Goal: Task Accomplishment & Management: Manage account settings

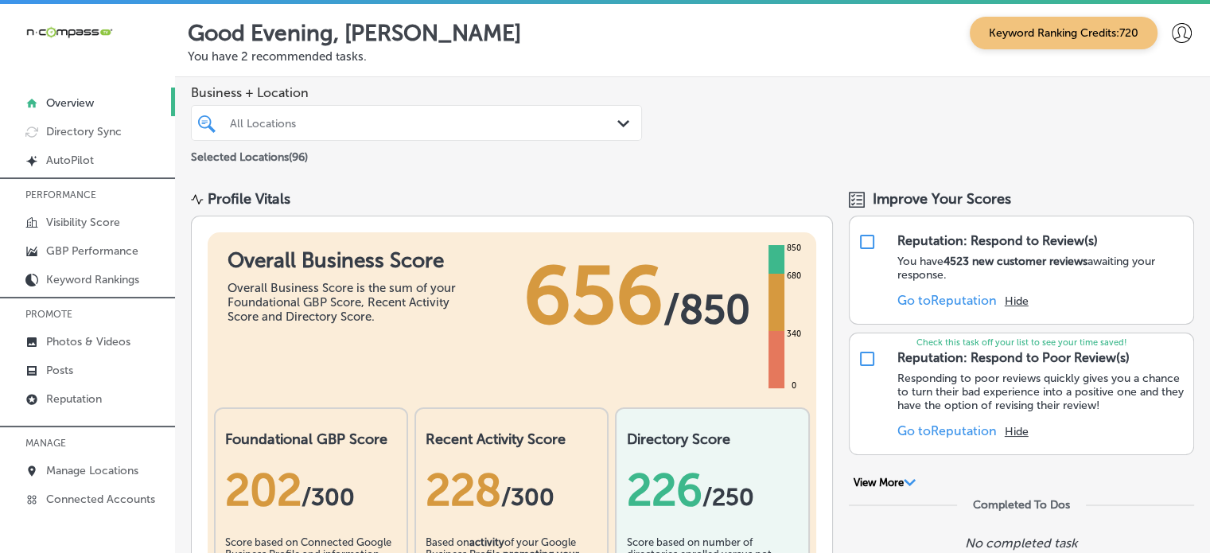
click at [1172, 37] on icon at bounding box center [1182, 33] width 20 height 20
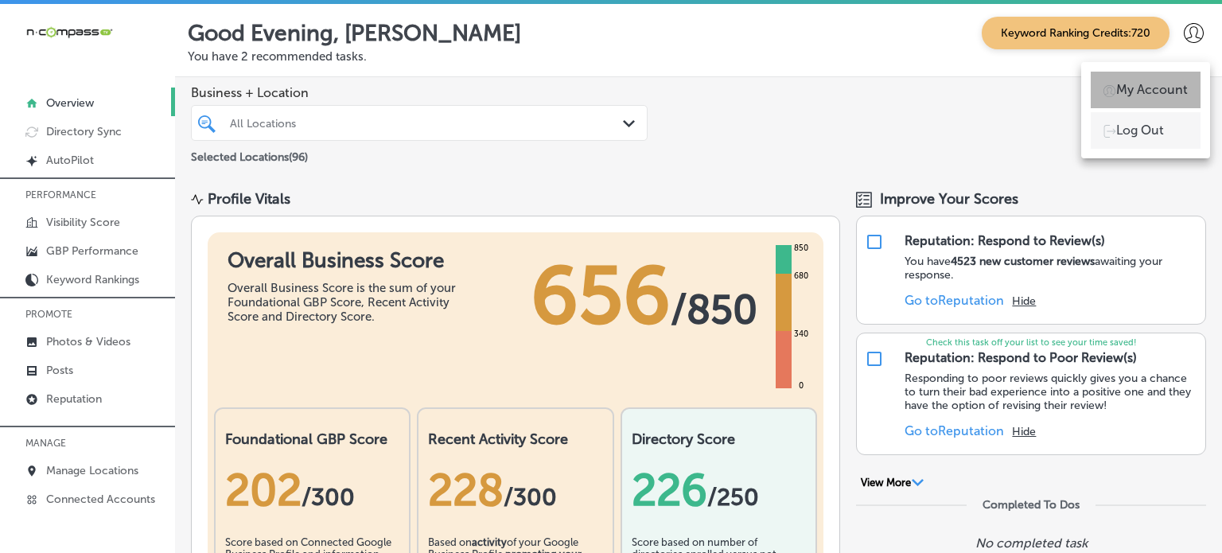
click at [1149, 89] on p "My Account" at bounding box center [1152, 89] width 72 height 19
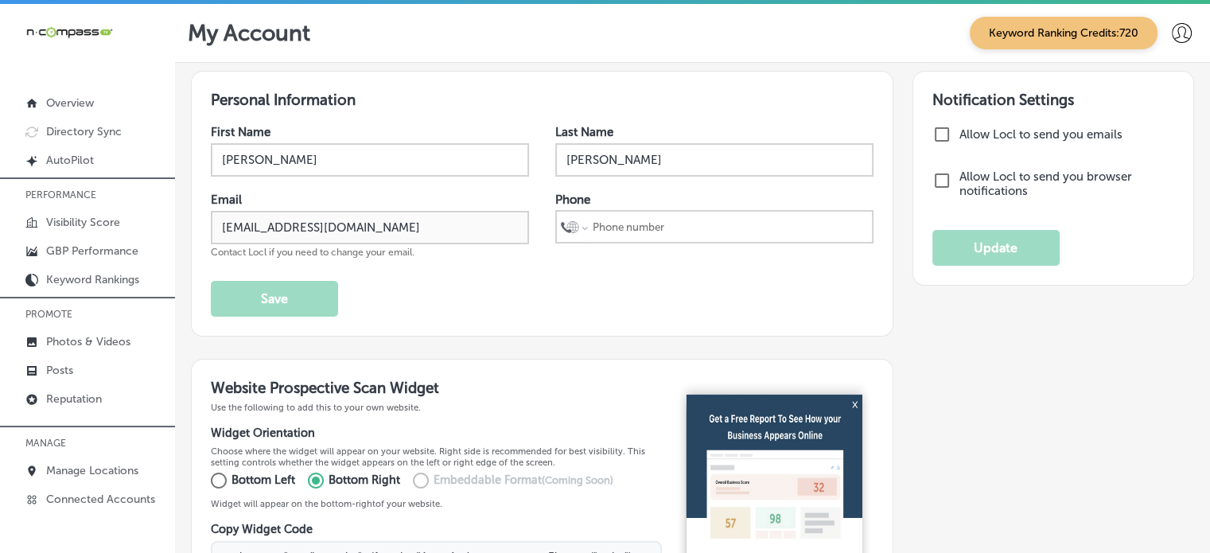
select select "US"
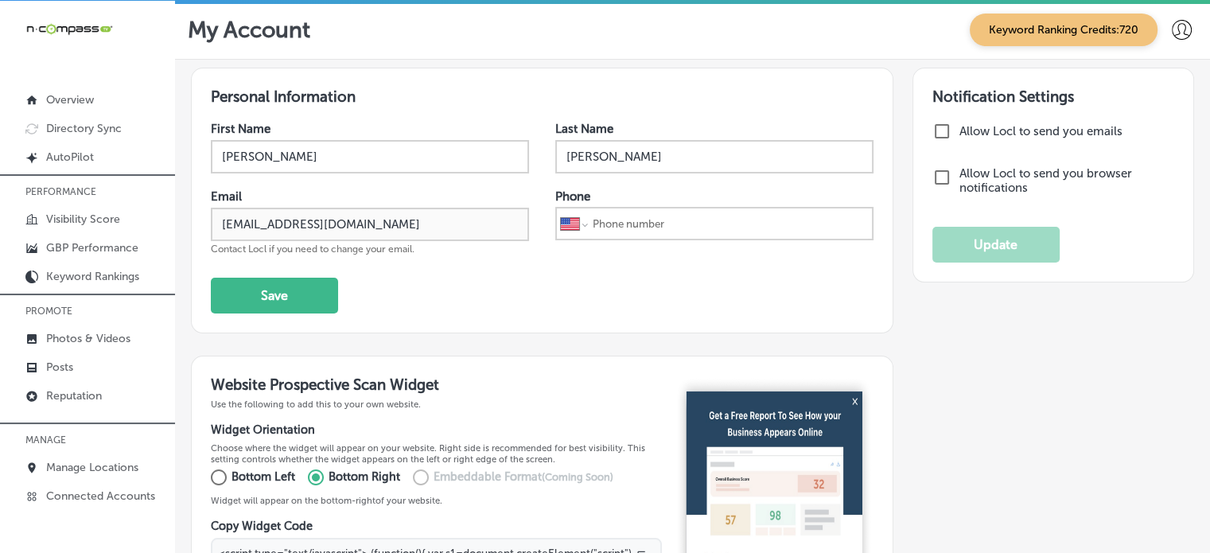
click at [1173, 28] on icon at bounding box center [1182, 30] width 20 height 20
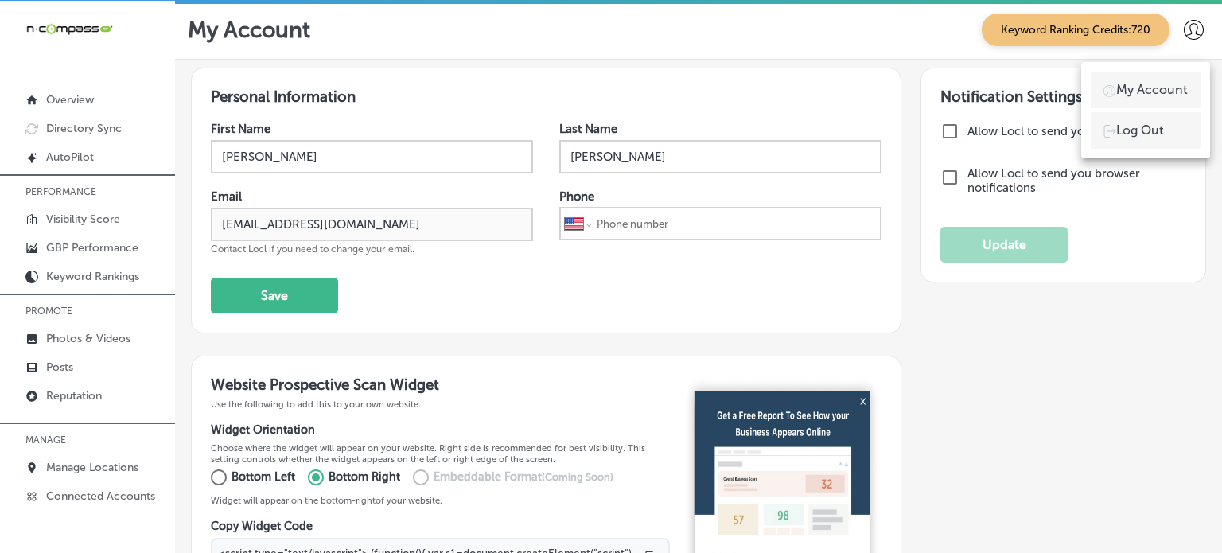
click at [1173, 28] on div at bounding box center [611, 276] width 1222 height 553
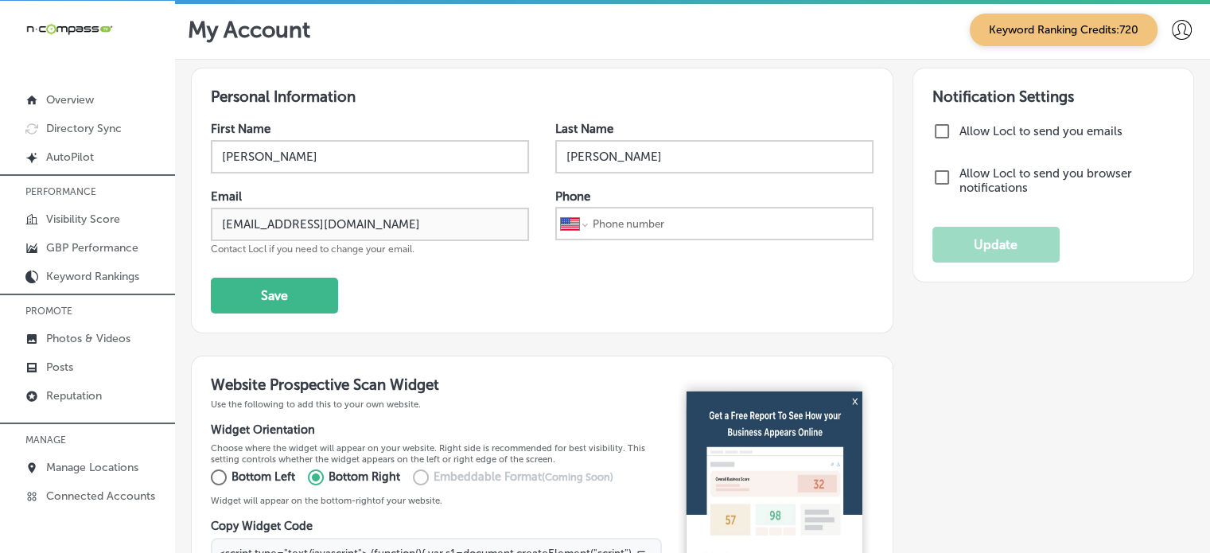
click at [68, 36] on div "iconmonstr-menu-thin copy Created with Sketch. Overview Directory Sync Created …" at bounding box center [87, 259] width 175 height 516
click at [64, 360] on p "Posts" at bounding box center [59, 367] width 27 height 14
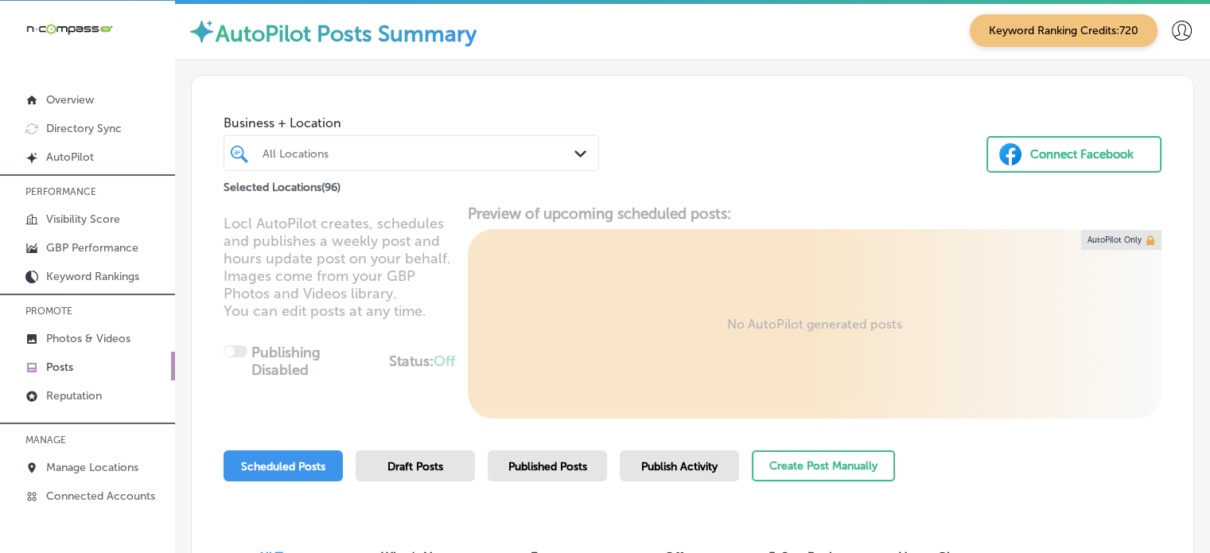
click at [415, 165] on div "All Locations" at bounding box center [412, 153] width 314 height 25
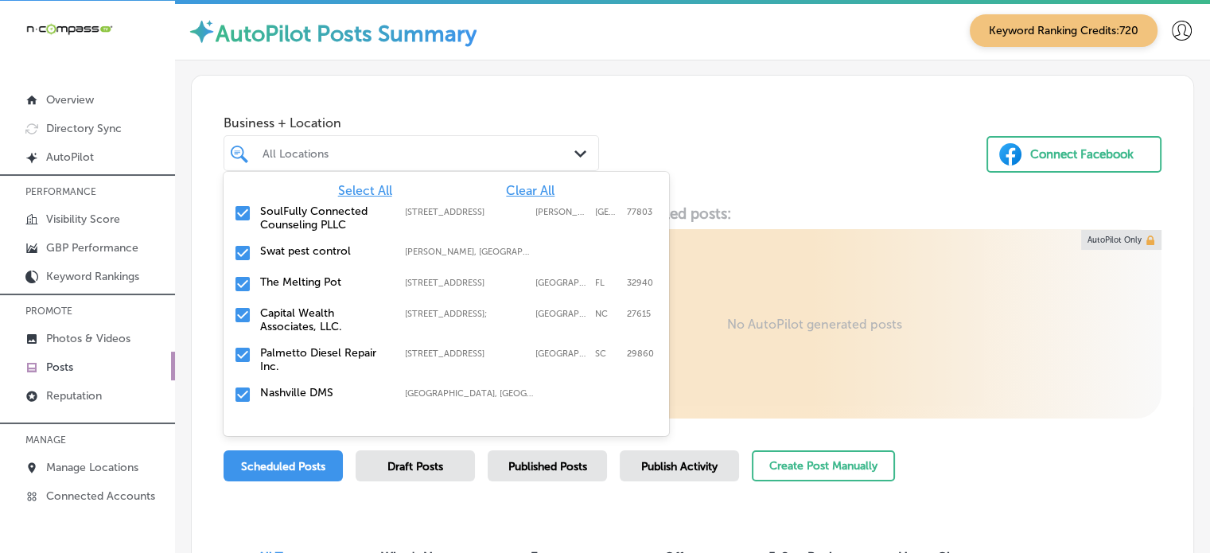
click at [522, 187] on span "Clear All" at bounding box center [530, 190] width 49 height 15
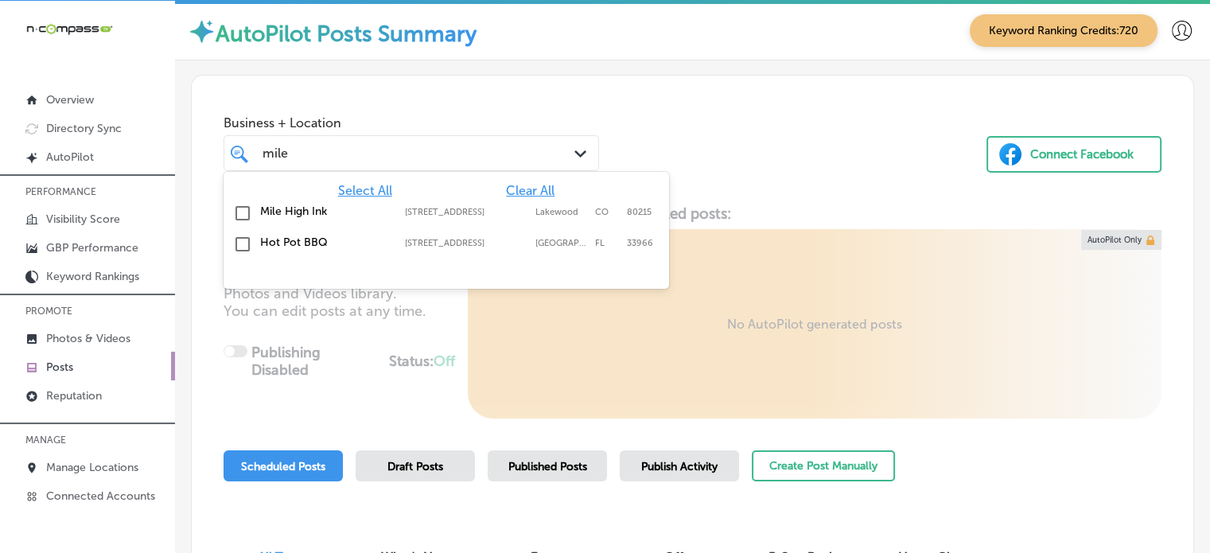
click at [255, 212] on div "Mile High Ink [STREET_ADDRESS][GEOGRAPHIC_DATA][STREET_ADDRESS]" at bounding box center [446, 213] width 433 height 25
type input "mile"
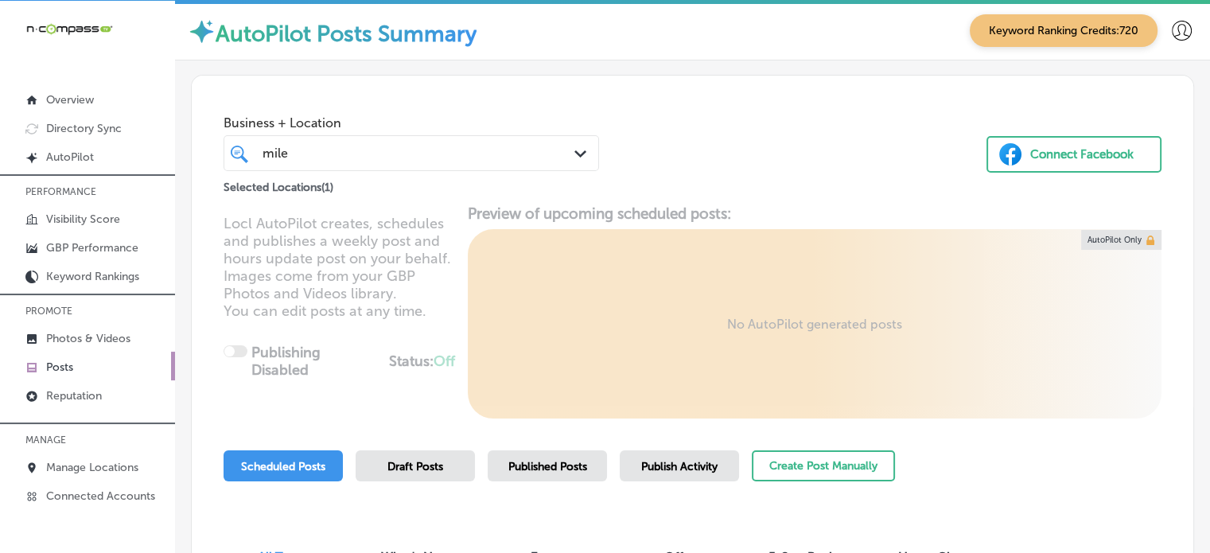
click at [788, 118] on div "Business + Location [GEOGRAPHIC_DATA] Path Created with Sketch. Selected Locati…" at bounding box center [693, 136] width 1002 height 121
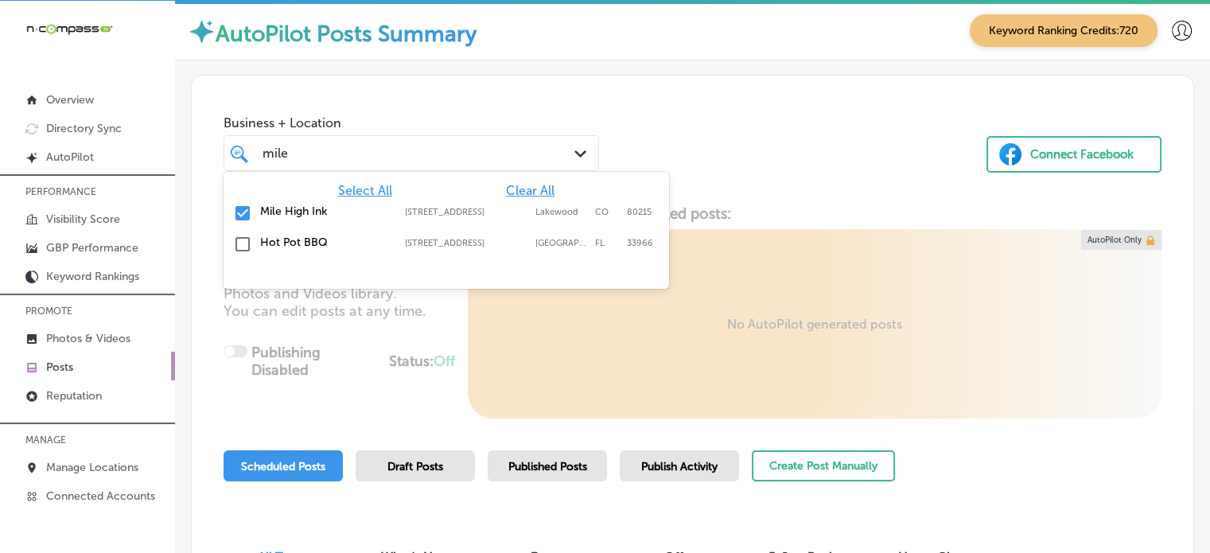
click at [514, 138] on div "mile mile Path Created with Sketch." at bounding box center [412, 153] width 376 height 36
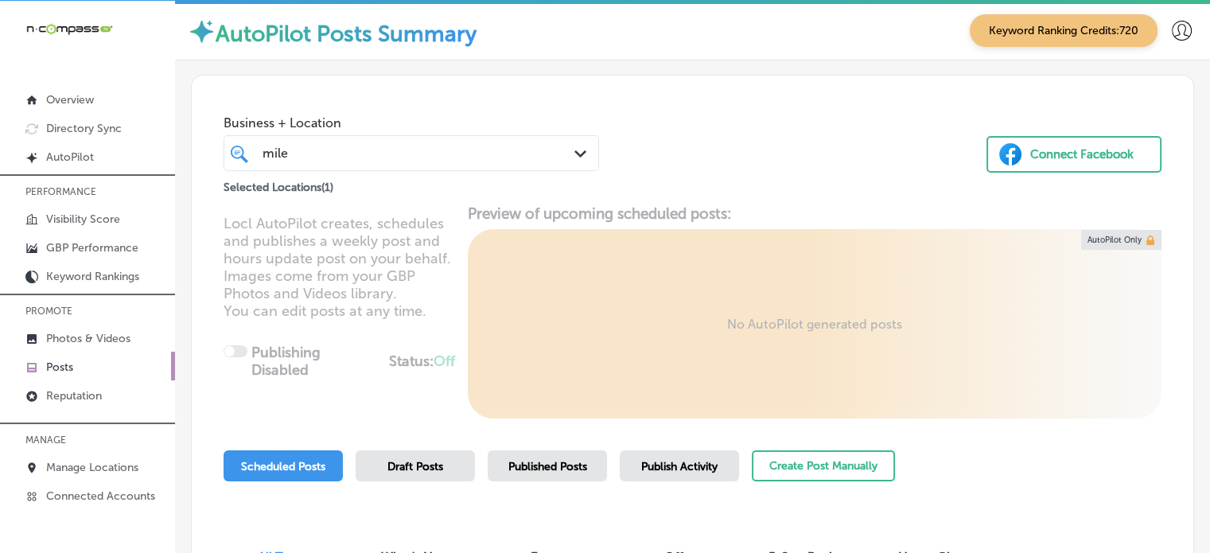
click at [514, 138] on div "mile mile Path Created with Sketch." at bounding box center [412, 153] width 376 height 36
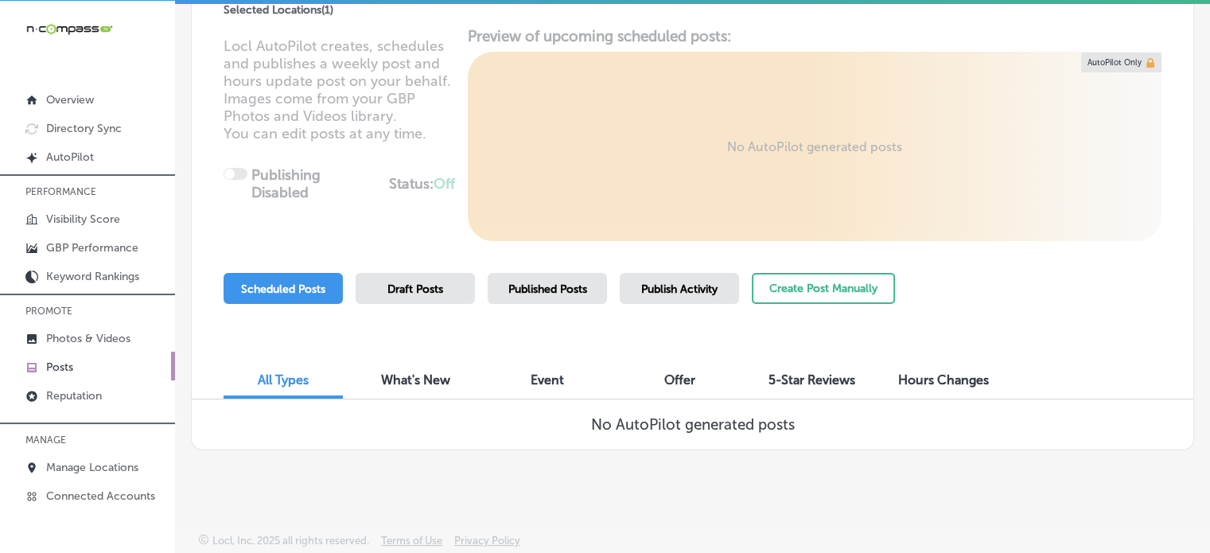
click at [535, 286] on span "Published Posts" at bounding box center [547, 289] width 79 height 14
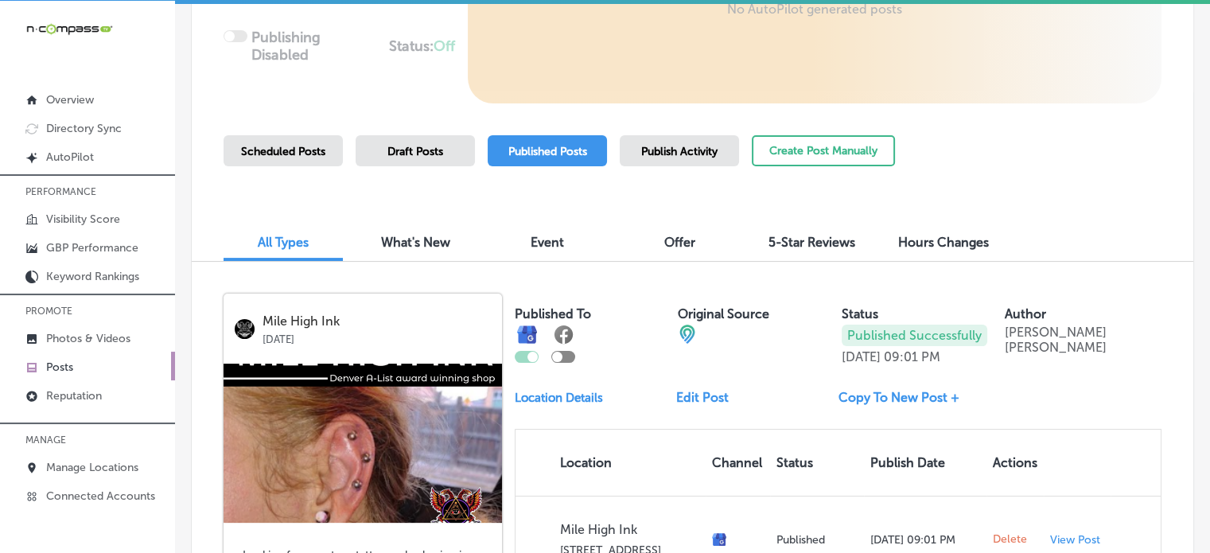
scroll to position [314, 0]
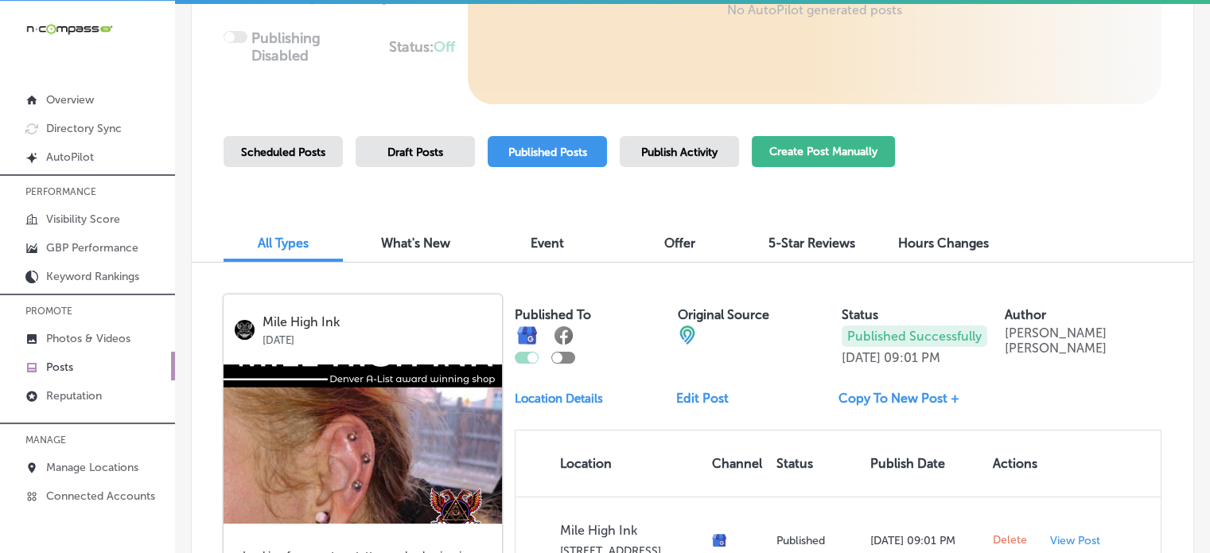
click at [828, 148] on button "Create Post Manually" at bounding box center [823, 151] width 143 height 31
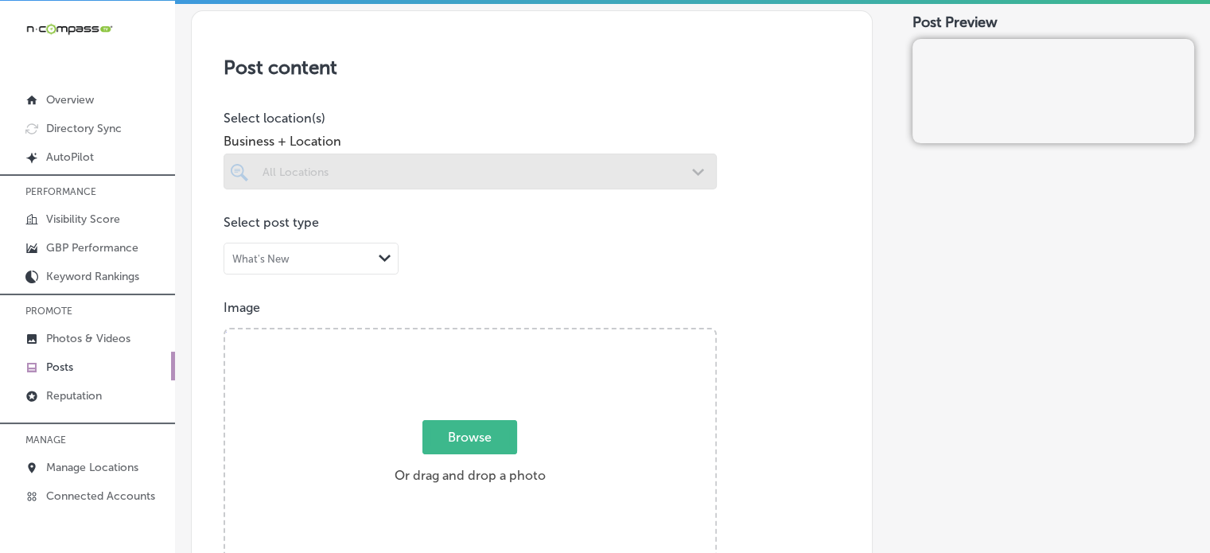
scroll to position [302, 0]
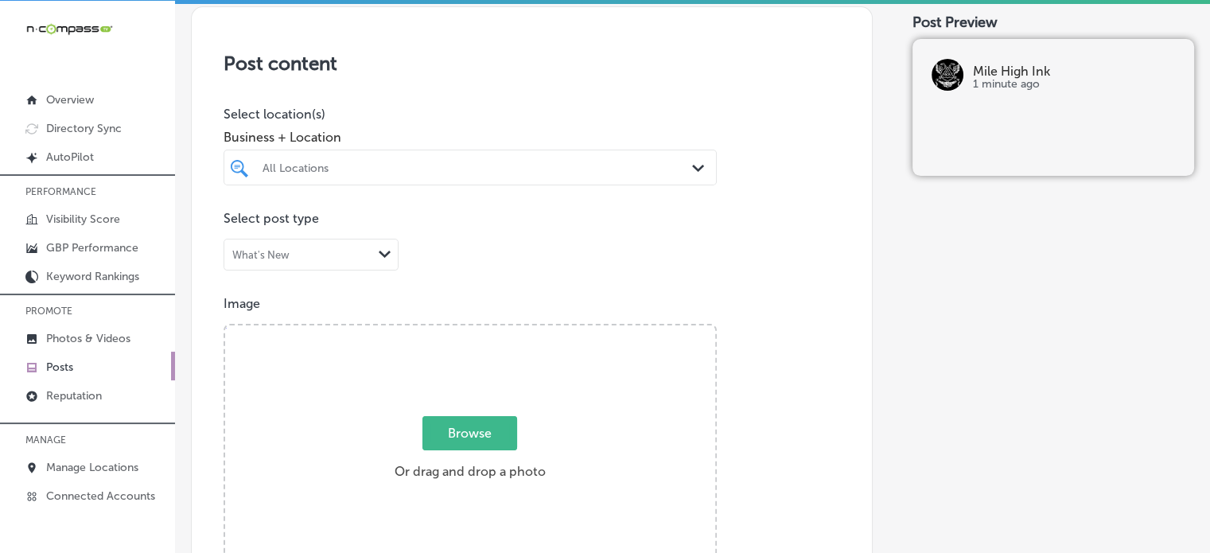
click at [481, 158] on div at bounding box center [449, 167] width 376 height 21
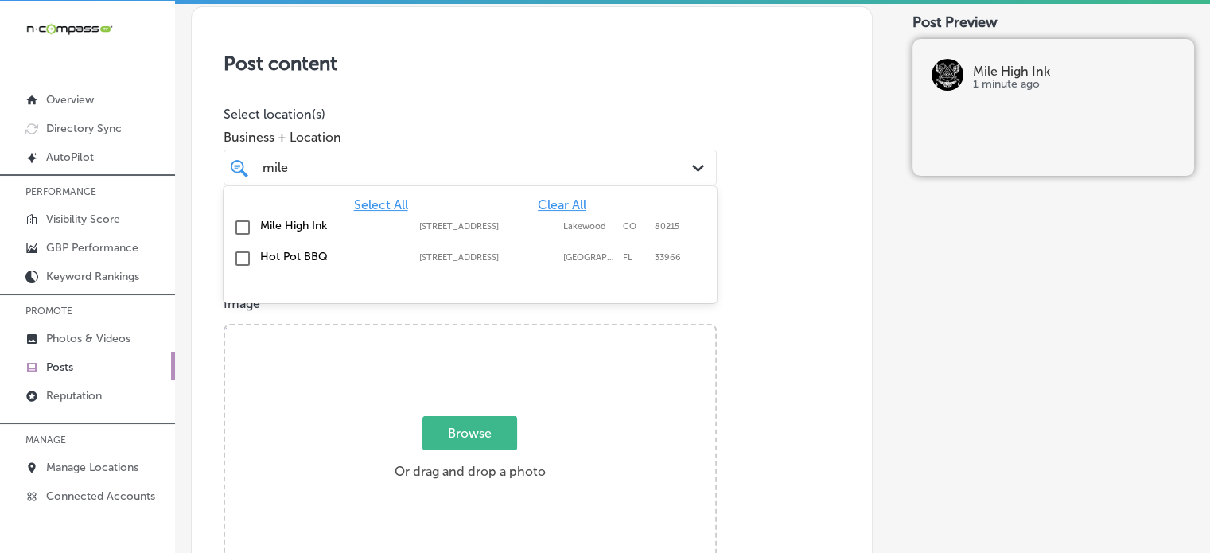
click at [271, 220] on label "Mile High Ink" at bounding box center [331, 226] width 143 height 14
type input "mile"
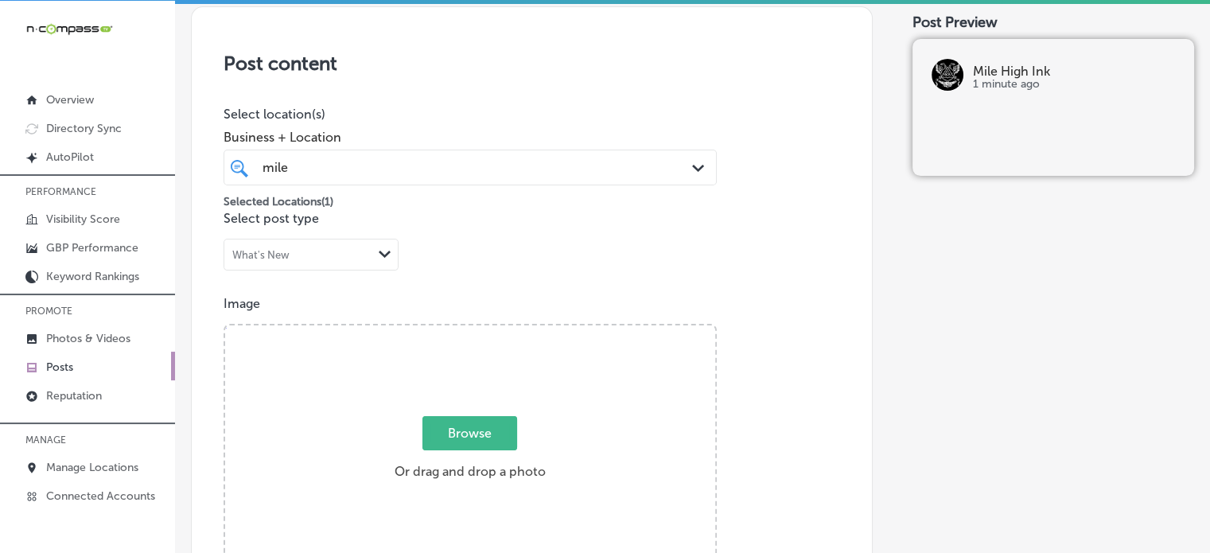
click at [524, 126] on div "Business + Location [GEOGRAPHIC_DATA] Path Created with Sketch." at bounding box center [470, 154] width 493 height 64
click at [344, 260] on div "What's New Path Created with Sketch." at bounding box center [310, 255] width 173 height 30
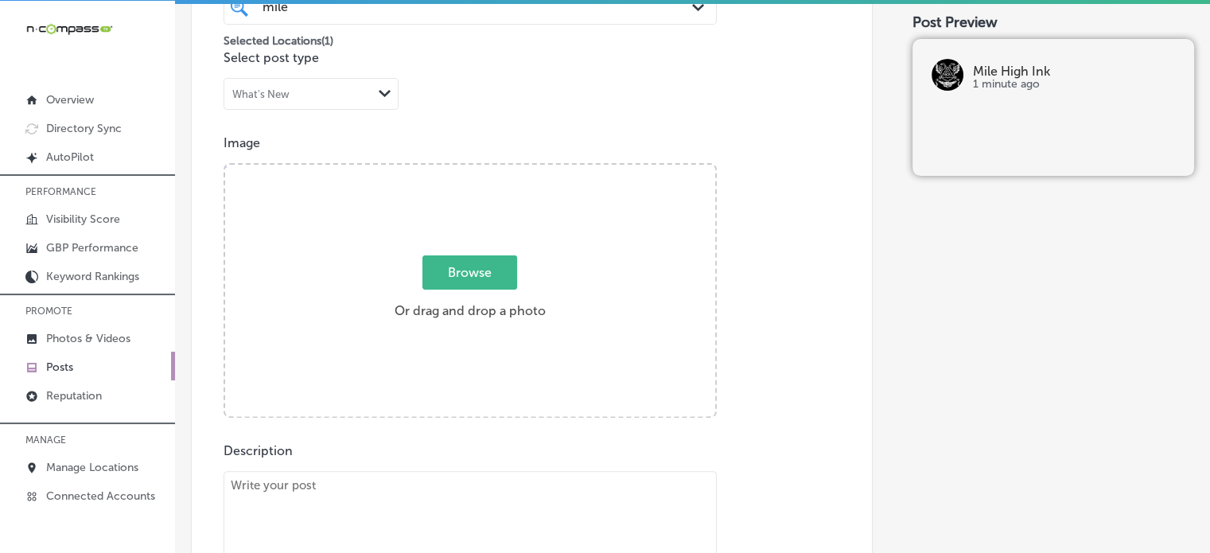
scroll to position [464, 0]
click at [570, 103] on div "Post content Select location(s) Business + Location [GEOGRAPHIC_DATA] Path Crea…" at bounding box center [532, 348] width 682 height 1007
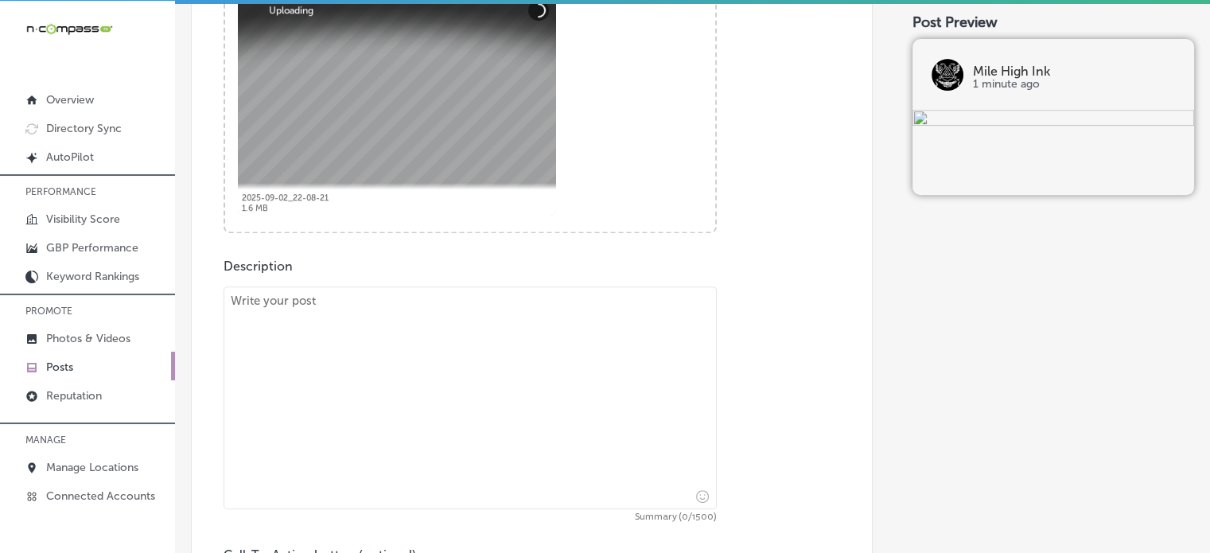
scroll to position [687, 0]
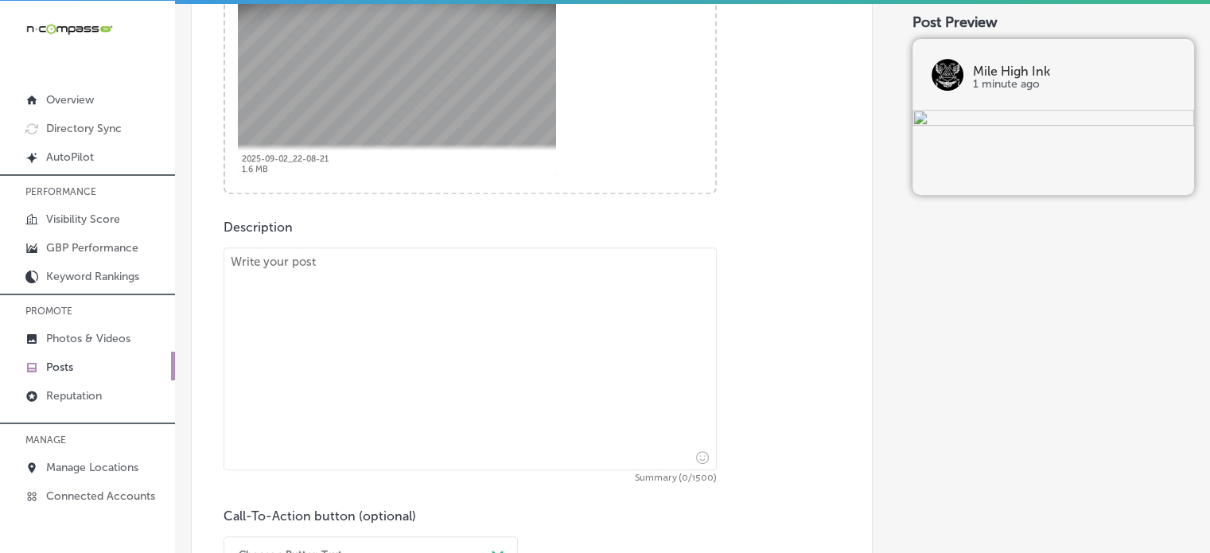
paste textarea ""At [GEOGRAPHIC_DATA] Ink, we specialize in creating custom tattoos that reflec…"
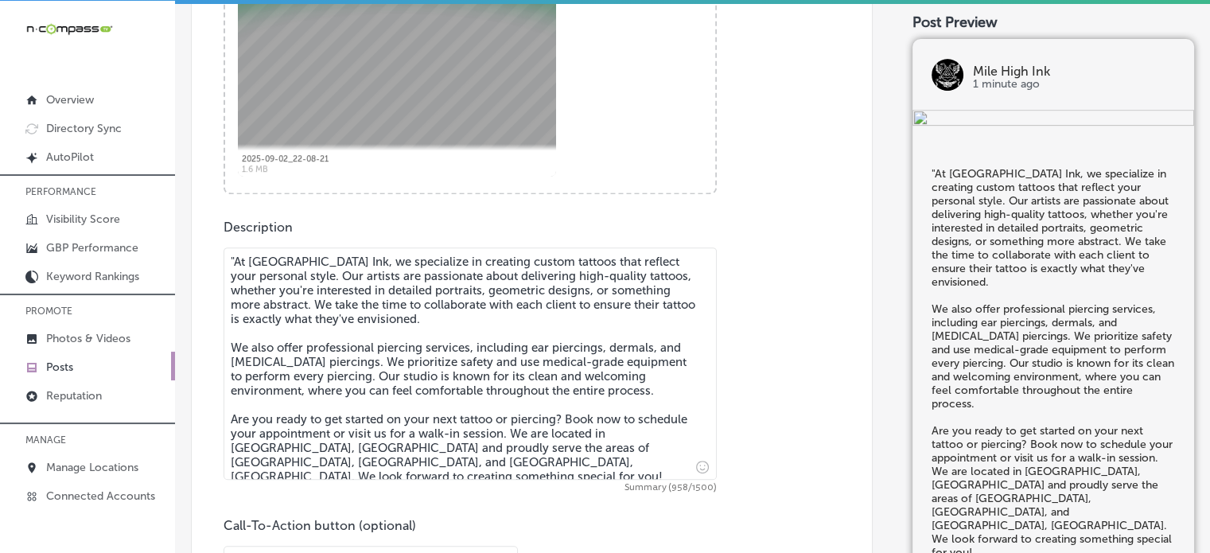
click at [237, 260] on textarea ""At [GEOGRAPHIC_DATA] Ink, we specialize in creating custom tattoos that reflec…" at bounding box center [470, 363] width 493 height 232
type textarea "At [GEOGRAPHIC_DATA] Ink, we specialize in creating custom tattoos that reflect…"
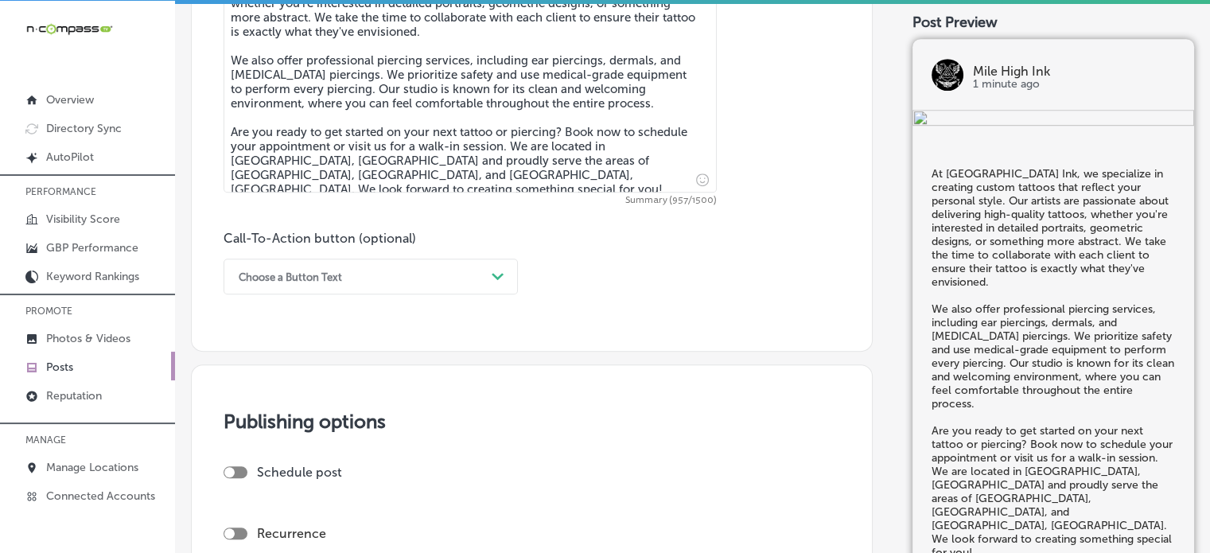
scroll to position [983, 0]
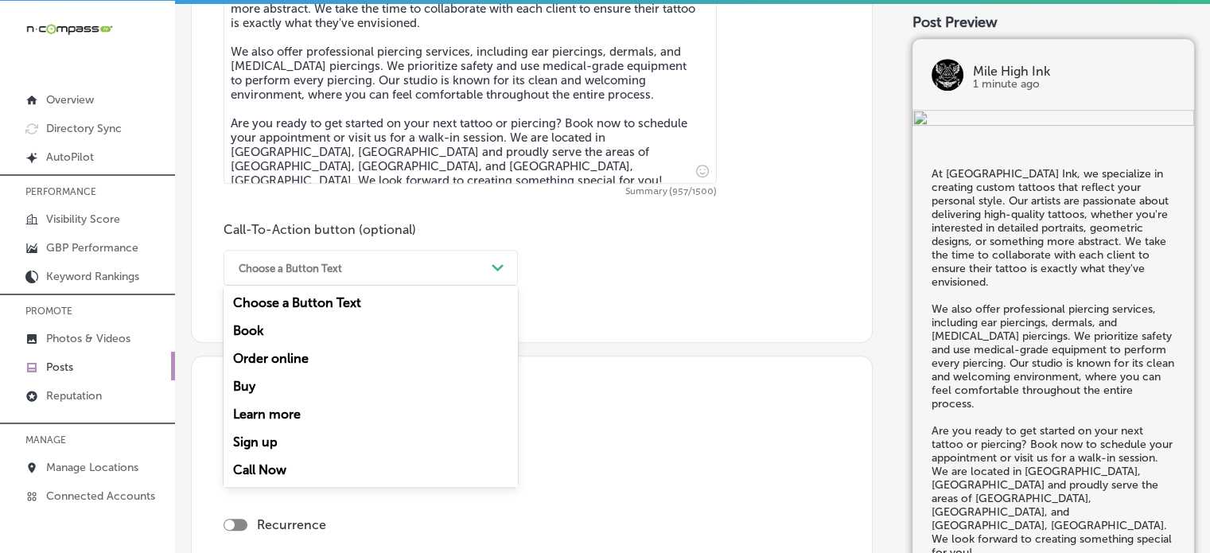
click at [385, 272] on div "Choose a Button Text" at bounding box center [358, 267] width 255 height 25
click at [253, 327] on div "Book" at bounding box center [371, 331] width 294 height 28
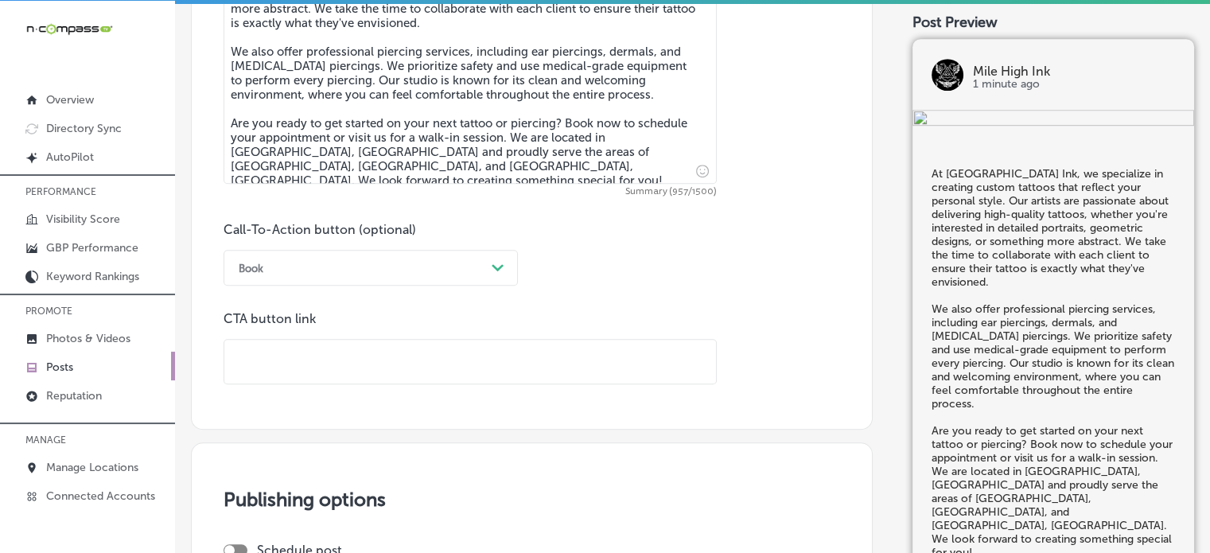
click at [290, 368] on input "text" at bounding box center [470, 362] width 492 height 44
paste input "[URL][DOMAIN_NAME]"
type input "[URL][DOMAIN_NAME]"
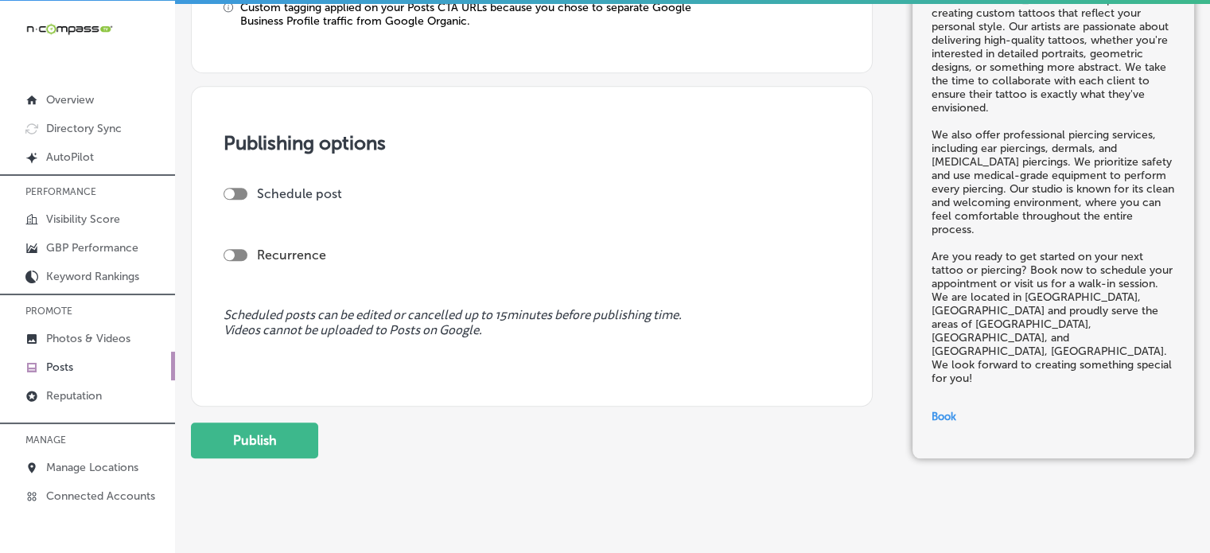
scroll to position [1419, 0]
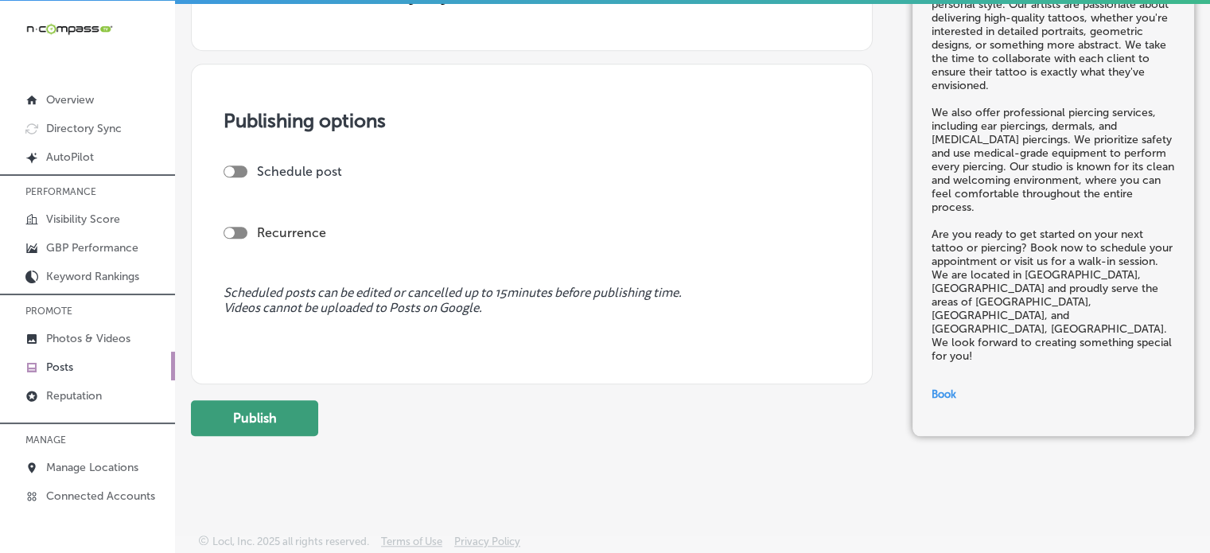
click at [277, 415] on button "Publish" at bounding box center [254, 418] width 127 height 36
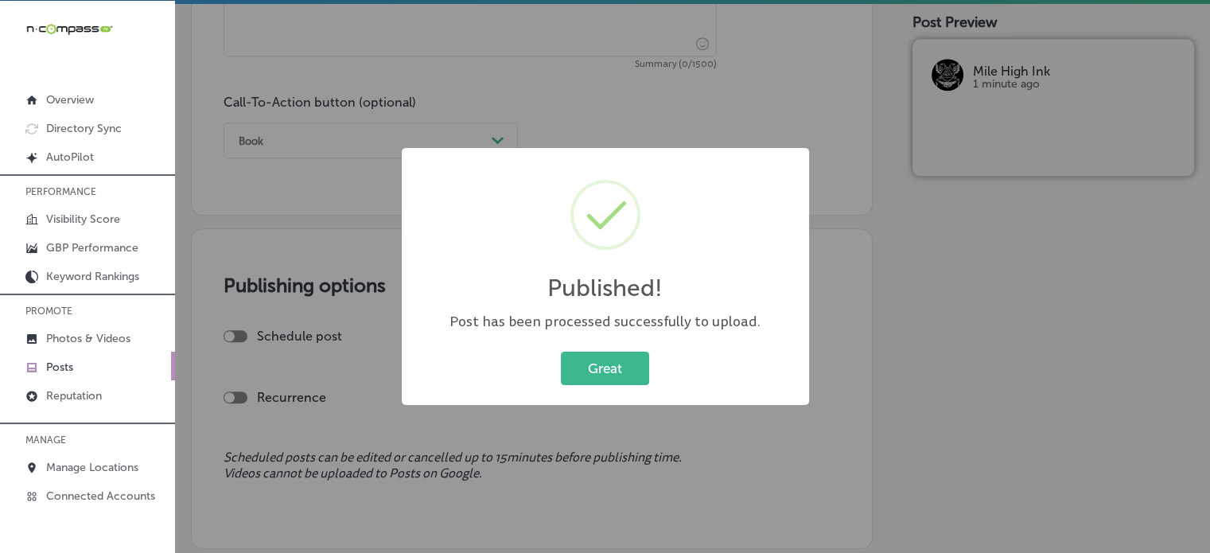
scroll to position [0, 0]
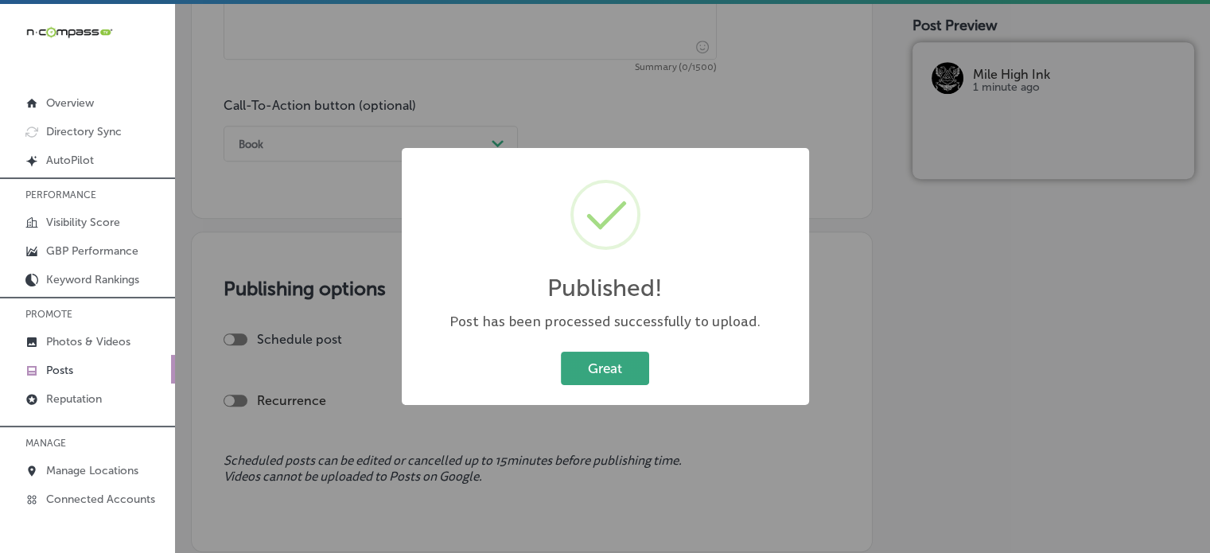
click at [617, 383] on button "Great" at bounding box center [605, 368] width 88 height 33
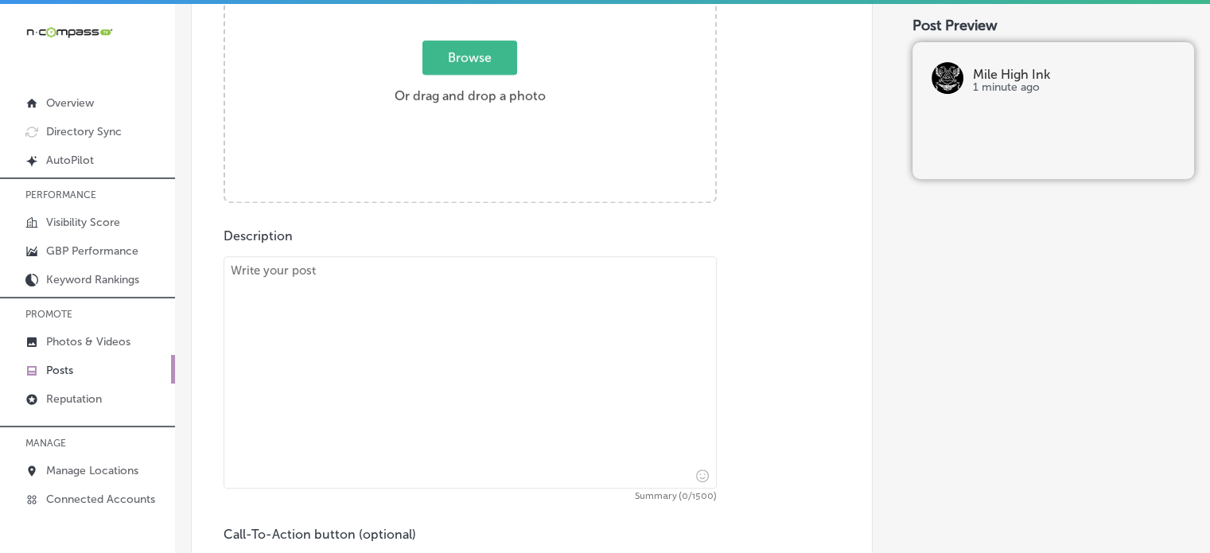
scroll to position [680, 0]
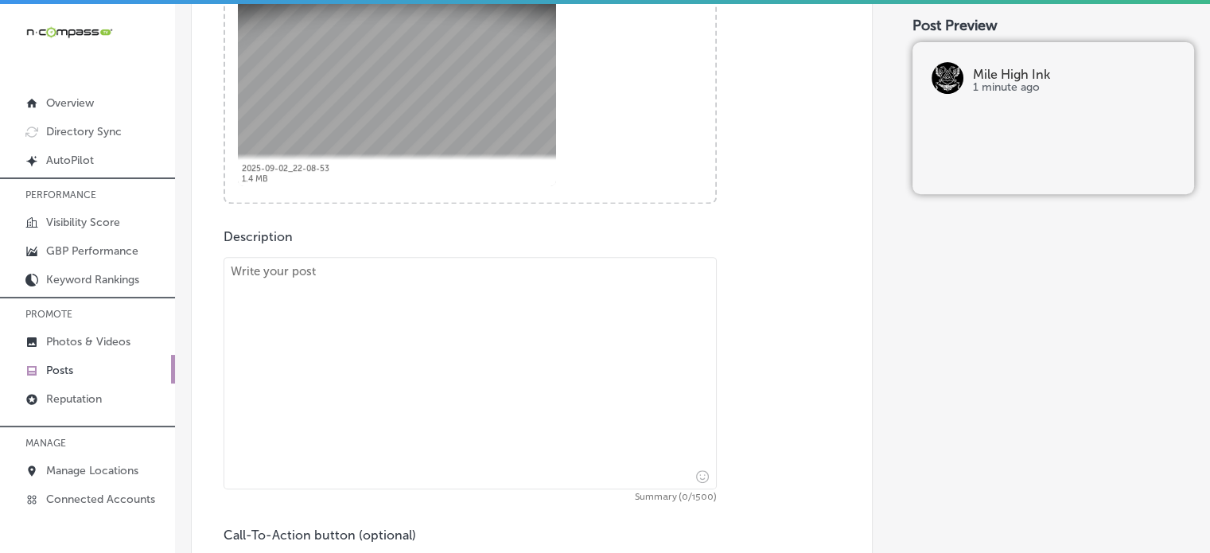
click at [509, 364] on textarea at bounding box center [470, 373] width 493 height 232
paste textarea ""Lore Ipsu Dol si amet consect adipiscinge sed doeius tempori utl etdo magnaali…"
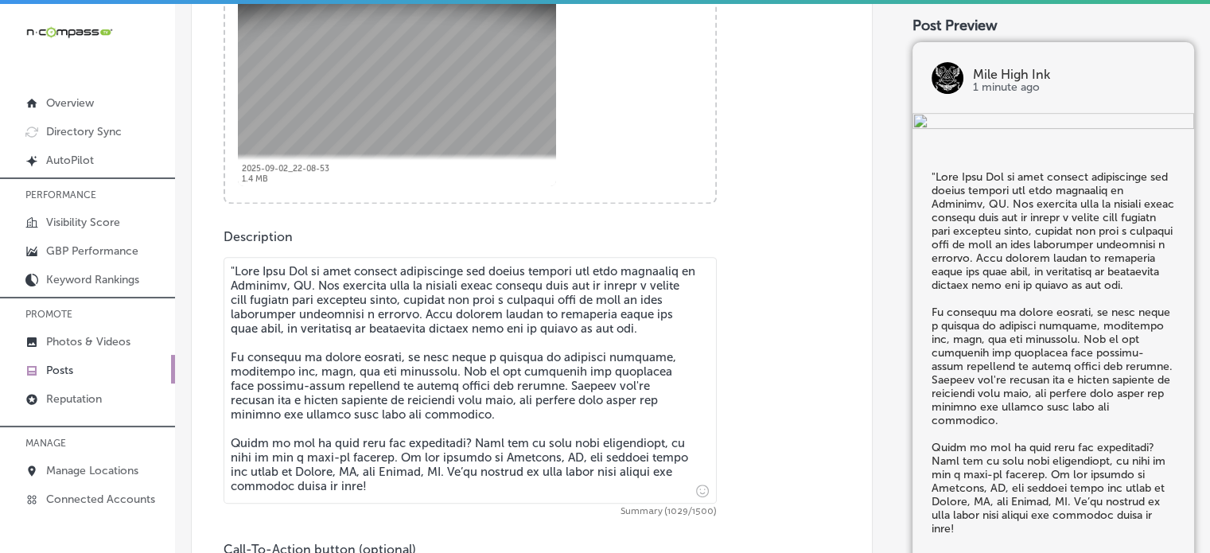
click at [236, 272] on textarea at bounding box center [470, 380] width 493 height 247
type textarea "Lore Ipsu Dol si amet consect adipiscinge sed doeius tempori utl etdo magnaaliq…"
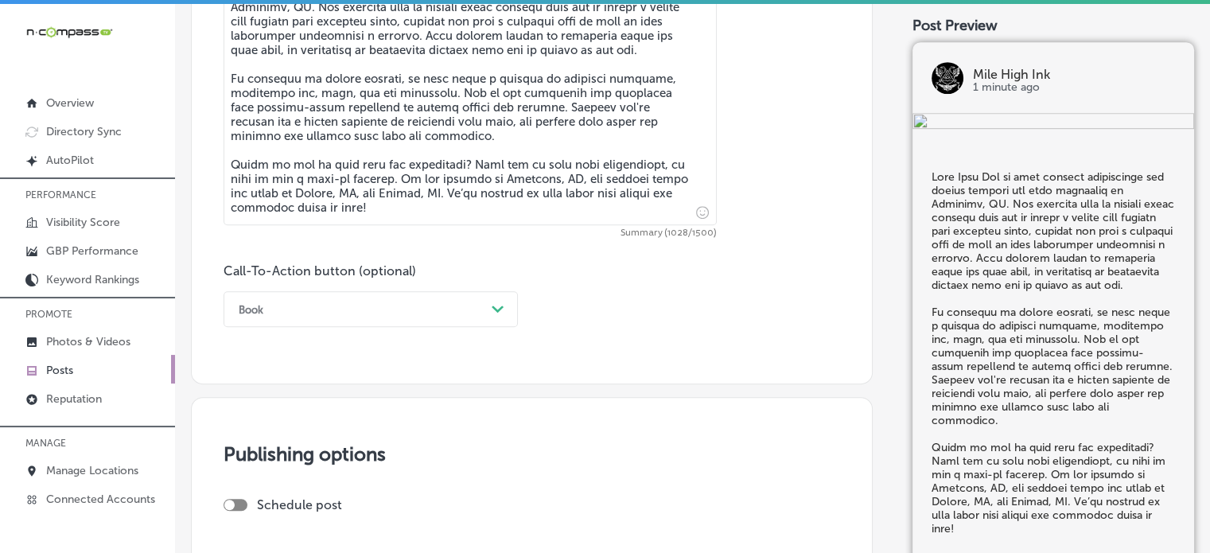
scroll to position [964, 0]
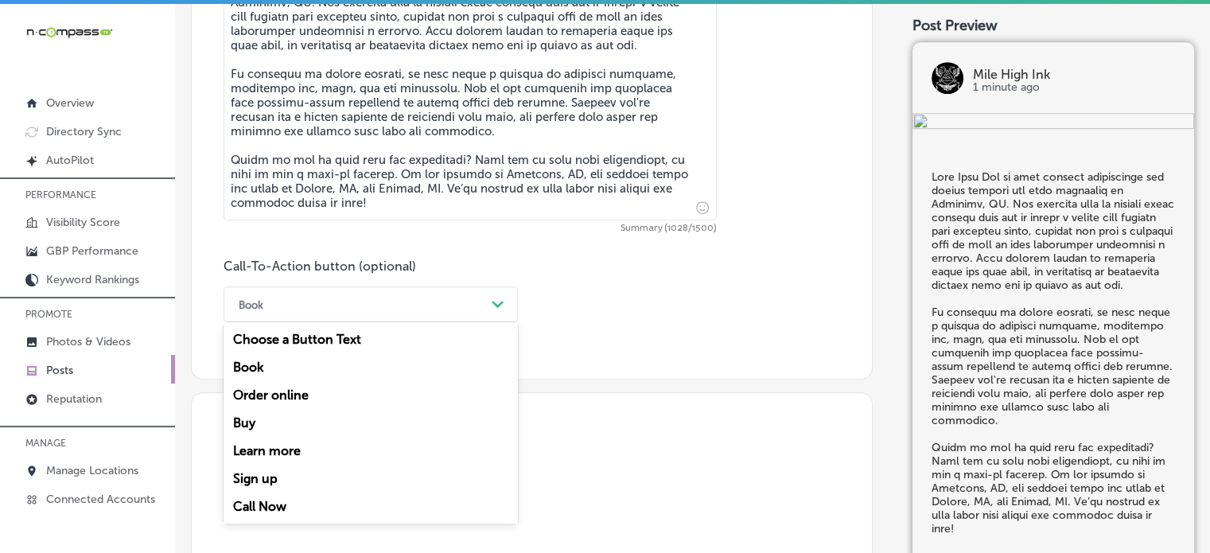
click at [415, 298] on div "Book" at bounding box center [358, 304] width 255 height 25
click at [267, 514] on div "Call Now" at bounding box center [371, 507] width 294 height 28
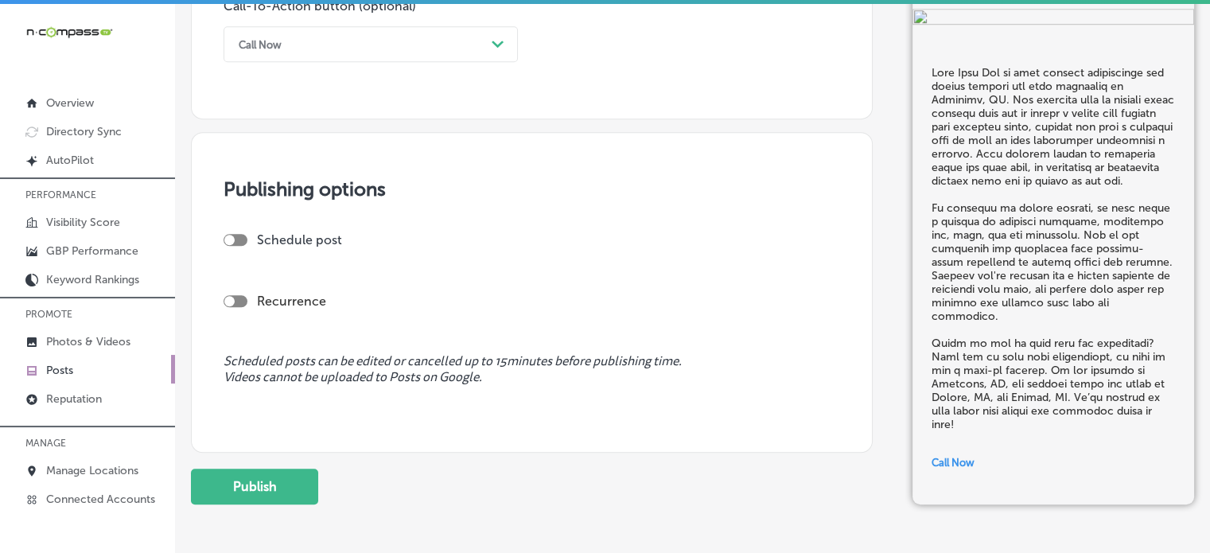
scroll to position [1226, 0]
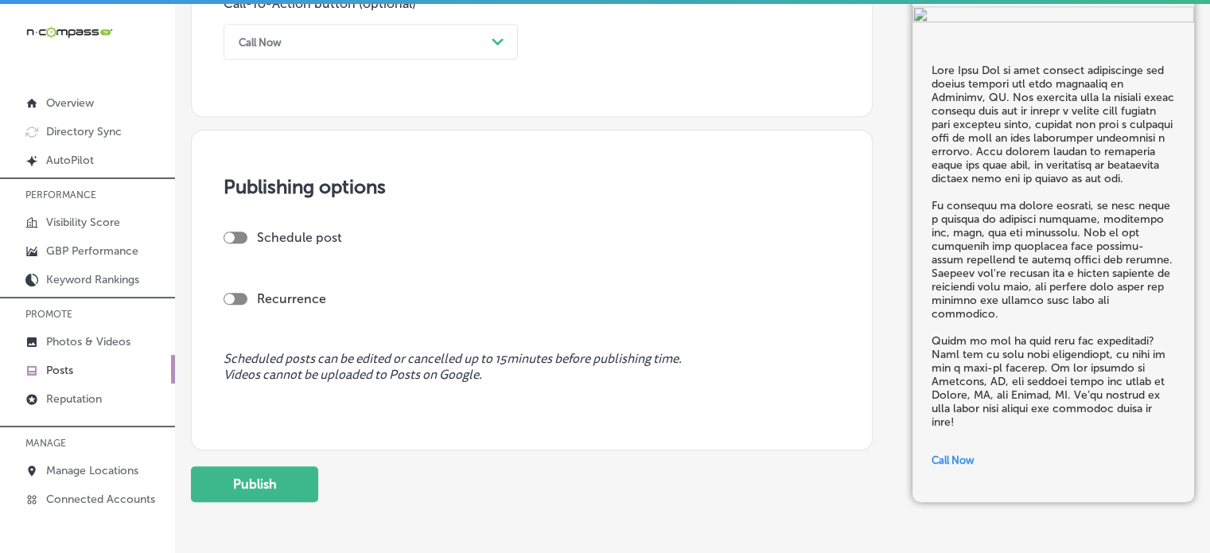
click at [236, 232] on div at bounding box center [236, 238] width 24 height 12
checkbox input "true"
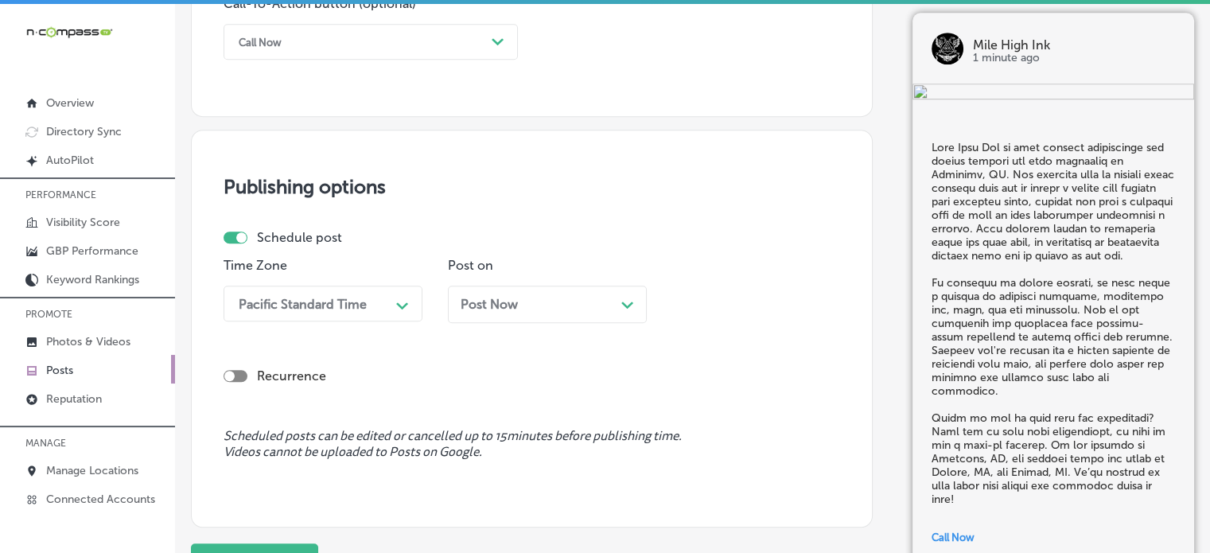
click at [328, 313] on div "Pacific Standard Time Path Created with Sketch." at bounding box center [323, 304] width 199 height 36
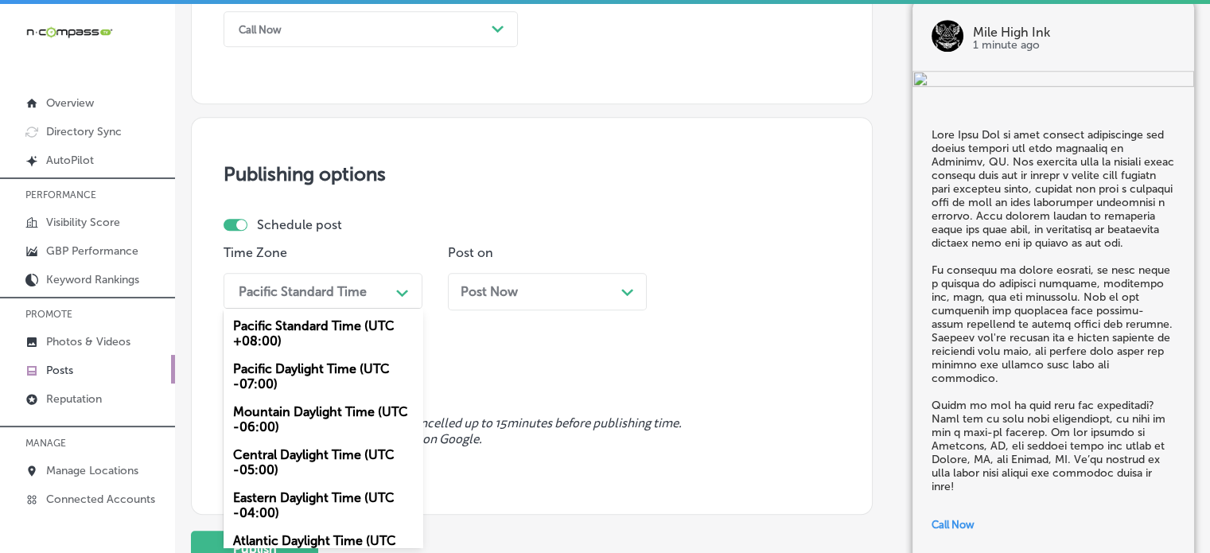
click at [315, 414] on div "Mountain Daylight Time (UTC -06:00)" at bounding box center [323, 419] width 199 height 43
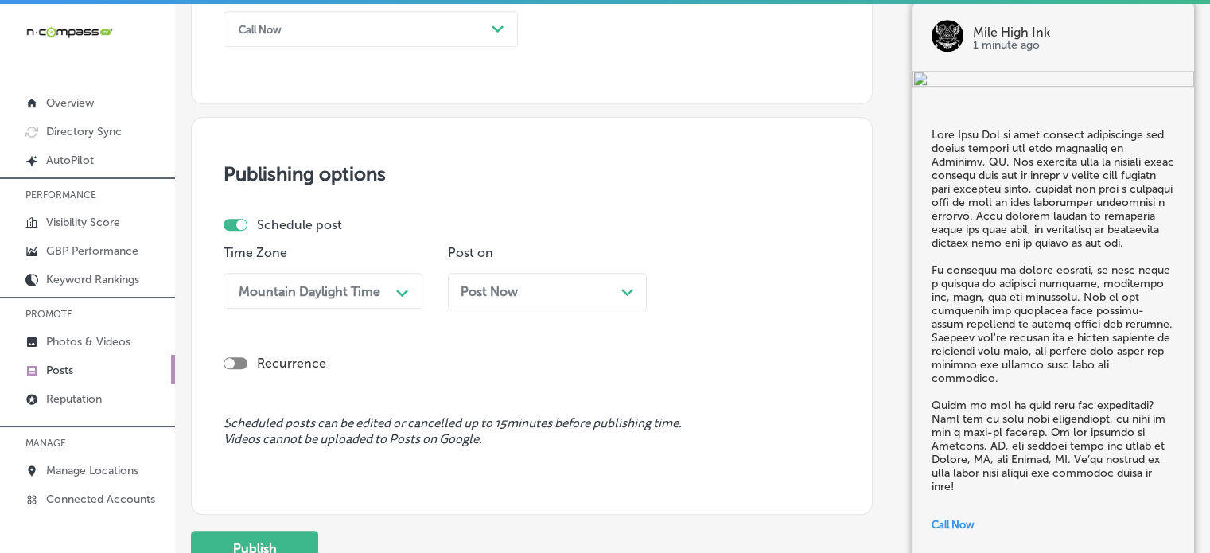
click at [579, 289] on div "Post Now Path Created with Sketch." at bounding box center [547, 291] width 173 height 15
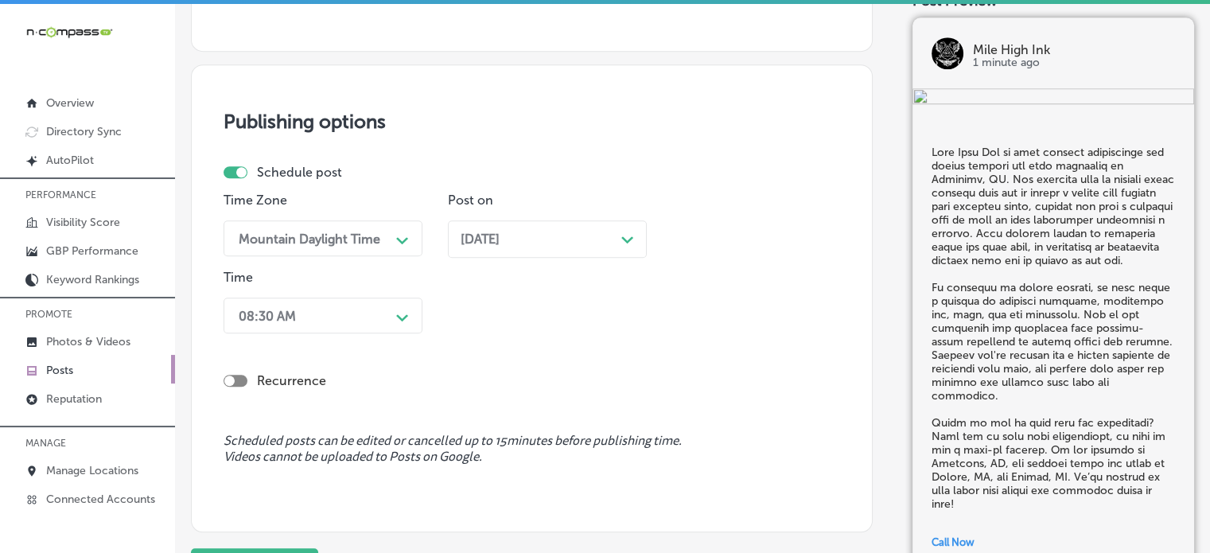
click at [368, 307] on div "08:30 AM Path Created with Sketch." at bounding box center [323, 316] width 199 height 36
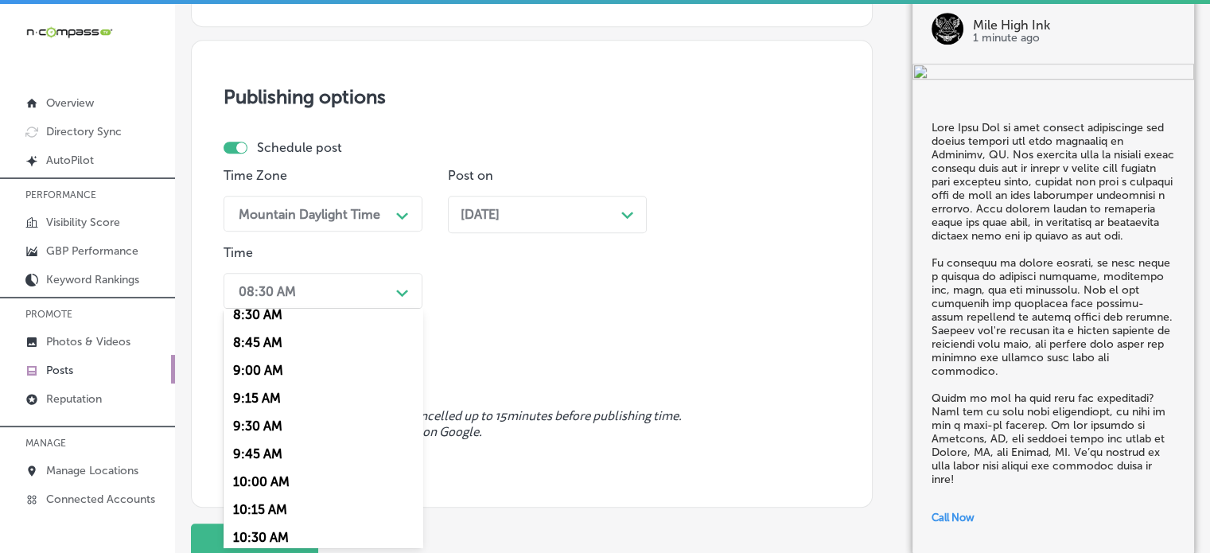
scroll to position [960, 0]
click at [282, 370] on div "9:00 AM" at bounding box center [323, 369] width 199 height 28
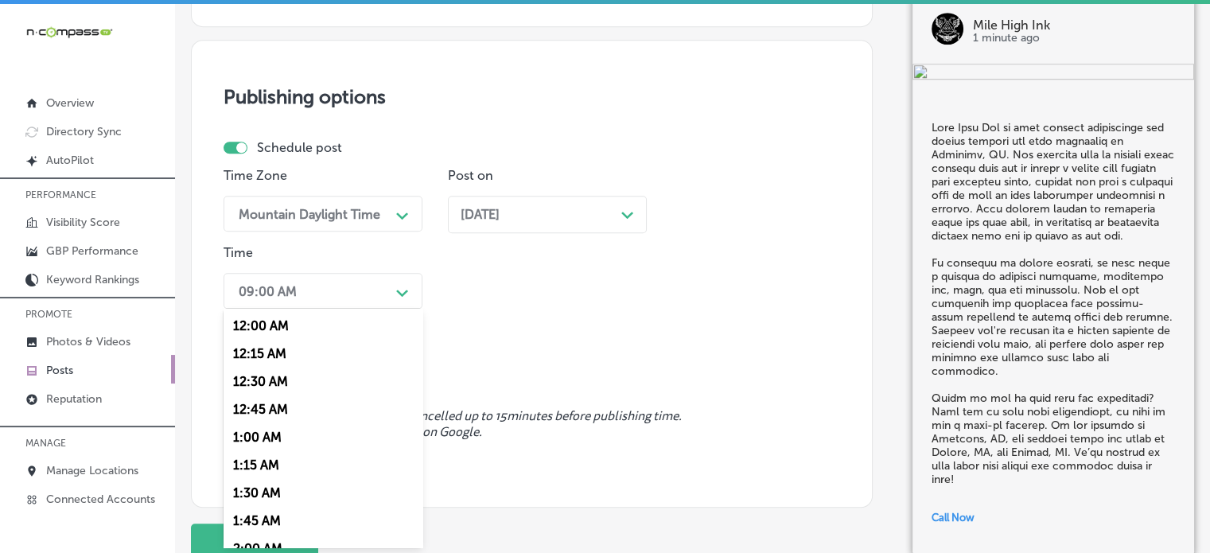
click at [319, 304] on div "09:00 AM" at bounding box center [310, 291] width 159 height 28
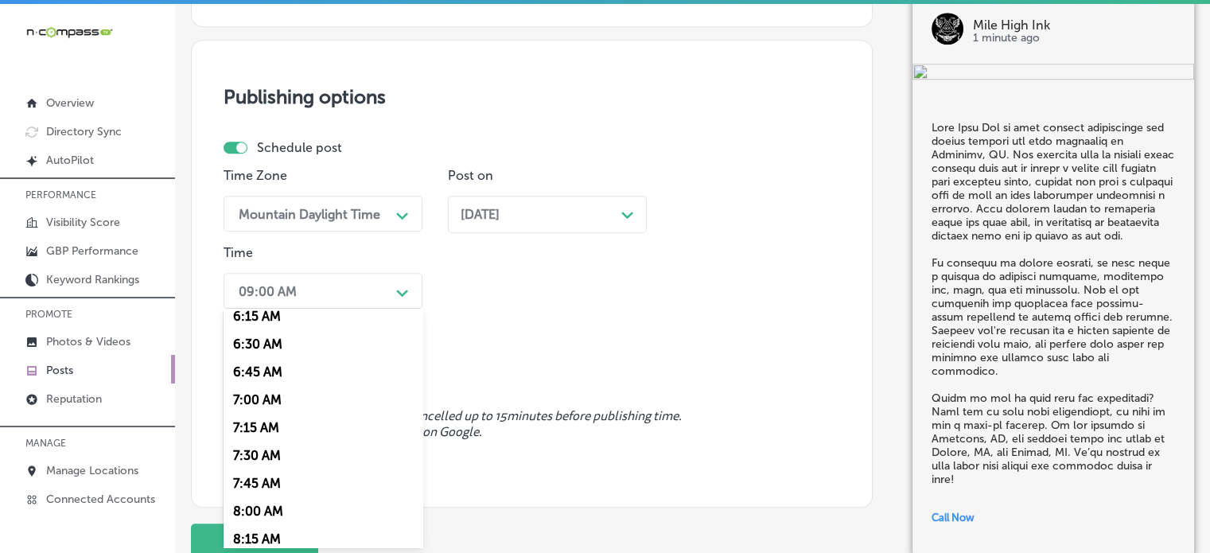
click at [264, 400] on div "7:00 AM" at bounding box center [323, 400] width 199 height 28
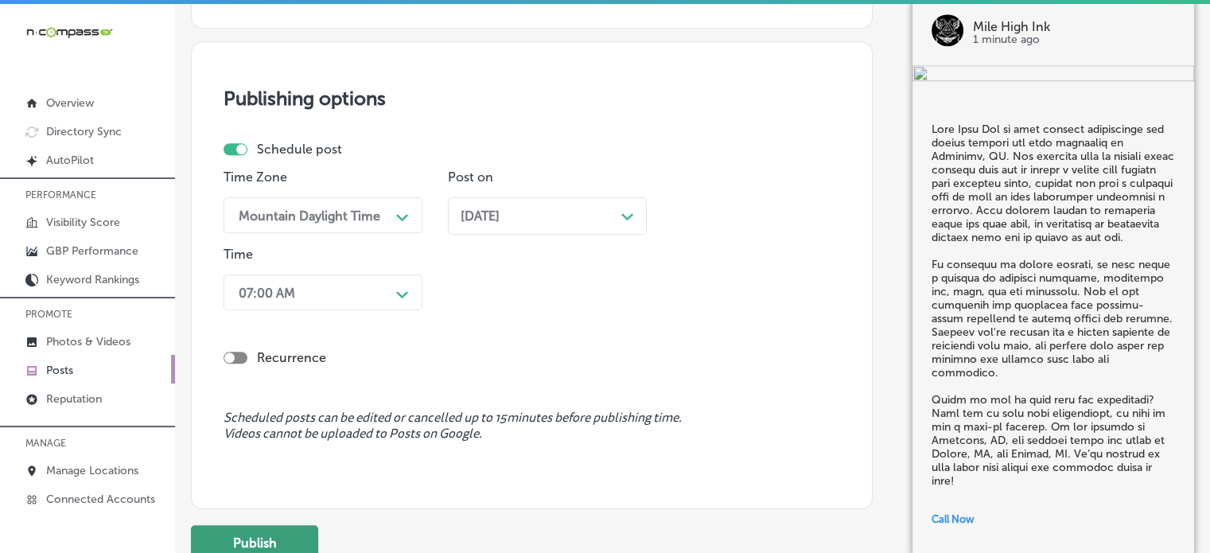
scroll to position [1335, 0]
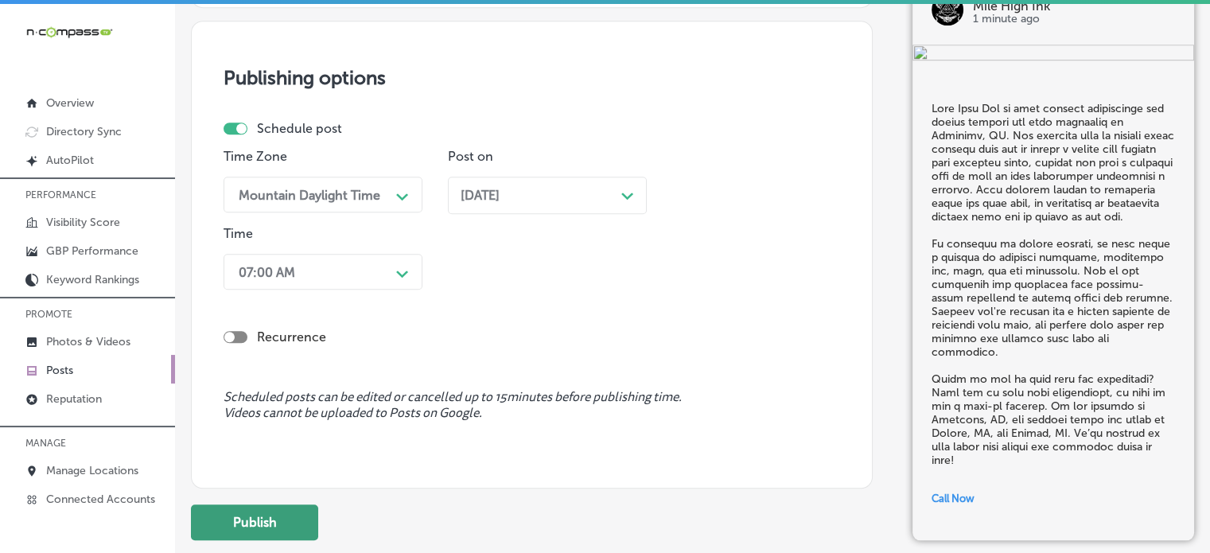
click at [284, 514] on button "Publish" at bounding box center [254, 522] width 127 height 36
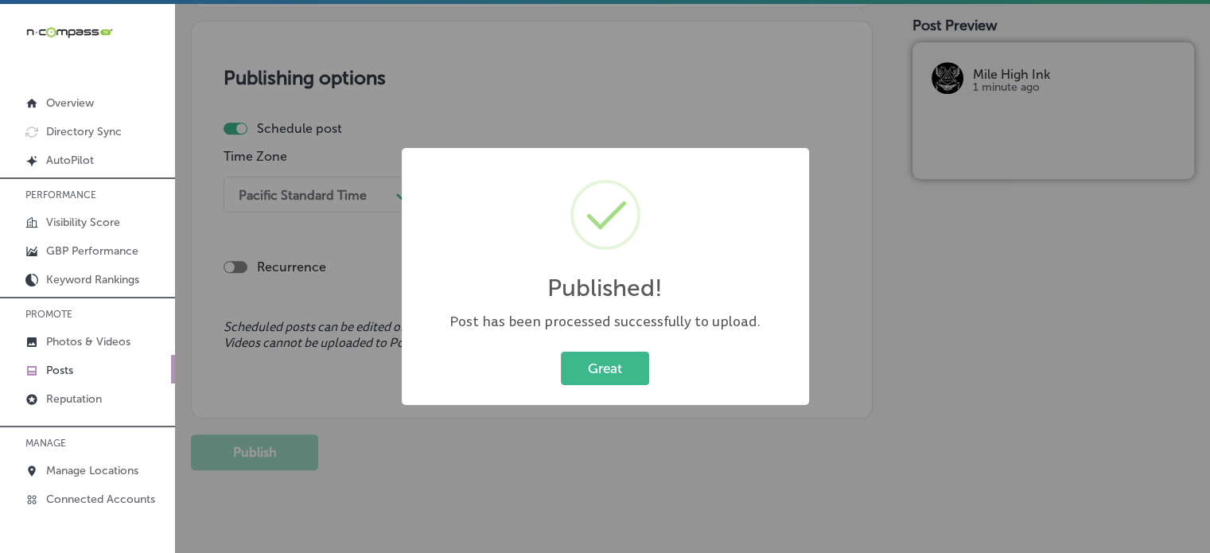
click at [594, 385] on div "Great Cancel" at bounding box center [606, 368] width 376 height 41
click at [614, 376] on button "Great" at bounding box center [605, 368] width 88 height 33
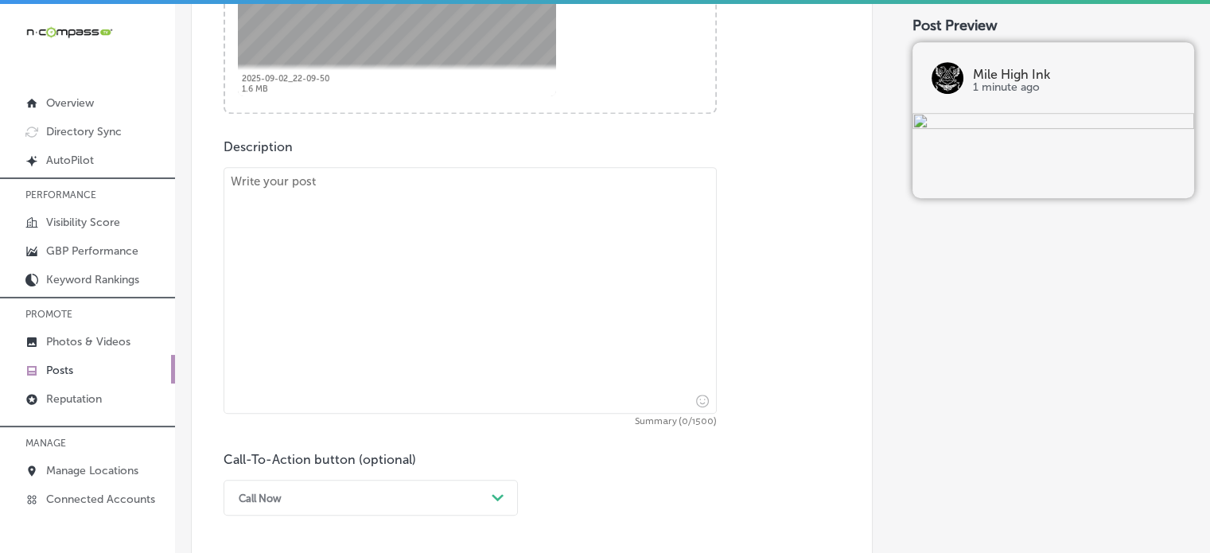
scroll to position [771, 0]
click at [409, 273] on textarea at bounding box center [470, 289] width 493 height 247
paste textarea ""Looking for a place to get a custom tattoo? Mile High Ink in [GEOGRAPHIC_DATA]…"
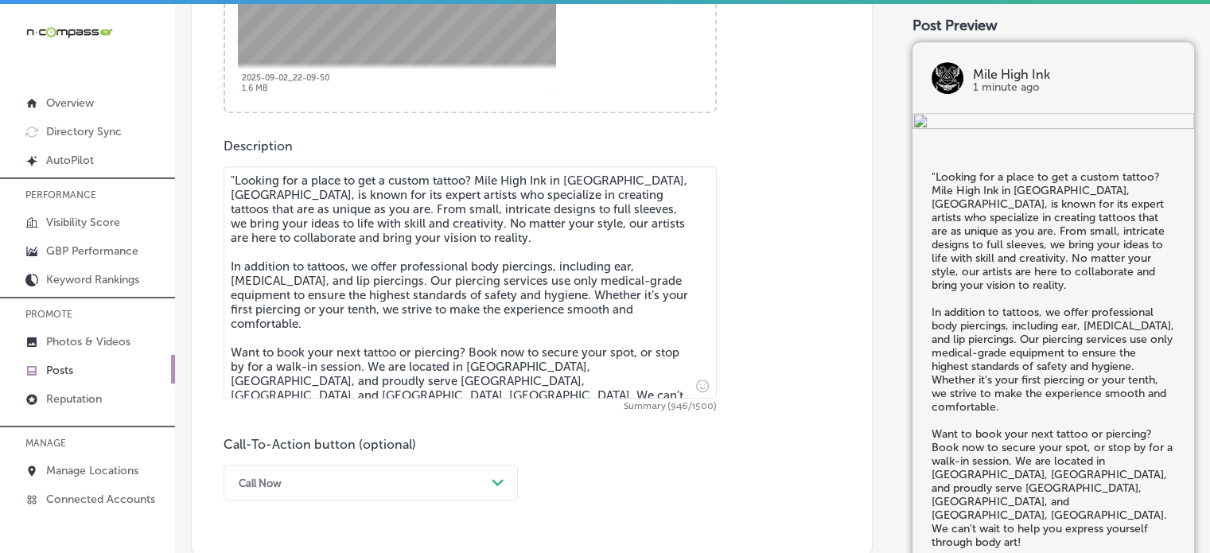
click at [236, 183] on textarea ""Looking for a place to get a custom tattoo? Mile High Ink in [GEOGRAPHIC_DATA]…" at bounding box center [470, 282] width 493 height 232
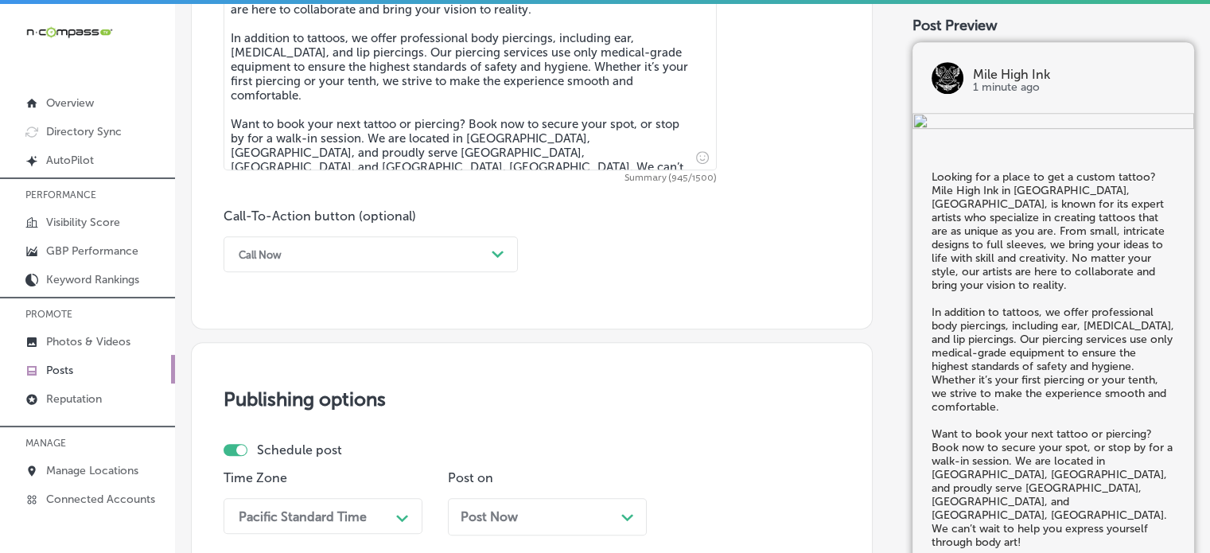
scroll to position [1000, 0]
type textarea "Looking for a place to get a custom tattoo? Mile High Ink in [GEOGRAPHIC_DATA],…"
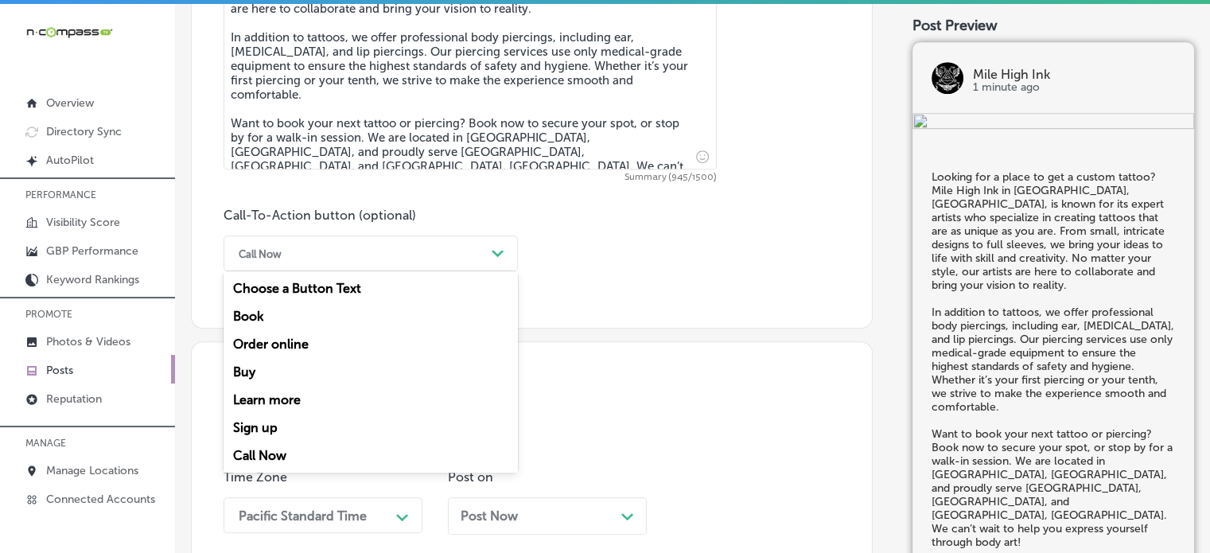
click at [450, 262] on div "Call Now" at bounding box center [358, 253] width 255 height 25
click at [258, 313] on div "Book" at bounding box center [371, 316] width 294 height 28
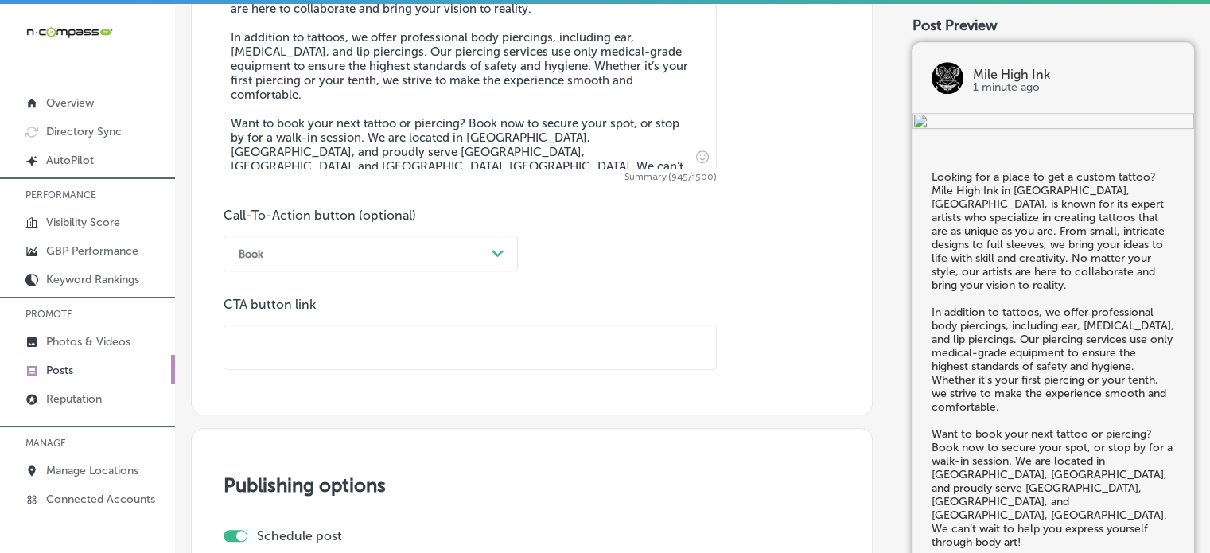
click at [370, 349] on input "text" at bounding box center [470, 347] width 492 height 44
paste input "[URL][DOMAIN_NAME]"
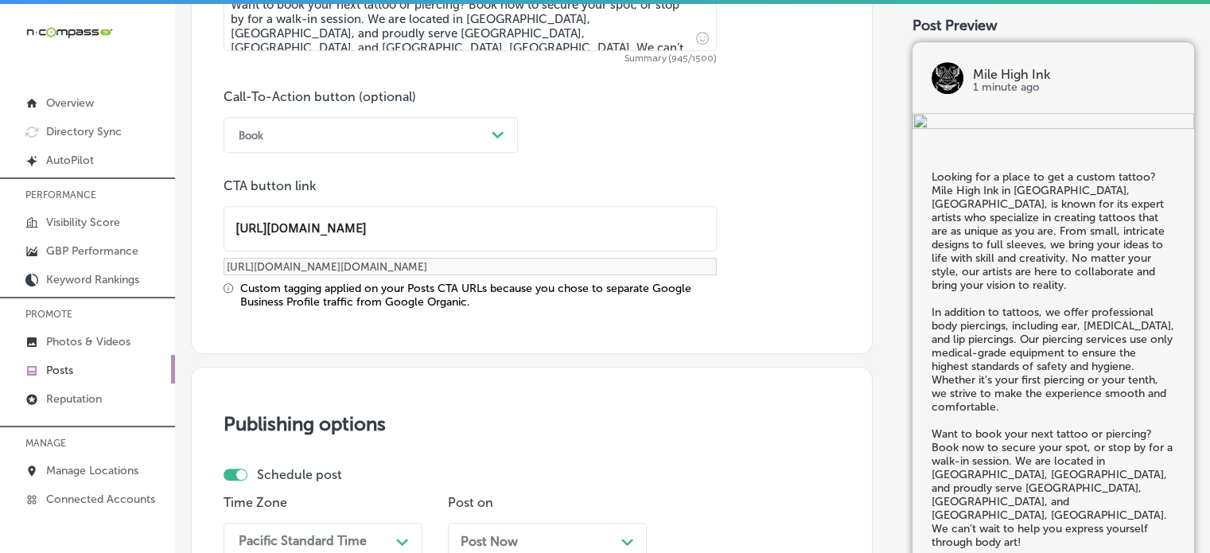
scroll to position [1120, 0]
type input "[URL][DOMAIN_NAME]"
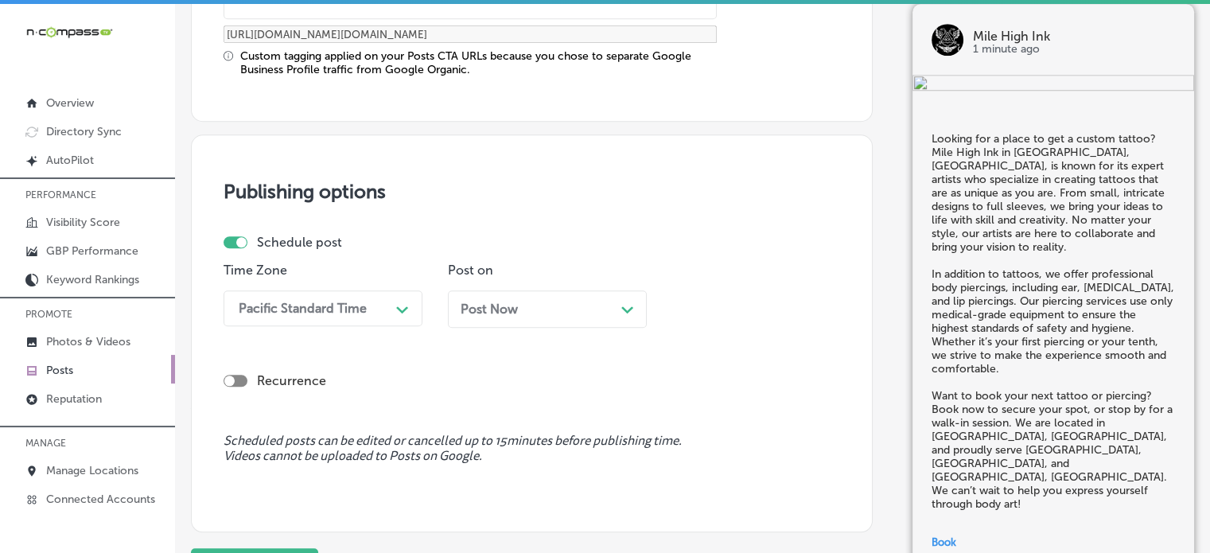
scroll to position [1380, 0]
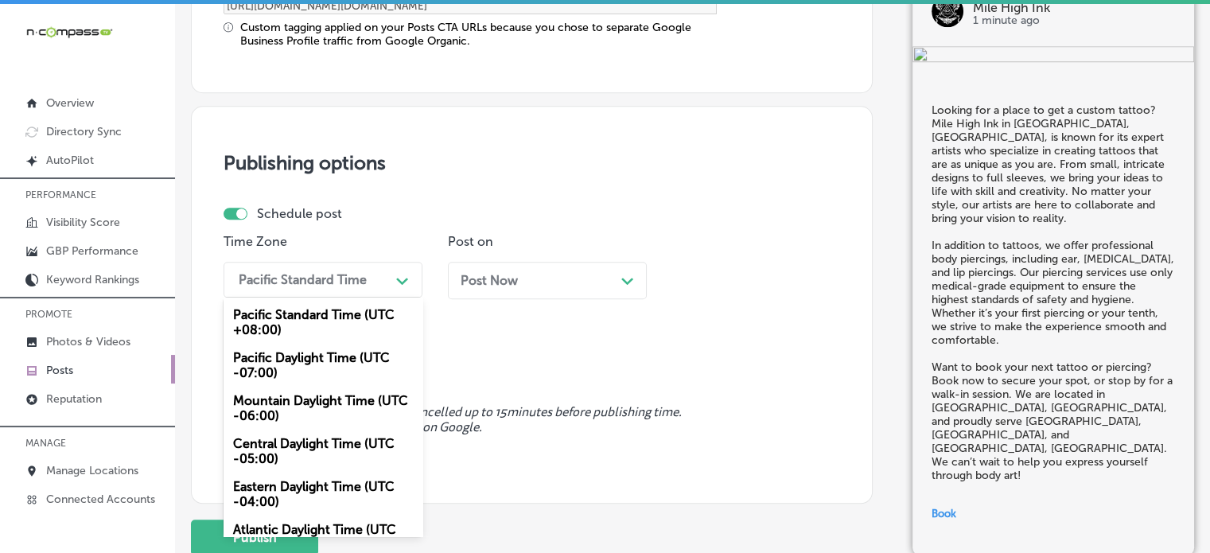
click at [364, 289] on div "Pacific Standard Time" at bounding box center [310, 280] width 159 height 28
click at [329, 403] on div "Mountain Daylight Time (UTC -06:00)" at bounding box center [323, 408] width 199 height 43
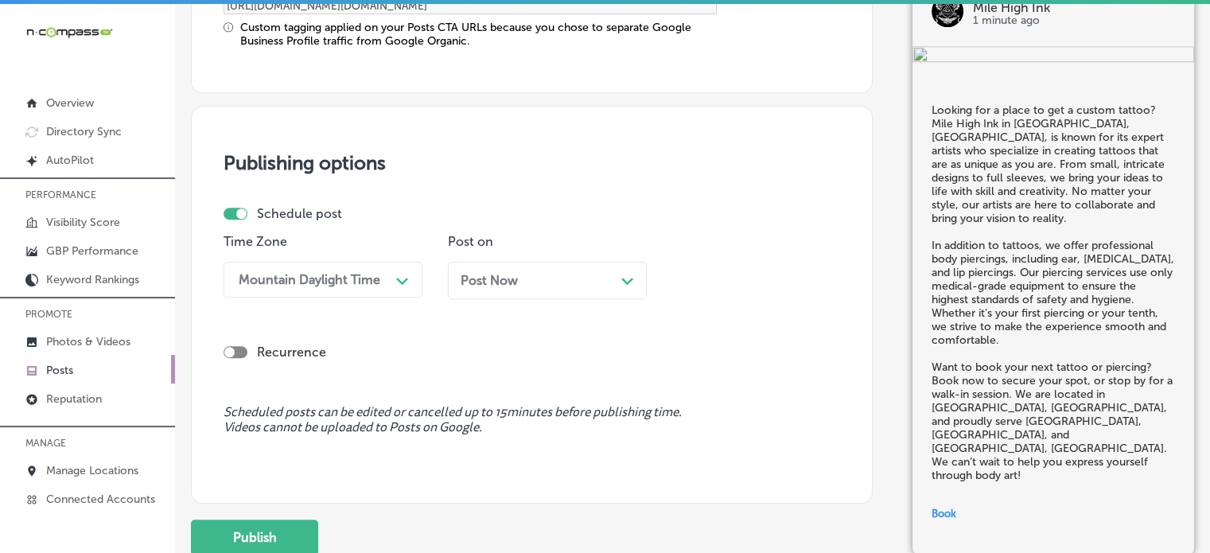
click at [519, 290] on div "Post Now Path Created with Sketch." at bounding box center [547, 280] width 199 height 37
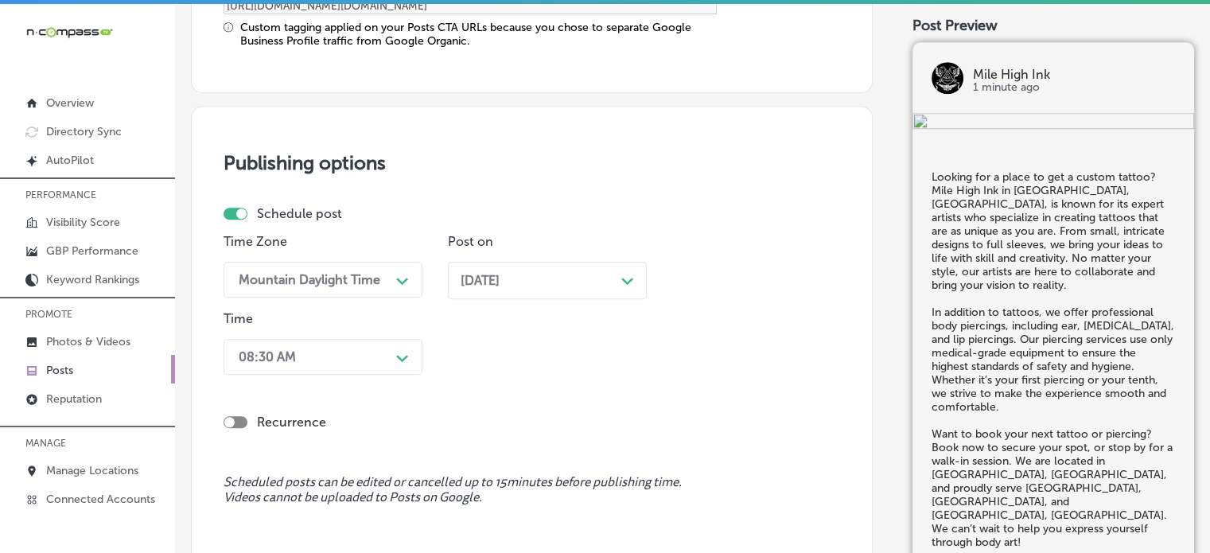
click at [497, 136] on div "Publishing options Schedule post Time Zone Mountain Daylight Time Path Created …" at bounding box center [532, 340] width 682 height 468
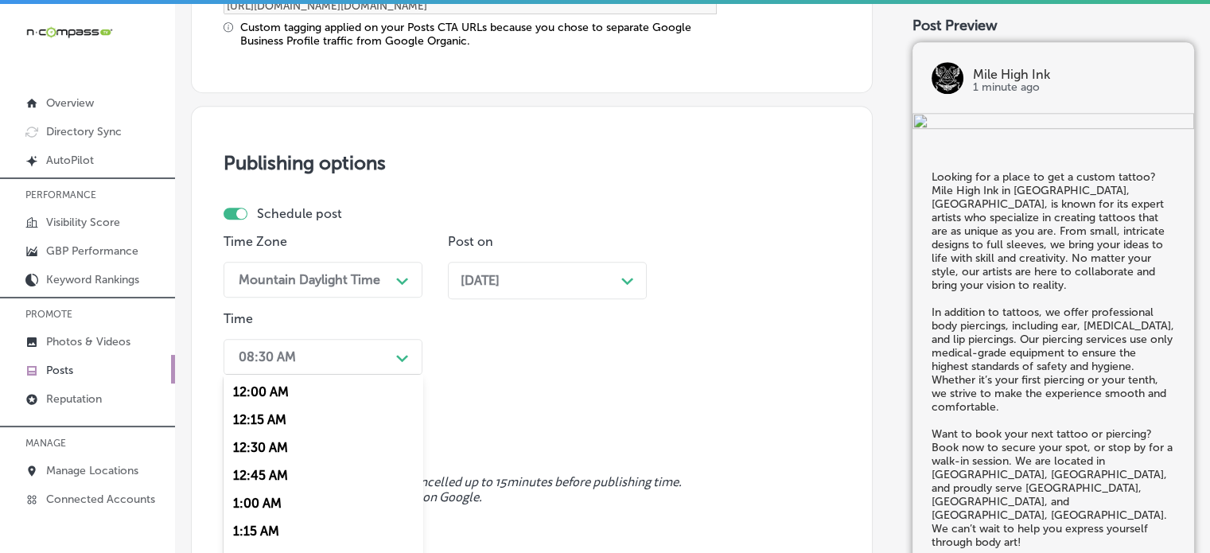
scroll to position [1445, 0]
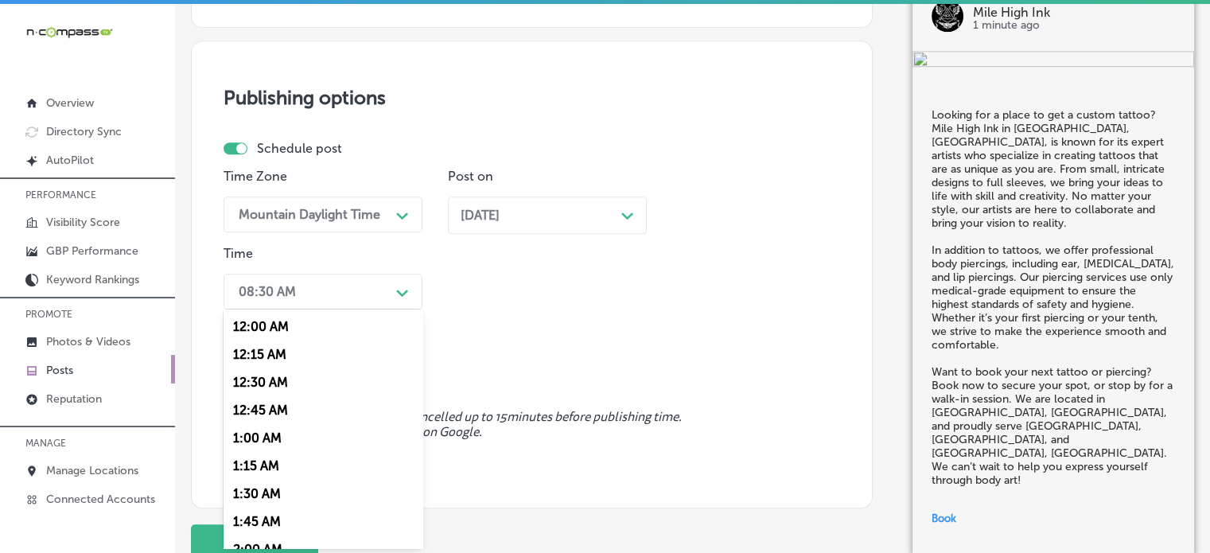
click at [374, 310] on div "option 7:00 AM, selected. option 12:15 AM focused, 2 of 96. 96 results availabl…" at bounding box center [323, 292] width 199 height 36
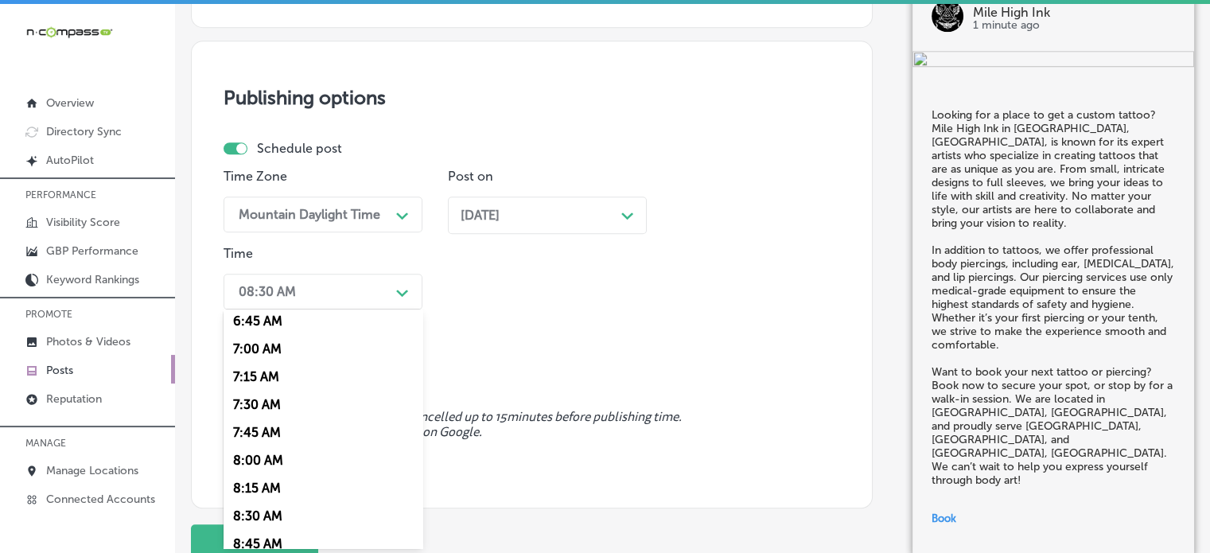
scroll to position [760, 0]
click at [261, 352] on div "7:00 AM" at bounding box center [323, 347] width 199 height 28
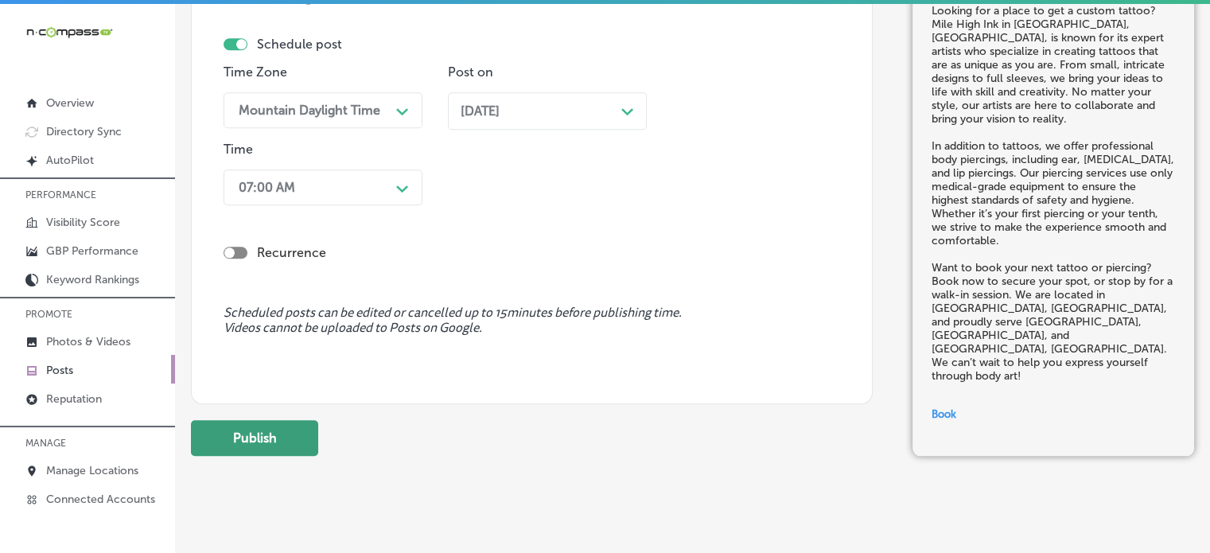
scroll to position [1550, 0]
click at [254, 442] on button "Publish" at bounding box center [254, 437] width 127 height 36
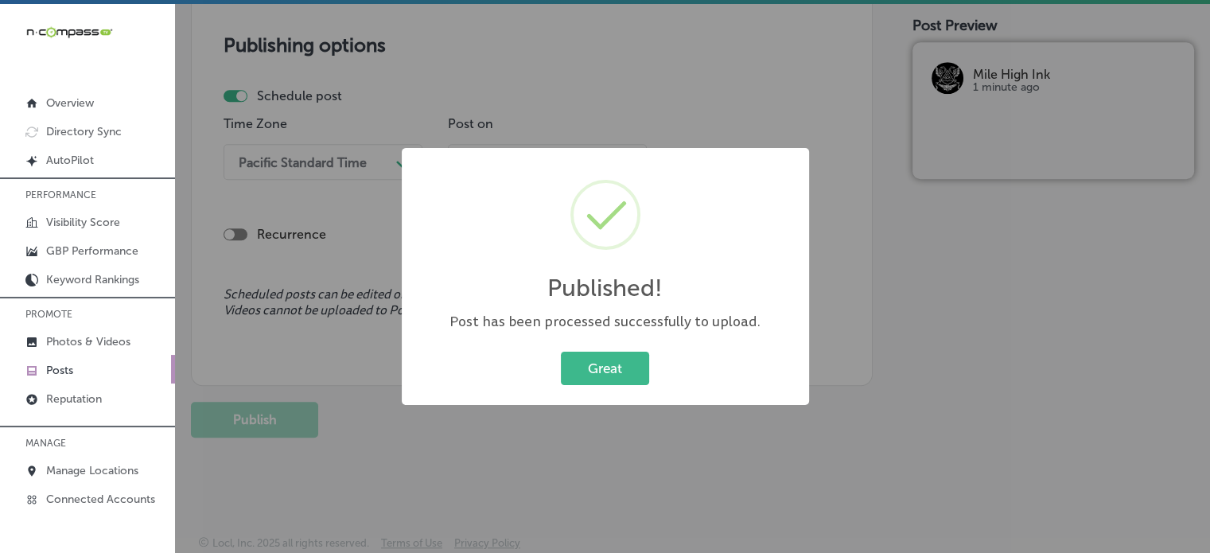
scroll to position [1353, 0]
drag, startPoint x: 596, startPoint y: 350, endPoint x: 608, endPoint y: 363, distance: 17.5
click at [608, 363] on div "Great Cancel" at bounding box center [606, 368] width 376 height 41
click at [608, 363] on button "Great" at bounding box center [605, 368] width 88 height 33
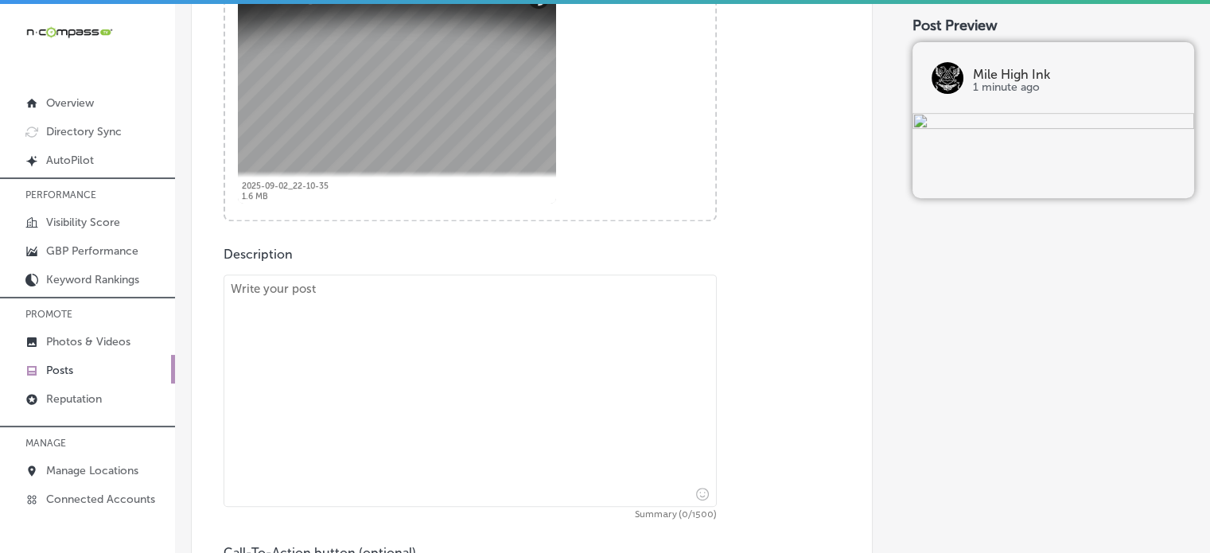
scroll to position [668, 0]
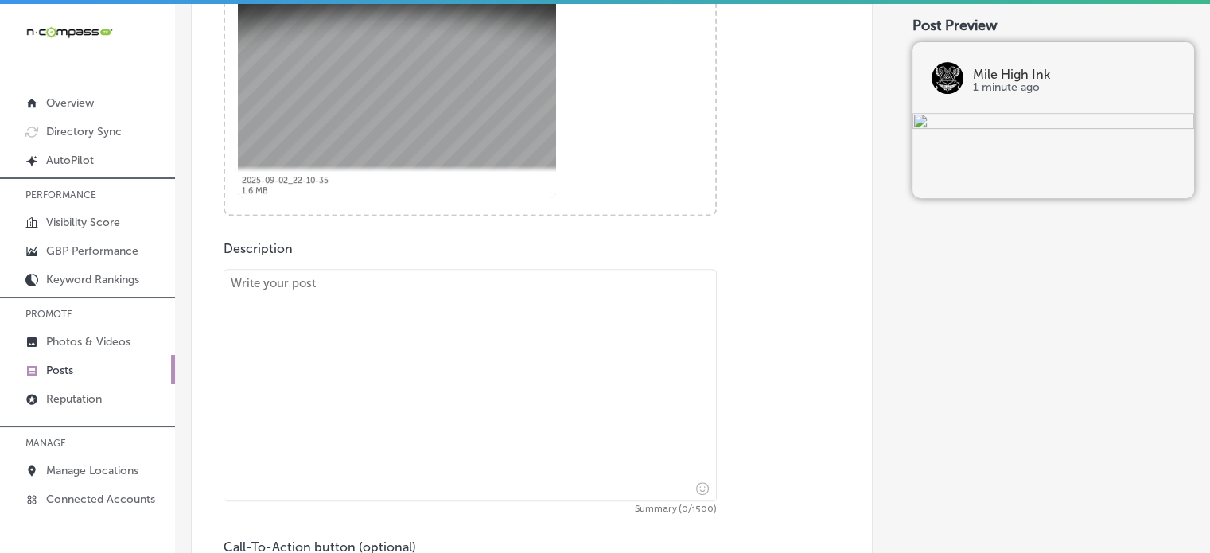
click at [497, 370] on textarea at bounding box center [470, 385] width 493 height 232
paste textarea ""Mile High Ink in [GEOGRAPHIC_DATA], [GEOGRAPHIC_DATA], is the place to go for …"
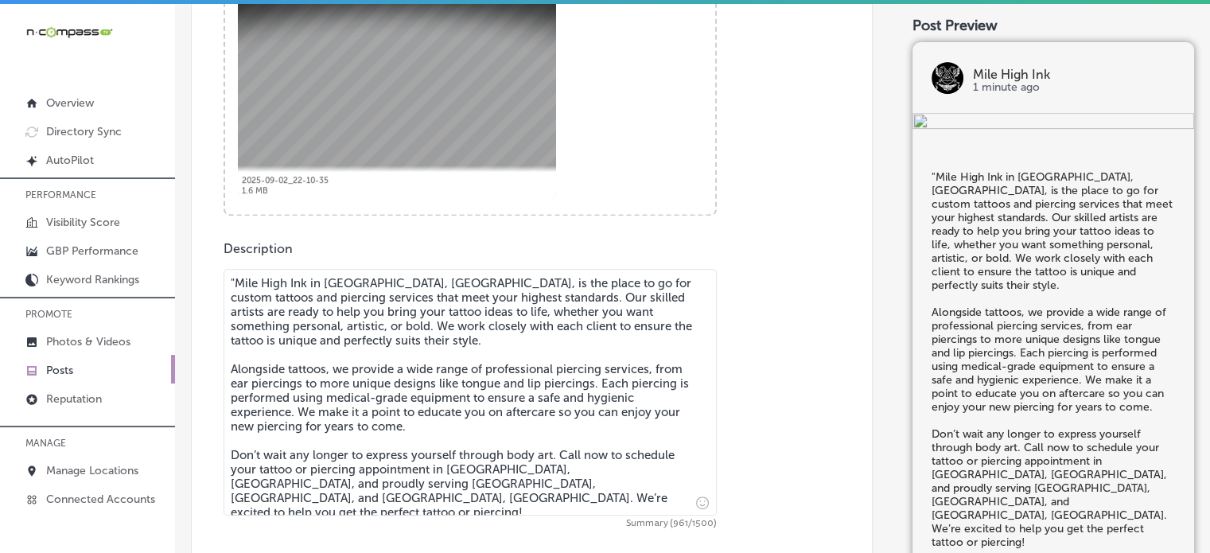
click at [238, 286] on textarea ""Mile High Ink in [GEOGRAPHIC_DATA], [GEOGRAPHIC_DATA], is the place to go for …" at bounding box center [470, 392] width 493 height 247
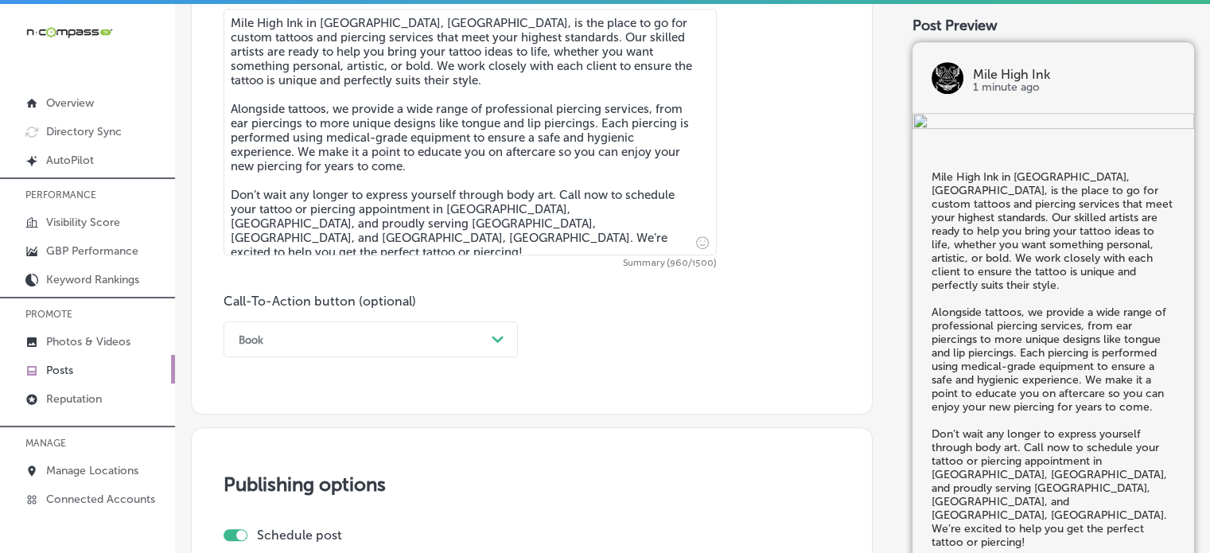
scroll to position [929, 0]
type textarea "Mile High Ink in [GEOGRAPHIC_DATA], [GEOGRAPHIC_DATA], is the place to go for c…"
drag, startPoint x: 434, startPoint y: 358, endPoint x: 439, endPoint y: 339, distance: 19.9
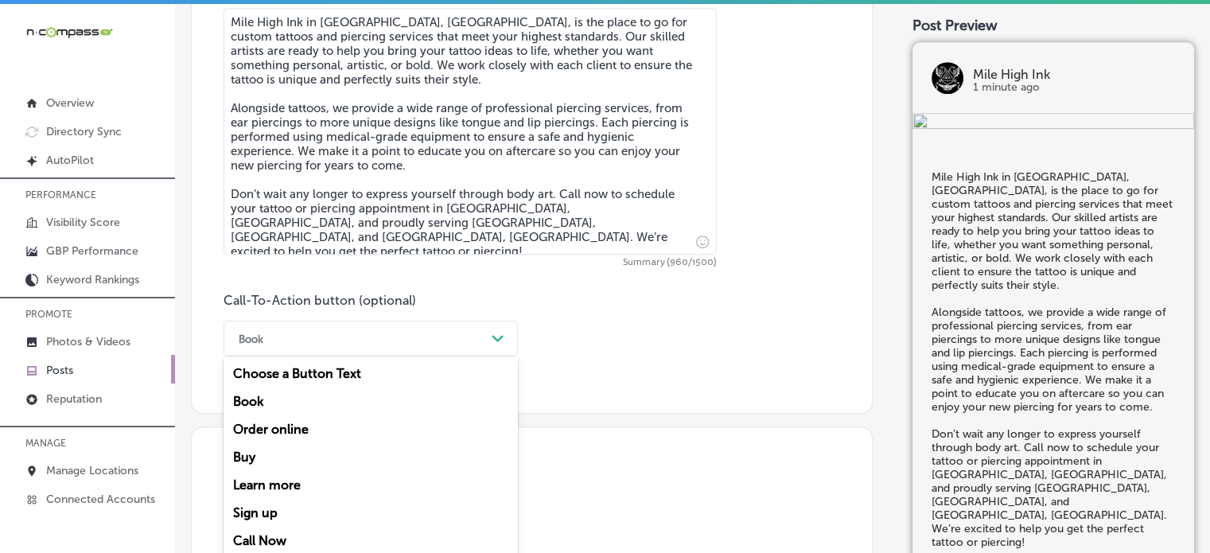
scroll to position [941, 0]
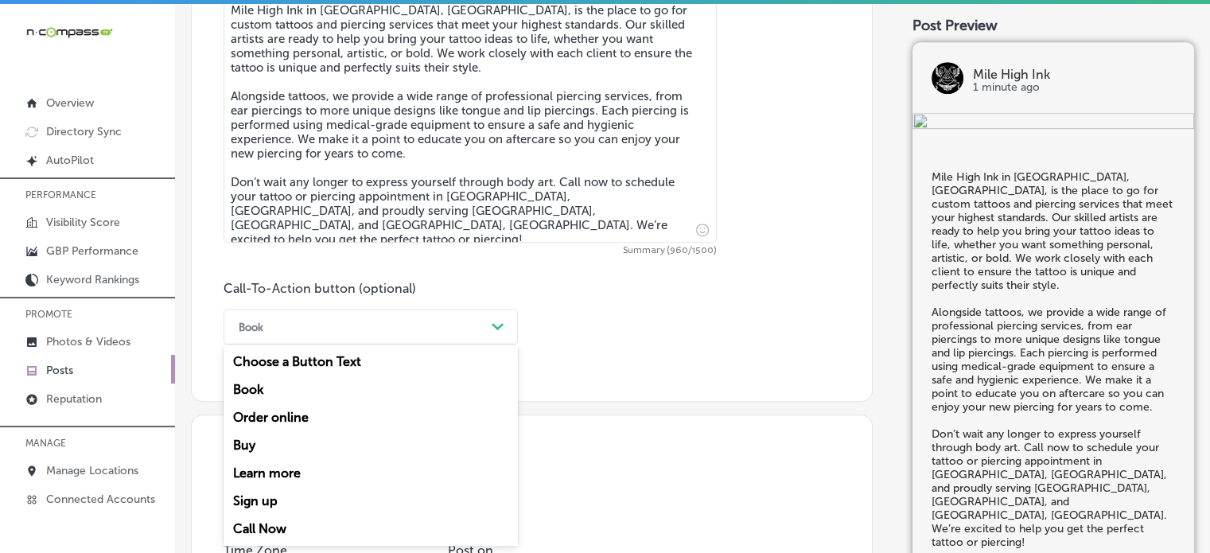
click at [439, 339] on div "Book Path Created with Sketch." at bounding box center [371, 327] width 294 height 36
click at [271, 526] on div "Call Now" at bounding box center [371, 529] width 294 height 28
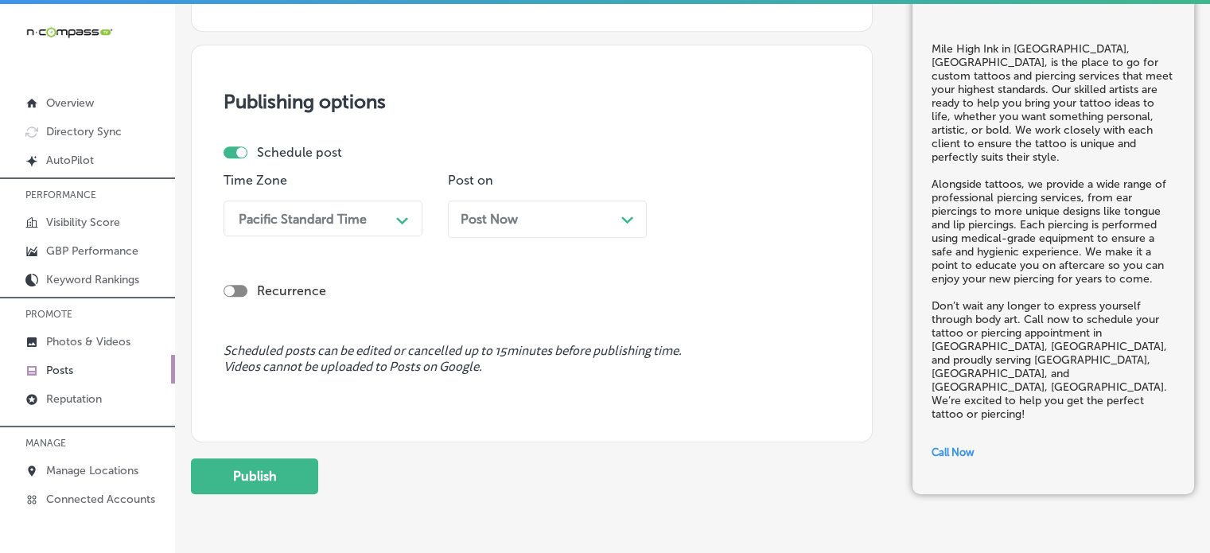
scroll to position [1321, 0]
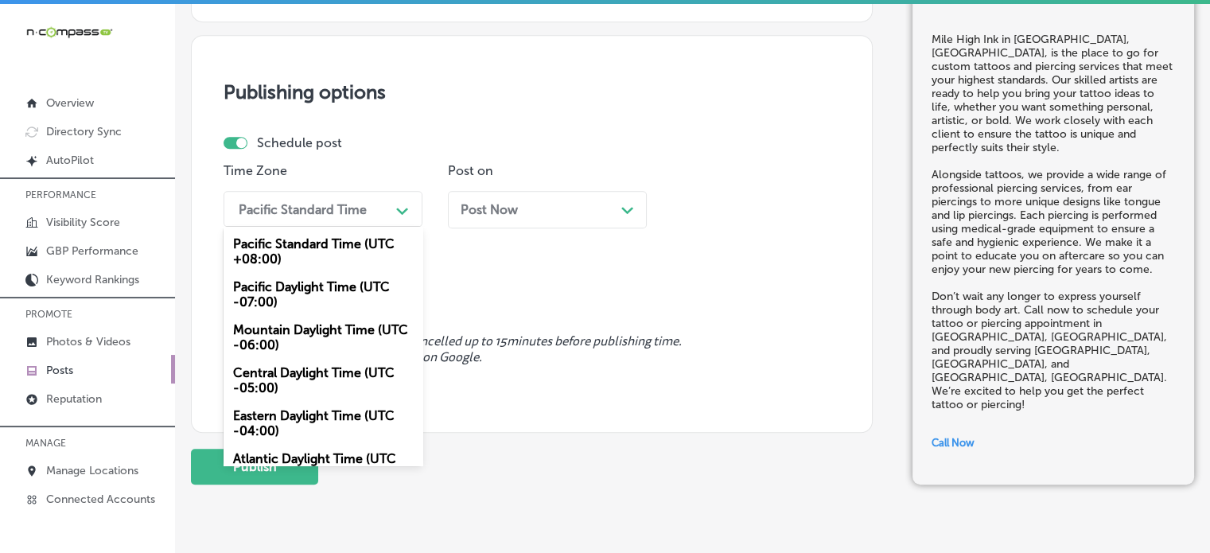
click at [362, 195] on div "Pacific Standard Time" at bounding box center [310, 209] width 159 height 28
click at [329, 323] on div "Mountain Daylight Time (UTC -06:00)" at bounding box center [323, 337] width 199 height 43
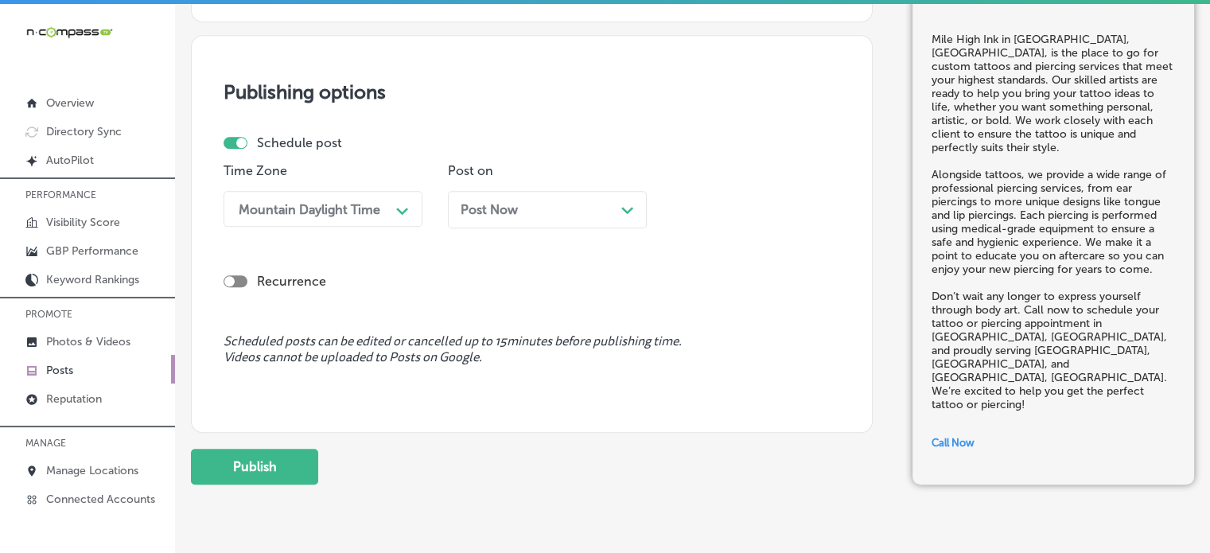
click at [528, 216] on div "Post Now Path Created with Sketch." at bounding box center [547, 209] width 199 height 37
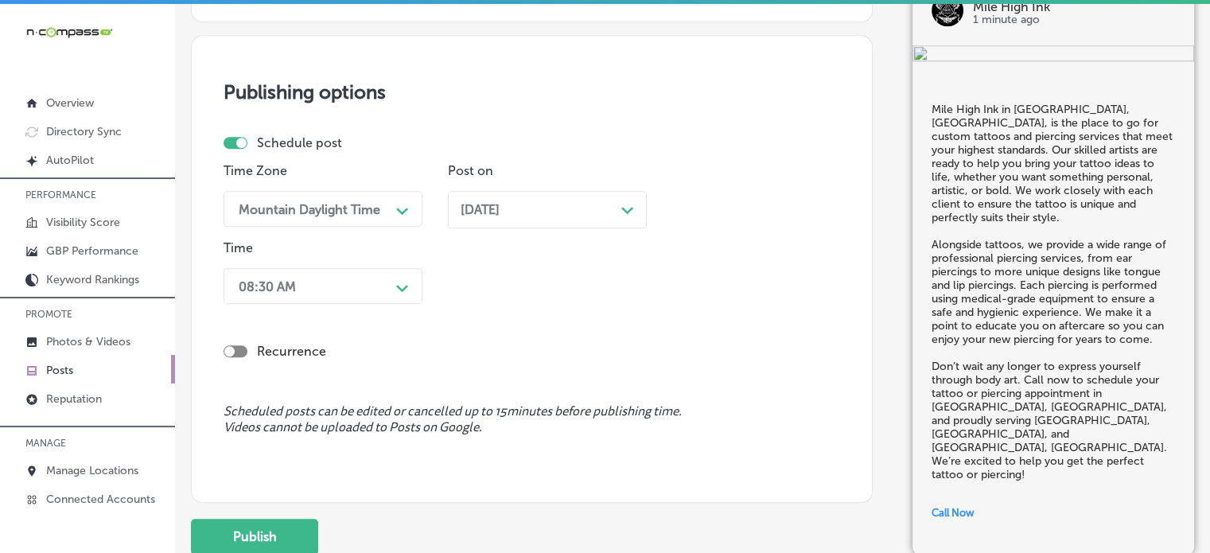
click at [501, 76] on div "Publishing options Schedule post Time Zone Mountain Daylight Time Path Created …" at bounding box center [532, 269] width 682 height 468
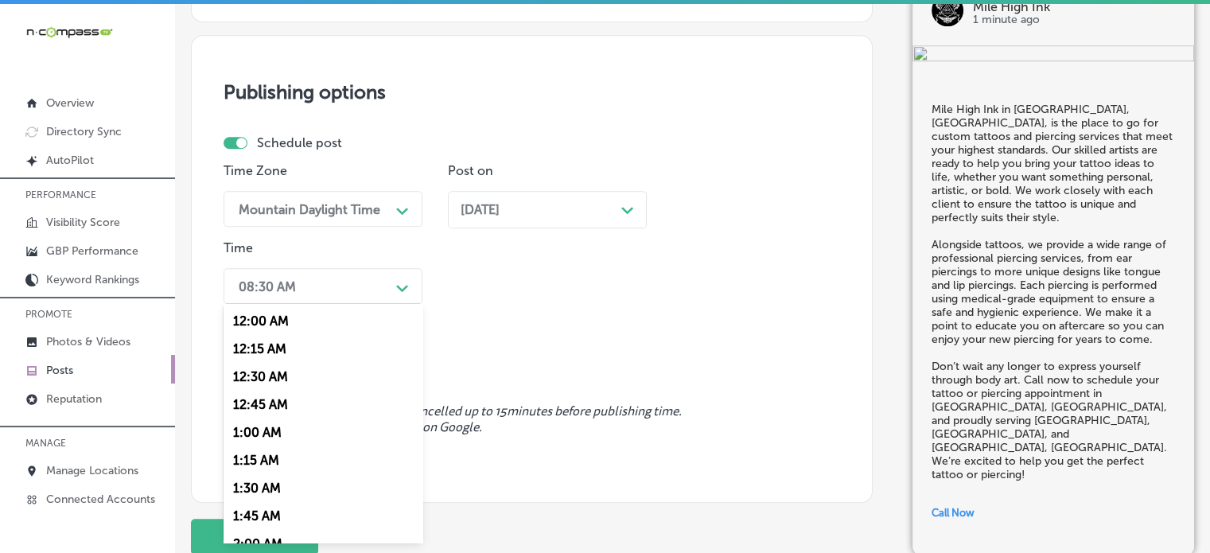
drag, startPoint x: 387, startPoint y: 281, endPoint x: 339, endPoint y: 384, distance: 113.9
click at [339, 304] on div "option 7:00 AM, selected. option 12:00 AM focused, 1 of 96. 96 results availabl…" at bounding box center [323, 286] width 199 height 36
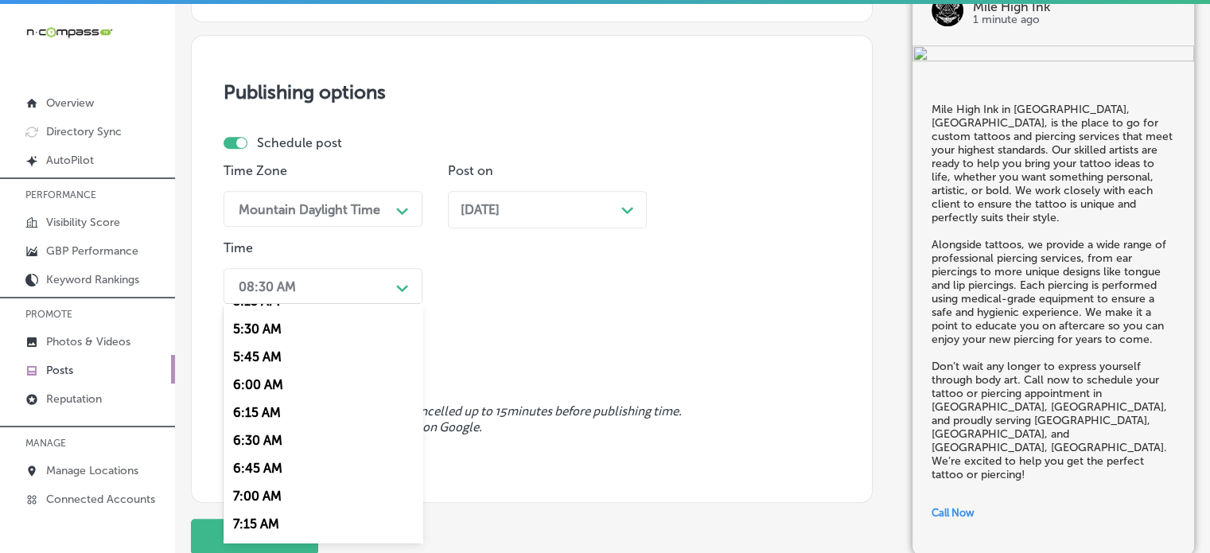
scroll to position [656, 0]
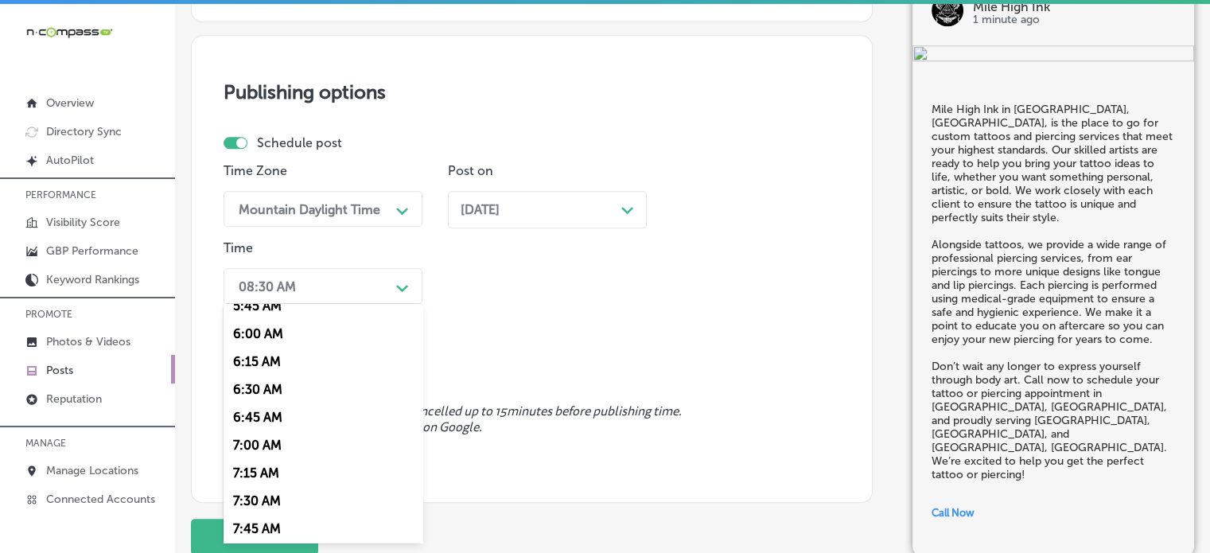
click at [276, 448] on div "7:00 AM" at bounding box center [323, 445] width 199 height 28
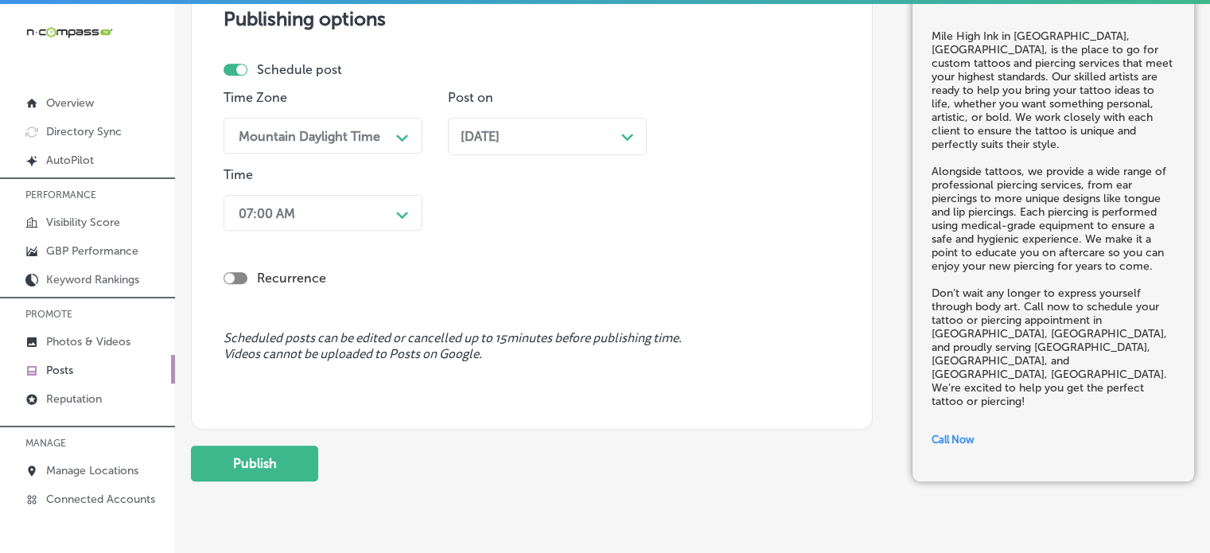
scroll to position [1394, 0]
click at [299, 466] on button "Publish" at bounding box center [254, 464] width 127 height 36
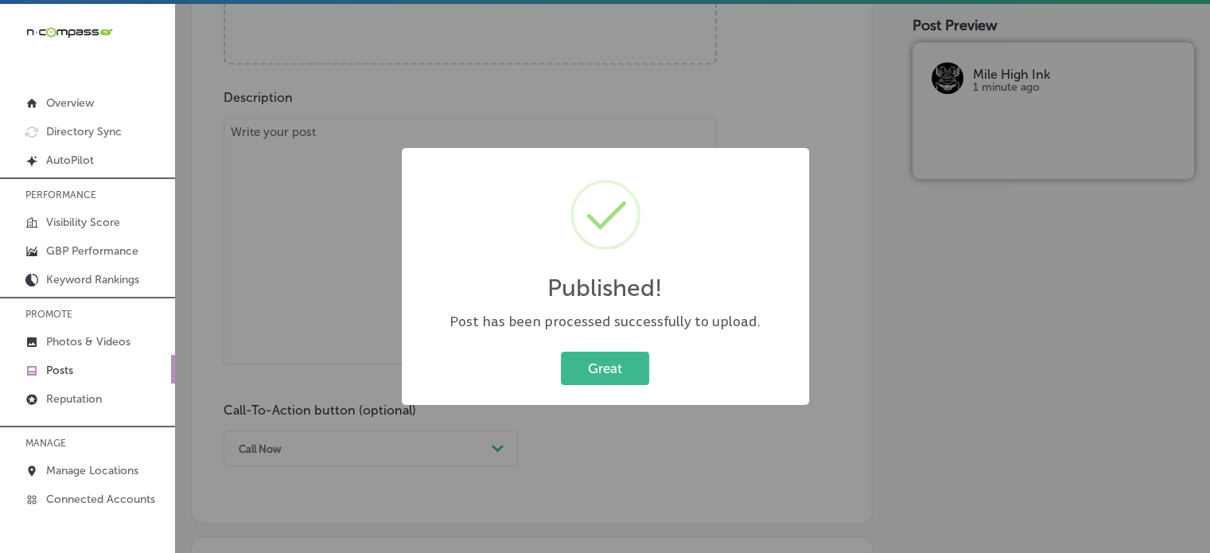
scroll to position [818, 0]
click at [604, 373] on button "Great" at bounding box center [605, 368] width 88 height 33
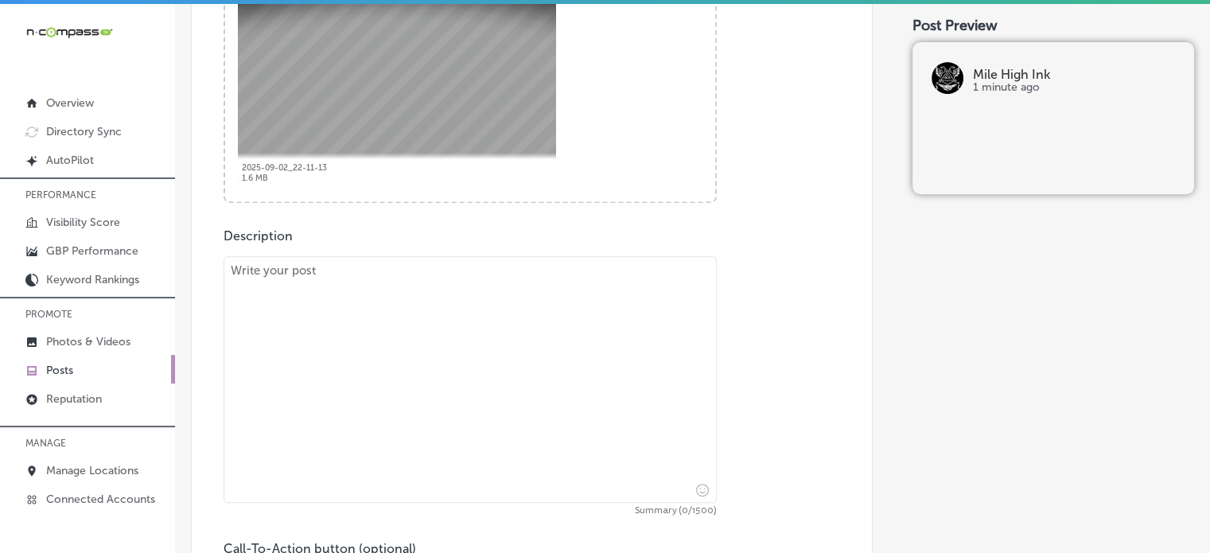
scroll to position [686, 0]
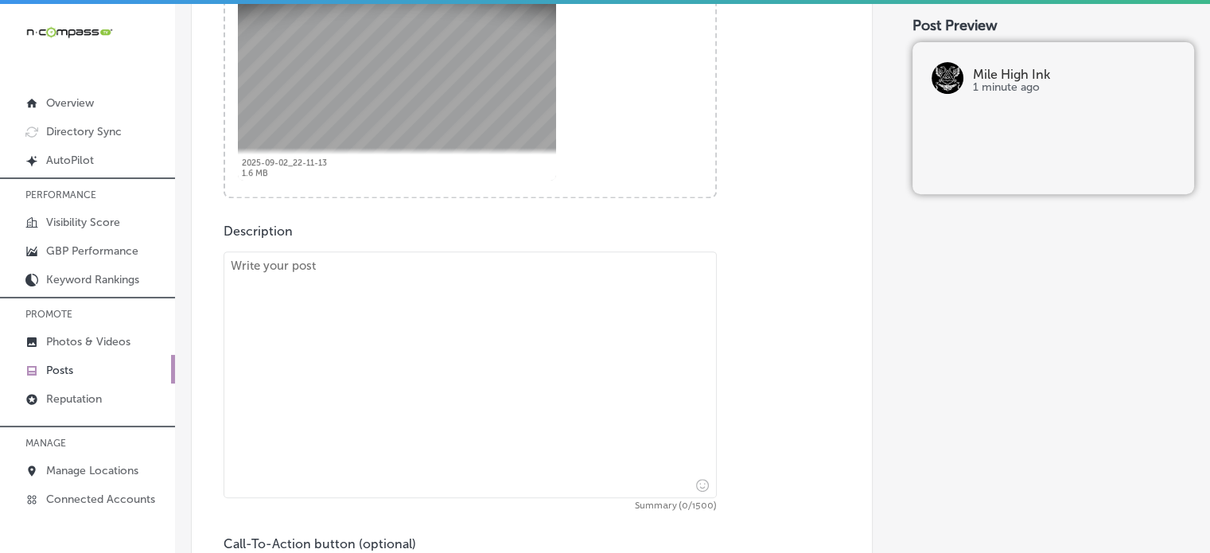
click at [483, 334] on textarea at bounding box center [470, 374] width 493 height 247
paste textarea ""Mile High Ink offers custom tattoos designed to reflect your style, personalit…"
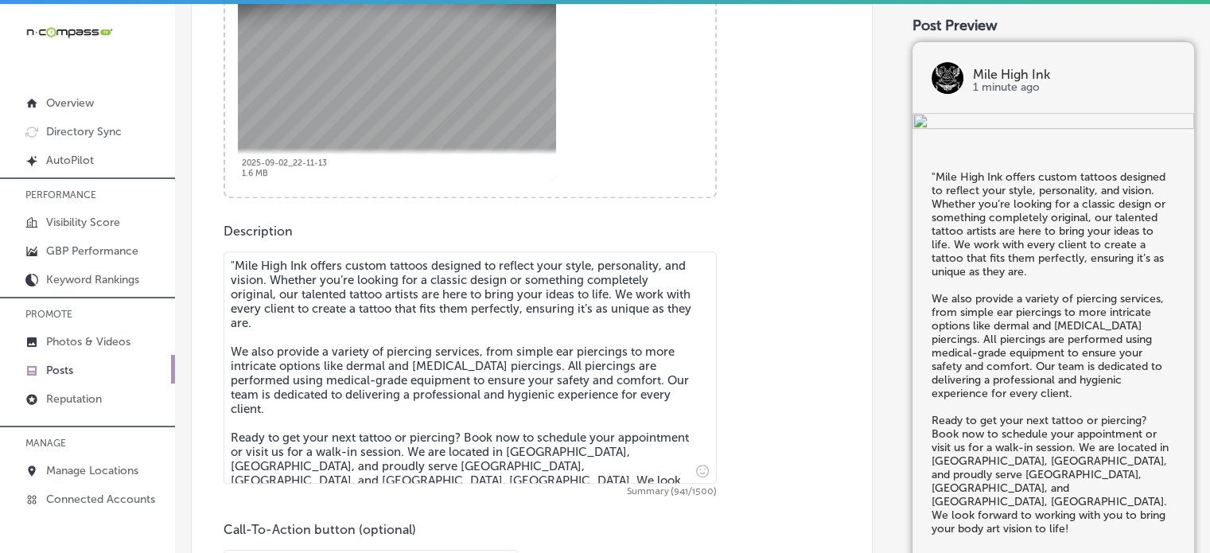
click at [233, 255] on textarea ""Mile High Ink offers custom tattoos designed to reflect your style, personalit…" at bounding box center [470, 367] width 493 height 232
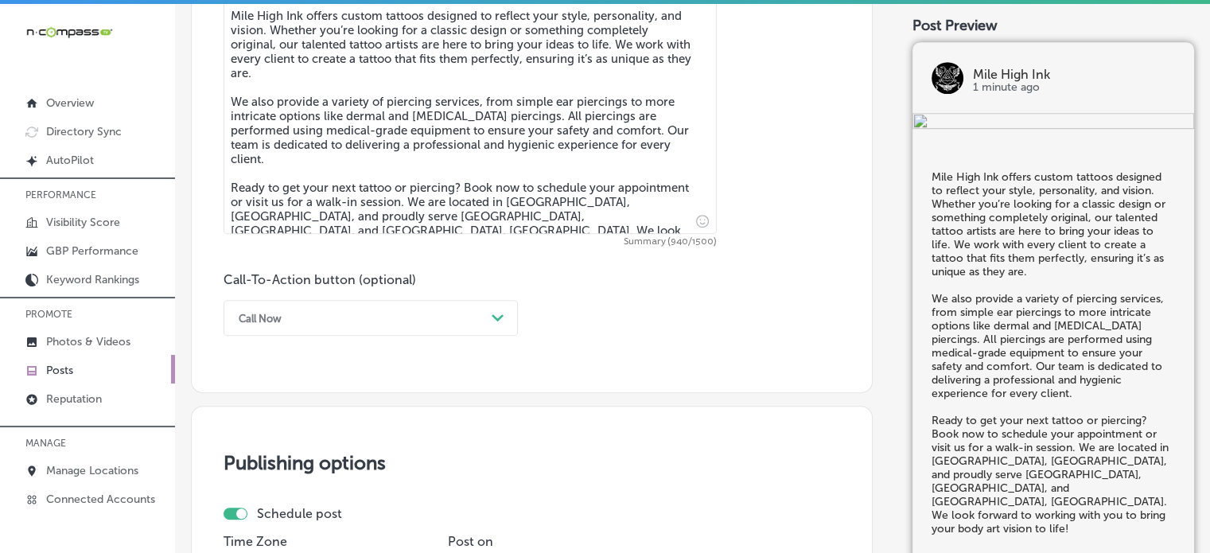
scroll to position [937, 0]
type textarea "Mile High Ink offers custom tattoos designed to reflect your style, personality…"
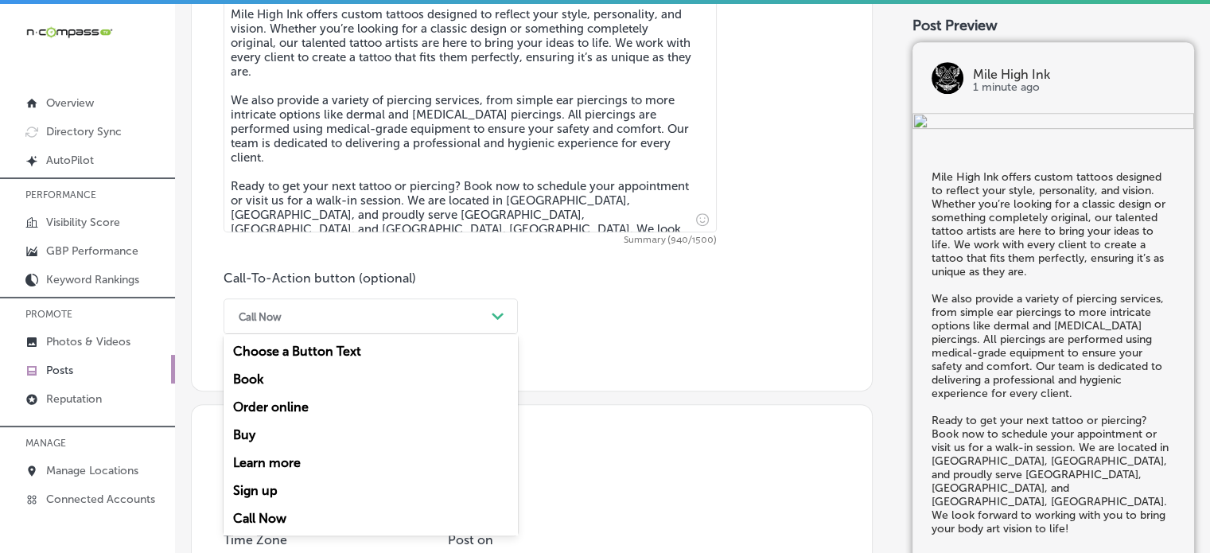
click at [414, 310] on div "Call Now" at bounding box center [358, 316] width 255 height 25
click at [259, 388] on div "Book" at bounding box center [371, 379] width 294 height 28
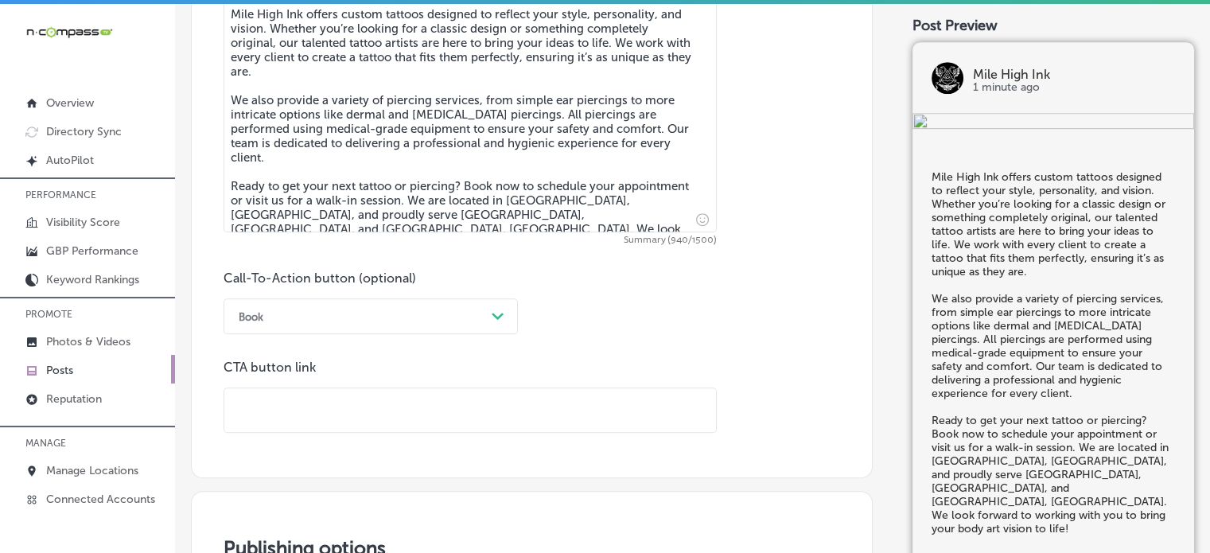
click at [384, 403] on input "text" at bounding box center [470, 410] width 492 height 44
paste input "[URL][DOMAIN_NAME]"
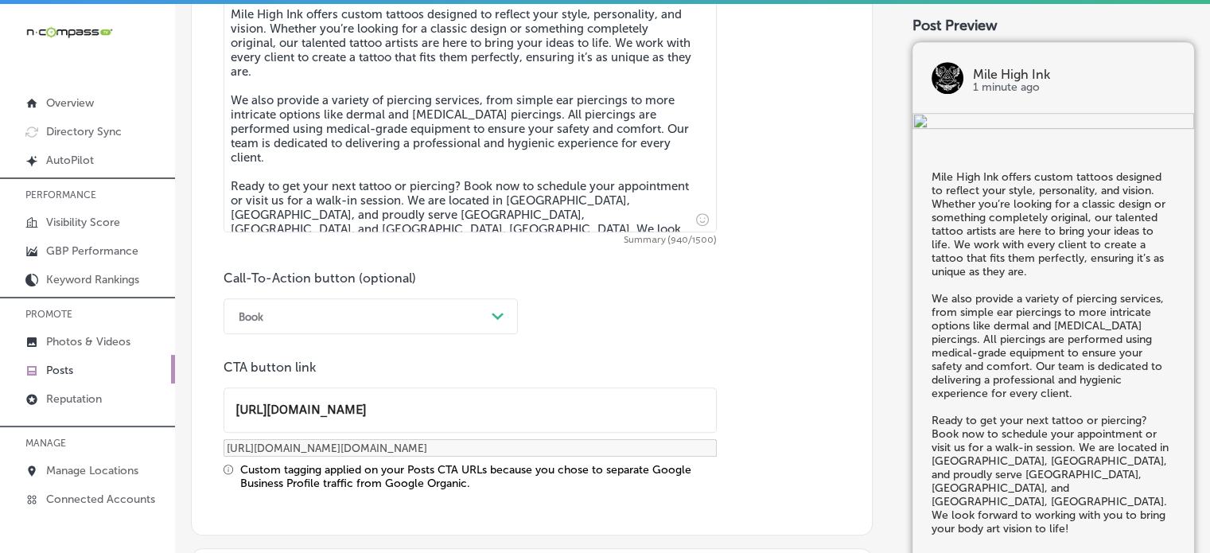
type input "[URL][DOMAIN_NAME]"
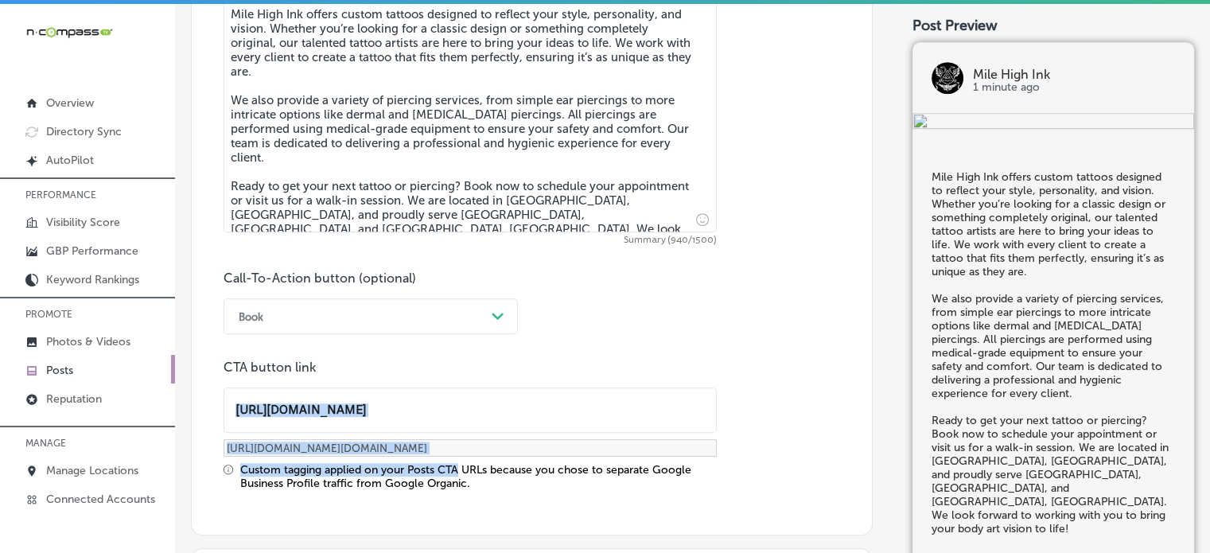
drag, startPoint x: 465, startPoint y: 437, endPoint x: 460, endPoint y: 471, distance: 34.5
click at [460, 471] on div "CTA button link [URL][DOMAIN_NAME] [URL][DOMAIN_NAME][DOMAIN_NAME] Custom taggi…" at bounding box center [470, 425] width 493 height 130
click at [460, 471] on div "Custom tagging applied on your Posts CTA URLs because you chose to separate Goo…" at bounding box center [478, 476] width 477 height 27
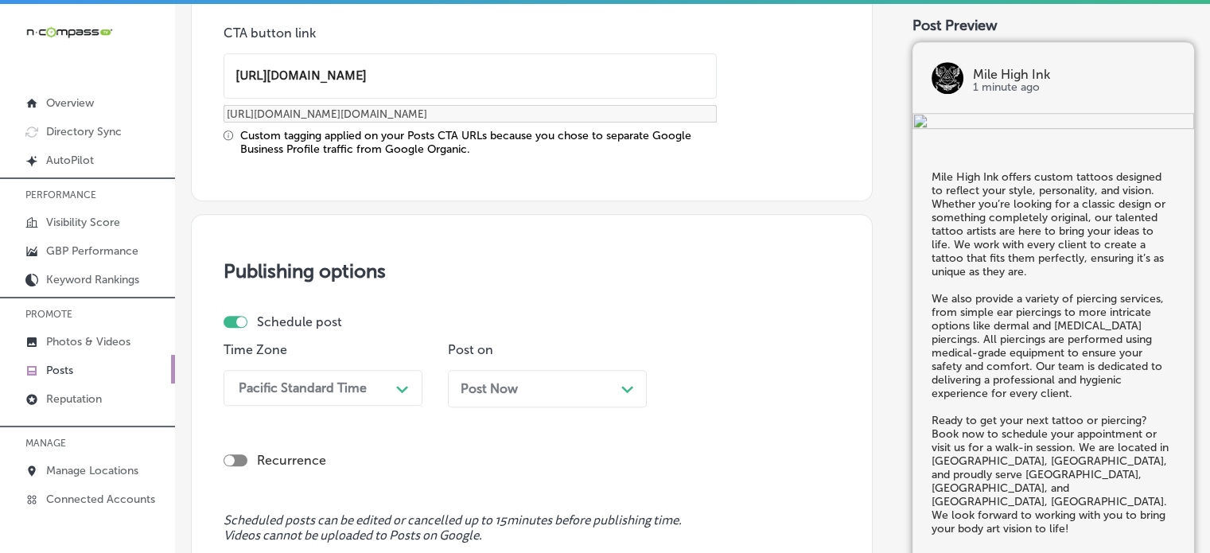
scroll to position [1368, 0]
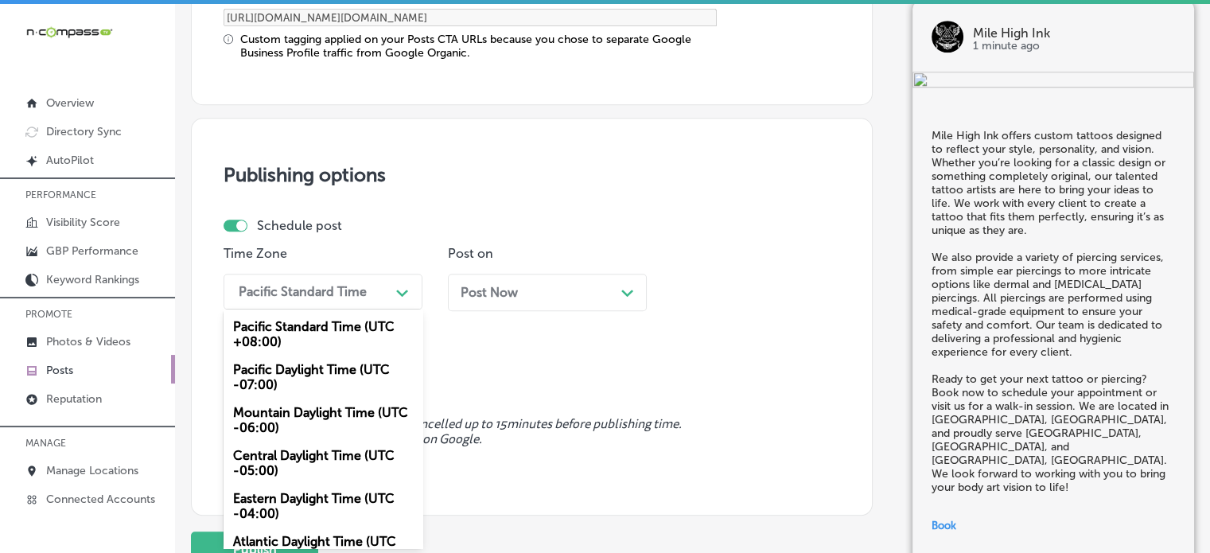
click at [328, 310] on div "option Mountain Daylight Time (UTC -06:00), selected. option Pacific Daylight T…" at bounding box center [323, 292] width 199 height 36
click at [311, 419] on div "Mountain Daylight Time (UTC -06:00)" at bounding box center [323, 420] width 199 height 43
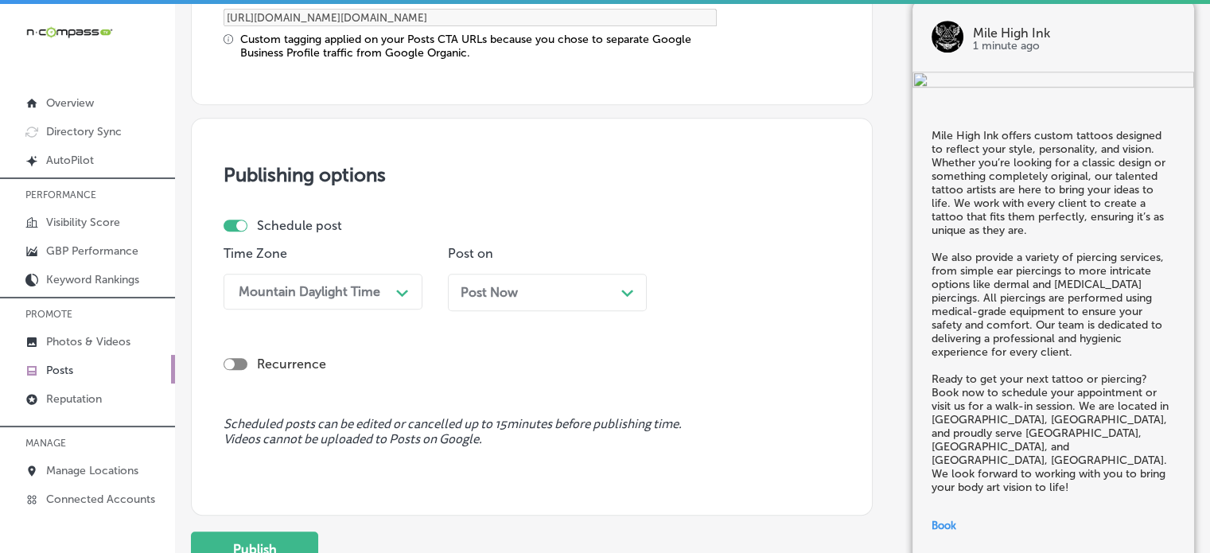
click at [586, 291] on div "Post Now Path Created with Sketch." at bounding box center [547, 292] width 173 height 15
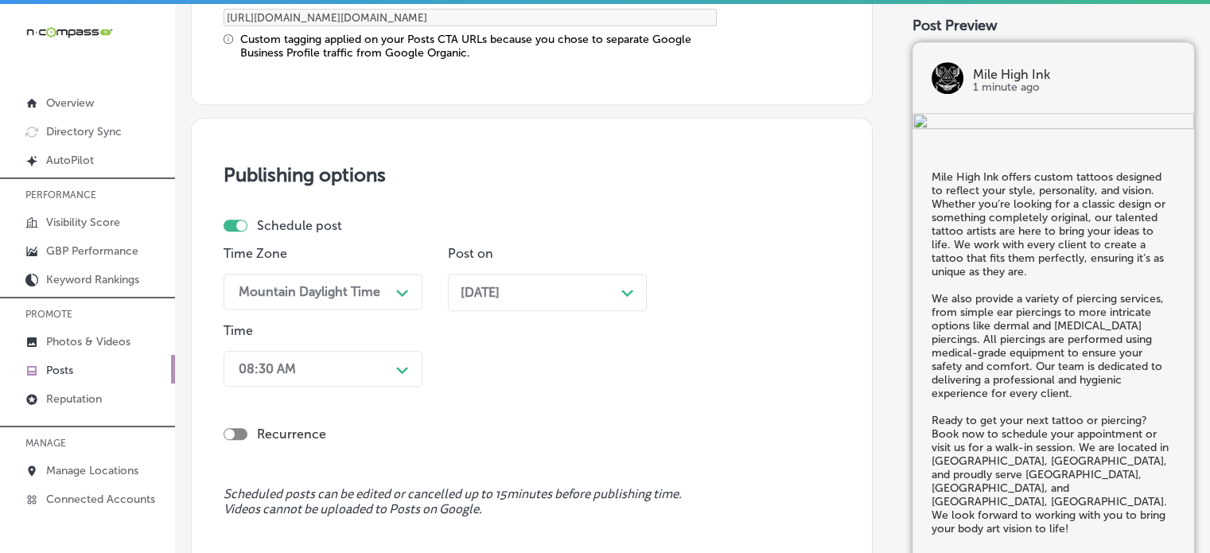
click at [490, 184] on h3 "Publishing options" at bounding box center [532, 174] width 617 height 23
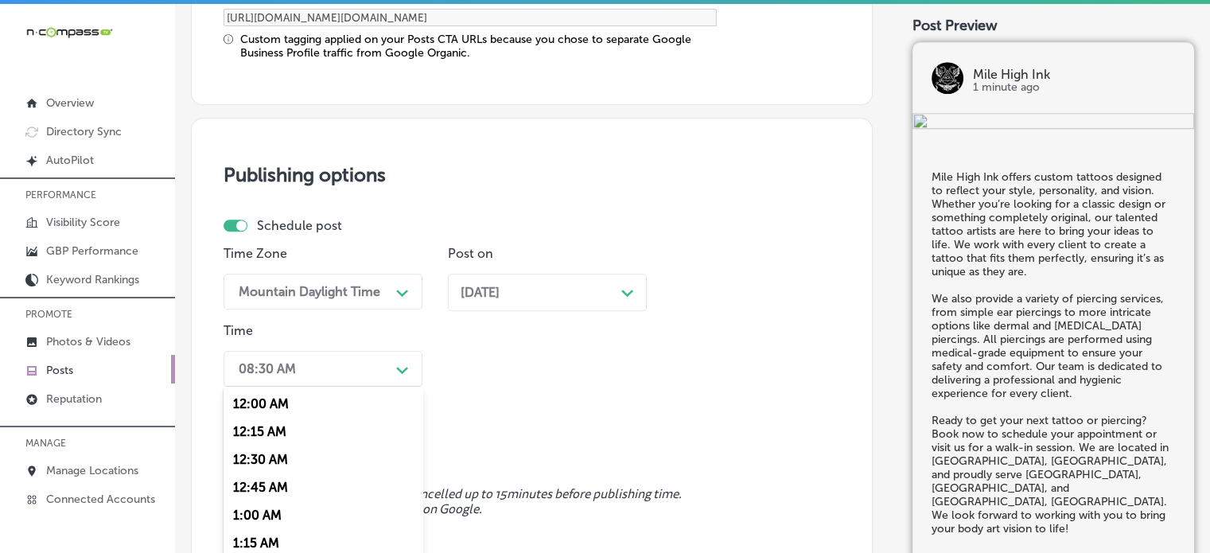
scroll to position [1445, 0]
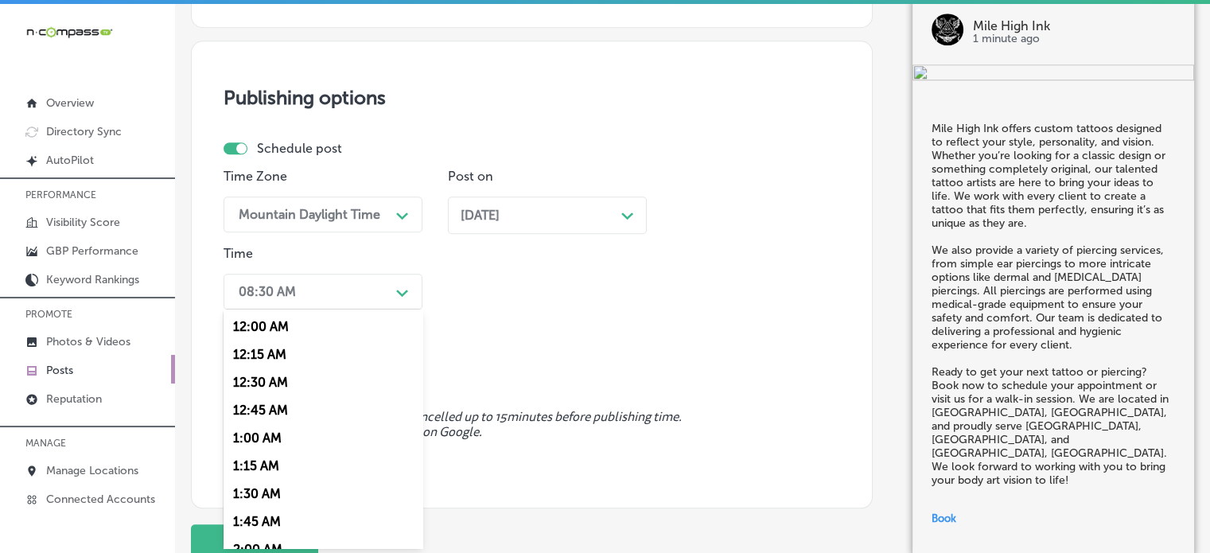
click at [390, 310] on div "option 7:00 AM, selected. option 12:15 AM focused, 2 of 96. 96 results availabl…" at bounding box center [323, 292] width 199 height 36
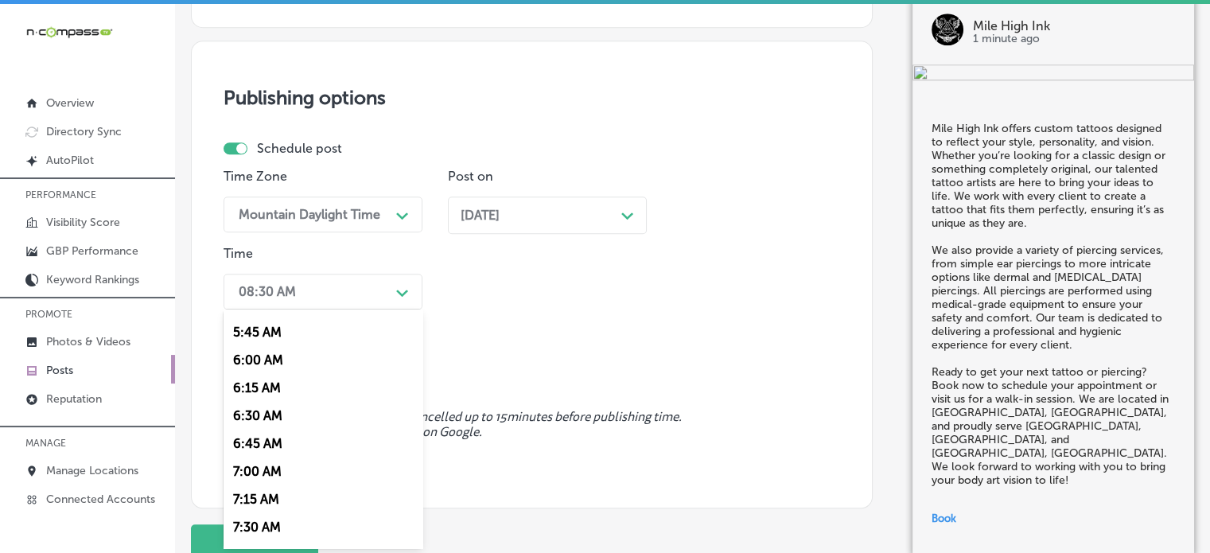
click at [251, 473] on div "7:00 AM" at bounding box center [323, 472] width 199 height 28
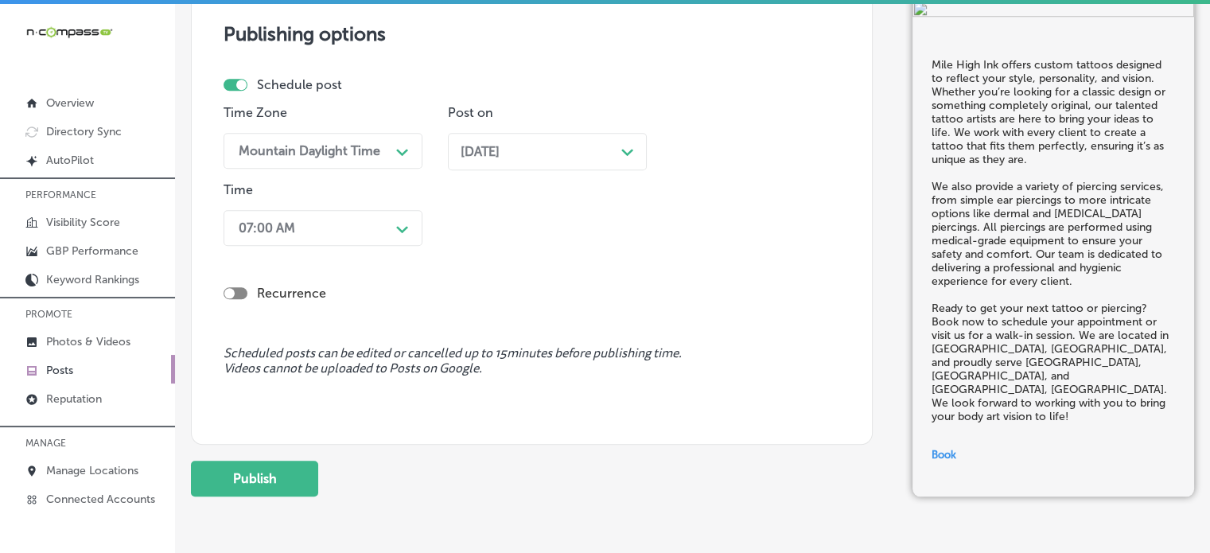
scroll to position [1509, 0]
click at [246, 465] on button "Publish" at bounding box center [254, 478] width 127 height 36
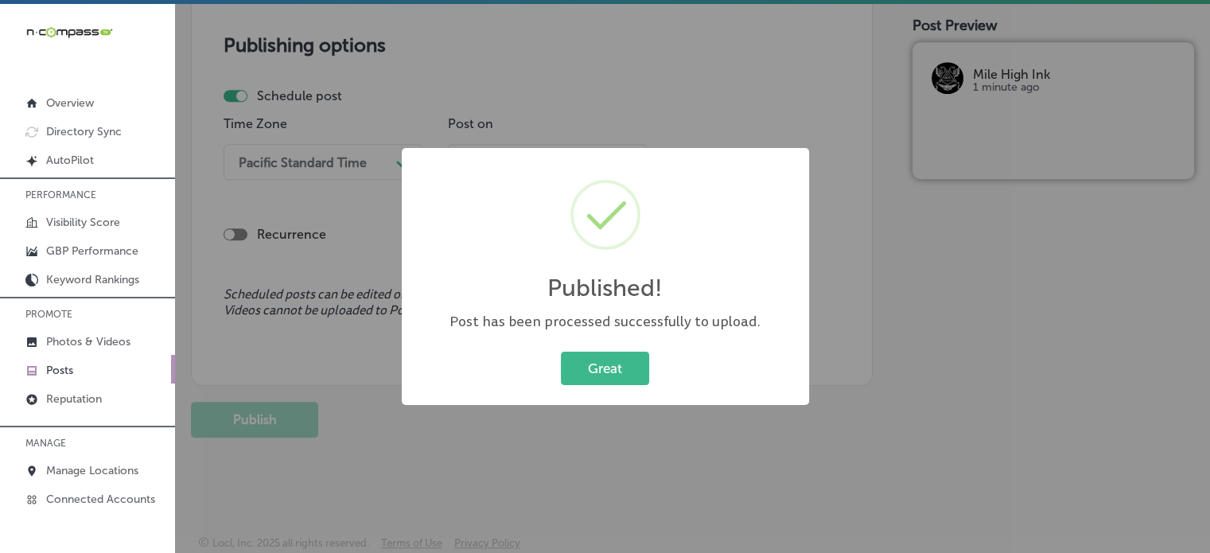
scroll to position [1353, 0]
click at [617, 366] on button "Great" at bounding box center [605, 368] width 88 height 33
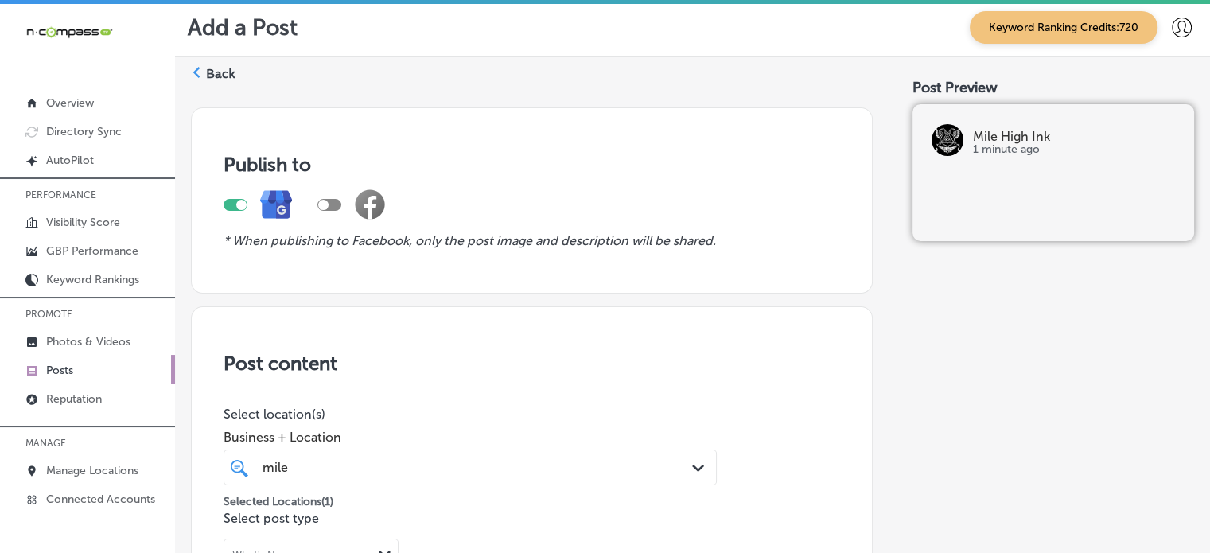
scroll to position [0, 0]
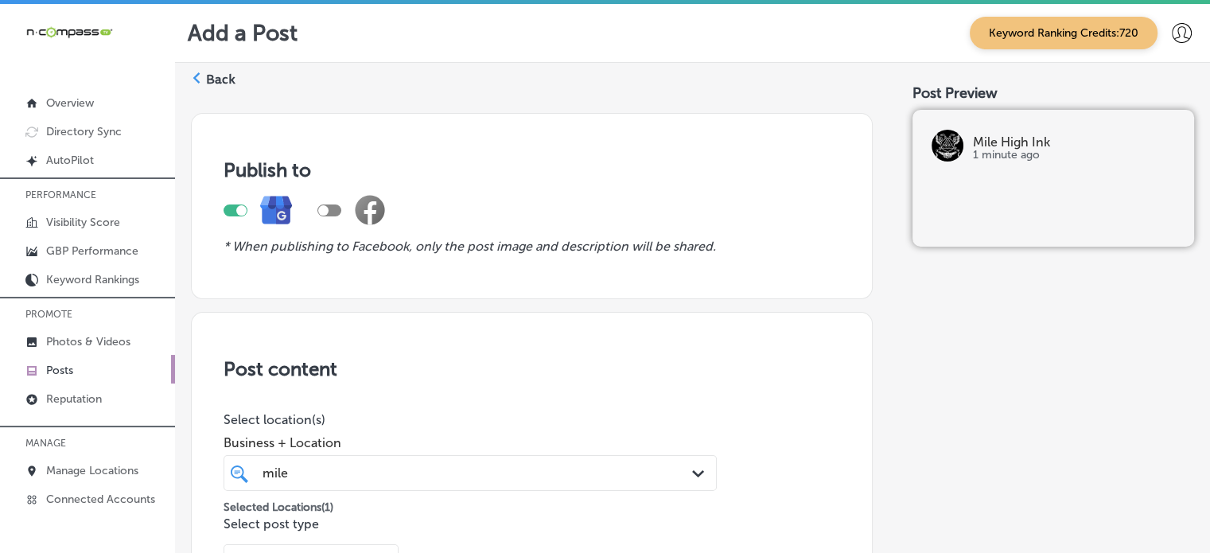
click at [212, 71] on label "Back" at bounding box center [220, 80] width 29 height 18
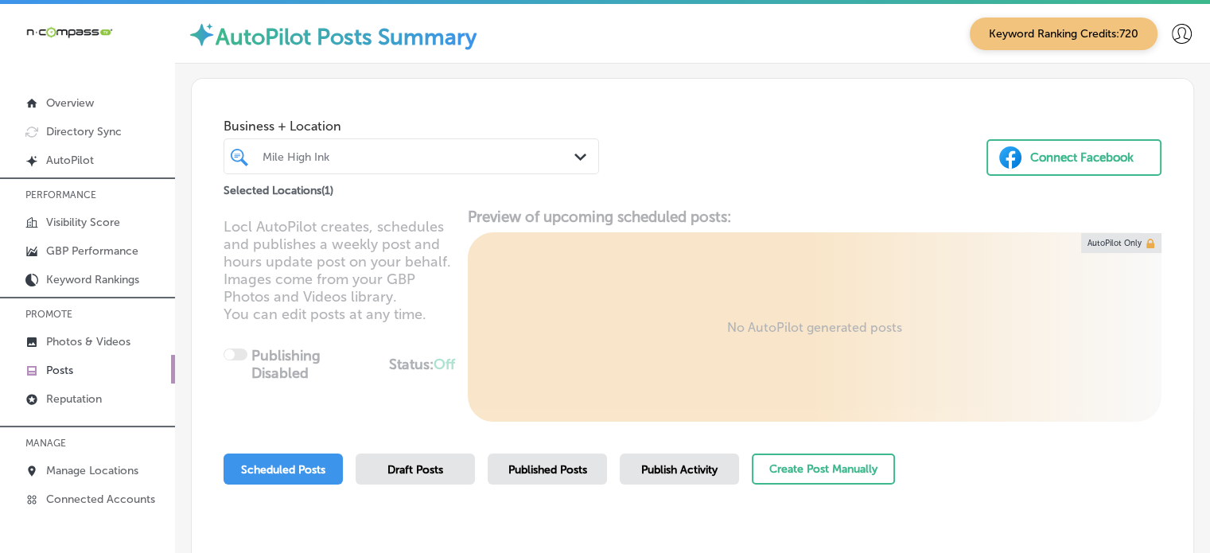
click at [507, 136] on div "Business + Location Mile High Ink Path Created with Sketch." at bounding box center [412, 143] width 376 height 64
click at [501, 154] on div "Mile High Ink" at bounding box center [420, 157] width 314 height 14
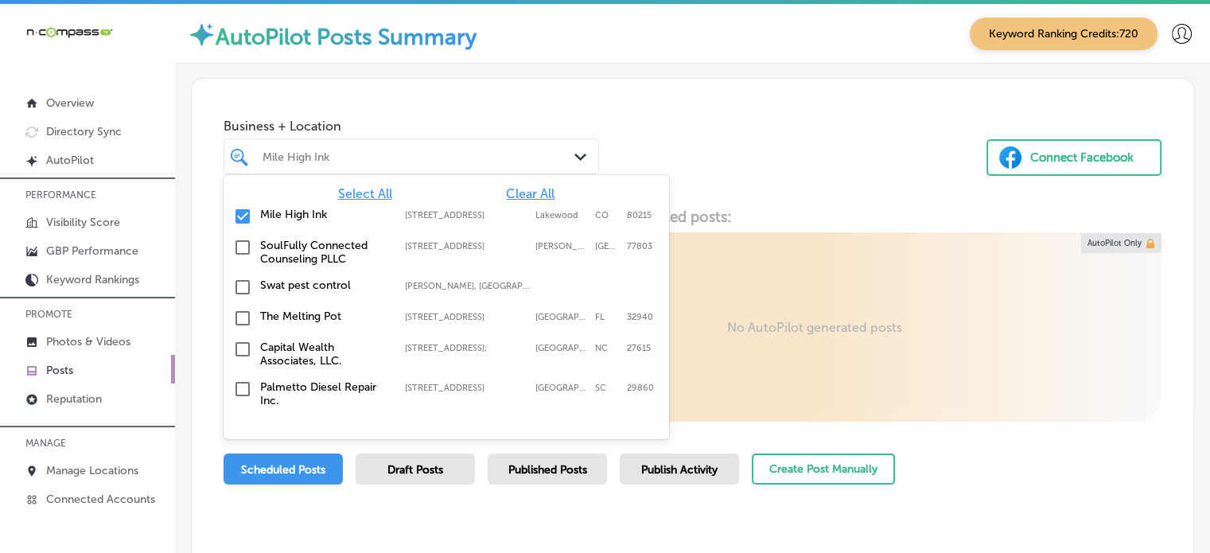
click at [525, 193] on span "Clear All" at bounding box center [530, 193] width 49 height 15
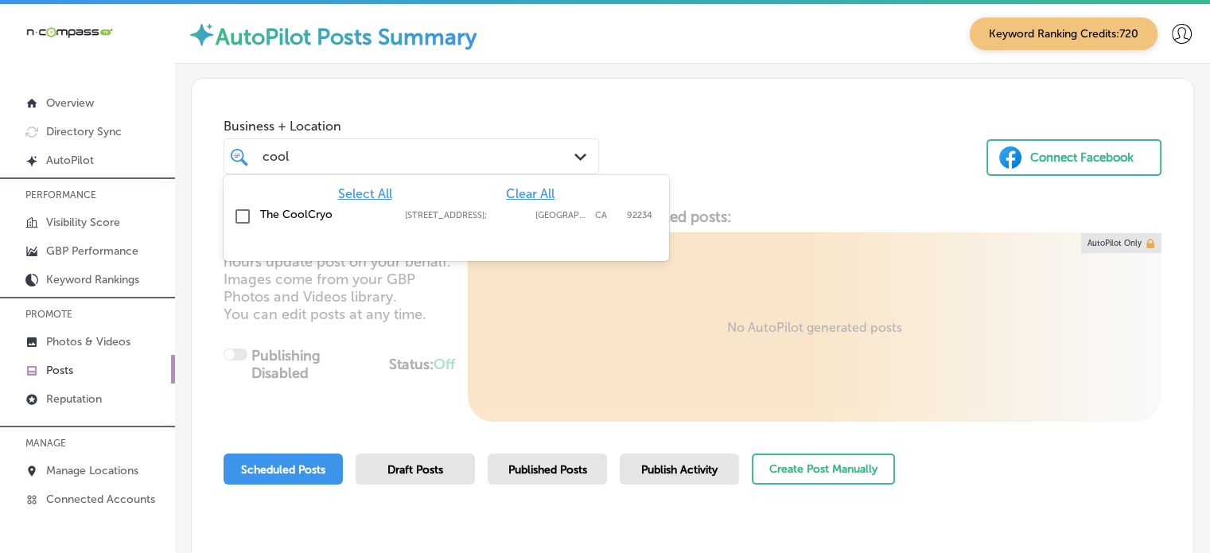
click at [315, 211] on label "The CoolCryo" at bounding box center [324, 215] width 129 height 14
type input "cool"
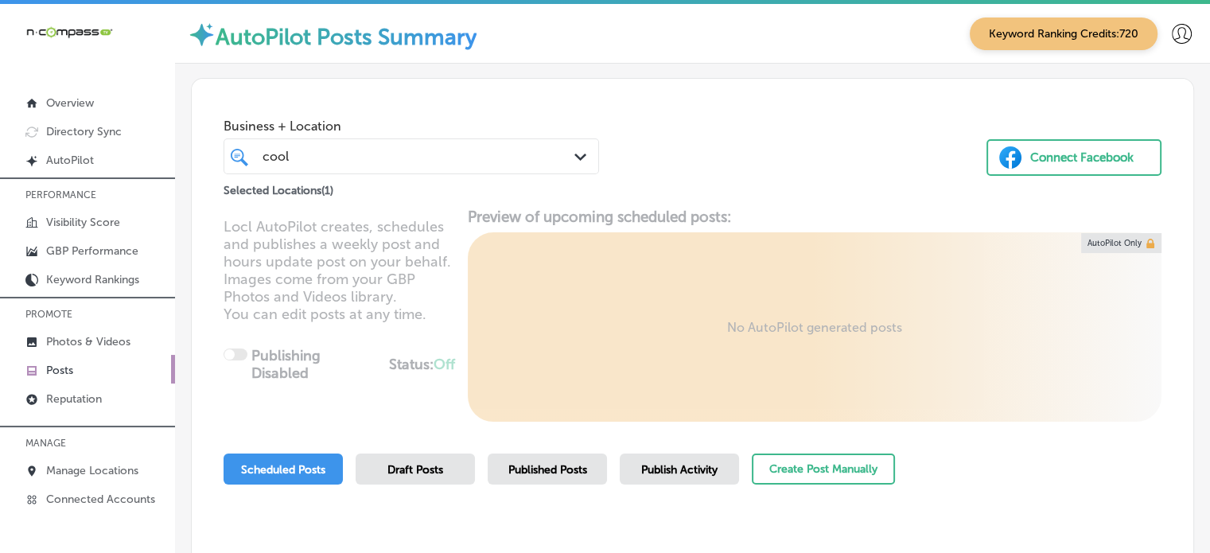
click at [742, 146] on div "Business + Location cool cool Path Created with Sketch. Selected Locations ( 1 …" at bounding box center [693, 139] width 1002 height 121
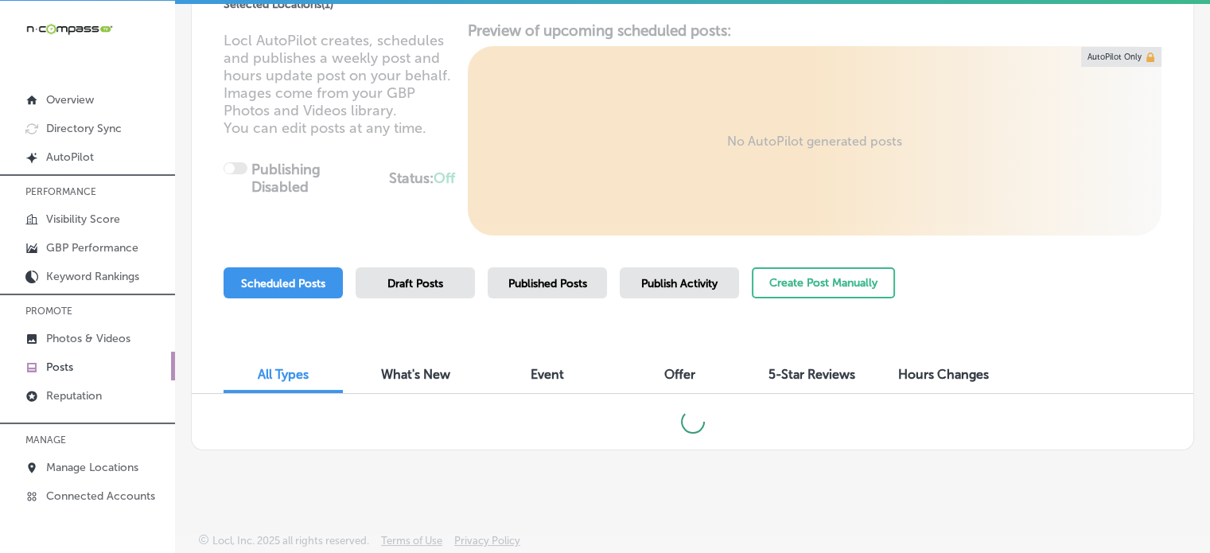
scroll to position [177, 0]
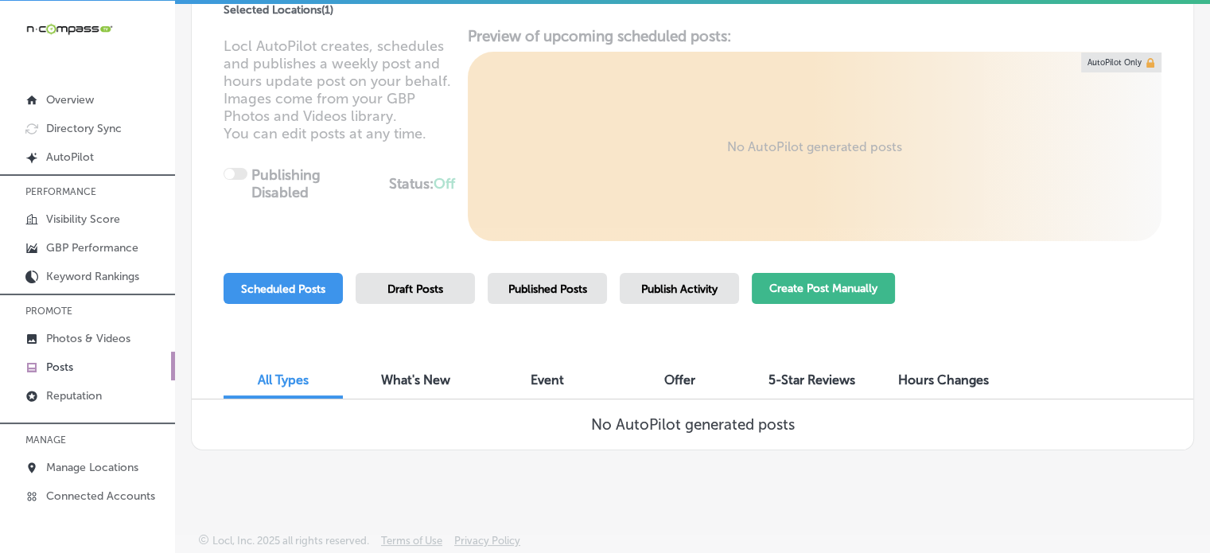
click at [792, 278] on button "Create Post Manually" at bounding box center [823, 288] width 143 height 31
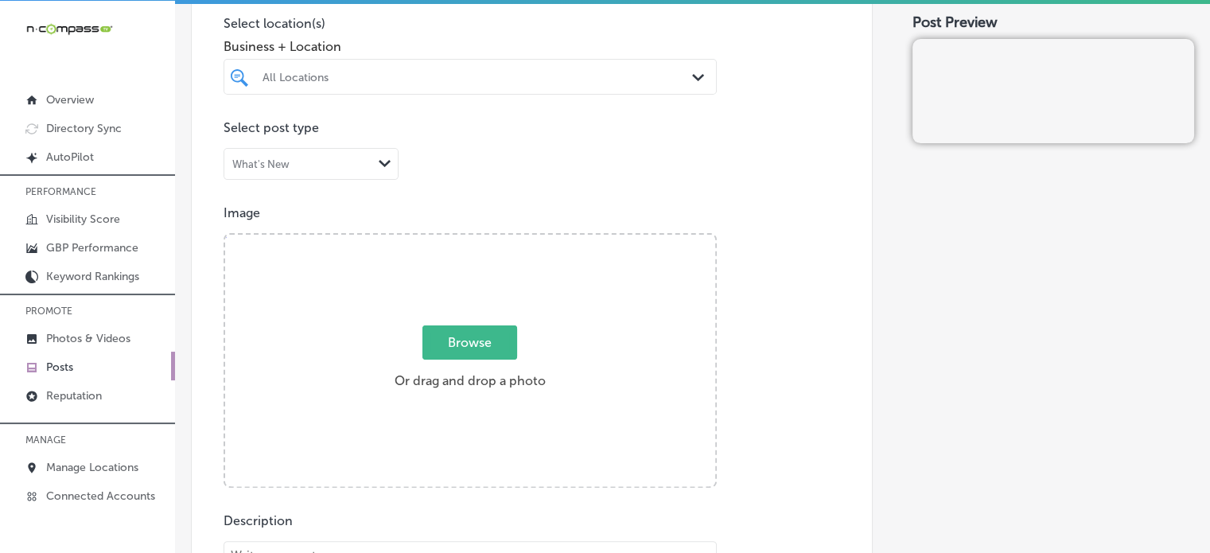
scroll to position [397, 0]
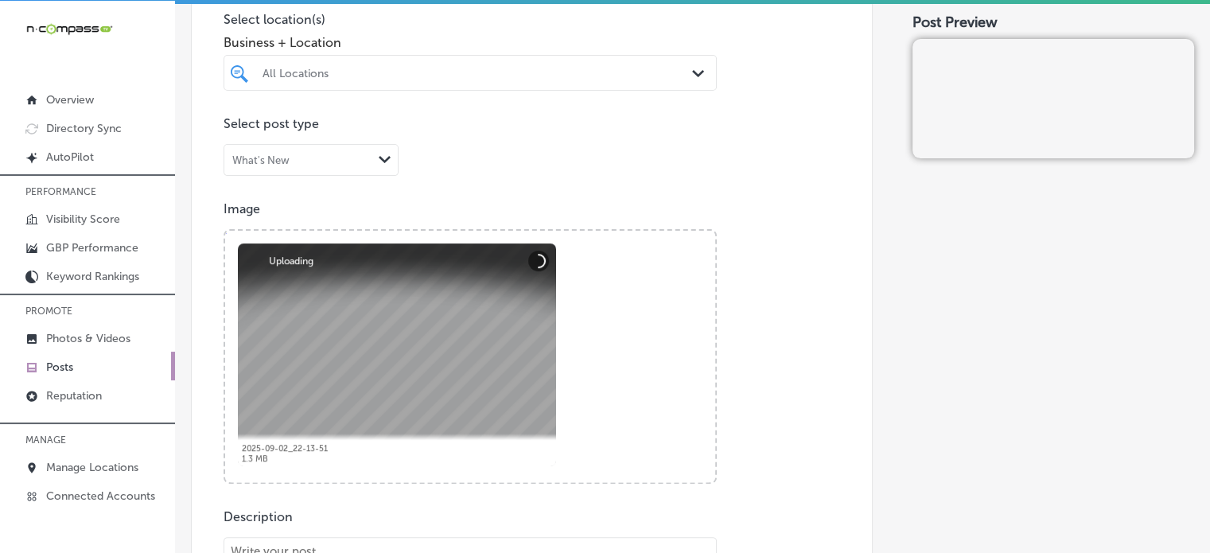
click at [481, 78] on div "All Locations" at bounding box center [478, 73] width 431 height 14
click at [273, 134] on label "The CoolCryo" at bounding box center [331, 131] width 143 height 14
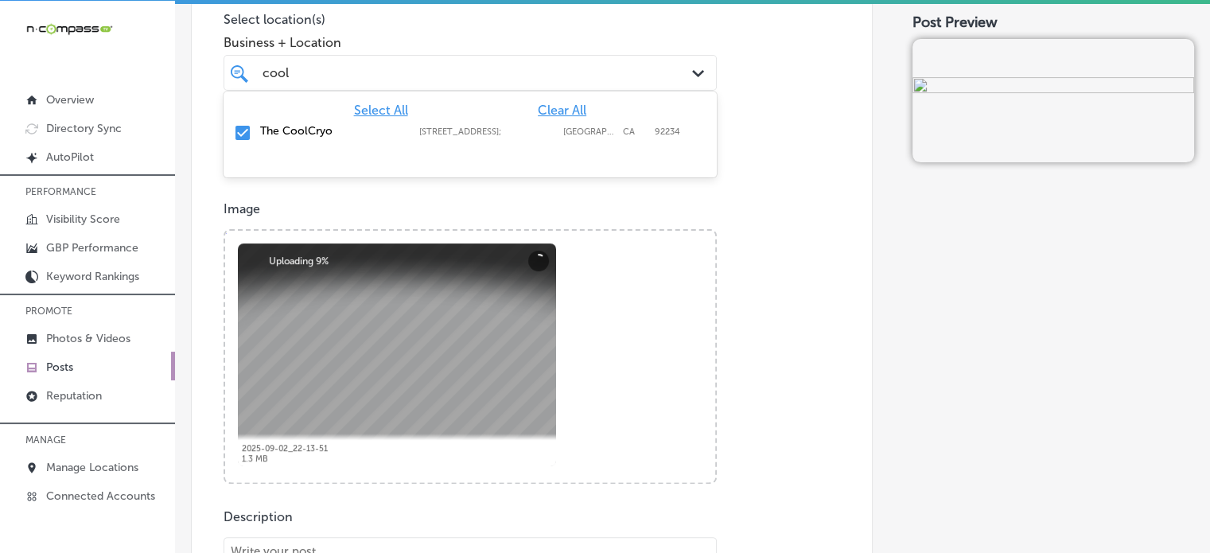
type input "cool"
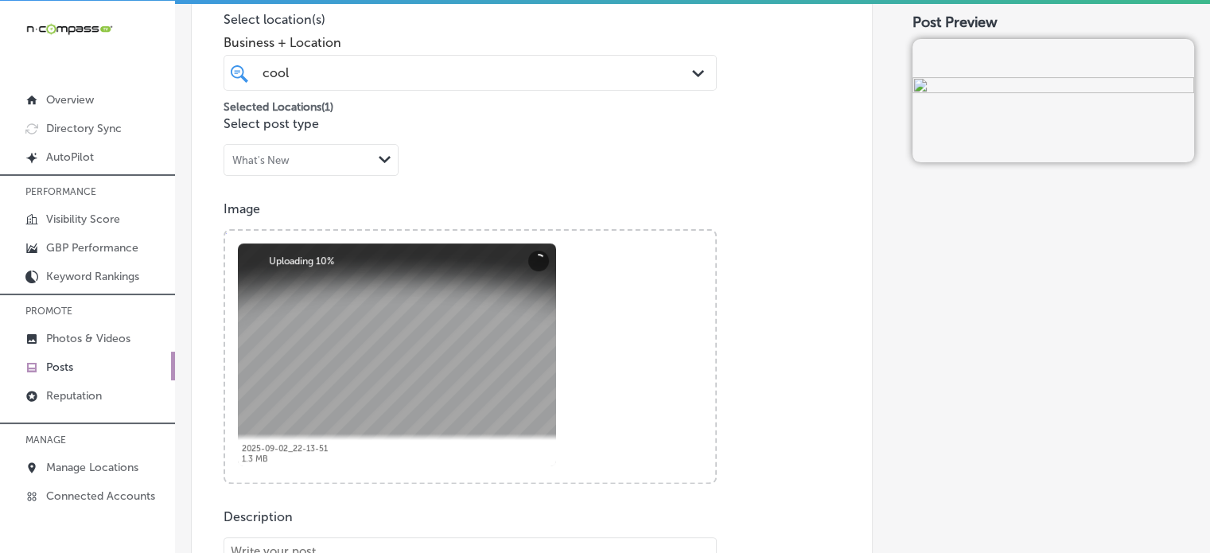
click at [758, 155] on div "Post content Select location(s) Business + Location cool cool Path Created with…" at bounding box center [532, 415] width 682 height 1007
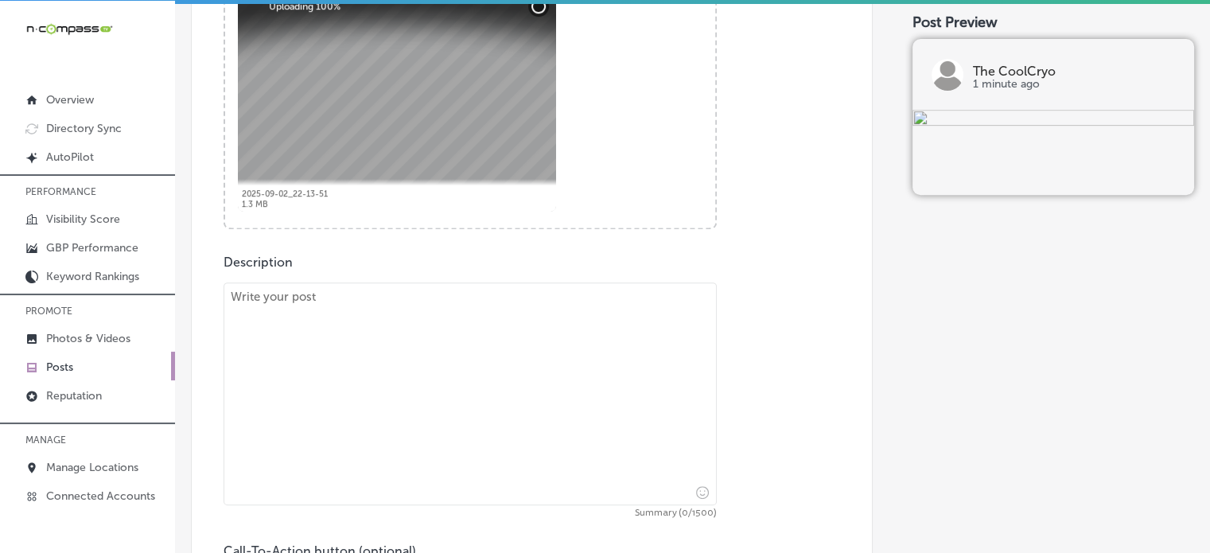
scroll to position [652, 0]
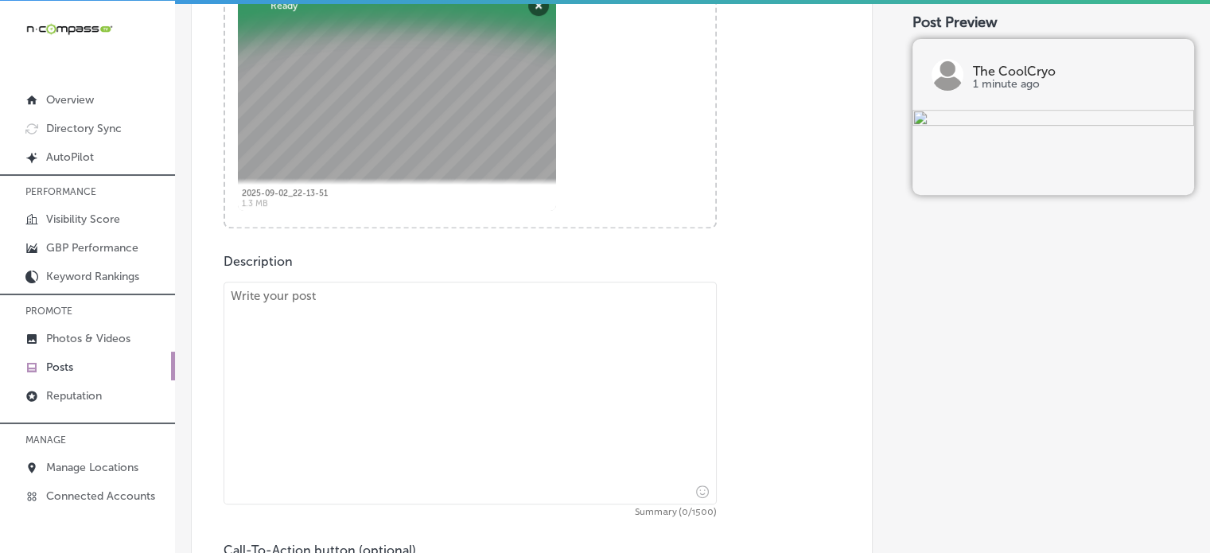
click at [434, 404] on textarea at bounding box center [470, 393] width 493 height 223
paste textarea ""At The CoolCryo, we offer advanced CryoSlimming and CryoToning services to hel…"
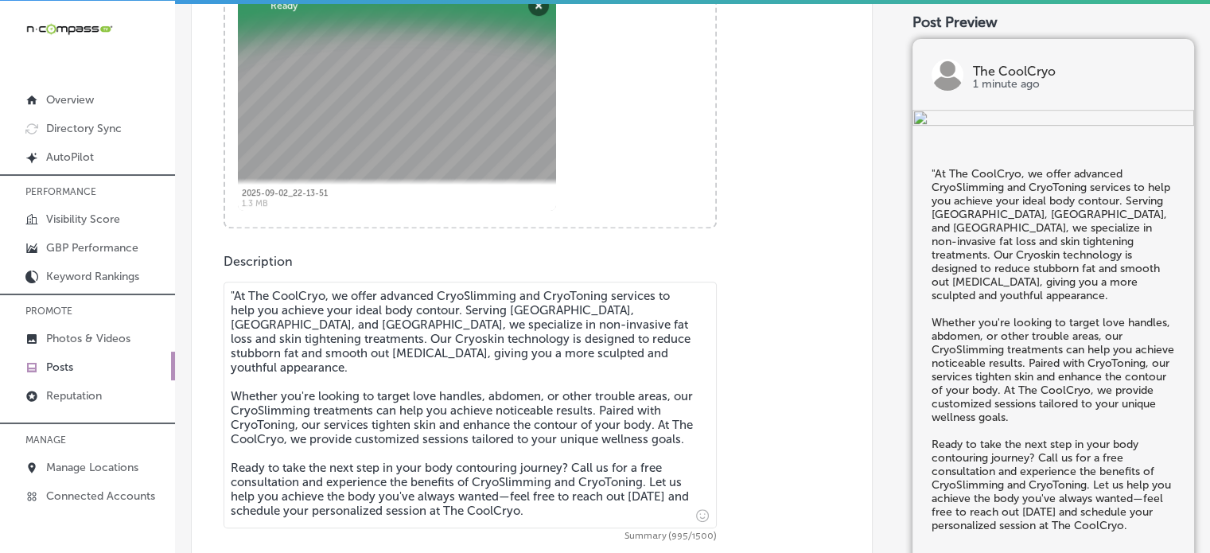
click at [233, 292] on textarea ""At The CoolCryo, we offer advanced CryoSlimming and CryoToning services to hel…" at bounding box center [470, 405] width 493 height 247
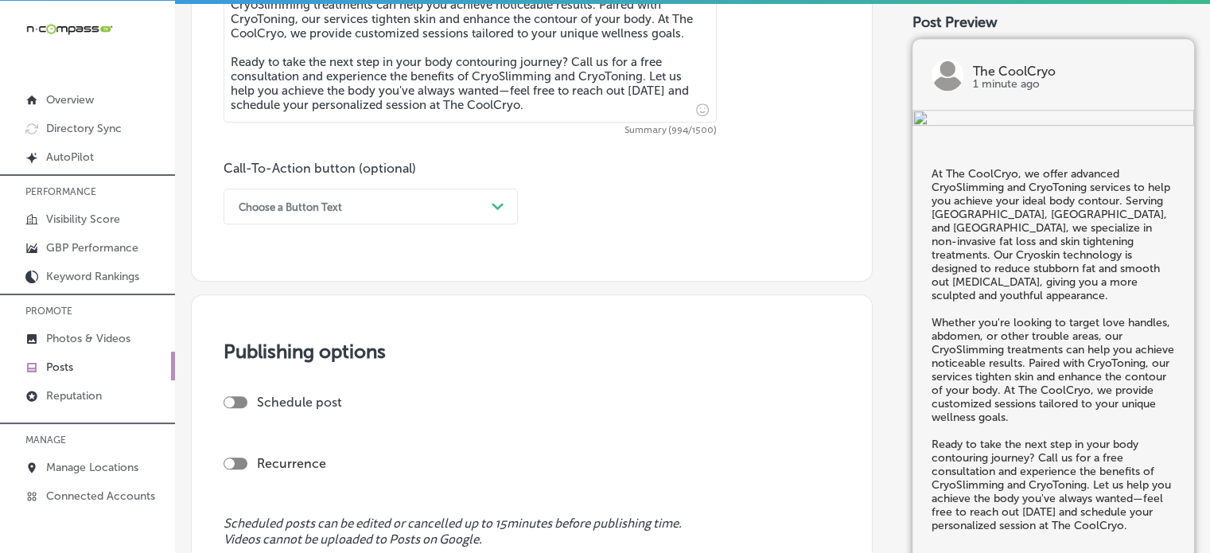
scroll to position [1066, 0]
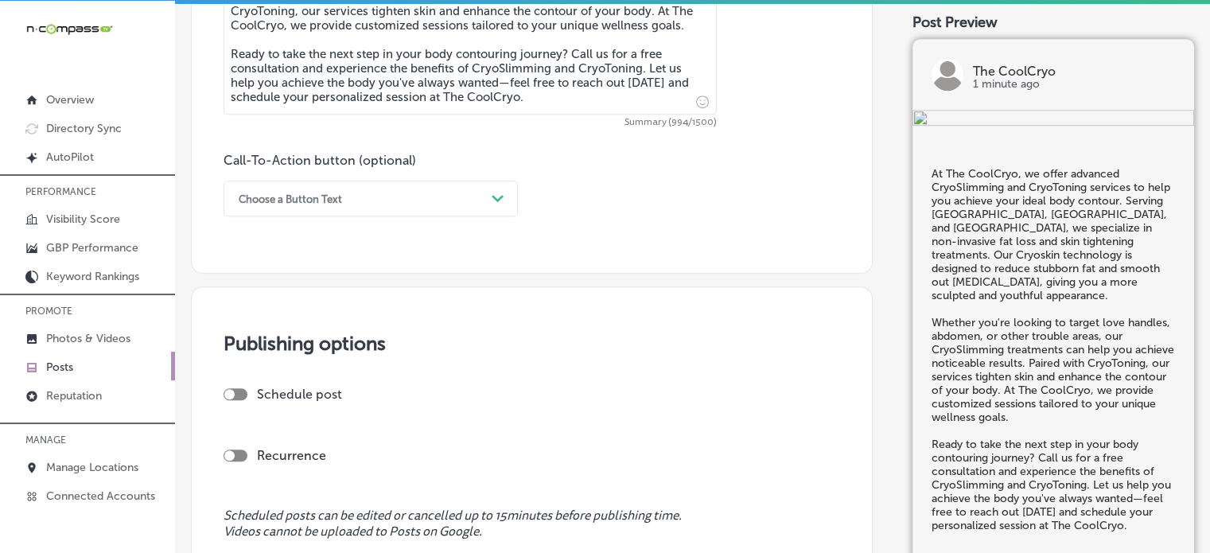
type textarea "At The CoolCryo, we offer advanced CryoSlimming and CryoToning services to help…"
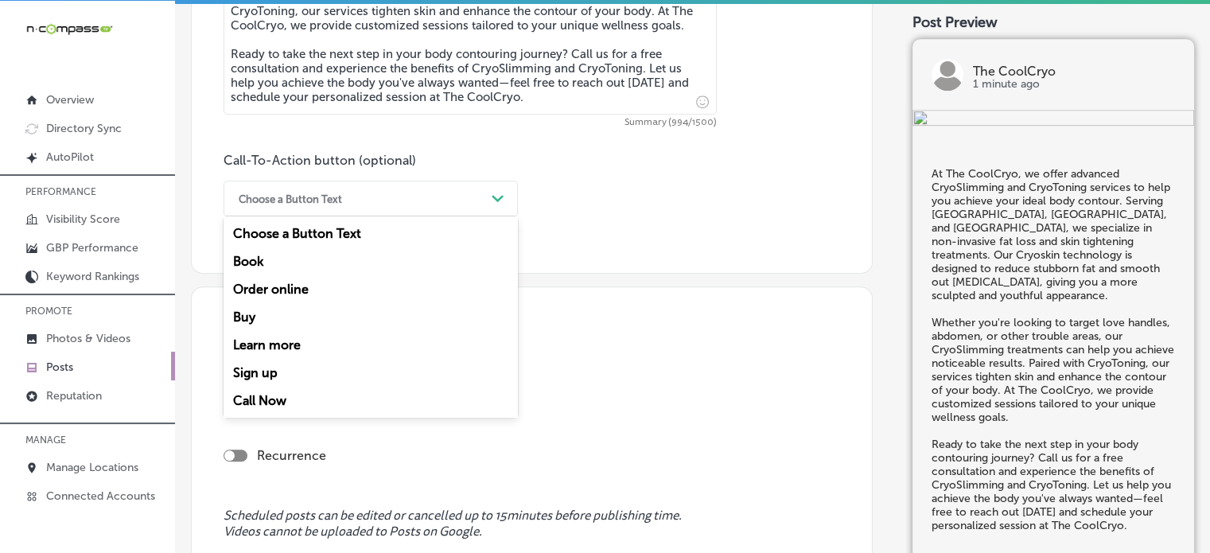
click at [401, 200] on div "Choose a Button Text" at bounding box center [358, 198] width 255 height 25
click at [266, 395] on div "Call Now" at bounding box center [371, 401] width 294 height 28
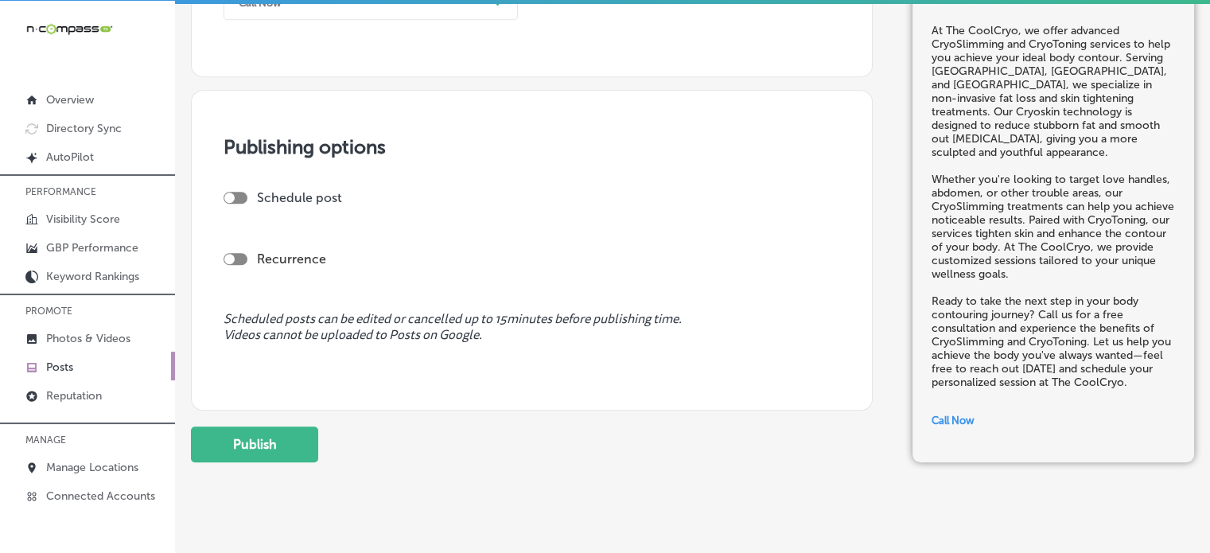
scroll to position [1270, 0]
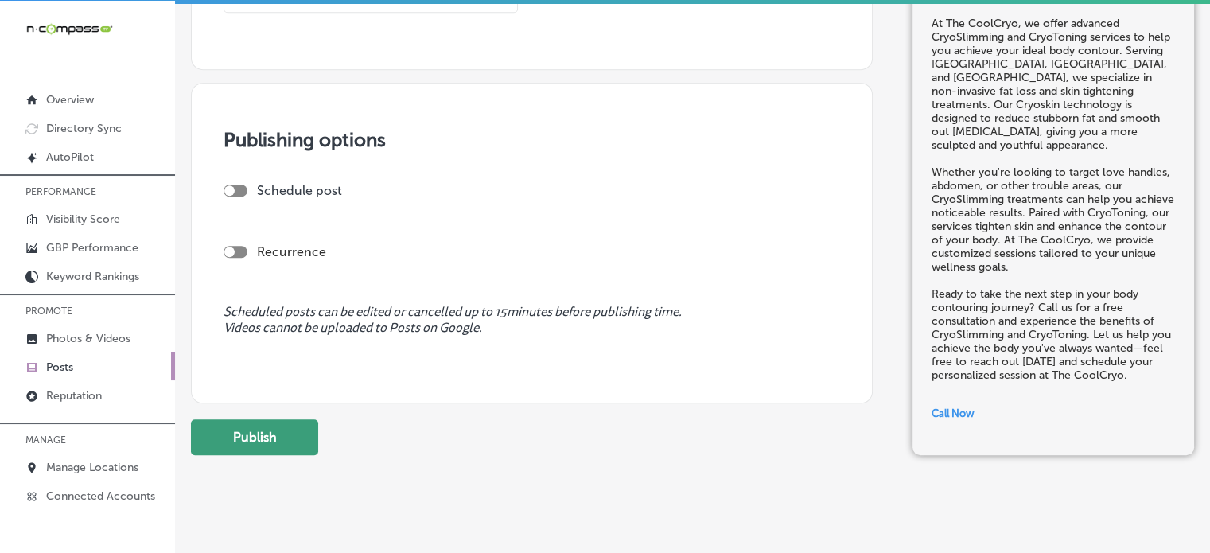
click at [282, 440] on button "Publish" at bounding box center [254, 437] width 127 height 36
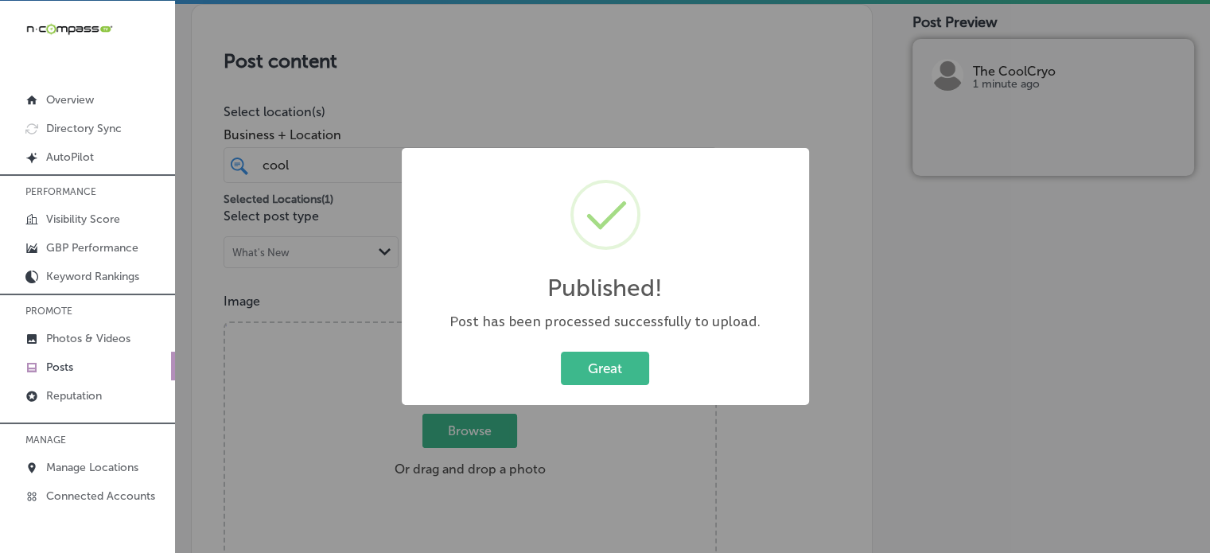
scroll to position [251, 0]
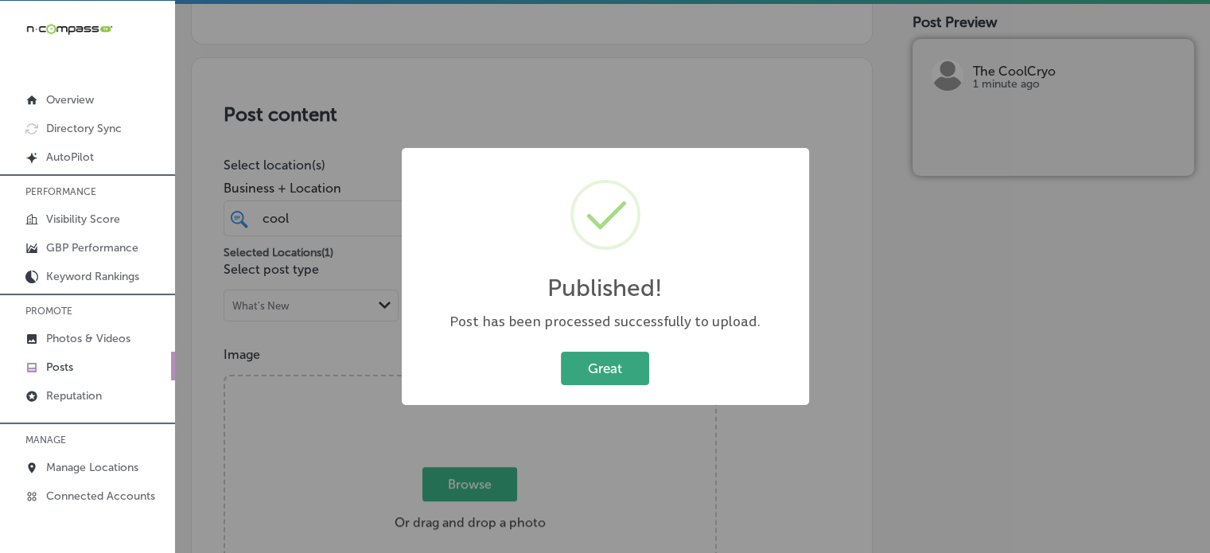
click at [633, 364] on button "Great" at bounding box center [605, 368] width 88 height 33
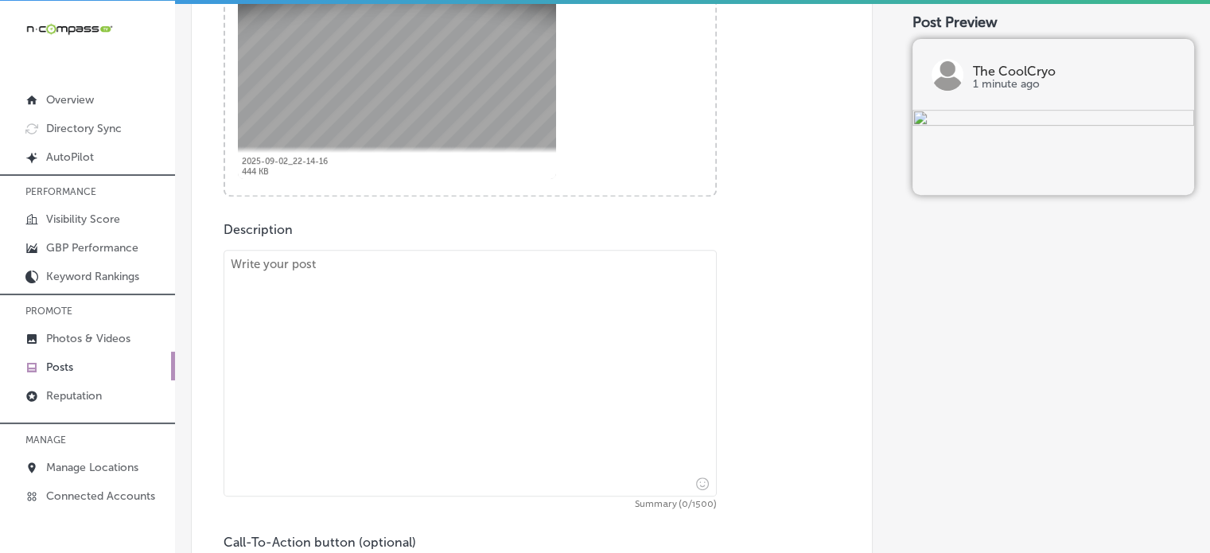
scroll to position [703, 0]
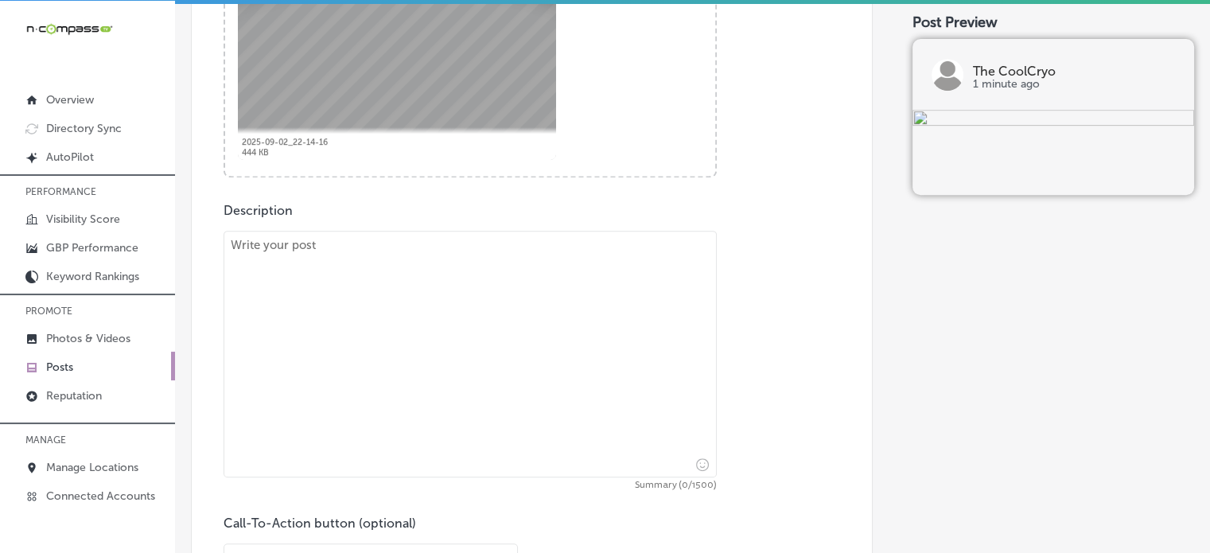
click at [475, 325] on textarea at bounding box center [470, 354] width 493 height 247
paste textarea ""At The CoolCryo, we specialize in CryoSlimming, a non-invasive treatment desig…"
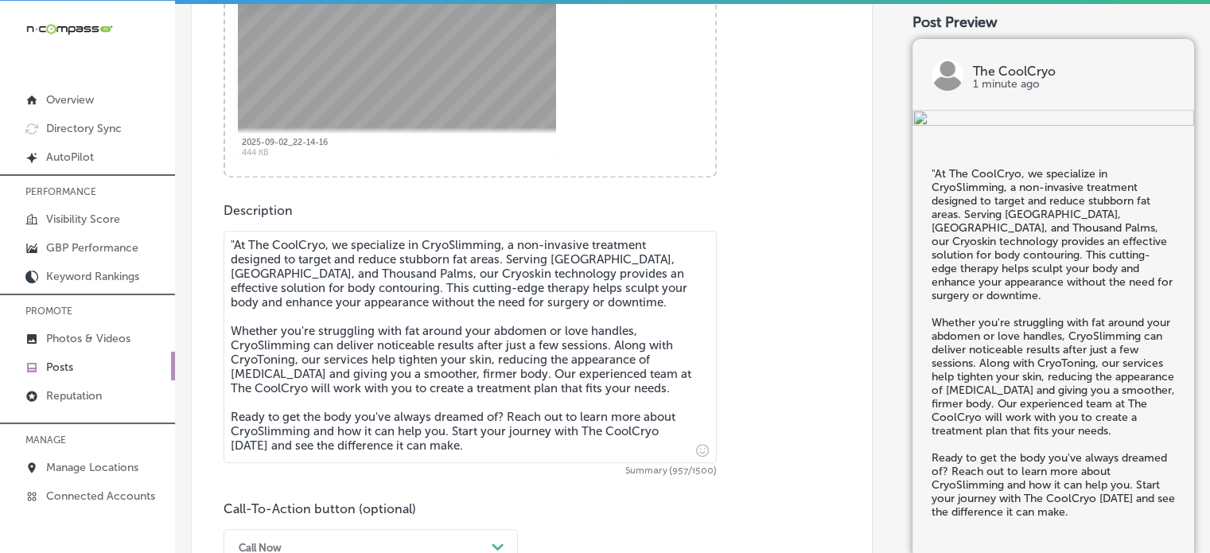
click at [236, 241] on textarea ""At The CoolCryo, we specialize in CryoSlimming, a non-invasive treatment desig…" at bounding box center [470, 347] width 493 height 232
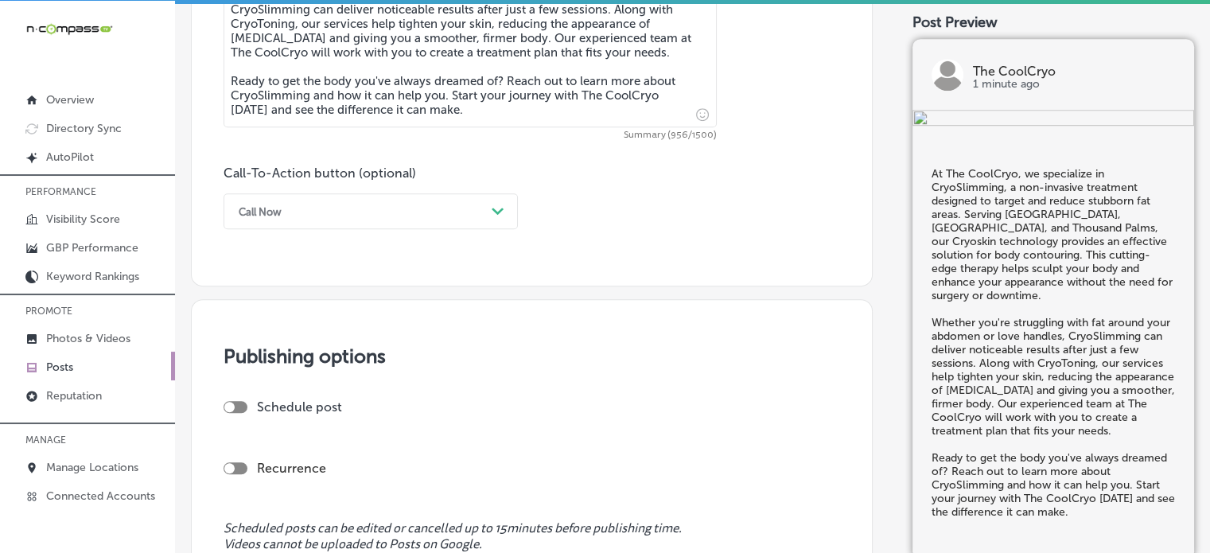
scroll to position [1046, 0]
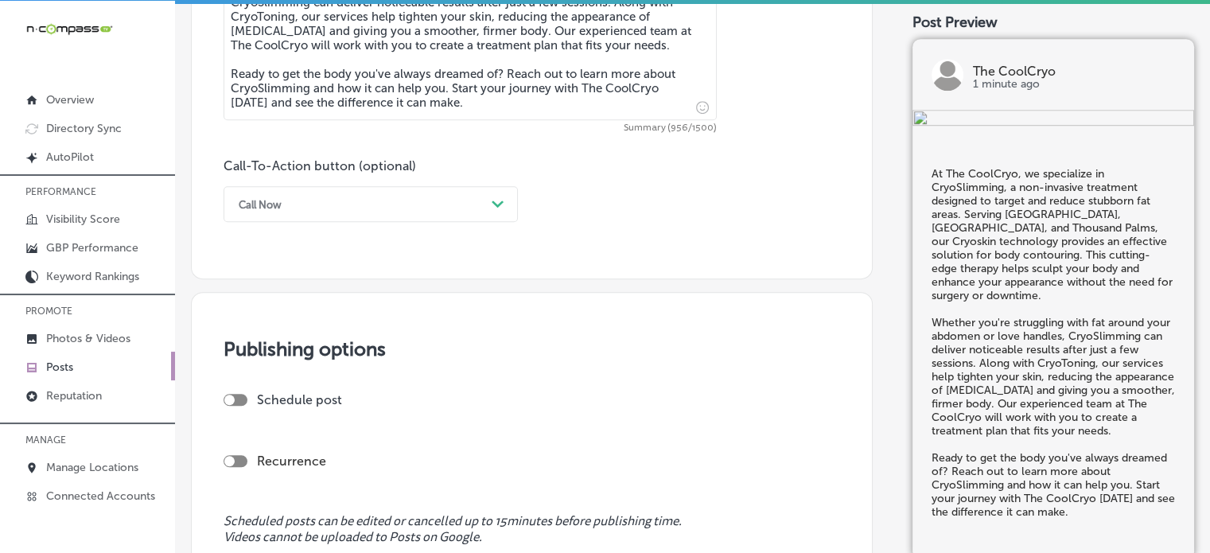
type textarea "At The CoolCryo, we specialize in CryoSlimming, a non-invasive treatment design…"
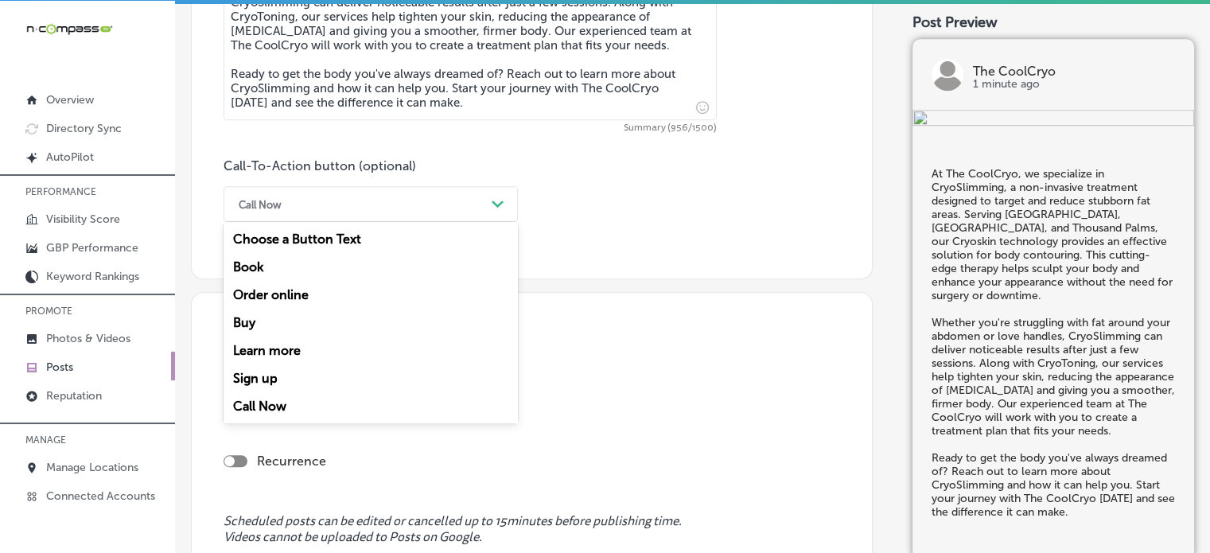
click at [398, 200] on div "Call Now" at bounding box center [358, 204] width 255 height 25
click at [427, 187] on div "Call Now Path Created with Sketch." at bounding box center [371, 204] width 294 height 36
click at [310, 344] on div "Learn more" at bounding box center [371, 351] width 294 height 28
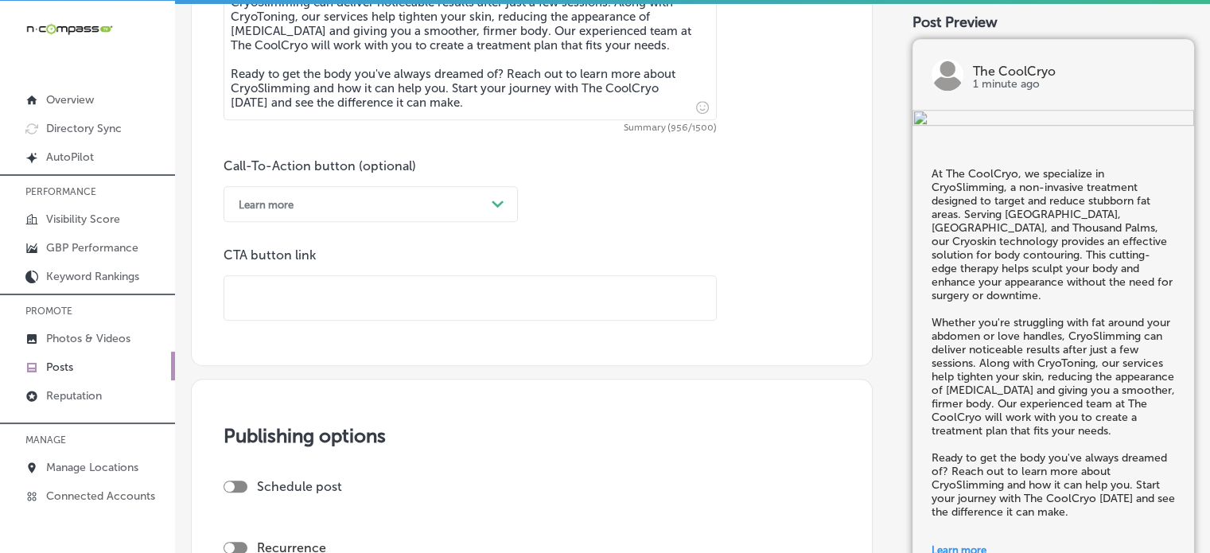
click at [381, 310] on input "text" at bounding box center [470, 298] width 492 height 44
paste input "[URL][DOMAIN_NAME]"
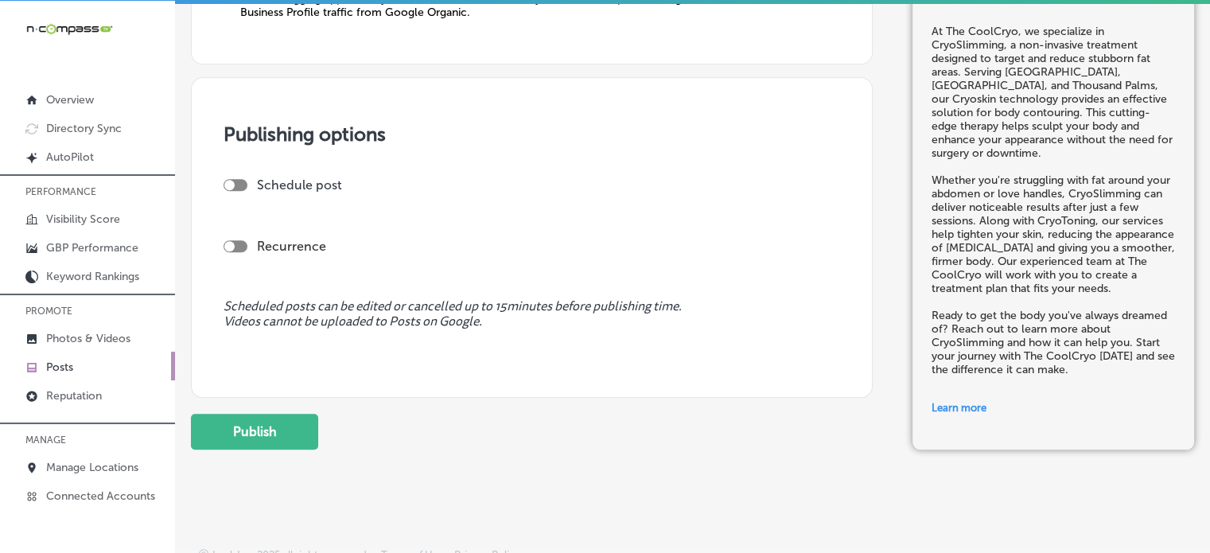
scroll to position [1407, 0]
click at [239, 180] on div at bounding box center [236, 183] width 24 height 12
type input "[URL][DOMAIN_NAME]"
checkbox input "true"
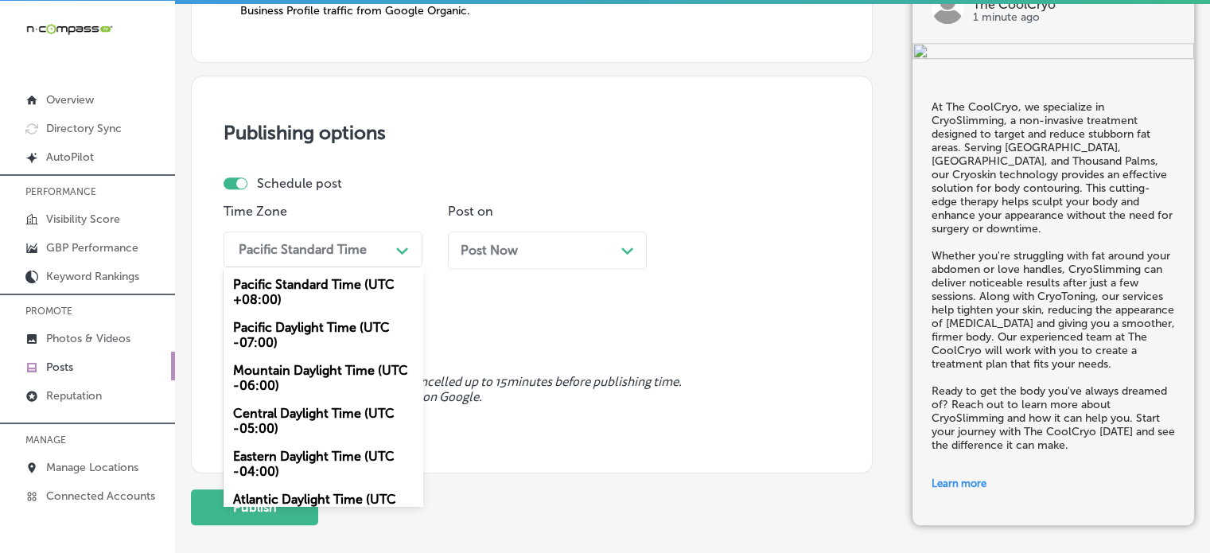
click at [299, 256] on div "Pacific Standard Time" at bounding box center [310, 250] width 159 height 28
click at [300, 371] on div "Mountain Daylight Time (UTC -06:00)" at bounding box center [323, 377] width 199 height 43
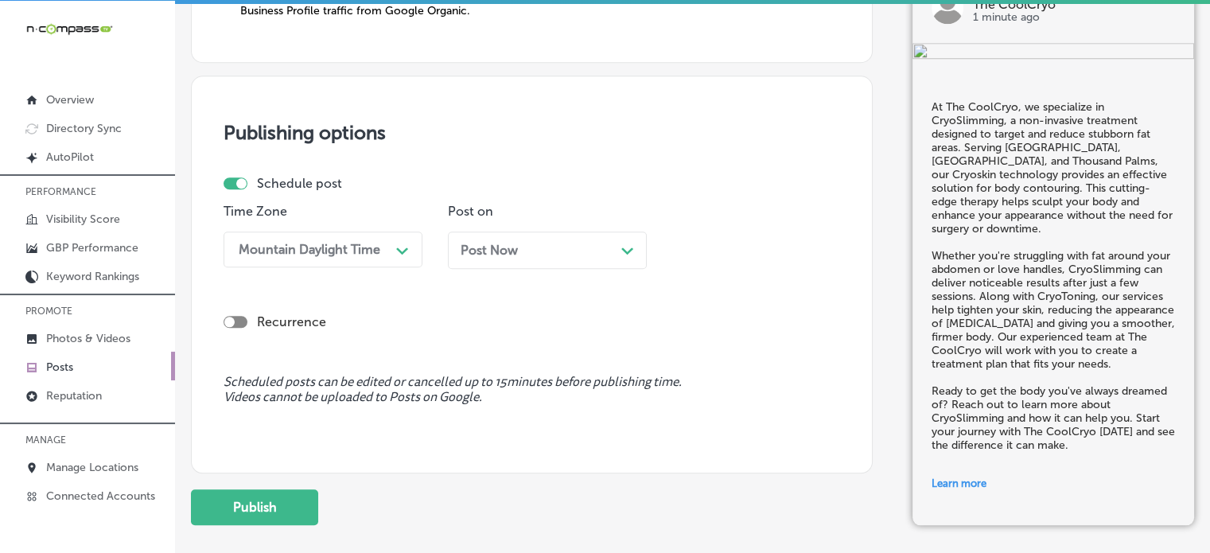
click at [530, 247] on div "Post Now Path Created with Sketch." at bounding box center [547, 250] width 173 height 15
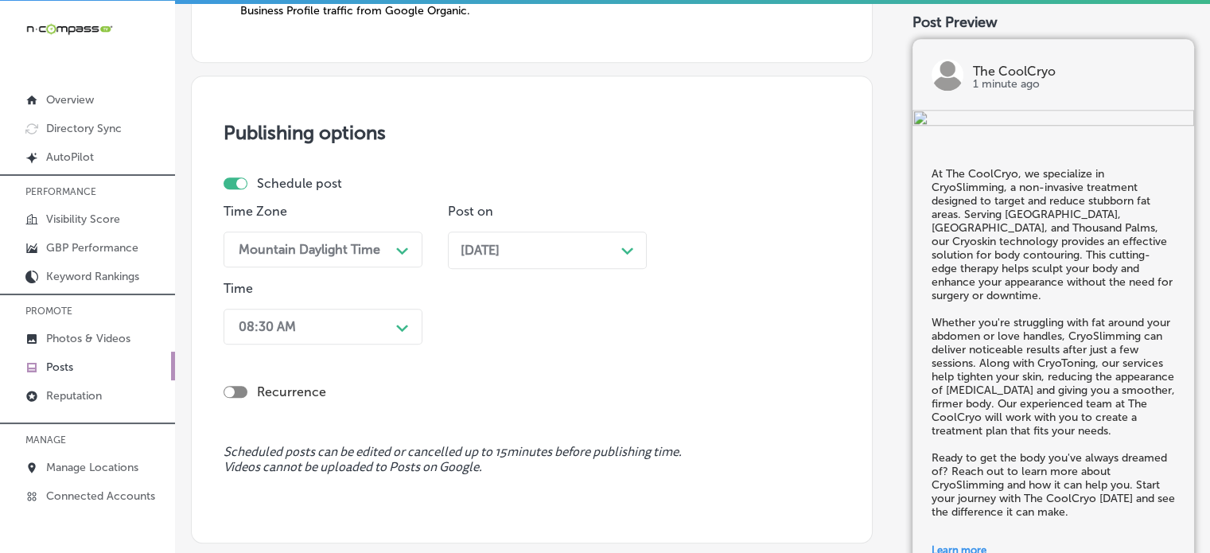
scroll to position [1441, 0]
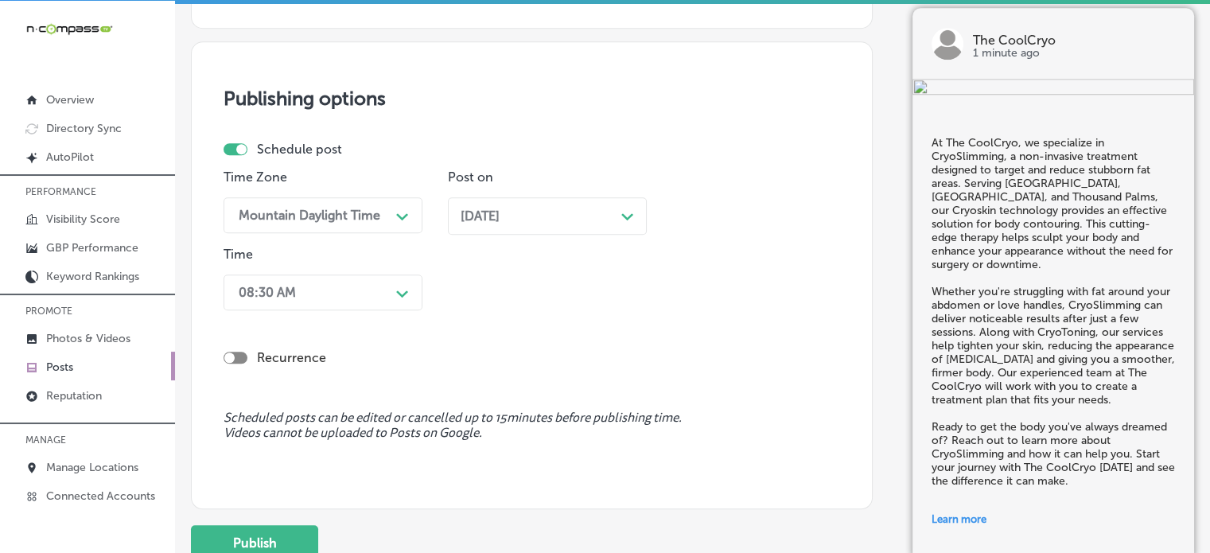
click at [365, 310] on div "08:30 AM Path Created with Sketch." at bounding box center [323, 293] width 199 height 36
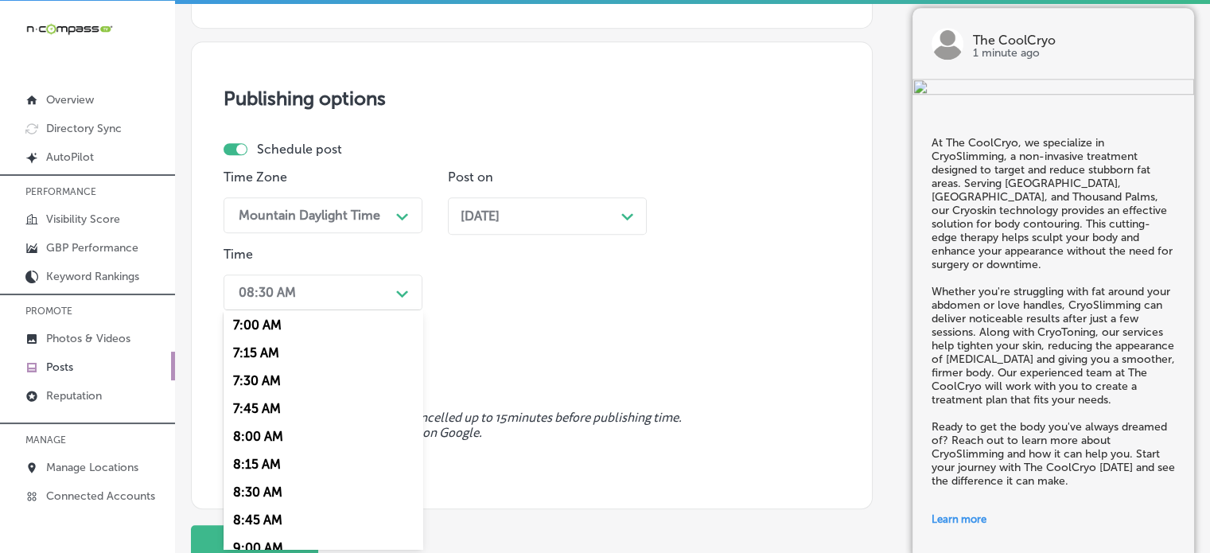
scroll to position [777, 0]
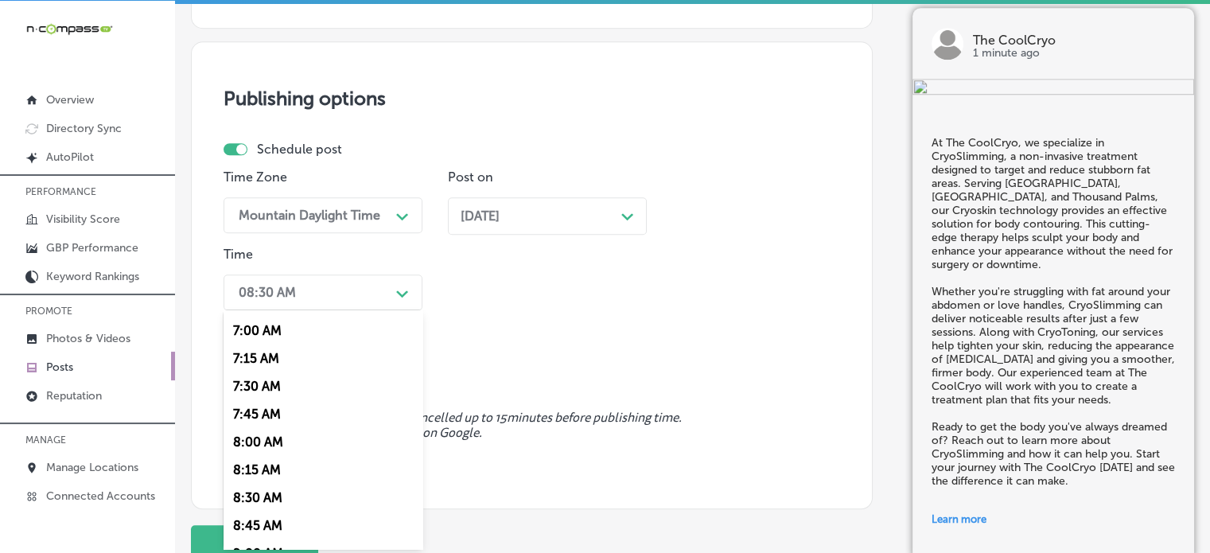
click at [251, 334] on div "7:00 AM" at bounding box center [323, 331] width 199 height 28
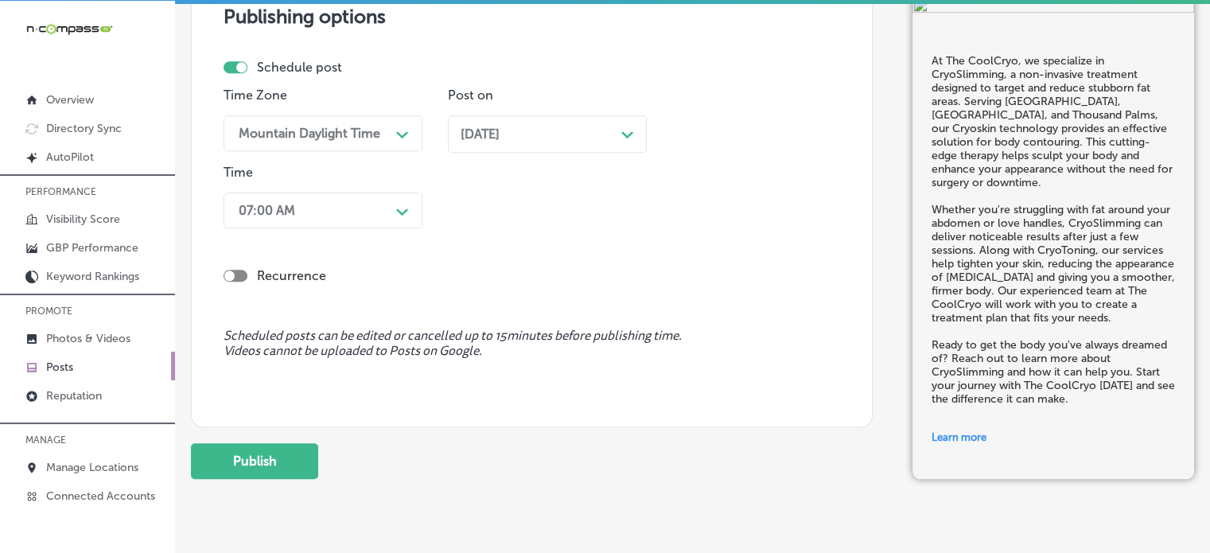
scroll to position [1525, 0]
click at [283, 467] on button "Publish" at bounding box center [254, 460] width 127 height 36
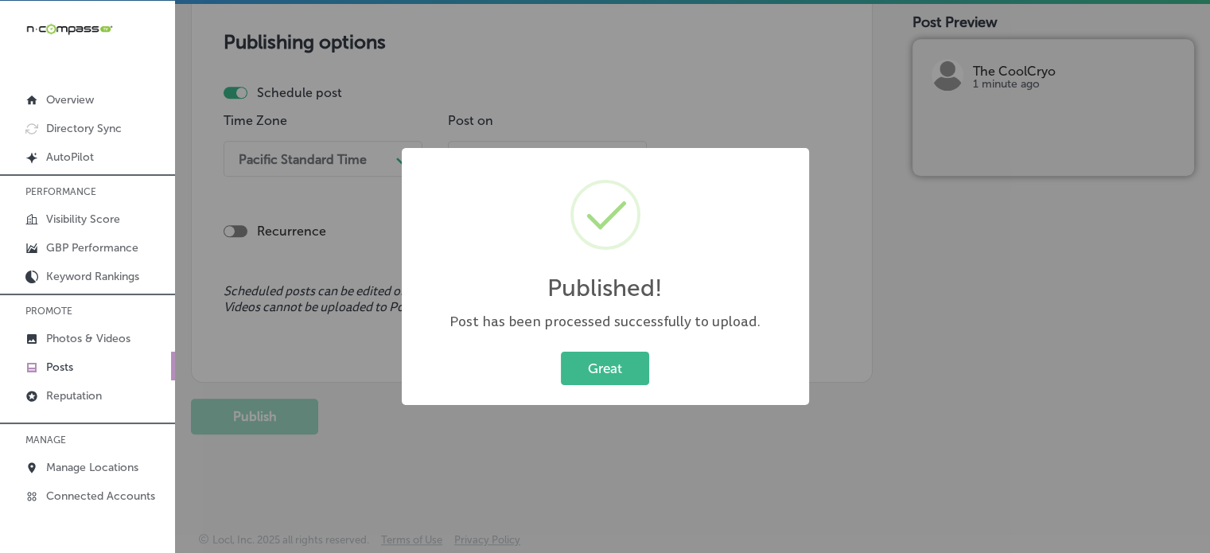
scroll to position [1353, 0]
click at [609, 366] on button "Great" at bounding box center [605, 368] width 88 height 33
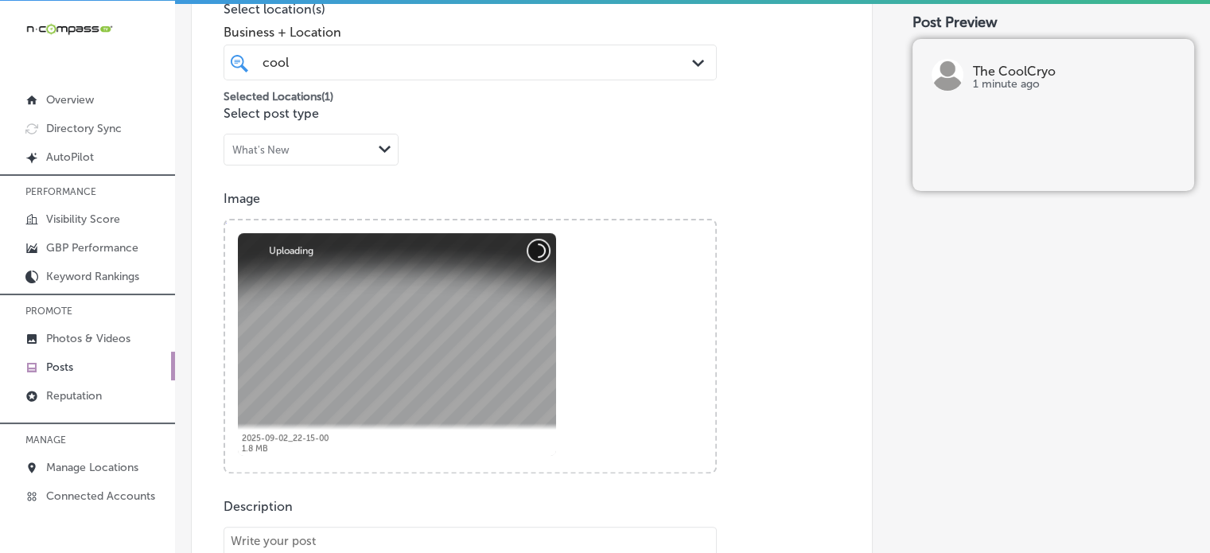
scroll to position [758, 0]
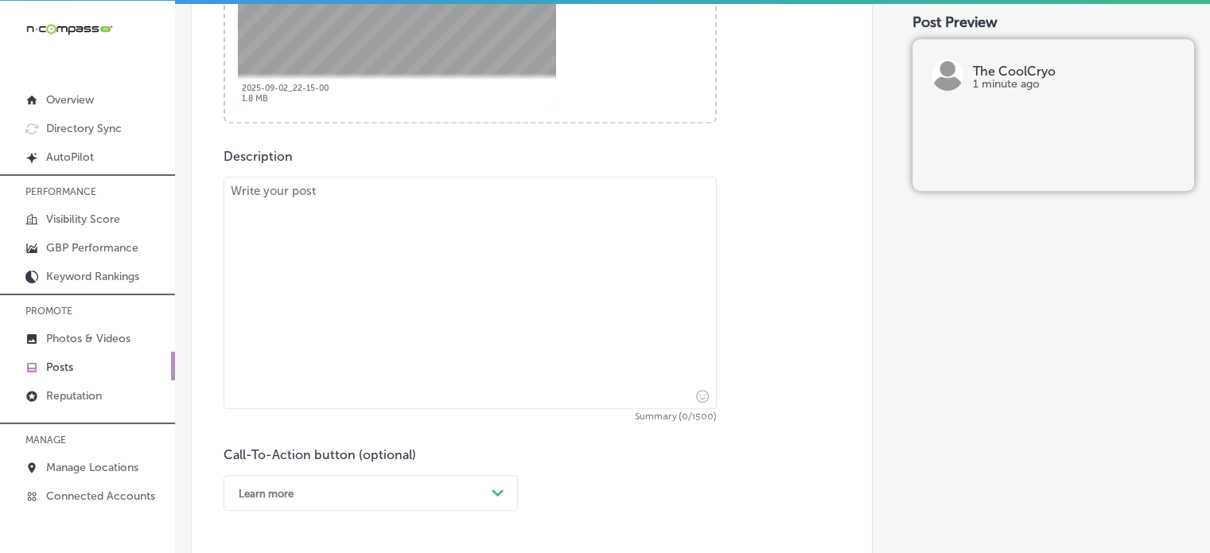
click at [453, 306] on textarea at bounding box center [470, 293] width 493 height 232
paste textarea ""At The CoolCryo, we proudly serve [GEOGRAPHIC_DATA], [GEOGRAPHIC_DATA], and [G…"
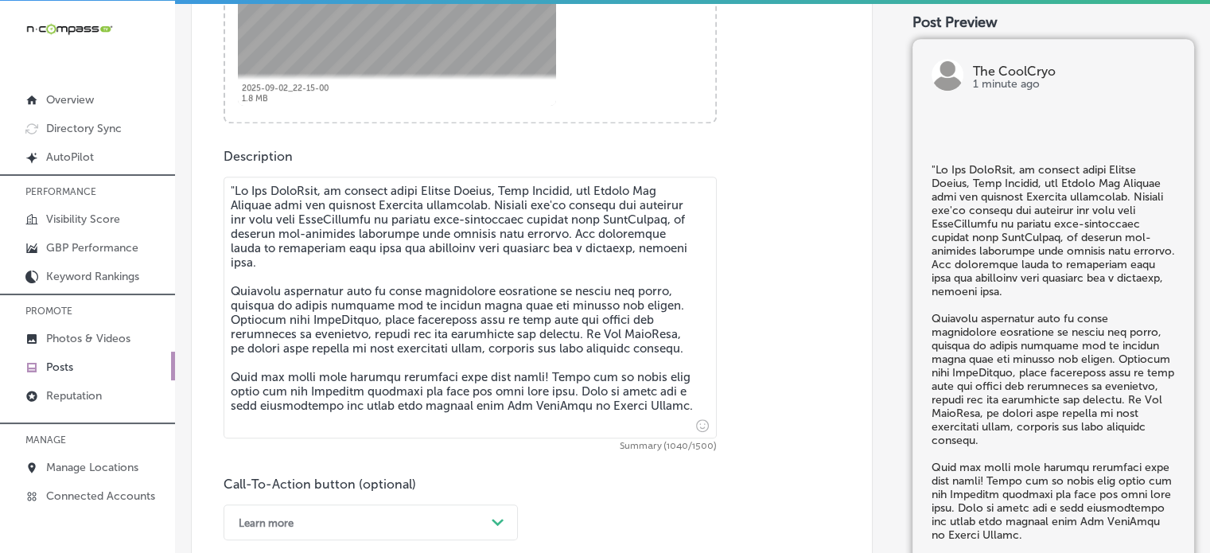
click at [232, 180] on textarea at bounding box center [470, 308] width 493 height 262
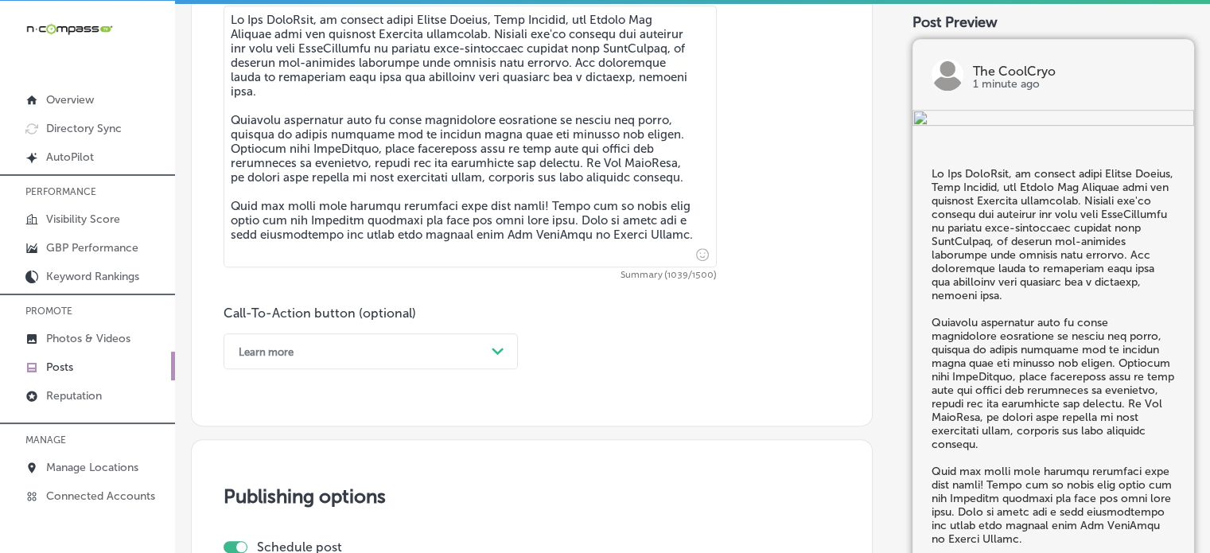
scroll to position [929, 0]
type textarea "At The CoolCryo, we proudly serve [GEOGRAPHIC_DATA], [GEOGRAPHIC_DATA], and [GE…"
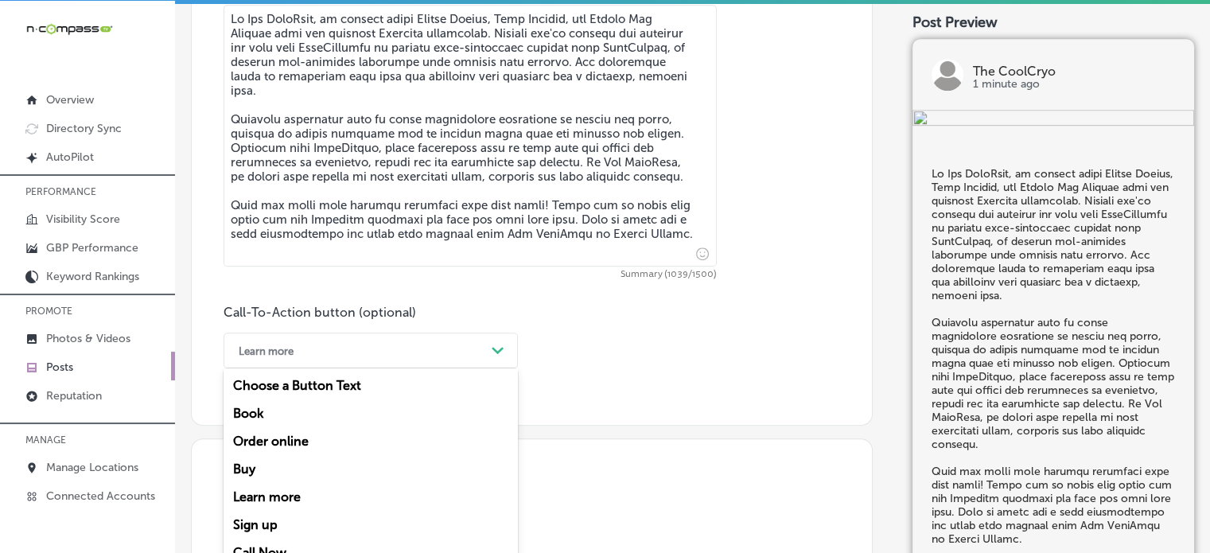
scroll to position [952, 0]
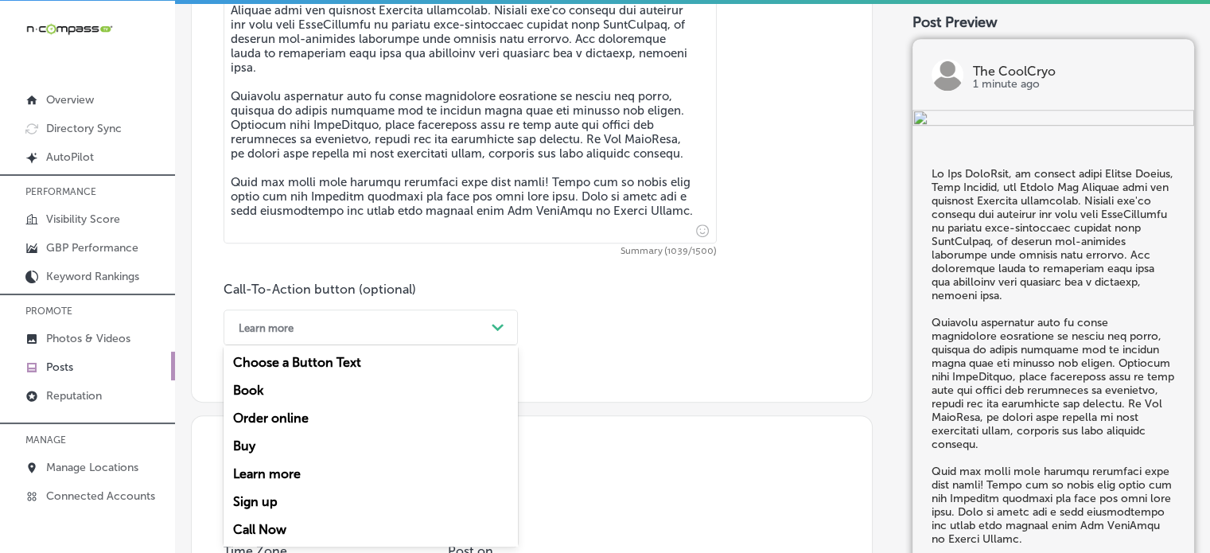
click at [389, 344] on div "option Learn more, selected. option Learn more focused, 5 of 7. 7 results avail…" at bounding box center [371, 328] width 294 height 36
click at [267, 530] on div "Call Now" at bounding box center [371, 530] width 294 height 28
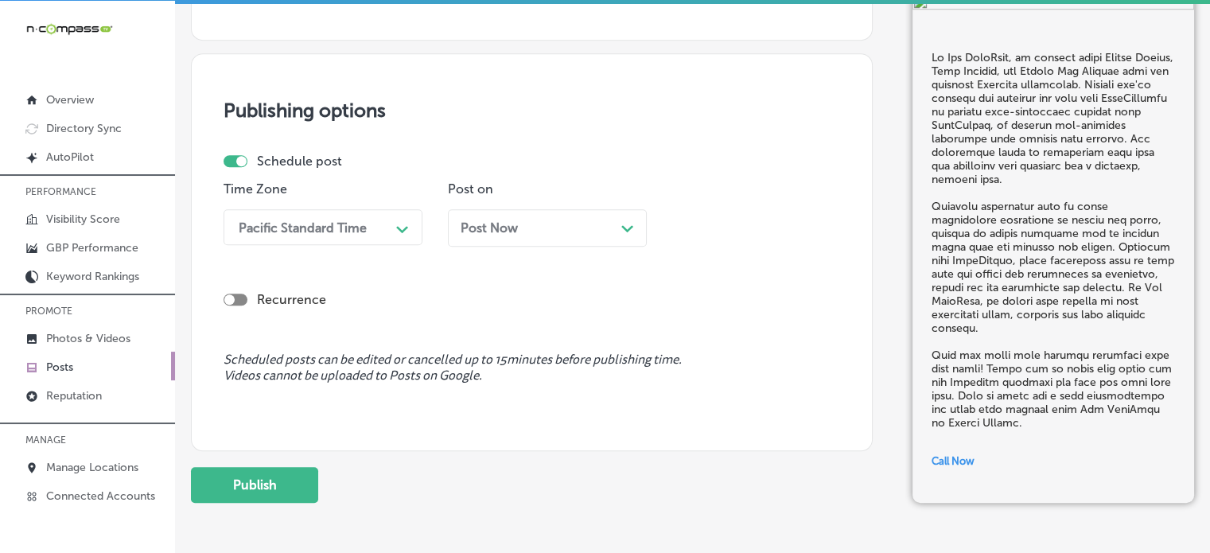
scroll to position [1328, 0]
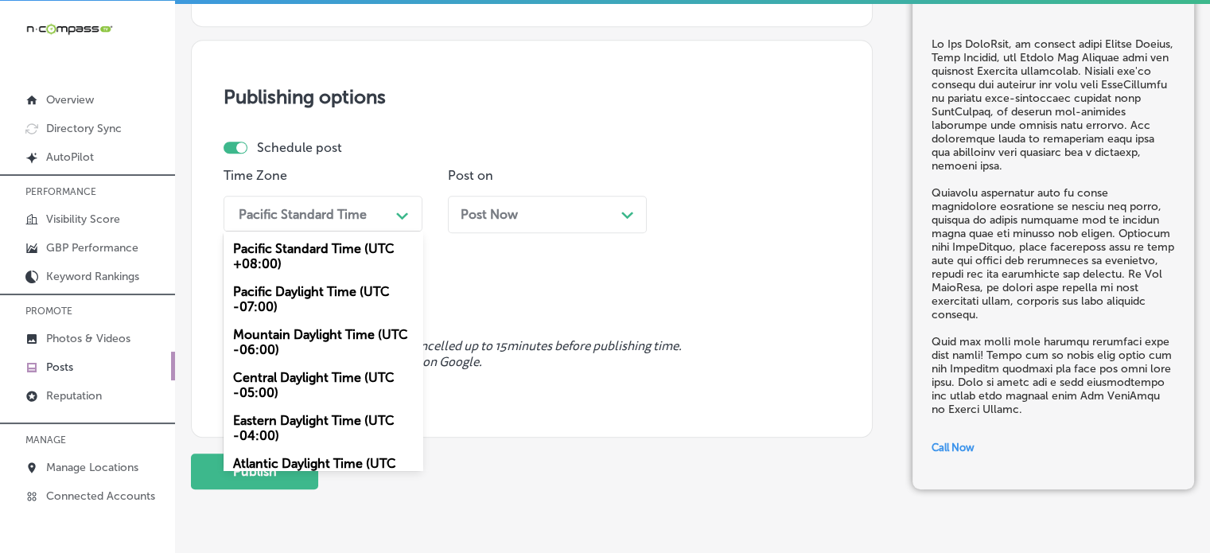
click at [378, 212] on div "Pacific Standard Time" at bounding box center [310, 214] width 159 height 28
click at [337, 336] on div "Mountain Daylight Time (UTC -06:00)" at bounding box center [323, 342] width 199 height 43
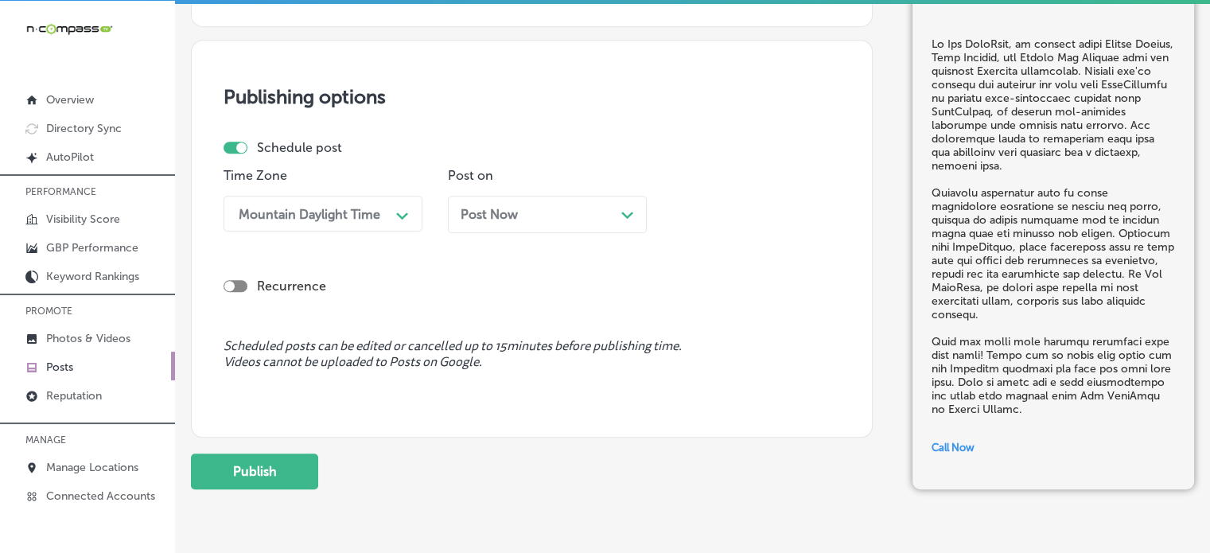
click at [510, 227] on div "Post Now Path Created with Sketch." at bounding box center [547, 214] width 199 height 37
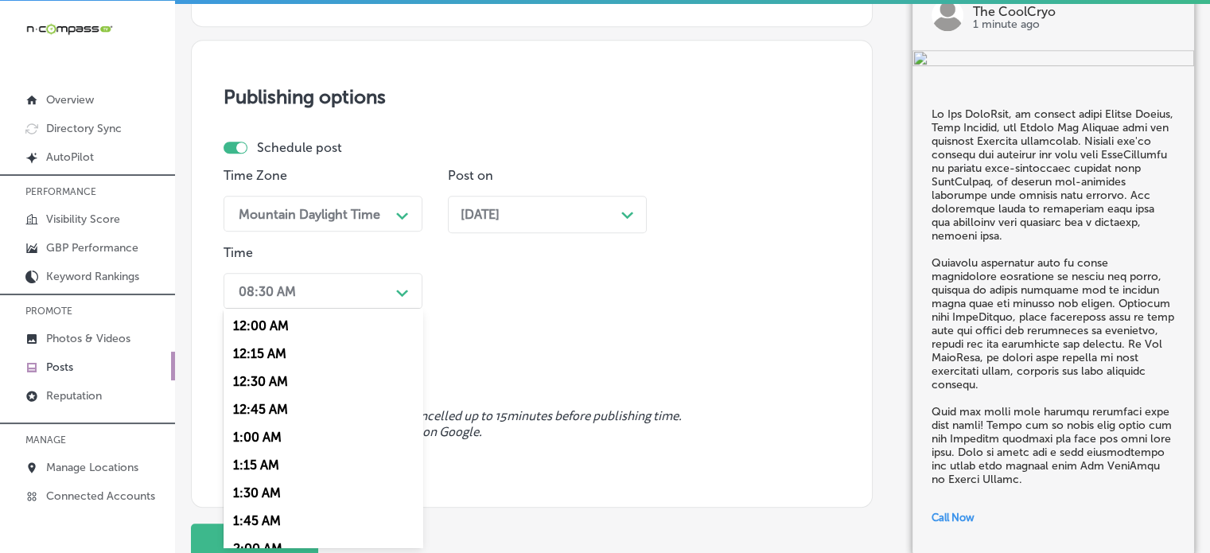
click at [419, 282] on div "08:30 AM Path Created with Sketch." at bounding box center [323, 291] width 199 height 36
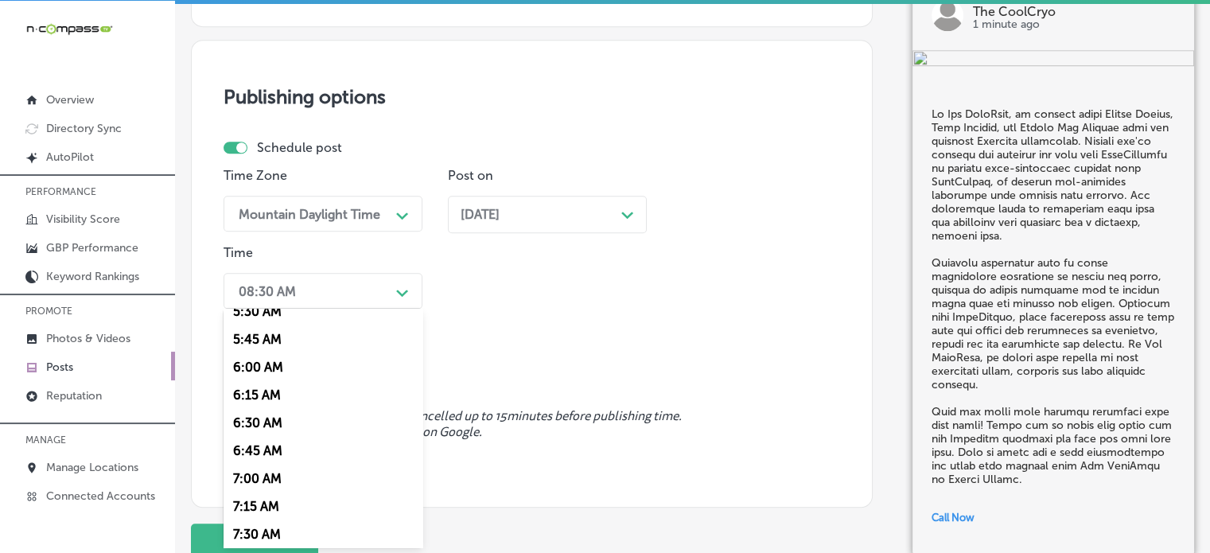
click at [262, 481] on div "7:00 AM" at bounding box center [323, 479] width 199 height 28
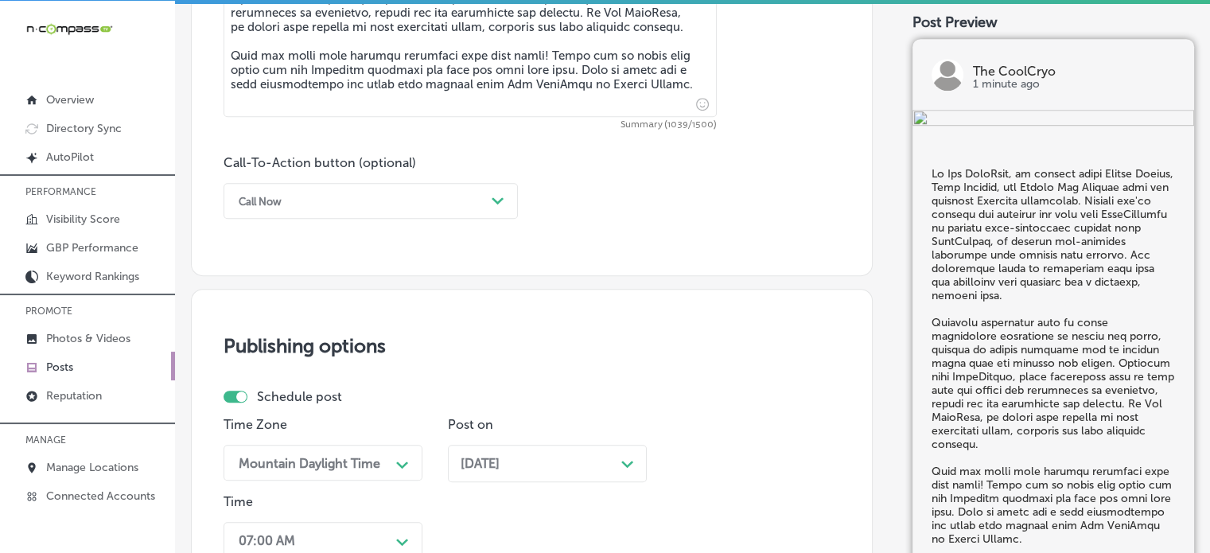
scroll to position [1073, 0]
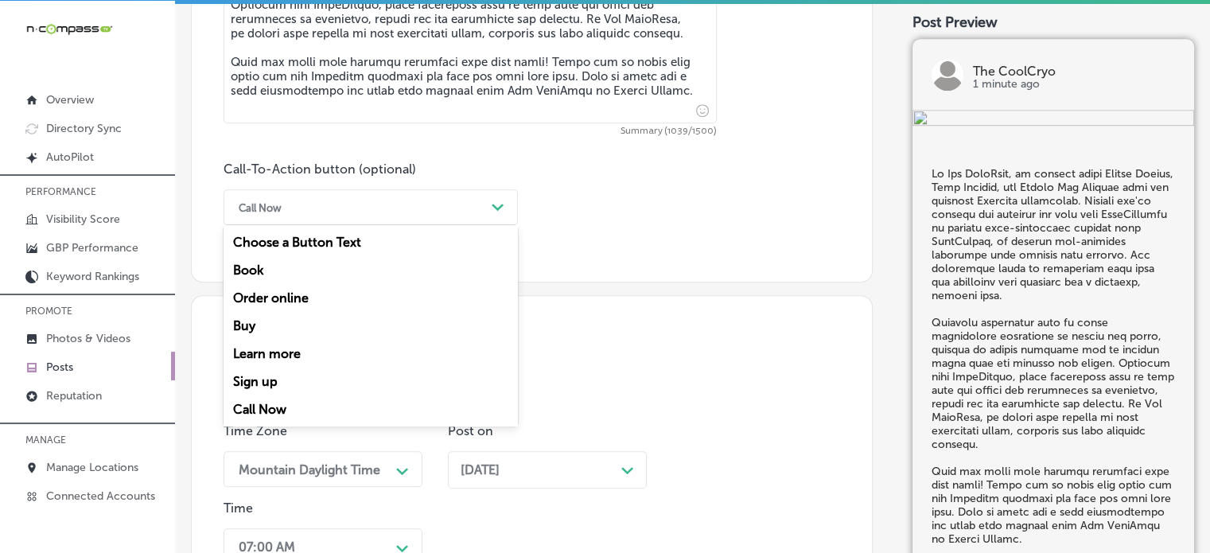
click at [391, 212] on div "Call Now" at bounding box center [358, 207] width 255 height 25
click at [273, 403] on div "Call Now" at bounding box center [371, 409] width 294 height 28
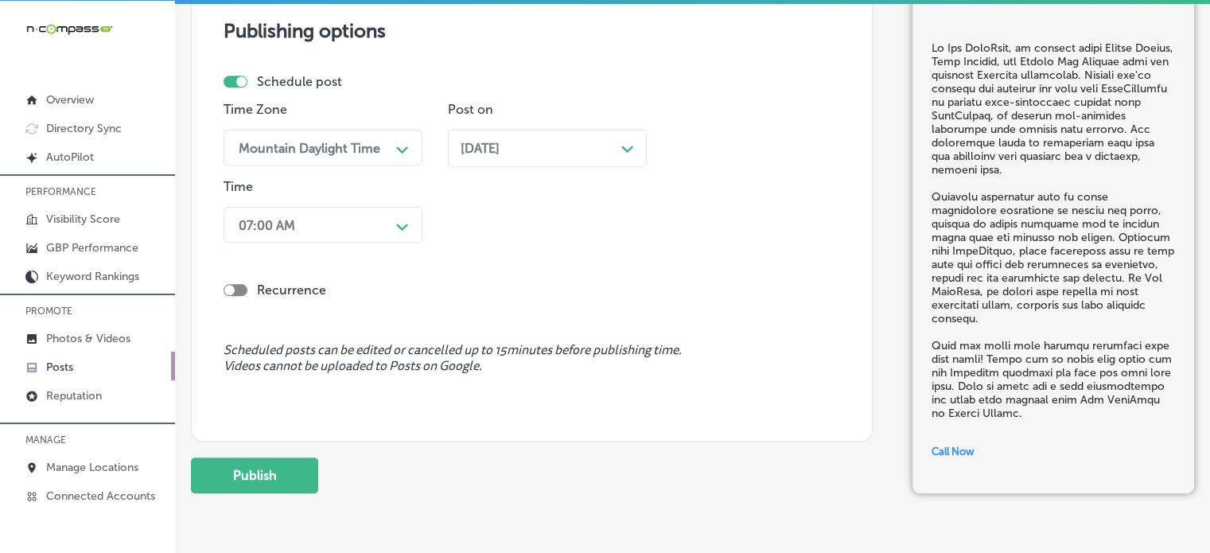
scroll to position [1395, 0]
click at [277, 473] on button "Publish" at bounding box center [254, 475] width 127 height 36
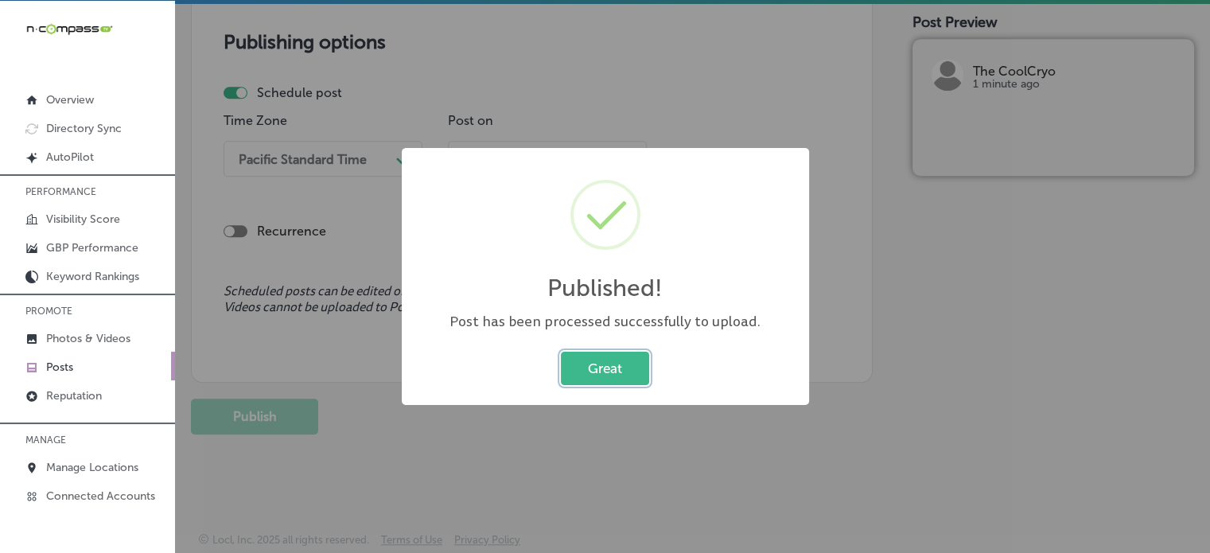
scroll to position [1382, 0]
click at [583, 363] on button "Great" at bounding box center [605, 368] width 88 height 33
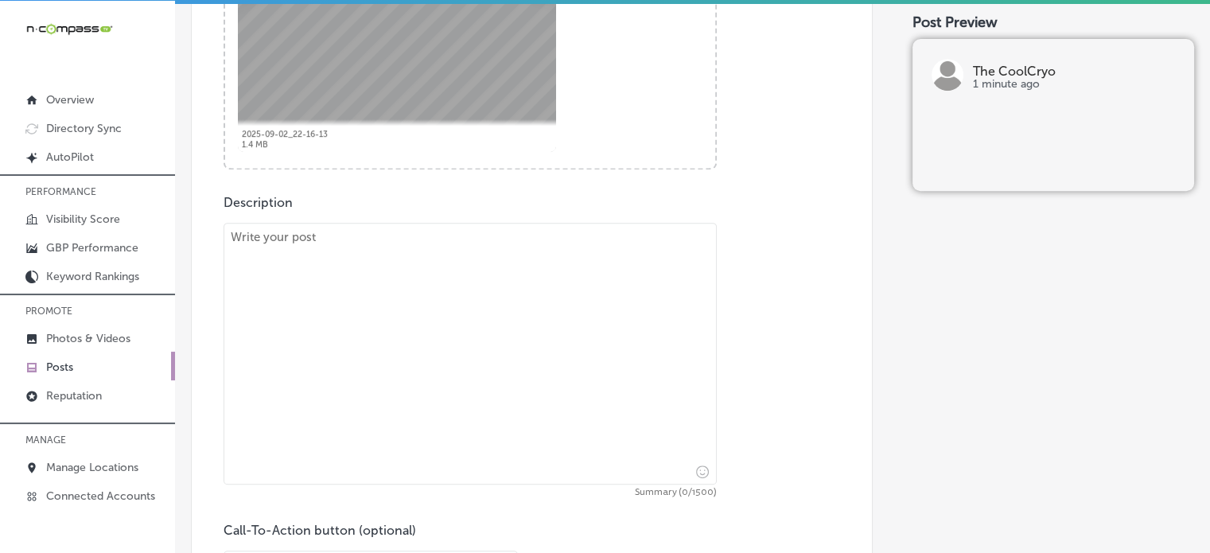
scroll to position [714, 0]
paste textarea ""At The CoolCryo, we offer CryoFacial treatments to clients in [GEOGRAPHIC_DATA…"
click at [518, 330] on textarea at bounding box center [470, 351] width 493 height 262
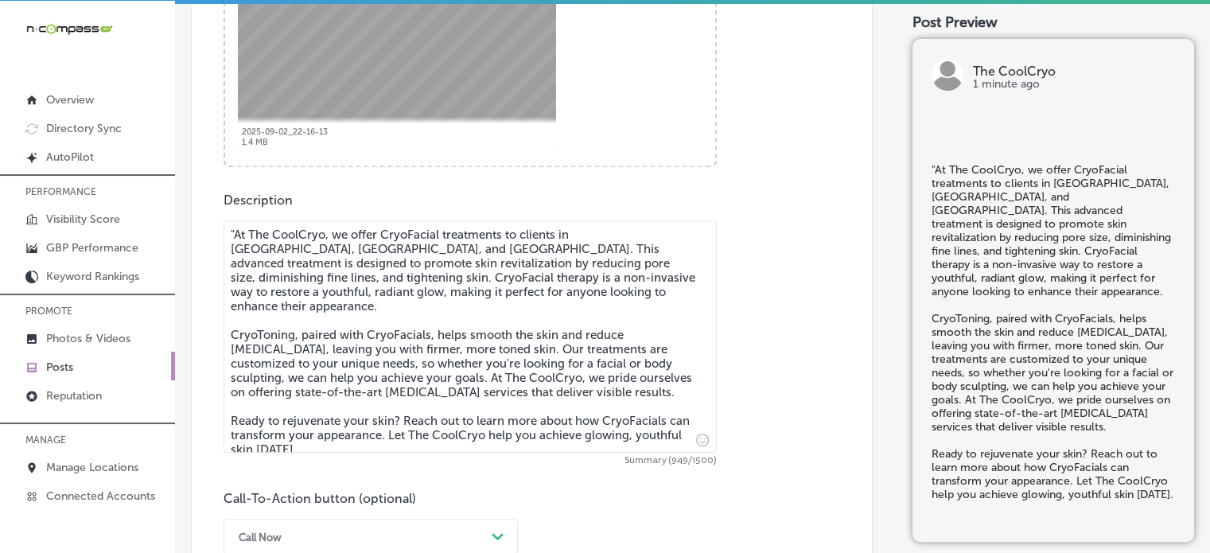
click at [236, 229] on textarea ""At The CoolCryo, we offer CryoFacial treatments to clients in [GEOGRAPHIC_DATA…" at bounding box center [470, 336] width 493 height 232
type textarea "At The CoolCryo, we offer CryoFacial treatments to clients in [GEOGRAPHIC_DATA]…"
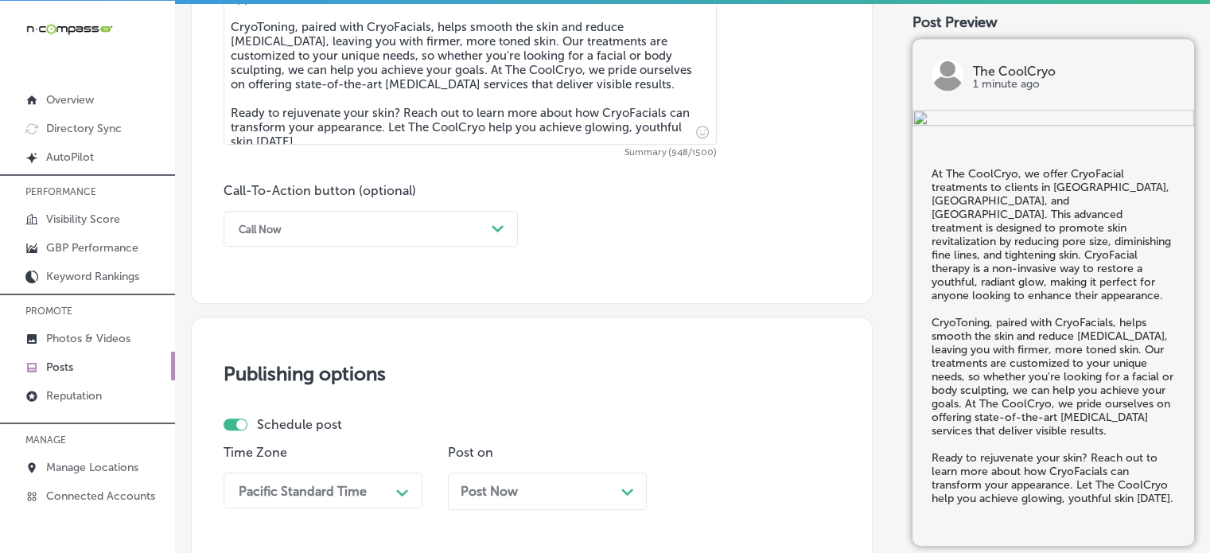
scroll to position [1035, 0]
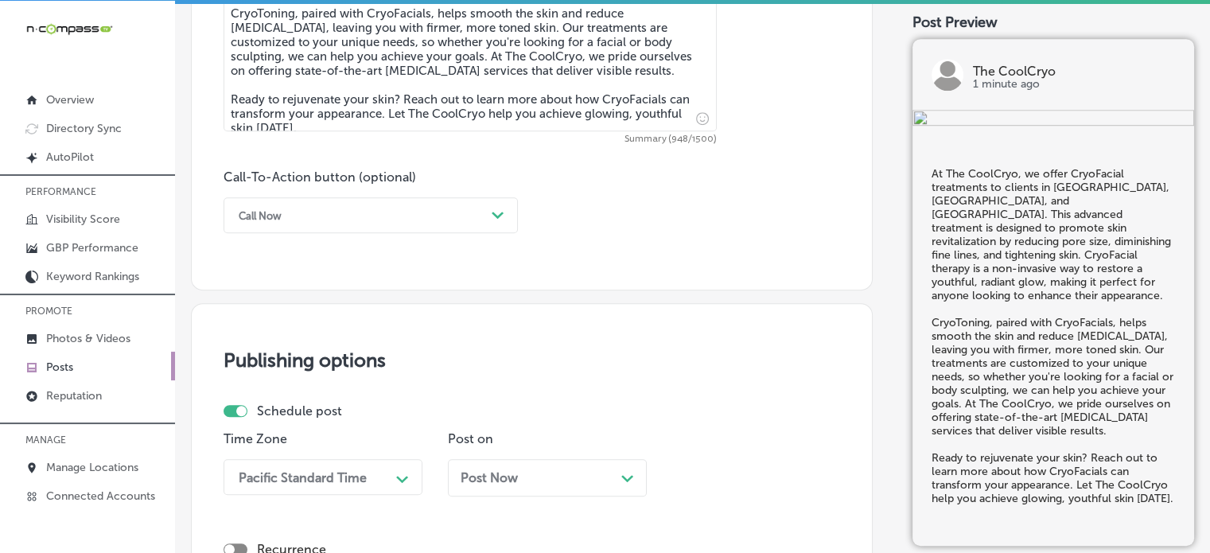
click at [356, 216] on div "Call Now" at bounding box center [358, 215] width 255 height 25
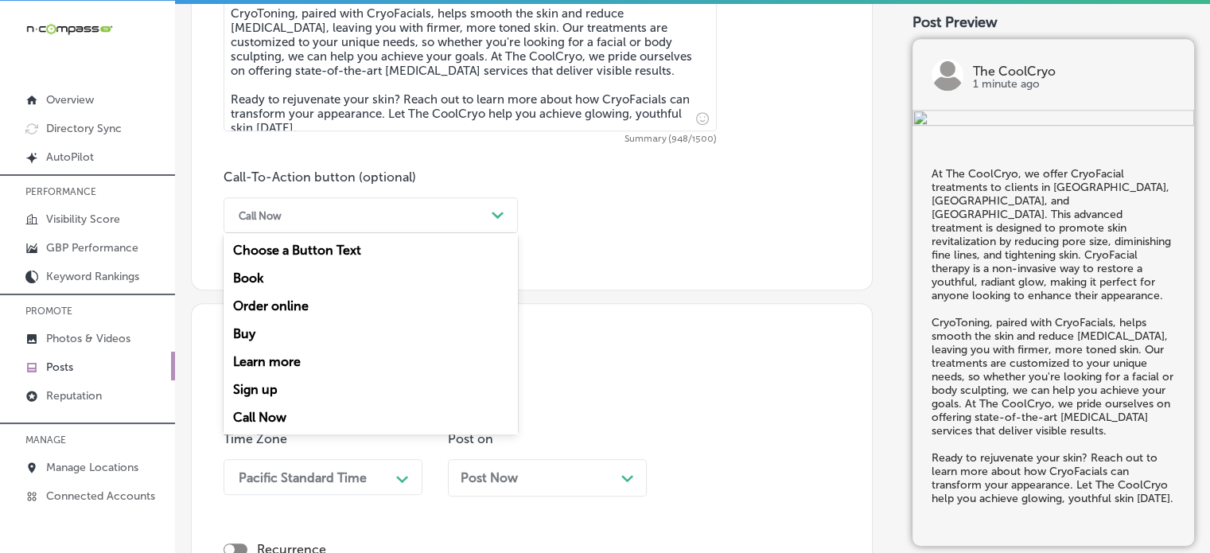
click at [284, 370] on div "Learn more" at bounding box center [371, 362] width 294 height 28
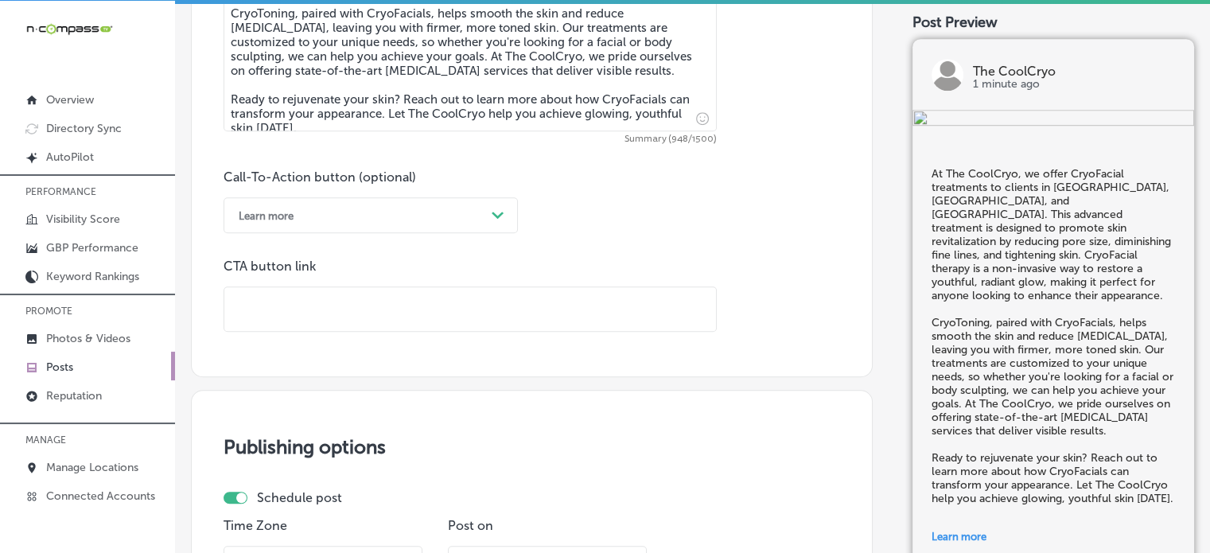
click at [397, 313] on input "text" at bounding box center [470, 309] width 492 height 44
paste input "[URL][DOMAIN_NAME]"
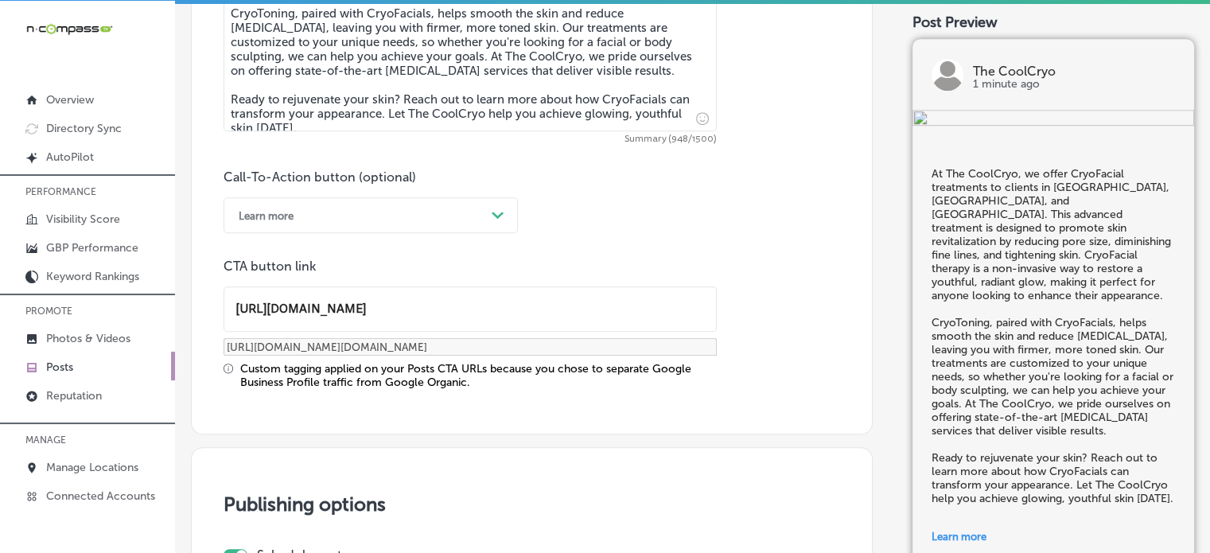
type input "[URL][DOMAIN_NAME]"
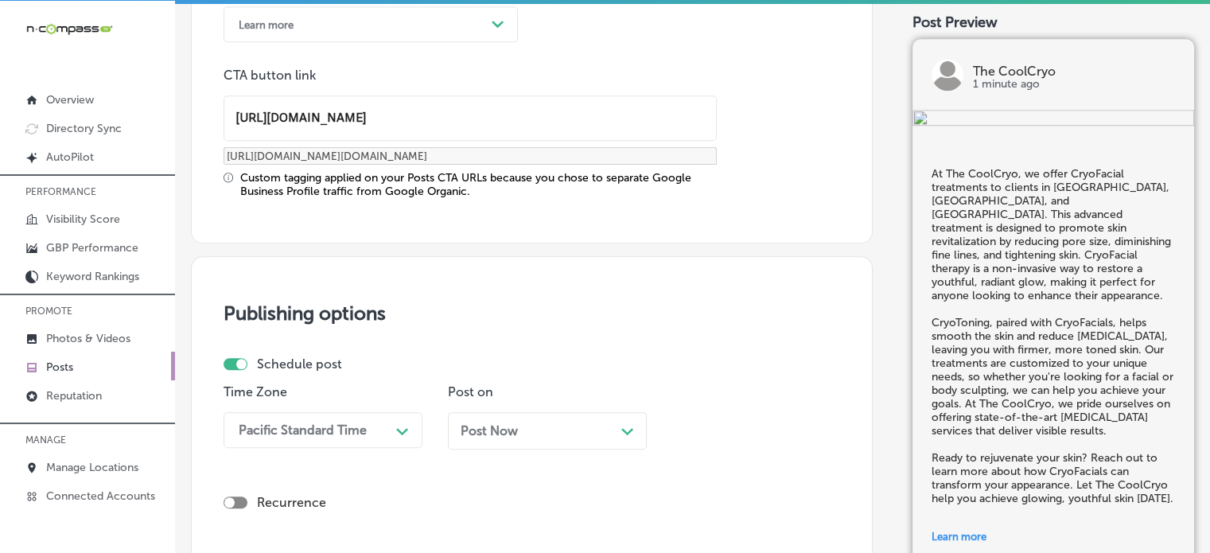
scroll to position [1364, 0]
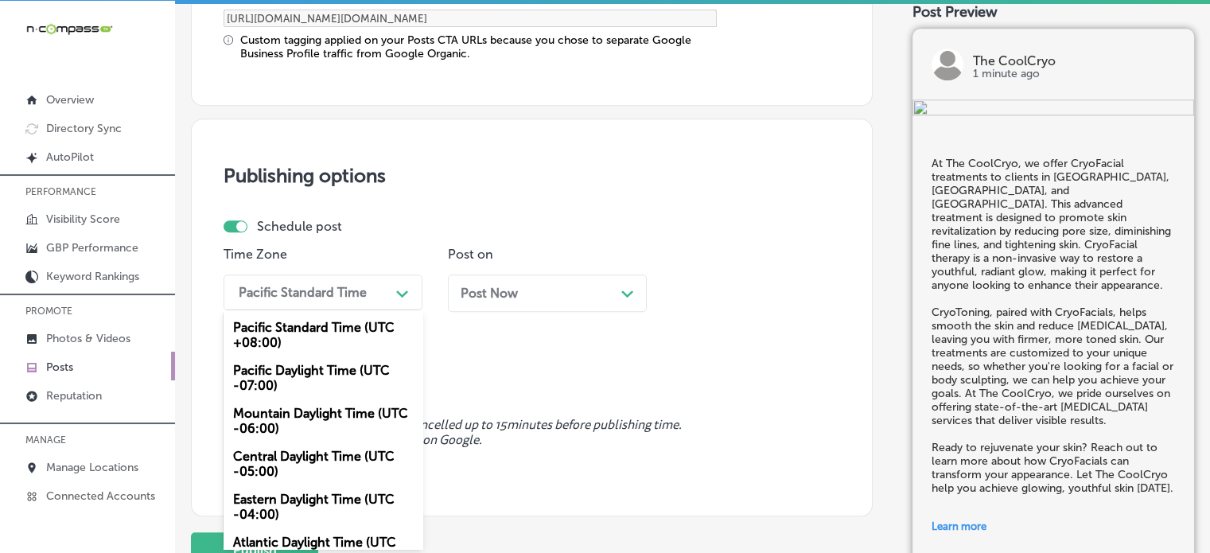
click at [361, 310] on div "option Mountain Daylight Time (UTC -06:00), selected. option Mountain Daylight …" at bounding box center [323, 293] width 199 height 36
click at [318, 411] on div "Mountain Daylight Time (UTC -06:00)" at bounding box center [323, 420] width 199 height 43
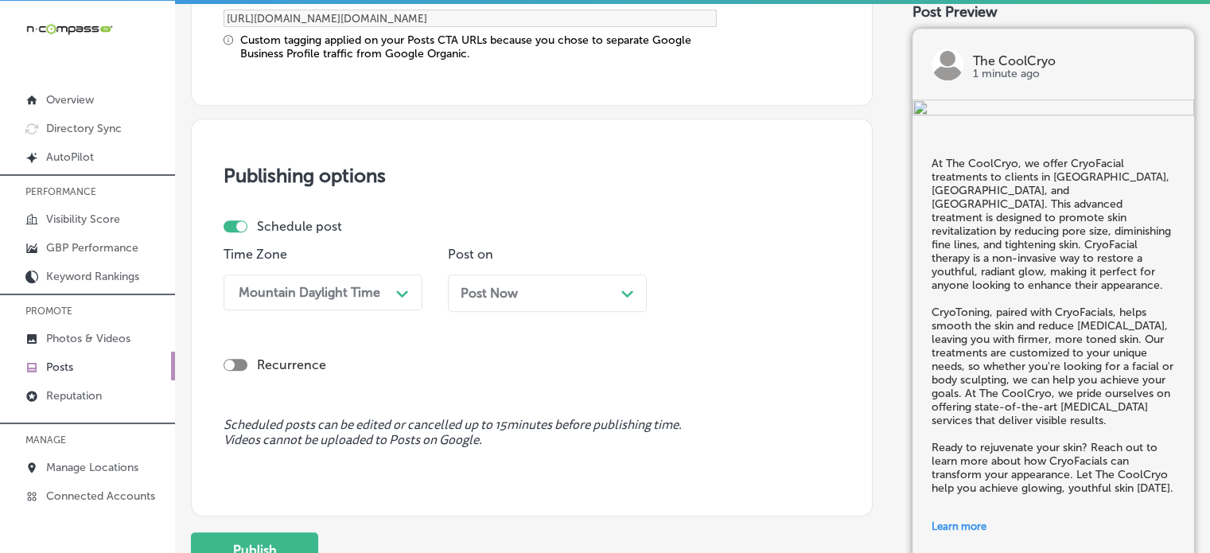
click at [571, 292] on div "Post Now Path Created with Sketch." at bounding box center [547, 293] width 173 height 15
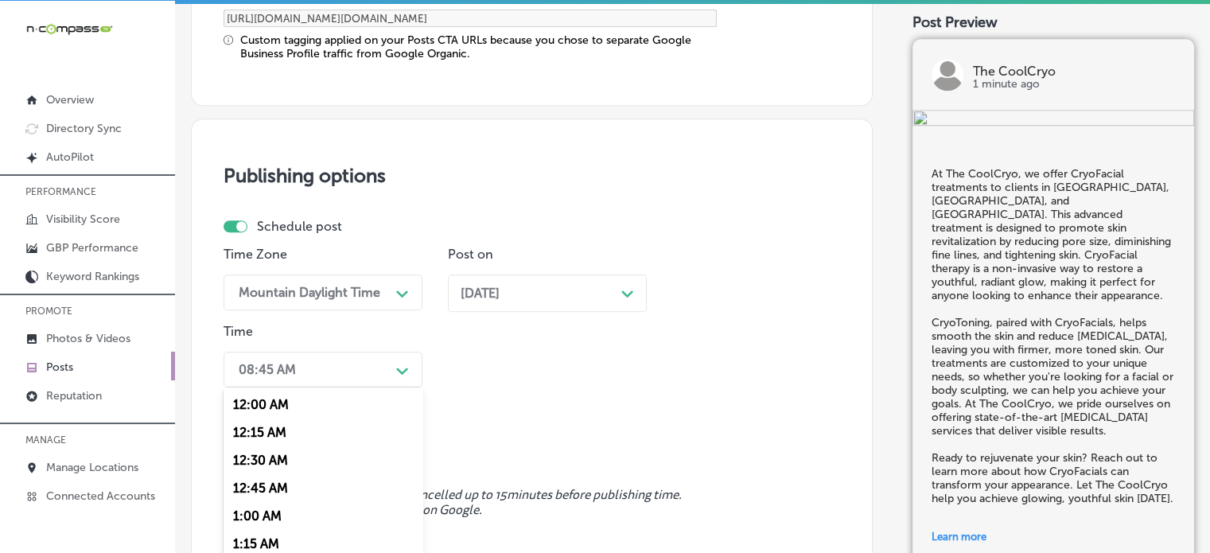
scroll to position [1441, 0]
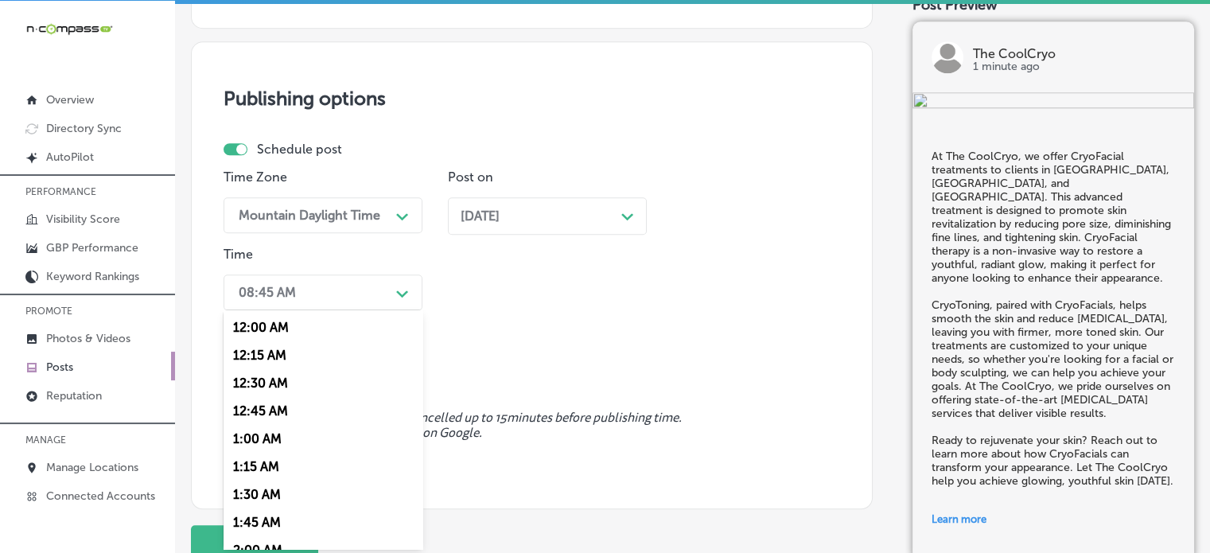
click at [385, 310] on div "option 7:00 AM, selected. option 12:15 AM focused, 2 of 96. 96 results availabl…" at bounding box center [323, 293] width 199 height 36
click at [263, 441] on div "9:00 AM" at bounding box center [323, 441] width 199 height 28
click at [341, 285] on div "09:00 AM" at bounding box center [310, 292] width 159 height 28
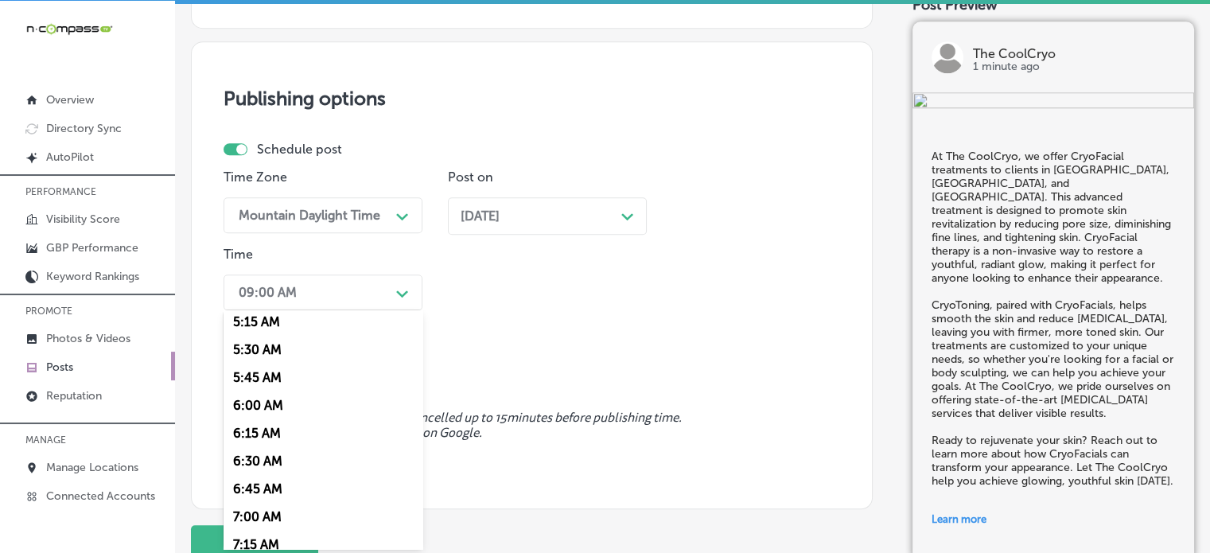
click at [267, 512] on div "7:00 AM" at bounding box center [323, 517] width 199 height 28
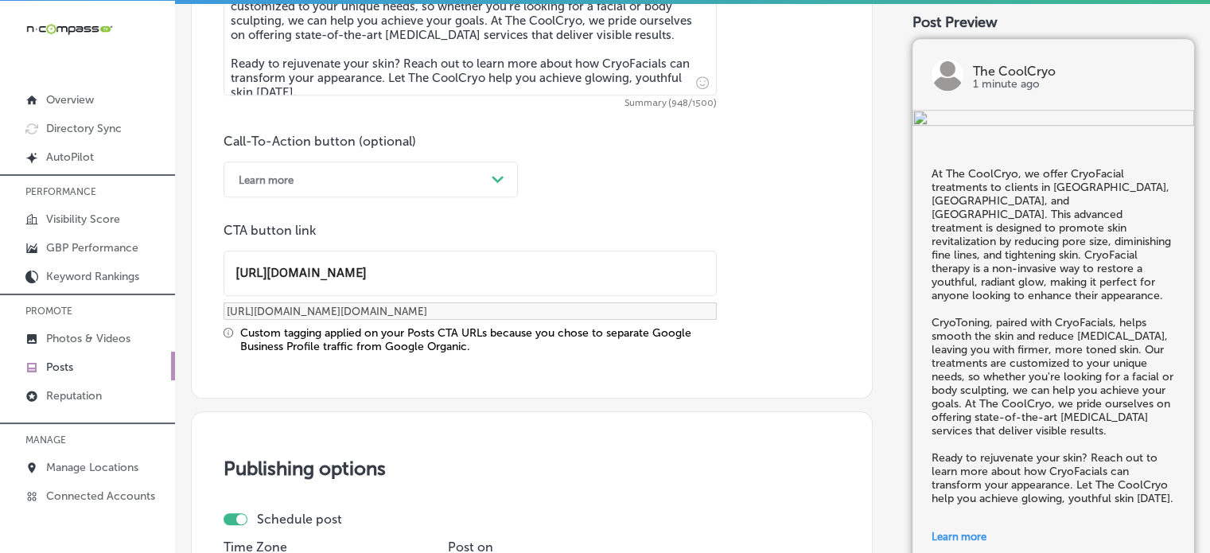
scroll to position [1566, 0]
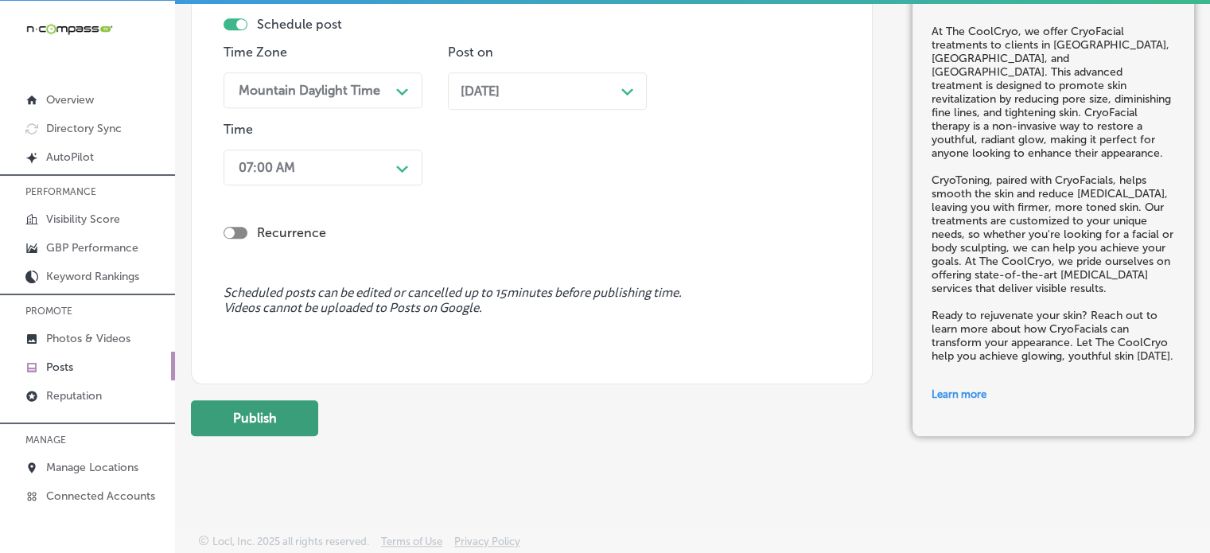
click at [301, 413] on button "Publish" at bounding box center [254, 418] width 127 height 36
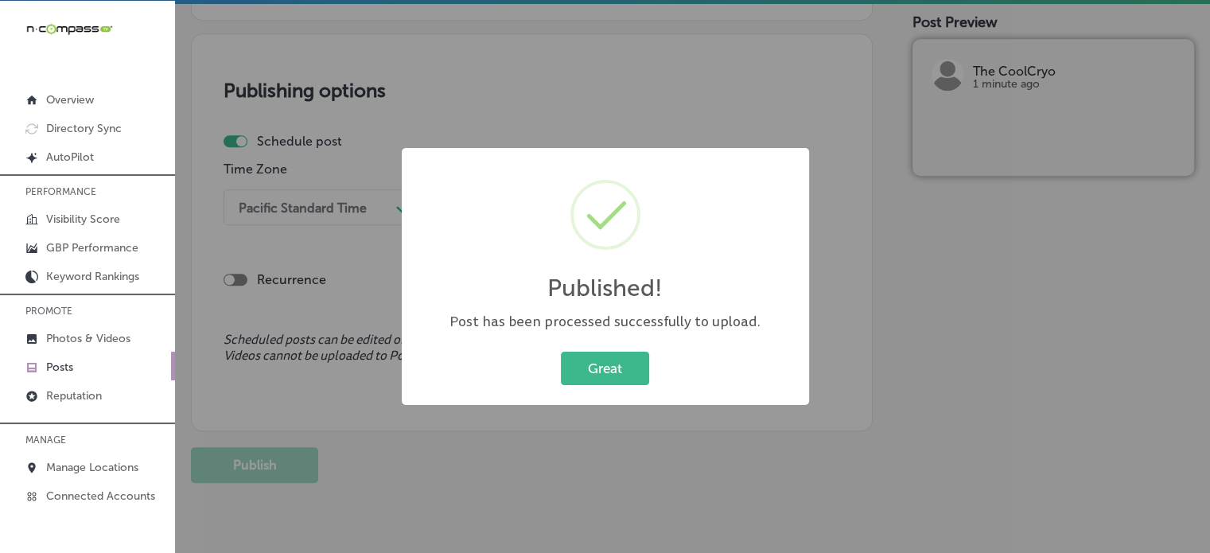
scroll to position [0, 0]
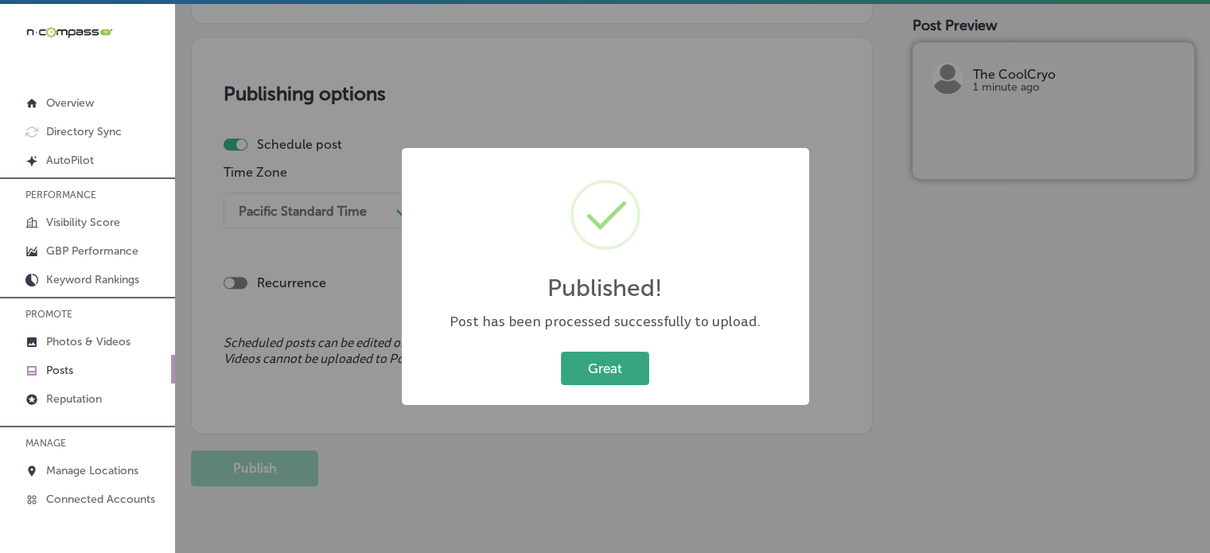
click at [580, 362] on button "Great" at bounding box center [605, 368] width 88 height 33
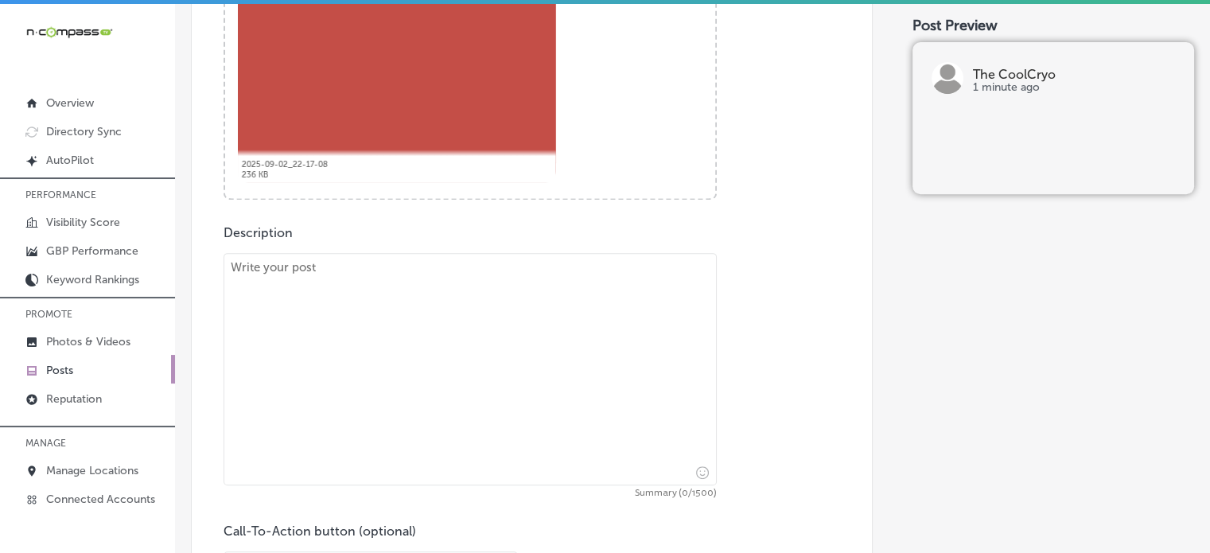
scroll to position [528, 0]
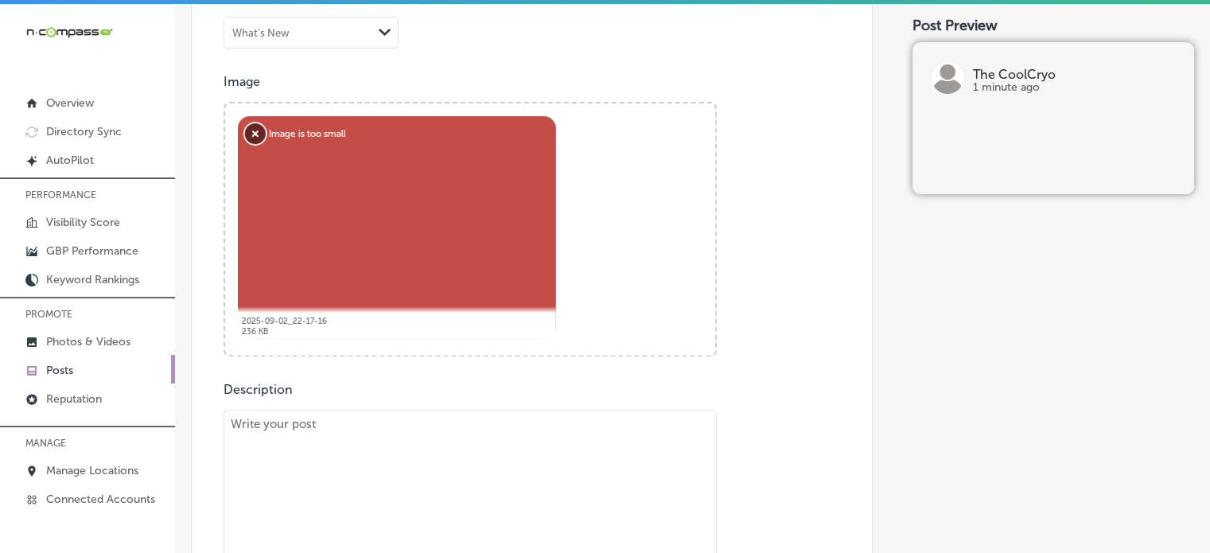
click at [249, 124] on button "Remove" at bounding box center [255, 133] width 21 height 21
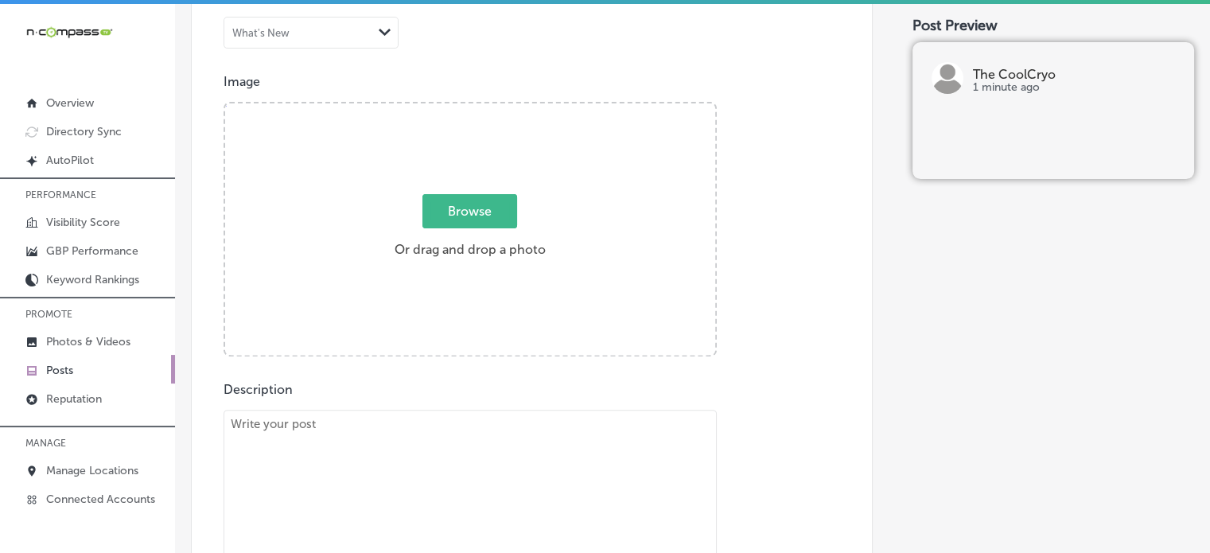
click at [477, 216] on span "Browse" at bounding box center [470, 211] width 95 height 34
click at [477, 108] on input "Browse Or drag and drop a photo" at bounding box center [470, 105] width 490 height 5
type input "C:\fakepath\Screenshot [DATE] 221812.png"
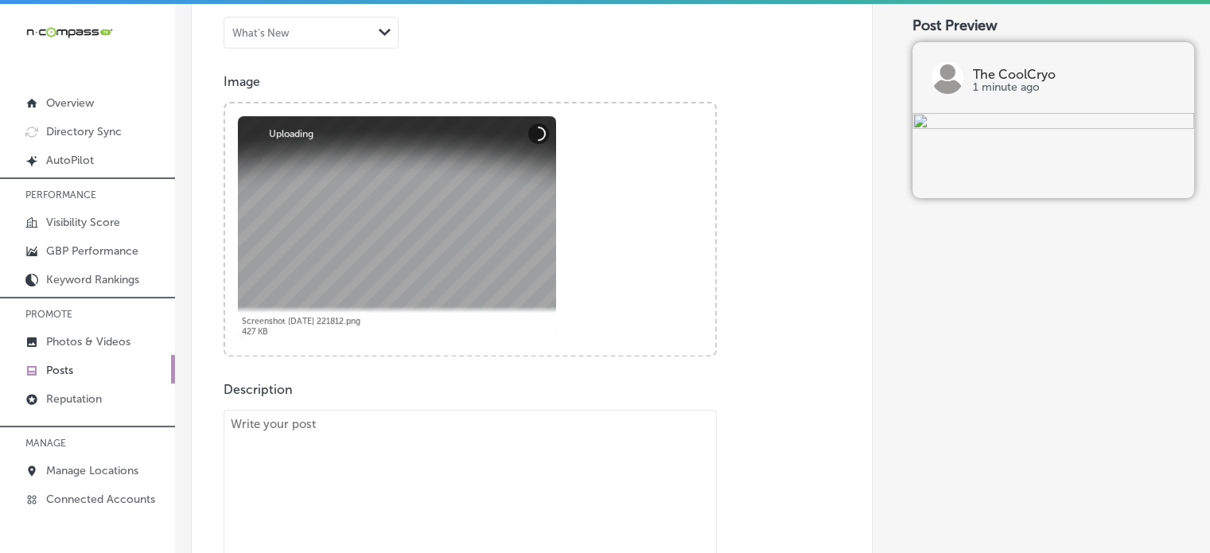
click at [481, 524] on textarea at bounding box center [470, 526] width 493 height 232
paste textarea ""The CoolCryo offers cutting-edge CryoFacial treatments for clients in [GEOGRAP…"
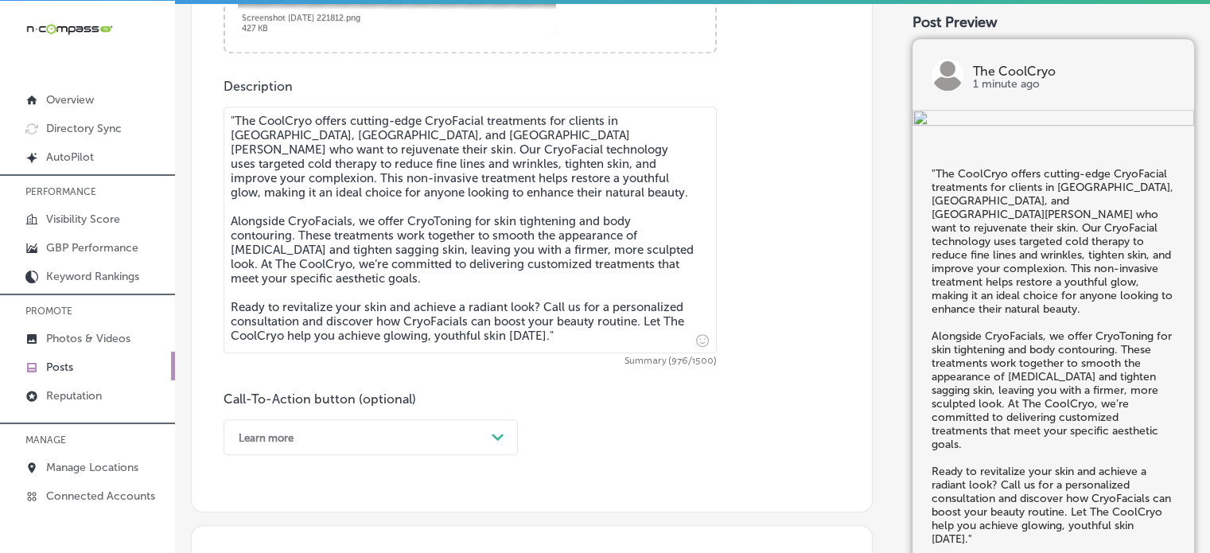
scroll to position [832, 0]
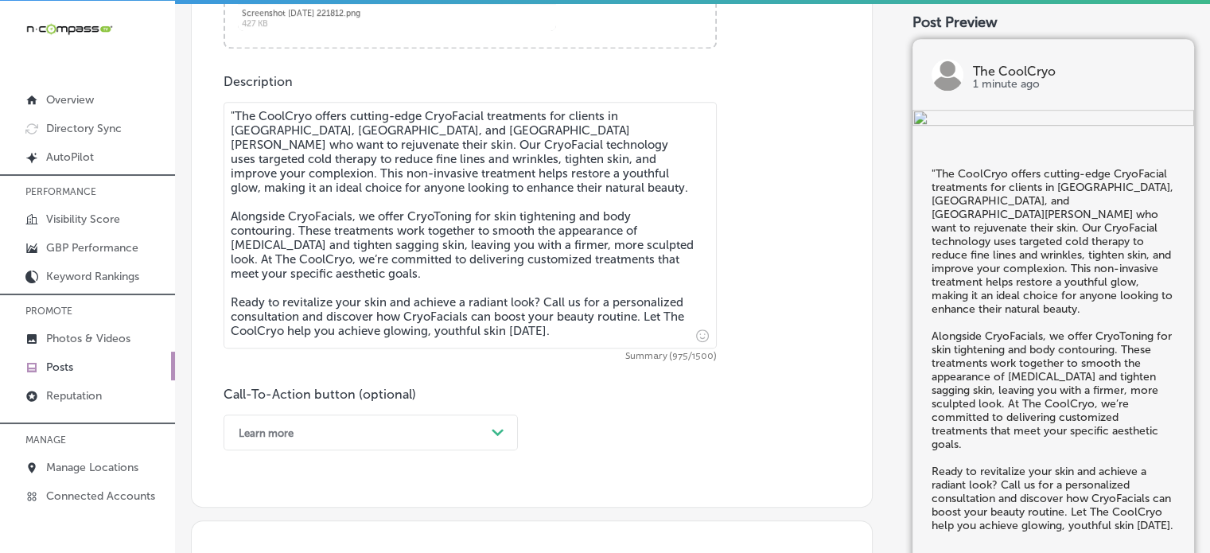
click at [238, 115] on textarea ""The CoolCryo offers cutting-edge CryoFacial treatments for clients in [GEOGRAP…" at bounding box center [470, 225] width 493 height 247
type textarea "The CoolCryo offers cutting-edge CryoFacial treatments for clients in [GEOGRAPH…"
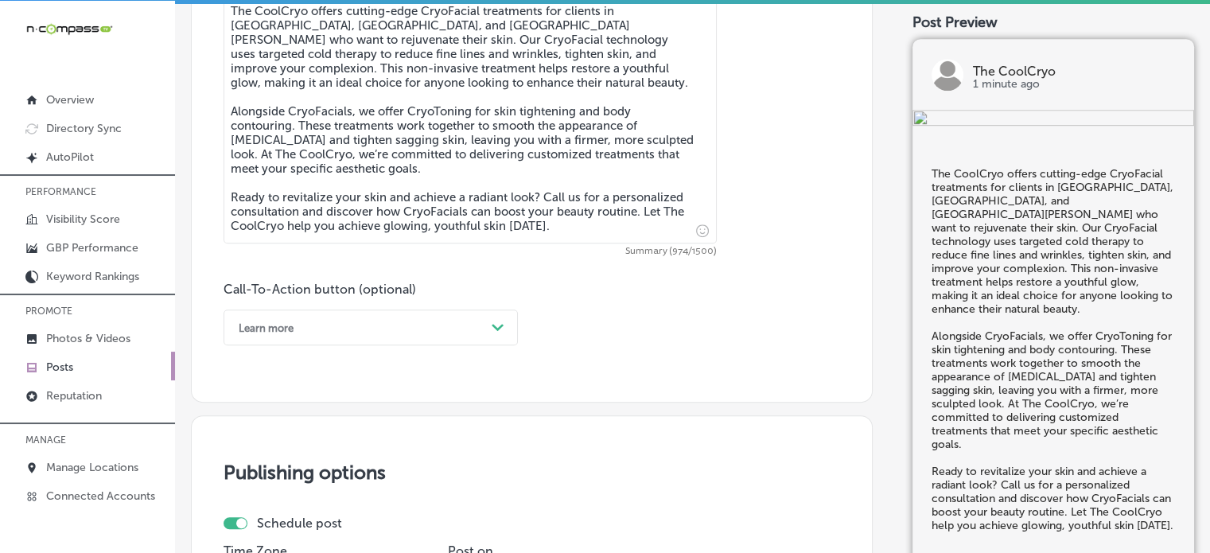
click at [427, 345] on div "Learn more Path Created with Sketch." at bounding box center [371, 328] width 294 height 36
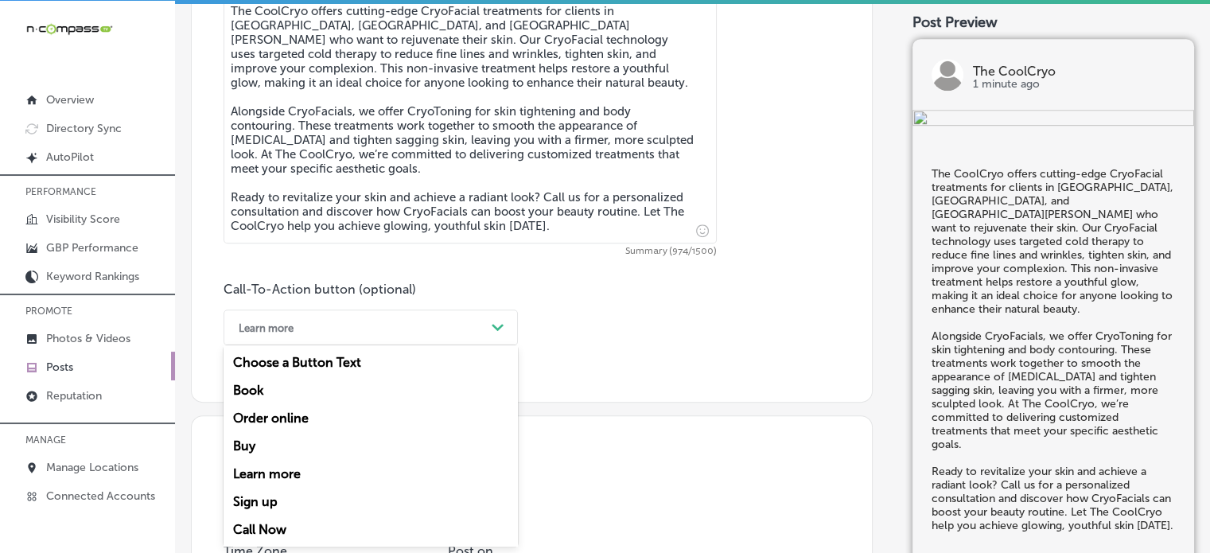
click at [271, 525] on div "Call Now" at bounding box center [371, 530] width 294 height 28
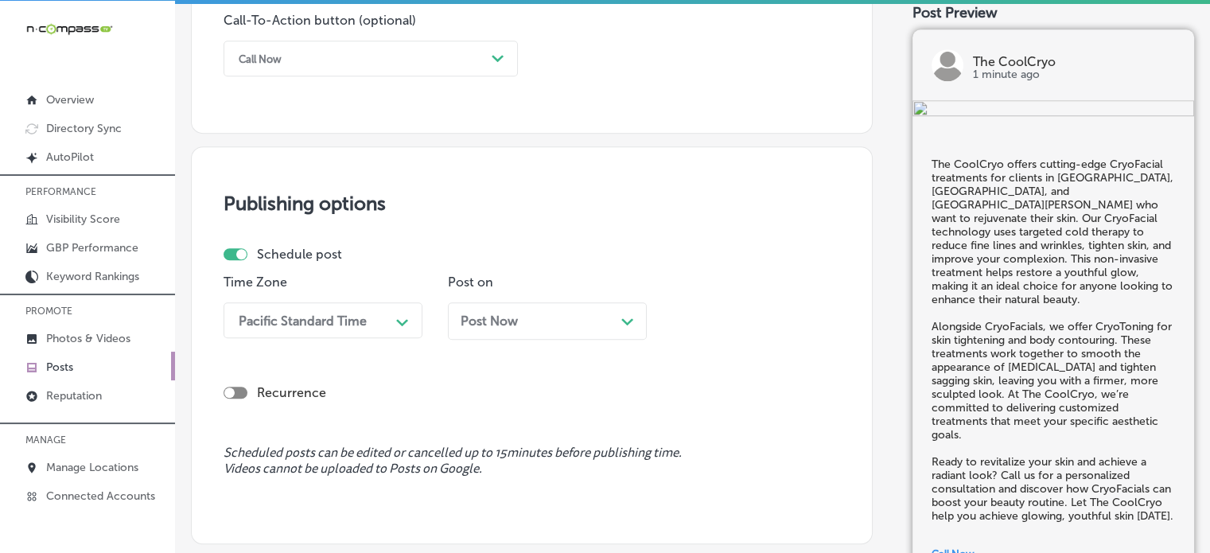
scroll to position [1235, 0]
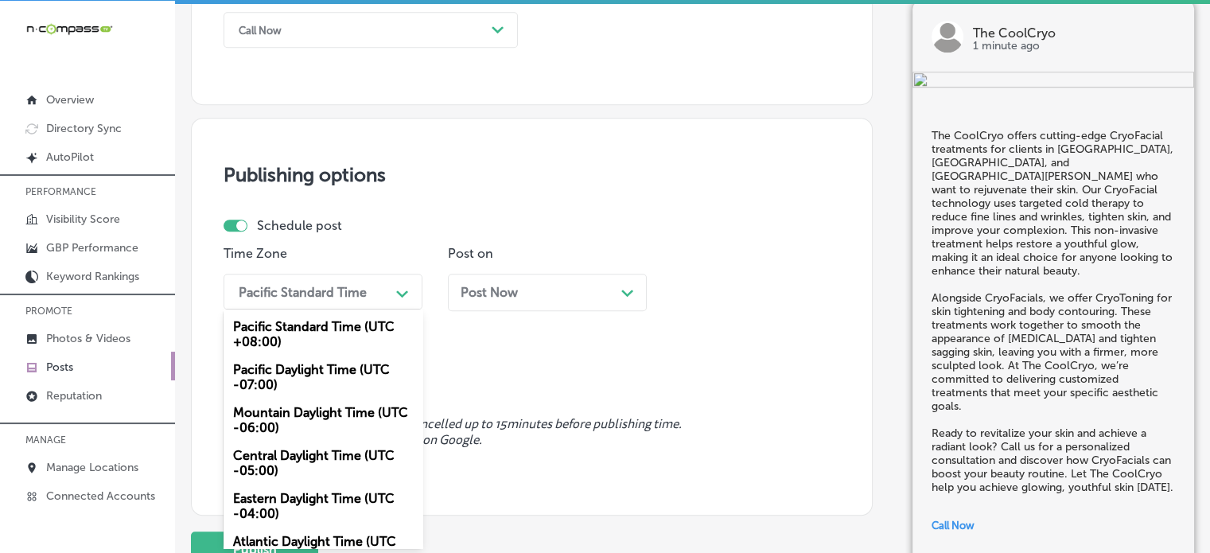
click at [337, 310] on div "option Mountain Daylight Time (UTC -06:00), selected. option Pacific Standard T…" at bounding box center [323, 292] width 199 height 36
click at [319, 403] on div "Mountain Daylight Time (UTC -06:00)" at bounding box center [323, 420] width 199 height 43
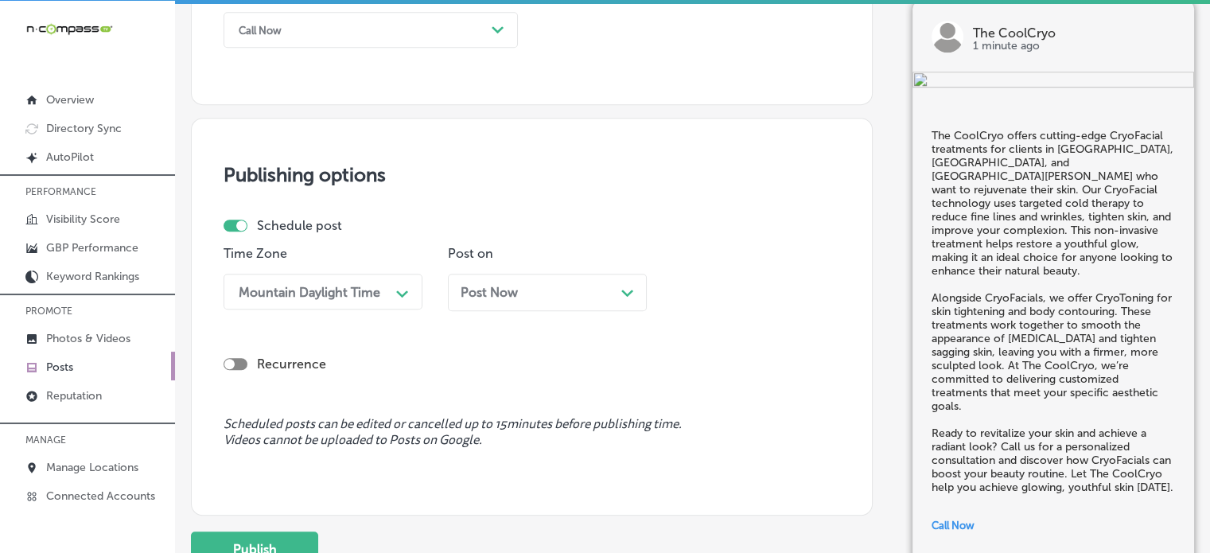
click at [504, 302] on div "Post Now Path Created with Sketch." at bounding box center [547, 292] width 199 height 37
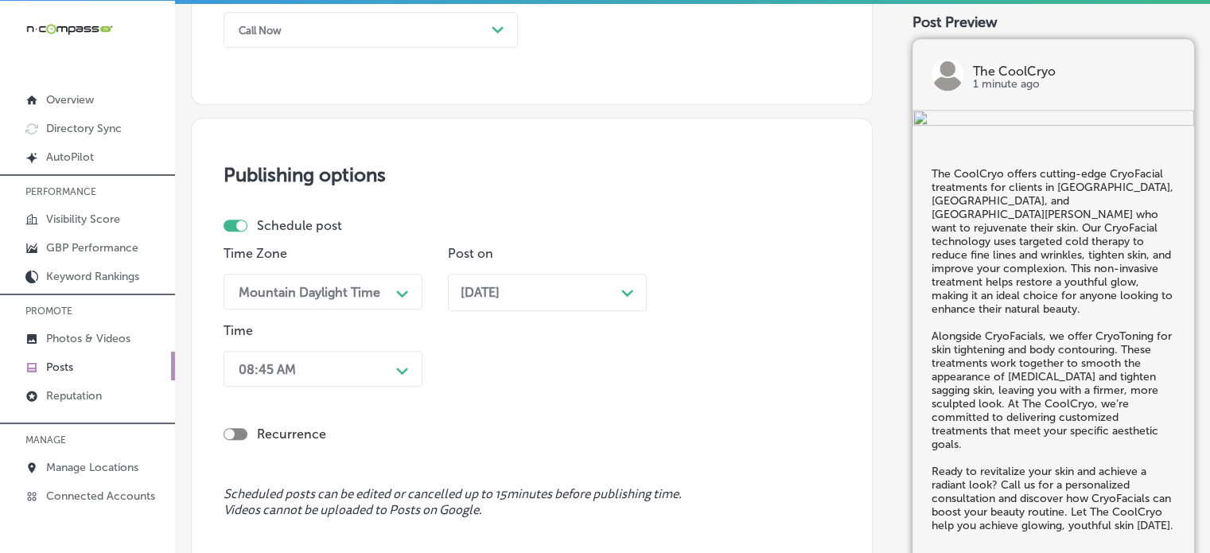
scroll to position [1312, 0]
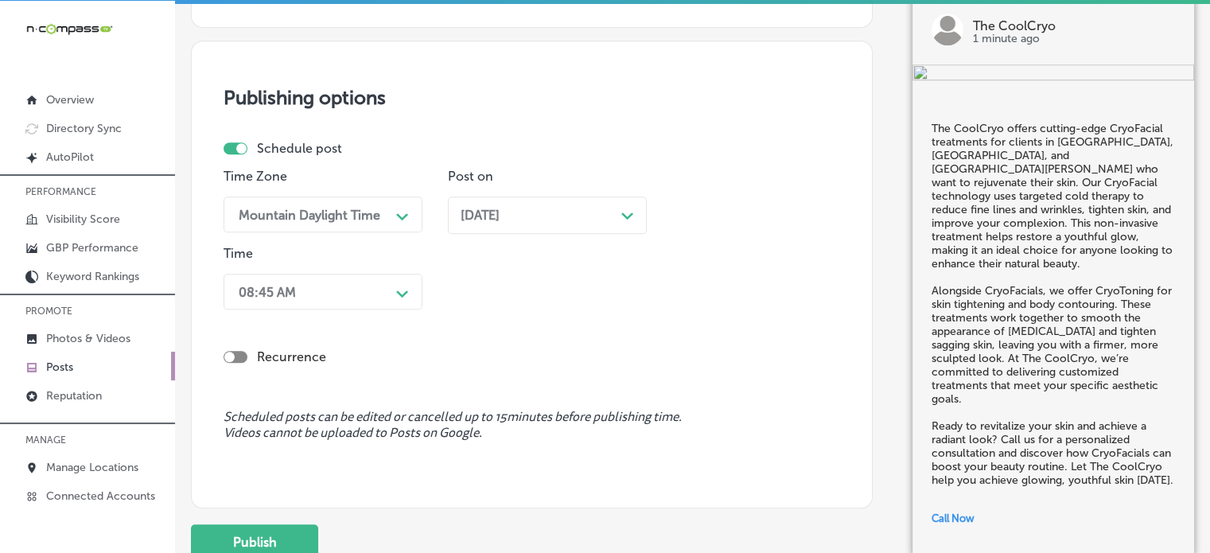
click at [367, 310] on div "08:45 AM Path Created with Sketch." at bounding box center [323, 292] width 199 height 36
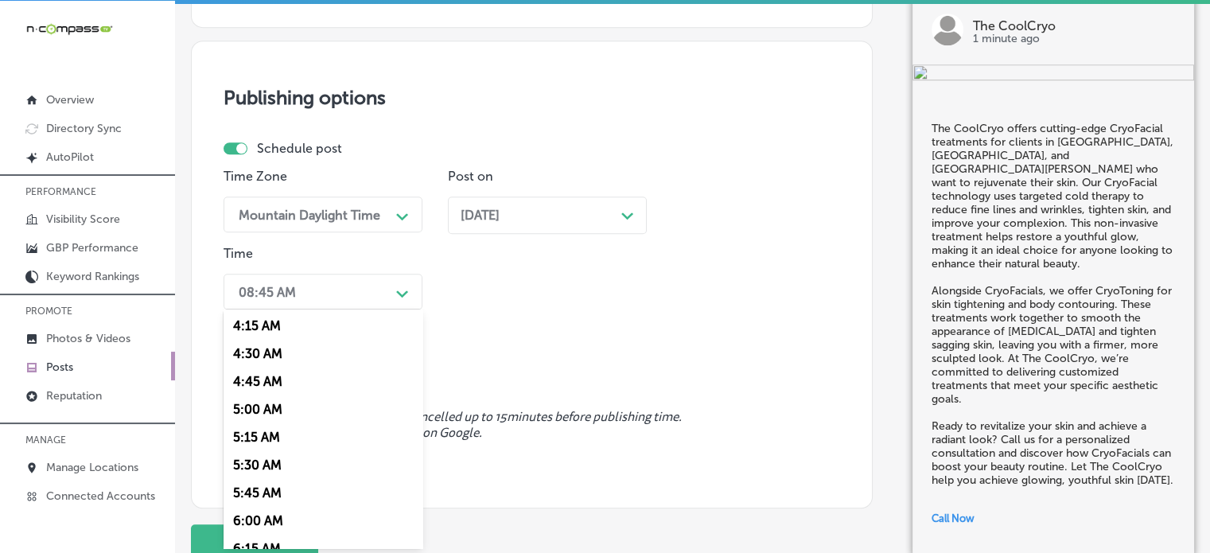
scroll to position [579, 0]
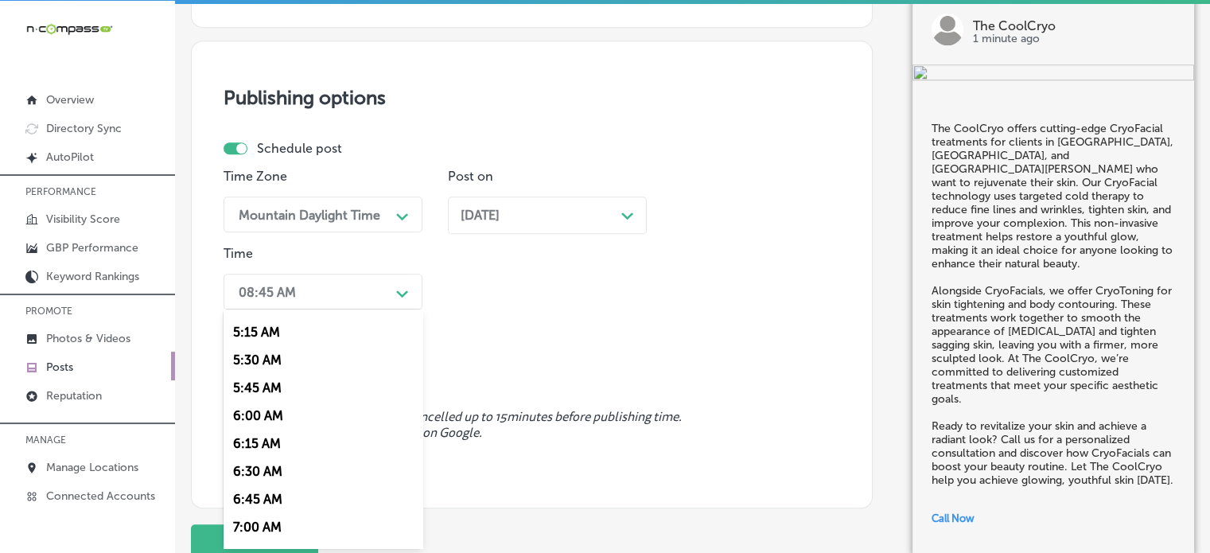
click at [256, 524] on div "7:00 AM" at bounding box center [323, 527] width 199 height 28
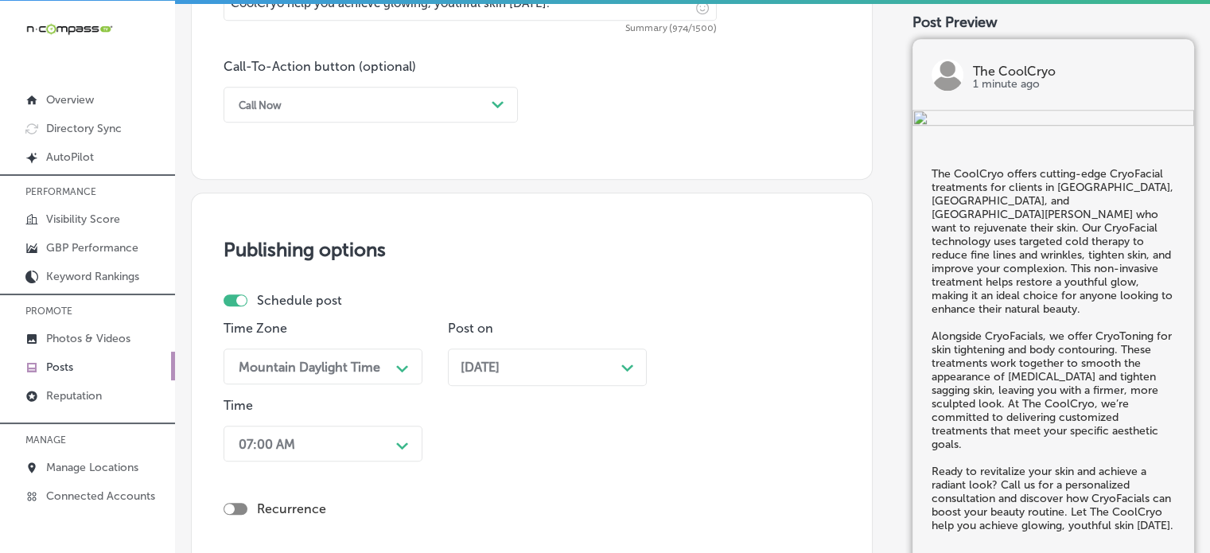
scroll to position [1438, 0]
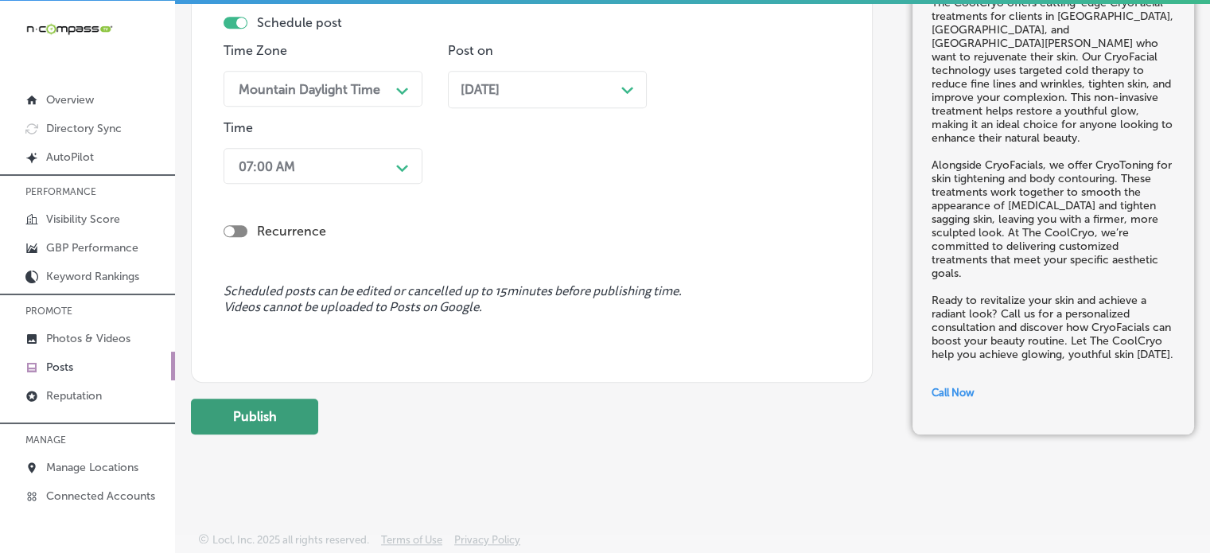
click at [286, 416] on button "Publish" at bounding box center [254, 417] width 127 height 36
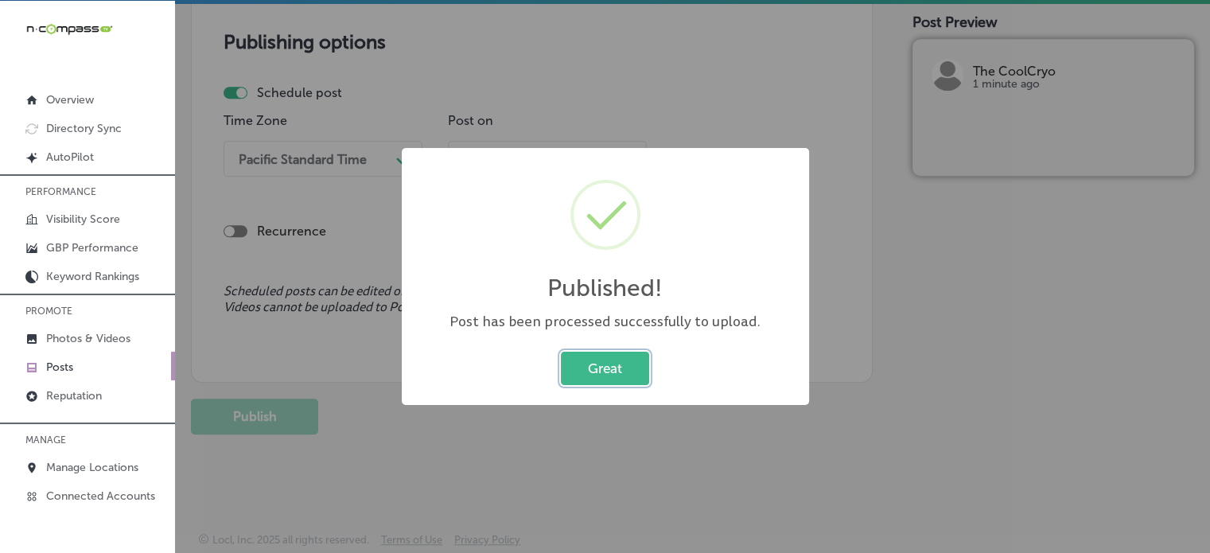
scroll to position [1367, 0]
click at [607, 372] on button "Great" at bounding box center [605, 368] width 88 height 33
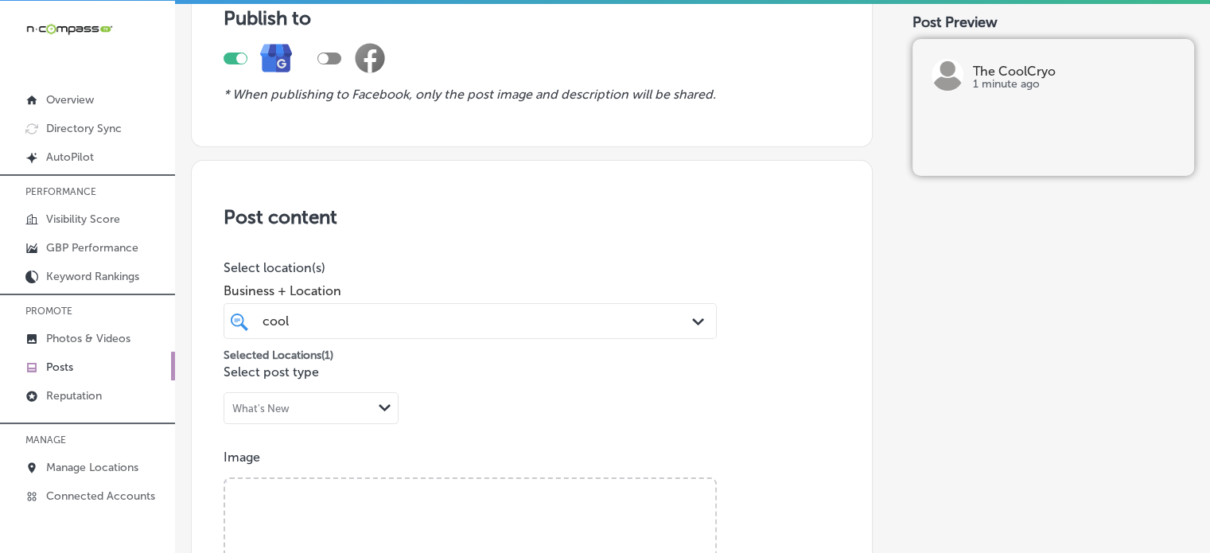
scroll to position [0, 0]
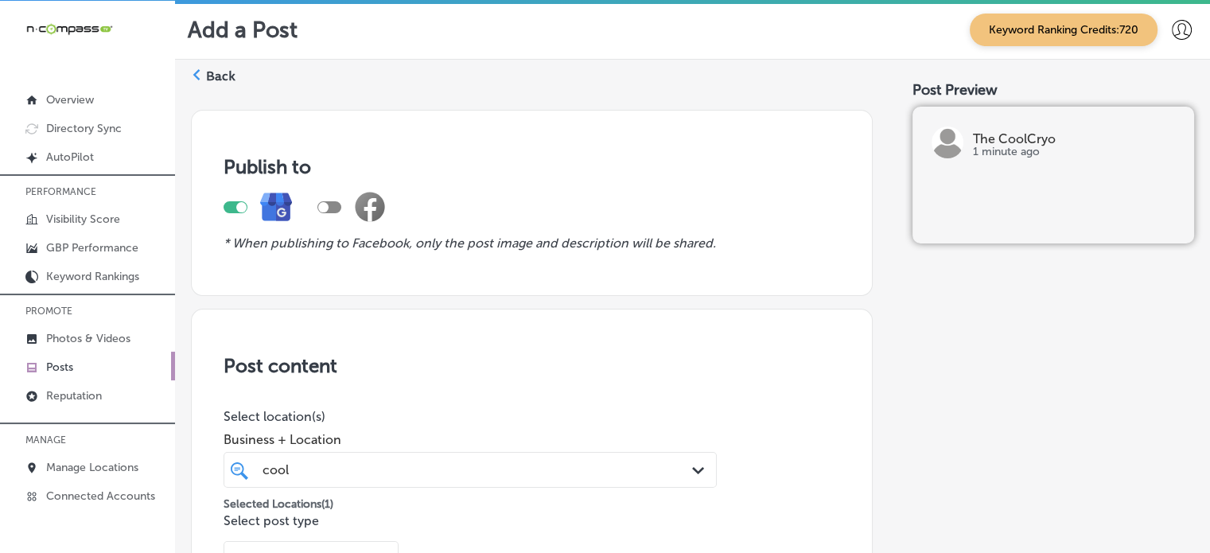
click at [210, 72] on label "Back" at bounding box center [220, 77] width 29 height 18
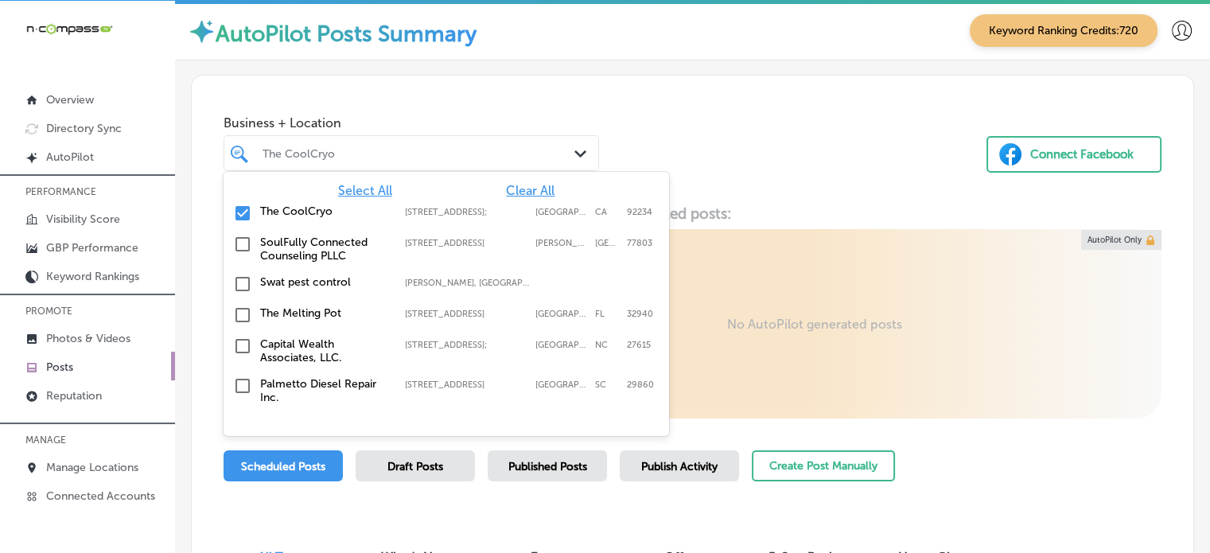
click at [472, 145] on div at bounding box center [396, 152] width 271 height 21
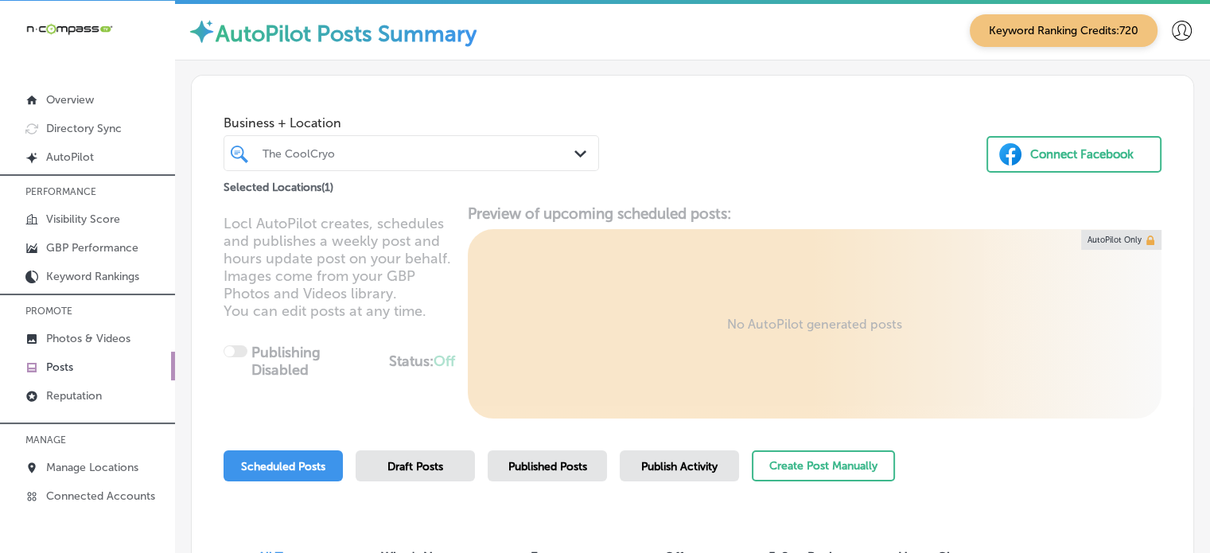
click at [417, 160] on div at bounding box center [396, 152] width 271 height 21
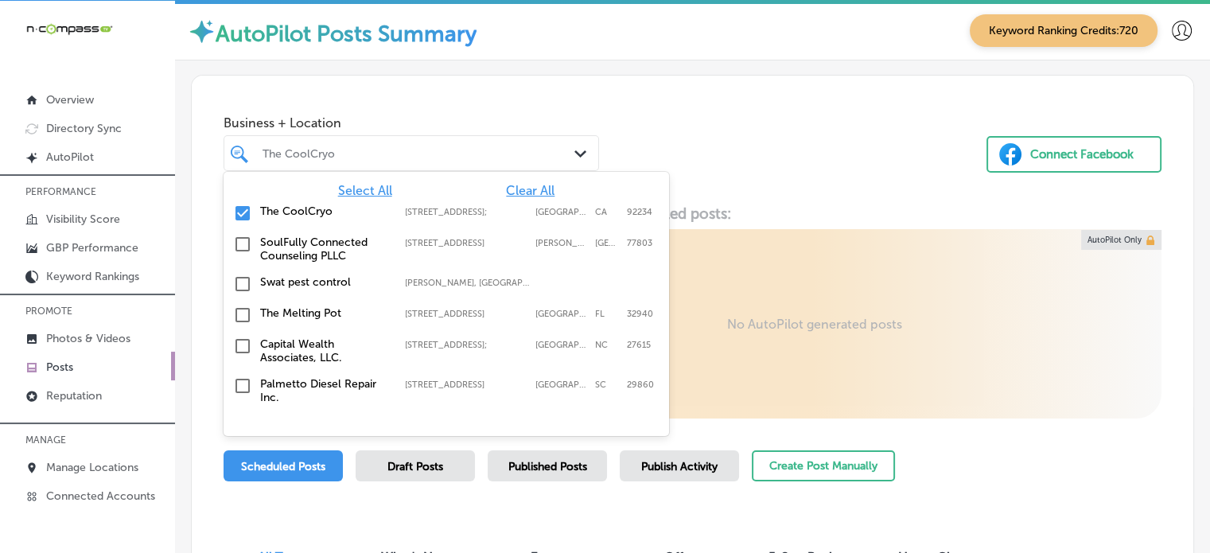
click at [509, 188] on span "Clear All" at bounding box center [530, 190] width 49 height 15
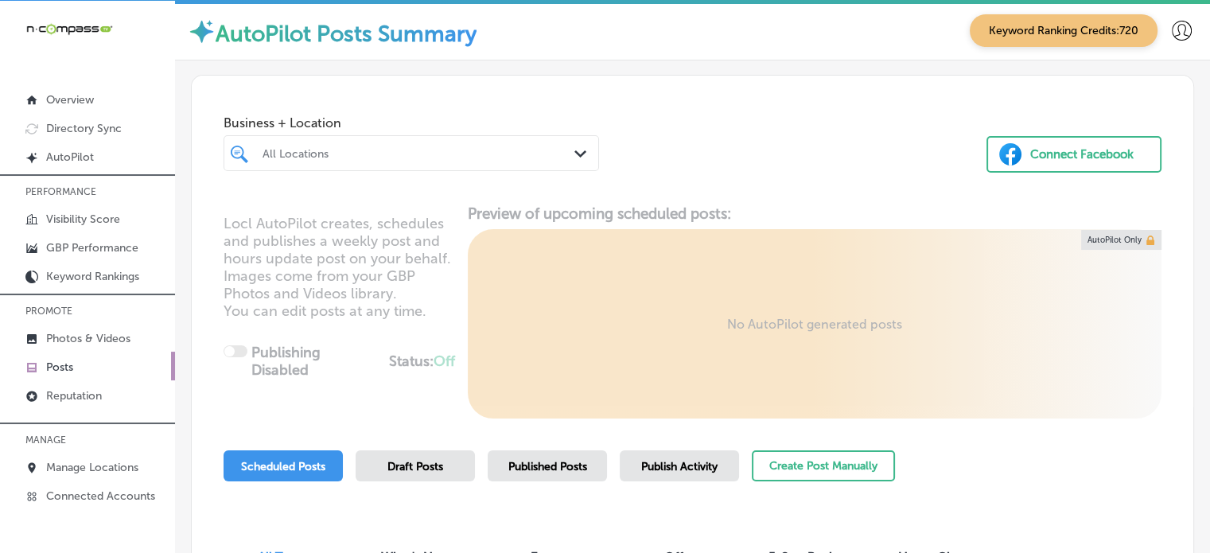
click at [734, 95] on div "Business + Location All Locations Path Created with Sketch. Connect Facebook" at bounding box center [693, 136] width 1002 height 121
click at [465, 156] on div "All Locations" at bounding box center [420, 153] width 314 height 14
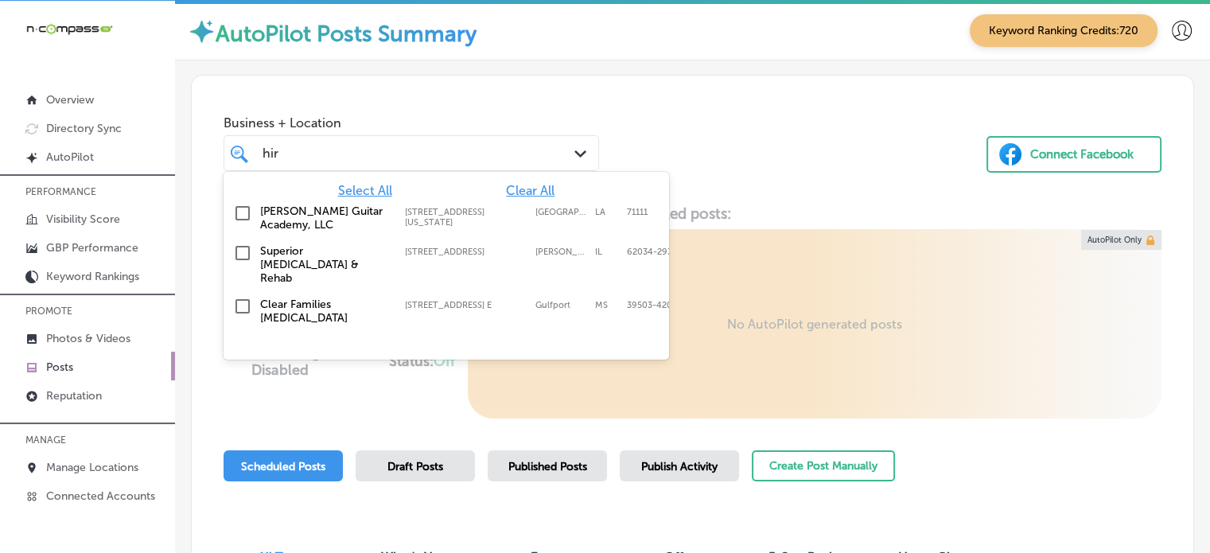
click at [299, 212] on label "[PERSON_NAME] Guitar Academy, LLC" at bounding box center [324, 217] width 129 height 27
type input "hir"
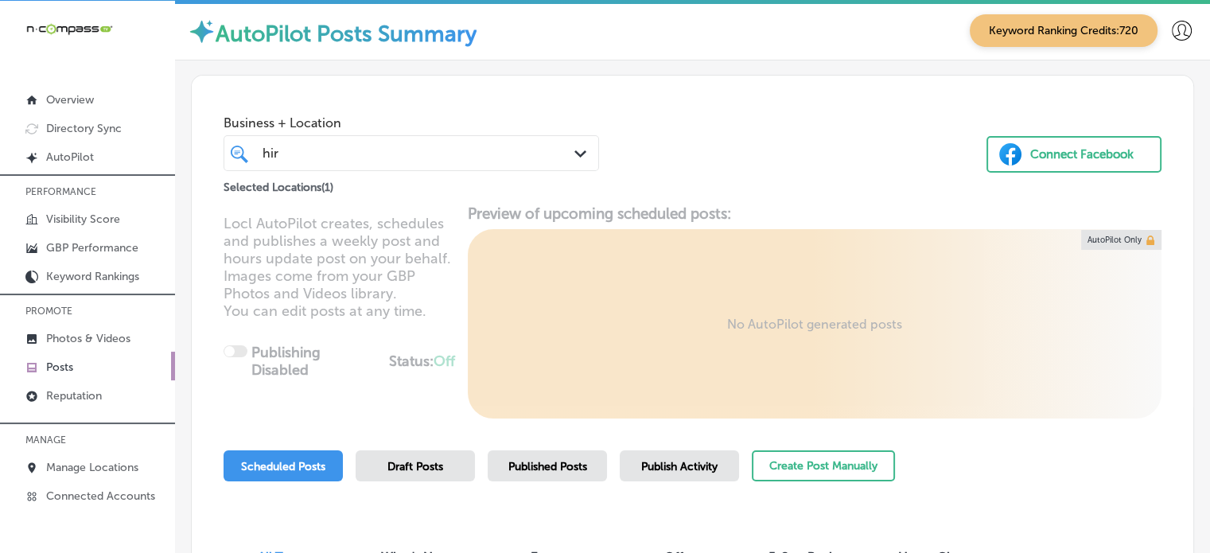
click at [746, 176] on div "Business + Location hir hir Path Created with Sketch. Selected Locations ( 1 ) …" at bounding box center [693, 136] width 1002 height 121
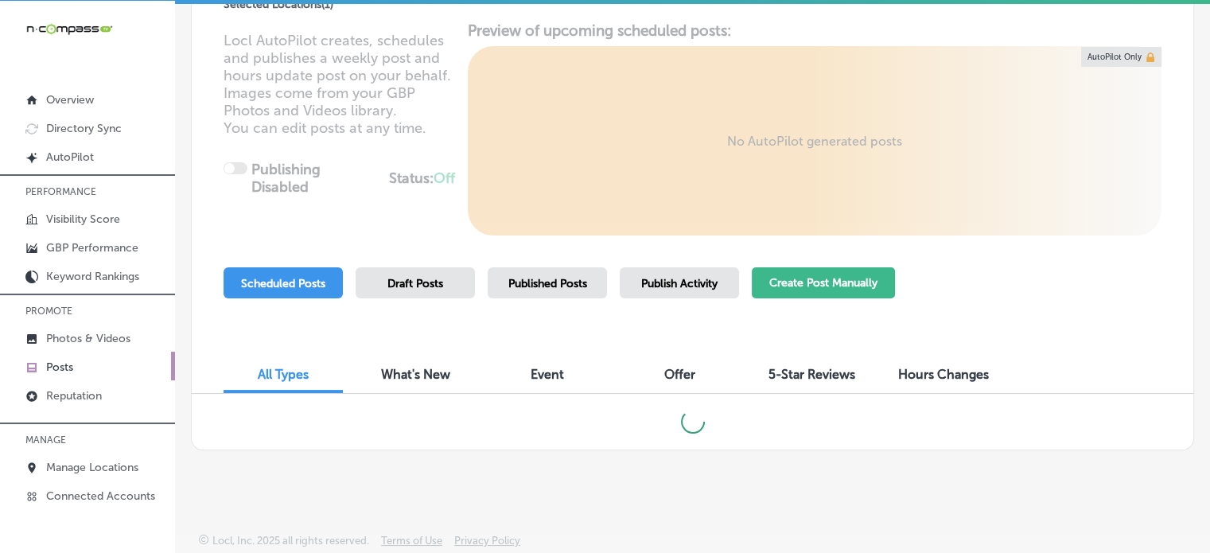
scroll to position [177, 0]
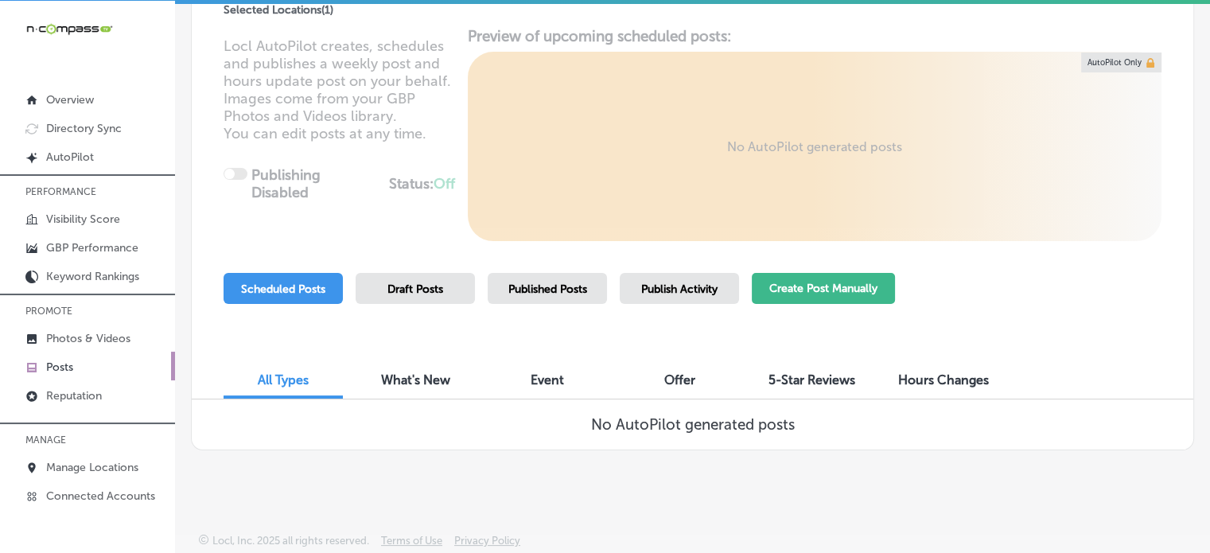
click at [839, 273] on button "Create Post Manually" at bounding box center [823, 288] width 143 height 31
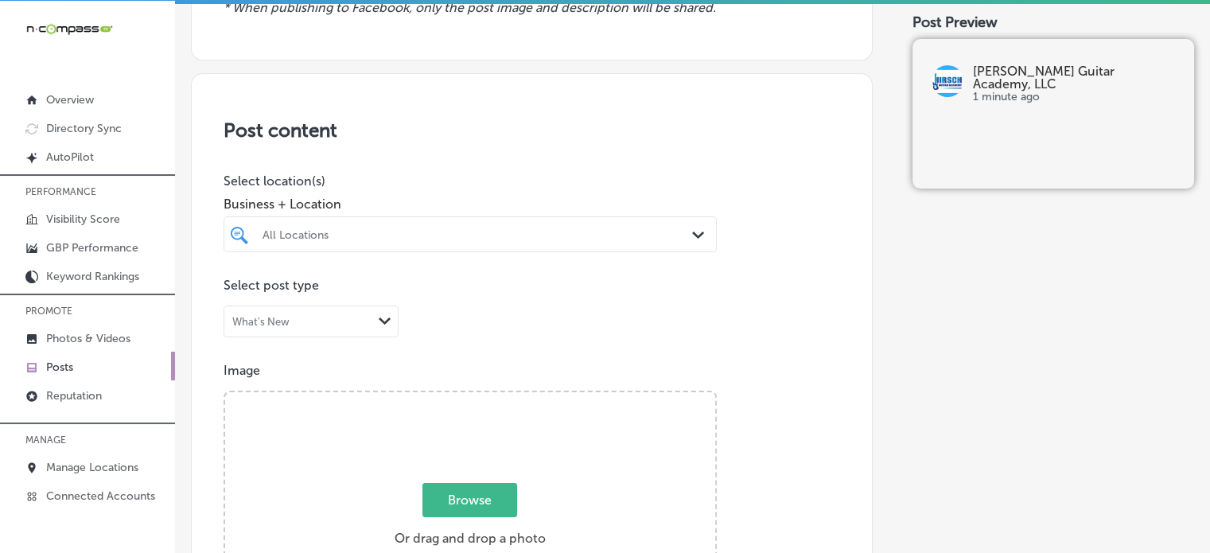
scroll to position [251, 0]
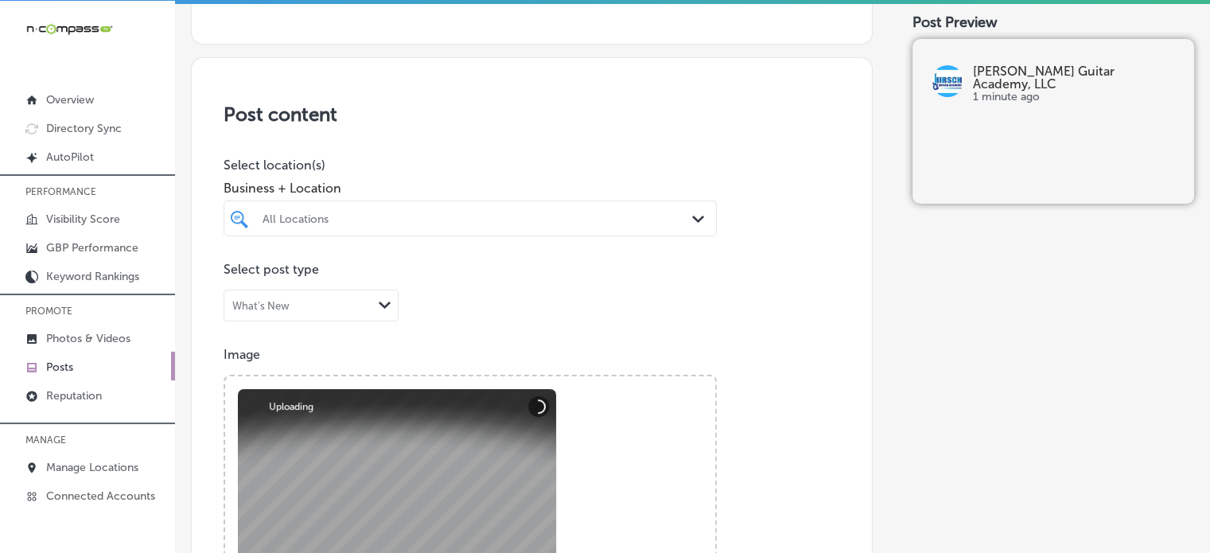
click at [547, 220] on div "All Locations" at bounding box center [478, 219] width 431 height 14
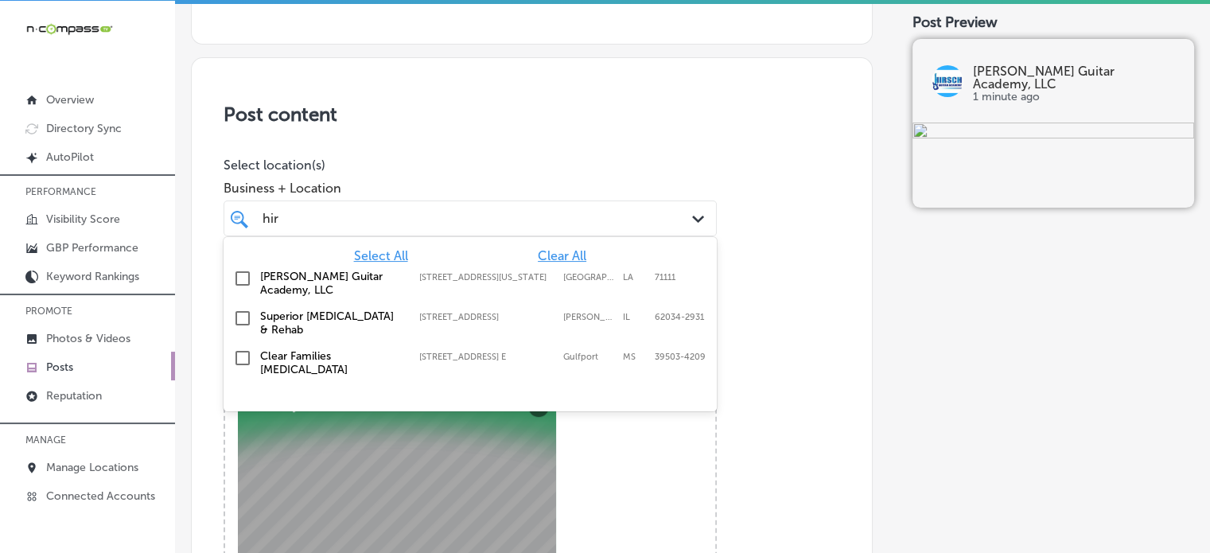
click at [237, 279] on input "checkbox" at bounding box center [242, 278] width 19 height 19
type input "hir"
click at [504, 158] on p "Select location(s)" at bounding box center [470, 165] width 493 height 15
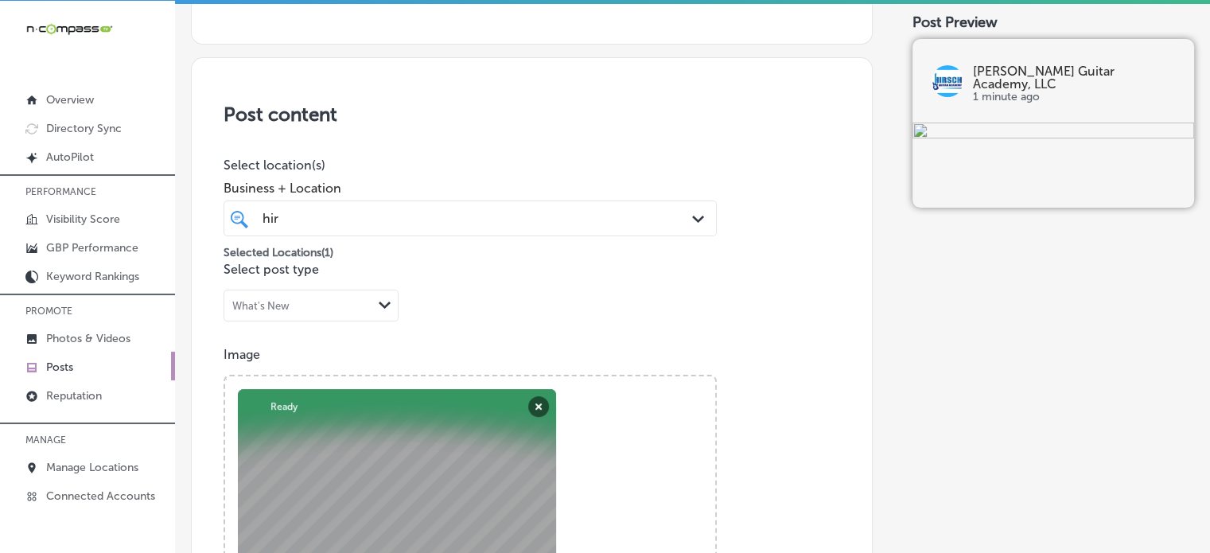
click at [469, 240] on div "Selected Locations ( 1 )" at bounding box center [470, 250] width 493 height 20
click at [500, 225] on div "[PERSON_NAME]" at bounding box center [449, 218] width 376 height 21
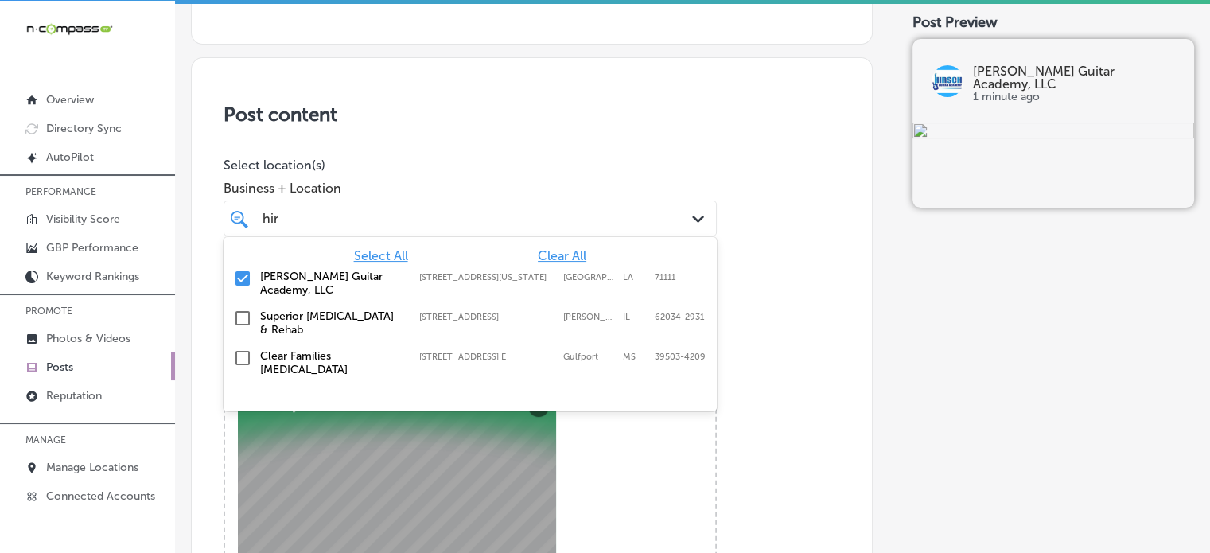
click at [500, 225] on div "[PERSON_NAME]" at bounding box center [449, 218] width 376 height 21
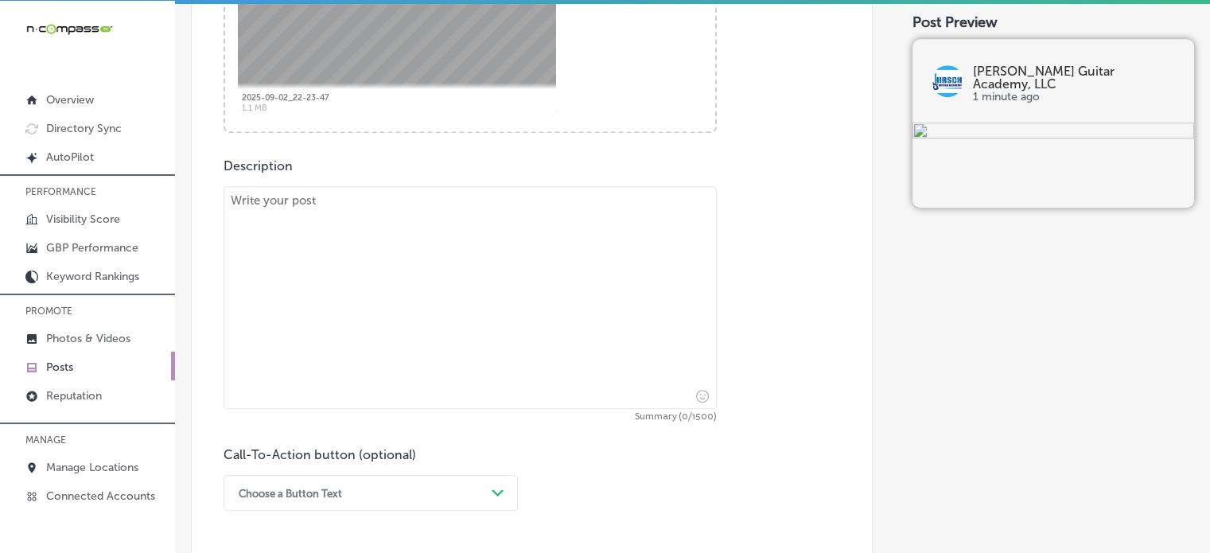
scroll to position [764, 0]
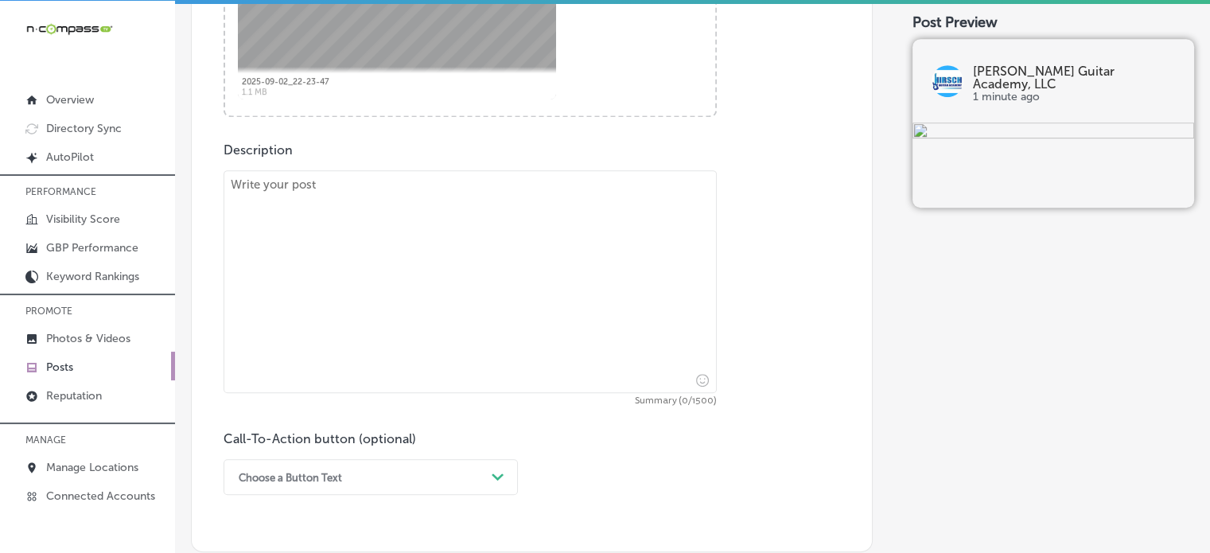
click at [452, 321] on textarea at bounding box center [470, 281] width 493 height 223
paste textarea ""Loremip do sitamet cons adipis elitse doeiusmodt? In Utlabo Etdolo Magnaal, en…"
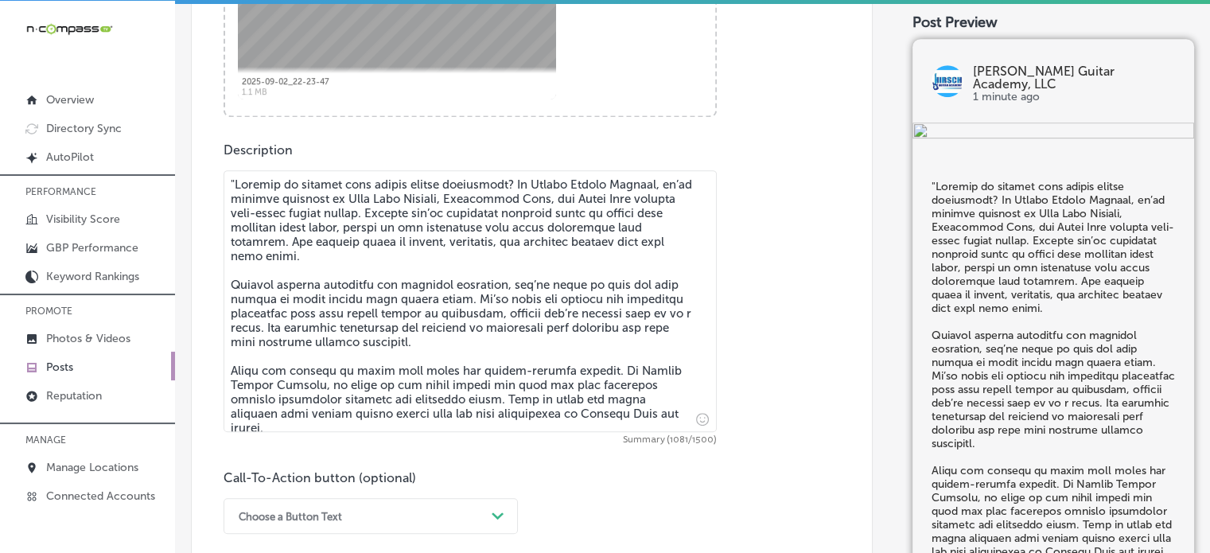
click at [235, 185] on textarea at bounding box center [470, 301] width 493 height 262
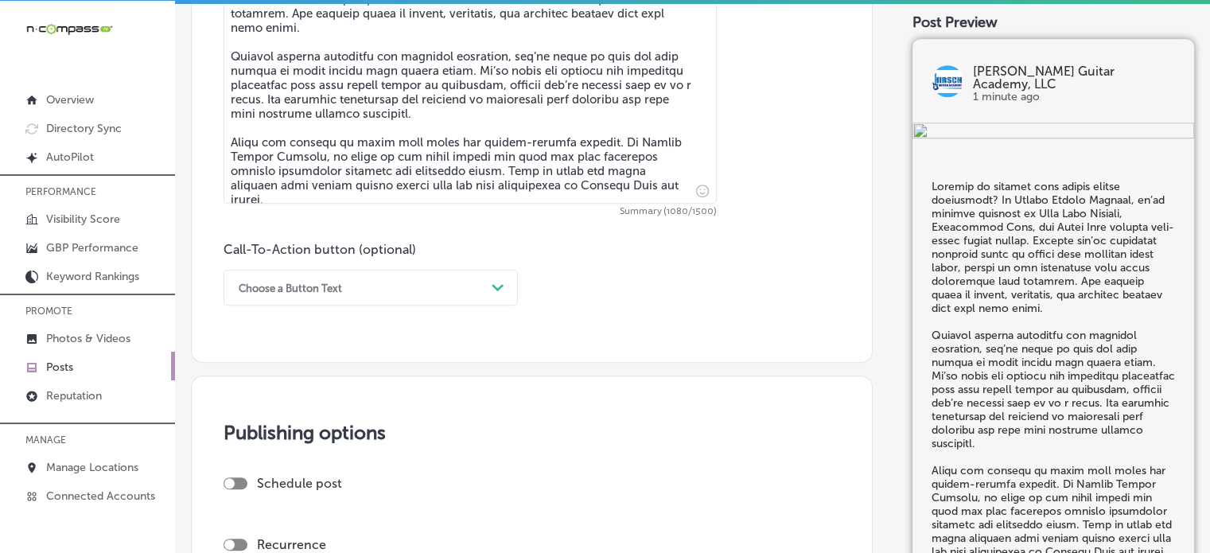
scroll to position [993, 0]
type textarea "Loremip do sitamet cons adipis elitse doeiusmodt? In Utlabo Etdolo Magnaal, en’…"
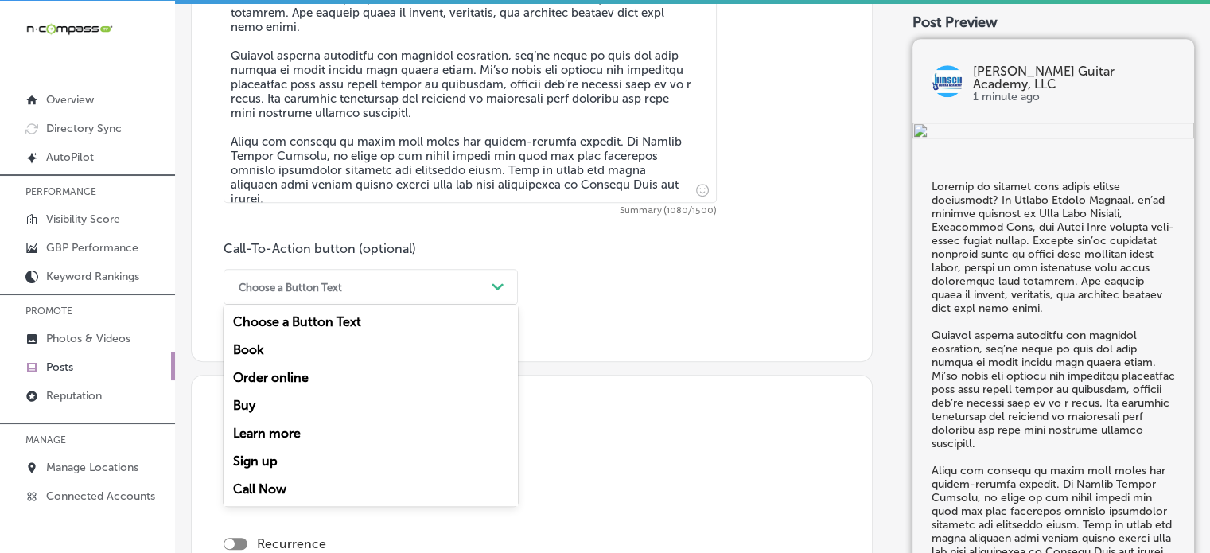
click at [435, 279] on div "Choose a Button Text" at bounding box center [358, 287] width 255 height 25
click at [293, 424] on div "Learn more" at bounding box center [371, 433] width 294 height 28
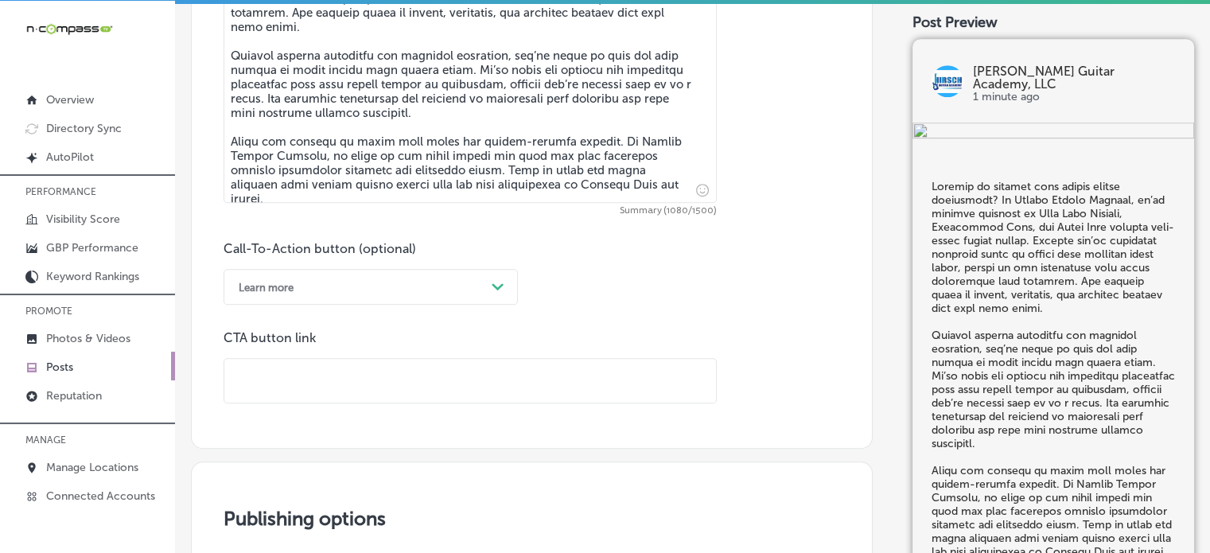
click at [354, 388] on input "text" at bounding box center [470, 381] width 492 height 44
paste input "[URL][DOMAIN_NAME]"
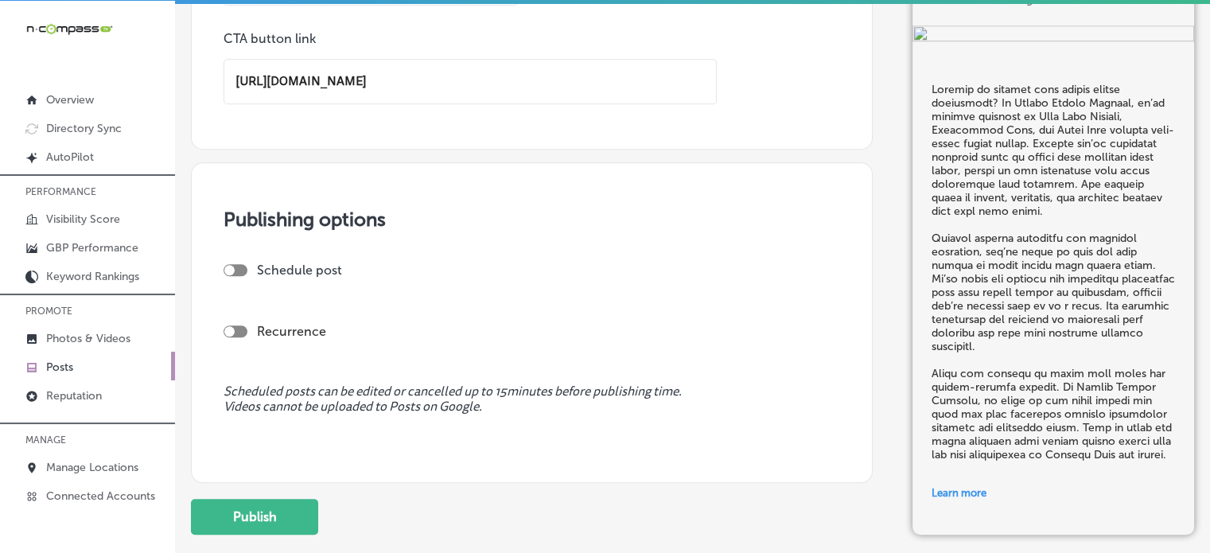
scroll to position [1294, 0]
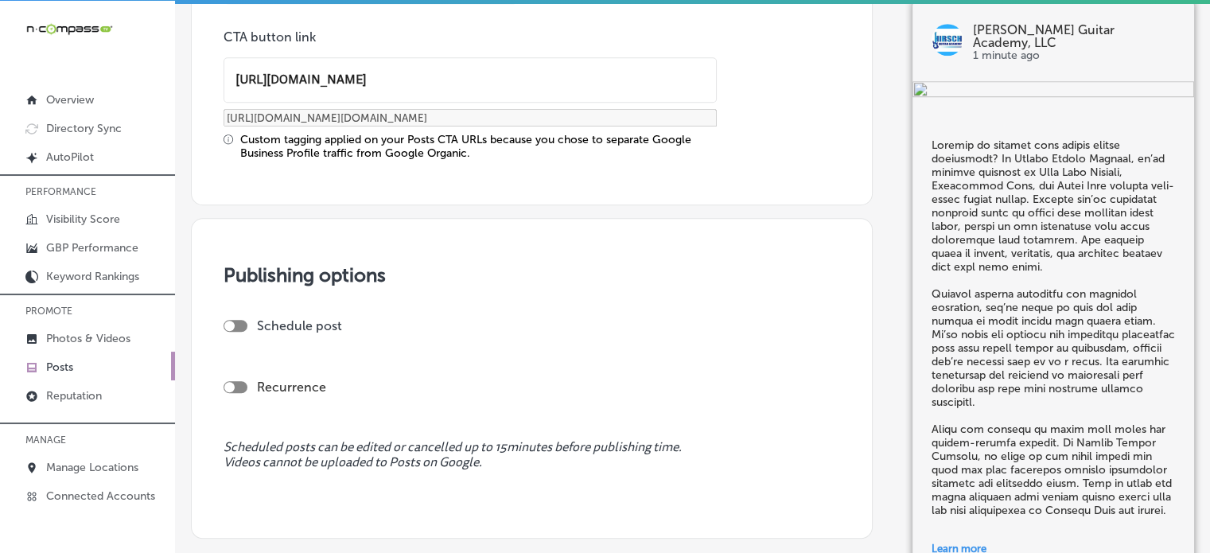
click at [235, 324] on div at bounding box center [236, 326] width 24 height 12
type input "[URL][DOMAIN_NAME]"
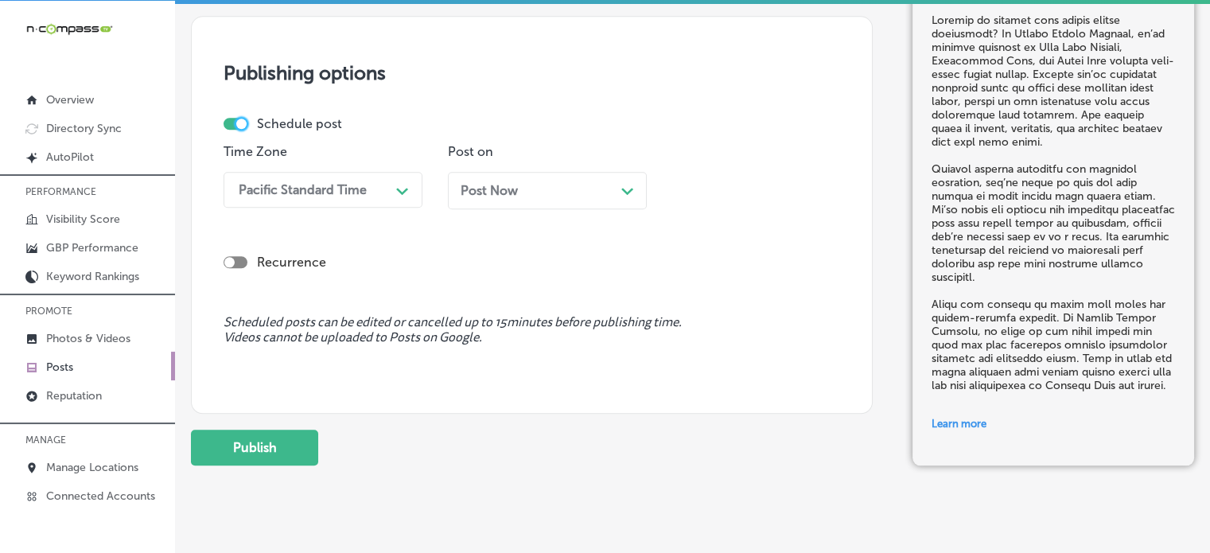
scroll to position [1502, 0]
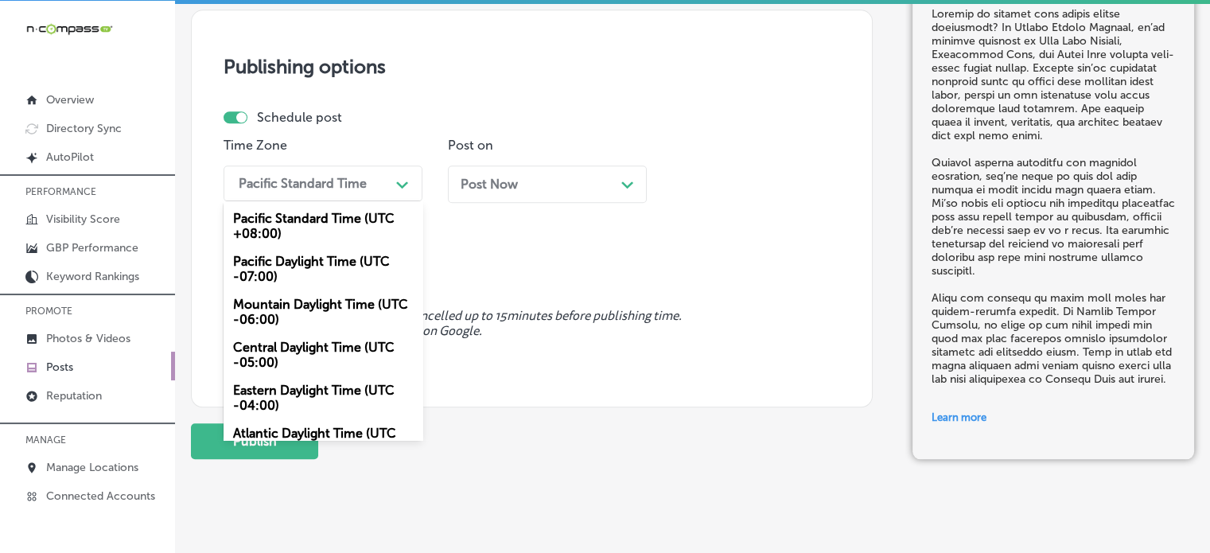
click at [387, 176] on div "Pacific Standard Time" at bounding box center [310, 183] width 159 height 28
click at [234, 120] on div at bounding box center [236, 117] width 24 height 12
checkbox input "false"
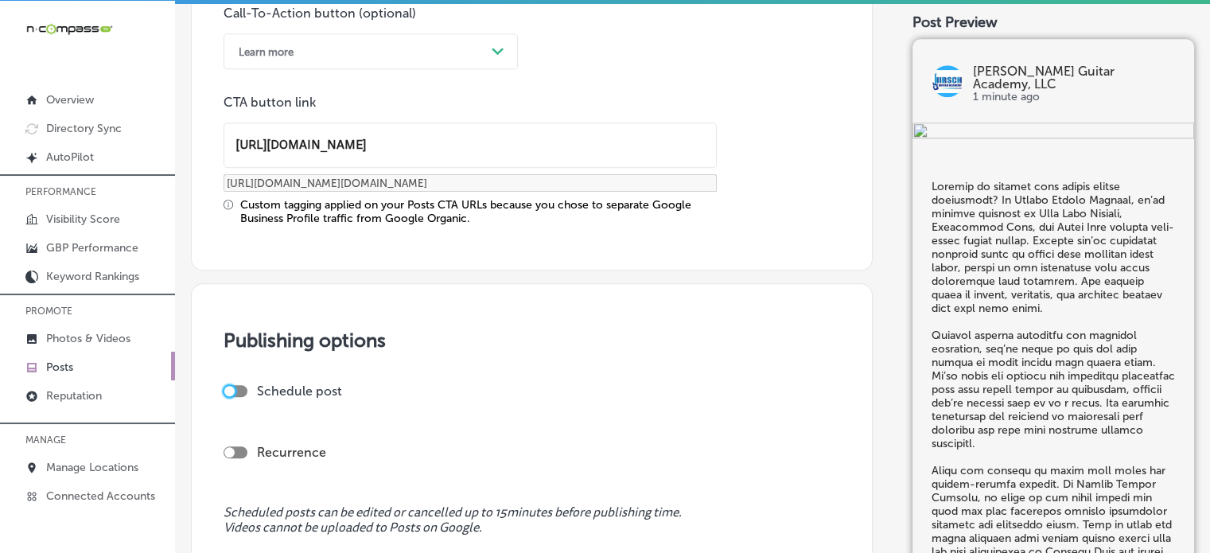
scroll to position [1448, 0]
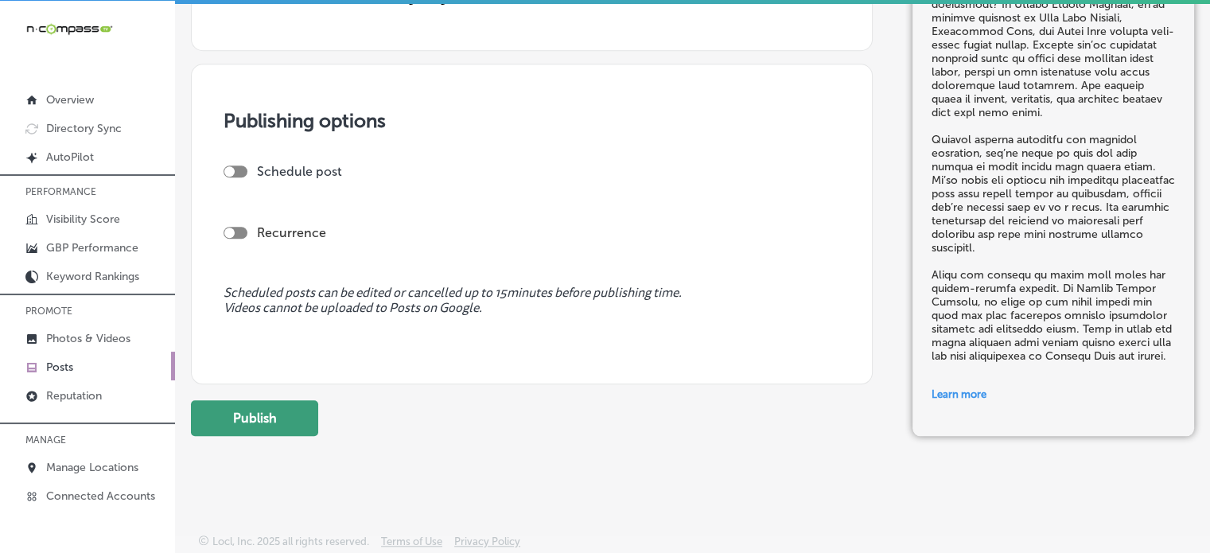
click at [274, 431] on button "Publish" at bounding box center [254, 418] width 127 height 36
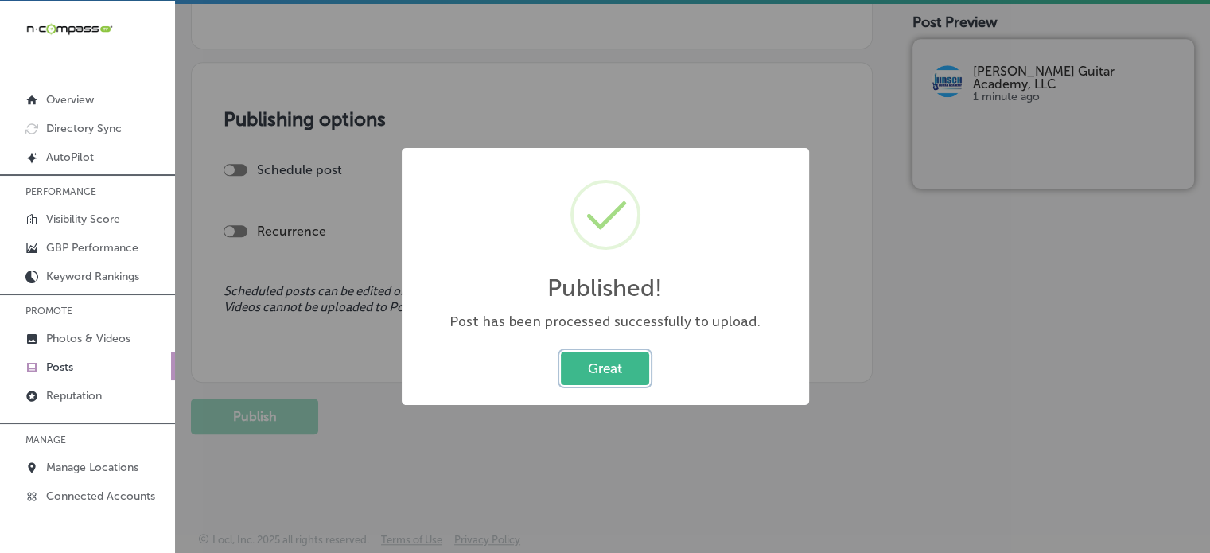
scroll to position [1305, 0]
click at [599, 365] on button "Great" at bounding box center [605, 368] width 88 height 33
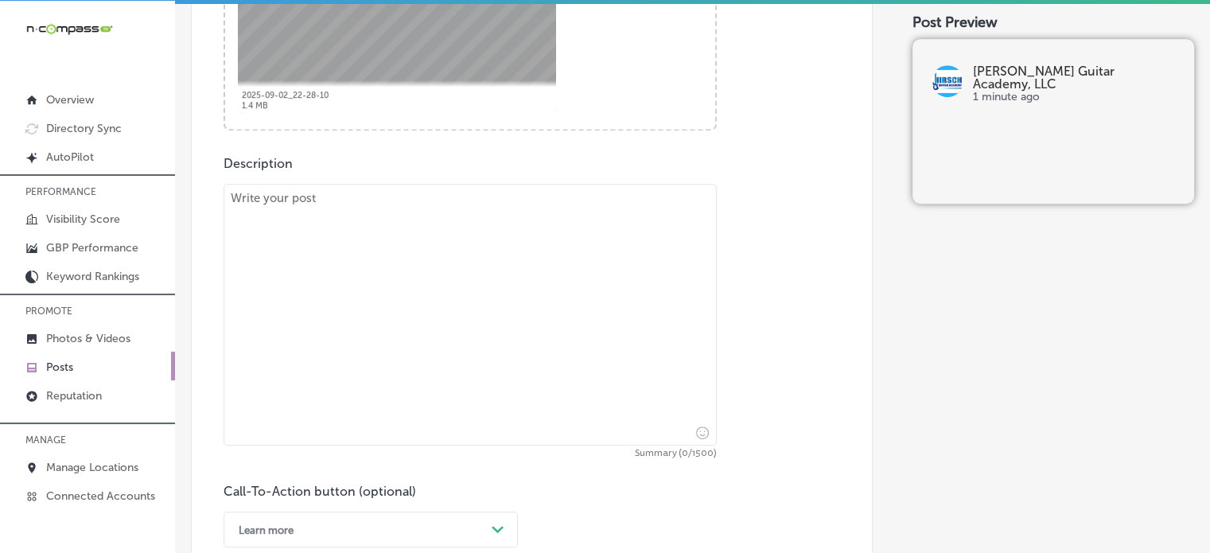
scroll to position [790, 0]
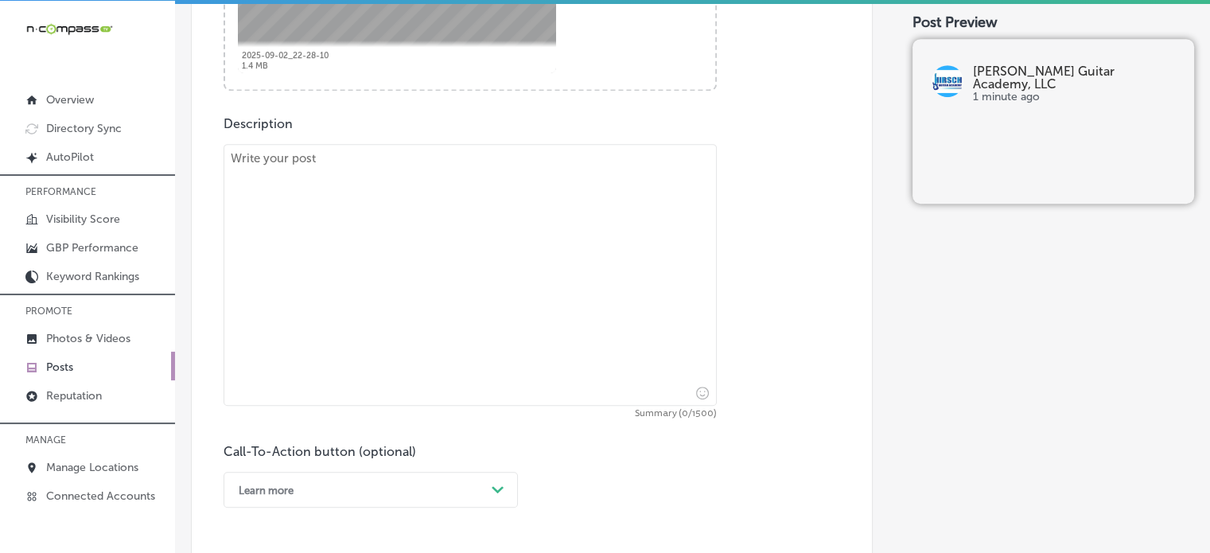
click at [482, 320] on textarea at bounding box center [470, 275] width 493 height 262
paste textarea ""At [PERSON_NAME][GEOGRAPHIC_DATA], we believe rhythm is the heart of great mus…"
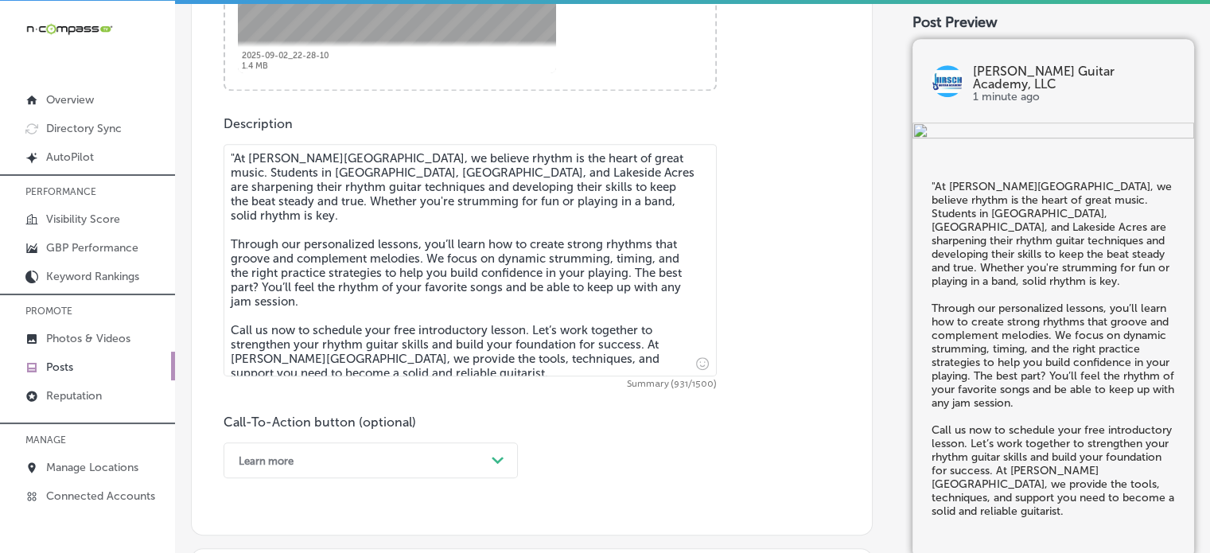
click at [236, 158] on textarea ""At [PERSON_NAME][GEOGRAPHIC_DATA], we believe rhythm is the heart of great mus…" at bounding box center [470, 260] width 493 height 232
type textarea "At [PERSON_NAME][GEOGRAPHIC_DATA], we believe rhythm is the heart of great musi…"
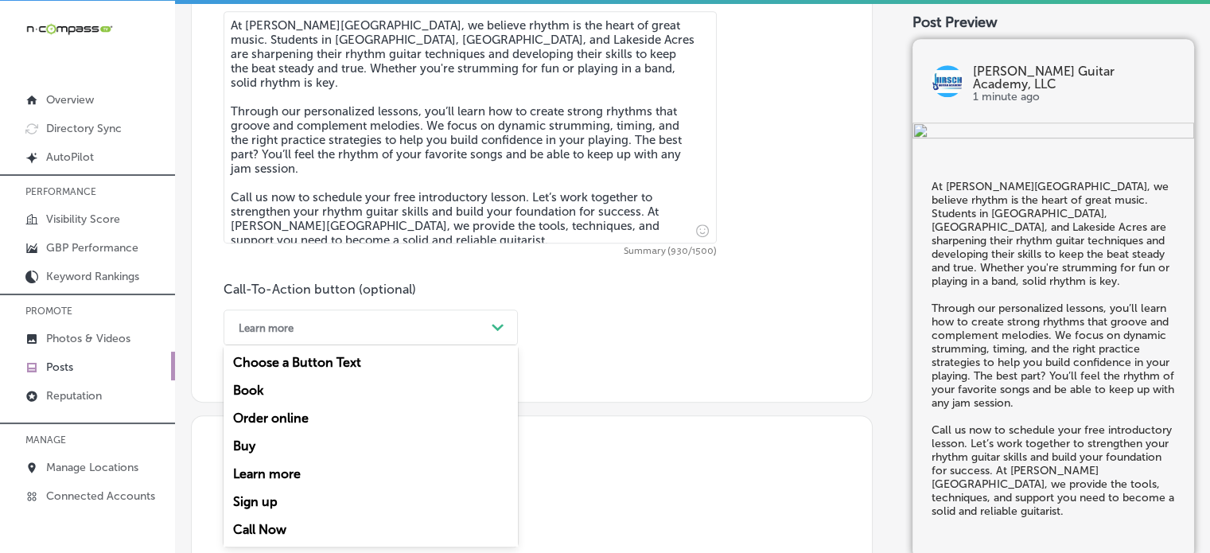
click at [407, 345] on div "option Learn more, selected. option Learn more focused, 5 of 7. 7 results avail…" at bounding box center [371, 328] width 294 height 36
click at [271, 520] on div "Call Now" at bounding box center [371, 530] width 294 height 28
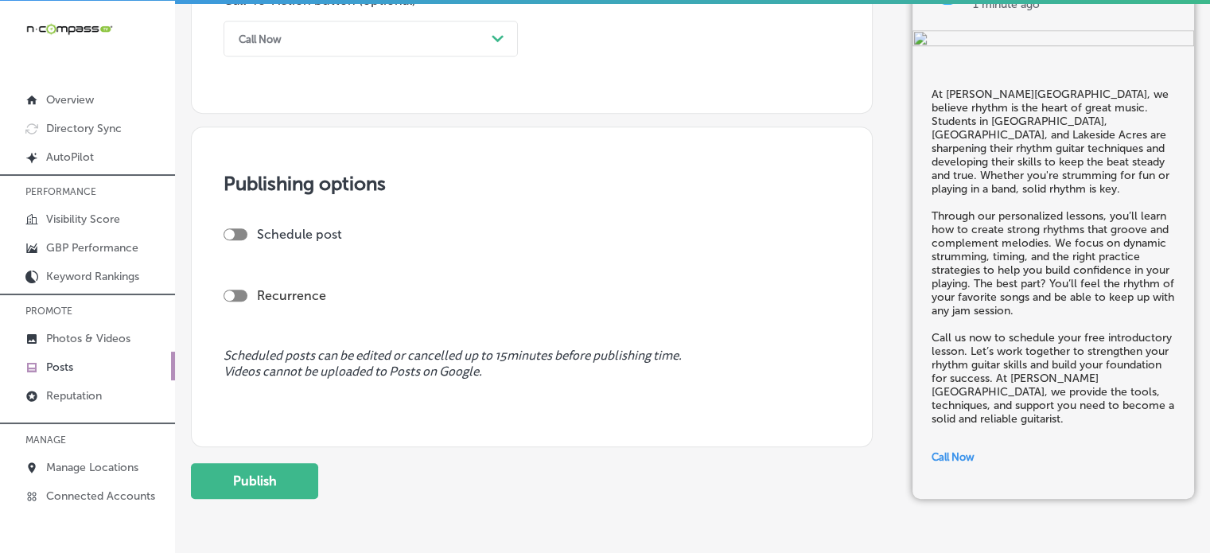
scroll to position [1219, 0]
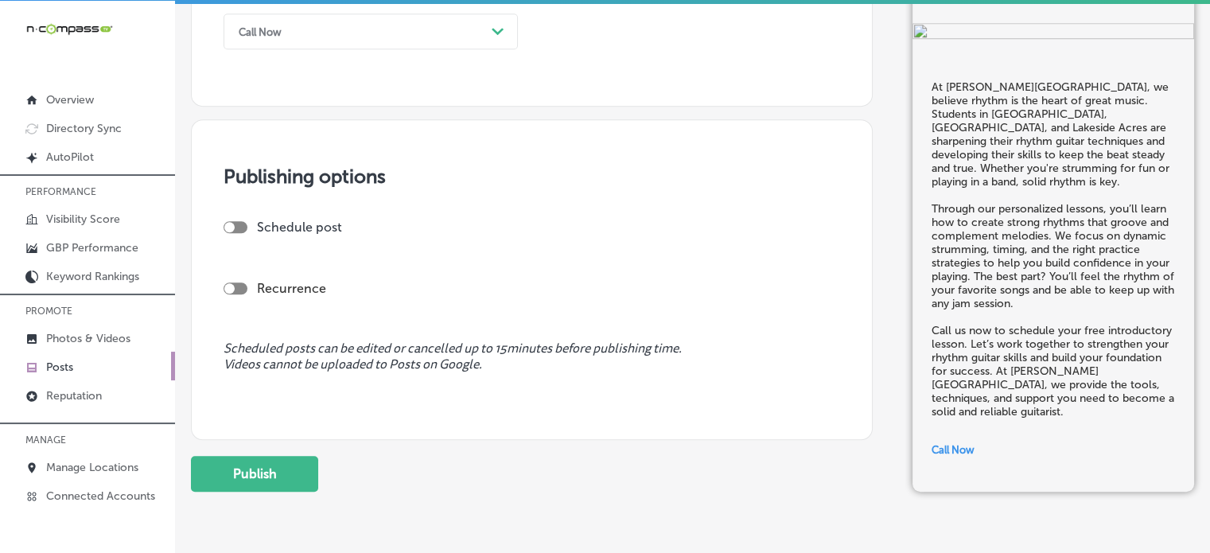
click at [245, 225] on div at bounding box center [236, 227] width 24 height 12
checkbox input "true"
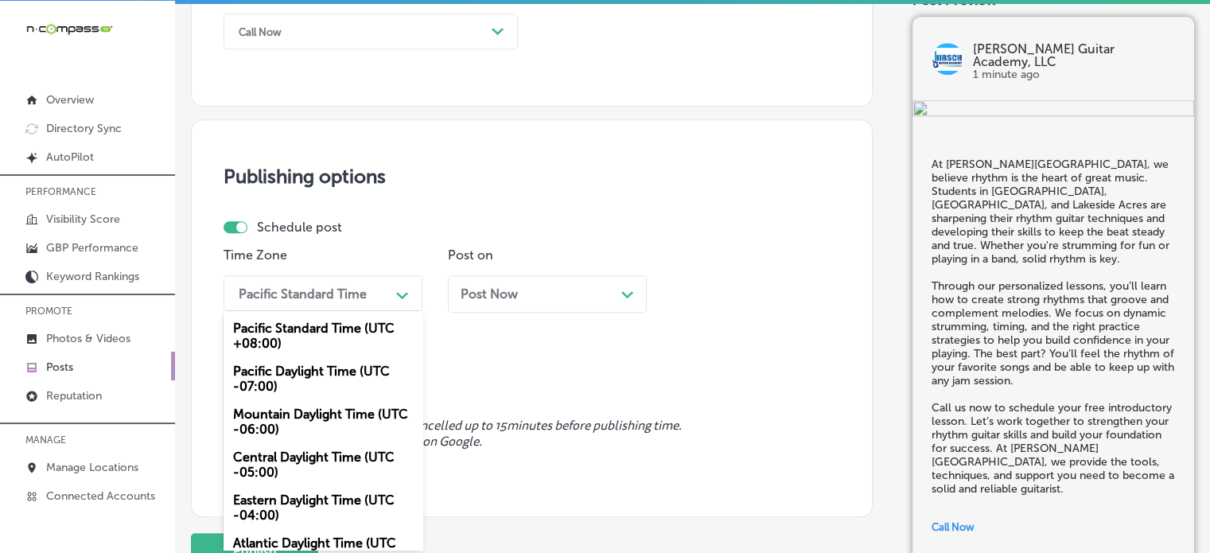
click at [307, 288] on div "Pacific Standard Time" at bounding box center [303, 293] width 128 height 15
click at [296, 420] on div "Mountain Daylight Time (UTC -06:00)" at bounding box center [323, 421] width 199 height 43
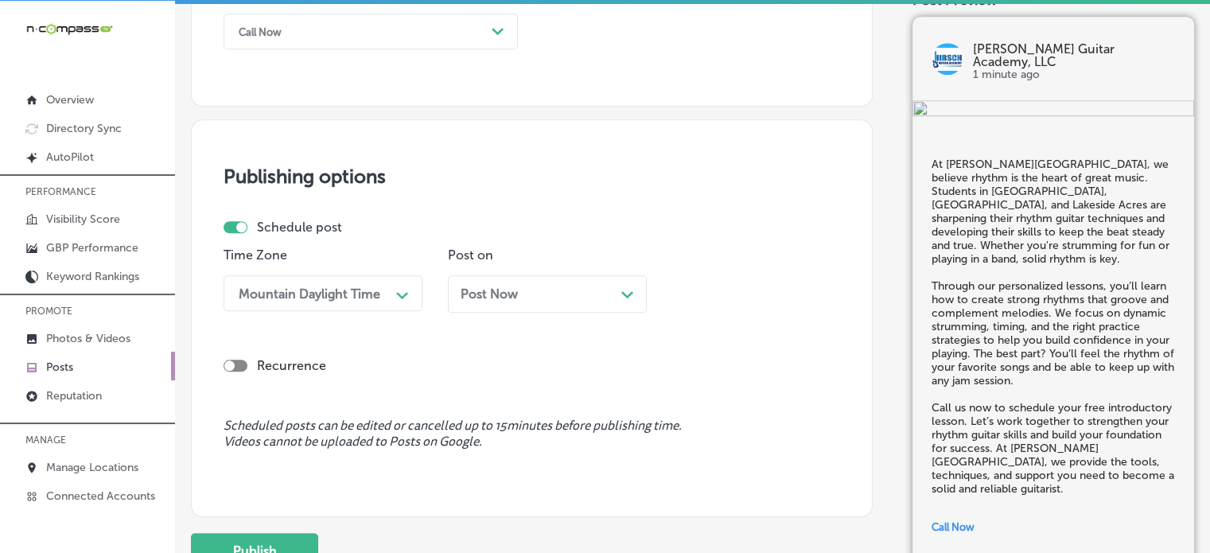
click at [586, 288] on div "Post Now Path Created with Sketch." at bounding box center [547, 293] width 173 height 15
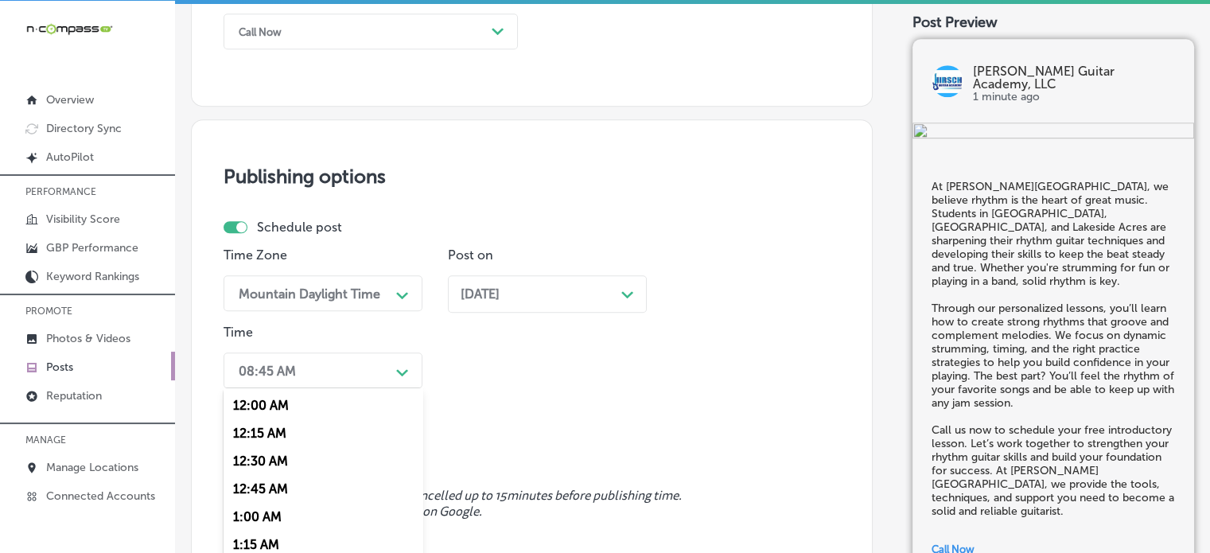
scroll to position [1299, 0]
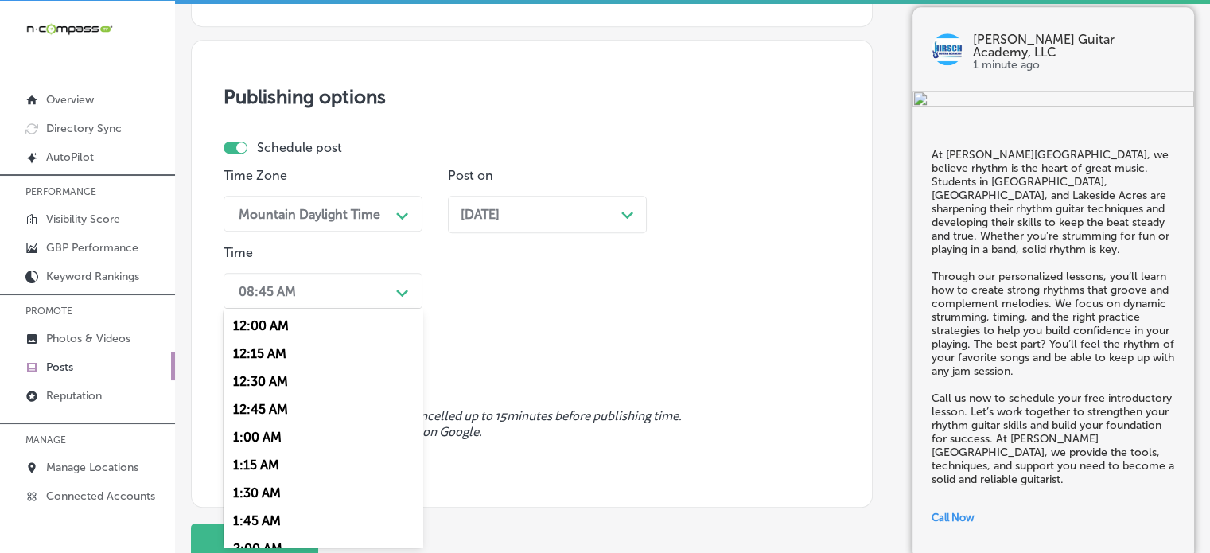
click at [399, 309] on div "option 12:30 AM focused, 3 of 96. 96 results available. Use Up and Down to choo…" at bounding box center [323, 291] width 199 height 36
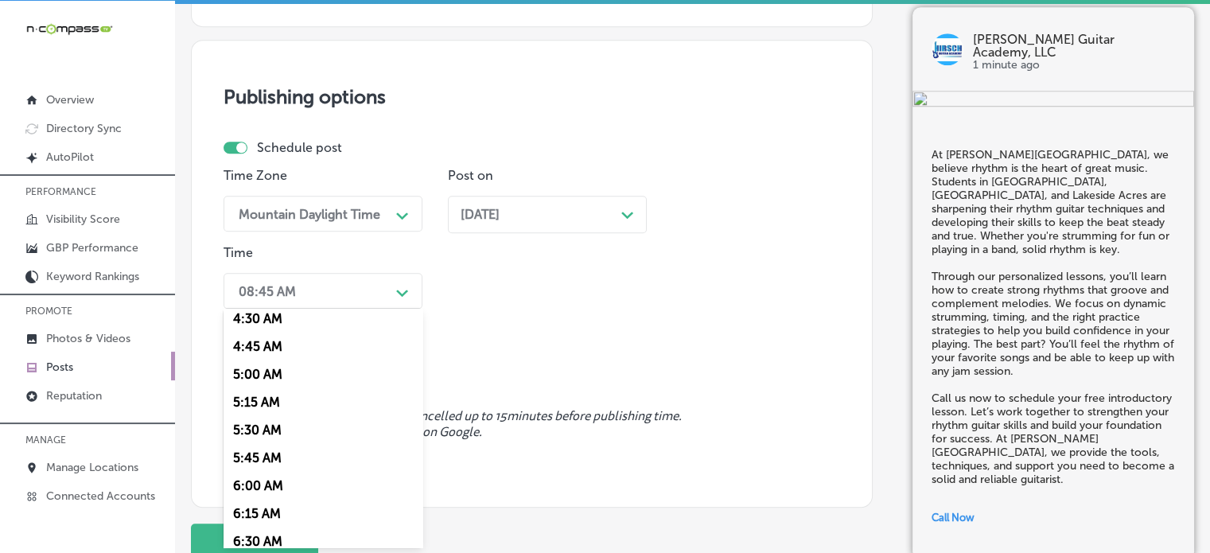
scroll to position [610, 0]
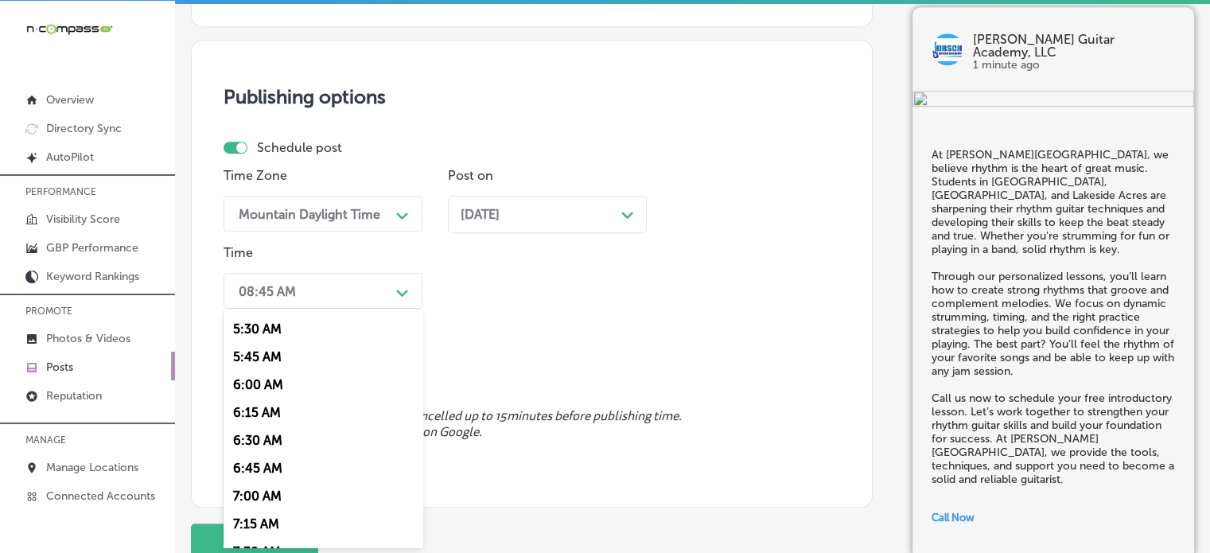
click at [275, 499] on div "7:00 AM" at bounding box center [323, 496] width 199 height 28
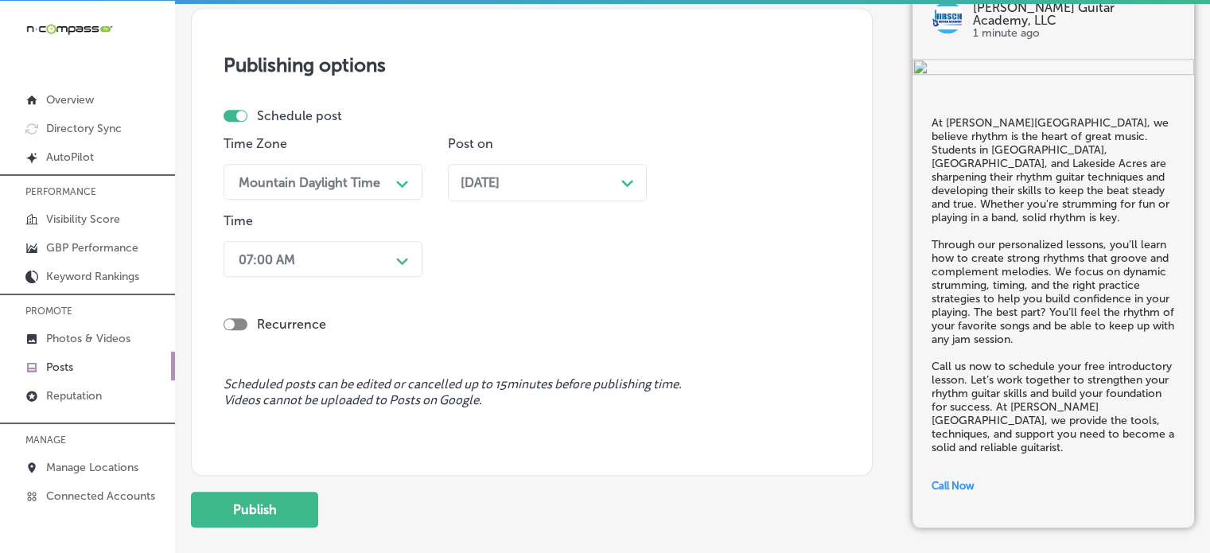
scroll to position [1423, 0]
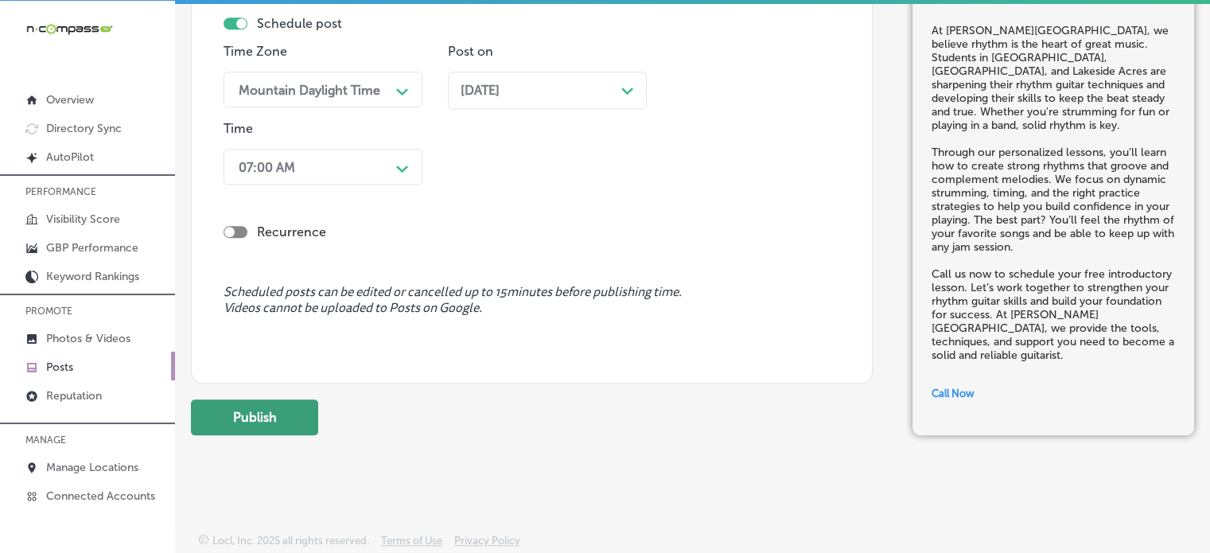
click at [293, 411] on button "Publish" at bounding box center [254, 417] width 127 height 36
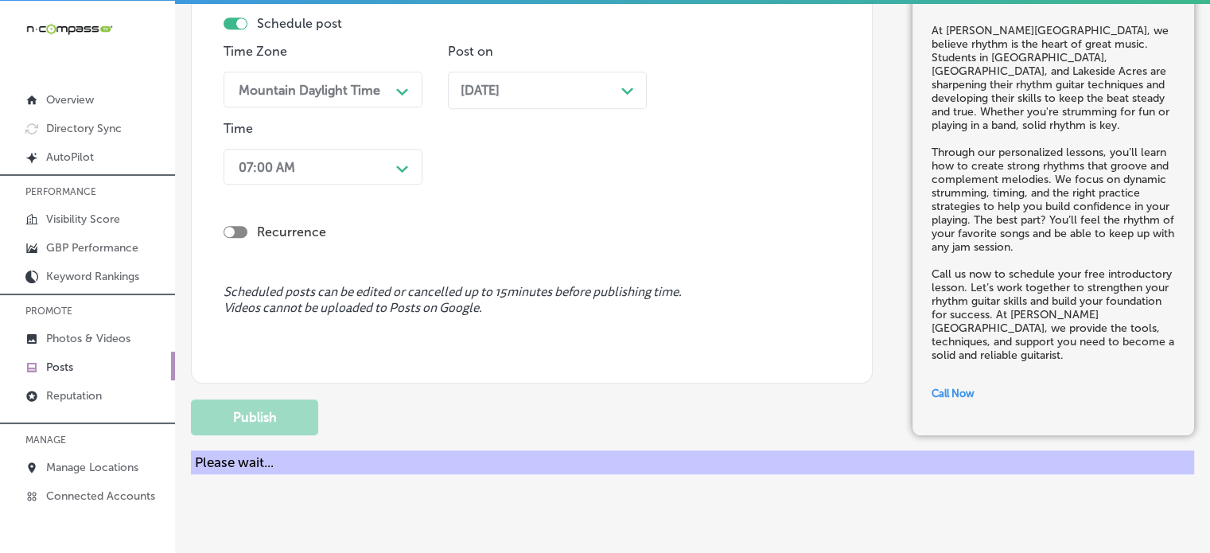
scroll to position [1353, 0]
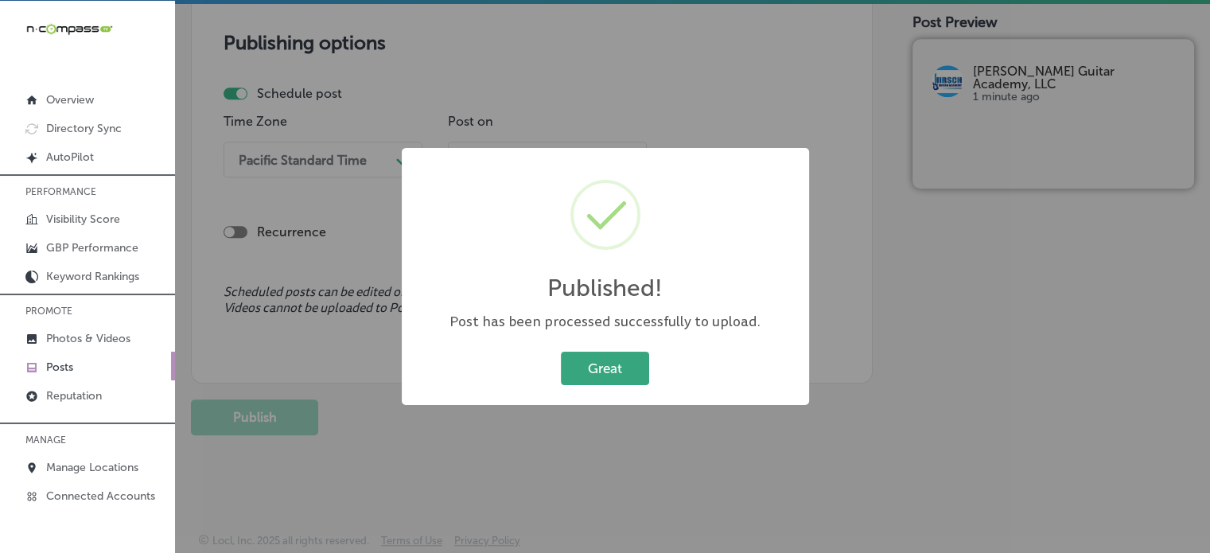
click at [563, 363] on button "Great" at bounding box center [605, 368] width 88 height 33
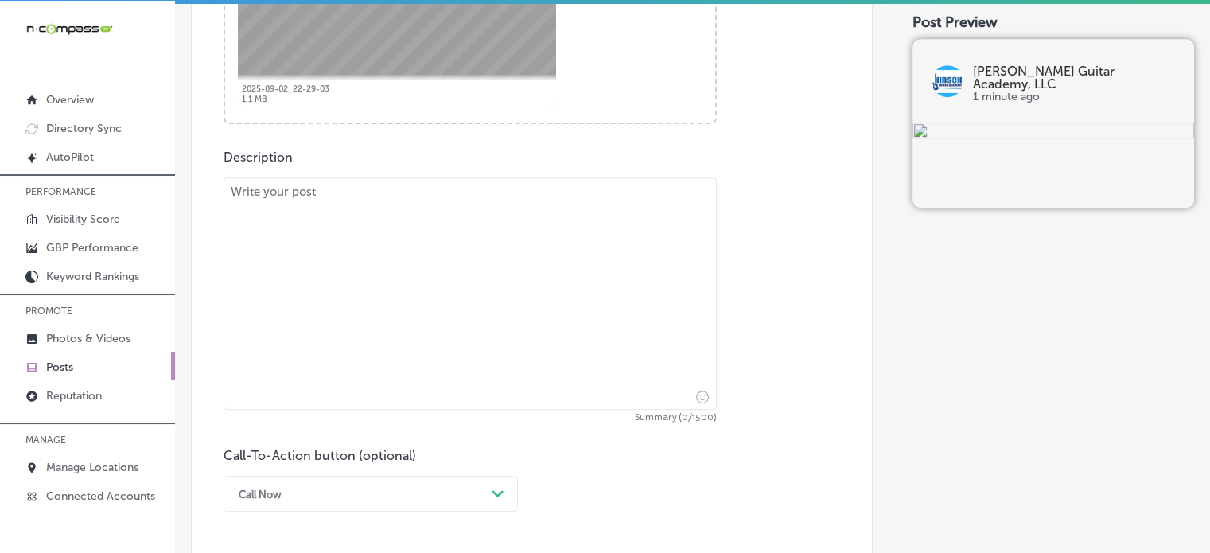
scroll to position [789, 0]
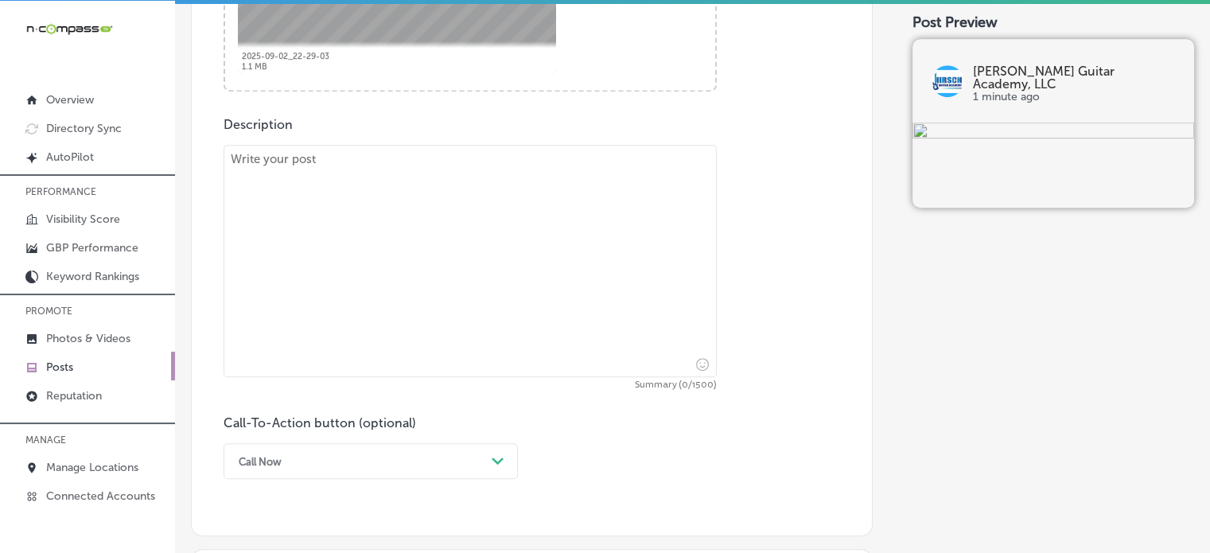
click at [519, 319] on textarea at bounding box center [470, 261] width 493 height 232
paste textarea ""At [PERSON_NAME][GEOGRAPHIC_DATA], students in [GEOGRAPHIC_DATA], [PERSON_NAME…"
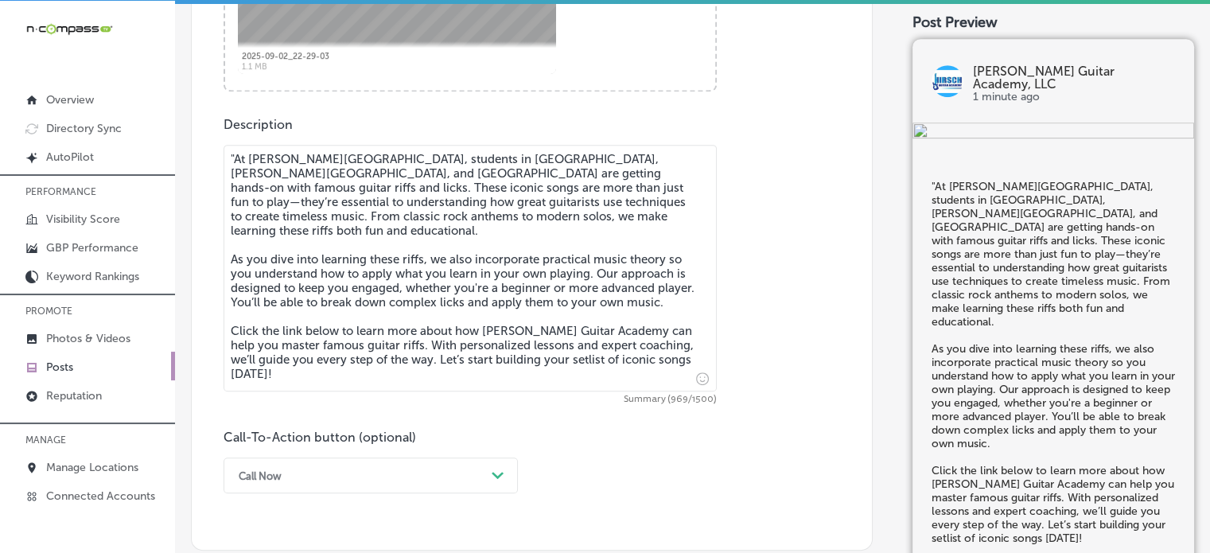
click at [235, 165] on textarea ""At [PERSON_NAME][GEOGRAPHIC_DATA], students in [GEOGRAPHIC_DATA], [PERSON_NAME…" at bounding box center [470, 268] width 493 height 247
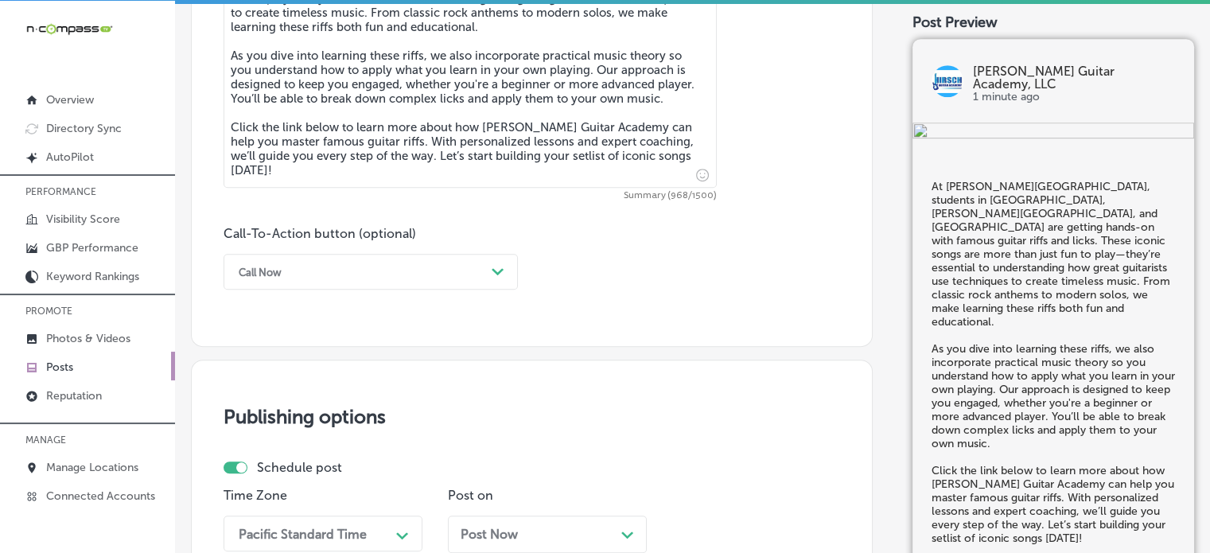
scroll to position [1009, 0]
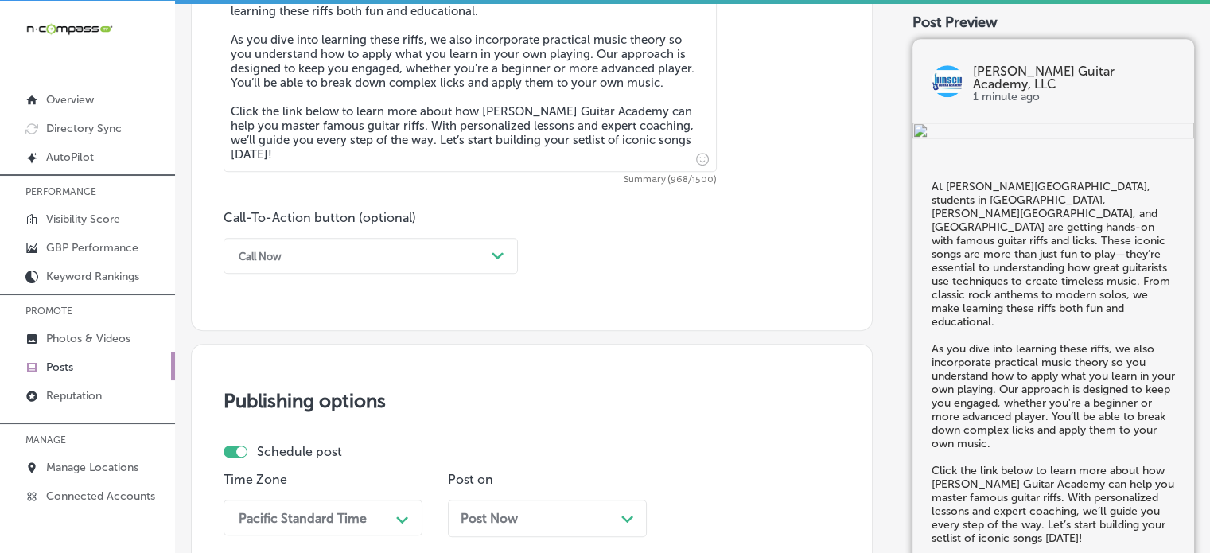
type textarea "At [PERSON_NAME][GEOGRAPHIC_DATA], students in [GEOGRAPHIC_DATA], [PERSON_NAME]…"
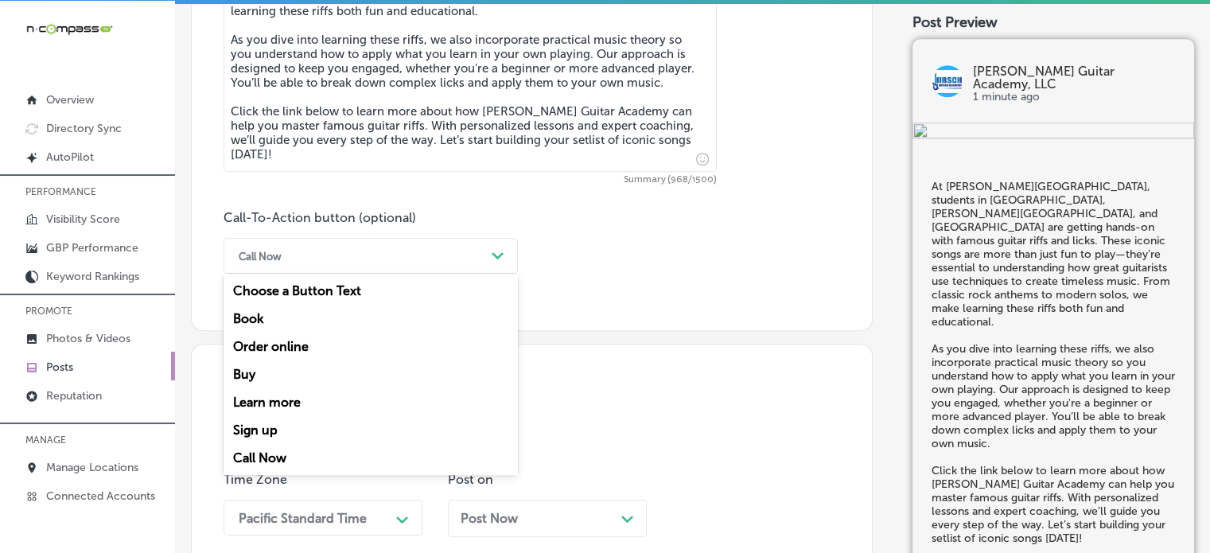
click at [371, 255] on div "Call Now" at bounding box center [358, 255] width 255 height 25
click at [283, 399] on div "Learn more" at bounding box center [371, 402] width 294 height 28
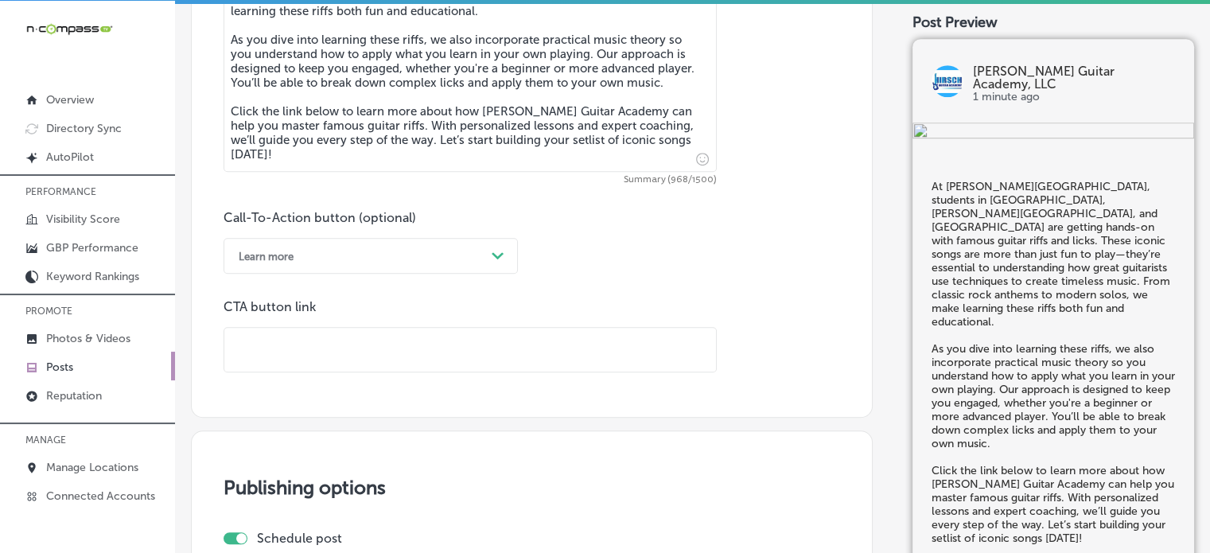
click at [350, 347] on input "text" at bounding box center [470, 350] width 492 height 44
paste input "[URL][DOMAIN_NAME]"
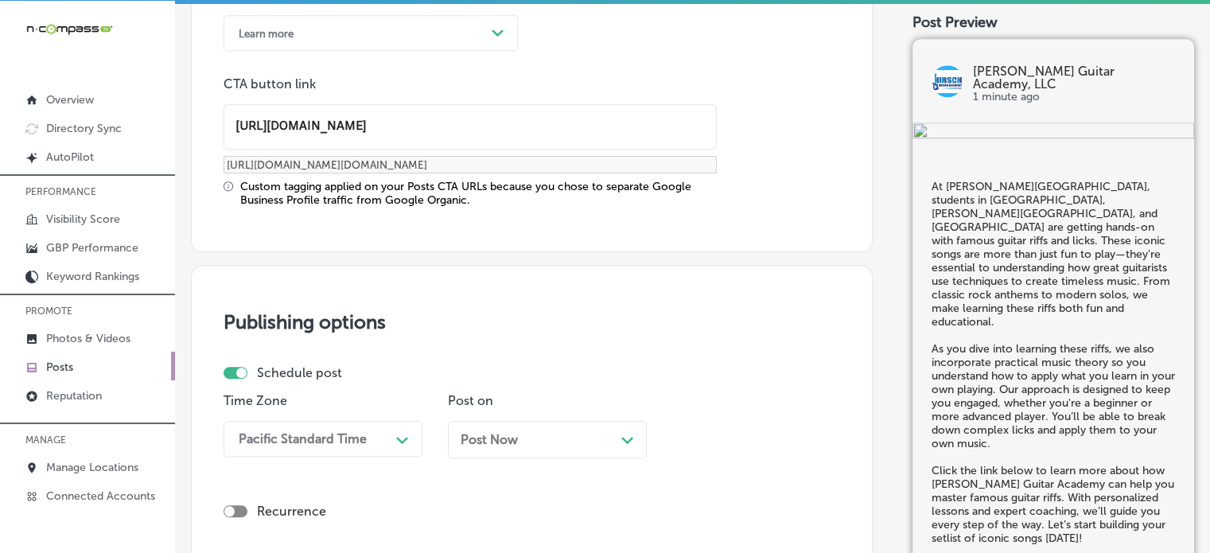
scroll to position [1251, 0]
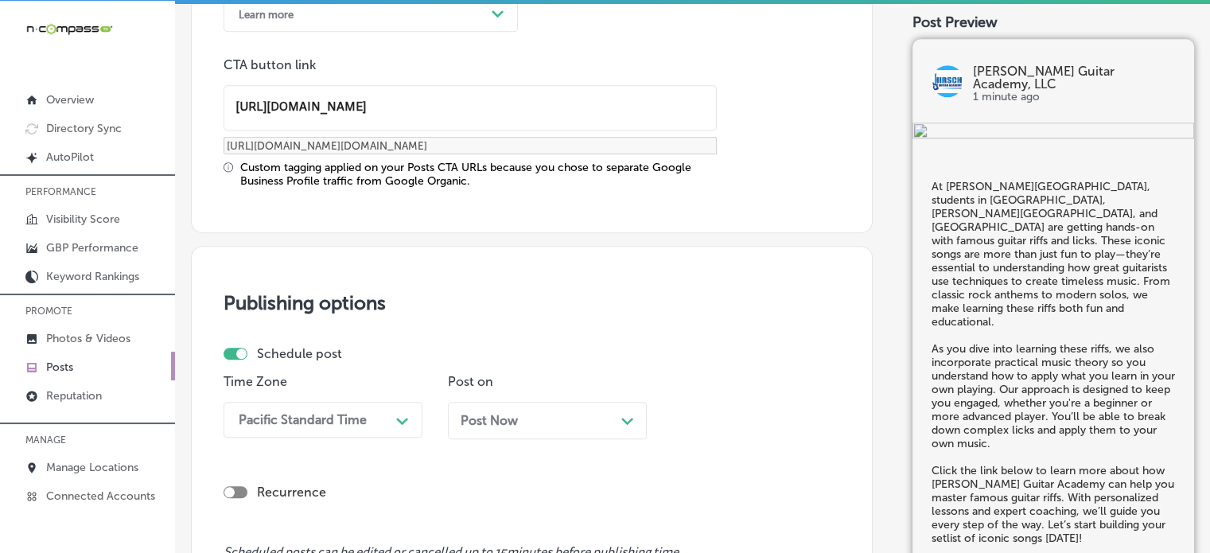
type input "[URL][DOMAIN_NAME]"
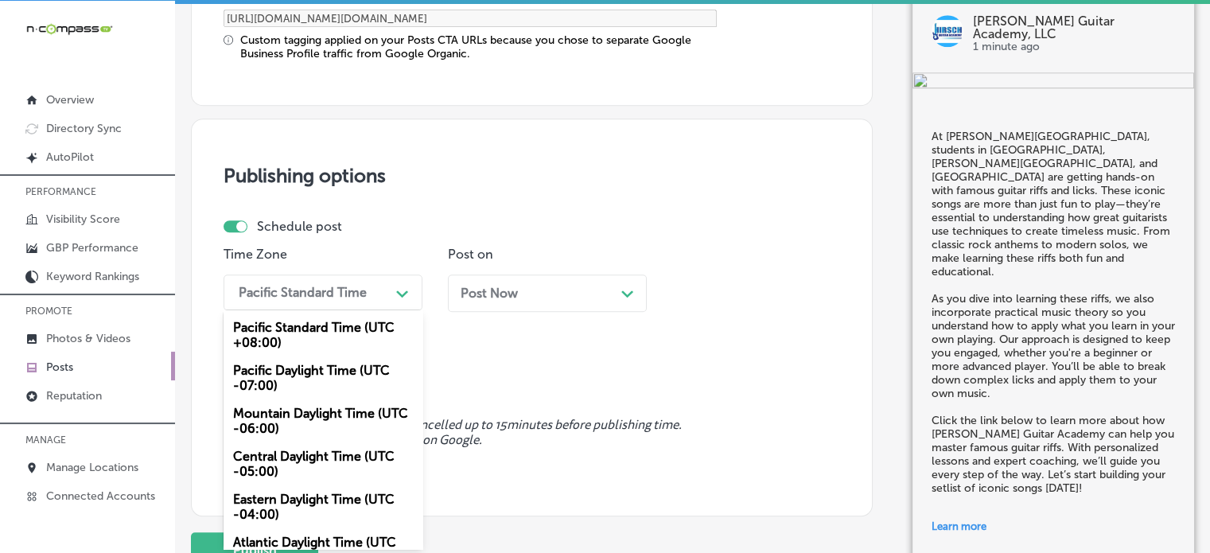
click at [356, 310] on div "option Mountain Daylight Time (UTC -06:00), selected. option Mountain Daylight …" at bounding box center [323, 293] width 199 height 36
click at [313, 419] on div "Mountain Daylight Time (UTC -06:00)" at bounding box center [323, 420] width 199 height 43
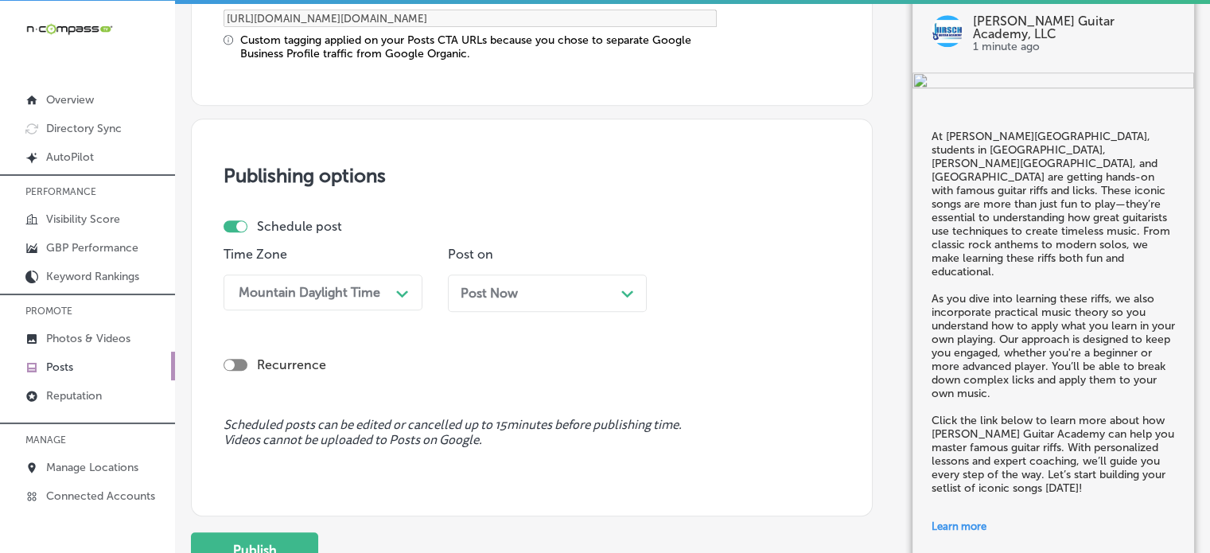
click at [589, 294] on div "Post Now Path Created with Sketch." at bounding box center [547, 293] width 173 height 15
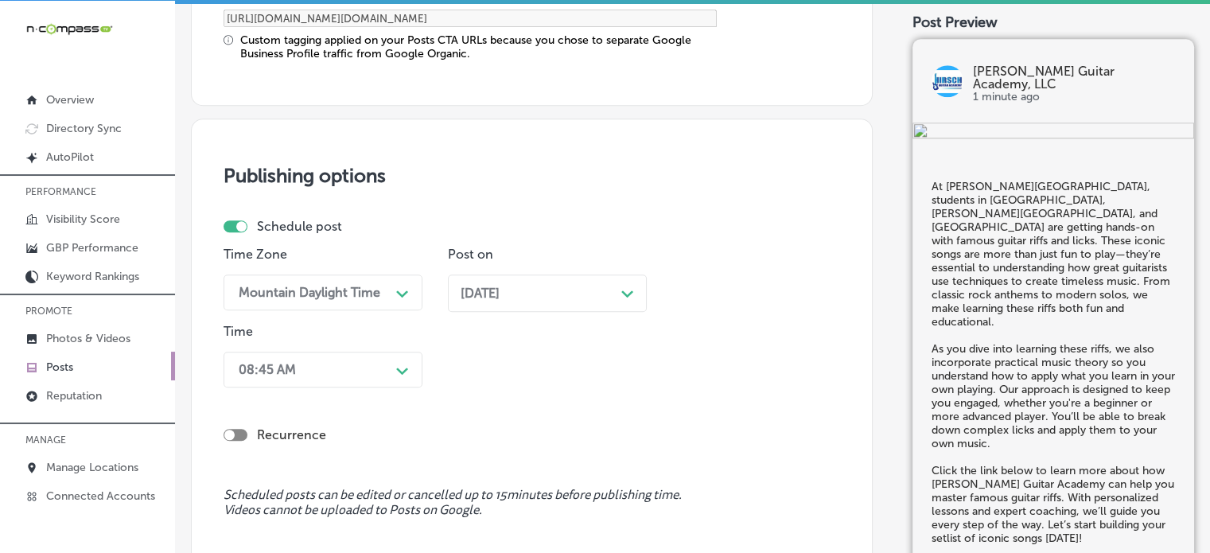
scroll to position [1455, 0]
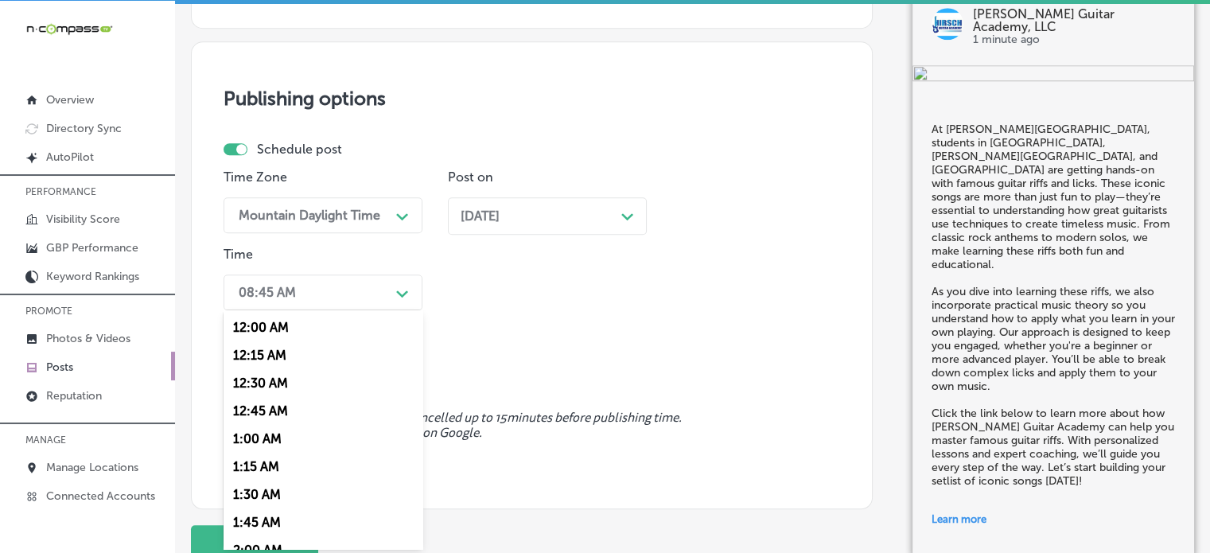
click at [353, 310] on div "option 7:00 AM, selected. option 12:30 AM focused, 3 of 96. 96 results availabl…" at bounding box center [323, 293] width 199 height 36
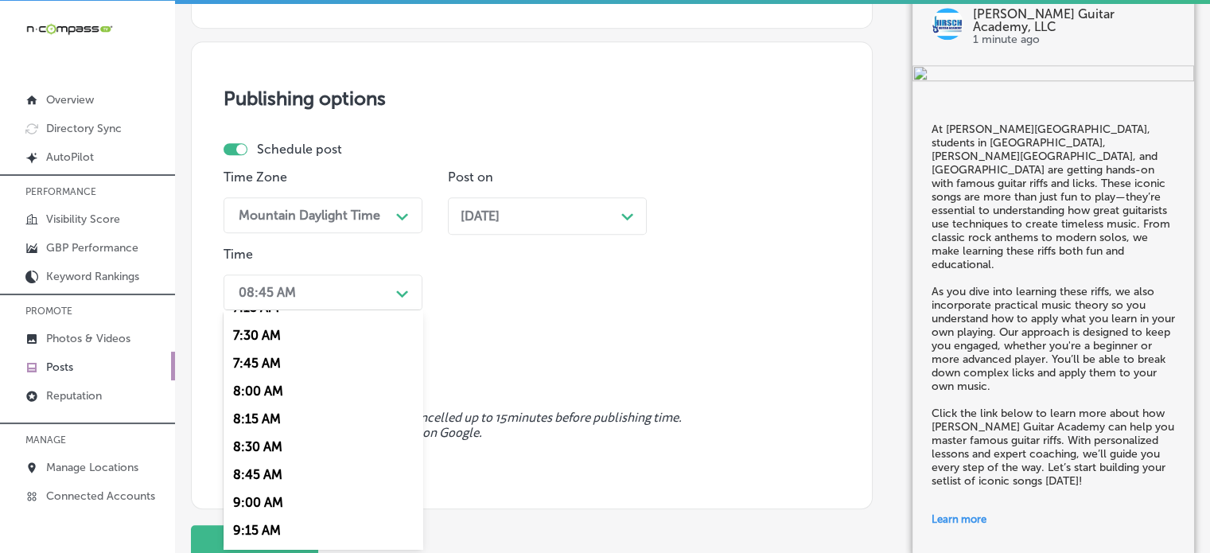
scroll to position [758, 0]
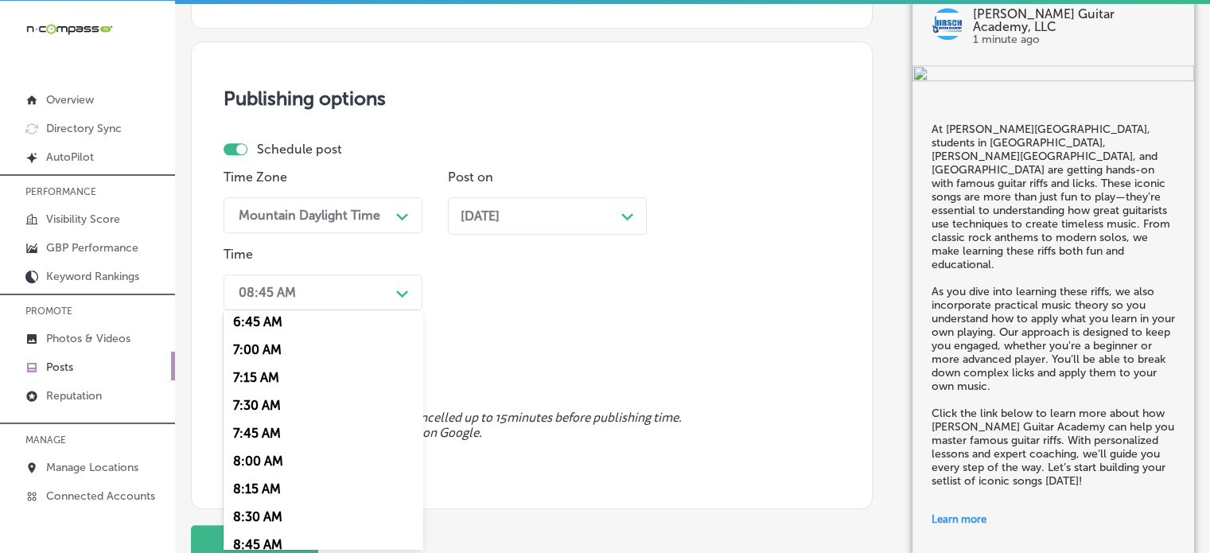
click at [267, 350] on div "7:00 AM" at bounding box center [323, 350] width 199 height 28
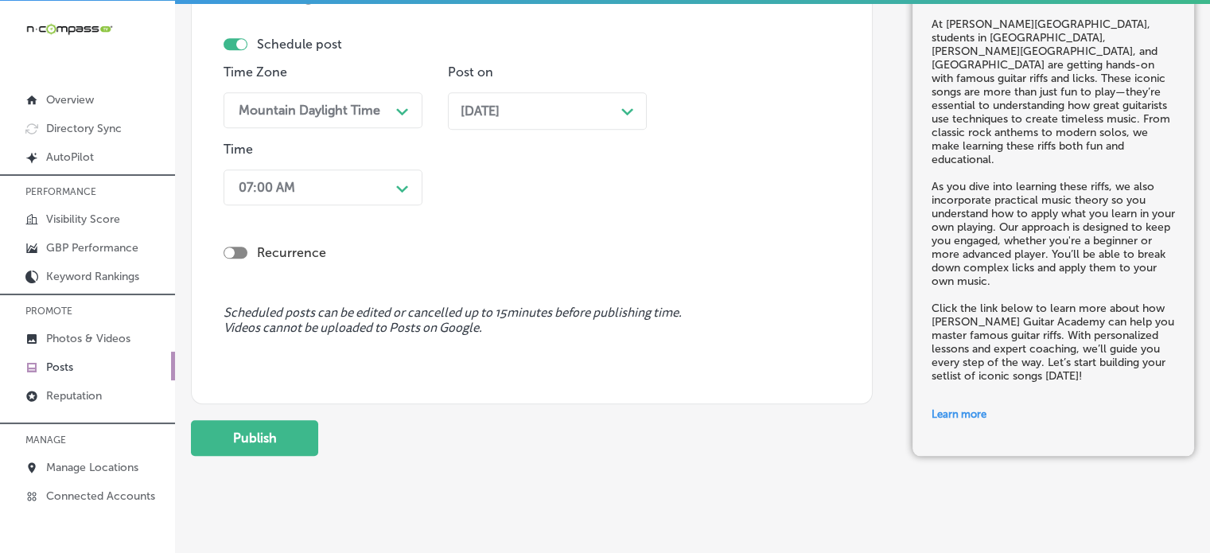
scroll to position [1580, 0]
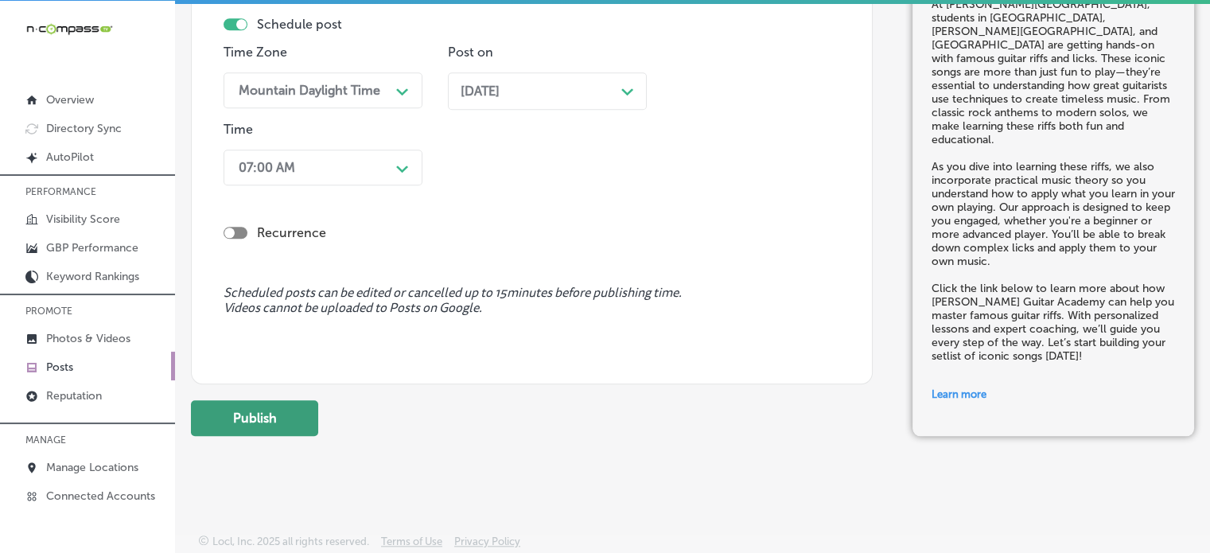
click at [276, 416] on button "Publish" at bounding box center [254, 418] width 127 height 36
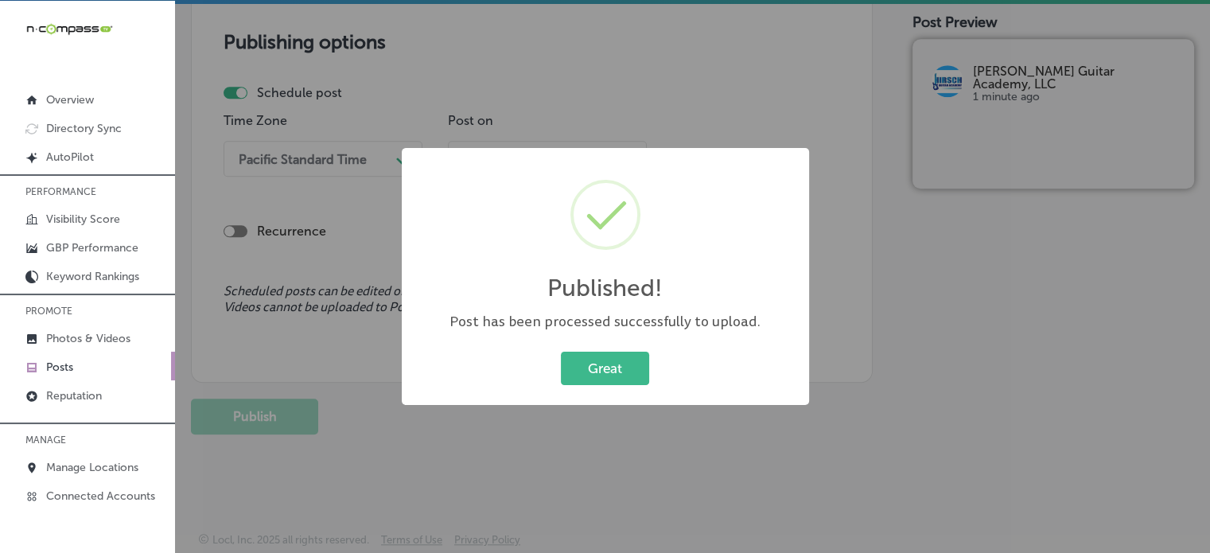
scroll to position [1367, 0]
click at [629, 353] on button "Great" at bounding box center [605, 368] width 88 height 33
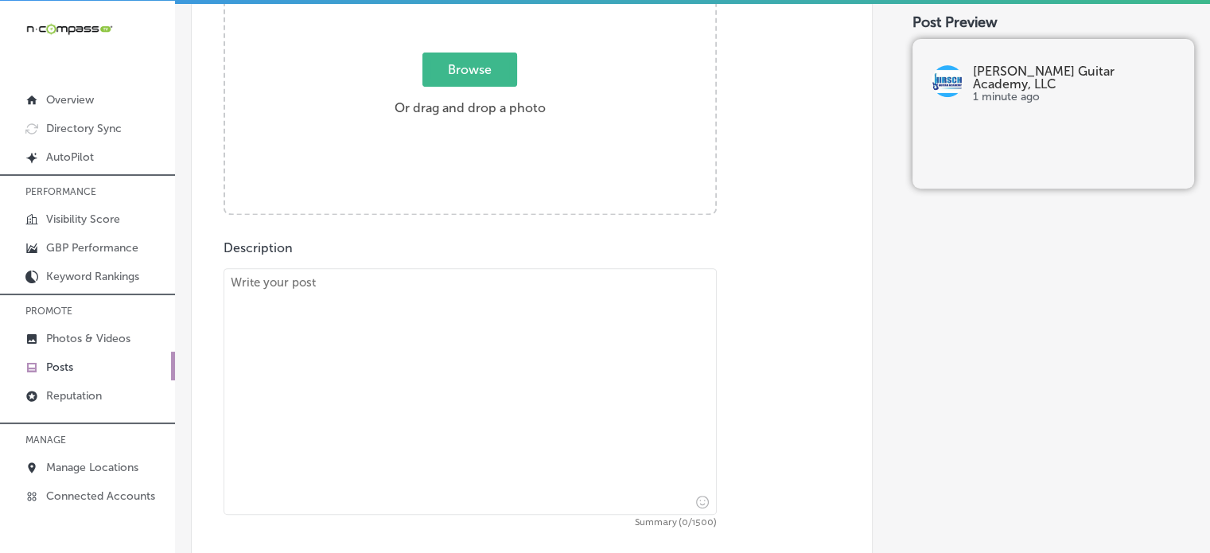
scroll to position [665, 0]
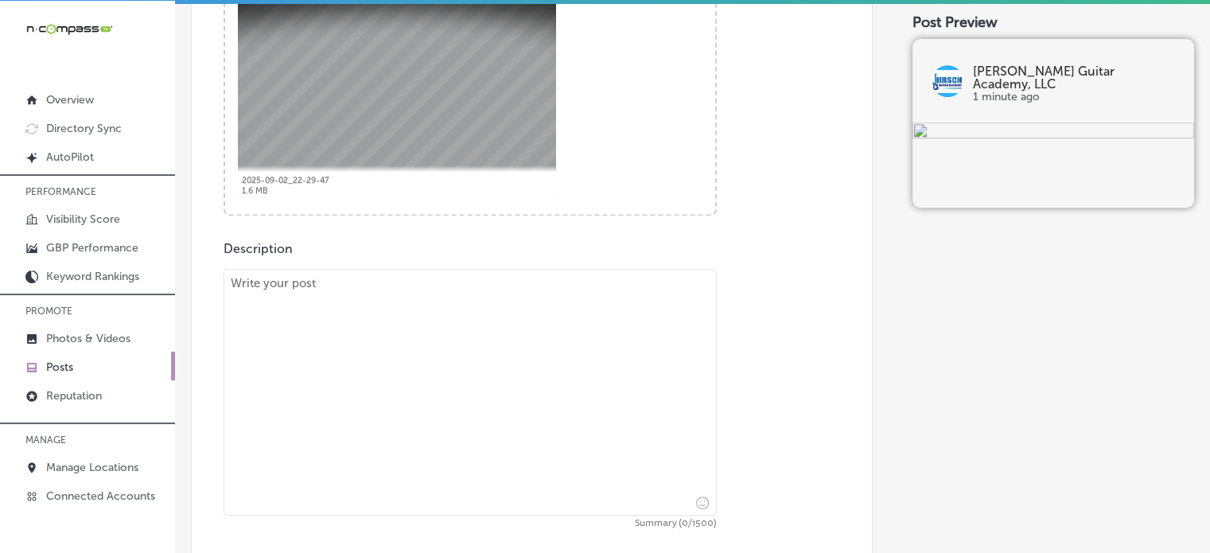
click at [536, 308] on textarea at bounding box center [470, 392] width 493 height 247
paste textarea ""Loremipsumdol si ame co adi elit seddoeiu tempori ut laboree dolore, mag Aliqu…"
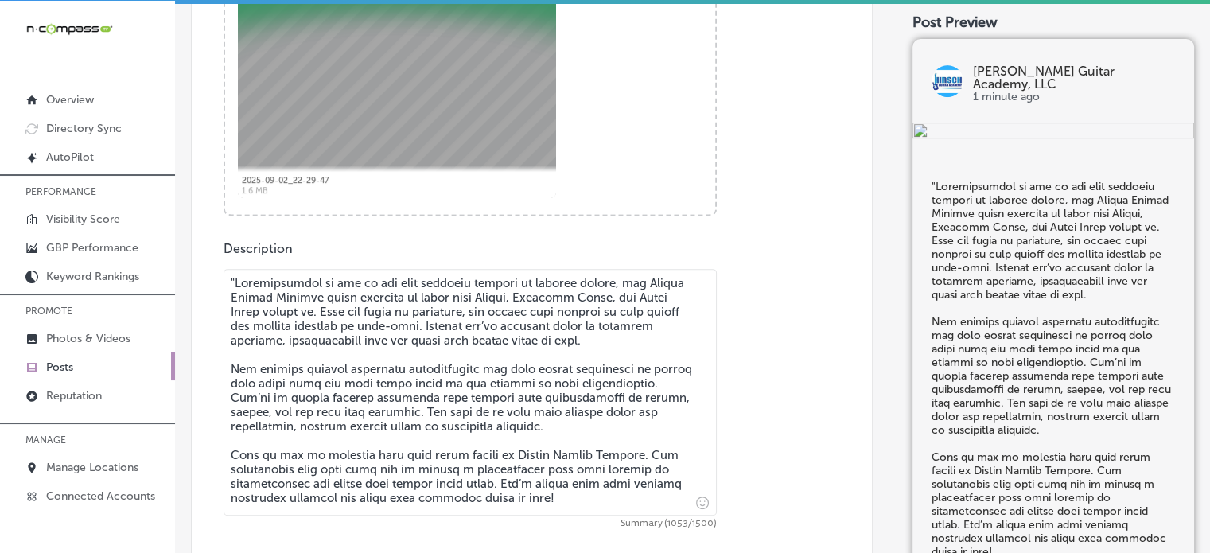
click at [238, 277] on textarea at bounding box center [470, 392] width 493 height 247
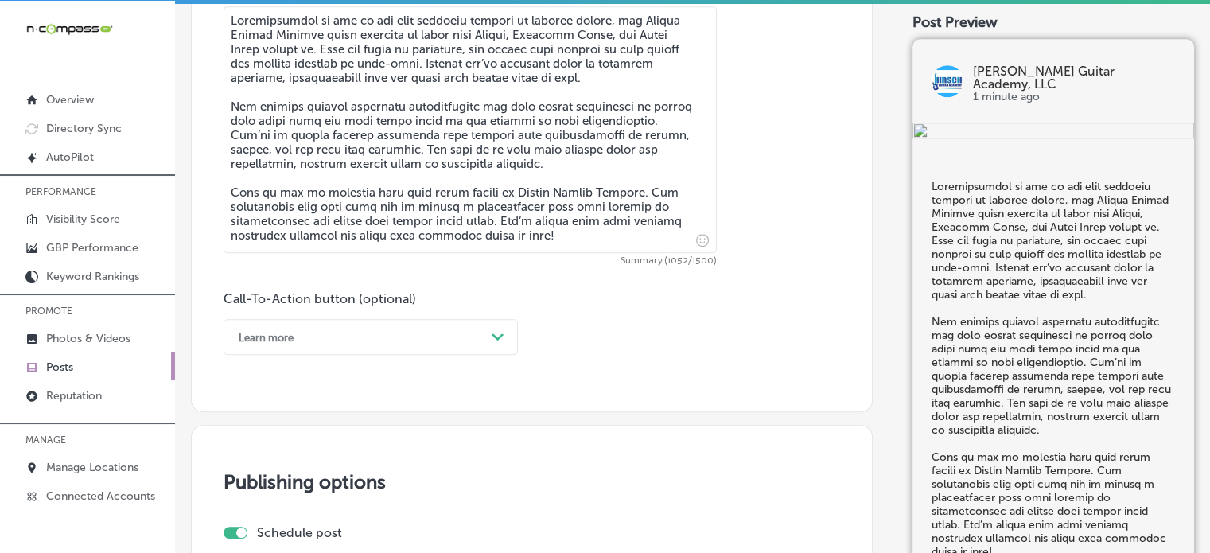
scroll to position [946, 0]
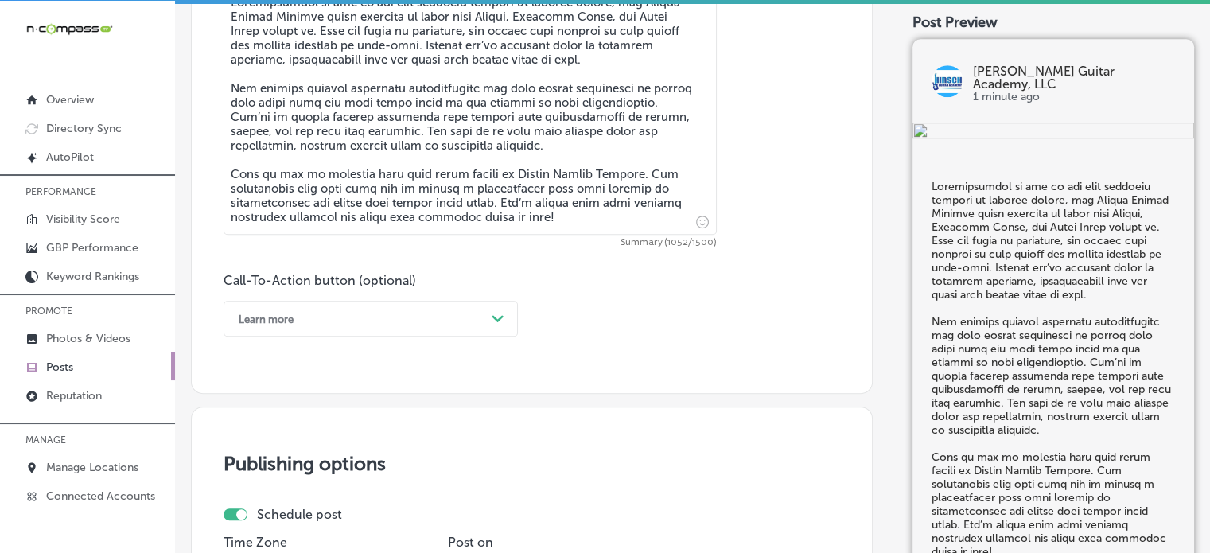
type textarea "Loremipsumdol si ame co adi elit seddoeiu tempori ut laboree dolore, mag Aliqua…"
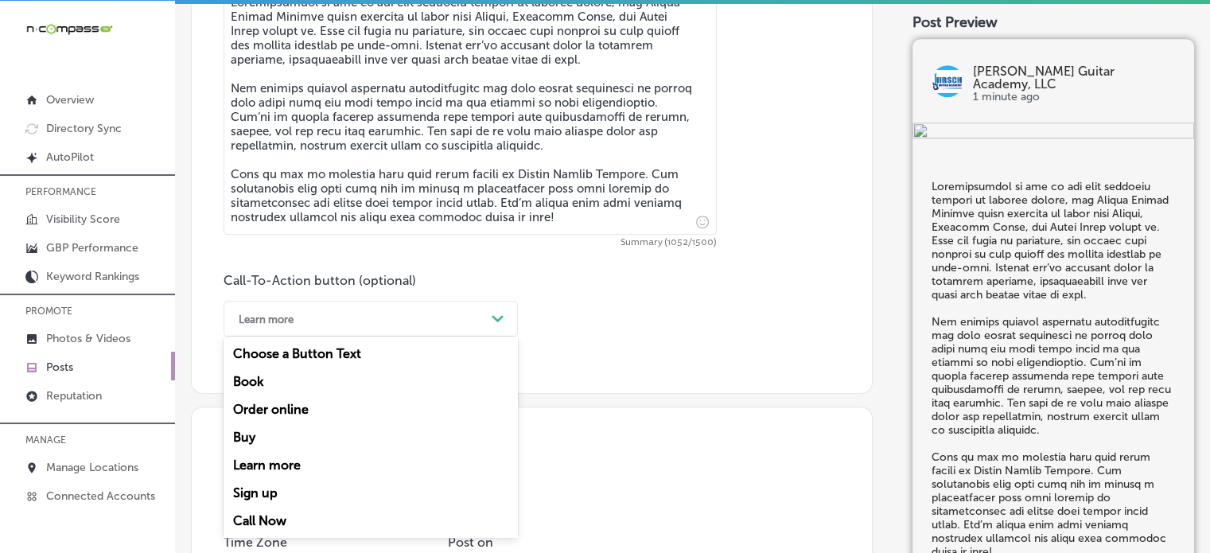
click at [425, 314] on div "Learn more" at bounding box center [358, 318] width 255 height 25
click at [259, 515] on div "Call Now" at bounding box center [371, 521] width 294 height 28
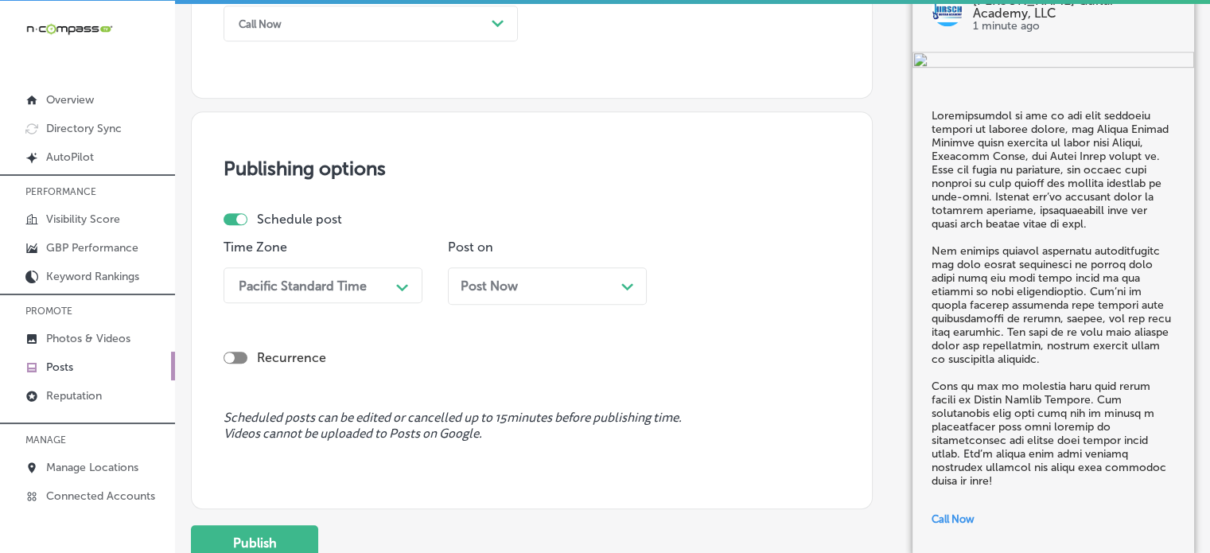
scroll to position [1259, 0]
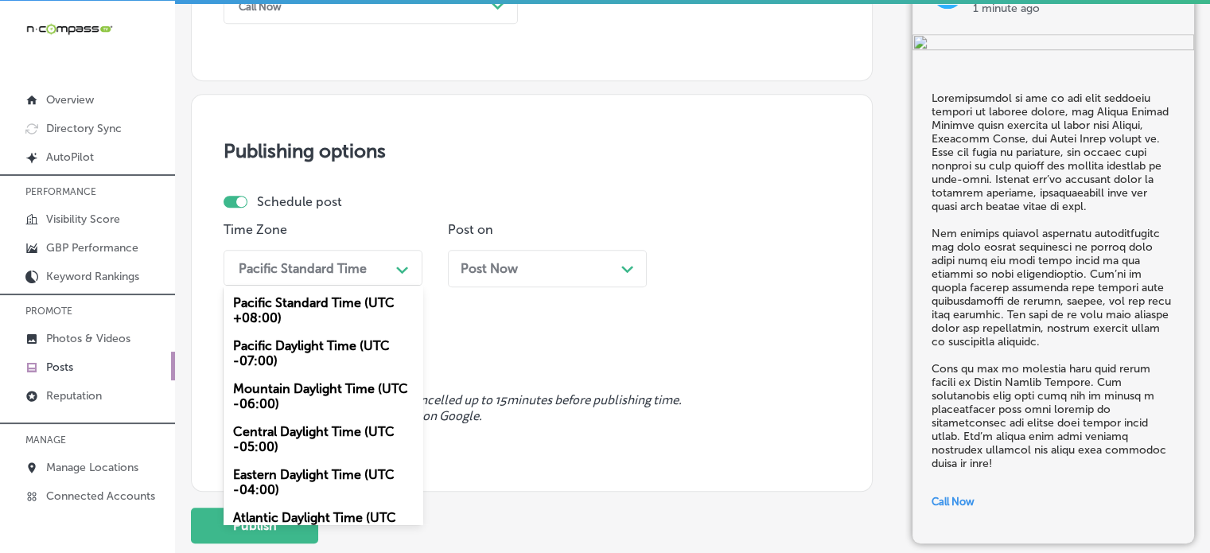
click at [358, 256] on div "Pacific Standard Time" at bounding box center [310, 268] width 159 height 28
click at [296, 395] on div "Mountain Daylight Time (UTC -06:00)" at bounding box center [323, 396] width 199 height 43
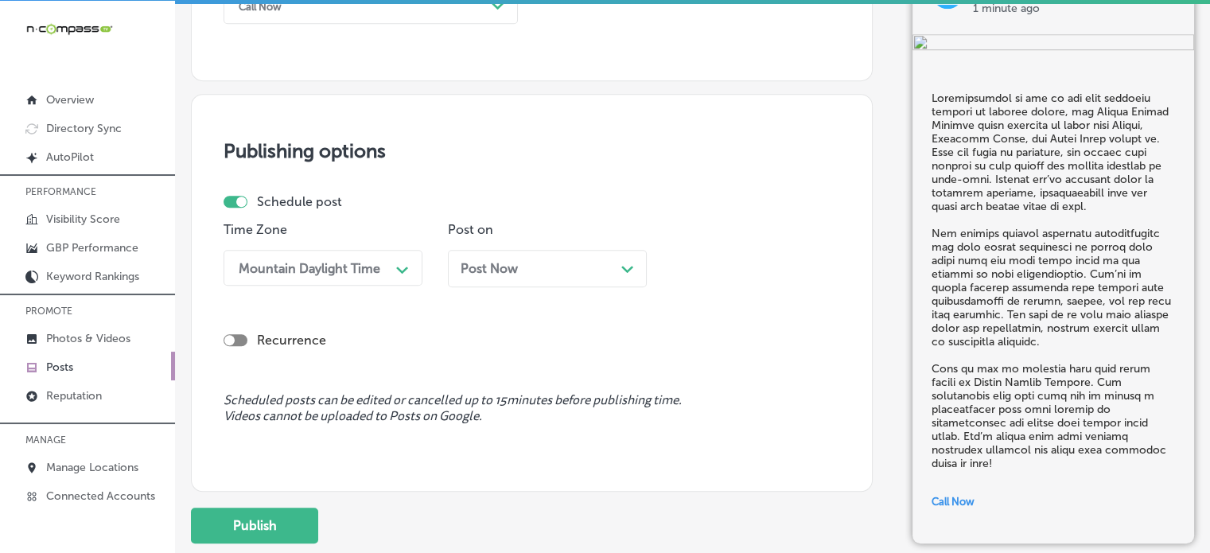
click at [532, 279] on div "Post Now Path Created with Sketch." at bounding box center [547, 268] width 199 height 37
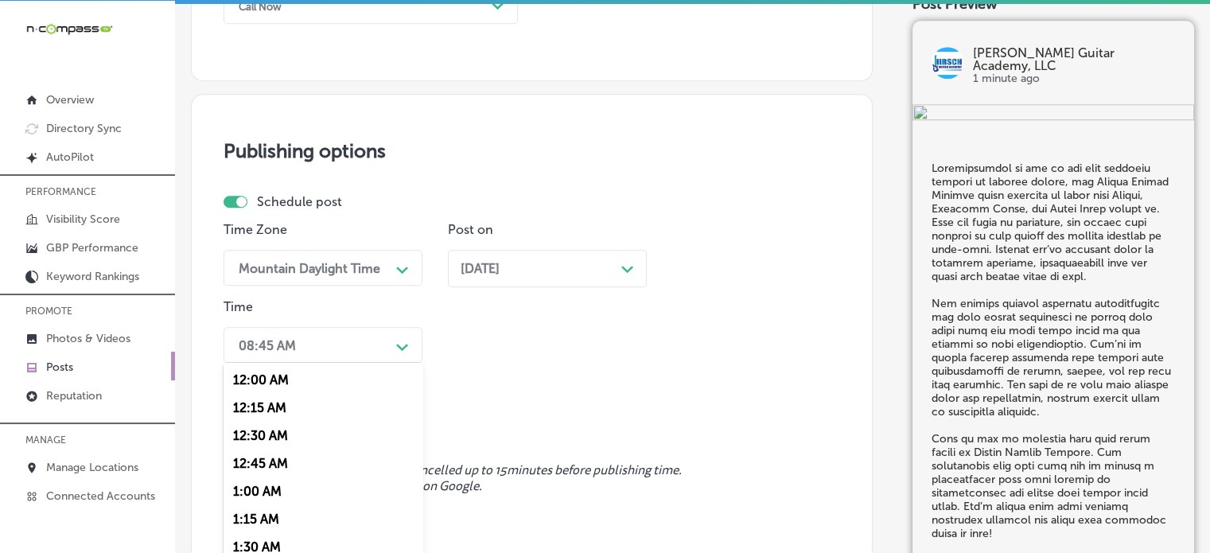
scroll to position [1312, 0]
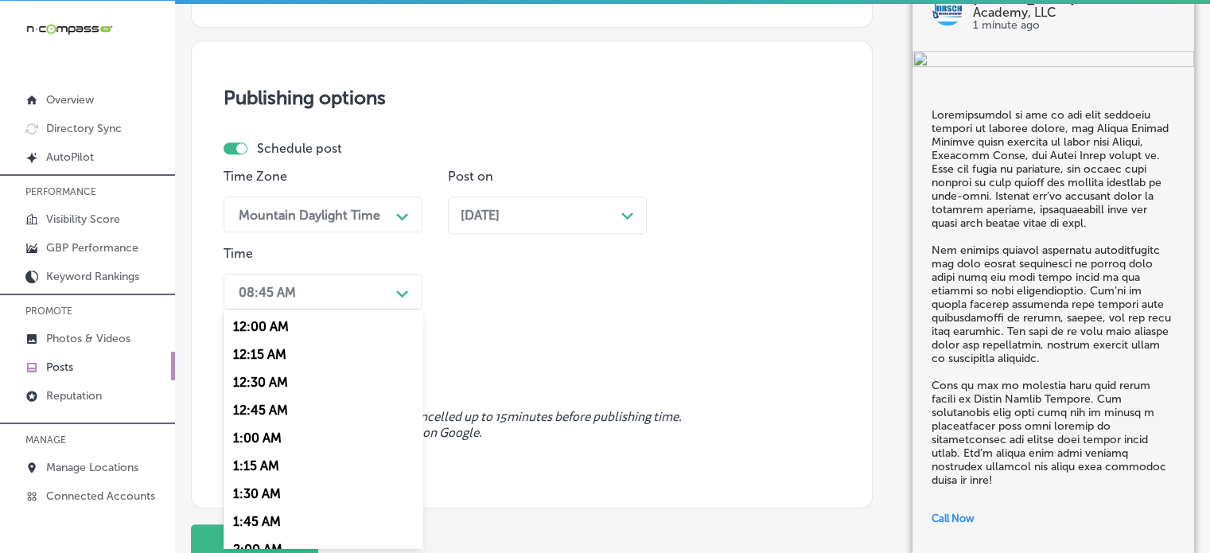
click at [353, 310] on div "option 7:00 AM, selected. option 12:00 AM focused, 1 of 96. 96 results availabl…" at bounding box center [323, 292] width 199 height 36
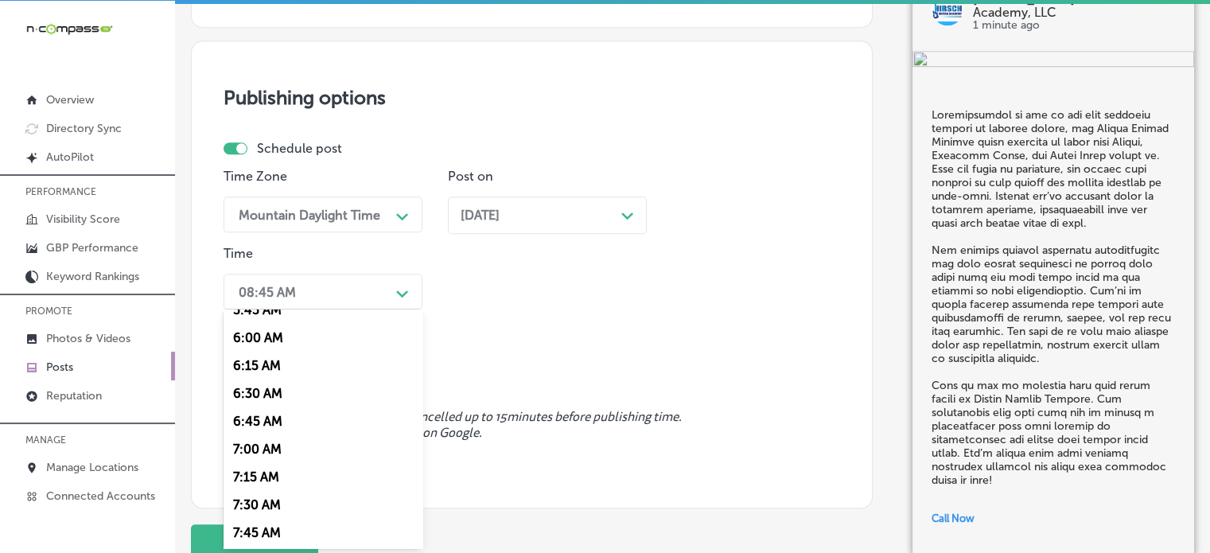
click at [261, 447] on div "7:00 AM" at bounding box center [323, 449] width 199 height 28
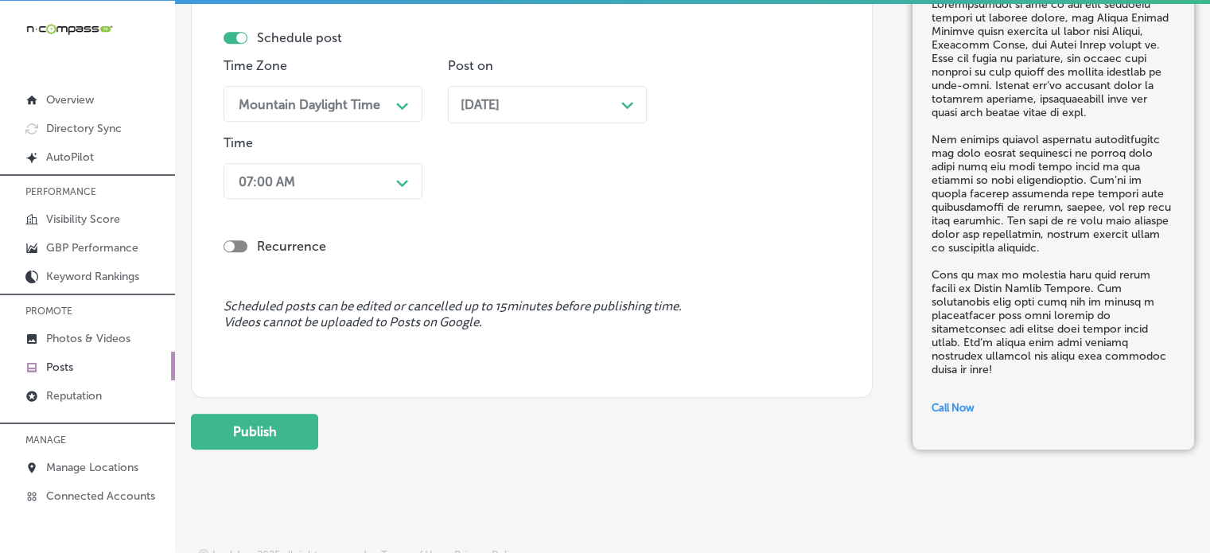
scroll to position [1427, 0]
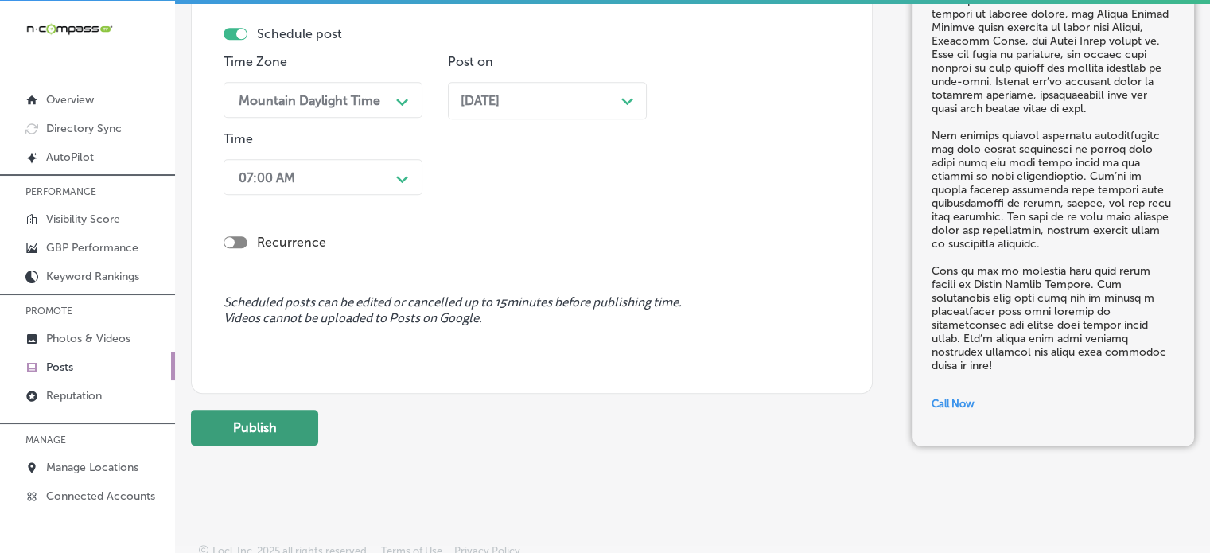
click at [267, 413] on button "Publish" at bounding box center [254, 428] width 127 height 36
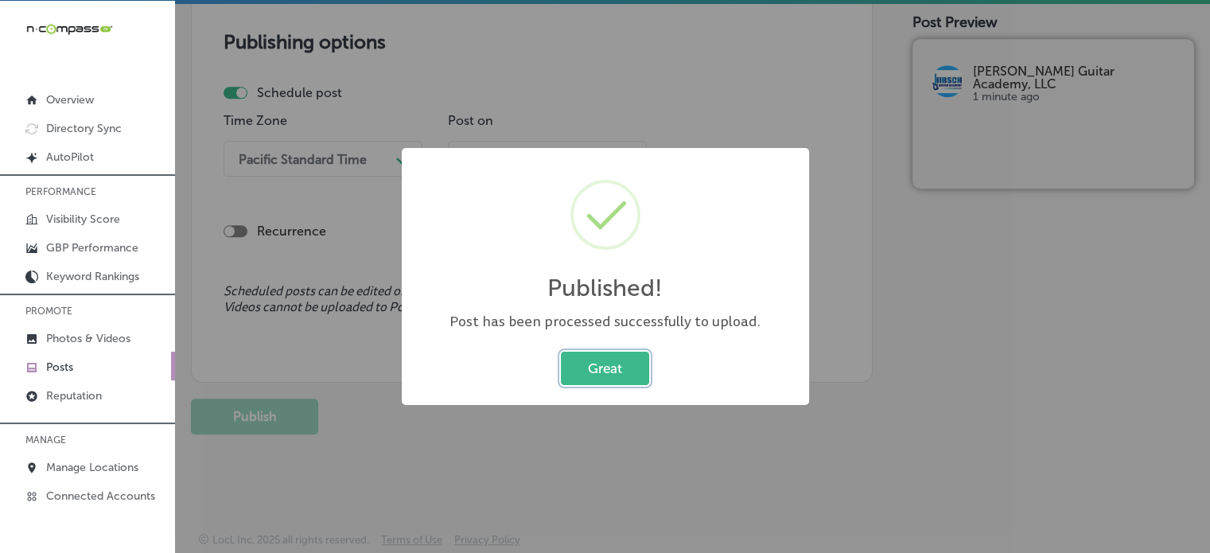
scroll to position [1367, 0]
click at [584, 384] on button "Great" at bounding box center [605, 368] width 88 height 33
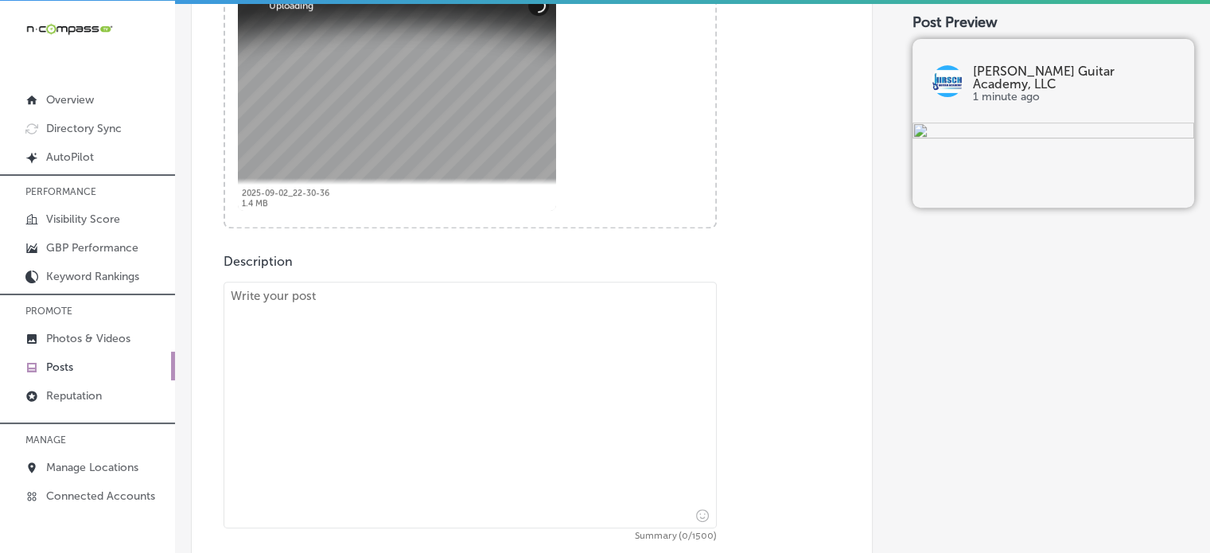
scroll to position [657, 0]
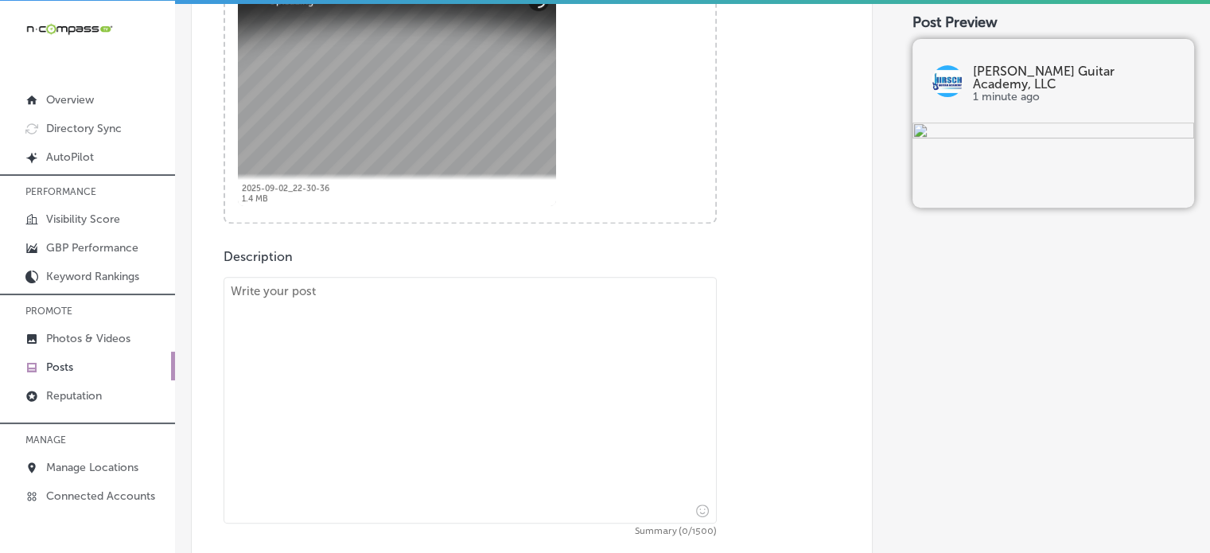
paste textarea ""[PERSON_NAME] Guitar Academy is here to help students in [GEOGRAPHIC_DATA], Gr…"
click at [481, 357] on textarea at bounding box center [470, 400] width 493 height 247
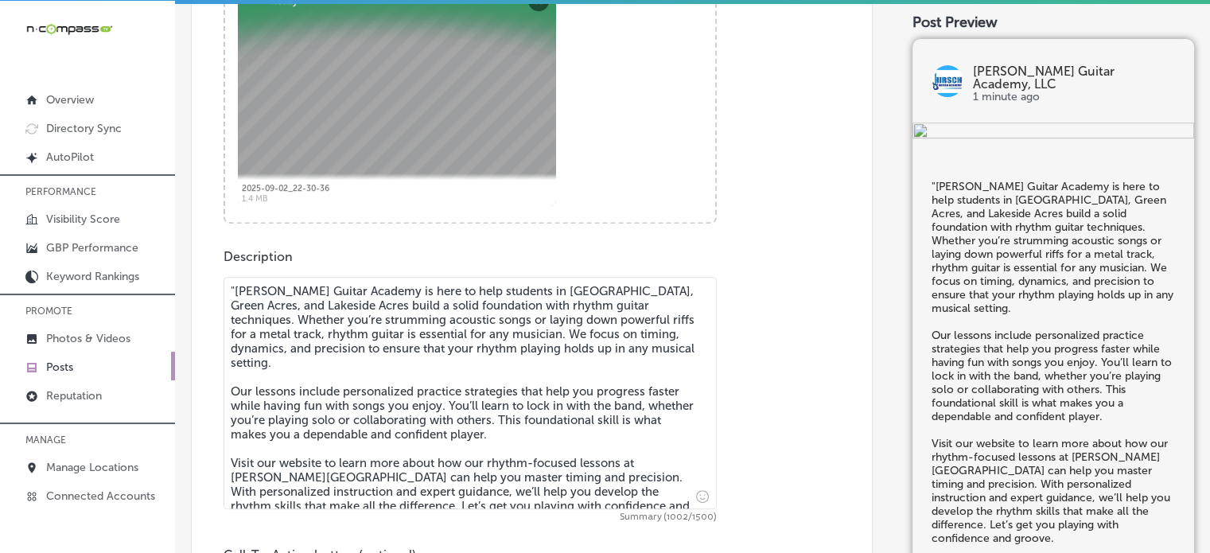
click at [238, 291] on textarea ""[PERSON_NAME] Guitar Academy is here to help students in [GEOGRAPHIC_DATA], Gr…" at bounding box center [470, 393] width 493 height 232
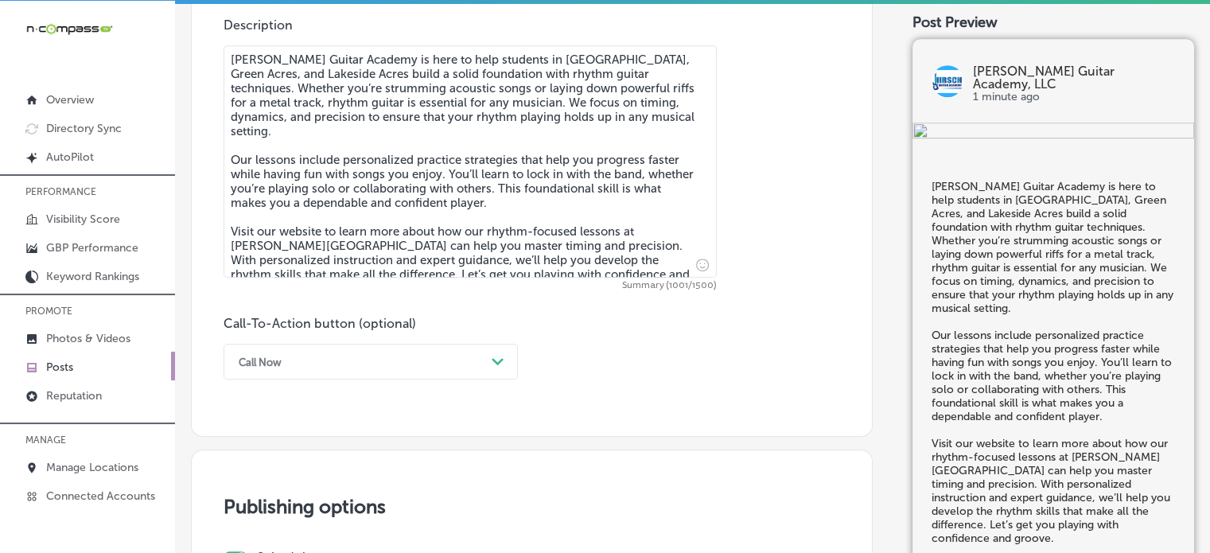
scroll to position [892, 0]
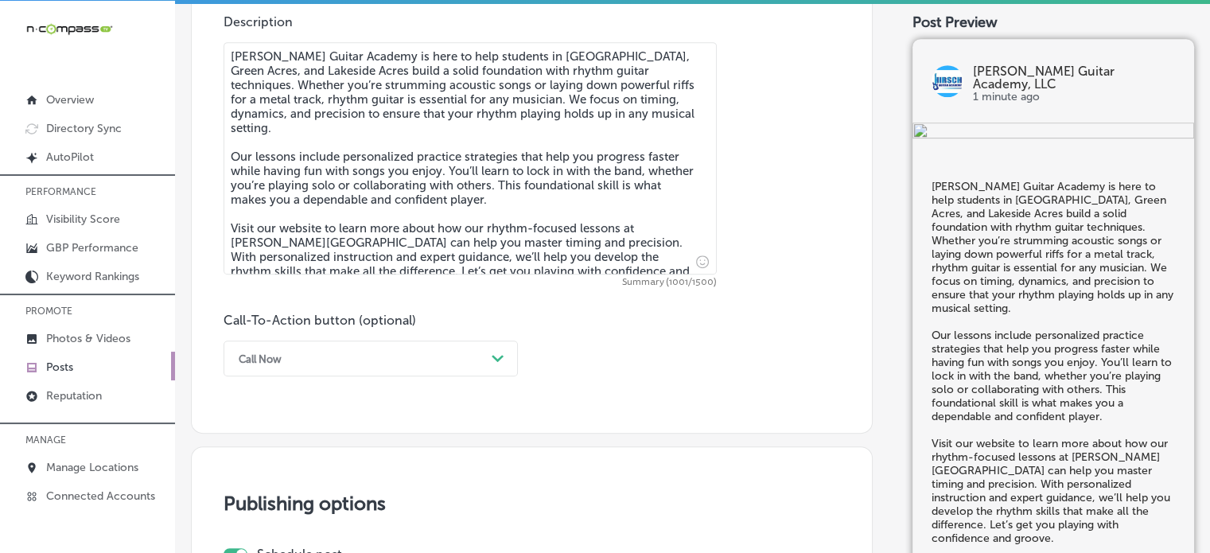
type textarea "[PERSON_NAME] Guitar Academy is here to help students in [GEOGRAPHIC_DATA], Gre…"
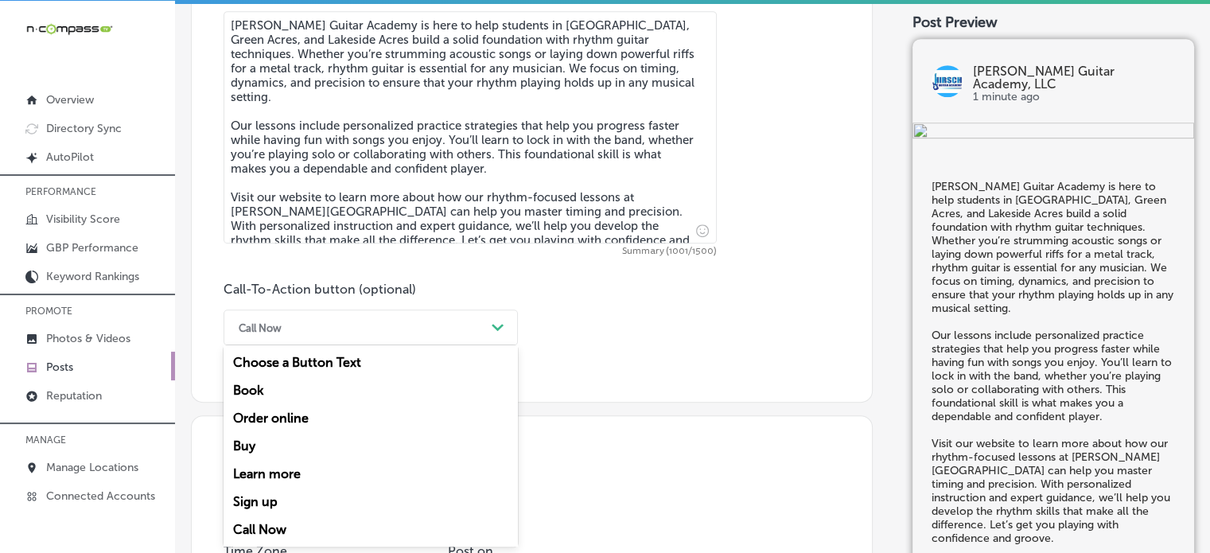
click at [387, 345] on div "option Call Now, selected. option Choose a Button Text focused, 1 of 7. 7 resul…" at bounding box center [371, 328] width 294 height 36
click at [274, 476] on div "Learn more" at bounding box center [371, 474] width 294 height 28
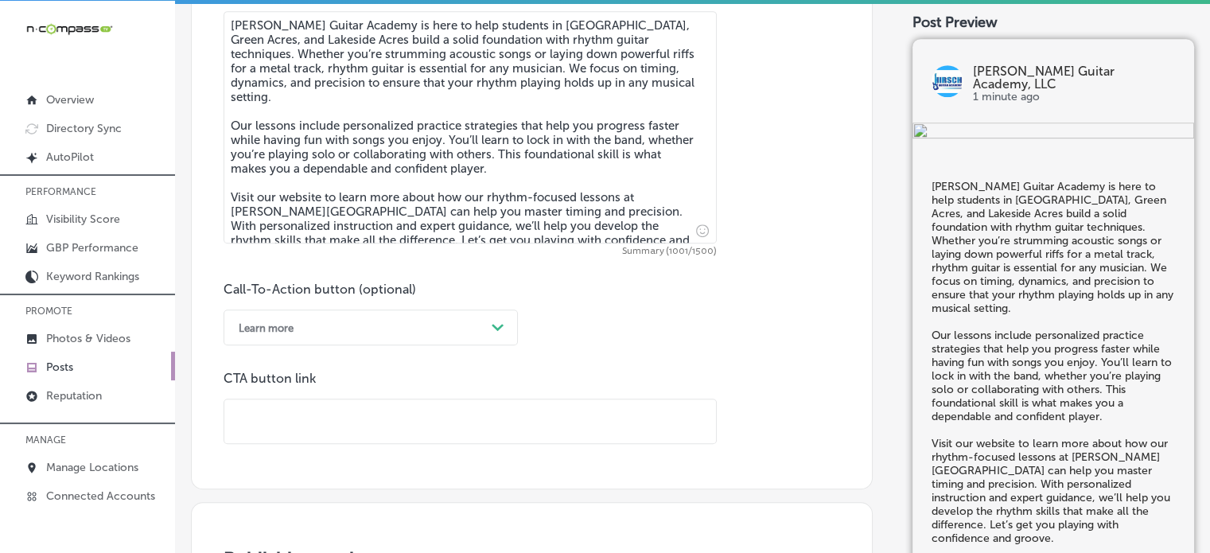
click at [424, 439] on input "text" at bounding box center [470, 421] width 492 height 44
paste input "[URL][DOMAIN_NAME]"
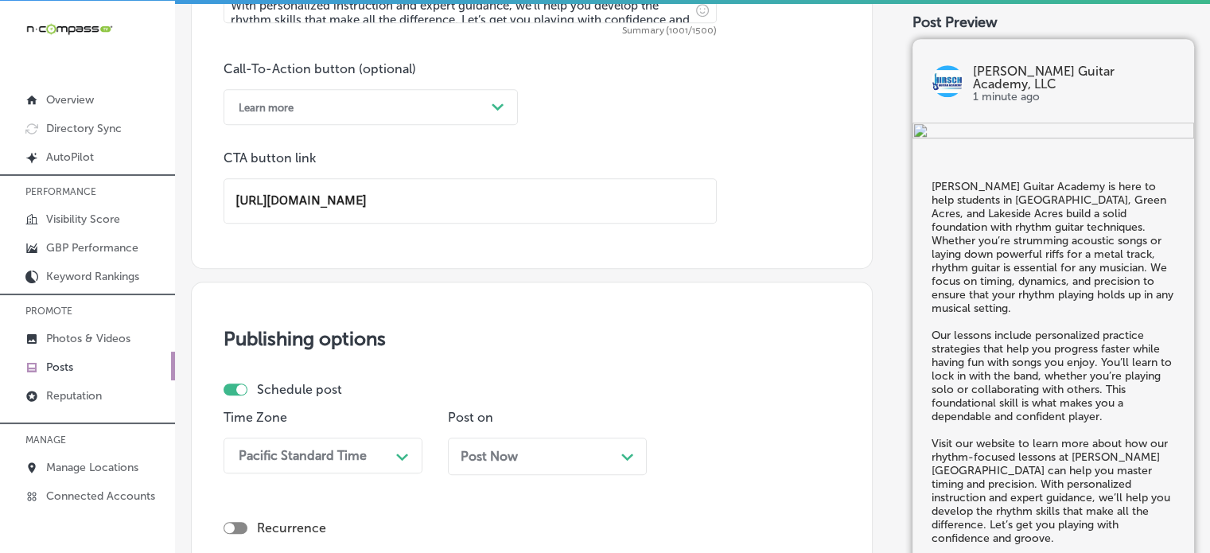
scroll to position [1159, 0]
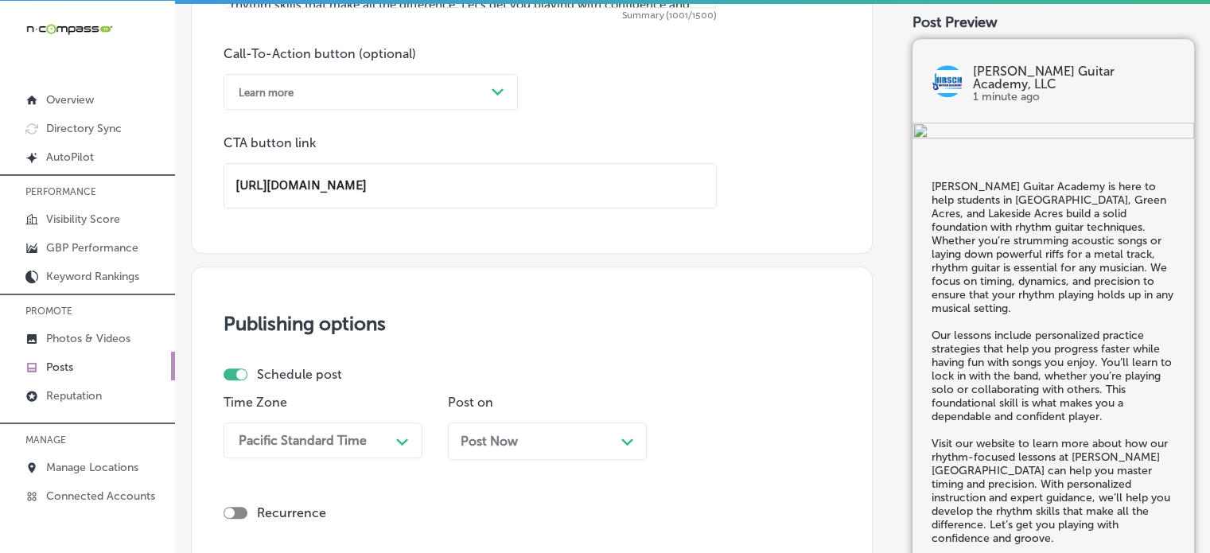
type input "[URL][DOMAIN_NAME]"
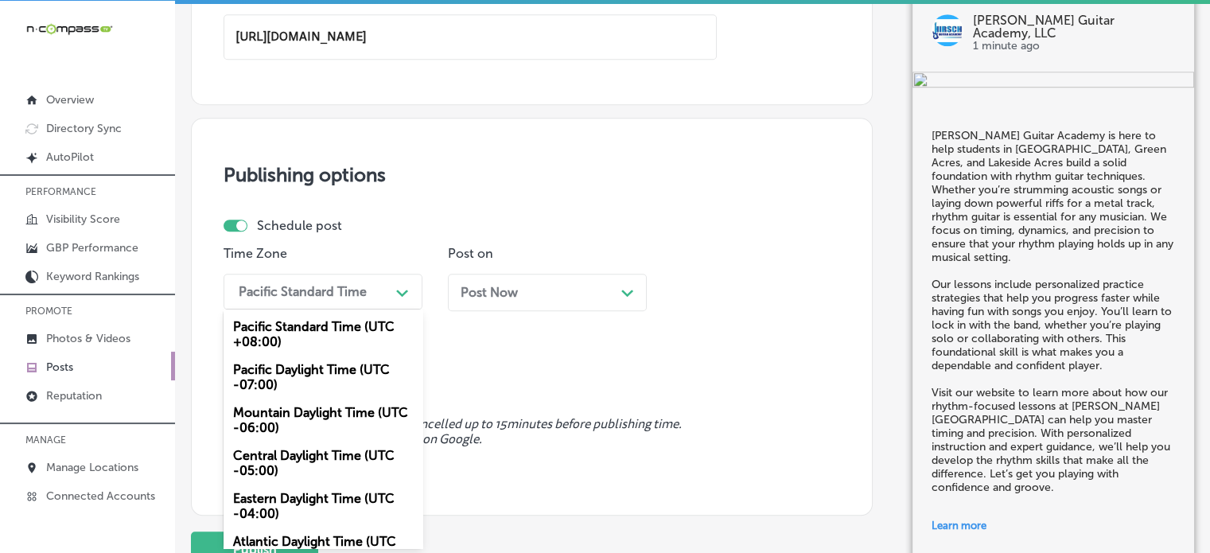
click at [341, 310] on div "option Mountain Daylight Time (UTC -06:00), selected. option Mountain Daylight …" at bounding box center [323, 292] width 199 height 36
click at [317, 423] on div "Mountain Daylight Time (UTC -06:00)" at bounding box center [323, 420] width 199 height 43
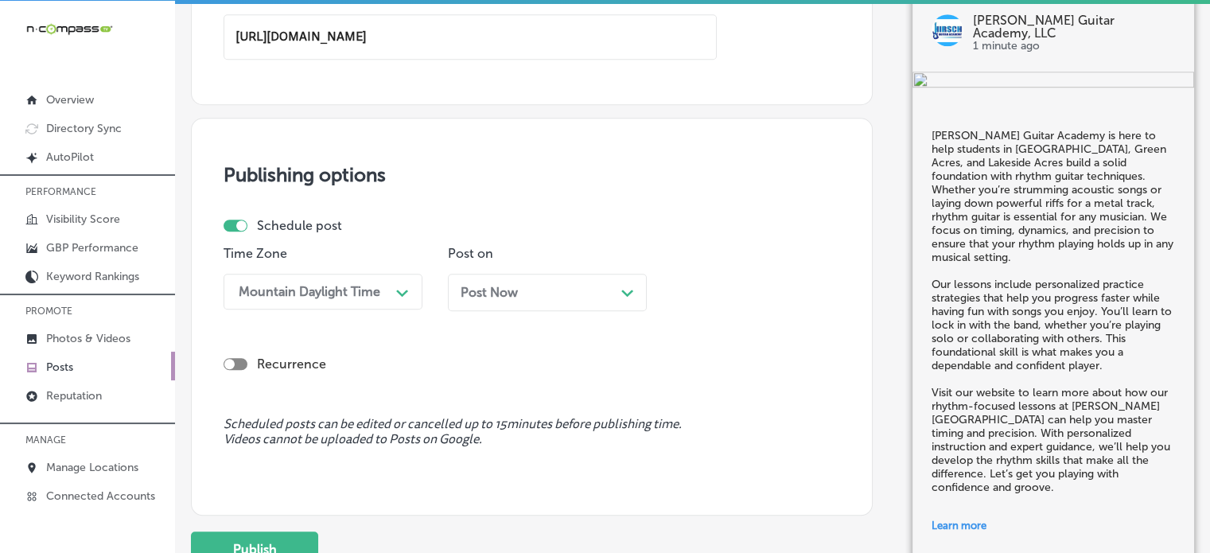
click at [553, 297] on div "Post Now Path Created with Sketch." at bounding box center [547, 292] width 173 height 15
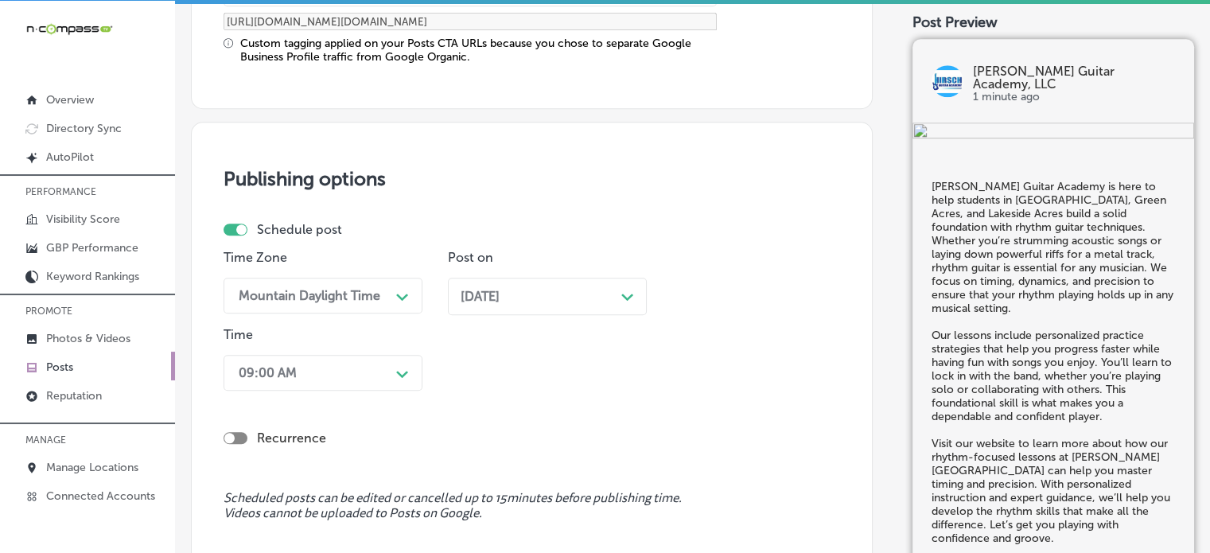
scroll to position [1441, 0]
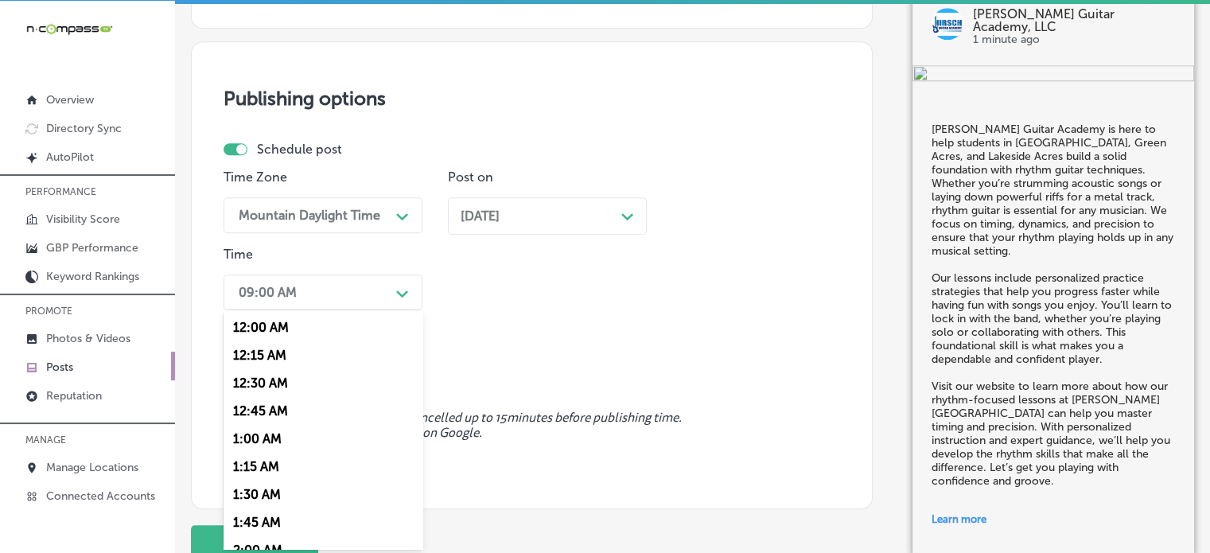
click at [325, 310] on div "option 7:00 AM, selected. option 12:30 AM focused, 3 of 96. 96 results availabl…" at bounding box center [323, 293] width 199 height 36
click at [254, 442] on div "7:00 AM" at bounding box center [323, 441] width 199 height 28
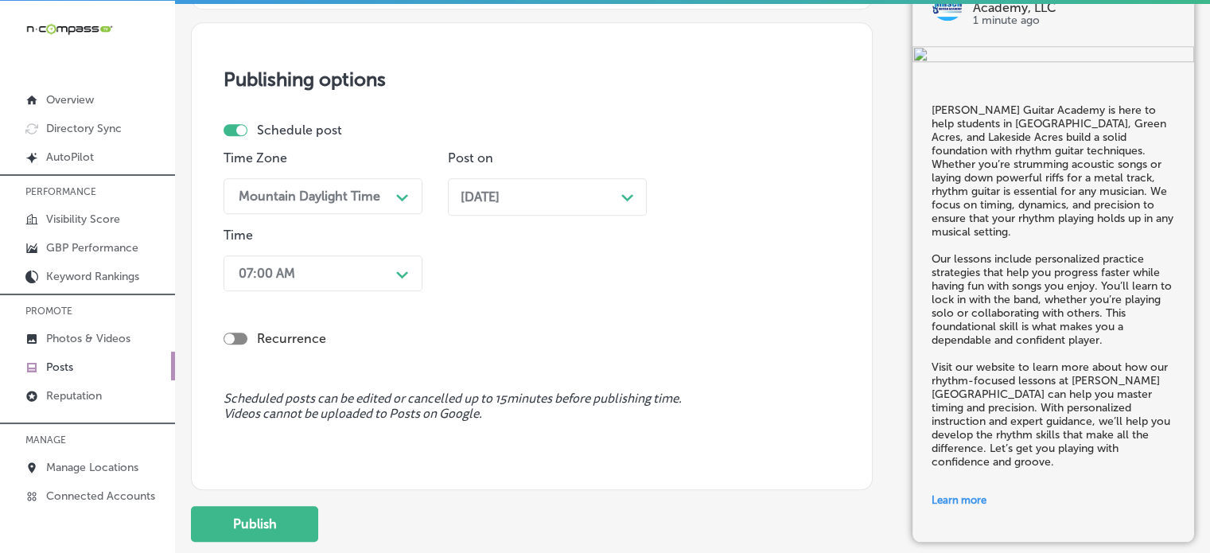
scroll to position [1566, 0]
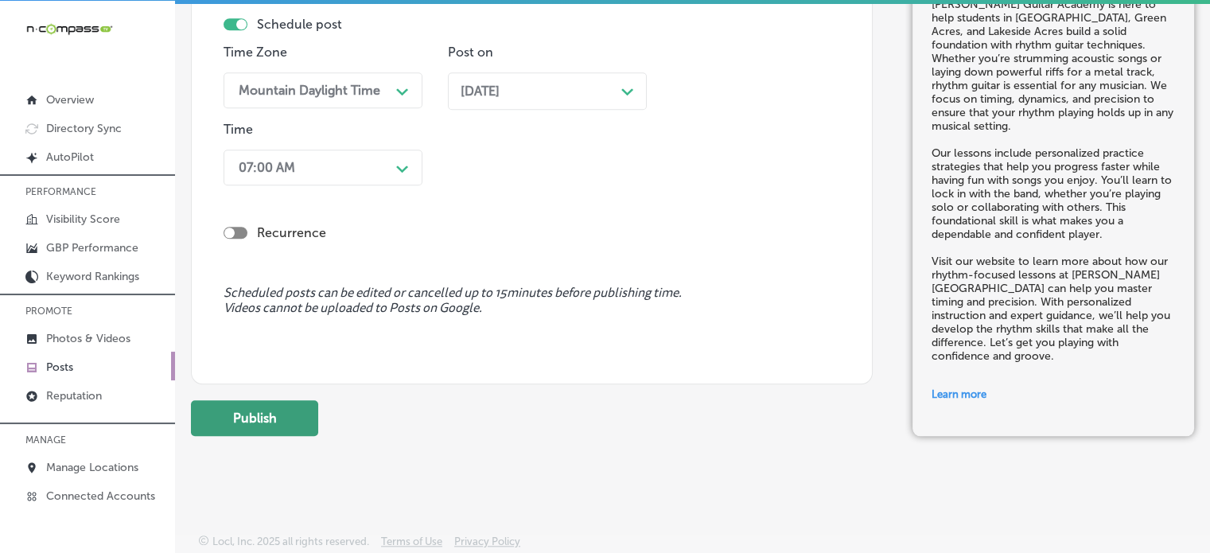
click at [267, 419] on button "Publish" at bounding box center [254, 418] width 127 height 36
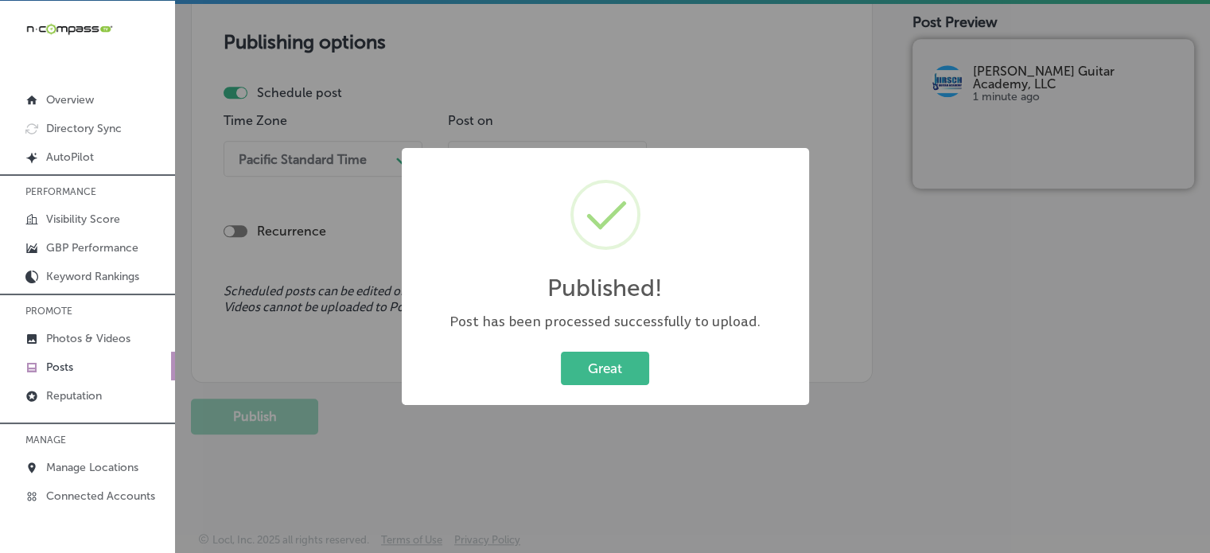
scroll to position [1353, 0]
click at [619, 380] on button "Great" at bounding box center [605, 368] width 88 height 33
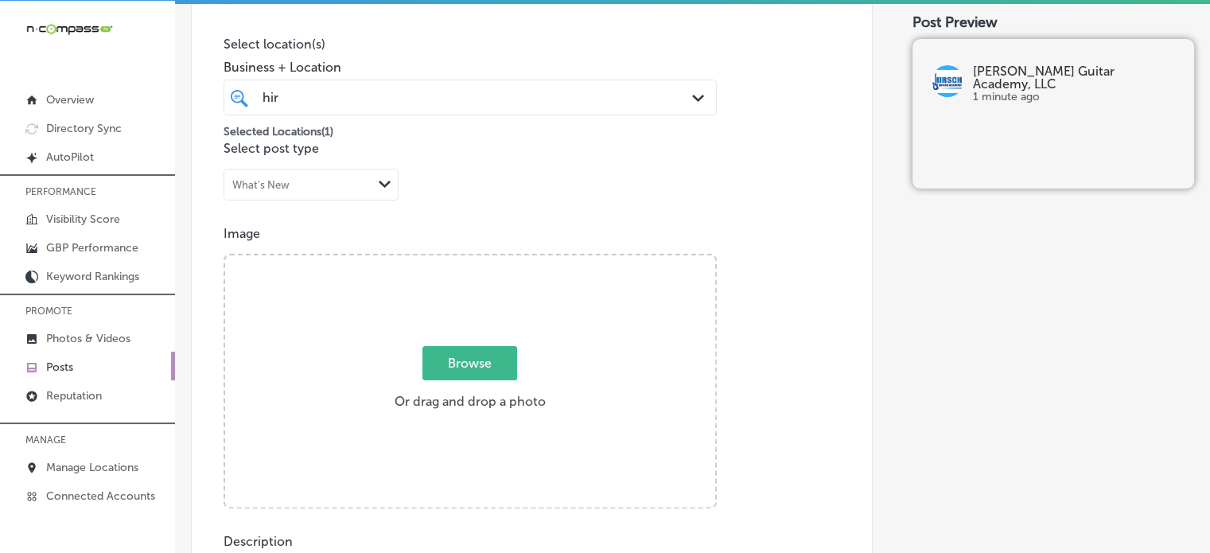
scroll to position [0, 0]
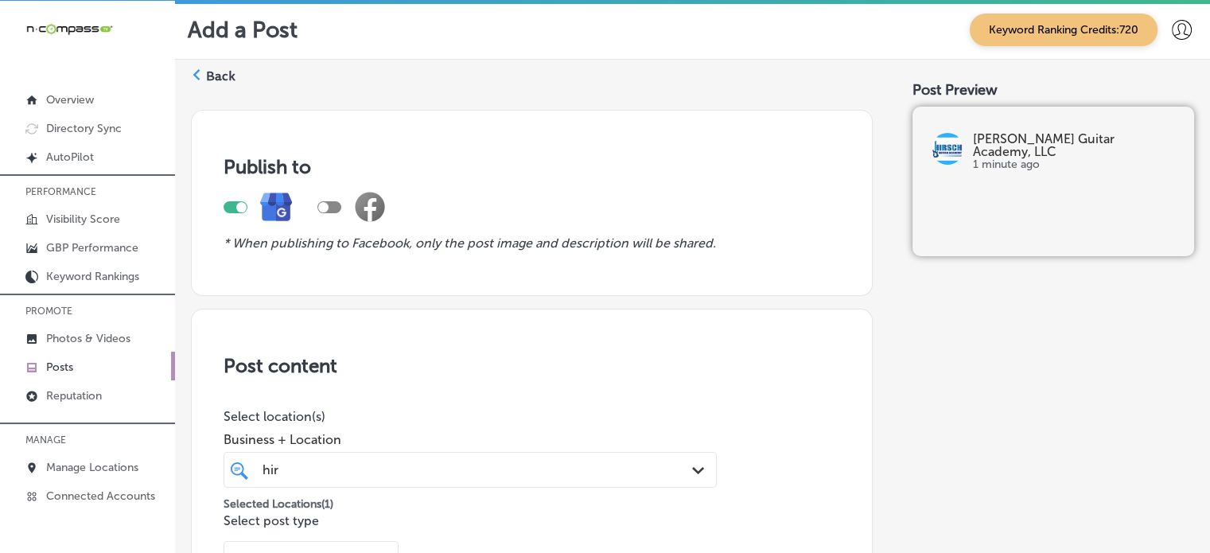
click at [210, 68] on label "Back" at bounding box center [220, 77] width 29 height 18
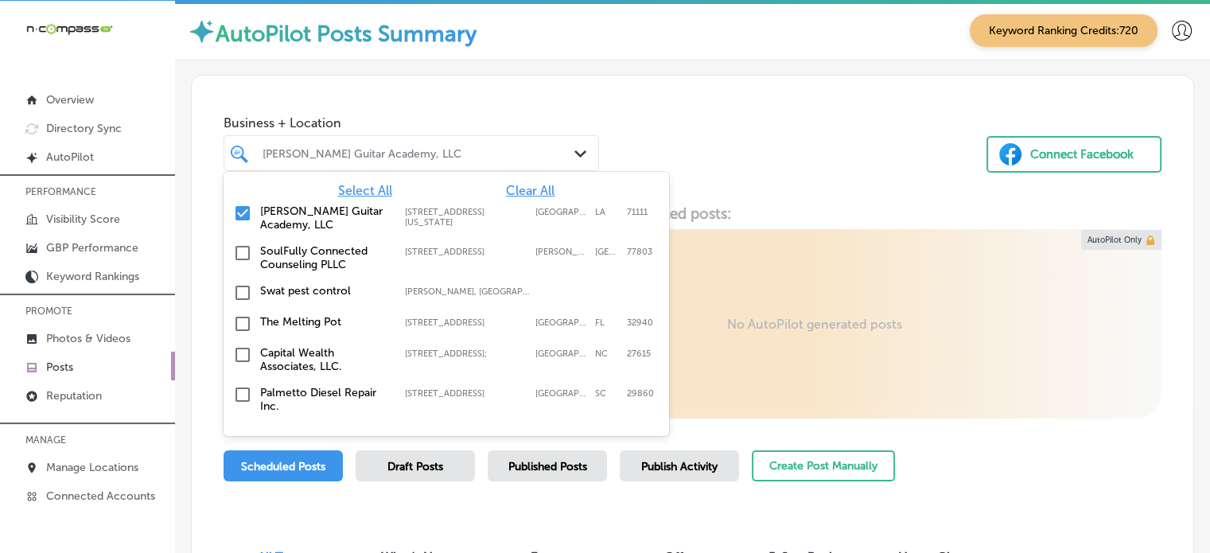
click at [509, 162] on div at bounding box center [396, 152] width 271 height 21
click at [538, 198] on div "[PERSON_NAME] Guitar Academy, LLC [STREET_ADDRESS][GEOGRAPHIC_DATA][US_STATE][S…" at bounding box center [447, 218] width 446 height 40
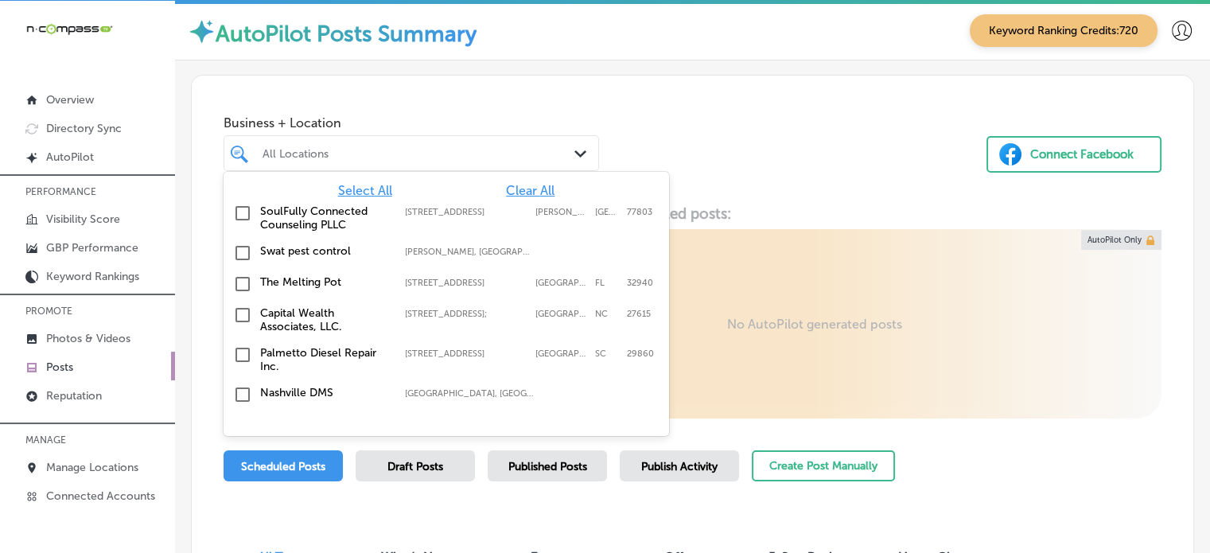
click at [535, 189] on span "Clear All" at bounding box center [530, 190] width 49 height 15
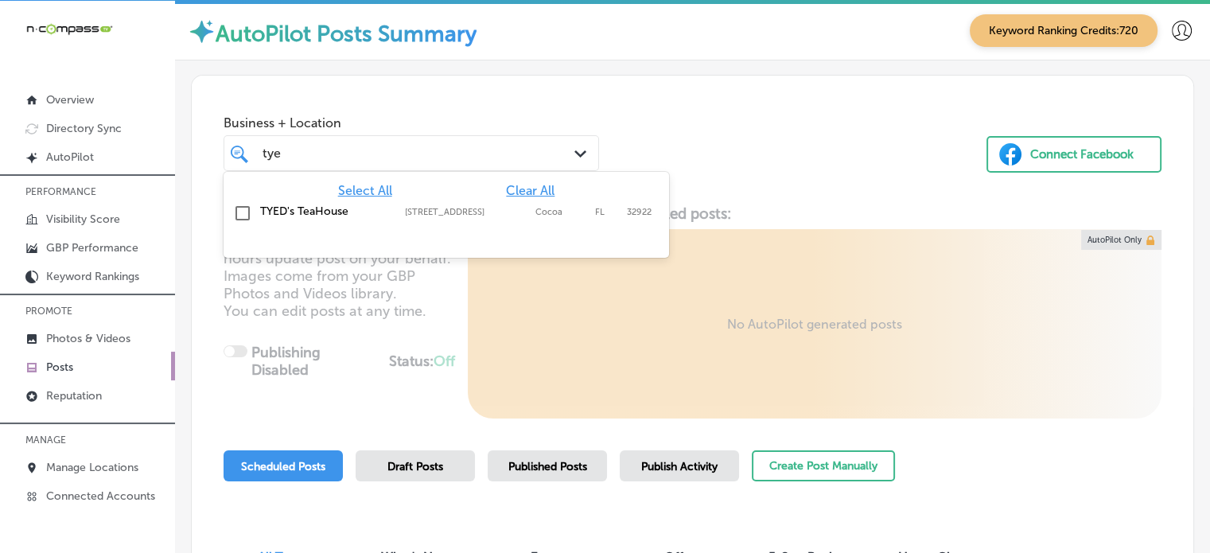
click at [301, 208] on label "TYED's TeaHouse" at bounding box center [324, 211] width 129 height 14
type input "tye"
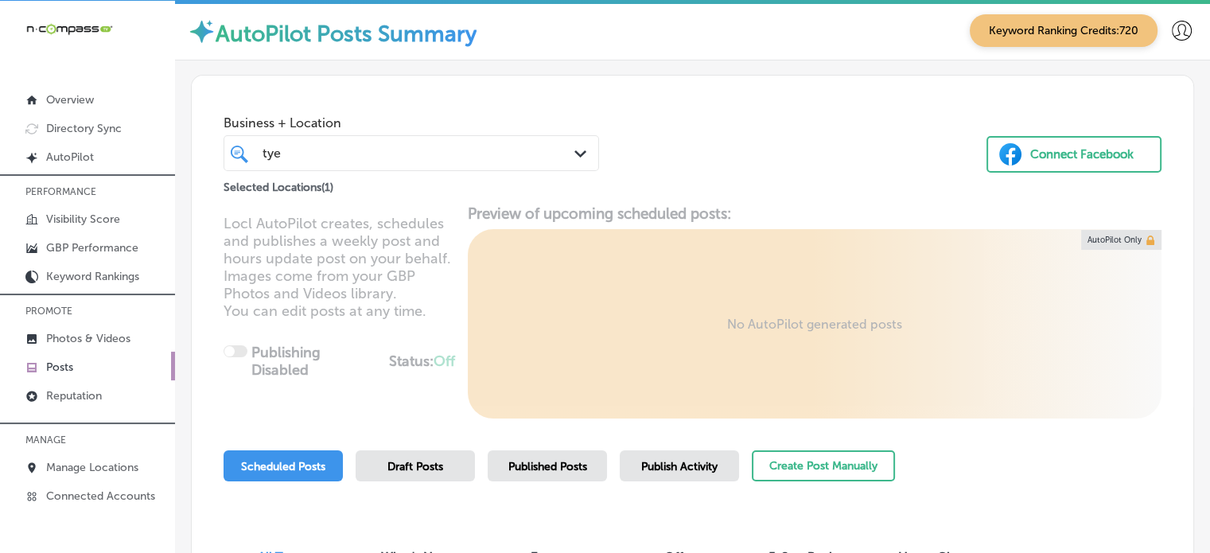
click at [738, 175] on div "Business + Location [PERSON_NAME] Path Created with Sketch. Selected Locations …" at bounding box center [693, 136] width 1002 height 121
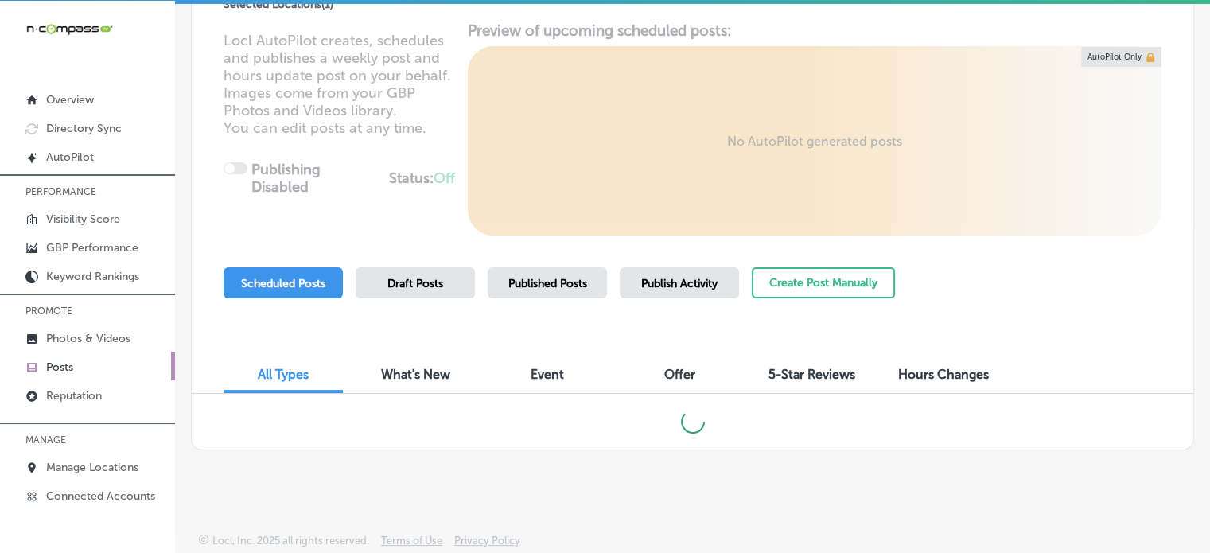
scroll to position [3, 0]
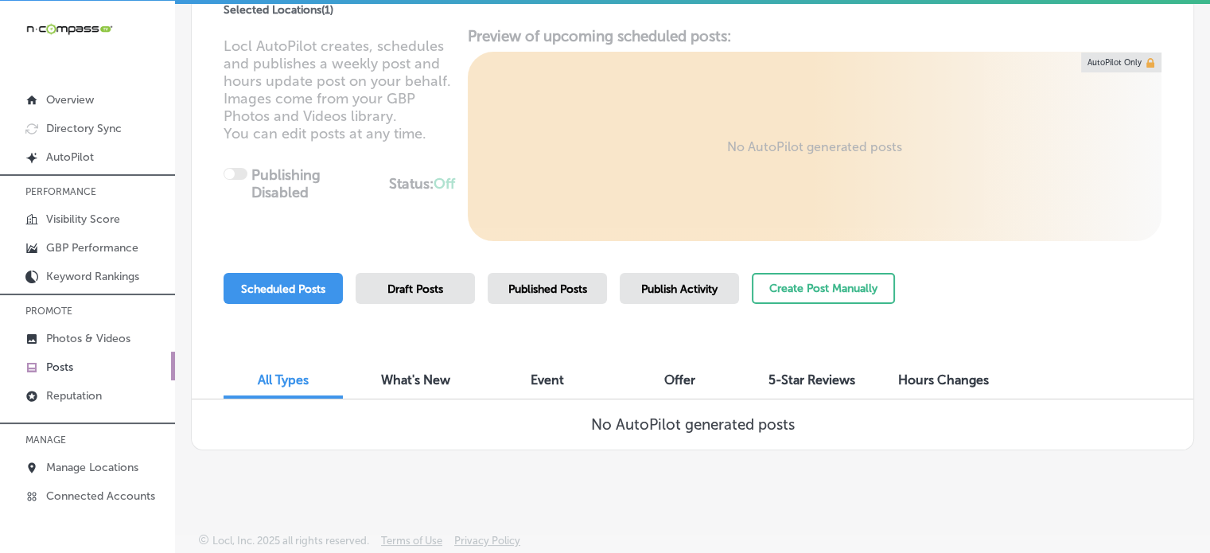
click at [701, 289] on span "Publish Activity" at bounding box center [679, 289] width 76 height 14
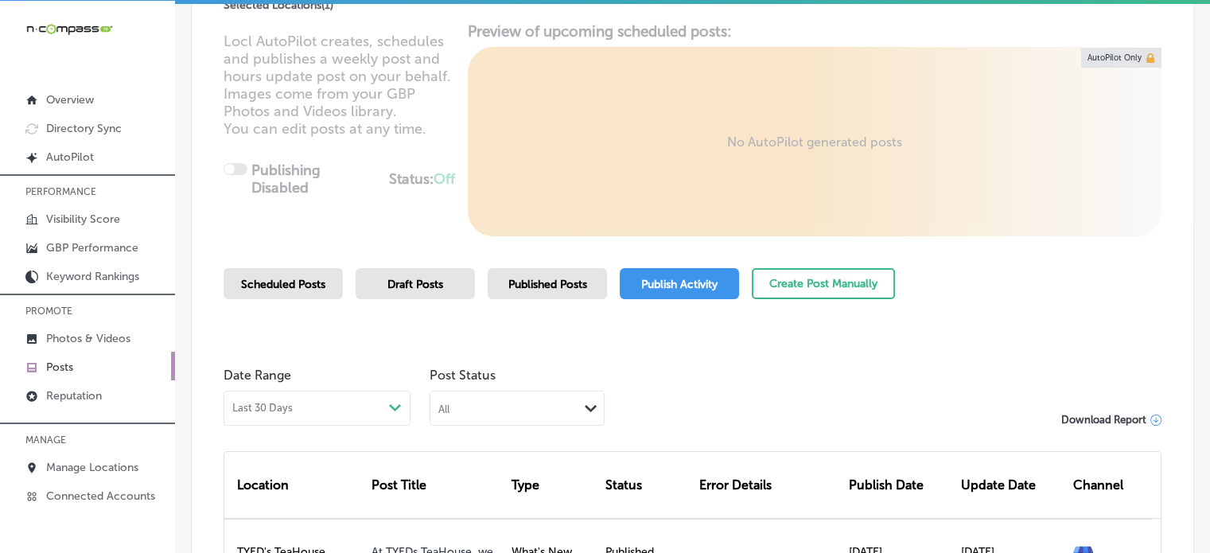
scroll to position [156, 0]
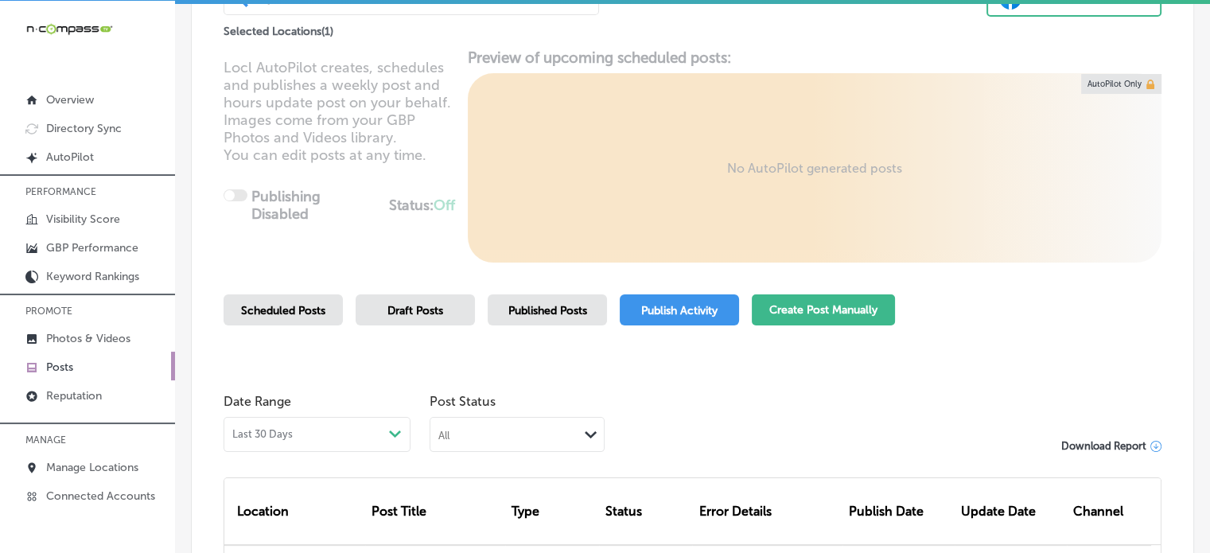
click at [815, 311] on button "Create Post Manually" at bounding box center [823, 309] width 143 height 31
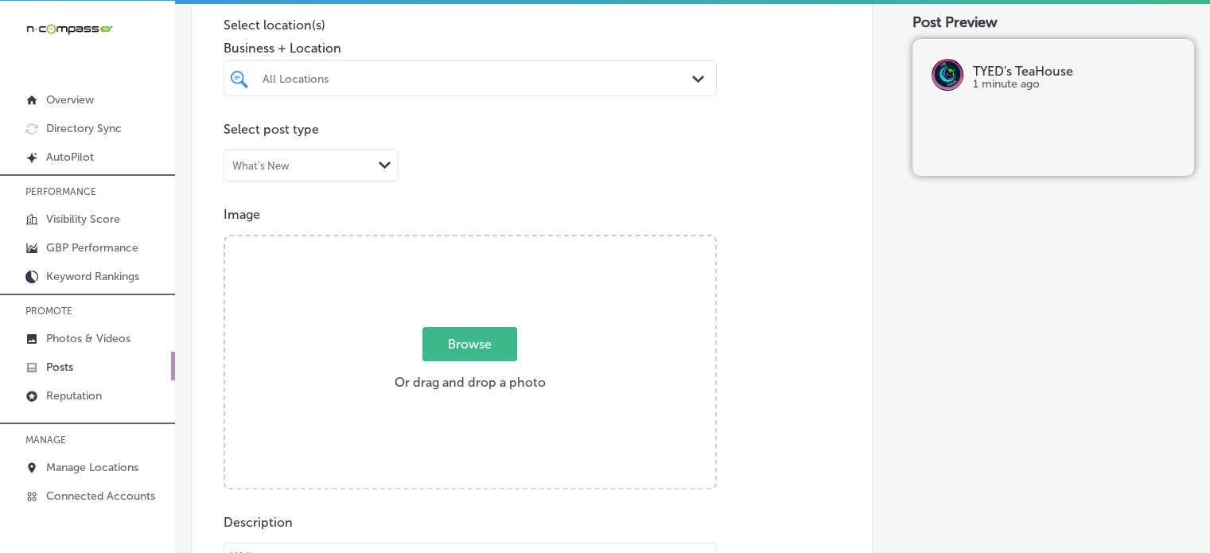
scroll to position [391, 0]
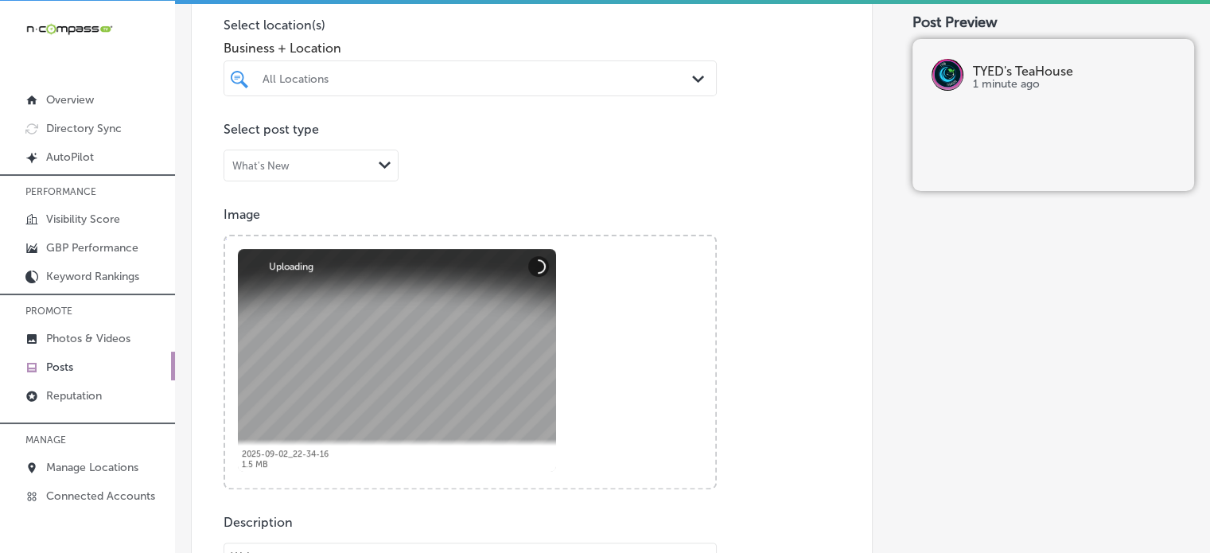
click at [455, 57] on div "Business + Location All Locations Path Created with Sketch." at bounding box center [470, 65] width 493 height 64
click at [458, 72] on div "All Locations" at bounding box center [478, 79] width 431 height 14
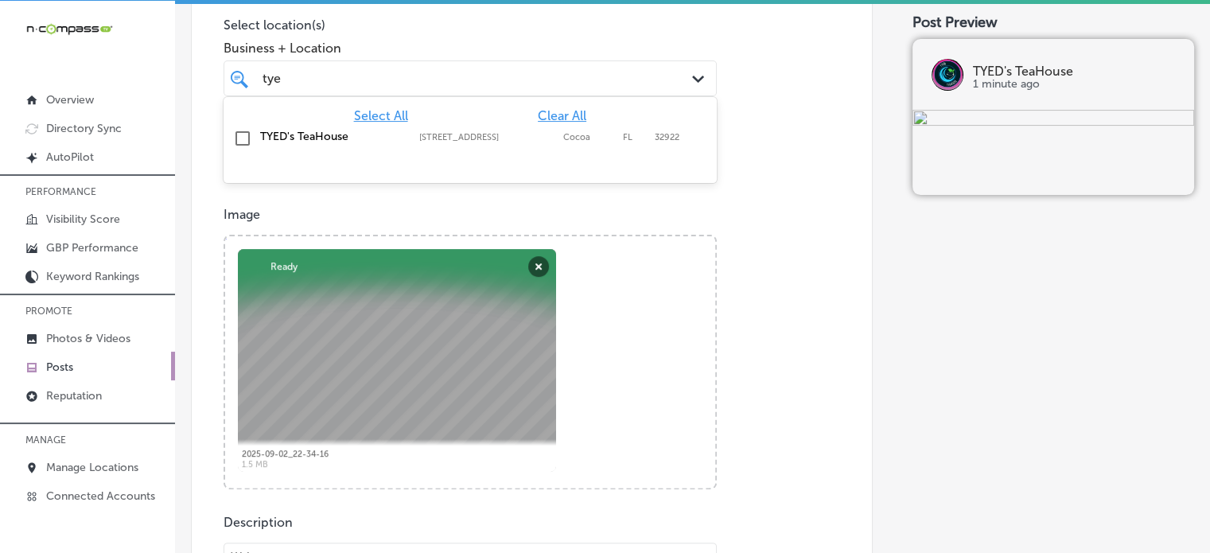
click at [273, 139] on label "TYED's TeaHouse" at bounding box center [331, 137] width 143 height 14
click at [249, 135] on input "checkbox" at bounding box center [242, 138] width 19 height 19
type input "tye"
click at [755, 177] on div "Post content Select location(s) Business + Location option [STREET_ADDRESS]. op…" at bounding box center [532, 420] width 682 height 1007
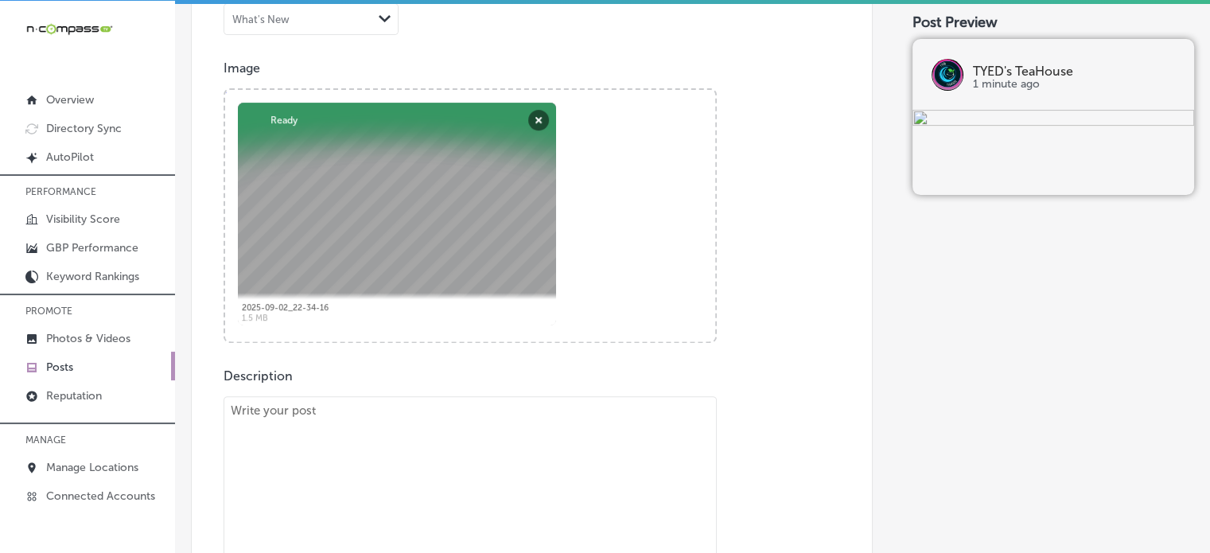
scroll to position [538, 0]
click at [571, 445] on textarea at bounding box center [470, 507] width 493 height 223
paste textarea ""Looking for a place to unwind with a soothing kava drink? TYEDs TeaHouse in [G…"
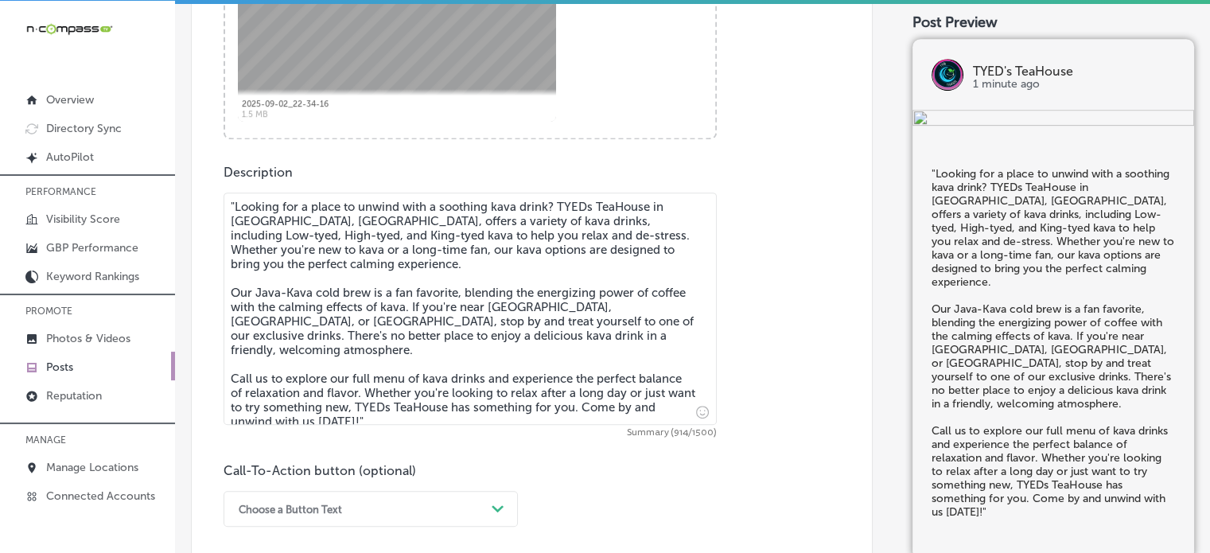
scroll to position [742, 0]
click at [232, 203] on textarea ""Looking for a place to unwind with a soothing kava drink? TYEDs TeaHouse in [G…" at bounding box center [470, 308] width 493 height 232
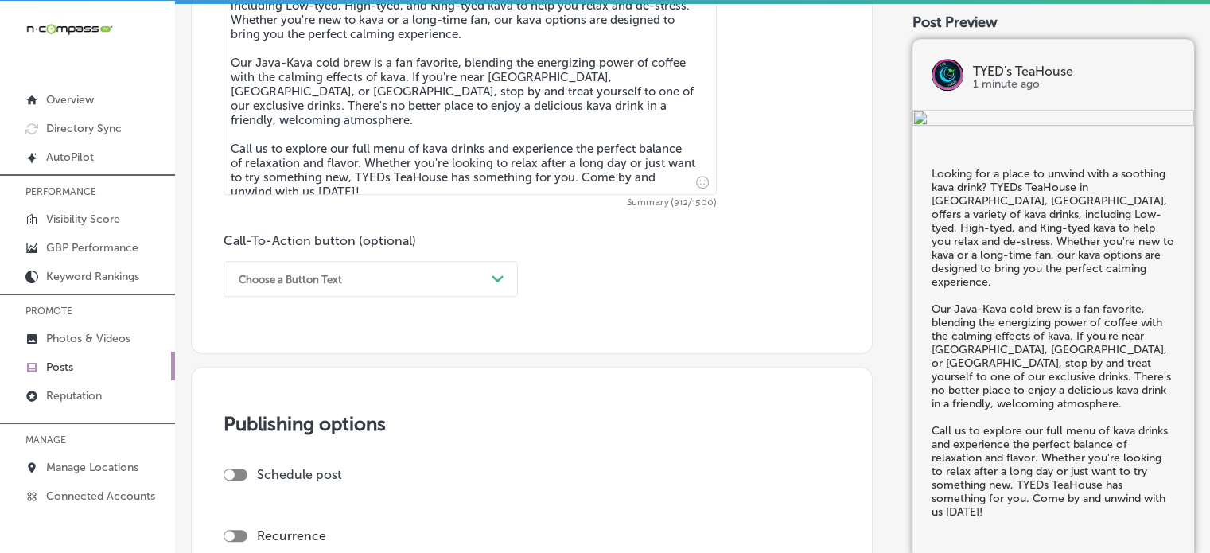
scroll to position [978, 0]
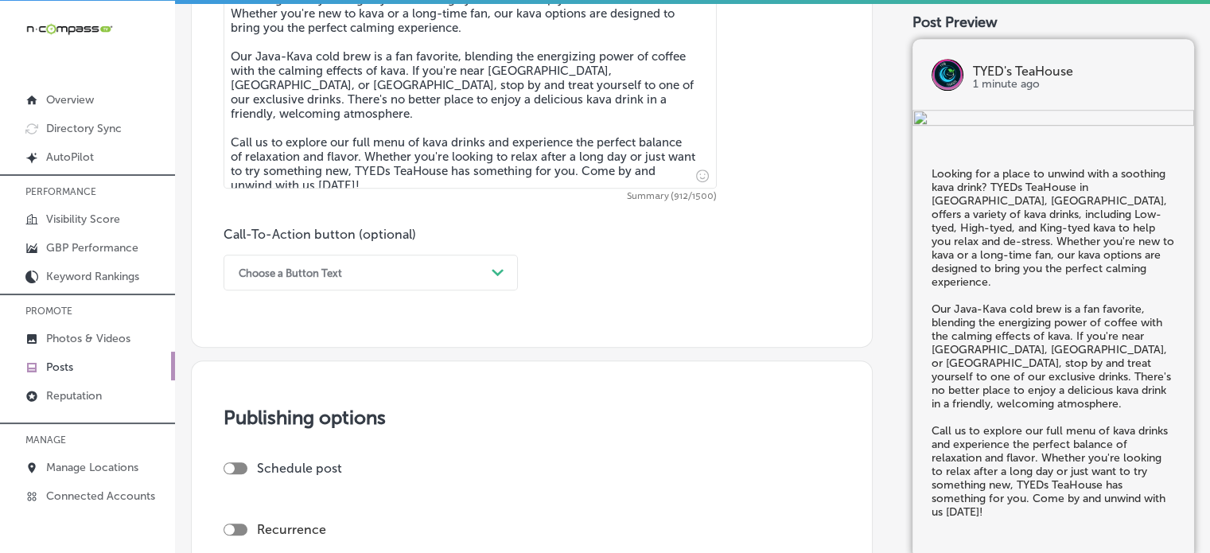
type textarea "Looking for a place to unwind with a soothing kava drink? TYEDs TeaHouse in [GE…"
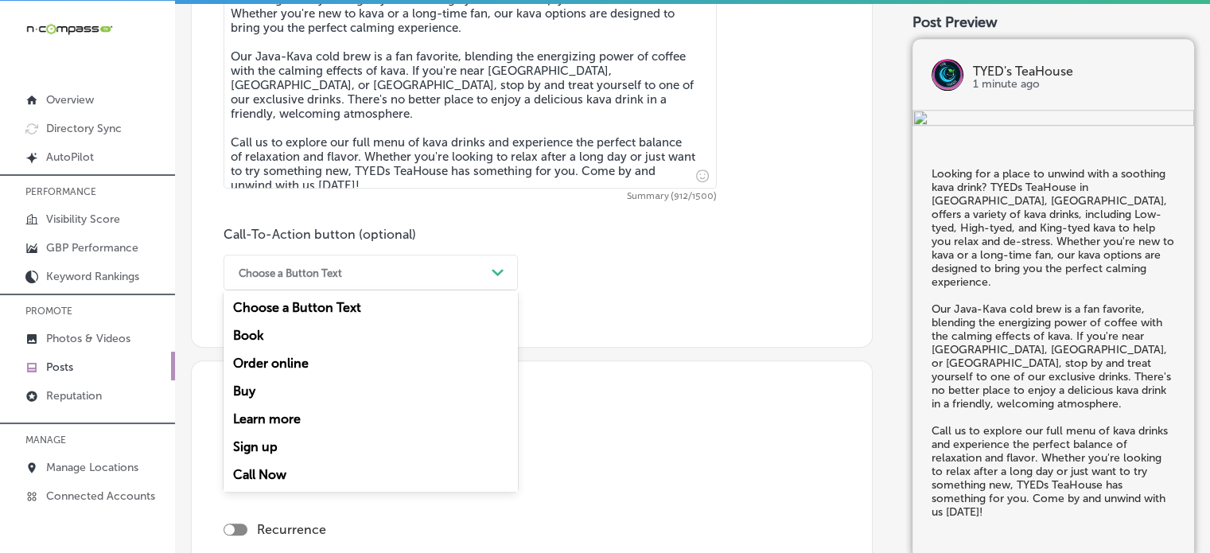
click at [430, 276] on div "Choose a Button Text" at bounding box center [358, 272] width 255 height 25
click at [277, 470] on div "Call Now" at bounding box center [371, 475] width 294 height 28
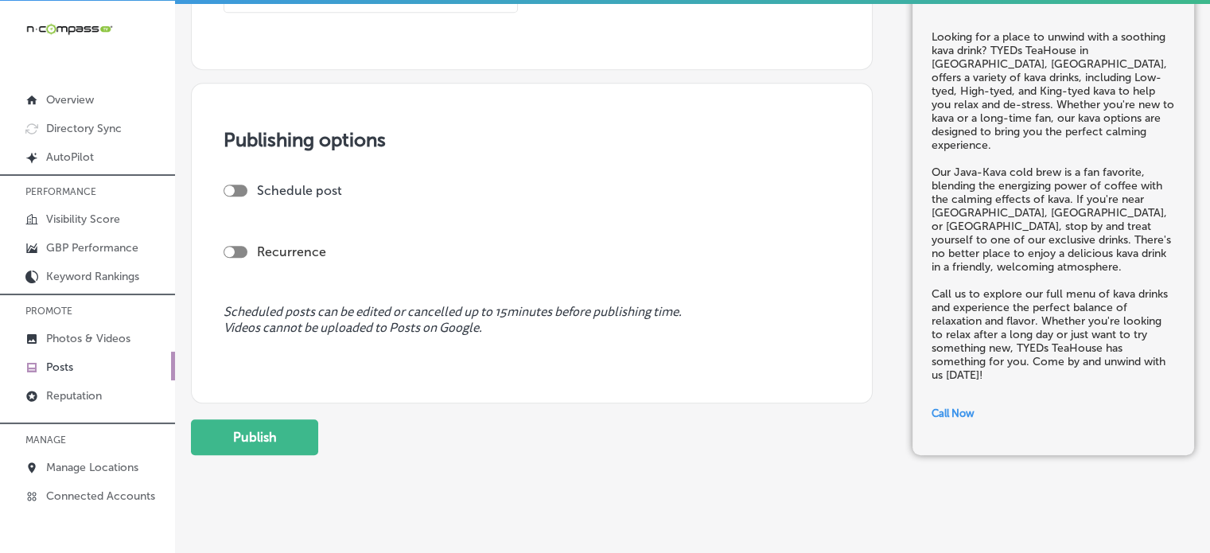
scroll to position [1276, 0]
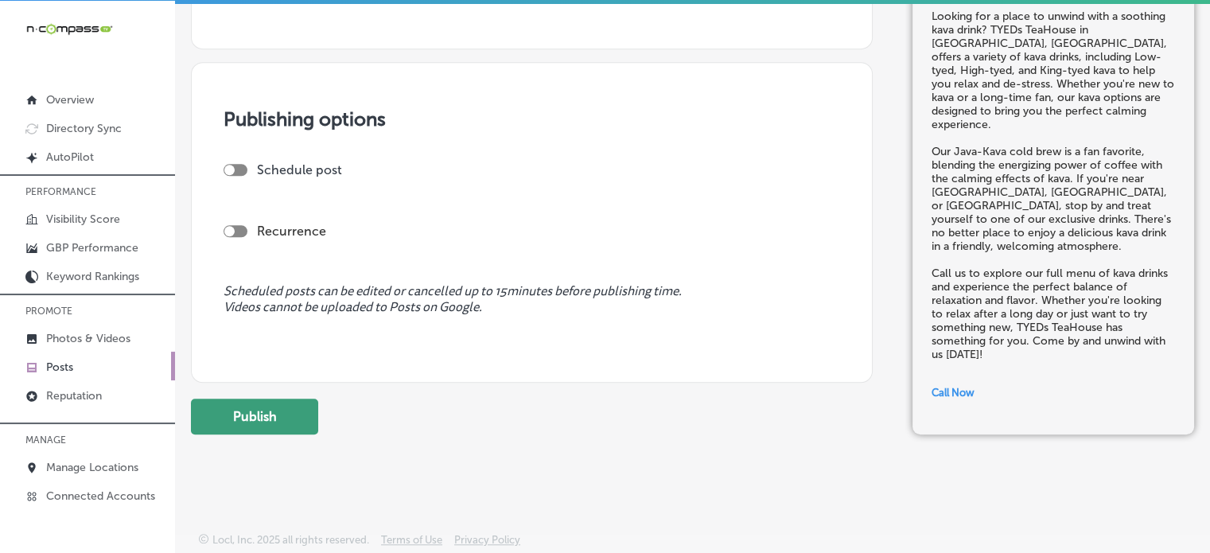
click at [267, 416] on button "Publish" at bounding box center [254, 417] width 127 height 36
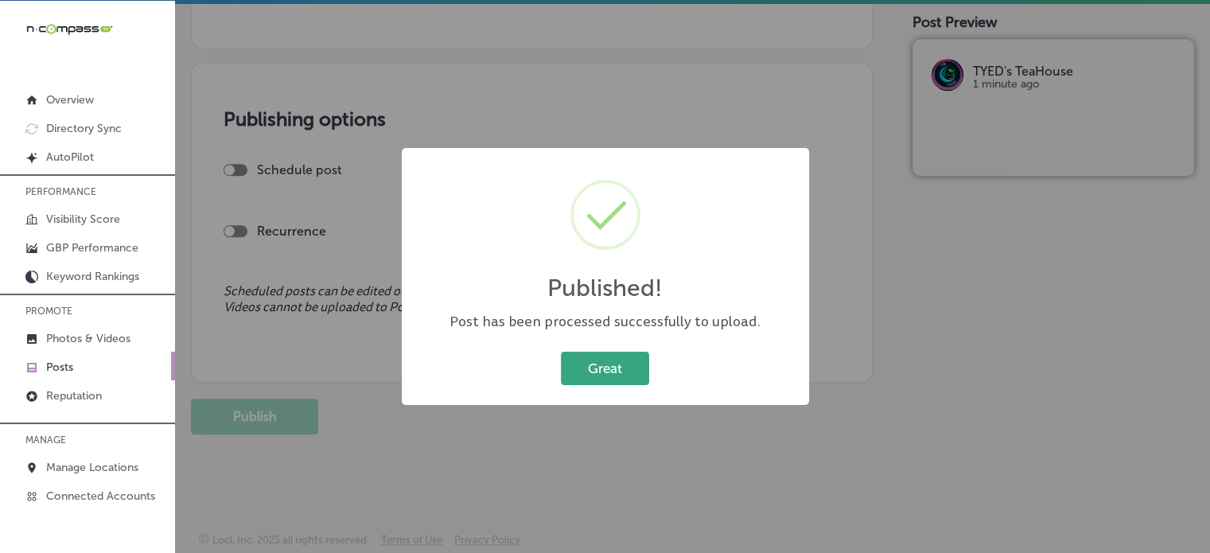
click at [590, 378] on button "Great" at bounding box center [605, 368] width 88 height 33
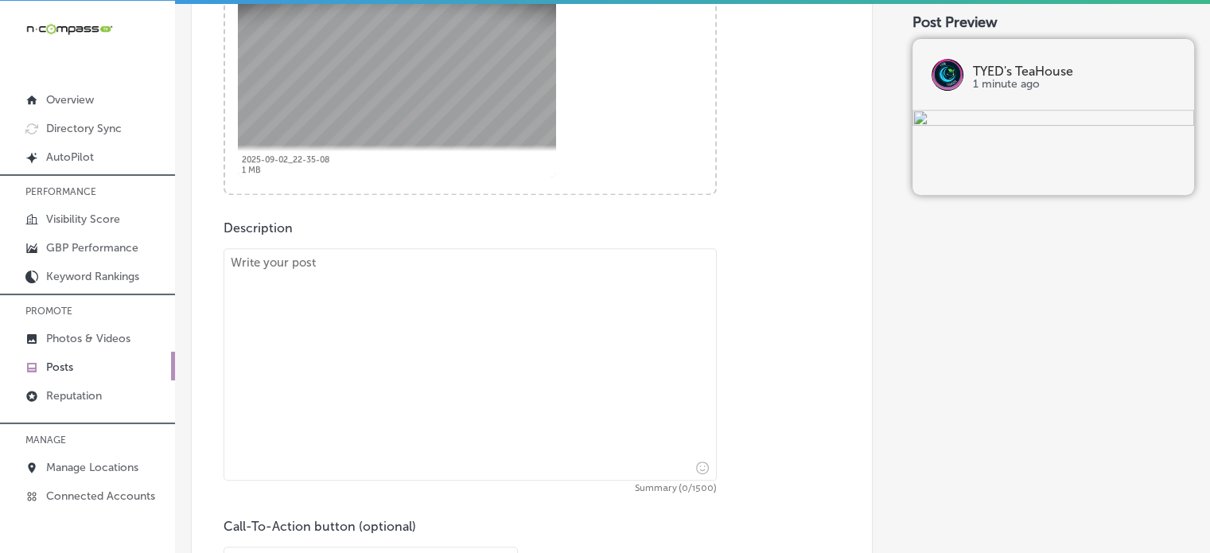
scroll to position [694, 0]
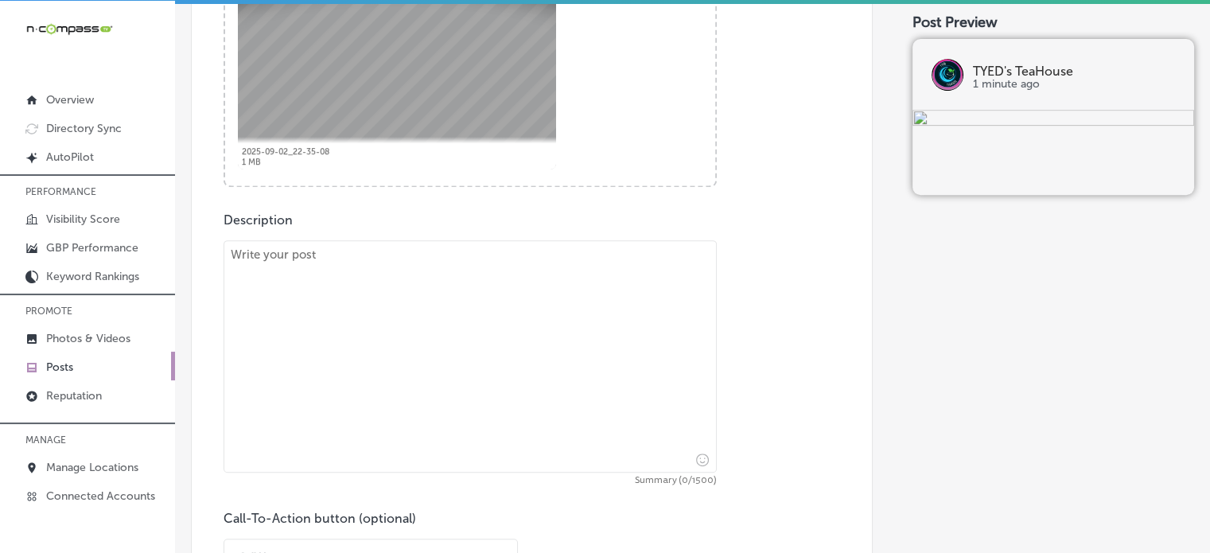
click at [457, 337] on textarea at bounding box center [470, 356] width 493 height 232
paste textarea ""At TYEDs TeaHouse, we’re passionate about providing the finest herbal teas for…"
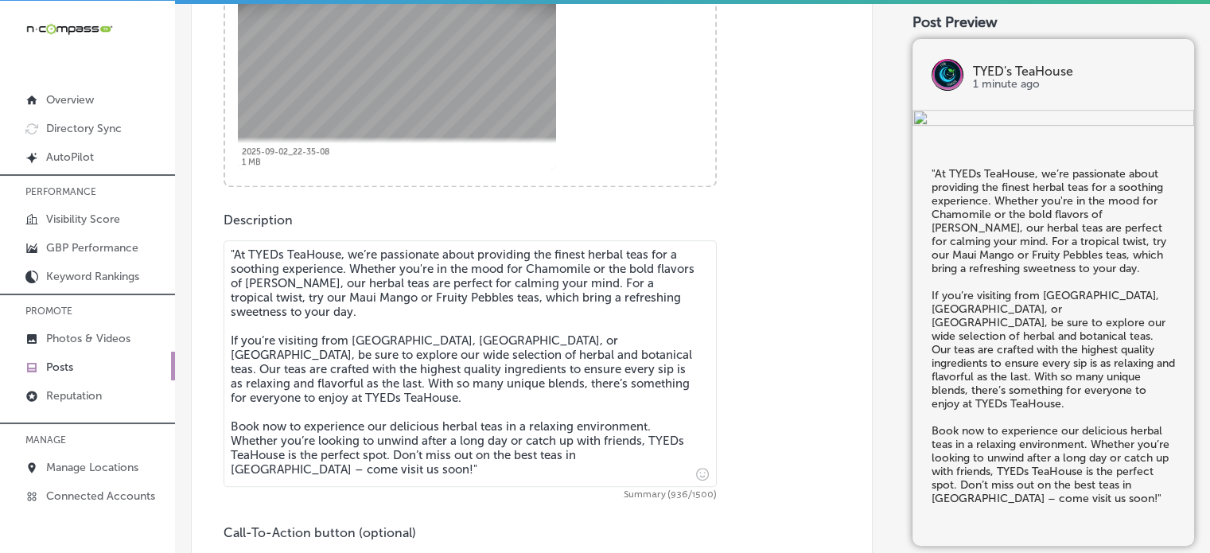
scroll to position [702, 0]
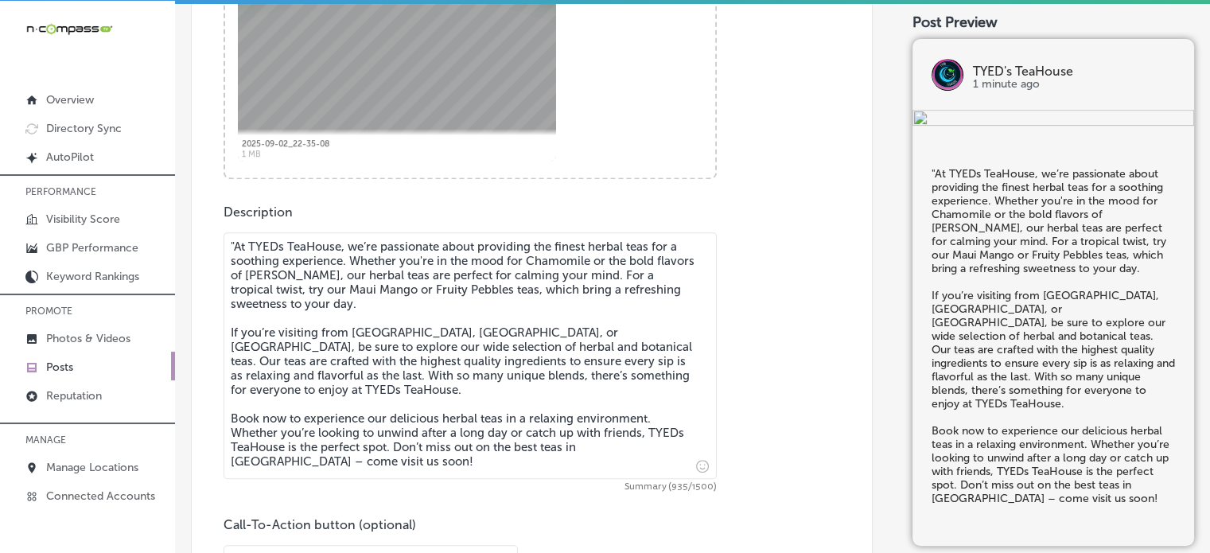
click at [237, 247] on textarea ""At TYEDs TeaHouse, we’re passionate about providing the finest herbal teas for…" at bounding box center [470, 355] width 493 height 247
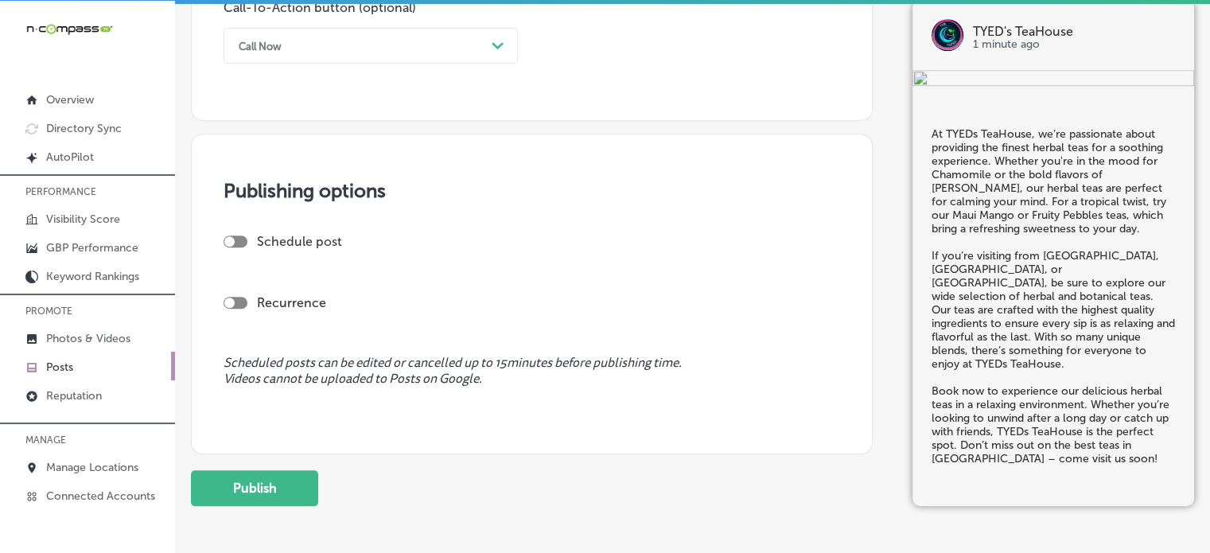
scroll to position [1221, 0]
click at [237, 238] on div at bounding box center [236, 240] width 24 height 12
type textarea "At TYEDs TeaHouse, we’re passionate about providing the finest herbal teas for …"
checkbox input "true"
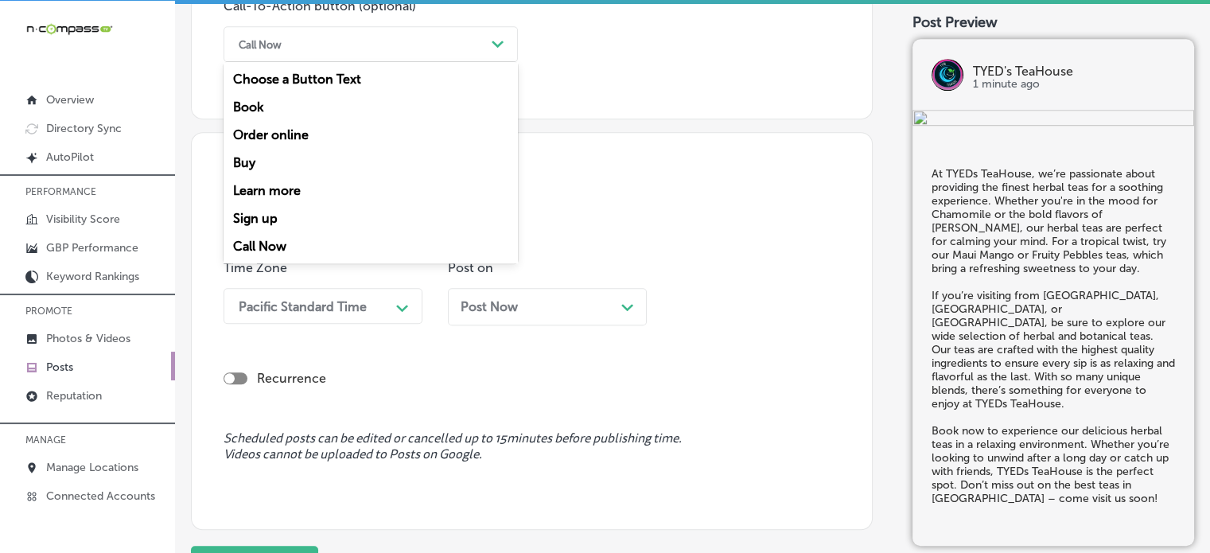
click at [372, 32] on div "Call Now" at bounding box center [358, 44] width 255 height 25
click at [275, 106] on div "Book" at bounding box center [371, 107] width 294 height 28
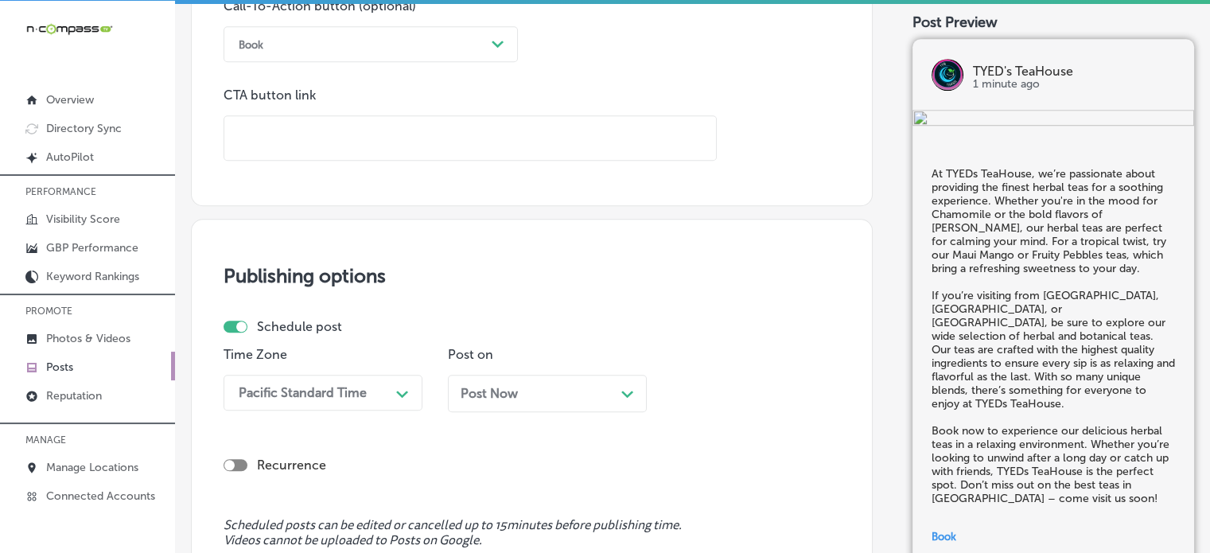
click at [352, 145] on input "text" at bounding box center [470, 138] width 492 height 44
paste input "[URL][DOMAIN_NAME]"
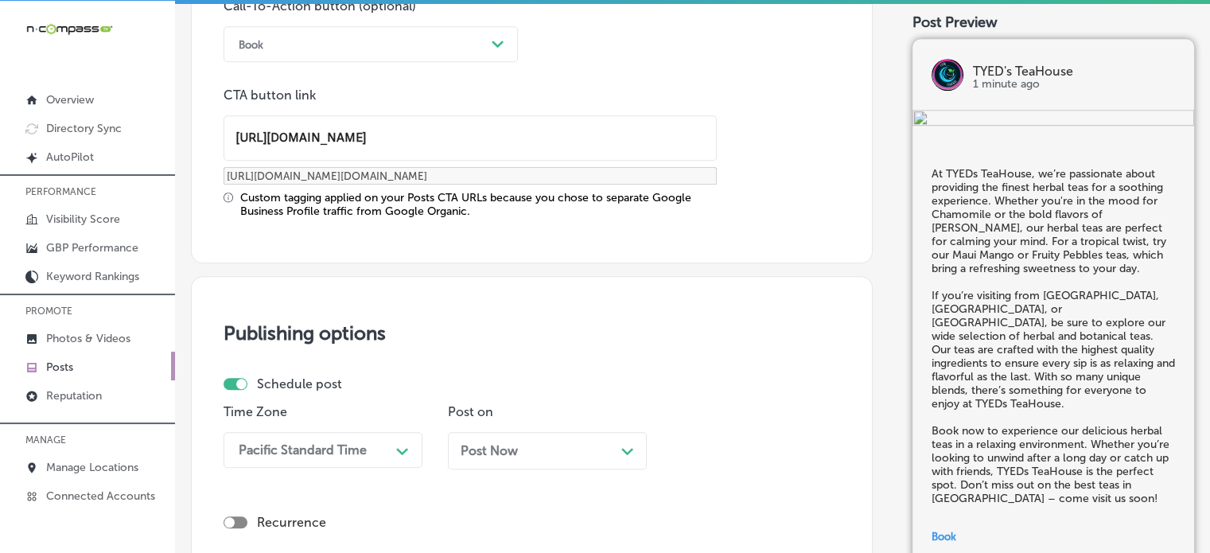
type input "[URL][DOMAIN_NAME]"
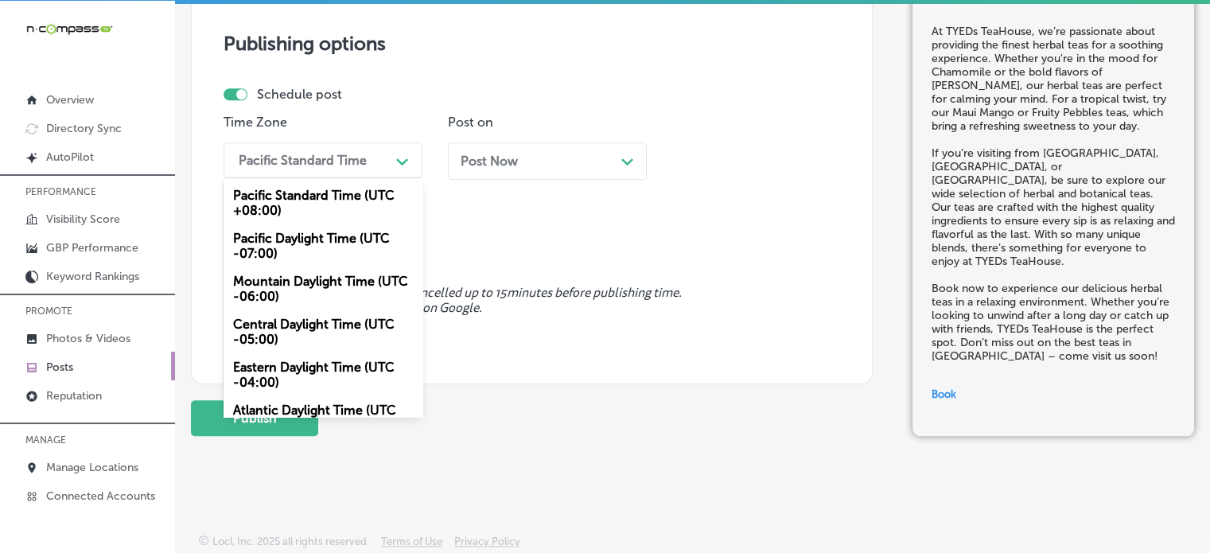
click at [385, 162] on div "Pacific Standard Time" at bounding box center [310, 160] width 159 height 28
click at [338, 278] on div "Mountain Daylight Time (UTC -06:00)" at bounding box center [323, 288] width 199 height 43
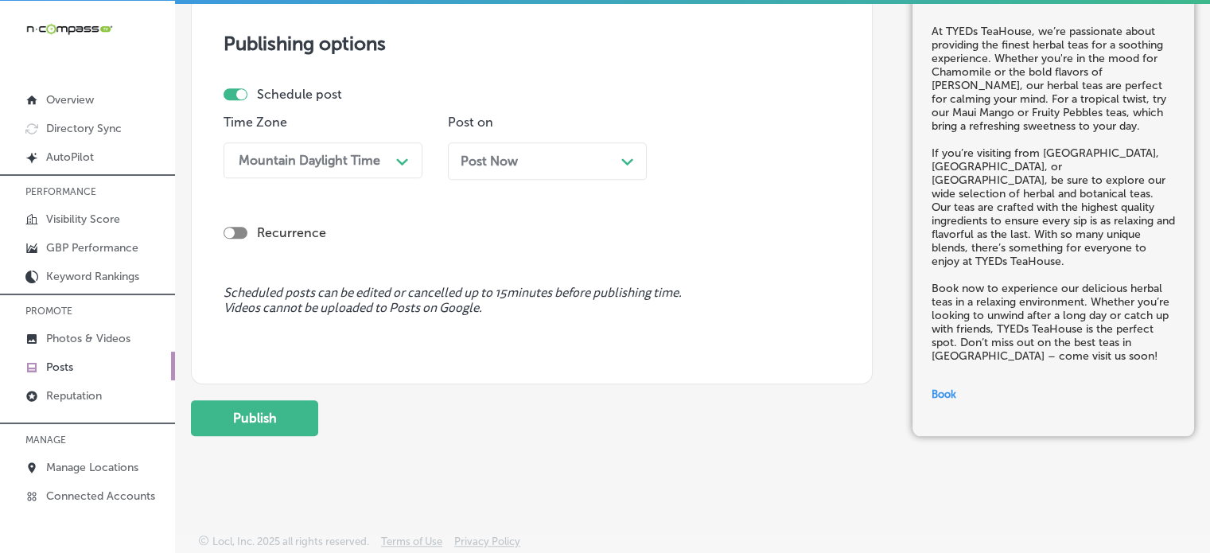
scroll to position [1338, 0]
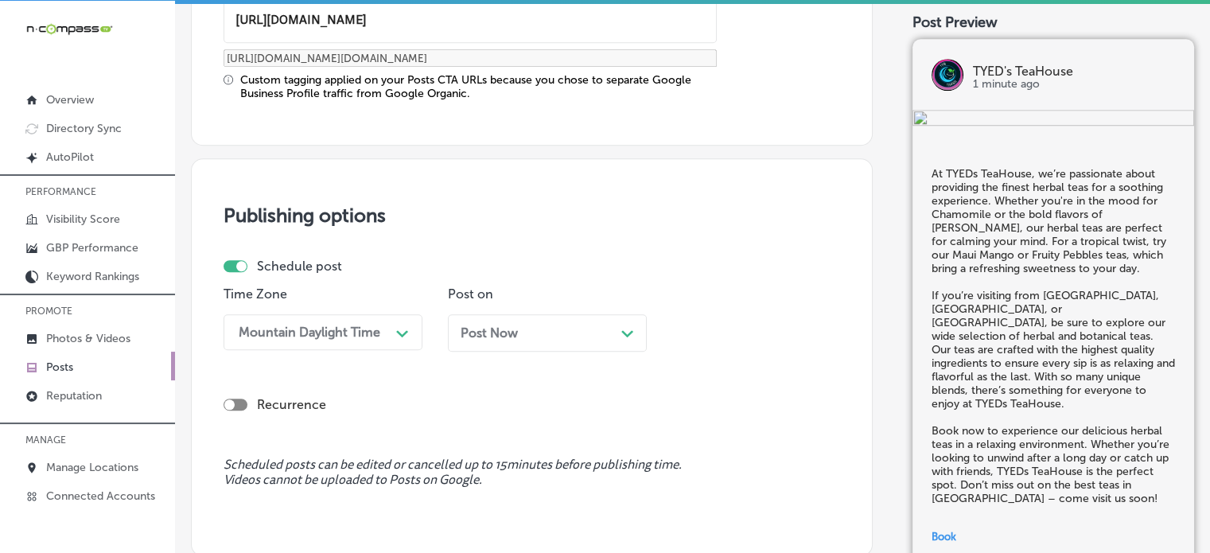
click at [546, 337] on div "Post Now Path Created with Sketch." at bounding box center [547, 332] width 173 height 15
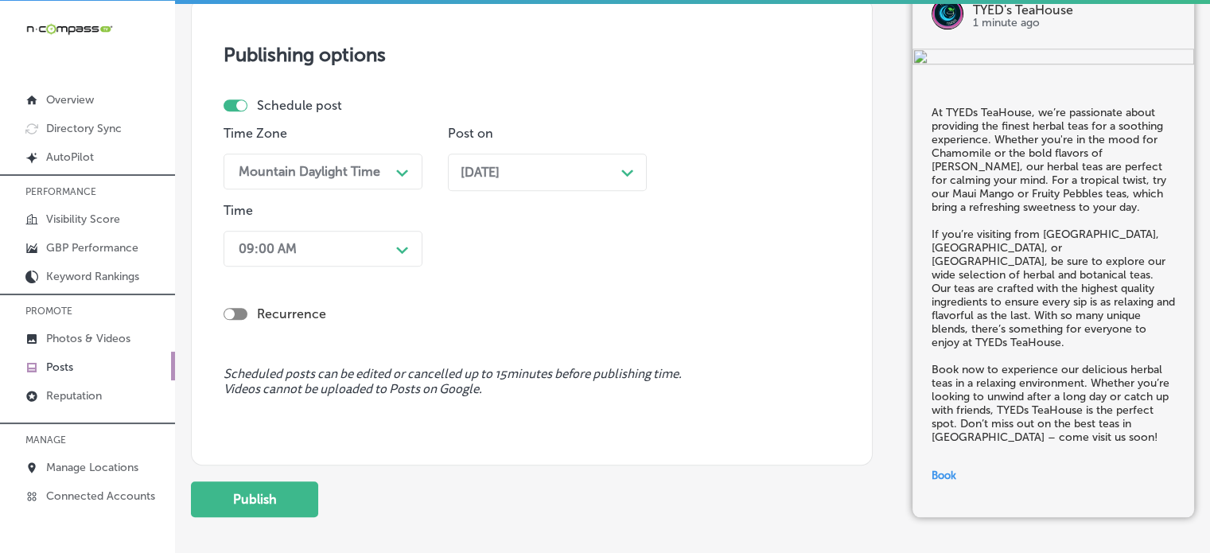
scroll to position [1502, 0]
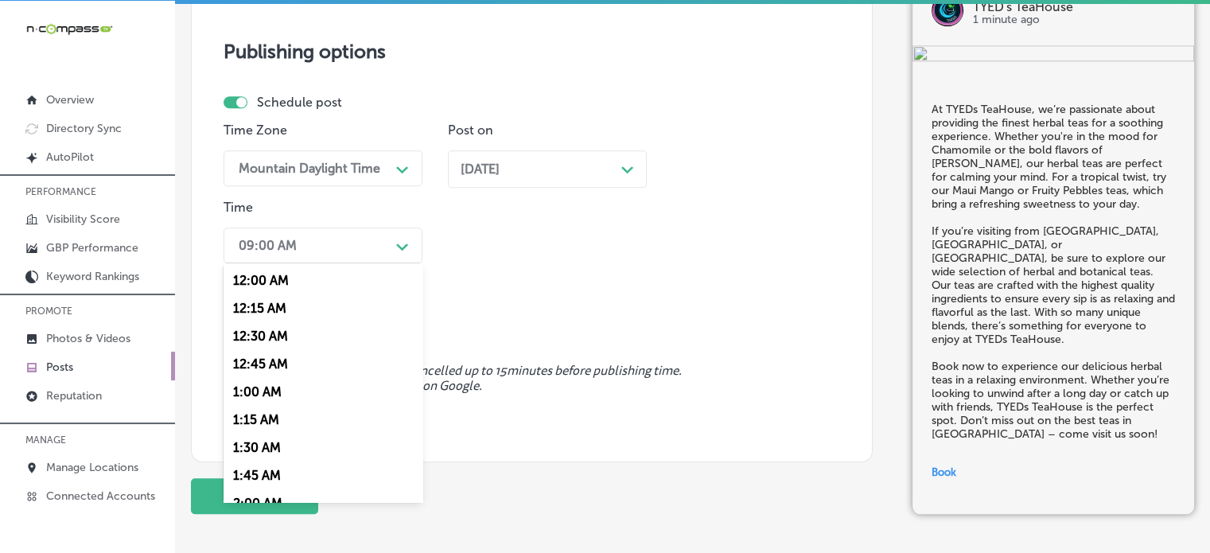
click at [364, 252] on div "09:00 AM" at bounding box center [310, 246] width 159 height 28
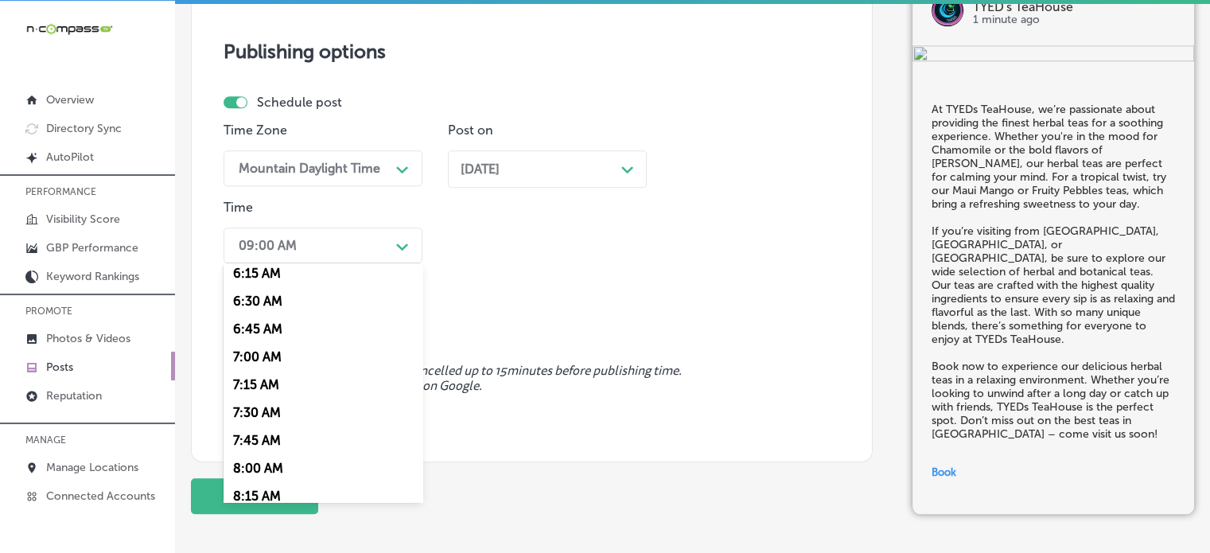
scroll to position [703, 0]
click at [264, 349] on div "7:00 AM" at bounding box center [323, 357] width 199 height 28
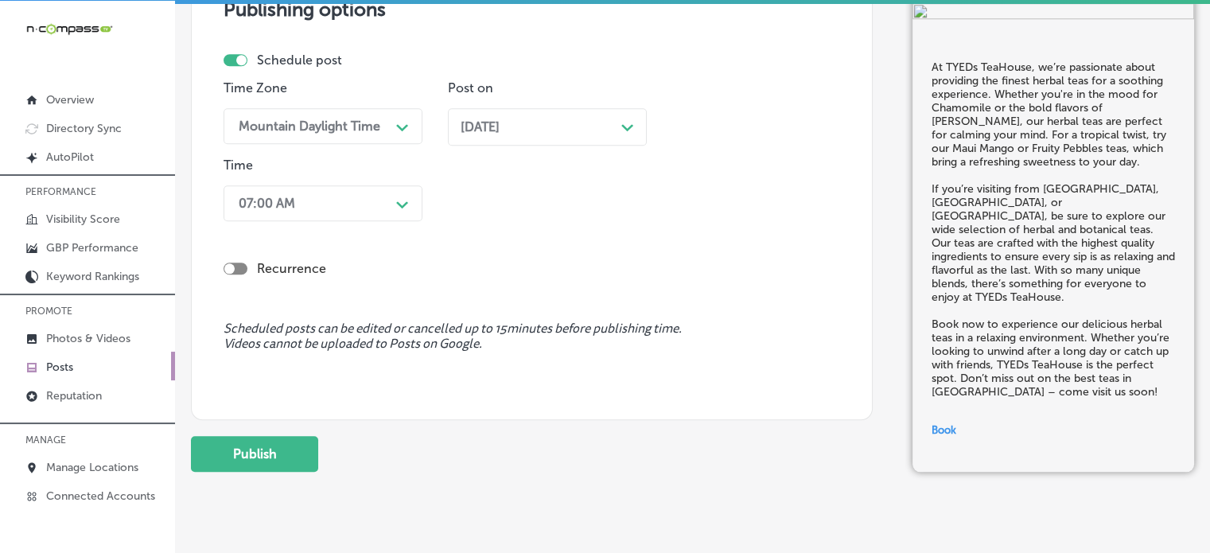
scroll to position [1560, 0]
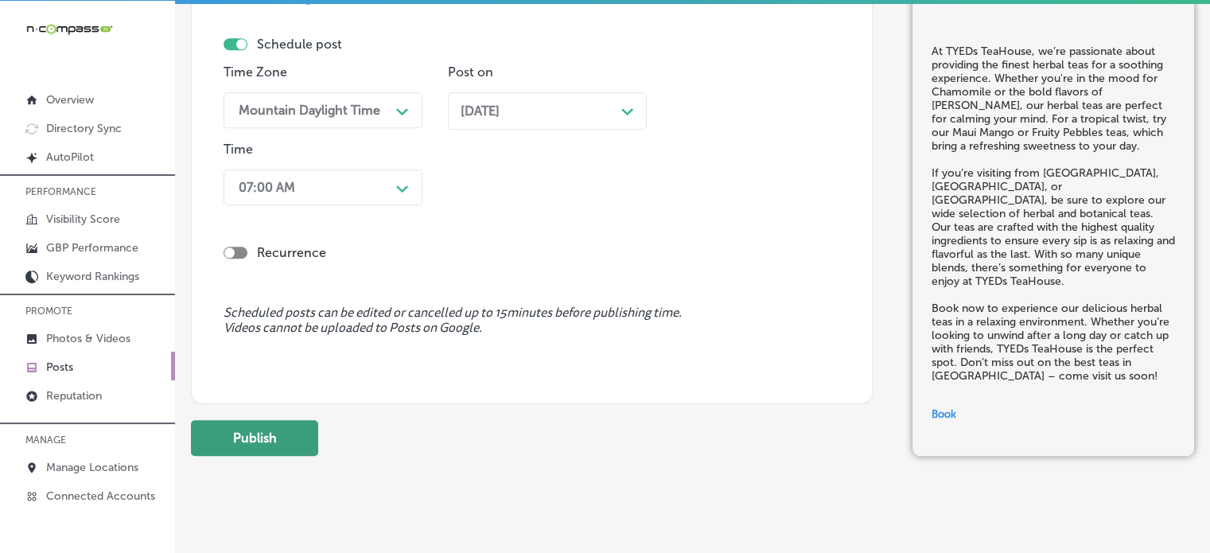
click at [274, 435] on button "Publish" at bounding box center [254, 438] width 127 height 36
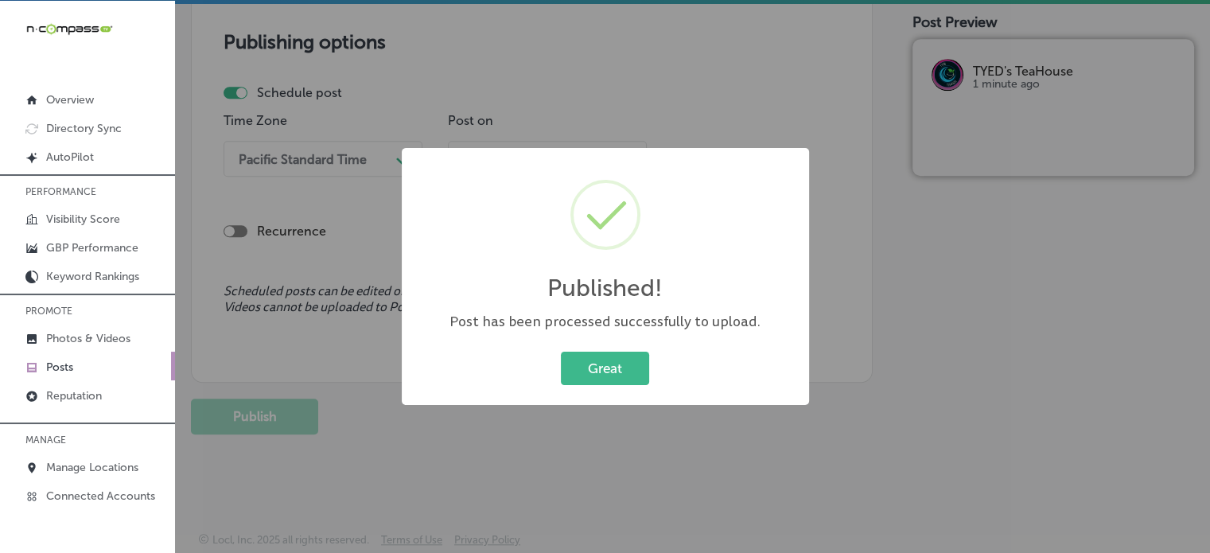
scroll to position [1367, 0]
click at [596, 353] on button "Great" at bounding box center [605, 368] width 88 height 33
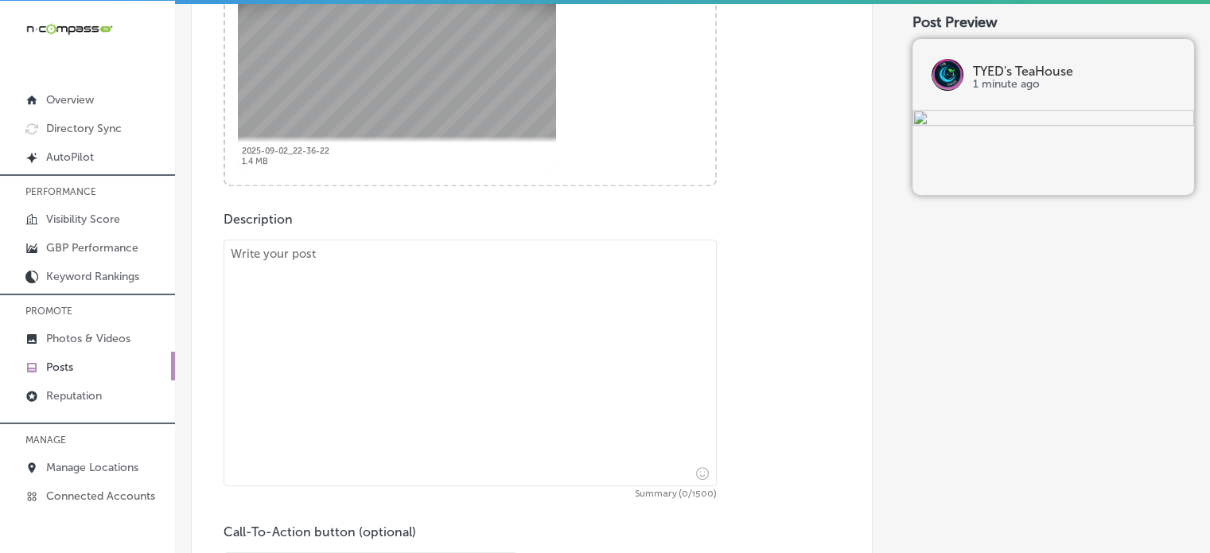
scroll to position [697, 0]
click at [535, 354] on textarea at bounding box center [470, 360] width 493 height 247
paste textarea ""At TYEDs TeaHouse, we specialize in a wide range of kava drinks that are desig…"
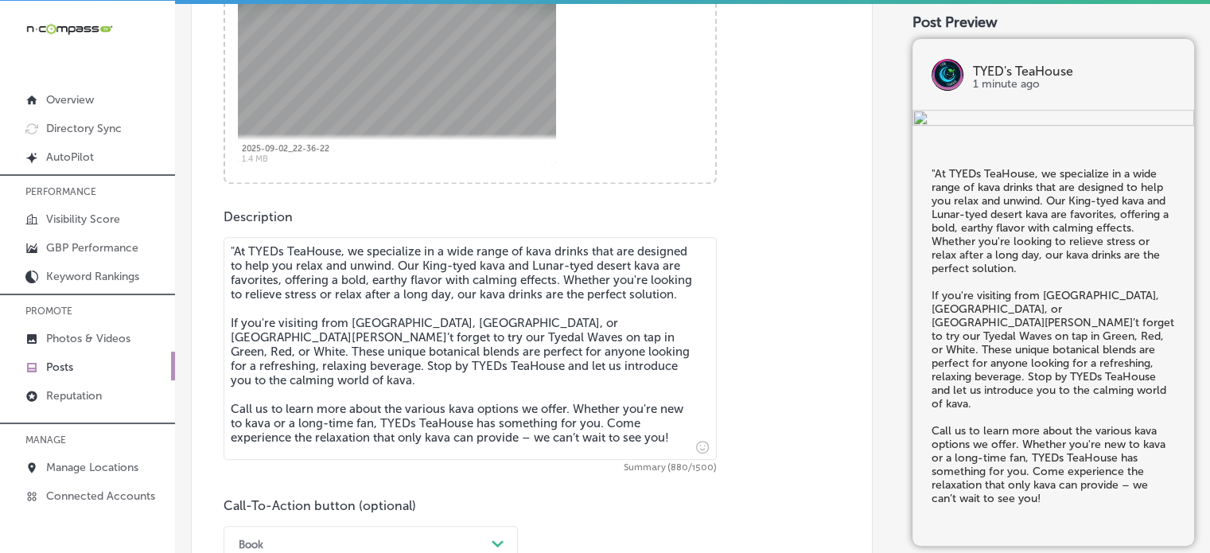
click at [236, 254] on textarea ""At TYEDs TeaHouse, we specialize in a wide range of kava drinks that are desig…" at bounding box center [470, 348] width 493 height 223
type textarea "At TYEDs TeaHouse, we specialize in a wide range of kava drinks that are design…"
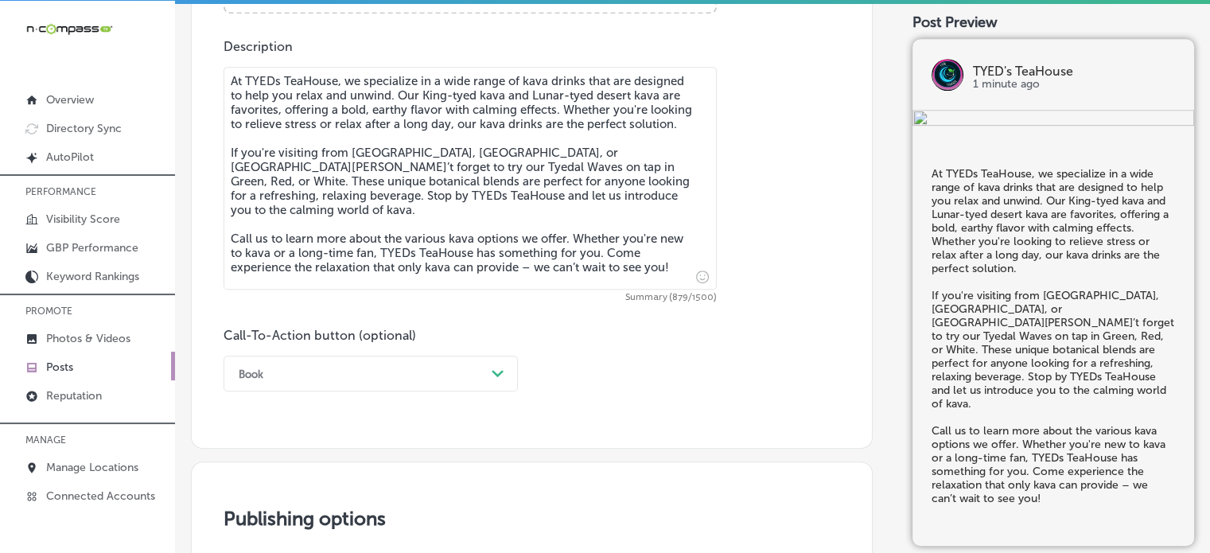
scroll to position [913, 0]
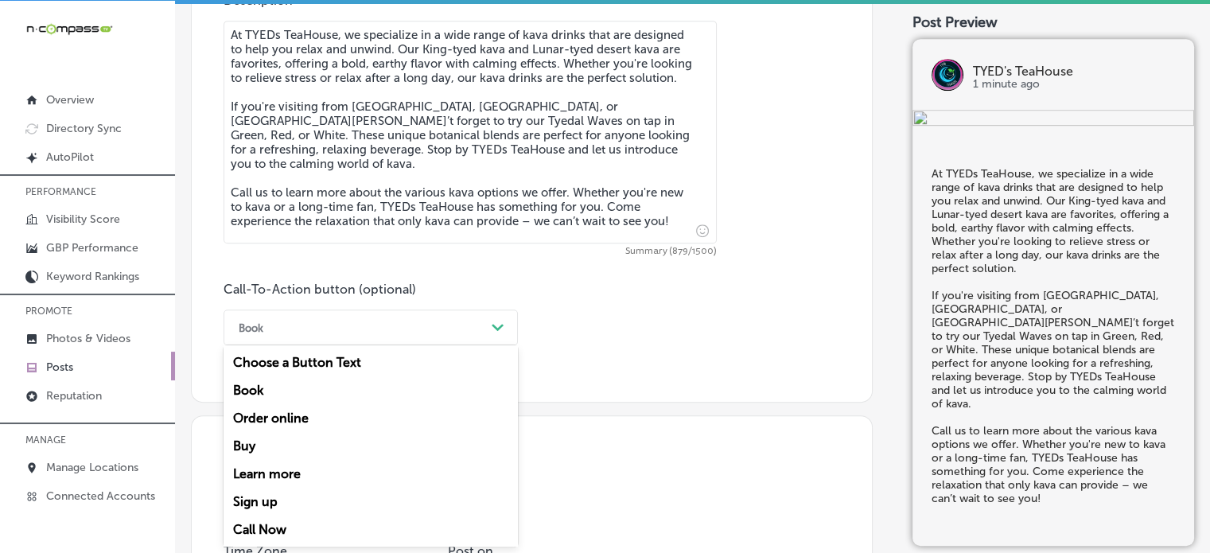
click at [432, 345] on div "option Book, selected. option Choose a Button Text focused, 1 of 7. 7 results a…" at bounding box center [371, 328] width 294 height 36
click at [275, 524] on div "Call Now" at bounding box center [371, 530] width 294 height 28
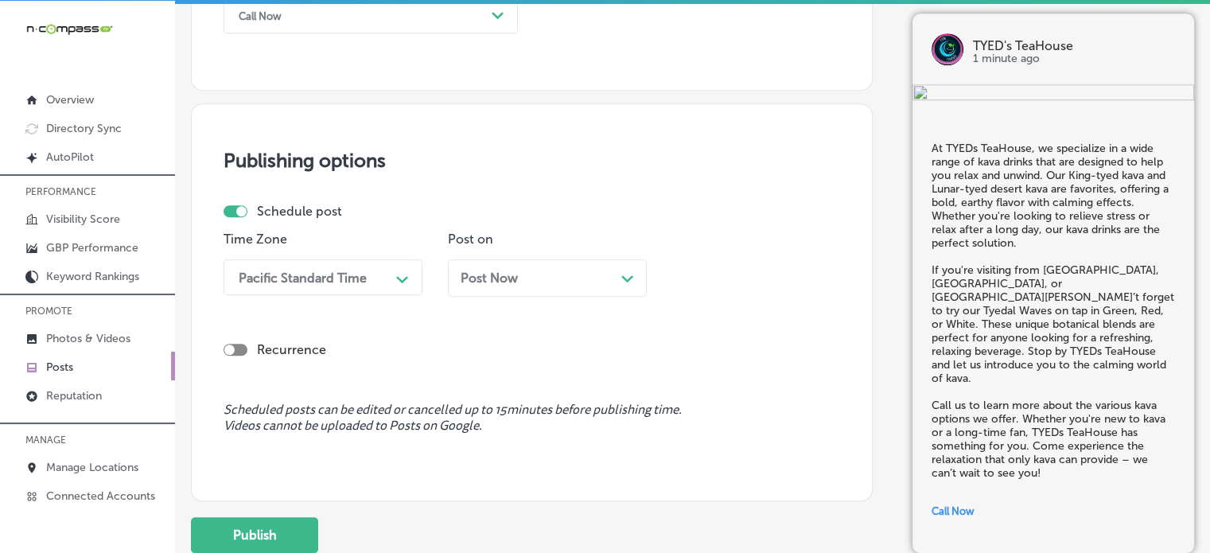
scroll to position [1236, 0]
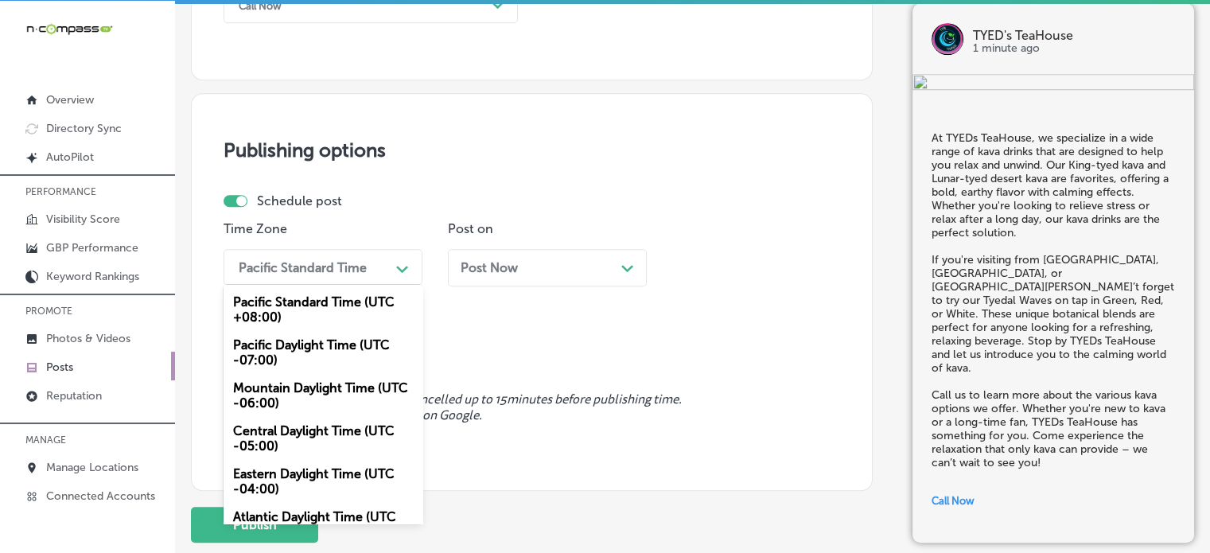
click at [304, 254] on div "Pacific Standard Time" at bounding box center [310, 267] width 159 height 28
click at [302, 396] on div "Mountain Daylight Time (UTC -06:00)" at bounding box center [323, 395] width 199 height 43
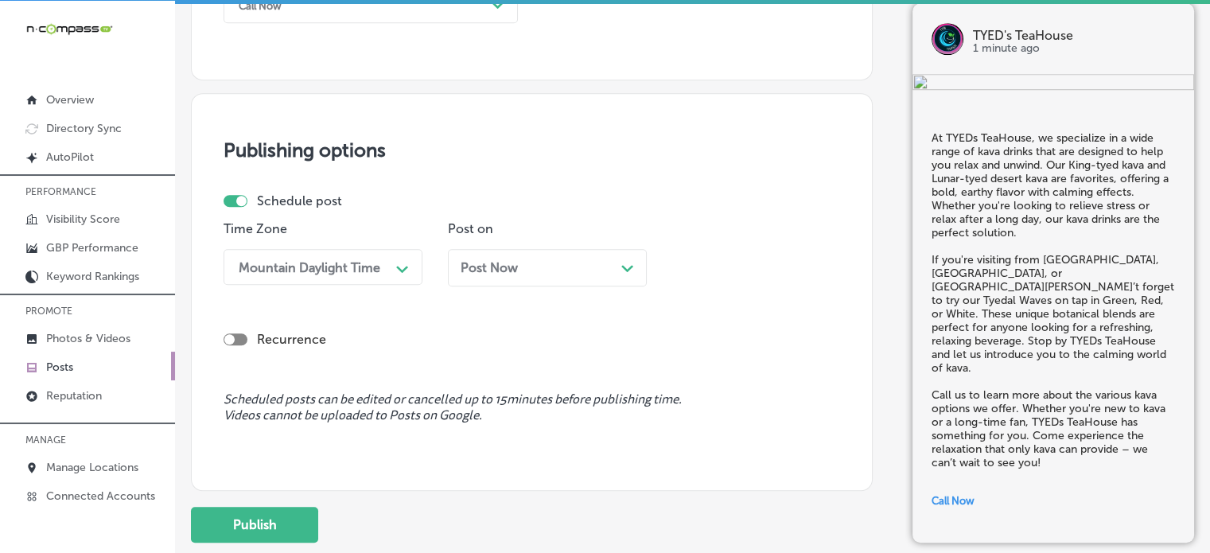
click at [542, 282] on div "Post Now Path Created with Sketch." at bounding box center [547, 267] width 199 height 37
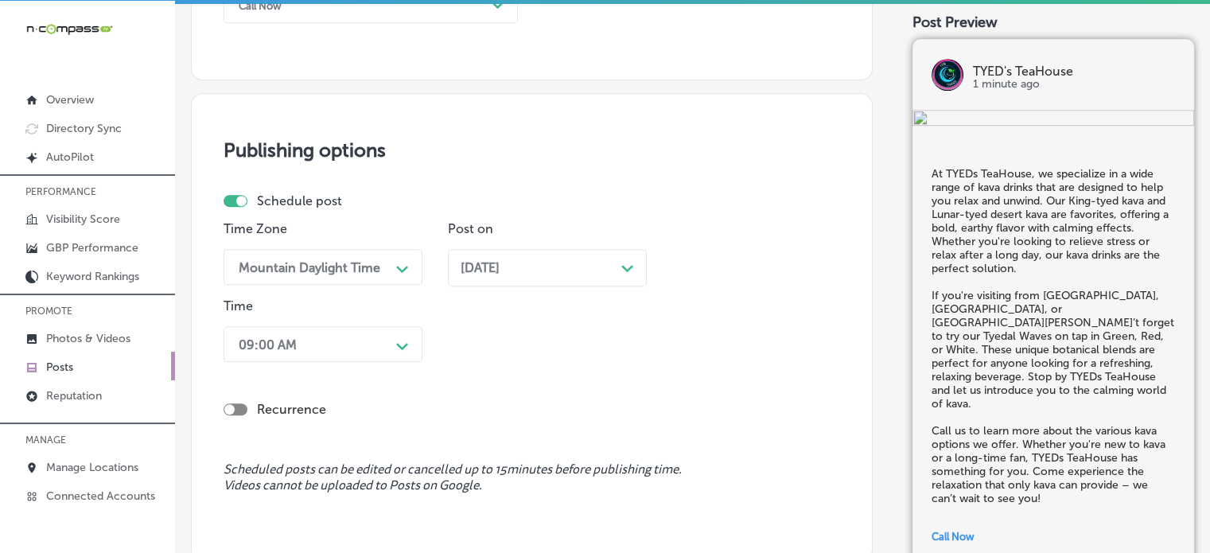
scroll to position [1289, 0]
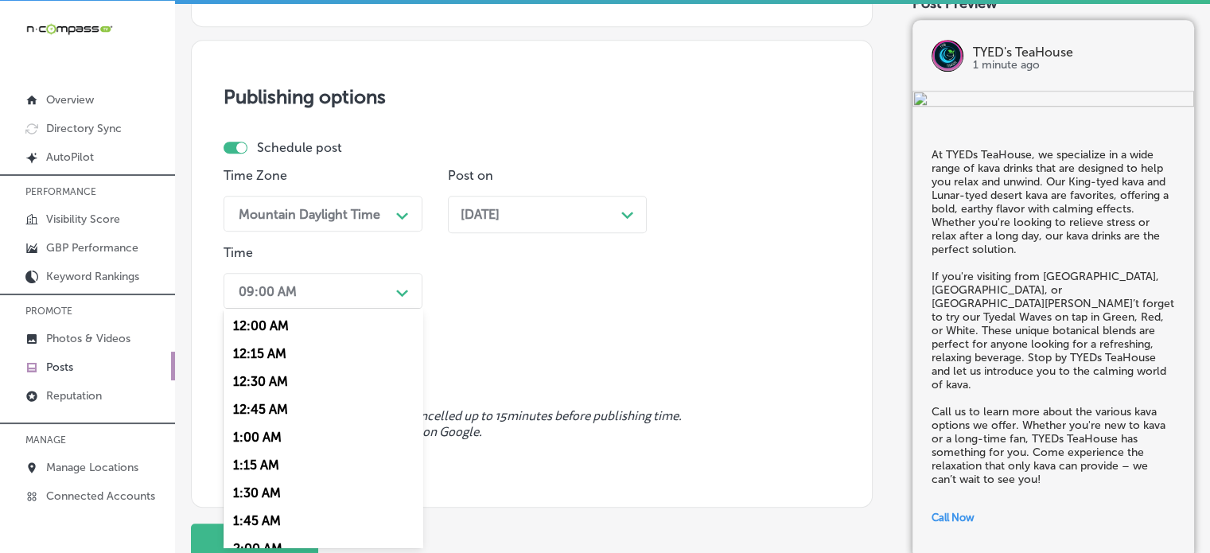
click at [382, 309] on div "option 7:00 AM, selected. option 12:00 AM focused, 1 of 96. 96 results availabl…" at bounding box center [323, 291] width 199 height 36
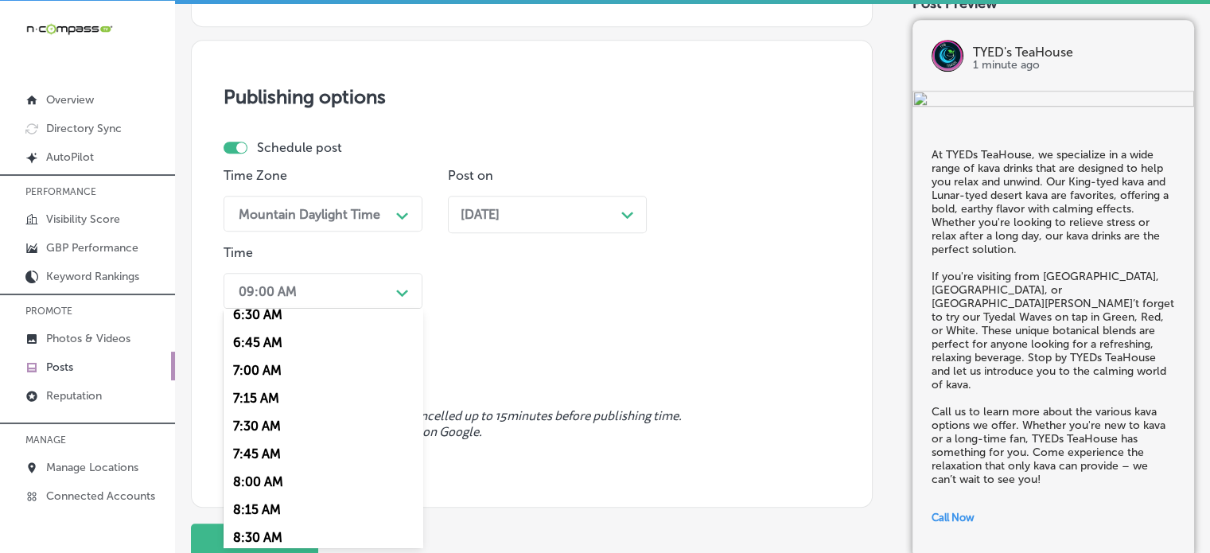
click at [259, 372] on div "7:00 AM" at bounding box center [323, 370] width 199 height 28
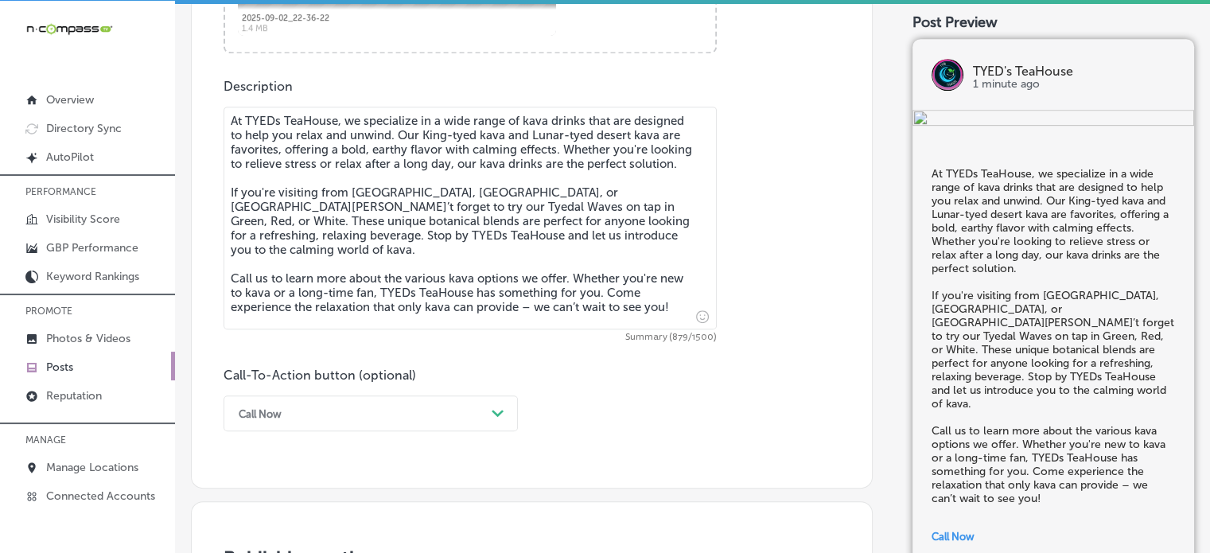
scroll to position [827, 0]
click at [787, 342] on div "Description At TYEDs TeaHouse, we specialize in a wide range of kava drinks tha…" at bounding box center [532, 256] width 617 height 353
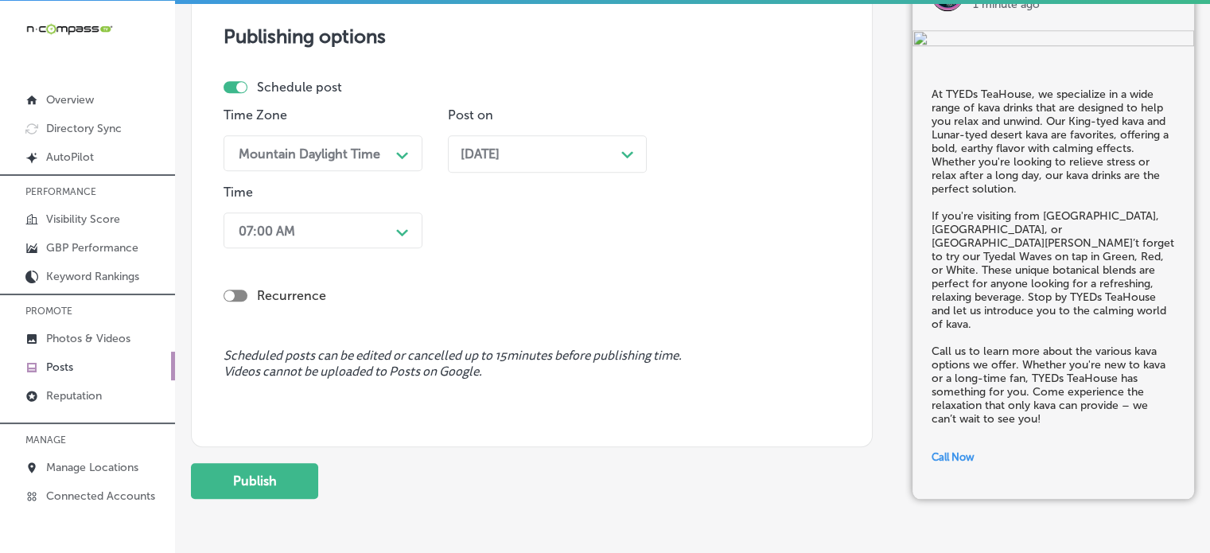
scroll to position [1354, 0]
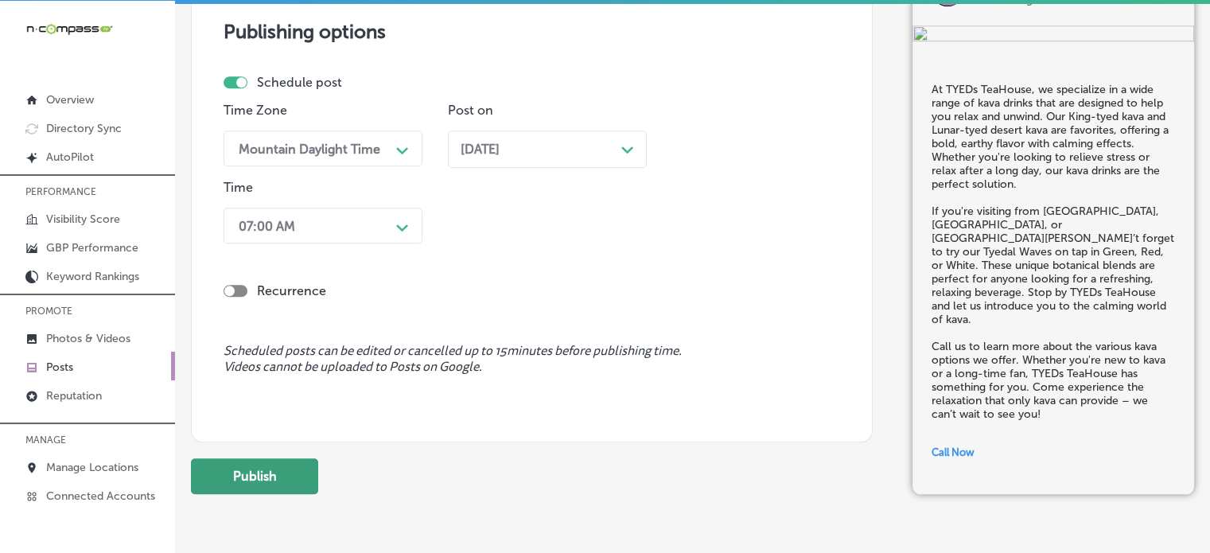
click at [258, 477] on button "Publish" at bounding box center [254, 476] width 127 height 36
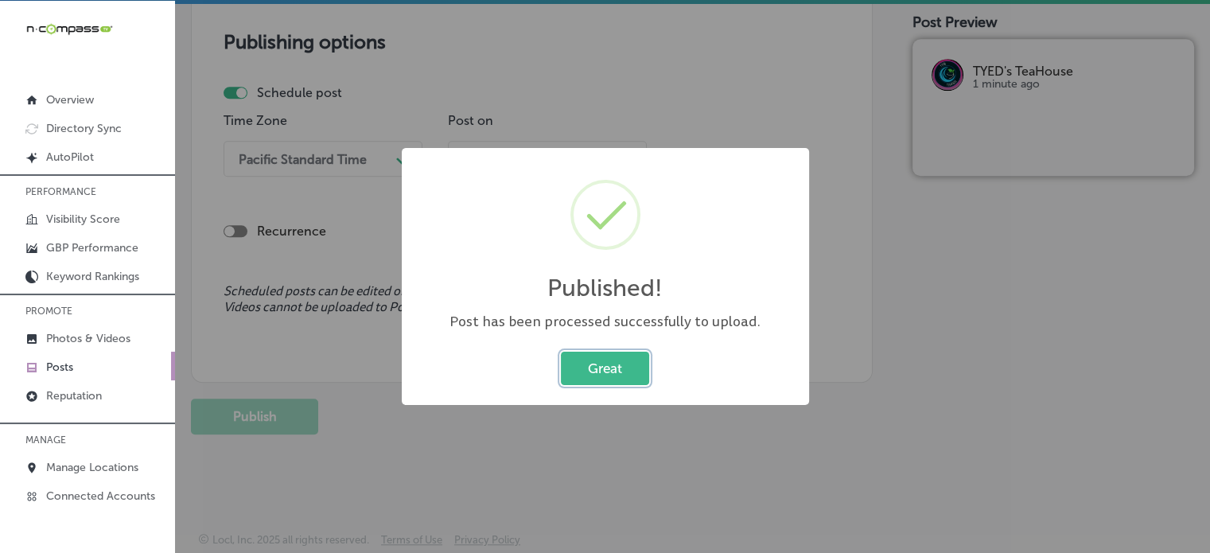
scroll to position [1343, 0]
click at [611, 365] on button "Great" at bounding box center [605, 368] width 88 height 33
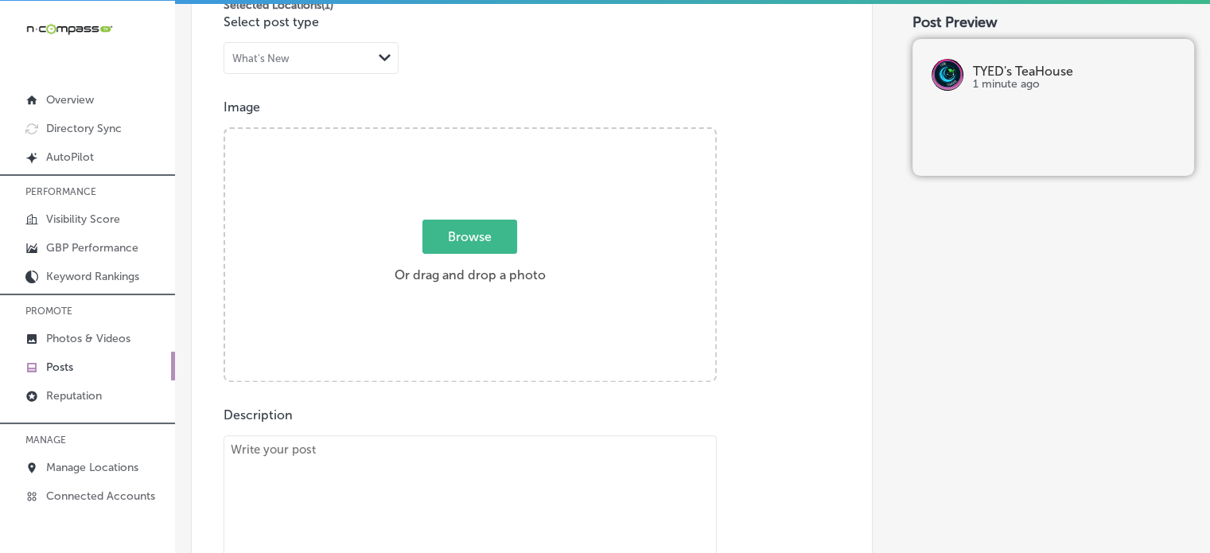
scroll to position [491, 0]
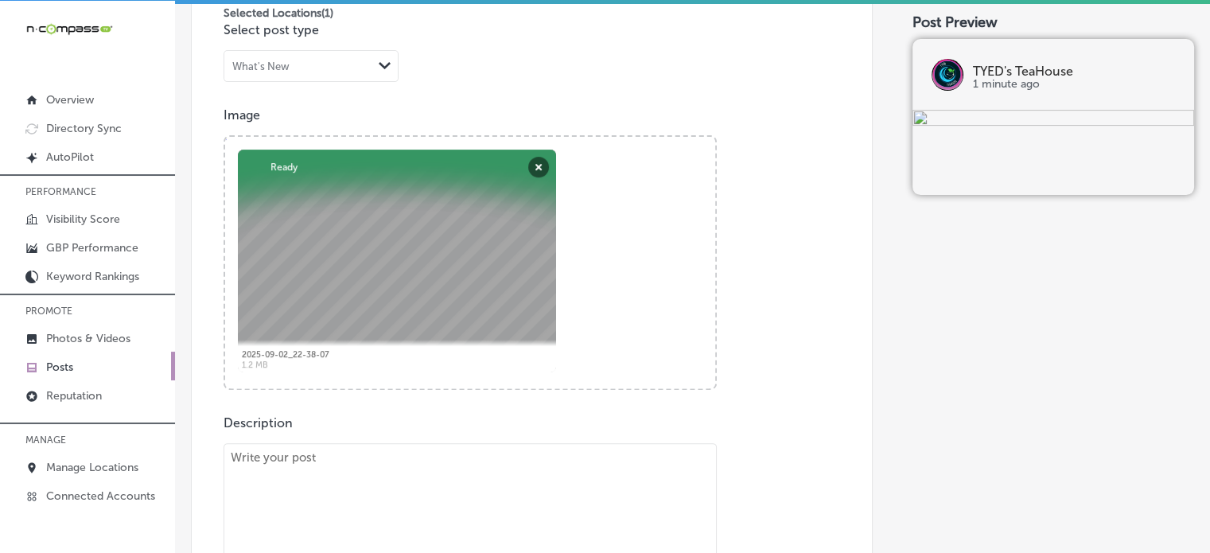
click at [539, 477] on textarea at bounding box center [470, 554] width 493 height 223
paste textarea ""Looking for a cool, refreshing pick-me-up? TYEDs TeaHouse in [GEOGRAPHIC_DATA]…"
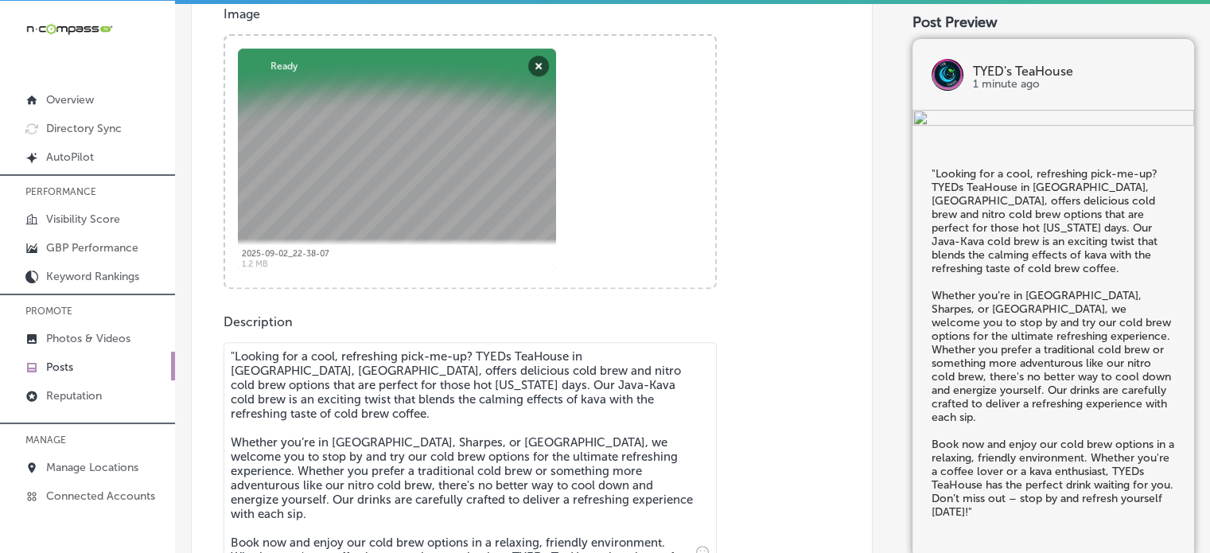
scroll to position [665, 0]
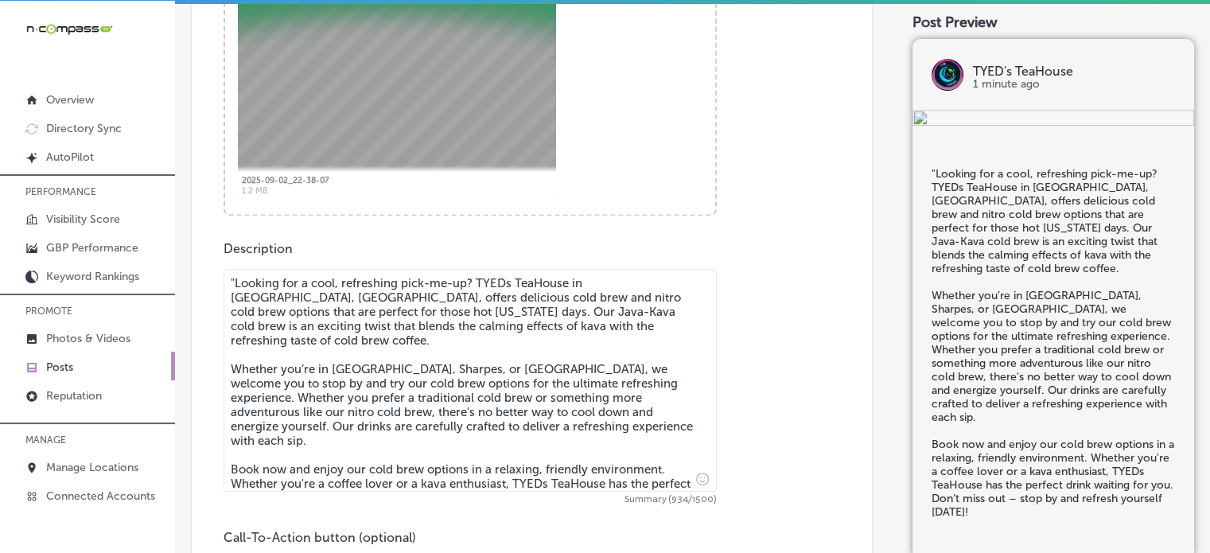
click at [237, 277] on textarea ""Looking for a cool, refreshing pick-me-up? TYEDs TeaHouse in [GEOGRAPHIC_DATA]…" at bounding box center [470, 380] width 493 height 223
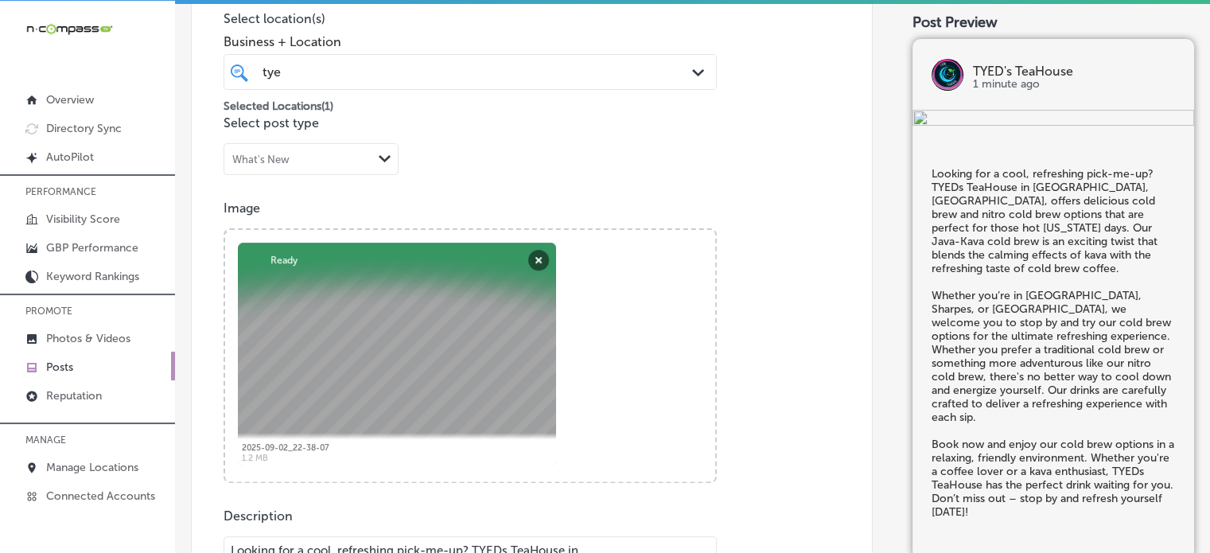
scroll to position [370, 0]
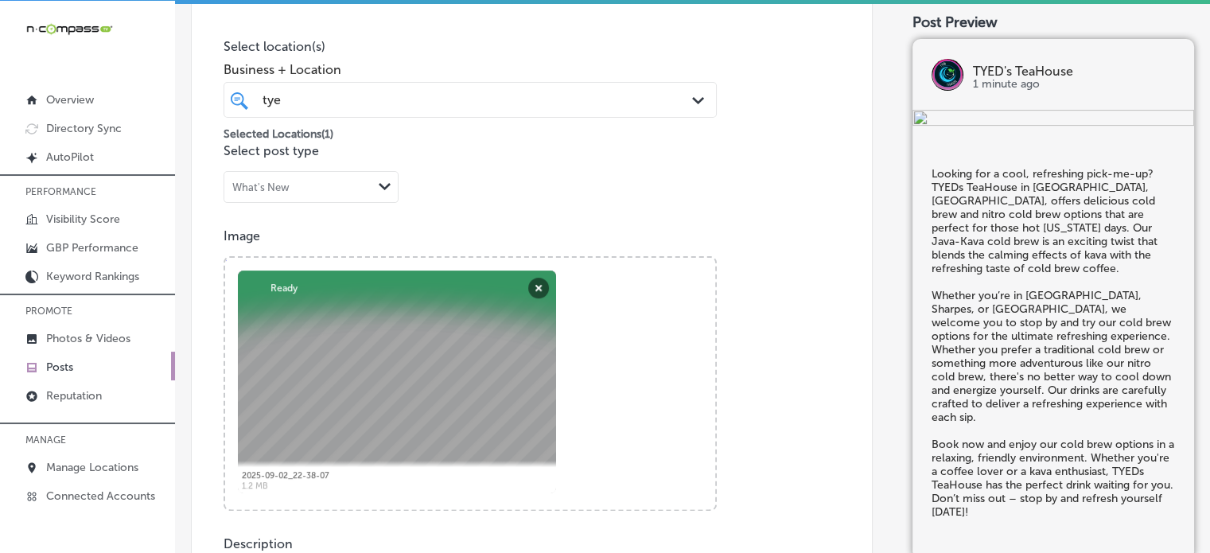
type textarea "Looking for a cool, refreshing pick-me-up? TYEDs TeaHouse in [GEOGRAPHIC_DATA],…"
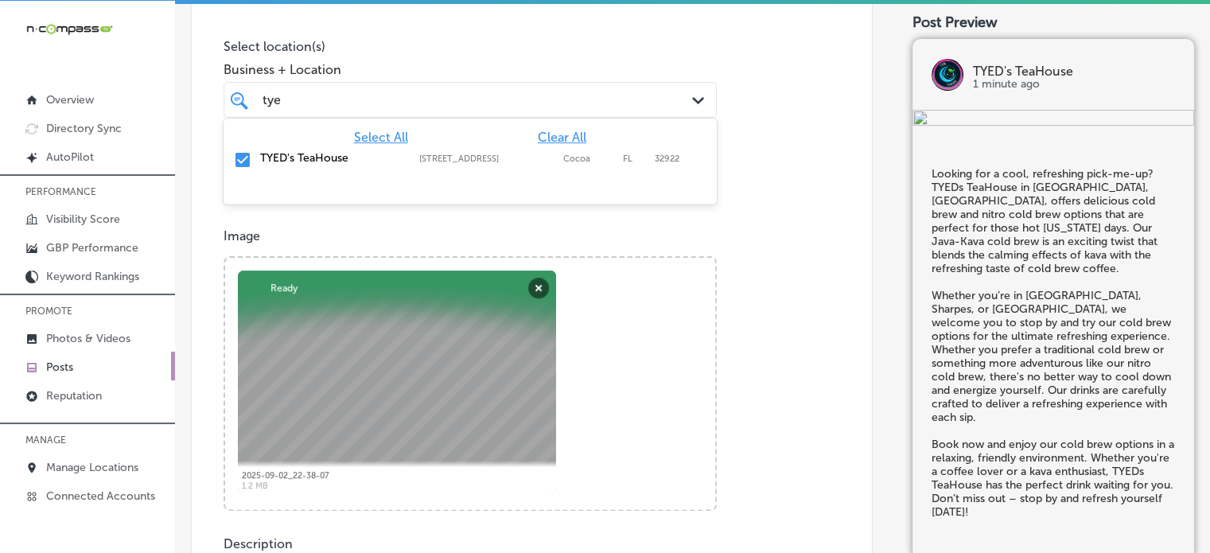
click at [493, 99] on div "[PERSON_NAME]" at bounding box center [449, 99] width 376 height 21
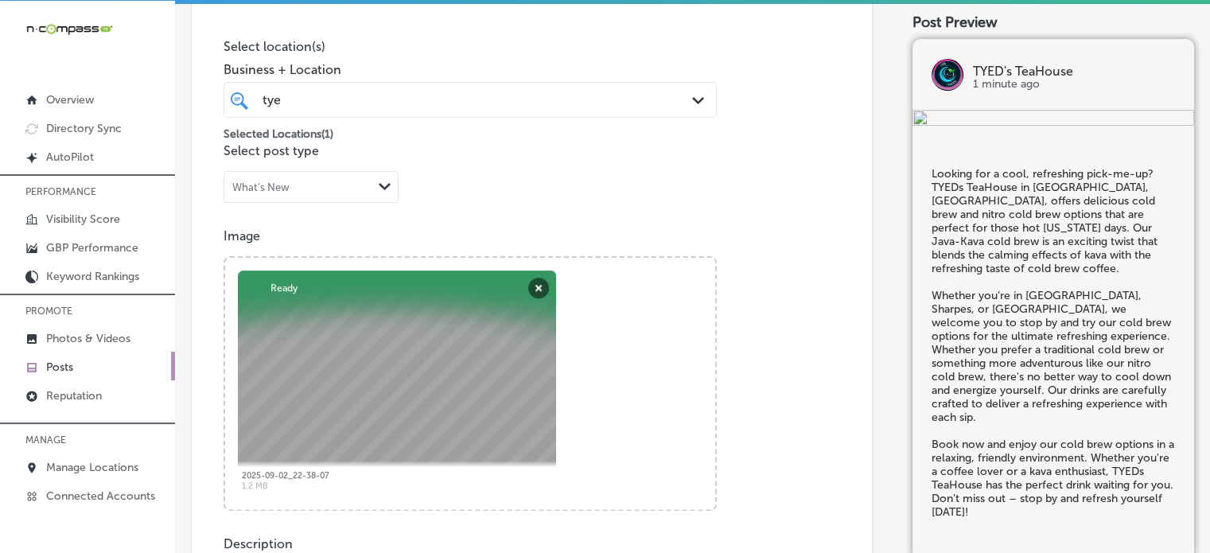
click at [493, 99] on div "[PERSON_NAME]" at bounding box center [449, 99] width 376 height 21
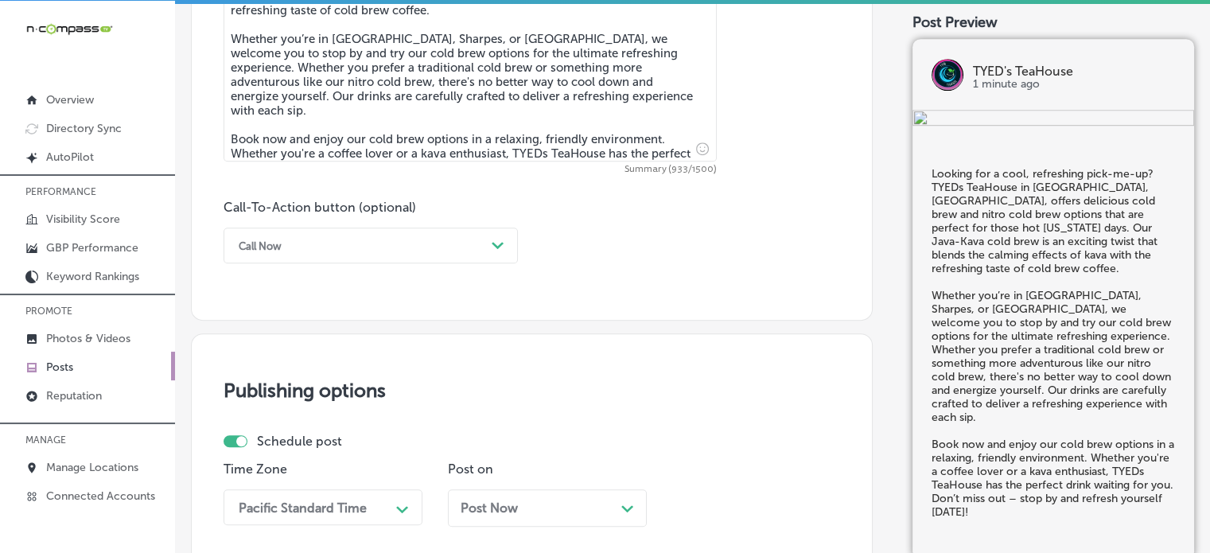
scroll to position [1003, 0]
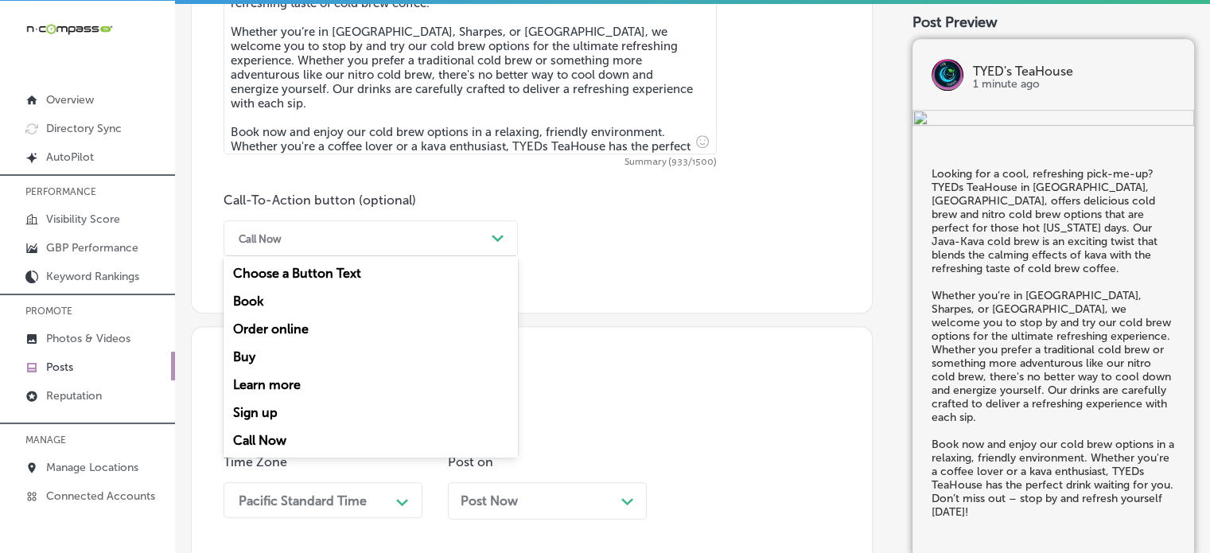
click at [406, 236] on div "Call Now" at bounding box center [358, 238] width 255 height 25
click at [275, 298] on div "Book" at bounding box center [371, 301] width 294 height 28
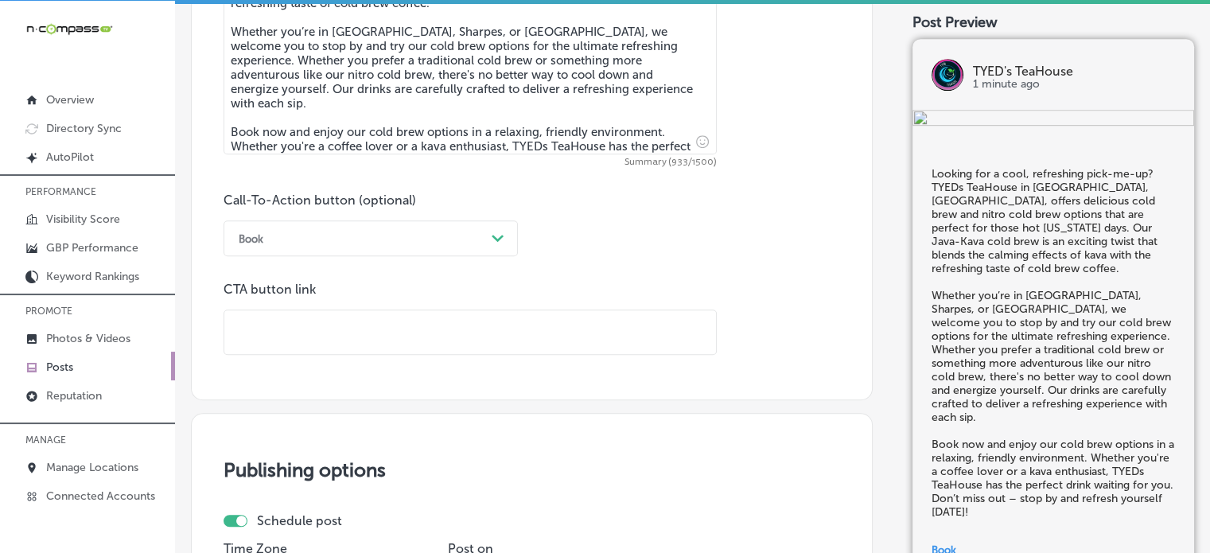
click at [312, 310] on input "text" at bounding box center [470, 332] width 492 height 44
paste input ""Looking for a cool, refreshing pick-me-up? TYEDs TeaHouse in [GEOGRAPHIC_DATA]…"
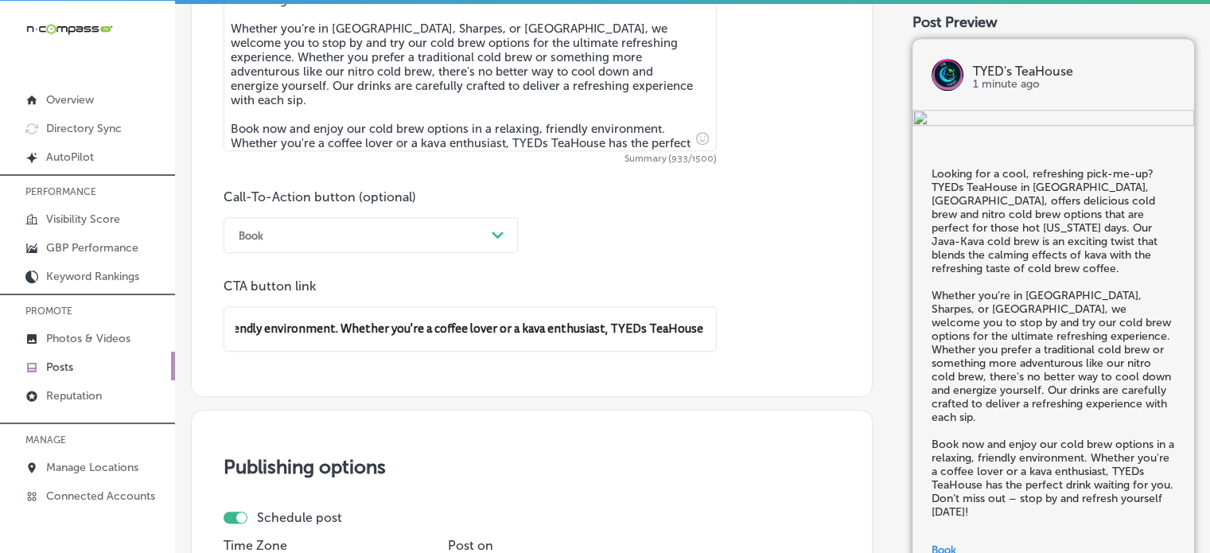
type input ""Looking for a cool, refreshing pick-me-up? TYEDs TeaHouse in [GEOGRAPHIC_DATA]…"
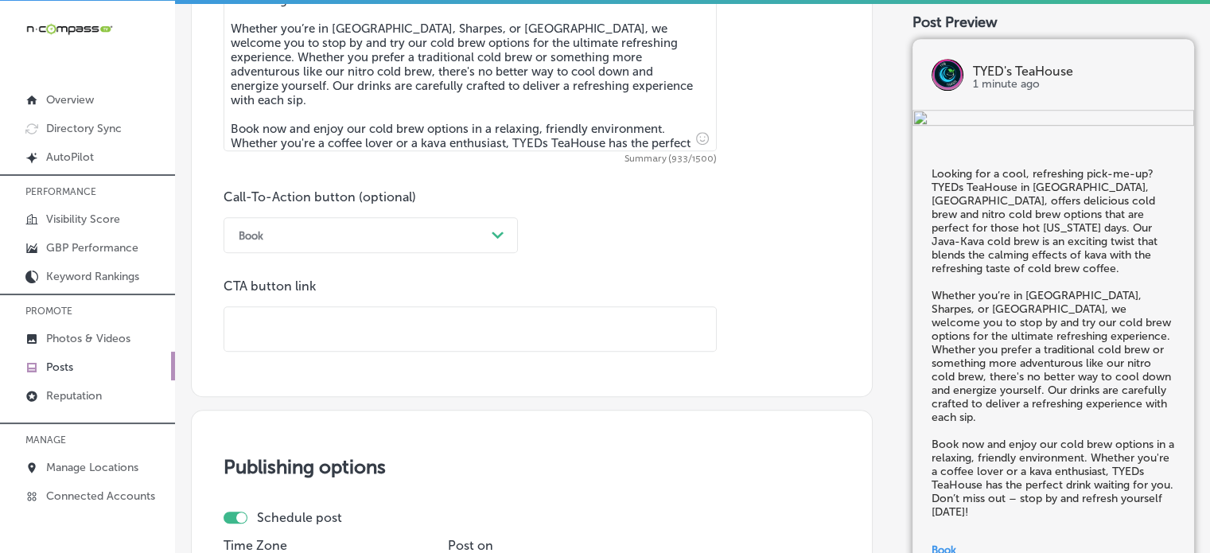
paste input "[URL][DOMAIN_NAME]"
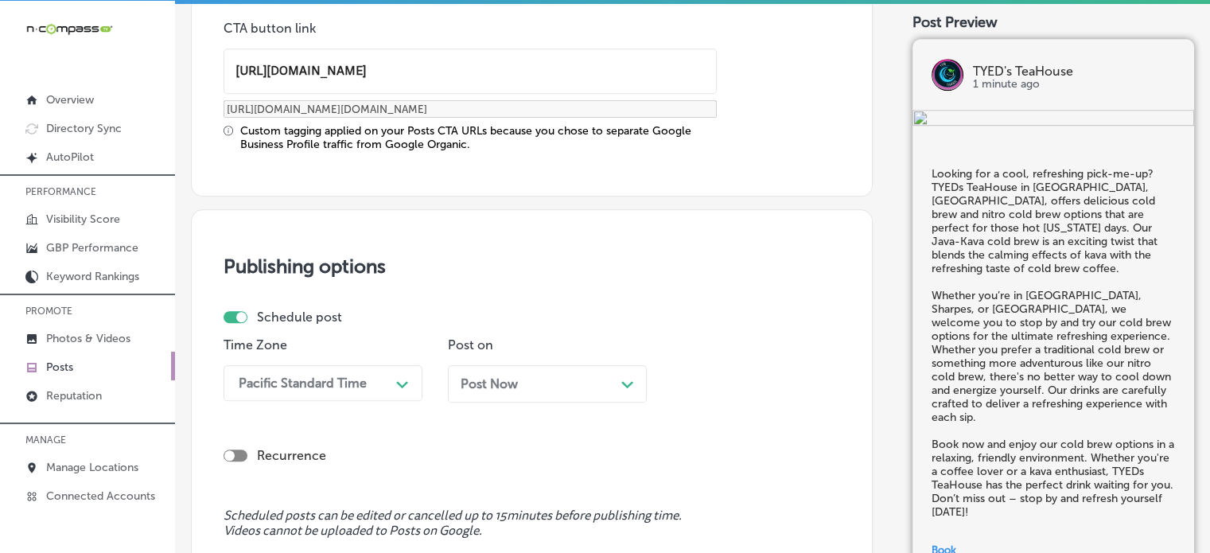
scroll to position [1266, 0]
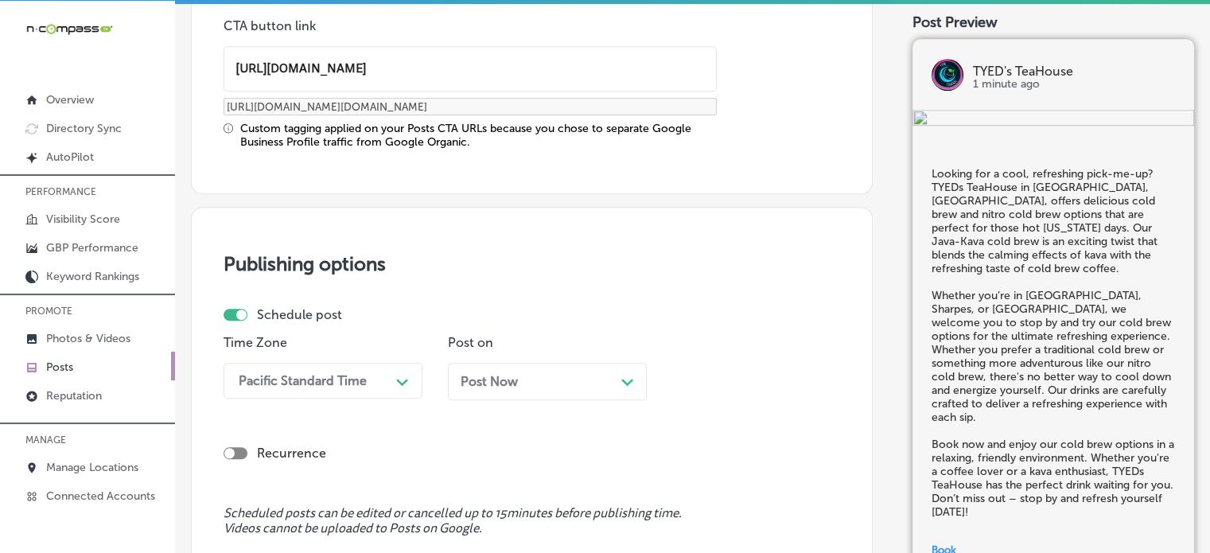
type input "[URL][DOMAIN_NAME]"
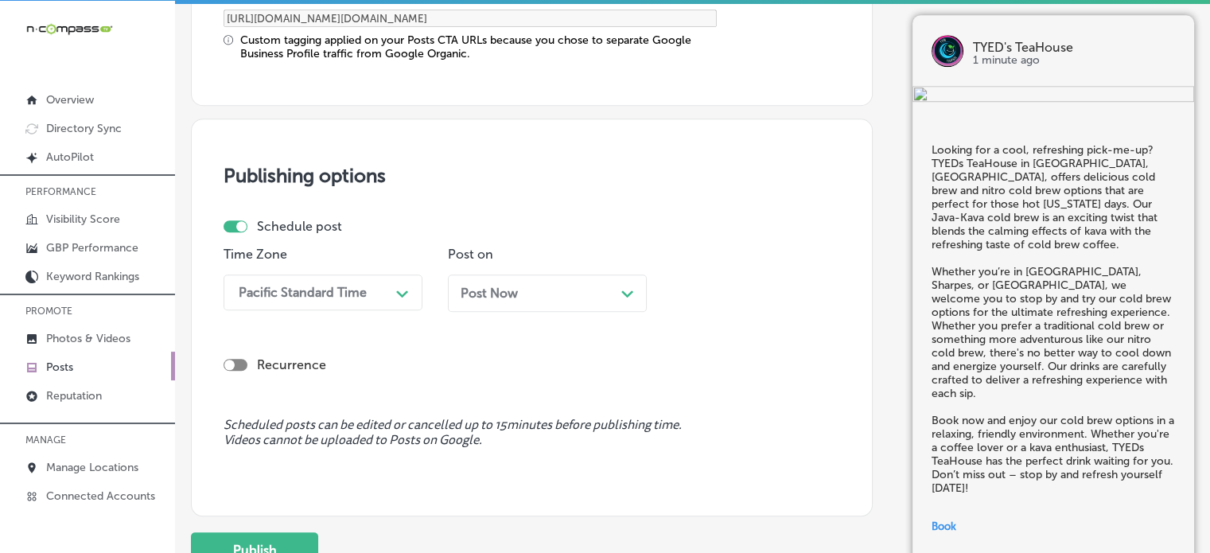
click at [327, 310] on div "Pacific Standard Time Path Created with Sketch." at bounding box center [323, 293] width 199 height 36
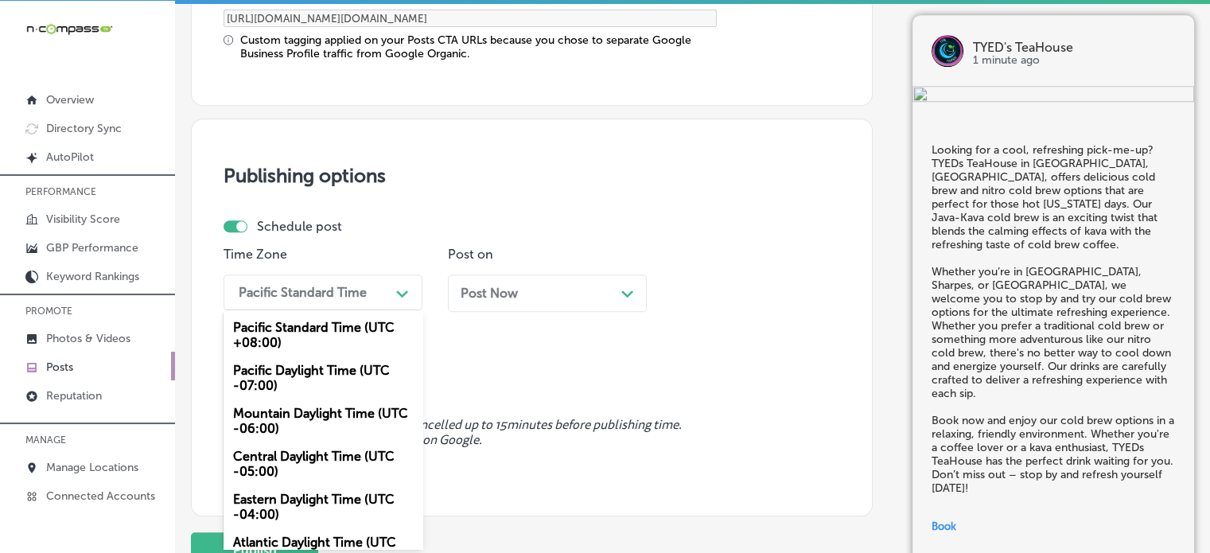
click at [307, 411] on div "Mountain Daylight Time (UTC -06:00)" at bounding box center [323, 420] width 199 height 43
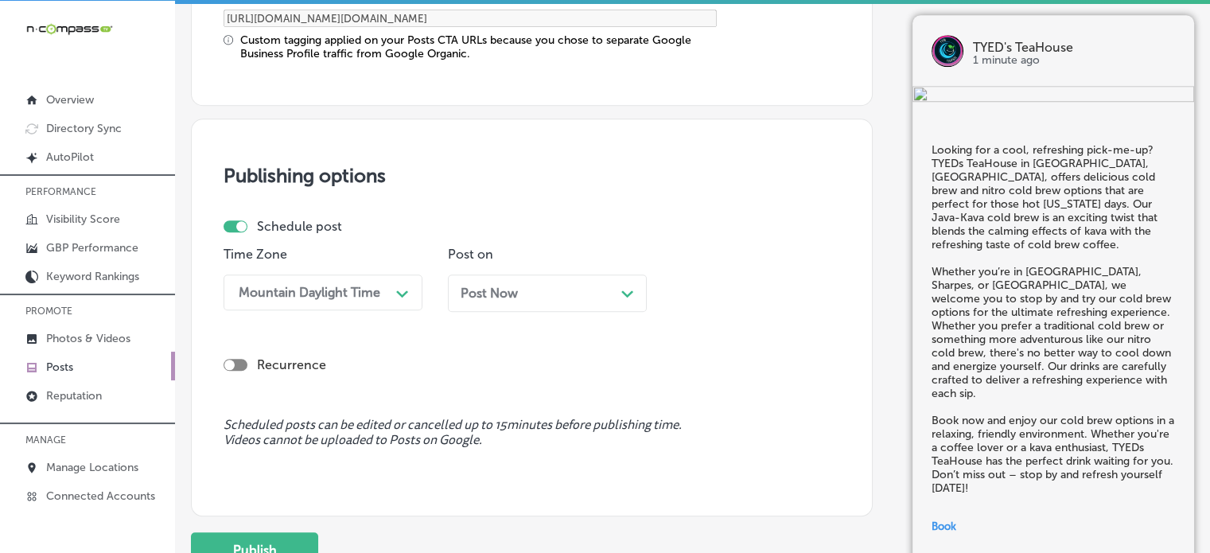
click at [519, 290] on div "Post Now Path Created with Sketch." at bounding box center [547, 293] width 173 height 15
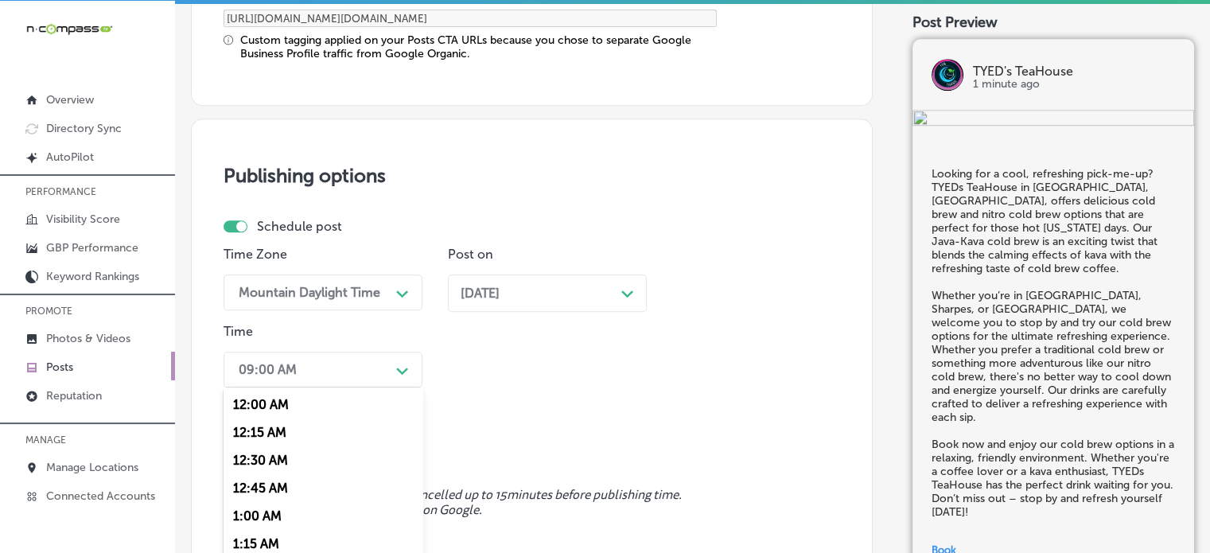
scroll to position [1431, 0]
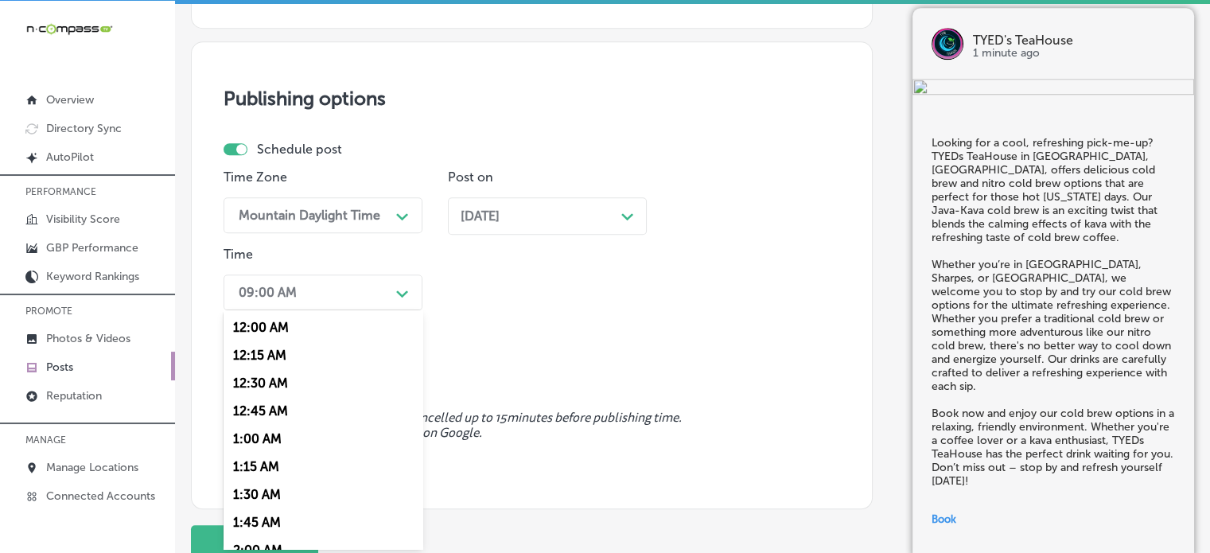
click at [341, 310] on div "option 7:00 AM, selected. option 12:30 AM focused, 3 of 96. 96 results availabl…" at bounding box center [323, 293] width 199 height 36
click at [264, 467] on div "7:00 AM" at bounding box center [323, 471] width 199 height 28
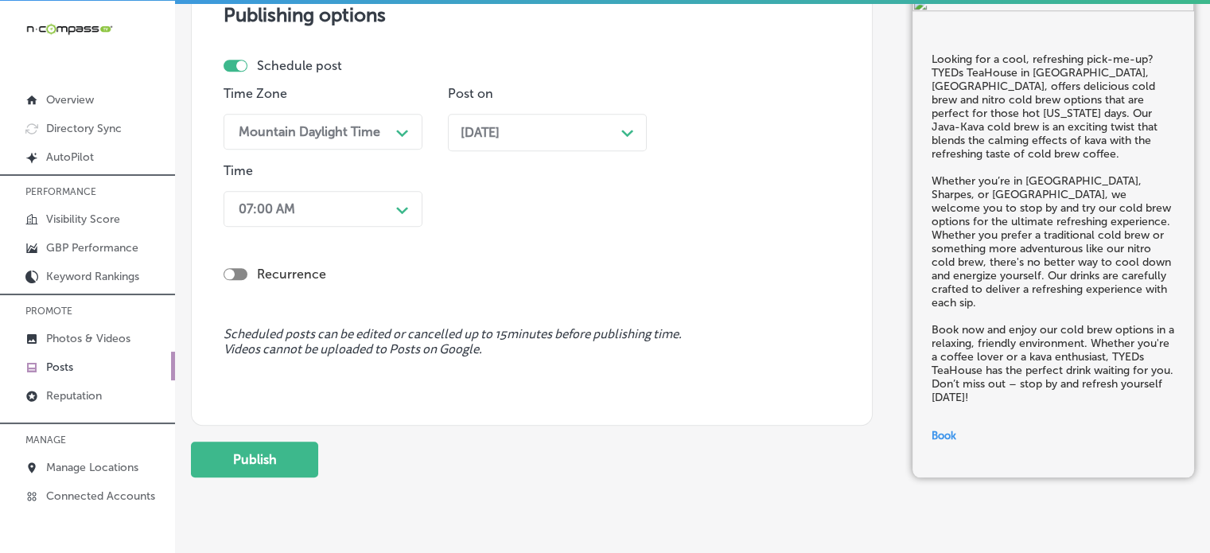
scroll to position [1515, 0]
click at [290, 462] on button "Publish" at bounding box center [254, 460] width 127 height 36
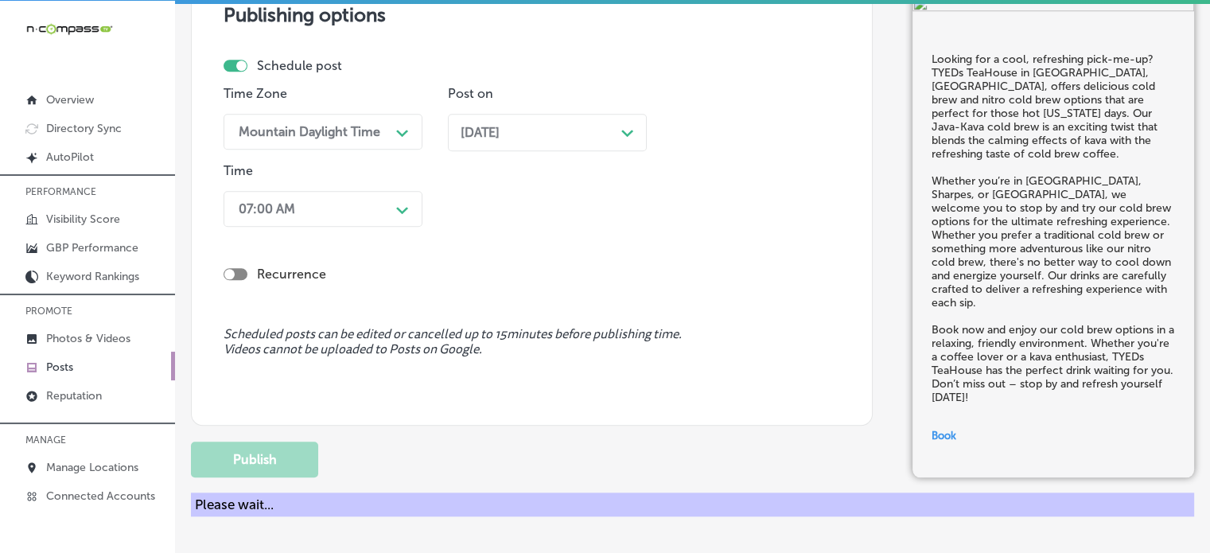
scroll to position [1343, 0]
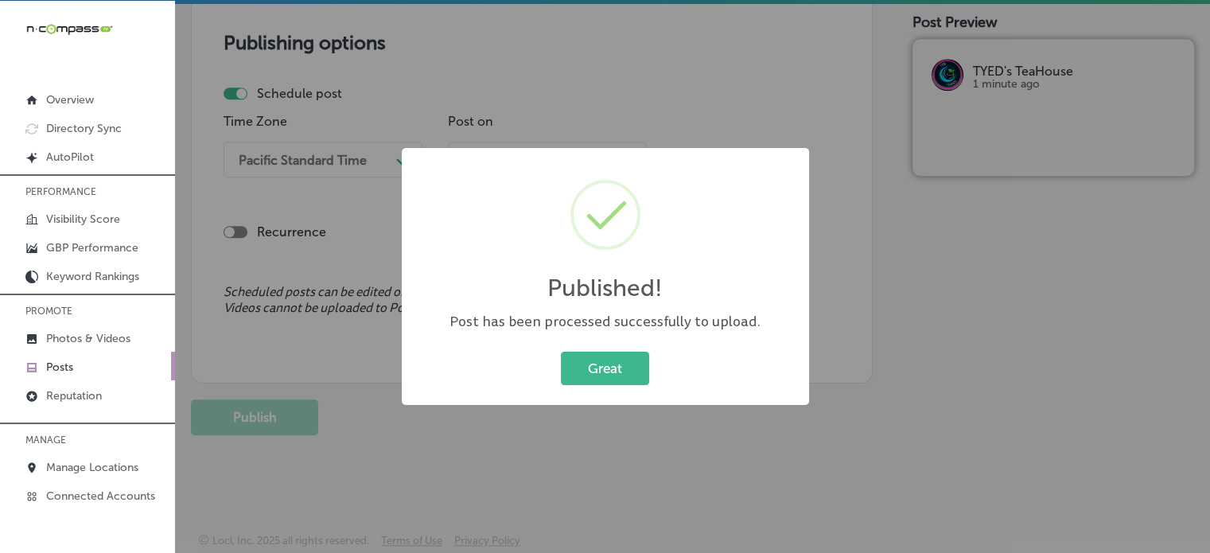
click at [561, 352] on button "Great" at bounding box center [605, 368] width 88 height 33
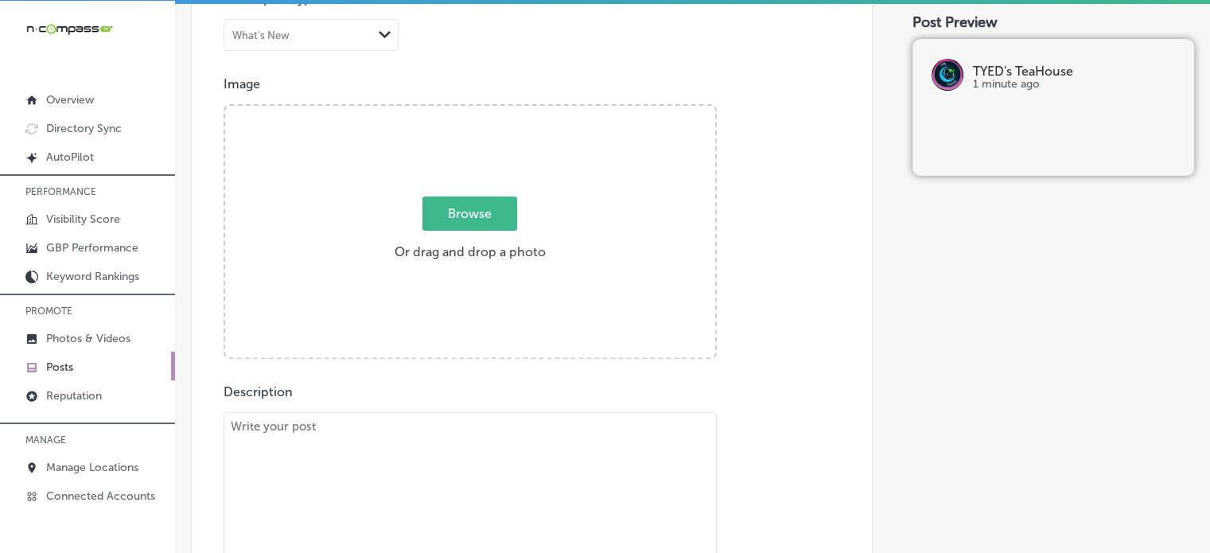
scroll to position [513, 0]
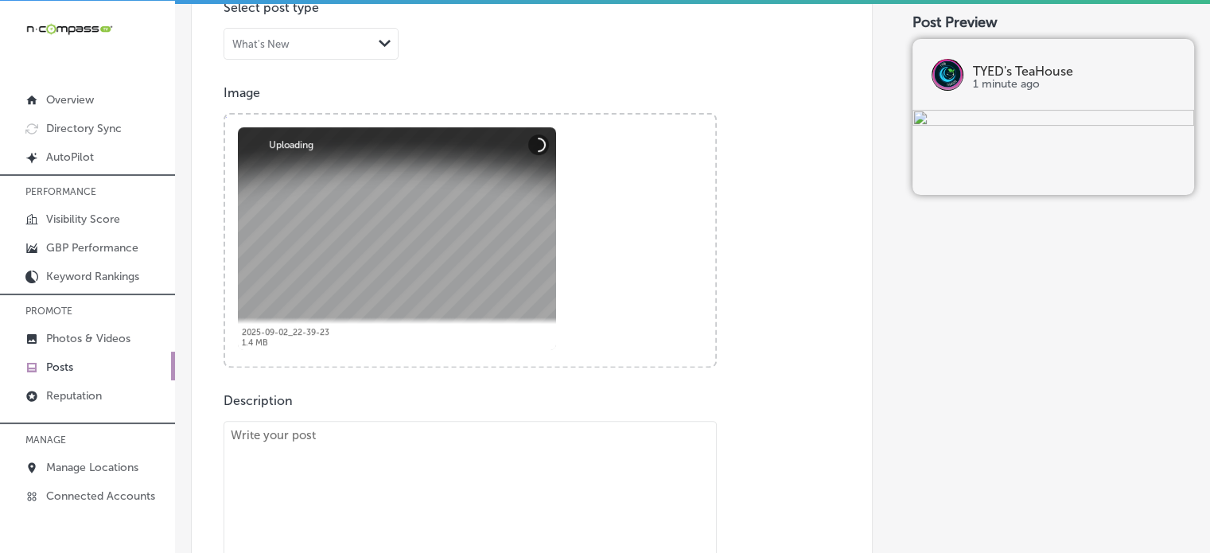
click at [477, 485] on textarea at bounding box center [470, 532] width 493 height 223
paste textarea ""Looking for a place to relax and enjoy some refreshing drinks? TYEDs TeaHouse …"
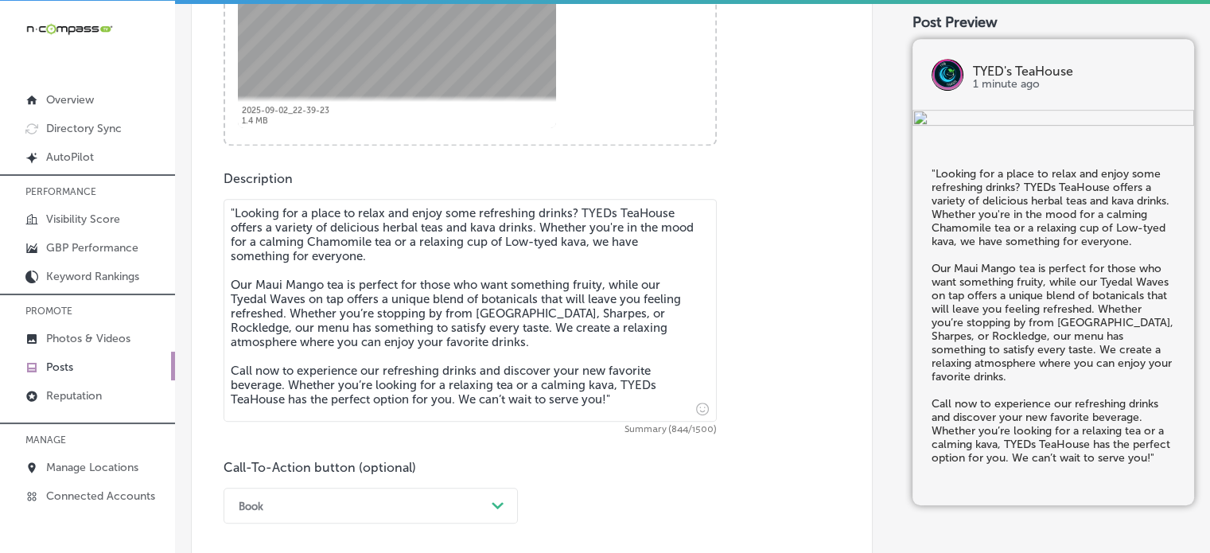
scroll to position [736, 0]
click at [234, 206] on textarea ""Looking for a place to relax and enjoy some refreshing drinks? TYEDs TeaHouse …" at bounding box center [470, 309] width 493 height 223
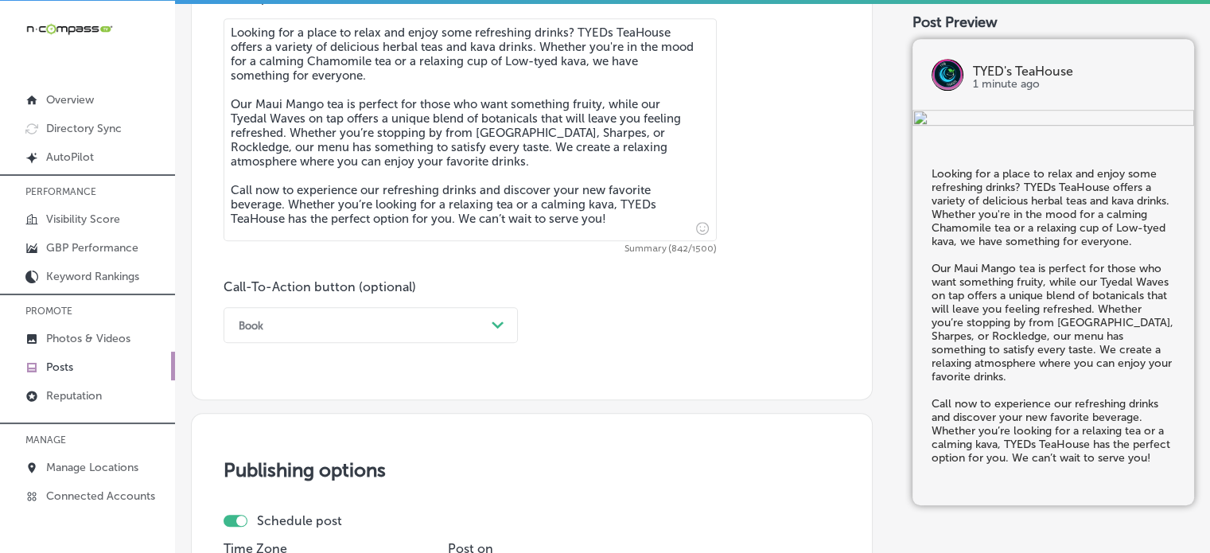
scroll to position [921, 0]
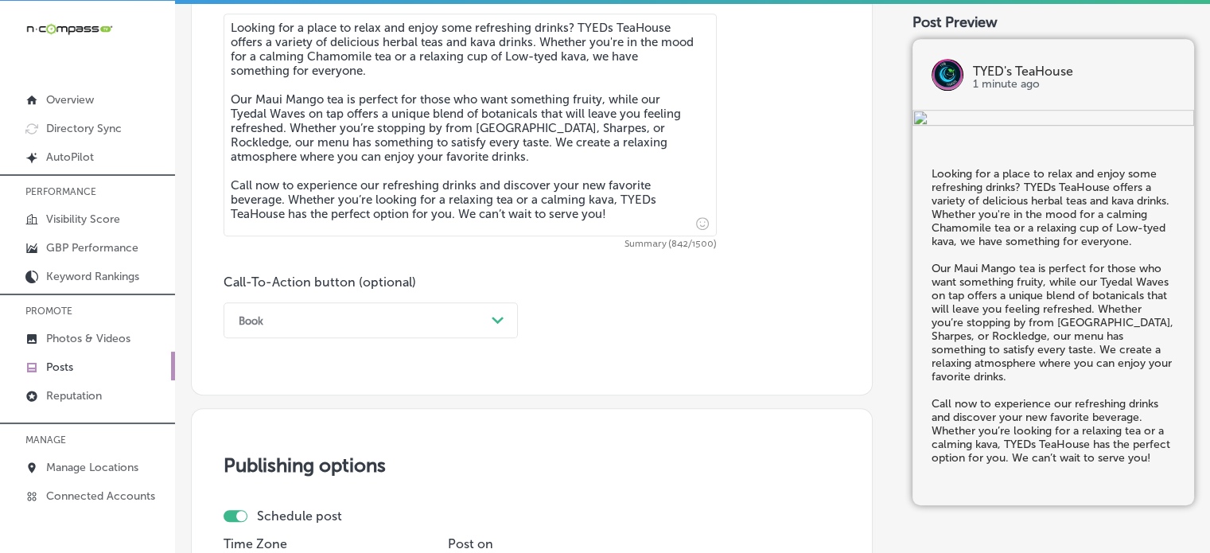
type textarea "Looking for a place to relax and enjoy some refreshing drinks? TYEDs TeaHouse o…"
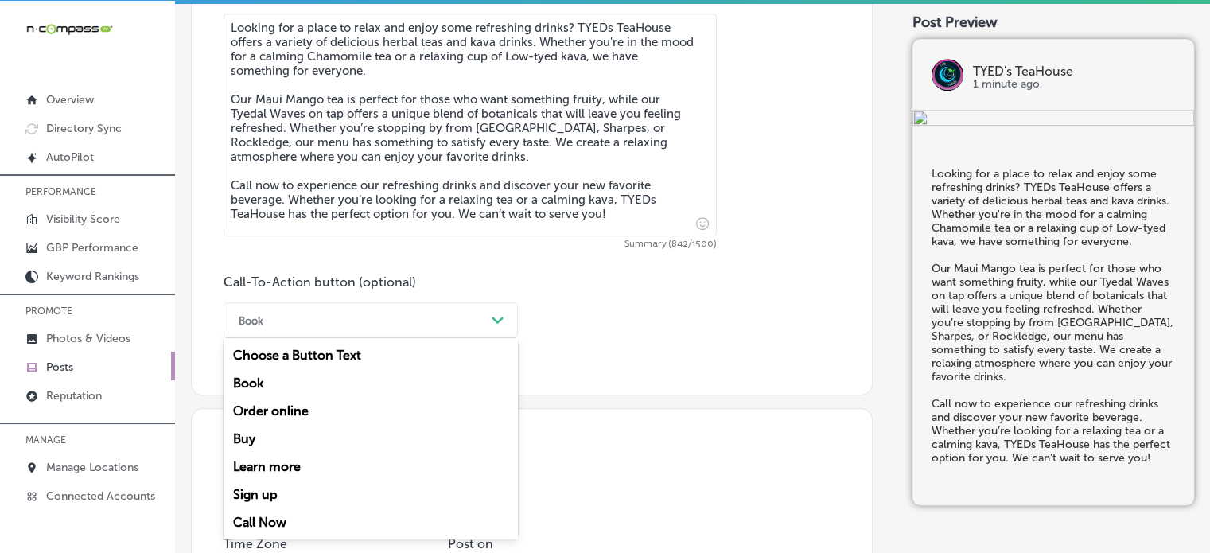
click at [436, 304] on div "Book Path Created with Sketch." at bounding box center [371, 320] width 294 height 36
click at [265, 528] on div "Call Now" at bounding box center [371, 522] width 294 height 28
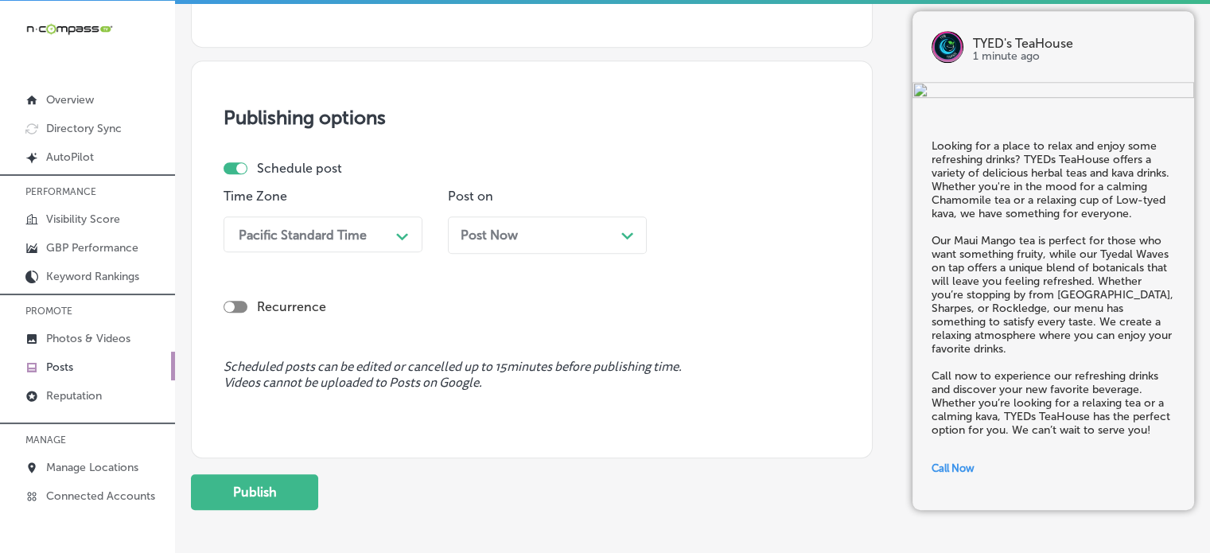
scroll to position [1277, 0]
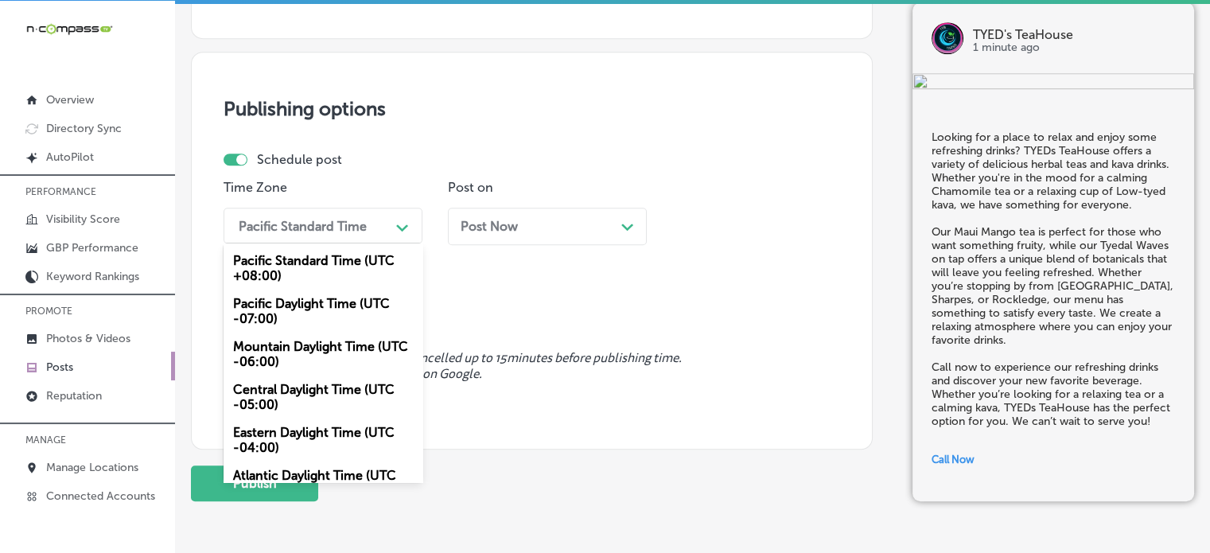
click at [374, 217] on div "Pacific Standard Time" at bounding box center [310, 226] width 159 height 28
click at [347, 341] on div "Mountain Daylight Time (UTC -06:00)" at bounding box center [323, 354] width 199 height 43
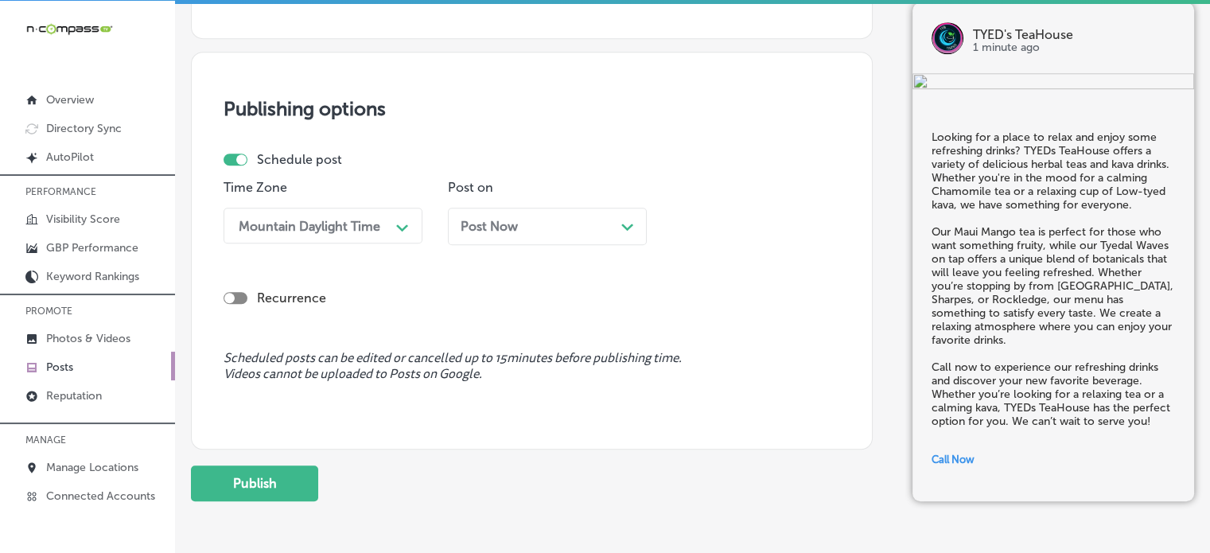
click at [546, 228] on div "Post Now Path Created with Sketch." at bounding box center [547, 226] width 173 height 15
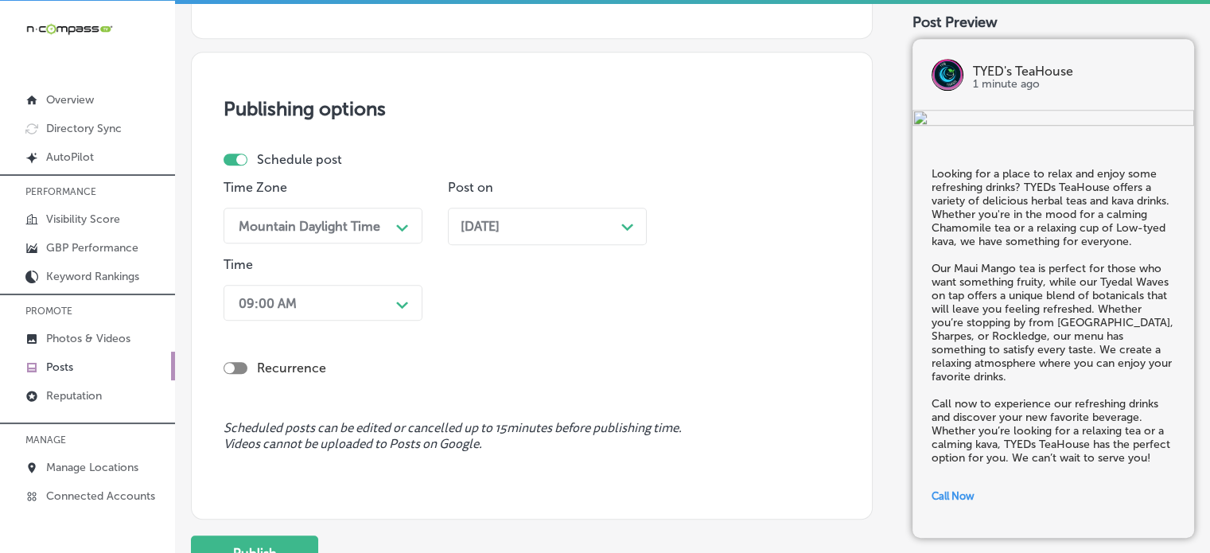
click at [361, 323] on div "Time 09:00 AM Path Created with Sketch." at bounding box center [323, 292] width 199 height 70
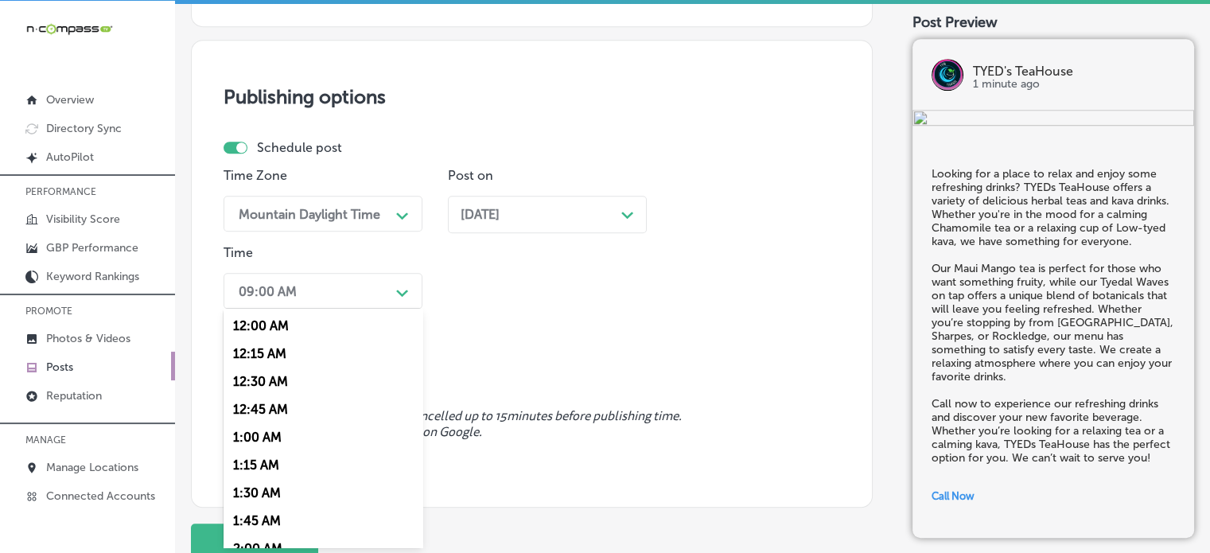
click at [376, 309] on div "option 7:00 AM, selected. option 12:00 AM focused, 1 of 96. 96 results availabl…" at bounding box center [323, 291] width 199 height 36
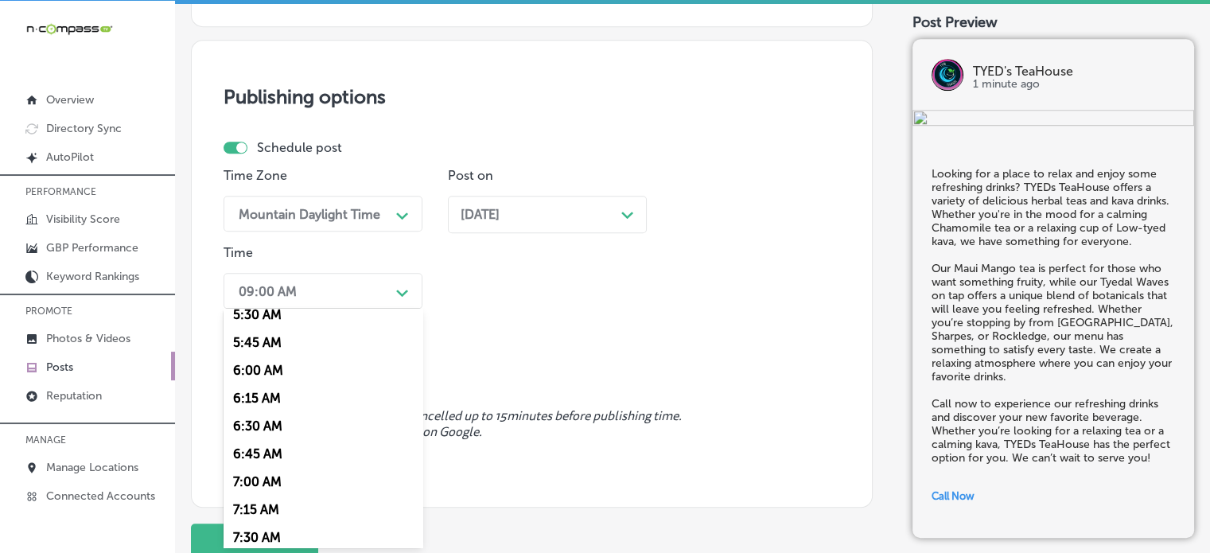
scroll to position [625, 0]
click at [271, 483] on div "7:00 AM" at bounding box center [323, 480] width 199 height 28
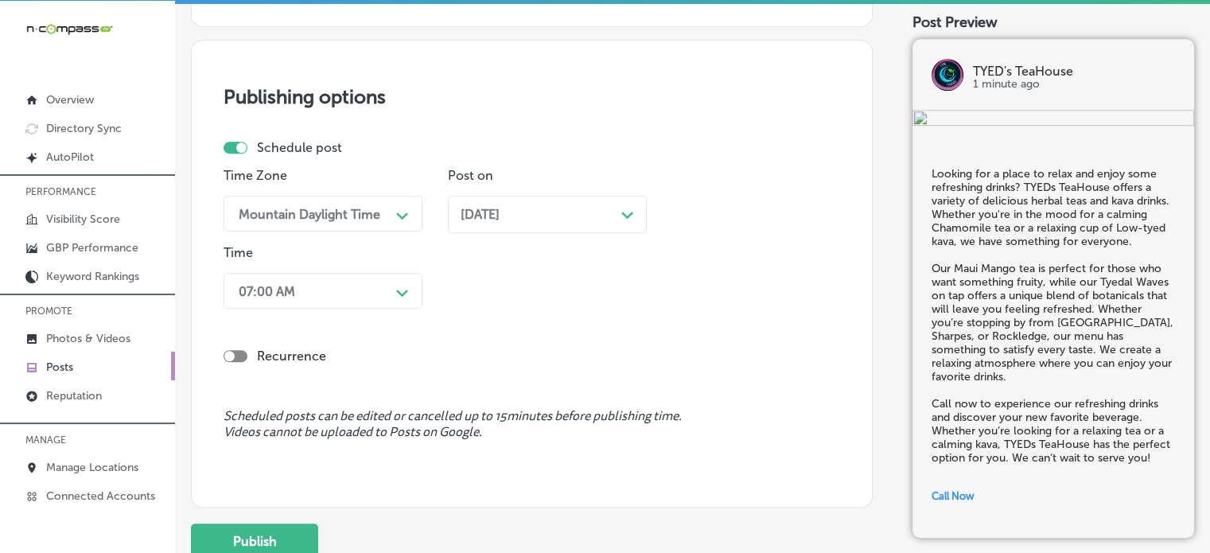
scroll to position [1372, 0]
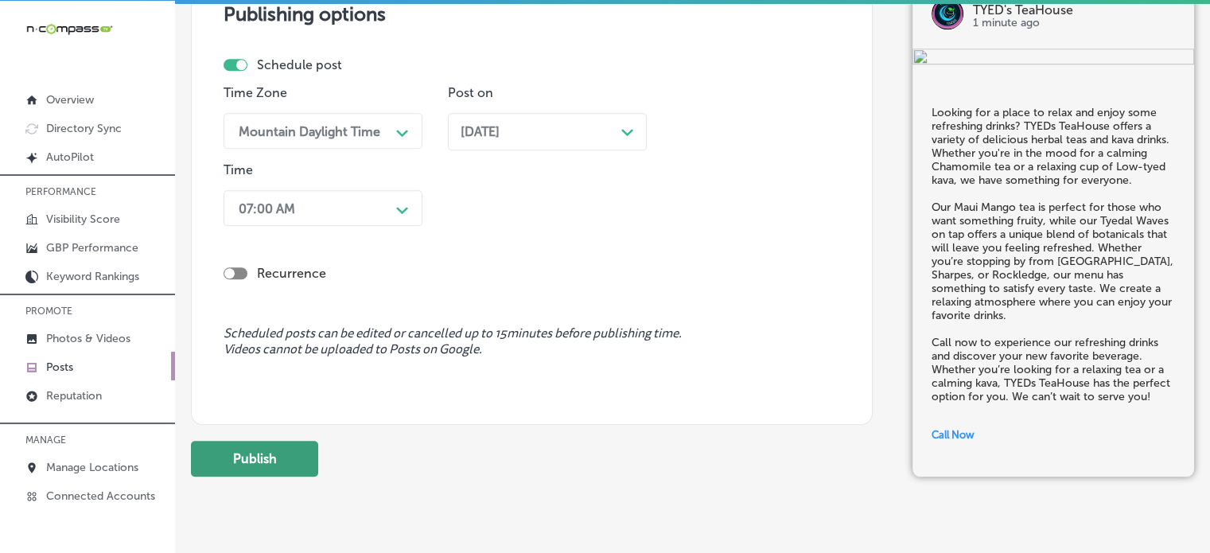
click at [312, 464] on button "Publish" at bounding box center [254, 459] width 127 height 36
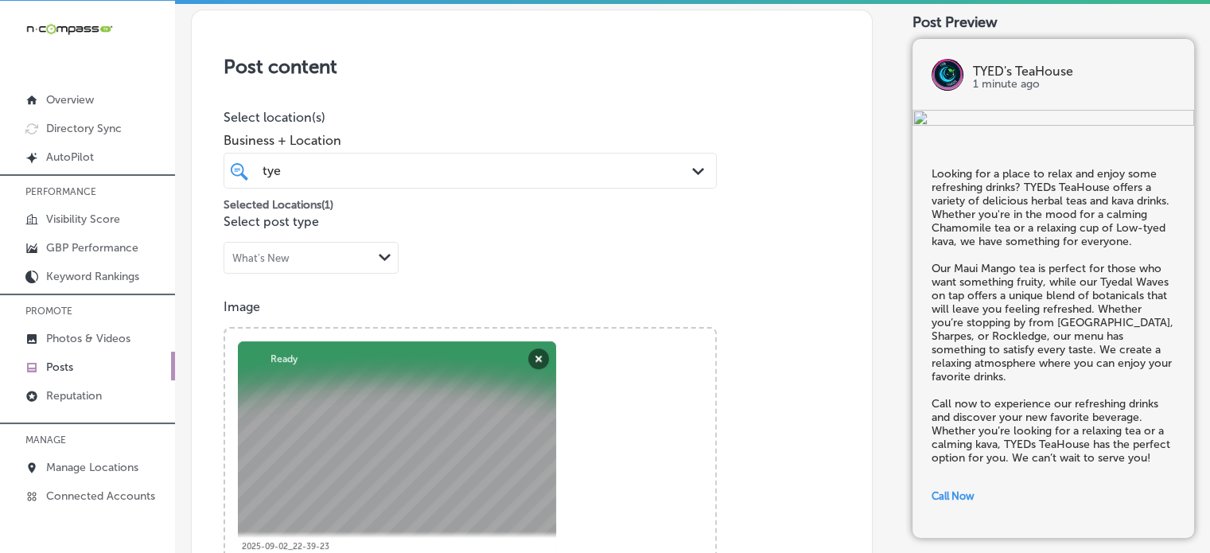
scroll to position [297, 0]
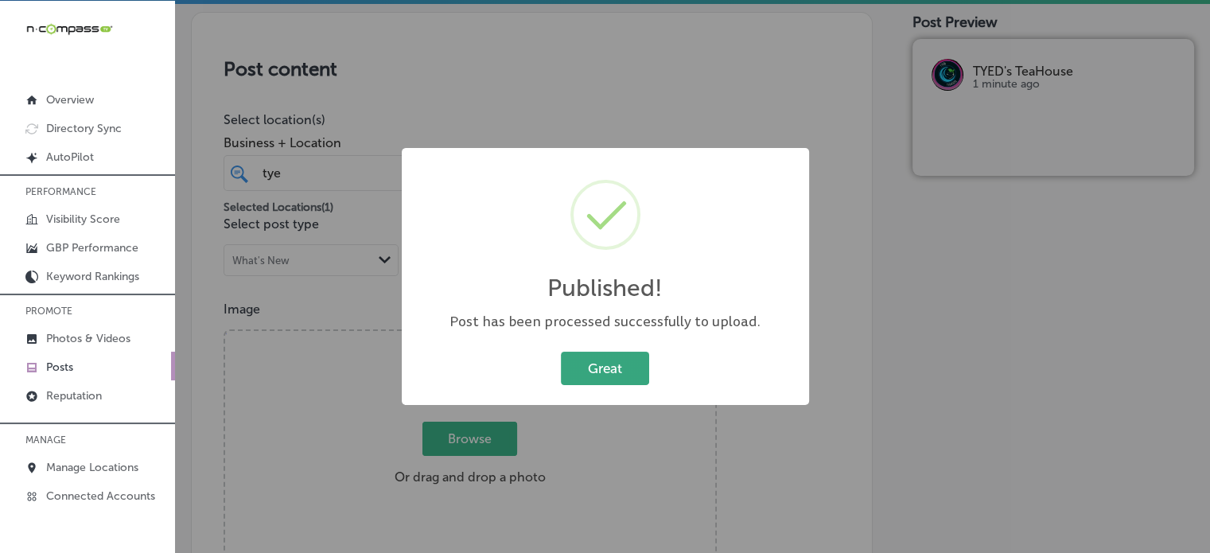
click at [633, 376] on button "Great" at bounding box center [605, 368] width 88 height 33
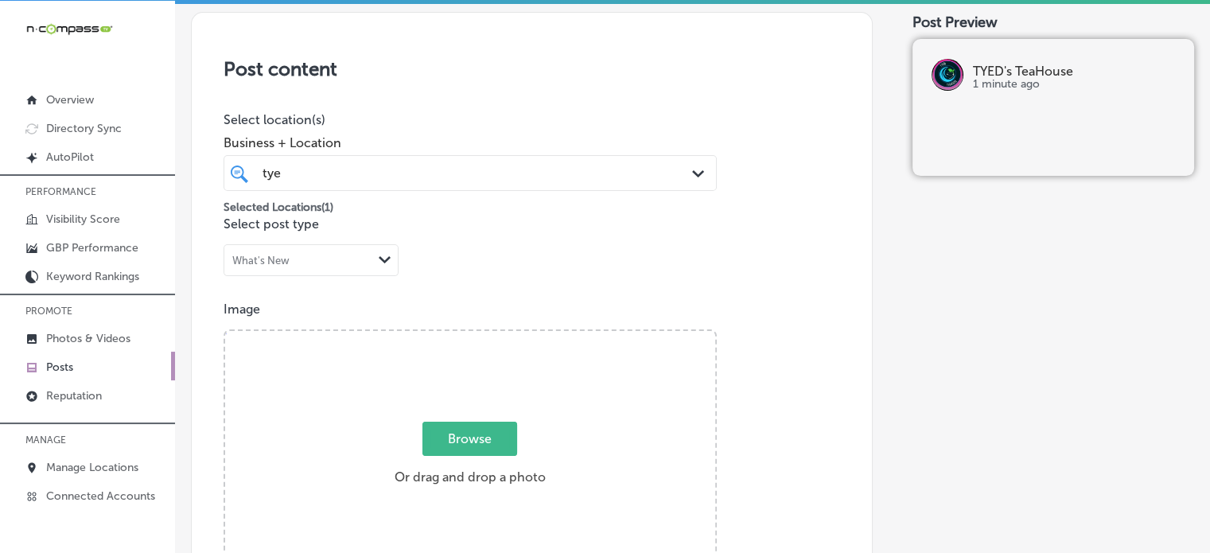
scroll to position [0, 0]
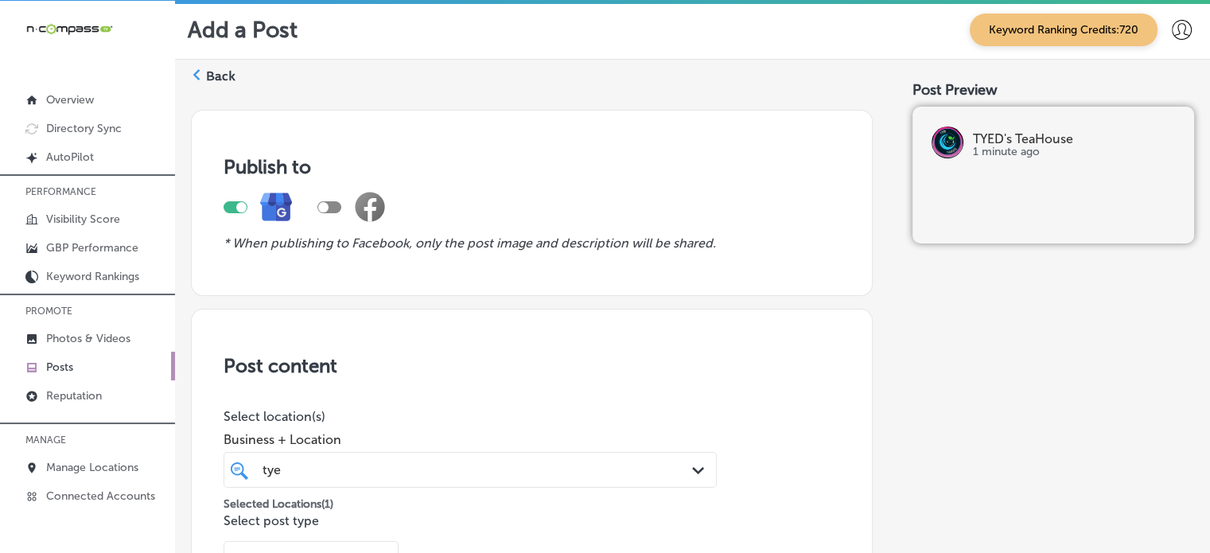
click at [232, 78] on label "Back" at bounding box center [220, 77] width 29 height 18
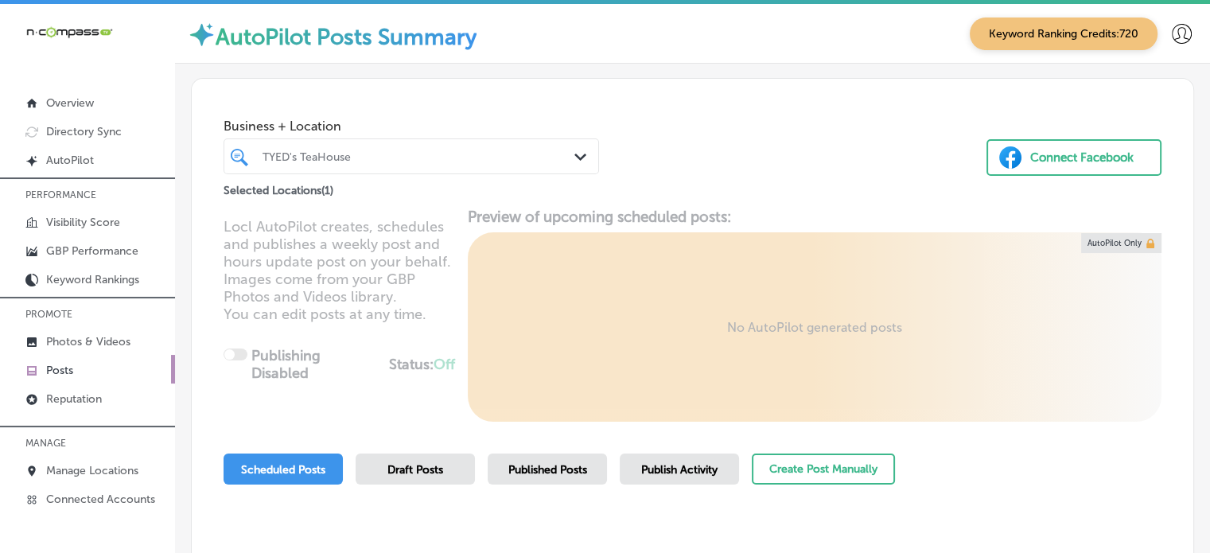
click at [460, 173] on div "TYED's TeaHouse Path Created with Sketch." at bounding box center [412, 156] width 376 height 36
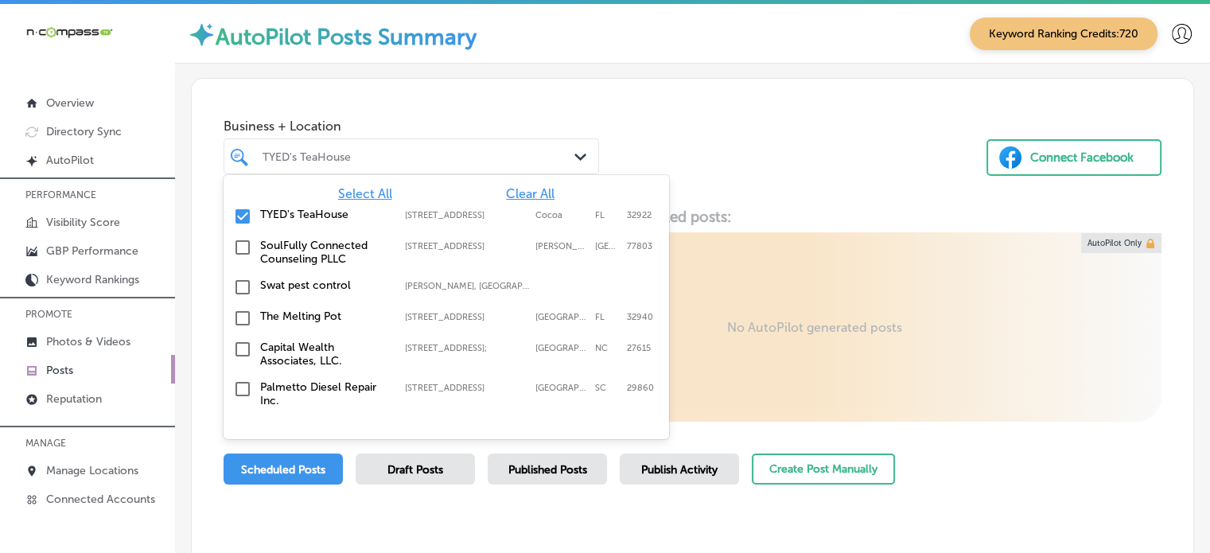
click at [512, 189] on span "Clear All" at bounding box center [530, 193] width 49 height 15
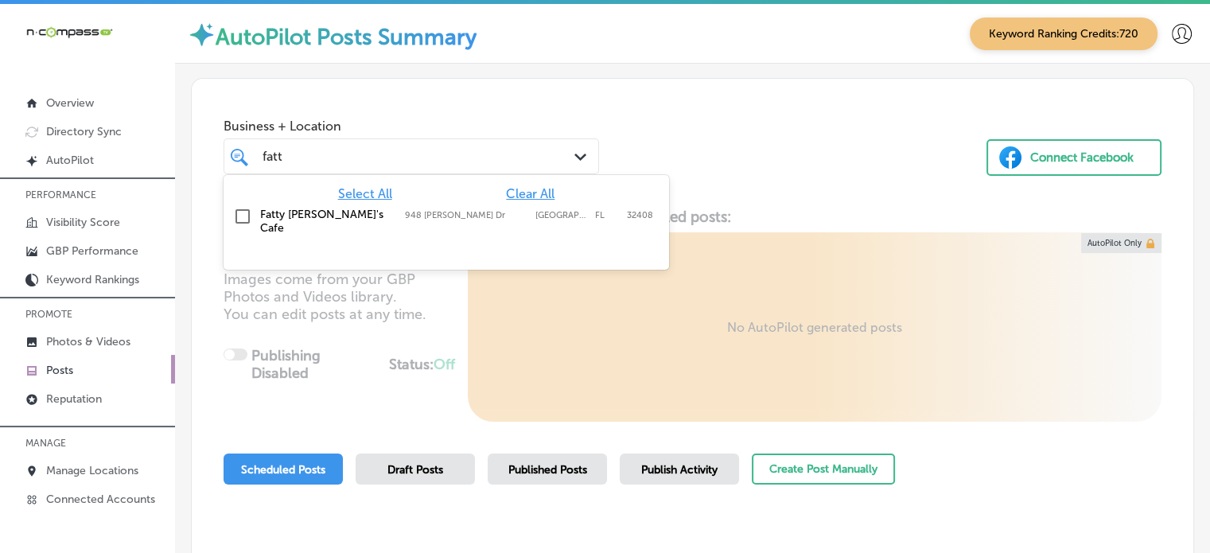
click at [277, 208] on label "Fatty [PERSON_NAME]'s Cafe" at bounding box center [324, 221] width 129 height 27
type input "fatt"
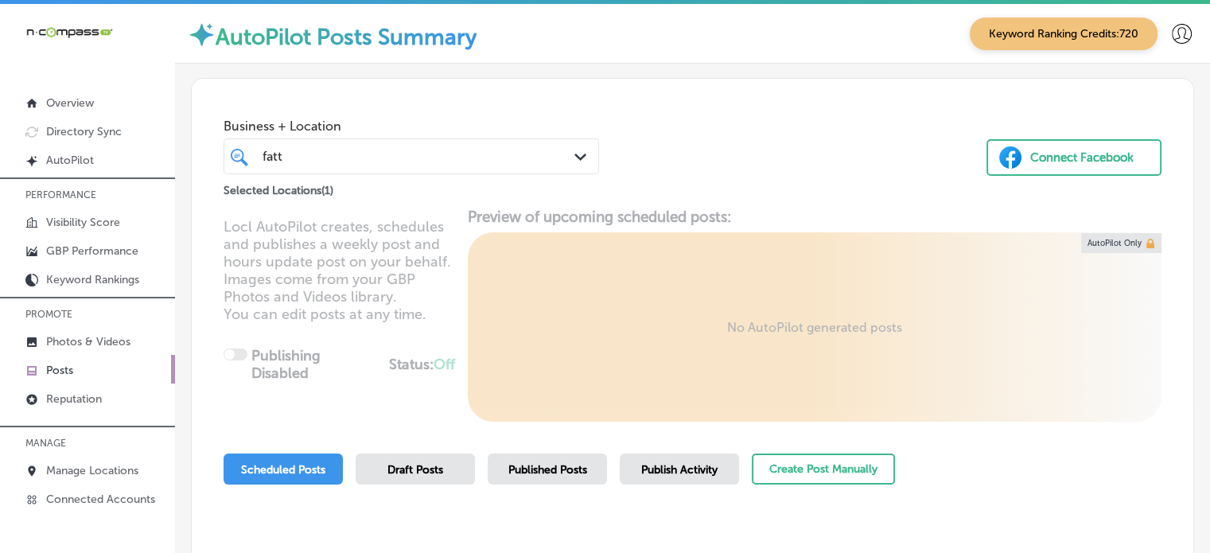
click at [751, 157] on div "Business + Location fatt fatt Path Created with Sketch. Selected Locations ( 1 …" at bounding box center [693, 139] width 1002 height 121
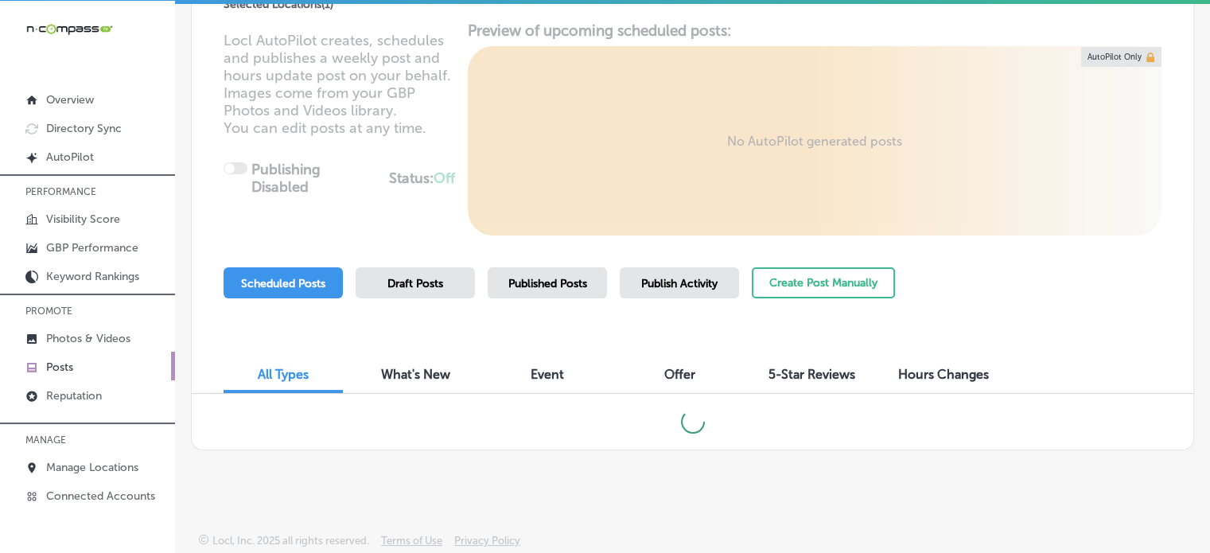
scroll to position [3, 0]
click at [828, 295] on button "Create Post Manually" at bounding box center [823, 282] width 143 height 31
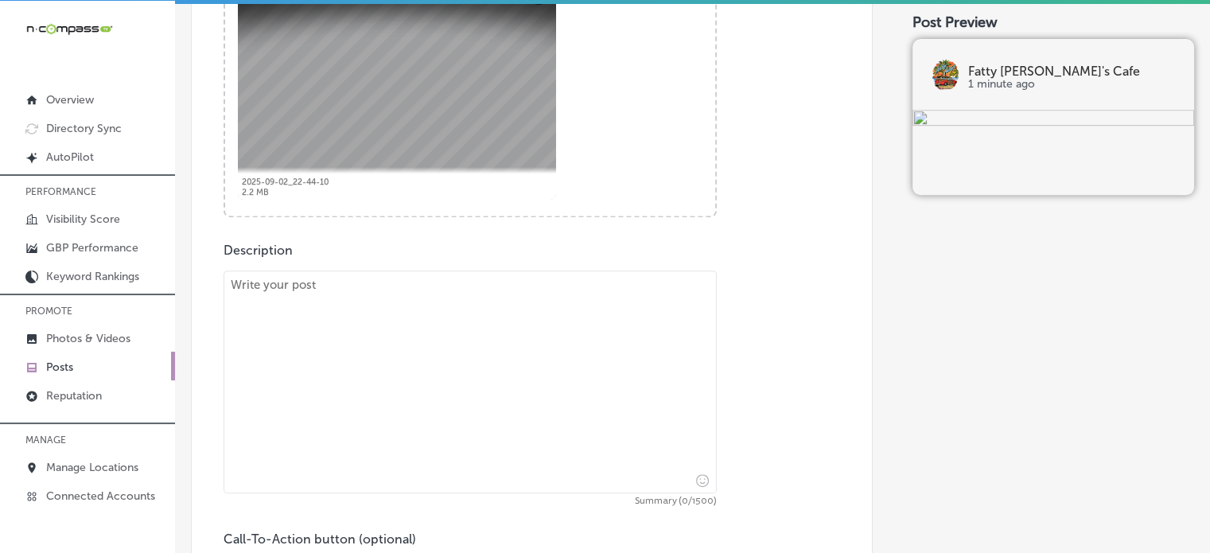
scroll to position [670, 0]
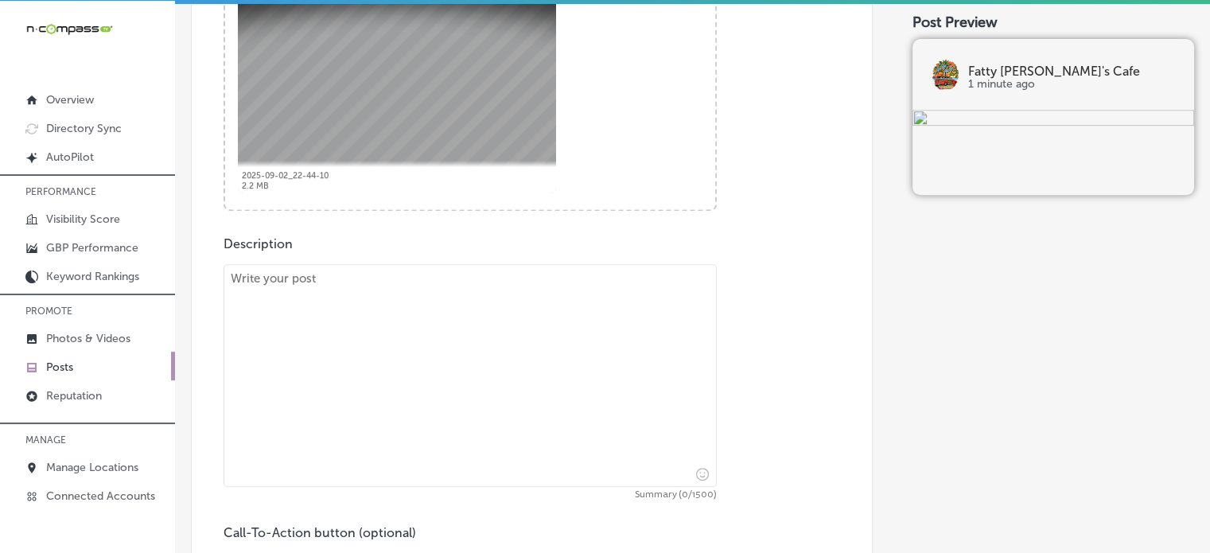
click at [490, 386] on textarea at bounding box center [470, 375] width 493 height 223
paste textarea ""Fatty [PERSON_NAME]'s Cafe is the perfect spot to start your day with a hearty…"
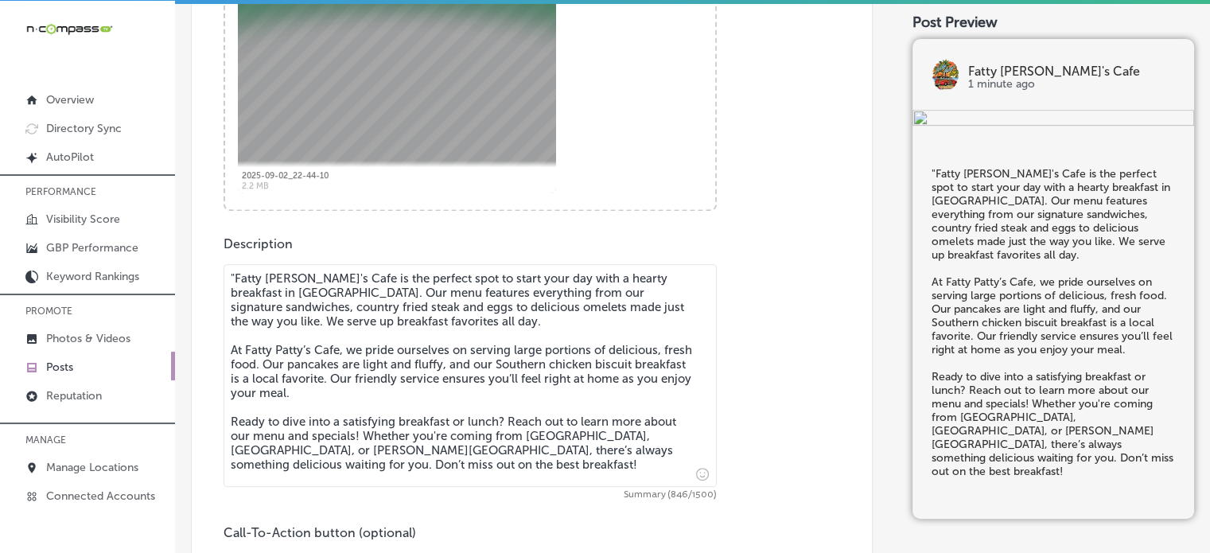
click at [236, 275] on textarea ""Fatty [PERSON_NAME]'s Cafe is the perfect spot to start your day with a hearty…" at bounding box center [470, 375] width 493 height 223
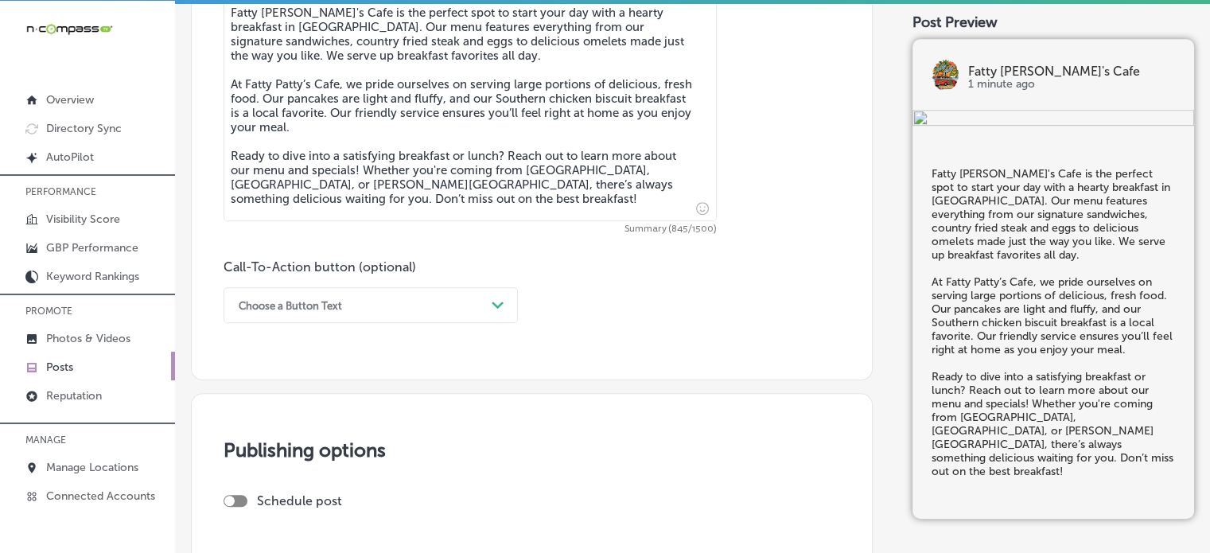
scroll to position [939, 0]
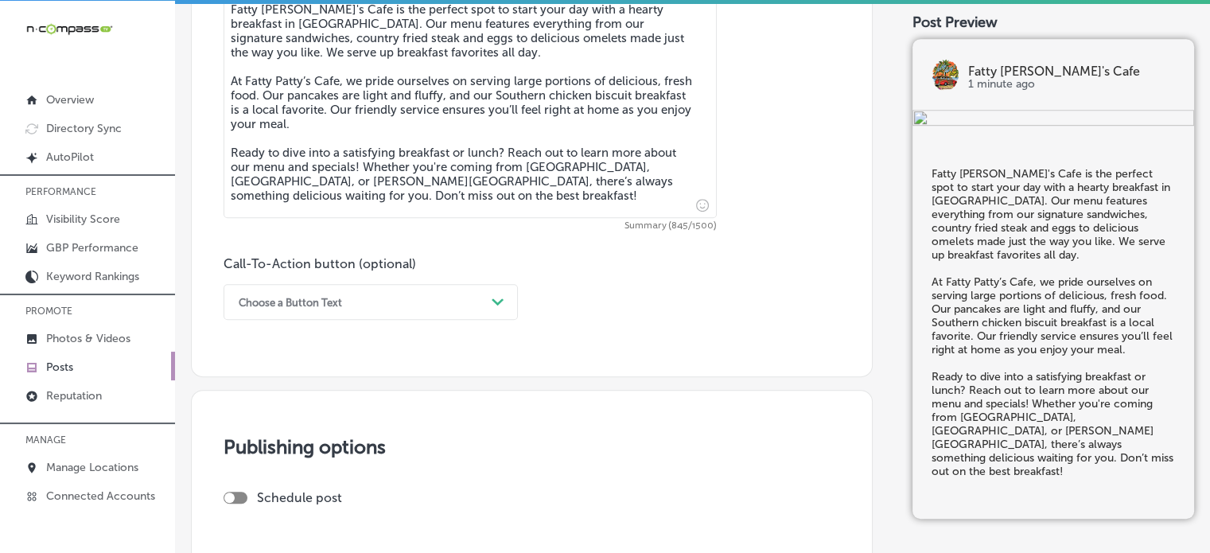
type textarea "Fatty [PERSON_NAME]'s Cafe is the perfect spot to start your day with a hearty …"
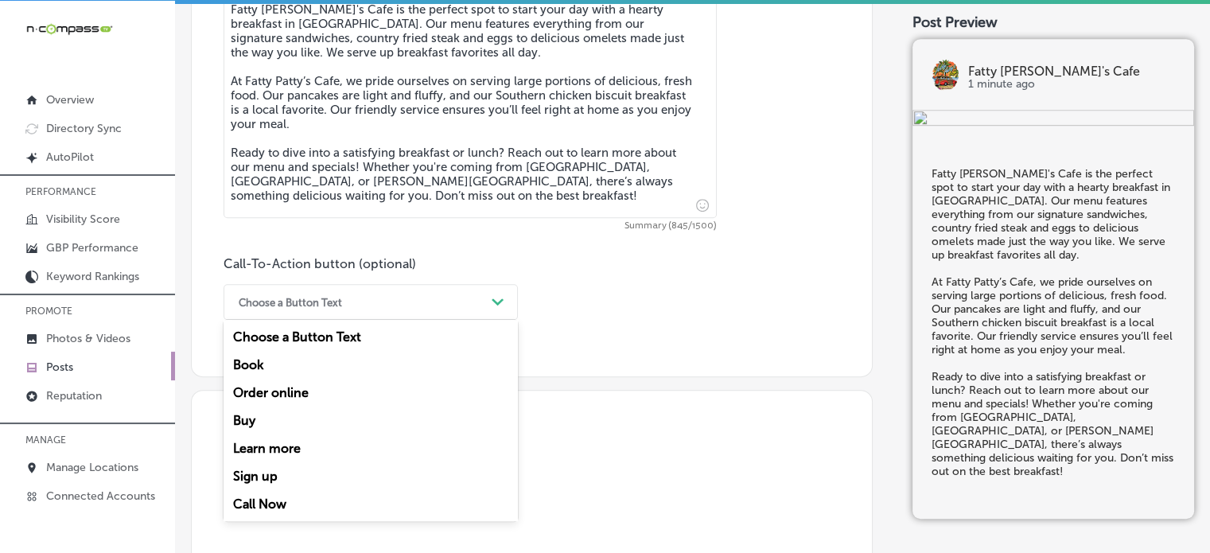
click at [472, 290] on div "Choose a Button Text" at bounding box center [358, 302] width 255 height 25
click at [275, 458] on div "Learn more" at bounding box center [371, 448] width 294 height 28
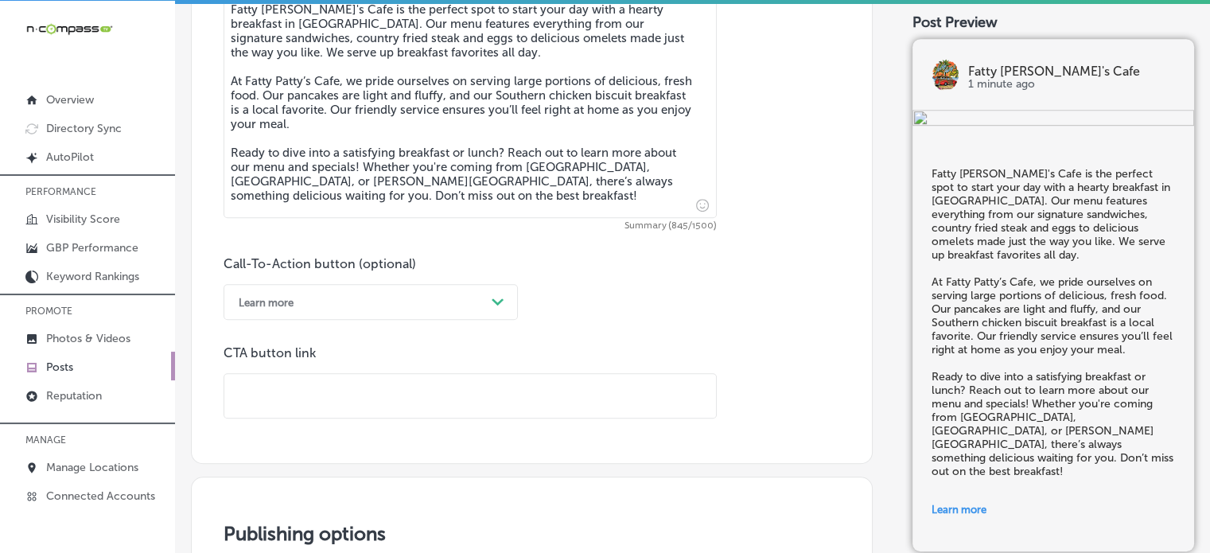
click at [425, 387] on input "text" at bounding box center [470, 396] width 492 height 44
paste input "[URL][DOMAIN_NAME]"
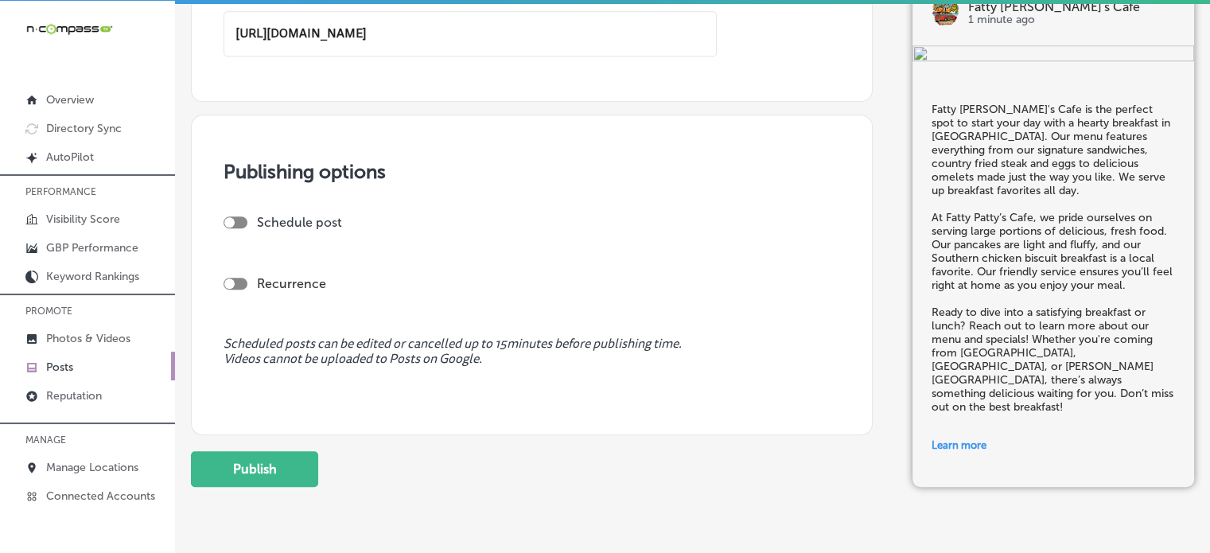
scroll to position [1308, 0]
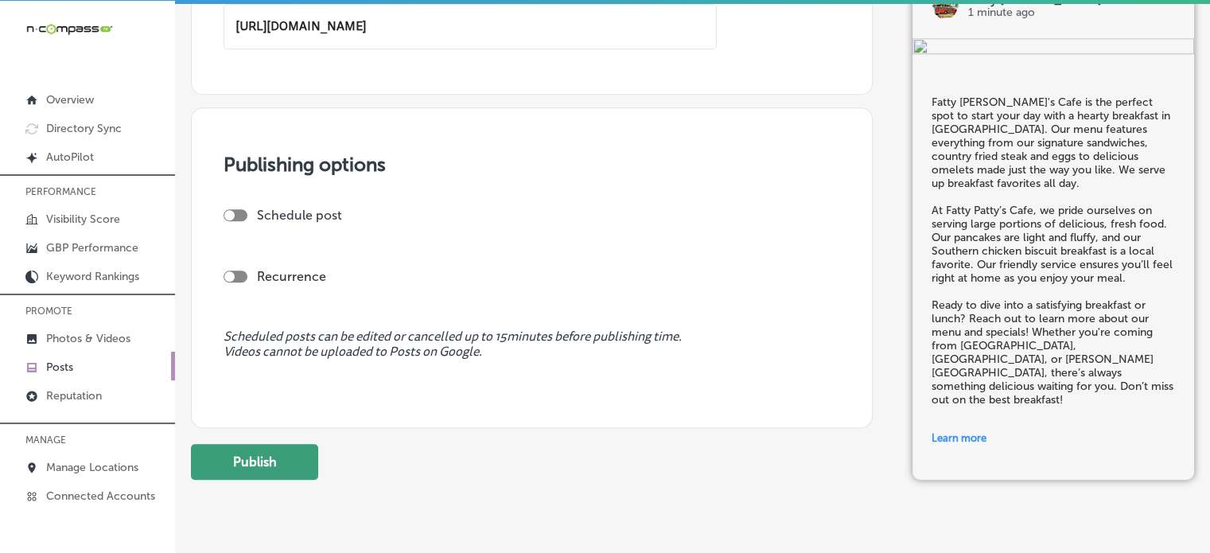
type input "[URL][DOMAIN_NAME]"
click at [290, 477] on button "Publish" at bounding box center [254, 462] width 127 height 36
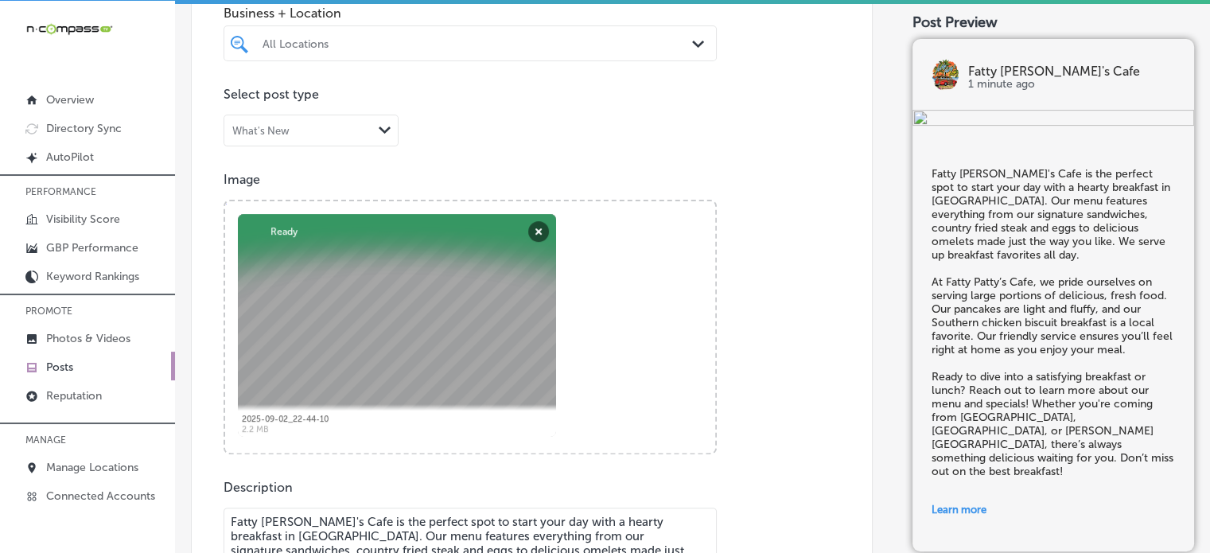
scroll to position [422, 0]
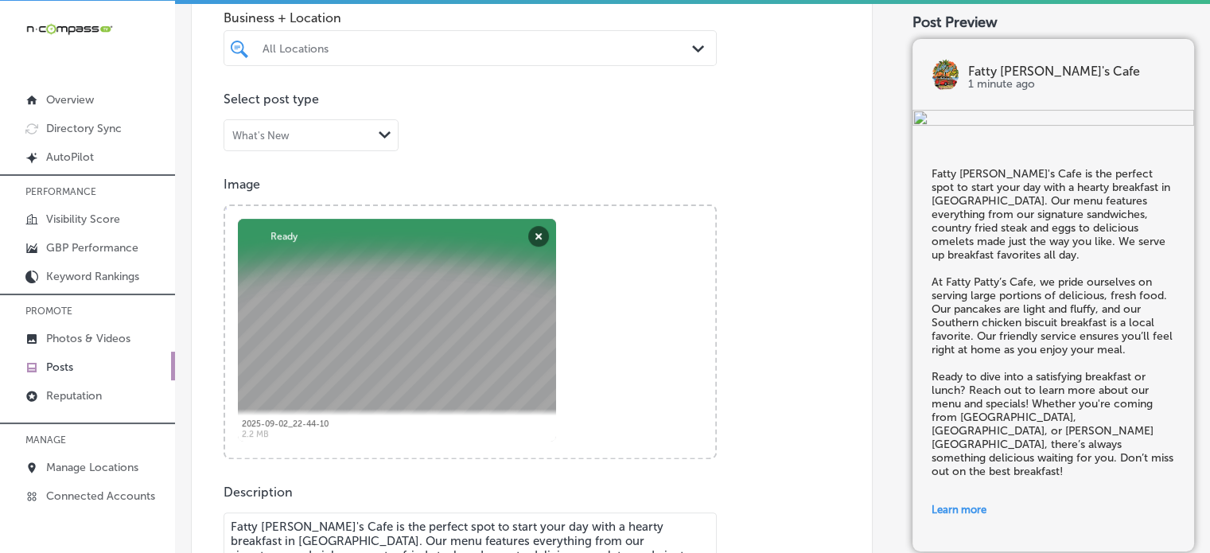
click at [321, 66] on div at bounding box center [470, 78] width 493 height 25
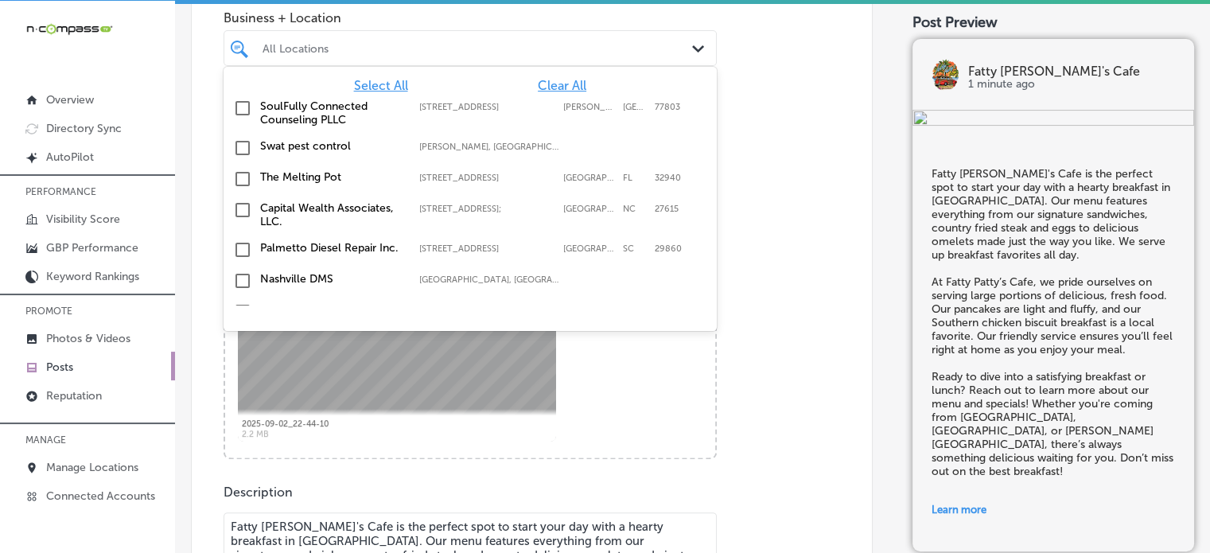
click at [321, 60] on div "All Locations Path Created with Sketch." at bounding box center [470, 48] width 493 height 36
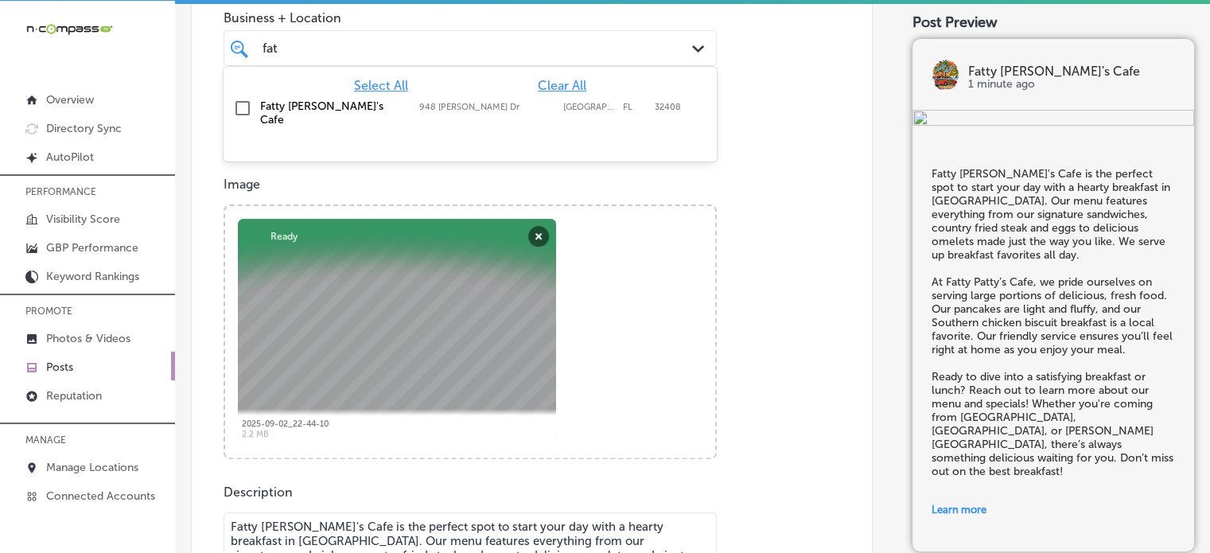
click at [270, 113] on div "Fatty [PERSON_NAME]'s Cafe [STREET_ADDRESS][PERSON_NAME] [STREET_ADDRESS][PERSO…" at bounding box center [470, 112] width 481 height 33
type input "fat"
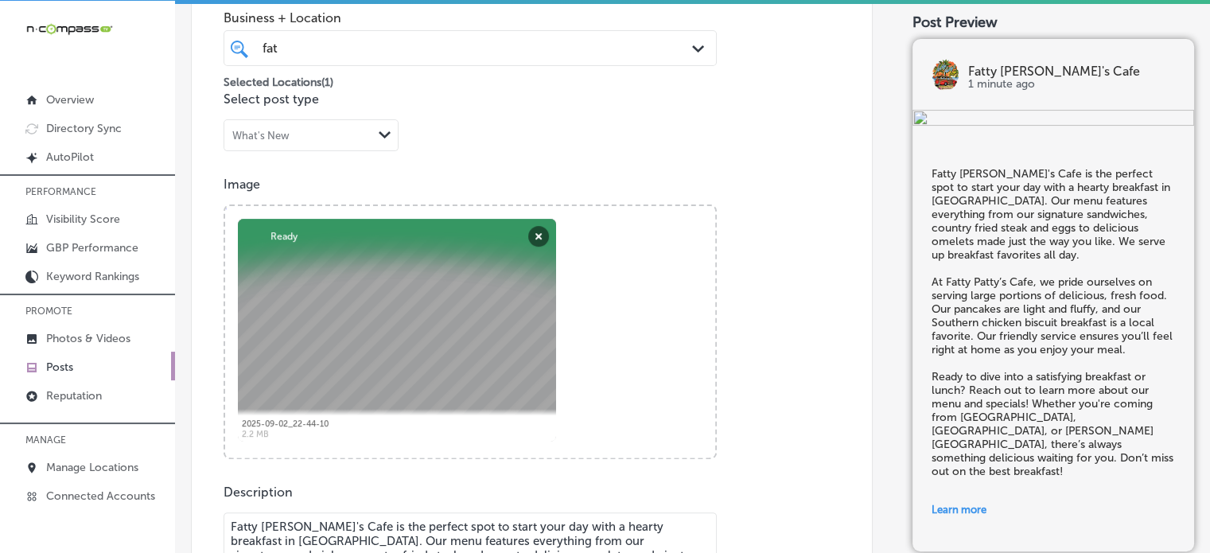
click at [796, 253] on div "Image Powered by PQINA Browse Or drag and drop a photo 2025-09-02_22-44-10 Abor…" at bounding box center [532, 318] width 617 height 282
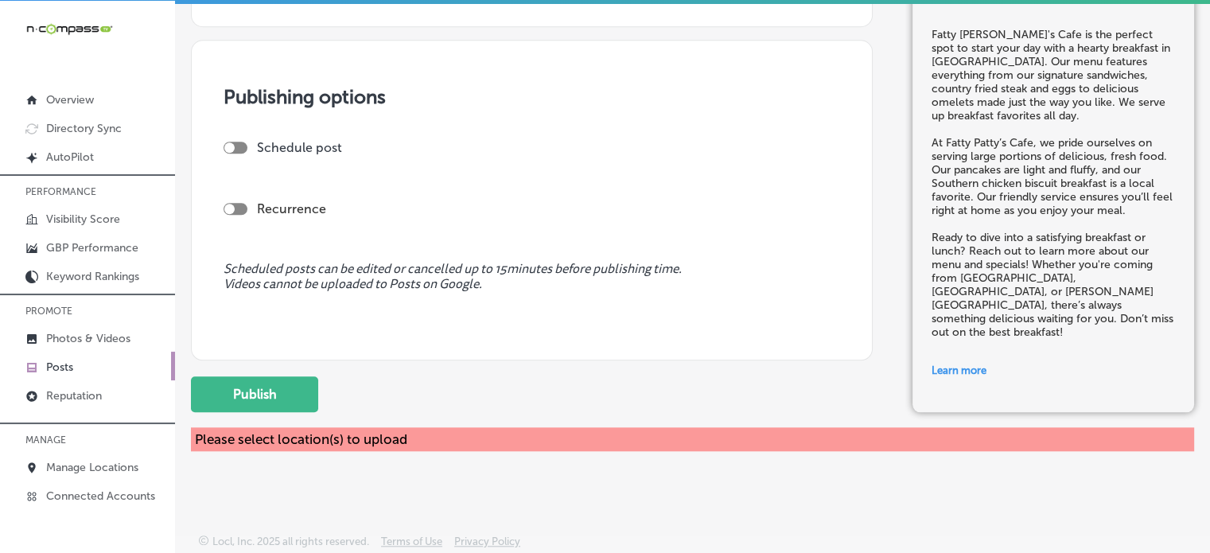
scroll to position [3, 0]
click at [229, 380] on button "Publish" at bounding box center [254, 394] width 127 height 36
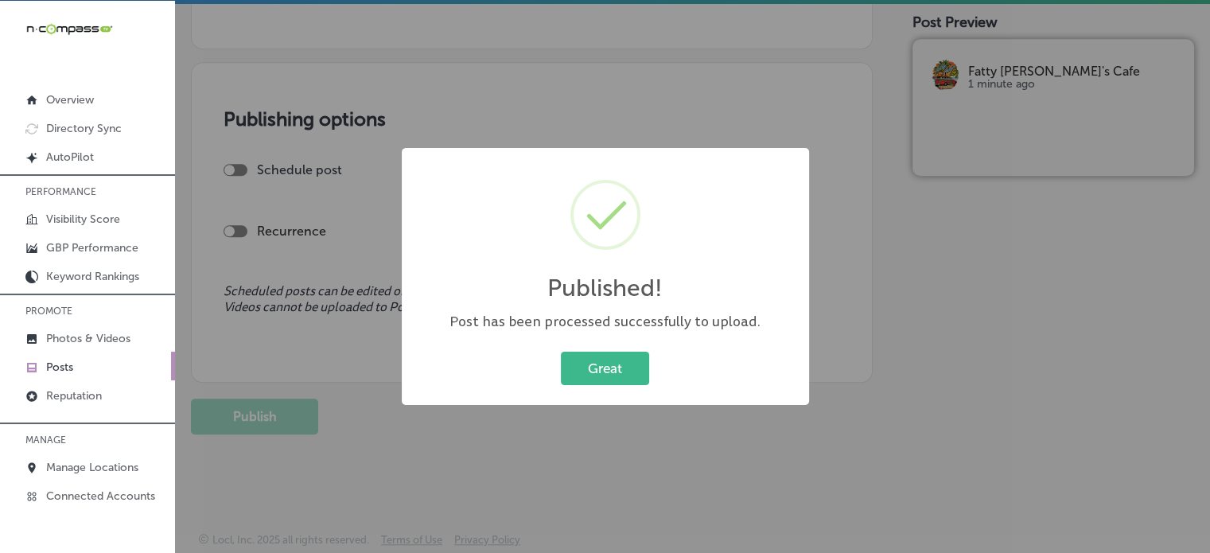
scroll to position [1267, 0]
click at [620, 374] on button "Great" at bounding box center [605, 368] width 88 height 33
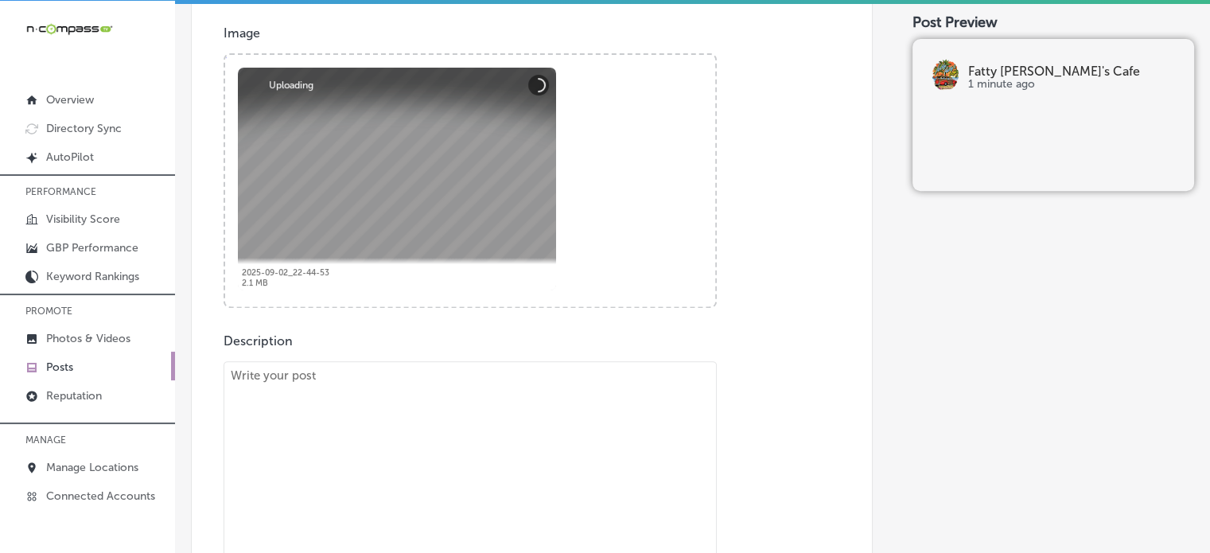
scroll to position [587, 0]
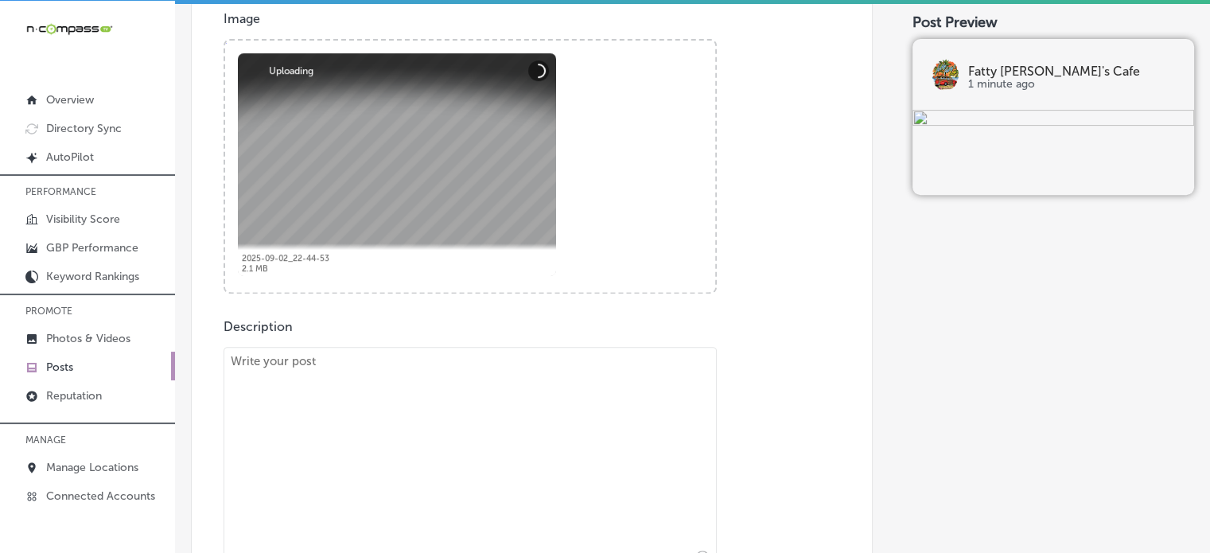
click at [449, 404] on textarea at bounding box center [470, 458] width 493 height 223
paste textarea ""Start your day off right with a mouthwatering breakfast at Fatty [PERSON_NAME]…"
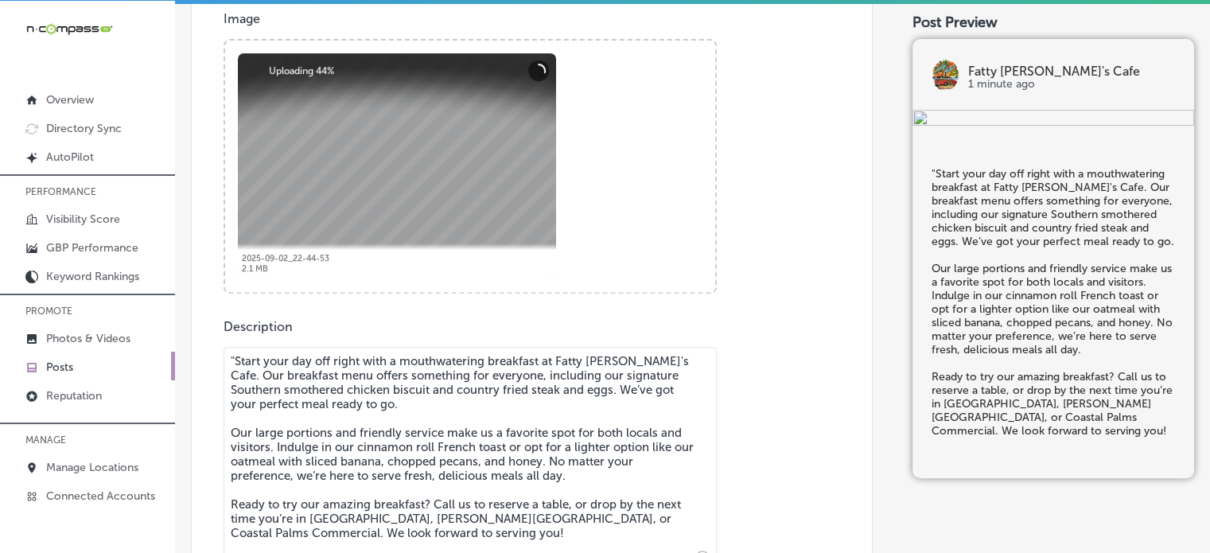
click at [234, 361] on textarea ""Start your day off right with a mouthwatering breakfast at Fatty [PERSON_NAME]…" at bounding box center [470, 458] width 493 height 223
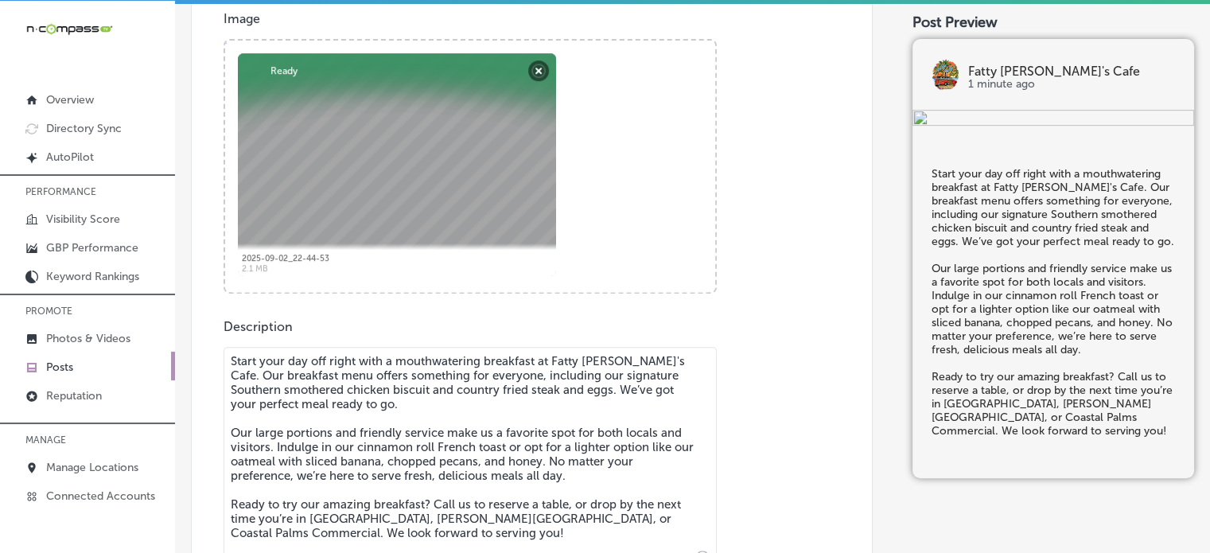
type textarea "Start your day off right with a mouthwatering breakfast at Fatty [PERSON_NAME]'…"
click at [301, 294] on div "Post content Select location(s) Business + Location fat fat Path Created with S…" at bounding box center [532, 225] width 682 height 1007
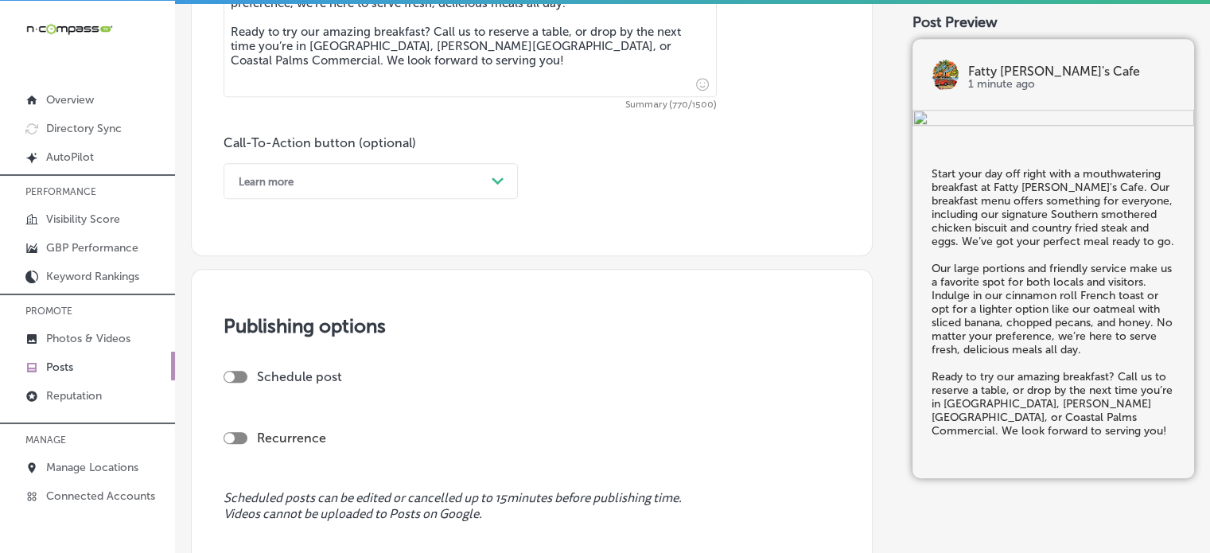
scroll to position [1065, 0]
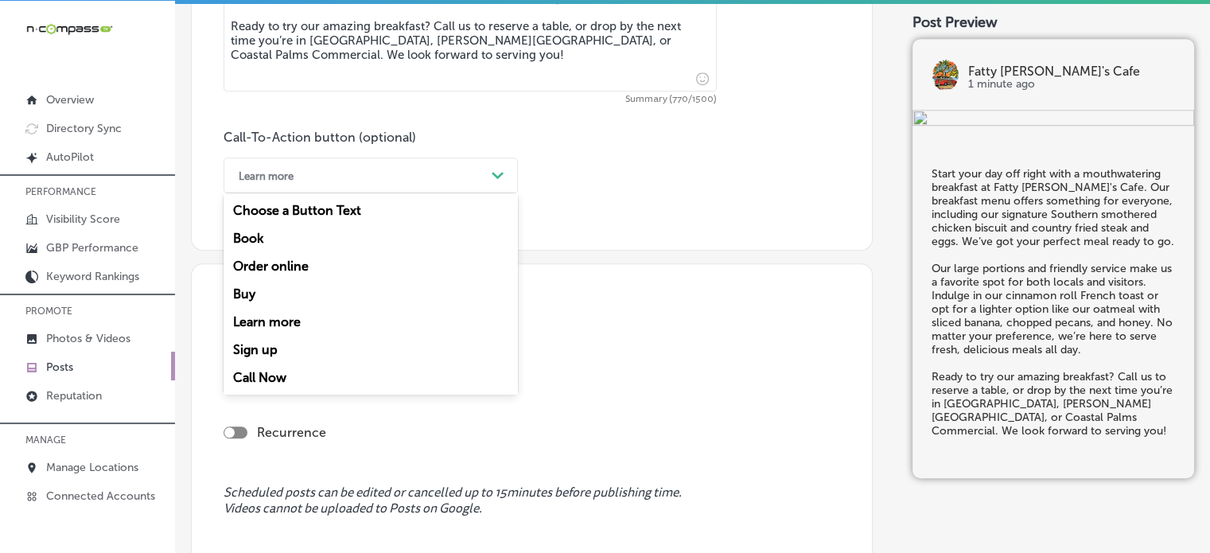
click at [414, 175] on div "Learn more" at bounding box center [358, 175] width 255 height 25
click at [271, 376] on div "Call Now" at bounding box center [371, 378] width 294 height 28
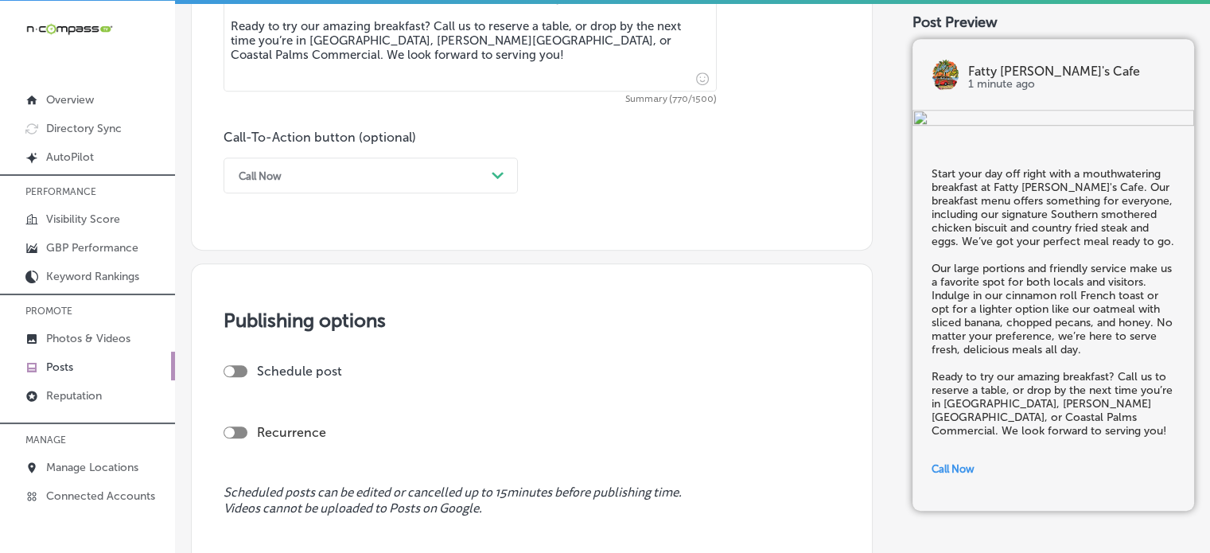
click at [242, 373] on div at bounding box center [236, 371] width 24 height 12
checkbox input "true"
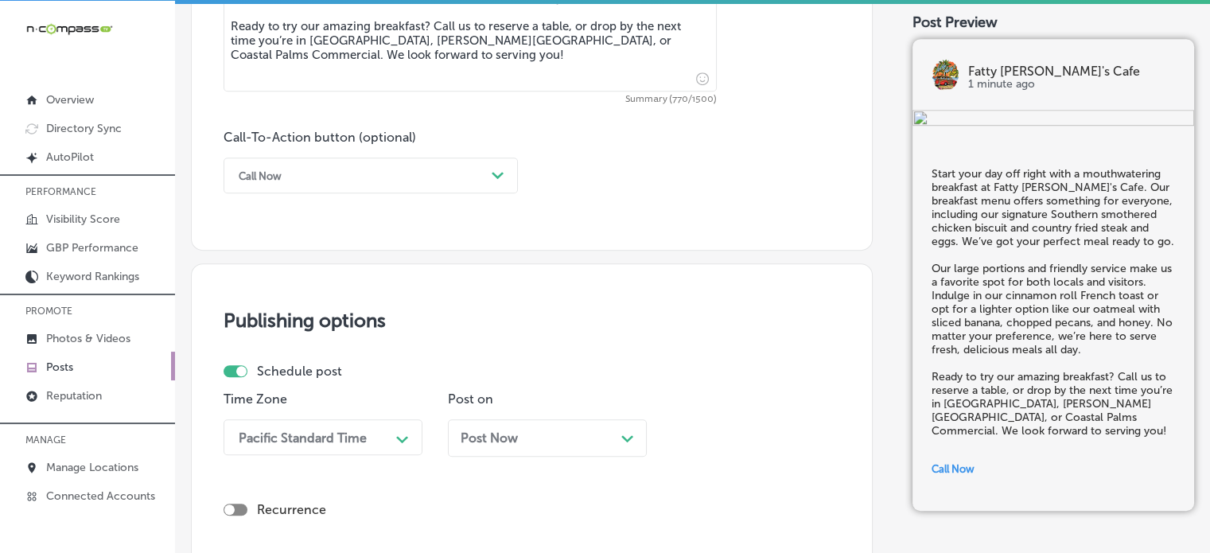
scroll to position [1212, 0]
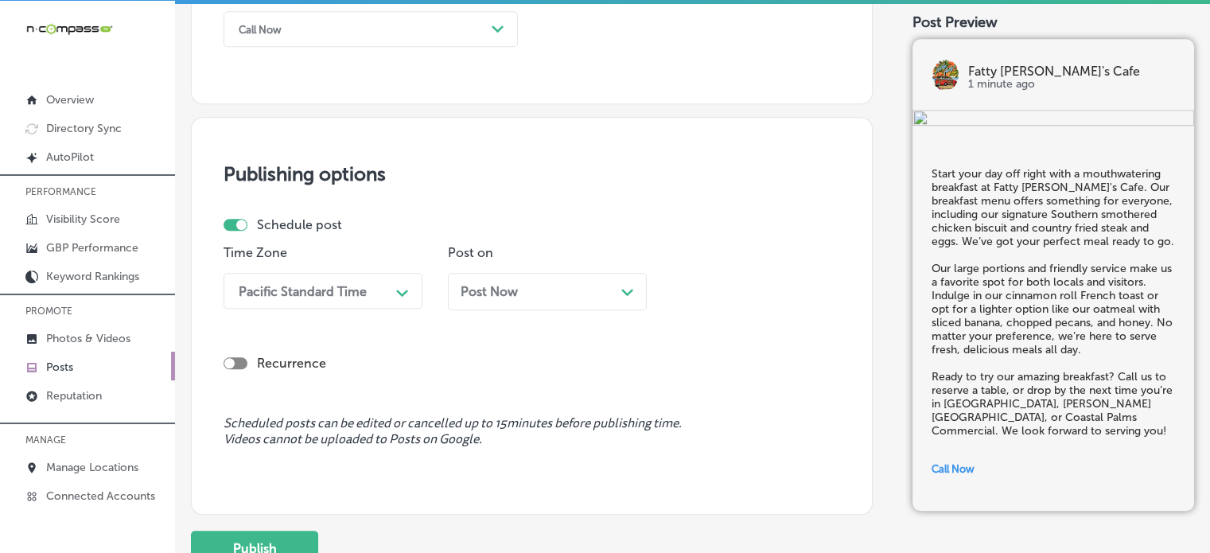
click at [299, 309] on div "Pacific Standard Time Path Created with Sketch." at bounding box center [323, 291] width 199 height 36
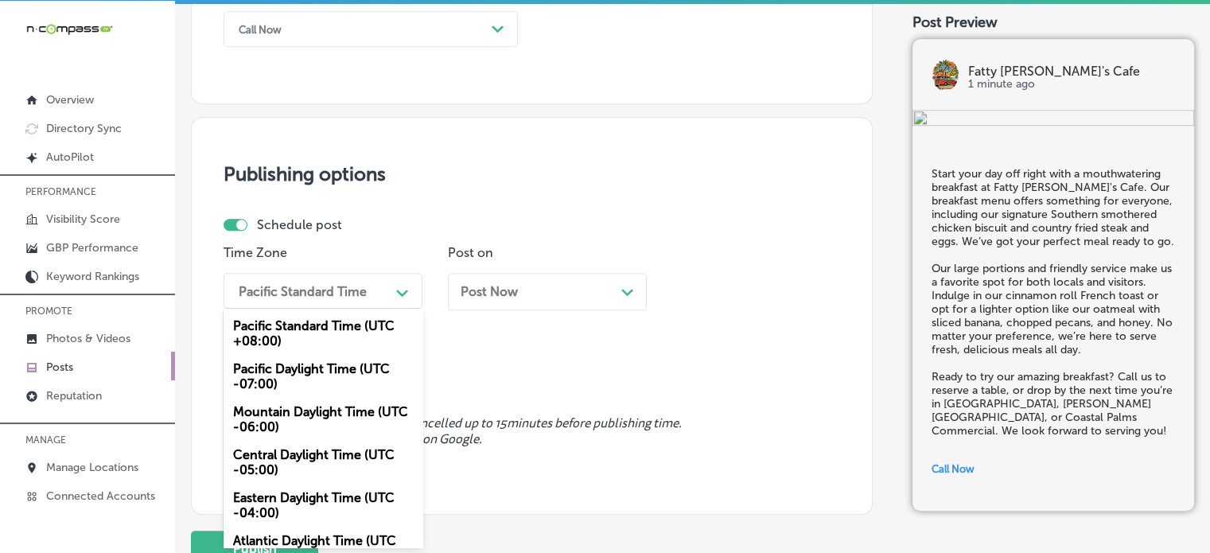
click at [318, 420] on div "Mountain Daylight Time (UTC -06:00)" at bounding box center [323, 419] width 199 height 43
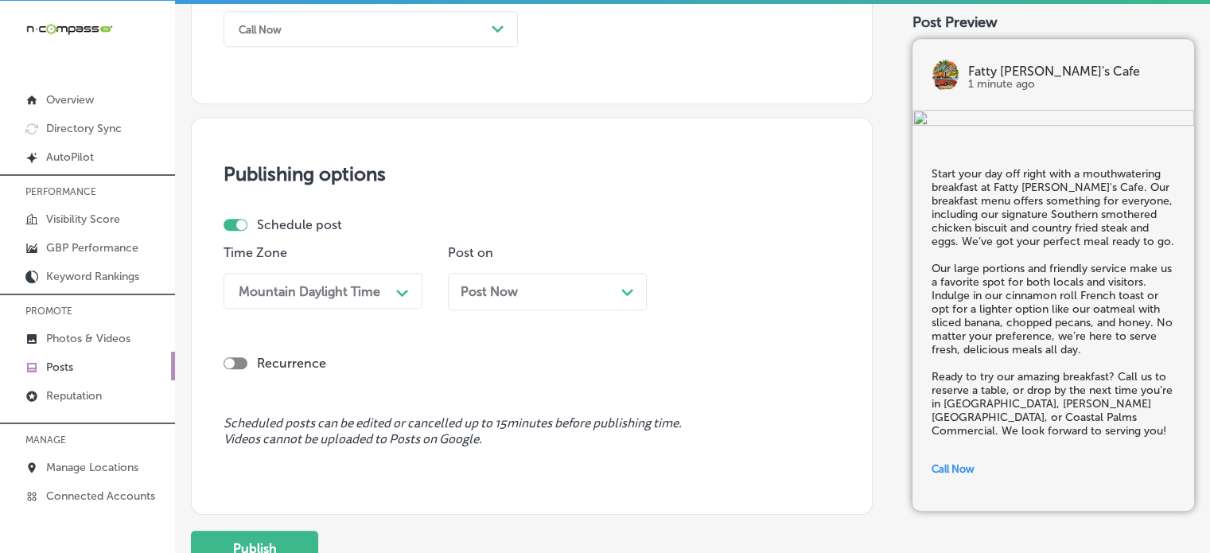
click at [563, 287] on div "Post Now Path Created with Sketch." at bounding box center [547, 291] width 173 height 15
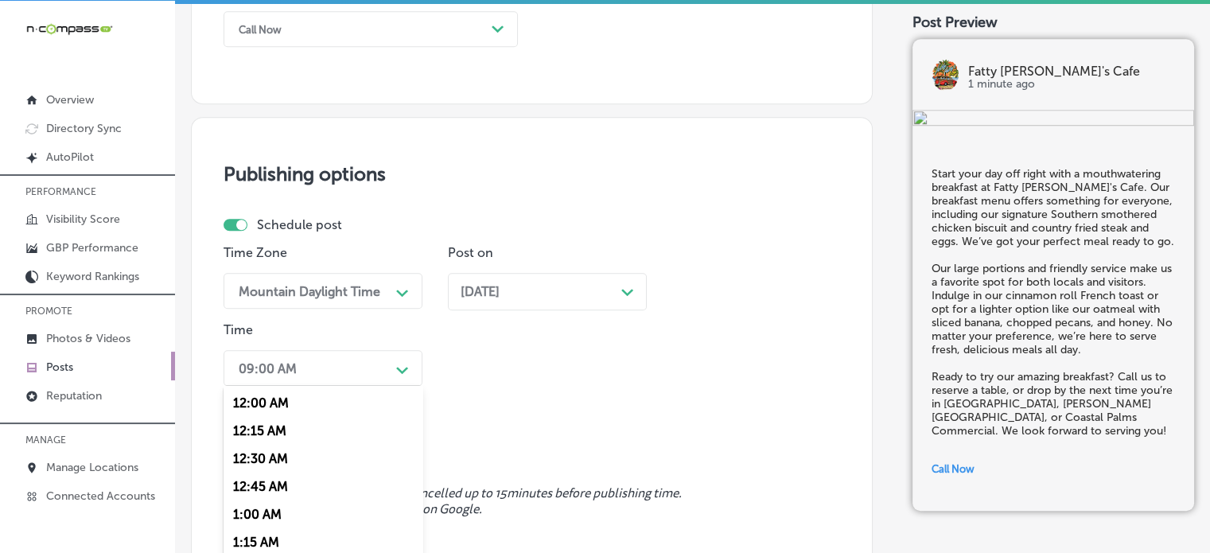
scroll to position [1289, 0]
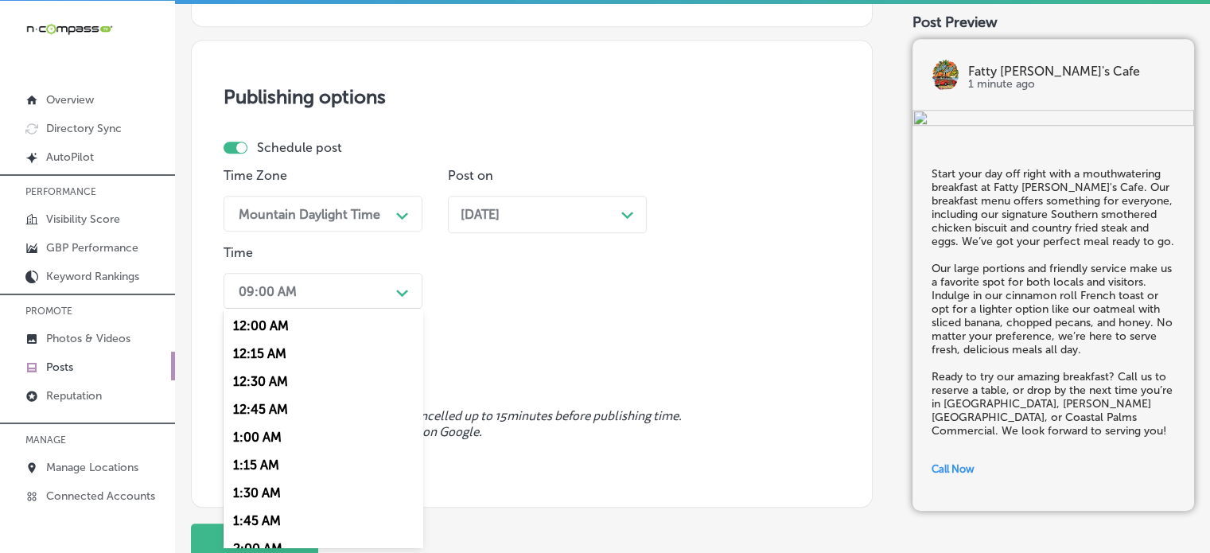
click at [370, 309] on div "option 12:30 AM focused, 3 of 96. 96 results available. Use Up and Down to choo…" at bounding box center [323, 291] width 199 height 36
click at [273, 411] on div "7:00 AM" at bounding box center [323, 409] width 199 height 28
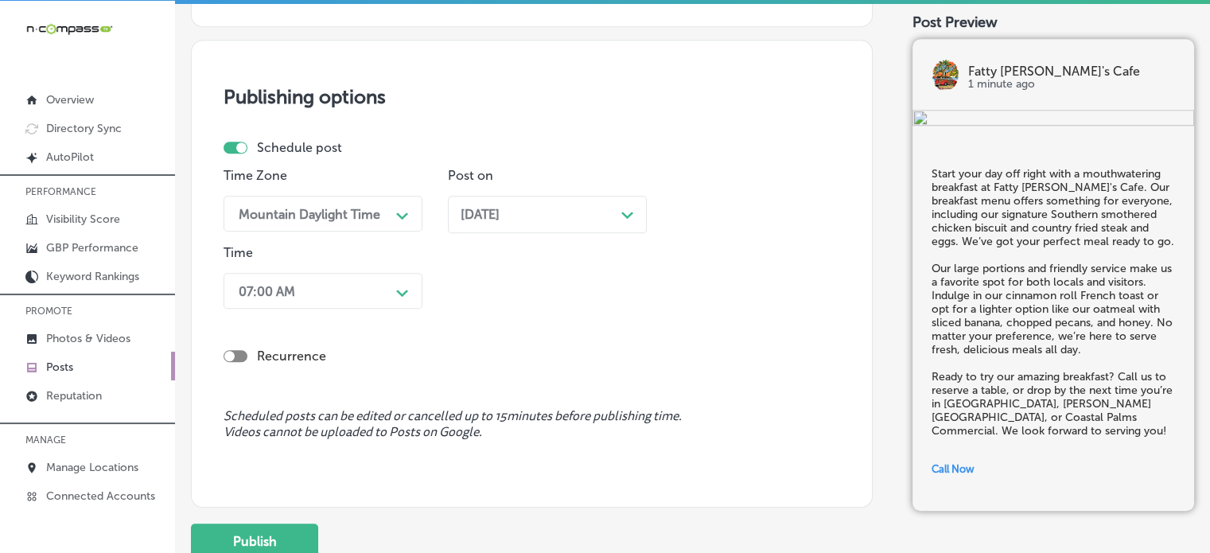
click at [440, 445] on div "Scheduled posts can be edited or cancelled up to 15 minutes before publishing t…" at bounding box center [532, 429] width 617 height 41
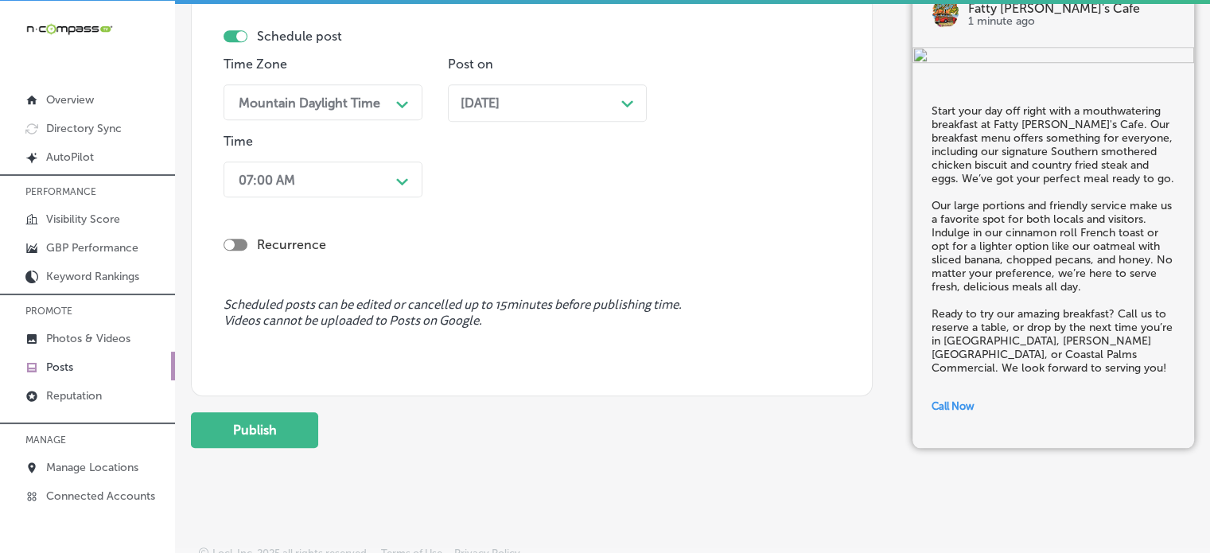
scroll to position [1401, 0]
click at [257, 418] on button "Publish" at bounding box center [254, 429] width 127 height 36
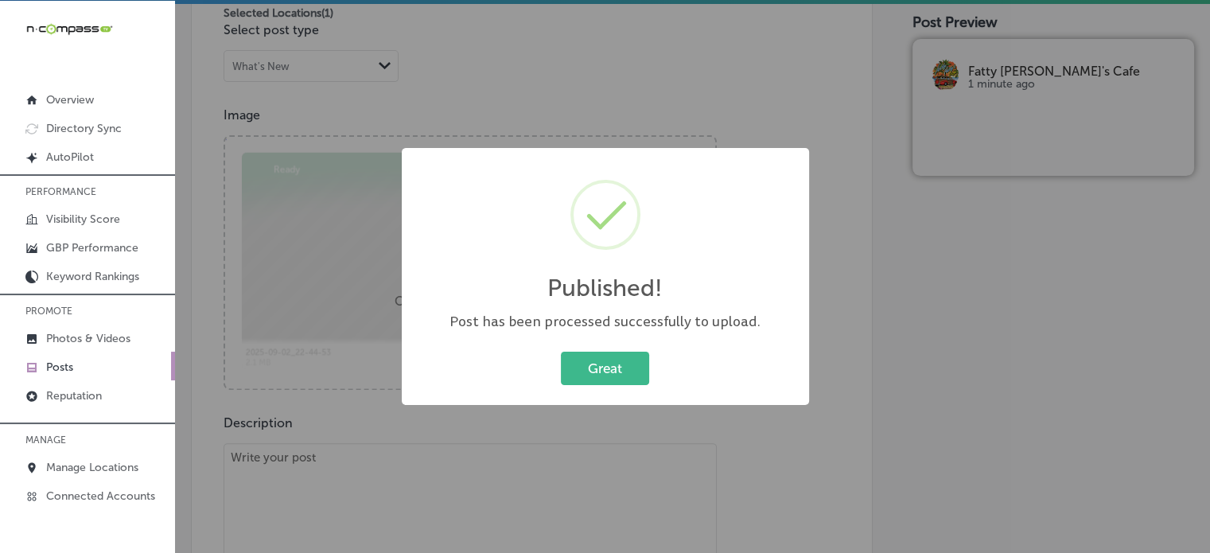
scroll to position [0, 0]
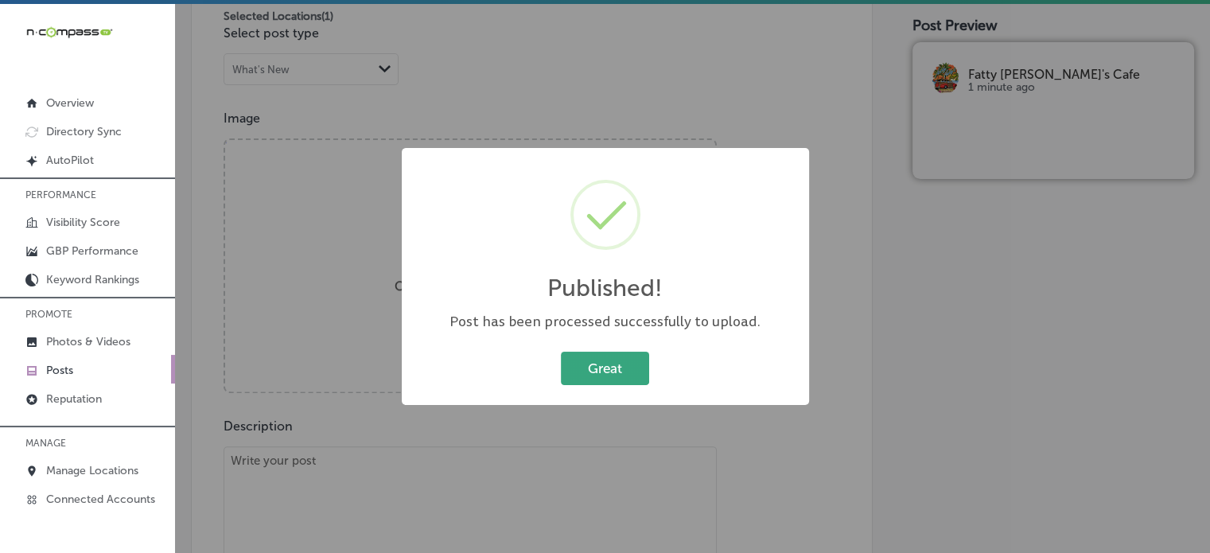
click at [606, 371] on button "Great" at bounding box center [605, 368] width 88 height 33
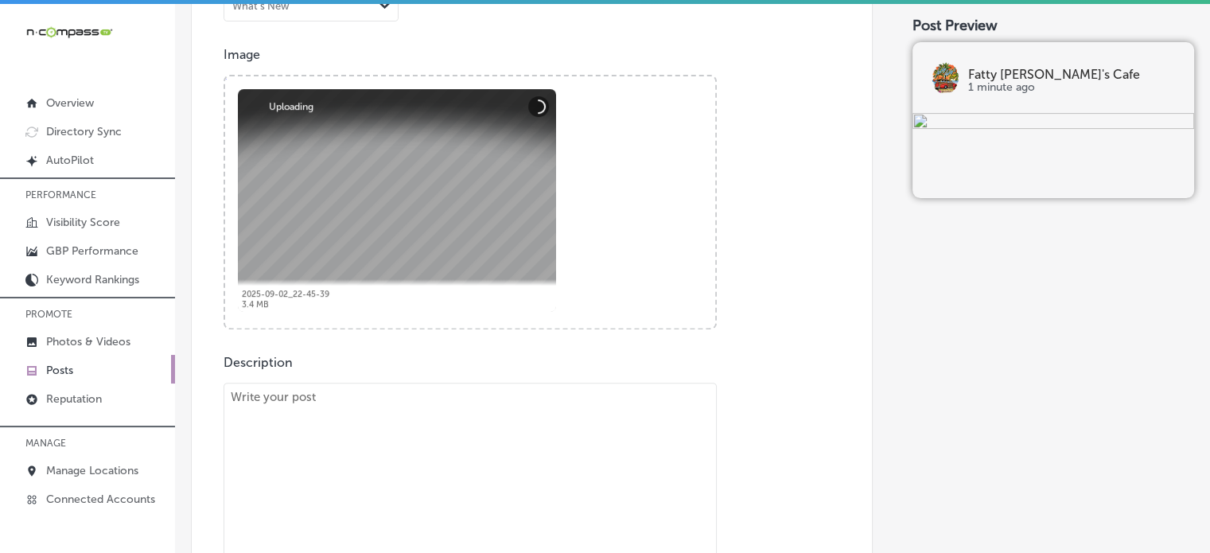
scroll to position [557, 0]
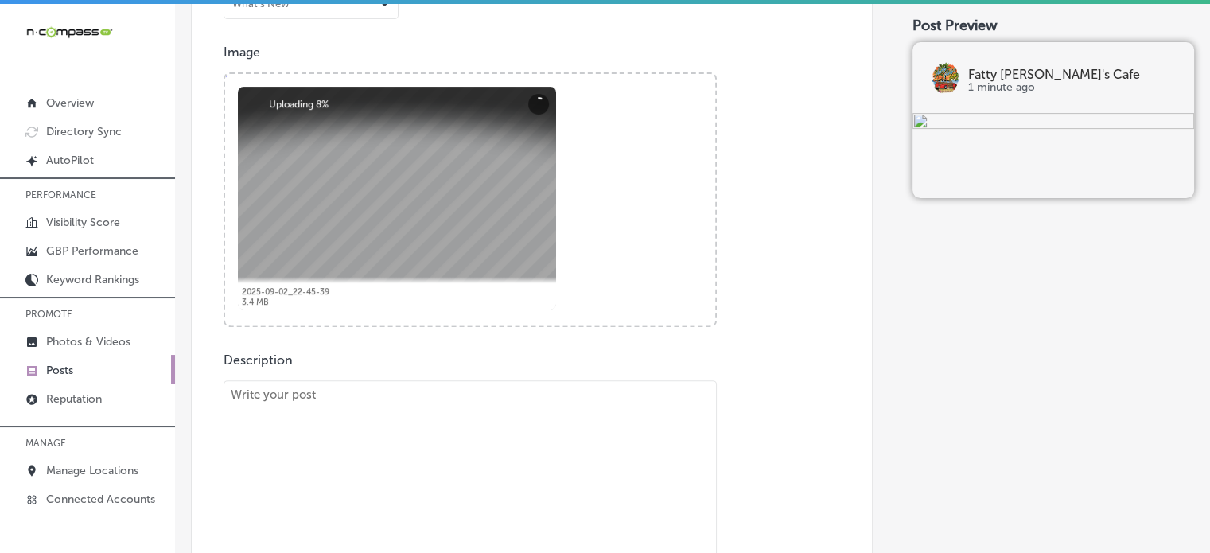
click at [481, 504] on textarea at bounding box center [470, 491] width 493 height 223
paste textarea ""Craving a tasty breakfast or a satisfying lunch? Fatty [PERSON_NAME]'s Cafe ha…"
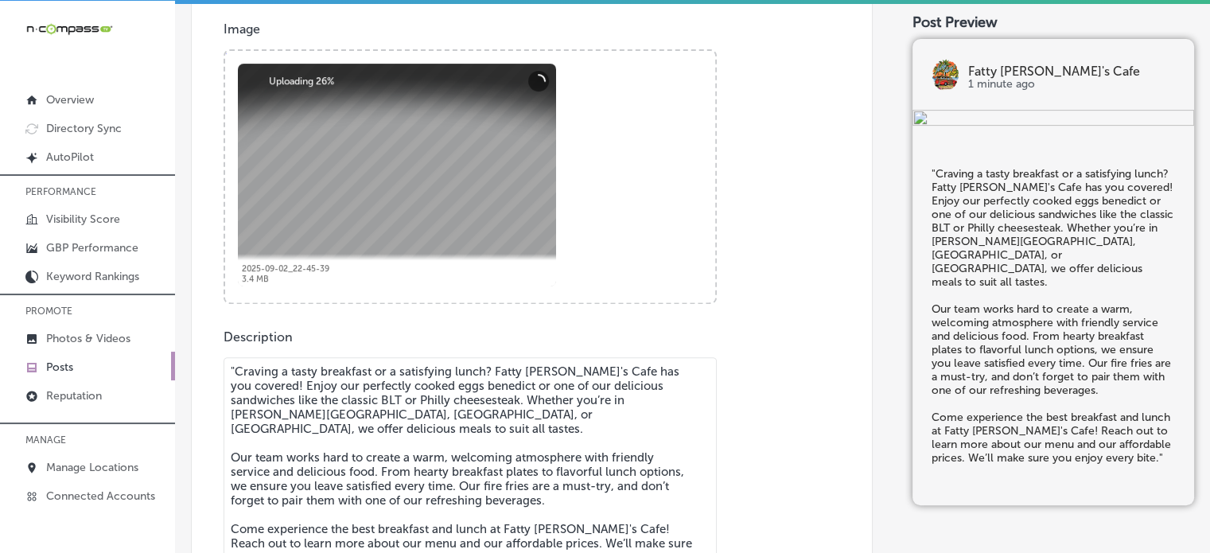
scroll to position [638, 0]
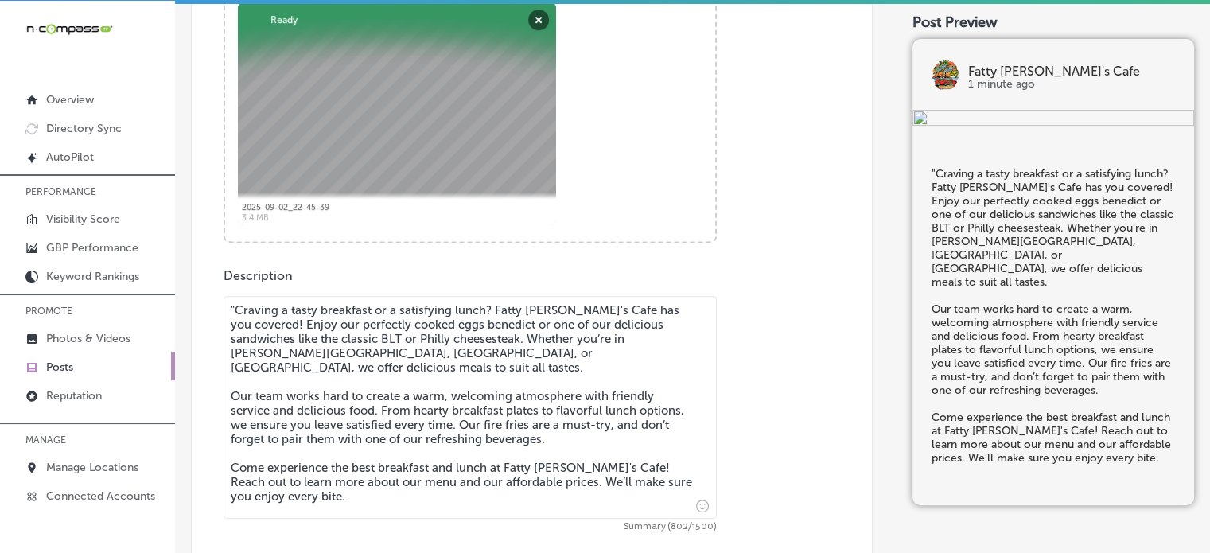
click at [236, 303] on textarea ""Craving a tasty breakfast or a satisfying lunch? Fatty [PERSON_NAME]'s Cafe ha…" at bounding box center [470, 407] width 493 height 223
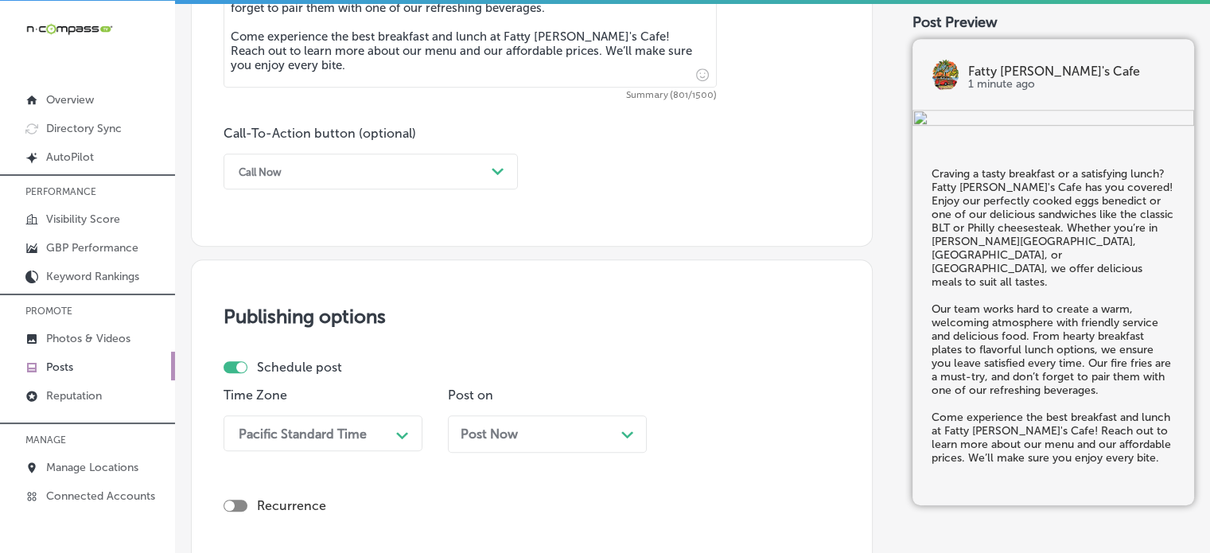
scroll to position [1071, 0]
type textarea "Craving a tasty breakfast or a satisfying lunch? Fatty [PERSON_NAME]'s Cafe has…"
click at [417, 155] on div "Call Now Path Created with Sketch." at bounding box center [371, 170] width 294 height 36
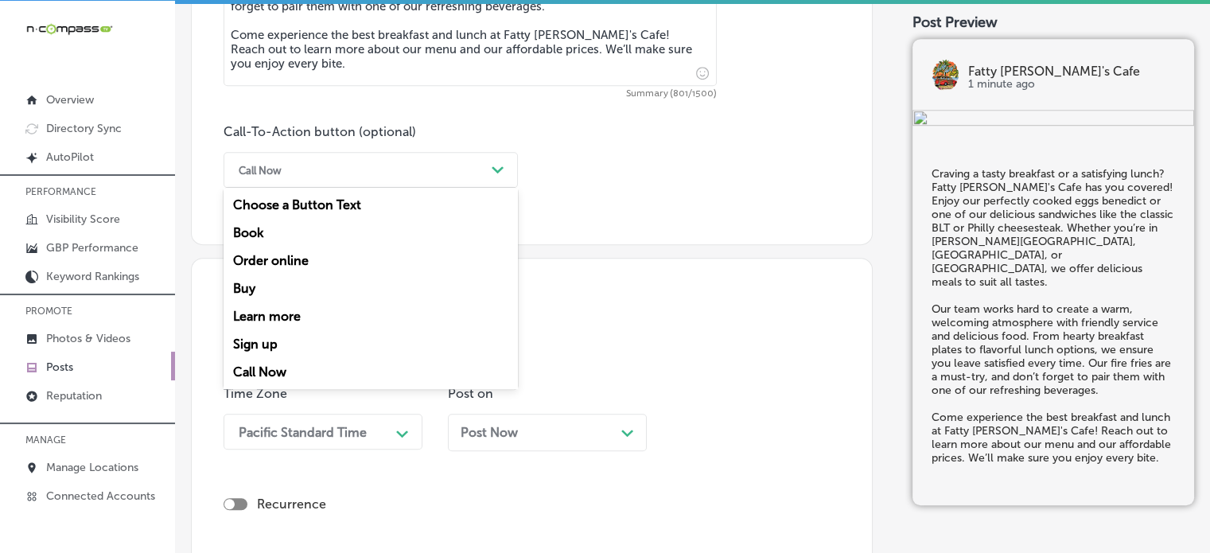
click at [282, 324] on div "Learn more" at bounding box center [371, 316] width 294 height 28
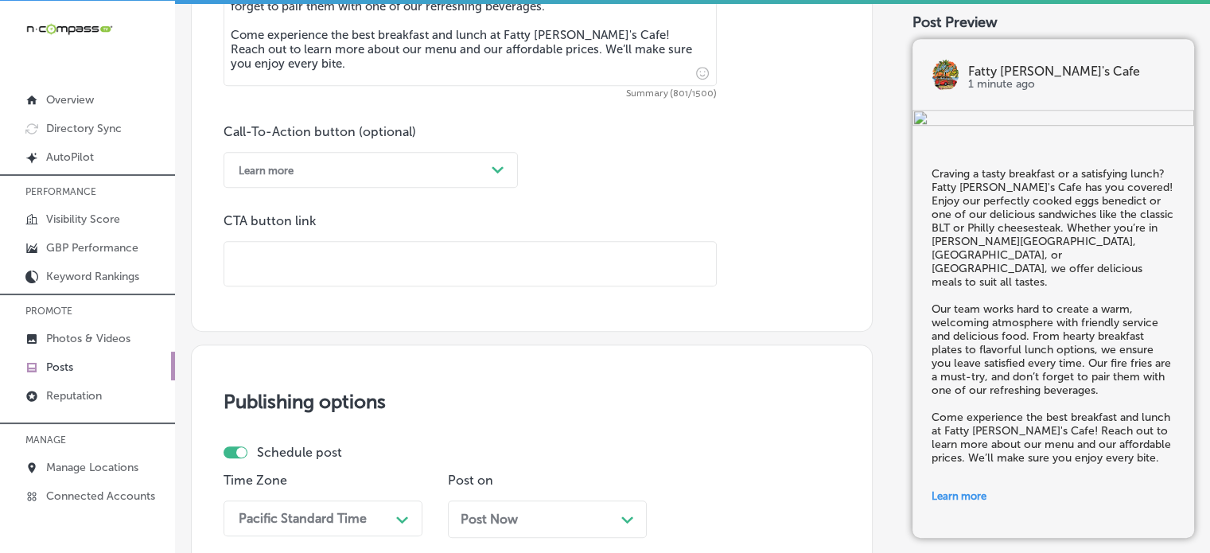
click at [446, 268] on input "text" at bounding box center [470, 264] width 492 height 44
paste input "[URL][DOMAIN_NAME]"
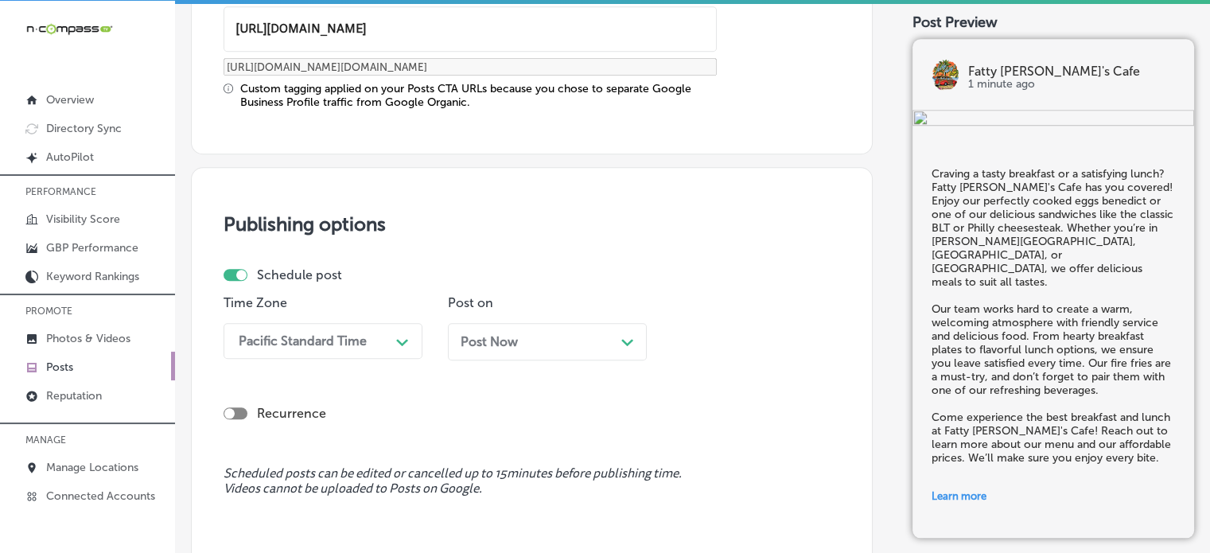
scroll to position [1316, 0]
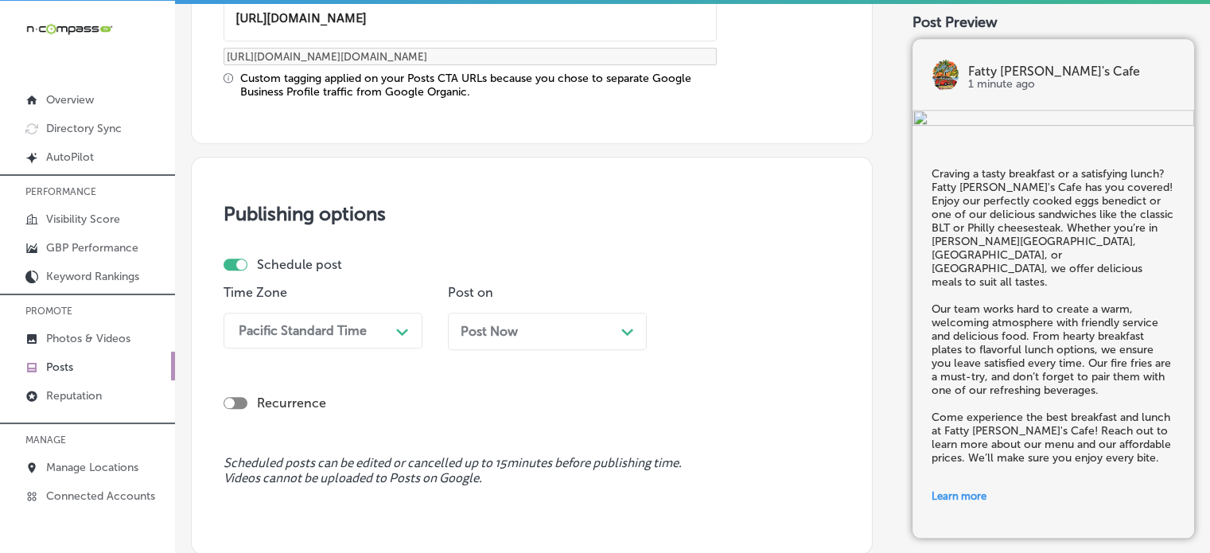
type input "[URL][DOMAIN_NAME]"
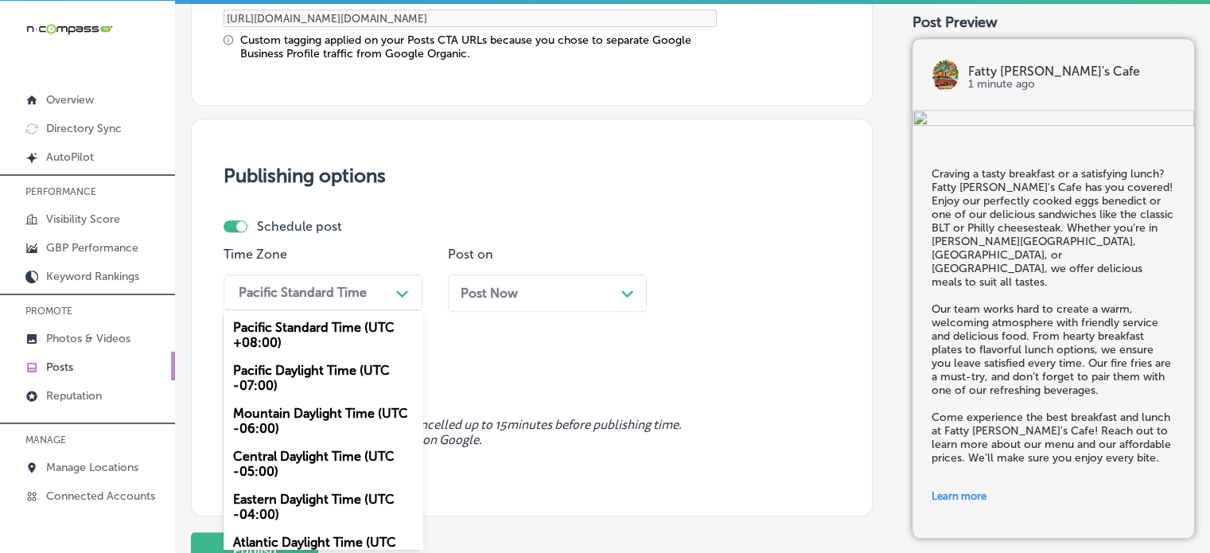
click at [376, 310] on div "option Mountain Daylight Time (UTC -06:00), selected. option Pacific Standard T…" at bounding box center [323, 293] width 199 height 36
click at [306, 407] on div "Mountain Daylight Time (UTC -06:00)" at bounding box center [323, 420] width 199 height 43
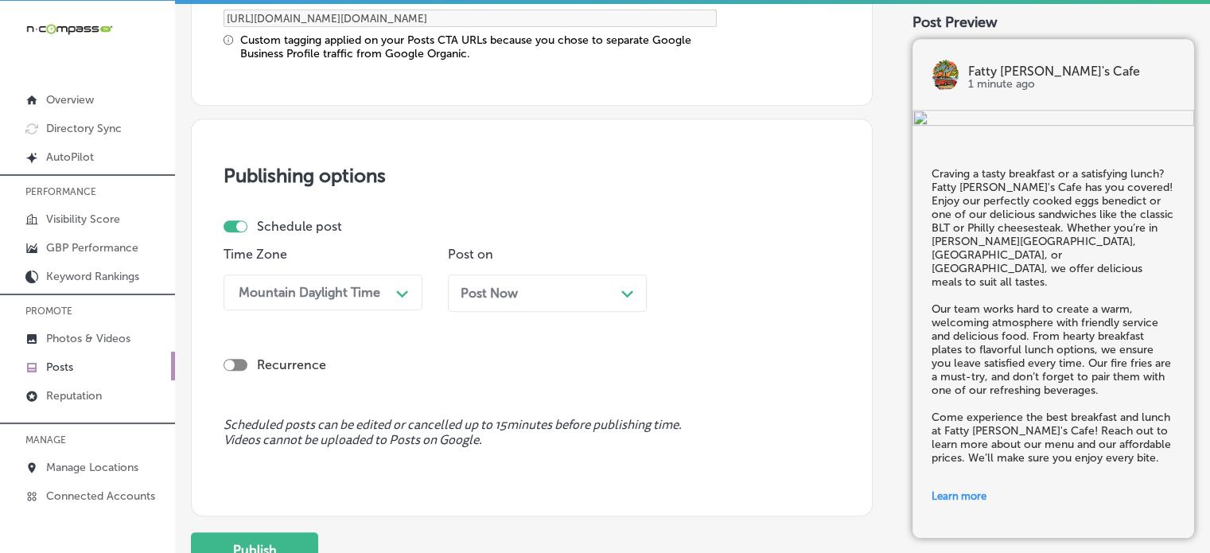
click at [590, 292] on div "Post Now Path Created with Sketch." at bounding box center [547, 293] width 173 height 15
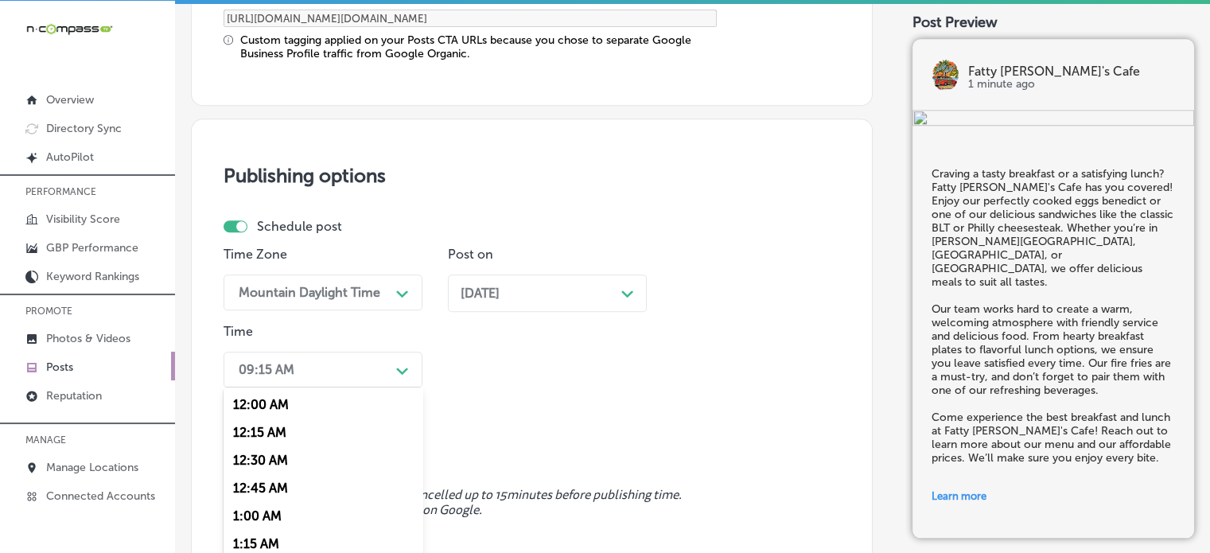
scroll to position [1431, 0]
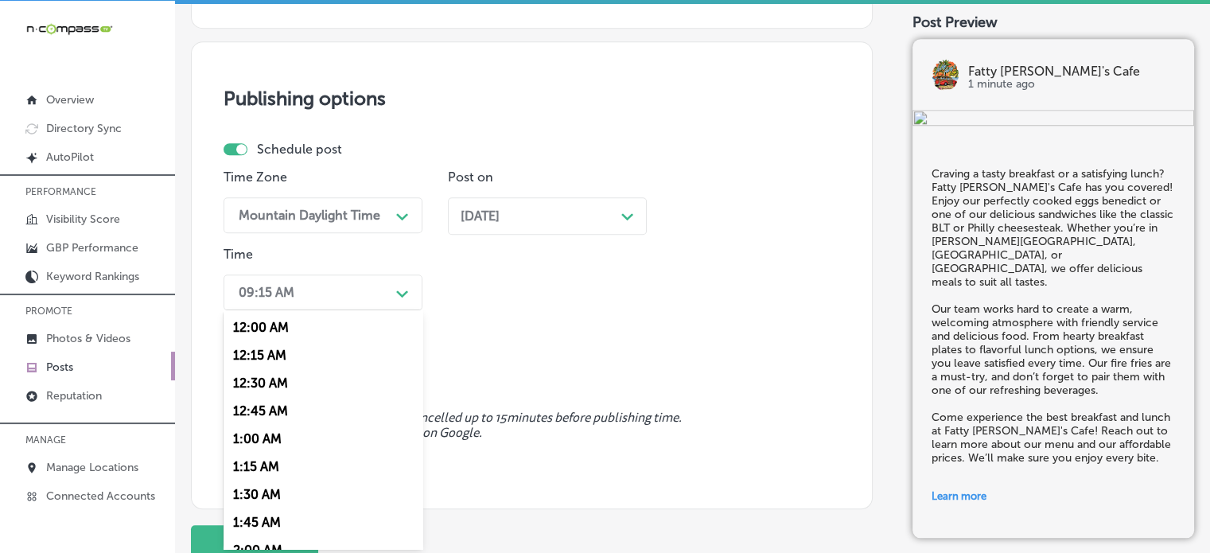
click at [350, 310] on div "option 7:00 AM, selected. option 12:15 AM focused, 2 of 96. 96 results availabl…" at bounding box center [323, 293] width 199 height 36
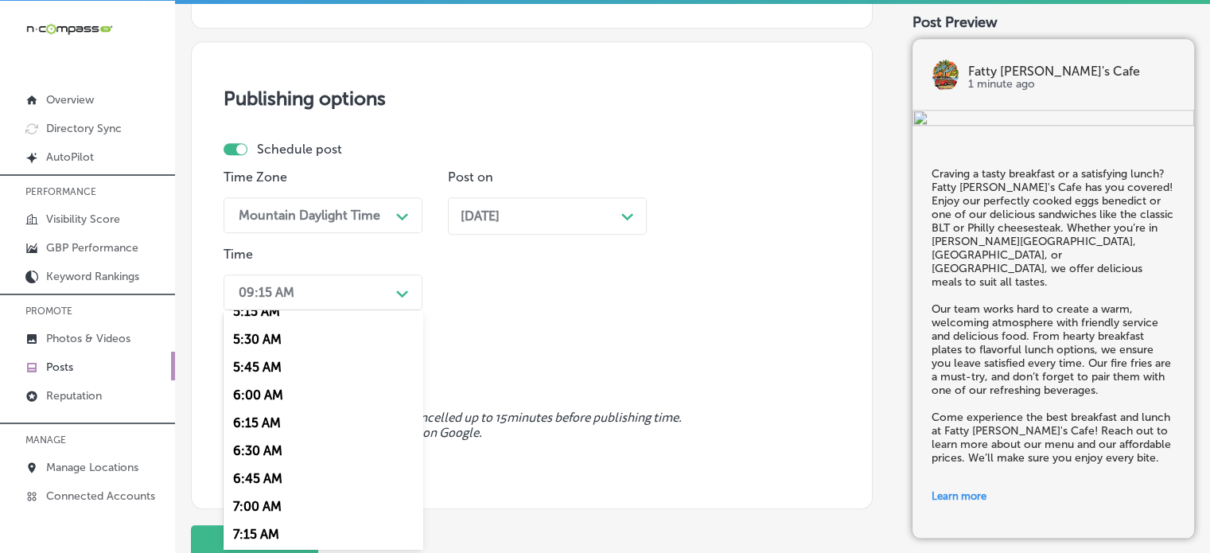
scroll to position [610, 0]
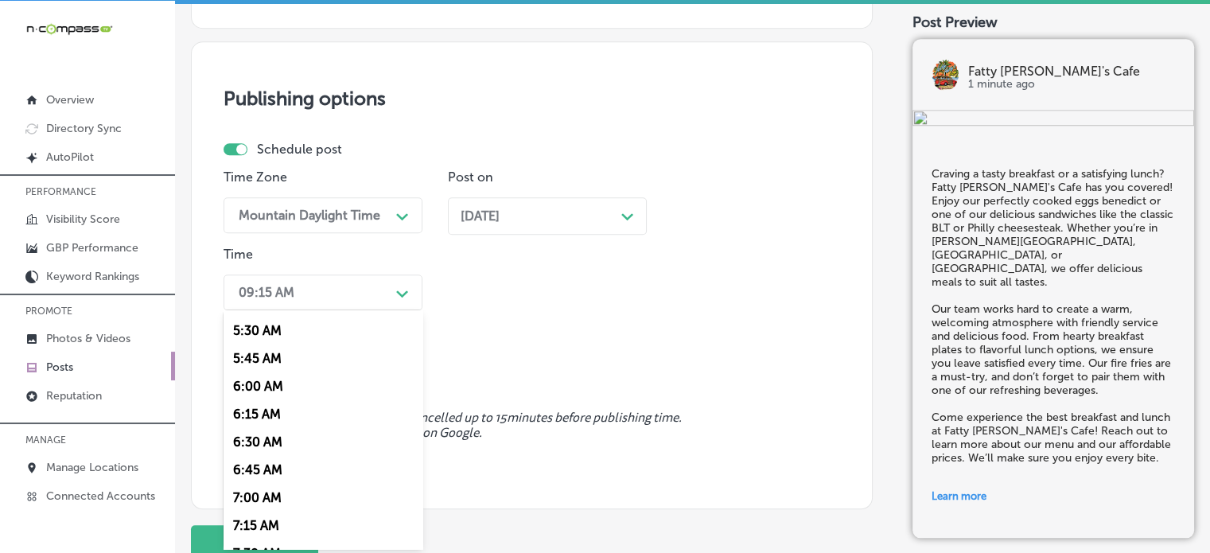
click at [264, 490] on div "7:00 AM" at bounding box center [323, 498] width 199 height 28
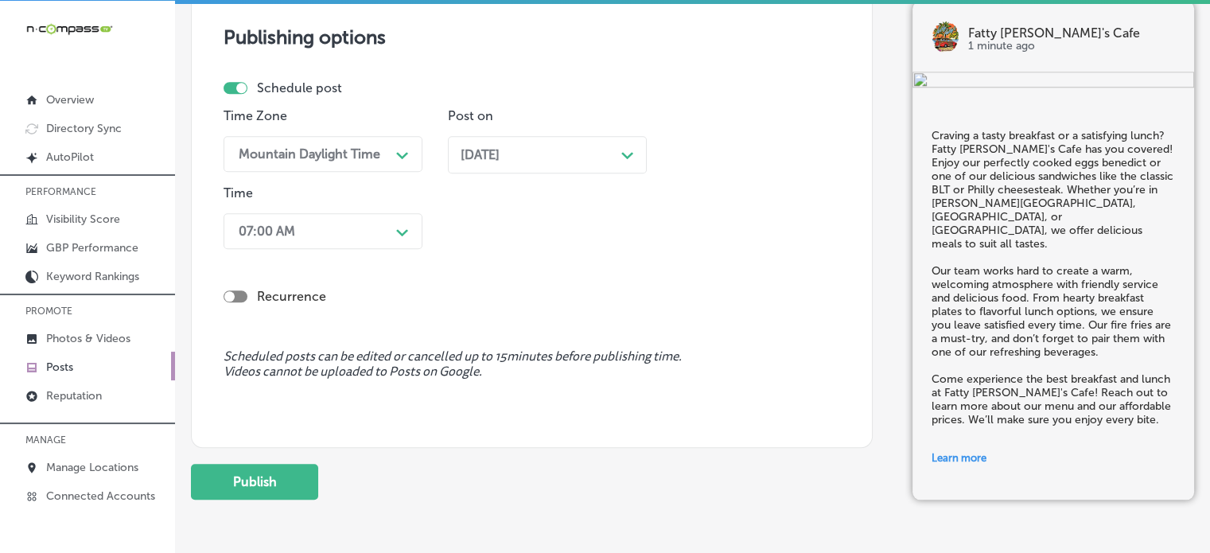
scroll to position [1556, 0]
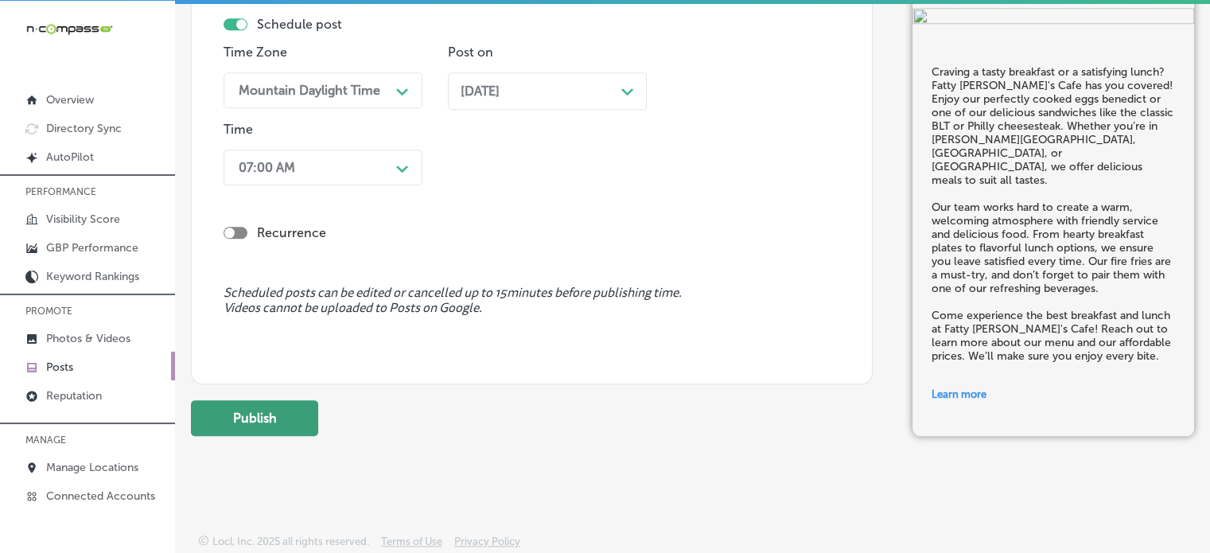
click at [283, 411] on button "Publish" at bounding box center [254, 418] width 127 height 36
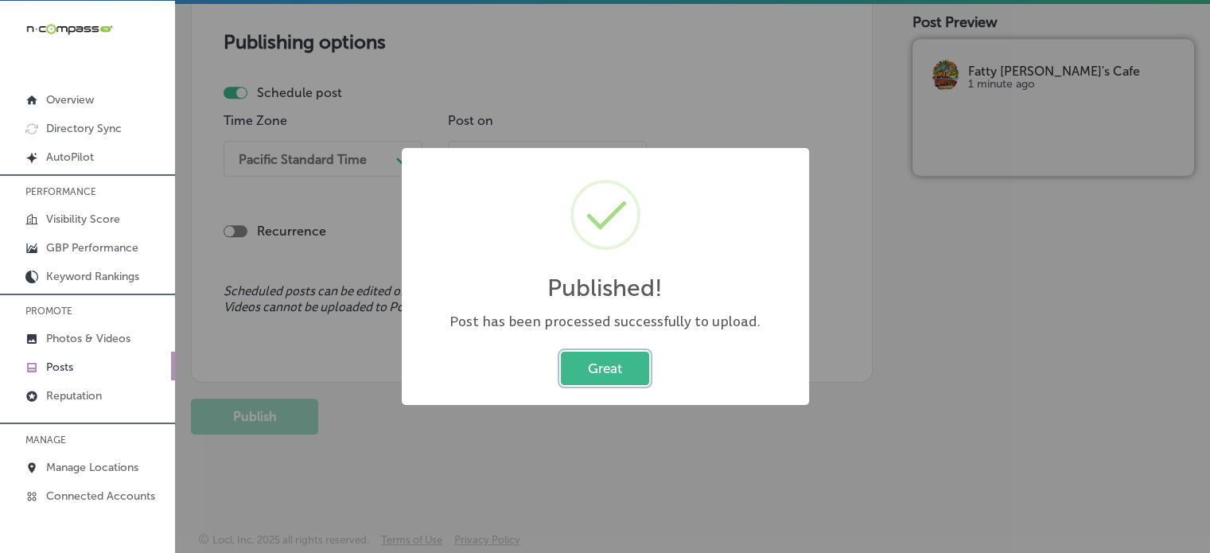
scroll to position [1343, 0]
click at [603, 367] on button "Great" at bounding box center [605, 368] width 88 height 33
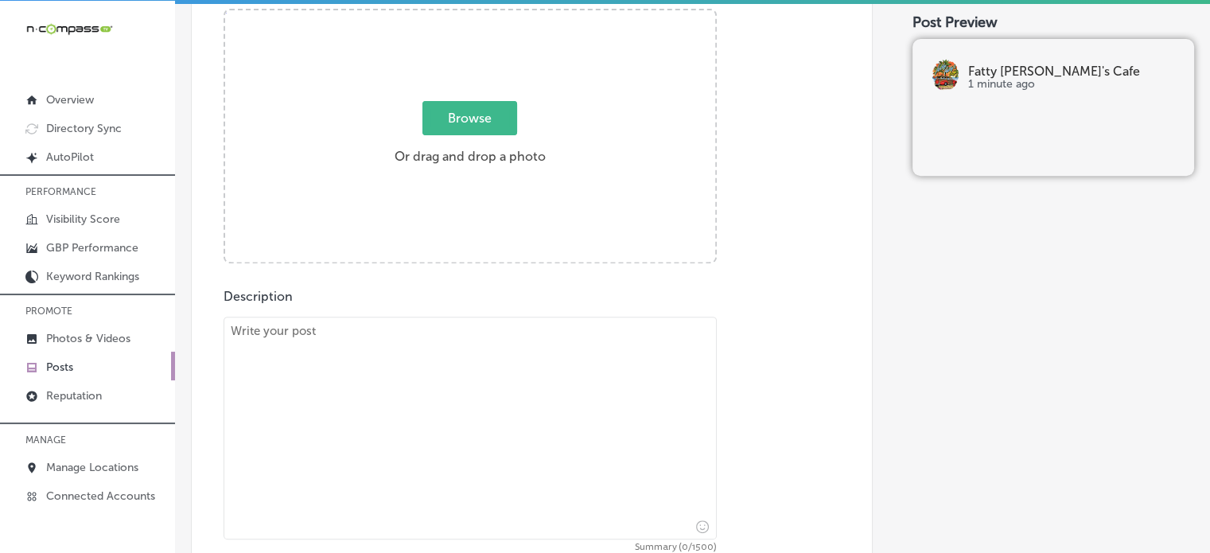
scroll to position [614, 0]
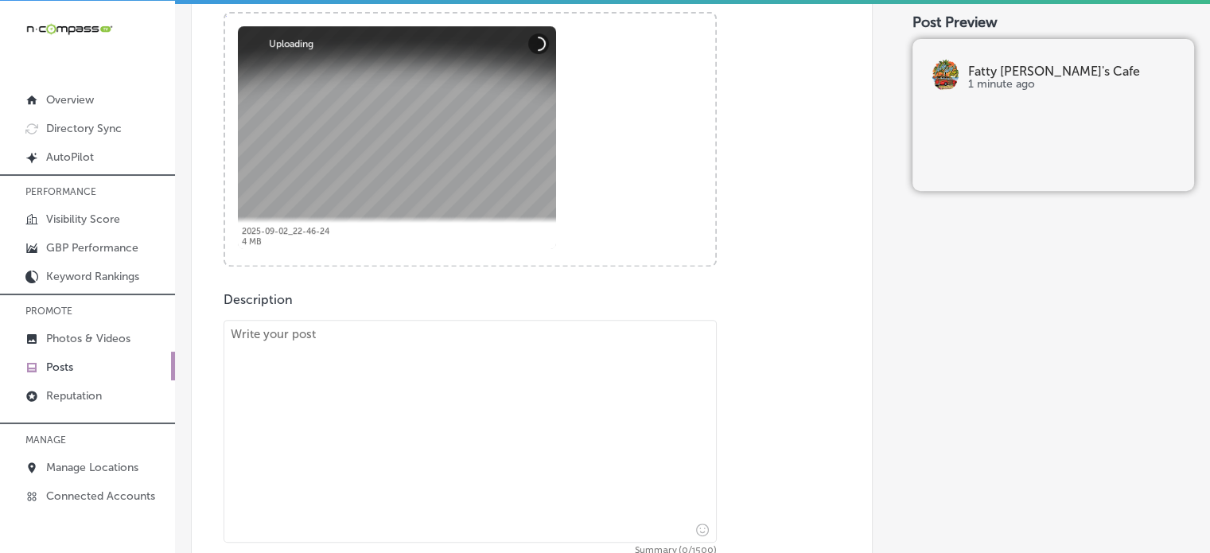
click at [509, 422] on textarea at bounding box center [470, 431] width 493 height 223
paste textarea ""Craving a flavorful lunch in [GEOGRAPHIC_DATA]? Fatty Patty’s Cafe has a wide …"
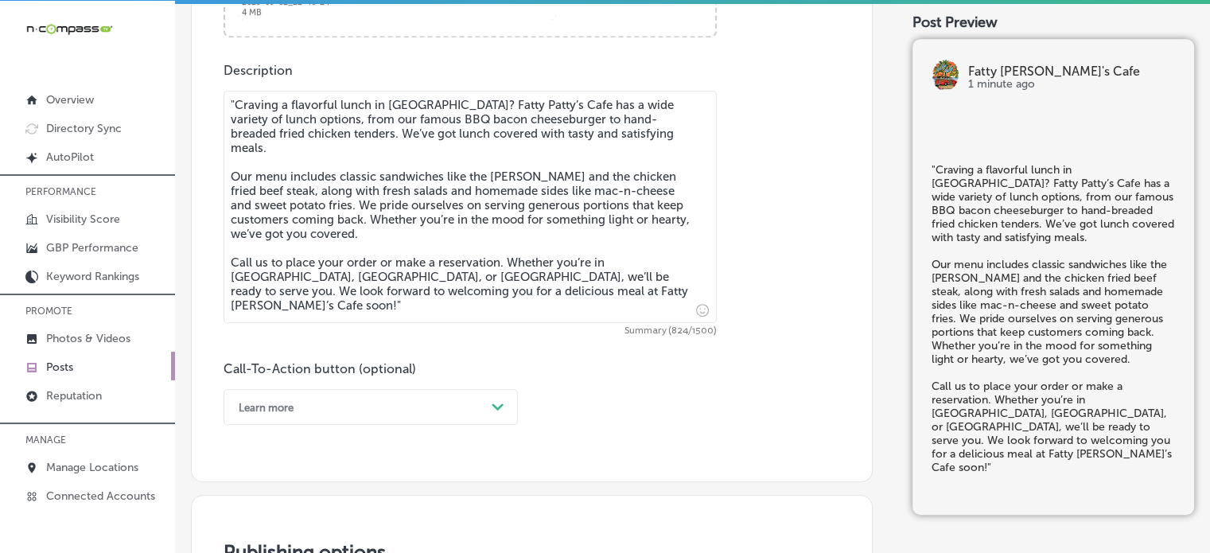
scroll to position [847, 0]
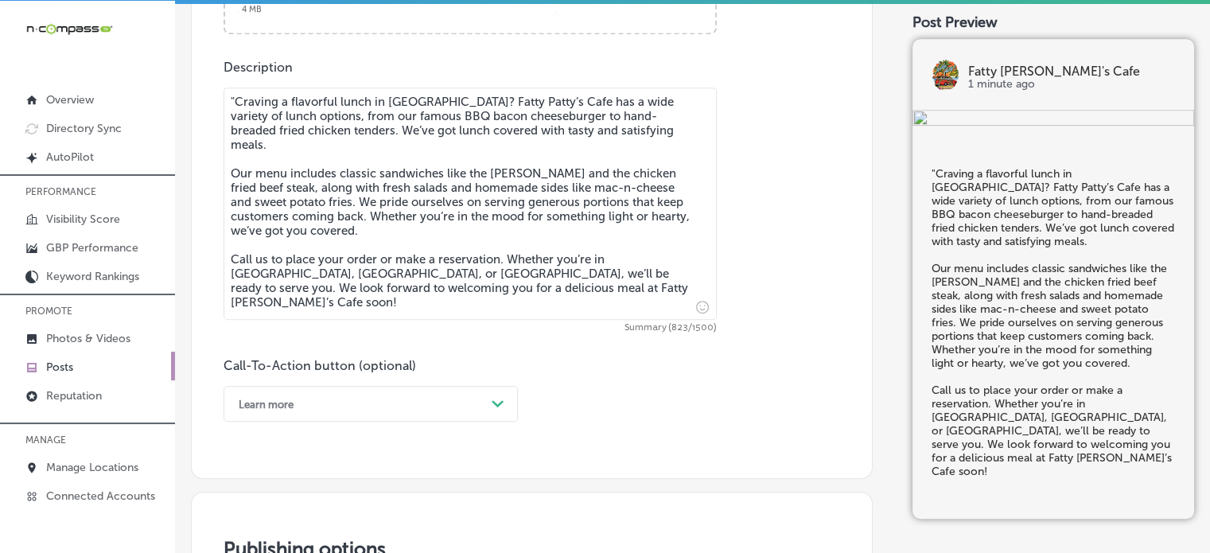
click at [237, 100] on textarea ""Craving a flavorful lunch in [GEOGRAPHIC_DATA]? Fatty Patty’s Cafe has a wide …" at bounding box center [470, 204] width 493 height 232
type textarea "Craving a flavorful lunch in [GEOGRAPHIC_DATA]? Fatty Patty’s Cafe has a wide v…"
click at [419, 335] on div "Description Craving a flavorful lunch in [GEOGRAPHIC_DATA]? Fatty Patty’s Cafe …" at bounding box center [532, 241] width 617 height 362
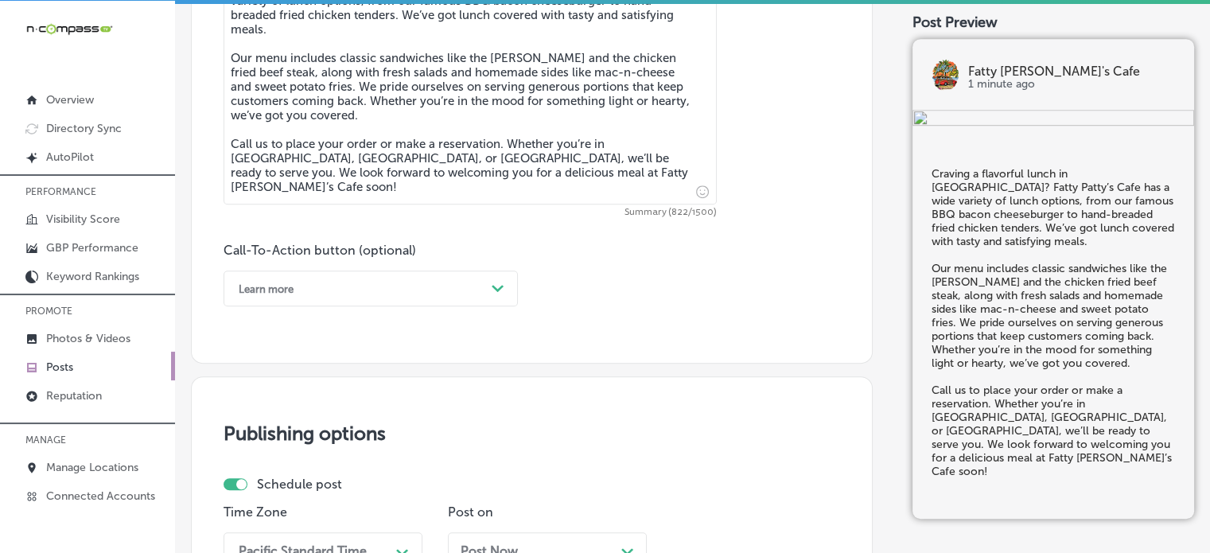
scroll to position [964, 0]
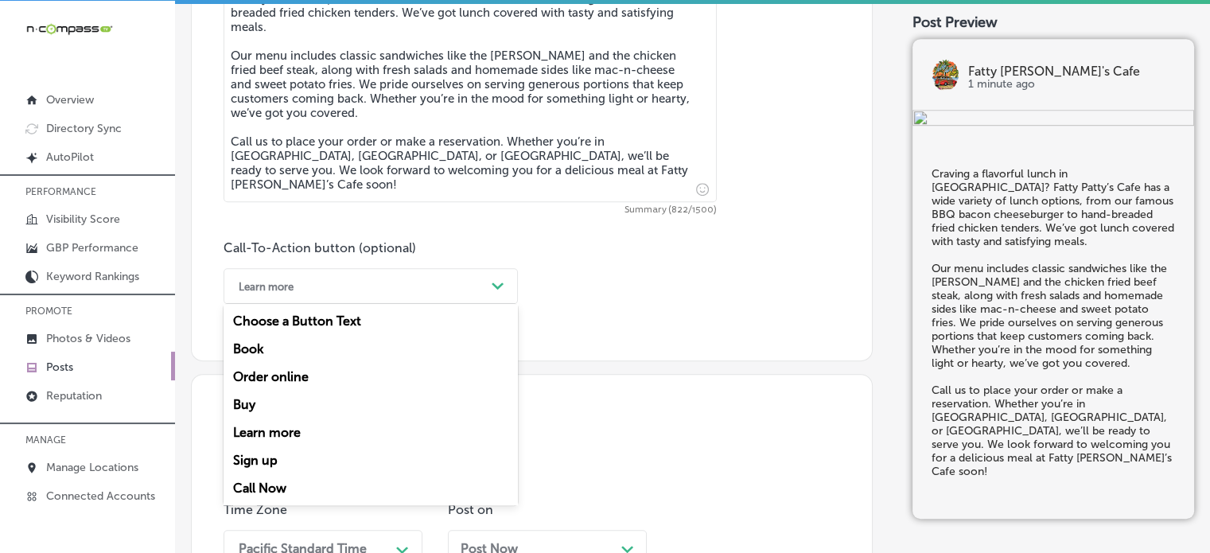
click at [437, 289] on div "Learn more" at bounding box center [358, 286] width 255 height 25
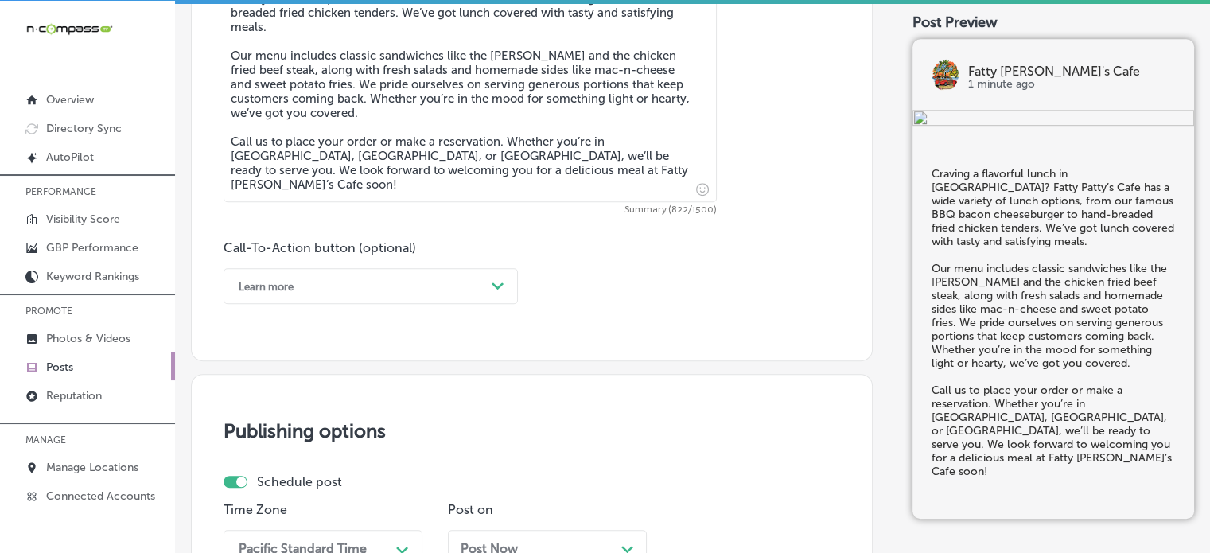
click at [338, 279] on div "Learn more" at bounding box center [358, 286] width 255 height 25
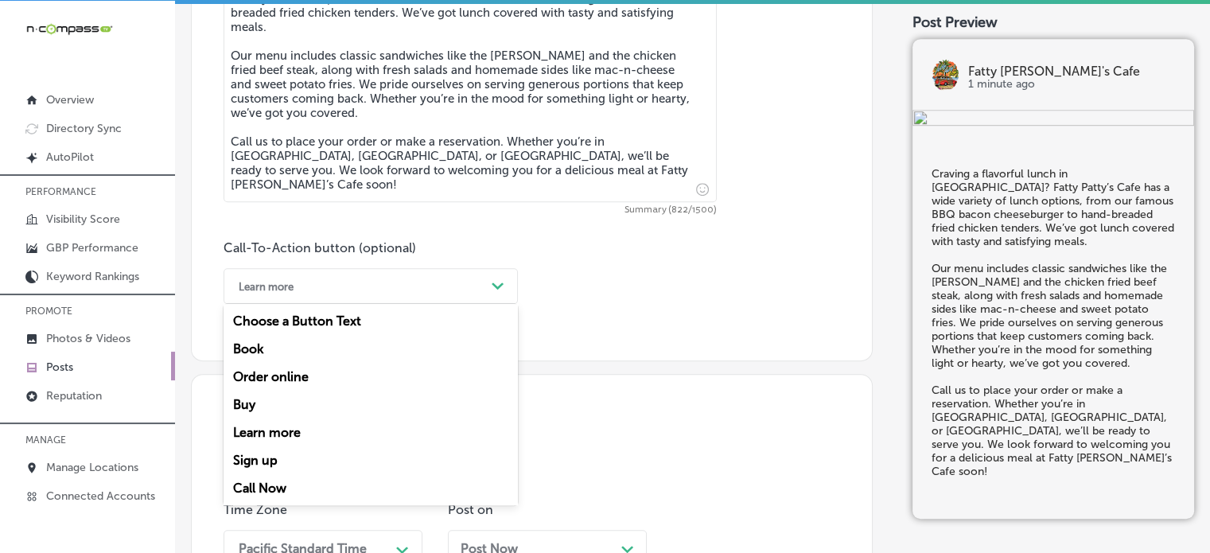
click at [264, 484] on div "Call Now" at bounding box center [371, 488] width 294 height 28
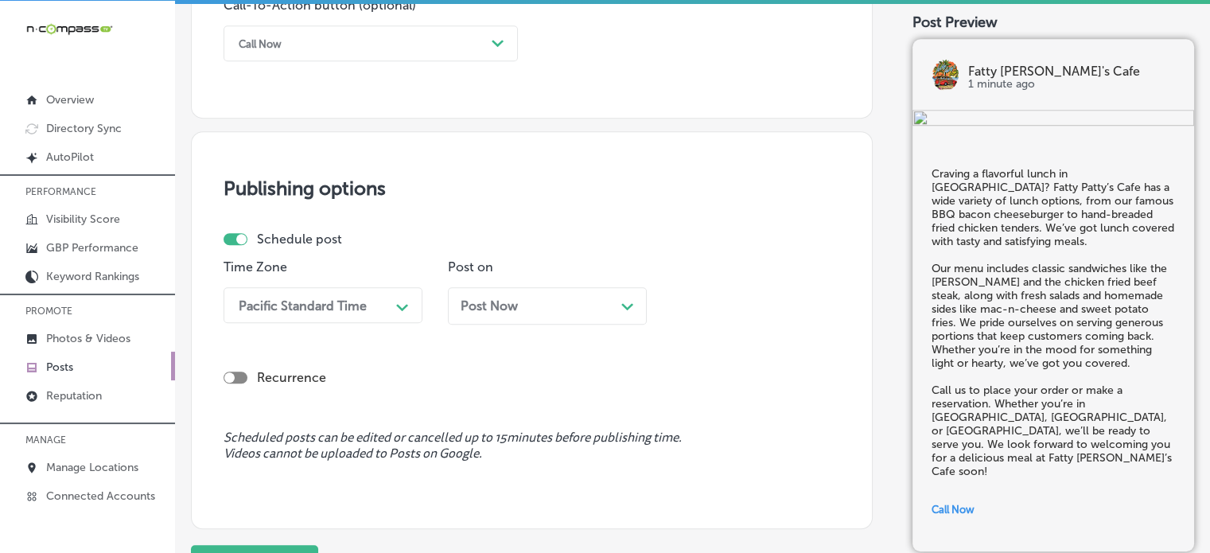
scroll to position [1221, 0]
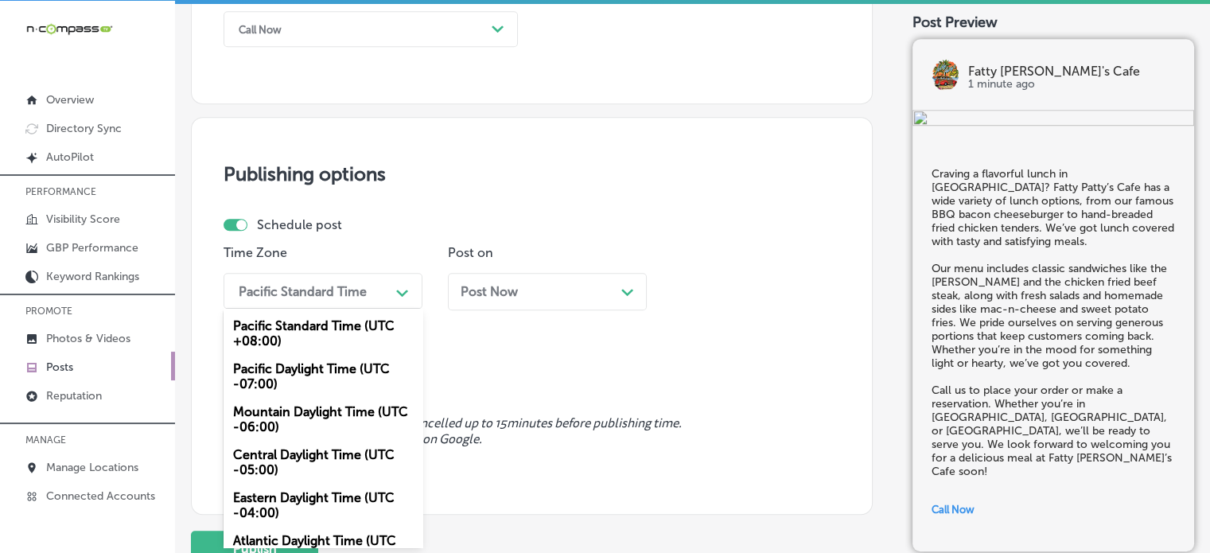
click at [352, 300] on div "Pacific Standard Time" at bounding box center [310, 291] width 159 height 28
click at [299, 418] on div "Mountain Daylight Time (UTC -06:00)" at bounding box center [323, 419] width 199 height 43
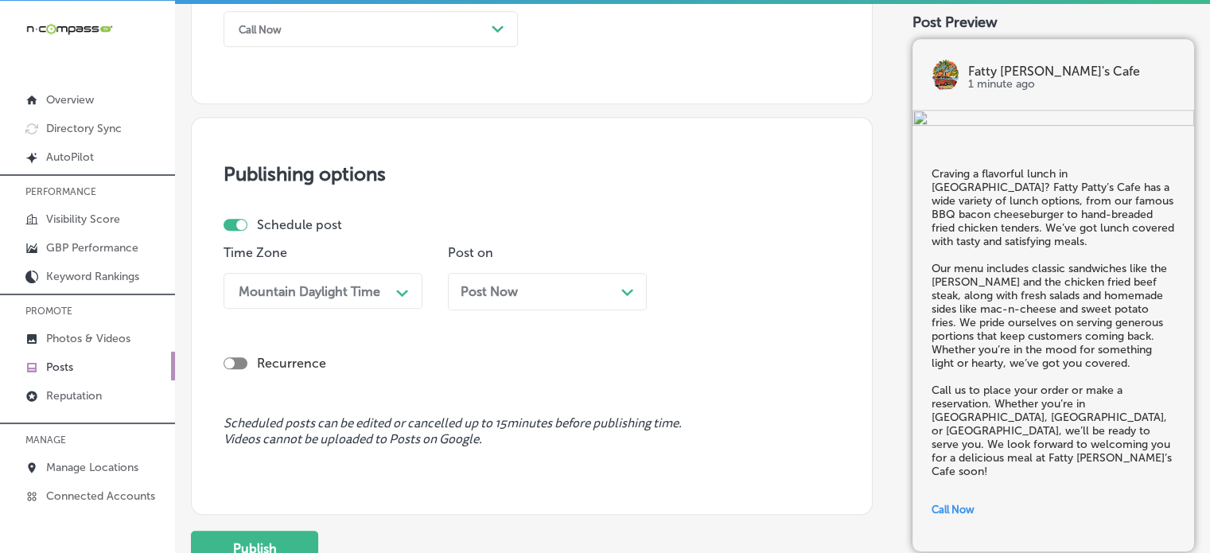
click at [538, 288] on div "Post Now Path Created with Sketch." at bounding box center [547, 291] width 173 height 15
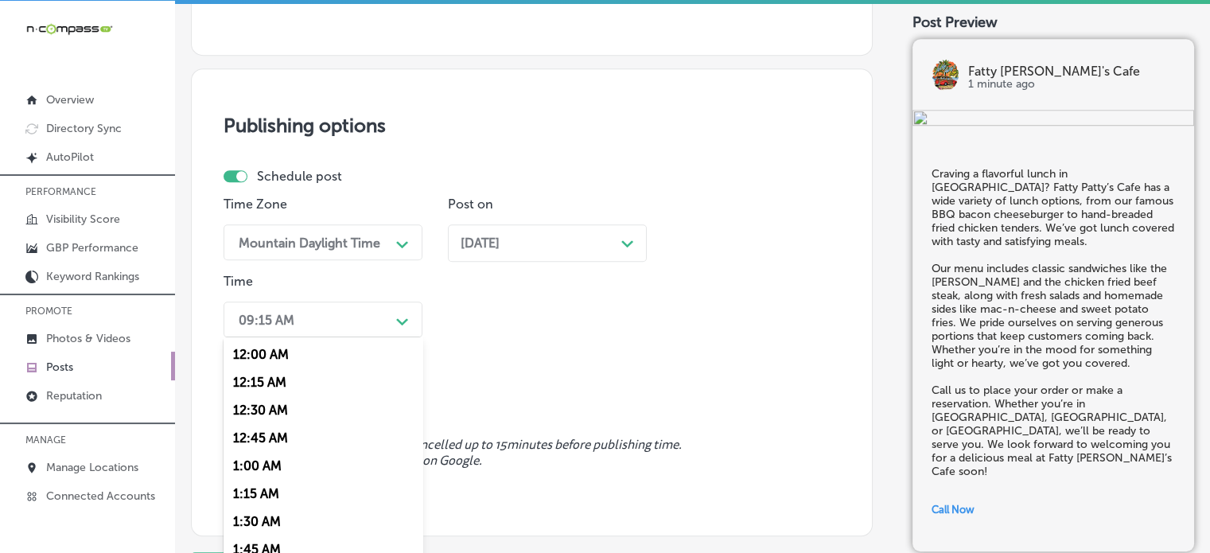
scroll to position [1299, 0]
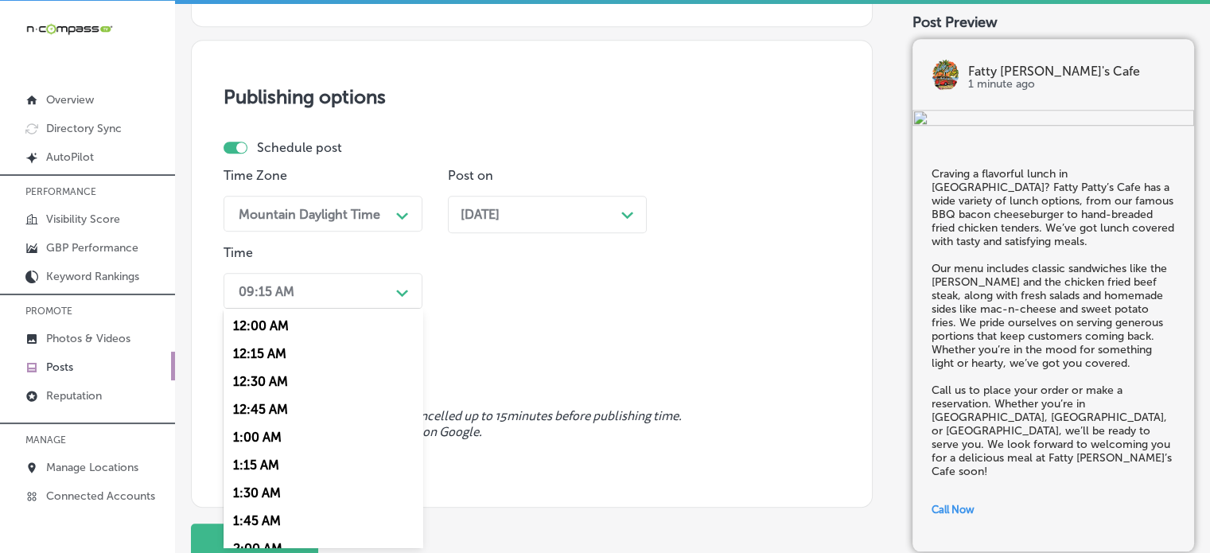
drag, startPoint x: 390, startPoint y: 328, endPoint x: 328, endPoint y: 484, distance: 167.9
click at [328, 309] on div "option 7:00 AM, selected. option 12:45 AM focused, 4 of 96. 96 results availabl…" at bounding box center [323, 291] width 199 height 36
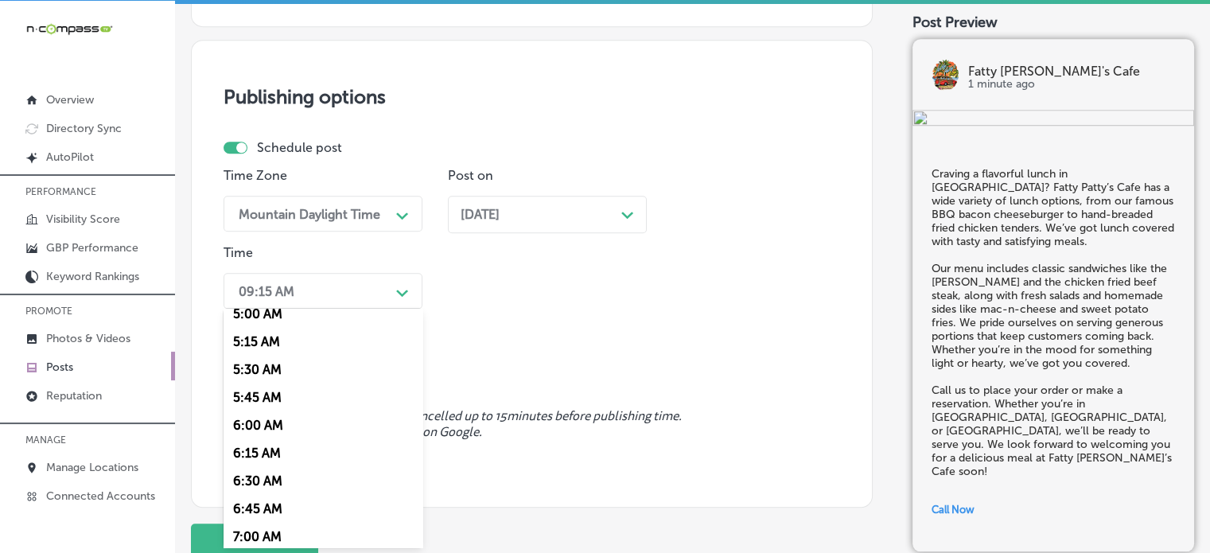
scroll to position [705, 0]
click at [275, 411] on div "7:00 AM" at bounding box center [323, 401] width 199 height 28
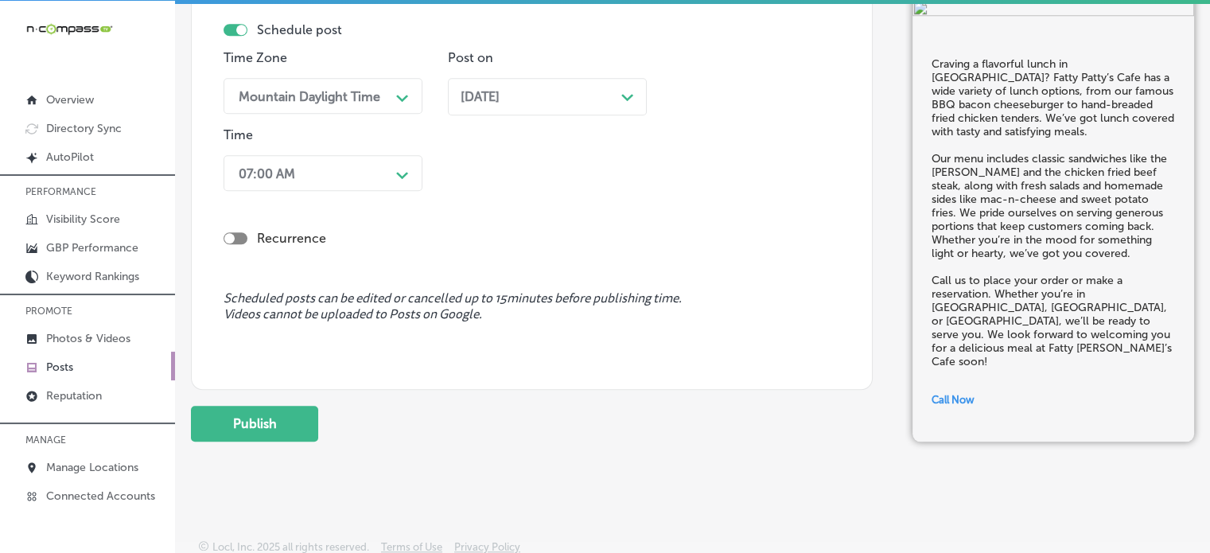
scroll to position [1423, 0]
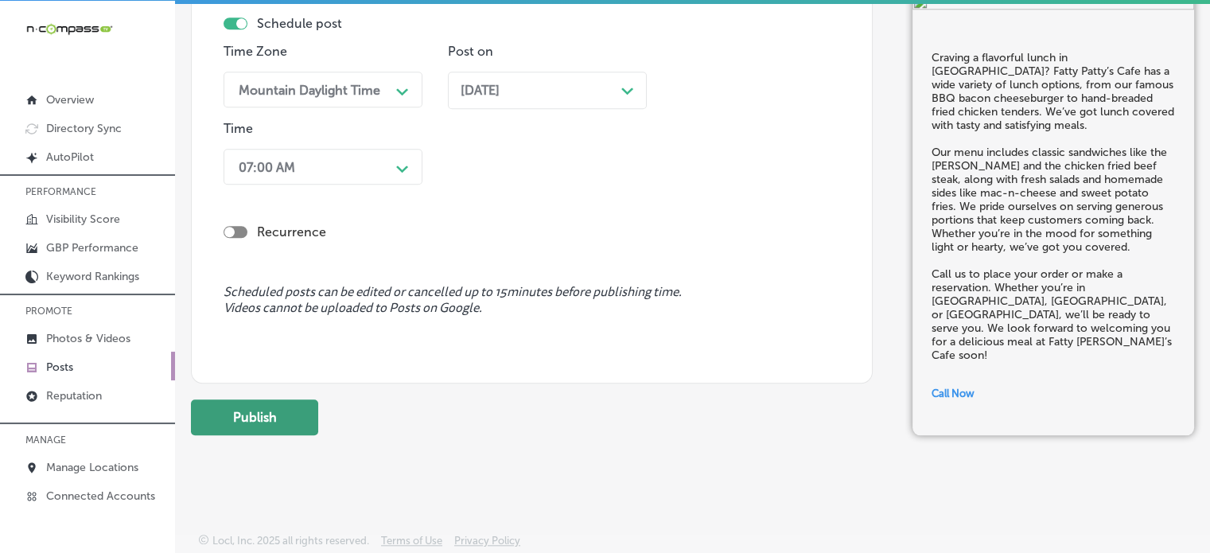
click at [272, 418] on button "Publish" at bounding box center [254, 417] width 127 height 36
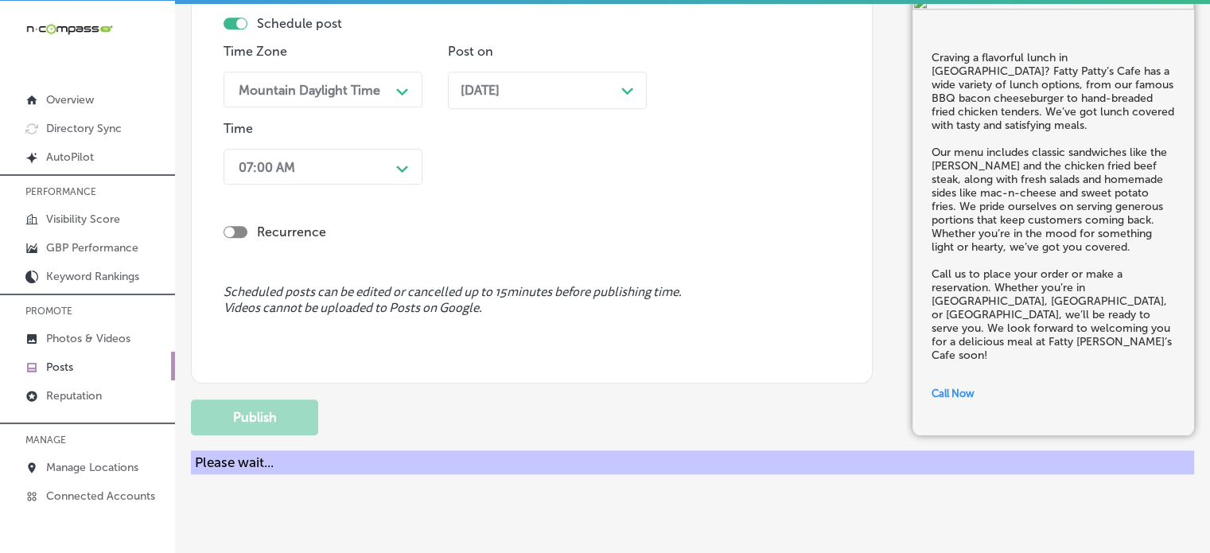
scroll to position [1353, 0]
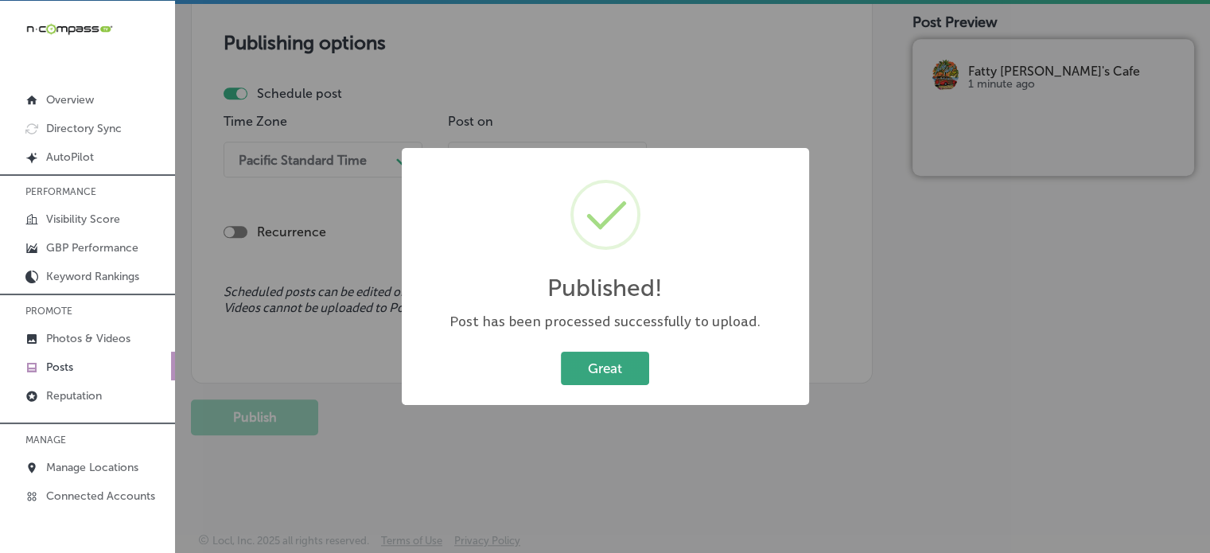
click at [625, 369] on button "Great" at bounding box center [605, 368] width 88 height 33
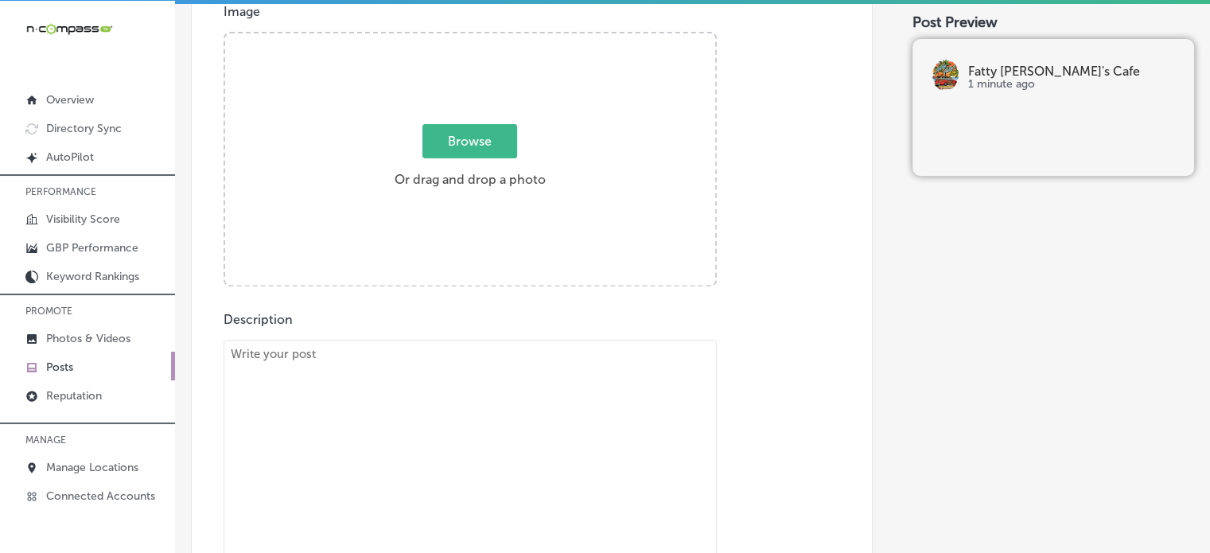
scroll to position [519, 0]
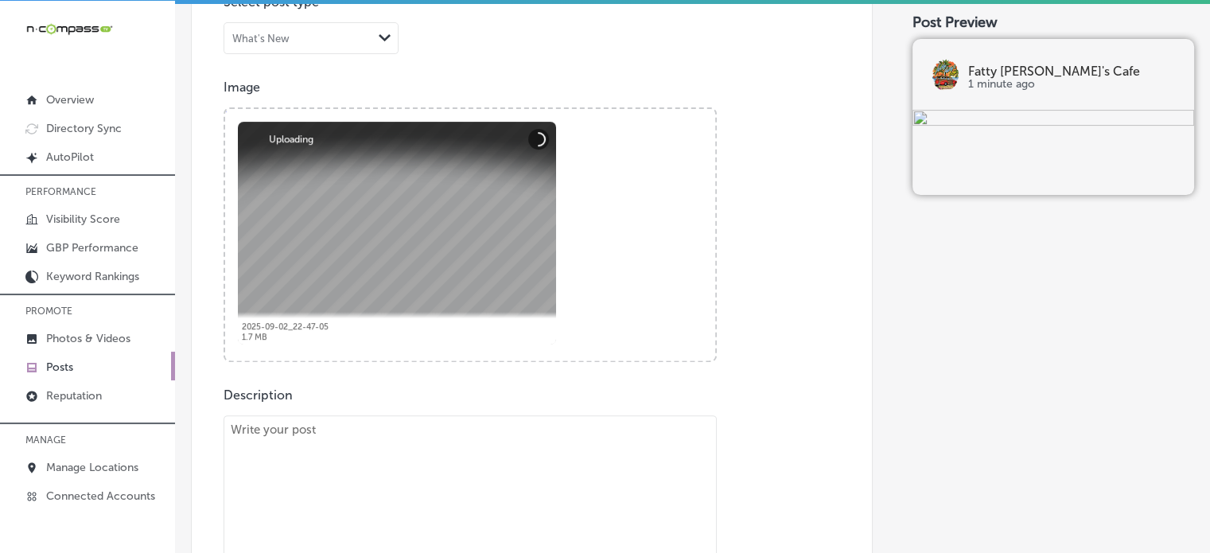
paste textarea ""Fatty [PERSON_NAME]’s Cafe is your go-to spot for a satisfying breakfast in [G…"
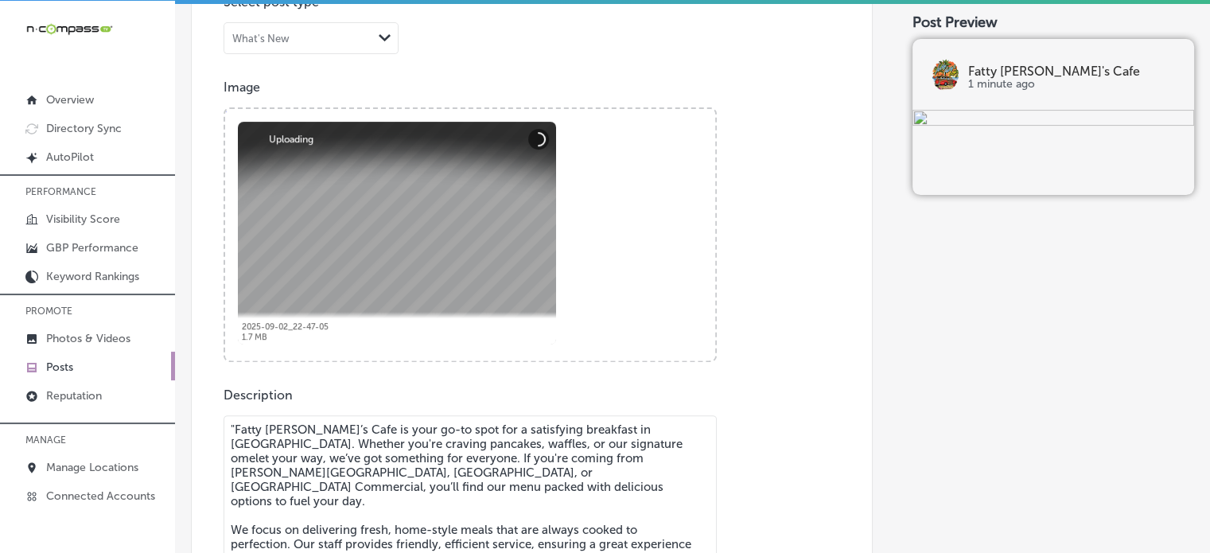
click at [471, 474] on textarea ""Fatty [PERSON_NAME]’s Cafe is your go-to spot for a satisfying breakfast in [G…" at bounding box center [470, 531] width 493 height 232
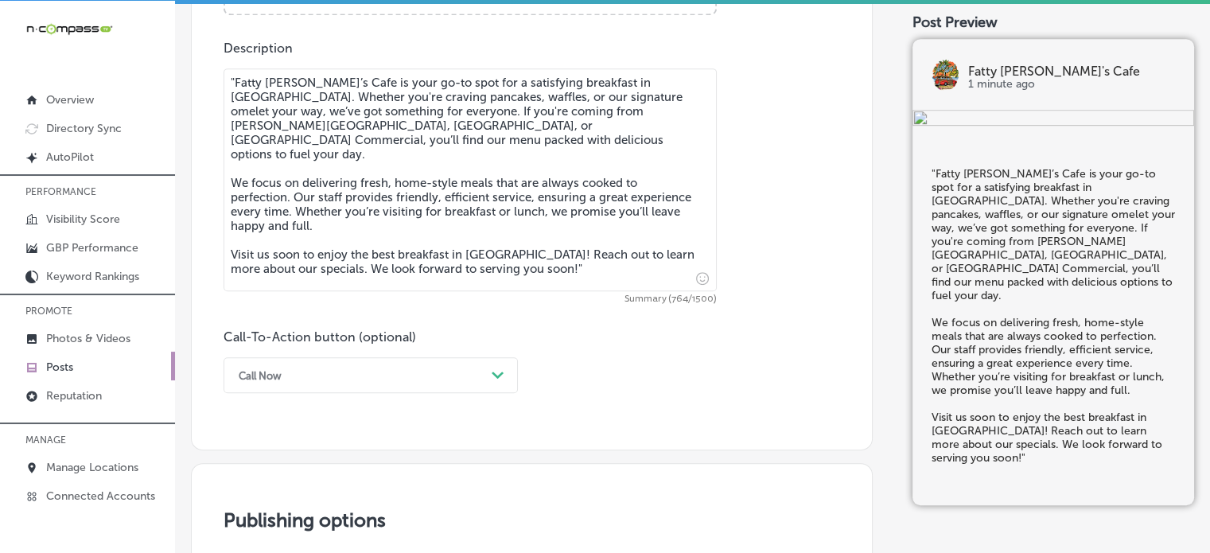
scroll to position [867, 0]
click at [260, 127] on textarea ""Fatty [PERSON_NAME]’s Cafe is your go-to spot for a satisfying breakfast in [G…" at bounding box center [470, 179] width 493 height 223
click at [234, 72] on textarea ""Fatty [PERSON_NAME]’s Cafe is your go-to spot for a satisfying breakfast in [G…" at bounding box center [470, 179] width 493 height 223
type textarea "Fatty [PERSON_NAME]’s Cafe is your go-to spot for a satisfying breakfast in [GE…"
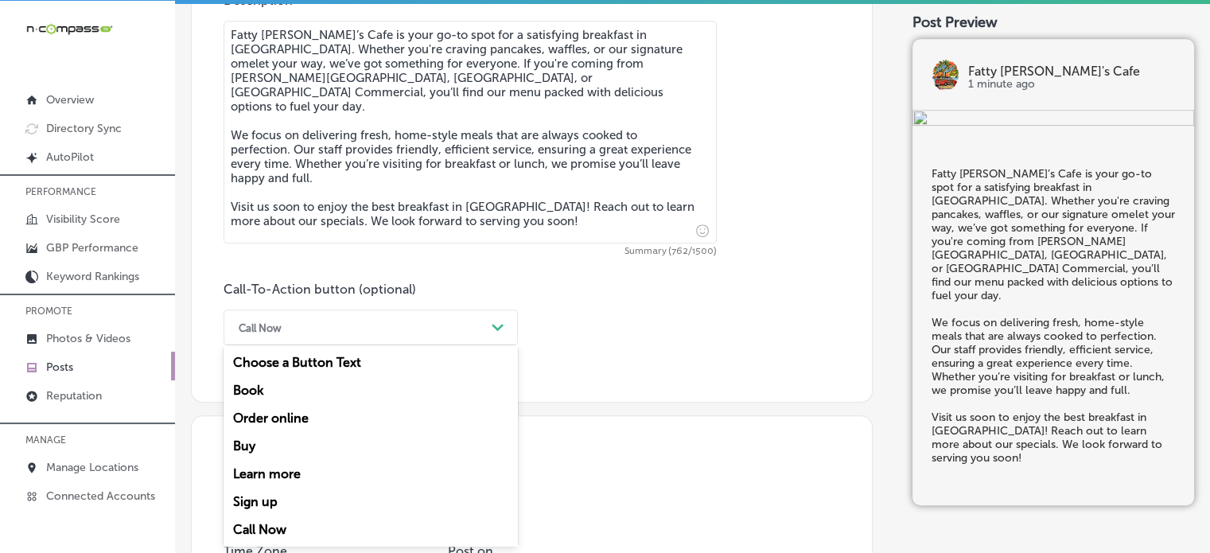
click at [307, 345] on div "option Call Now, selected. option Book focused, 2 of 7. 7 results available. Us…" at bounding box center [371, 328] width 294 height 36
click at [285, 477] on div "Learn more" at bounding box center [371, 474] width 294 height 28
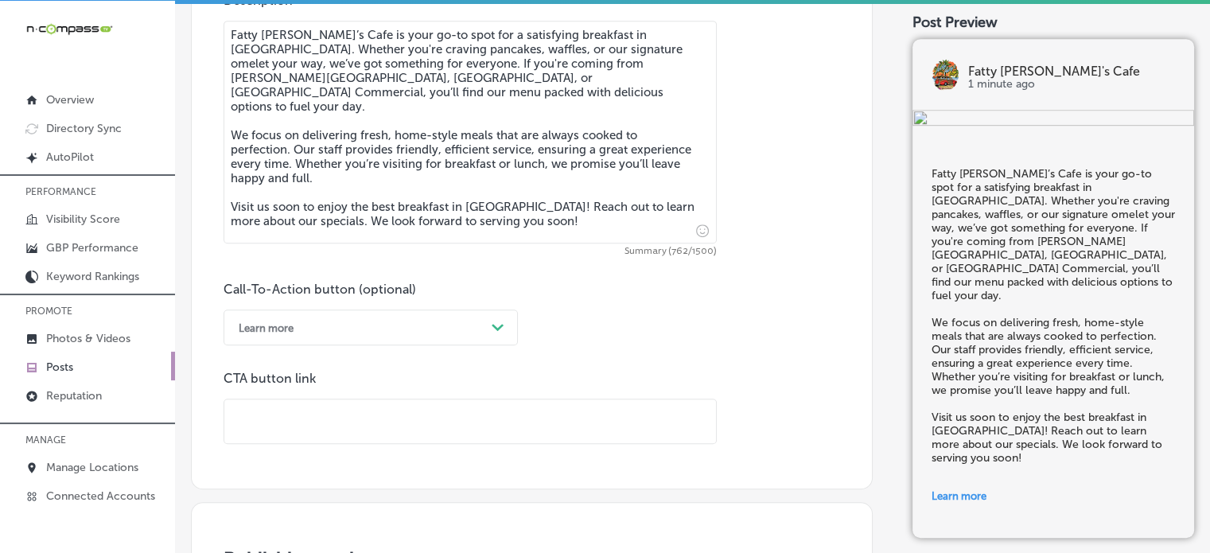
click at [300, 401] on input "text" at bounding box center [470, 421] width 492 height 44
paste input "[URL][DOMAIN_NAME]"
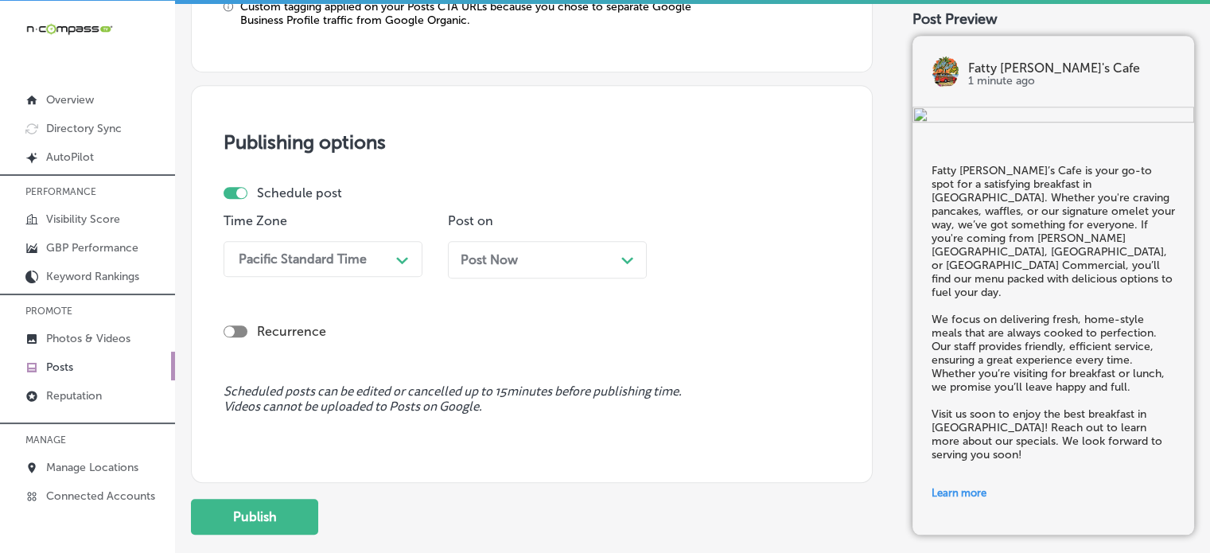
scroll to position [1389, 0]
type input "[URL][DOMAIN_NAME]"
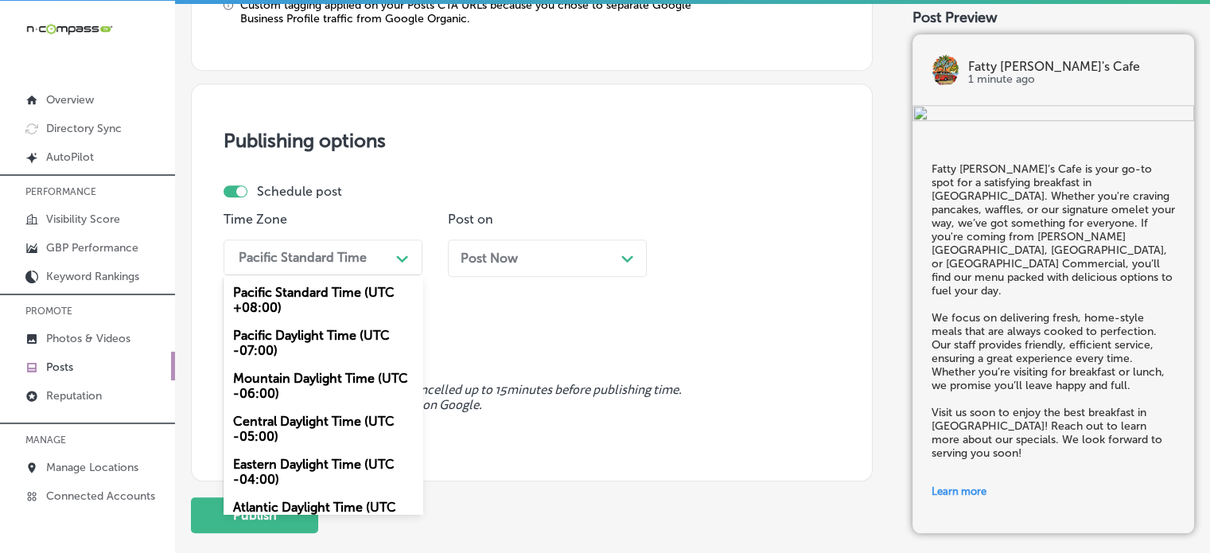
click at [351, 250] on div "Pacific Standard Time" at bounding box center [303, 257] width 128 height 15
click at [321, 380] on div "Mountain Daylight Time (UTC -06:00)" at bounding box center [323, 385] width 199 height 43
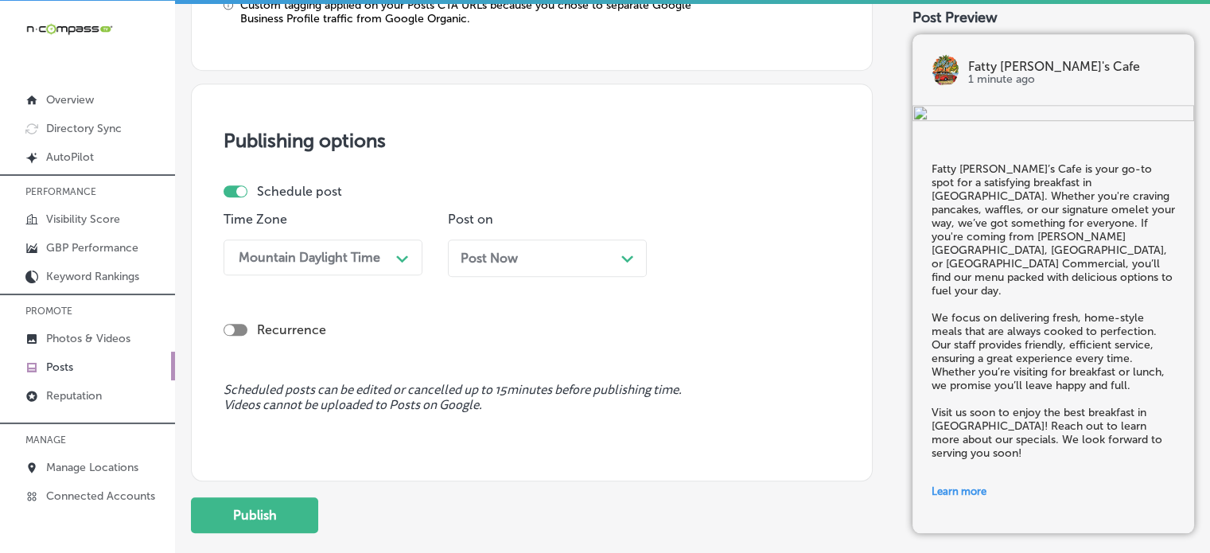
click at [601, 259] on div "Post Now Path Created with Sketch." at bounding box center [547, 258] width 173 height 15
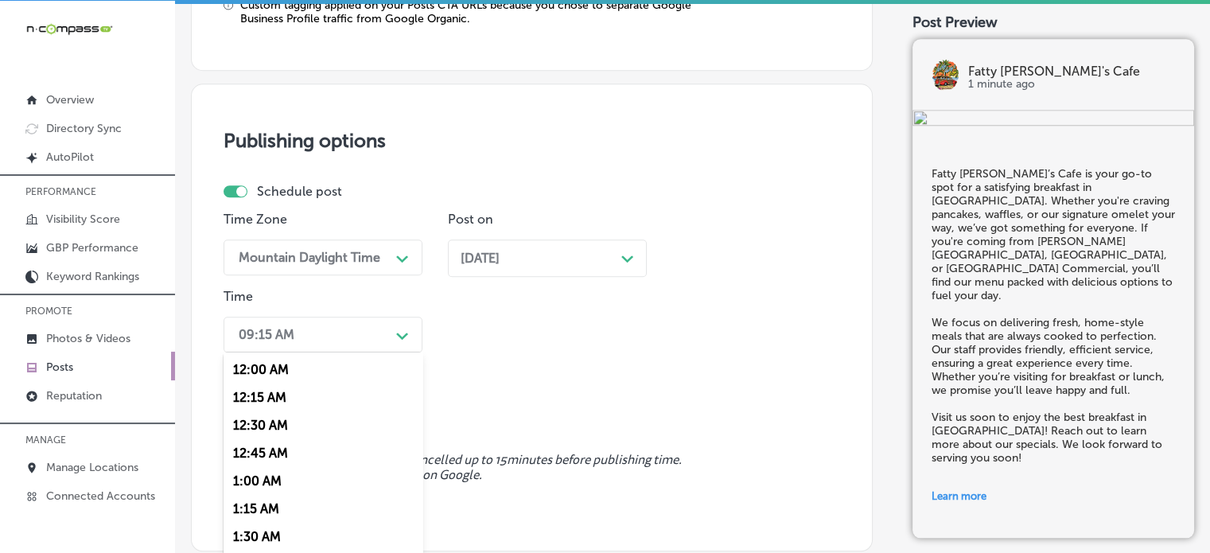
scroll to position [1431, 0]
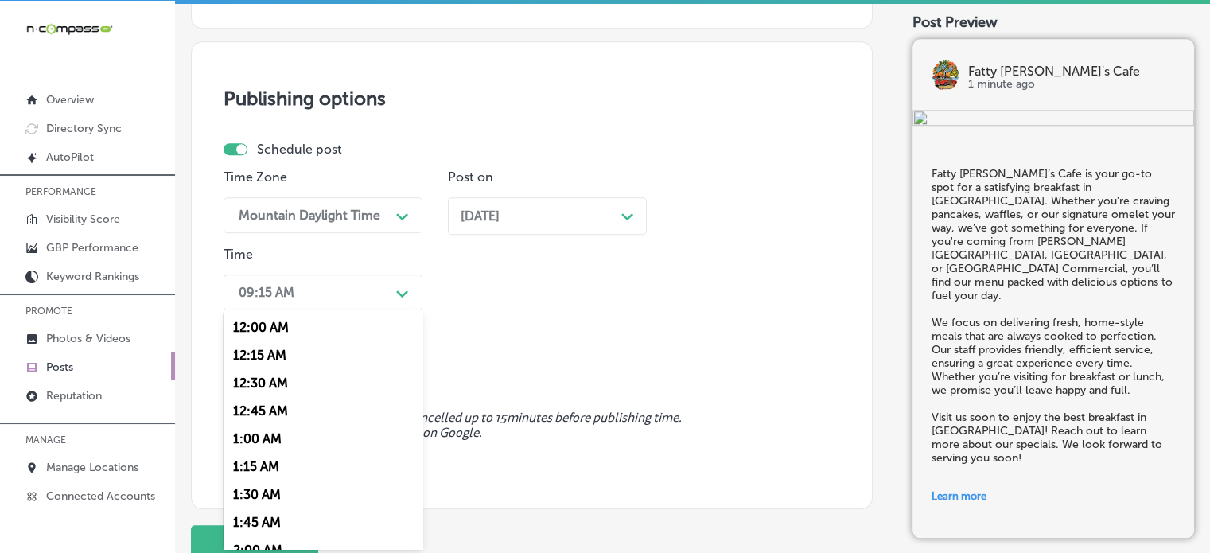
click at [391, 310] on div "option 7:00 AM, selected. option 12:15 AM focused, 2 of 96. 96 results availabl…" at bounding box center [323, 293] width 199 height 36
click at [256, 472] on div "7:00 AM" at bounding box center [323, 464] width 199 height 28
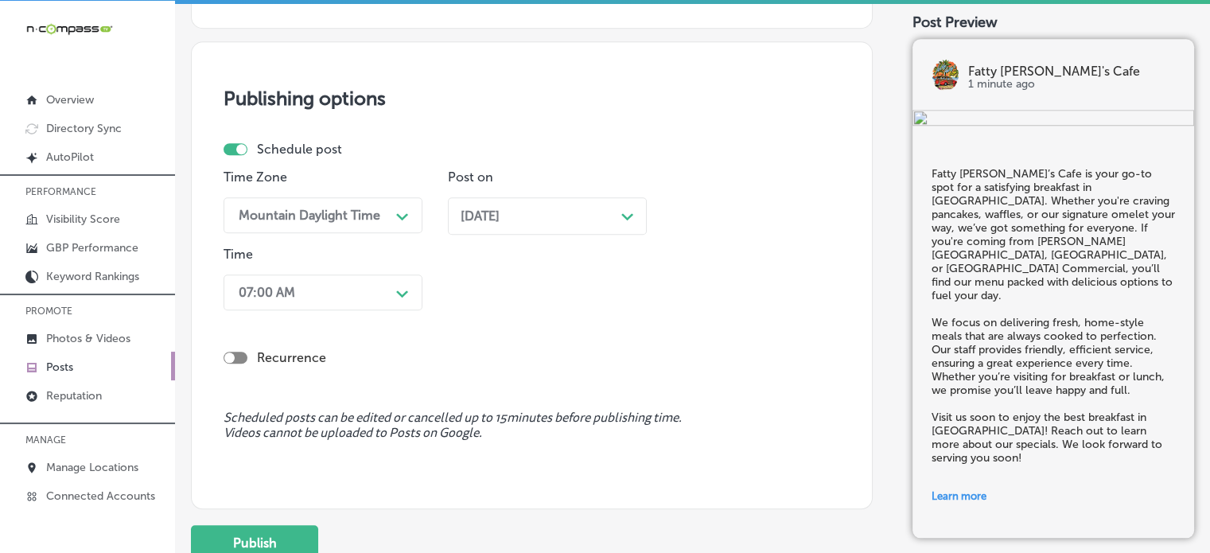
scroll to position [1513, 0]
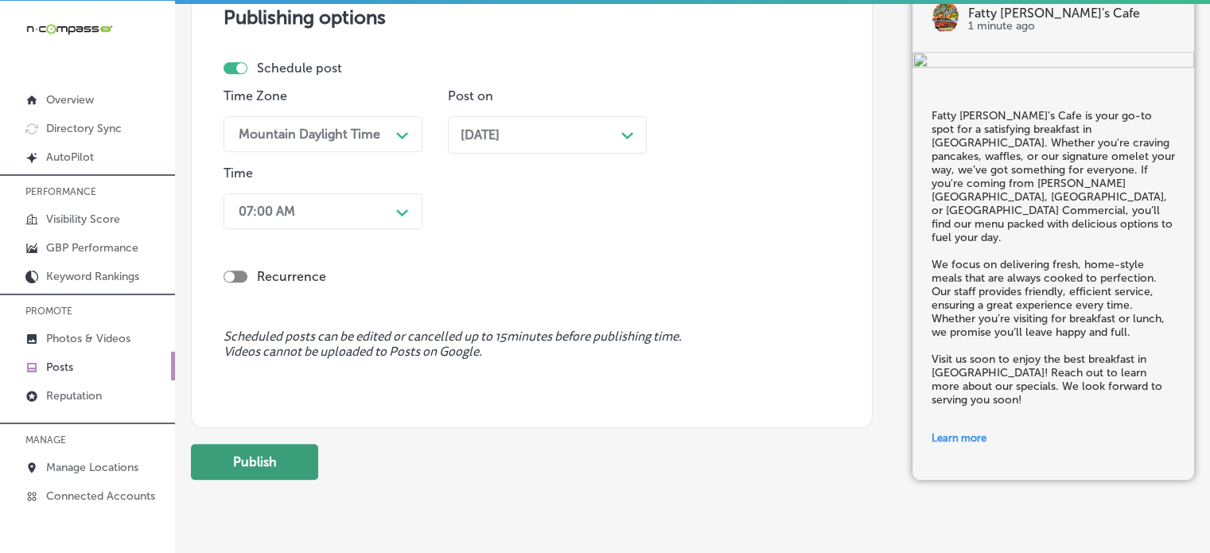
click at [292, 457] on button "Publish" at bounding box center [254, 462] width 127 height 36
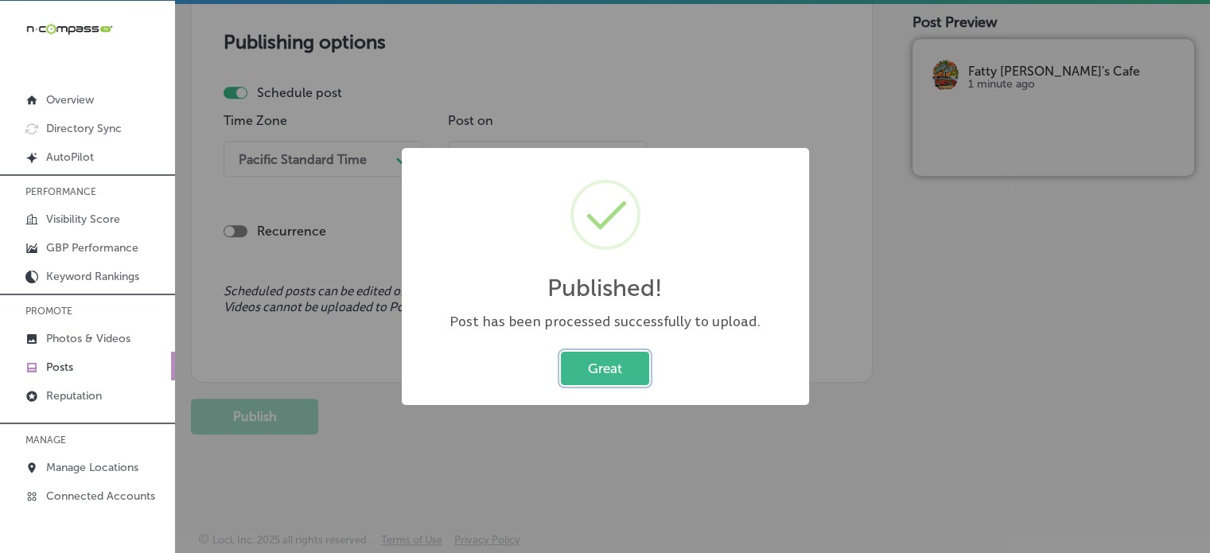
scroll to position [1343, 0]
click at [618, 375] on button "Great" at bounding box center [605, 368] width 88 height 33
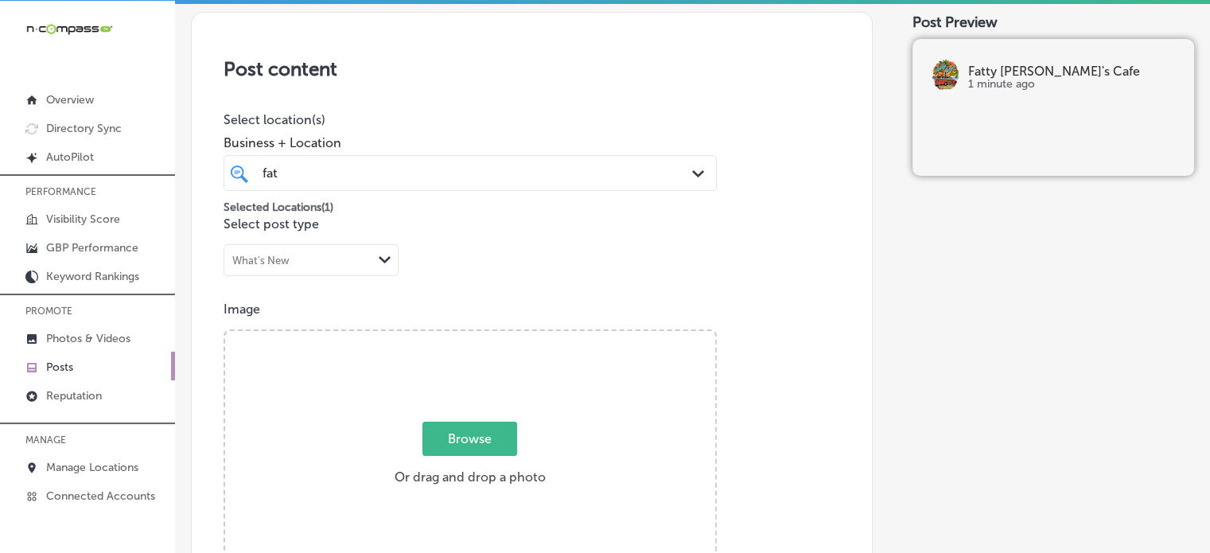
scroll to position [0, 0]
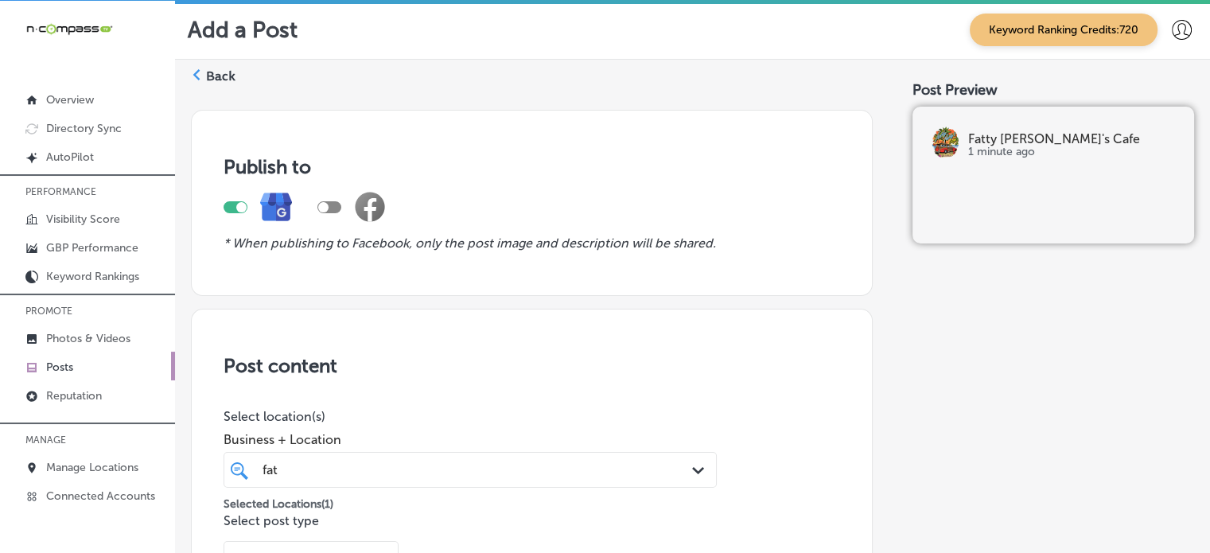
click at [206, 72] on label "Back" at bounding box center [220, 77] width 29 height 18
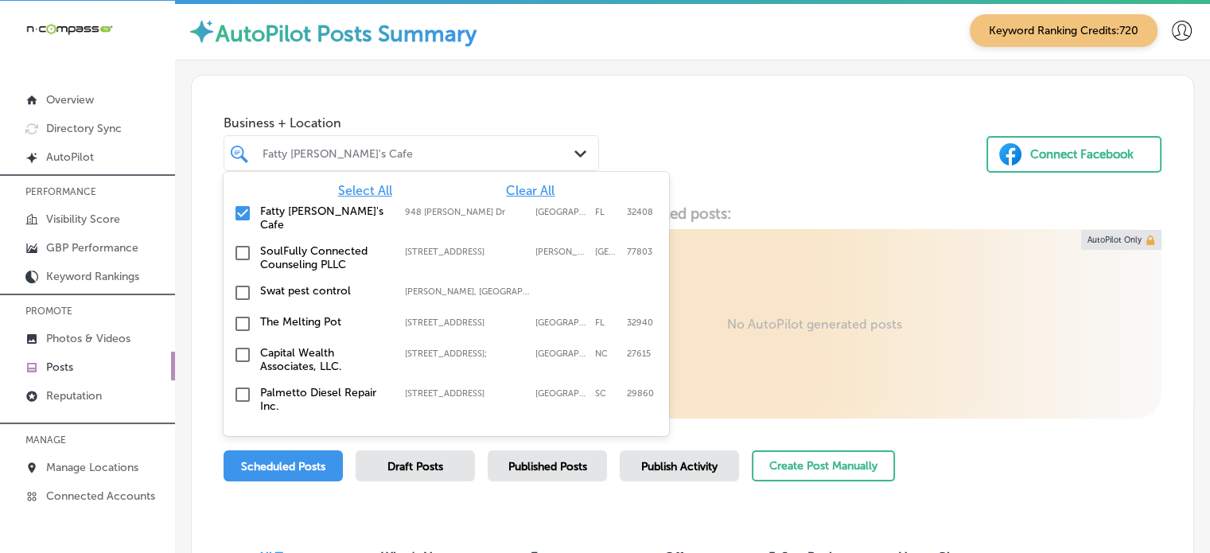
click at [504, 146] on div "Fatty [PERSON_NAME]'s Cafe" at bounding box center [420, 153] width 314 height 14
click at [532, 187] on span "Clear All" at bounding box center [530, 190] width 49 height 15
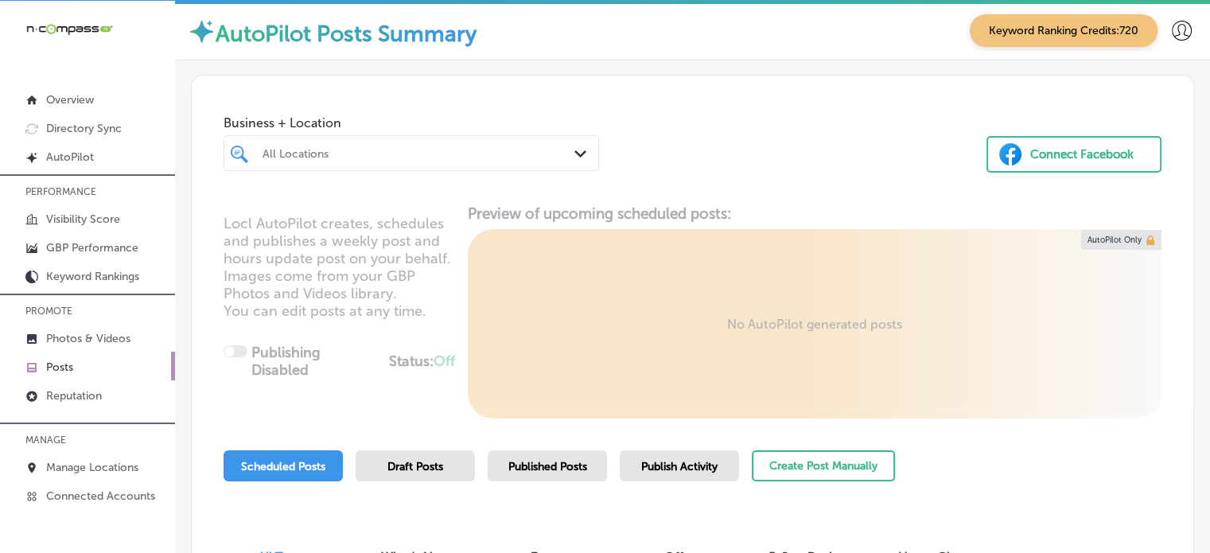
click at [473, 145] on div at bounding box center [396, 152] width 271 height 21
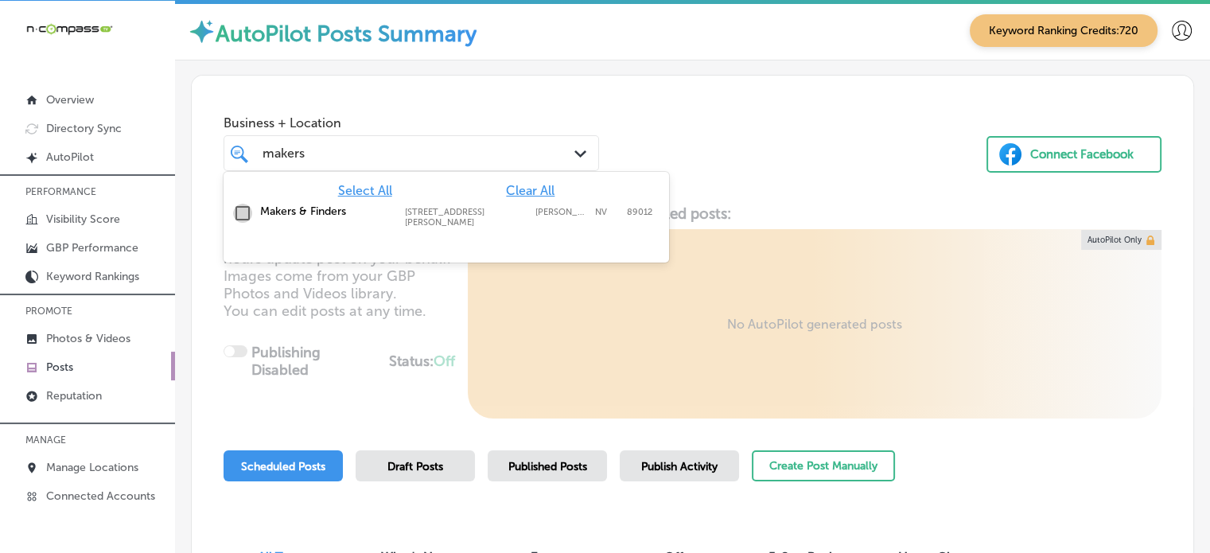
click at [240, 216] on input "checkbox" at bounding box center [242, 213] width 19 height 19
type input "makers"
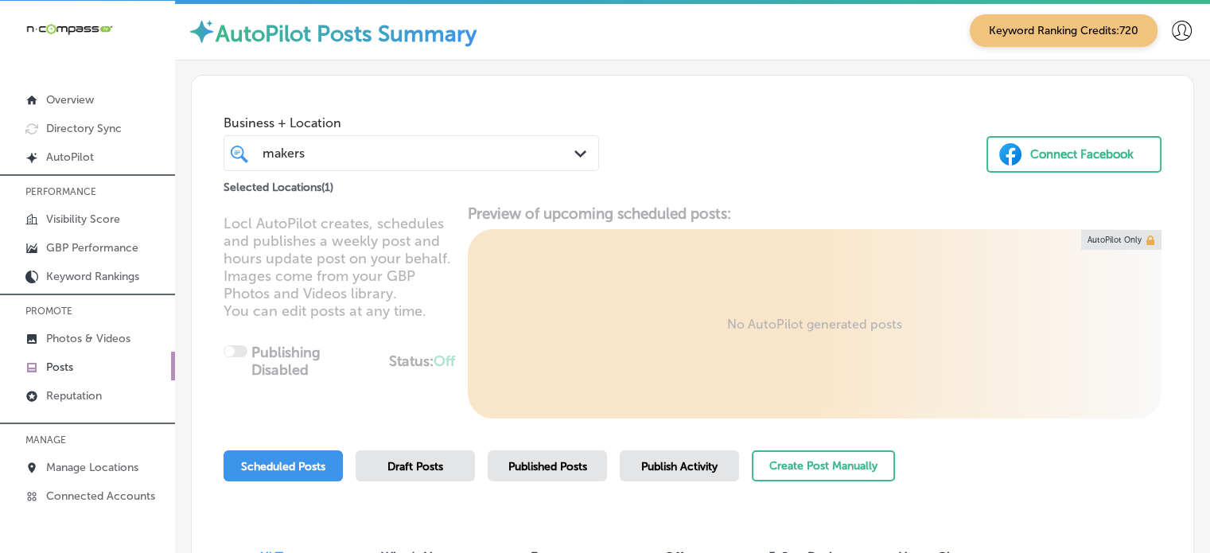
click at [761, 198] on div "Business + Location makers makers Path Created with Sketch. Selected Locations …" at bounding box center [693, 140] width 1002 height 129
click at [800, 462] on button "Create Post Manually" at bounding box center [823, 465] width 143 height 31
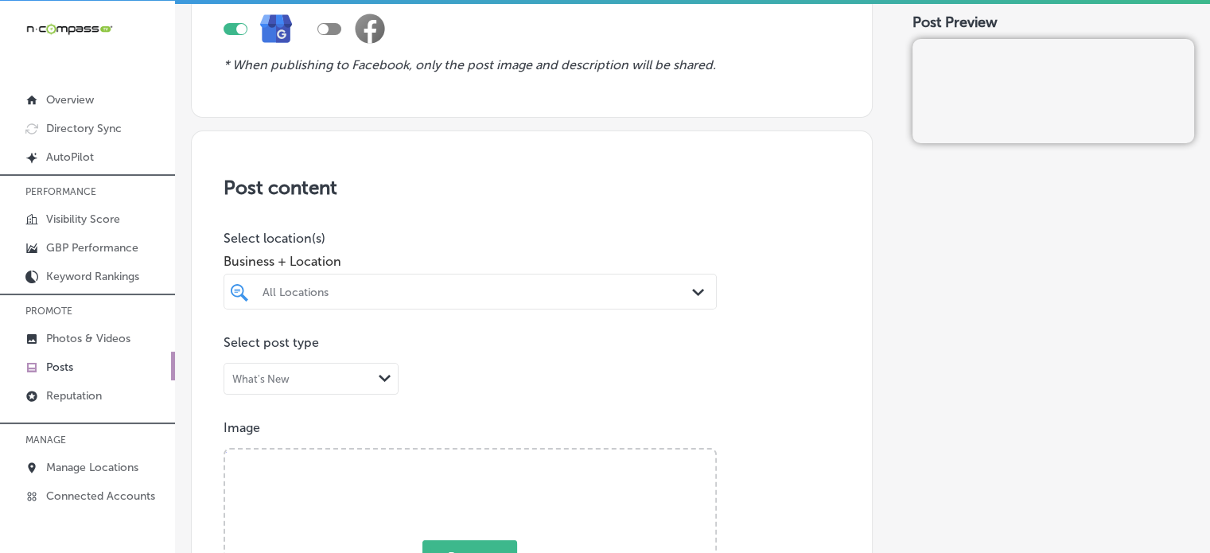
scroll to position [181, 0]
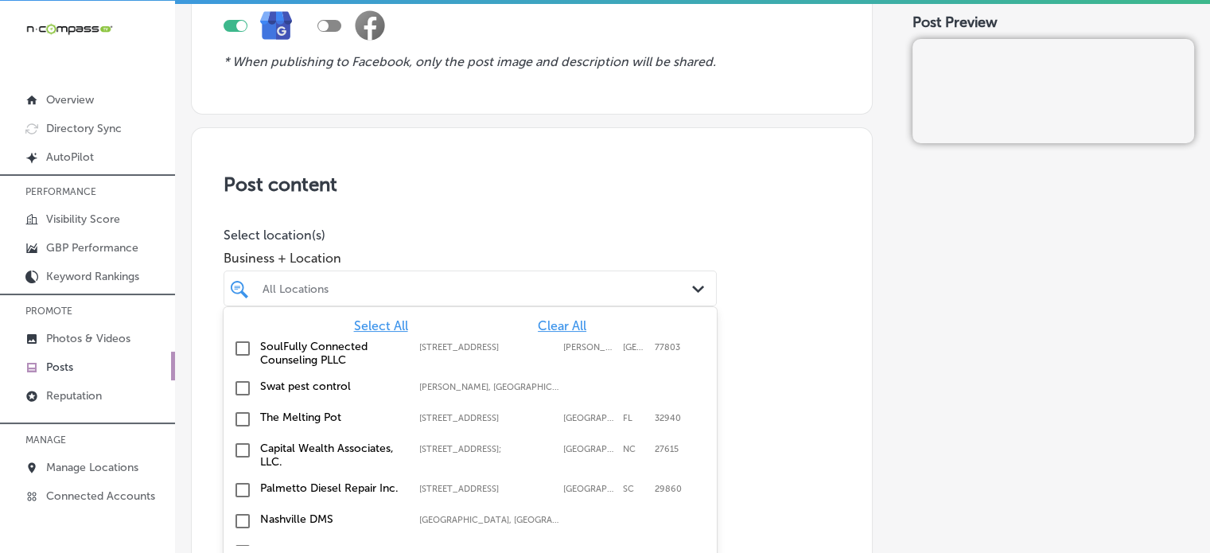
click at [691, 288] on div "option focused, 1 of 97. 97 results available. Use Up and Down to choose option…" at bounding box center [470, 289] width 493 height 36
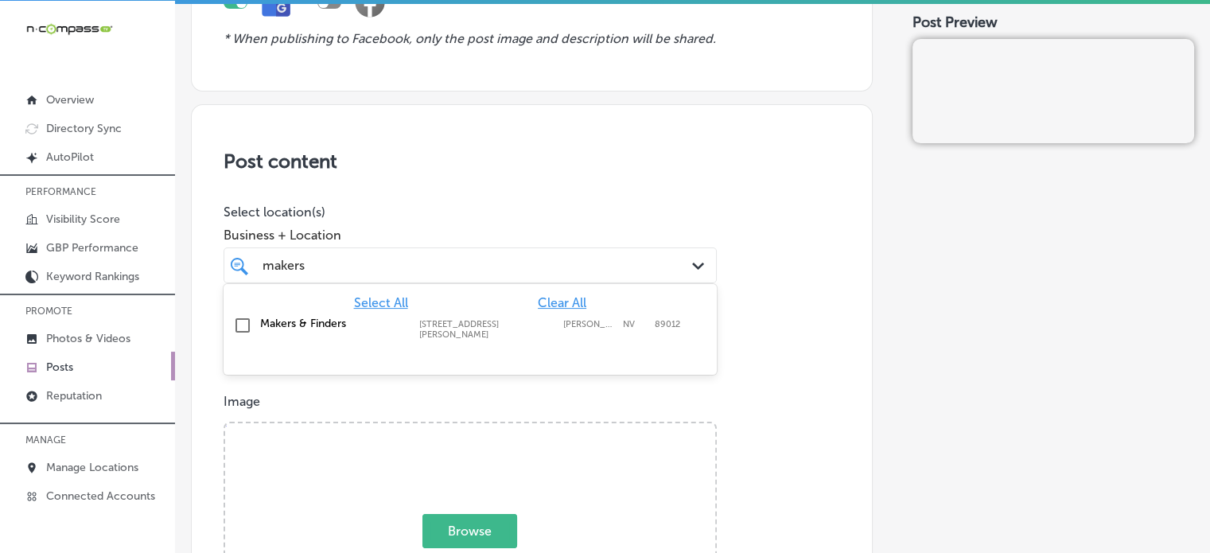
click at [302, 314] on div "Makers & Finders [STREET_ADDRESS][PERSON_NAME][PERSON_NAME] [STREET_ADDRESS][PE…" at bounding box center [470, 328] width 481 height 29
type input "makers"
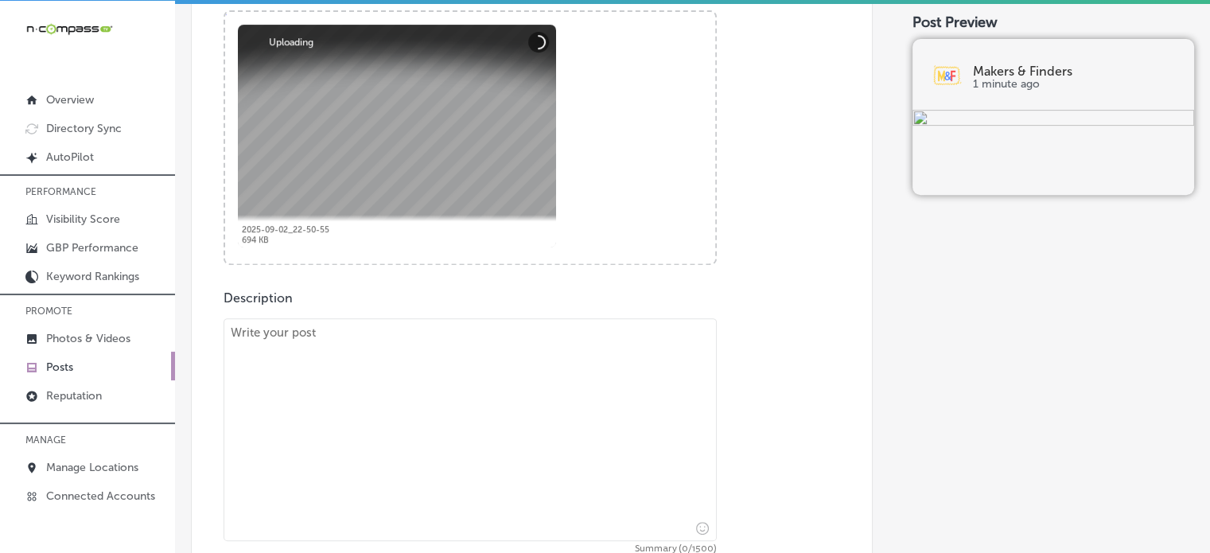
scroll to position [624, 0]
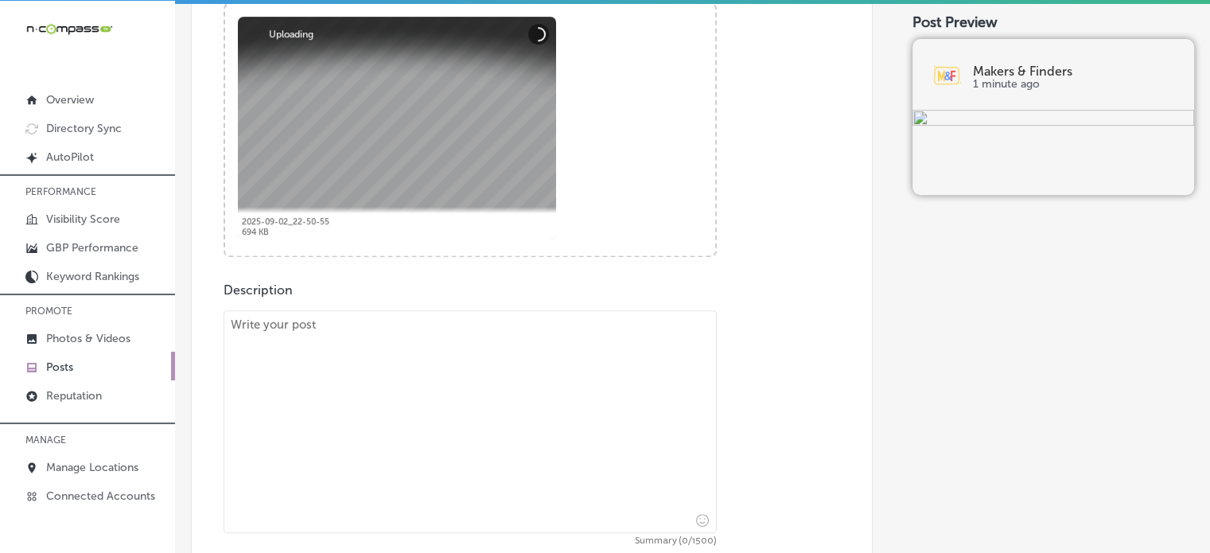
click at [463, 365] on textarea at bounding box center [470, 421] width 493 height 223
paste textarea ""Looking for the perfect brunch? Makers & Finders offers a delicious combinatio…"
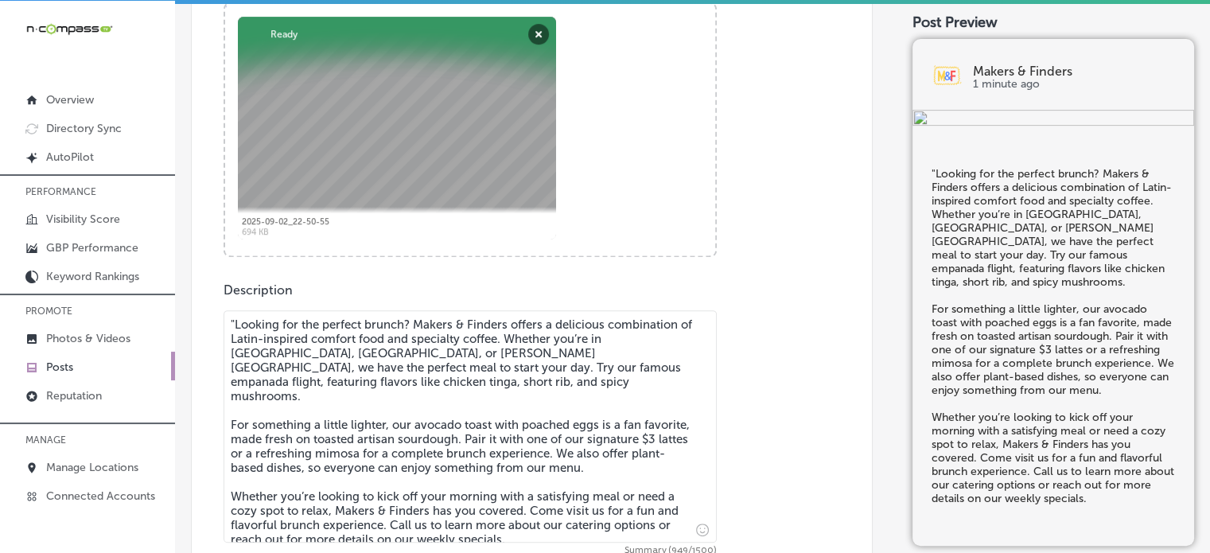
click at [233, 319] on textarea ""Looking for the perfect brunch? Makers & Finders offers a delicious combinatio…" at bounding box center [470, 426] width 493 height 232
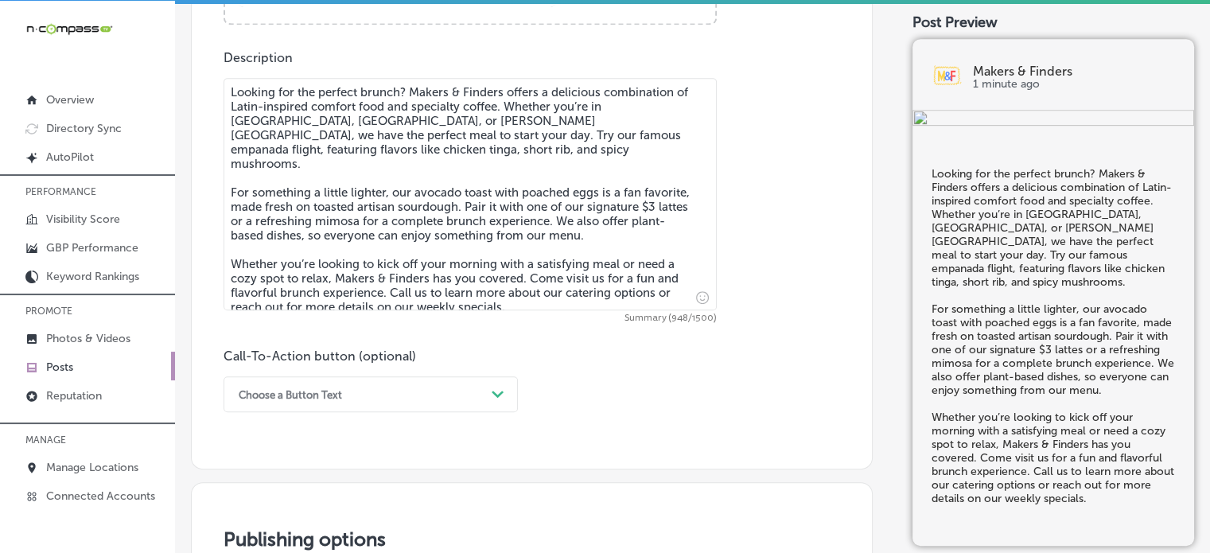
type textarea "Looking for the perfect brunch? Makers & Finders offers a delicious combination…"
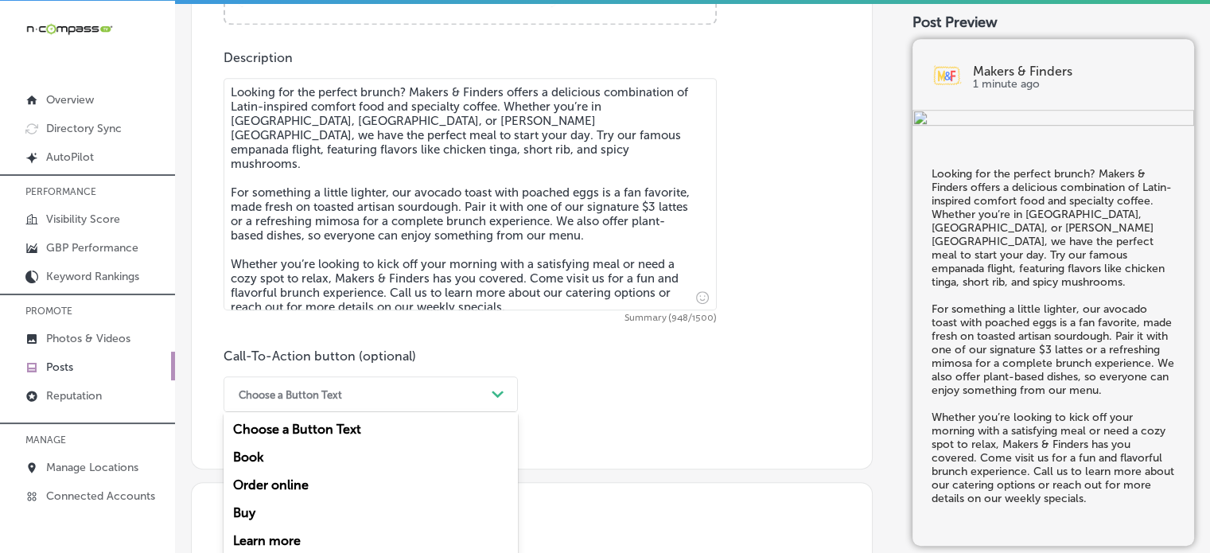
click at [412, 386] on div "option Book focused, 2 of 7. 7 results available. Use Up and Down to choose opt…" at bounding box center [371, 394] width 294 height 36
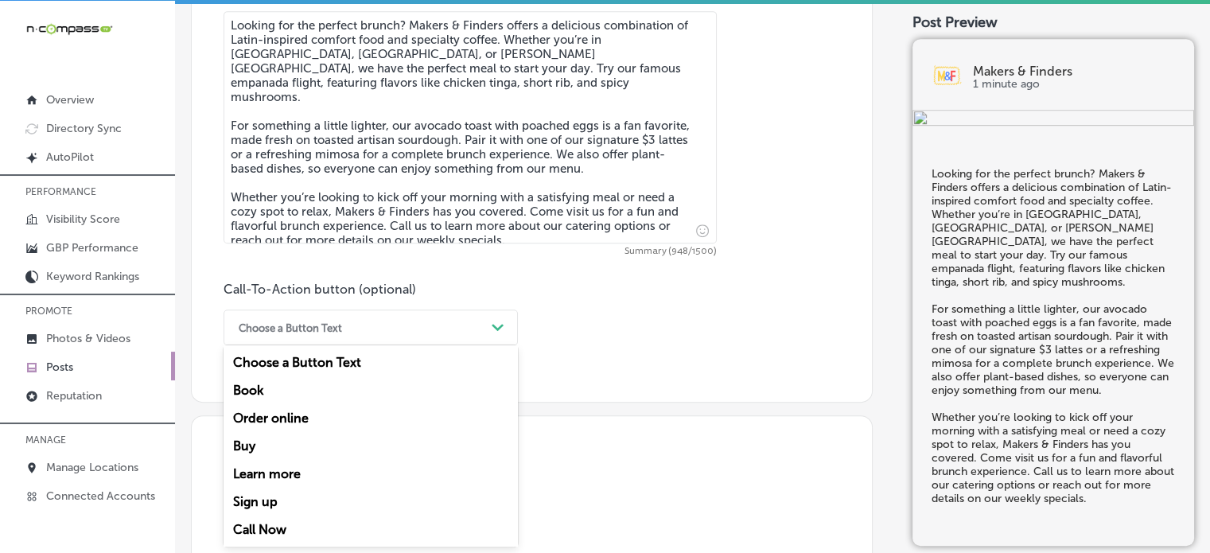
click at [388, 333] on div "Choose a Button Text" at bounding box center [358, 327] width 255 height 25
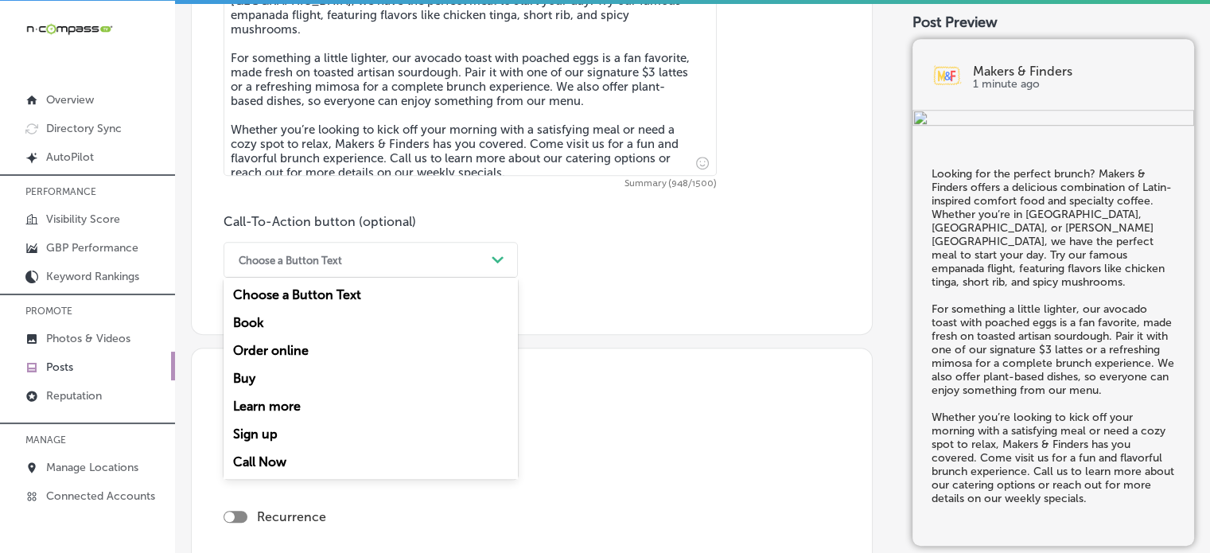
click at [289, 462] on div "Call Now" at bounding box center [371, 462] width 294 height 28
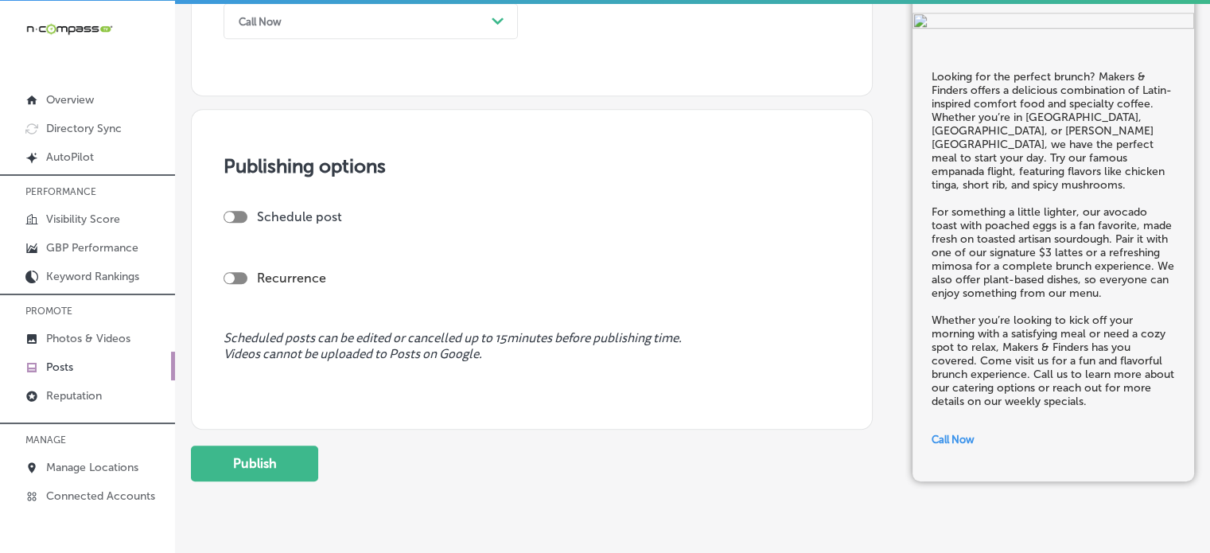
scroll to position [1233, 0]
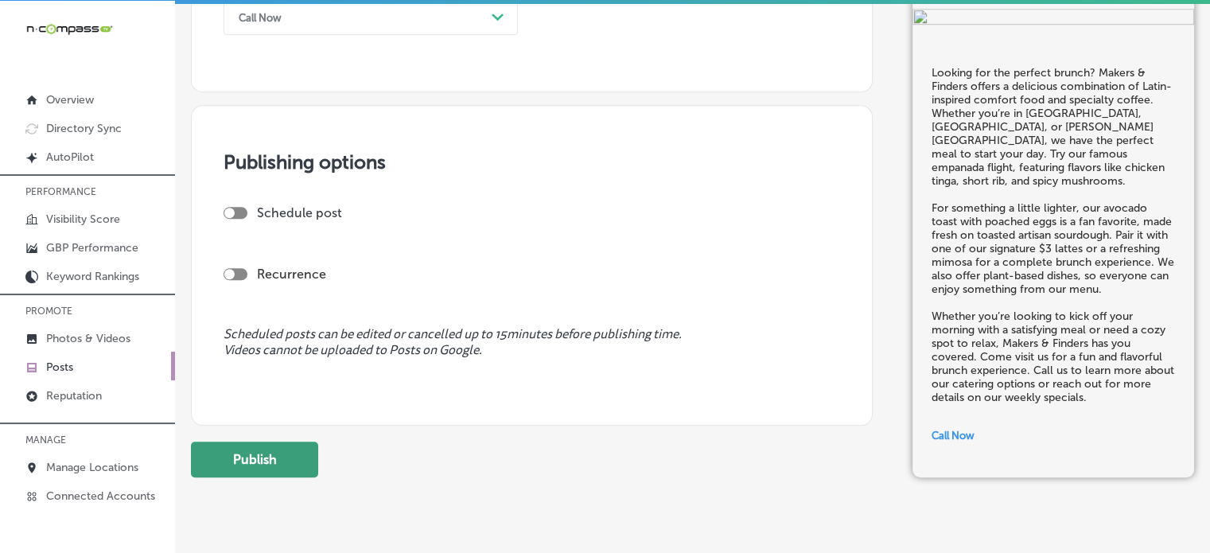
click at [281, 454] on button "Publish" at bounding box center [254, 460] width 127 height 36
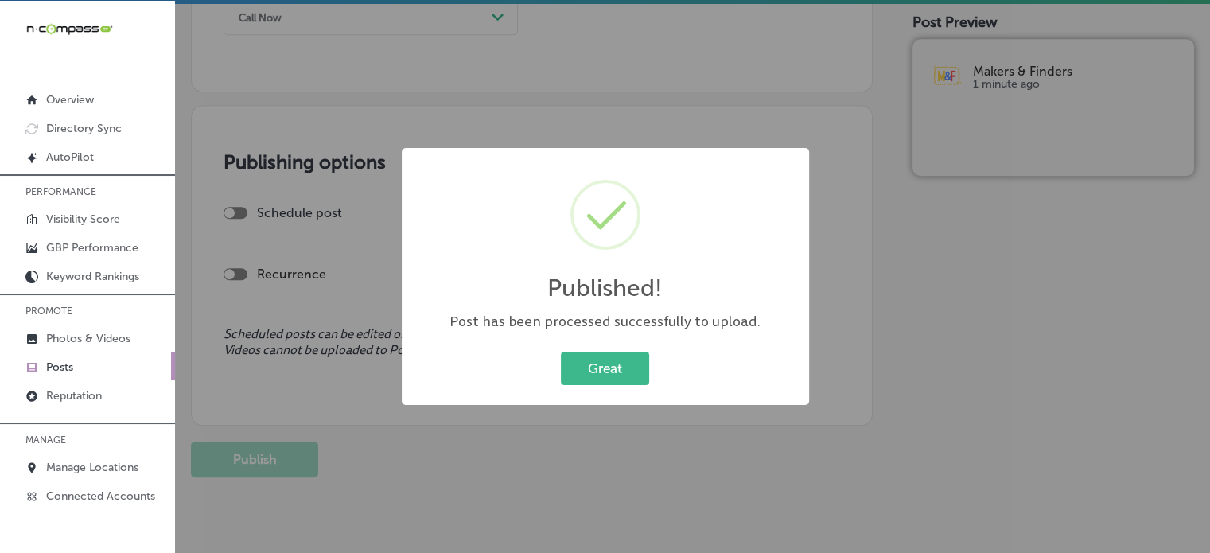
click at [561, 352] on button "Great" at bounding box center [605, 368] width 88 height 33
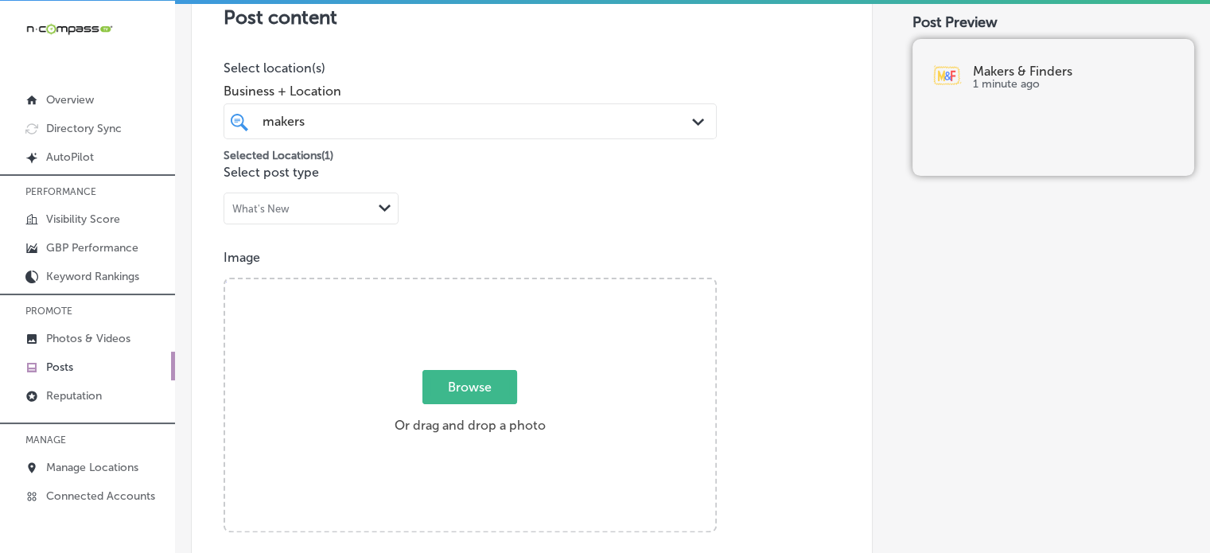
scroll to position [350, 0]
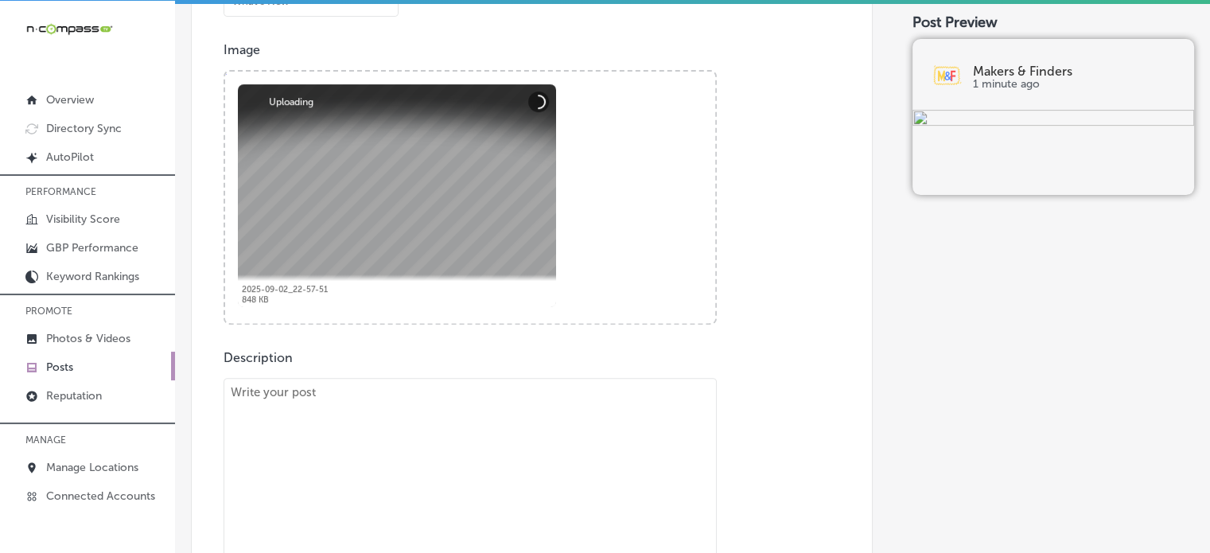
click at [460, 394] on textarea at bounding box center [470, 494] width 493 height 232
paste textarea ""Brunch isn’t complete without a refreshing mimosa, and at Makers & Finders, we…"
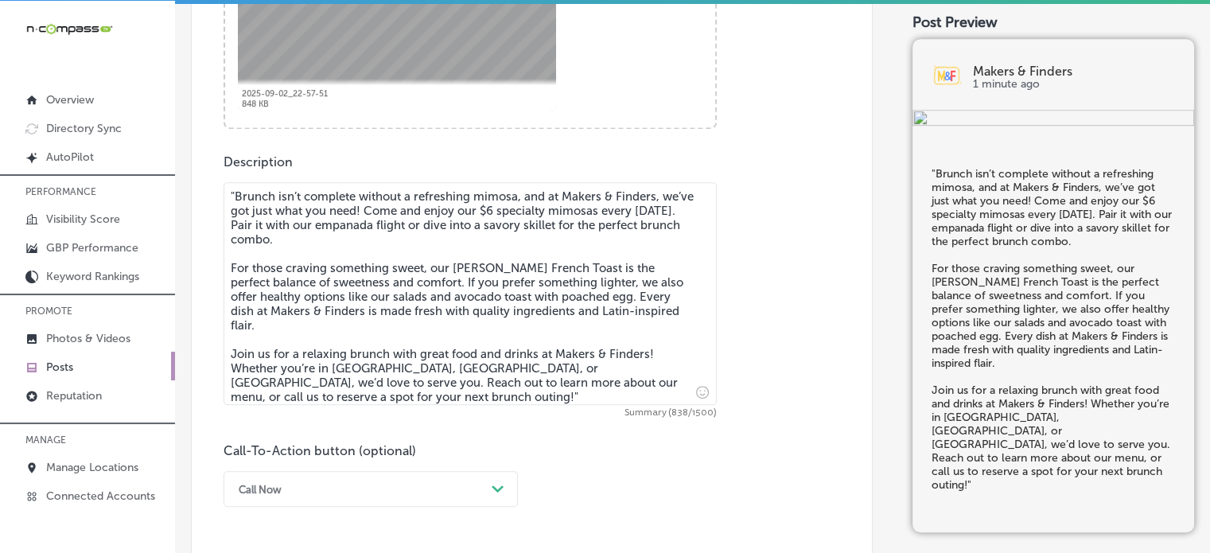
scroll to position [754, 0]
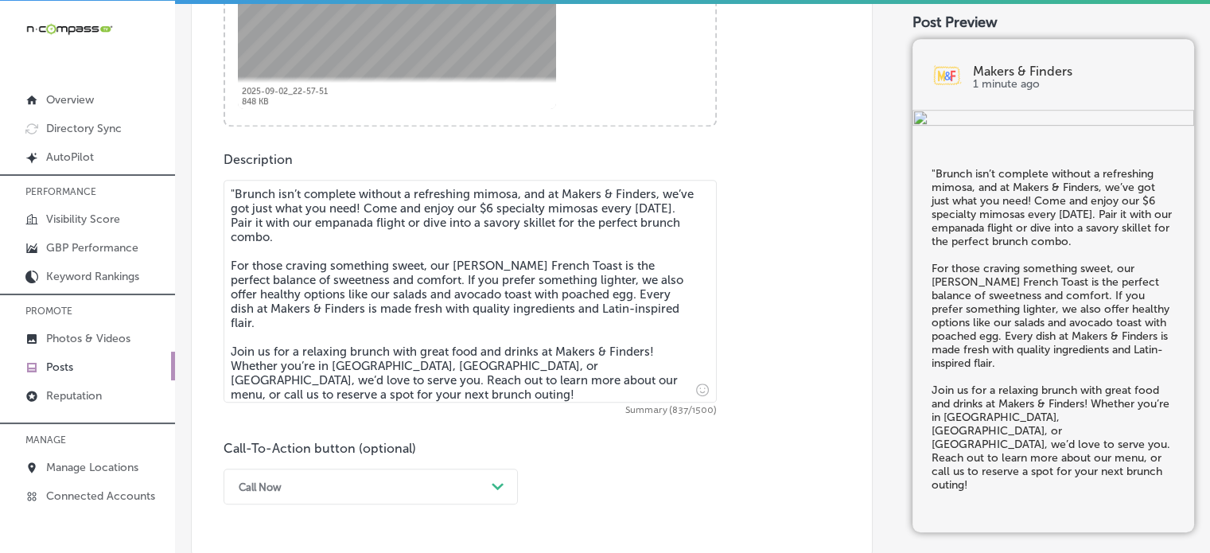
click at [236, 191] on textarea ""Brunch isn’t complete without a refreshing mimosa, and at Makers & Finders, we…" at bounding box center [470, 291] width 493 height 223
type textarea "Brunch isn’t complete without a refreshing mimosa, and at Makers & Finders, we’…"
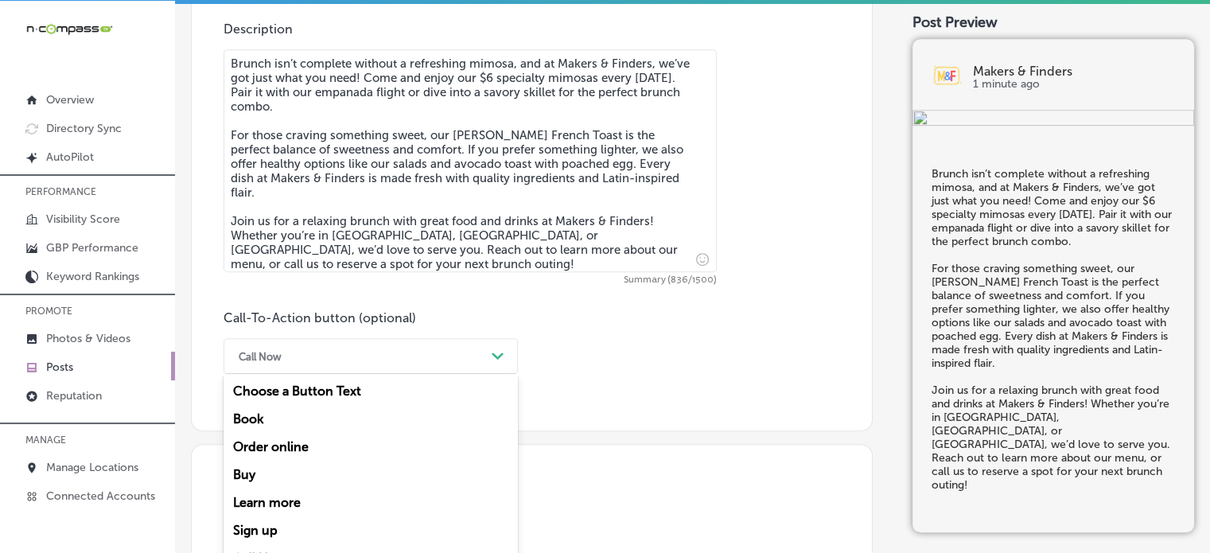
scroll to position [913, 0]
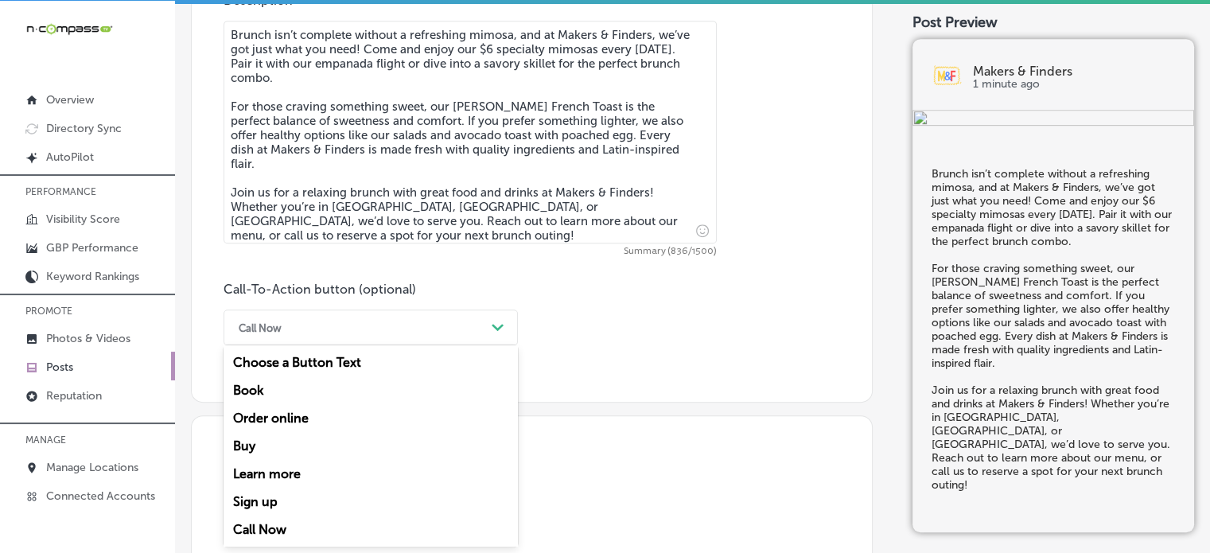
click at [385, 345] on div "option Call Now, selected. option Choose a Button Text focused, 1 of 7. 7 resul…" at bounding box center [371, 328] width 294 height 36
click at [280, 477] on div "Learn more" at bounding box center [371, 474] width 294 height 28
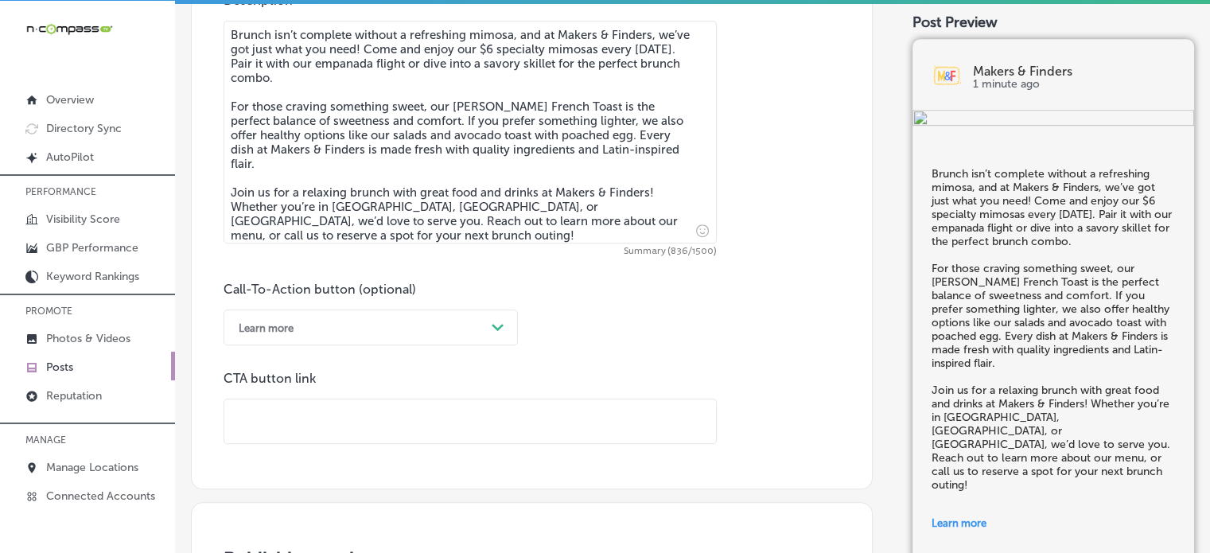
click at [492, 432] on input "text" at bounding box center [470, 421] width 492 height 44
paste input "[URL][DOMAIN_NAME]"
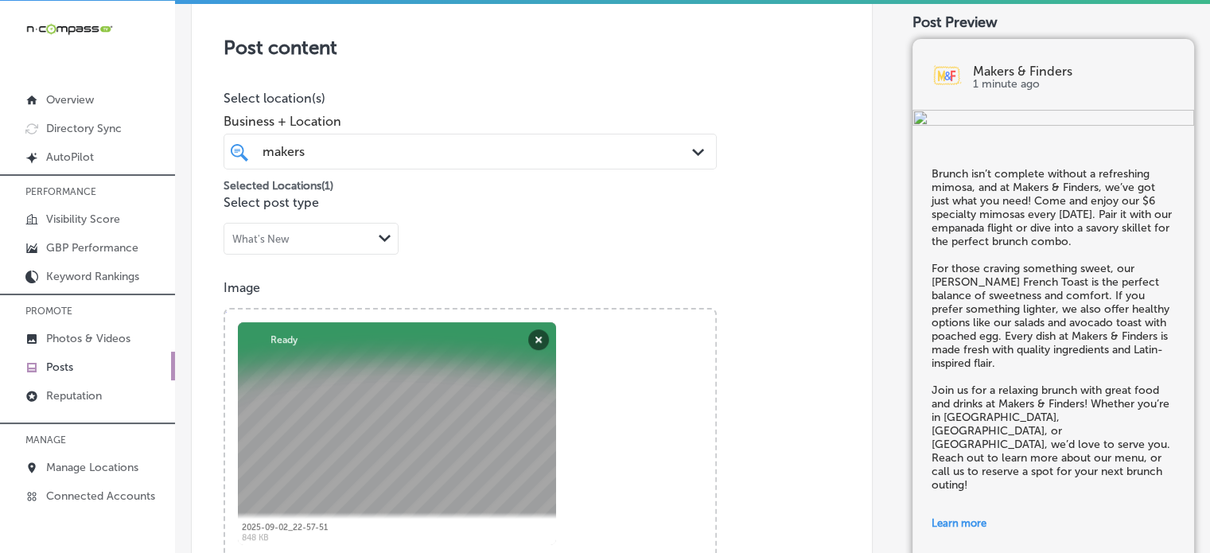
scroll to position [316, 0]
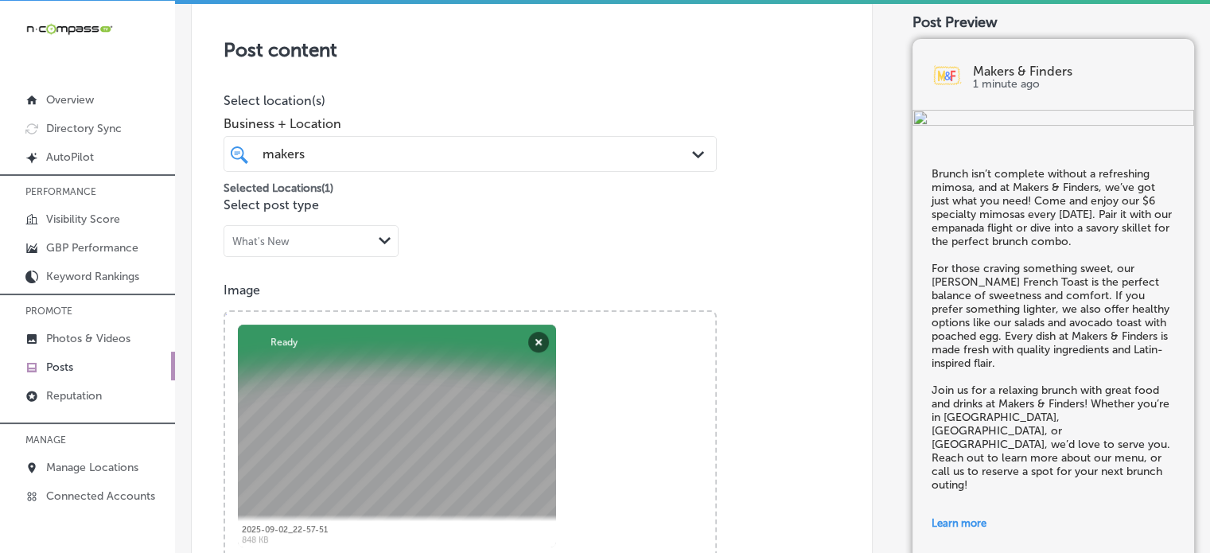
type input "[URL][DOMAIN_NAME]"
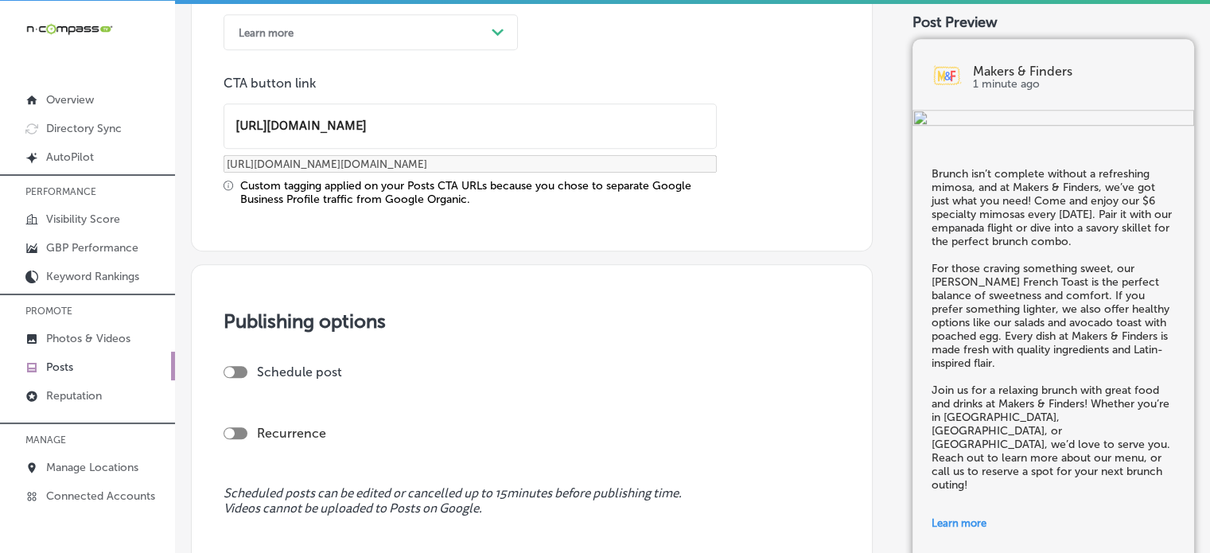
scroll to position [0, 0]
click at [239, 373] on div at bounding box center [236, 372] width 24 height 12
checkbox input "true"
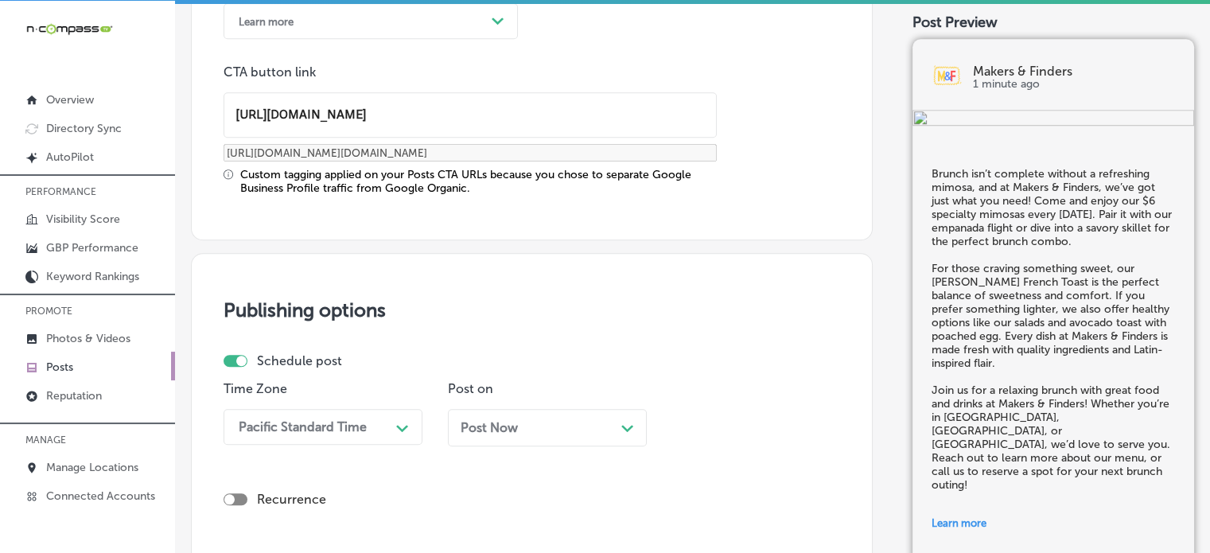
scroll to position [1354, 0]
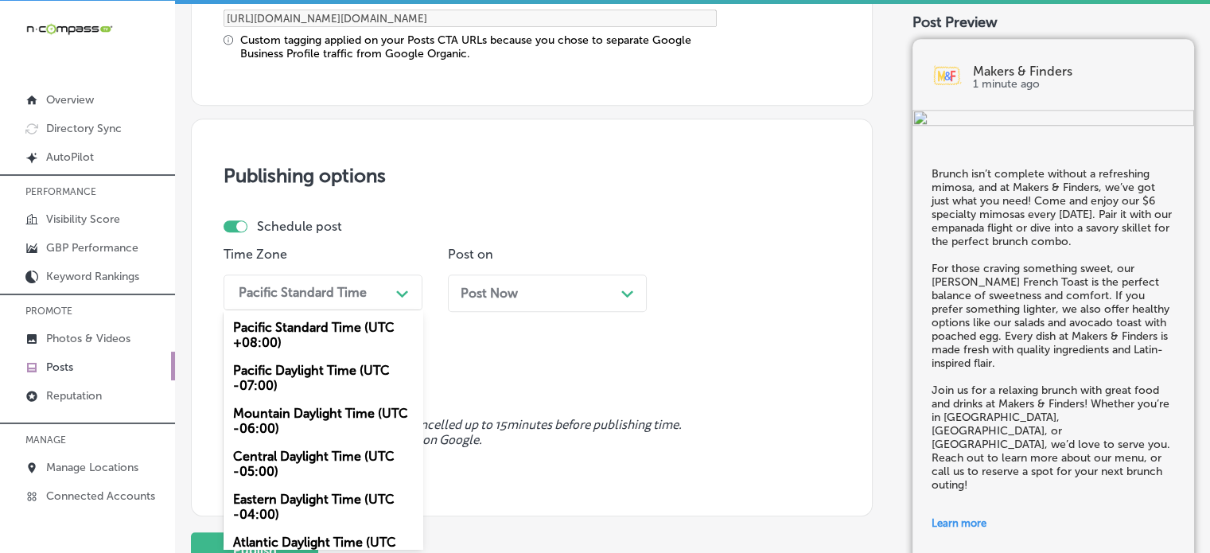
click at [324, 310] on div "option Mountain Daylight Time (UTC -06:00) focused, 3 of 6. 6 results available…" at bounding box center [323, 293] width 199 height 36
click at [324, 417] on div "Mountain Daylight Time (UTC -06:00)" at bounding box center [323, 420] width 199 height 43
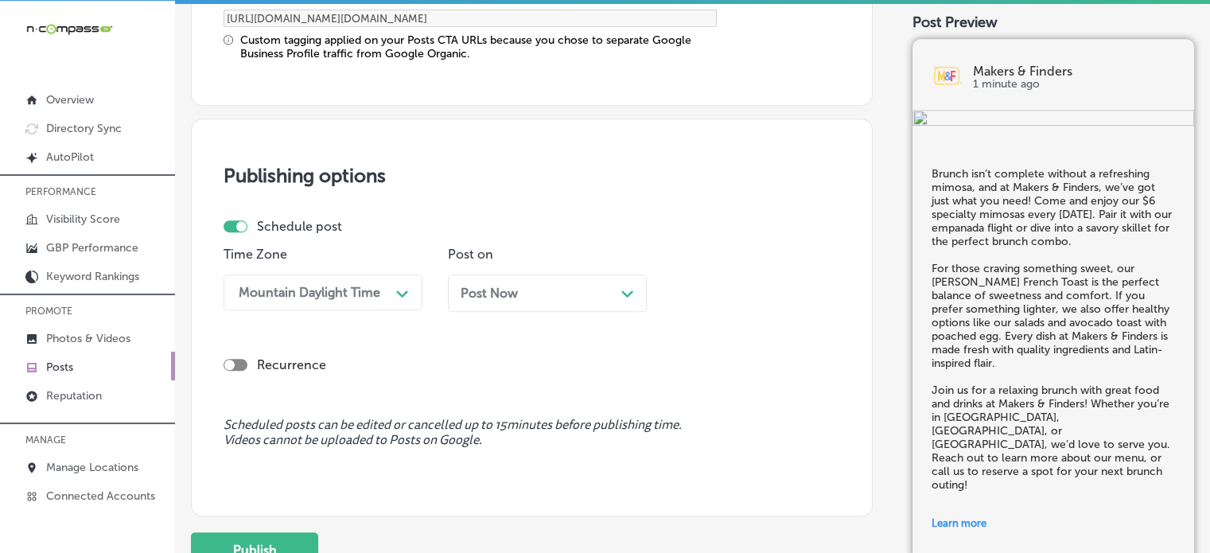
click at [516, 294] on span "Post Now" at bounding box center [489, 293] width 57 height 15
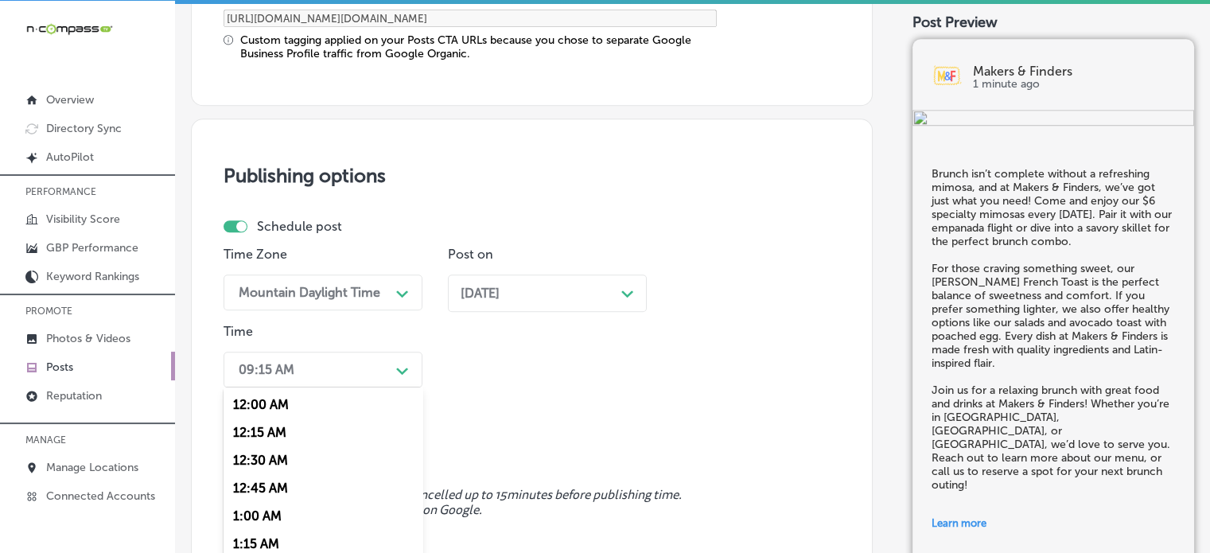
scroll to position [1431, 0]
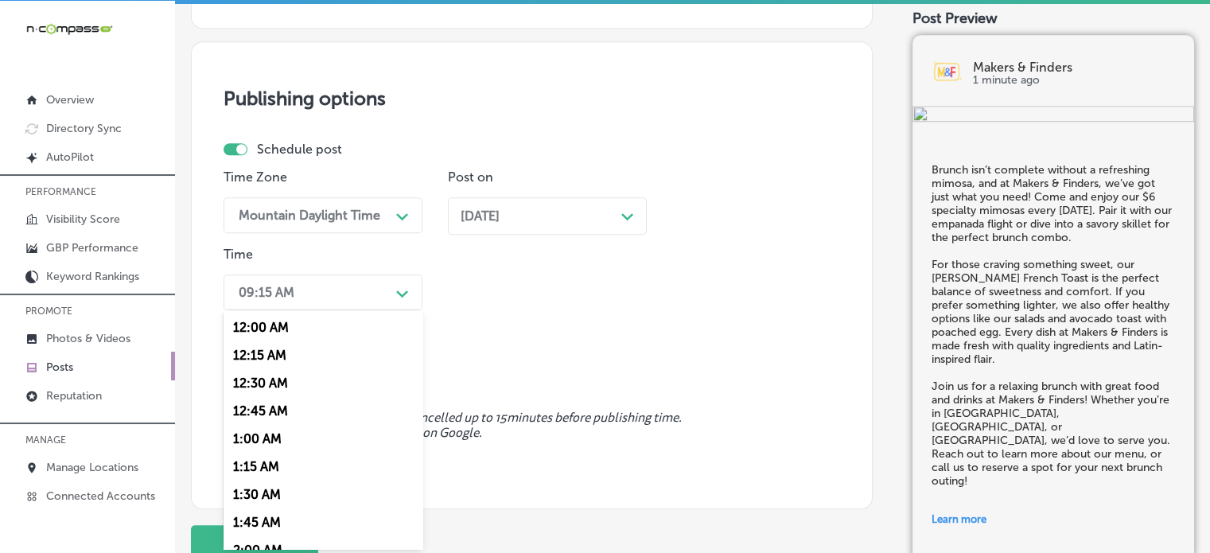
click at [377, 310] on div "option 12:30 AM focused, 3 of 96. 96 results available. Use Up and Down to choo…" at bounding box center [323, 293] width 199 height 36
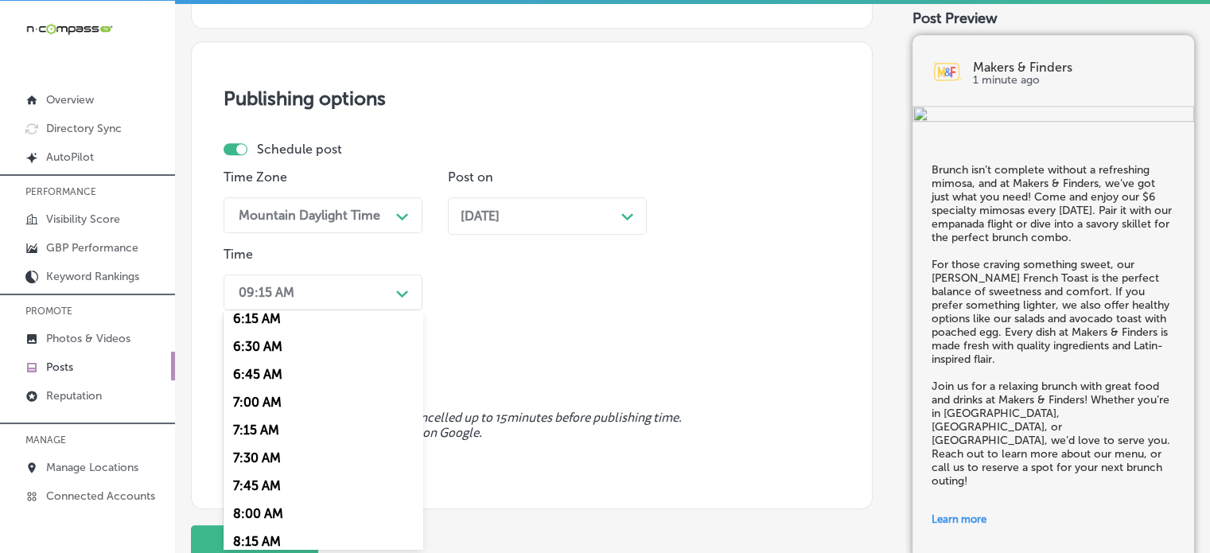
click at [275, 403] on div "7:00 AM" at bounding box center [323, 402] width 199 height 28
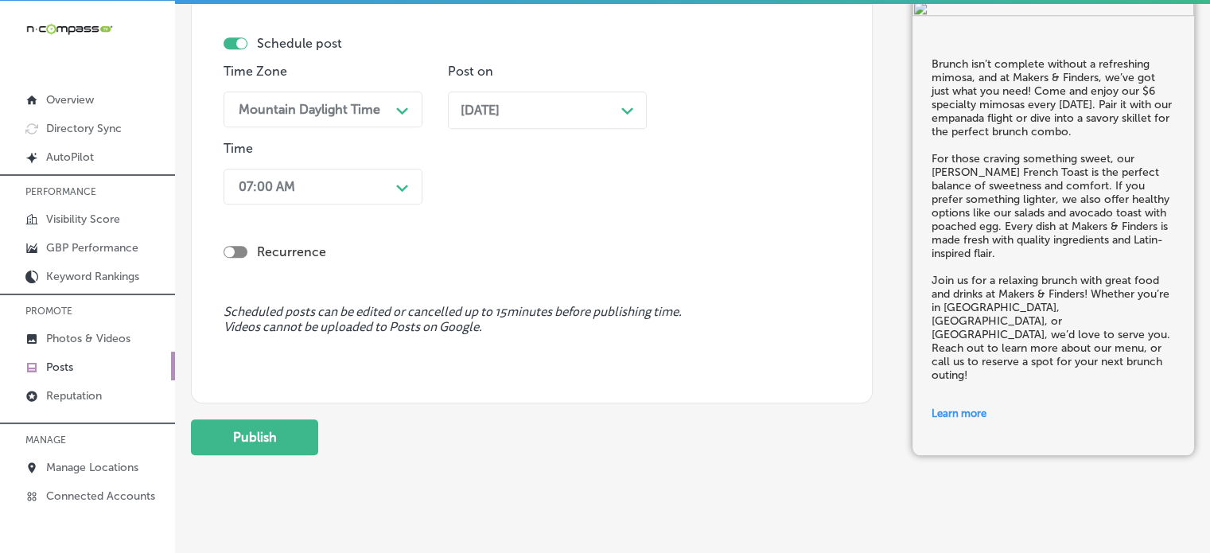
scroll to position [1538, 0]
click at [270, 424] on button "Publish" at bounding box center [254, 437] width 127 height 36
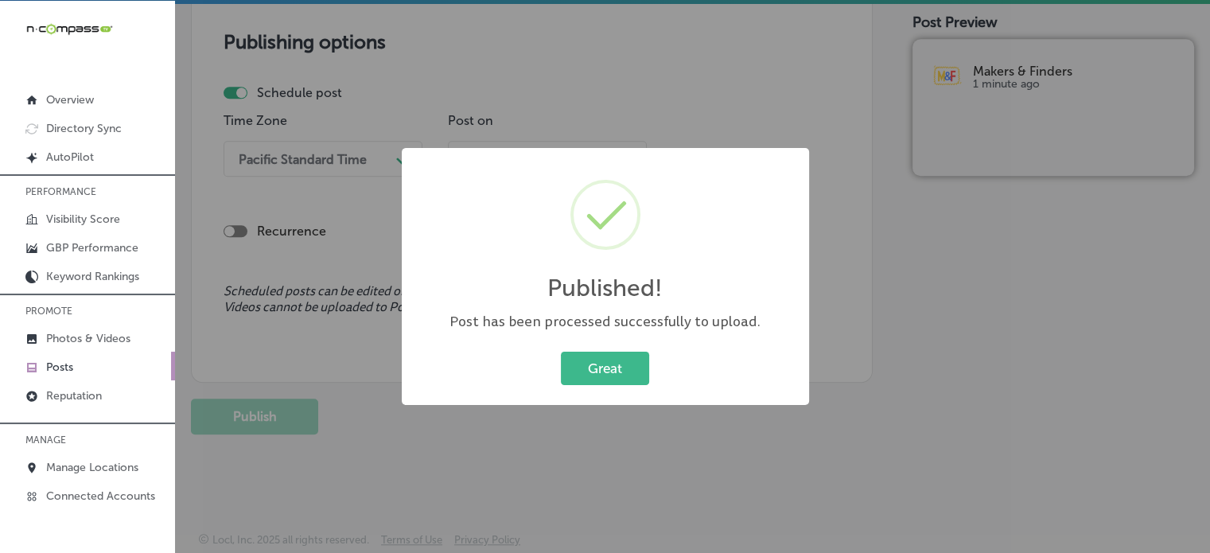
scroll to position [1343, 0]
click at [643, 385] on div "Great Cancel" at bounding box center [606, 368] width 376 height 41
click at [641, 375] on button "Great" at bounding box center [605, 368] width 88 height 33
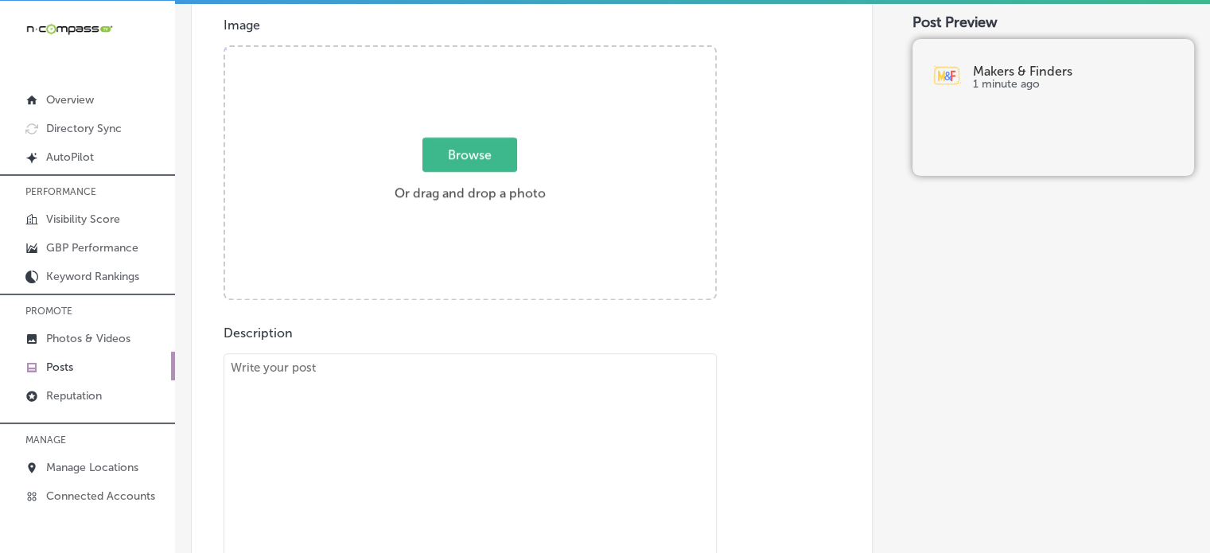
scroll to position [517, 0]
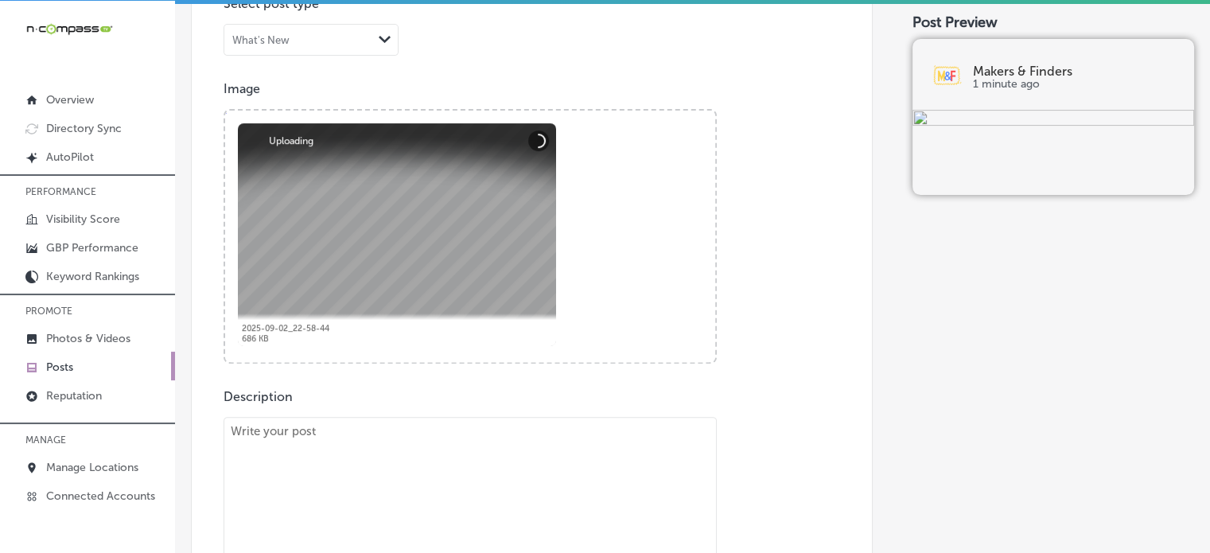
click at [500, 451] on textarea at bounding box center [470, 528] width 493 height 223
paste textarea ""At Makers & Finders, we pride ourselves on offering Latin-inspired comfort foo…"
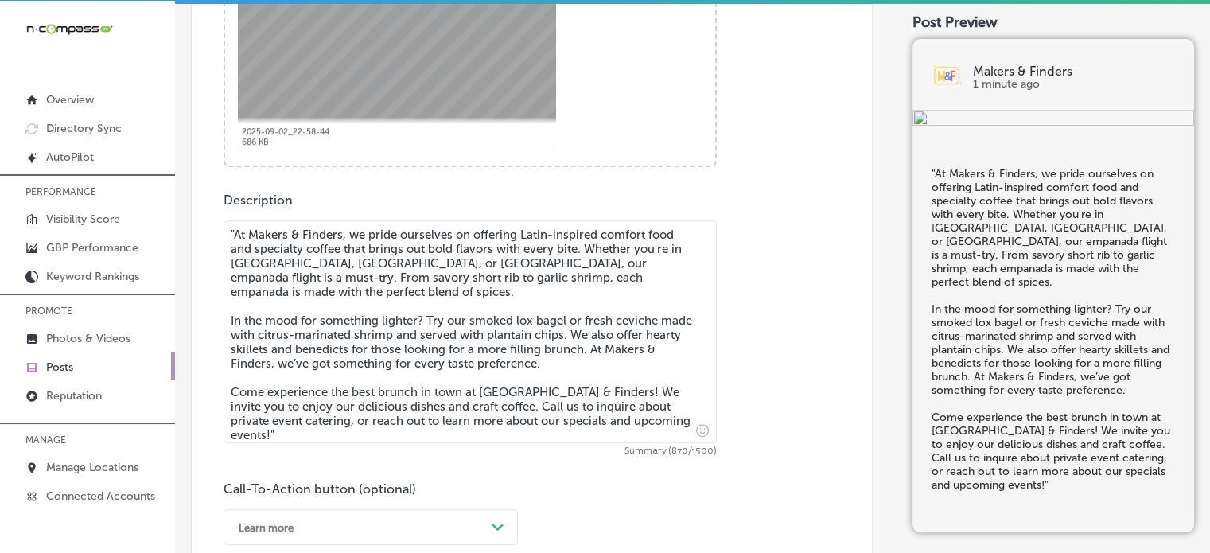
scroll to position [716, 0]
click at [233, 231] on textarea ""At Makers & Finders, we pride ourselves on offering Latin-inspired comfort foo…" at bounding box center [470, 329] width 493 height 223
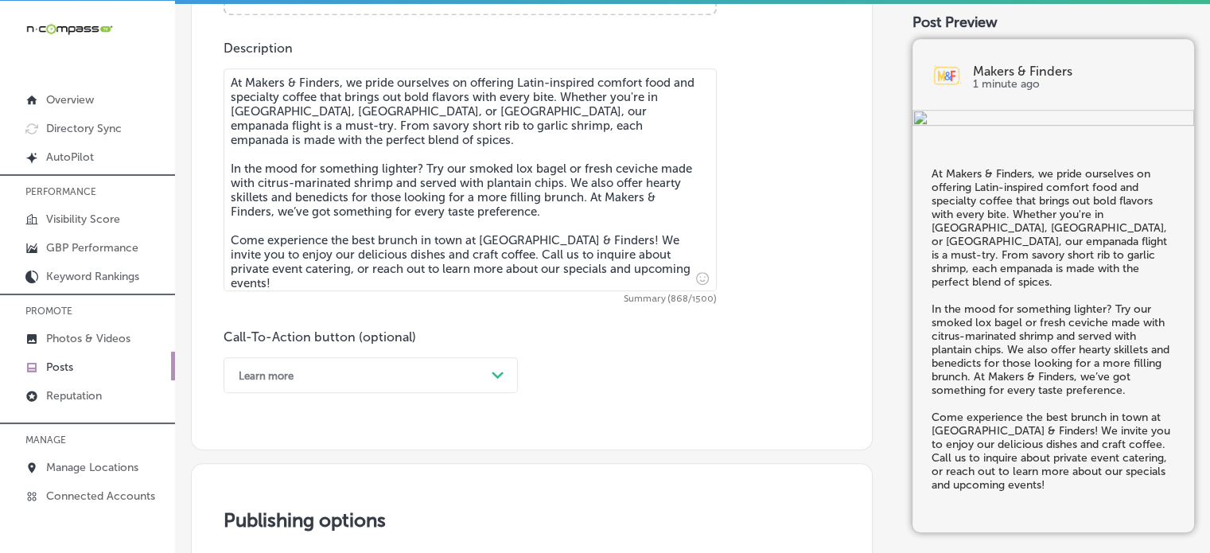
type textarea "At Makers & Finders, we pride ourselves on offering Latin-inspired comfort food…"
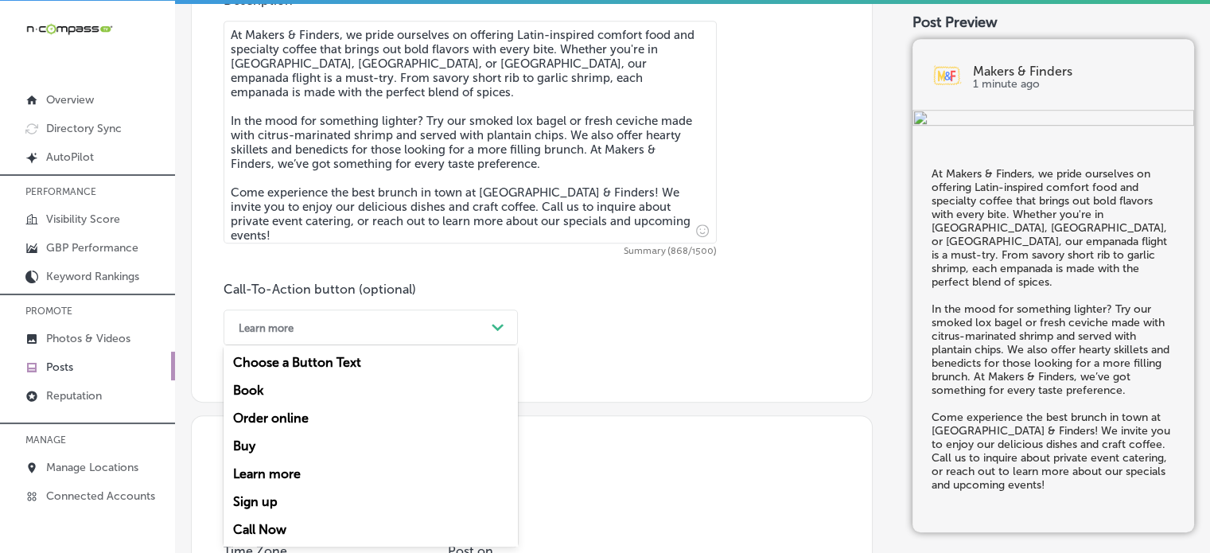
click at [458, 345] on div "option Learn more, selected. option Book focused, 2 of 7. 7 results available. …" at bounding box center [371, 328] width 294 height 36
click at [272, 523] on div "Call Now" at bounding box center [371, 530] width 294 height 28
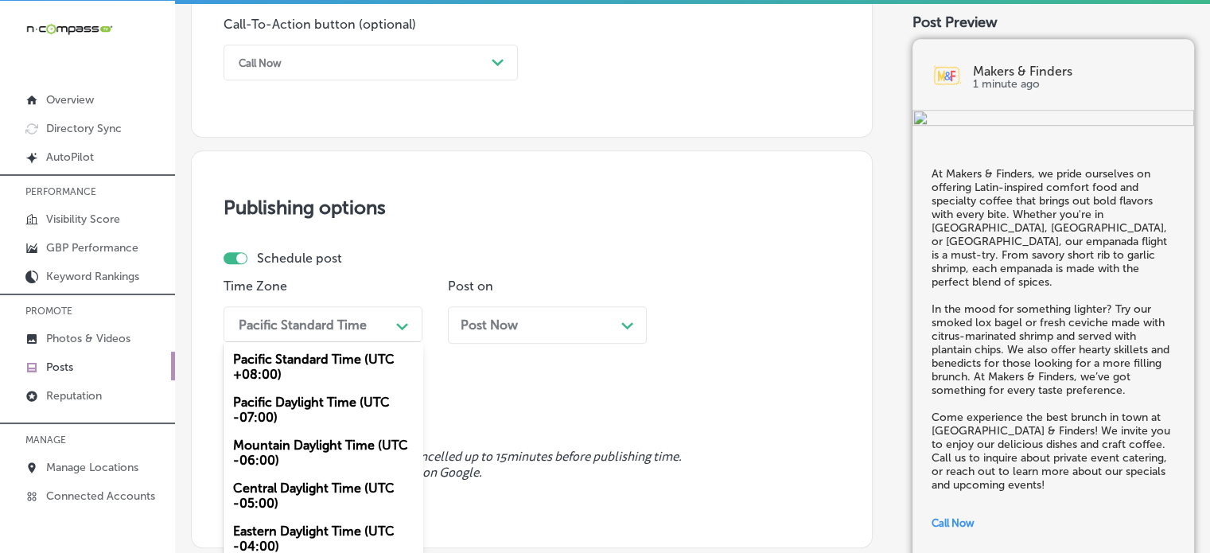
scroll to position [1212, 0]
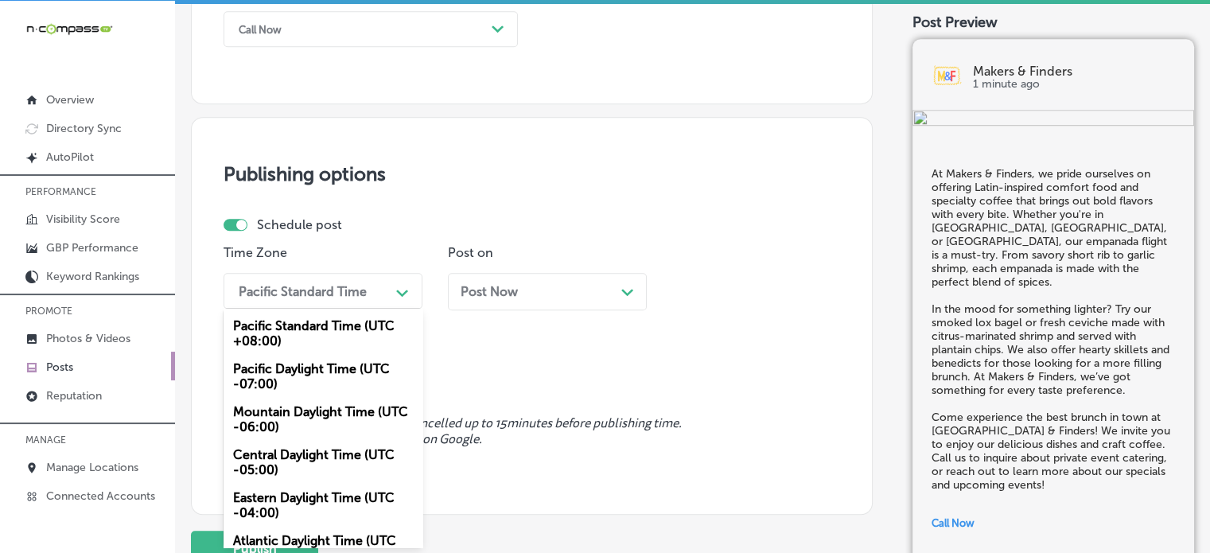
click at [331, 309] on div "option Mountain Daylight Time (UTC -06:00), selected. option Pacific Standard T…" at bounding box center [323, 291] width 199 height 36
click at [316, 399] on div "Mountain Daylight Time (UTC -06:00)" at bounding box center [323, 419] width 199 height 43
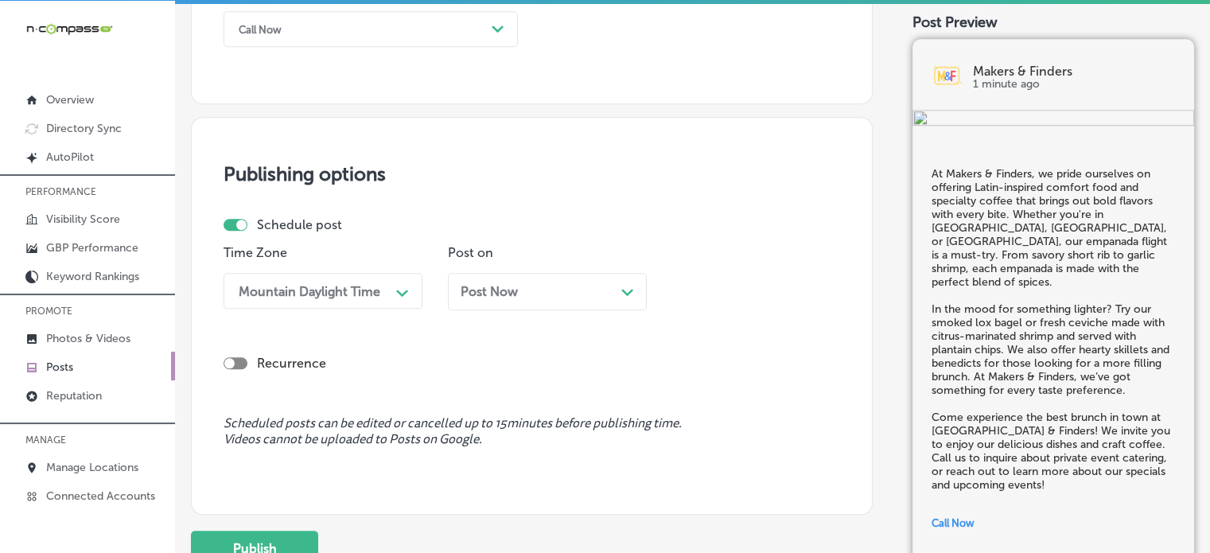
click at [518, 298] on div "Post Now Path Created with Sketch." at bounding box center [547, 291] width 199 height 37
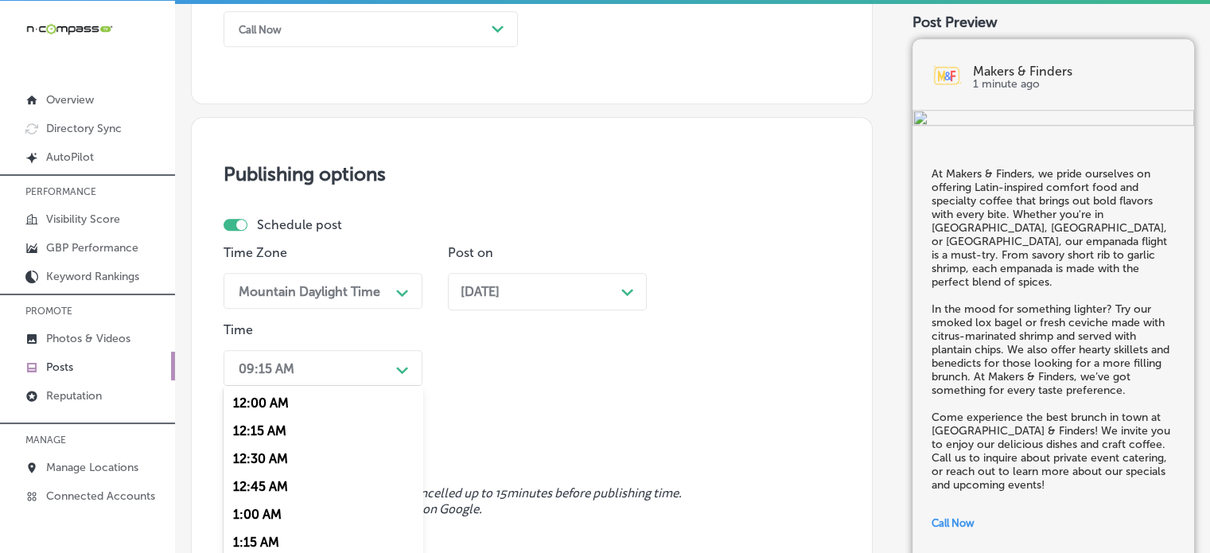
scroll to position [1289, 0]
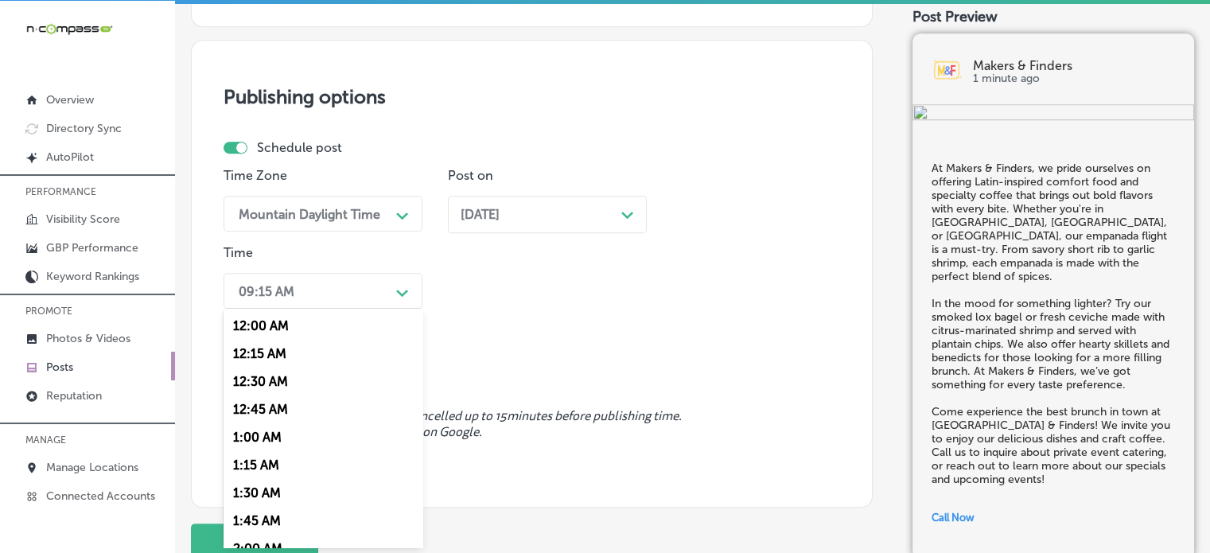
click at [364, 309] on div "option 7:00 AM, selected. option 12:15 AM focused, 2 of 96. 96 results availabl…" at bounding box center [323, 291] width 199 height 36
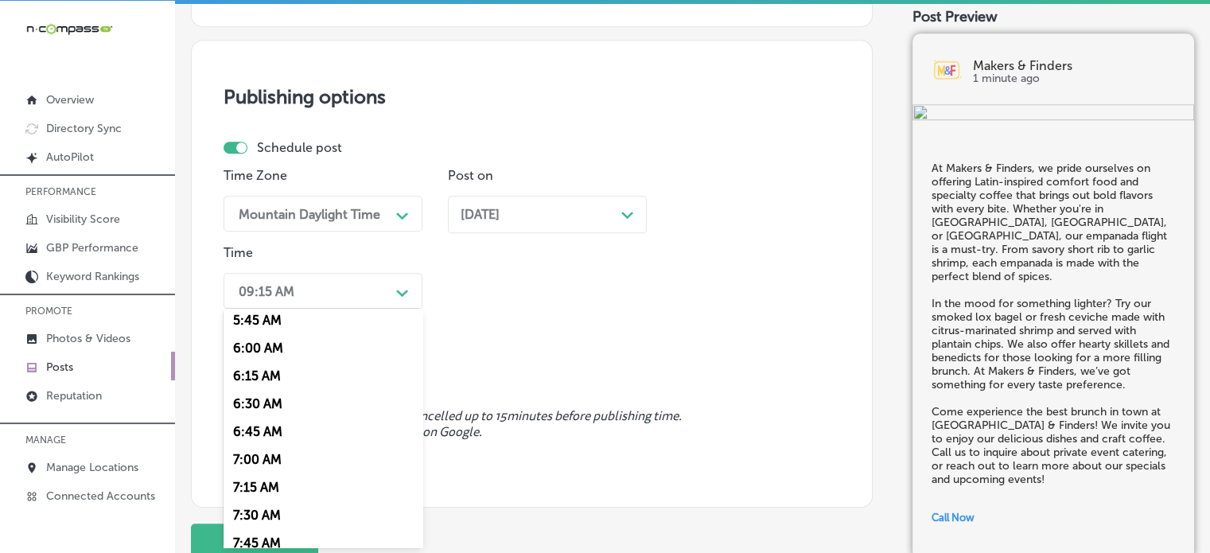
scroll to position [648, 0]
click at [256, 451] on div "7:00 AM" at bounding box center [323, 458] width 199 height 28
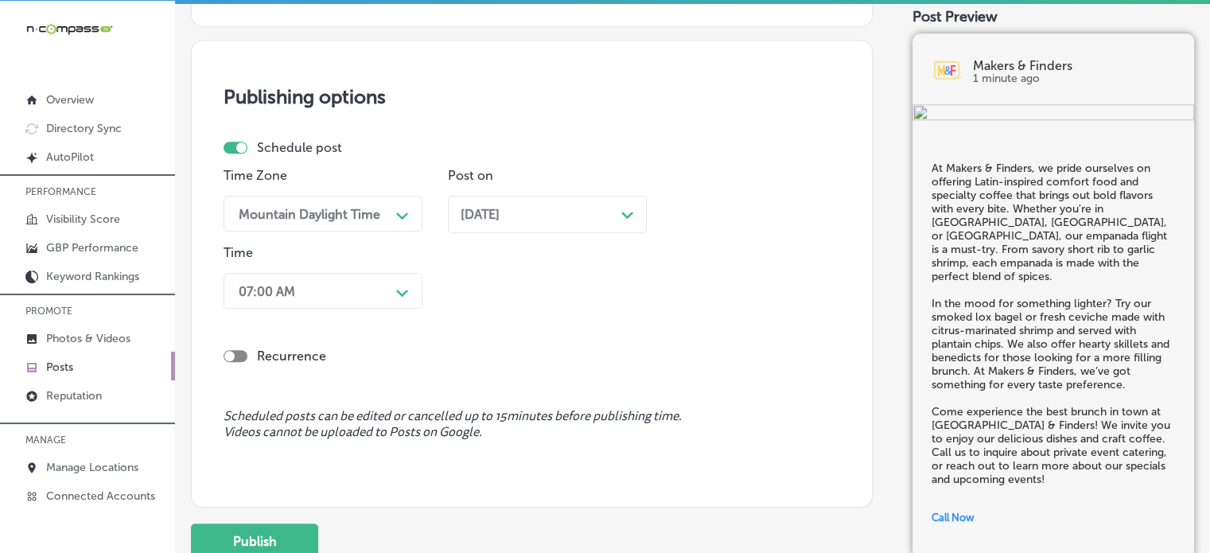
scroll to position [1367, 0]
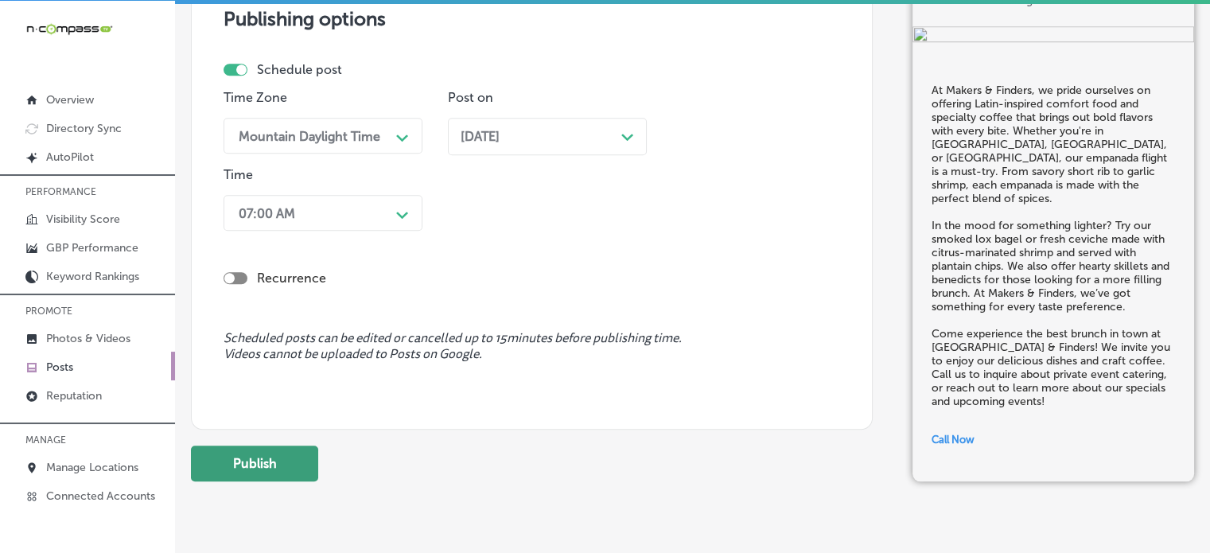
click at [289, 455] on button "Publish" at bounding box center [254, 464] width 127 height 36
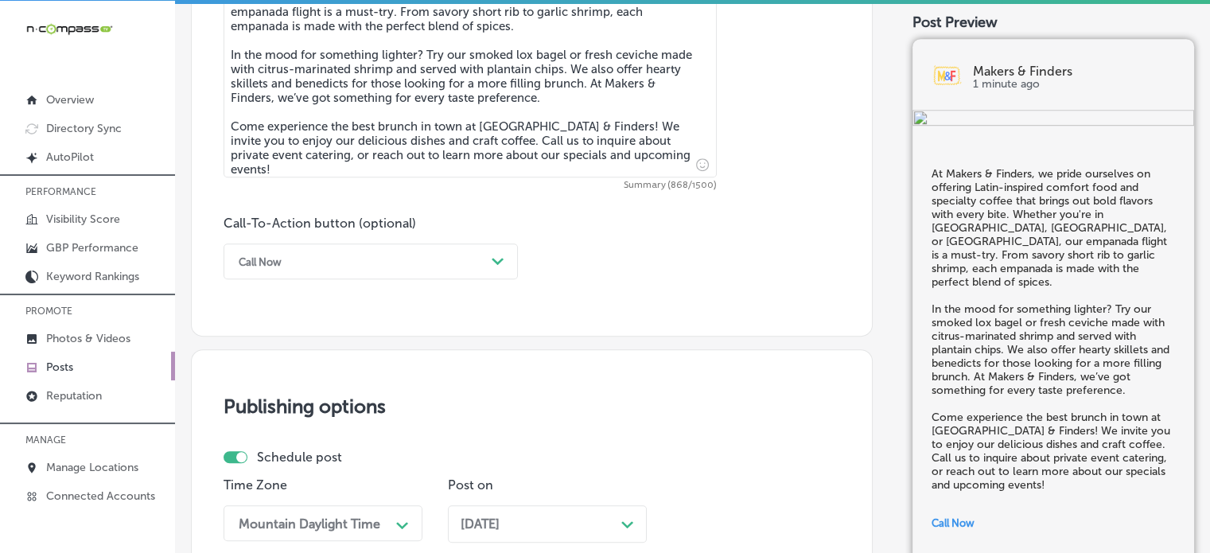
scroll to position [979, 0]
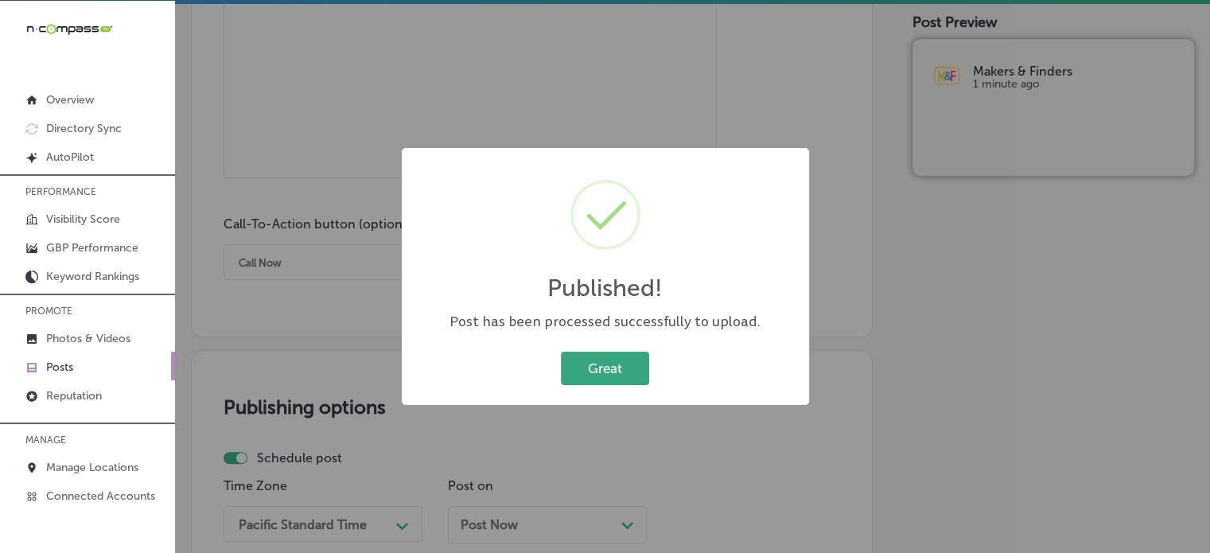
click at [607, 384] on button "Great" at bounding box center [605, 368] width 88 height 33
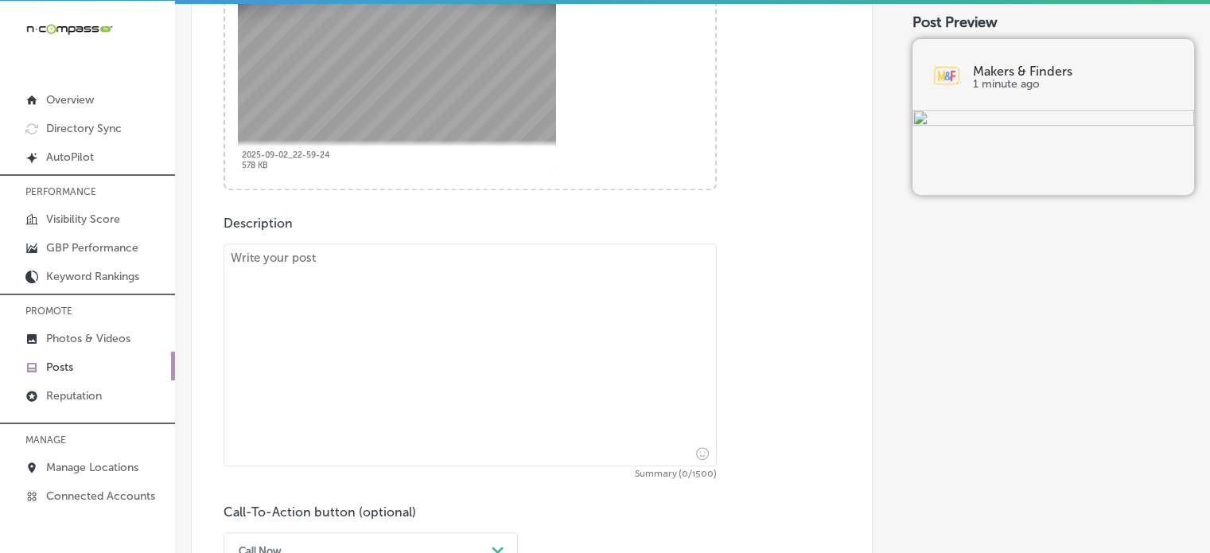
scroll to position [751, 0]
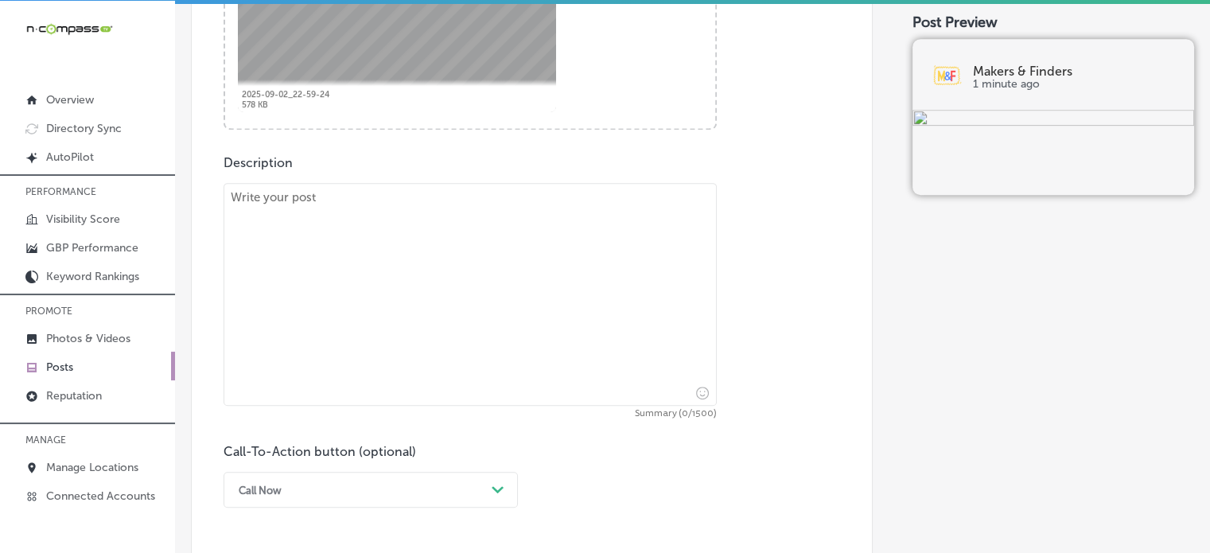
click at [454, 272] on textarea at bounding box center [470, 294] width 493 height 223
paste textarea ""Looking for an unforgettable brunch experience? Makers & Finders serves up the…"
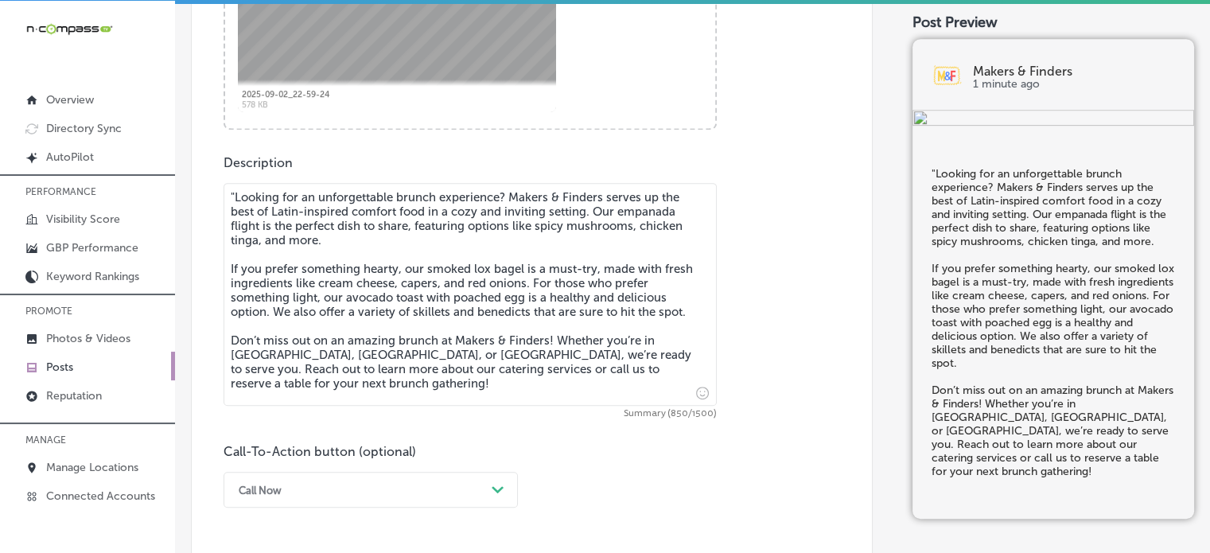
click at [235, 200] on textarea ""Looking for an unforgettable brunch experience? Makers & Finders serves up the…" at bounding box center [470, 294] width 493 height 223
type textarea "Looking for an unforgettable brunch experience? Makers & Finders serves up the …"
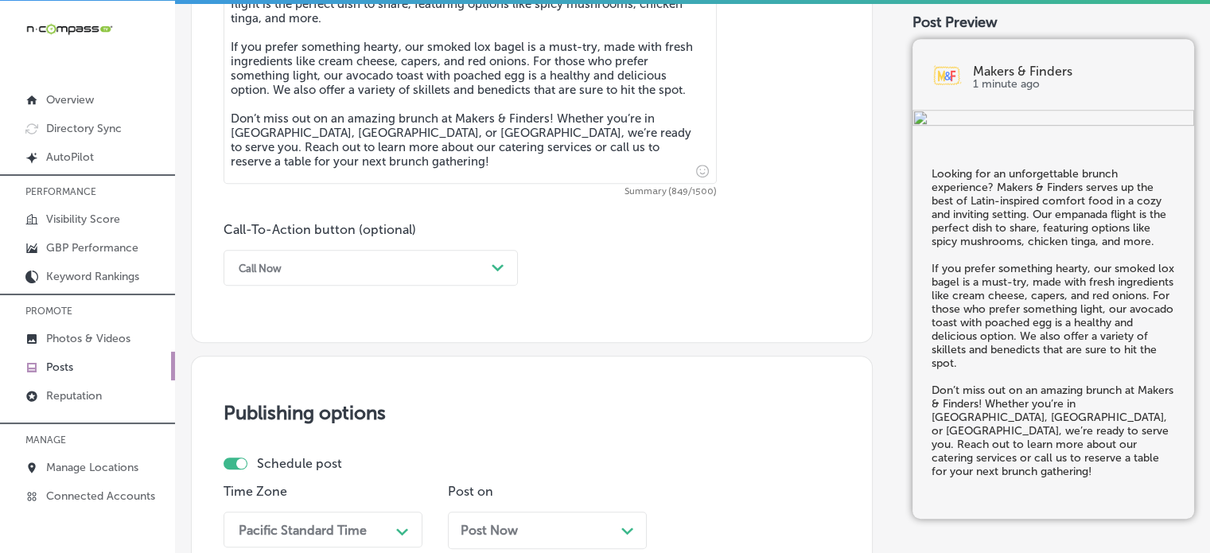
scroll to position [992, 0]
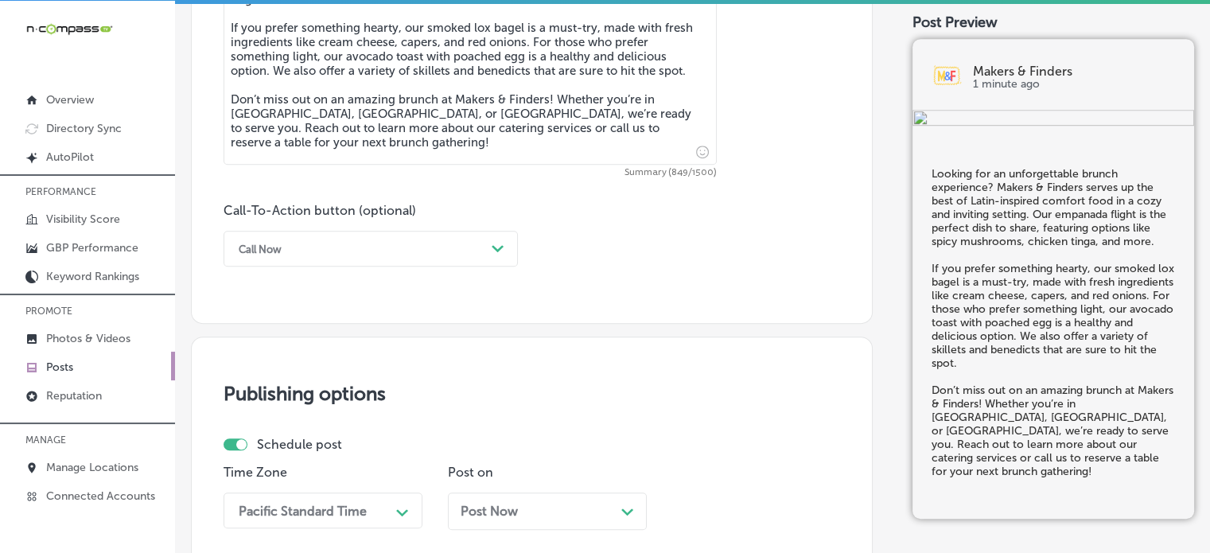
click at [420, 394] on h3 "Publishing options" at bounding box center [532, 393] width 617 height 23
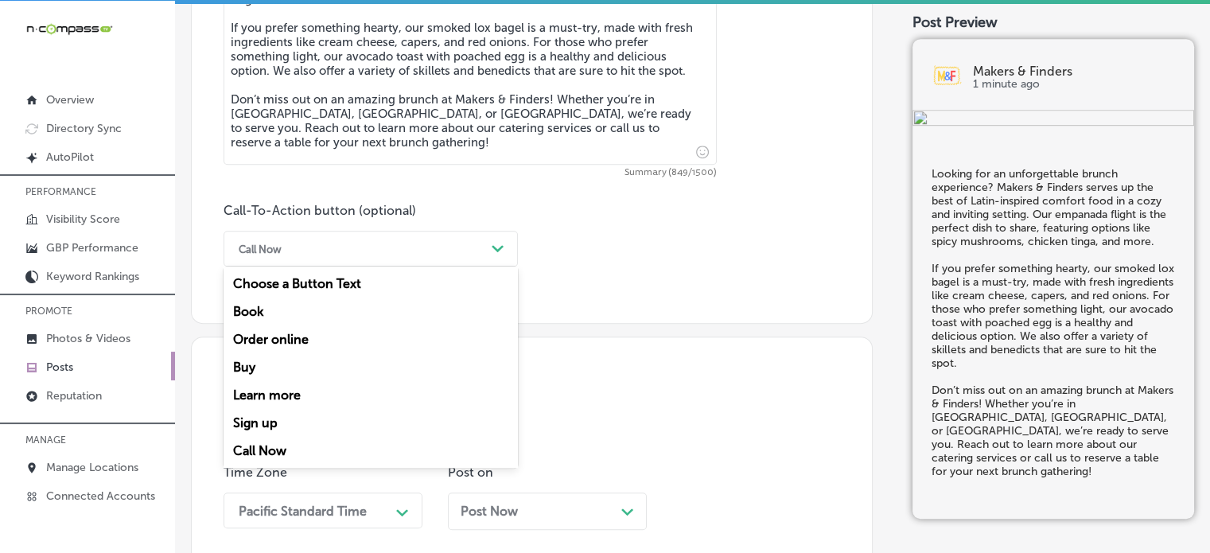
click at [395, 248] on div "Call Now" at bounding box center [358, 248] width 255 height 25
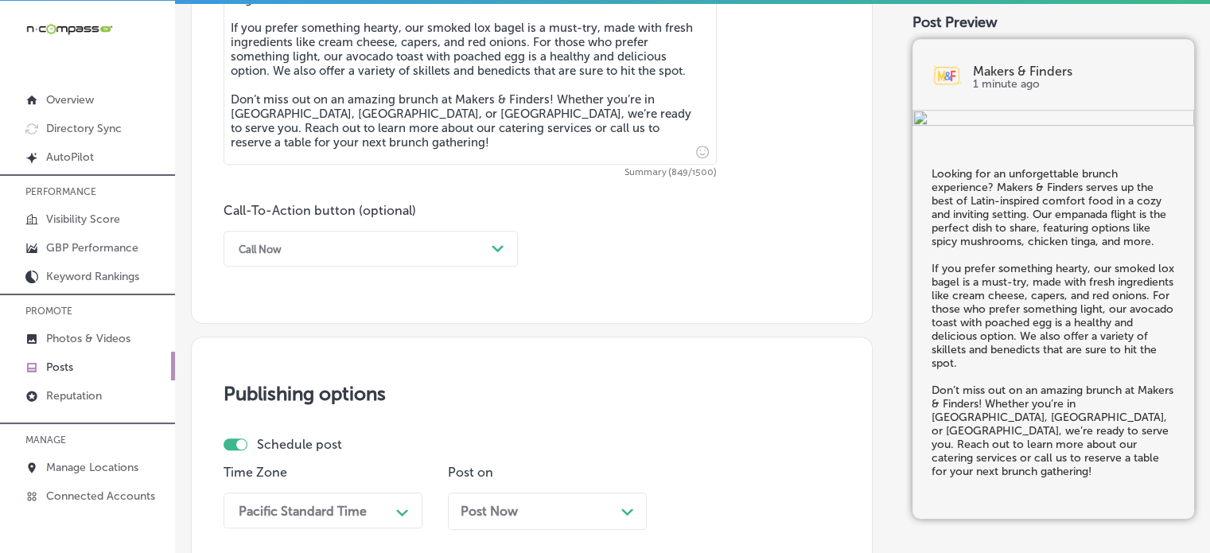
click at [290, 259] on div "Call Now" at bounding box center [358, 248] width 255 height 25
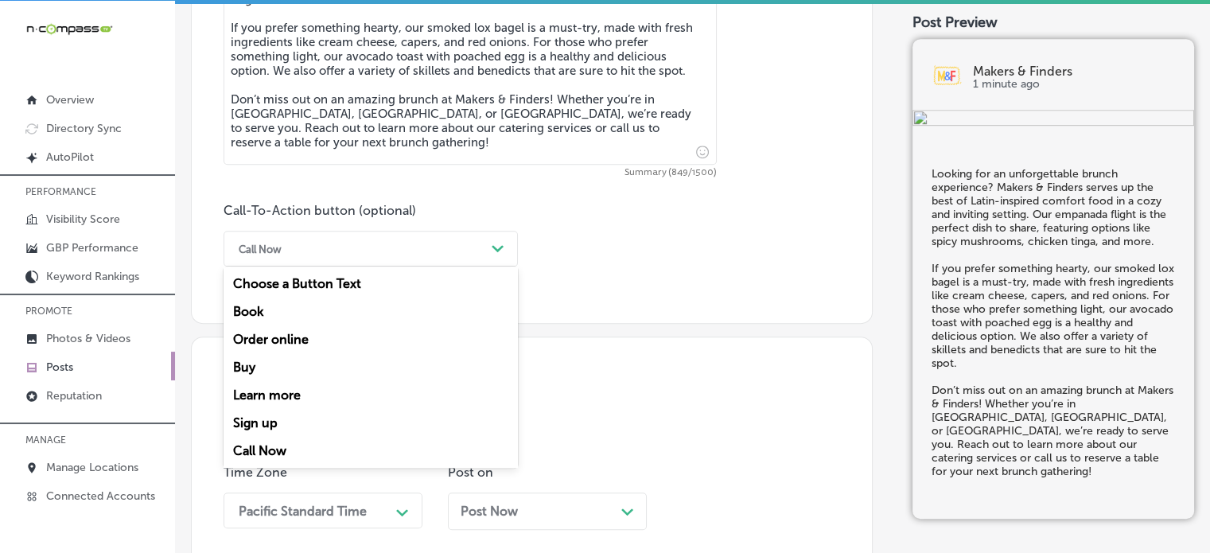
click at [277, 397] on div "Learn more" at bounding box center [371, 395] width 294 height 28
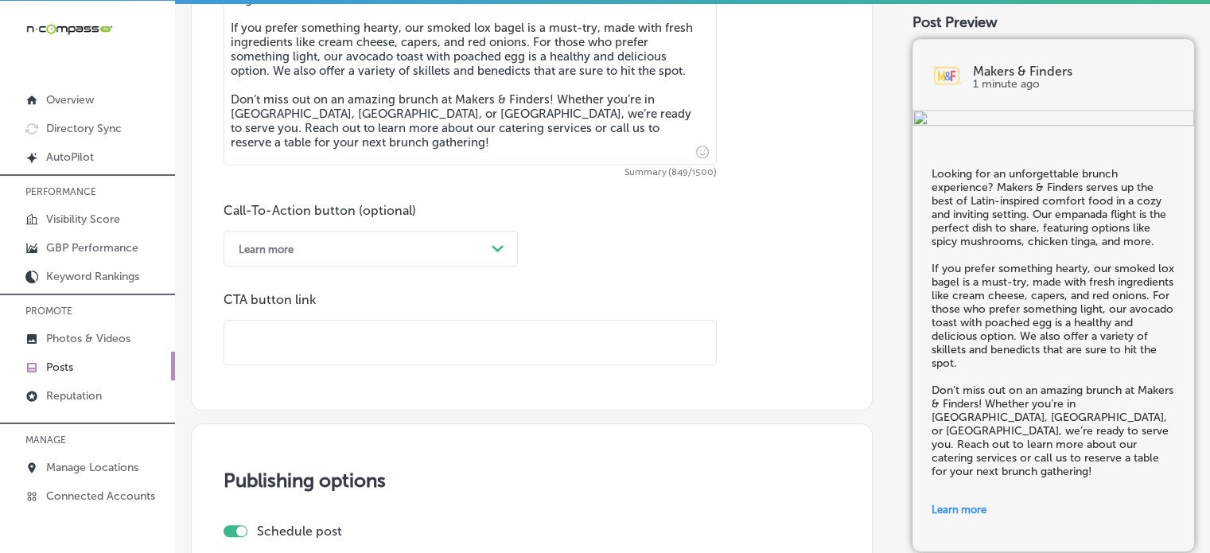
click at [395, 337] on input "text" at bounding box center [470, 343] width 492 height 44
paste input "[URL][DOMAIN_NAME]"
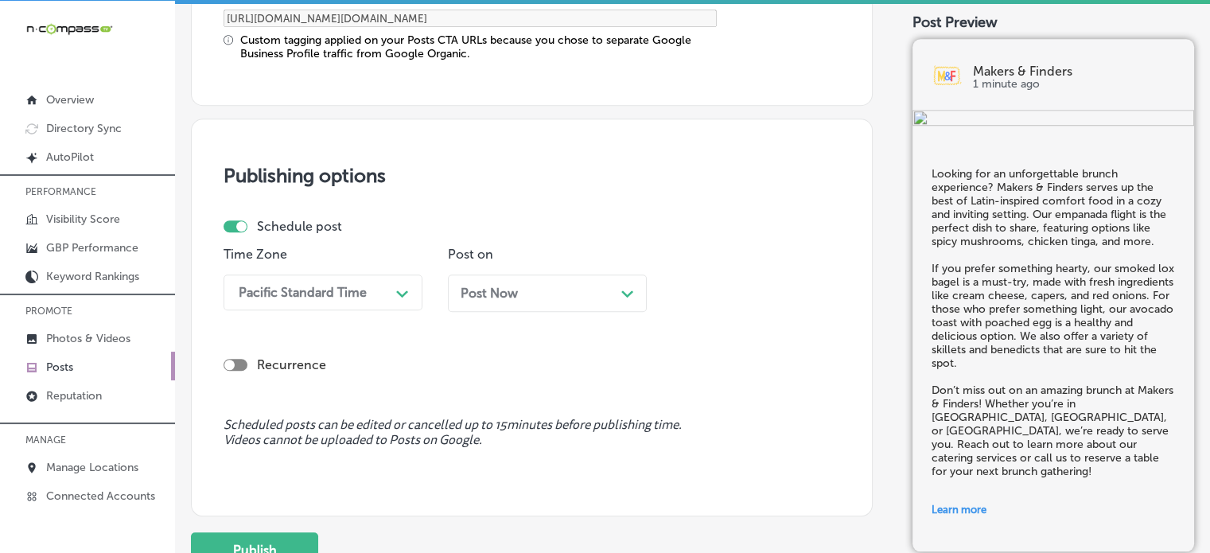
scroll to position [1393, 0]
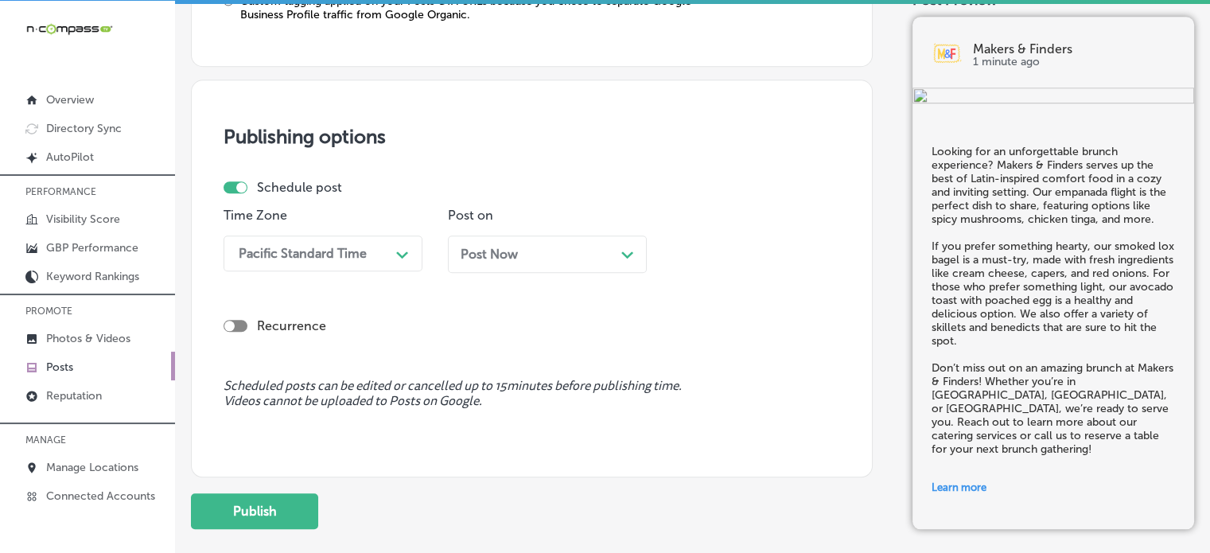
type input "[URL][DOMAIN_NAME]"
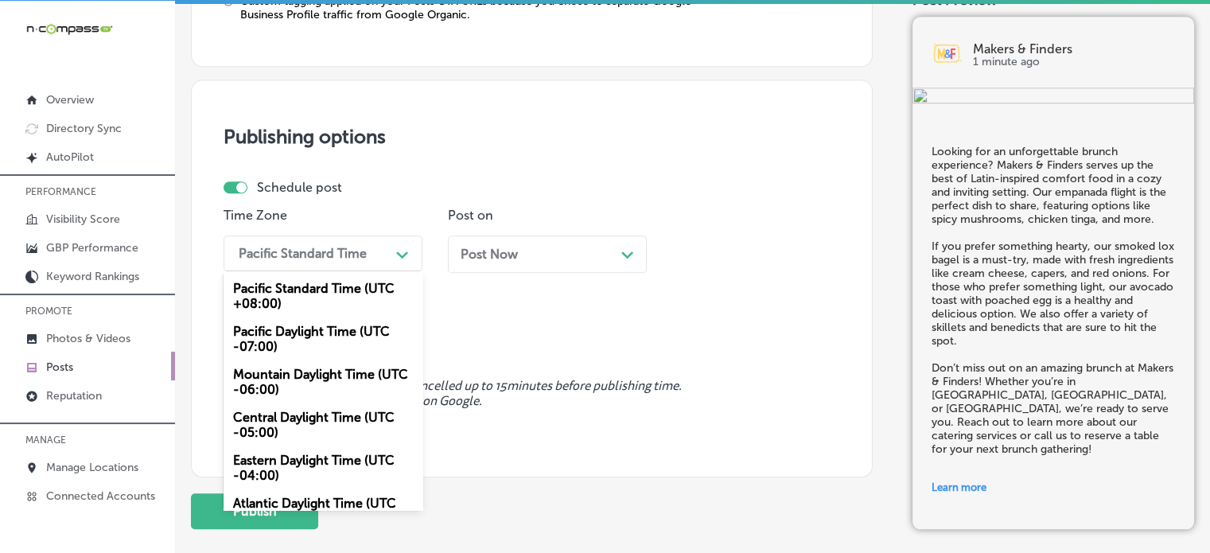
scroll to position [0, 0]
click at [363, 251] on div "Pacific Standard Time" at bounding box center [303, 253] width 128 height 15
click at [344, 379] on div "Mountain Daylight Time (UTC -06:00)" at bounding box center [323, 381] width 199 height 43
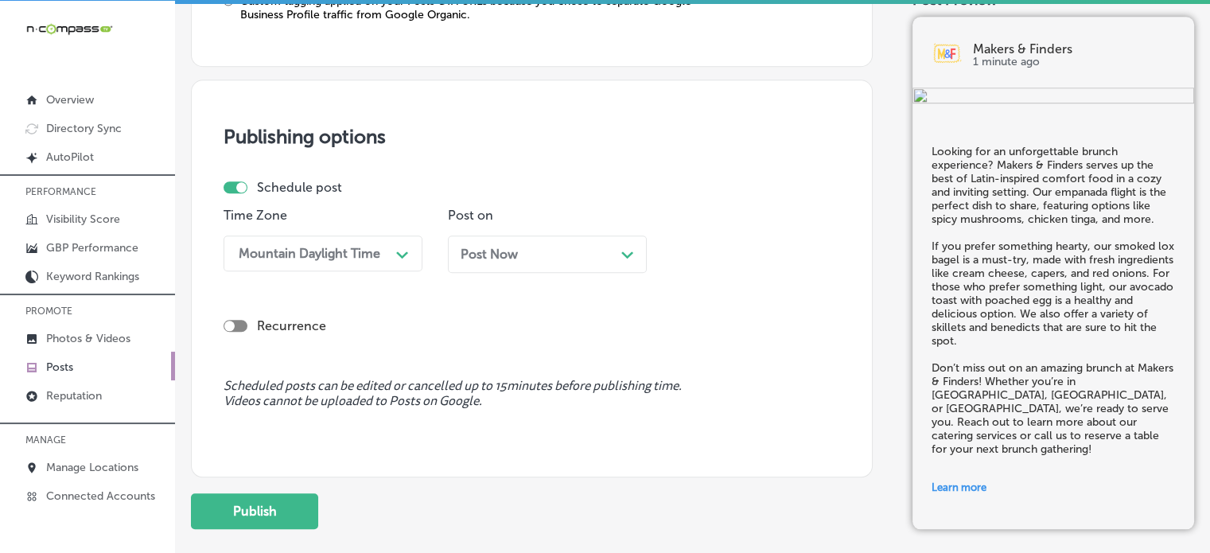
click at [567, 247] on div "Post Now Path Created with Sketch." at bounding box center [547, 254] width 173 height 15
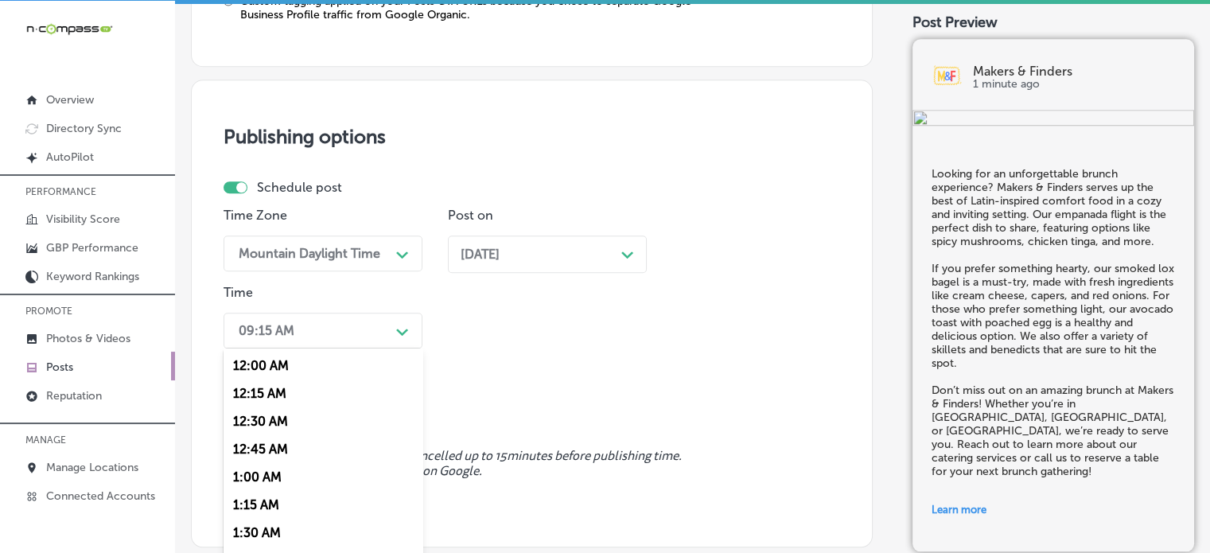
scroll to position [1431, 0]
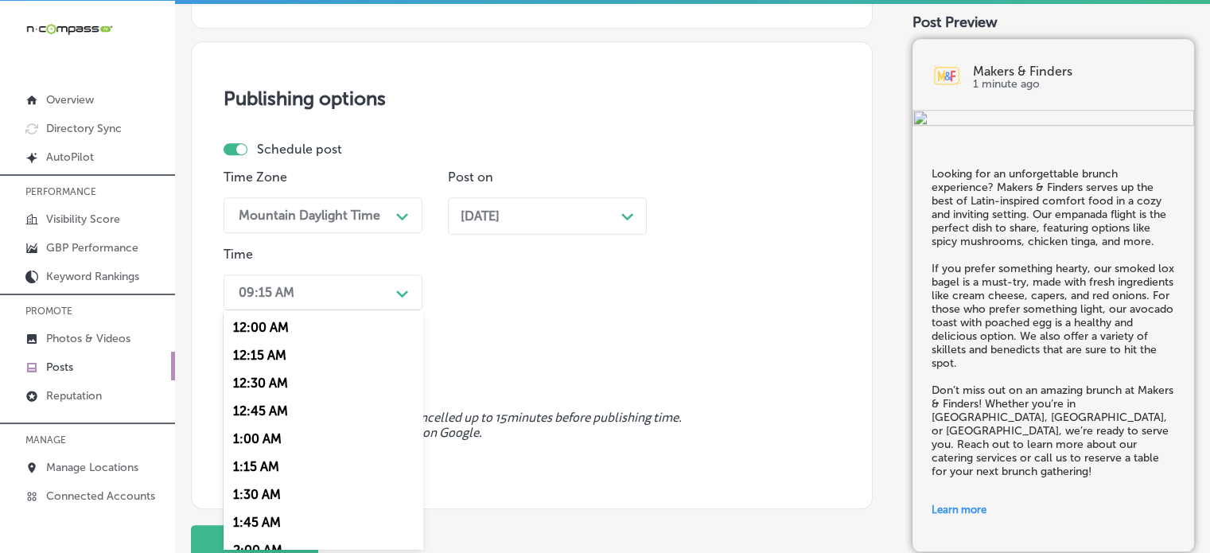
click at [398, 310] on div "option 7:00 AM, selected. option 12:00 AM focused, 1 of 96. 96 results availabl…" at bounding box center [323, 293] width 199 height 36
click at [257, 466] on div "7:00 AM" at bounding box center [323, 464] width 199 height 28
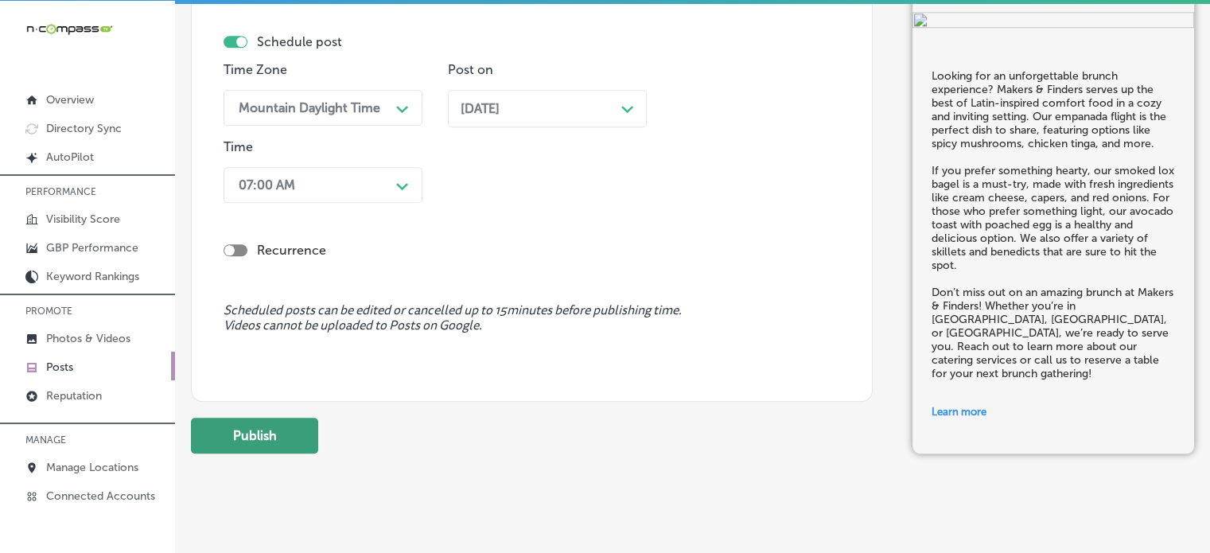
scroll to position [1540, 0]
click at [278, 427] on button "Publish" at bounding box center [254, 435] width 127 height 36
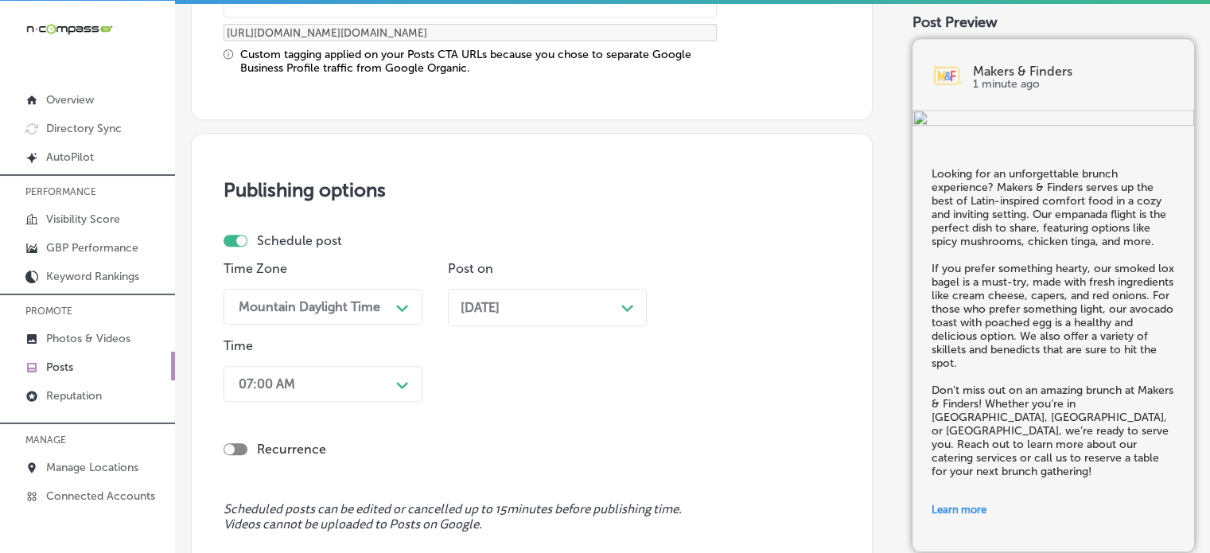
scroll to position [1340, 0]
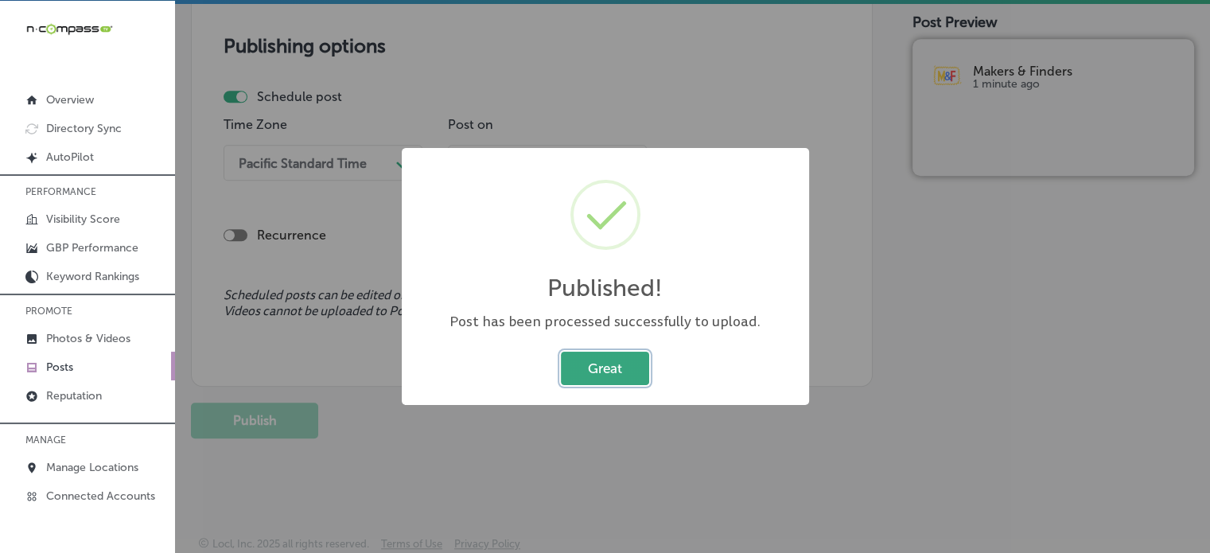
click at [614, 372] on button "Great" at bounding box center [605, 368] width 88 height 33
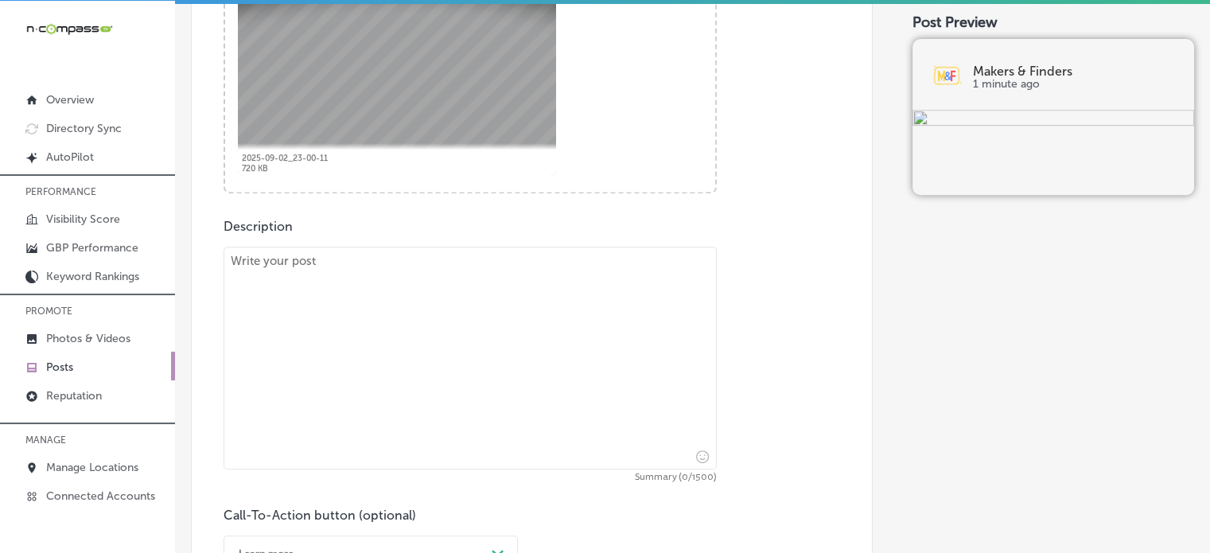
scroll to position [687, 0]
click at [551, 378] on textarea at bounding box center [470, 358] width 493 height 223
paste textarea ""Experience the best in Latin-inspired comfort food at Makers & Finders this fa…"
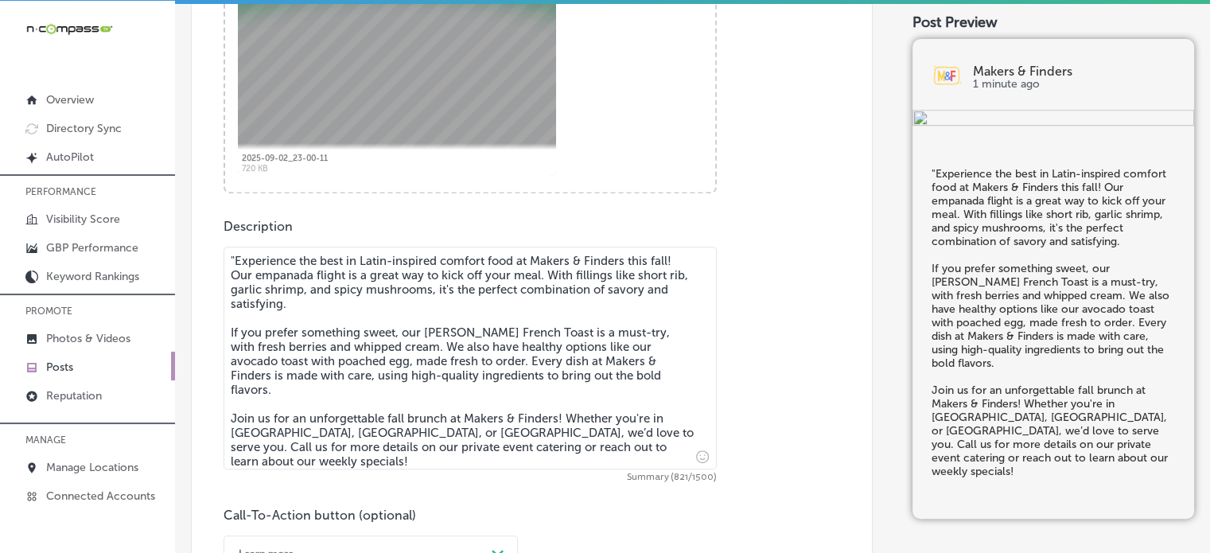
click at [235, 258] on textarea ""Experience the best in Latin-inspired comfort food at Makers & Finders this fa…" at bounding box center [470, 358] width 493 height 223
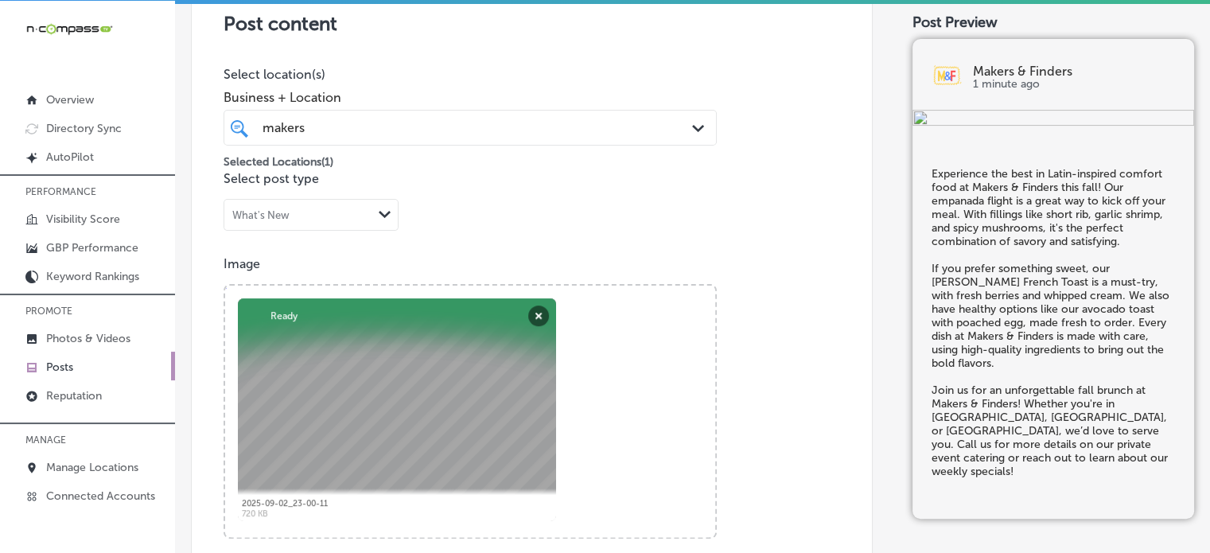
scroll to position [341, 0]
type textarea "Experience the best in Latin-inspired comfort food at Makers & Finders this fal…"
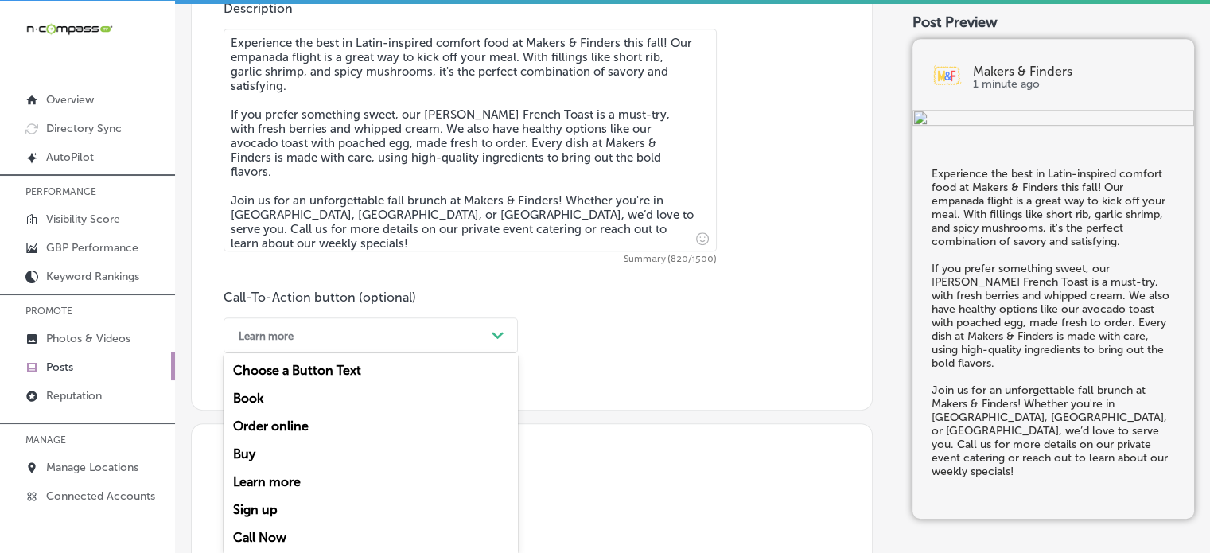
scroll to position [913, 0]
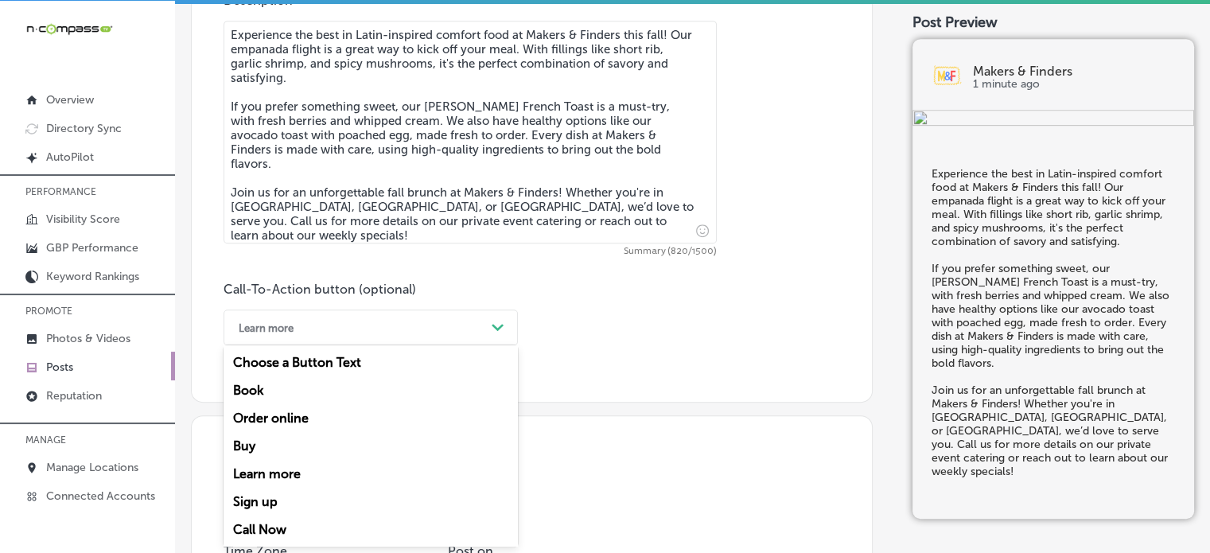
click at [347, 330] on div "Learn more" at bounding box center [358, 327] width 255 height 25
click at [273, 530] on div "Call Now" at bounding box center [371, 530] width 294 height 28
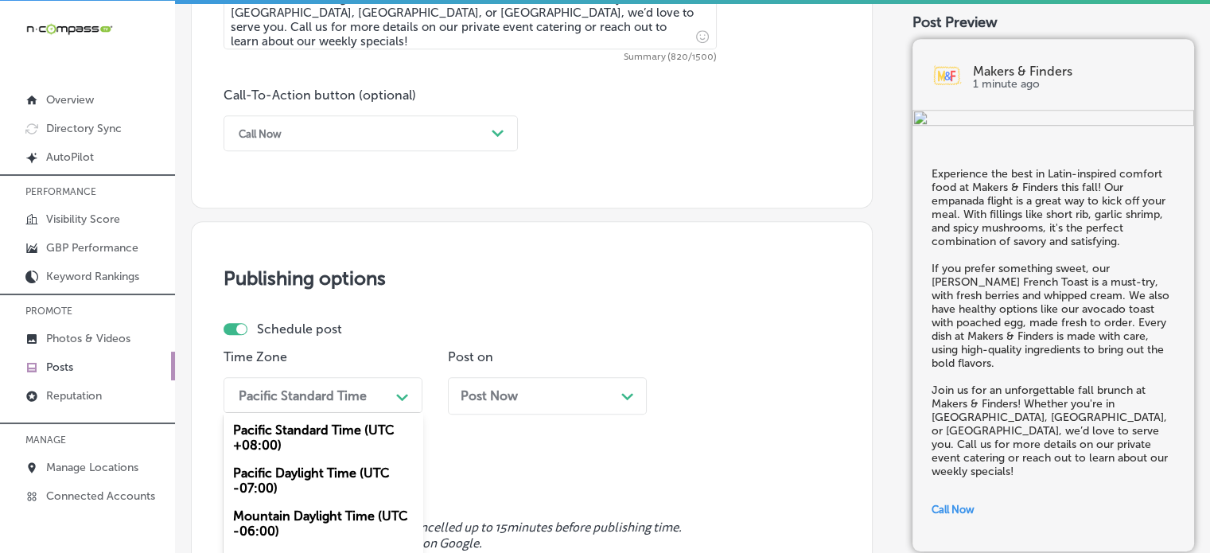
scroll to position [1212, 0]
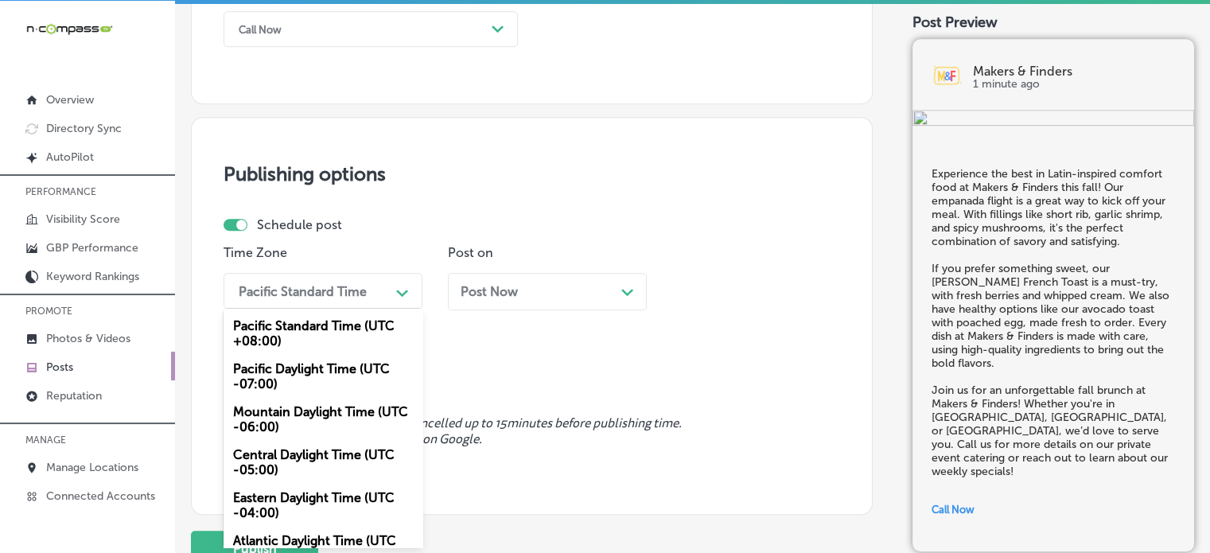
click at [331, 309] on div "option Mountain Daylight Time (UTC -06:00), selected. option Pacific Daylight T…" at bounding box center [323, 291] width 199 height 36
click at [321, 418] on div "Mountain Daylight Time (UTC -06:00)" at bounding box center [323, 419] width 199 height 43
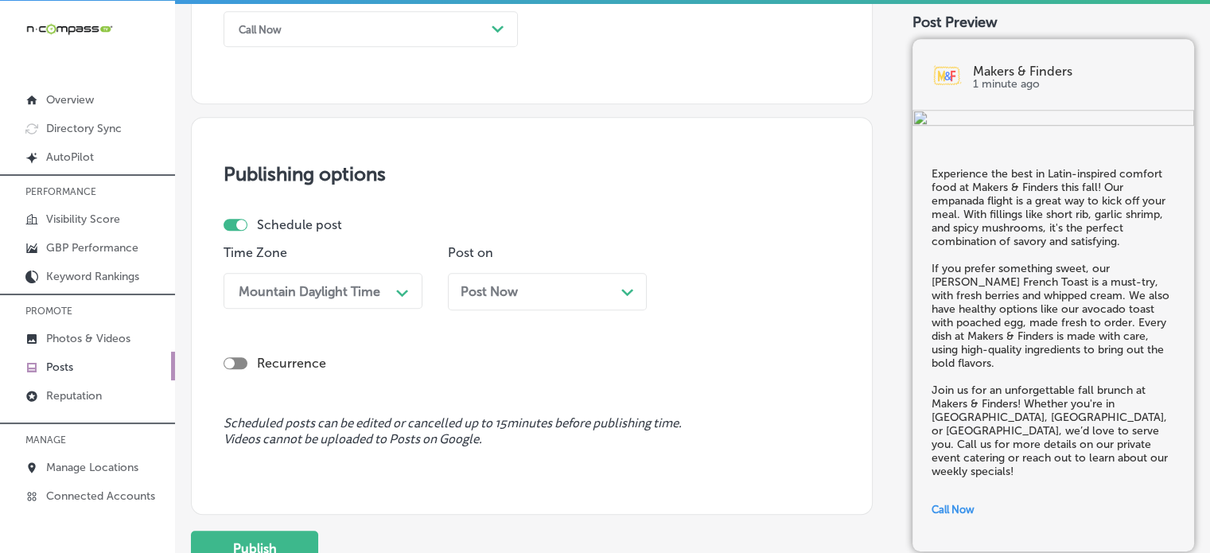
click at [538, 292] on div "Post Now Path Created with Sketch." at bounding box center [547, 291] width 173 height 15
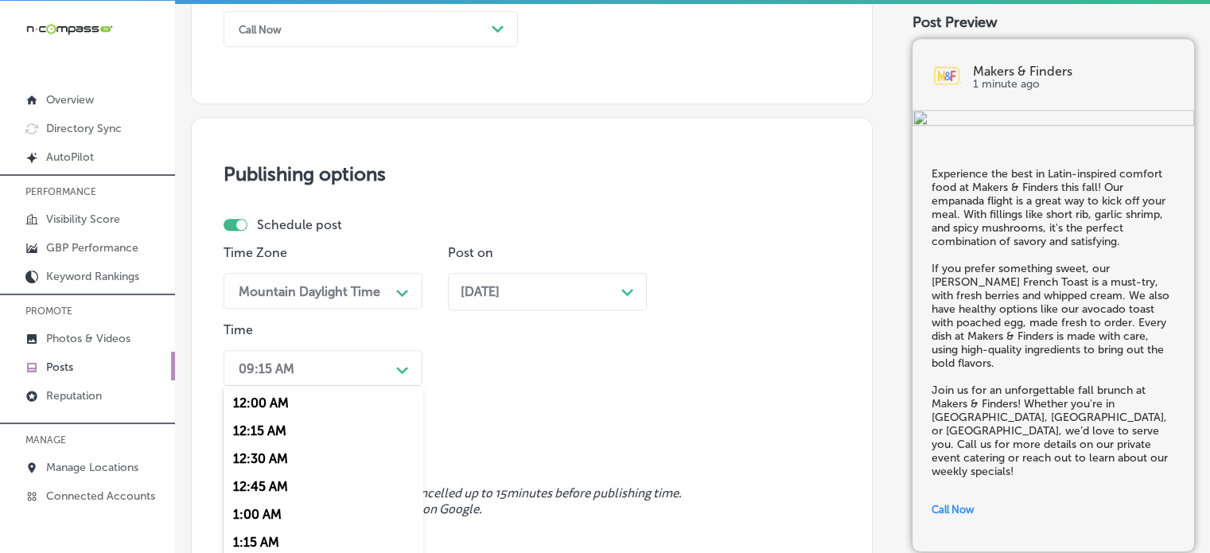
scroll to position [1289, 0]
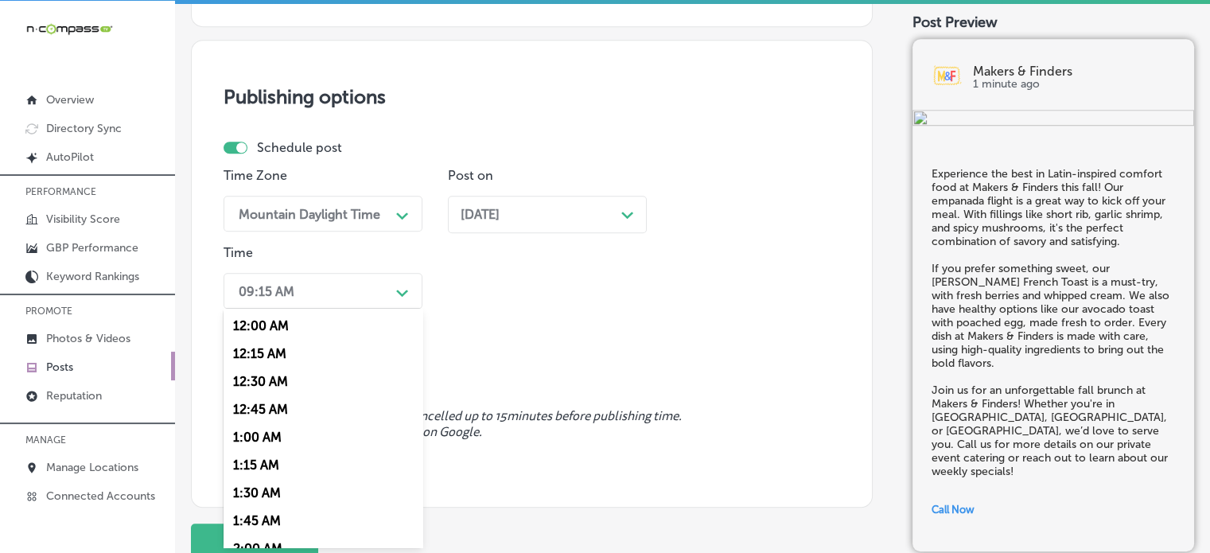
click at [393, 309] on div "option 7:00 AM, selected. option 12:30 AM focused, 3 of 96. 96 results availabl…" at bounding box center [323, 291] width 199 height 36
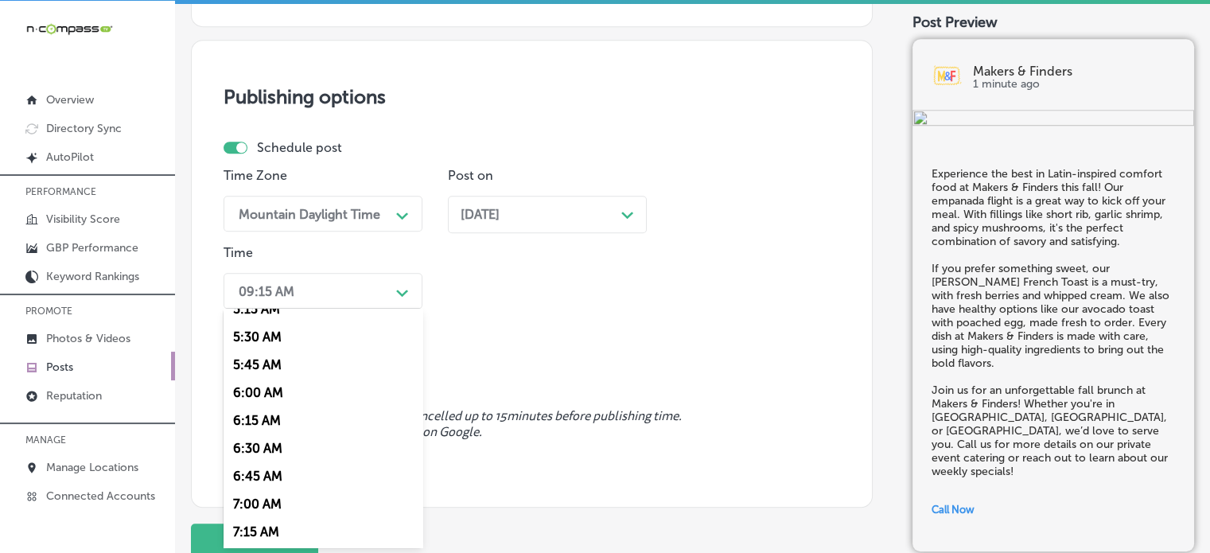
click at [271, 509] on div "7:00 AM" at bounding box center [323, 504] width 199 height 28
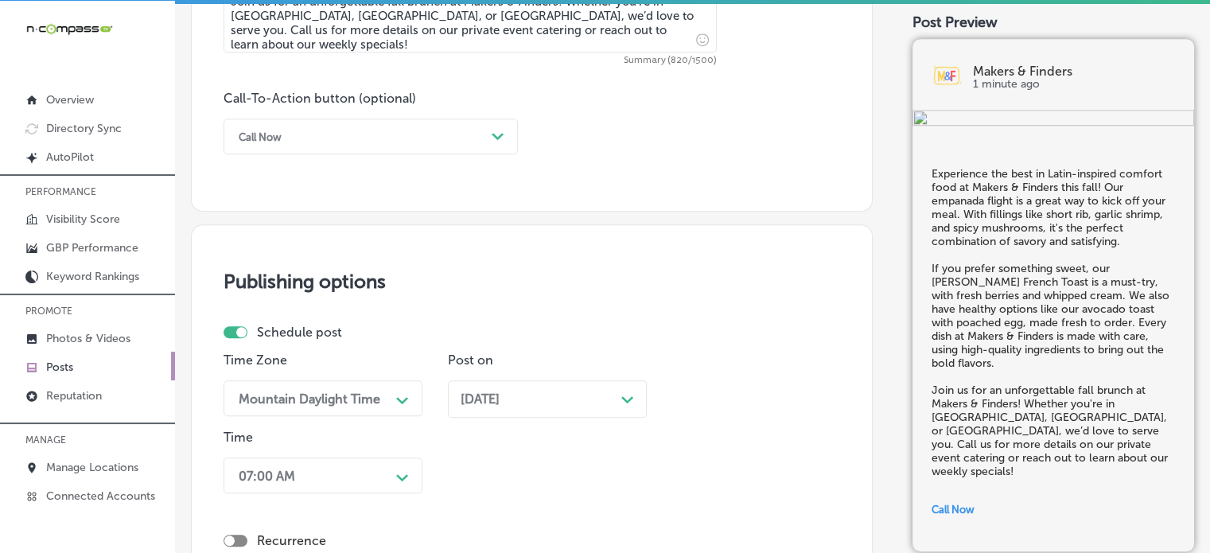
scroll to position [1413, 0]
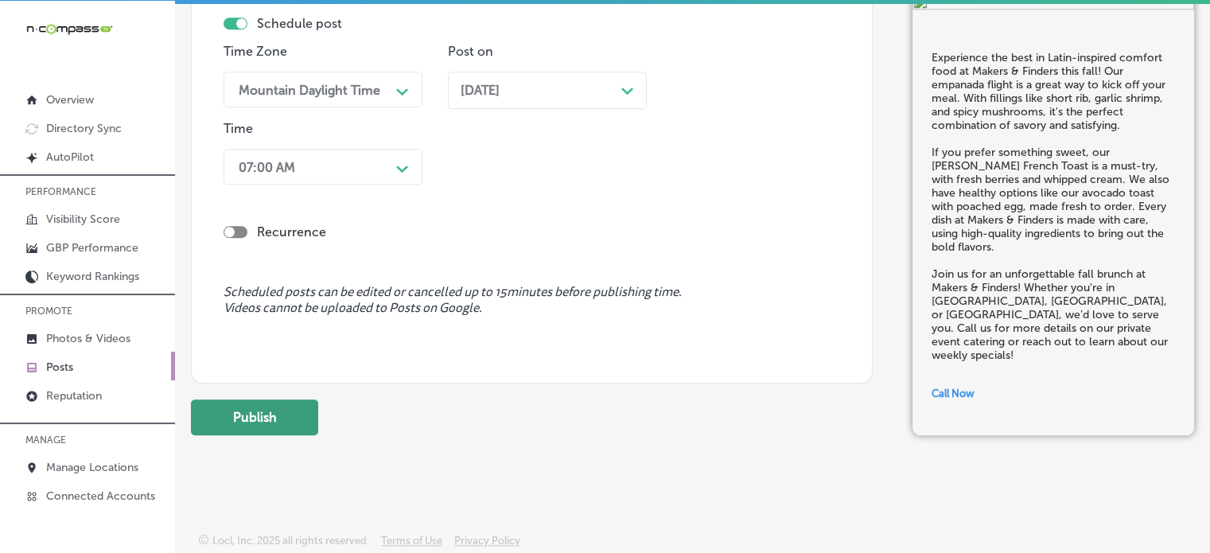
click at [317, 406] on button "Publish" at bounding box center [254, 417] width 127 height 36
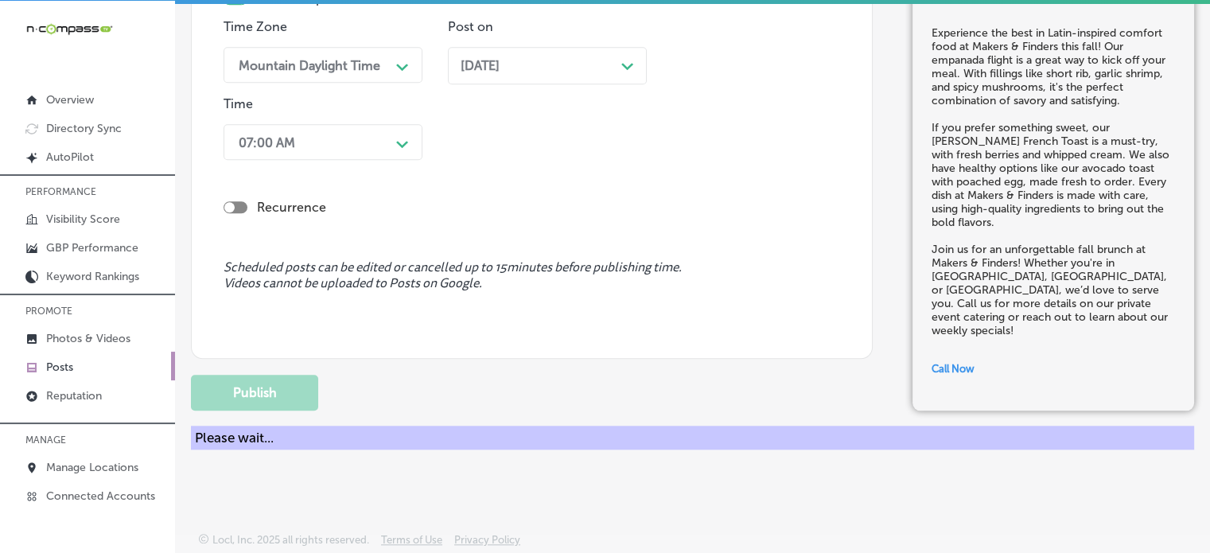
scroll to position [1343, 0]
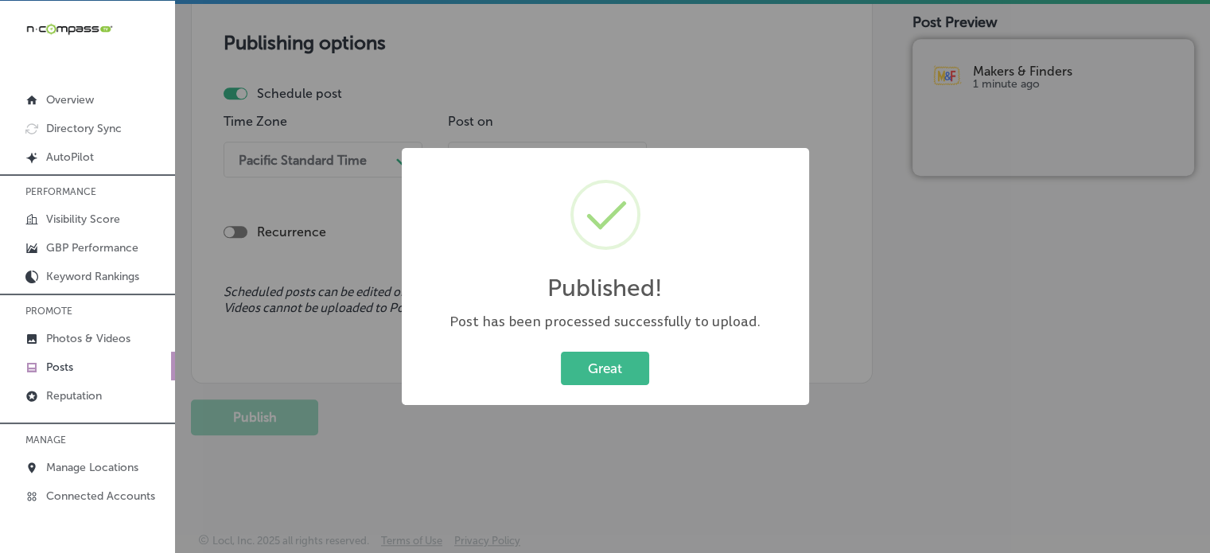
click at [561, 352] on button "Great" at bounding box center [605, 368] width 88 height 33
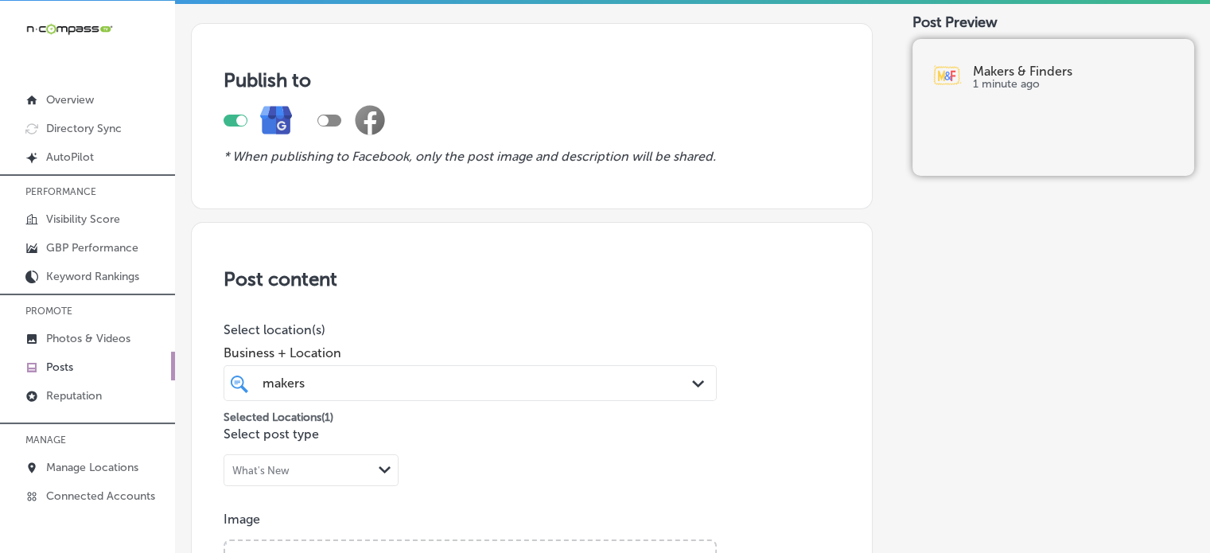
scroll to position [34, 0]
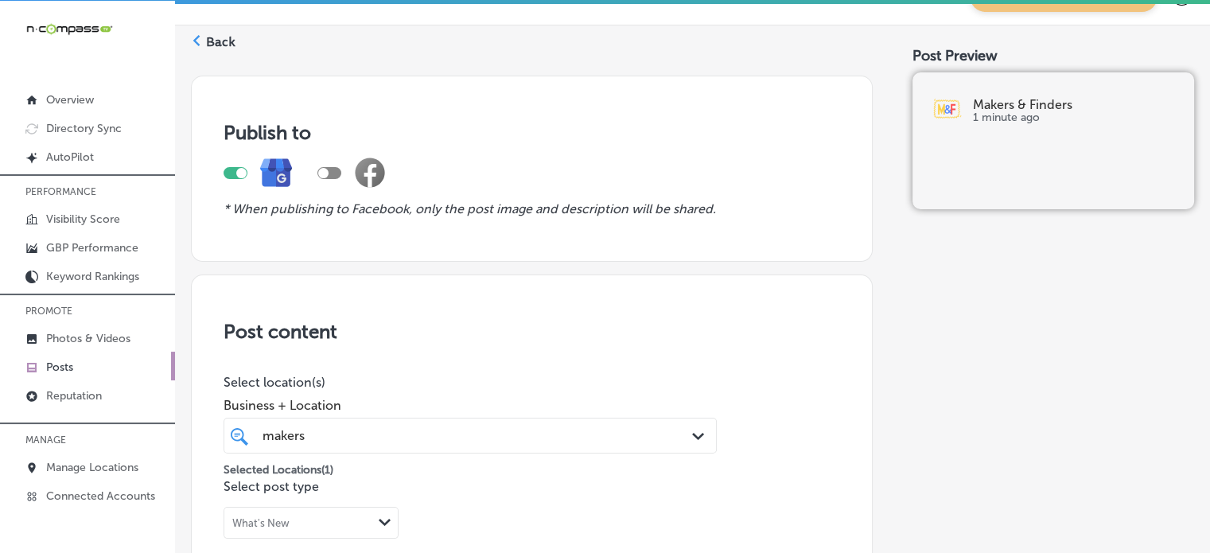
click at [210, 41] on label "Back" at bounding box center [220, 42] width 29 height 18
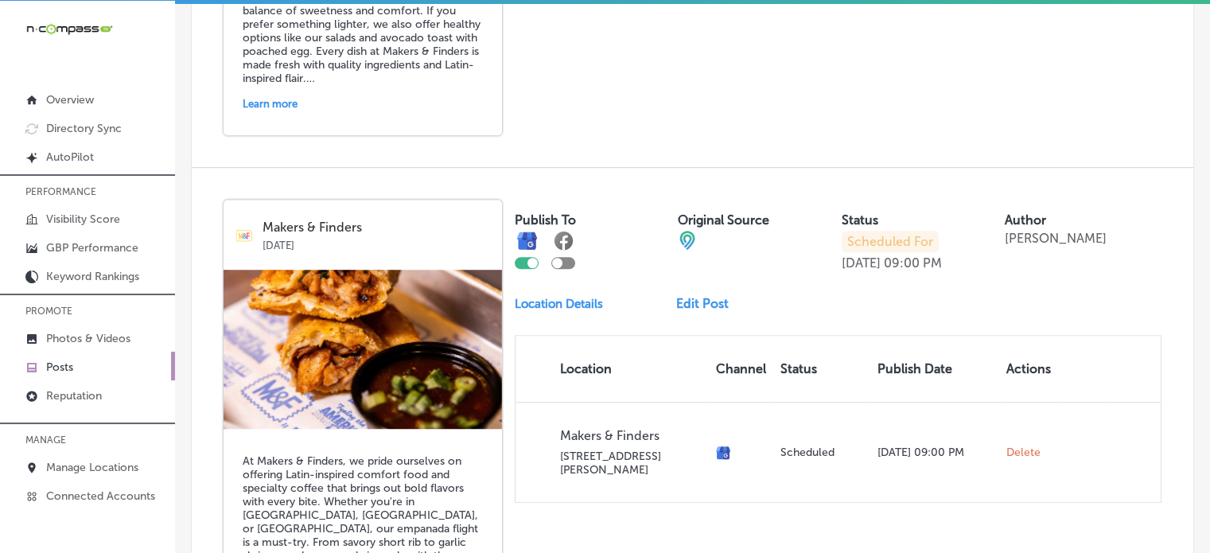
scroll to position [1416, 0]
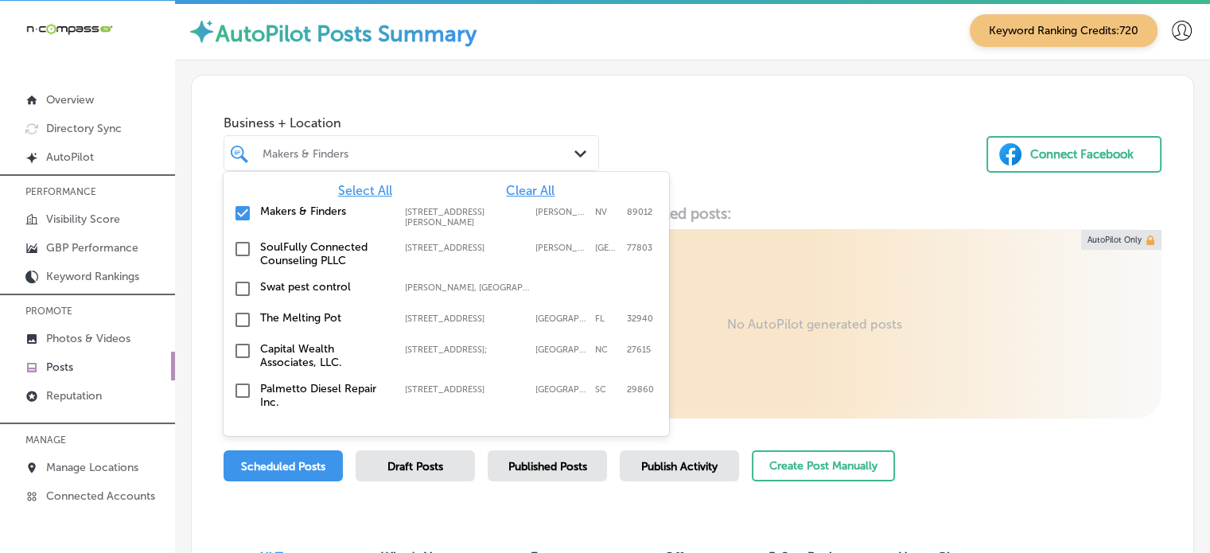
click at [493, 146] on div "Makers & Finders" at bounding box center [420, 153] width 314 height 14
click at [506, 185] on span "Clear All" at bounding box center [530, 190] width 49 height 15
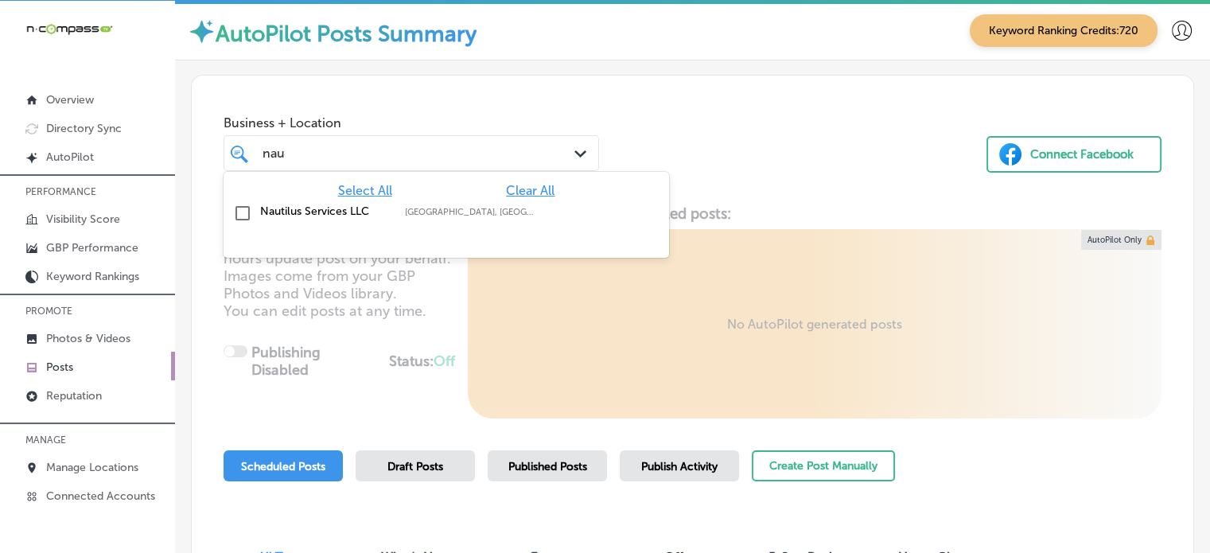
click at [320, 208] on label "Nautilus Services LLC" at bounding box center [324, 211] width 129 height 14
type input "nau"
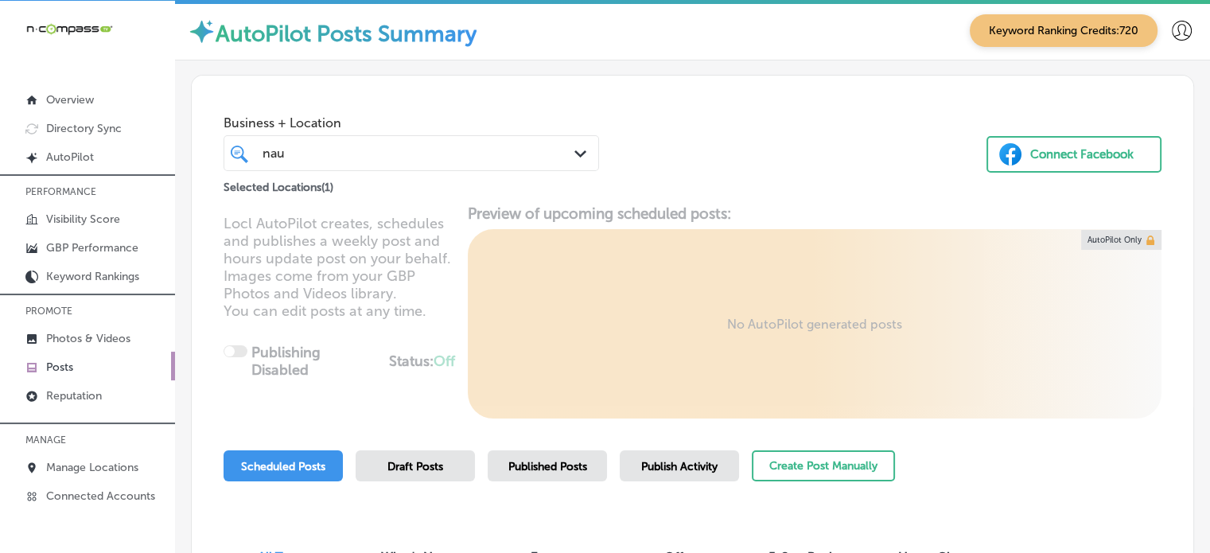
click at [684, 160] on div "Business + Location nau nau Path Created with Sketch. Selected Locations ( 1 ) …" at bounding box center [693, 136] width 1002 height 121
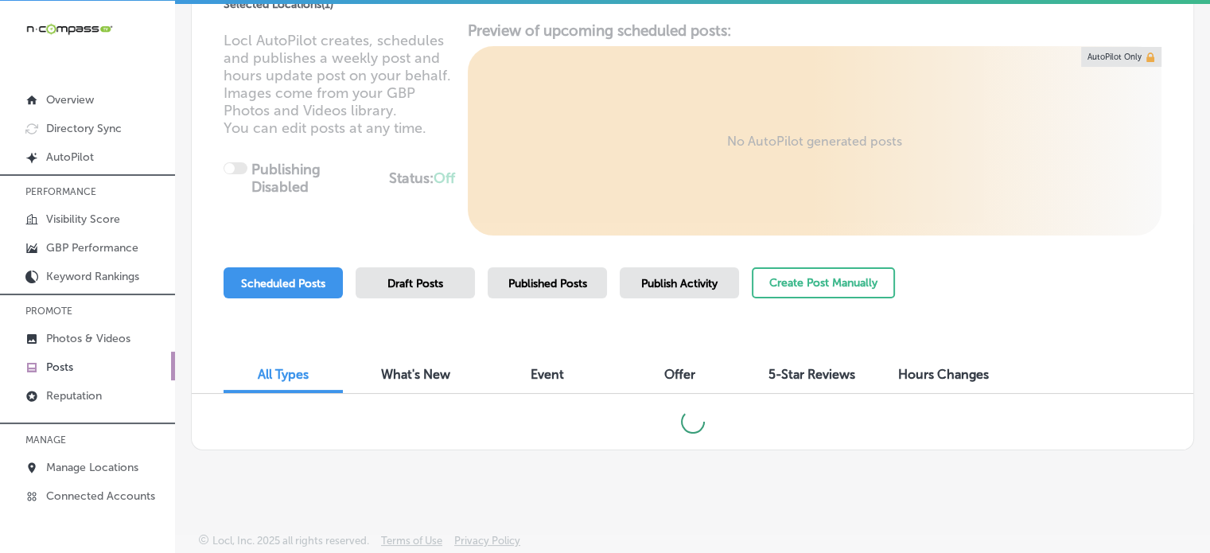
scroll to position [177, 0]
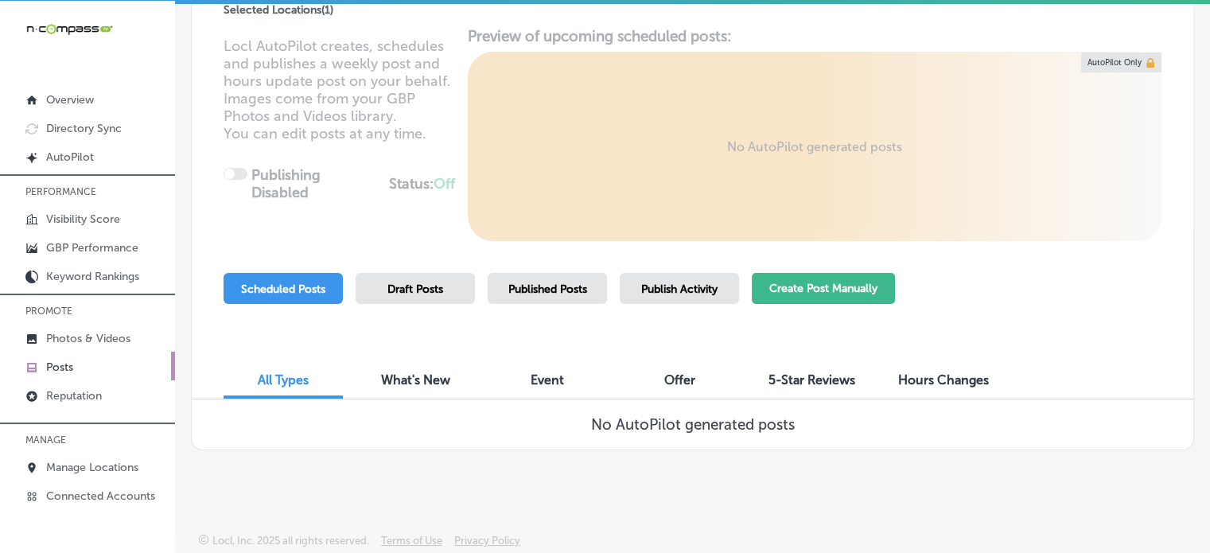
click at [825, 298] on button "Create Post Manually" at bounding box center [823, 288] width 143 height 31
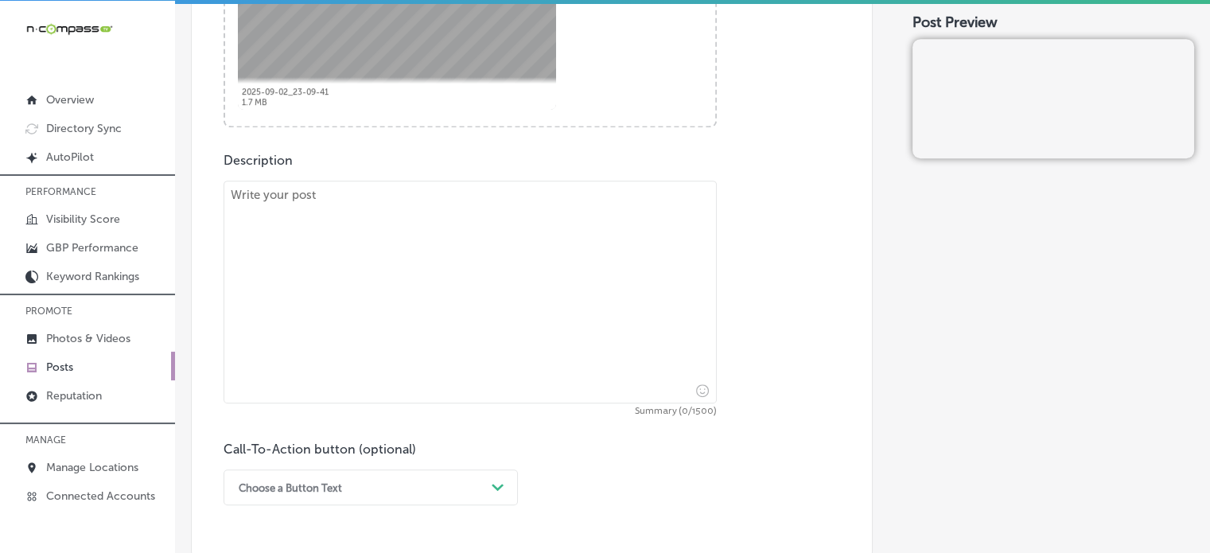
scroll to position [861, 0]
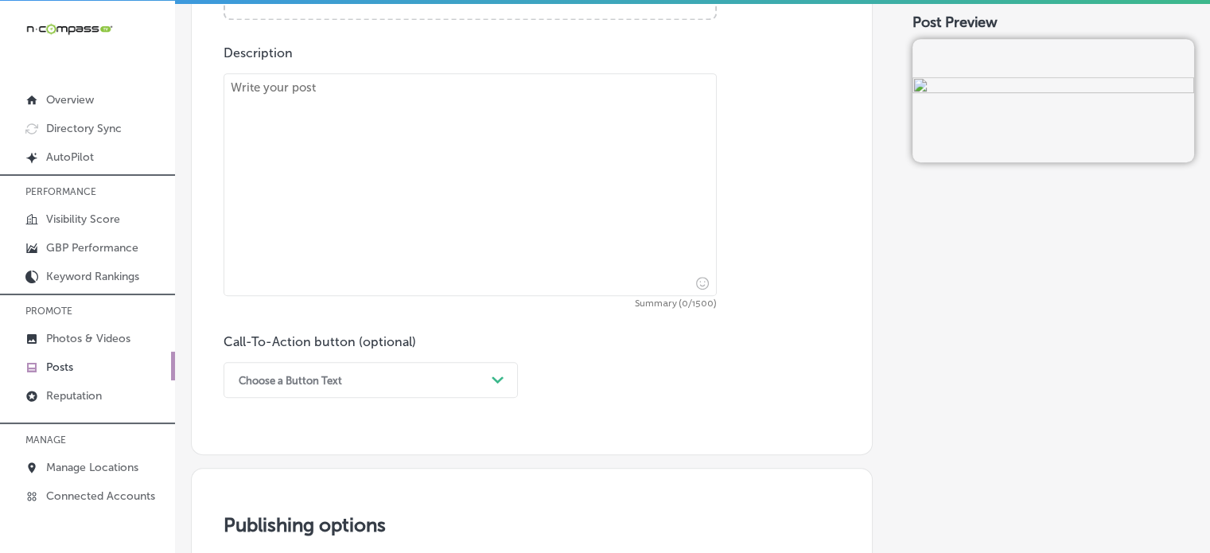
click at [528, 258] on textarea at bounding box center [470, 184] width 493 height 223
paste textarea ""Crawl spaces and attics are often neglected, making them prime areas for mold …"
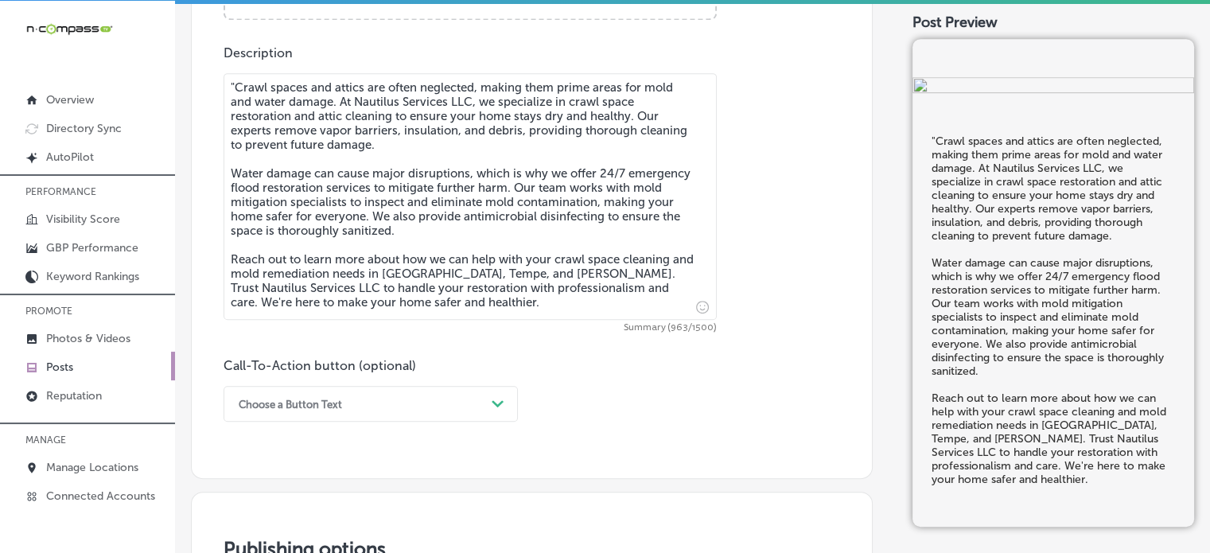
click at [235, 84] on textarea ""Crawl spaces and attics are often neglected, making them prime areas for mold …" at bounding box center [470, 196] width 493 height 247
type textarea "Crawl spaces and attics are often neglected, making them prime areas for mold a…"
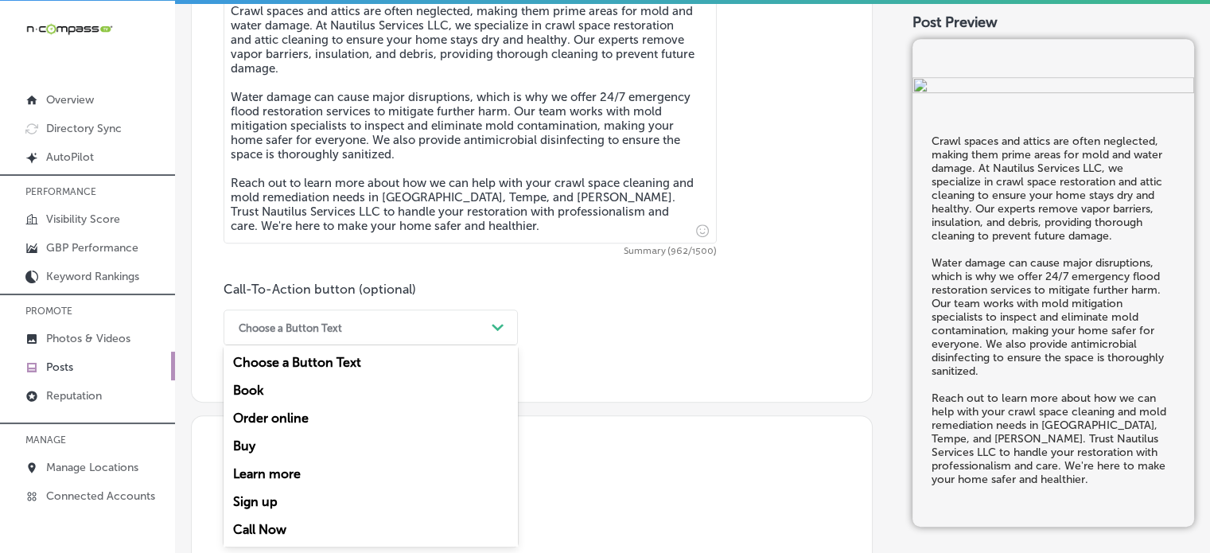
click at [436, 345] on div "option Book focused, 2 of 7. 7 results available. Use Up and Down to choose opt…" at bounding box center [371, 328] width 294 height 36
click at [264, 469] on div "Learn more" at bounding box center [371, 474] width 294 height 28
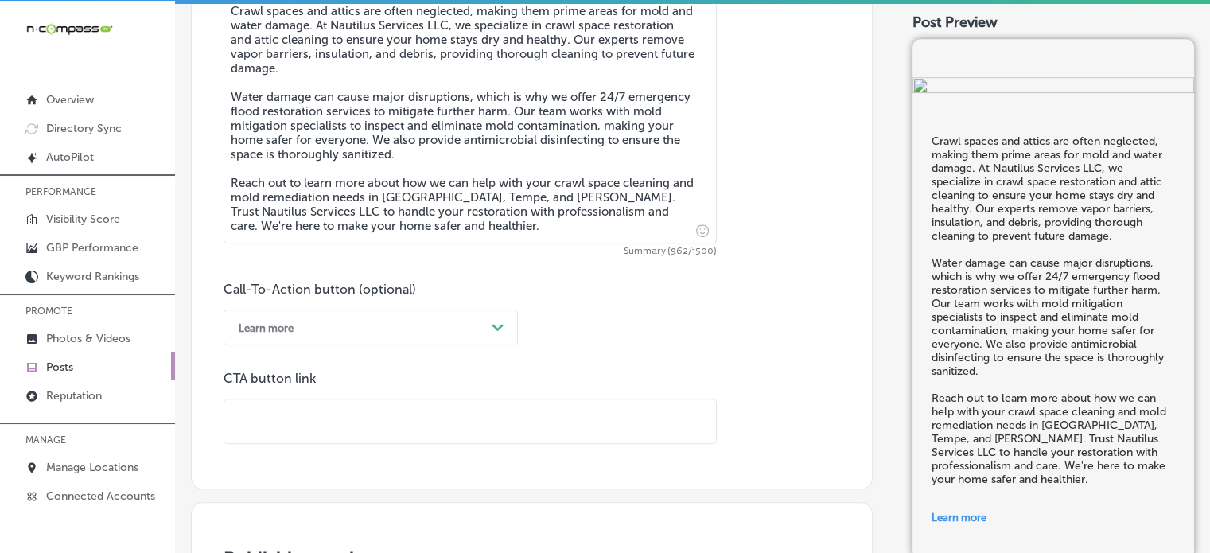
click at [387, 413] on input "text" at bounding box center [470, 421] width 492 height 44
paste input "https://nautilusservicesllc.com/"
type input "https://nautilusservicesllc.com/"
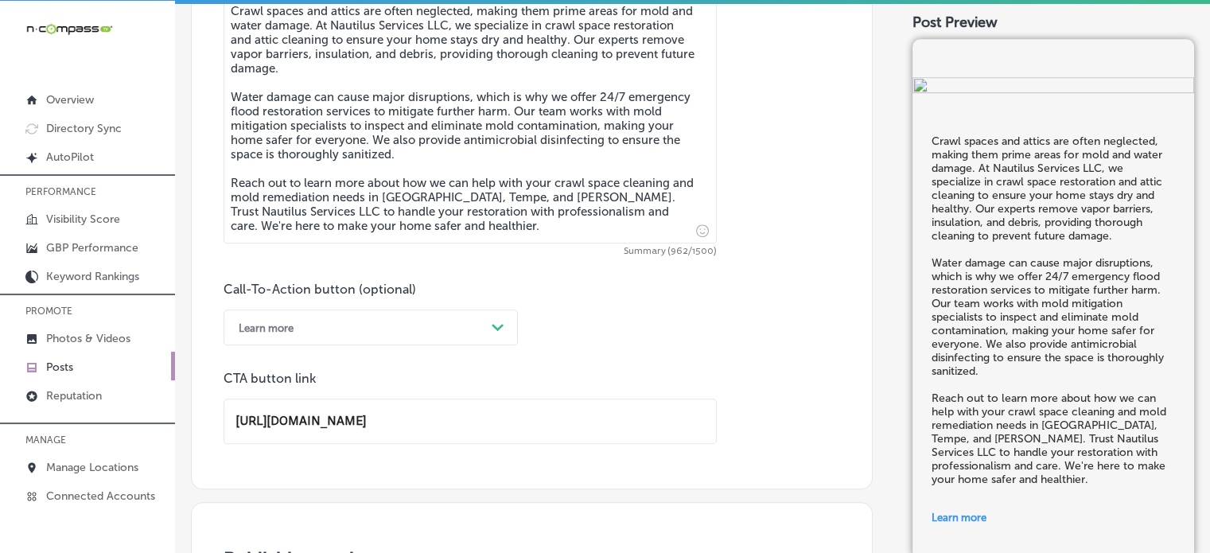
click at [553, 376] on p "CTA button link" at bounding box center [470, 378] width 493 height 15
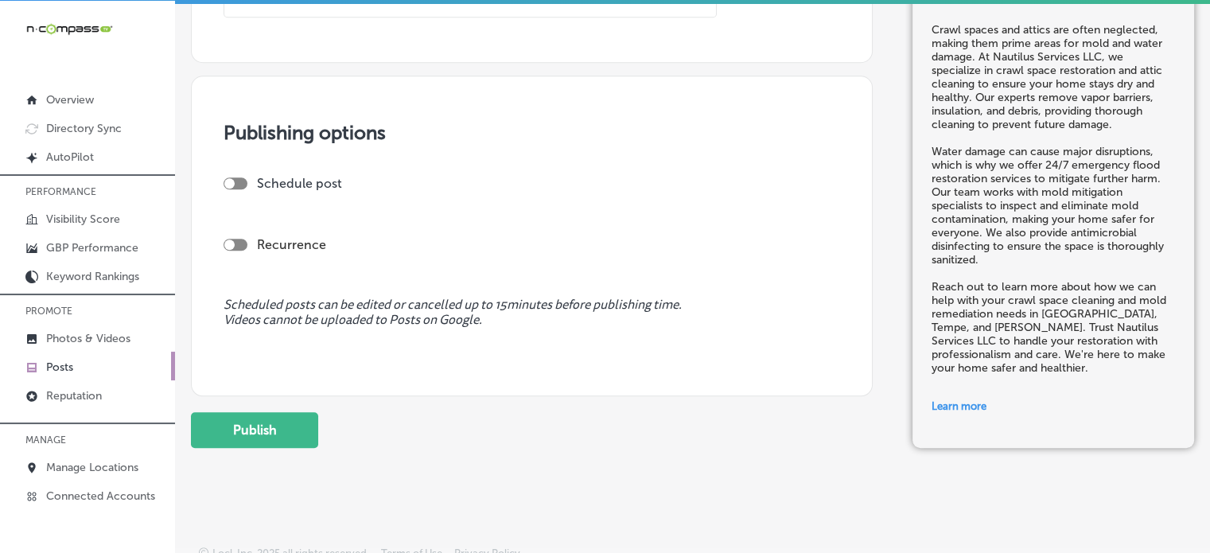
scroll to position [1377, 0]
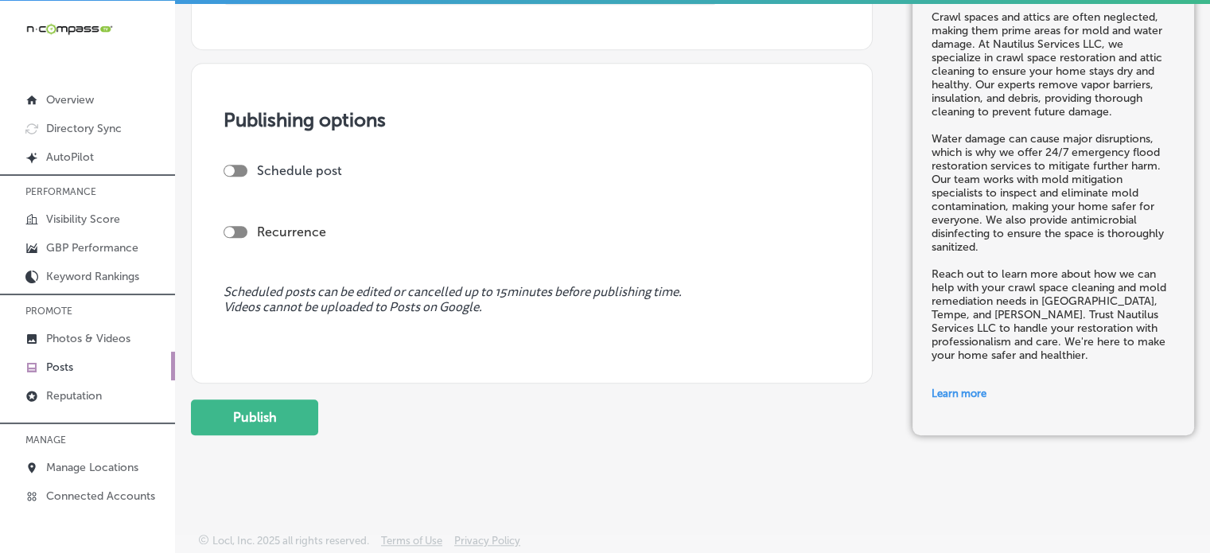
click at [235, 166] on div at bounding box center [236, 171] width 24 height 12
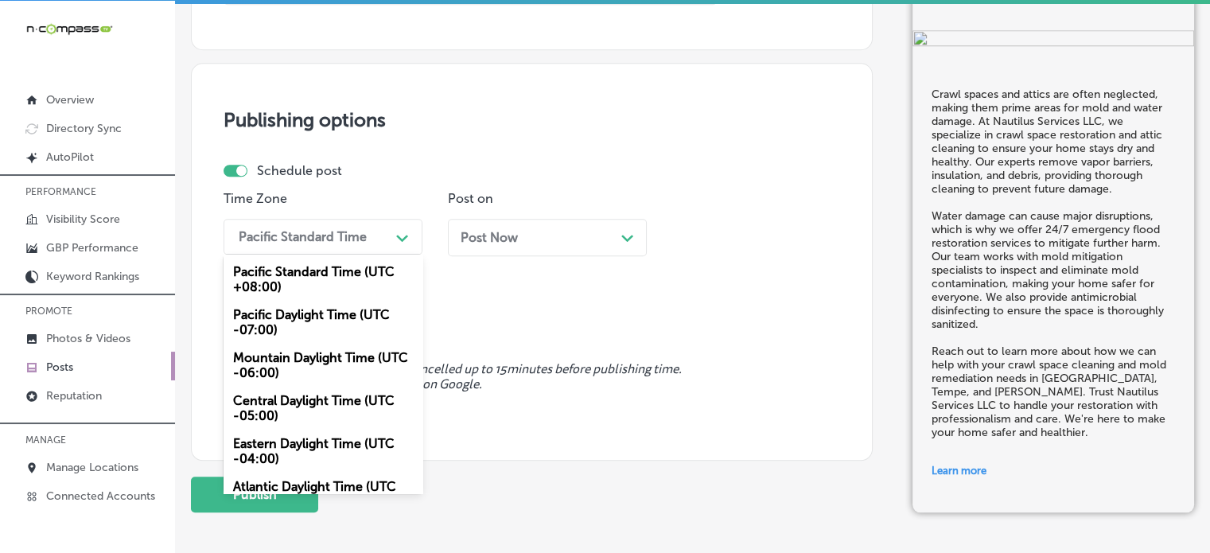
click at [363, 229] on div "Pacific Standard Time" at bounding box center [303, 236] width 128 height 15
click at [325, 350] on div "Mountain Daylight Time (UTC -06:00)" at bounding box center [323, 365] width 199 height 43
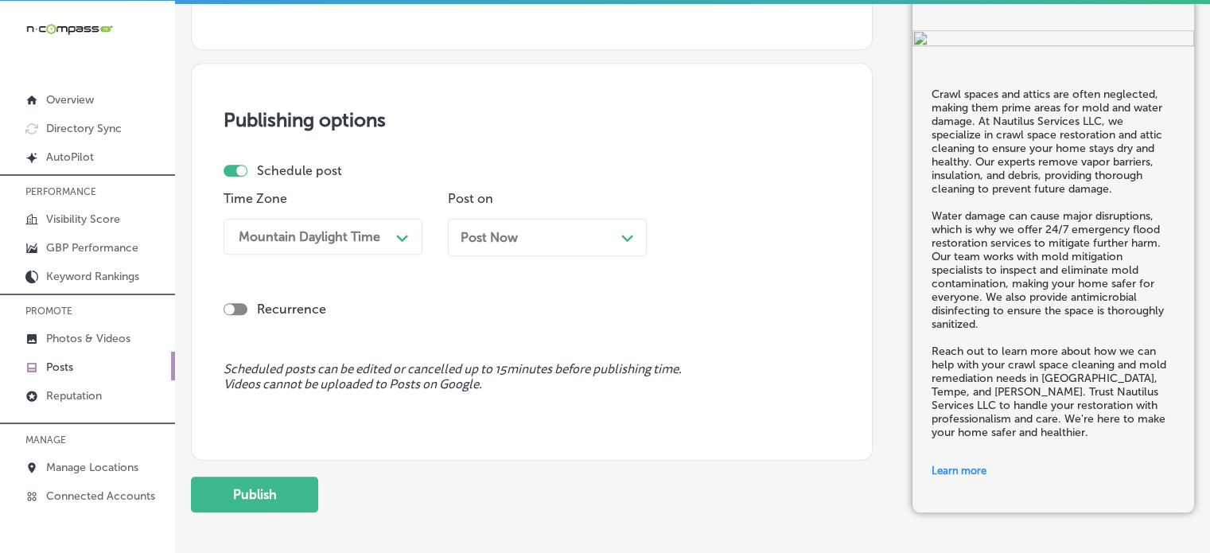
click at [600, 232] on div "Post Now Path Created with Sketch." at bounding box center [547, 237] width 173 height 15
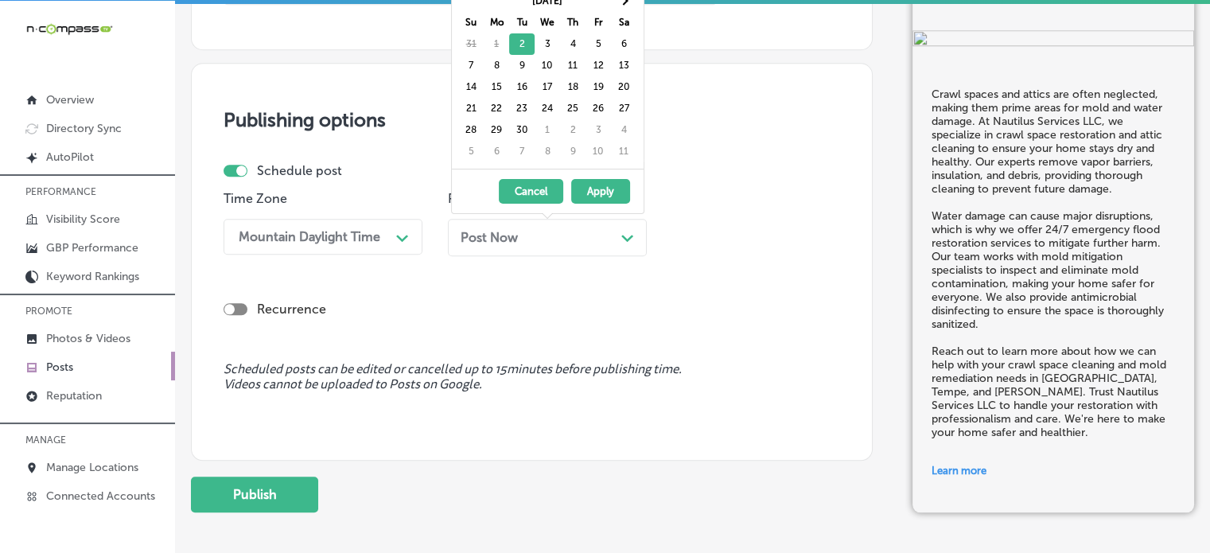
drag, startPoint x: 607, startPoint y: 190, endPoint x: 538, endPoint y: 189, distance: 69.2
click at [538, 189] on div "09/02/2025 - 09/02/2025 Cancel Apply" at bounding box center [548, 191] width 192 height 45
click at [538, 189] on button "Cancel" at bounding box center [531, 191] width 64 height 25
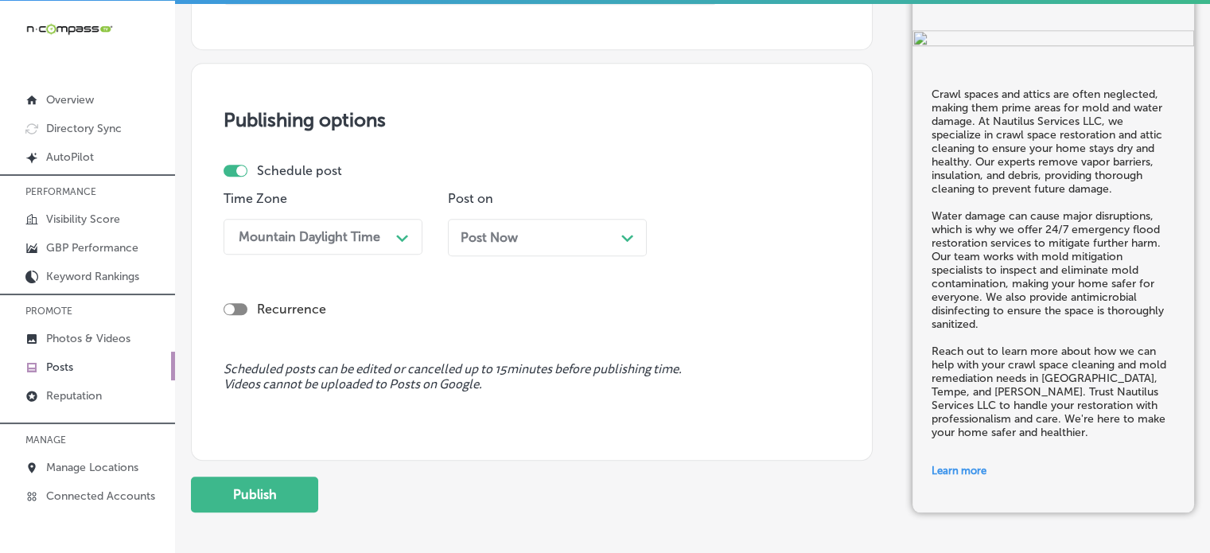
click at [246, 163] on div "Schedule post" at bounding box center [526, 170] width 604 height 15
click at [238, 173] on div at bounding box center [241, 171] width 10 height 10
checkbox input "false"
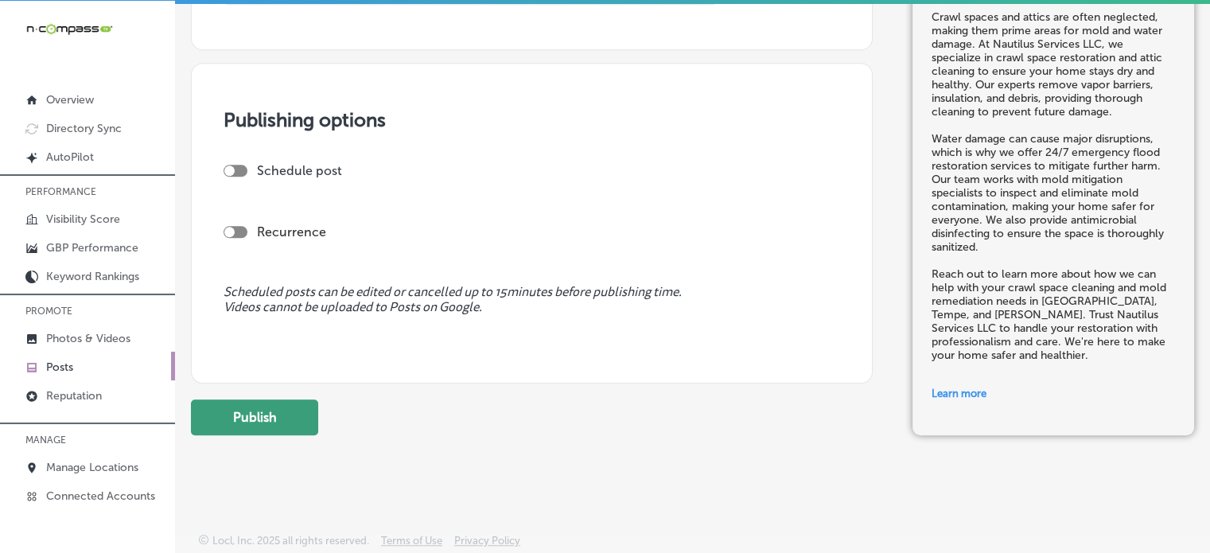
click at [267, 407] on button "Publish" at bounding box center [254, 417] width 127 height 36
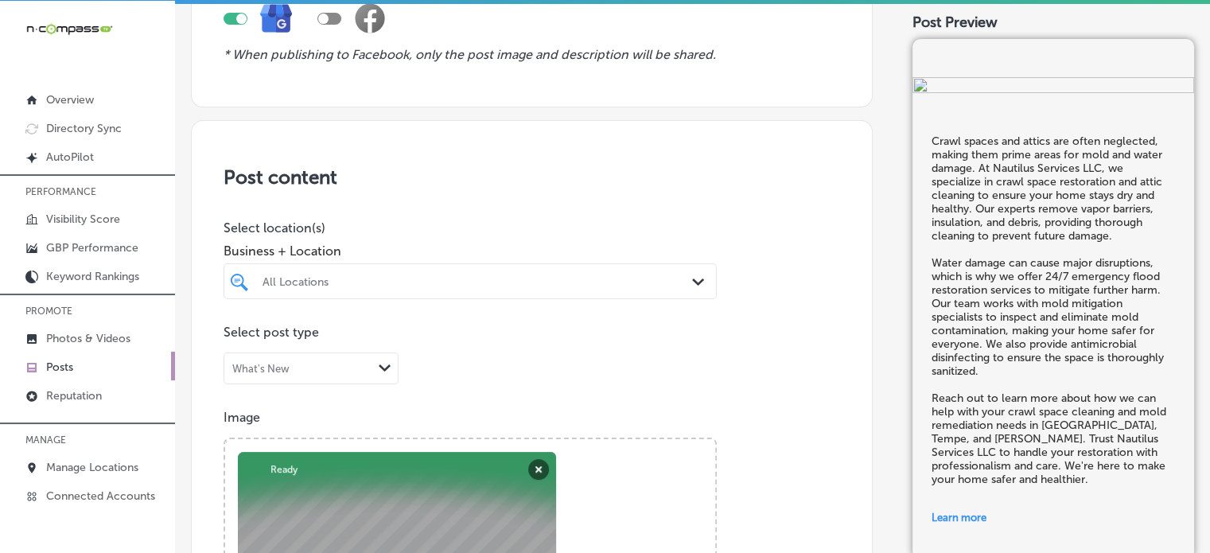
scroll to position [137, 0]
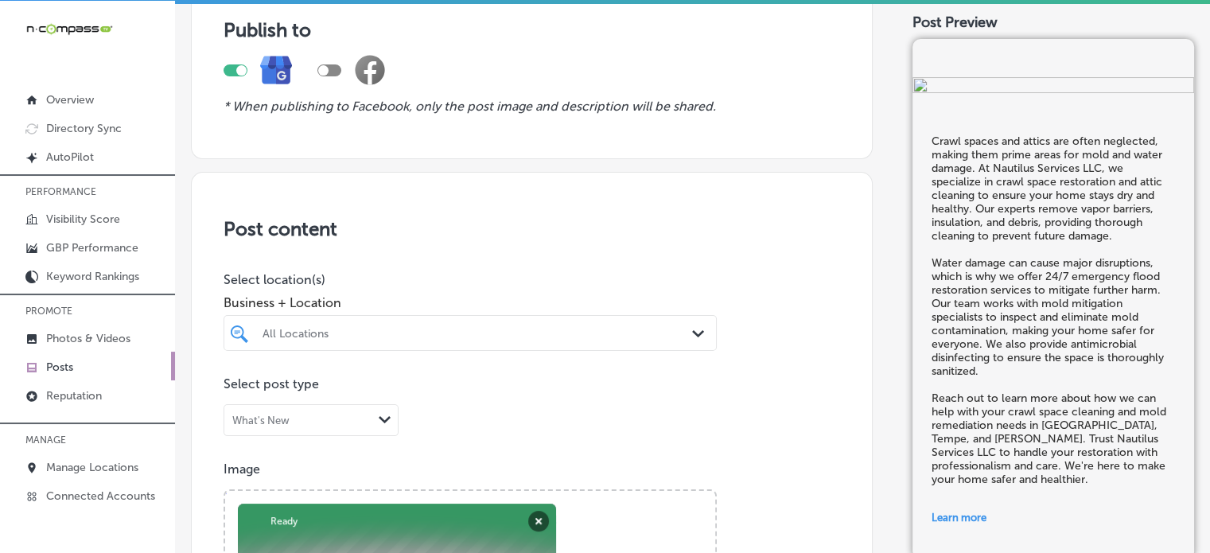
click at [430, 348] on div "All Locations Path Created with Sketch." at bounding box center [470, 333] width 493 height 36
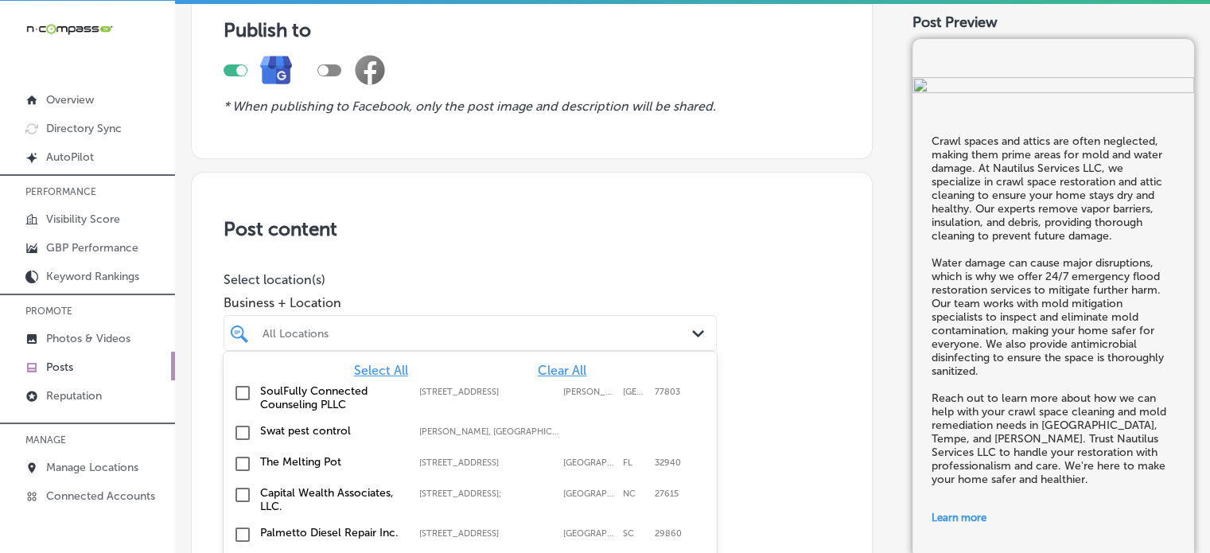
scroll to position [204, 0]
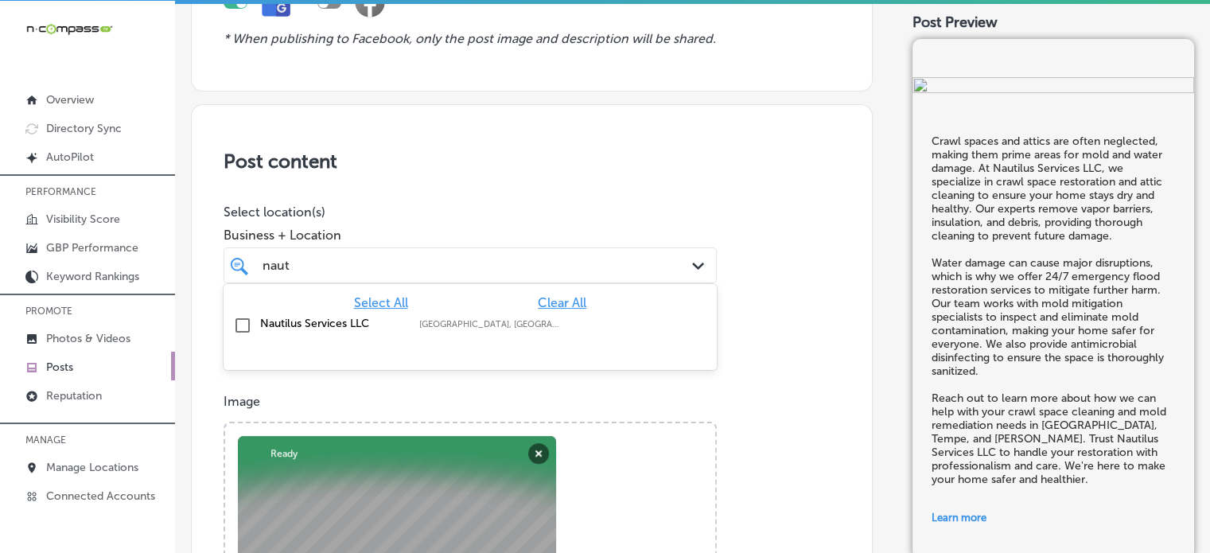
click at [302, 314] on div "Nautilus Services LLC Mesa, AZ, USA | Tempe, AZ, USA | Peoria, ..." at bounding box center [470, 326] width 481 height 25
type input "naut"
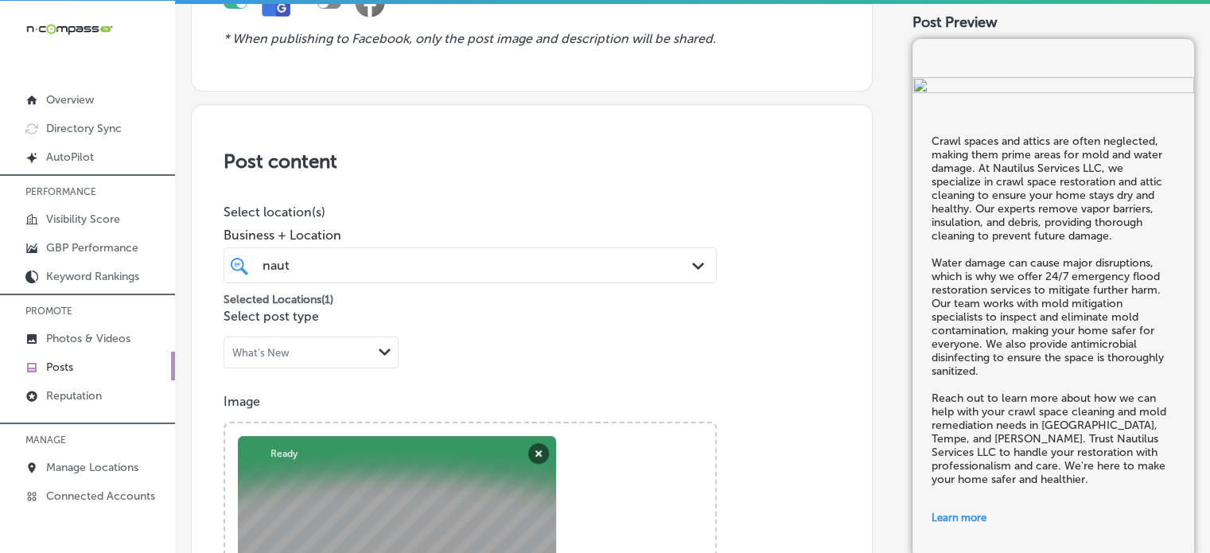
click at [493, 207] on p "Select location(s)" at bounding box center [470, 211] width 493 height 15
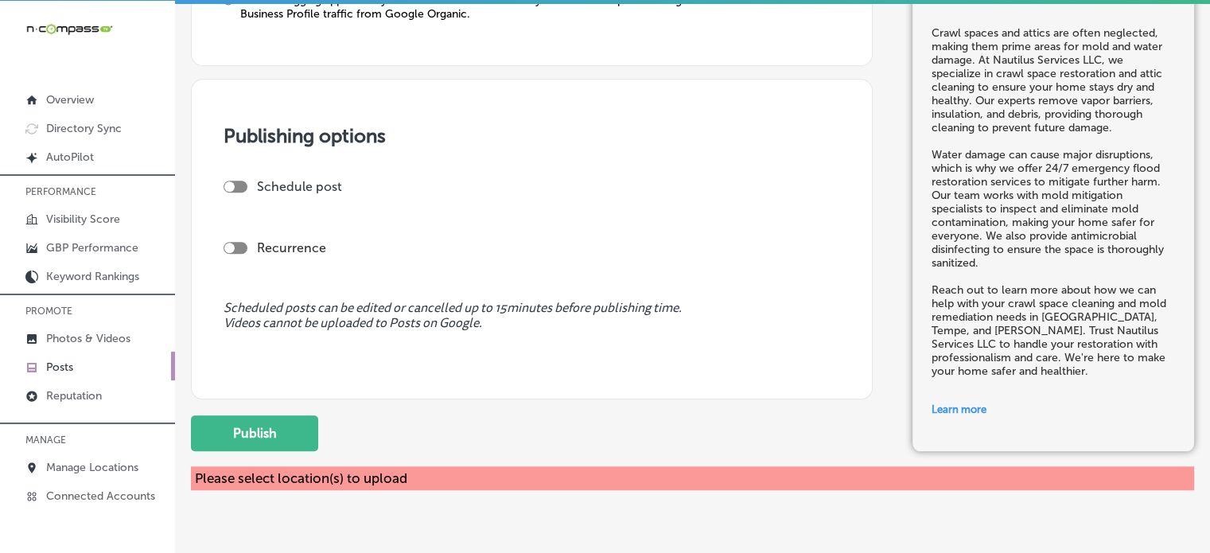
scroll to position [1458, 0]
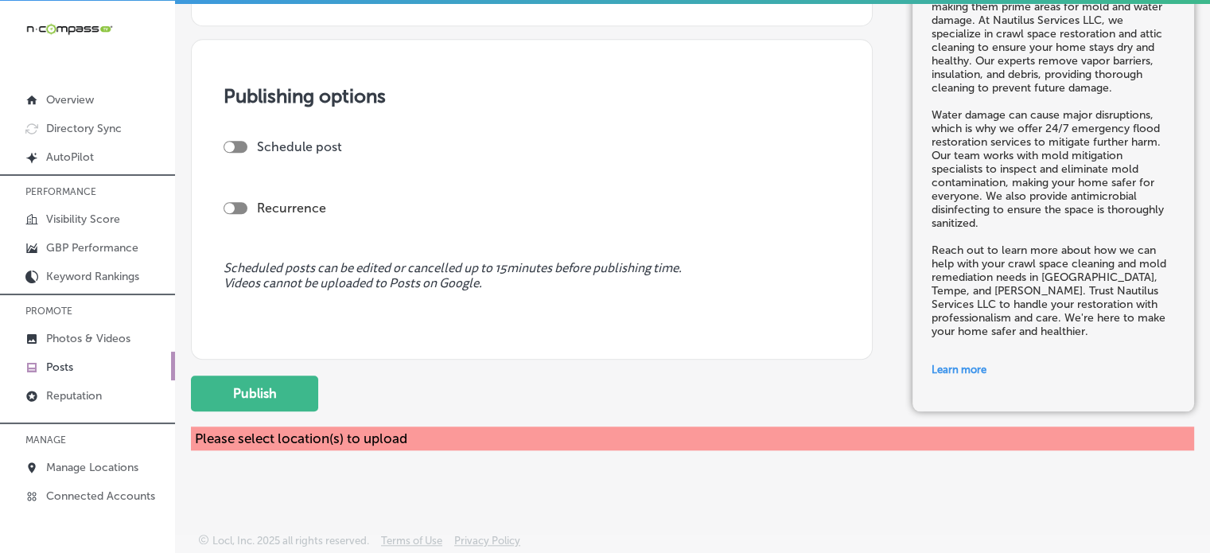
click at [296, 399] on button "Publish" at bounding box center [254, 394] width 127 height 36
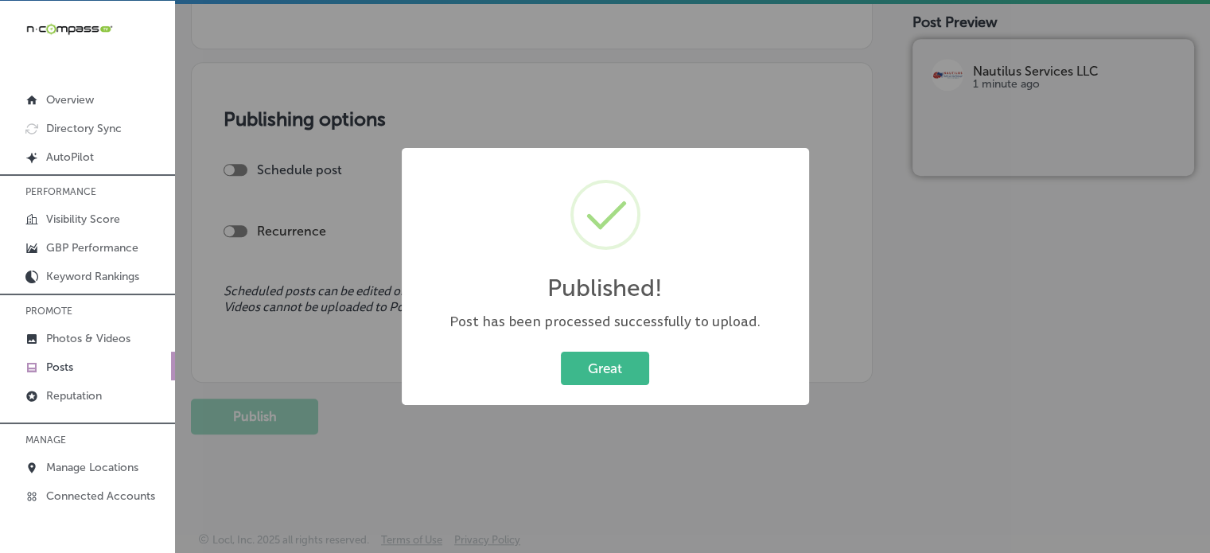
scroll to position [1290, 0]
click at [621, 362] on button "Great" at bounding box center [605, 368] width 88 height 33
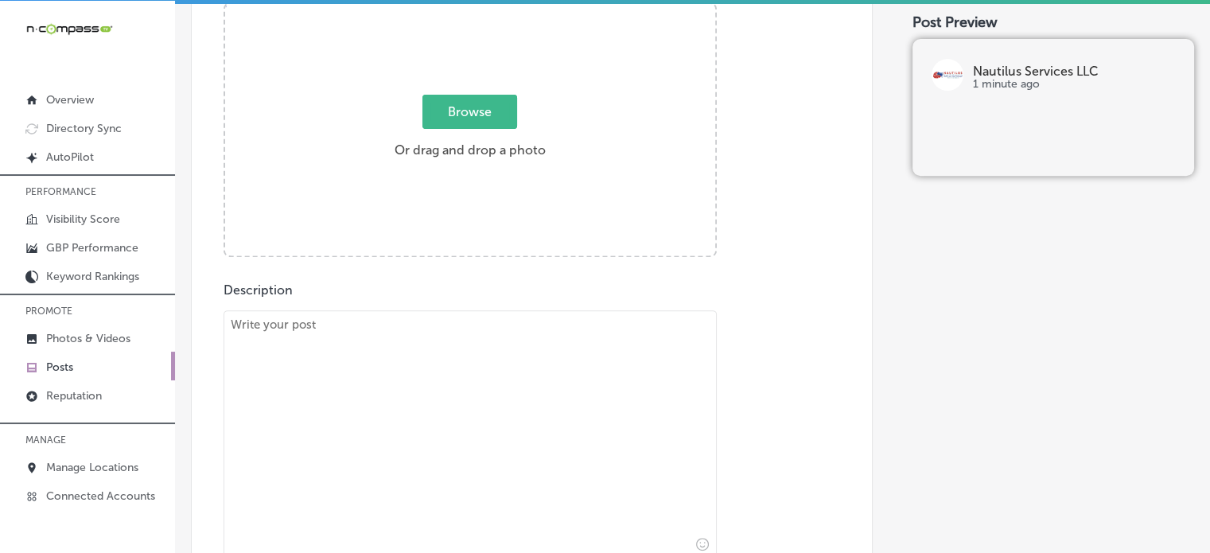
scroll to position [621, 0]
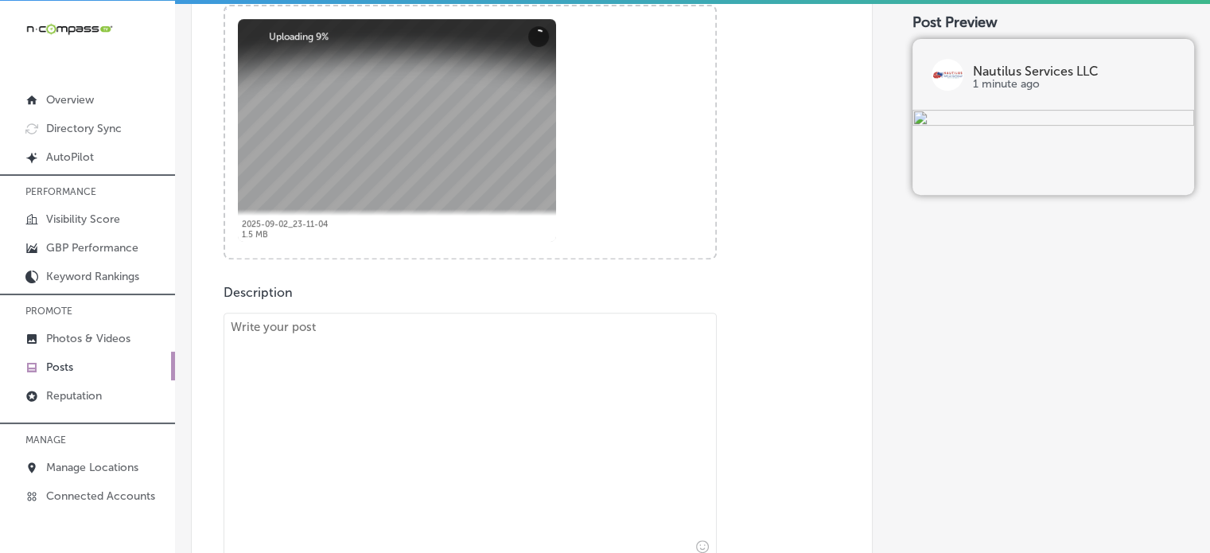
click at [504, 418] on textarea at bounding box center [470, 436] width 493 height 247
paste textarea ""When disaster strikes, water and mold damage can escalate quickly, causing ser…"
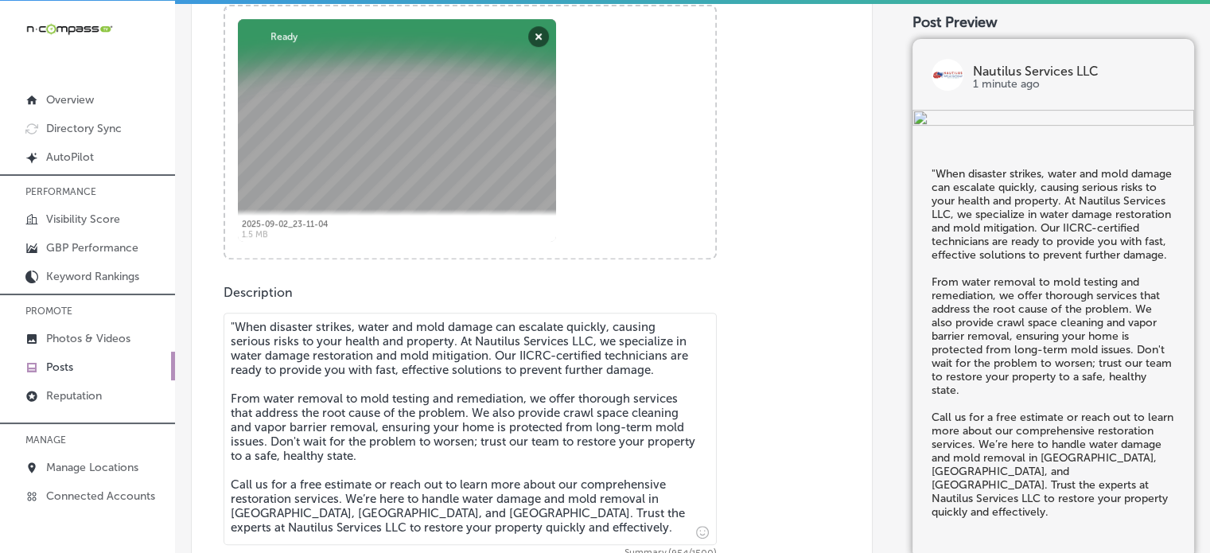
click at [234, 329] on textarea ""When disaster strikes, water and mold damage can escalate quickly, causing ser…" at bounding box center [470, 429] width 493 height 232
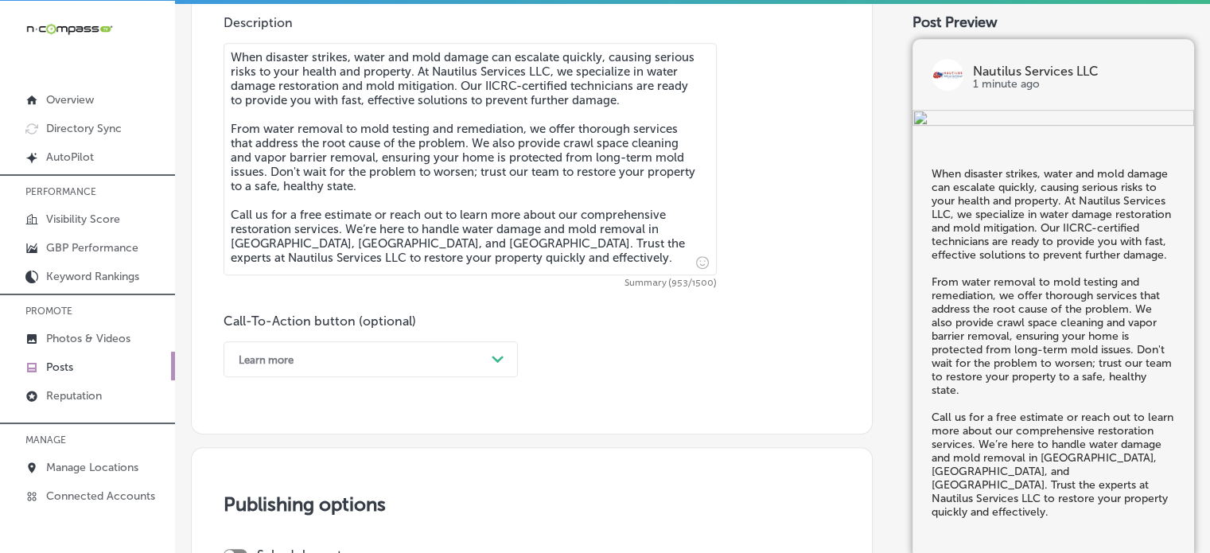
scroll to position [892, 0]
type textarea "When disaster strikes, water and mold damage can escalate quickly, causing seri…"
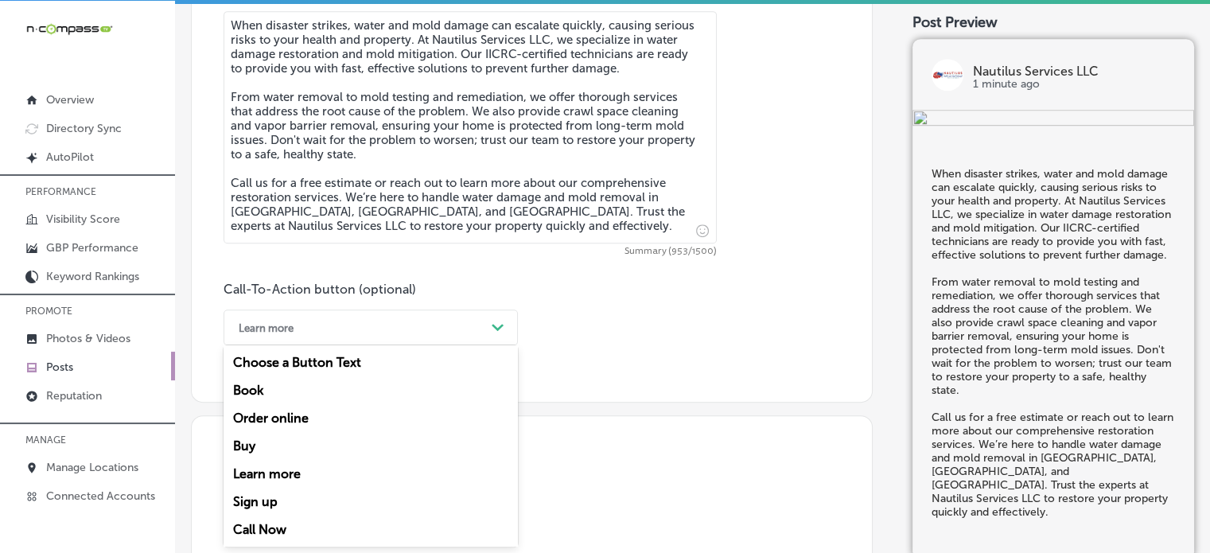
click at [439, 345] on div "option Learn more, selected. option Choose a Button Text focused, 1 of 7. 7 res…" at bounding box center [371, 328] width 294 height 36
click at [263, 524] on div "Call Now" at bounding box center [371, 530] width 294 height 28
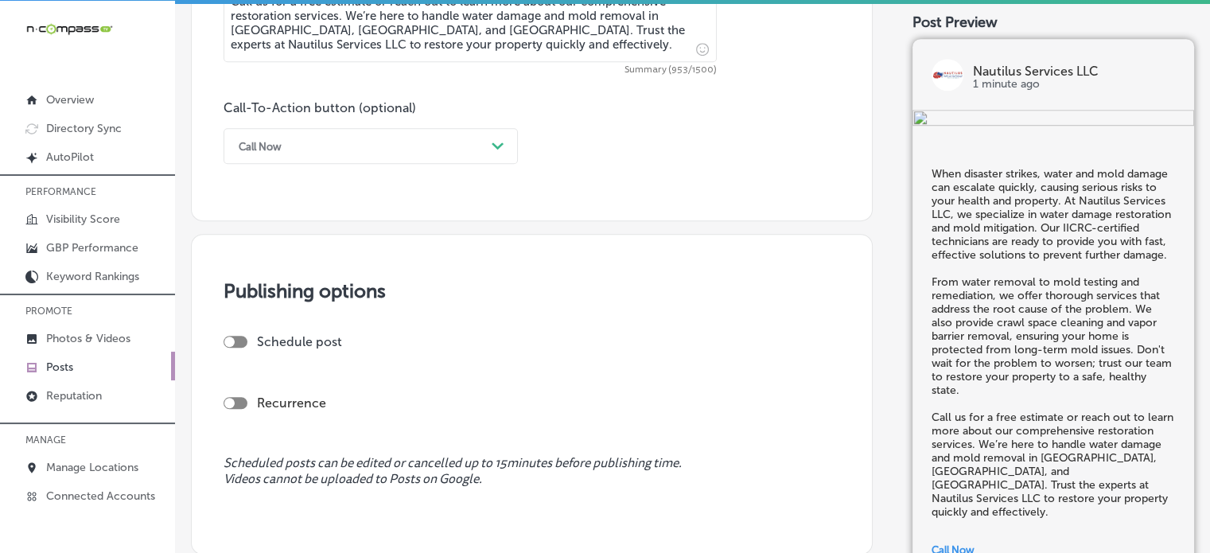
scroll to position [1107, 0]
click at [242, 340] on div at bounding box center [236, 339] width 24 height 12
checkbox input "true"
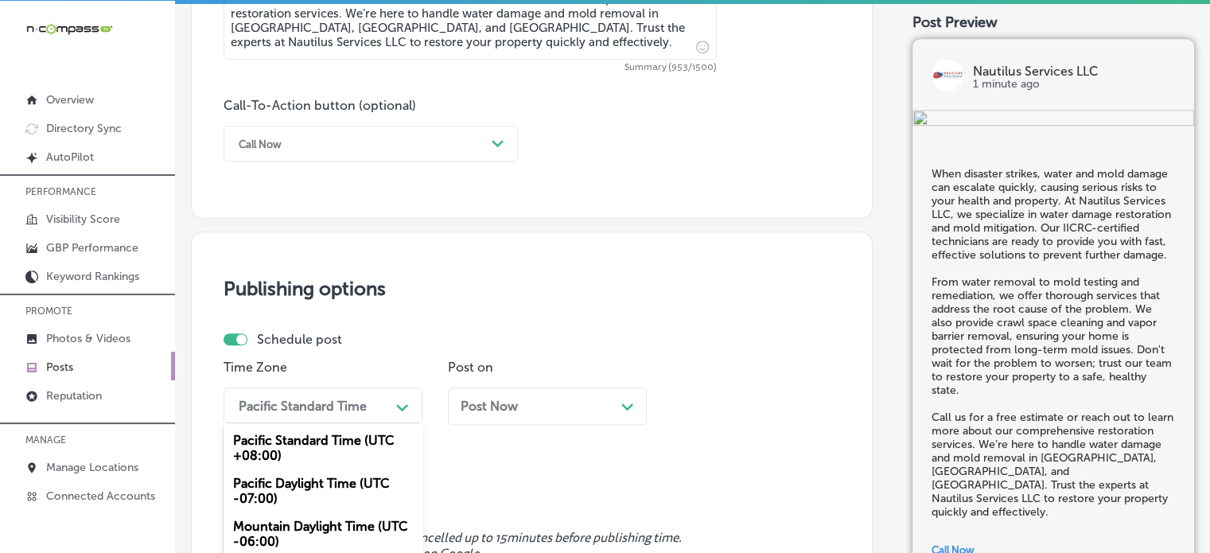
scroll to position [1221, 0]
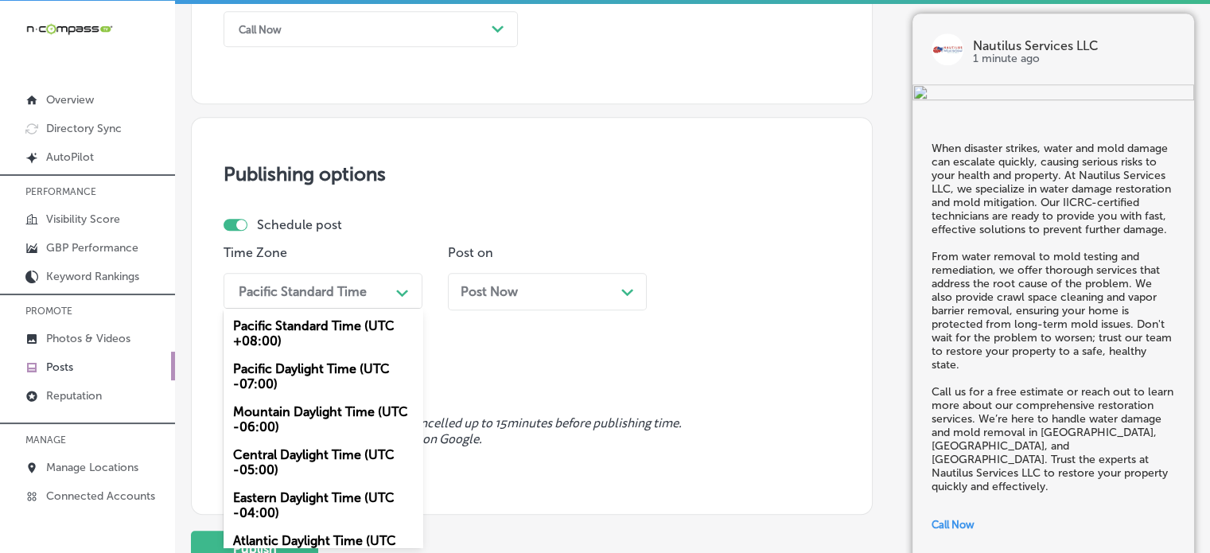
click at [333, 309] on div "option Mountain Daylight Time (UTC -06:00) focused, 3 of 6. 6 results available…" at bounding box center [323, 291] width 199 height 36
click at [294, 417] on div "Mountain Daylight Time (UTC -06:00)" at bounding box center [323, 419] width 199 height 43
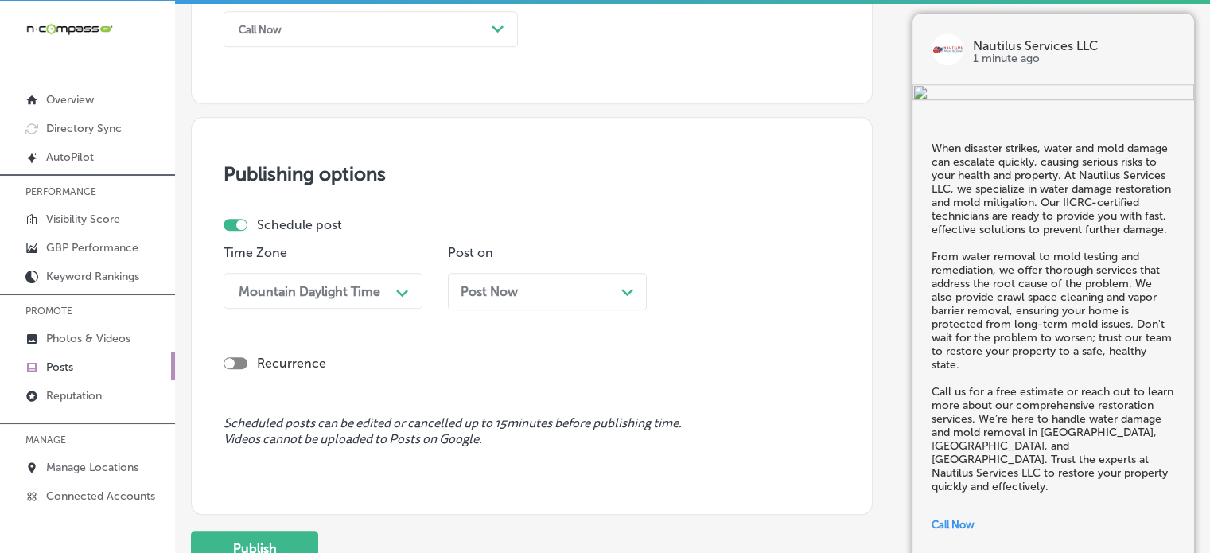
click at [541, 289] on div "Post Now Path Created with Sketch." at bounding box center [547, 291] width 173 height 15
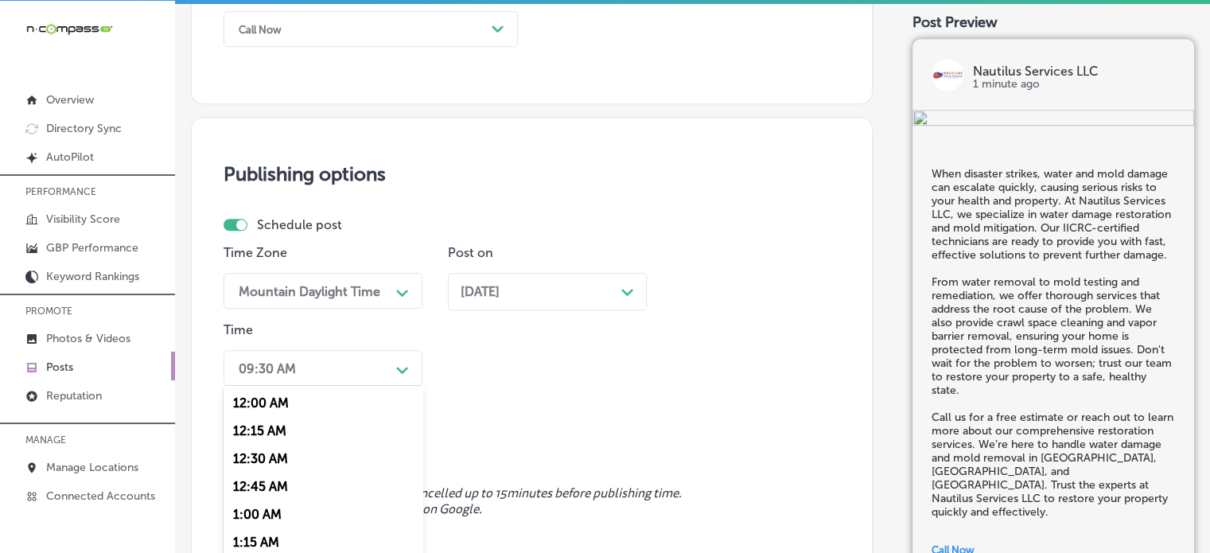
scroll to position [1299, 0]
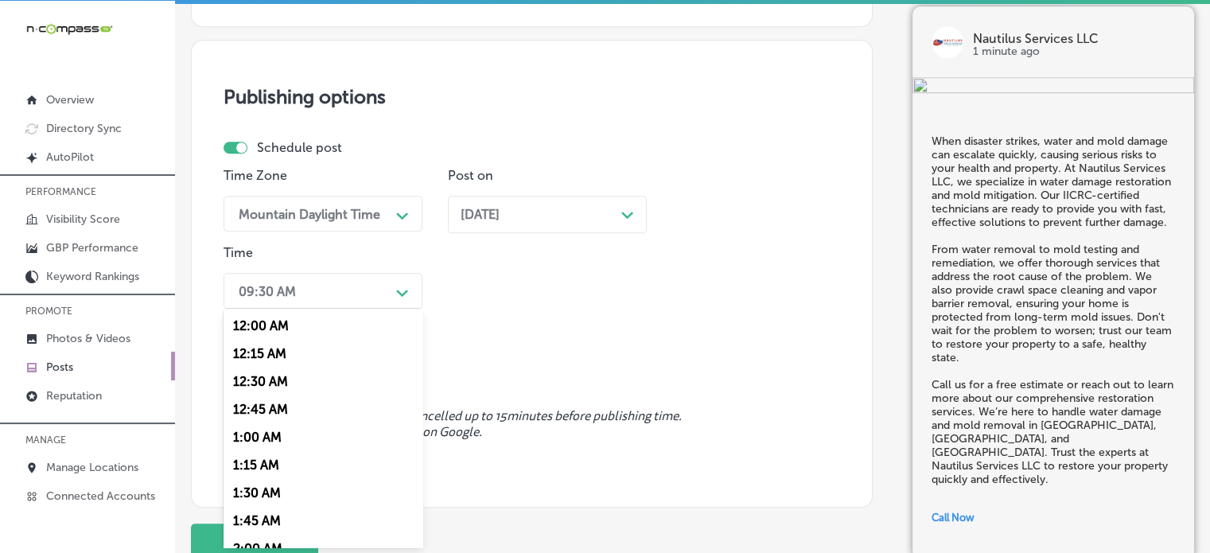
click at [360, 309] on div "option 12:30 AM focused, 3 of 96. 96 results available. Use Up and Down to choo…" at bounding box center [323, 291] width 199 height 36
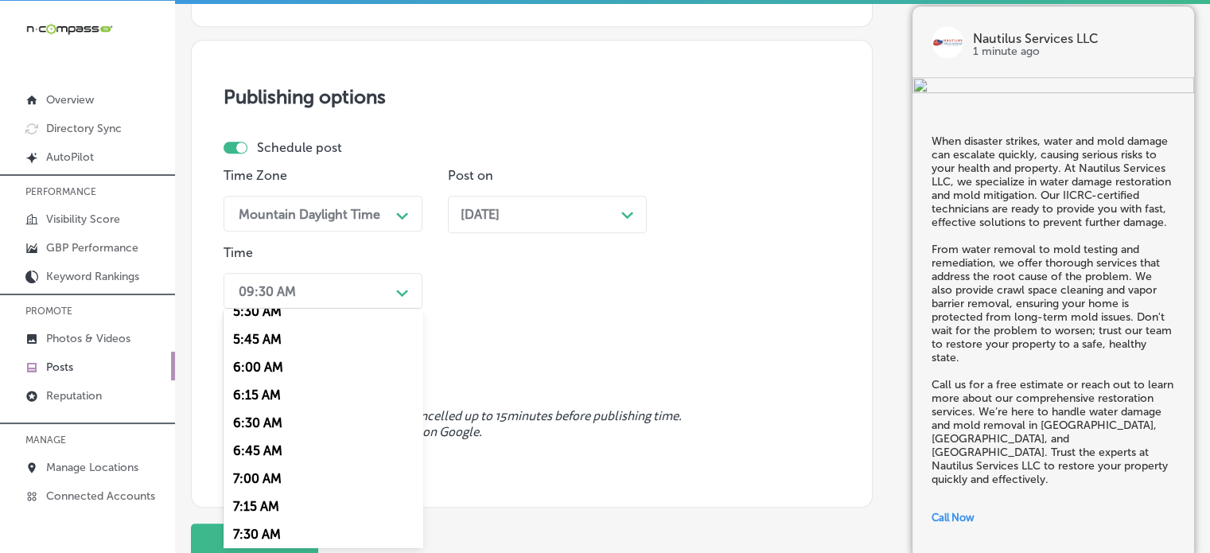
scroll to position [643, 0]
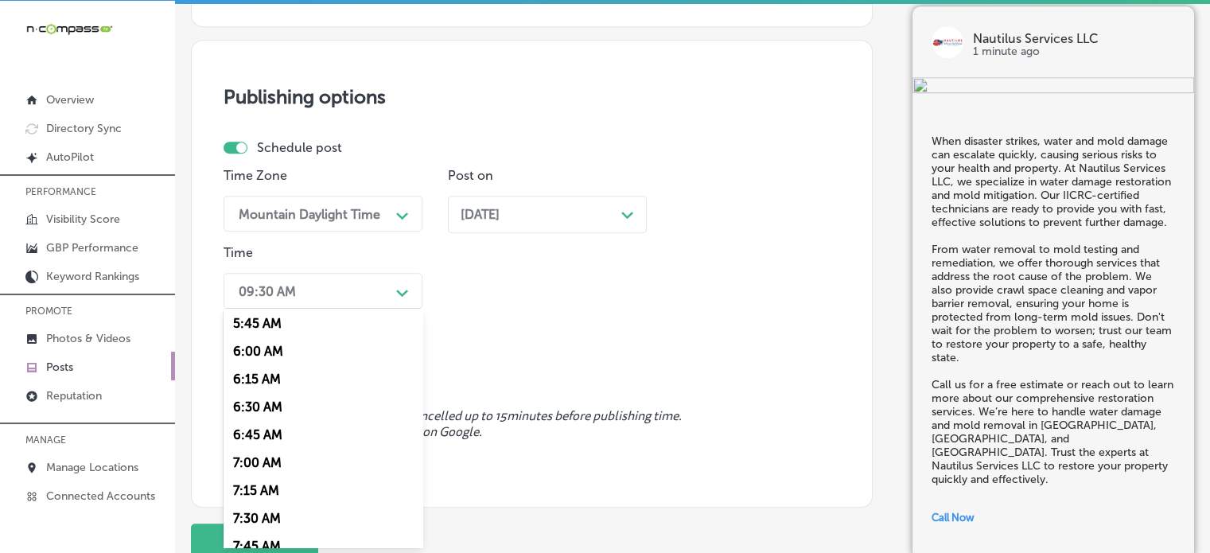
click at [260, 464] on div "7:00 AM" at bounding box center [323, 463] width 199 height 28
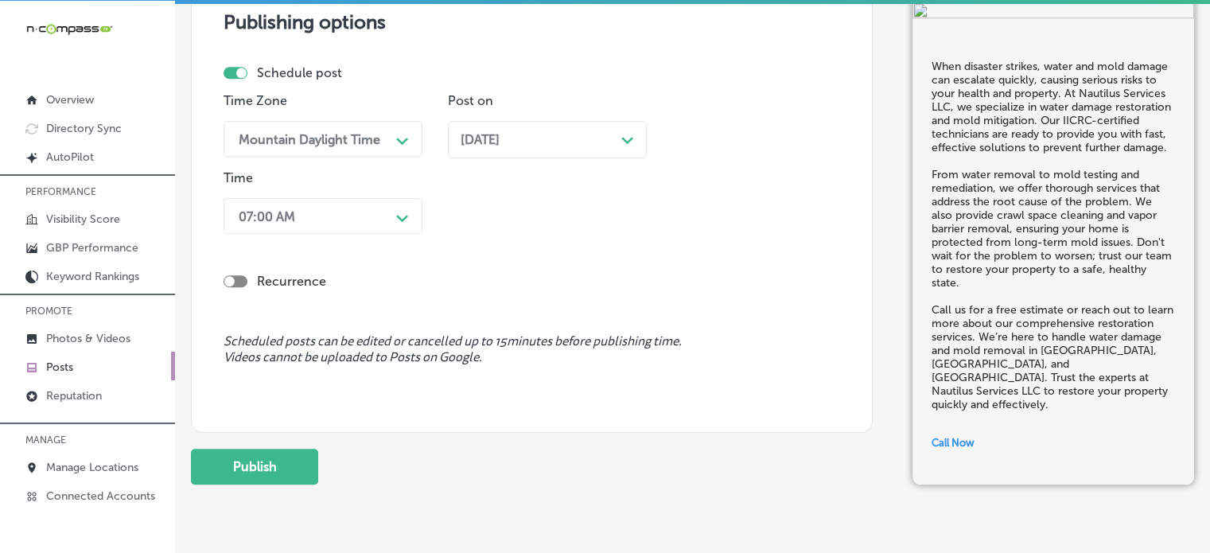
scroll to position [1377, 0]
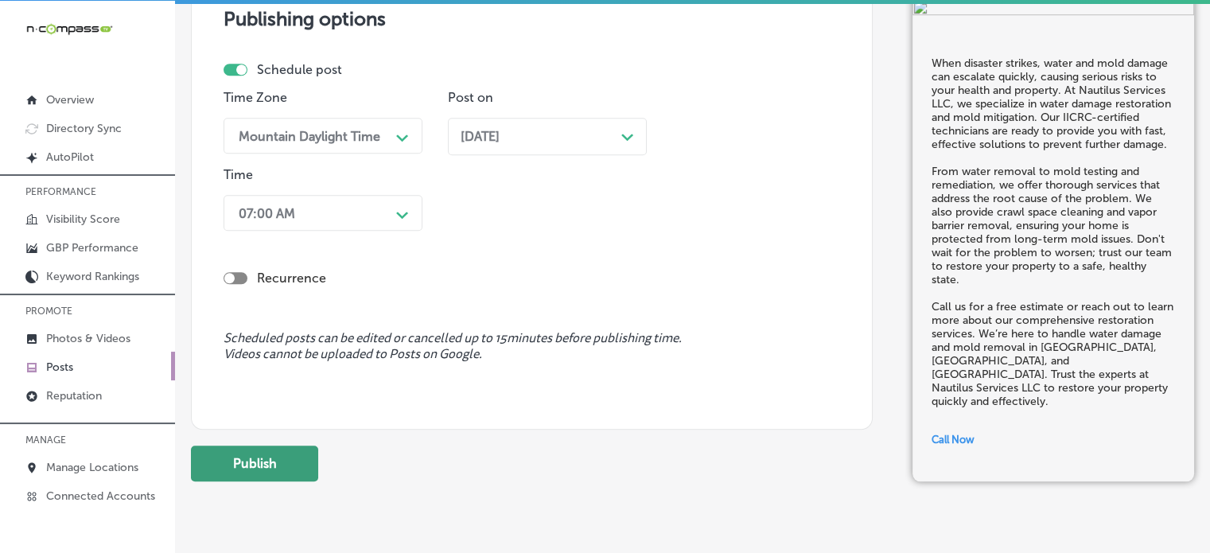
click at [277, 466] on button "Publish" at bounding box center [254, 464] width 127 height 36
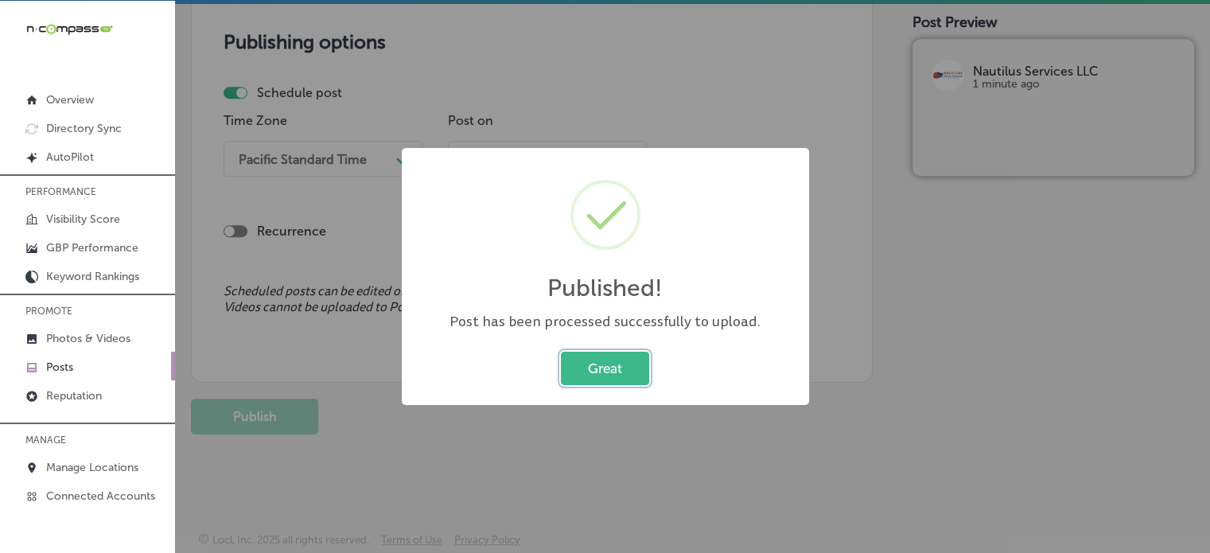
scroll to position [1353, 0]
click at [622, 361] on button "Great" at bounding box center [605, 368] width 88 height 33
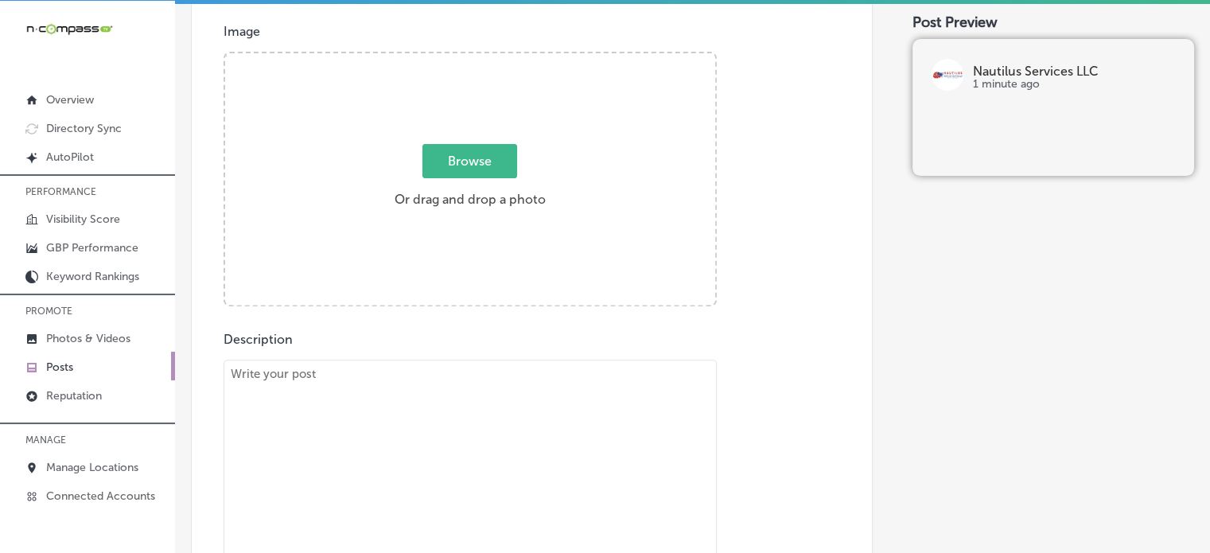
scroll to position [573, 0]
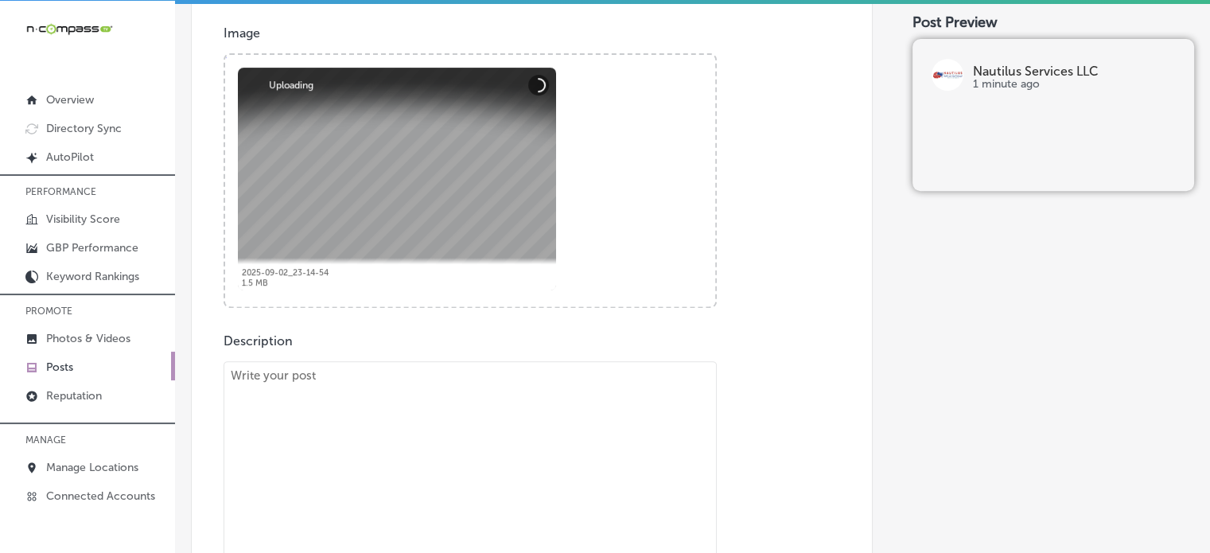
click at [484, 406] on textarea at bounding box center [470, 477] width 493 height 232
paste textarea ""Flooding can happen at any time, and fast action is crucial to avoid extensive…"
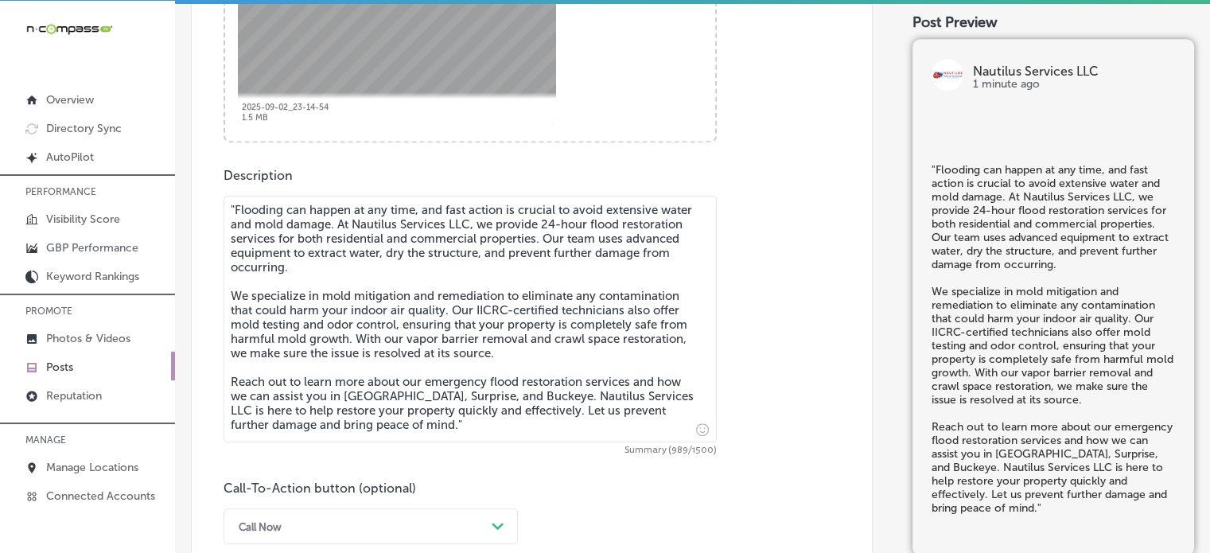
scroll to position [740, 0]
click at [237, 208] on textarea ""Flooding can happen at any time, and fast action is crucial to avoid extensive…" at bounding box center [470, 317] width 493 height 247
type textarea "Flooding can happen at any time, and fast action is crucial to avoid extensive …"
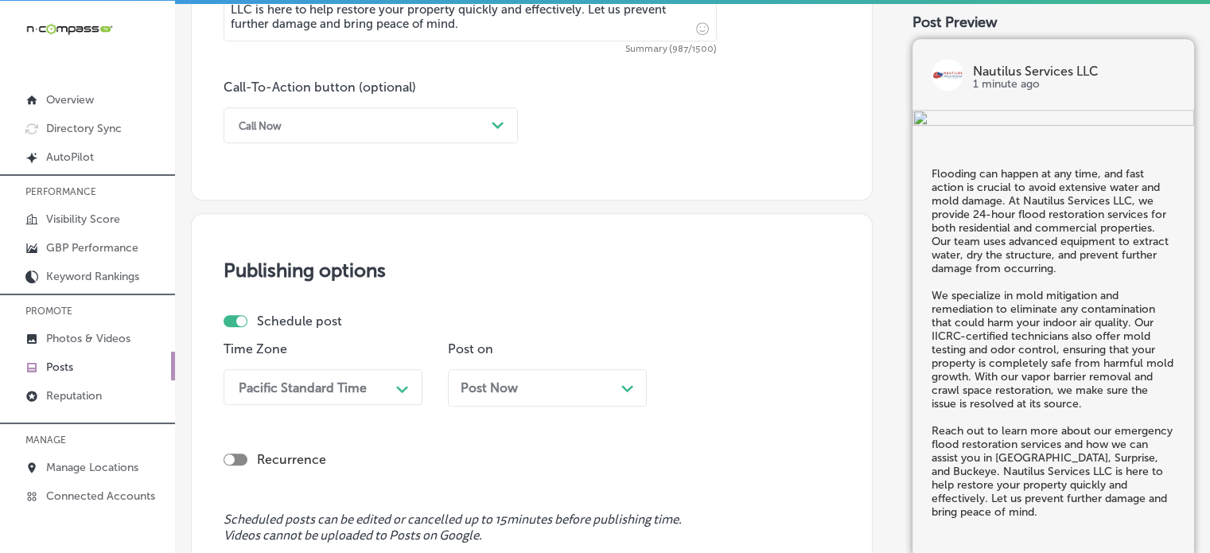
scroll to position [1151, 0]
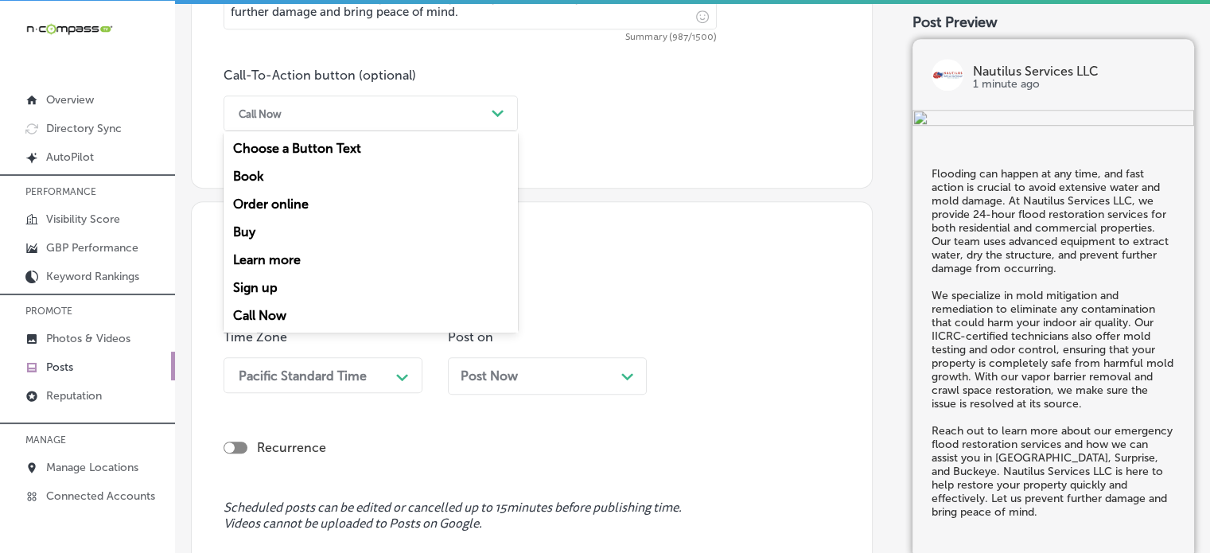
click at [412, 127] on div "Call Now Path Created with Sketch." at bounding box center [371, 113] width 294 height 36
click at [280, 262] on div "Learn more" at bounding box center [371, 260] width 294 height 28
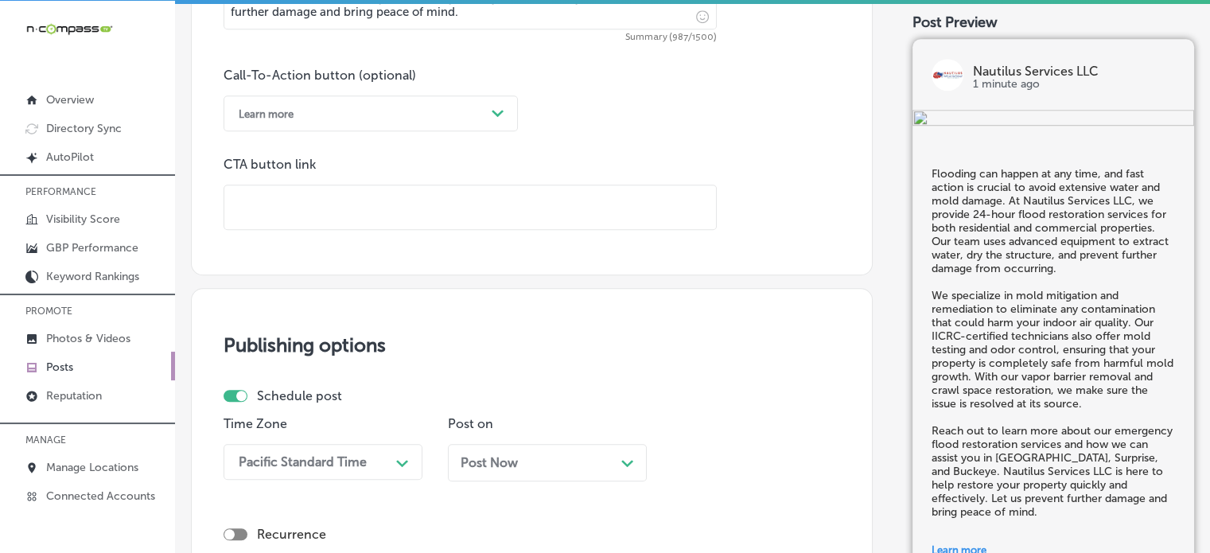
click at [550, 206] on input "text" at bounding box center [470, 207] width 492 height 44
paste input "https://nautilusservicesllc.com/"
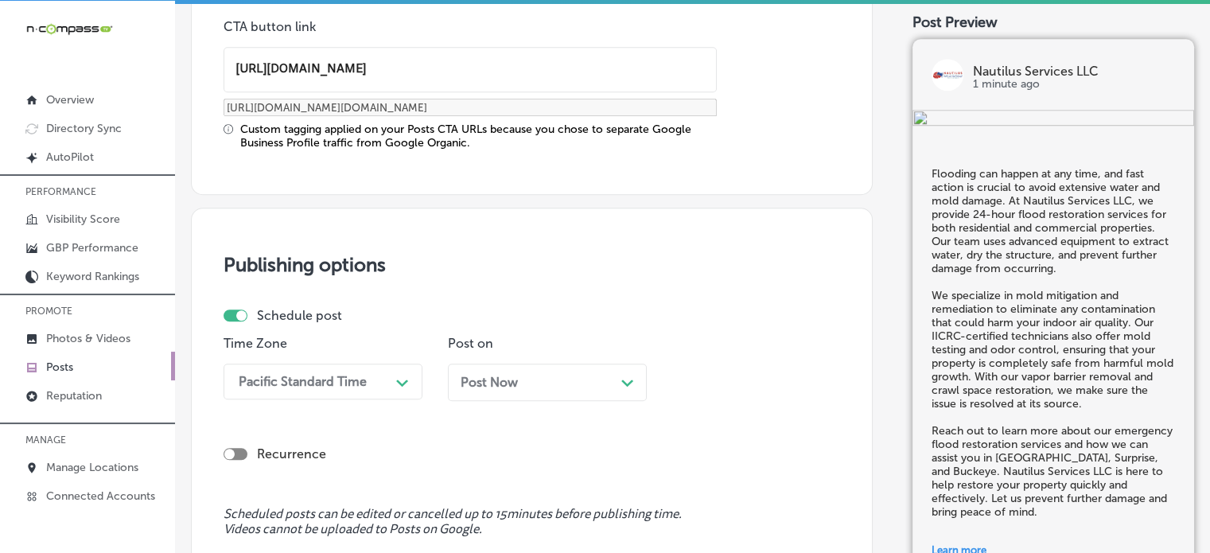
scroll to position [1291, 0]
type input "https://nautilusservicesllc.com/"
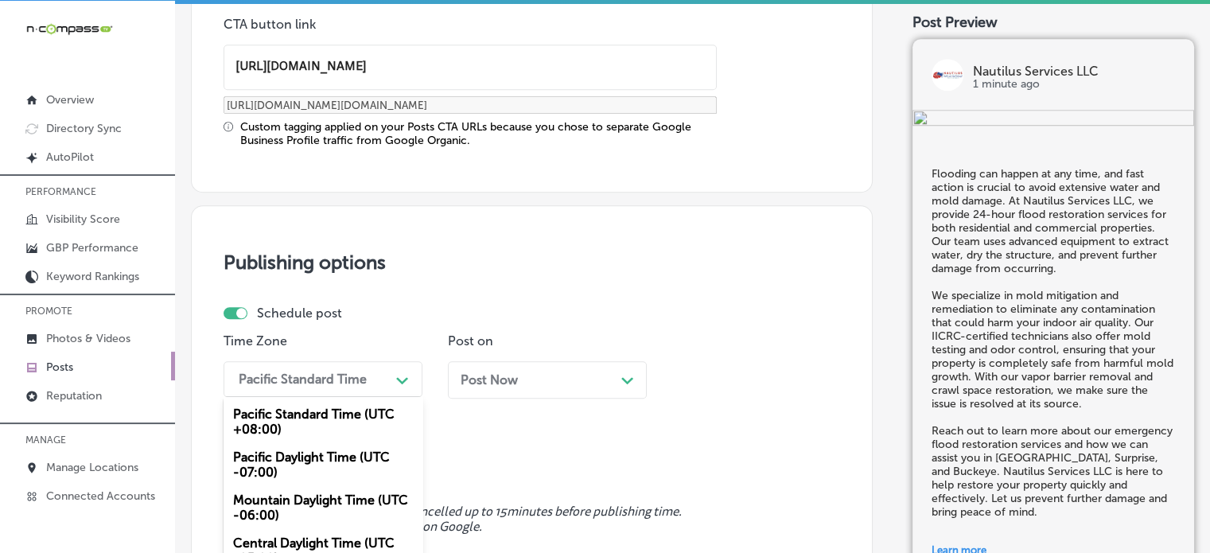
scroll to position [1378, 0]
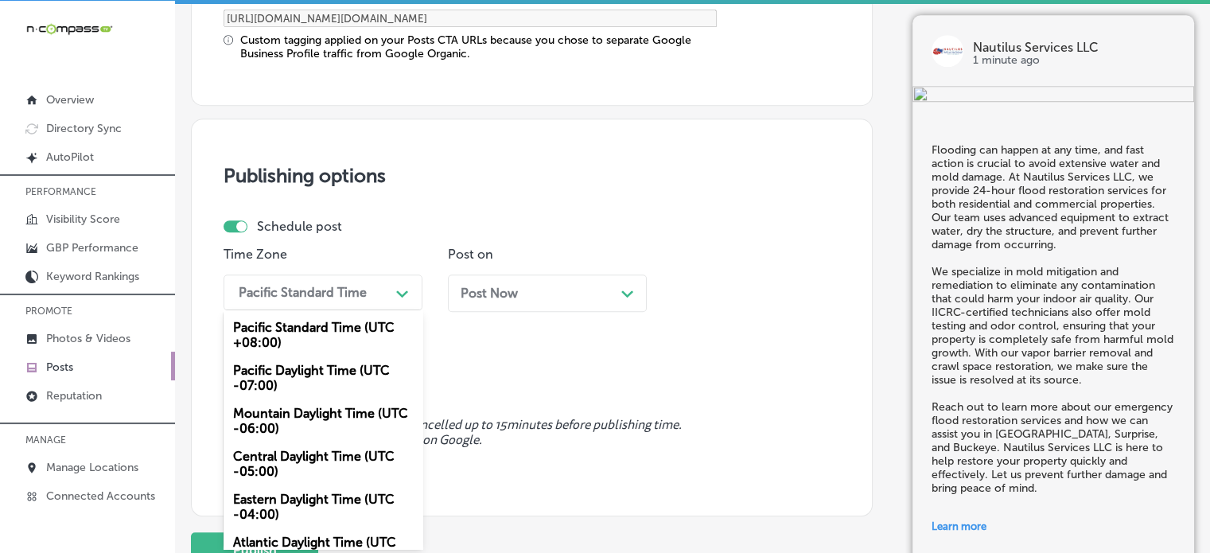
click at [367, 310] on div "option Mountain Daylight Time (UTC -06:00), selected. option Pacific Daylight T…" at bounding box center [323, 293] width 199 height 36
click at [290, 426] on div "Mountain Daylight Time (UTC -06:00)" at bounding box center [323, 420] width 199 height 43
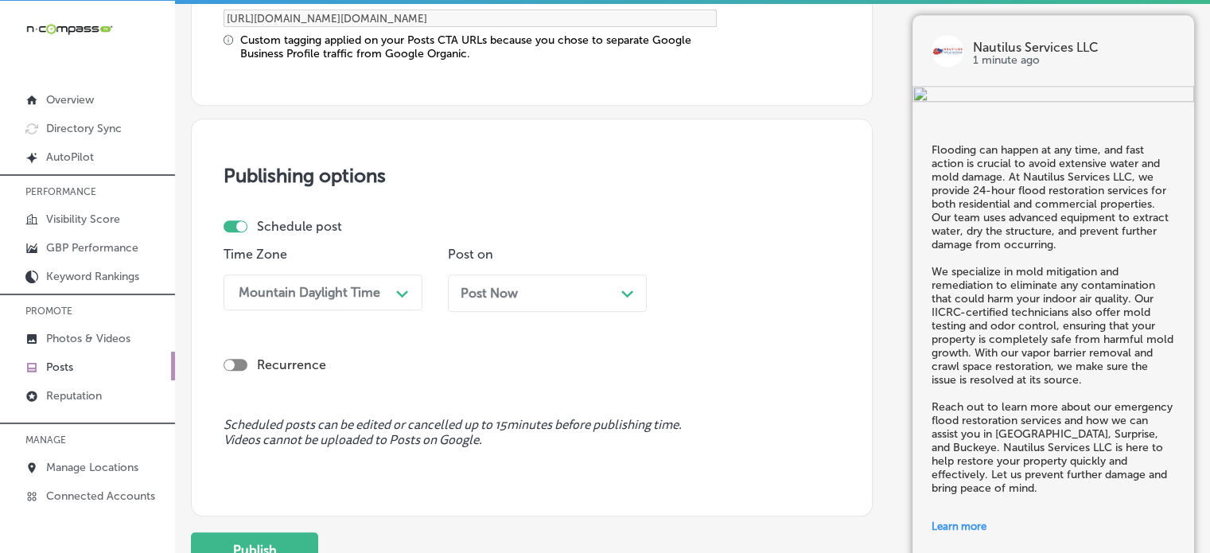
click at [559, 301] on div "Post Now Path Created with Sketch." at bounding box center [547, 293] width 199 height 37
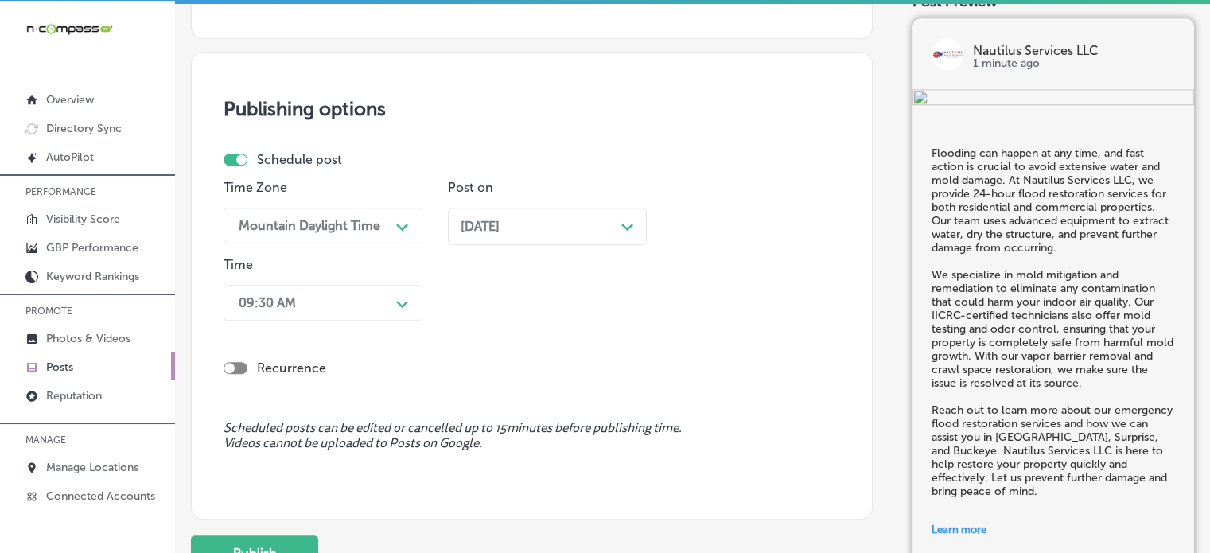
scroll to position [1446, 0]
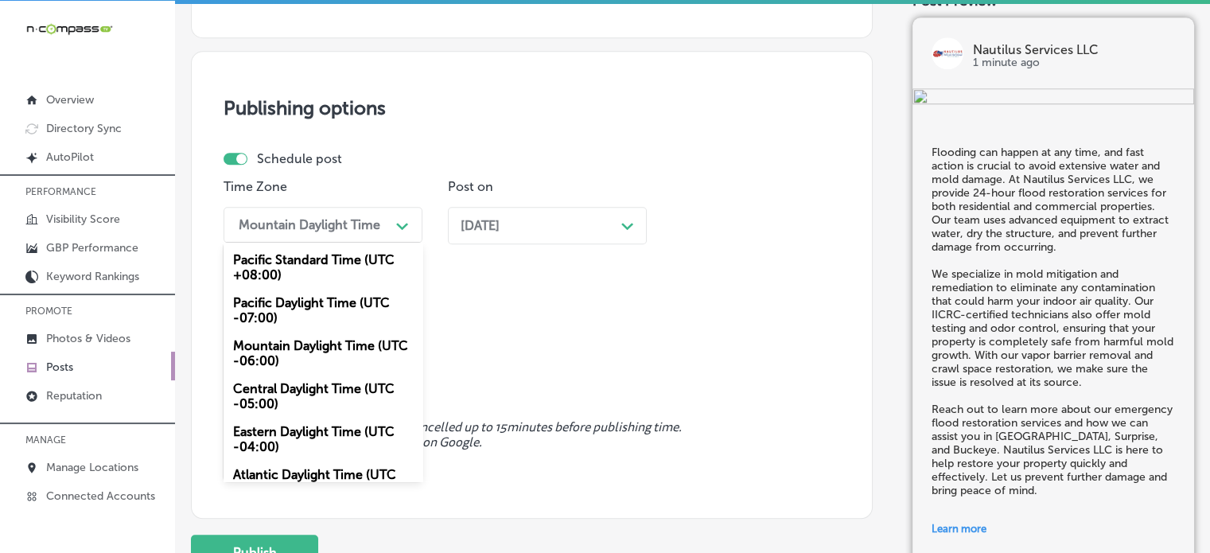
click at [371, 235] on div "Mountain Daylight Time" at bounding box center [310, 225] width 159 height 28
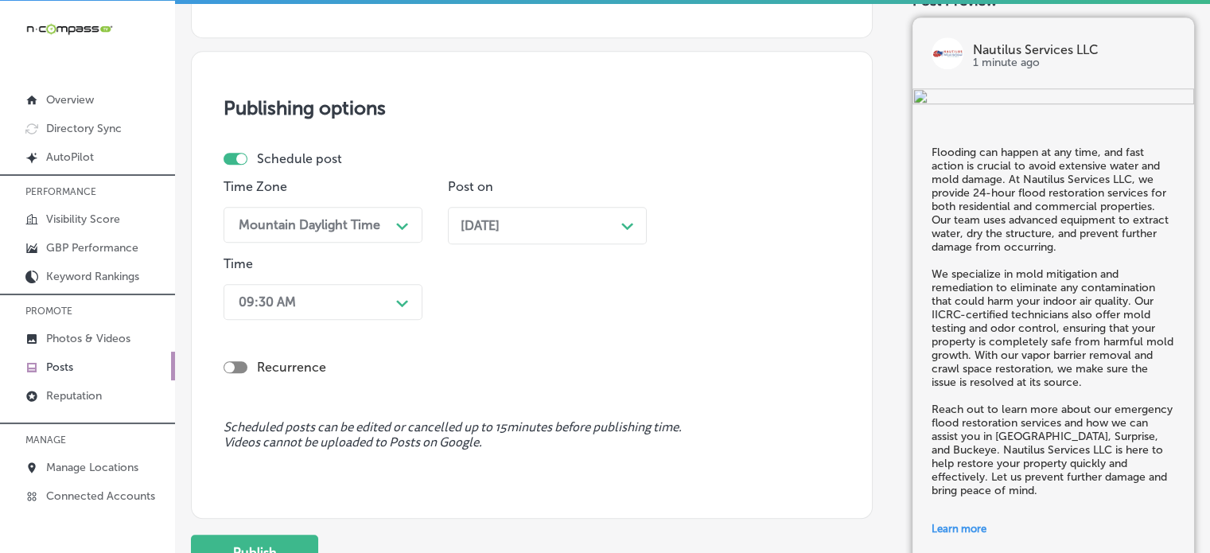
click at [511, 277] on div "Time Zone Mountain Daylight Time Path Created with Sketch. Post on Sep 15, 2025…" at bounding box center [526, 252] width 604 height 147
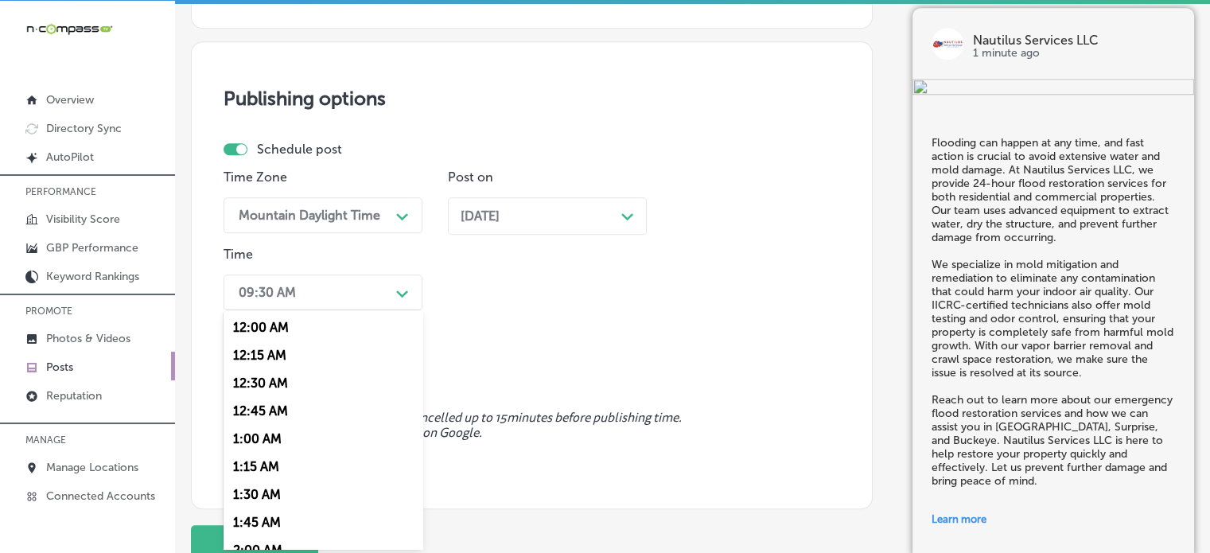
click at [347, 306] on div "09:30 AM Path Created with Sketch." at bounding box center [323, 293] width 199 height 36
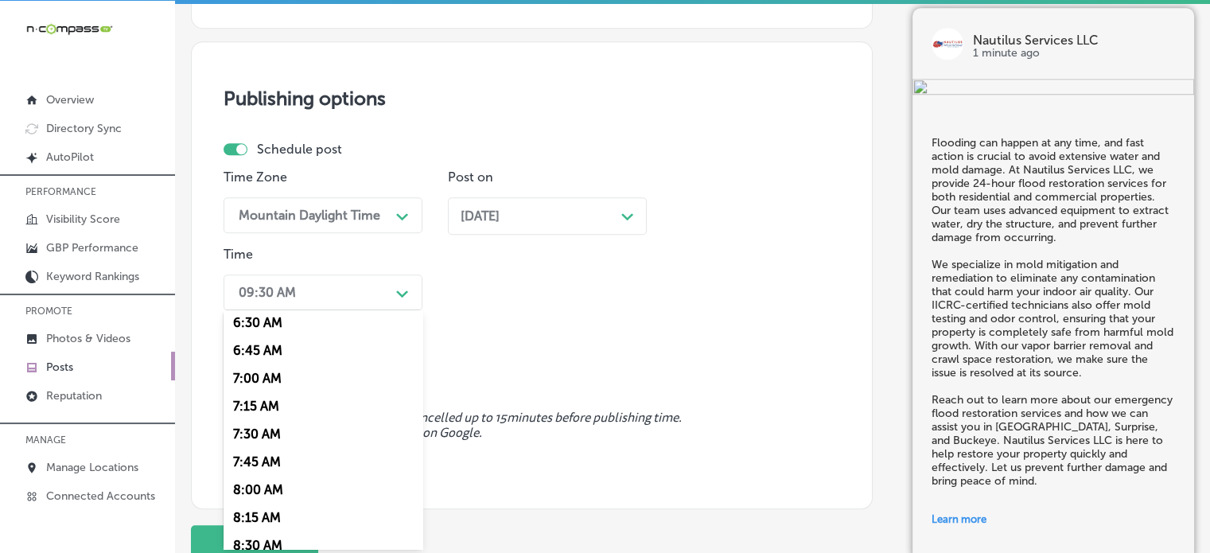
click at [267, 375] on div "7:00 AM" at bounding box center [323, 378] width 199 height 28
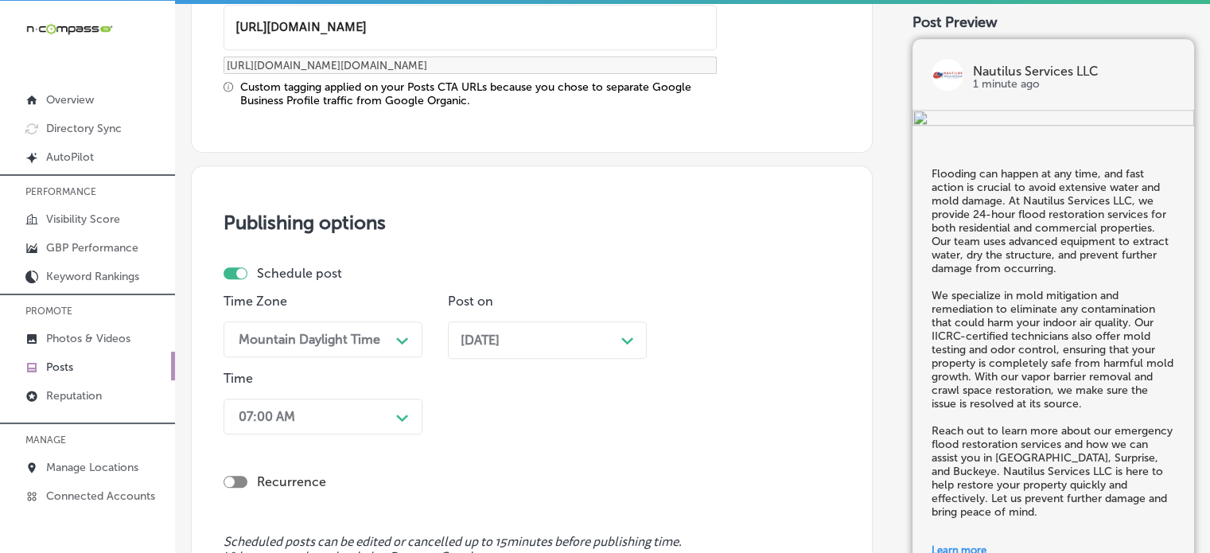
scroll to position [1580, 0]
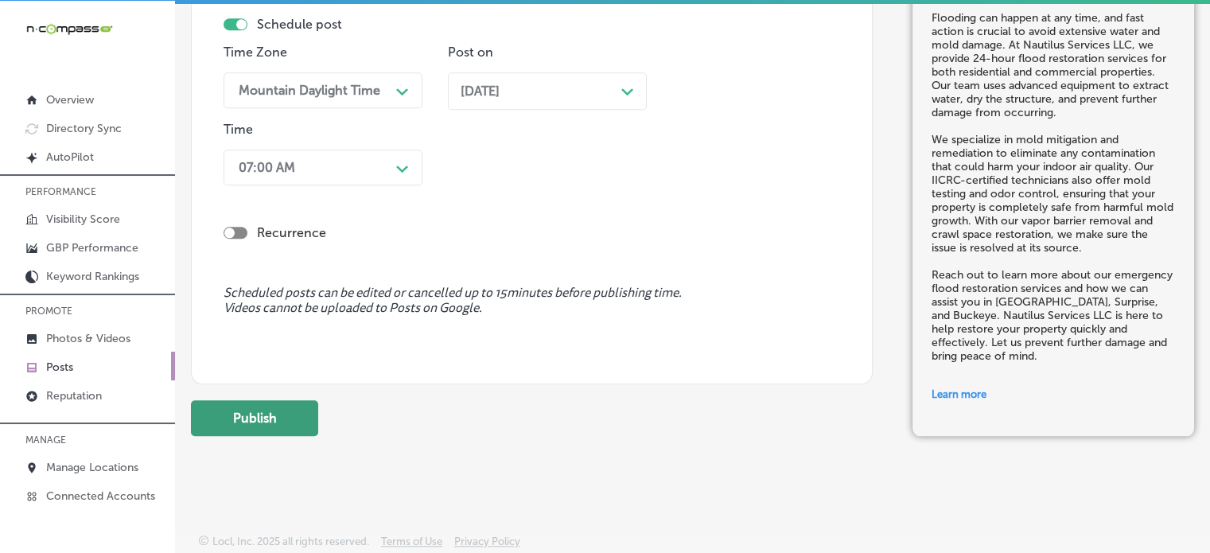
click at [280, 408] on button "Publish" at bounding box center [254, 418] width 127 height 36
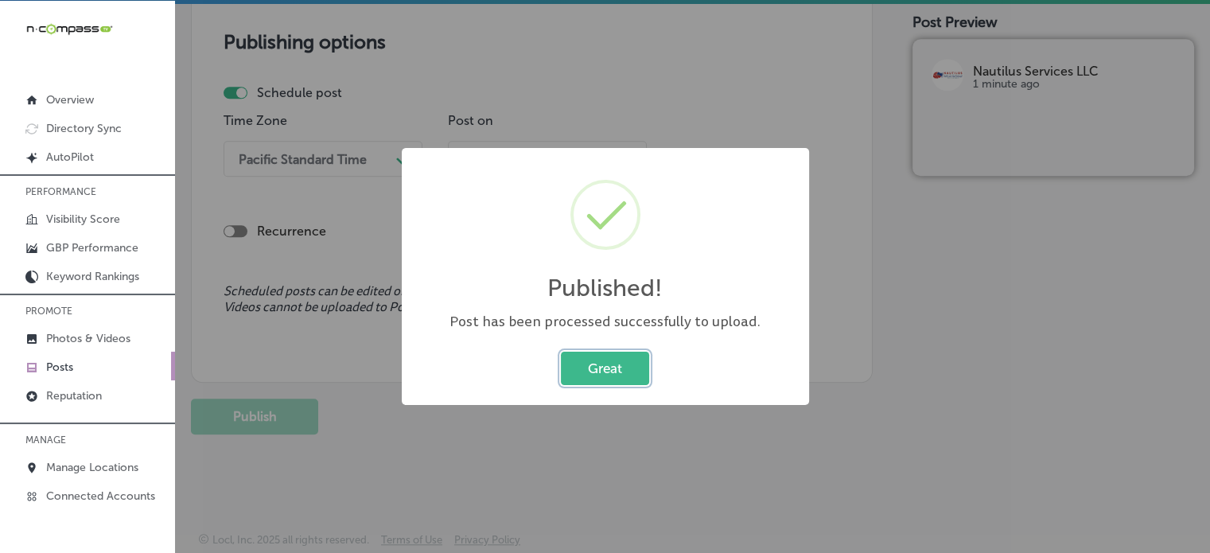
scroll to position [1367, 0]
click at [602, 365] on button "Great" at bounding box center [605, 368] width 88 height 33
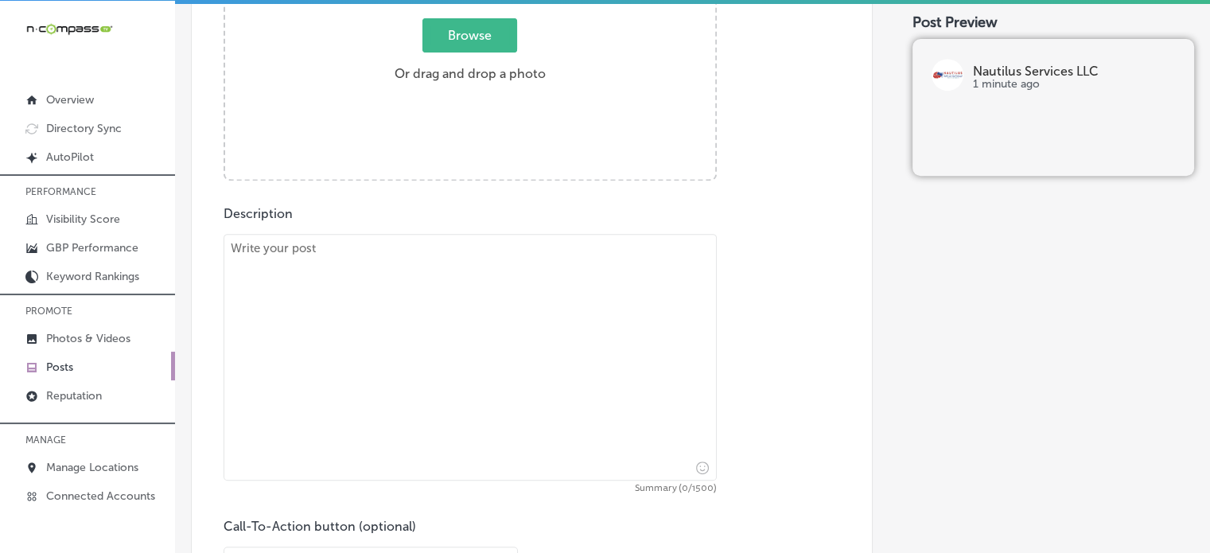
scroll to position [515, 0]
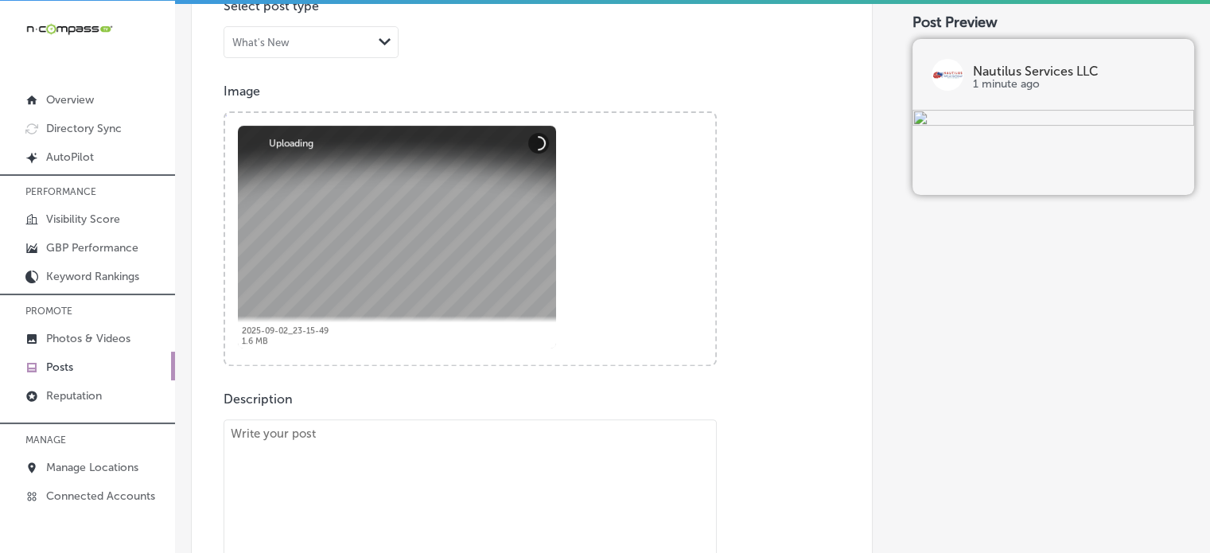
click at [458, 481] on textarea at bounding box center [470, 542] width 493 height 247
paste textarea ""Fires, whether small or large, can leave lasting damage that goes beyond the i…"
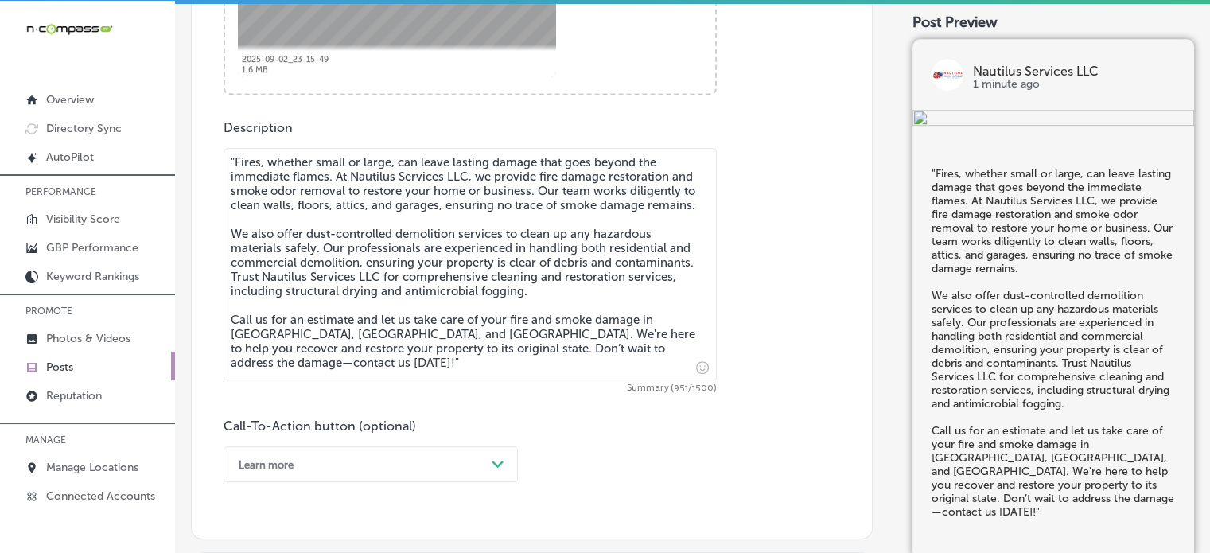
scroll to position [796, 0]
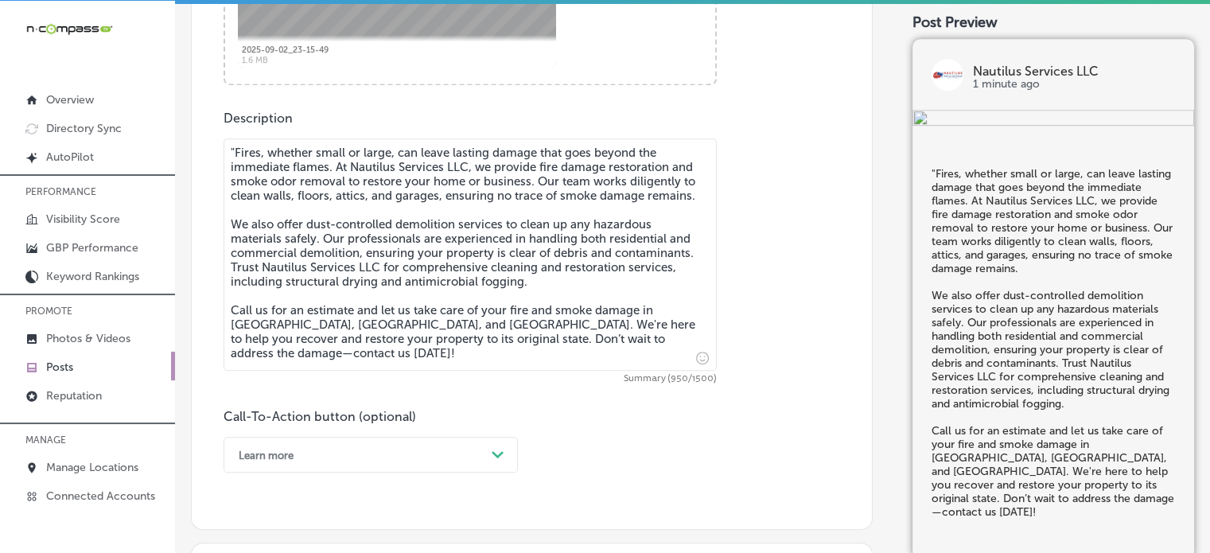
click at [236, 155] on textarea ""Fires, whether small or large, can leave lasting damage that goes beyond the i…" at bounding box center [470, 254] width 493 height 232
type textarea "Fires, whether small or large, can leave lasting damage that goes beyond the im…"
click at [442, 442] on div "option Learn more, selected. option Buy focused, 4 of 7. 7 results available. U…" at bounding box center [371, 455] width 294 height 36
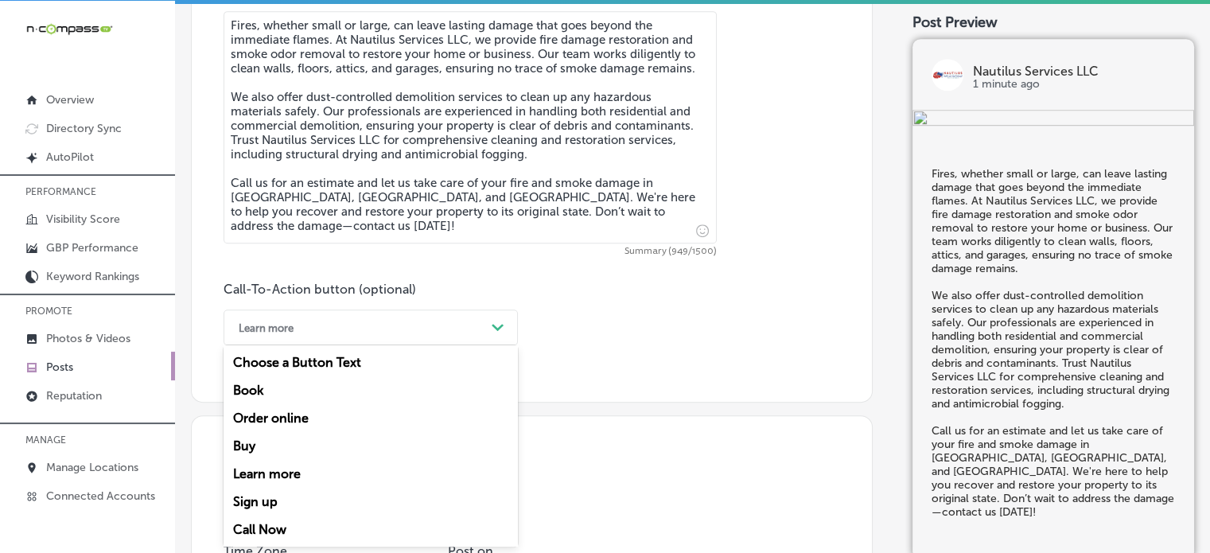
click at [265, 520] on div "Call Now" at bounding box center [371, 530] width 294 height 28
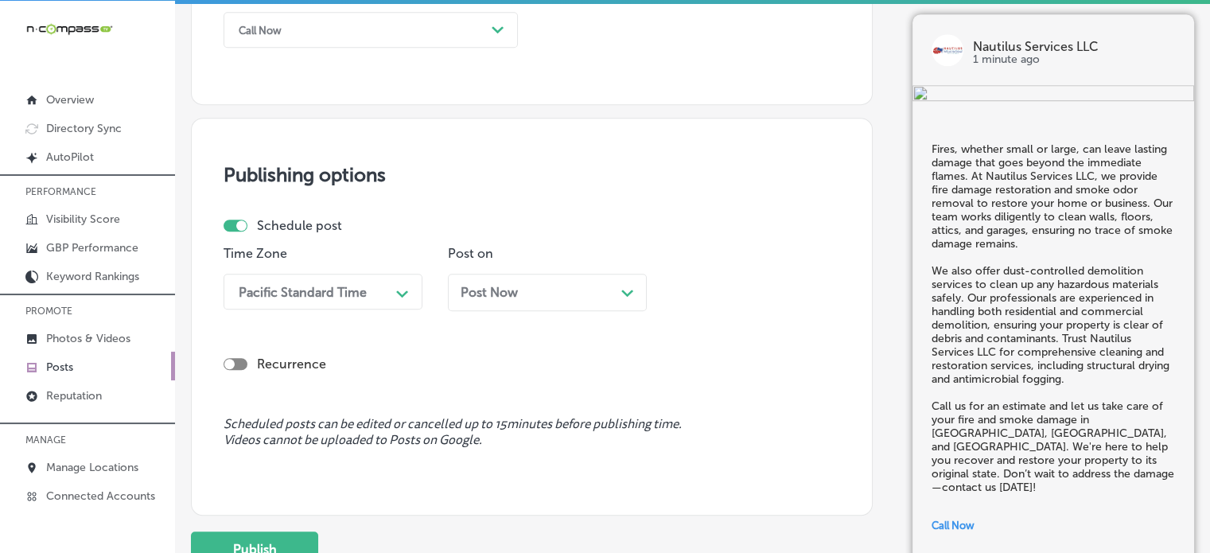
scroll to position [1240, 0]
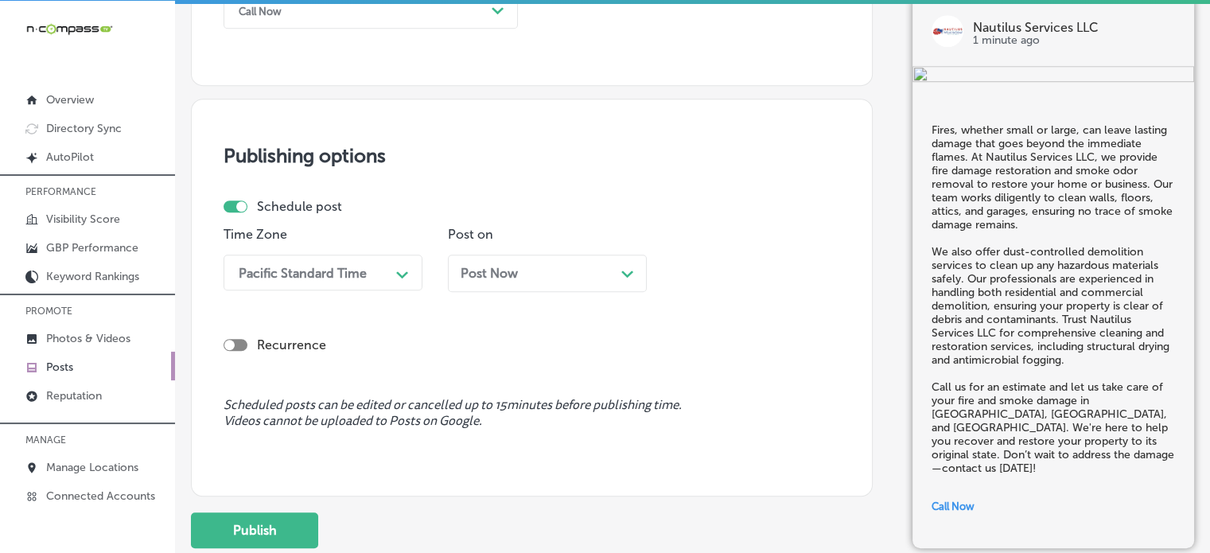
click at [320, 280] on div "Pacific Standard Time" at bounding box center [310, 273] width 159 height 28
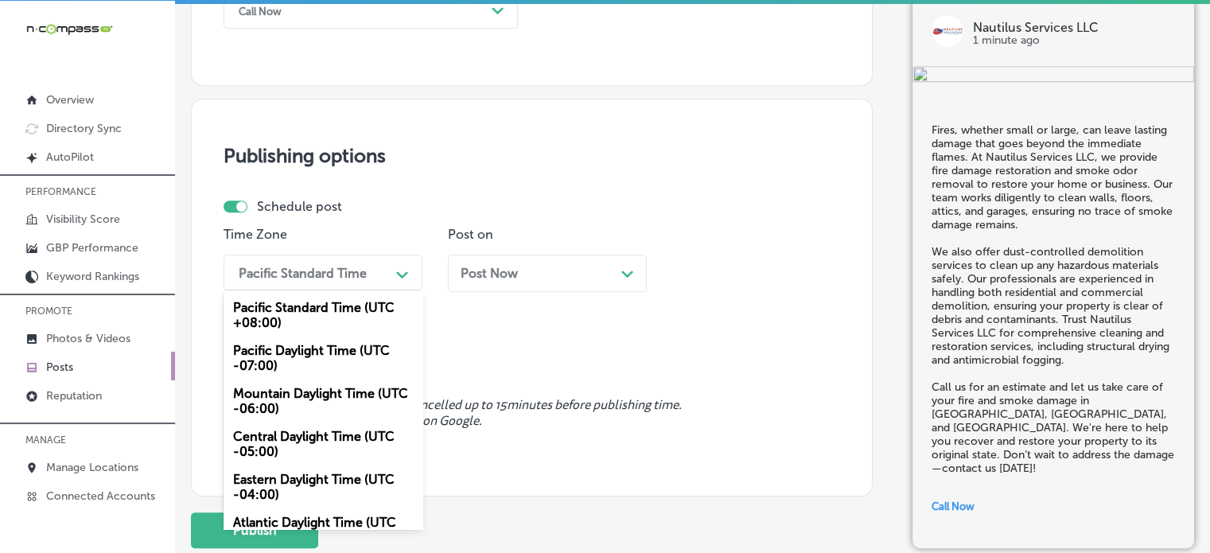
click at [301, 399] on div "Mountain Daylight Time (UTC -06:00)" at bounding box center [323, 401] width 199 height 43
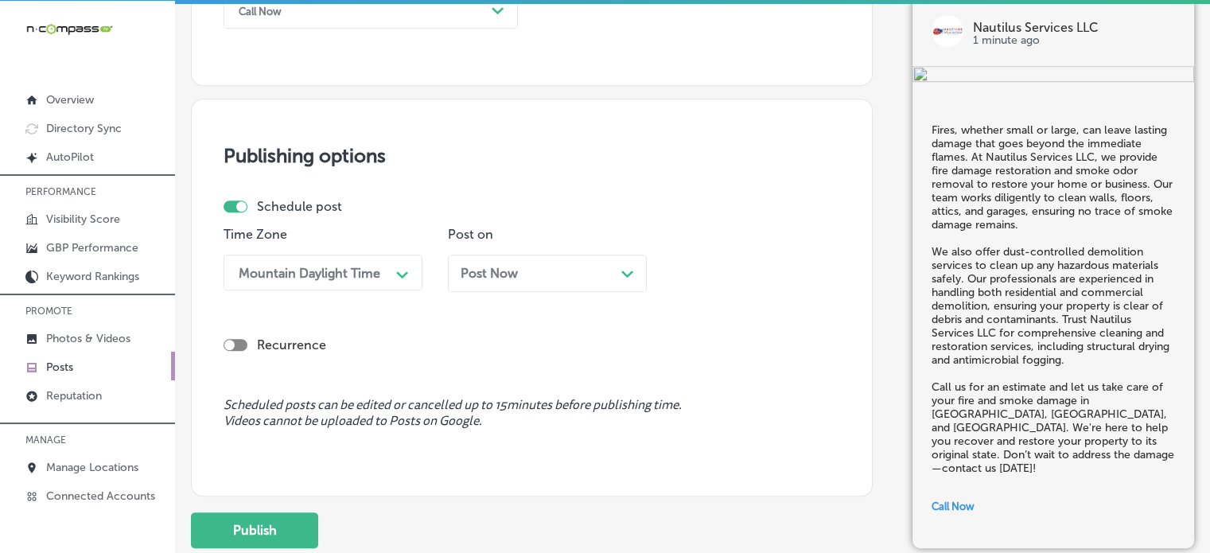
click at [573, 286] on div "Post Now Path Created with Sketch." at bounding box center [547, 273] width 199 height 37
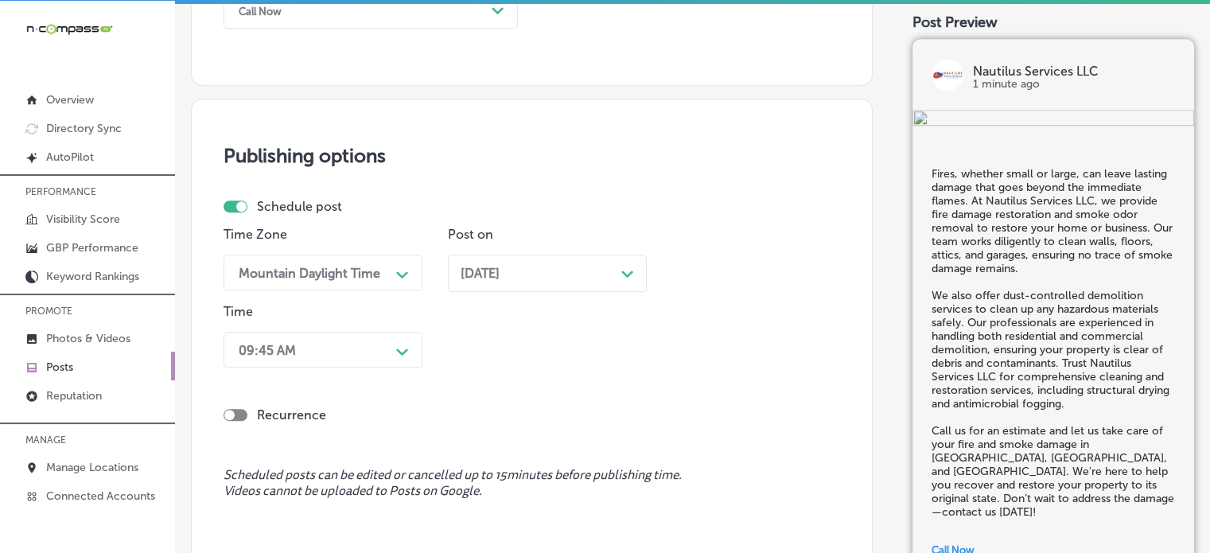
scroll to position [1299, 0]
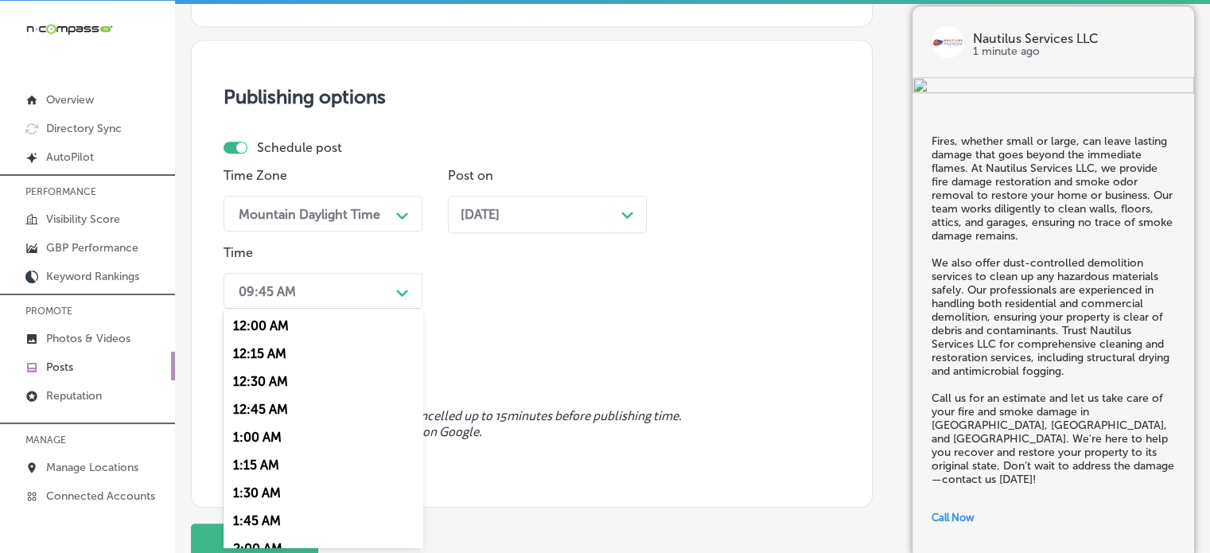
click at [356, 309] on div "option 7:00 AM, selected. option 12:15 AM focused, 2 of 96. 96 results availabl…" at bounding box center [323, 291] width 199 height 36
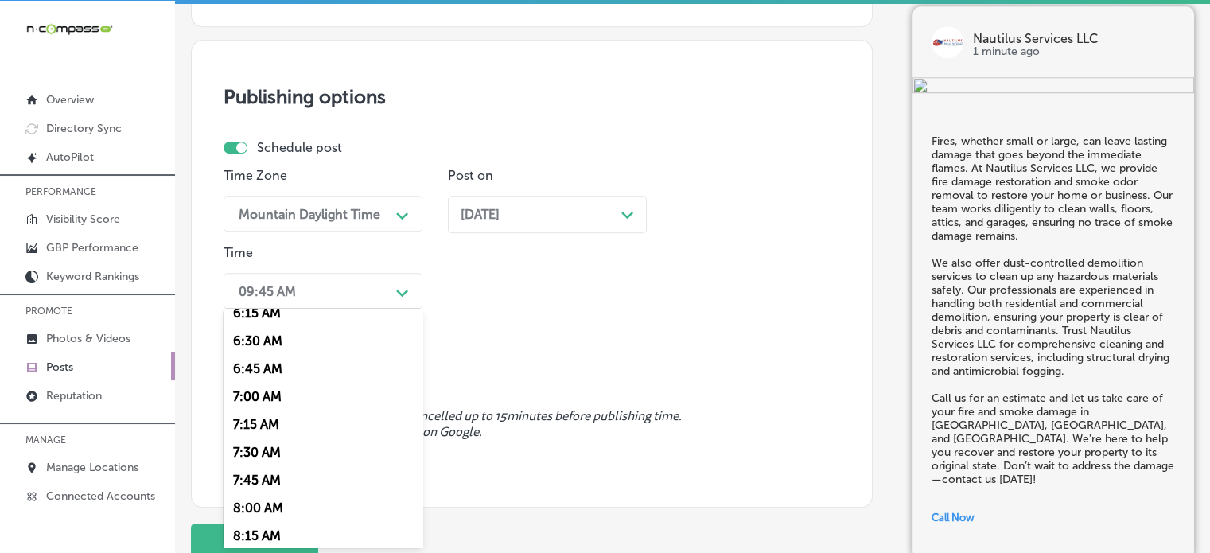
click at [243, 403] on div "7:00 AM" at bounding box center [323, 397] width 199 height 28
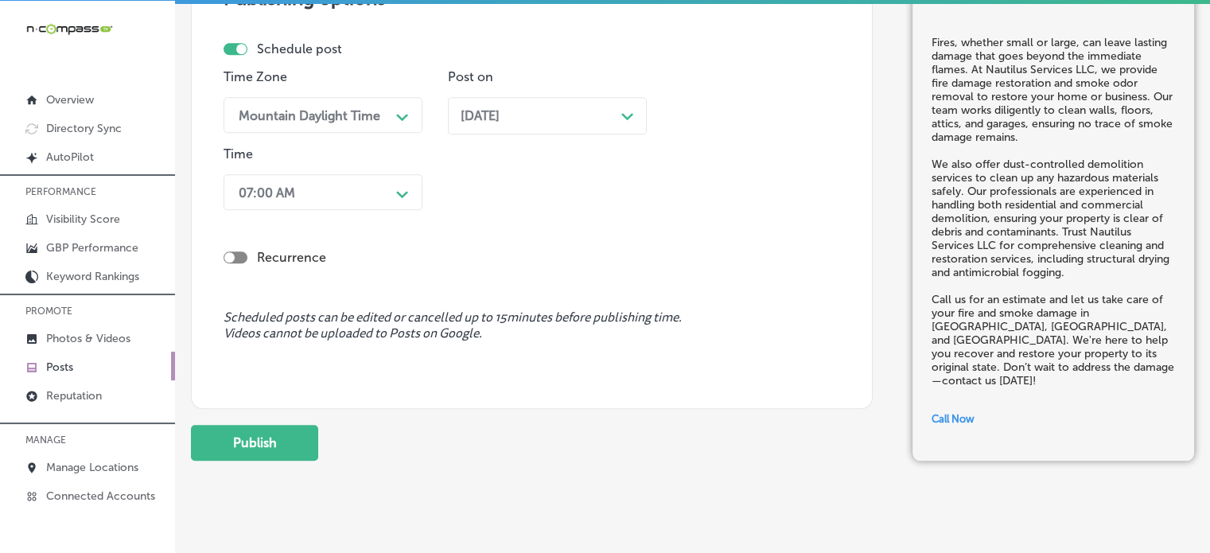
scroll to position [1423, 0]
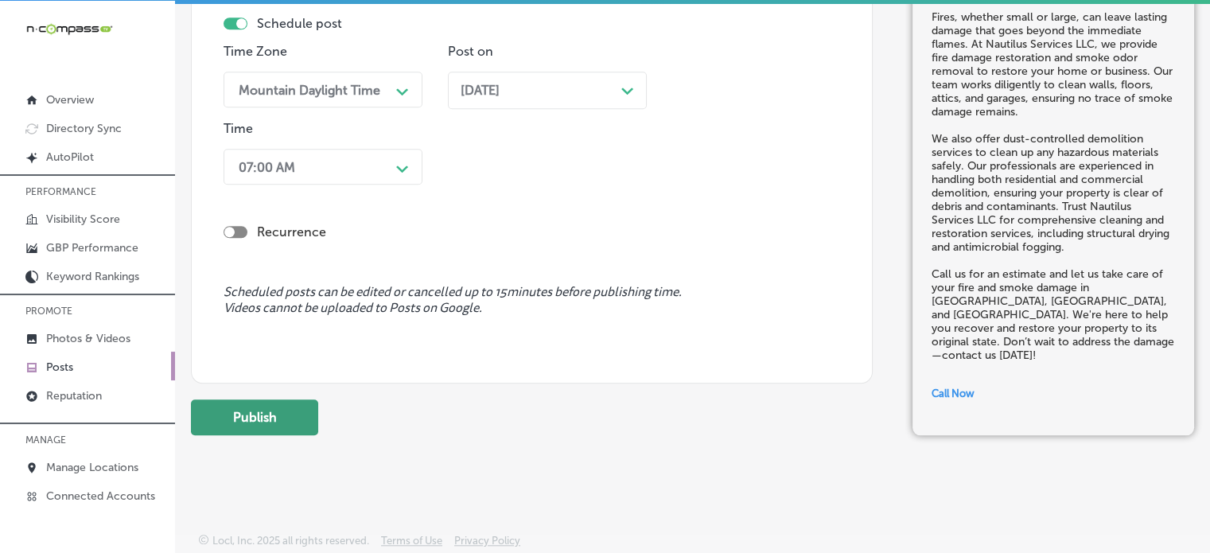
click at [296, 404] on button "Publish" at bounding box center [254, 417] width 127 height 36
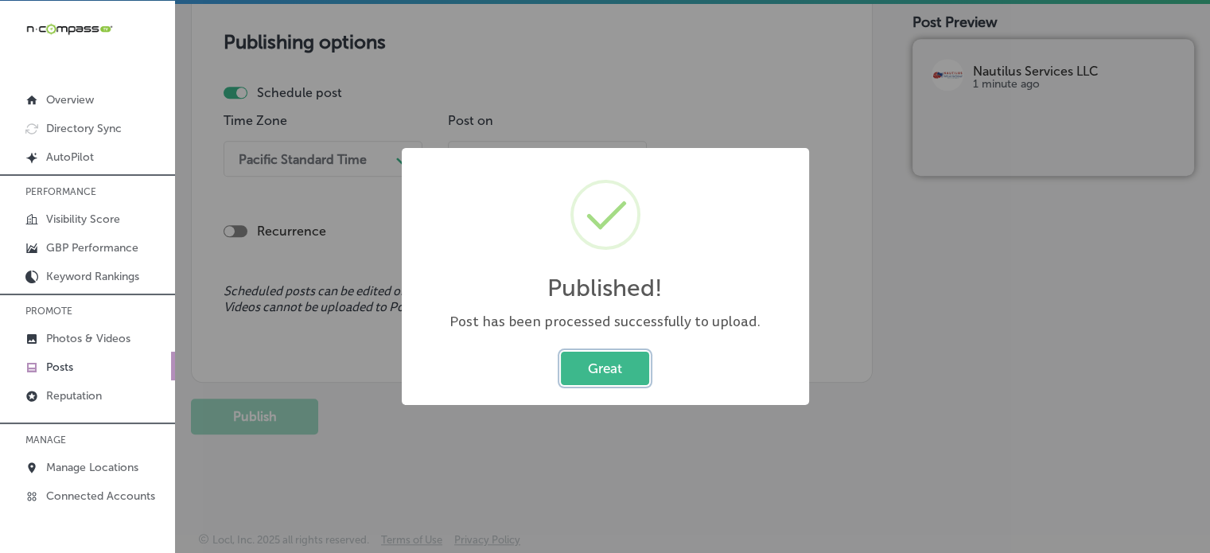
scroll to position [1353, 0]
click at [629, 360] on button "Great" at bounding box center [605, 368] width 88 height 33
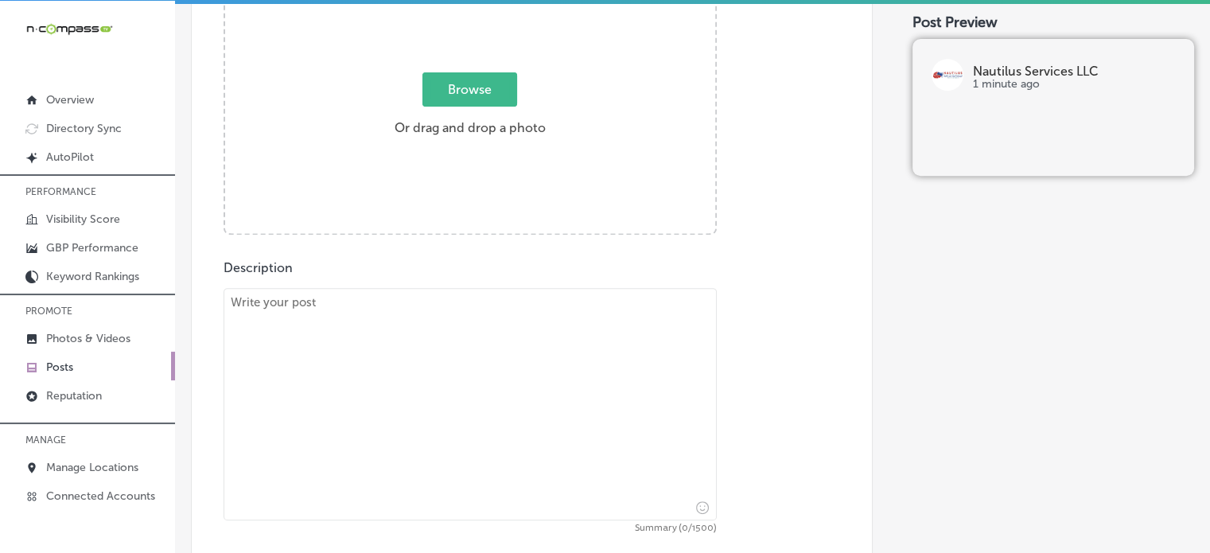
scroll to position [645, 0]
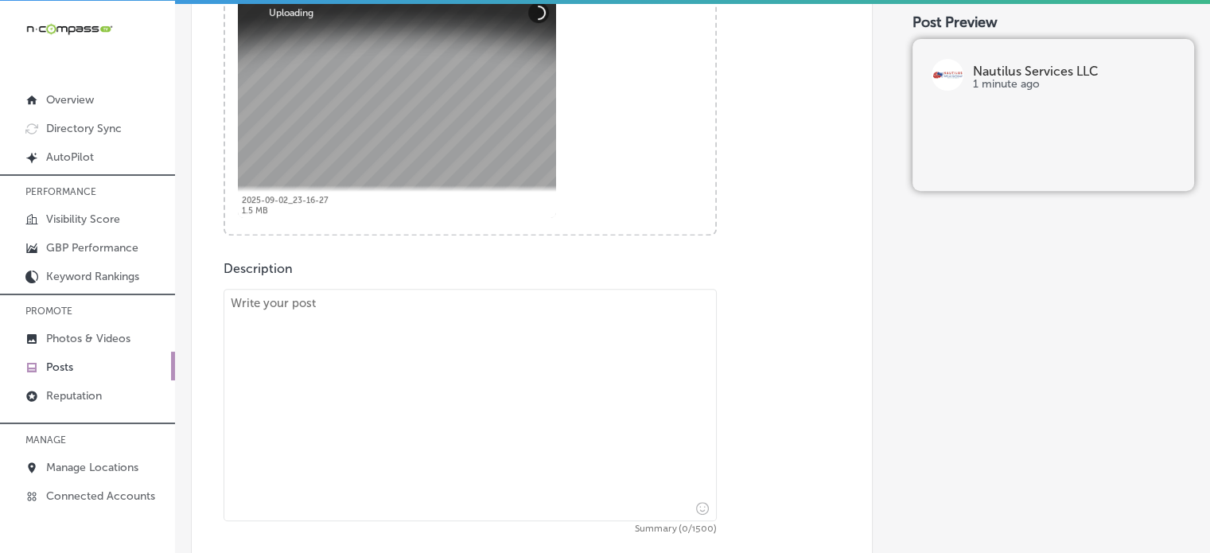
click at [519, 432] on textarea at bounding box center [470, 405] width 493 height 232
paste textarea ""Water and mold damage can compromise your home’s structure and air quality. At…"
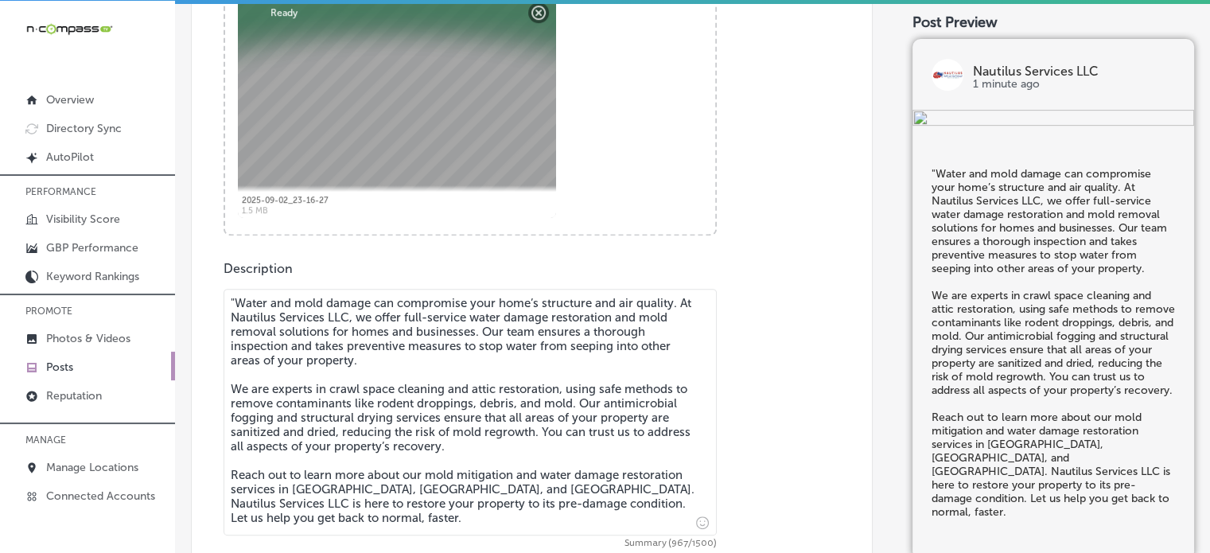
click at [236, 298] on textarea ""Water and mold damage can compromise your home’s structure and air quality. At…" at bounding box center [470, 412] width 493 height 247
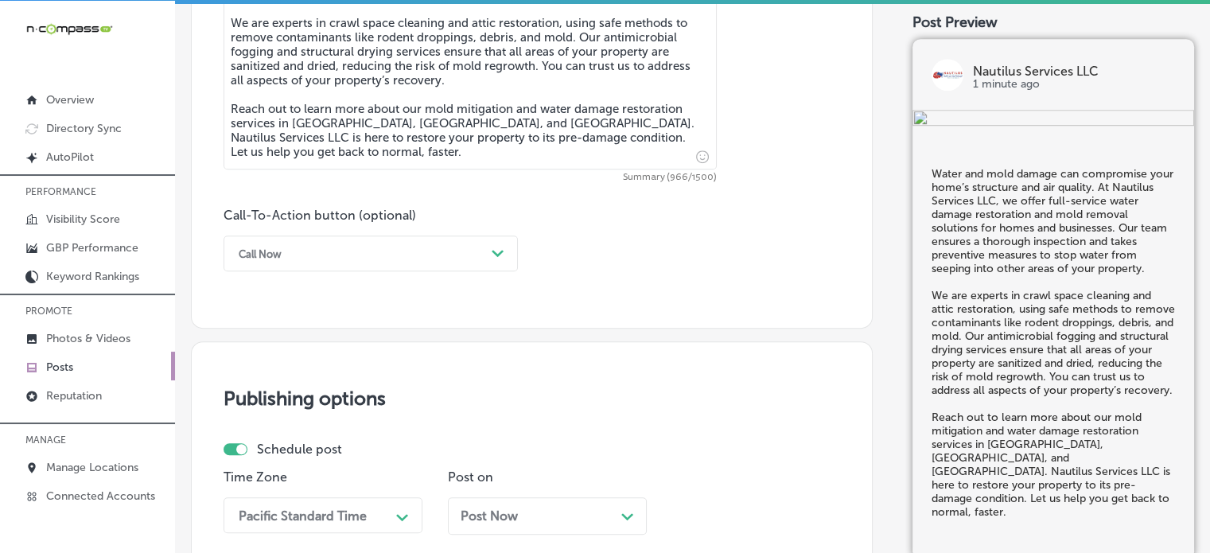
scroll to position [1027, 0]
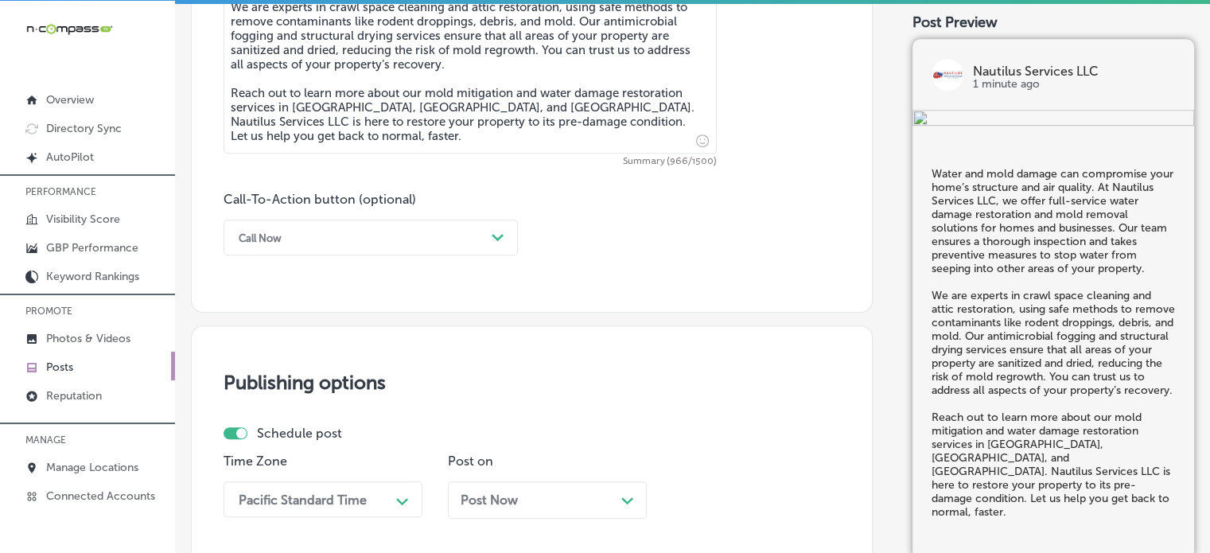
type textarea "Water and mold damage can compromise your home’s structure and air quality. At …"
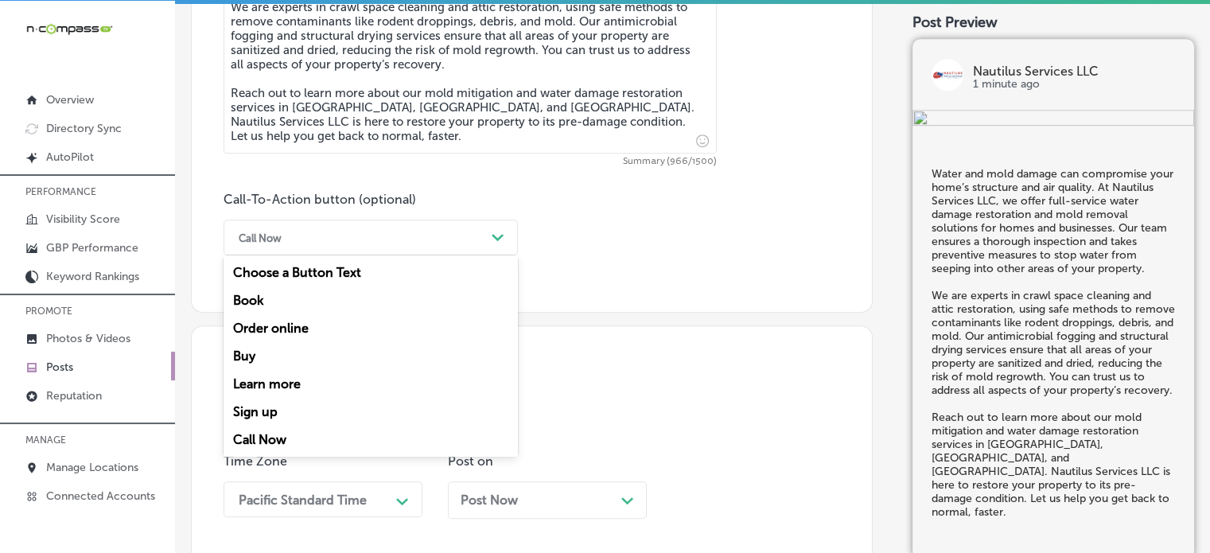
click at [325, 228] on div "Call Now" at bounding box center [358, 237] width 255 height 25
click at [271, 387] on div "Learn more" at bounding box center [371, 384] width 294 height 28
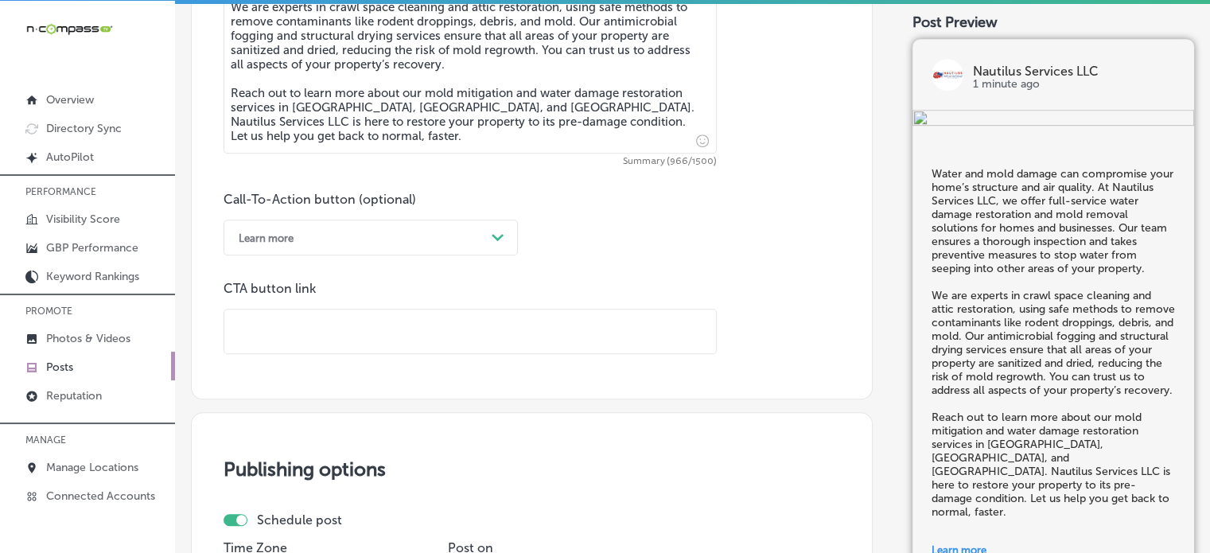
click at [385, 326] on input "text" at bounding box center [470, 332] width 492 height 44
paste input "https://nautilusservicesllc.com/"
type input "https://nautilusservicesllc.com/"
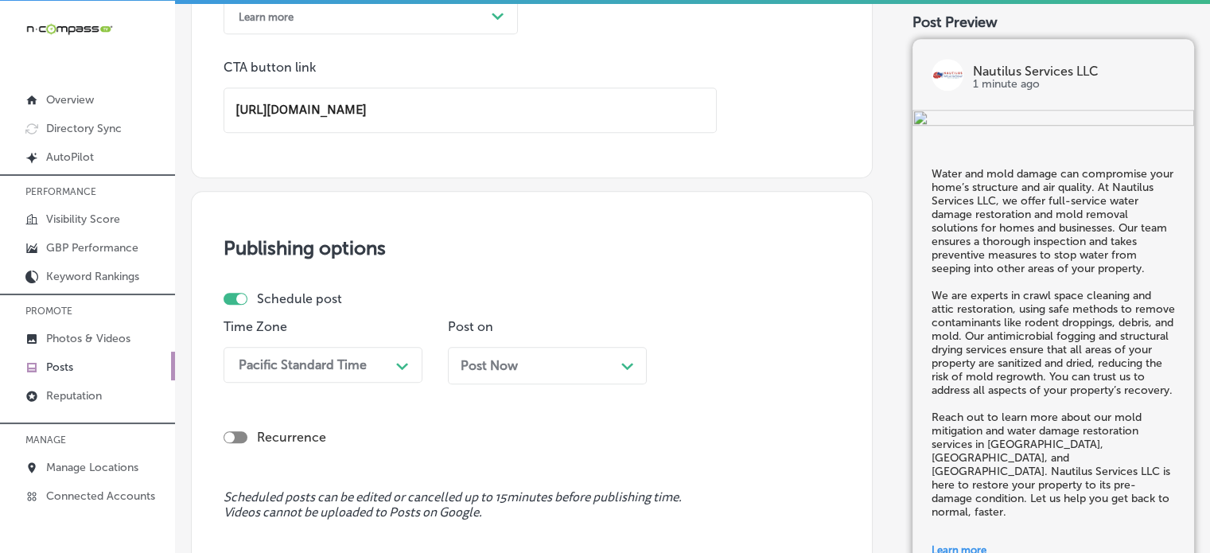
scroll to position [1322, 0]
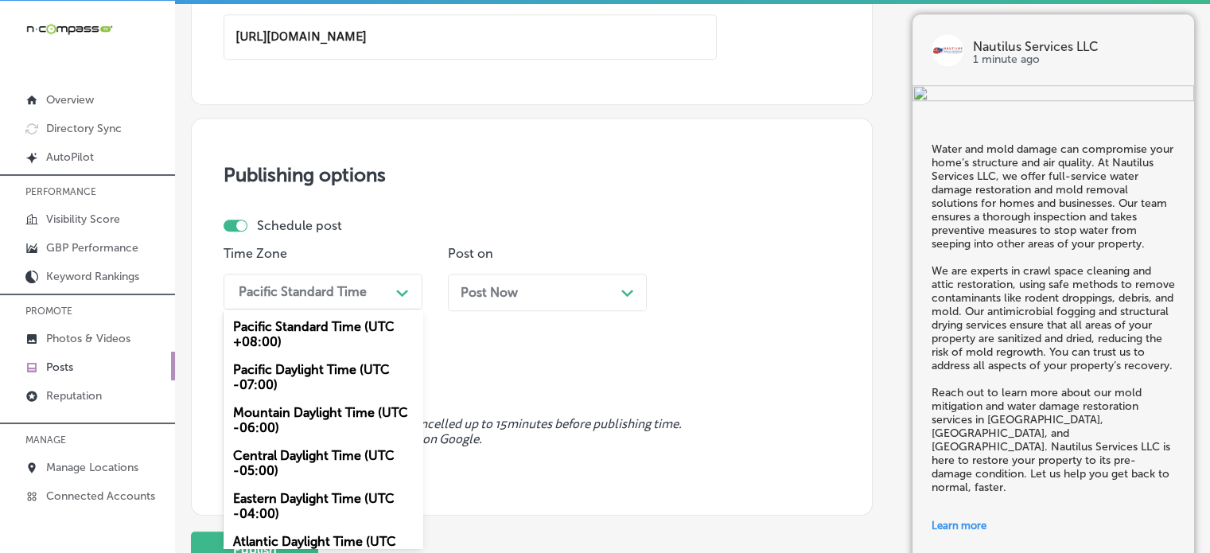
click at [354, 310] on div "option Mountain Daylight Time (UTC -06:00), selected. option Pacific Daylight T…" at bounding box center [323, 292] width 199 height 36
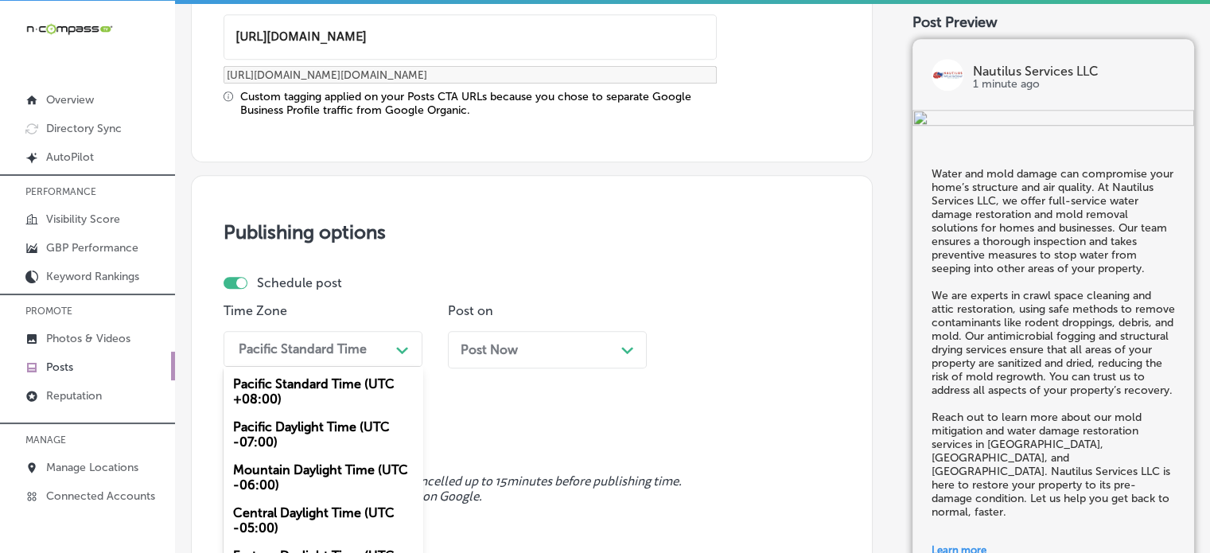
click at [312, 483] on div "Mountain Daylight Time (UTC -06:00)" at bounding box center [323, 477] width 199 height 43
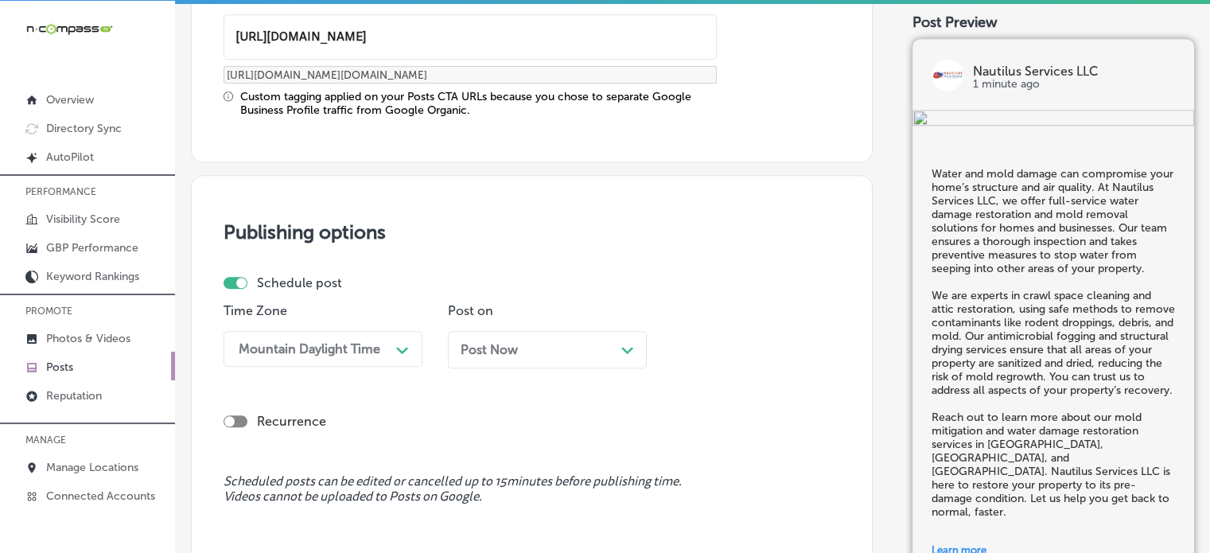
click at [606, 334] on div "Post Now Path Created with Sketch." at bounding box center [547, 349] width 199 height 37
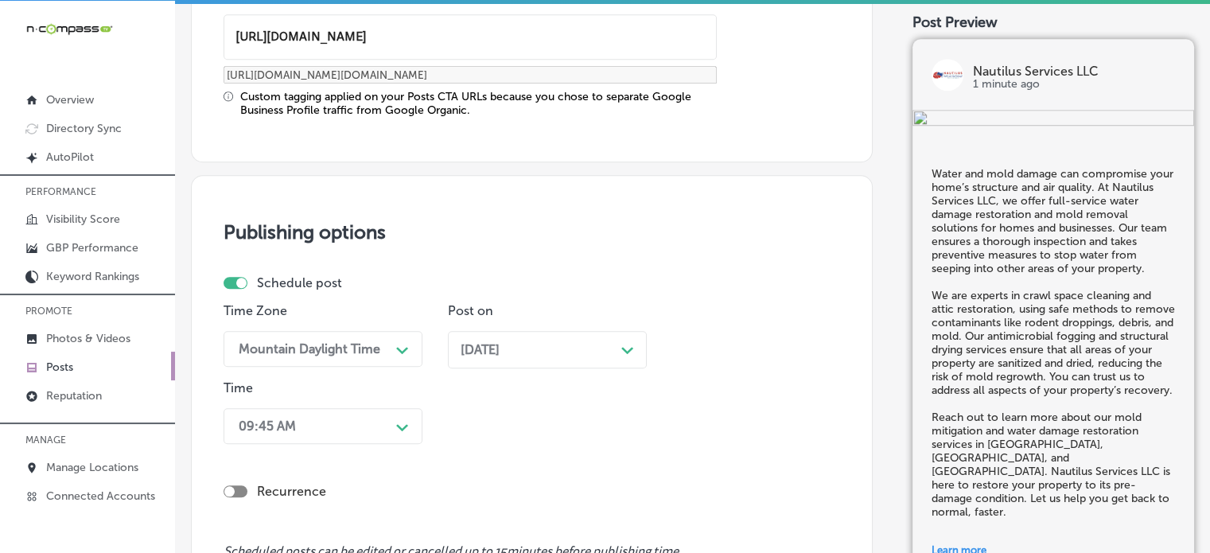
scroll to position [1455, 0]
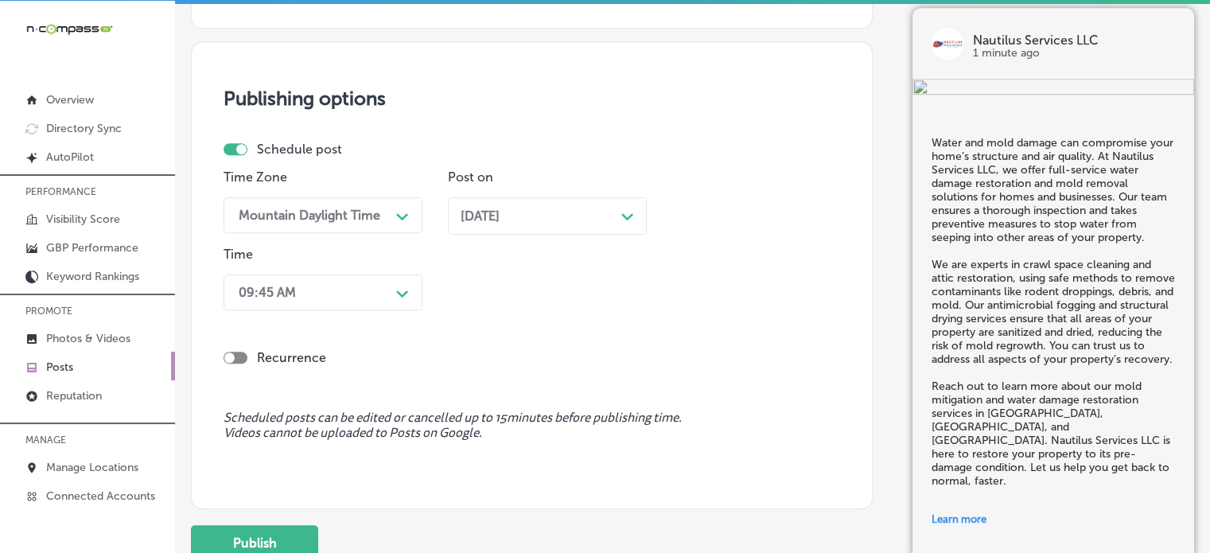
click at [391, 310] on div "09:45 AM Path Created with Sketch." at bounding box center [323, 293] width 199 height 36
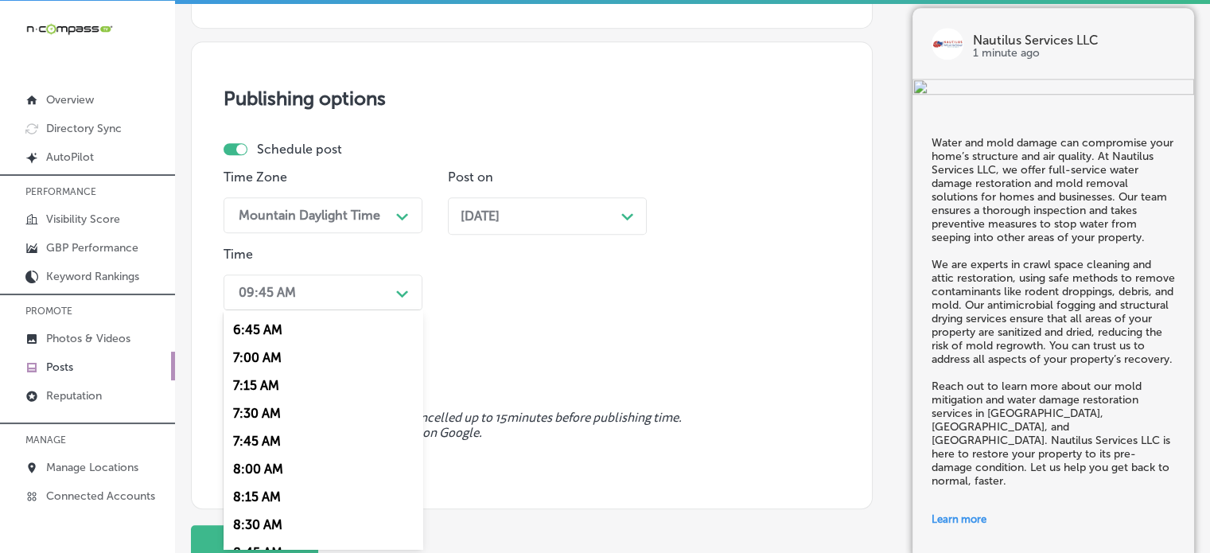
scroll to position [748, 0]
click at [271, 360] on div "7:00 AM" at bounding box center [323, 359] width 199 height 28
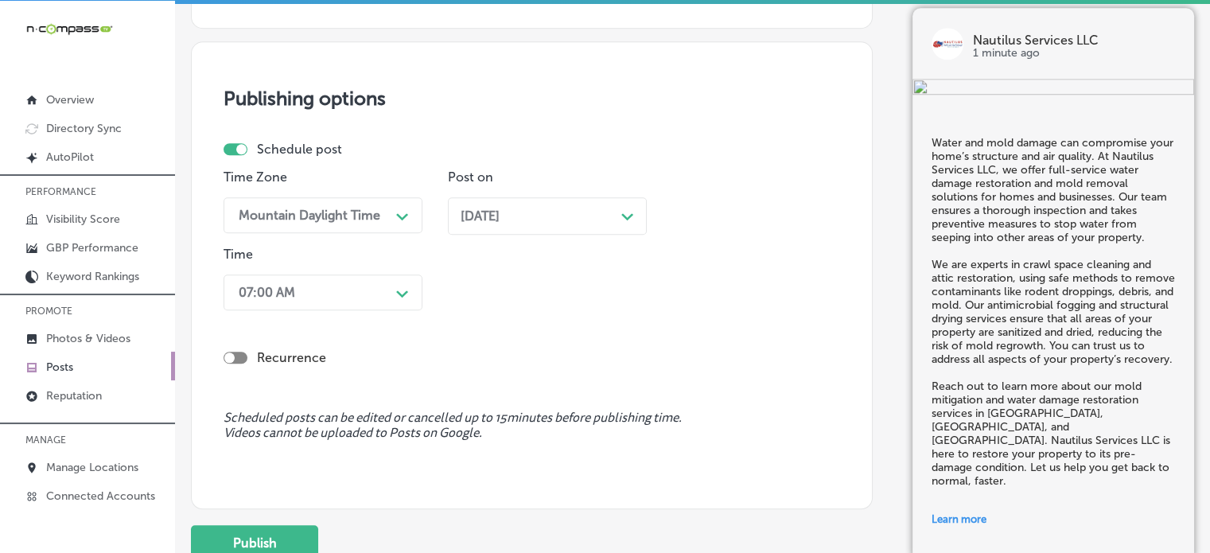
scroll to position [1580, 0]
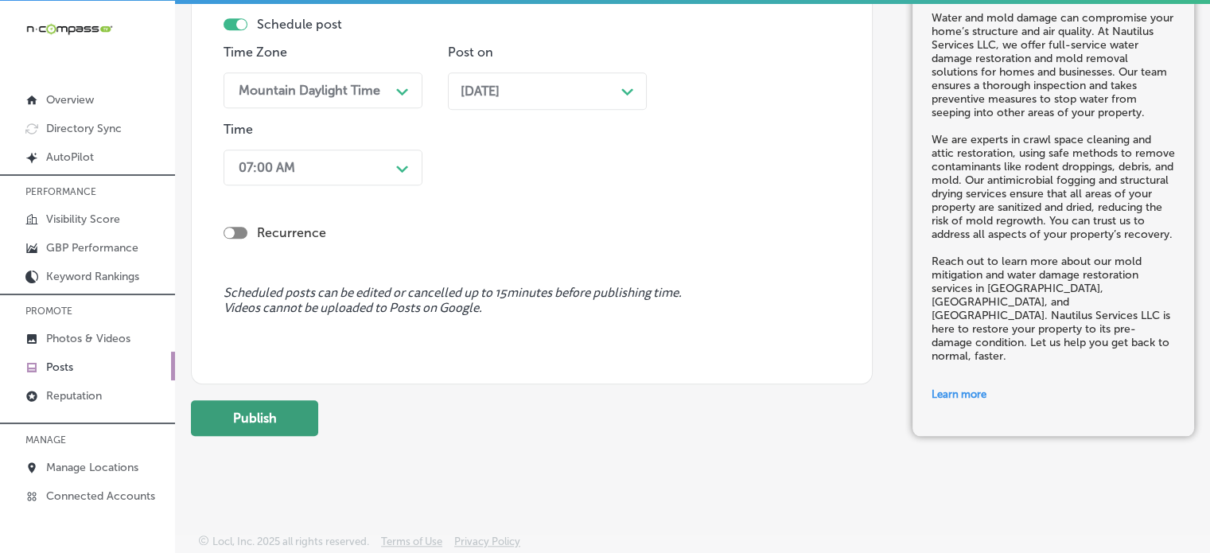
click at [271, 411] on button "Publish" at bounding box center [254, 418] width 127 height 36
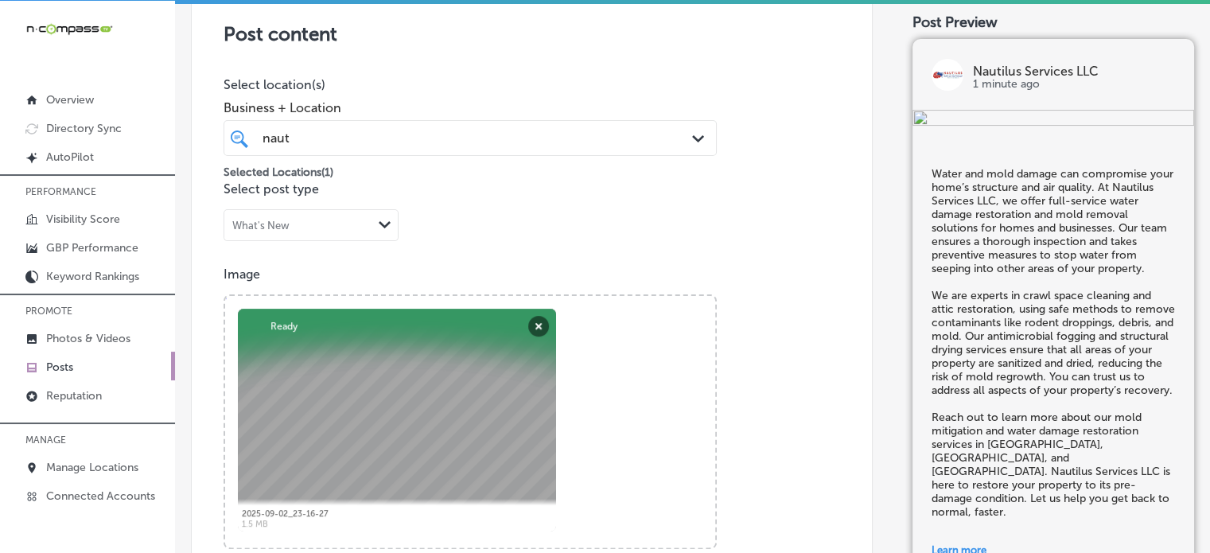
scroll to position [325, 0]
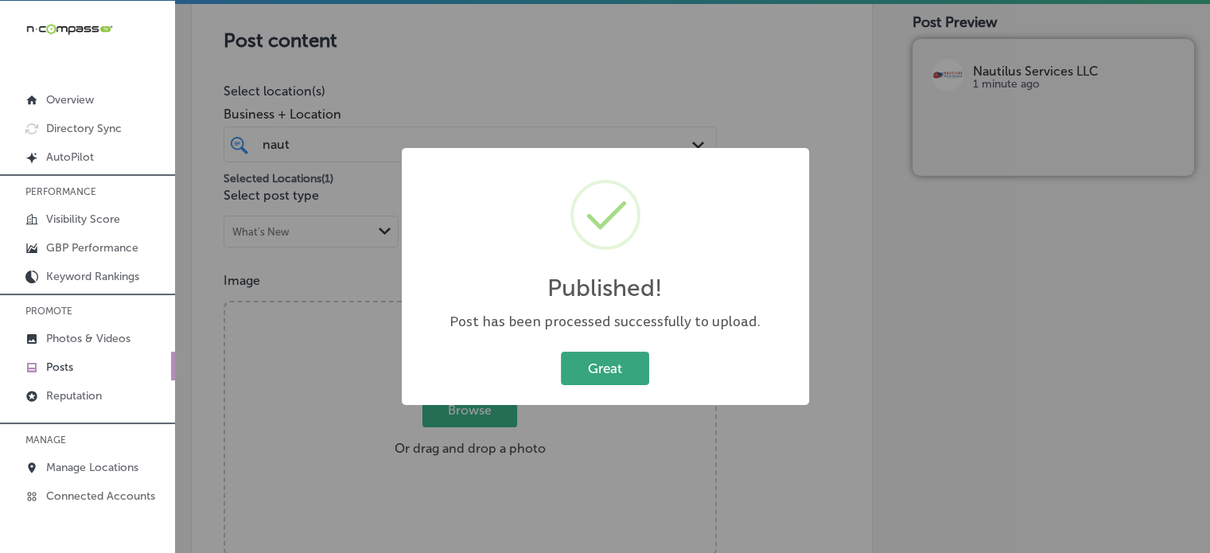
click at [602, 366] on button "Great" at bounding box center [605, 368] width 88 height 33
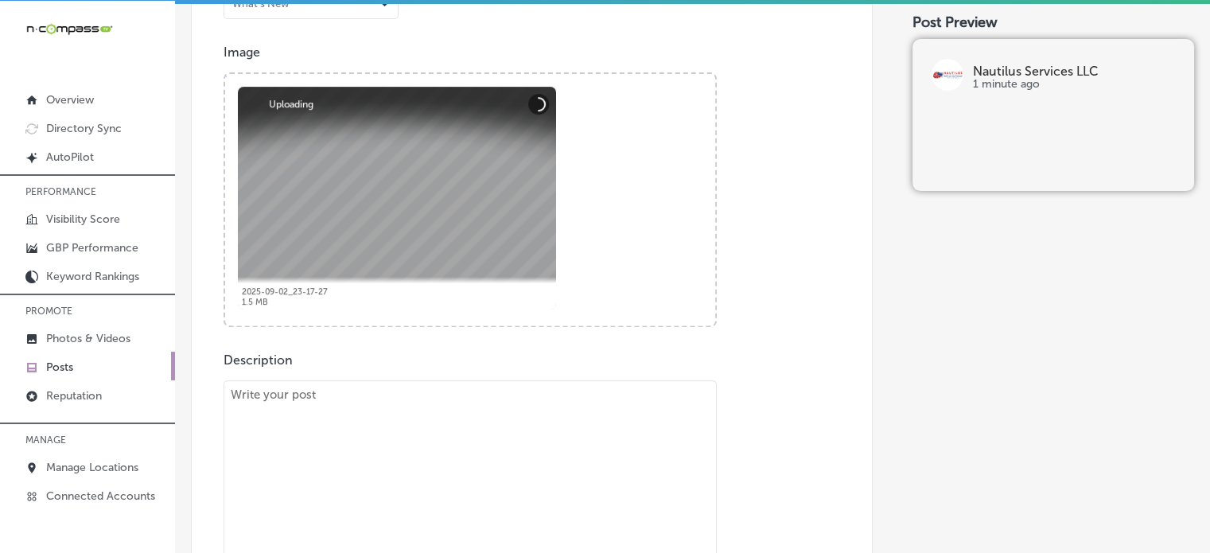
scroll to position [556, 0]
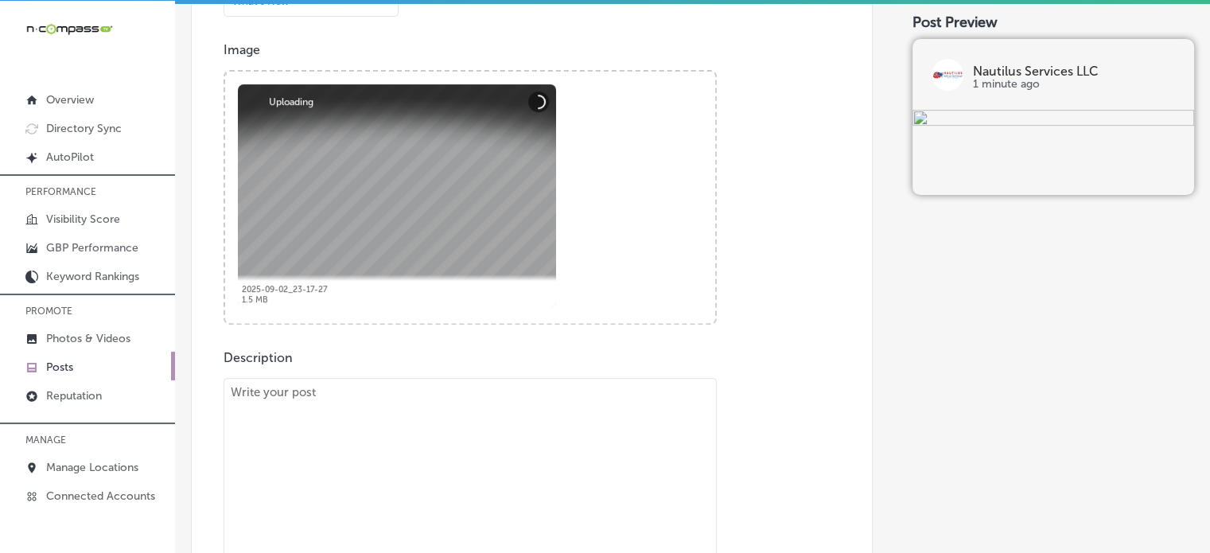
click at [453, 451] on textarea at bounding box center [470, 501] width 493 height 247
paste textarea ""Water damage can quickly escalate and lead to major issues like mold growth, a…"
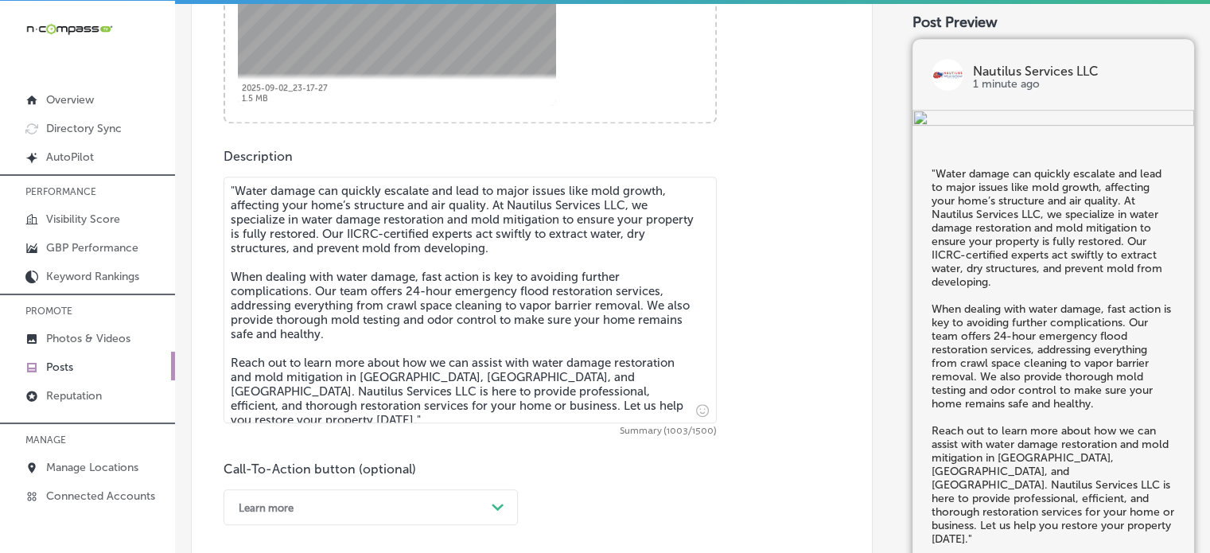
scroll to position [758, 0]
click at [231, 185] on textarea ""Water damage can quickly escalate and lead to major issues like mold growth, a…" at bounding box center [470, 300] width 493 height 247
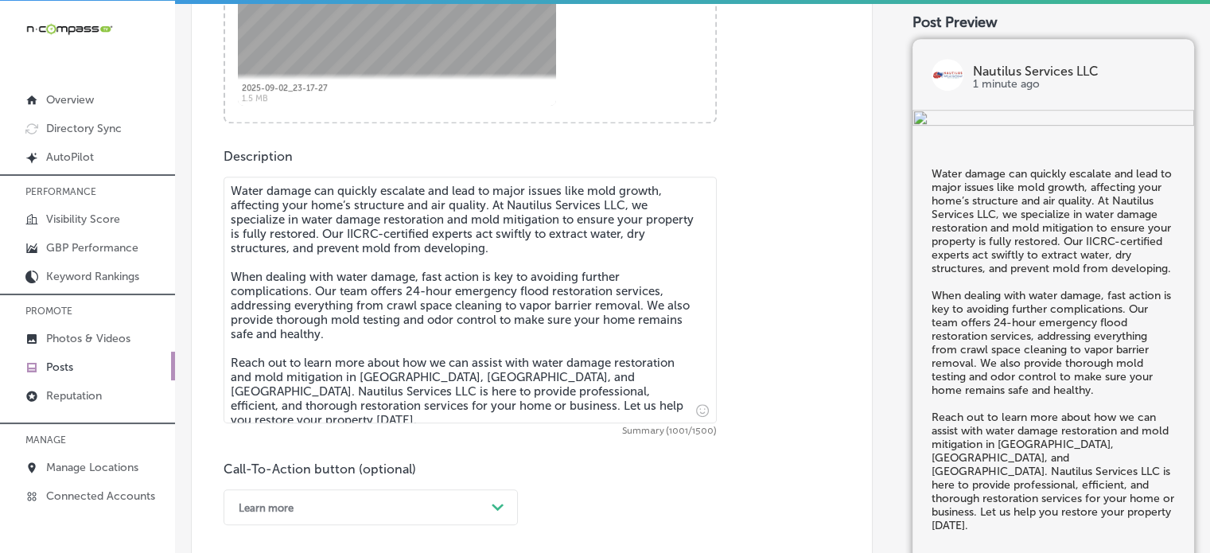
click at [449, 354] on textarea "Water damage can quickly escalate and lead to major issues like mold growth, af…" at bounding box center [470, 300] width 493 height 247
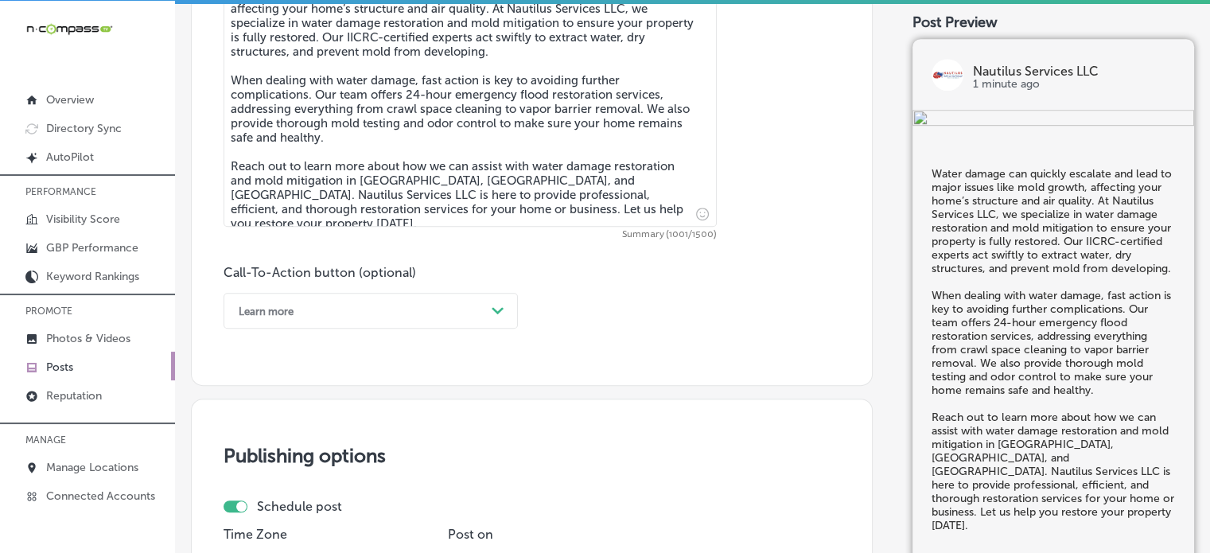
scroll to position [955, 0]
type textarea "Water damage can quickly escalate and lead to major issues like mold growth, af…"
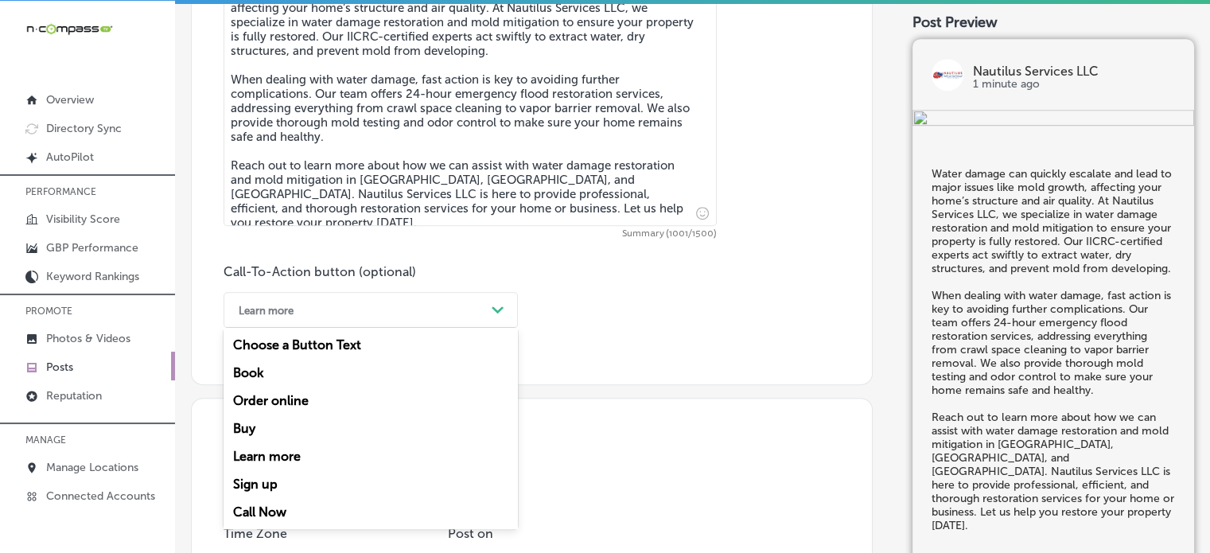
click at [403, 309] on div "Learn more" at bounding box center [358, 310] width 255 height 25
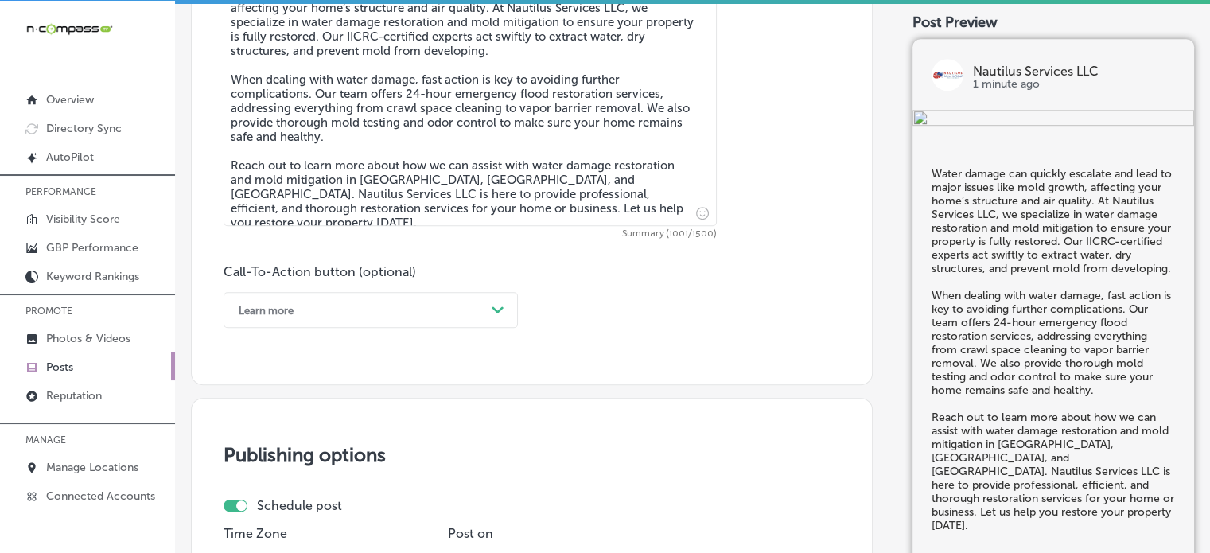
click at [444, 306] on div "Learn more" at bounding box center [358, 310] width 255 height 25
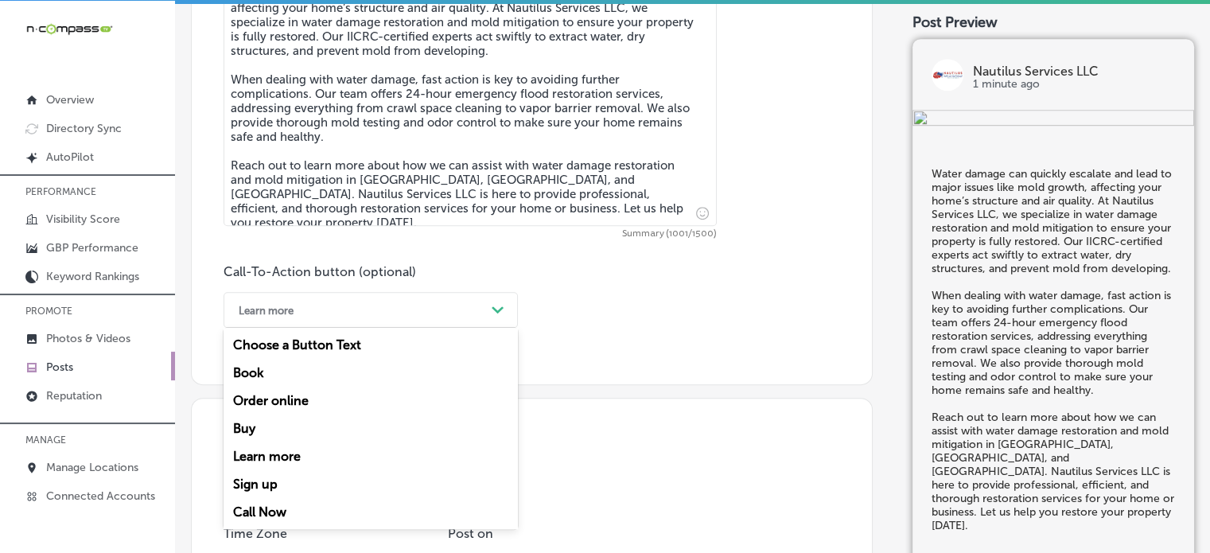
click at [286, 453] on div "Learn more" at bounding box center [371, 456] width 294 height 28
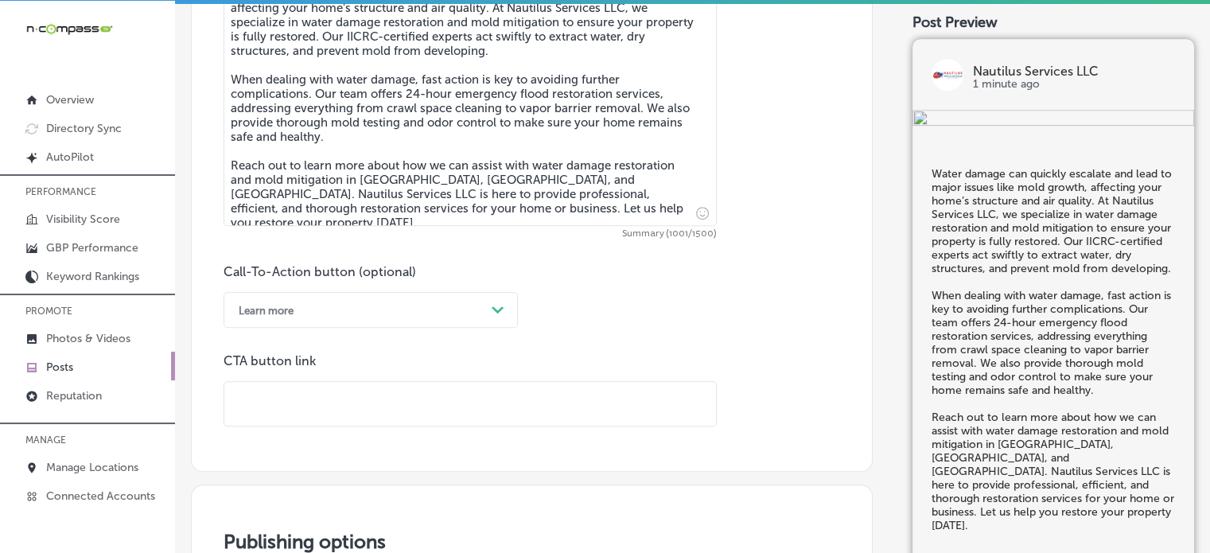
click at [323, 423] on input "text" at bounding box center [470, 404] width 492 height 44
paste input ""Water damage can quickly escalate and lead to major issues like mold growth, a…"
type input ""Water damage can quickly escalate and lead to major issues like mold growth, a…"
click at [468, 406] on input "text" at bounding box center [470, 404] width 492 height 44
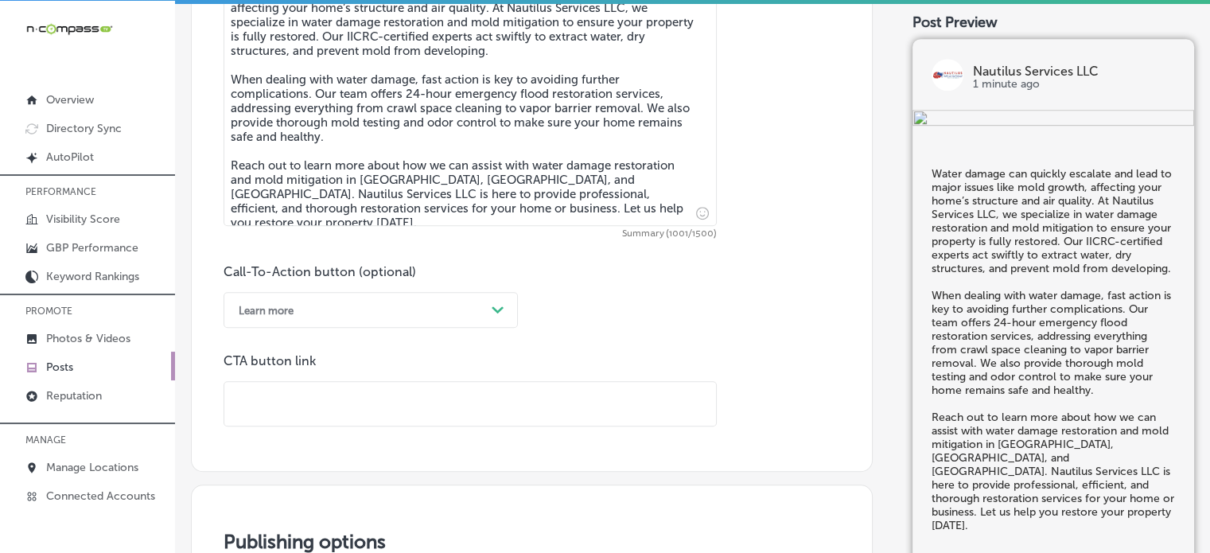
paste input "https://nautilusservicesllc.com/"
type input "https://nautilusservicesllc.com/"
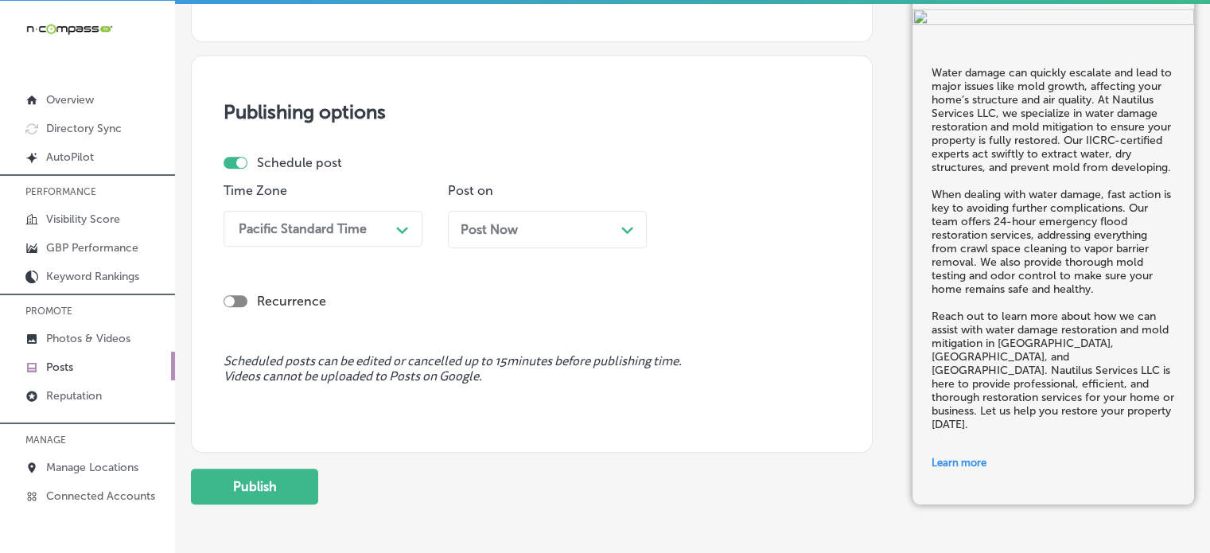
scroll to position [1448, 0]
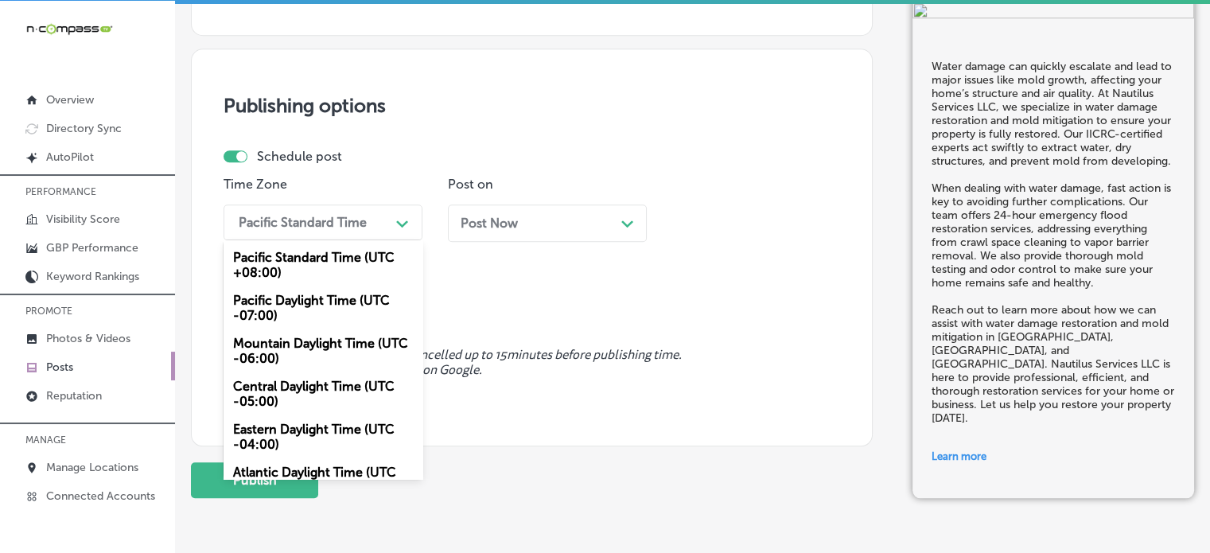
click at [338, 228] on div "Pacific Standard Time" at bounding box center [310, 222] width 159 height 28
click at [306, 353] on div "Mountain Daylight Time (UTC -06:00)" at bounding box center [323, 350] width 199 height 43
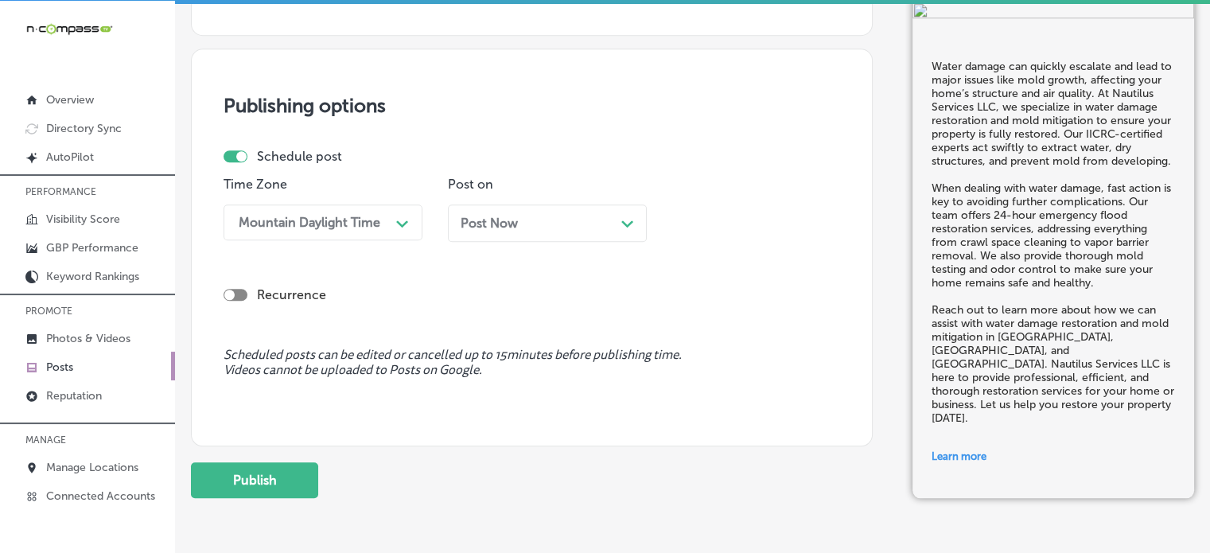
click at [580, 216] on div "Post Now Path Created with Sketch." at bounding box center [547, 223] width 173 height 15
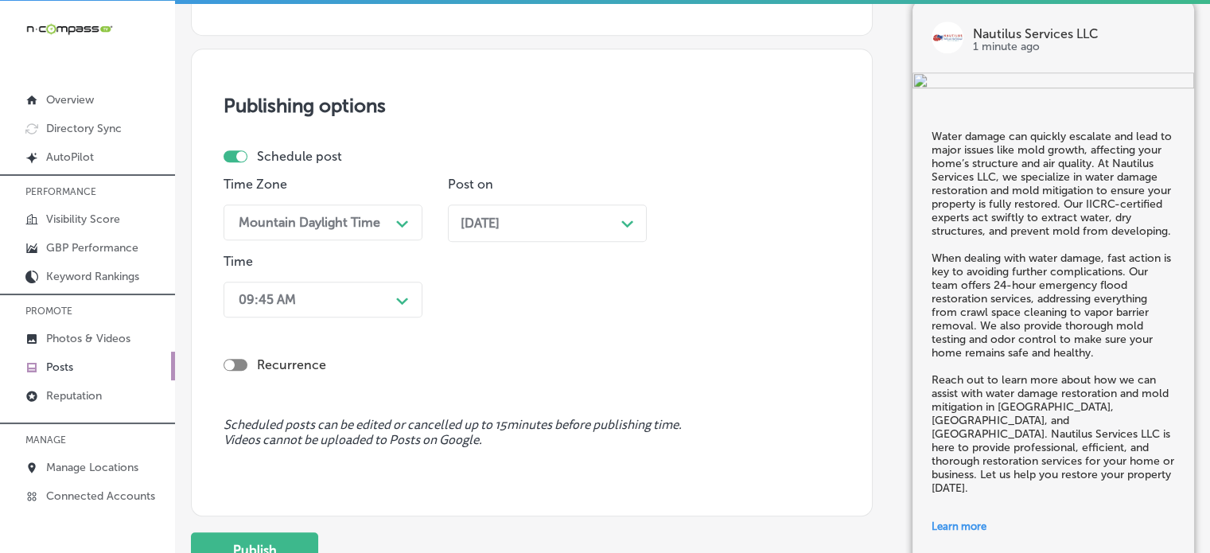
scroll to position [1455, 0]
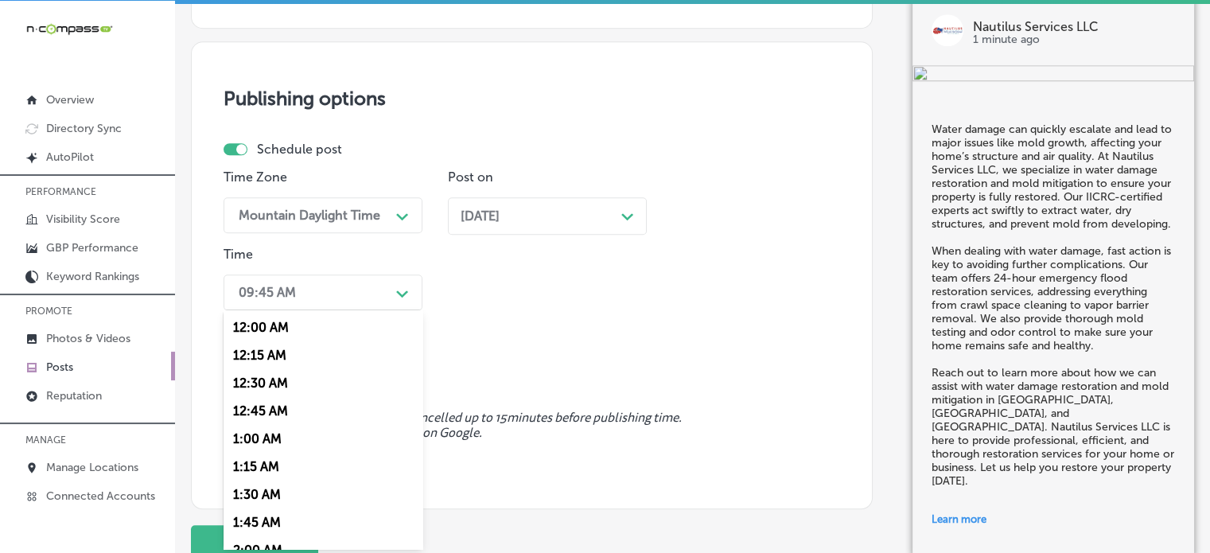
click at [369, 283] on div "09:45 AM" at bounding box center [310, 292] width 159 height 28
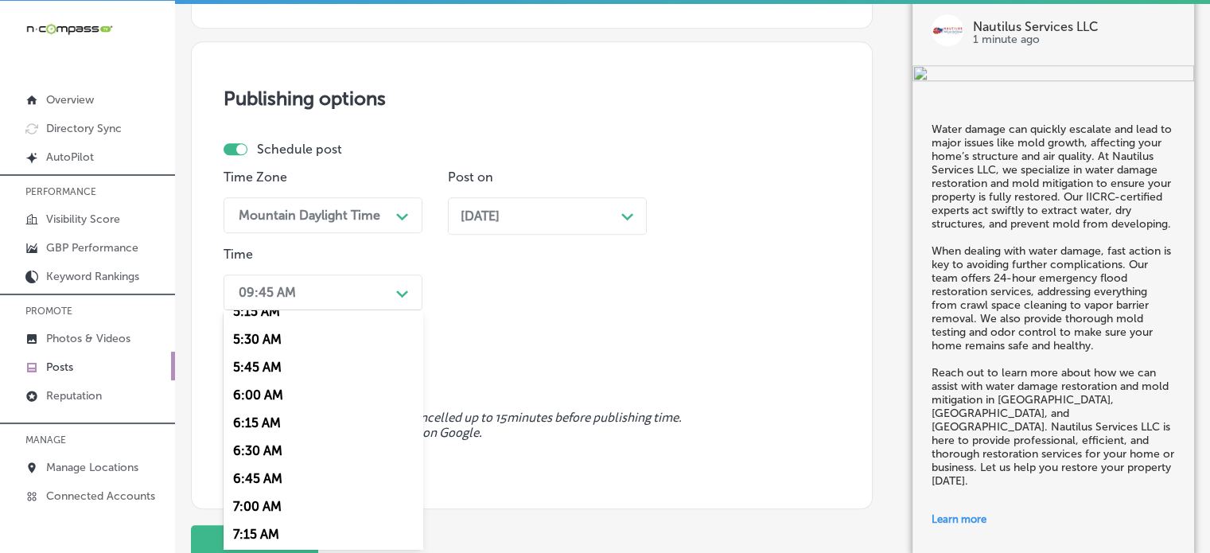
scroll to position [605, 0]
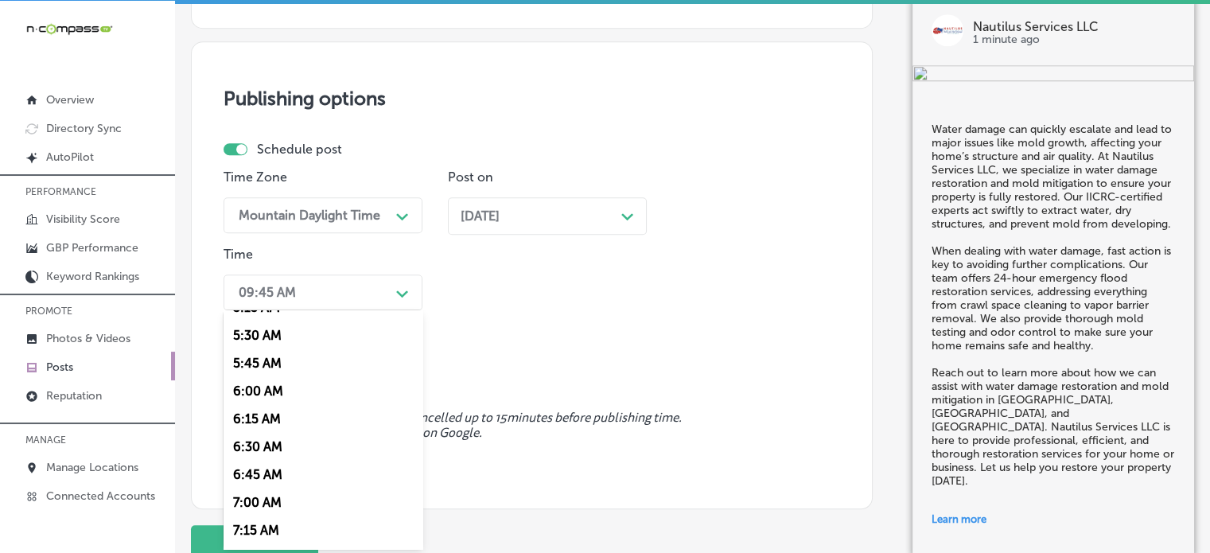
click at [251, 498] on div "7:00 AM" at bounding box center [323, 503] width 199 height 28
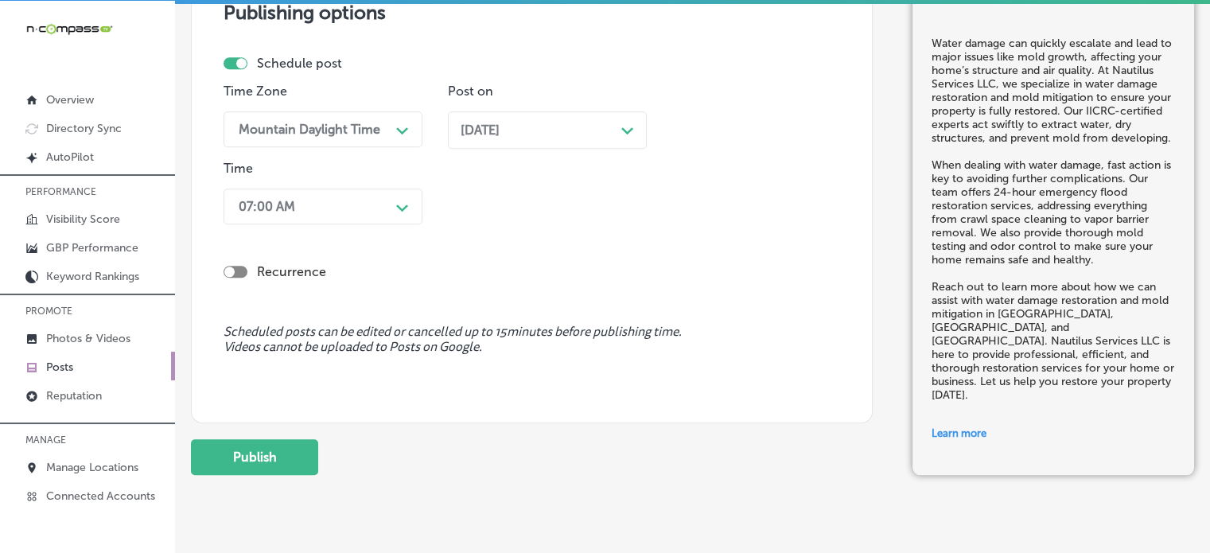
scroll to position [1542, 0]
click at [290, 454] on button "Publish" at bounding box center [254, 456] width 127 height 36
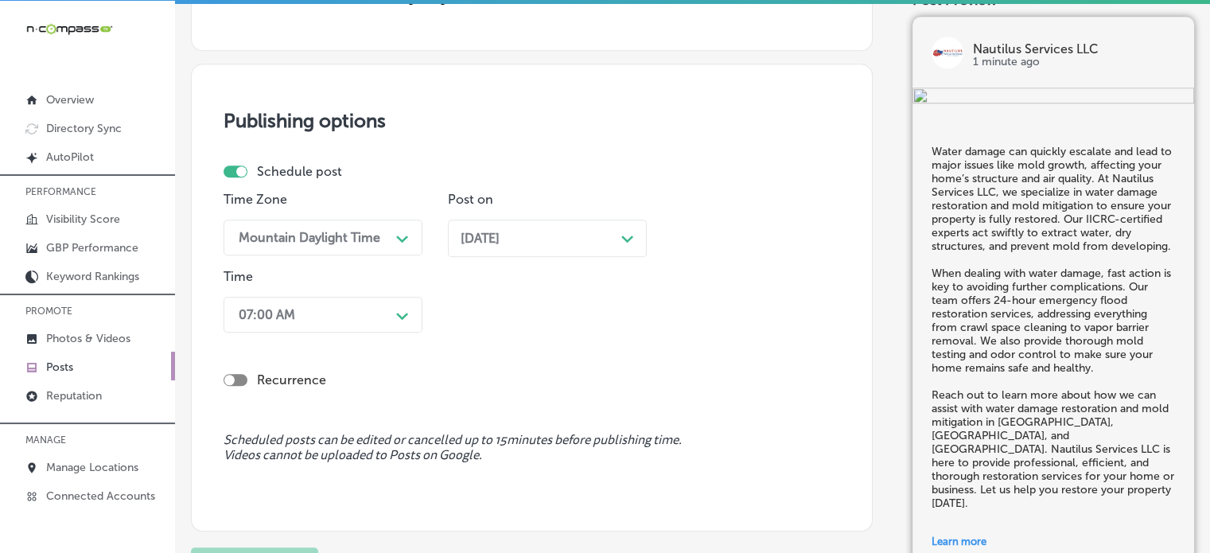
scroll to position [1367, 0]
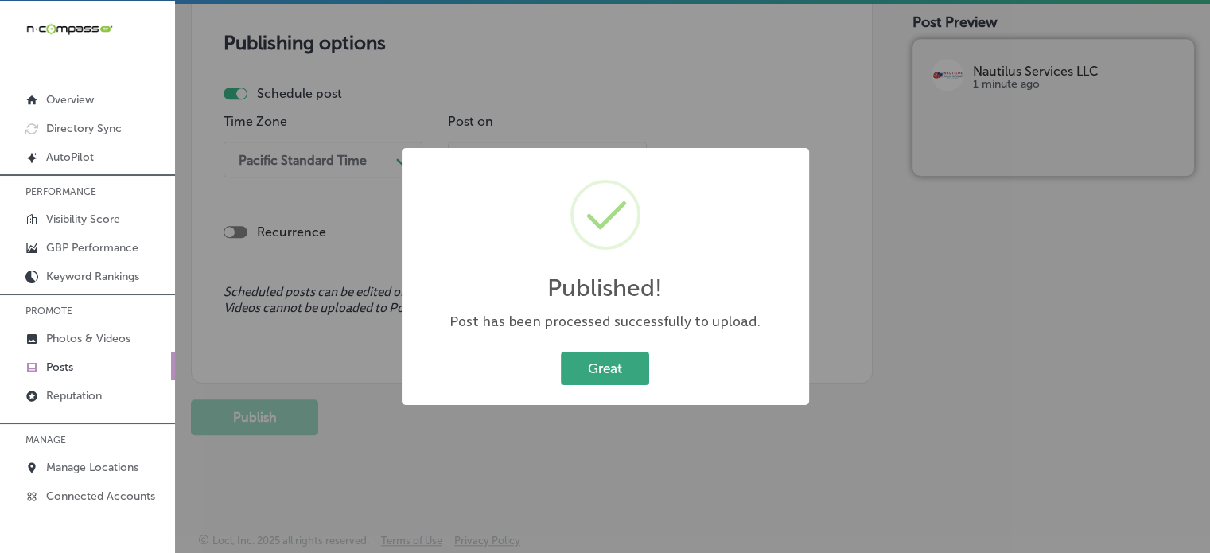
click at [607, 371] on button "Great" at bounding box center [605, 368] width 88 height 33
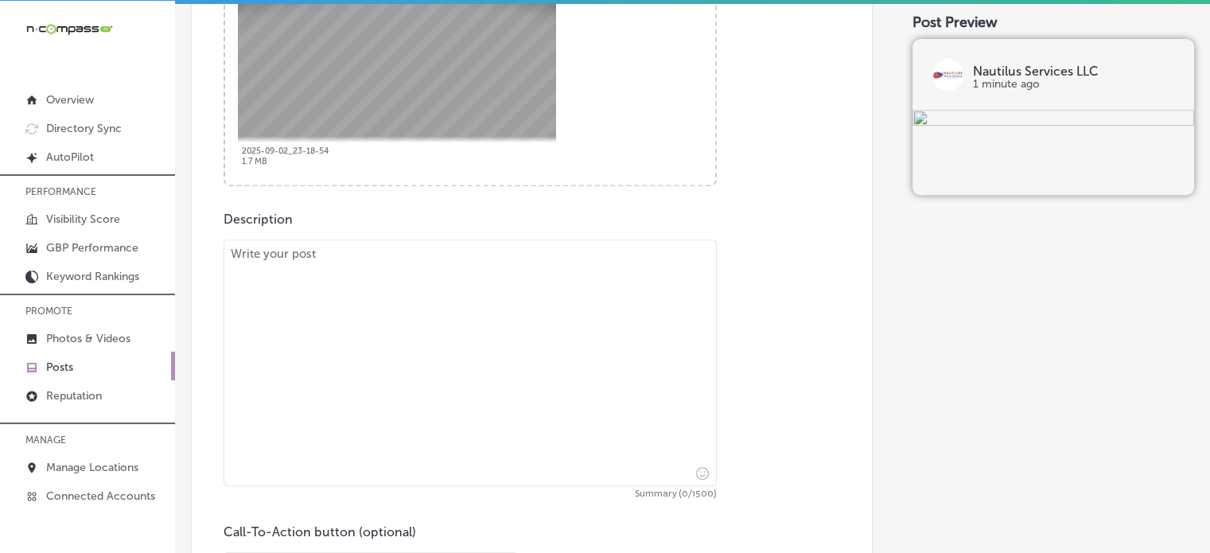
scroll to position [703, 0]
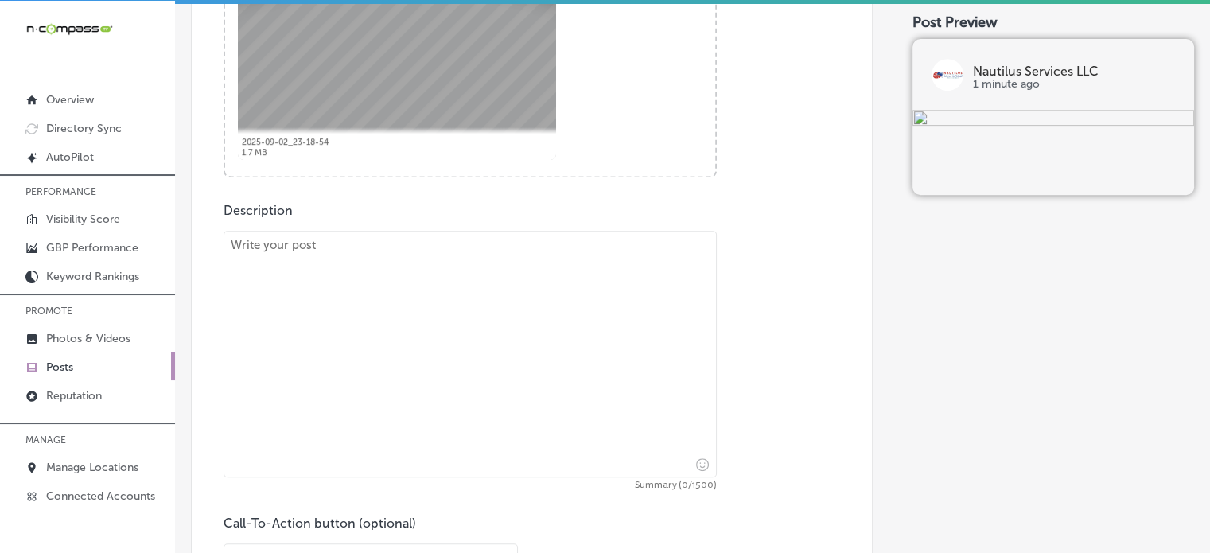
click at [497, 366] on textarea at bounding box center [470, 354] width 493 height 247
paste textarea ""Crawl spaces and attics are prime areas for mold growth, and neglected spaces …"
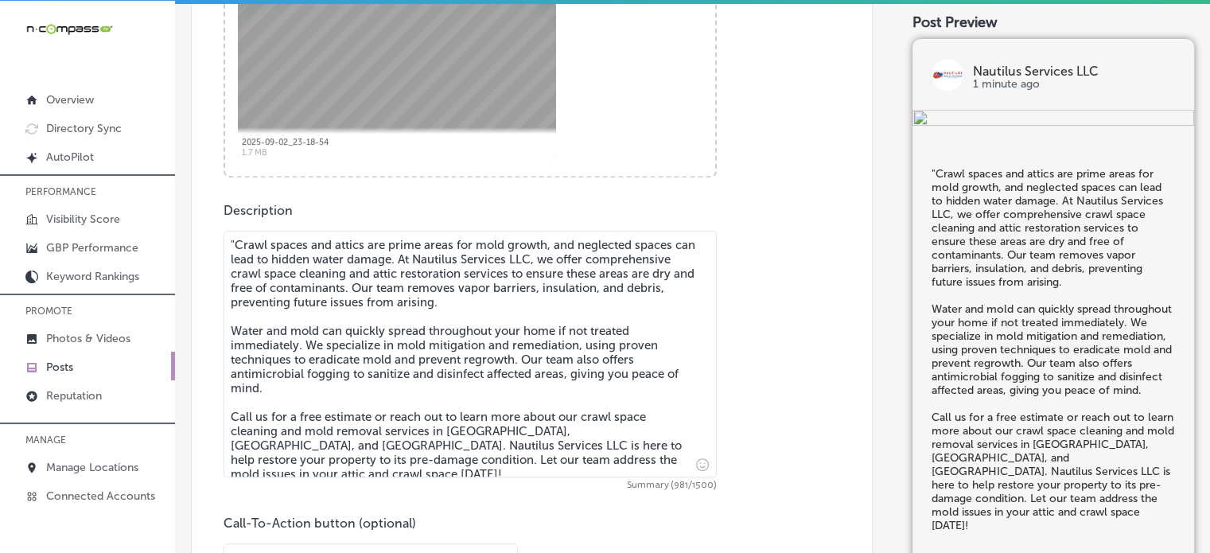
click at [237, 246] on textarea ""Crawl spaces and attics are prime areas for mold growth, and neglected spaces …" at bounding box center [470, 354] width 493 height 247
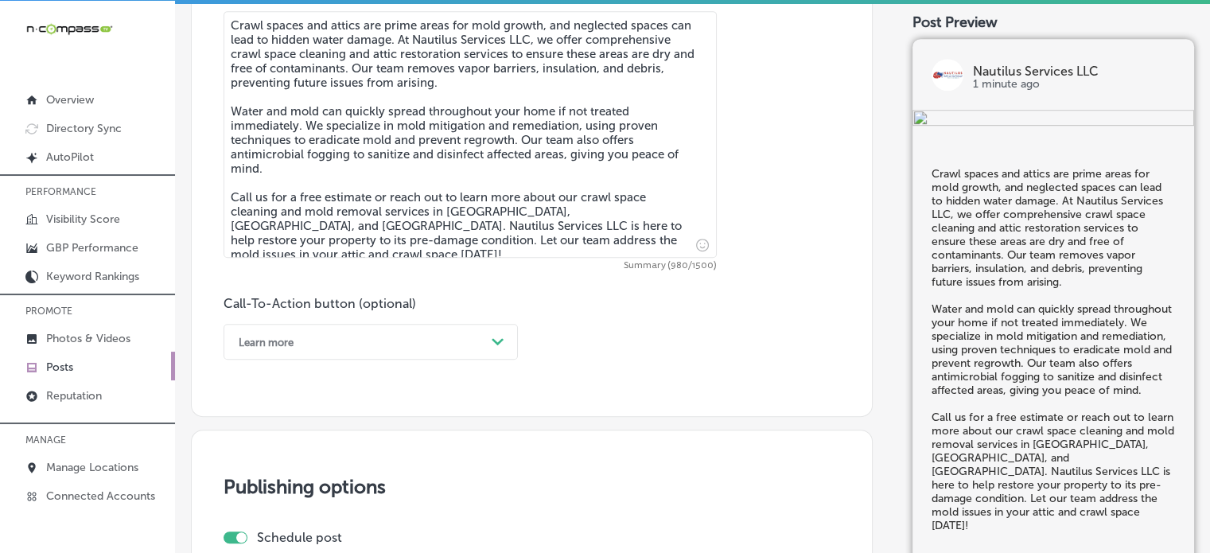
scroll to position [940, 0]
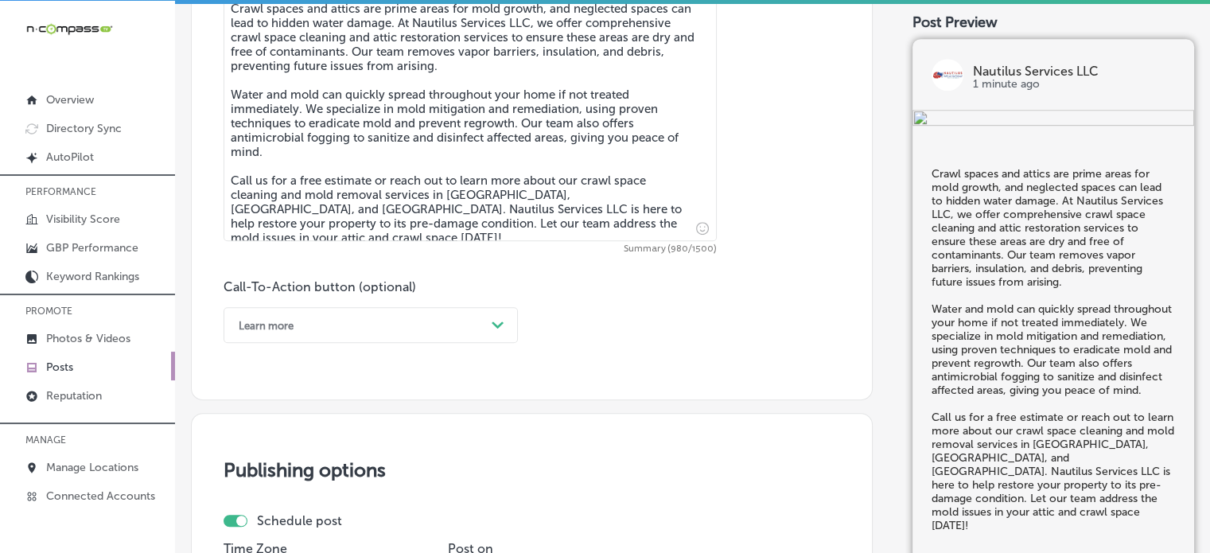
type textarea "Crawl spaces and attics are prime areas for mold growth, and neglected spaces c…"
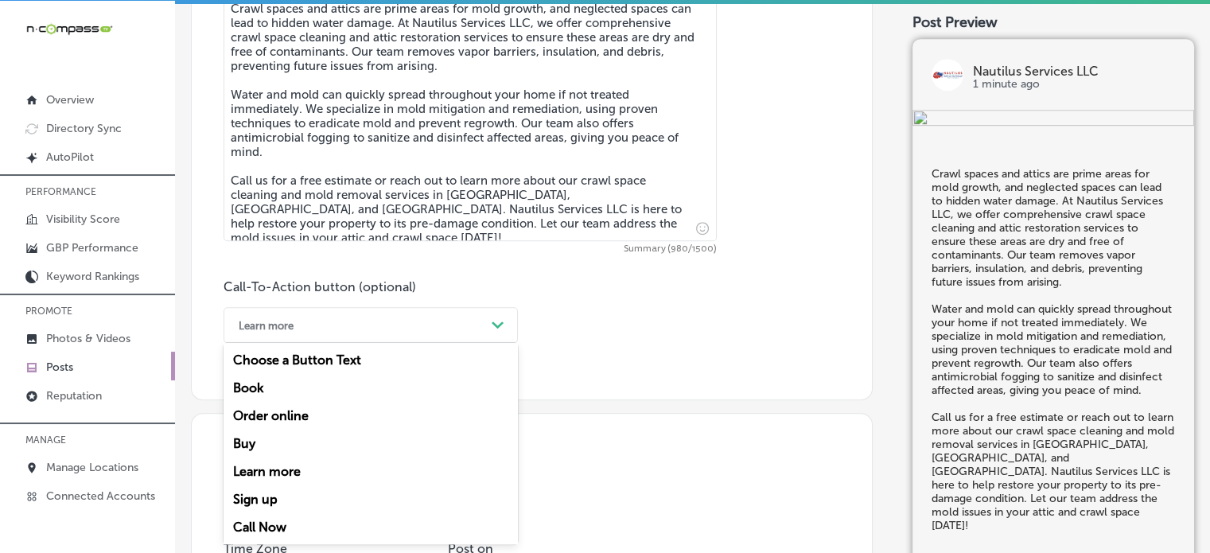
click at [384, 337] on div "Learn more Path Created with Sketch." at bounding box center [371, 325] width 294 height 36
click at [276, 518] on div "Call Now" at bounding box center [371, 527] width 294 height 28
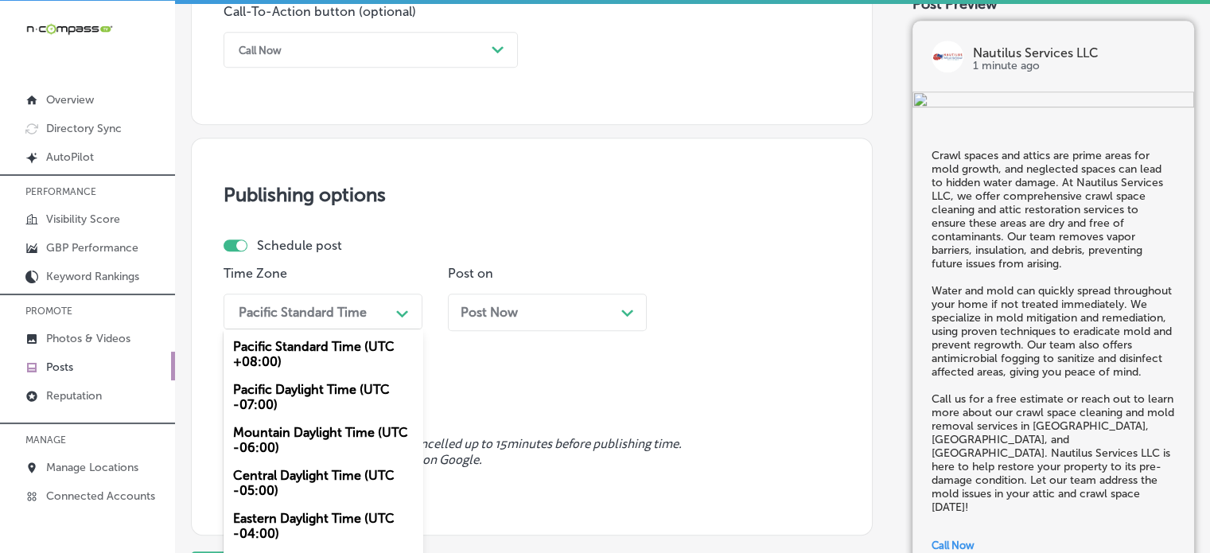
scroll to position [1235, 0]
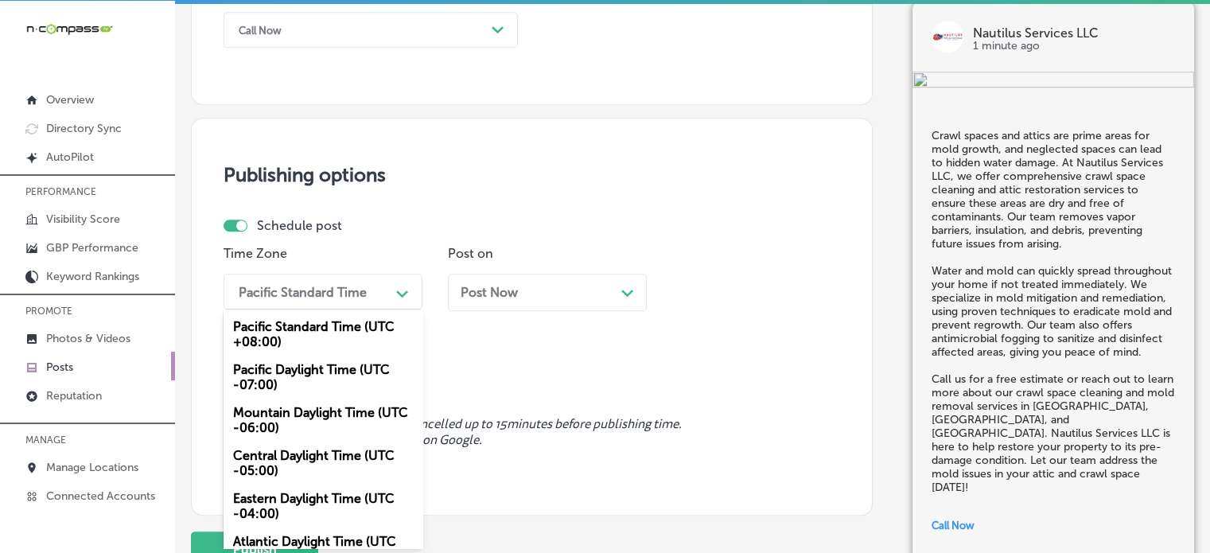
click at [328, 310] on div "option Mountain Daylight Time (UTC -06:00), selected. option Pacific Standard T…" at bounding box center [323, 292] width 199 height 36
click at [330, 403] on div "Mountain Daylight Time (UTC -06:00)" at bounding box center [323, 420] width 199 height 43
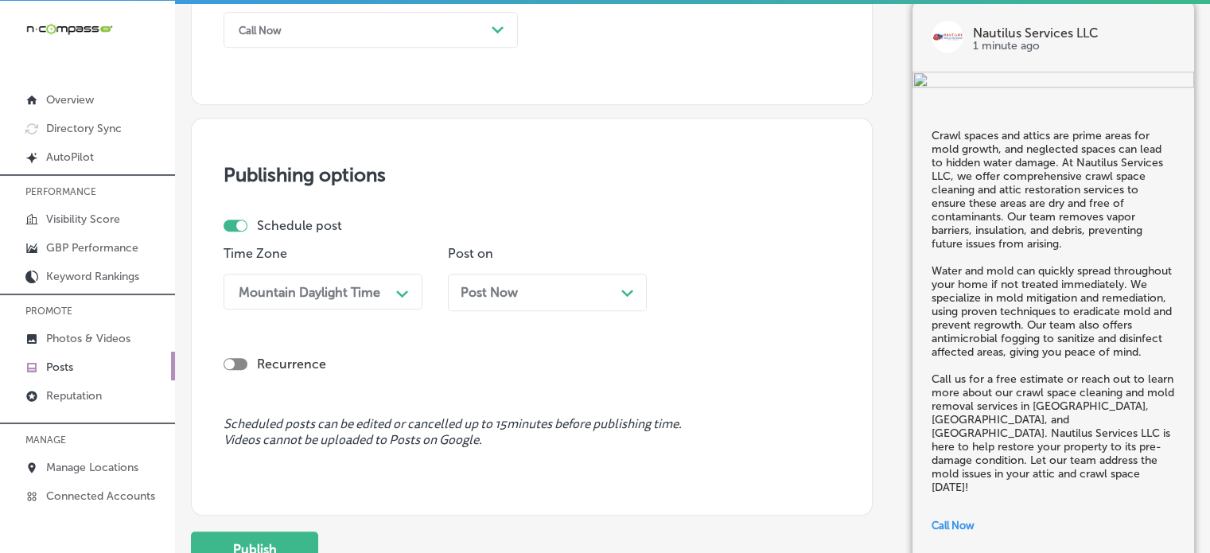
click at [512, 300] on div "Post Now Path Created with Sketch." at bounding box center [547, 292] width 199 height 37
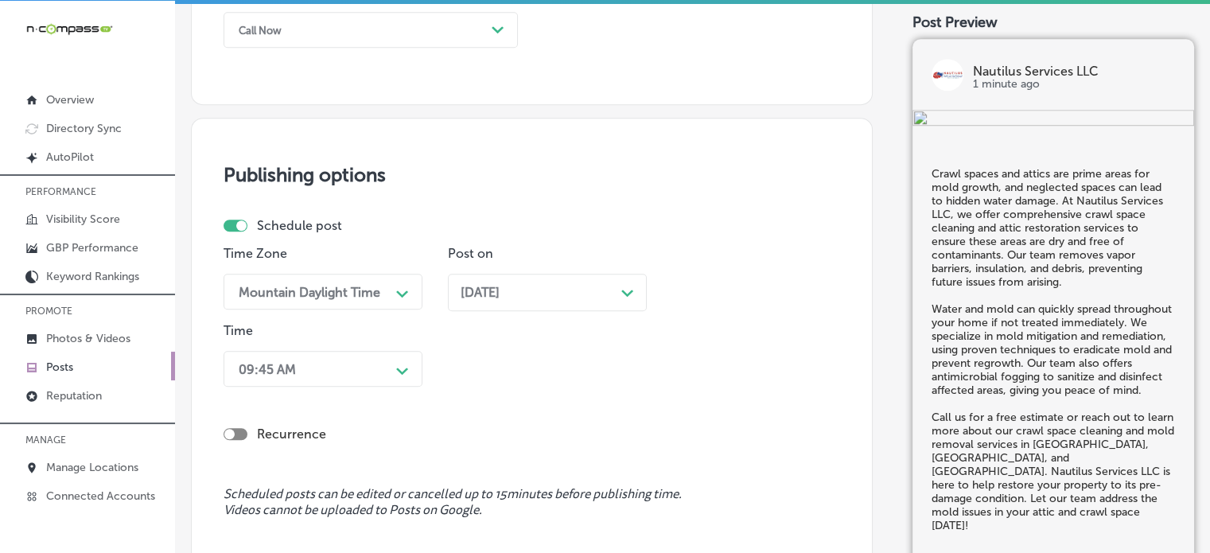
scroll to position [1312, 0]
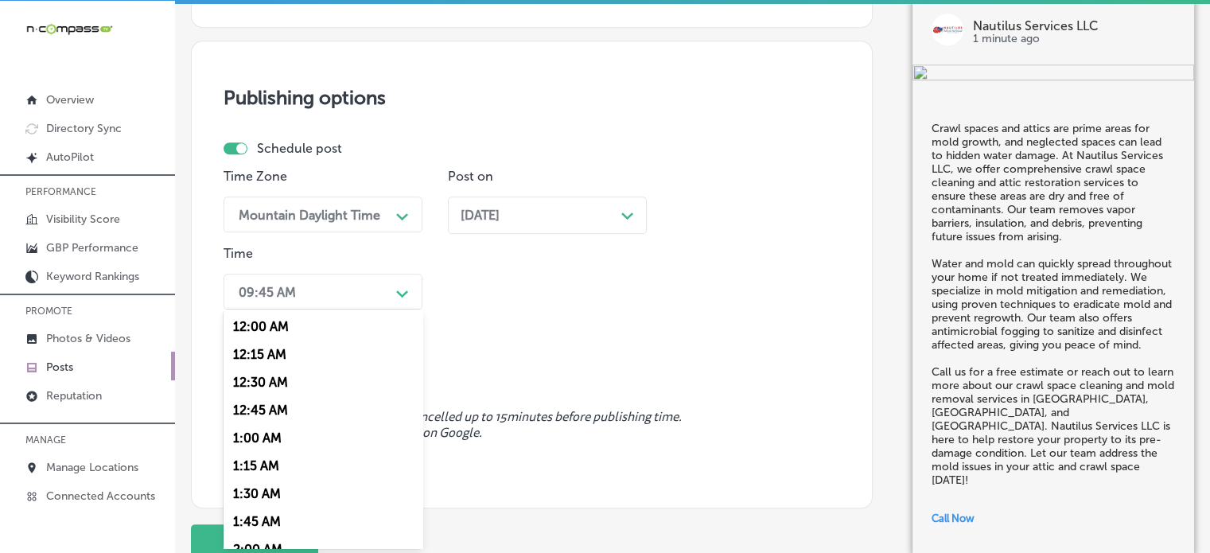
click at [380, 310] on div "option 7:00 AM, selected. option 12:15 AM focused, 2 of 96. 96 results availabl…" at bounding box center [323, 292] width 199 height 36
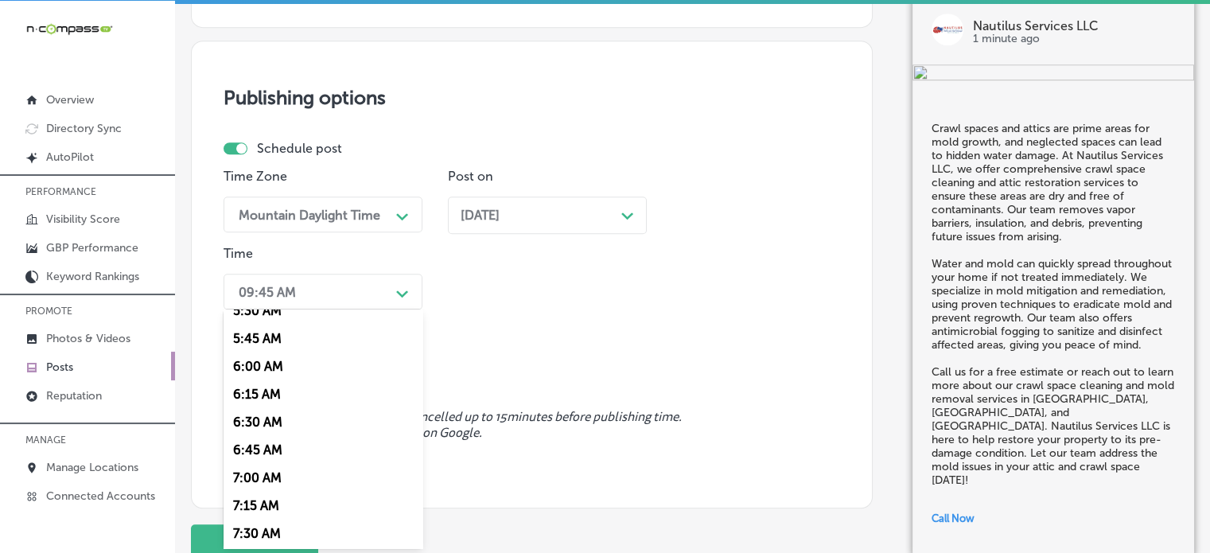
scroll to position [629, 0]
click at [258, 477] on div "7:00 AM" at bounding box center [323, 477] width 199 height 28
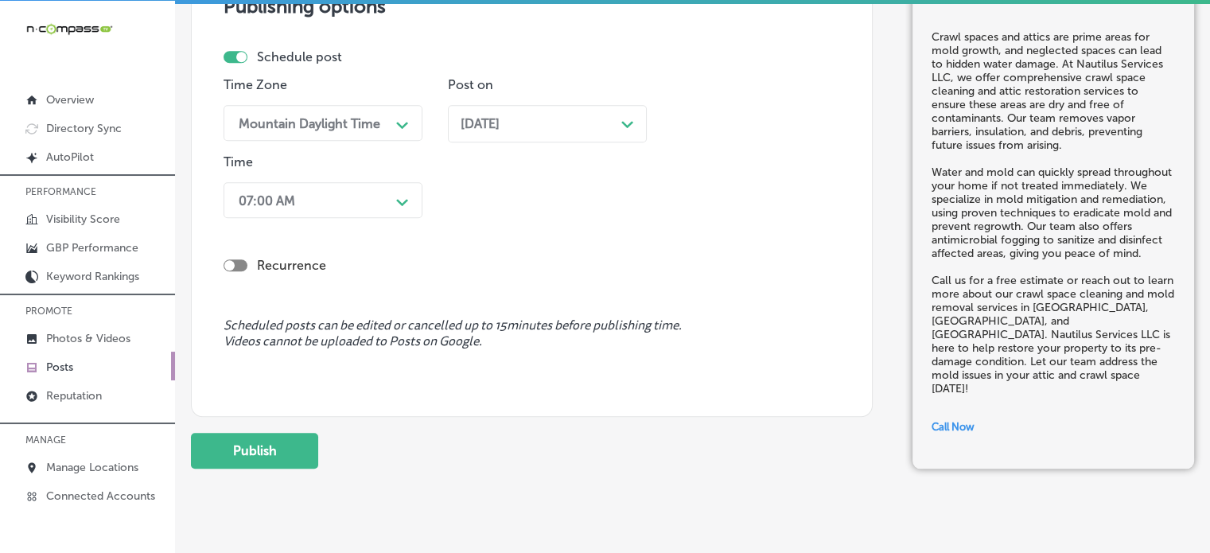
scroll to position [1424, 0]
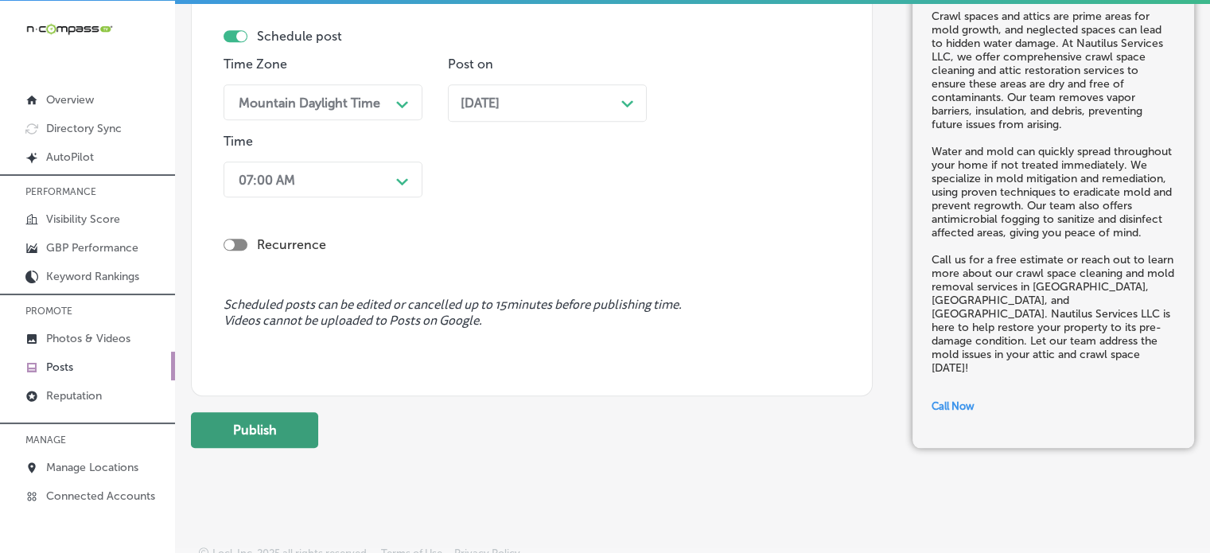
click at [270, 434] on button "Publish" at bounding box center [254, 430] width 127 height 36
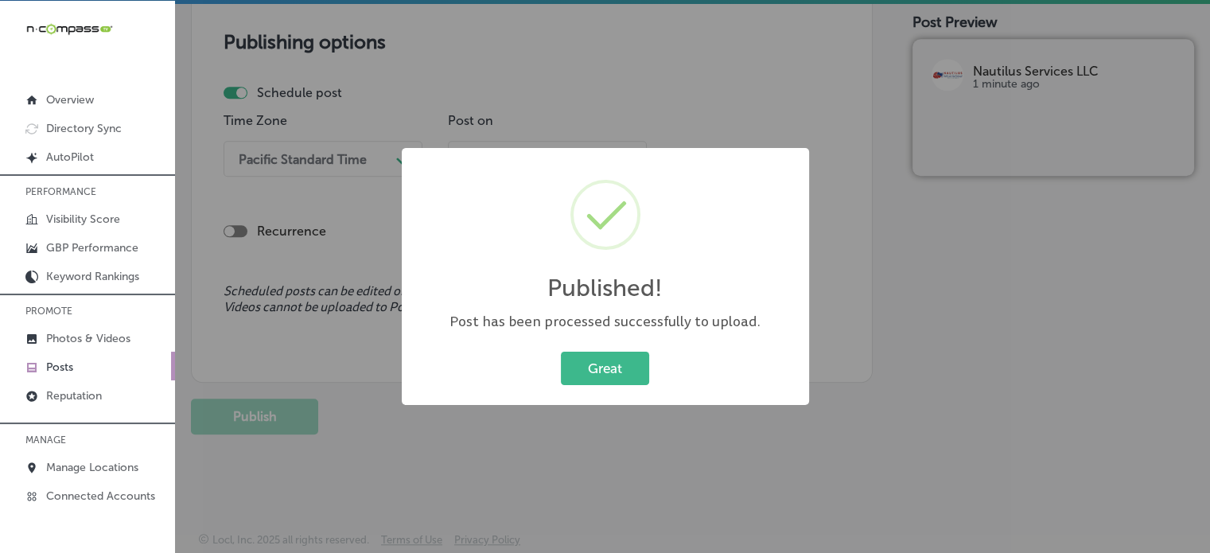
scroll to position [1367, 0]
click at [571, 379] on button "Great" at bounding box center [605, 368] width 88 height 33
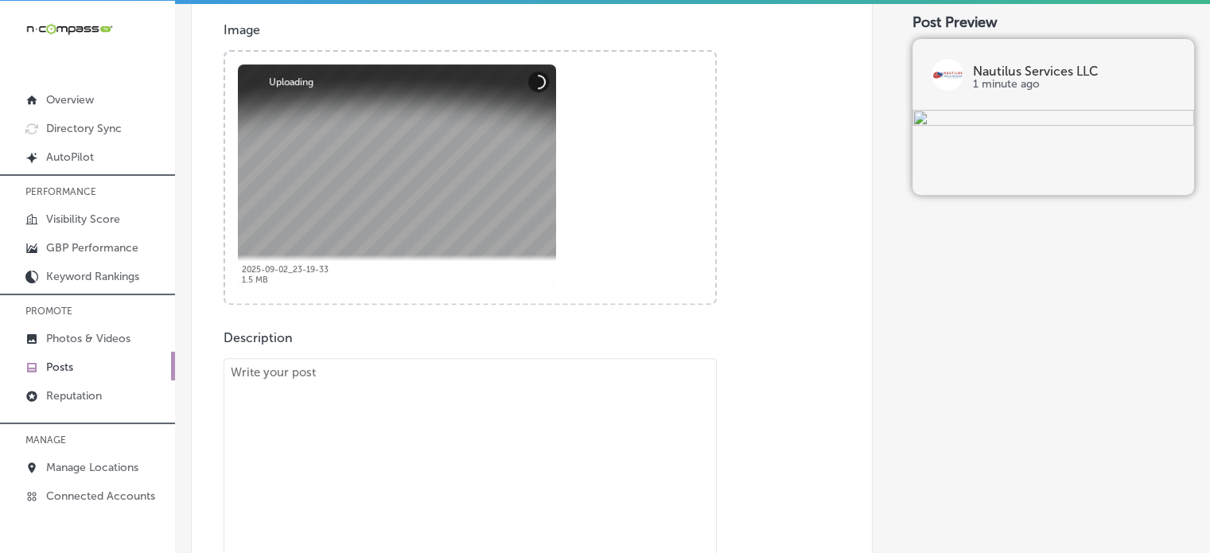
scroll to position [578, 0]
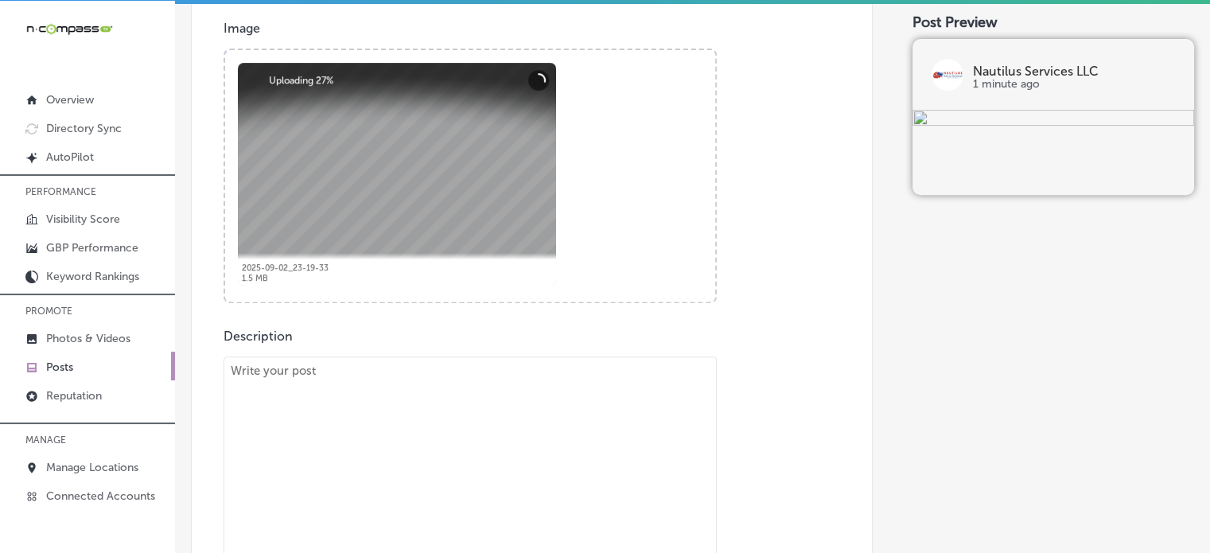
click at [525, 414] on textarea at bounding box center [470, 479] width 493 height 247
paste textarea ""Water and mold damage can compromise the safety and integrity of your home, bu…"
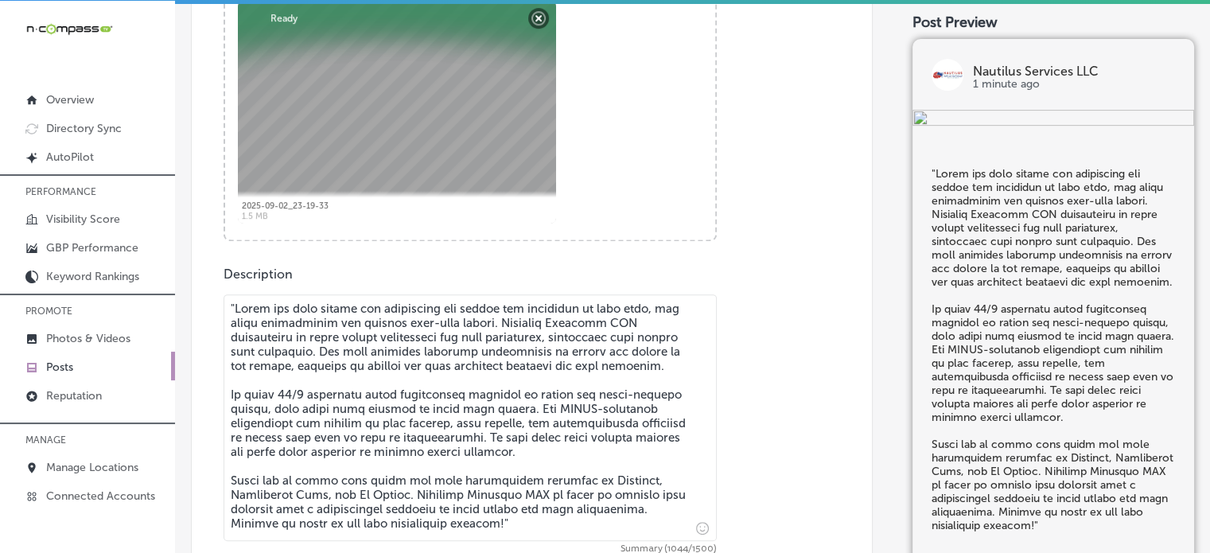
scroll to position [640, 0]
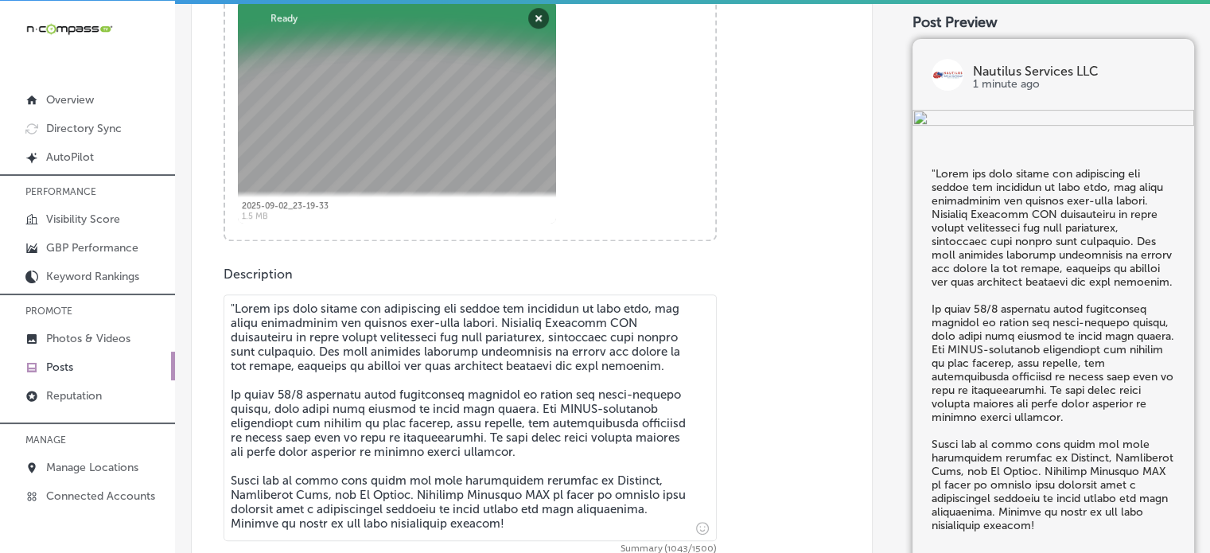
click at [237, 303] on textarea at bounding box center [470, 417] width 493 height 247
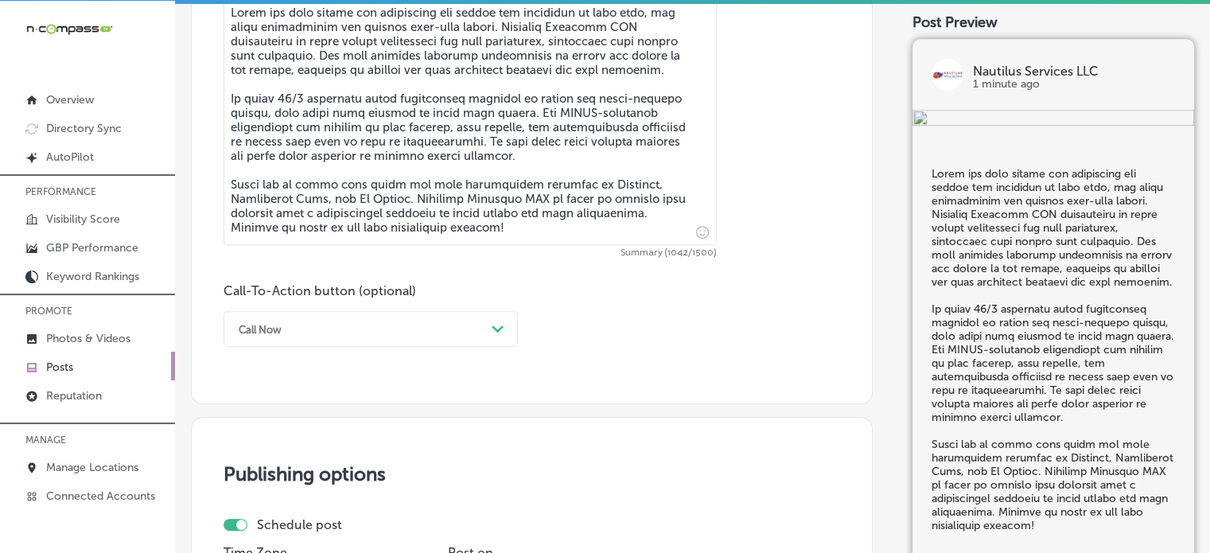
scroll to position [936, 0]
type textarea "Water and mold damage can compromise the safety and integrity of your home, but…"
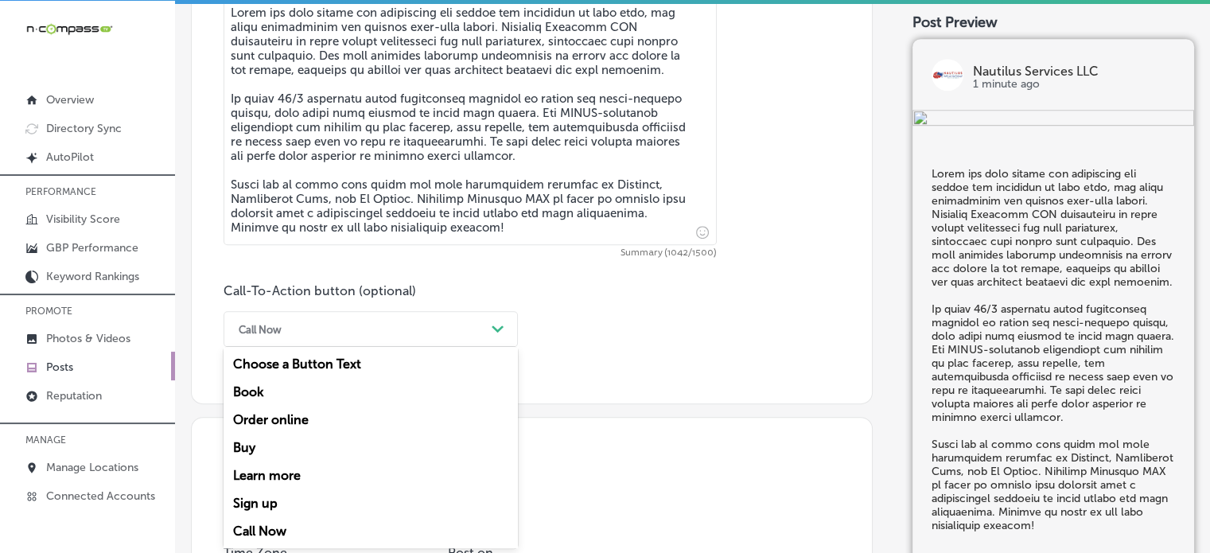
click at [423, 336] on div "Call Now" at bounding box center [358, 329] width 255 height 25
click at [433, 317] on div "Call Now" at bounding box center [358, 329] width 255 height 25
click at [285, 473] on div "Learn more" at bounding box center [371, 476] width 294 height 28
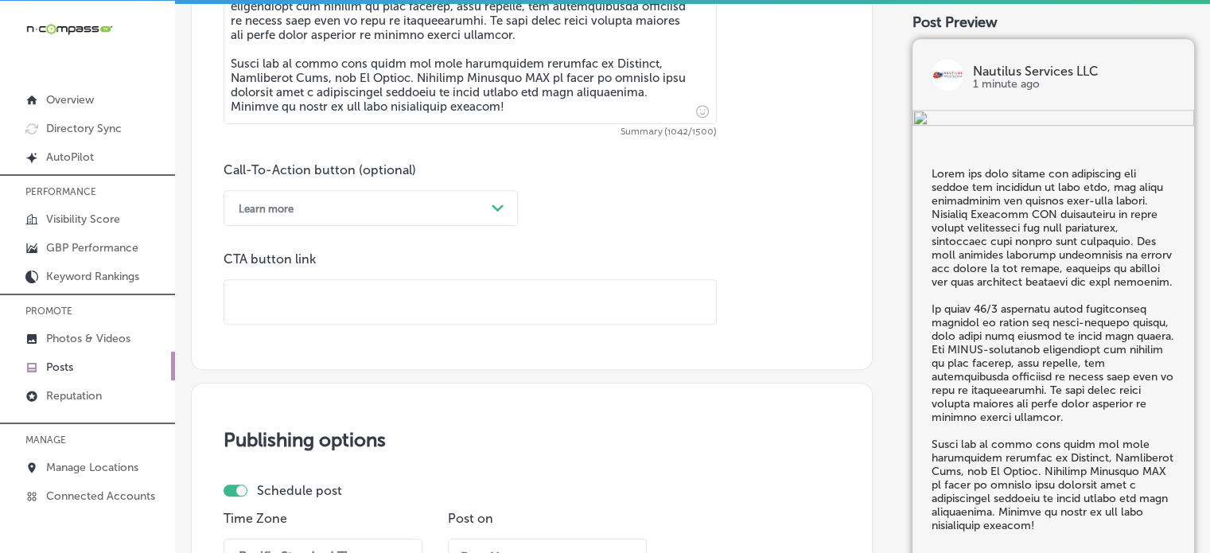
scroll to position [1057, 0]
click at [461, 290] on input "text" at bounding box center [470, 302] width 492 height 44
paste input "https://nautilusservicesllc.com/"
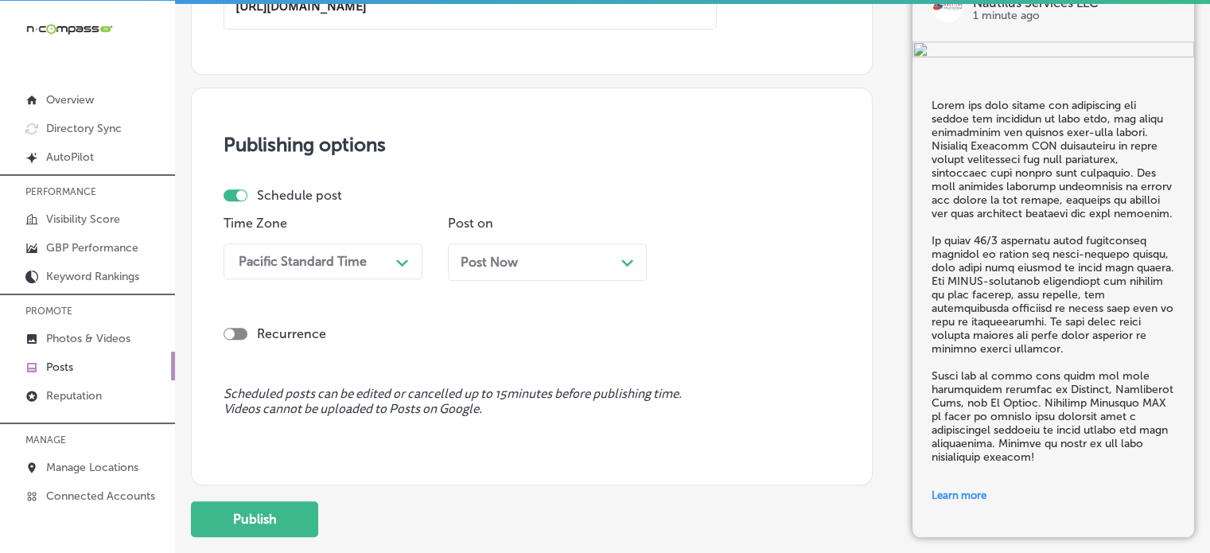
scroll to position [1378, 0]
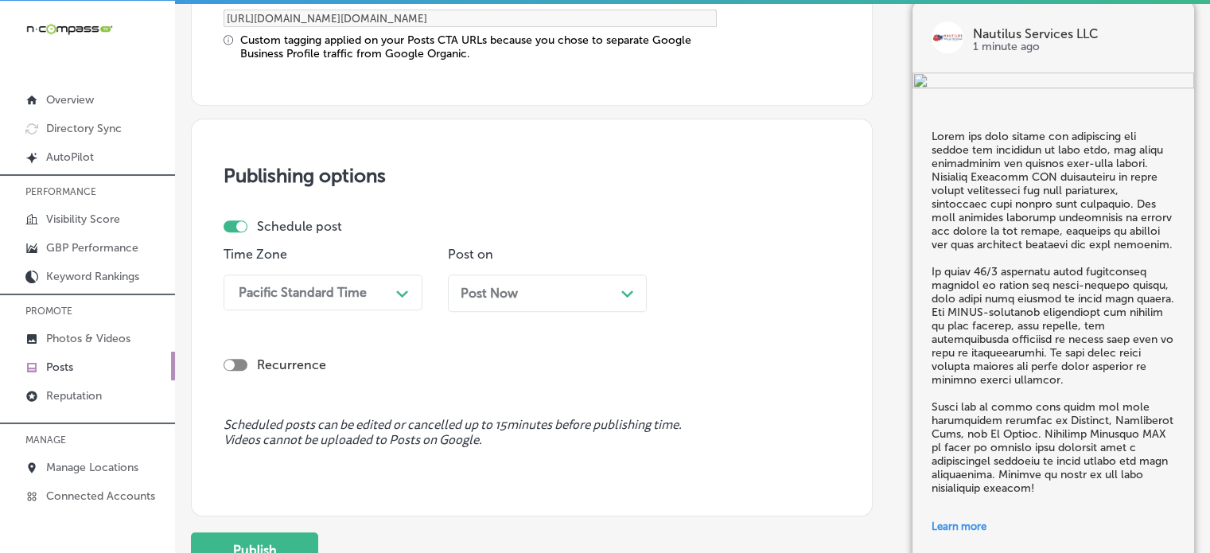
type input "https://nautilusservicesllc.com/"
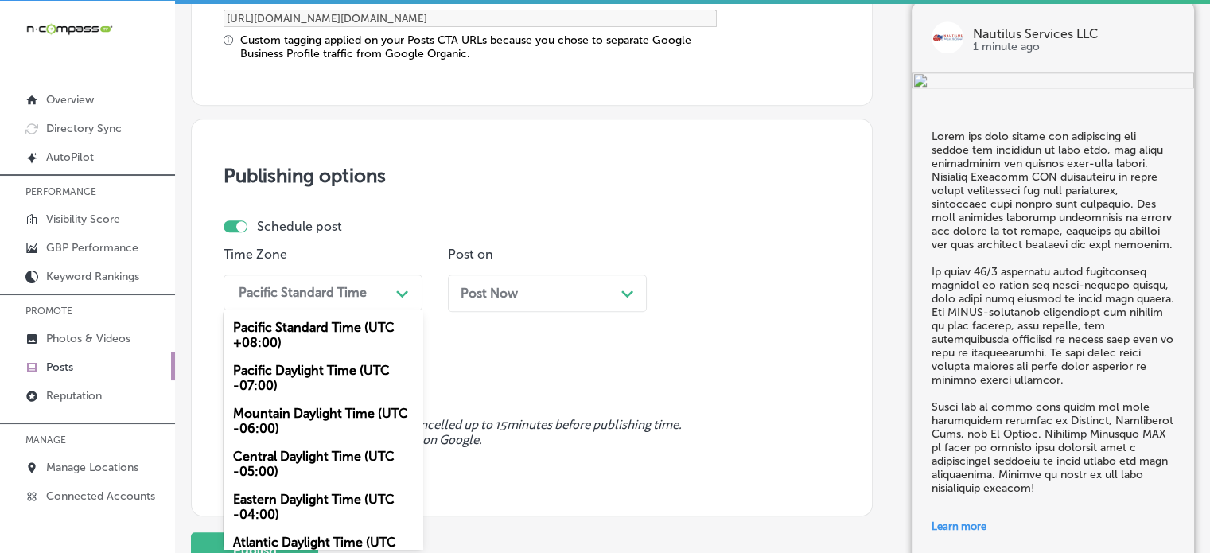
click at [368, 297] on div "Pacific Standard Time" at bounding box center [310, 292] width 159 height 28
click at [318, 423] on div "Mountain Daylight Time (UTC -06:00)" at bounding box center [323, 420] width 199 height 43
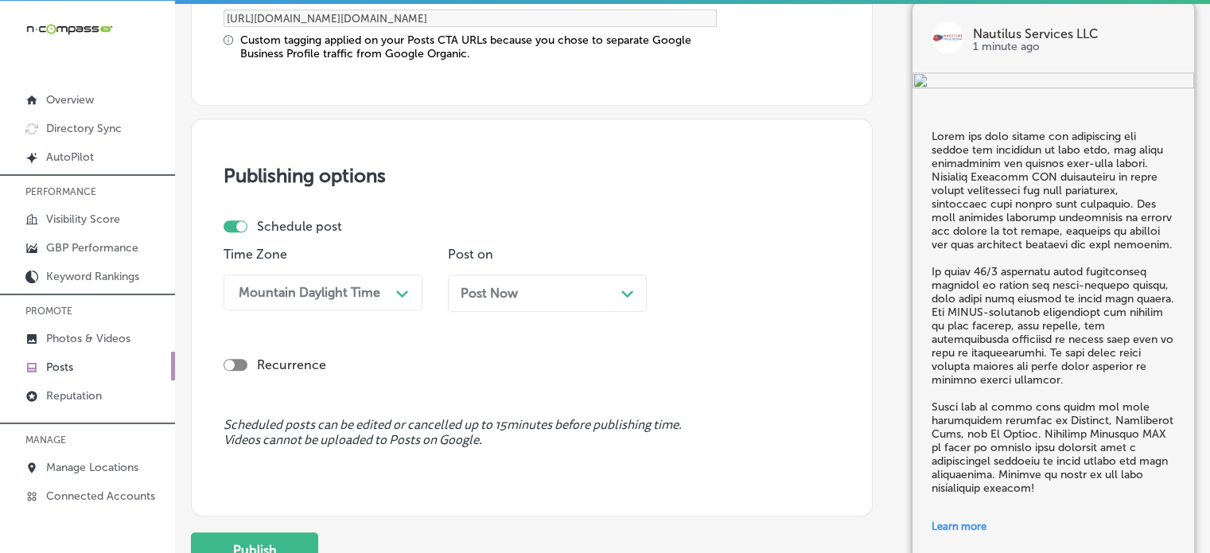
click at [579, 286] on div "Post Now Path Created with Sketch." at bounding box center [547, 293] width 173 height 15
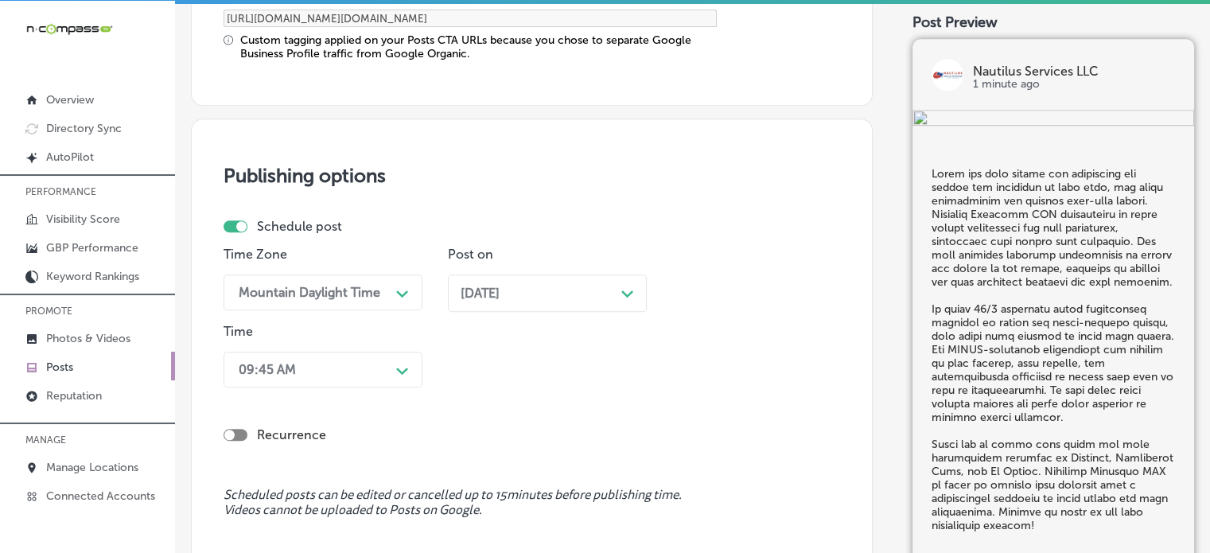
click at [345, 384] on div "Time 09:45 AM Path Created with Sketch." at bounding box center [323, 359] width 199 height 70
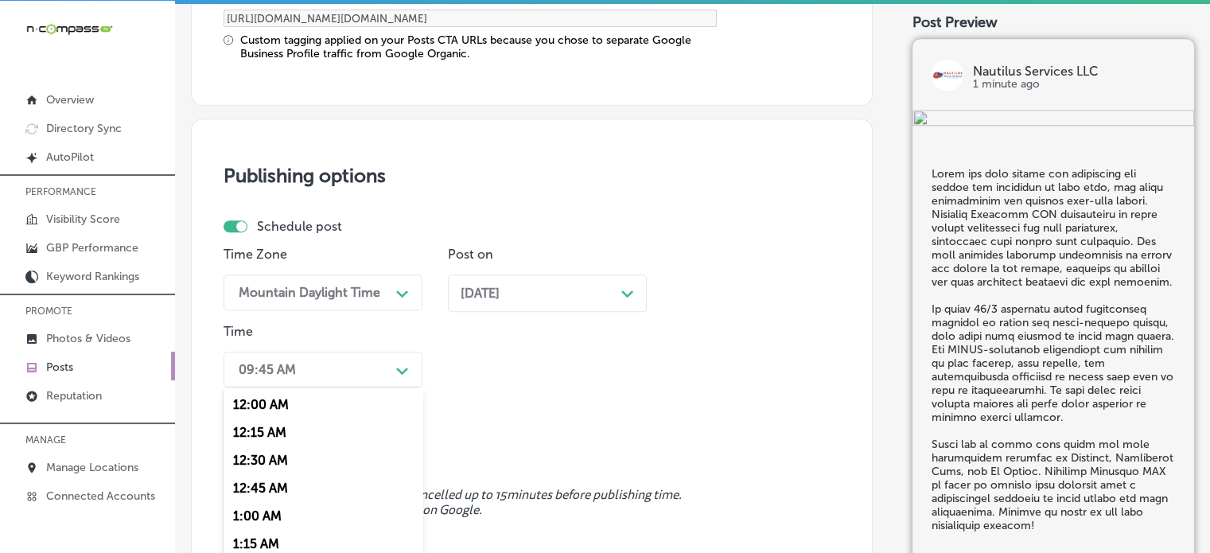
scroll to position [1455, 0]
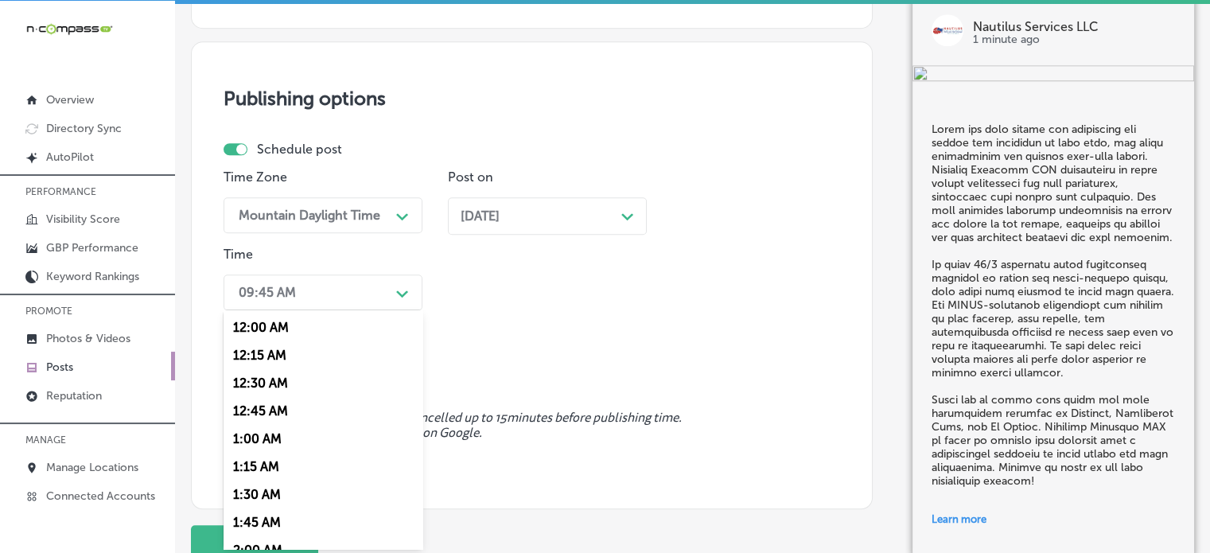
click at [353, 310] on div "option 7:00 AM, selected. option 12:30 AM focused, 3 of 96. 96 results availabl…" at bounding box center [323, 293] width 199 height 36
click at [277, 411] on div "7:00 AM" at bounding box center [323, 417] width 199 height 28
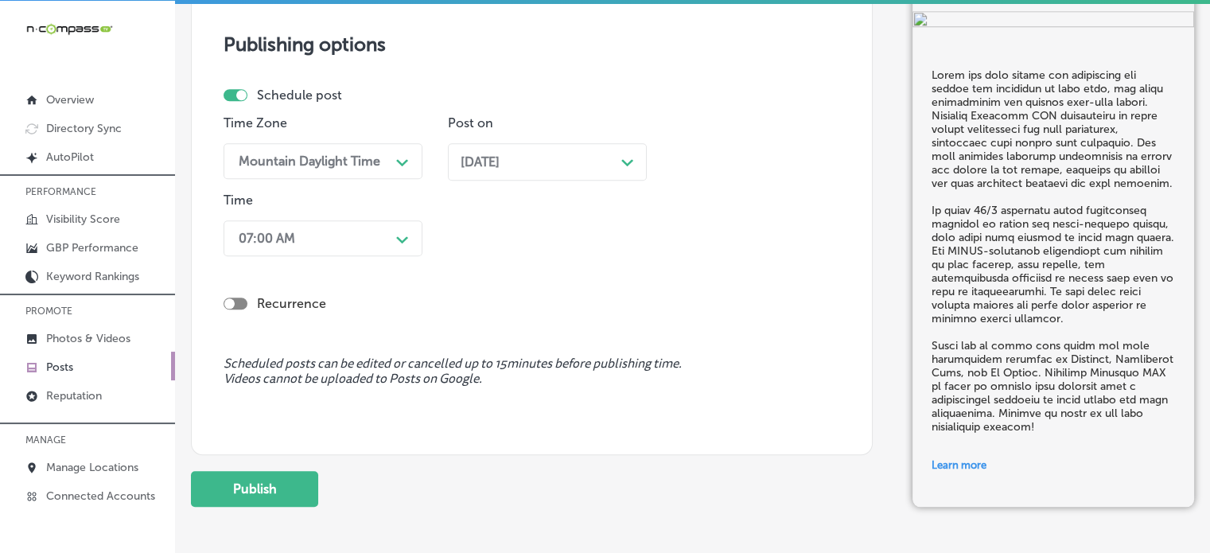
scroll to position [1580, 0]
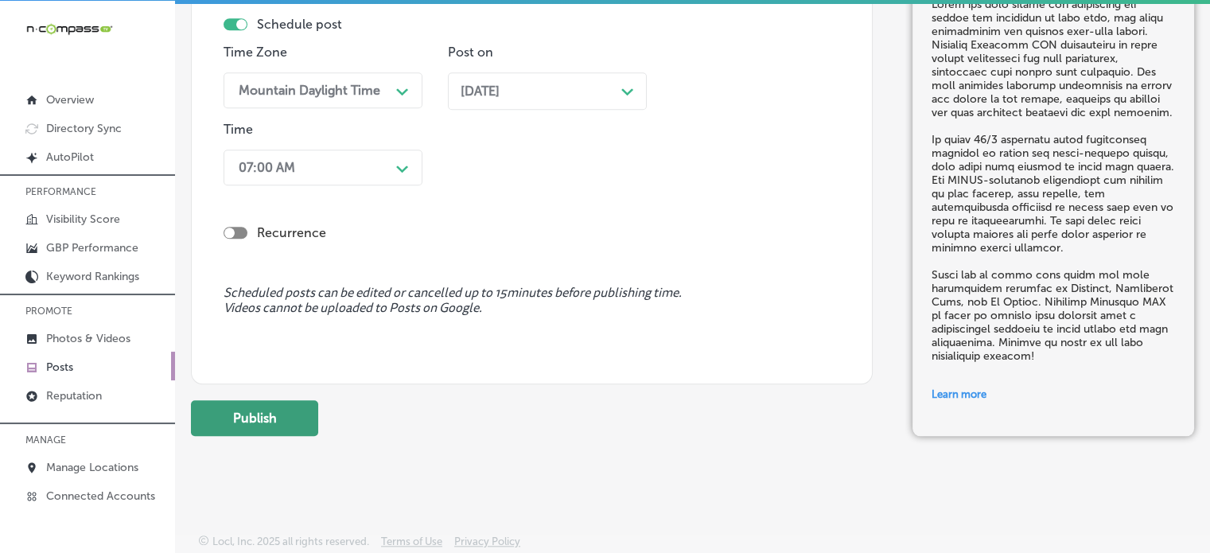
click at [267, 419] on button "Publish" at bounding box center [254, 418] width 127 height 36
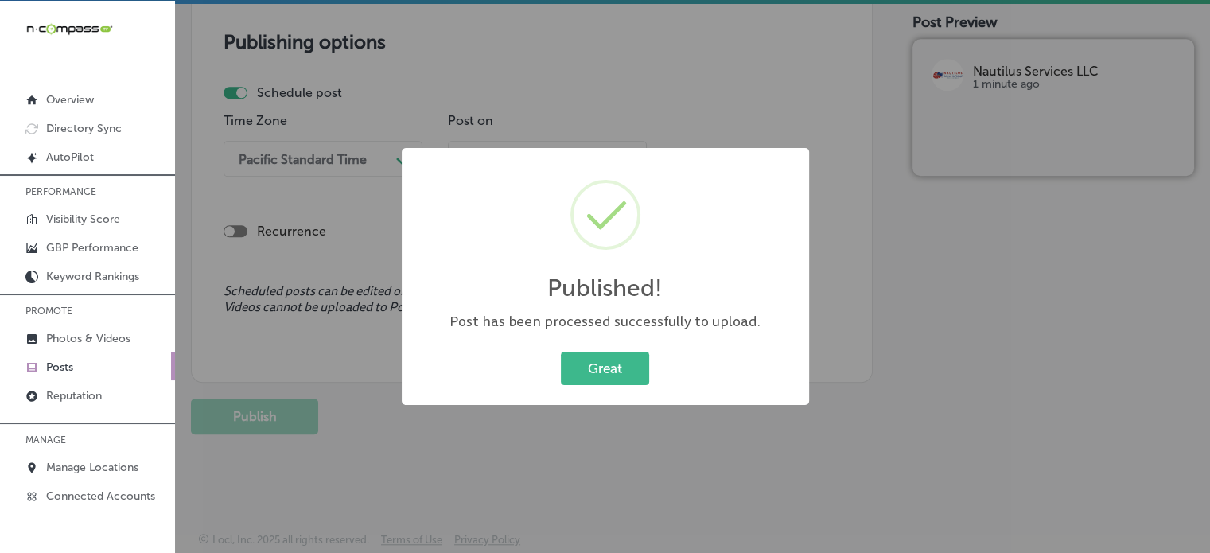
scroll to position [1367, 0]
click at [625, 352] on button "Great" at bounding box center [605, 368] width 88 height 33
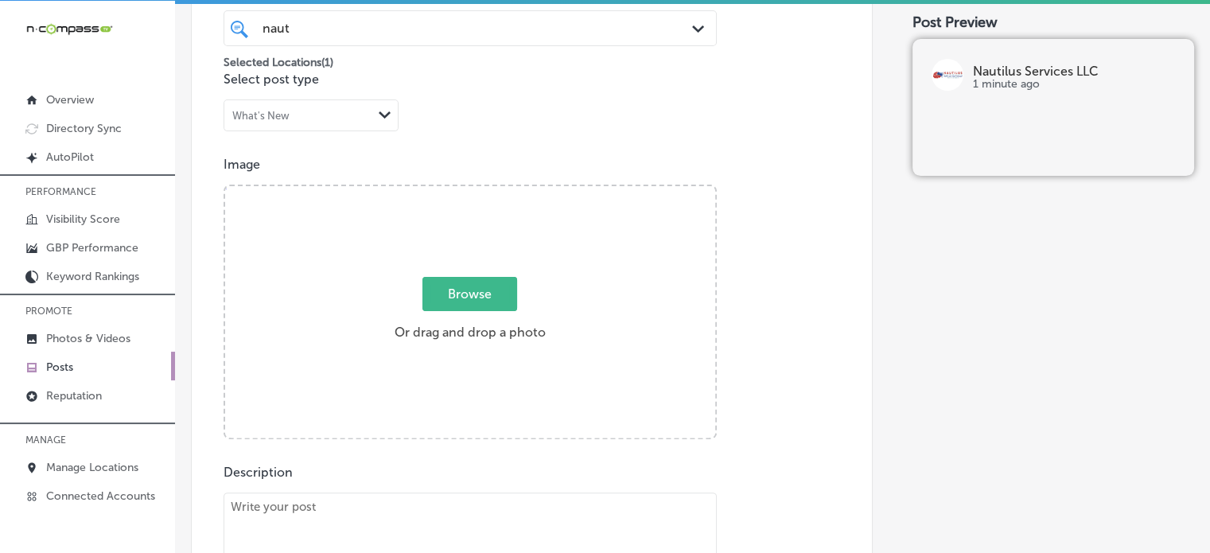
scroll to position [443, 0]
click at [587, 124] on div "Post content Select location(s) Business + Location naut naut Path Created with…" at bounding box center [532, 381] width 682 height 1031
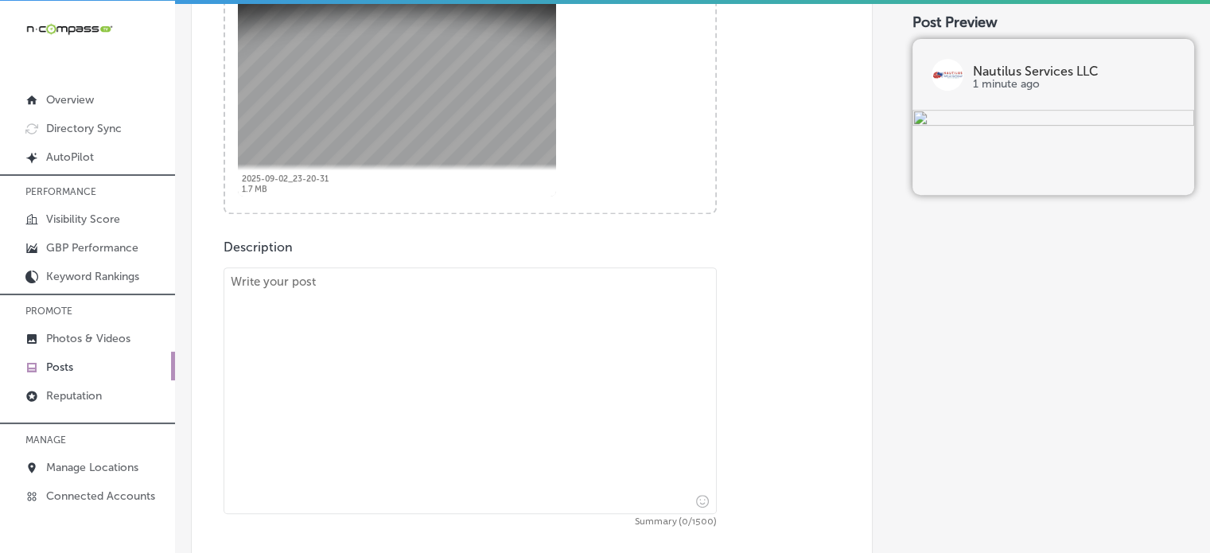
scroll to position [675, 0]
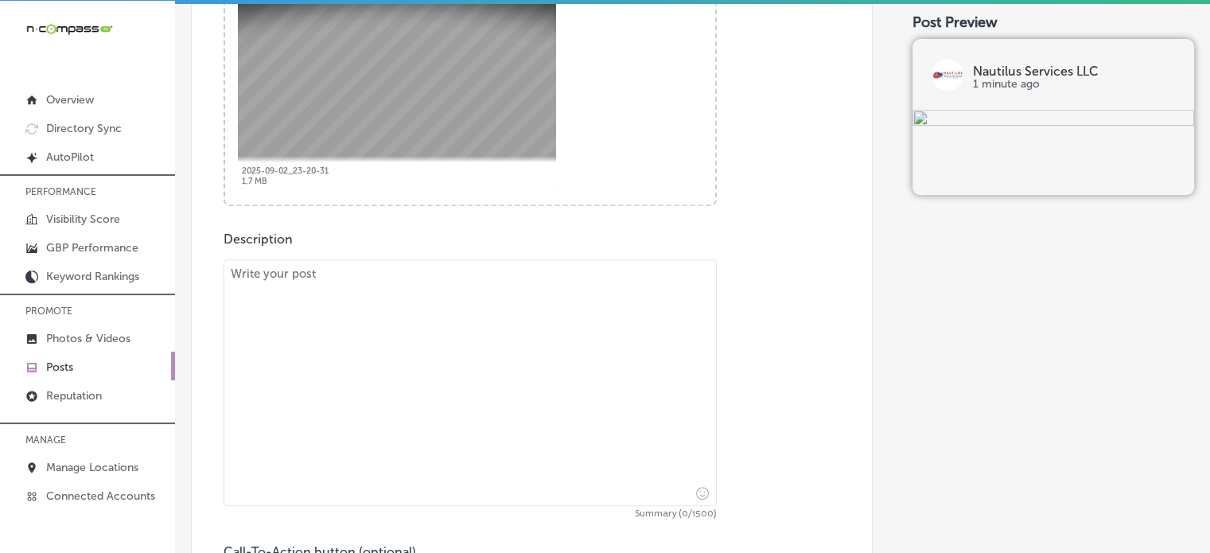
click at [477, 339] on textarea at bounding box center [470, 382] width 493 height 247
paste textarea ""Fires can be devastating, and even a small fire can leave lingering damage tha…"
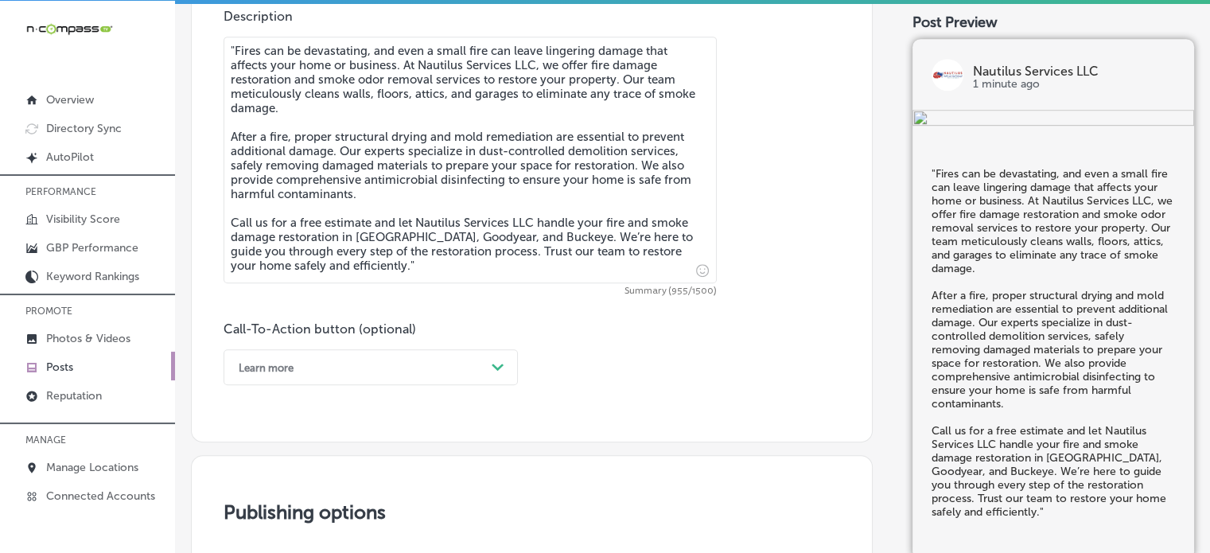
scroll to position [908, 0]
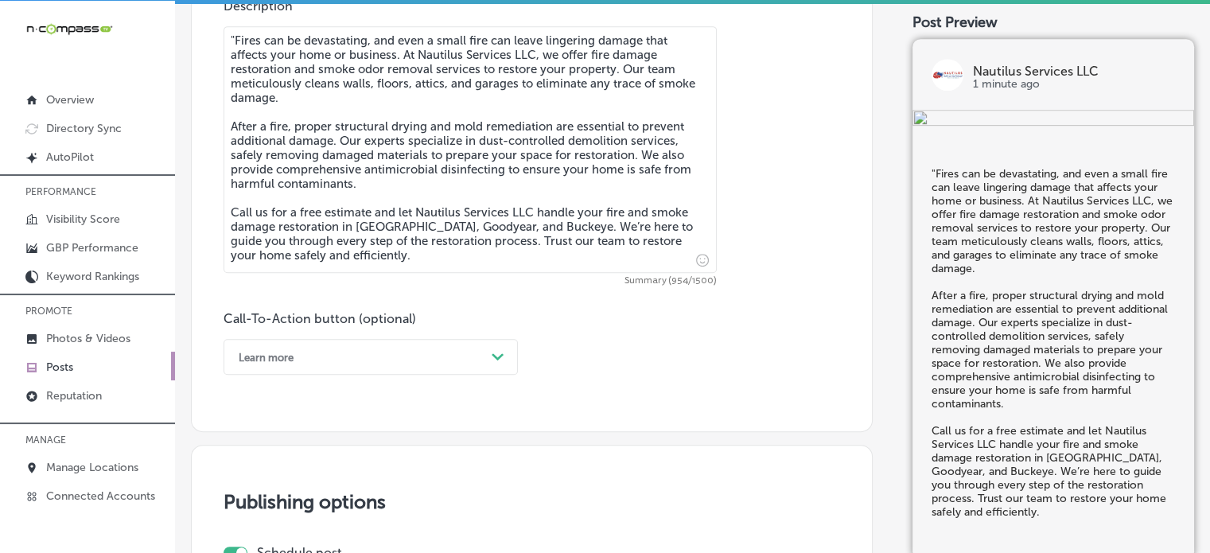
click at [233, 29] on textarea ""Fires can be devastating, and even a small fire can leave lingering damage tha…" at bounding box center [470, 149] width 493 height 247
type textarea "Fires can be devastating, and even a small fire can leave lingering damage that…"
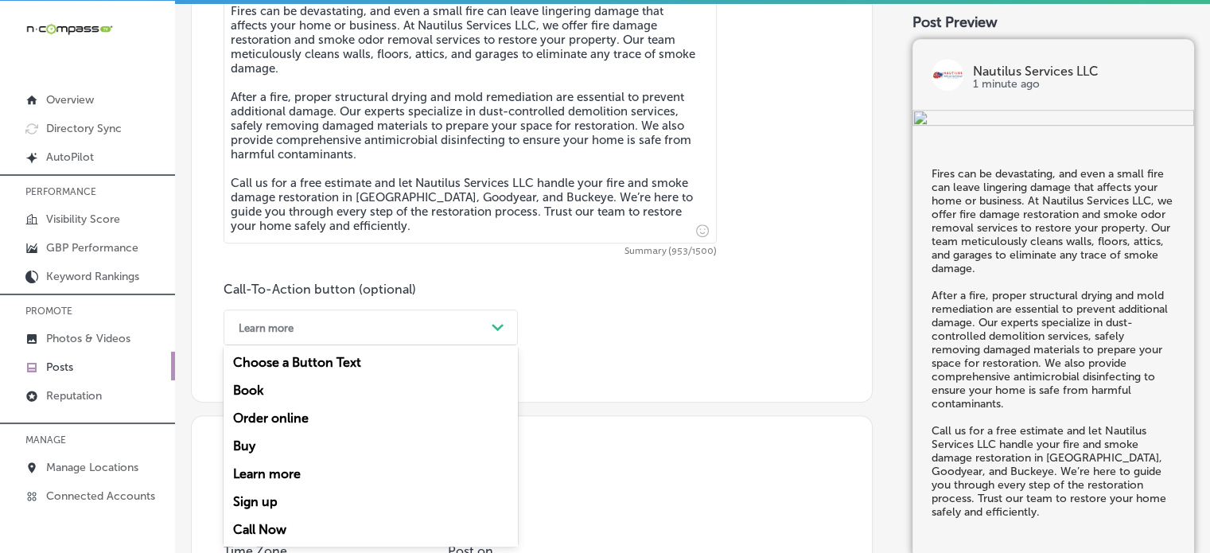
click at [448, 345] on div "option Learn more, selected. option Choose a Button Text focused, 1 of 7. 7 res…" at bounding box center [371, 328] width 294 height 36
click at [262, 528] on div "Call Now" at bounding box center [371, 530] width 294 height 28
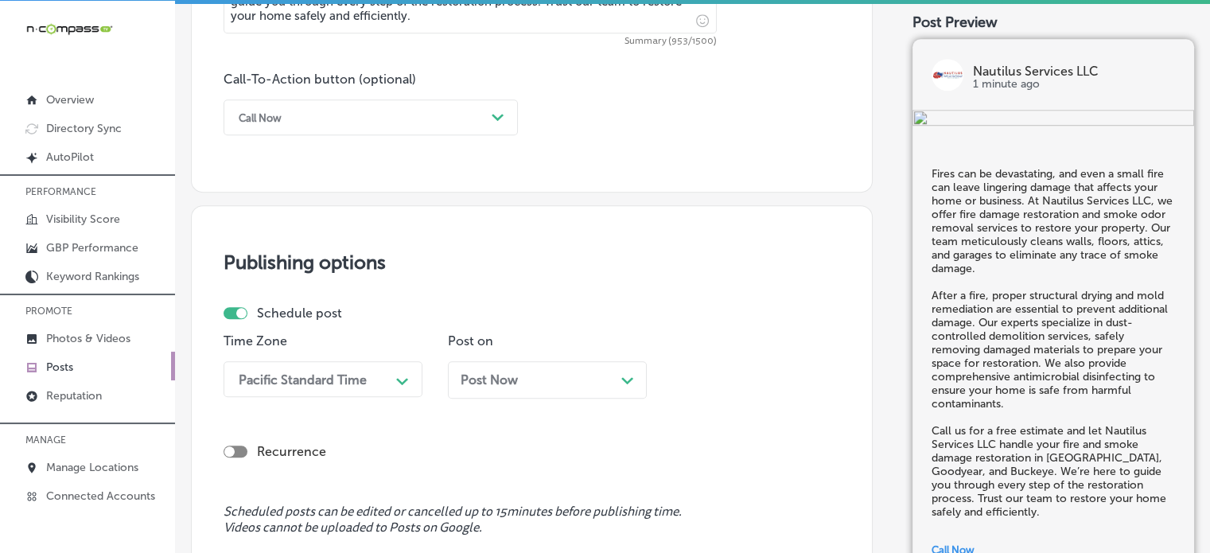
scroll to position [1235, 0]
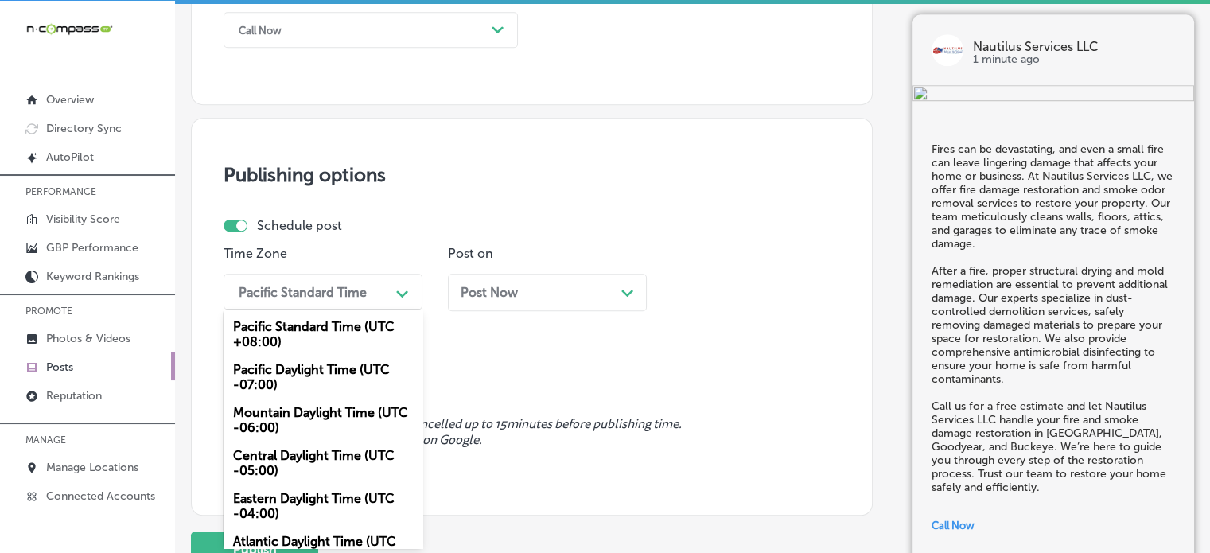
click at [345, 310] on div "option Mountain Daylight Time (UTC -06:00), selected. option Pacific Daylight T…" at bounding box center [323, 292] width 199 height 36
click at [310, 422] on div "Mountain Daylight Time (UTC -06:00)" at bounding box center [323, 420] width 199 height 43
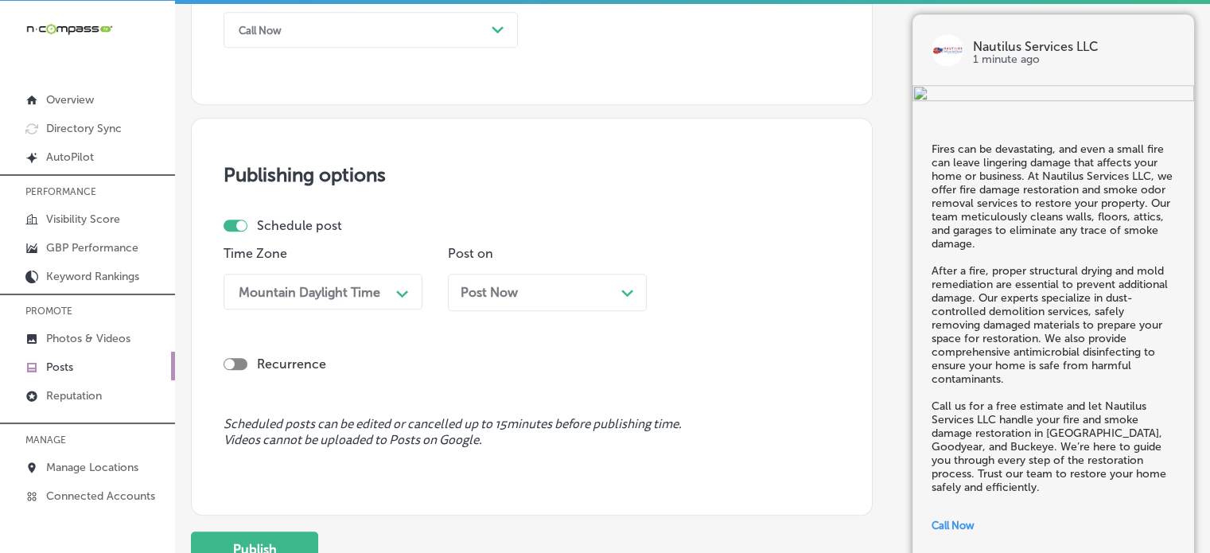
click at [567, 298] on div "Post Now Path Created with Sketch." at bounding box center [547, 292] width 173 height 15
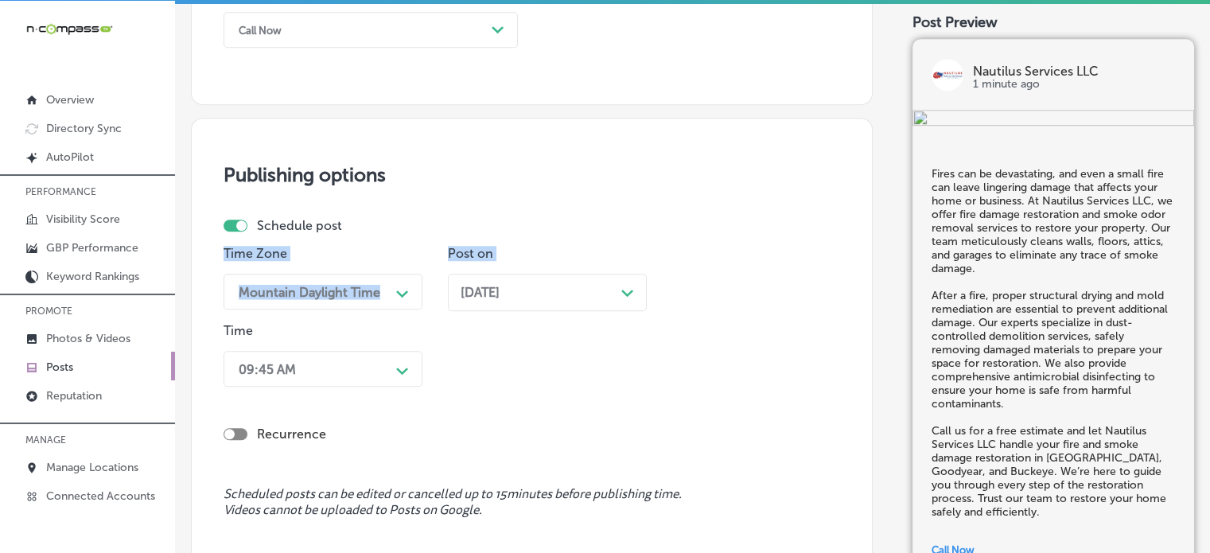
drag, startPoint x: 497, startPoint y: 193, endPoint x: 536, endPoint y: 268, distance: 84.7
click at [538, 274] on div "Nov 03, 2025 Path Created with Sketch." at bounding box center [547, 292] width 199 height 37
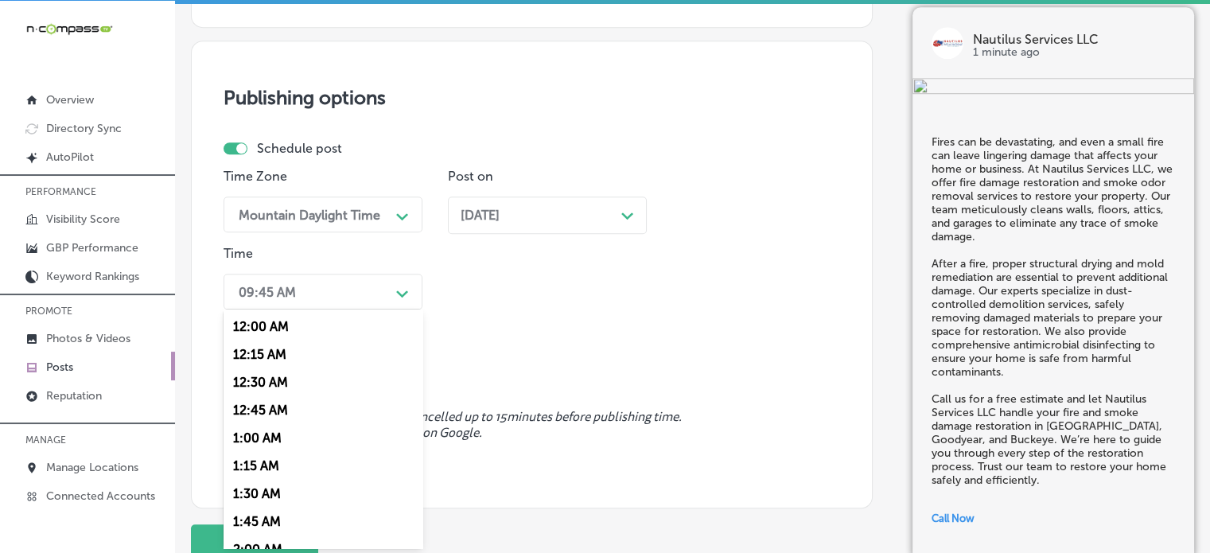
click at [360, 310] on div "option 7:00 AM, selected. option 12:30 AM focused, 3 of 96. 96 results availabl…" at bounding box center [323, 292] width 199 height 36
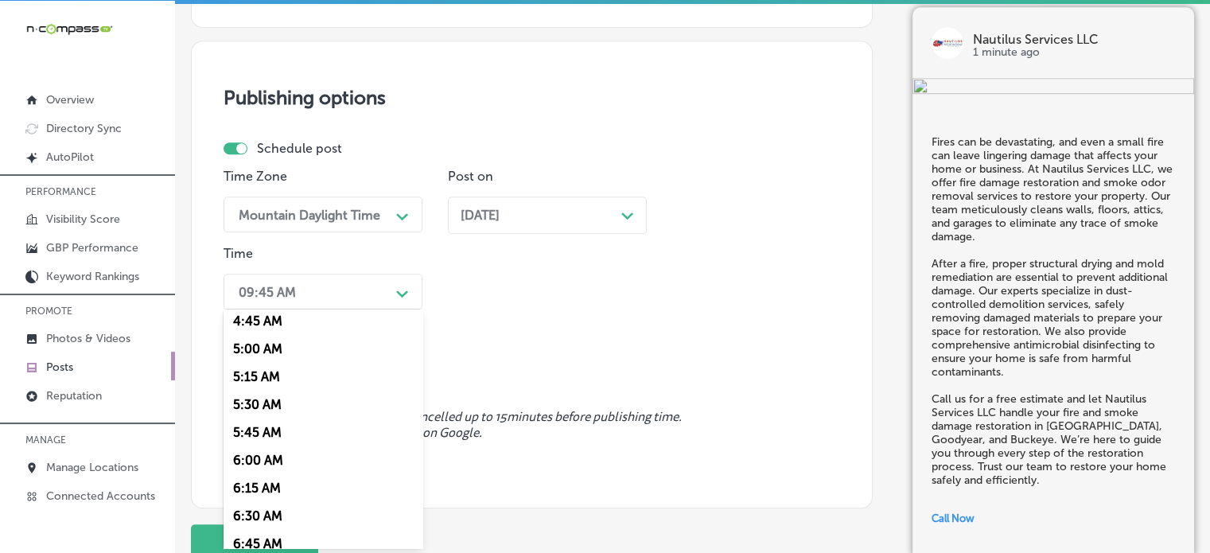
scroll to position [659, 0]
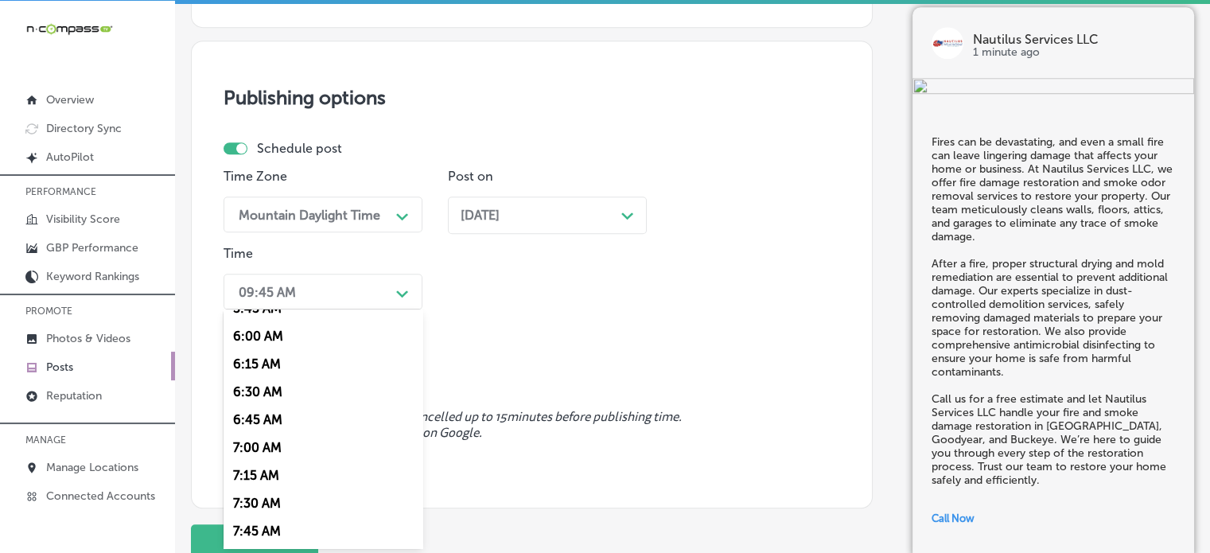
click at [267, 445] on div "7:00 AM" at bounding box center [323, 448] width 199 height 28
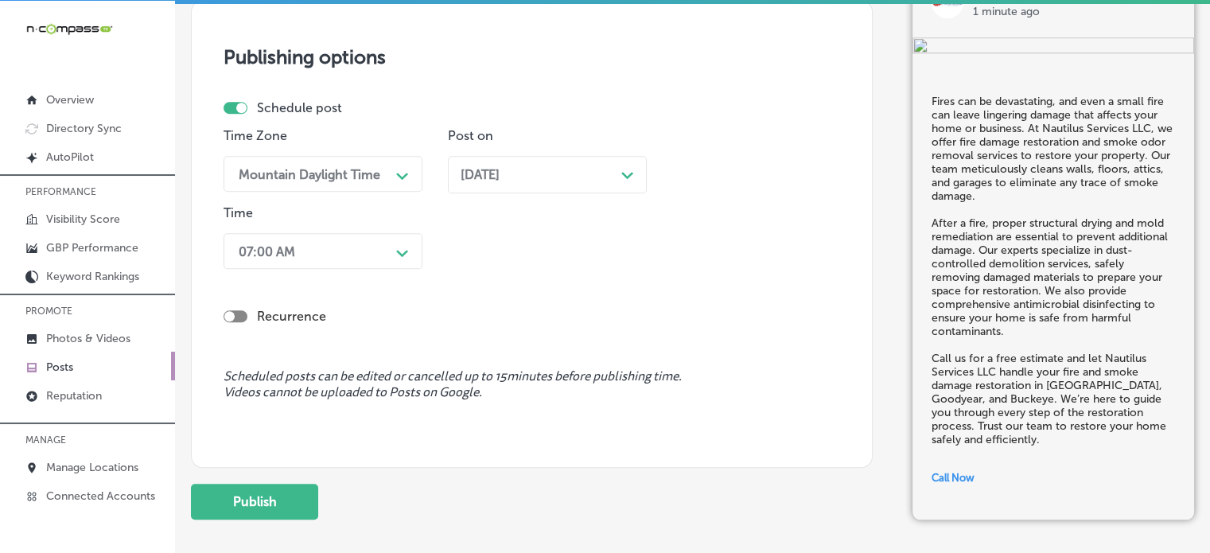
scroll to position [1354, 0]
click at [275, 485] on button "Publish" at bounding box center [254, 501] width 127 height 36
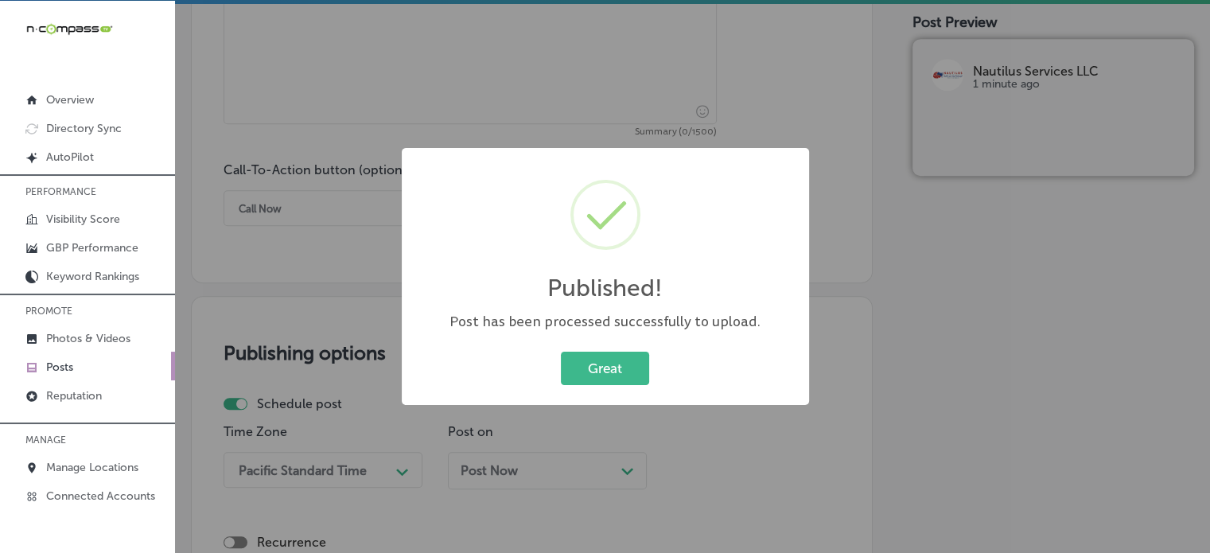
scroll to position [0, 0]
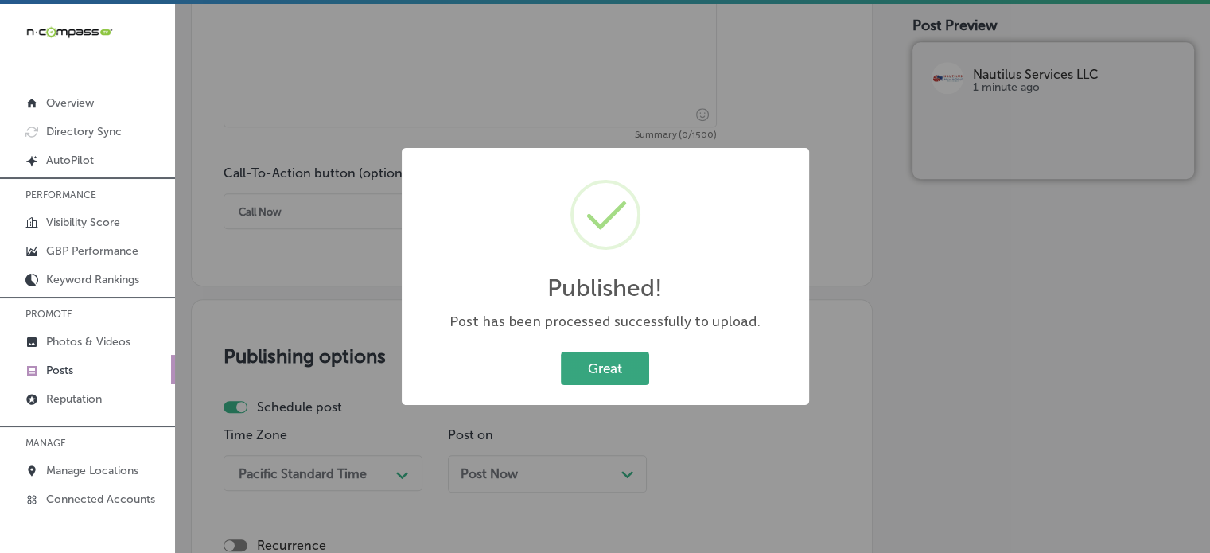
click at [598, 381] on button "Great" at bounding box center [605, 368] width 88 height 33
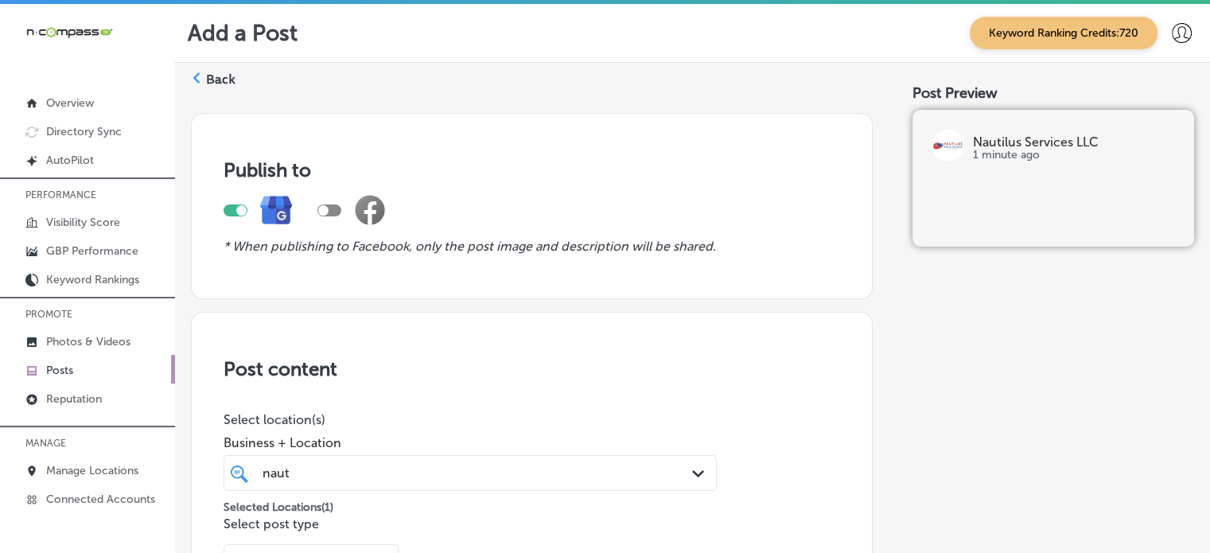
click at [225, 81] on label "Back" at bounding box center [220, 80] width 29 height 18
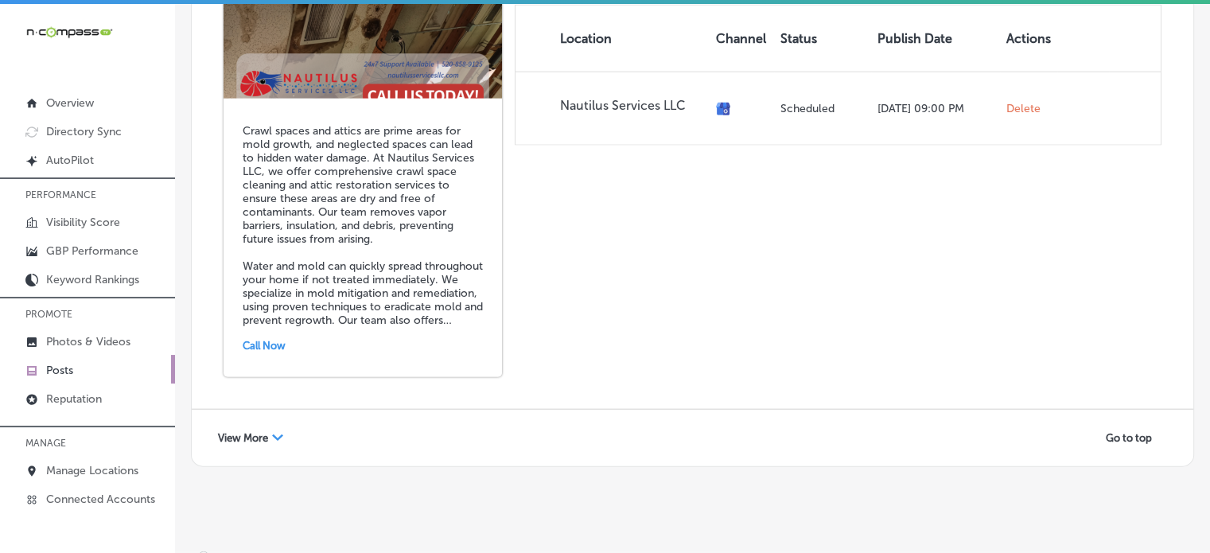
scroll to position [3, 0]
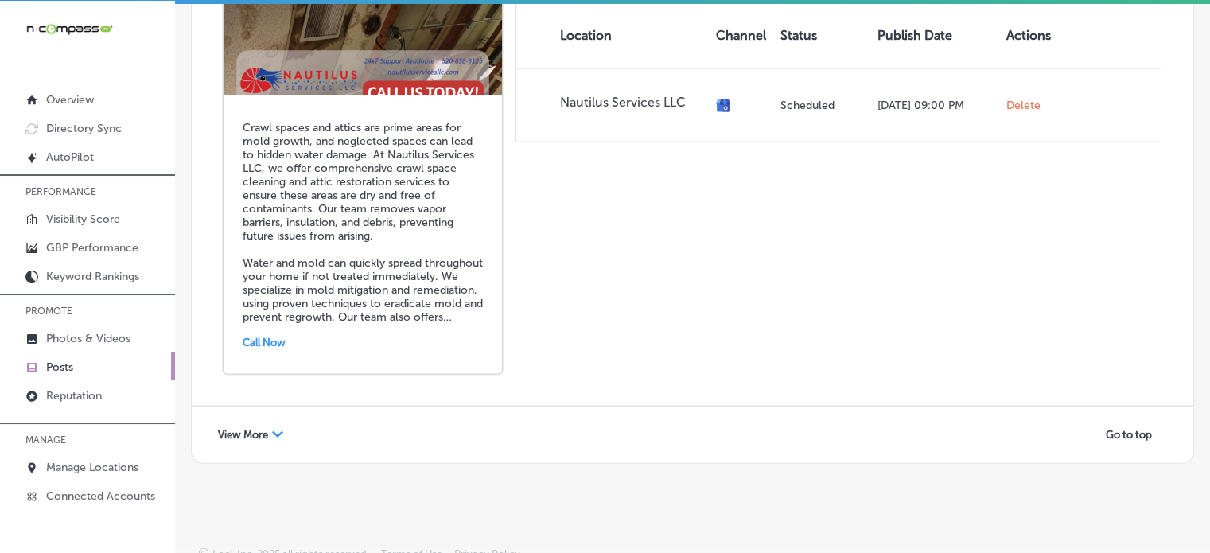
click at [245, 429] on span "View More" at bounding box center [243, 435] width 50 height 12
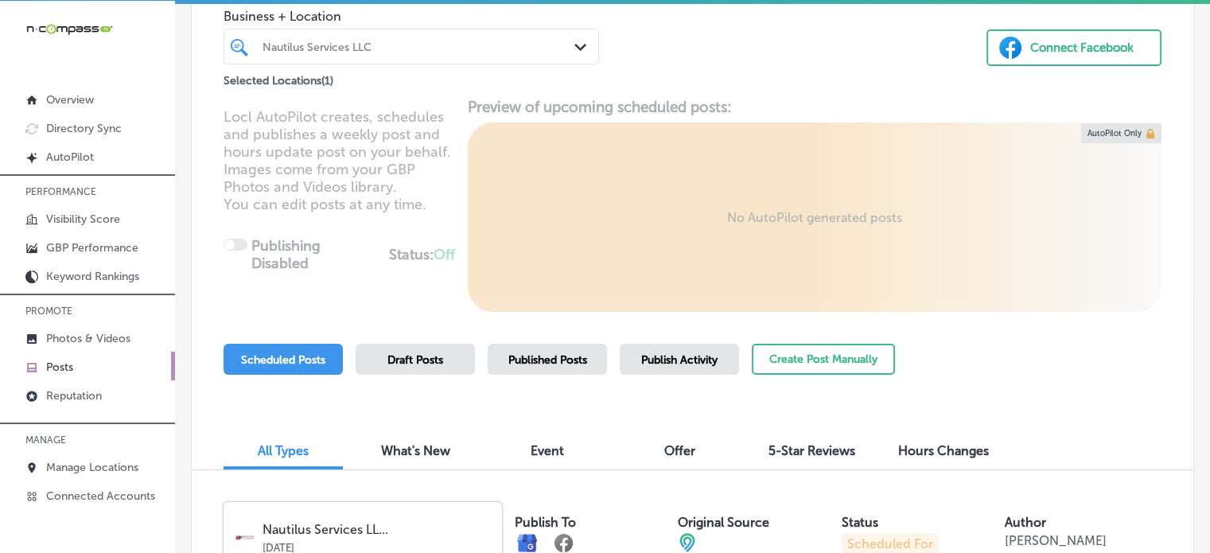
scroll to position [0, 0]
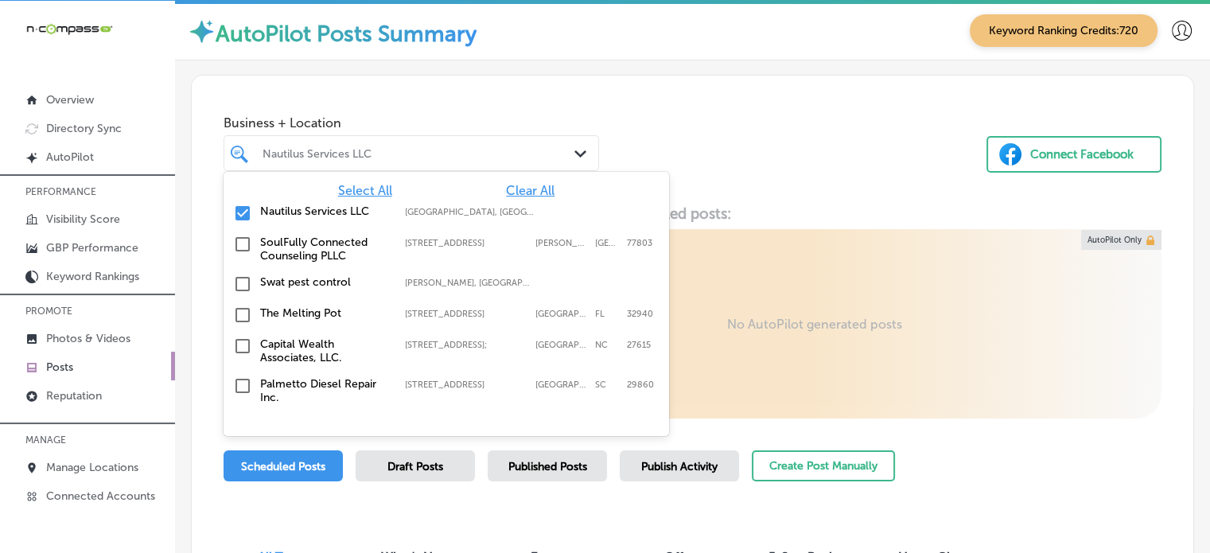
click at [400, 136] on div "Nautilus Services LLC Path Created with Sketch." at bounding box center [412, 153] width 376 height 36
click at [530, 189] on span "Clear All" at bounding box center [530, 190] width 49 height 15
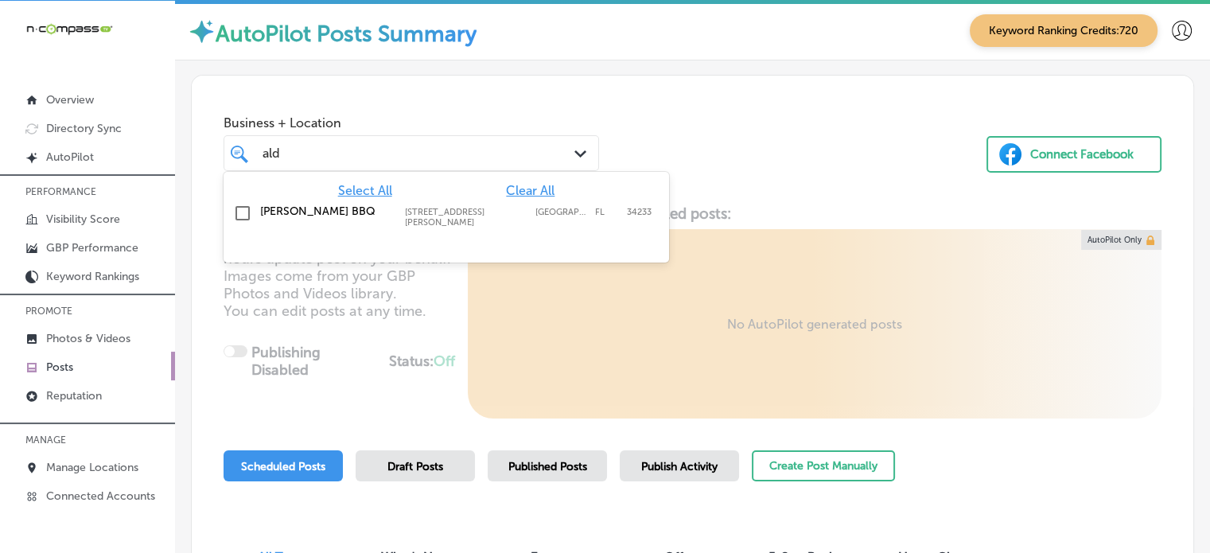
click at [283, 210] on label "[PERSON_NAME] BBQ" at bounding box center [324, 211] width 129 height 14
type input "ald"
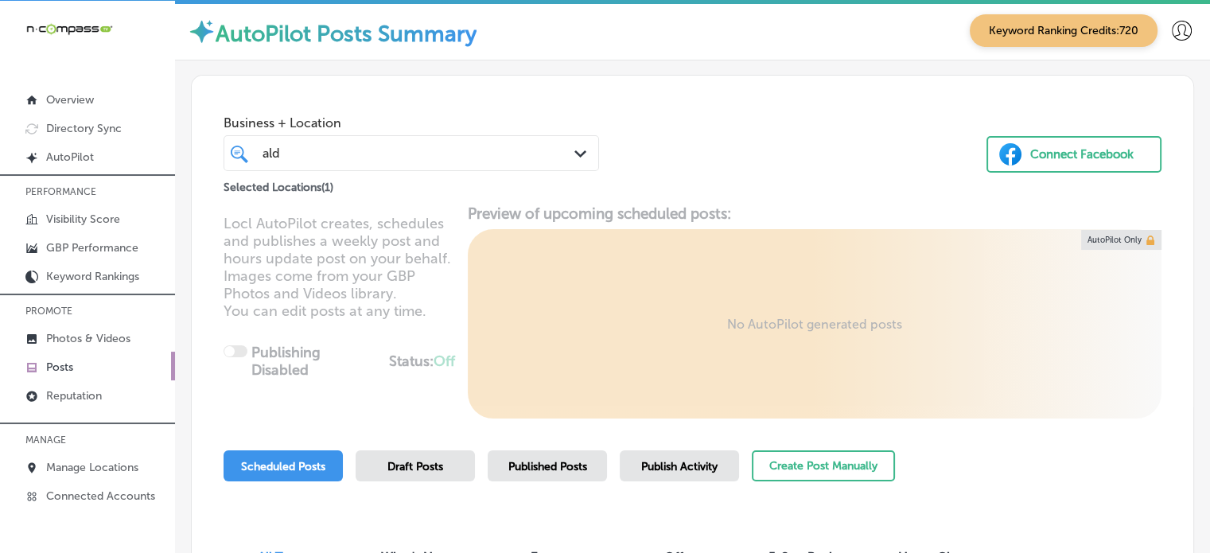
click at [637, 120] on div "Business + Location ald ald Path Created with Sketch. Selected Locations ( 1 ) …" at bounding box center [693, 136] width 1002 height 121
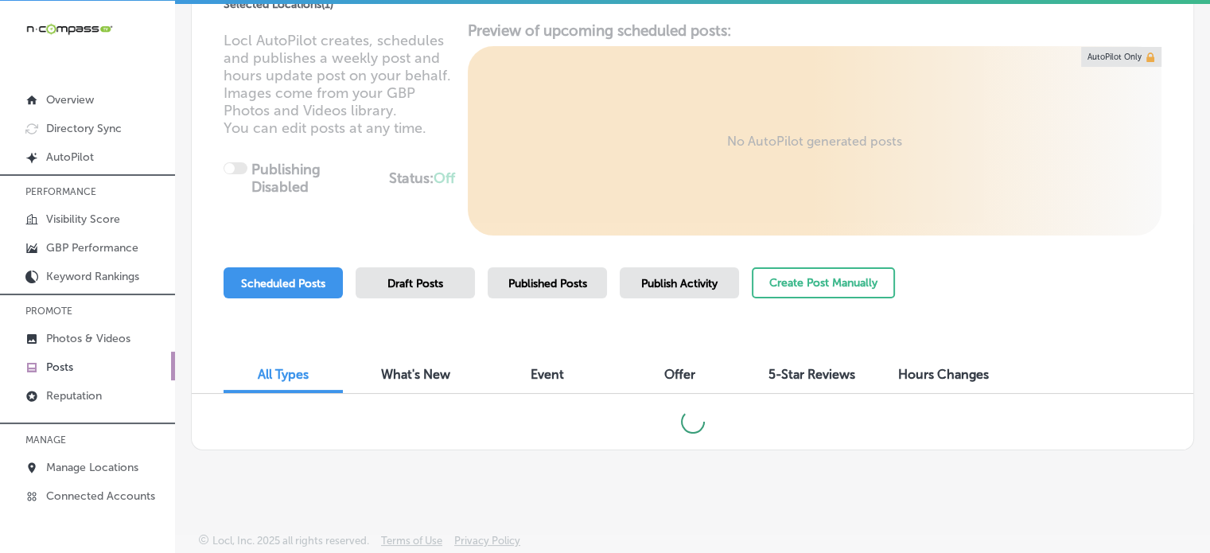
scroll to position [177, 0]
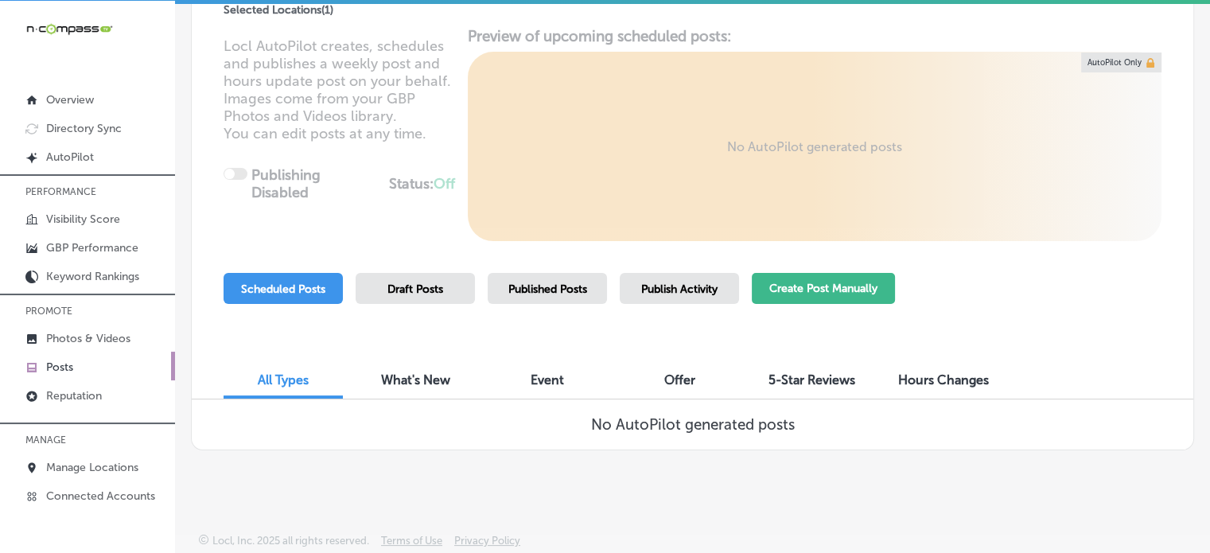
click at [802, 283] on button "Create Post Manually" at bounding box center [823, 288] width 143 height 31
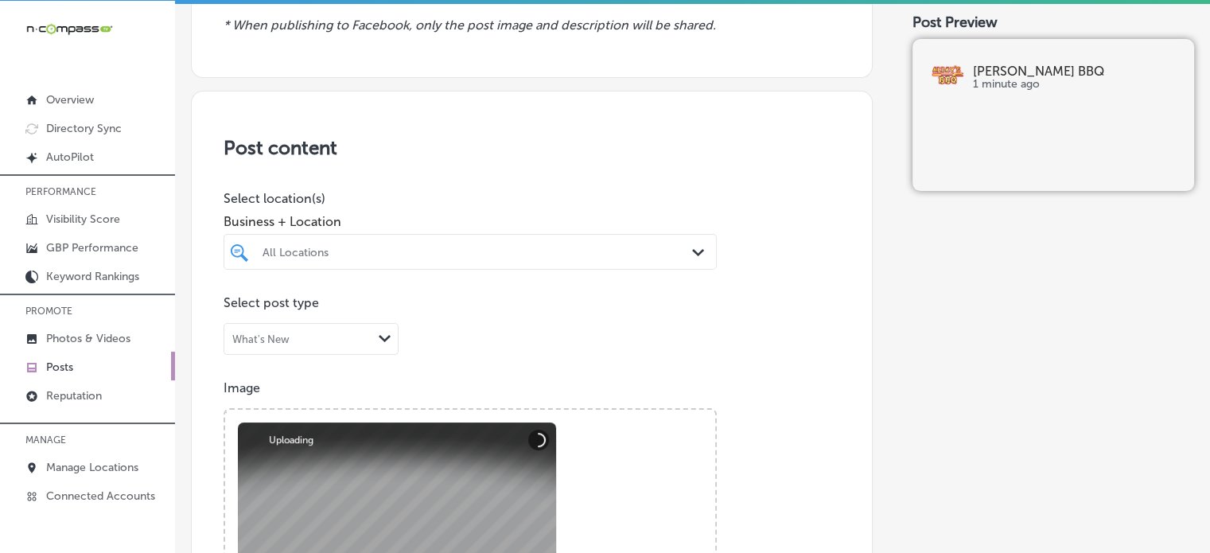
scroll to position [216, 0]
click at [471, 247] on div "All Locations" at bounding box center [478, 254] width 431 height 14
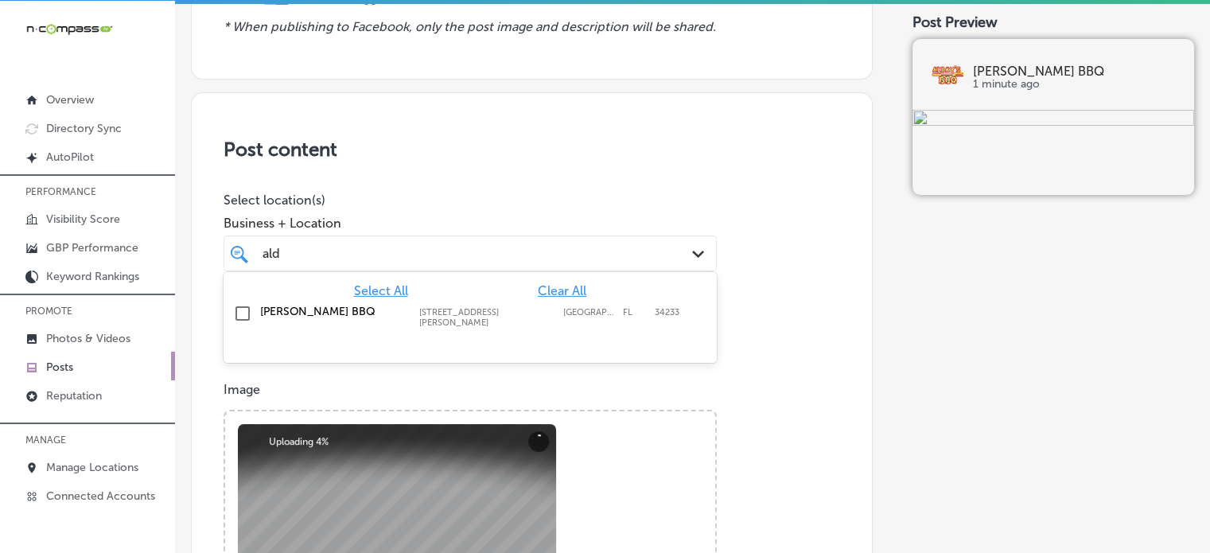
click at [300, 302] on div "Alday's BBQ 3877 Clark Rd, Sarasota, FL, 34233 3877 Clark Rd Sarasota FL 34233" at bounding box center [470, 316] width 481 height 29
type input "ald"
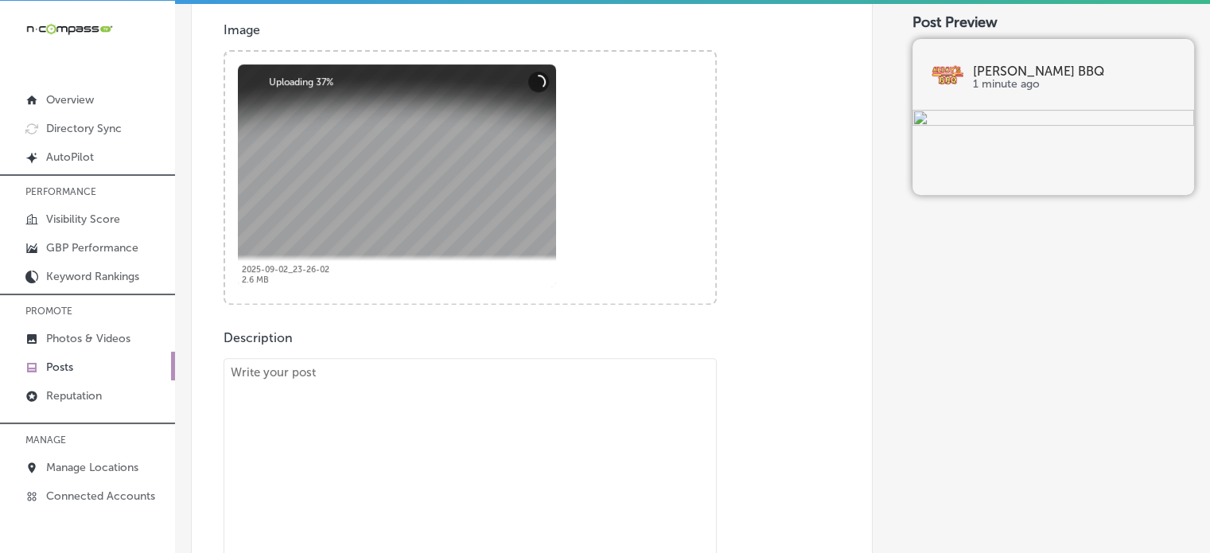
scroll to position [589, 0]
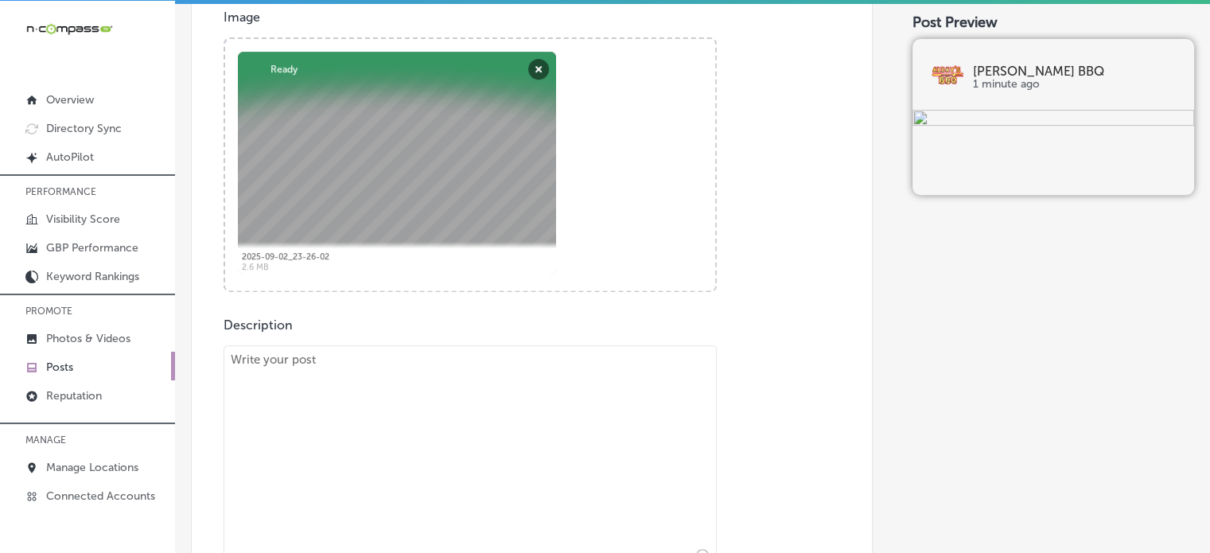
click at [544, 369] on textarea at bounding box center [470, 456] width 493 height 223
paste textarea ""If you're in Bradenton, Siesta Key, or Venice, it’s time to treat yourself to …"
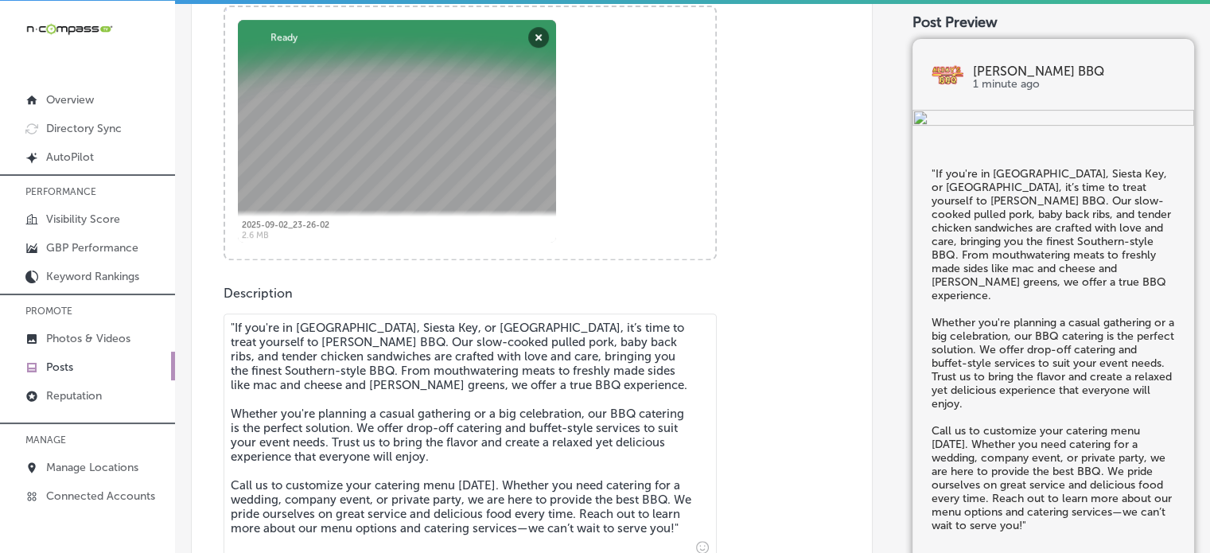
scroll to position [732, 0]
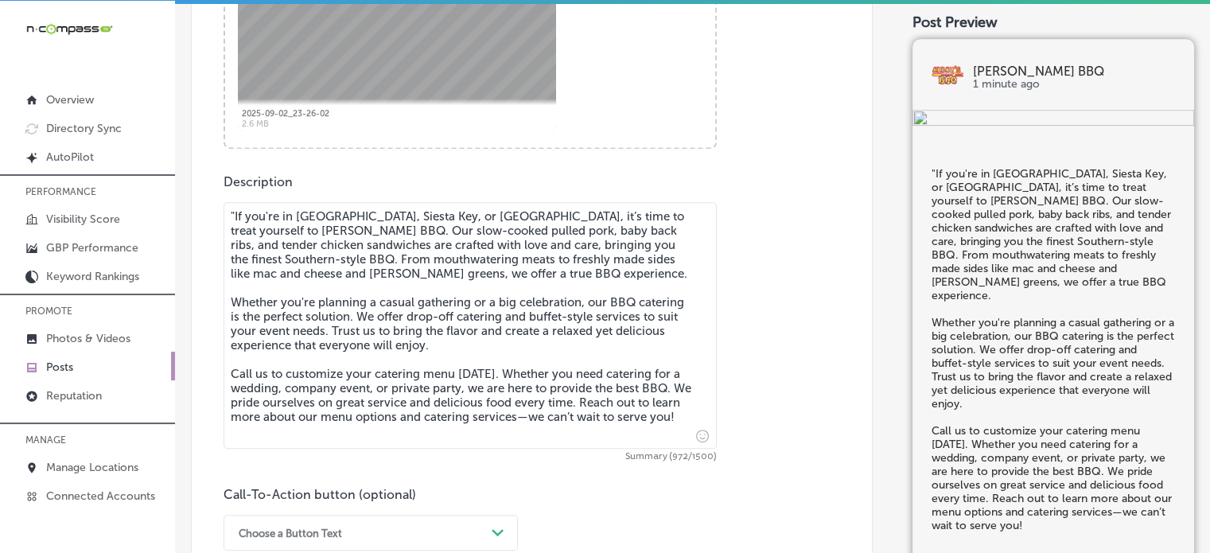
click at [236, 214] on textarea ""If you're in Bradenton, Siesta Key, or Venice, it’s time to treat yourself to …" at bounding box center [470, 325] width 493 height 247
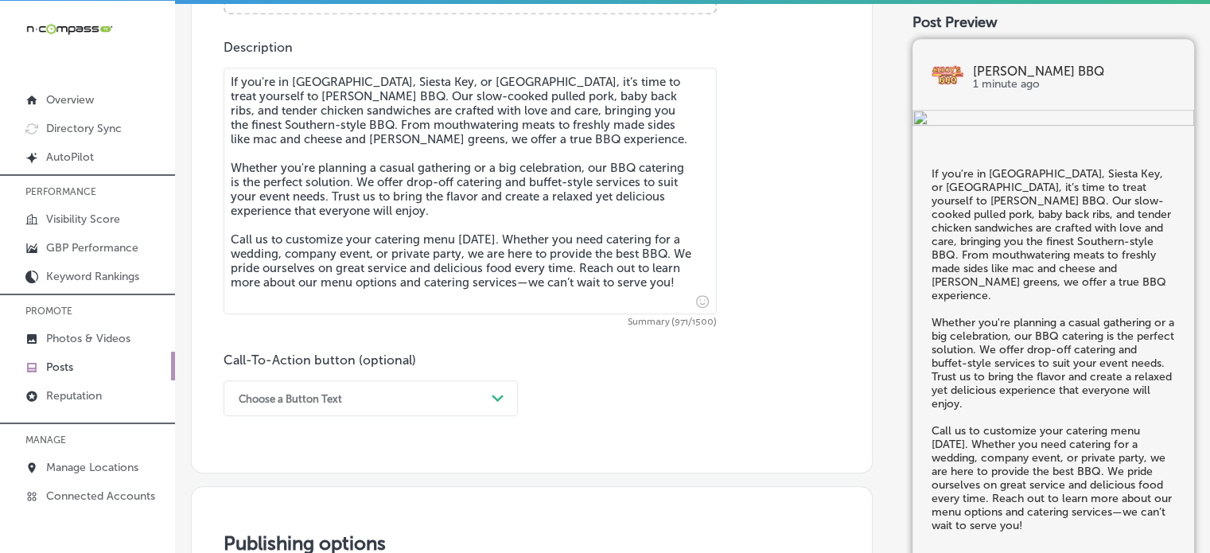
scroll to position [876, 0]
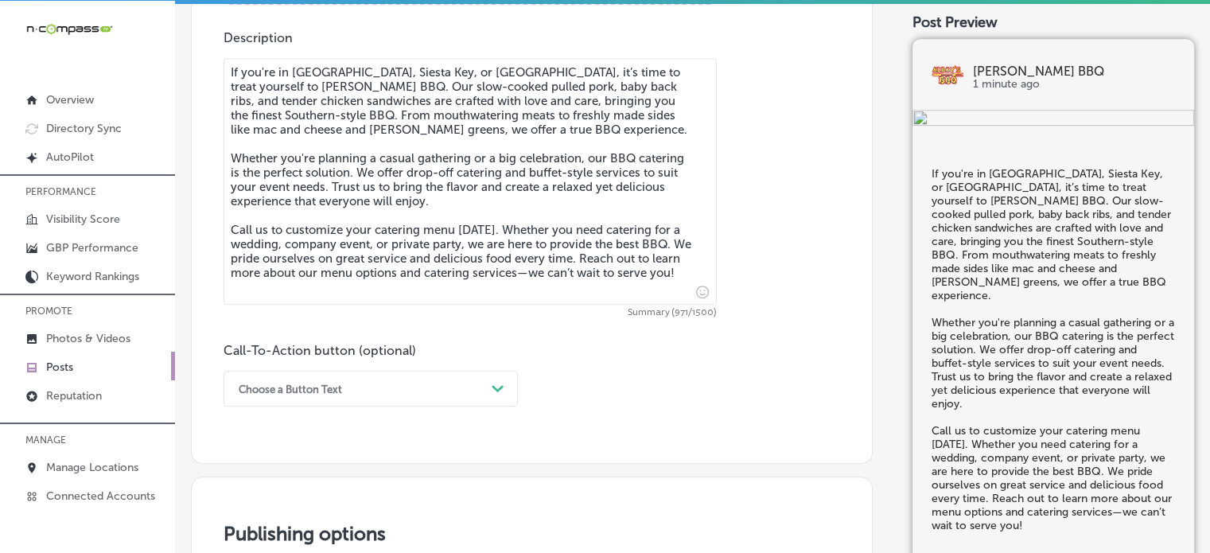
type textarea "If you're in Bradenton, Siesta Key, or Venice, it’s time to treat yourself to A…"
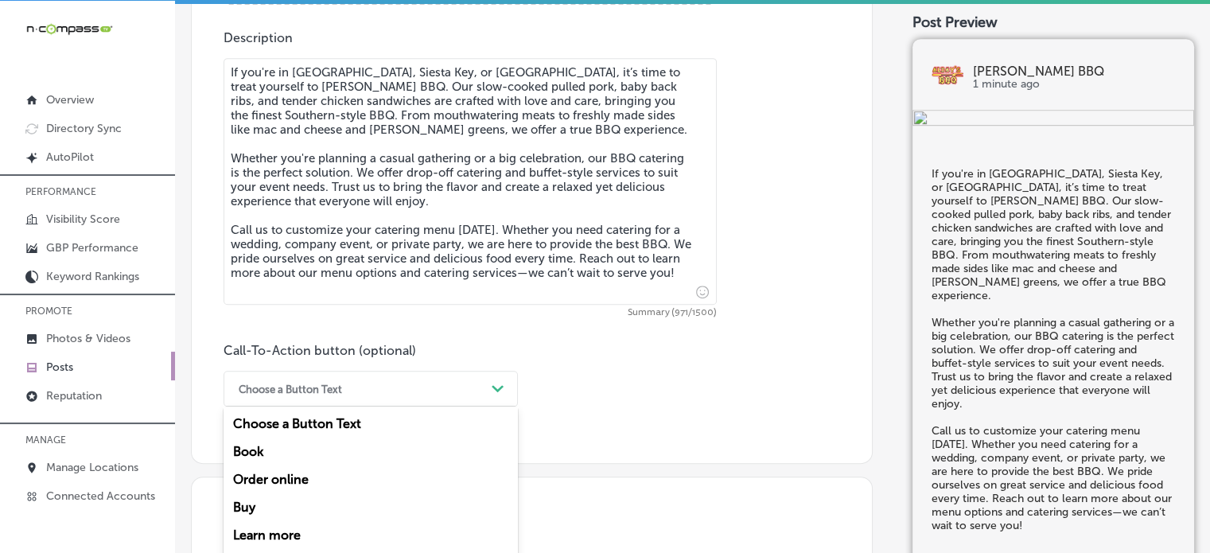
scroll to position [937, 0]
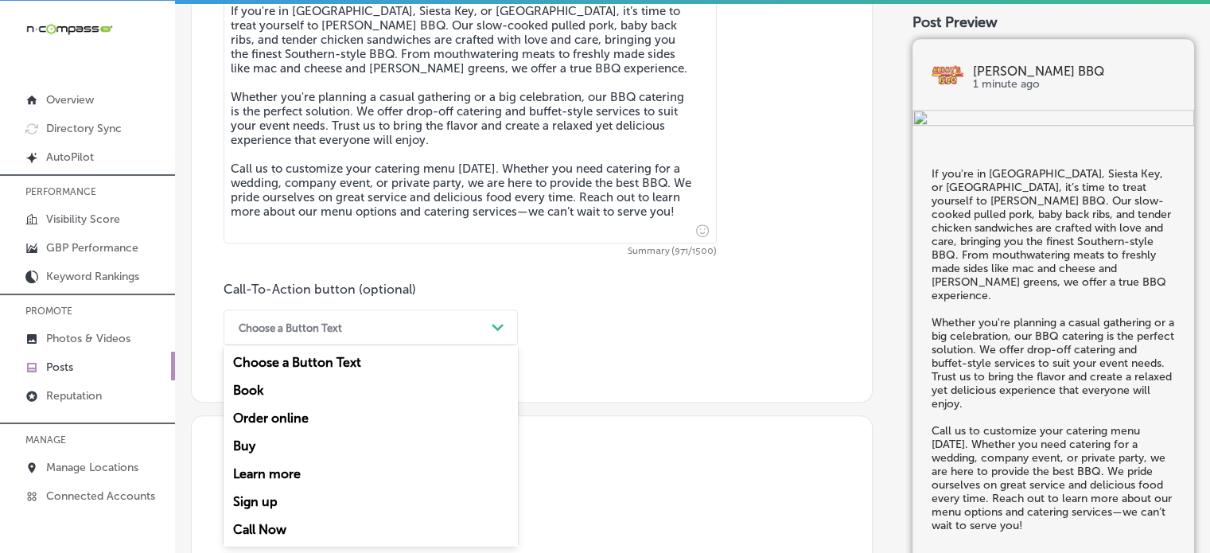
click at [425, 345] on div "option Book focused, 2 of 7. 7 results available. Use Up and Down to choose opt…" at bounding box center [371, 328] width 294 height 36
click at [267, 531] on div "Call Now" at bounding box center [371, 530] width 294 height 28
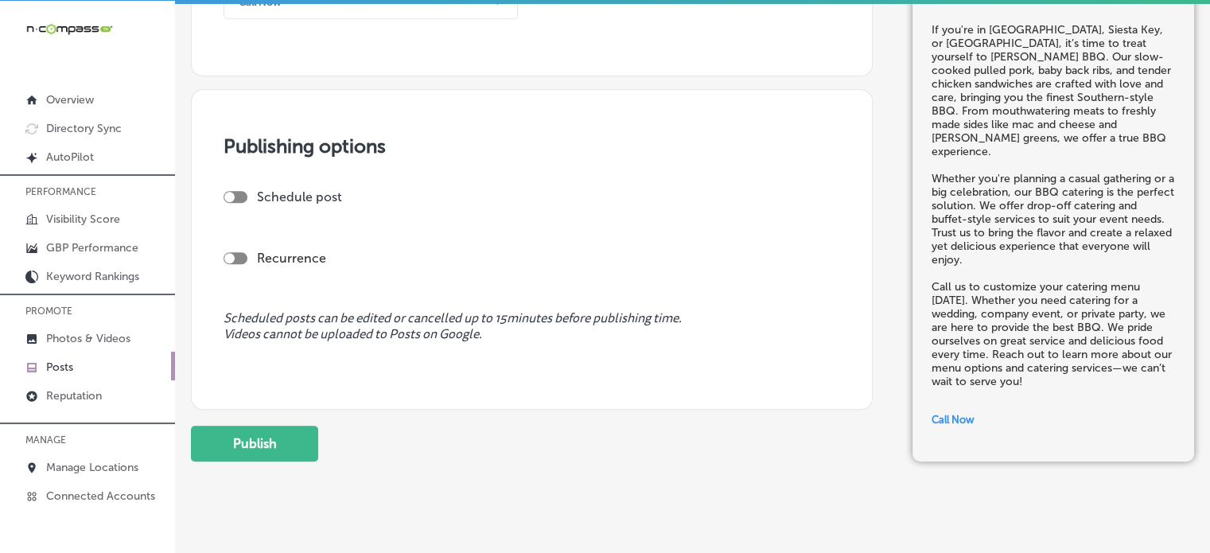
scroll to position [1290, 0]
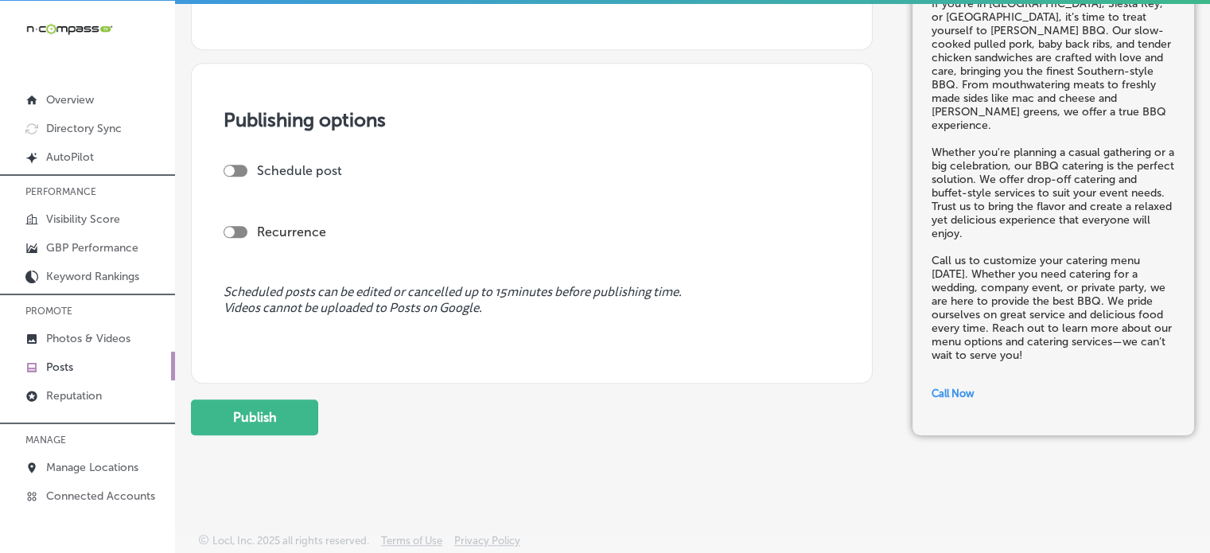
click at [240, 168] on div at bounding box center [236, 171] width 24 height 12
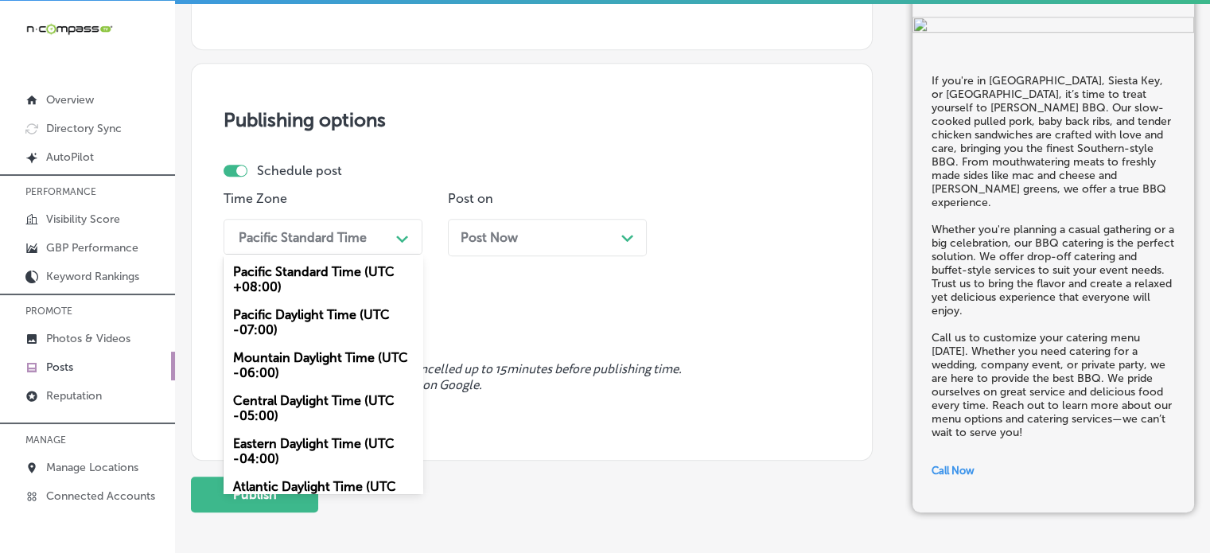
click at [343, 224] on div "Pacific Standard Time" at bounding box center [310, 237] width 159 height 28
click at [322, 372] on div "Mountain Daylight Time (UTC -06:00)" at bounding box center [323, 365] width 199 height 43
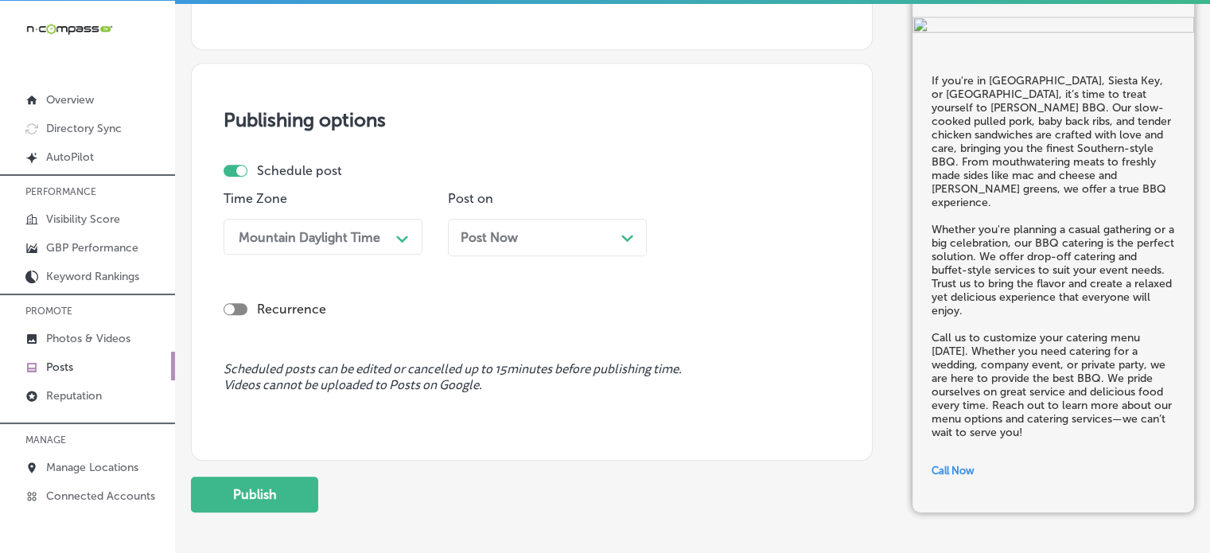
click at [234, 175] on div "Schedule post" at bounding box center [526, 170] width 604 height 15
click at [234, 169] on div at bounding box center [236, 171] width 24 height 12
checkbox input "false"
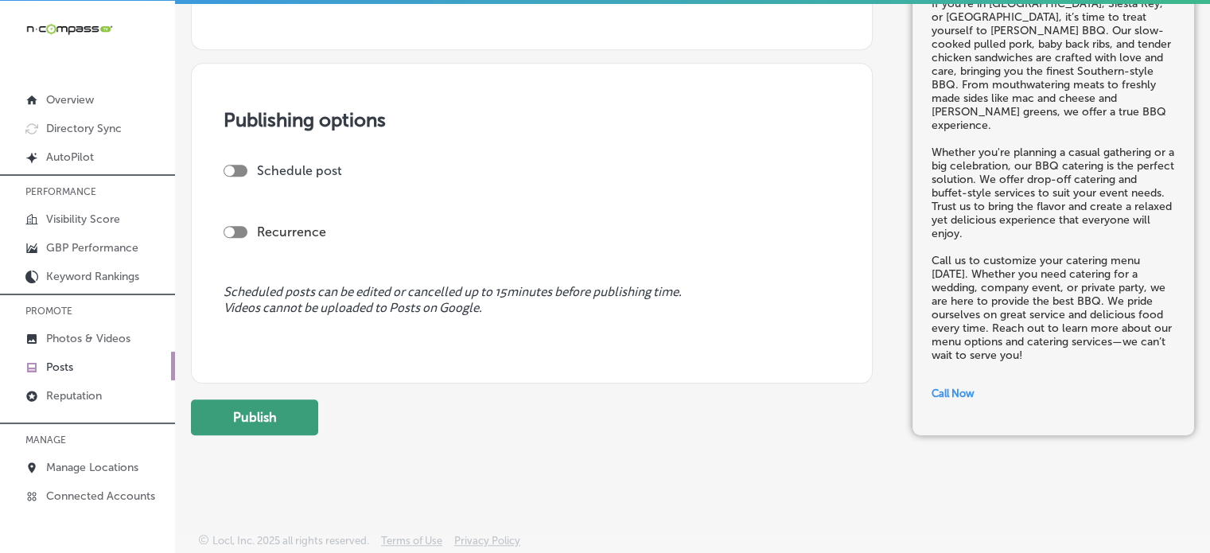
click at [282, 412] on button "Publish" at bounding box center [254, 417] width 127 height 36
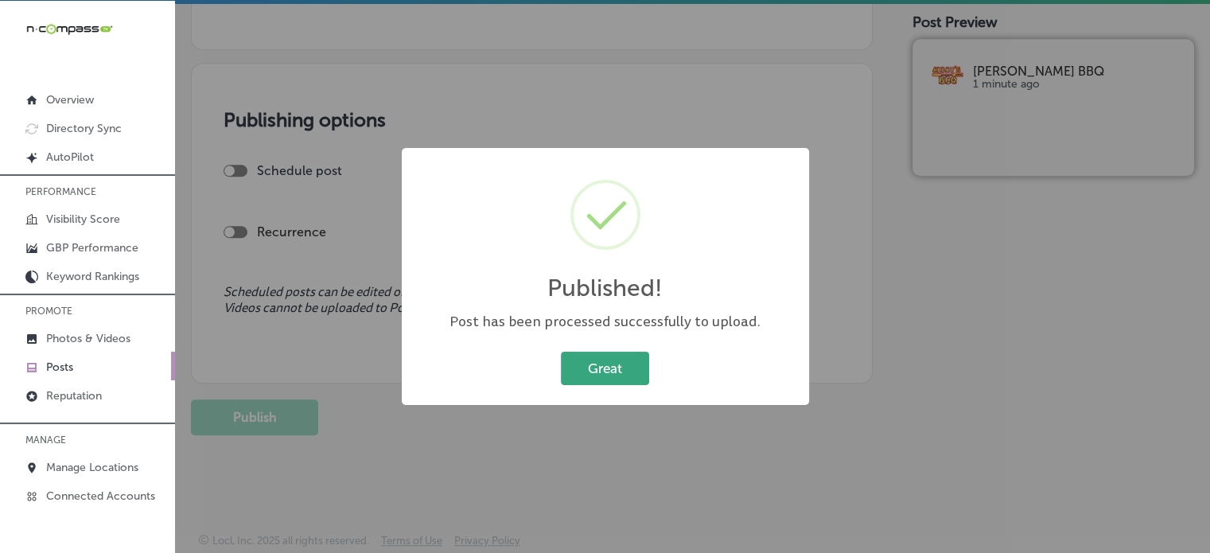
click at [635, 384] on button "Great" at bounding box center [605, 368] width 88 height 33
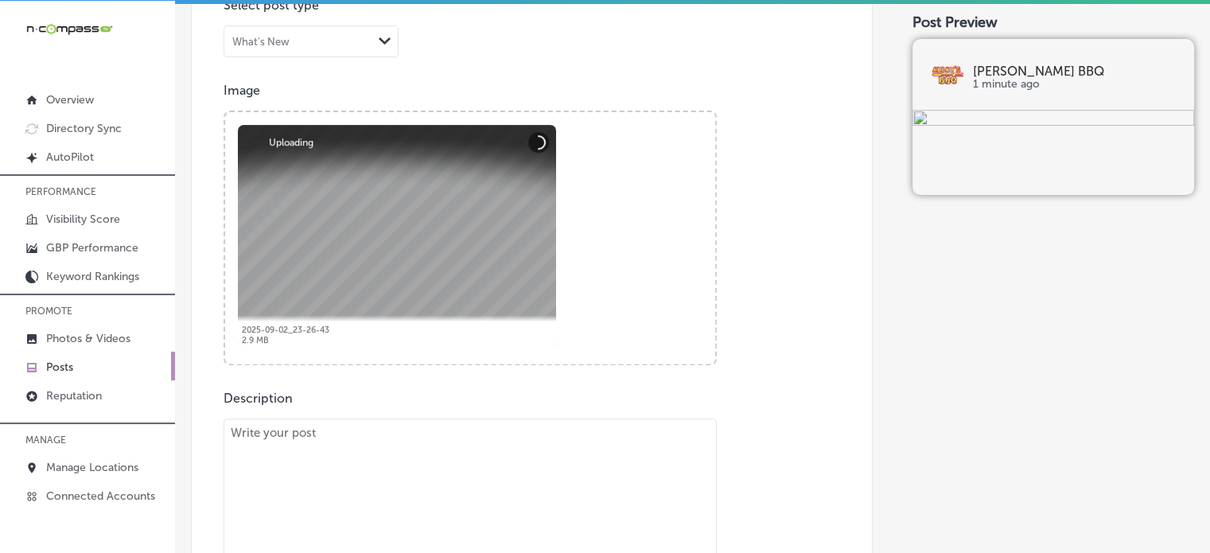
scroll to position [721, 0]
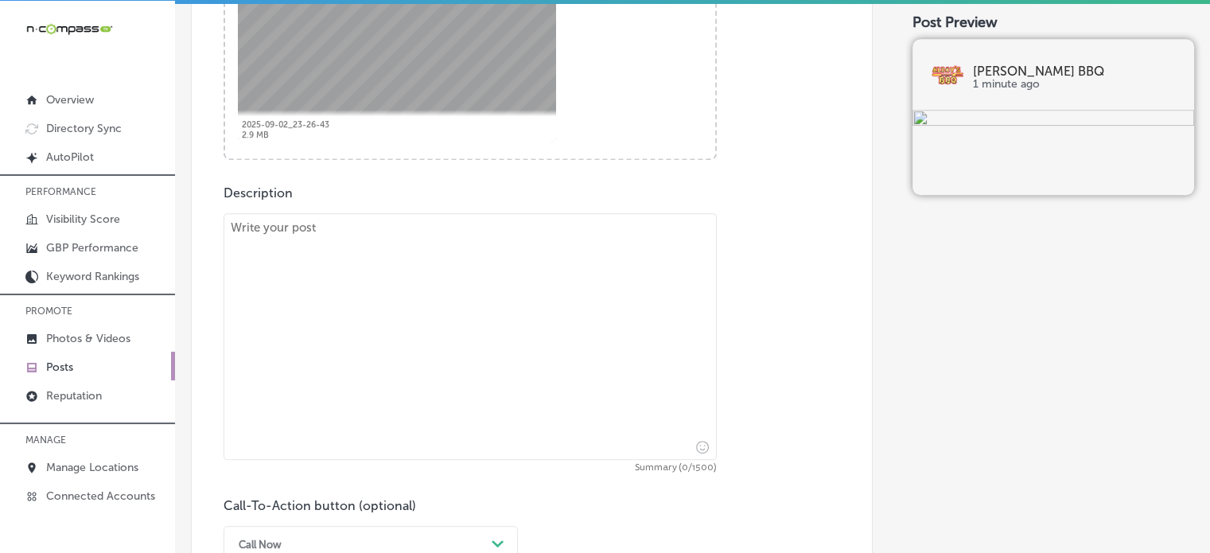
click at [495, 356] on textarea at bounding box center [470, 336] width 493 height 247
paste textarea ""Looking for the finest BBQ in Anna Maria Island, Venice, or Sarasota? Look no …"
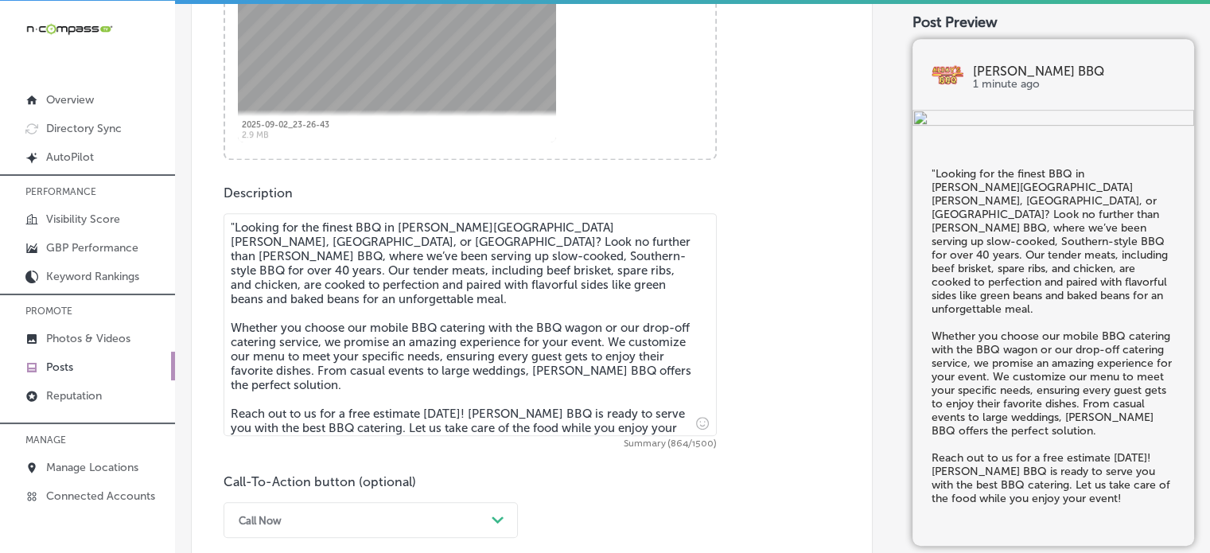
click at [234, 228] on textarea ""Looking for the finest BBQ in Anna Maria Island, Venice, or Sarasota? Look no …" at bounding box center [470, 324] width 493 height 223
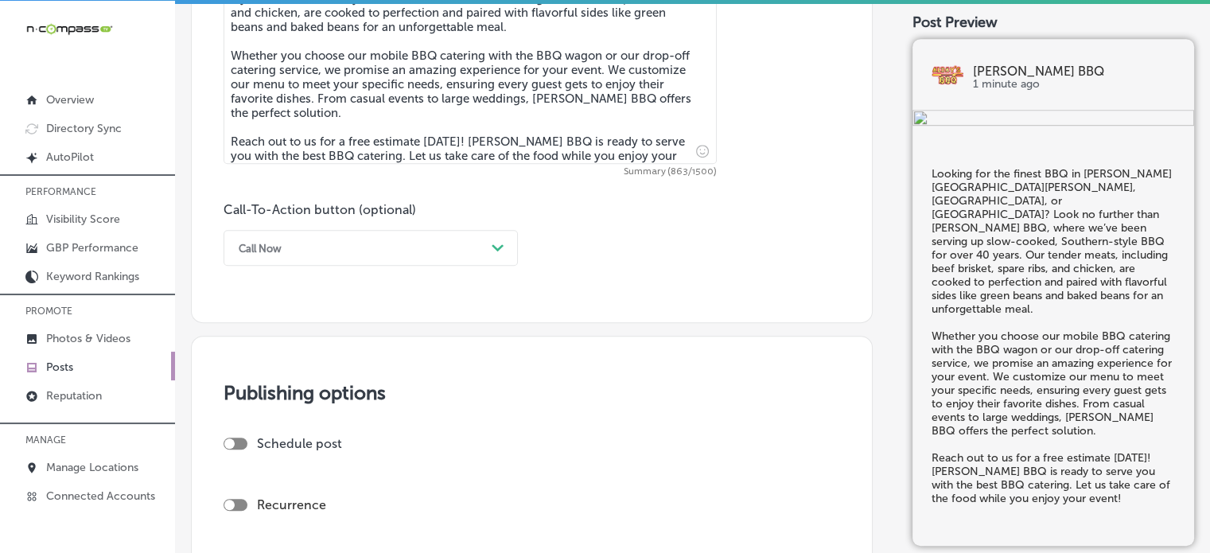
scroll to position [998, 0]
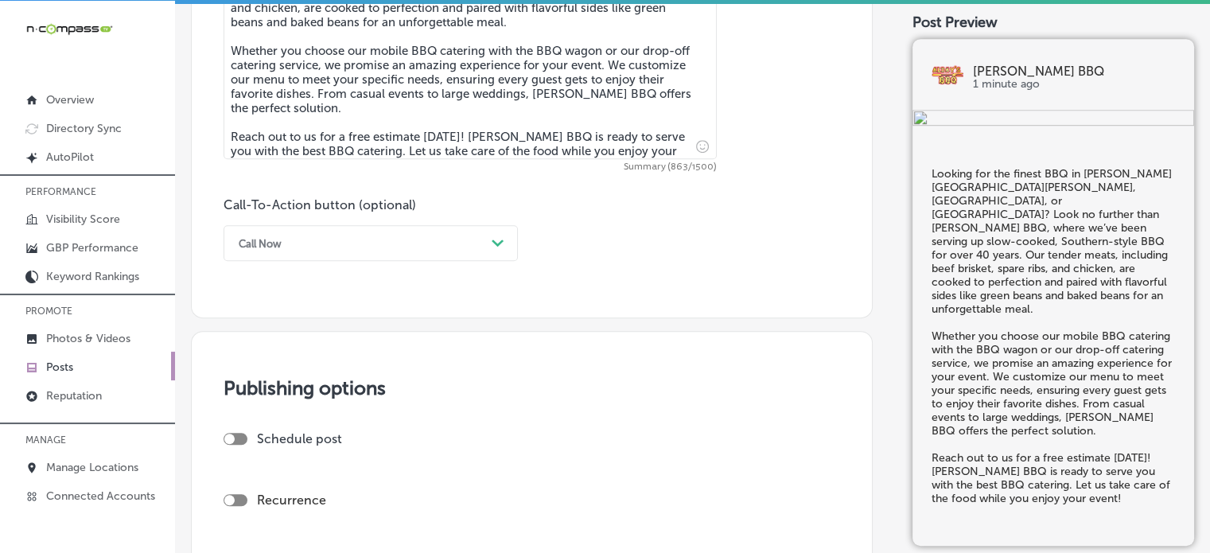
type textarea "Looking for the finest BBQ in Anna Maria Island, Venice, or Sarasota? Look no f…"
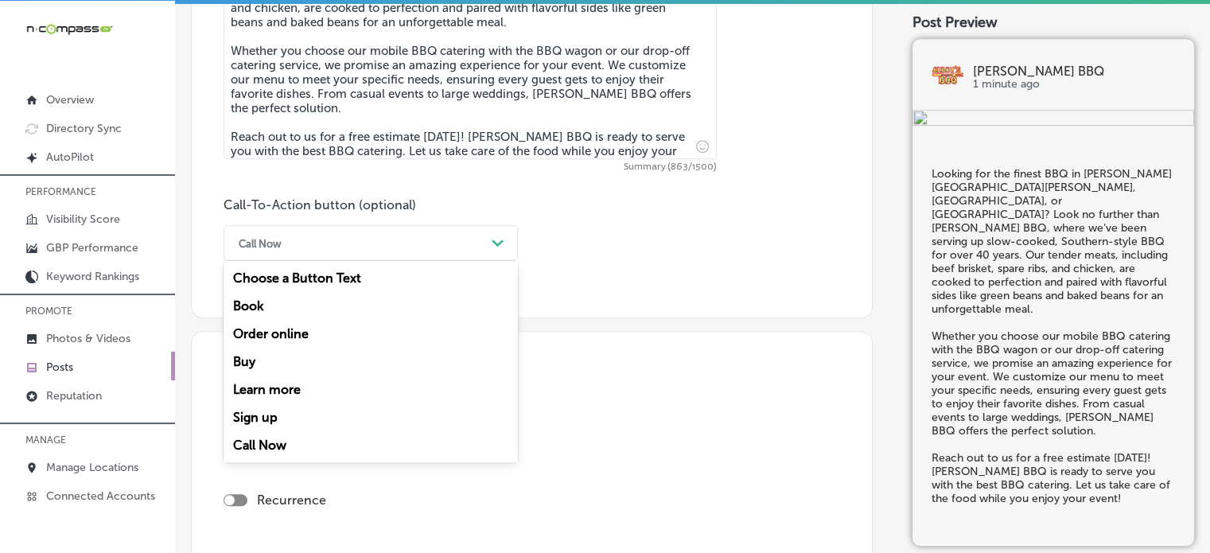
click at [481, 236] on div "Call Now" at bounding box center [358, 243] width 255 height 25
click at [281, 384] on div "Learn more" at bounding box center [371, 390] width 294 height 28
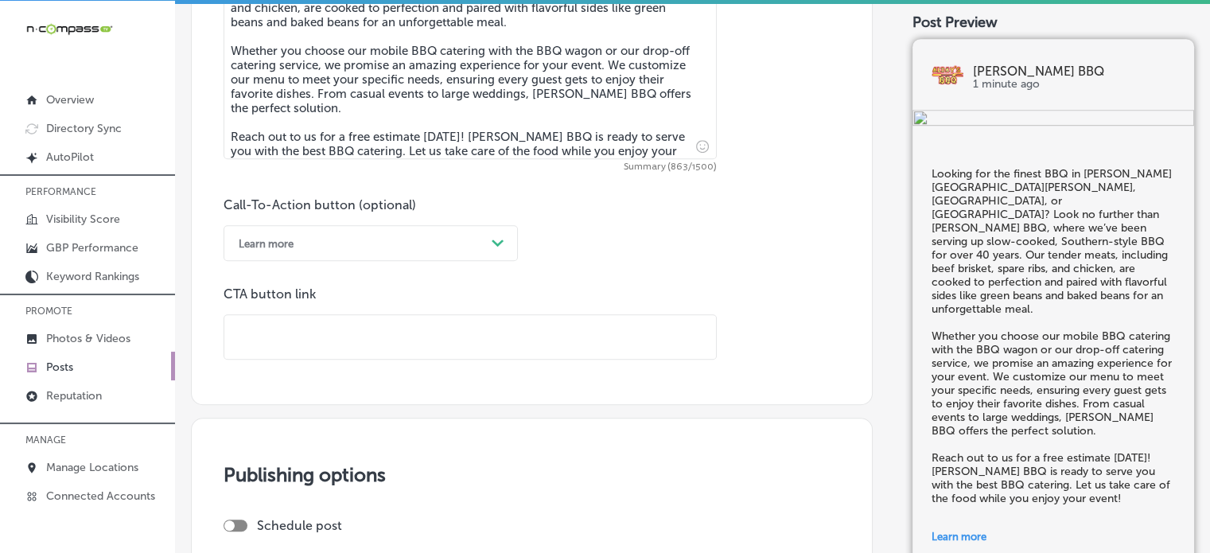
click at [353, 327] on input "text" at bounding box center [470, 337] width 492 height 44
paste input "https://www.aldaysbbq.com/"
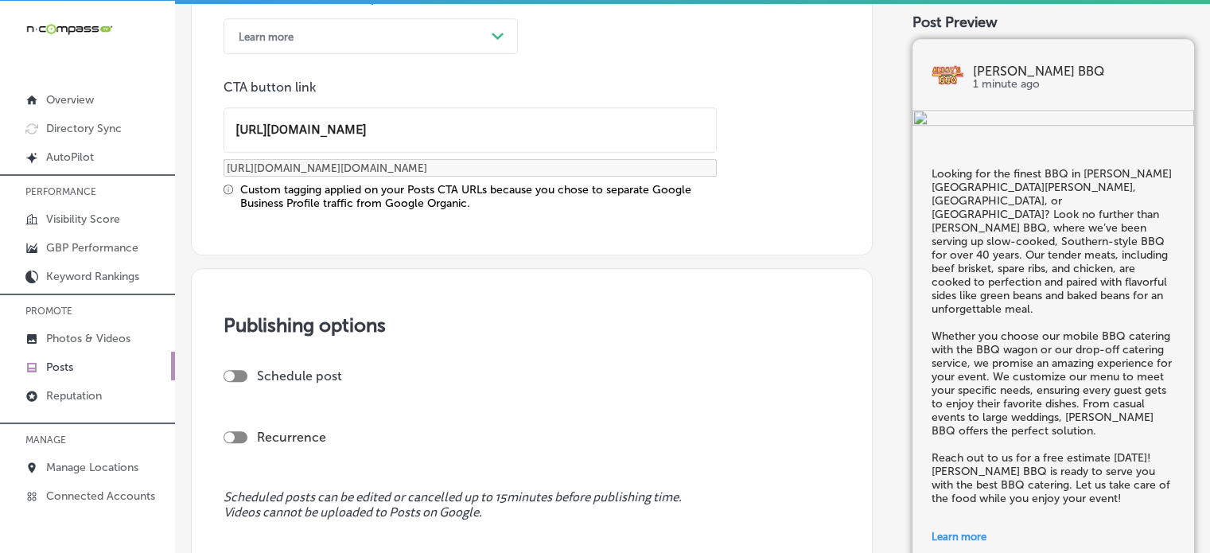
scroll to position [1206, 0]
click at [236, 368] on div at bounding box center [236, 374] width 24 height 12
type input "https://www.aldaysbbq.com/"
checkbox input "true"
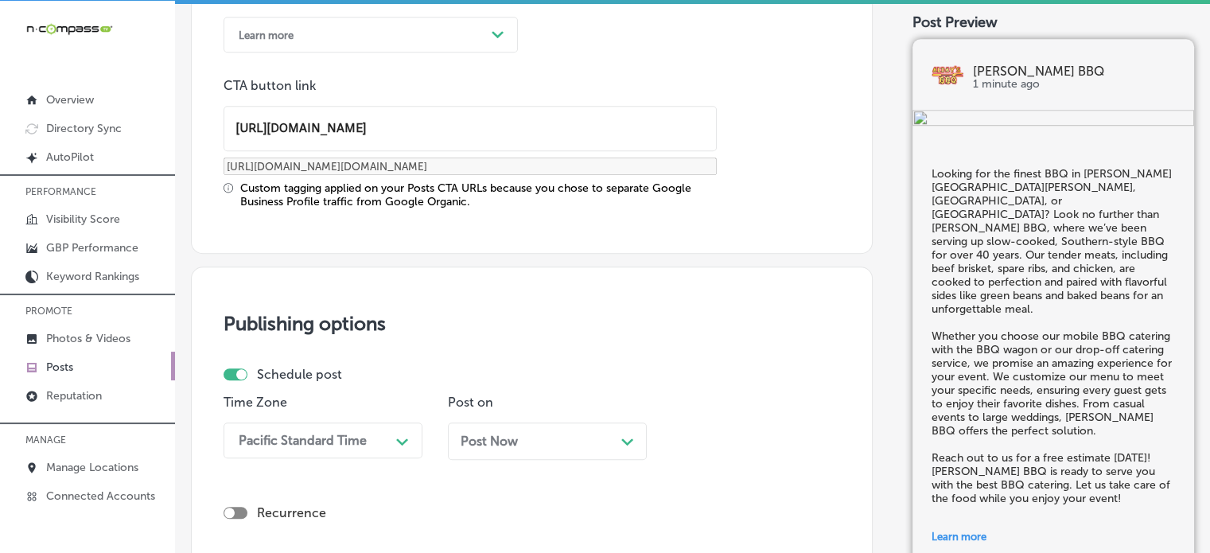
click at [381, 448] on div "Pacific Standard Time Path Created with Sketch." at bounding box center [323, 441] width 199 height 36
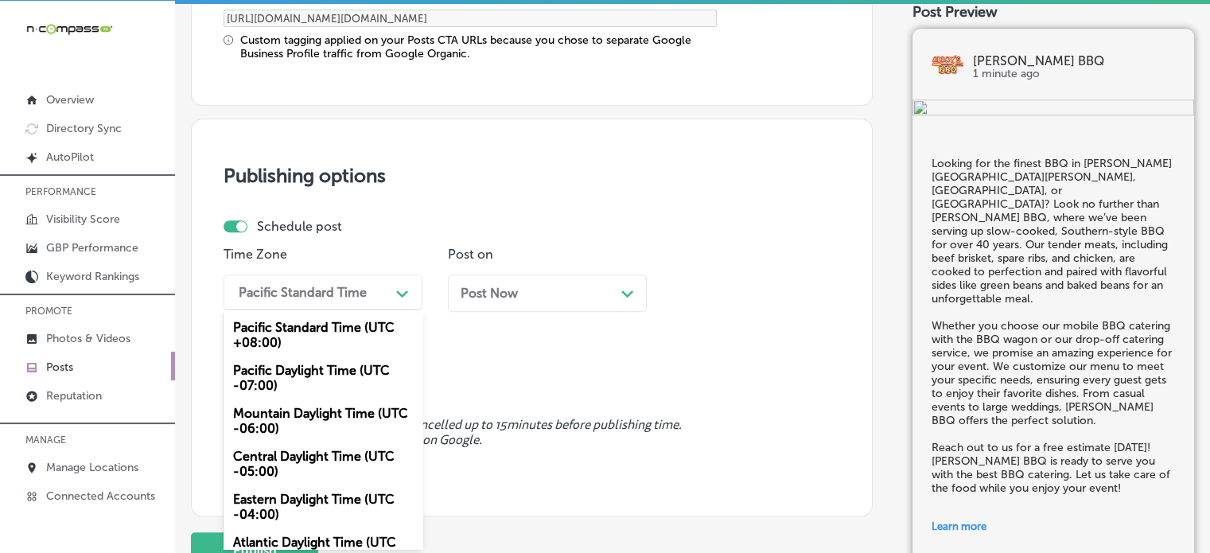
click at [318, 411] on div "Mountain Daylight Time (UTC -06:00)" at bounding box center [323, 420] width 199 height 43
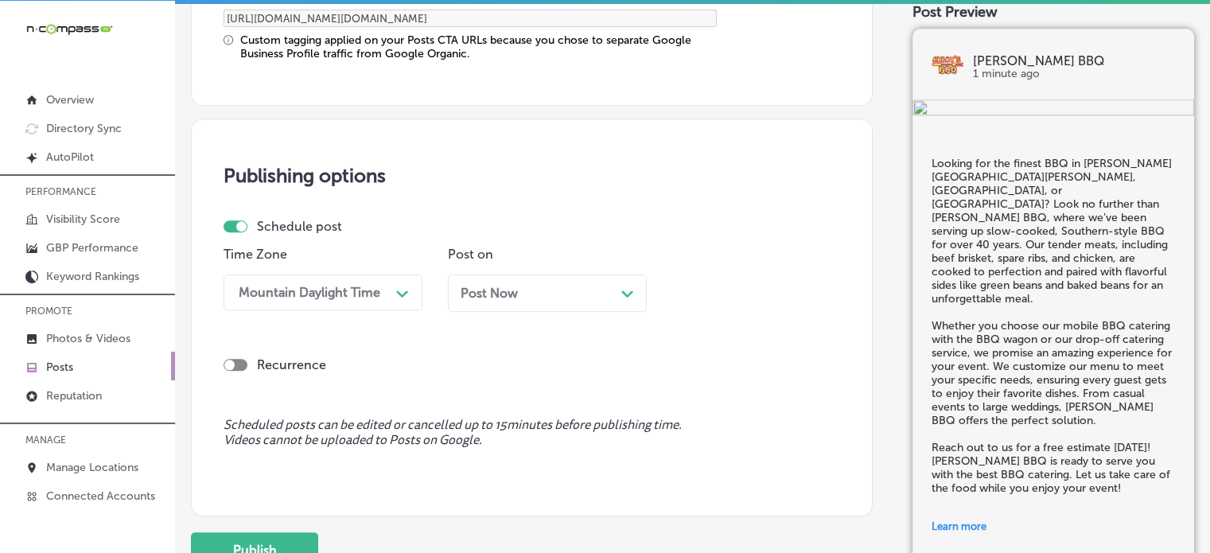
click at [529, 300] on div "Post Now Path Created with Sketch." at bounding box center [547, 293] width 199 height 37
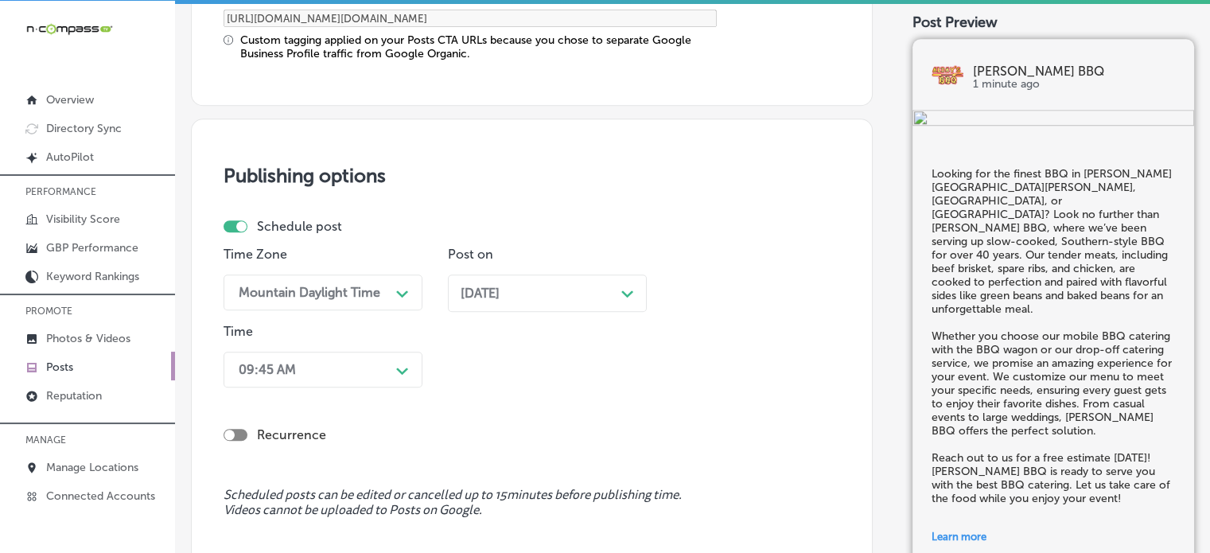
click at [340, 362] on div "09:45 AM Path Created with Sketch." at bounding box center [323, 370] width 199 height 36
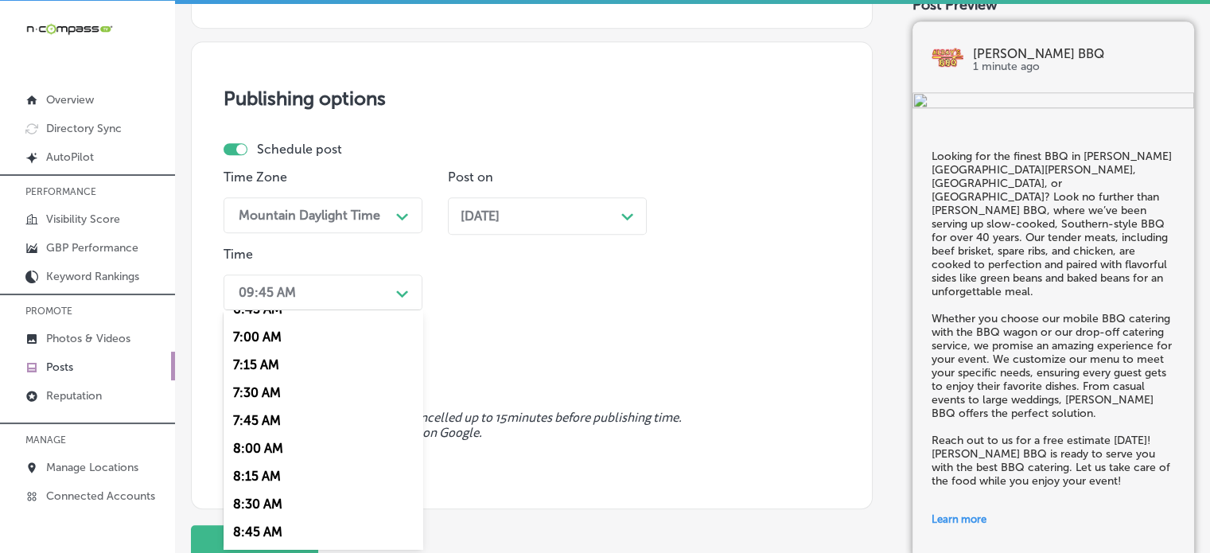
scroll to position [767, 0]
click at [273, 333] on div "7:00 AM" at bounding box center [323, 340] width 199 height 28
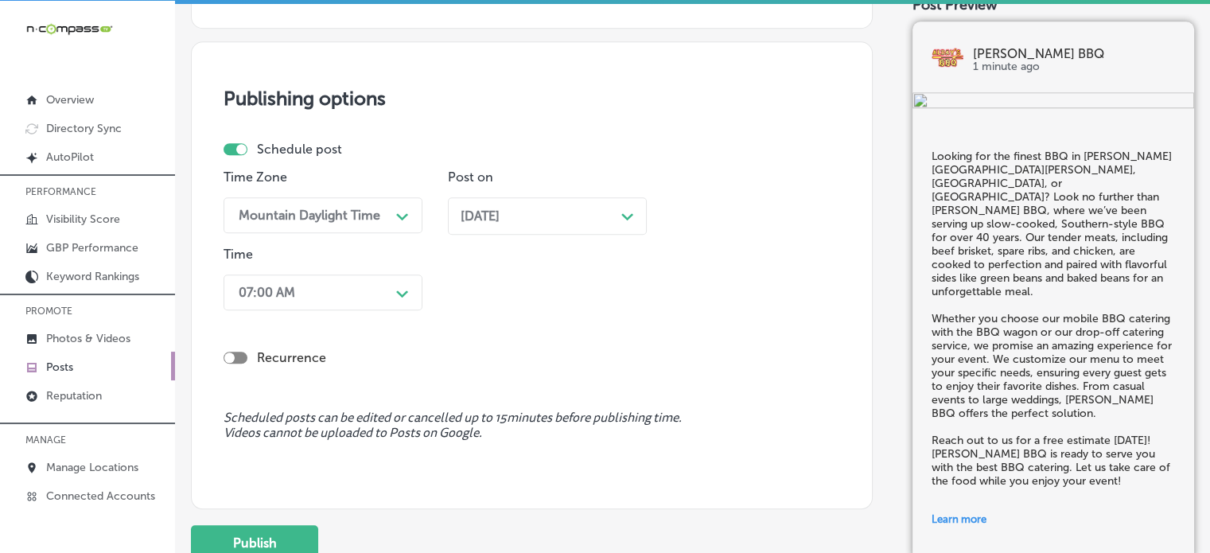
scroll to position [1556, 0]
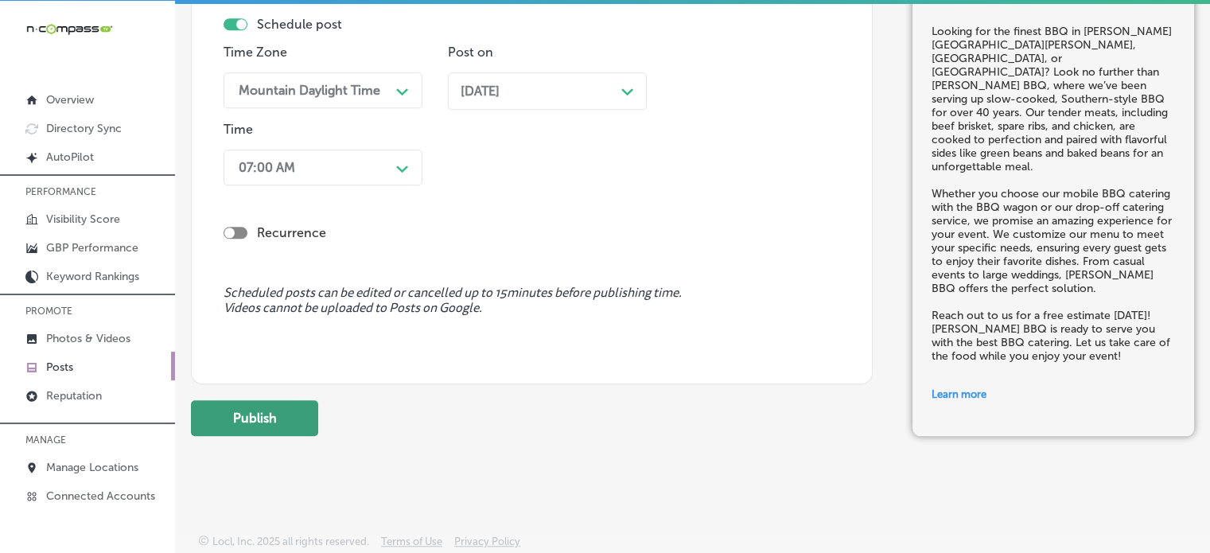
click at [282, 414] on button "Publish" at bounding box center [254, 418] width 127 height 36
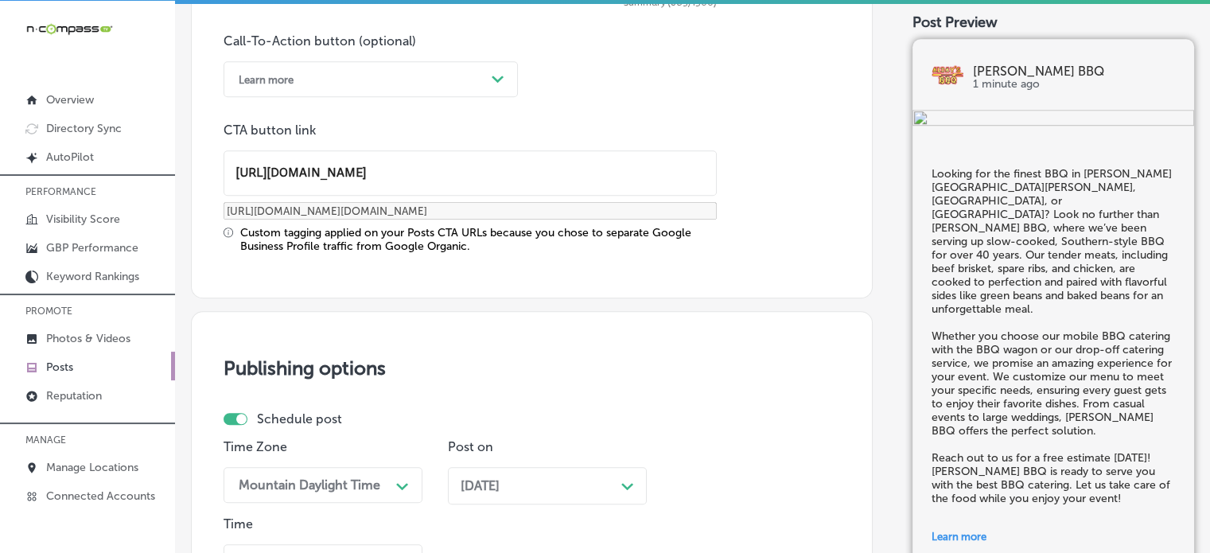
scroll to position [1143, 0]
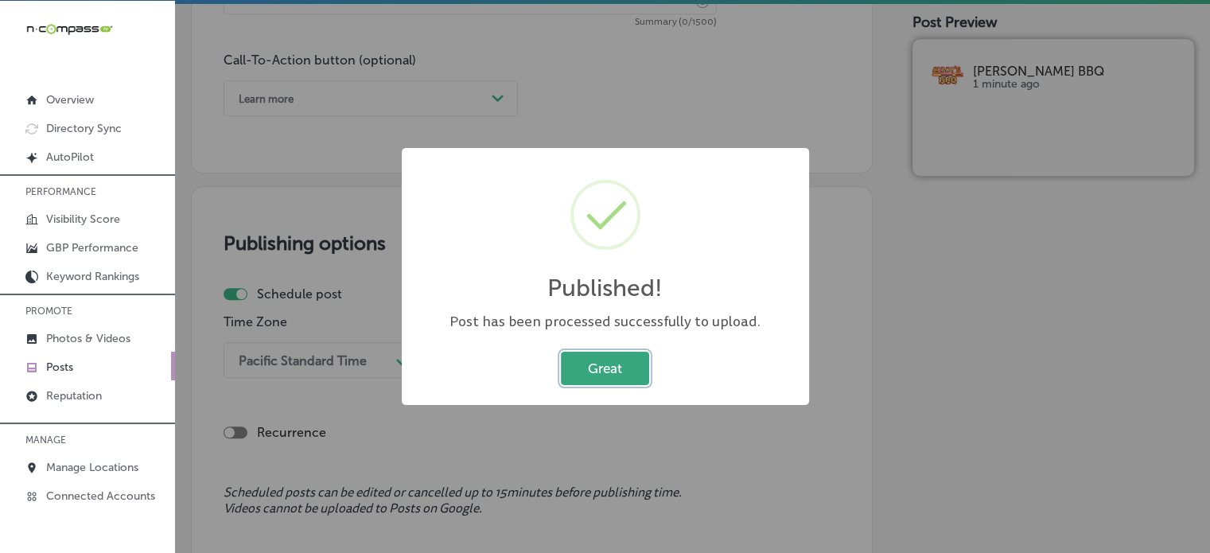
click at [606, 362] on button "Great" at bounding box center [605, 368] width 88 height 33
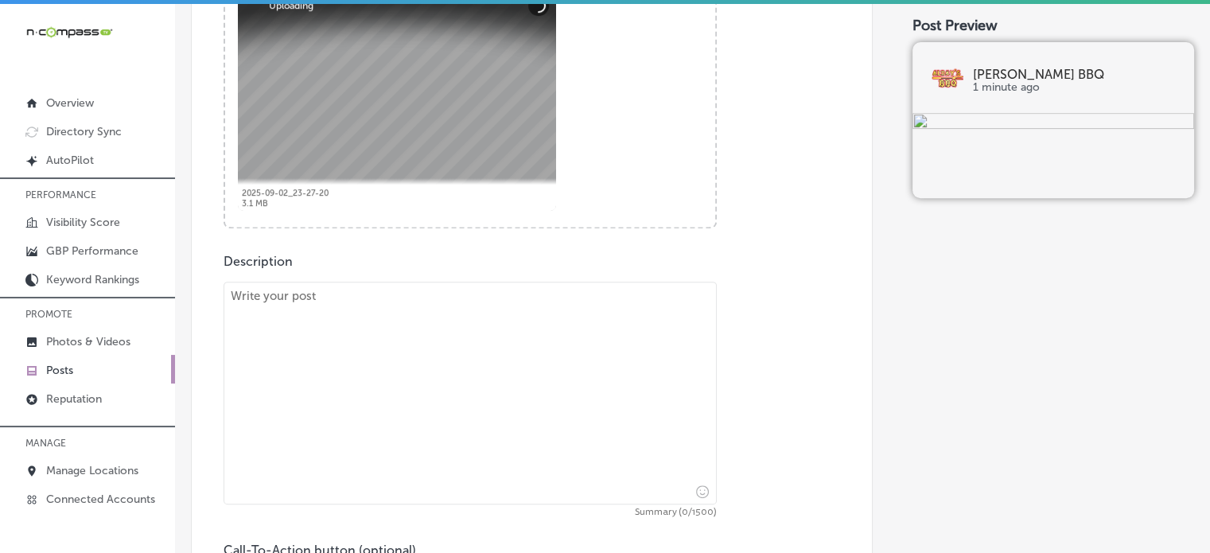
scroll to position [656, 0]
click at [442, 337] on textarea at bounding box center [470, 393] width 493 height 223
paste textarea ""If you're in Osprey, Siesta Key, or Bradenton, Alday's BBQ is here to elevate …"
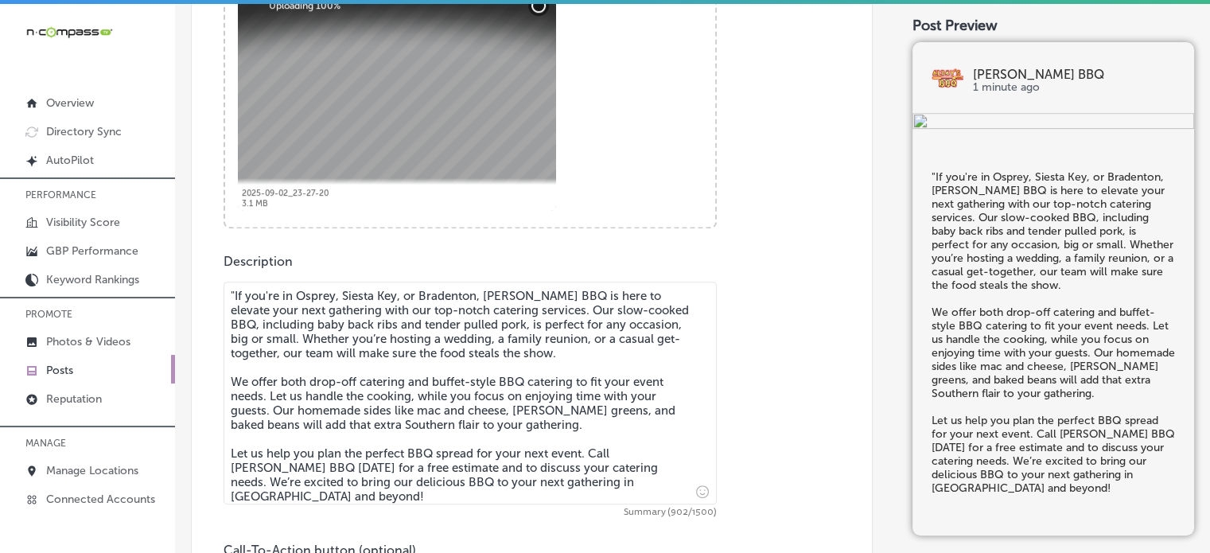
click at [233, 292] on textarea ""If you're in Osprey, Siesta Key, or Bradenton, Alday's BBQ is here to elevate …" at bounding box center [470, 393] width 493 height 223
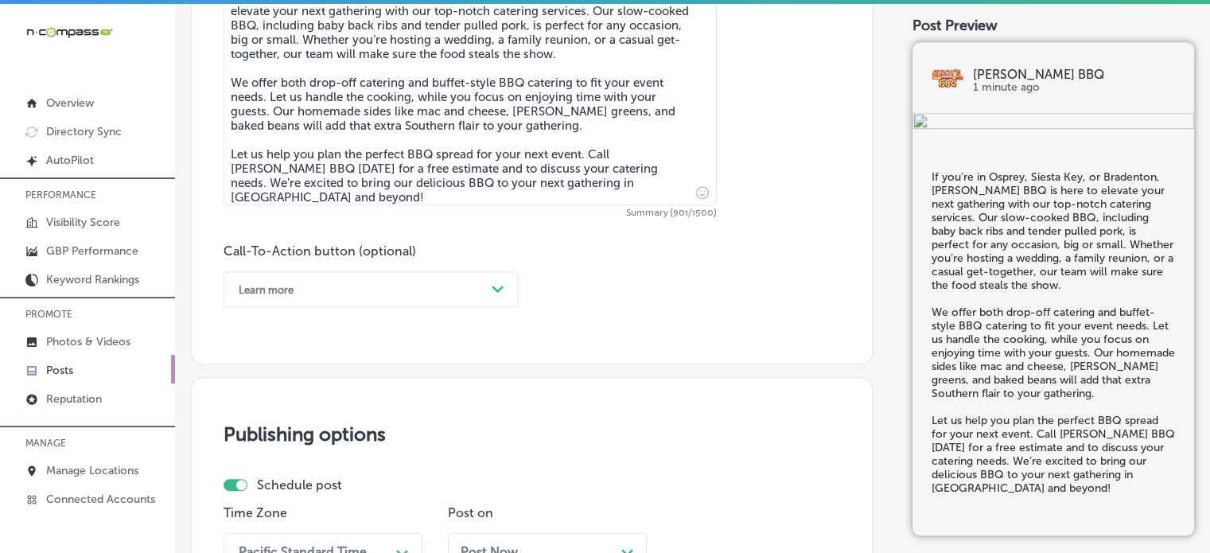
scroll to position [977, 0]
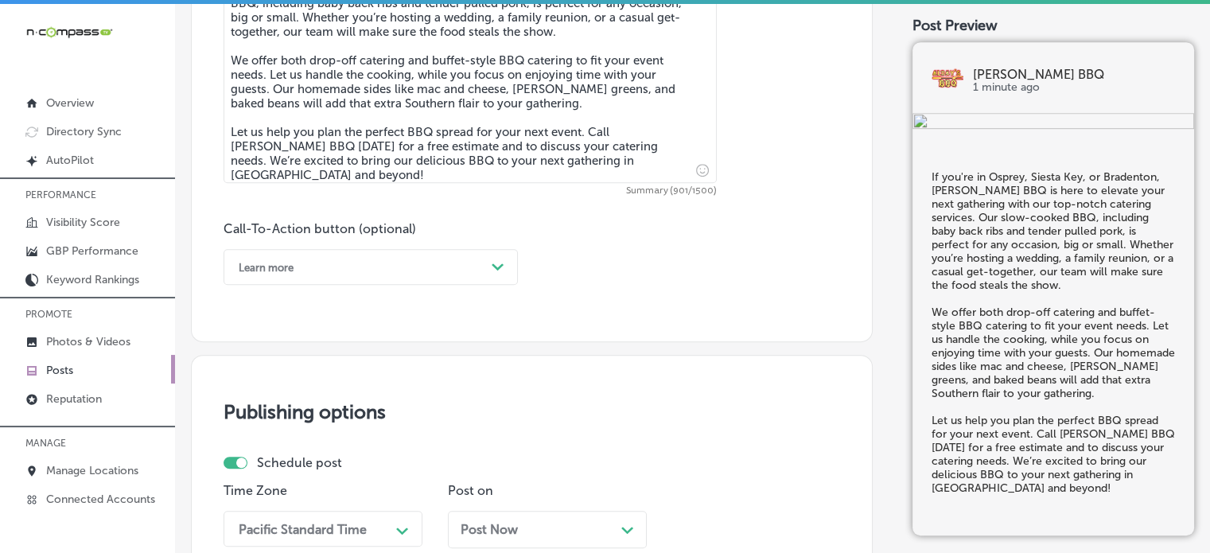
type textarea "If you're in Osprey, Siesta Key, or Bradenton, Alday's BBQ is here to elevate y…"
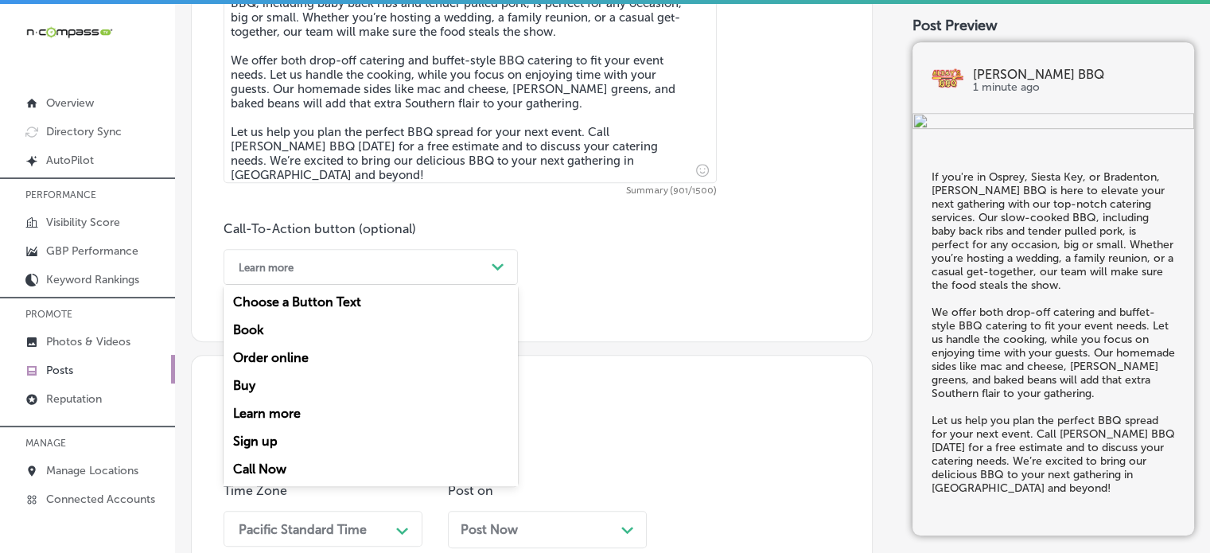
click at [447, 273] on div "Learn more" at bounding box center [358, 267] width 255 height 25
click at [267, 465] on div "Call Now" at bounding box center [371, 469] width 294 height 28
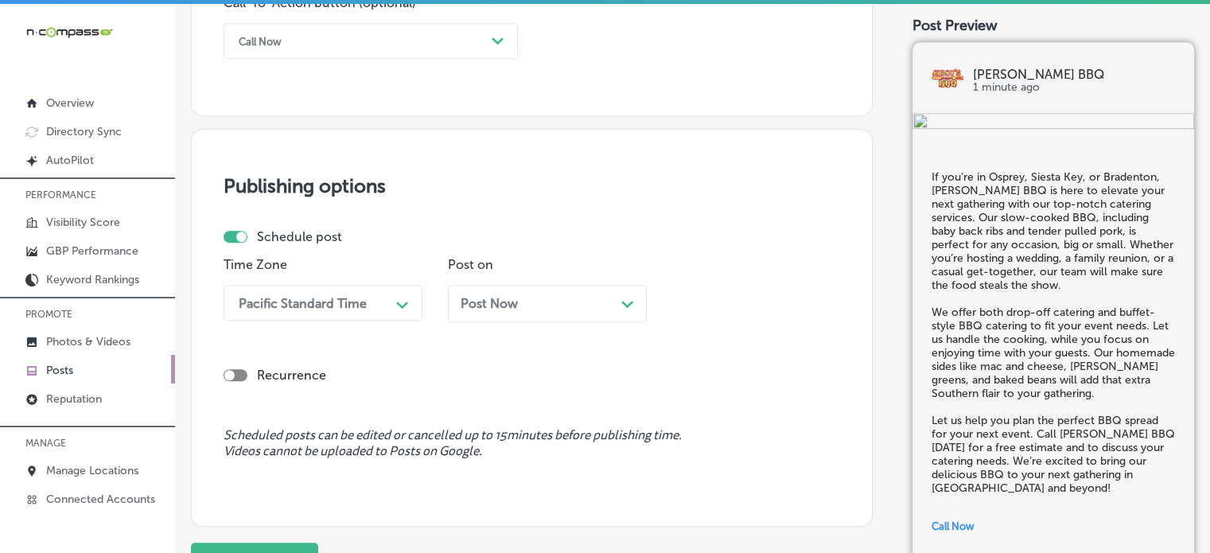
scroll to position [1211, 0]
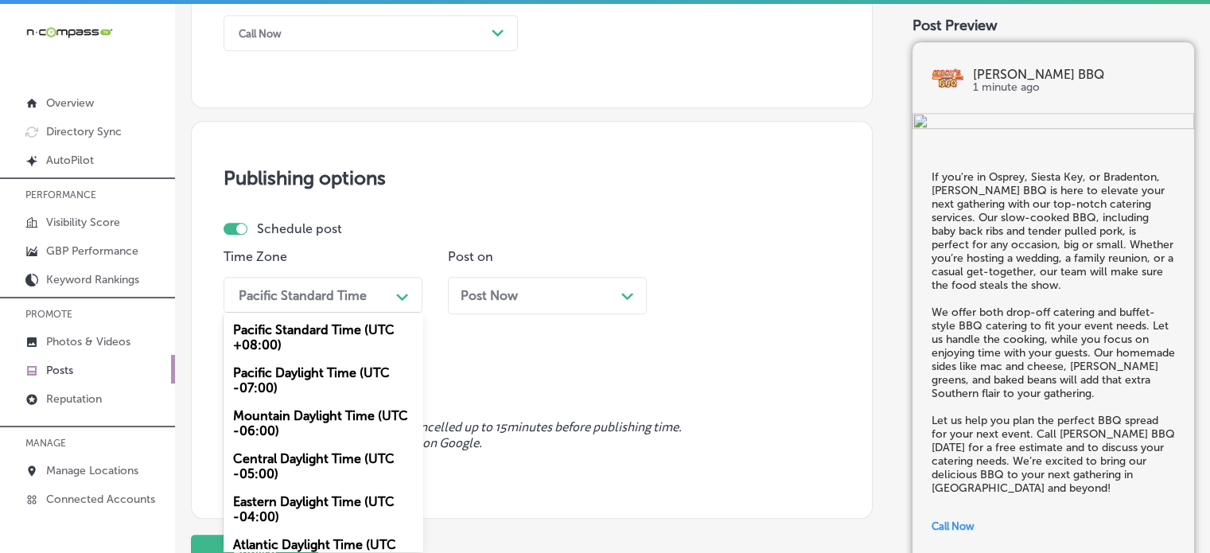
click at [329, 293] on div "Pacific Standard Time" at bounding box center [303, 294] width 128 height 15
click at [282, 428] on div "Mountain Daylight Time (UTC -06:00)" at bounding box center [323, 423] width 199 height 43
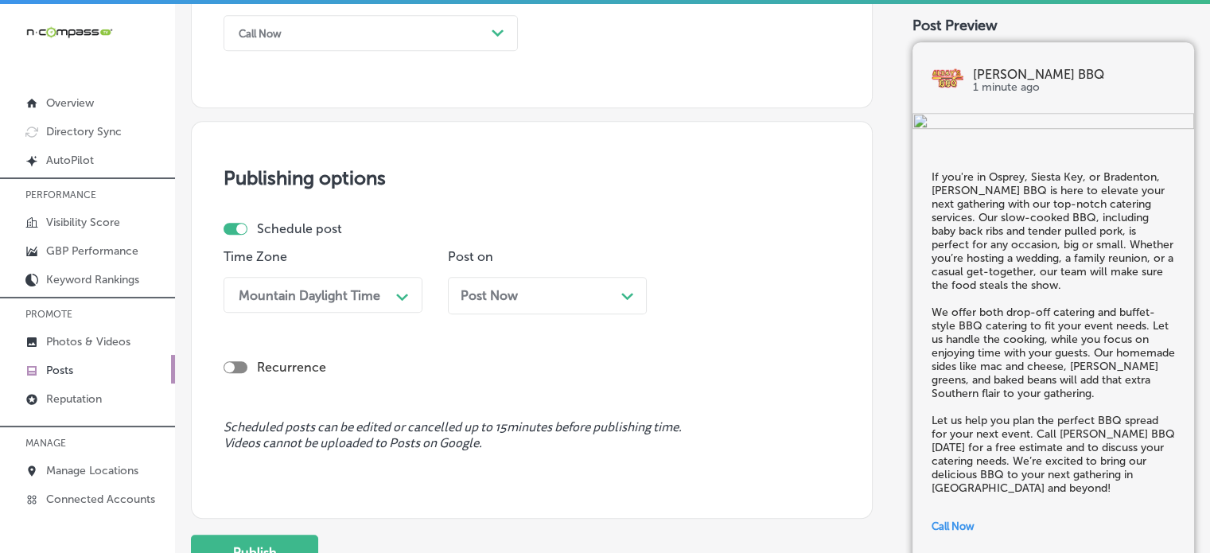
click at [532, 303] on div "Post Now Path Created with Sketch." at bounding box center [547, 295] width 199 height 37
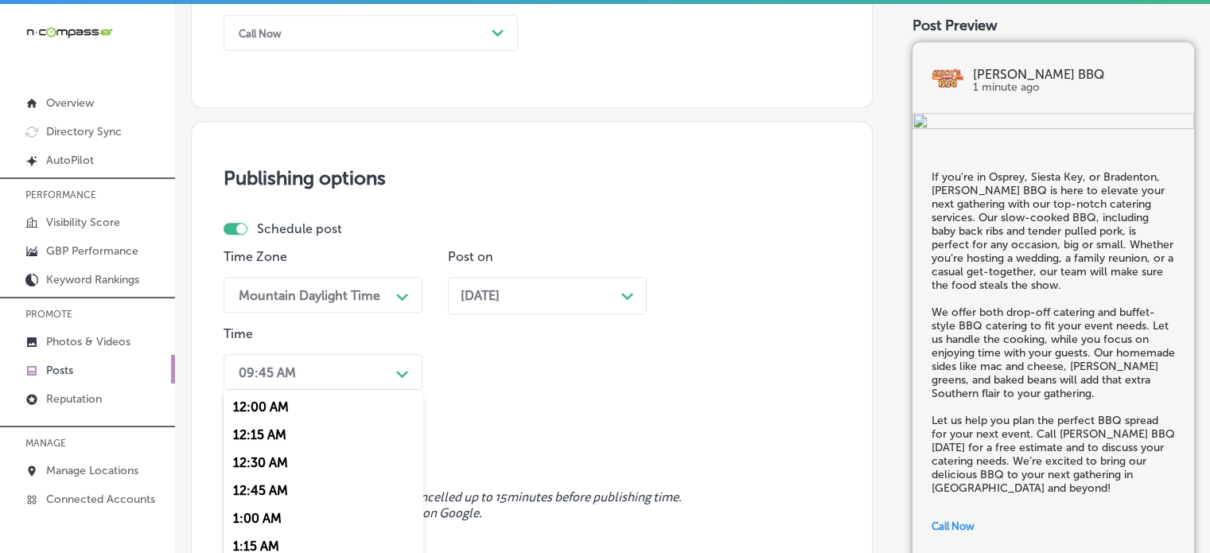
scroll to position [1292, 0]
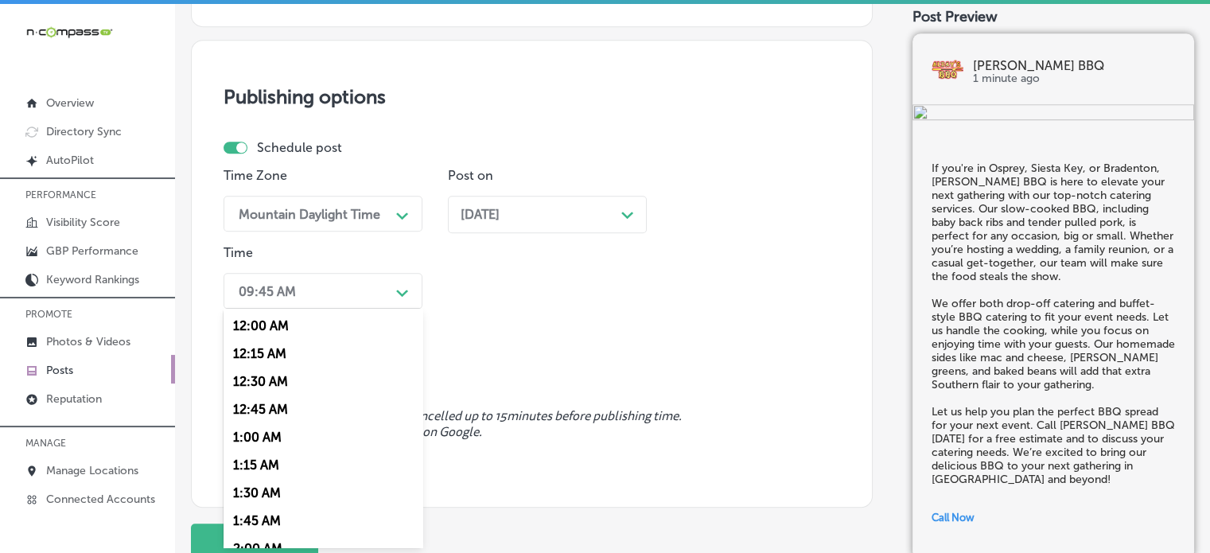
click at [376, 309] on div "option 7:00 AM, selected. option 12:30 AM focused, 3 of 96. 96 results availabl…" at bounding box center [323, 291] width 199 height 36
click at [258, 477] on div "7:00 AM" at bounding box center [323, 469] width 199 height 28
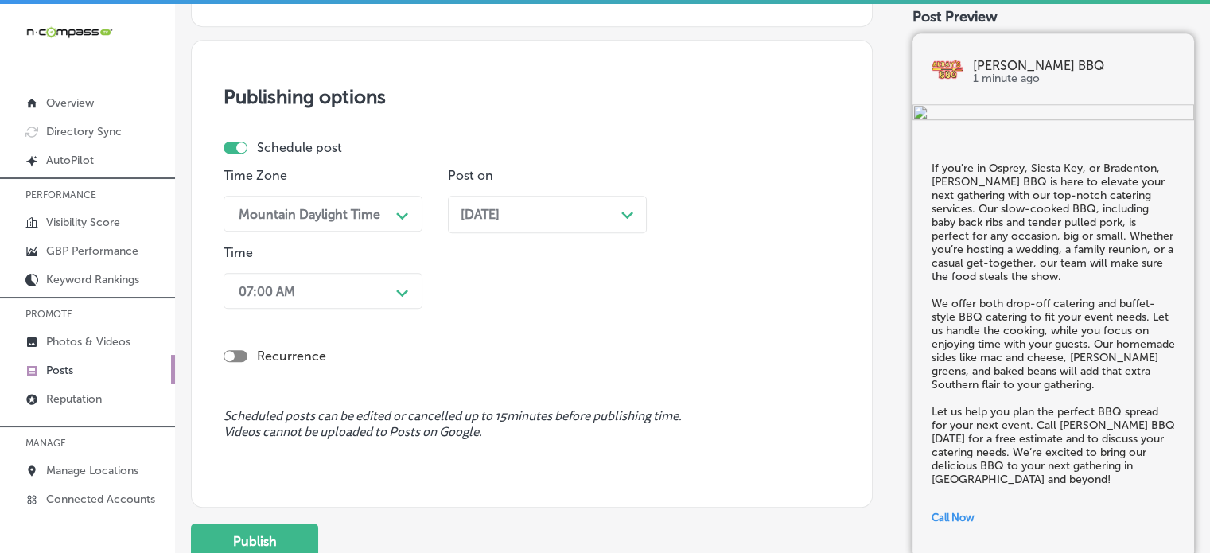
scroll to position [1362, 0]
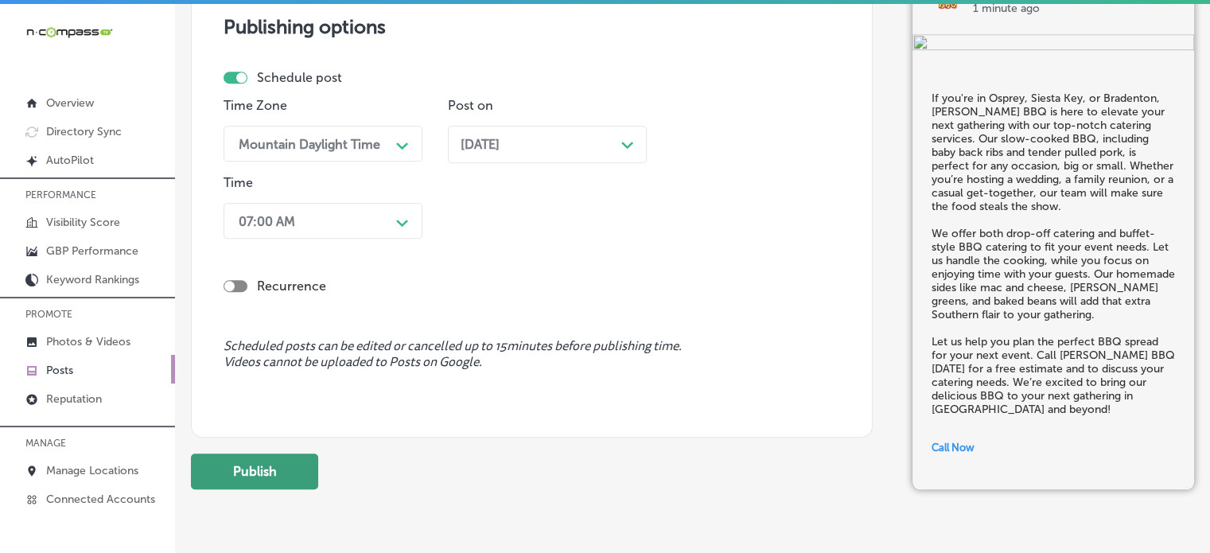
click at [287, 467] on button "Publish" at bounding box center [254, 472] width 127 height 36
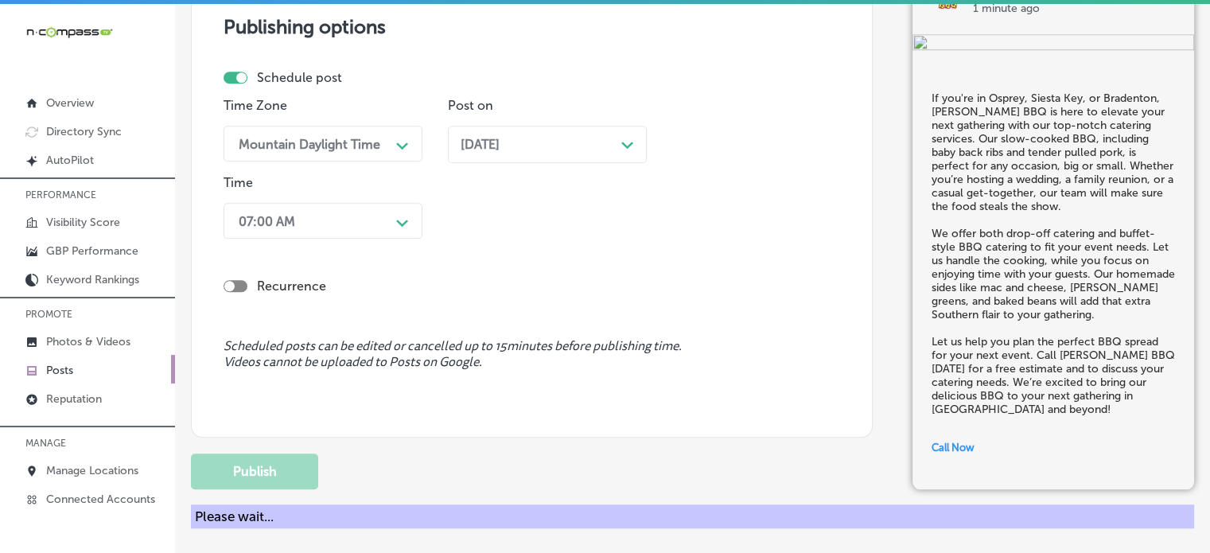
scroll to position [1343, 0]
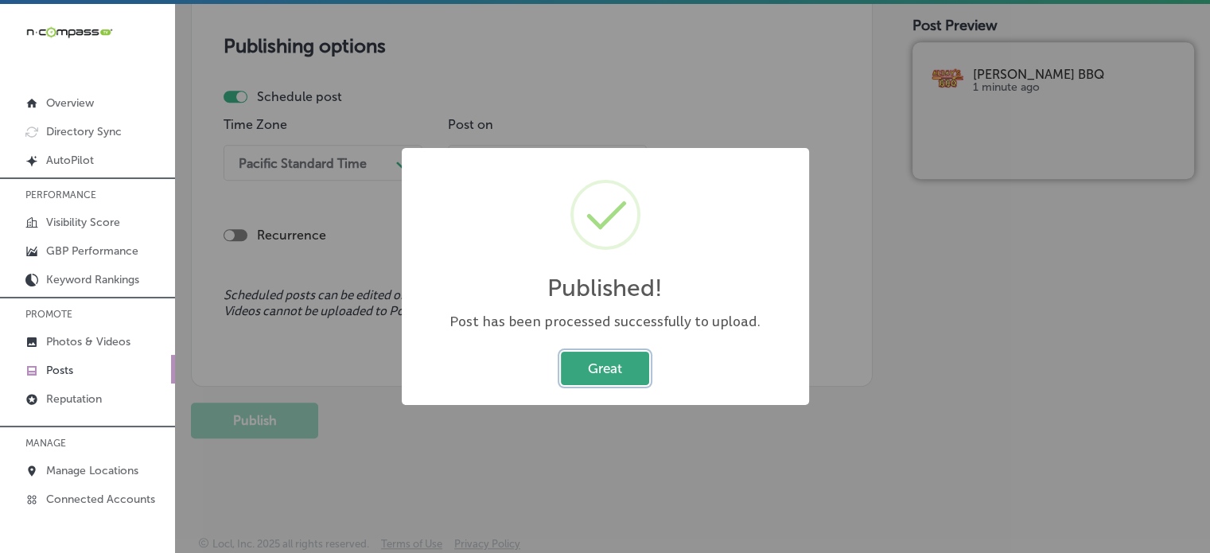
click at [620, 383] on button "Great" at bounding box center [605, 368] width 88 height 33
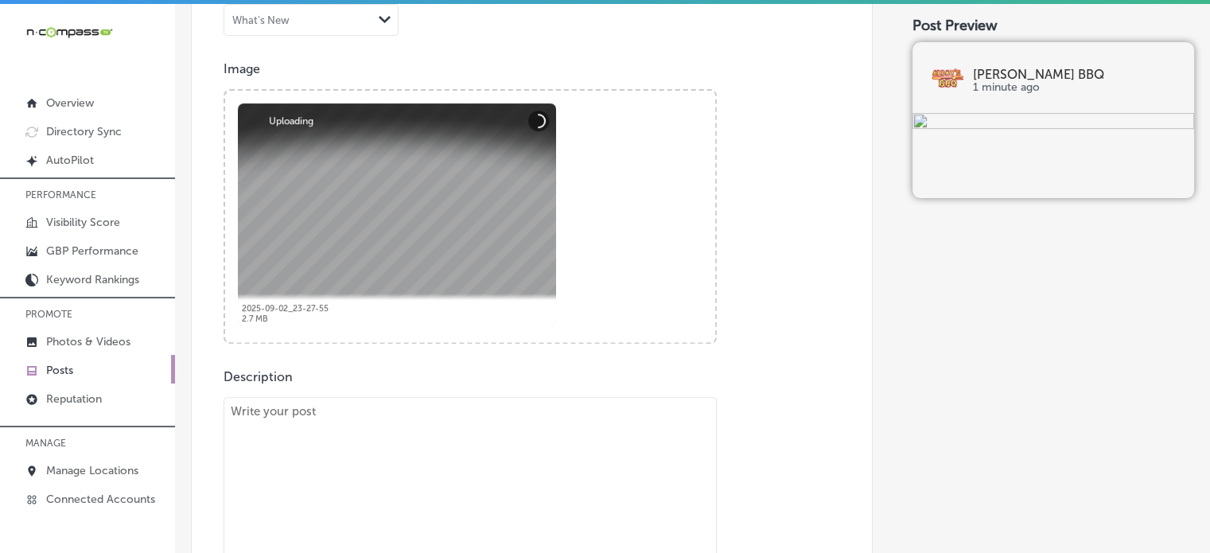
scroll to position [848, 0]
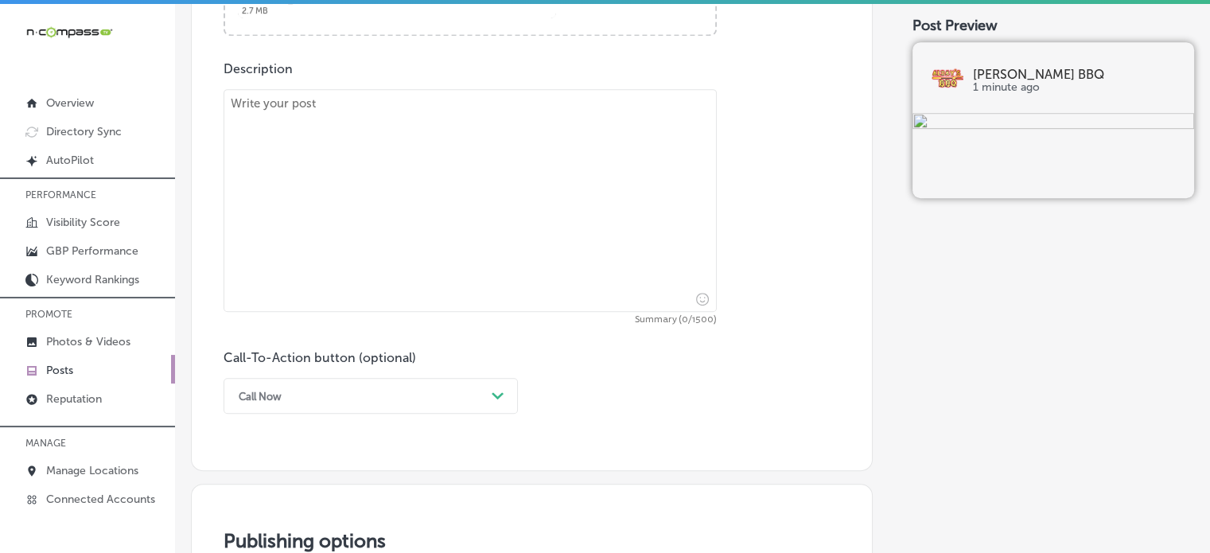
click at [488, 276] on textarea at bounding box center [470, 200] width 493 height 223
paste textarea ""Looking for the best BBQ catering in Palm Harbor, Osprey, or Siesta Key? At Al…"
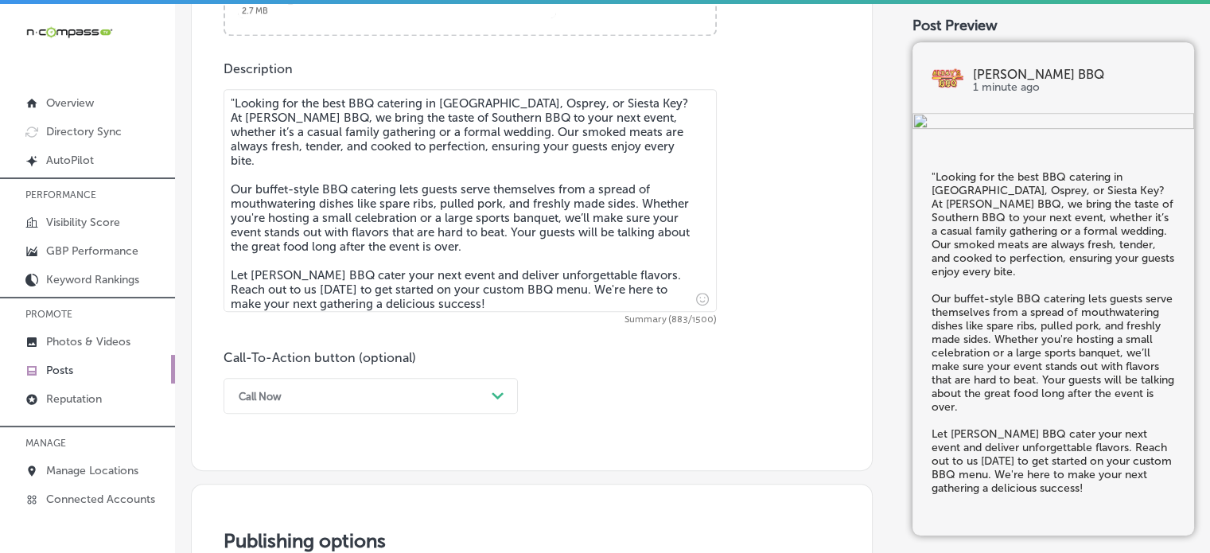
click at [233, 97] on textarea ""Looking for the best BBQ catering in Palm Harbor, Osprey, or Siesta Key? At Al…" at bounding box center [470, 200] width 493 height 223
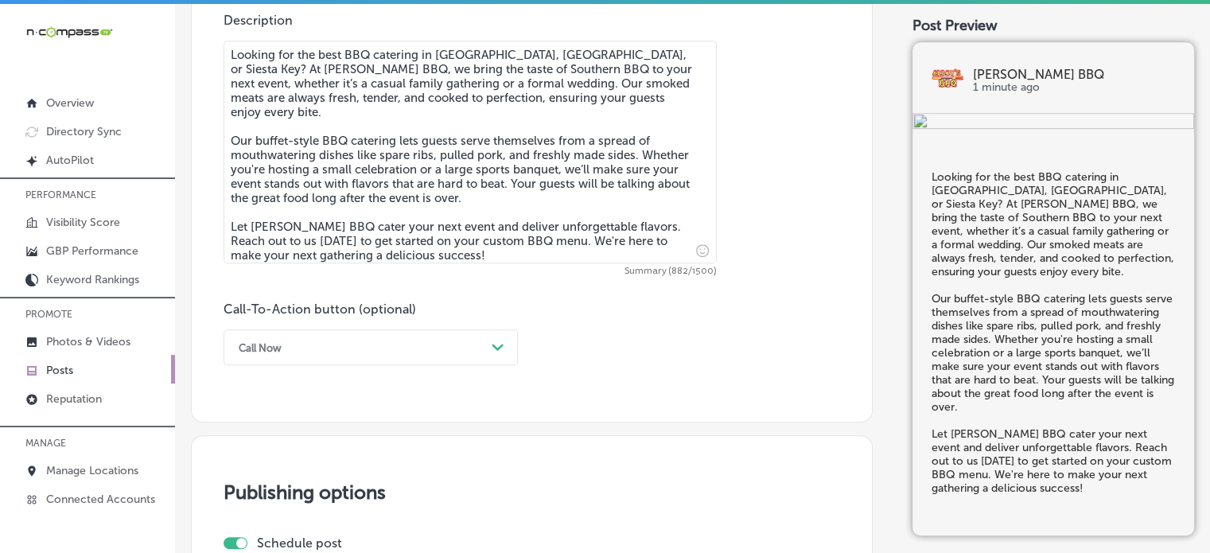
scroll to position [902, 0]
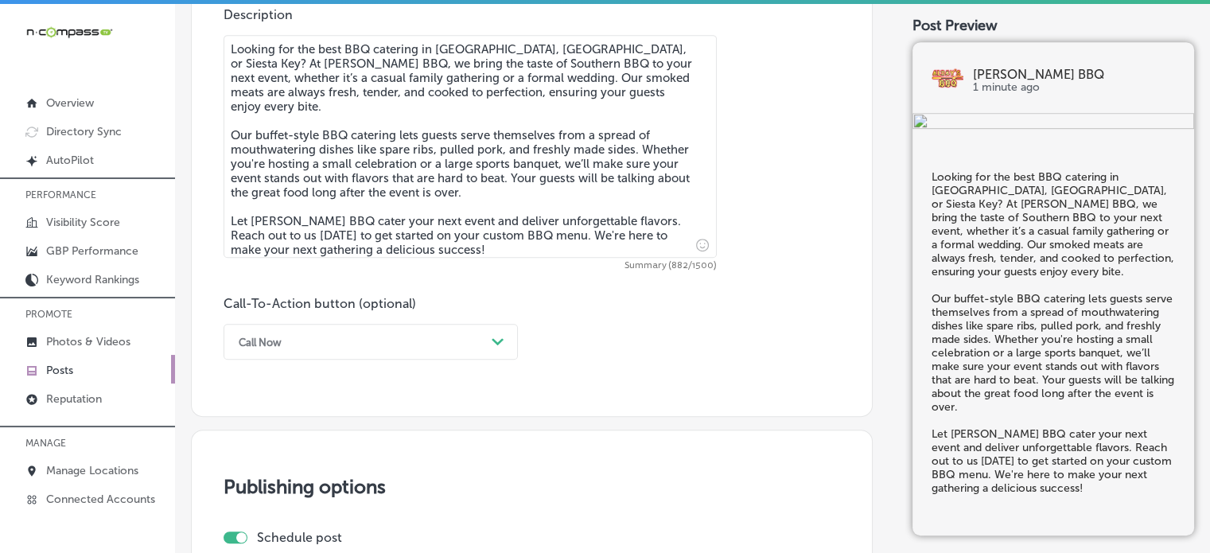
type textarea "Looking for the best BBQ catering in Palm Harbor, Osprey, or Siesta Key? At Ald…"
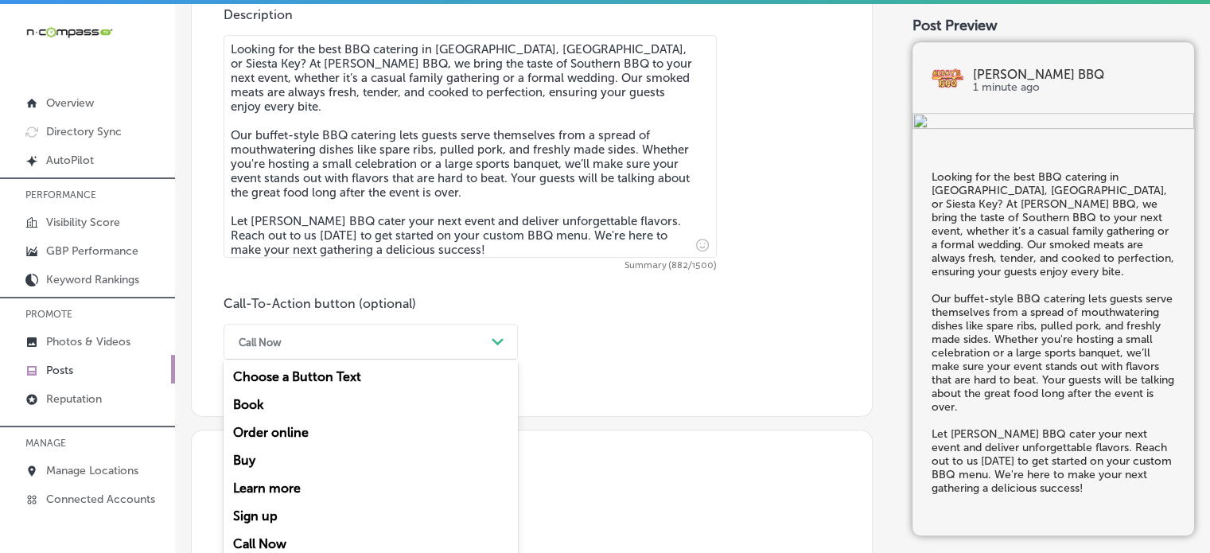
click at [350, 335] on div "Call Now" at bounding box center [358, 341] width 255 height 25
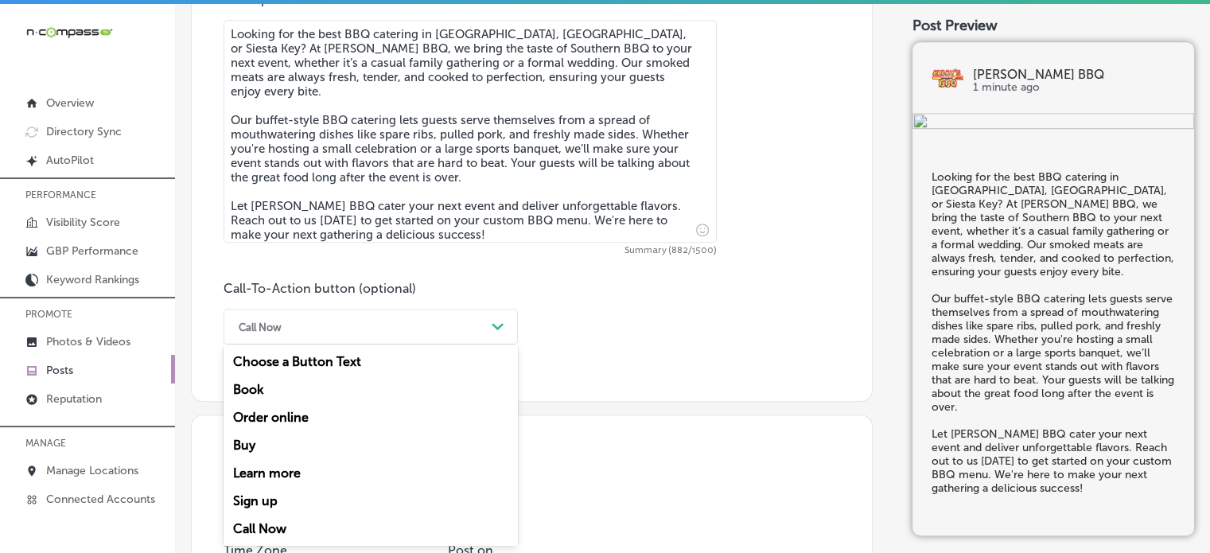
click at [282, 475] on div "Learn more" at bounding box center [371, 473] width 294 height 28
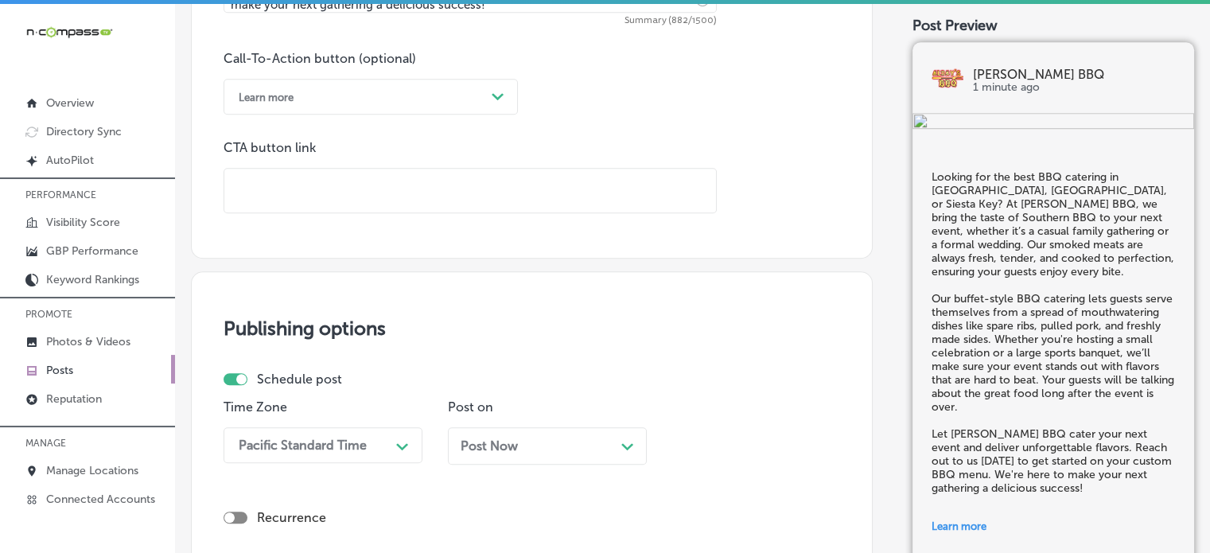
scroll to position [1162, 0]
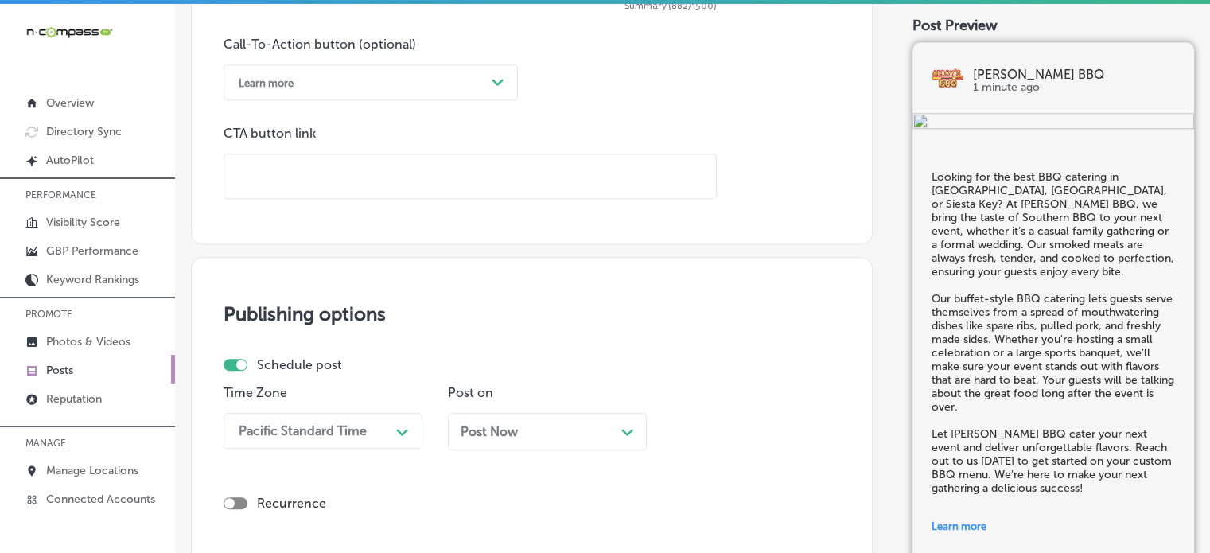
click at [408, 165] on input "text" at bounding box center [470, 176] width 492 height 44
paste input "https://www.aldaysbbq.com/"
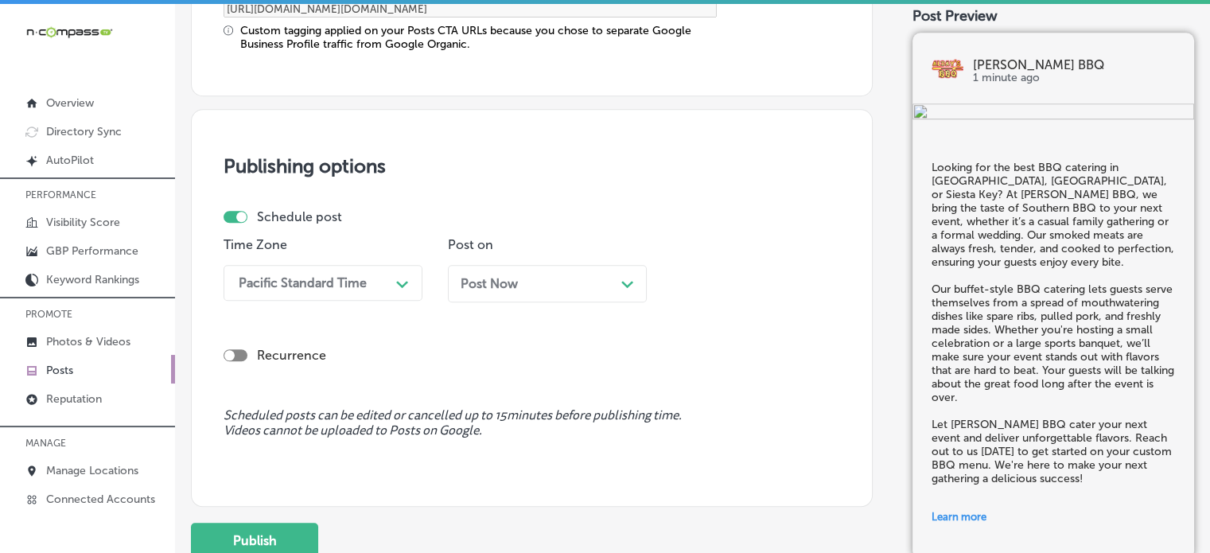
scroll to position [1375, 0]
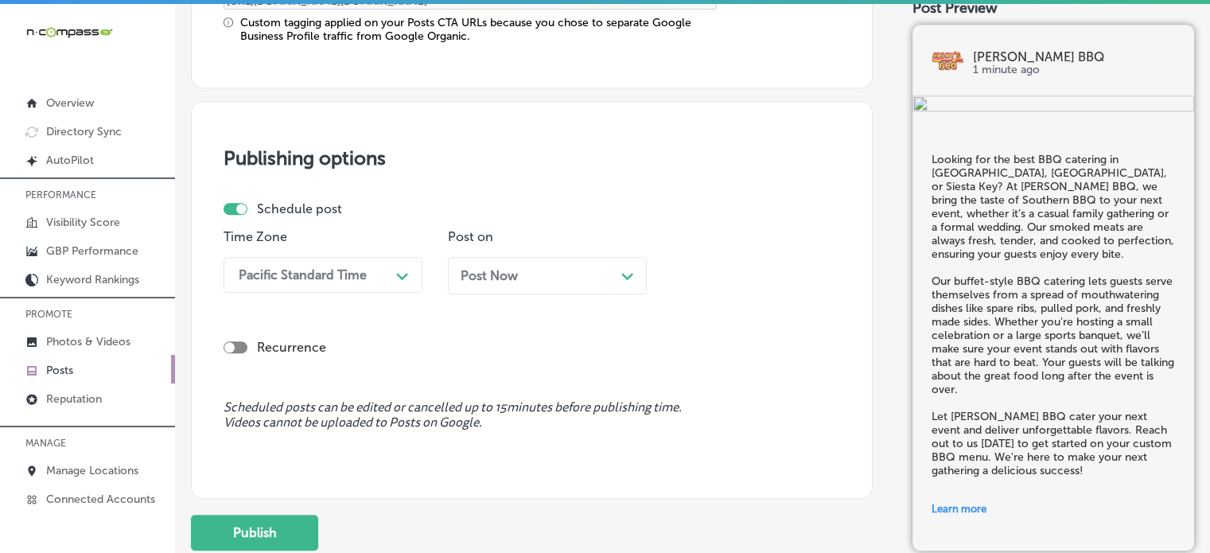
type input "https://www.aldaysbbq.com/"
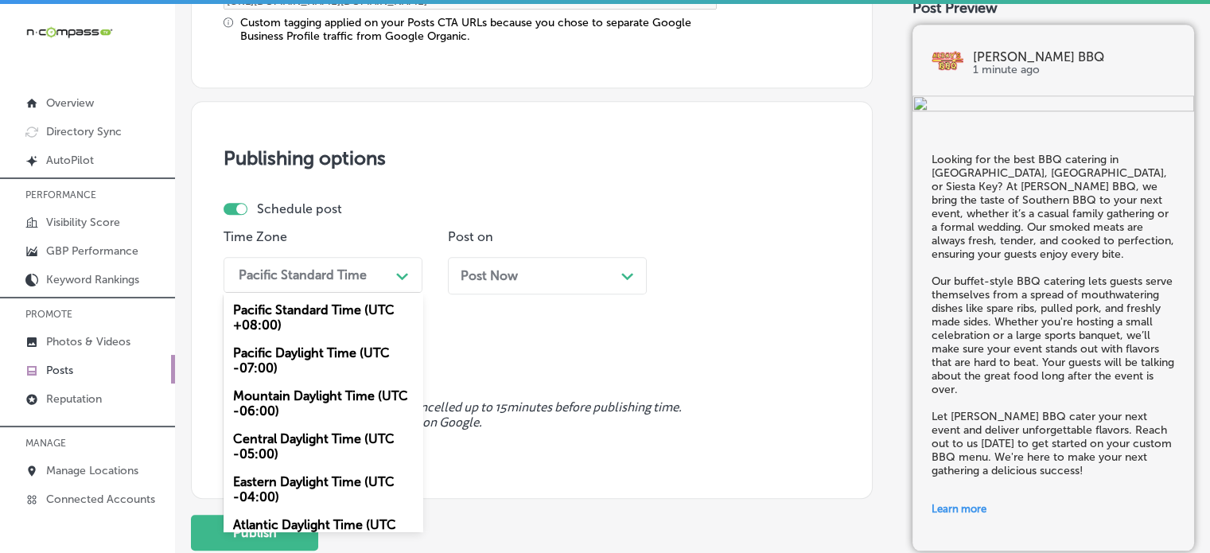
click at [380, 270] on div "Pacific Standard Time" at bounding box center [310, 275] width 159 height 28
click at [299, 396] on div "Mountain Daylight Time (UTC -06:00)" at bounding box center [323, 403] width 199 height 43
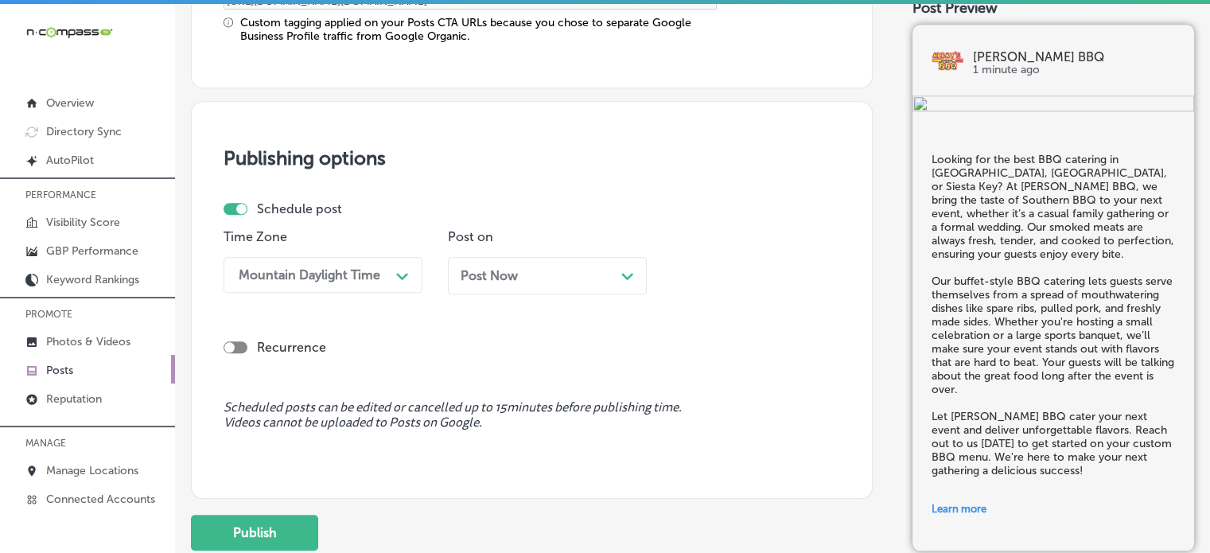
click at [537, 268] on div "Post Now Path Created with Sketch." at bounding box center [547, 275] width 173 height 15
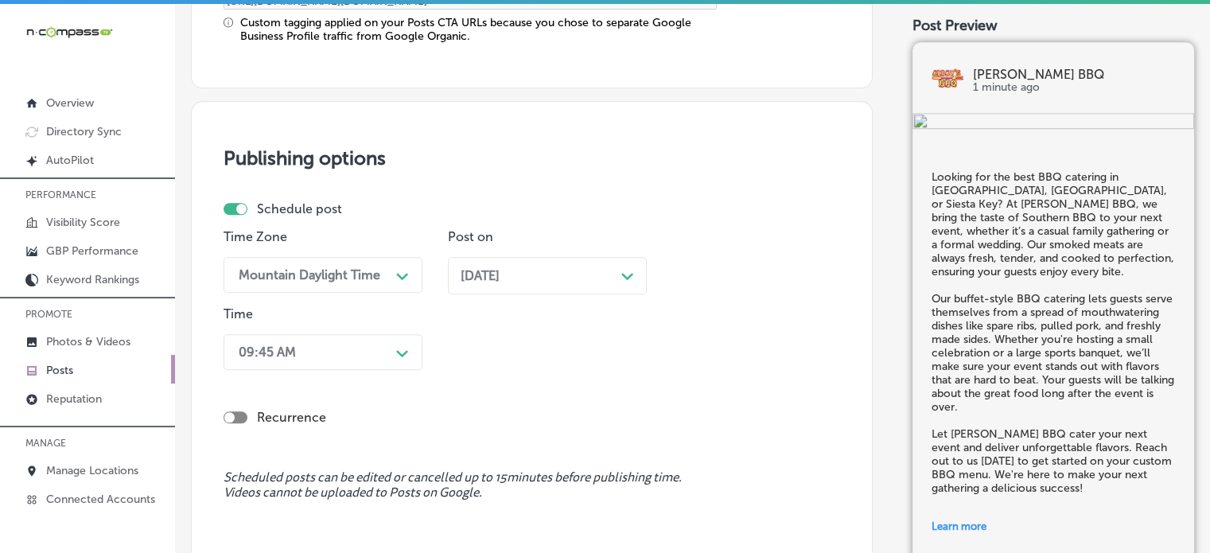
click at [368, 323] on div "Time 09:45 AM Path Created with Sketch." at bounding box center [323, 341] width 199 height 70
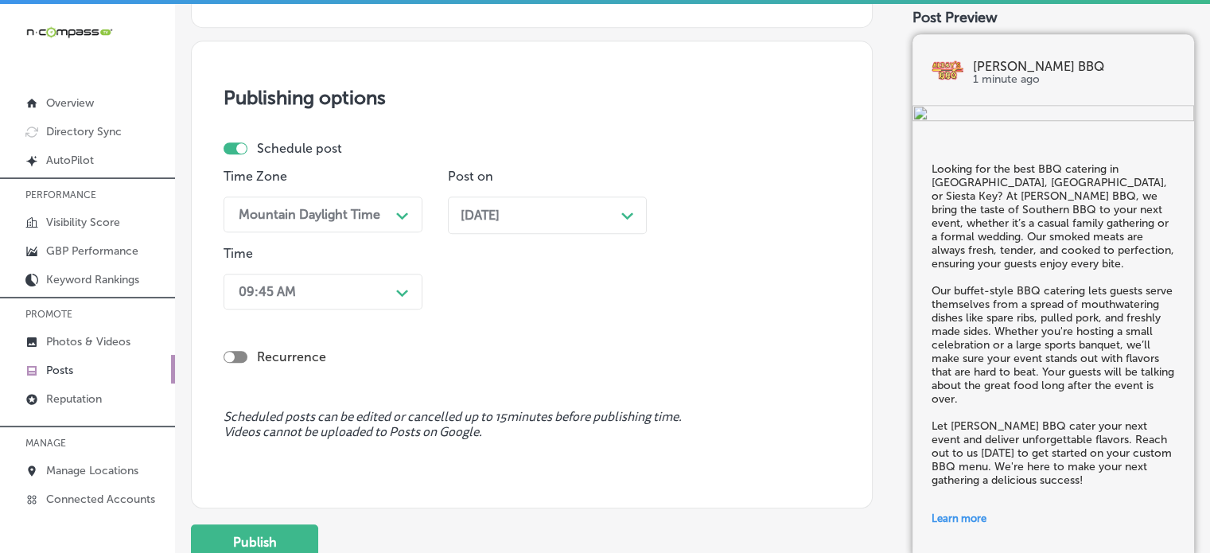
click at [370, 310] on div "09:45 AM Path Created with Sketch." at bounding box center [323, 292] width 199 height 36
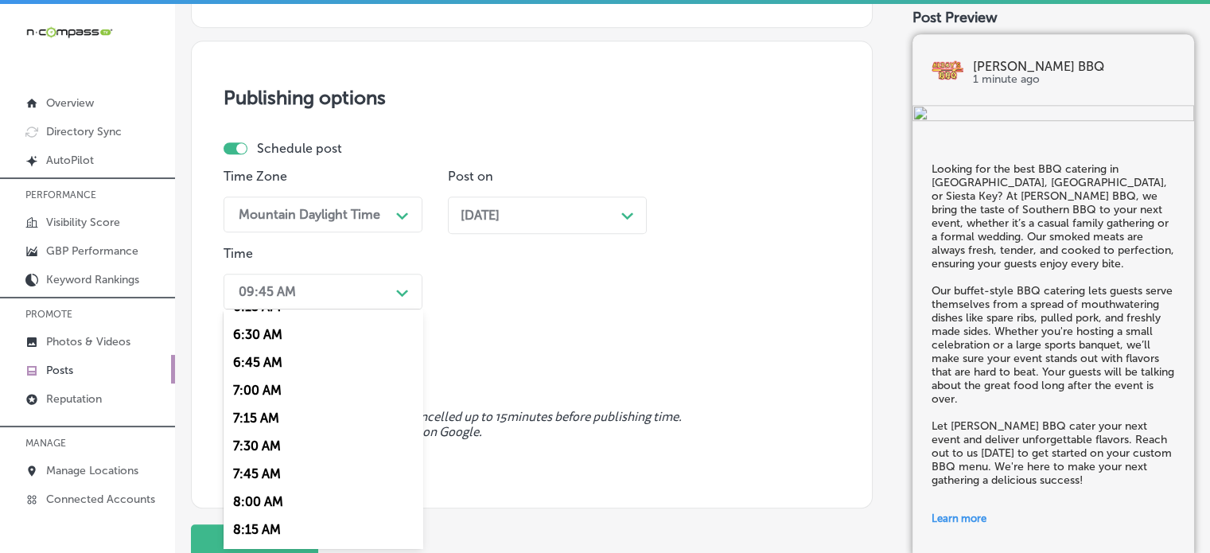
scroll to position [722, 0]
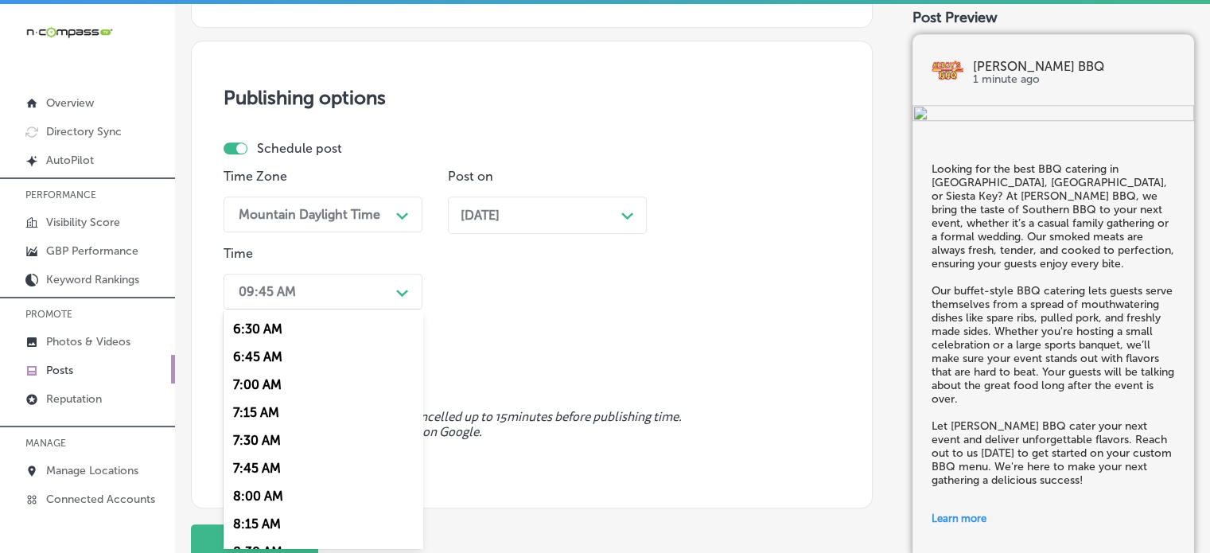
click at [251, 388] on div "7:00 AM" at bounding box center [323, 385] width 199 height 28
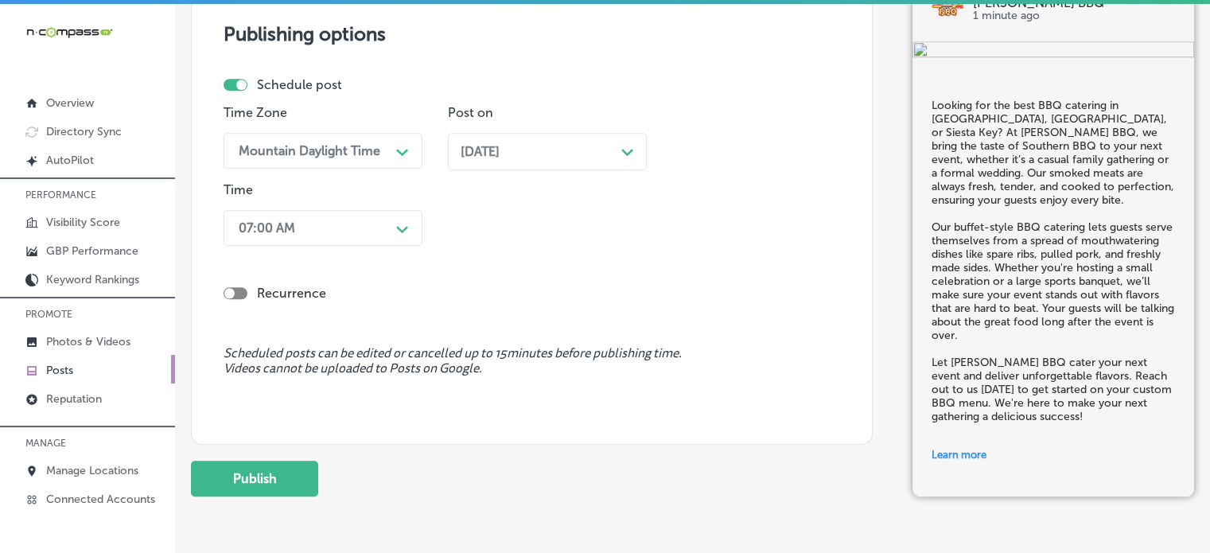
scroll to position [1556, 0]
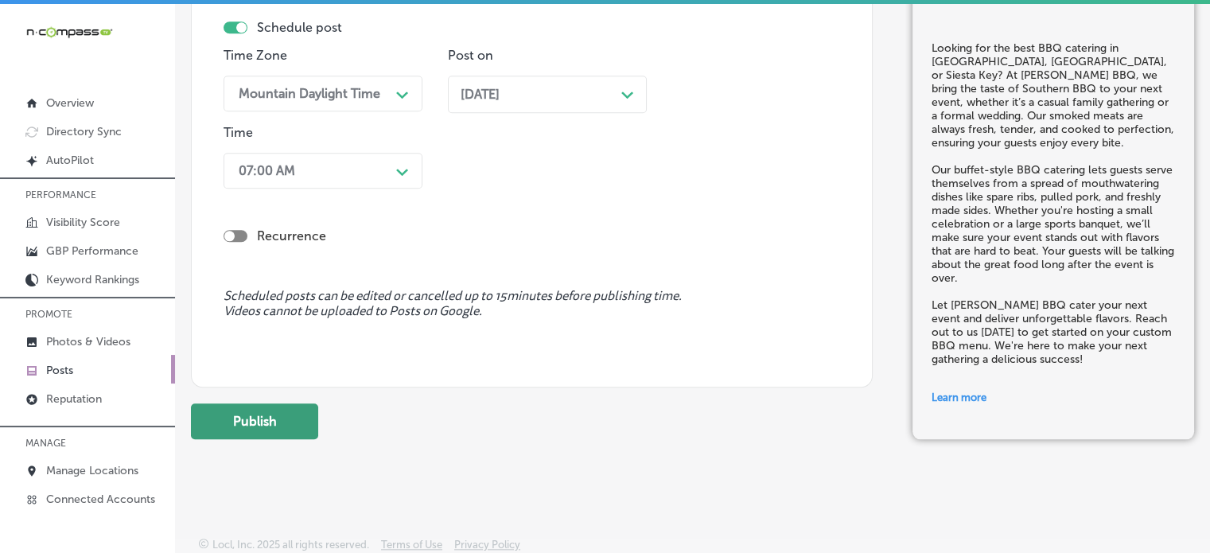
click at [228, 411] on button "Publish" at bounding box center [254, 421] width 127 height 36
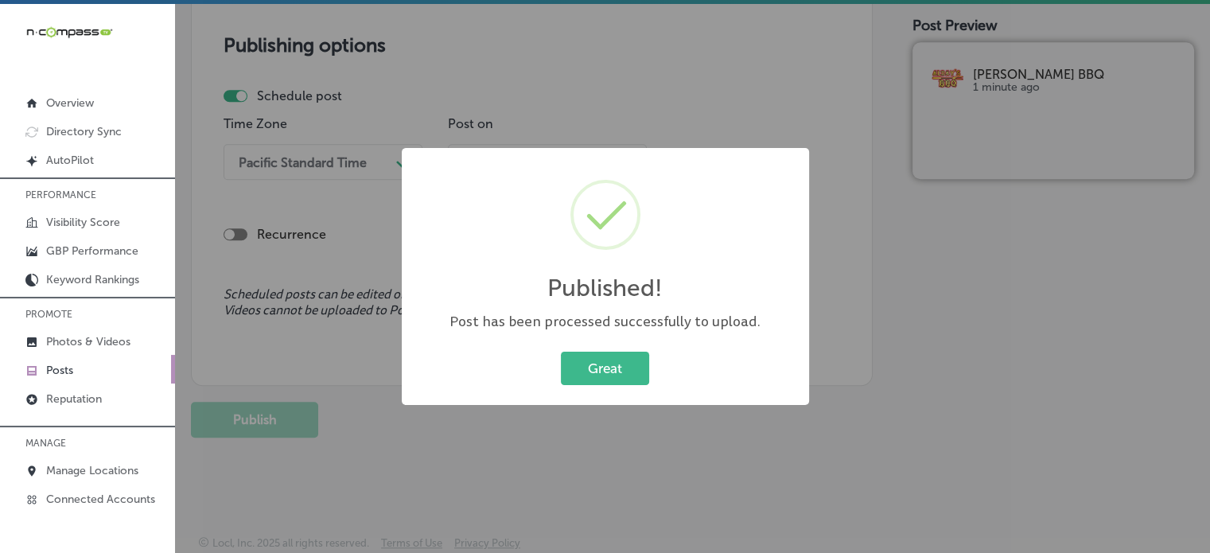
scroll to position [1343, 0]
click at [618, 368] on button "Great" at bounding box center [605, 368] width 88 height 33
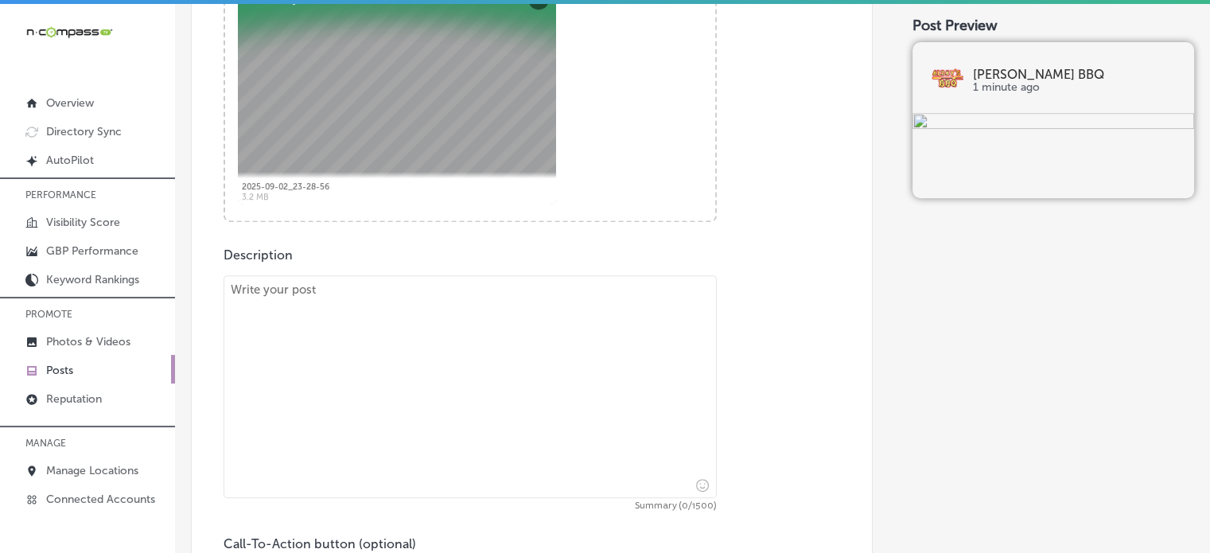
scroll to position [674, 0]
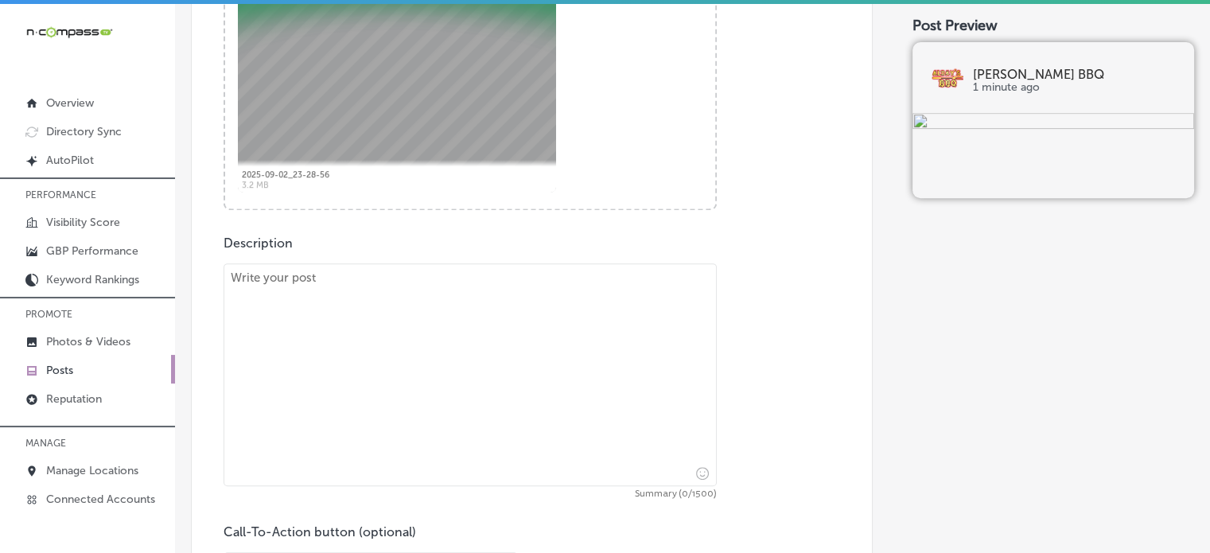
click at [496, 333] on textarea at bounding box center [470, 374] width 493 height 223
paste textarea ""When it comes to BBQ catering in Bradenton, North Port, and Venice, Alday's BB…"
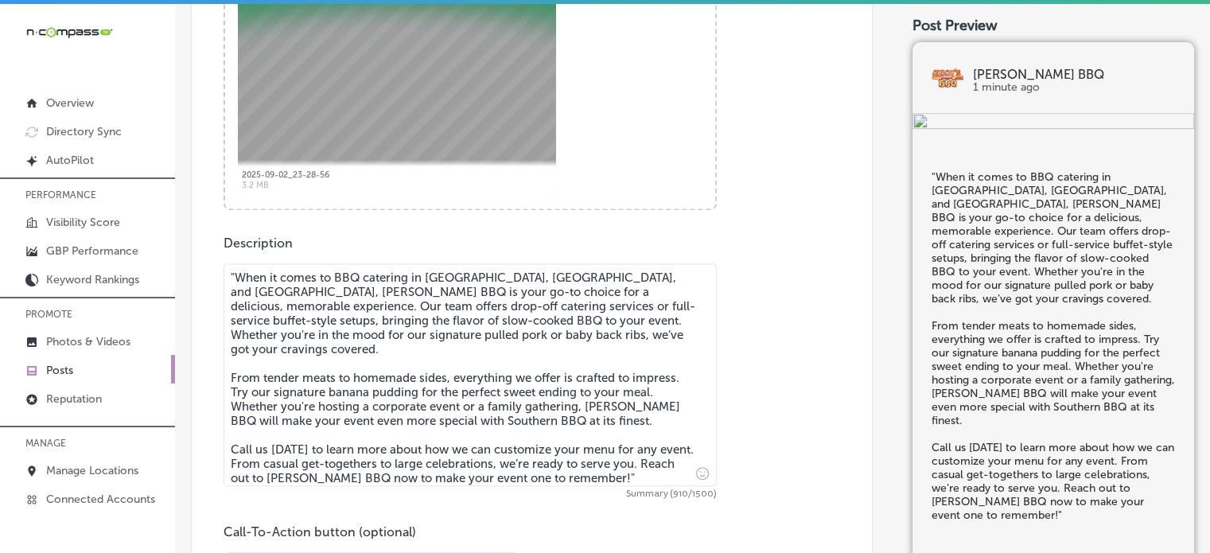
scroll to position [736, 0]
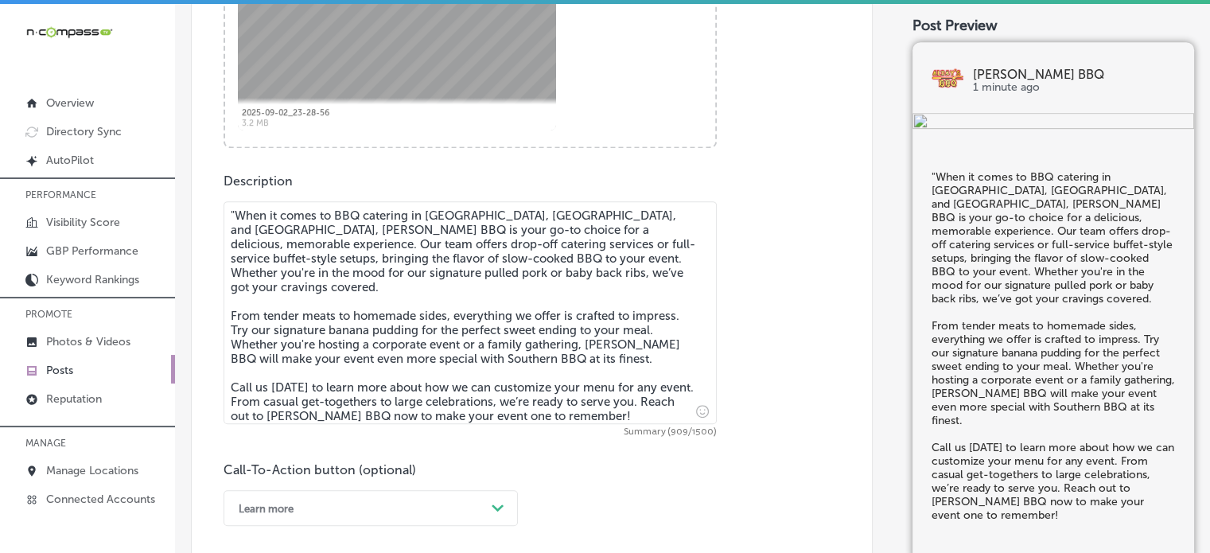
click at [236, 219] on textarea ""When it comes to BBQ catering in Bradenton, North Port, and Venice, Alday's BB…" at bounding box center [470, 312] width 493 height 223
type textarea "When it comes to BBQ catering in Bradenton, North Port, and Venice, Alday's BBQ…"
click at [426, 187] on div "Description When it comes to BBQ catering in Bradenton, North Port, and Venice,…" at bounding box center [532, 349] width 617 height 353
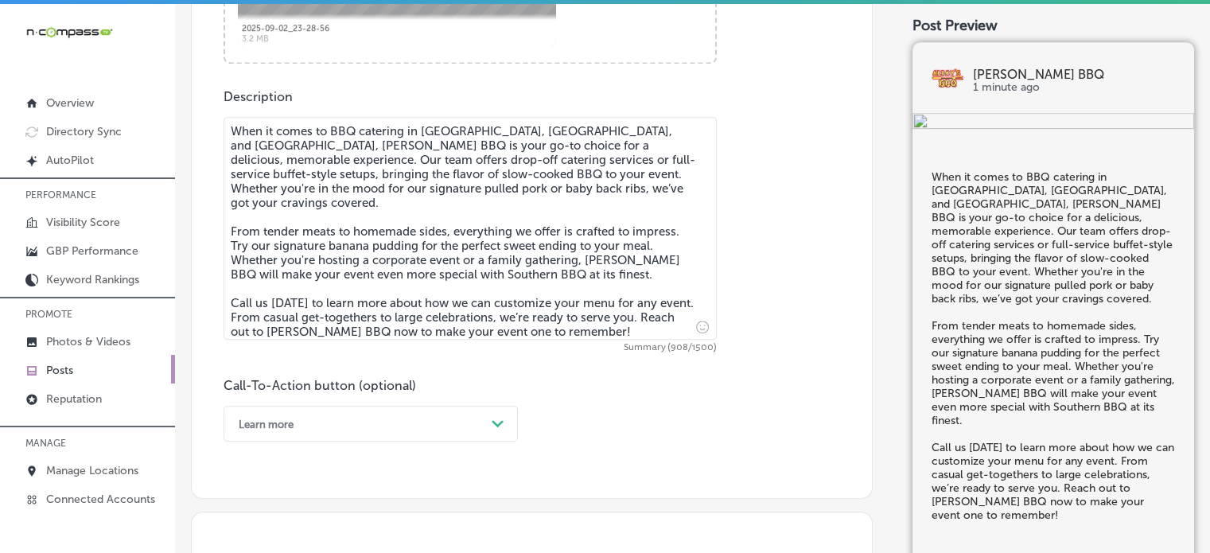
scroll to position [917, 0]
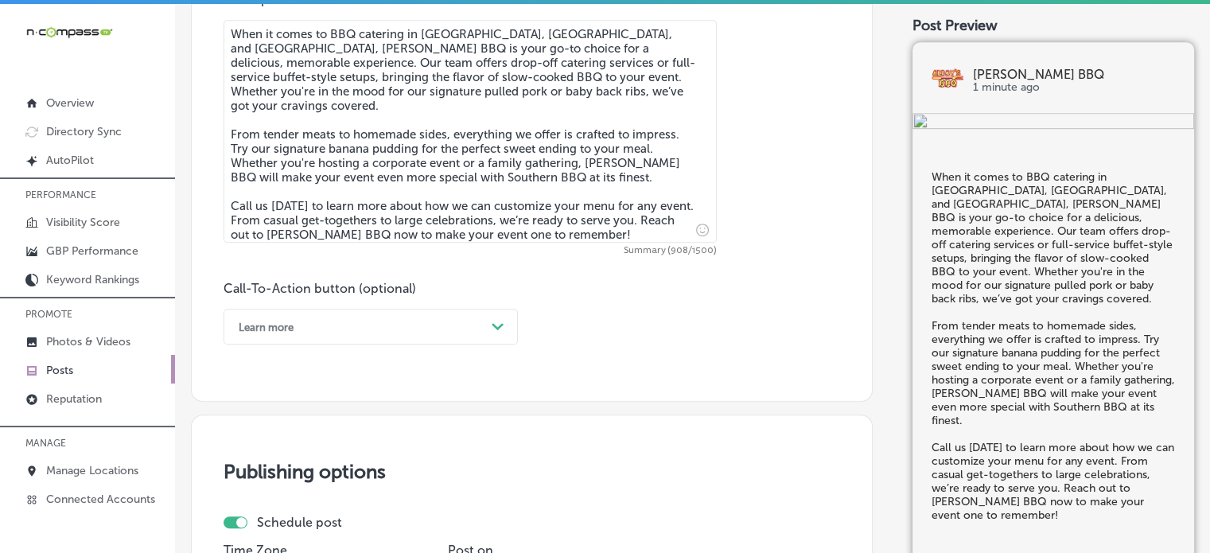
click at [388, 345] on div "Learn more Path Created with Sketch." at bounding box center [371, 327] width 294 height 36
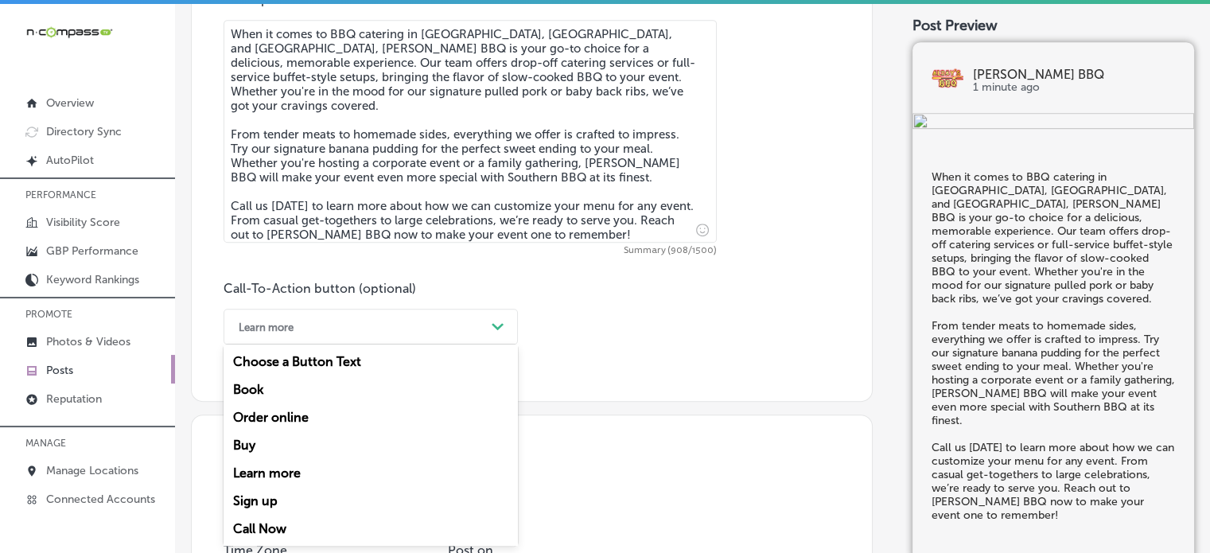
click at [267, 531] on div "Call Now" at bounding box center [371, 529] width 294 height 28
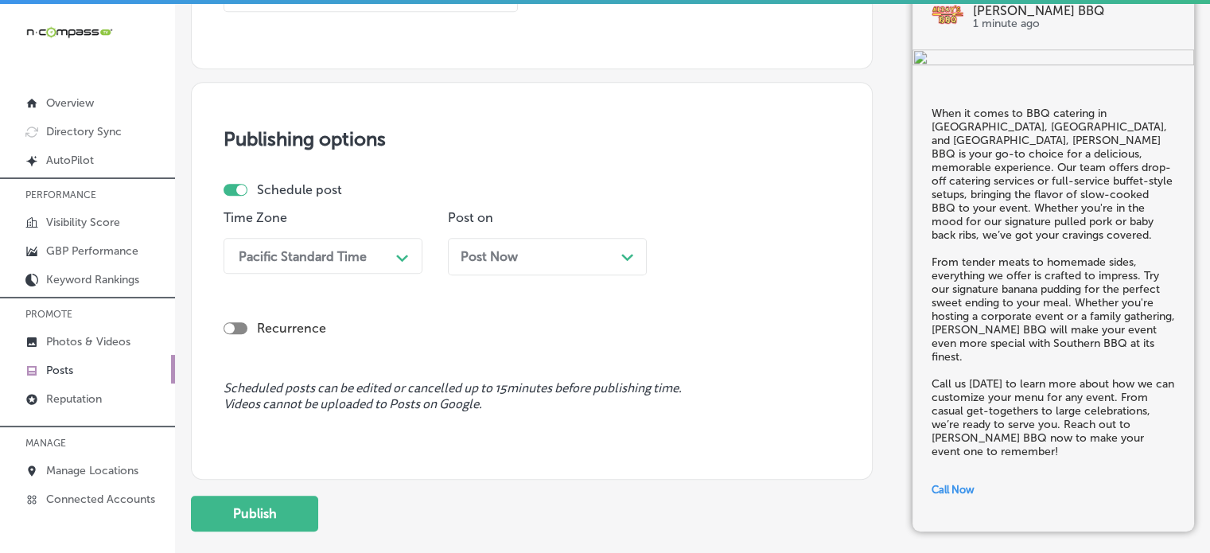
scroll to position [1269, 0]
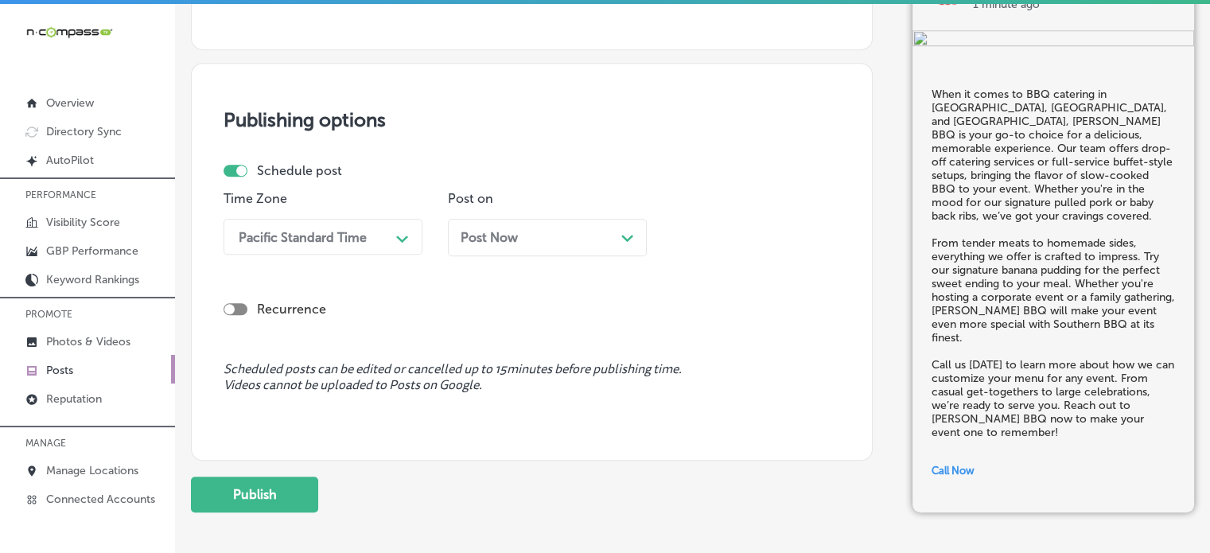
click at [324, 247] on div "Pacific Standard Time" at bounding box center [310, 237] width 159 height 28
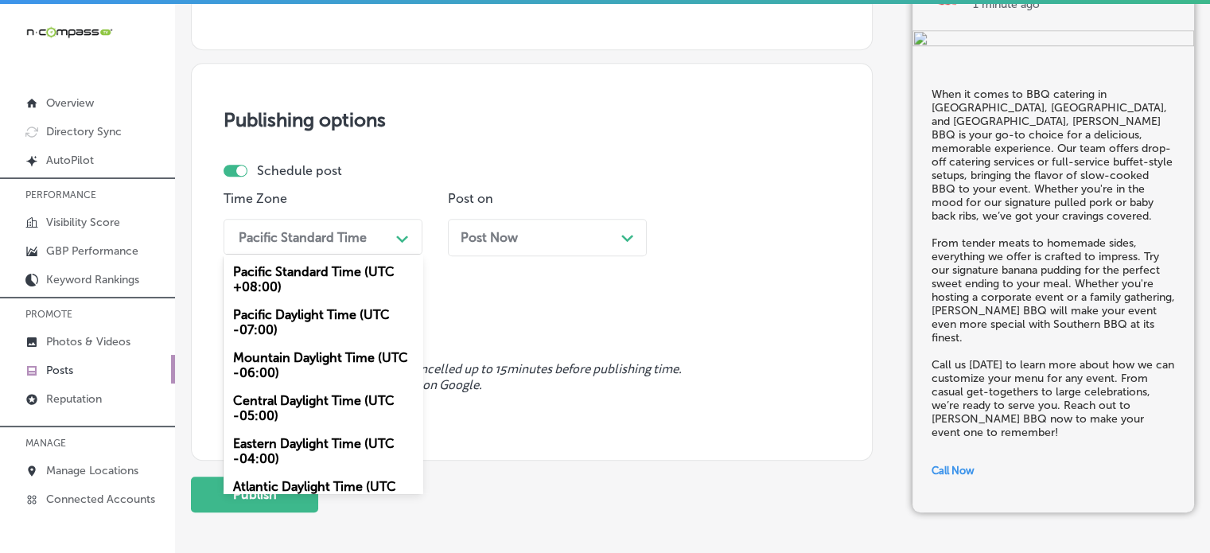
click at [281, 360] on div "Mountain Daylight Time (UTC -06:00)" at bounding box center [323, 365] width 199 height 43
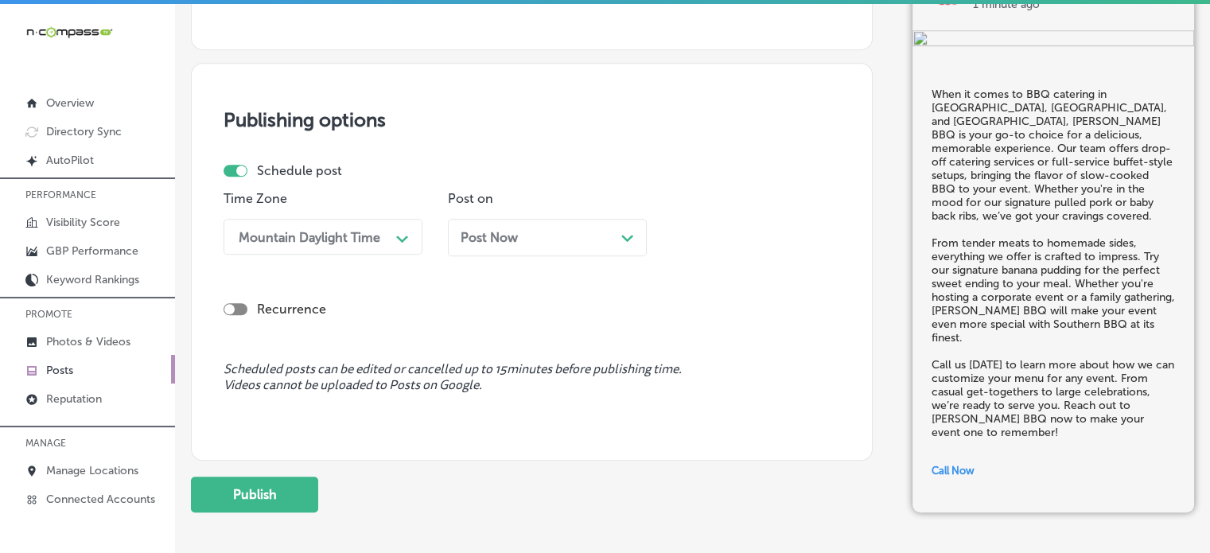
click at [568, 228] on div "Post Now Path Created with Sketch." at bounding box center [547, 237] width 199 height 37
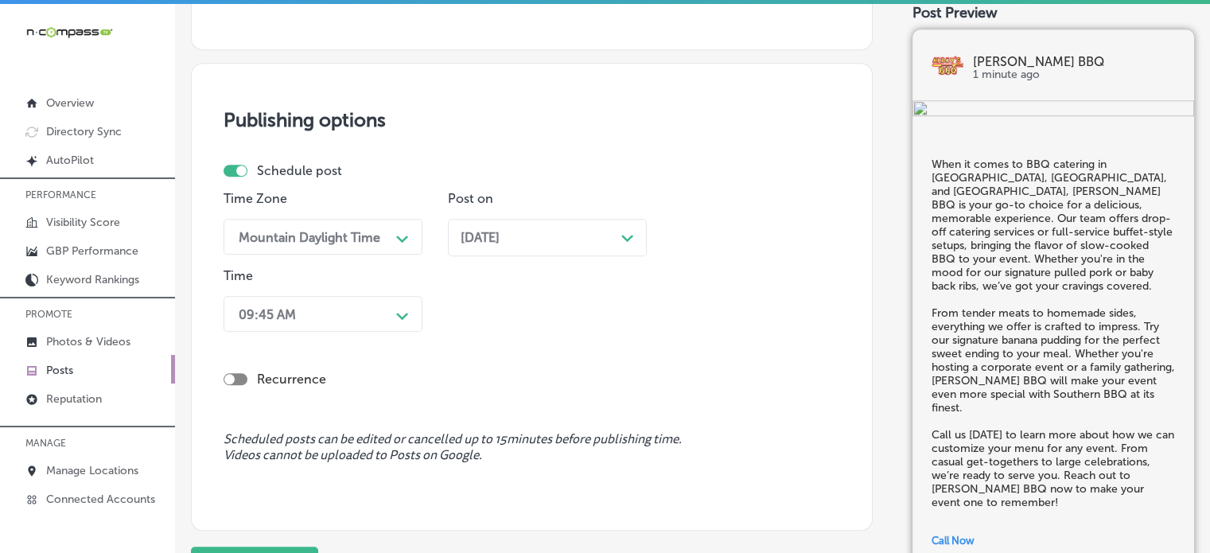
click at [357, 328] on div "09:45 AM Path Created with Sketch." at bounding box center [323, 314] width 199 height 36
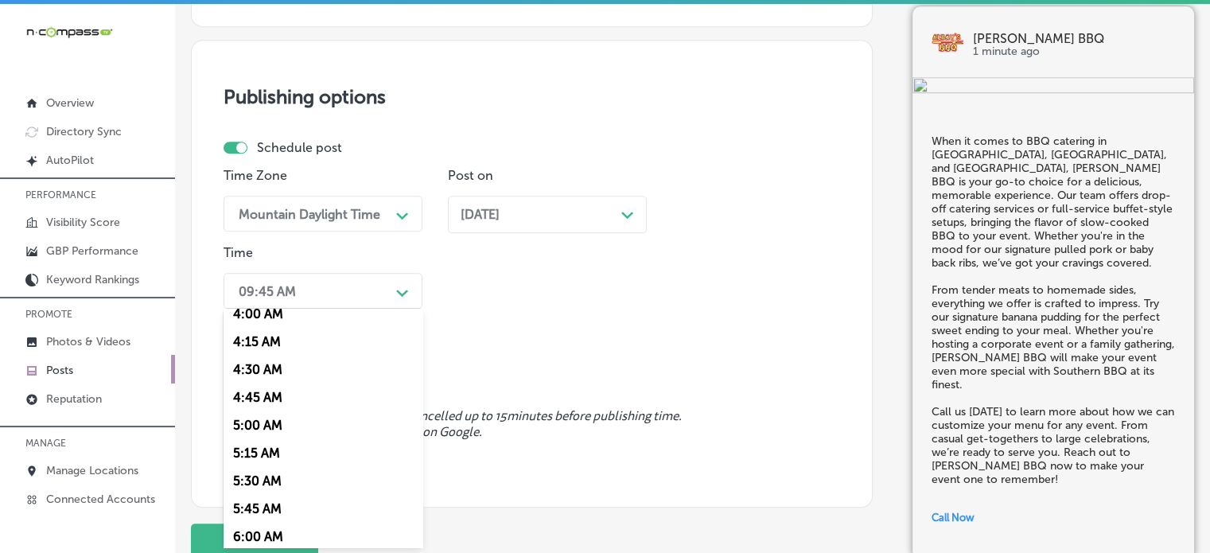
scroll to position [608, 0]
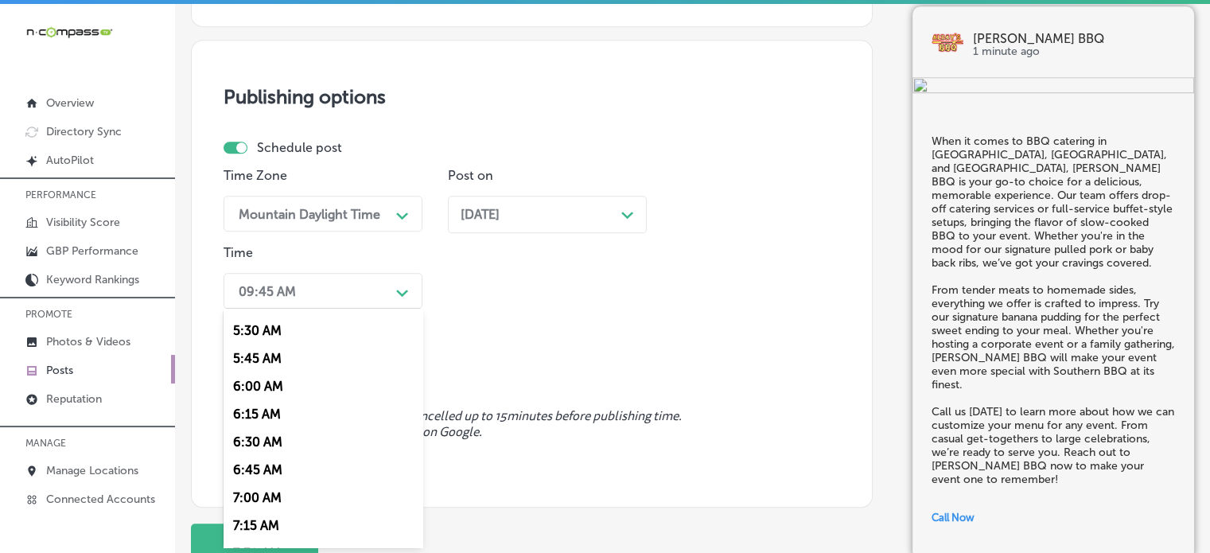
click at [264, 497] on div "7:00 AM" at bounding box center [323, 498] width 199 height 28
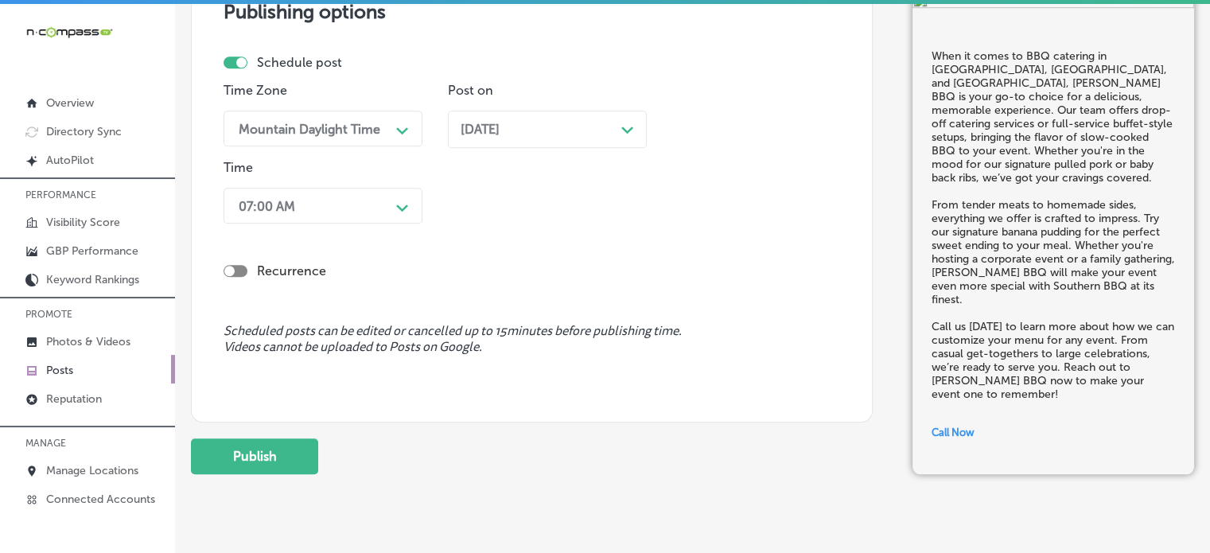
scroll to position [1378, 0]
click at [286, 448] on button "Publish" at bounding box center [254, 456] width 127 height 36
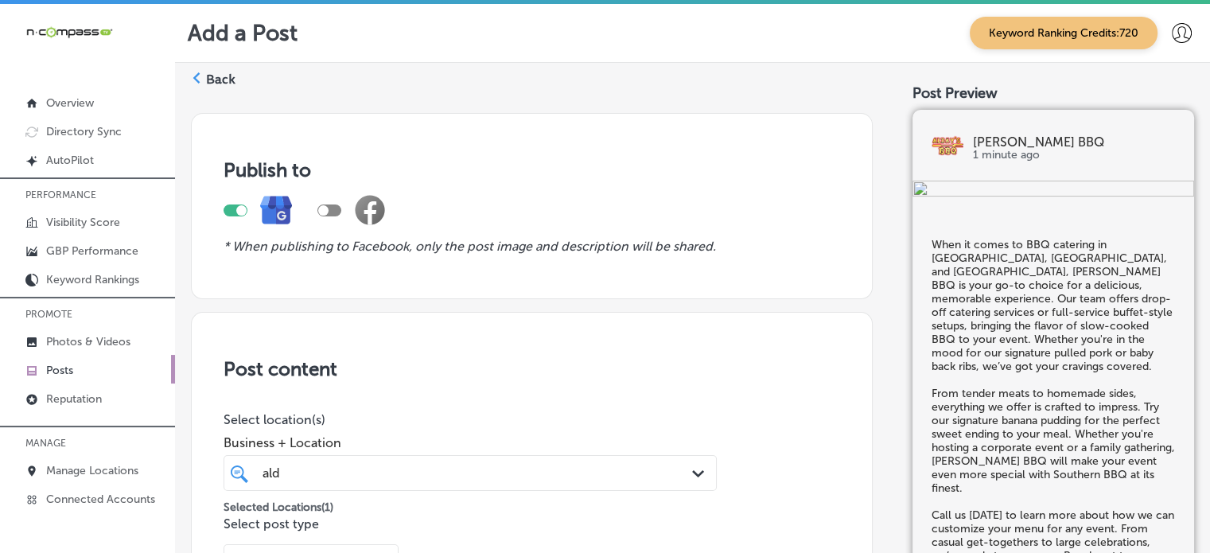
scroll to position [243, 0]
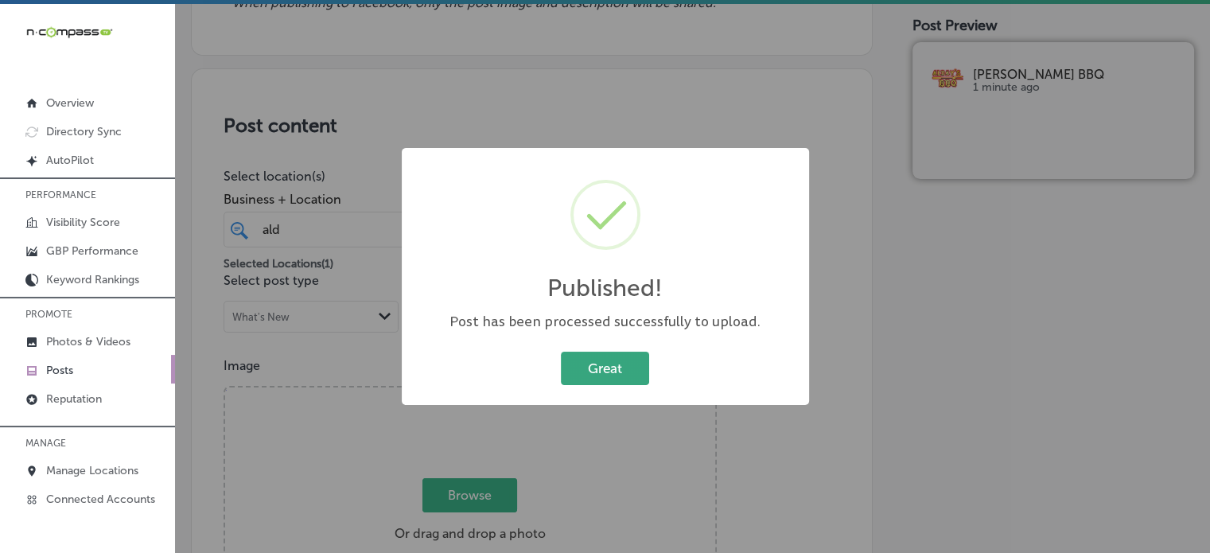
click at [627, 353] on button "Great" at bounding box center [605, 368] width 88 height 33
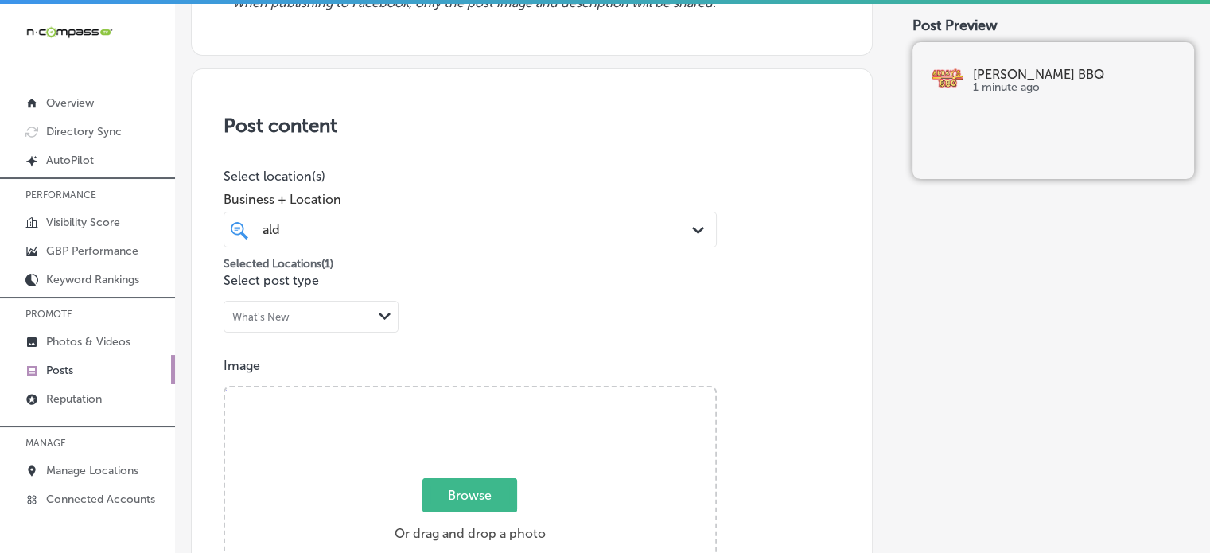
scroll to position [0, 0]
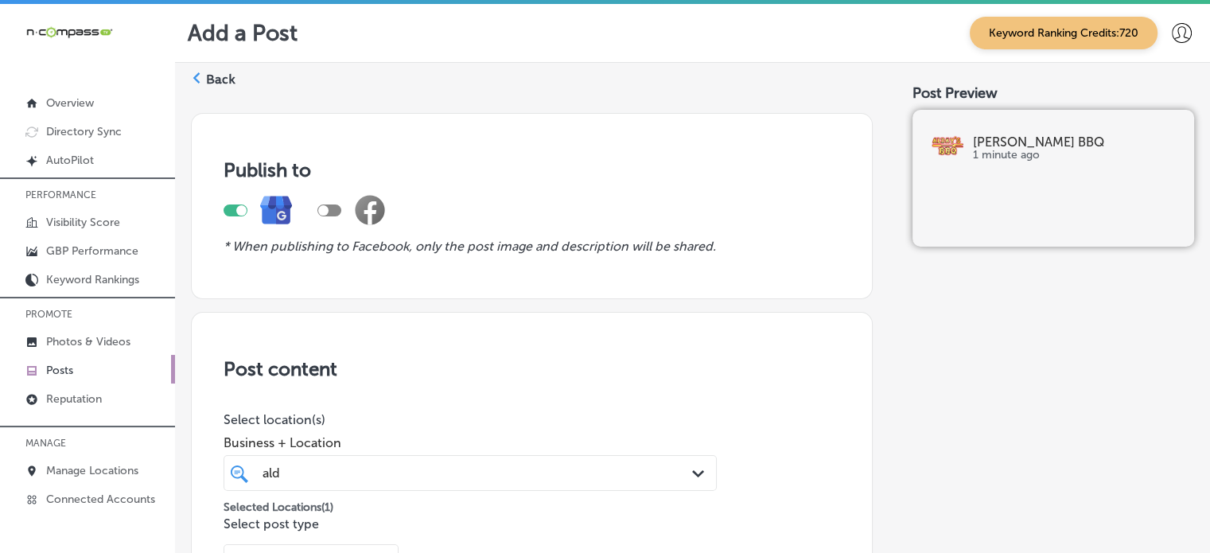
click at [220, 75] on label "Back" at bounding box center [220, 80] width 29 height 18
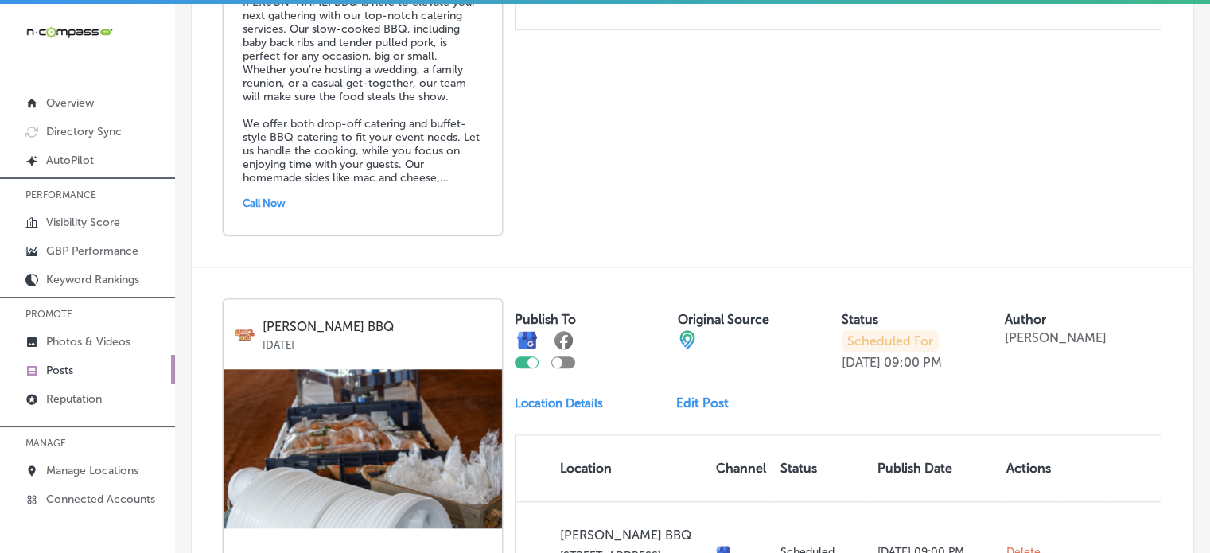
scroll to position [1197, 0]
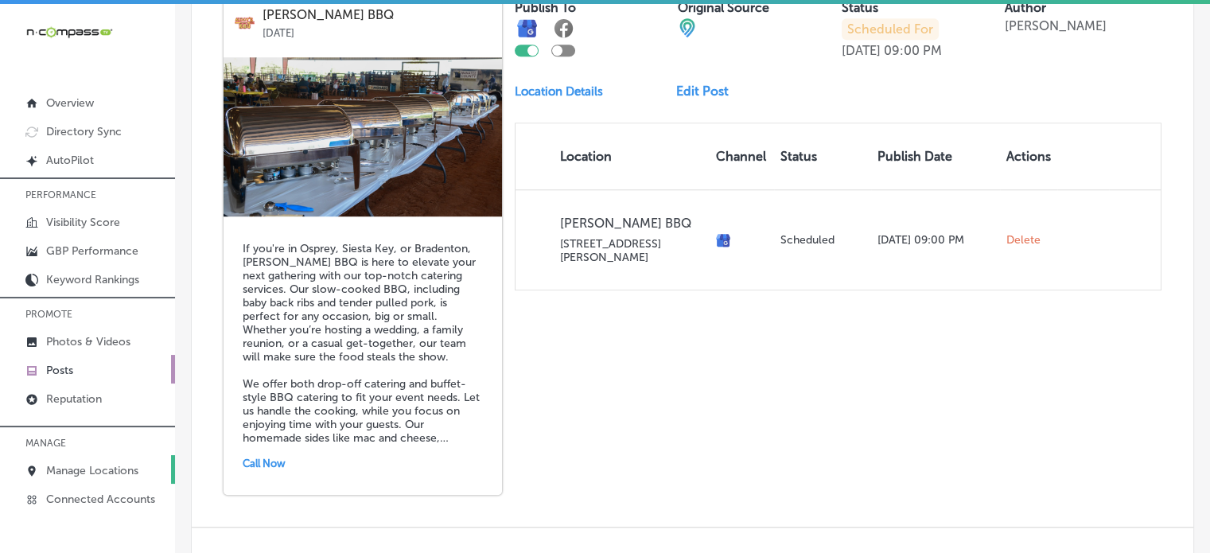
click at [92, 470] on p "Manage Locations" at bounding box center [92, 471] width 92 height 14
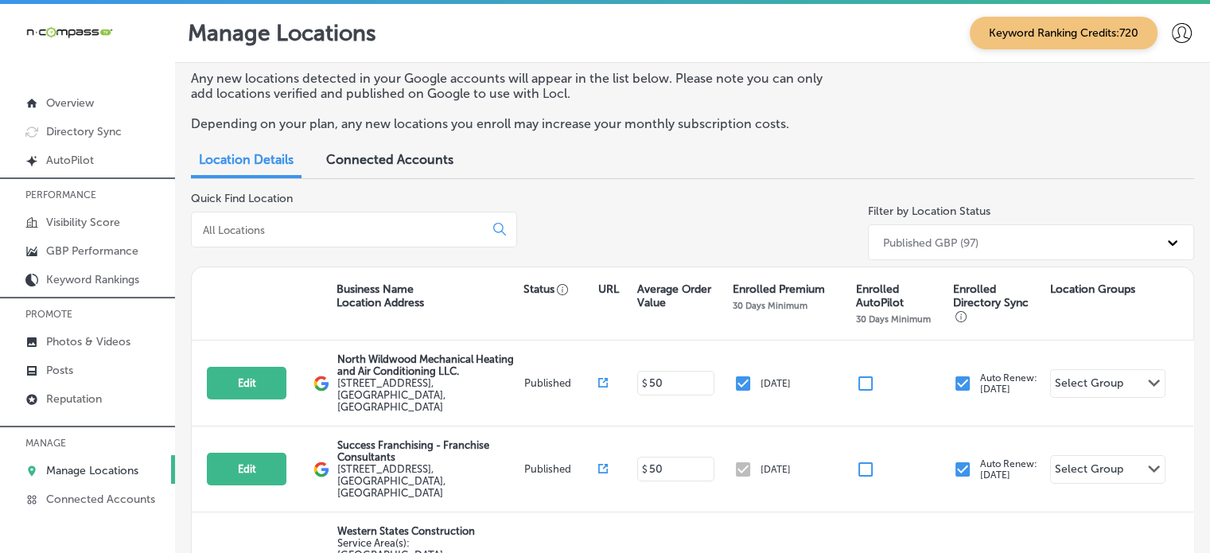
click at [306, 230] on input at bounding box center [340, 230] width 279 height 14
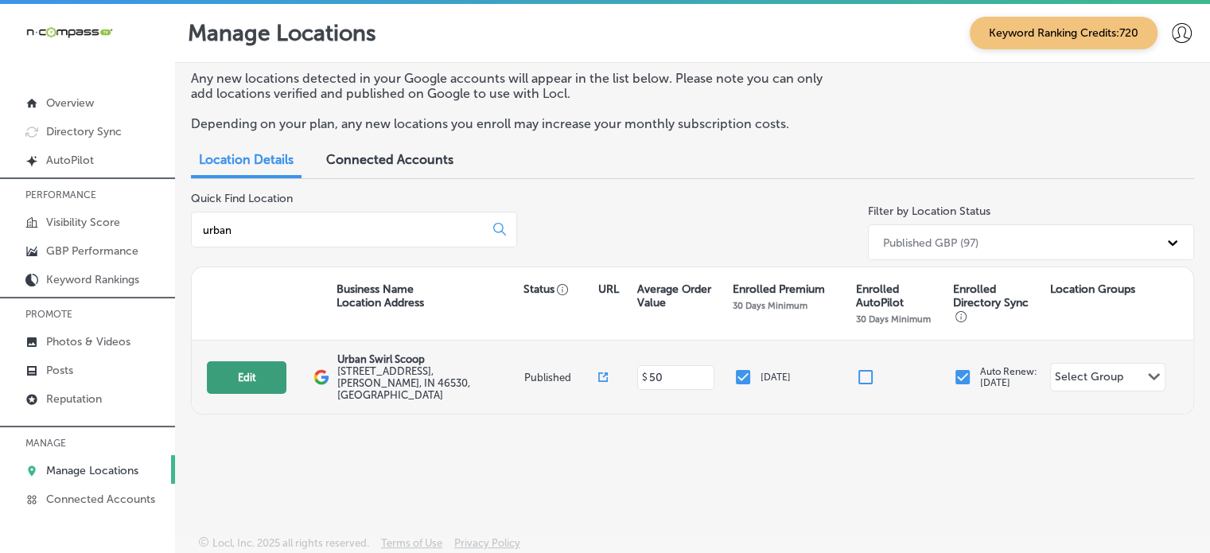
type input "urban"
click at [237, 363] on button "Edit" at bounding box center [247, 377] width 80 height 33
select select "US"
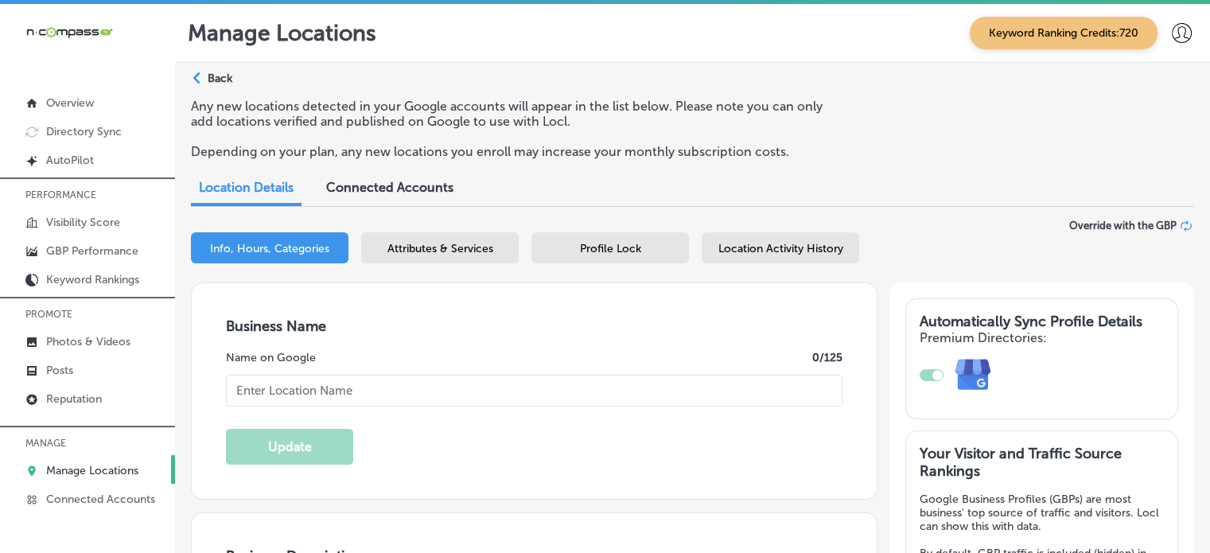
checkbox input "true"
type input "Urban Swirl Scoop"
type input "[STREET_ADDRESS]"
type input "[PERSON_NAME]"
type input "46530"
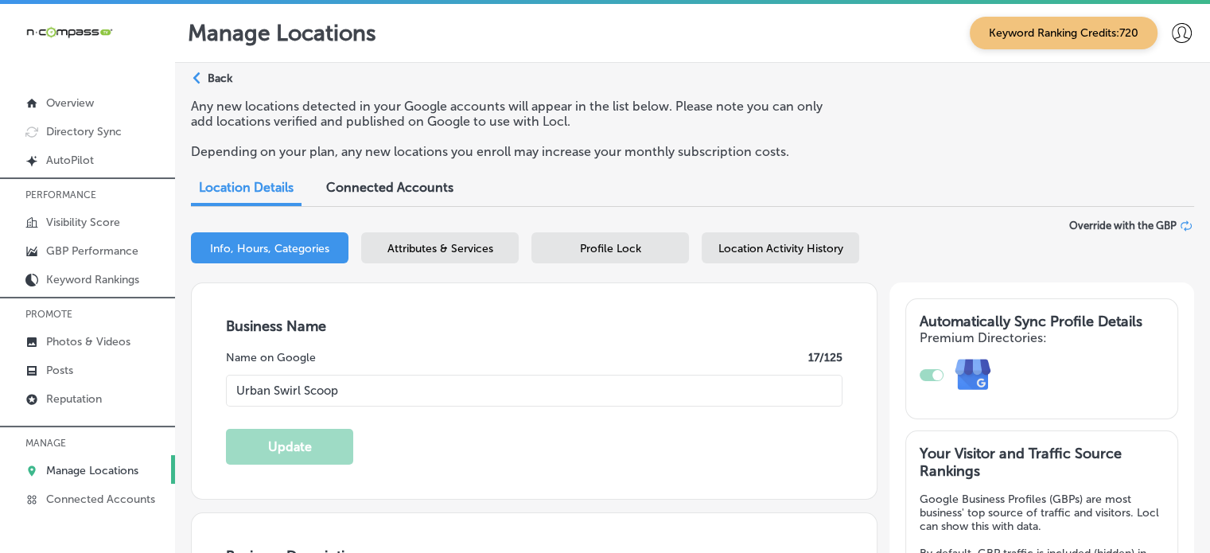
type input "US"
type input "http://urbanswirlandscoop.com/"
type textarea "Urban Swirl and Scoop is your go-to destination for hand-dipped ice cream, soft…"
type input "+1 574 387 4035"
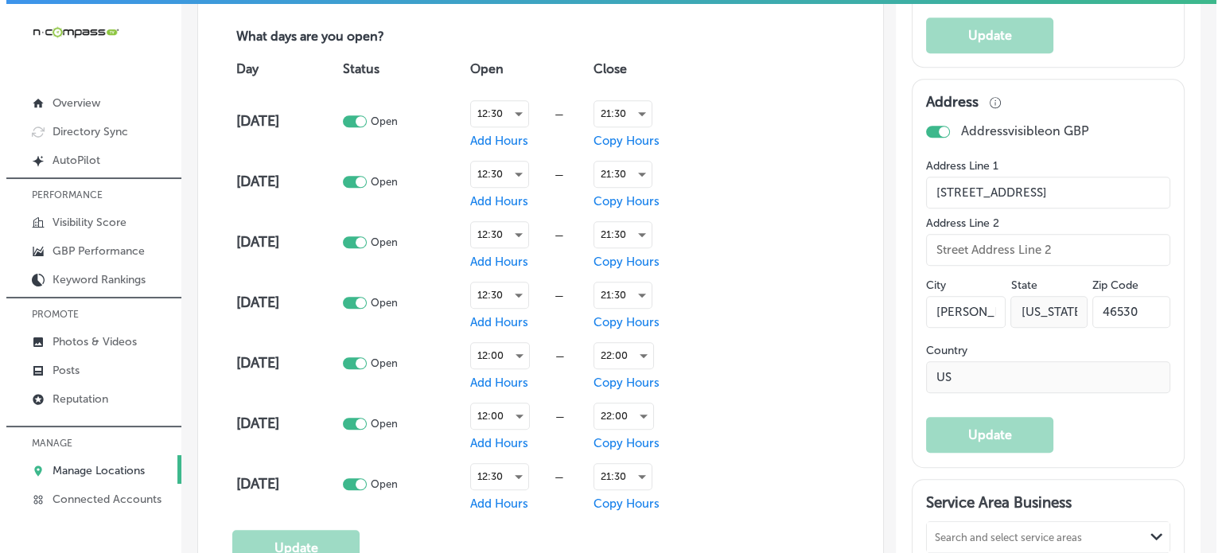
scroll to position [1151, 0]
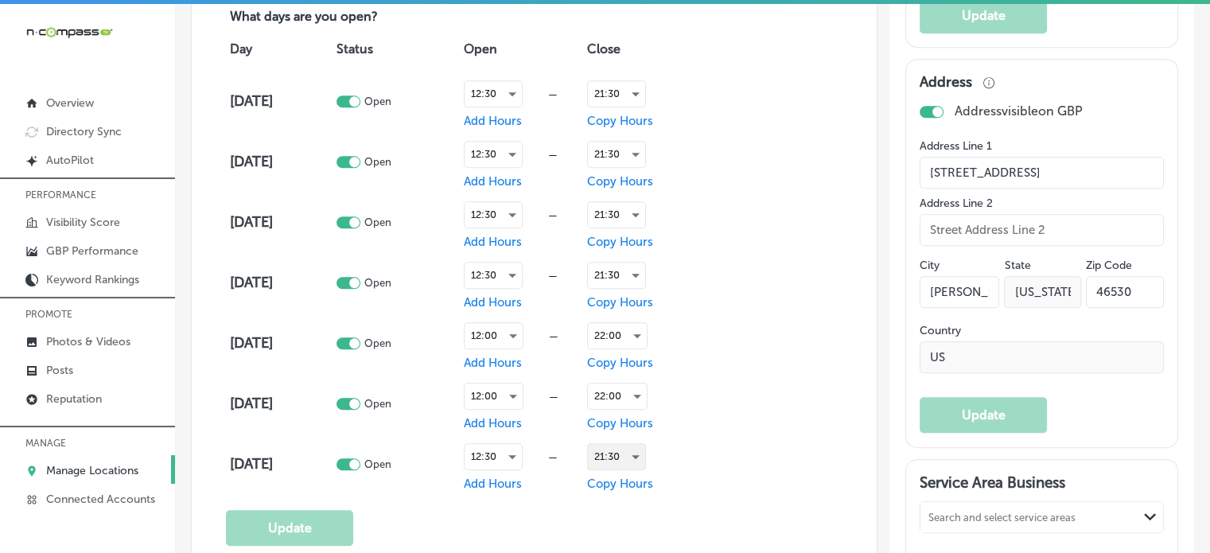
click at [617, 450] on div "21:30" at bounding box center [616, 456] width 57 height 25
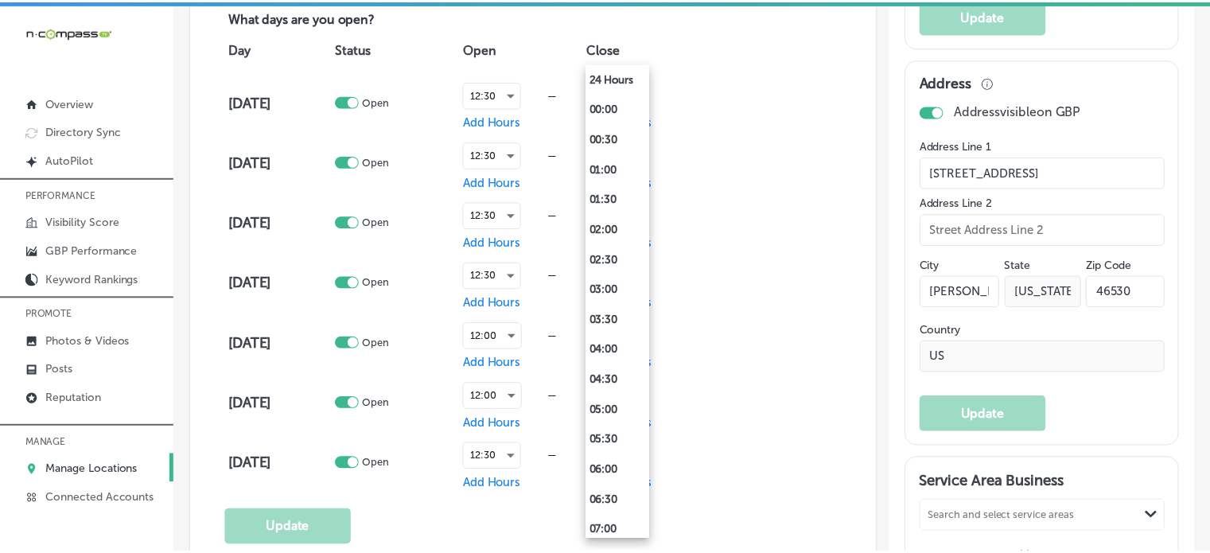
scroll to position [1034, 0]
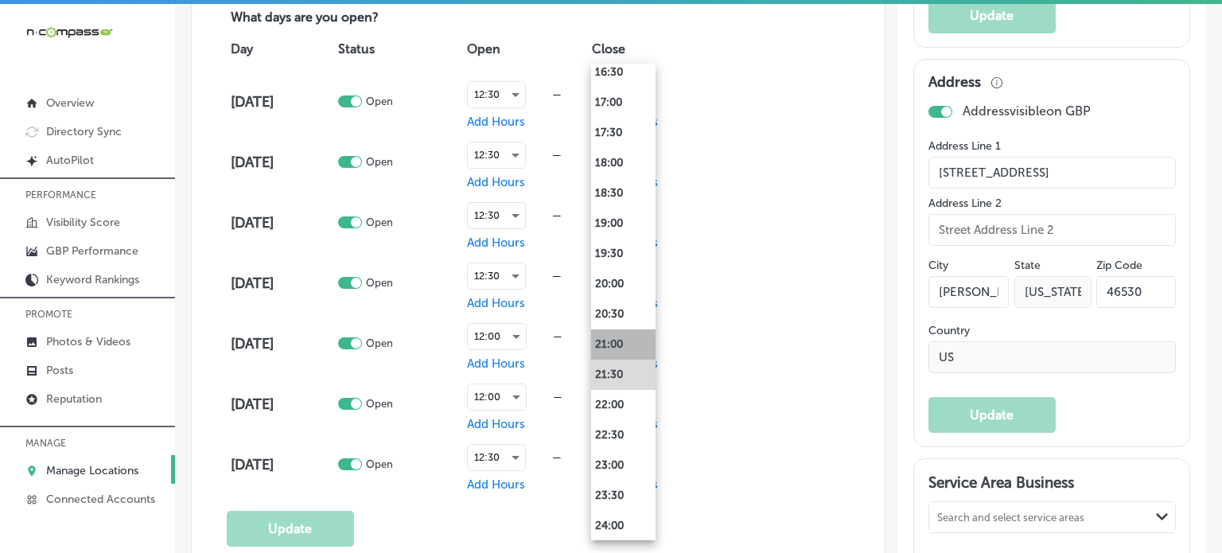
click at [621, 336] on li "21:00" at bounding box center [623, 344] width 64 height 30
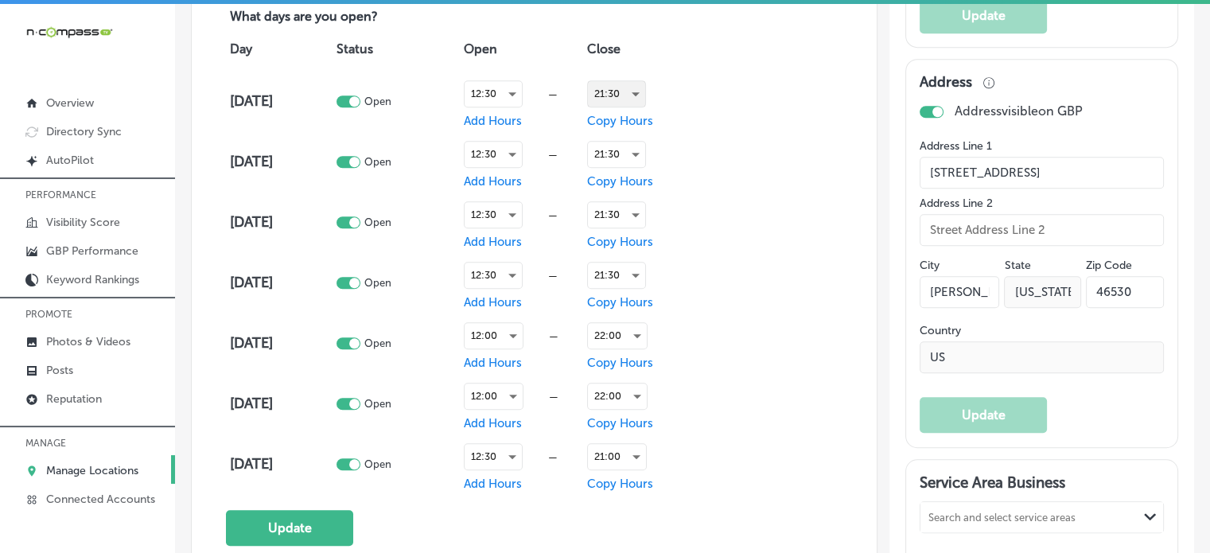
click at [617, 95] on div "21:30" at bounding box center [616, 93] width 57 height 25
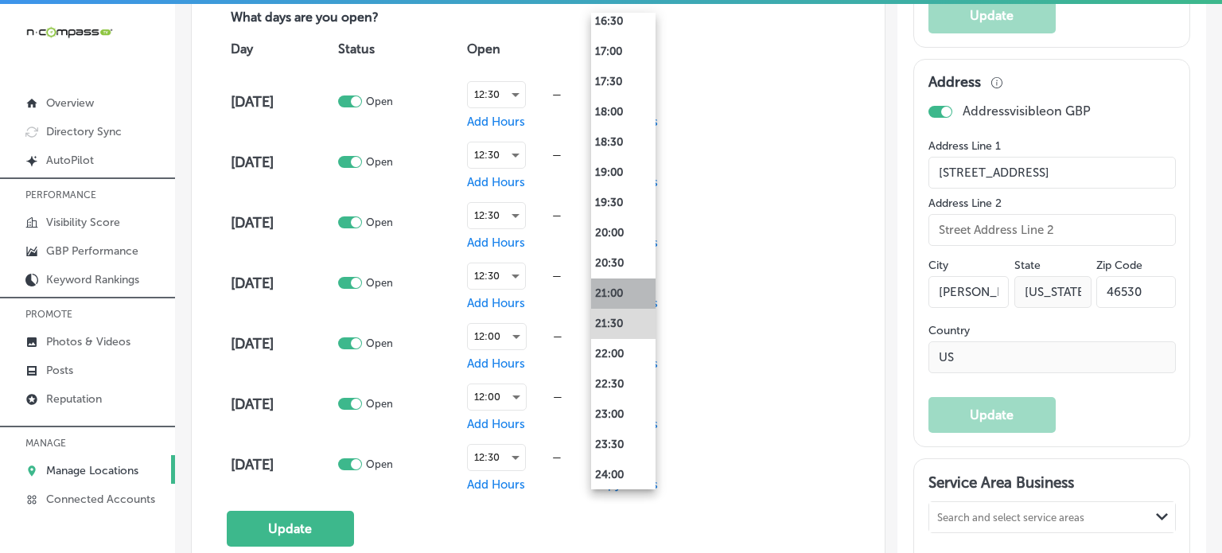
click at [617, 290] on li "21:00" at bounding box center [623, 293] width 64 height 30
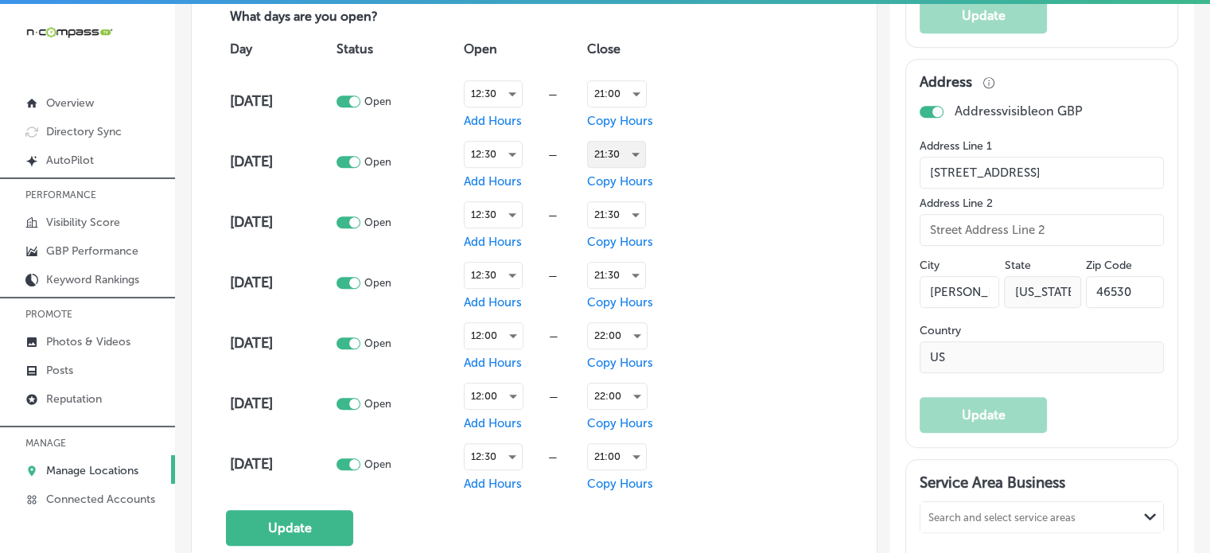
click at [617, 146] on div "21:30" at bounding box center [616, 154] width 57 height 25
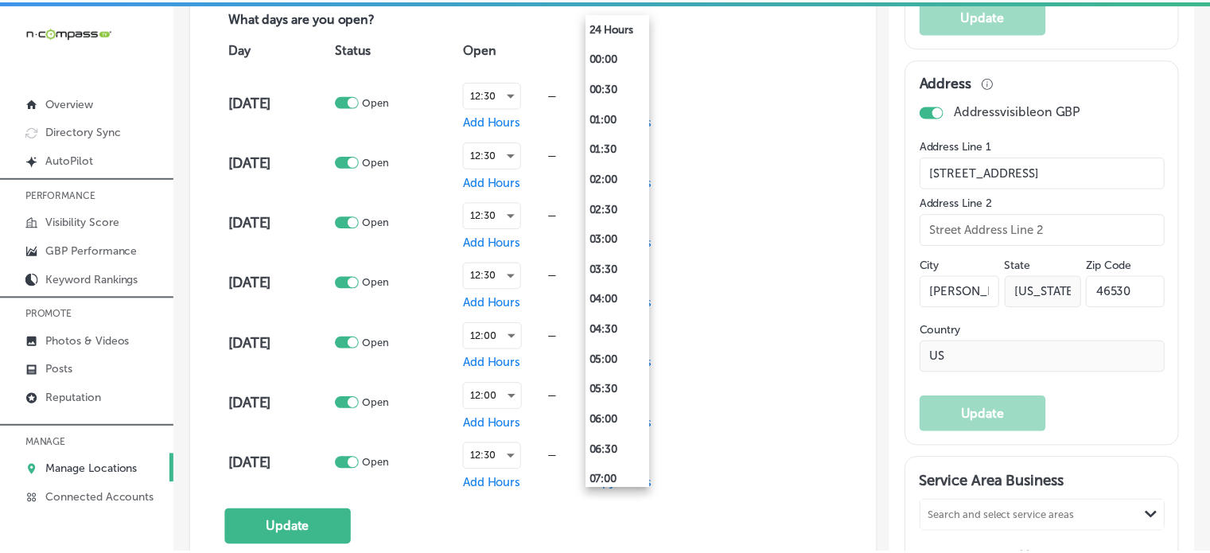
scroll to position [1034, 0]
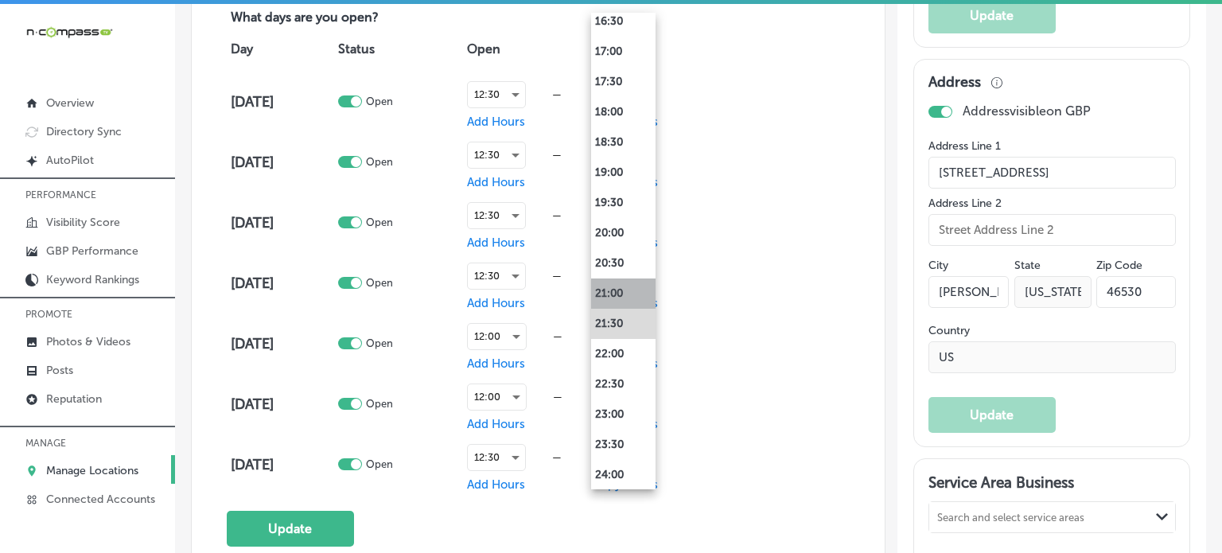
click at [612, 281] on li "21:00" at bounding box center [623, 293] width 64 height 30
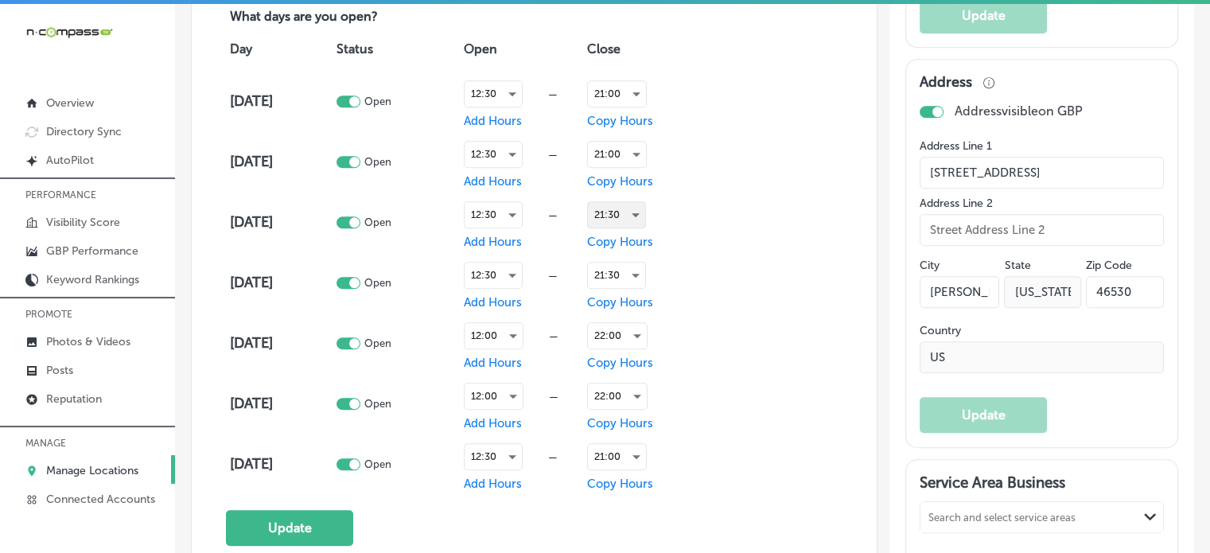
click at [627, 202] on div "21:30" at bounding box center [616, 214] width 57 height 25
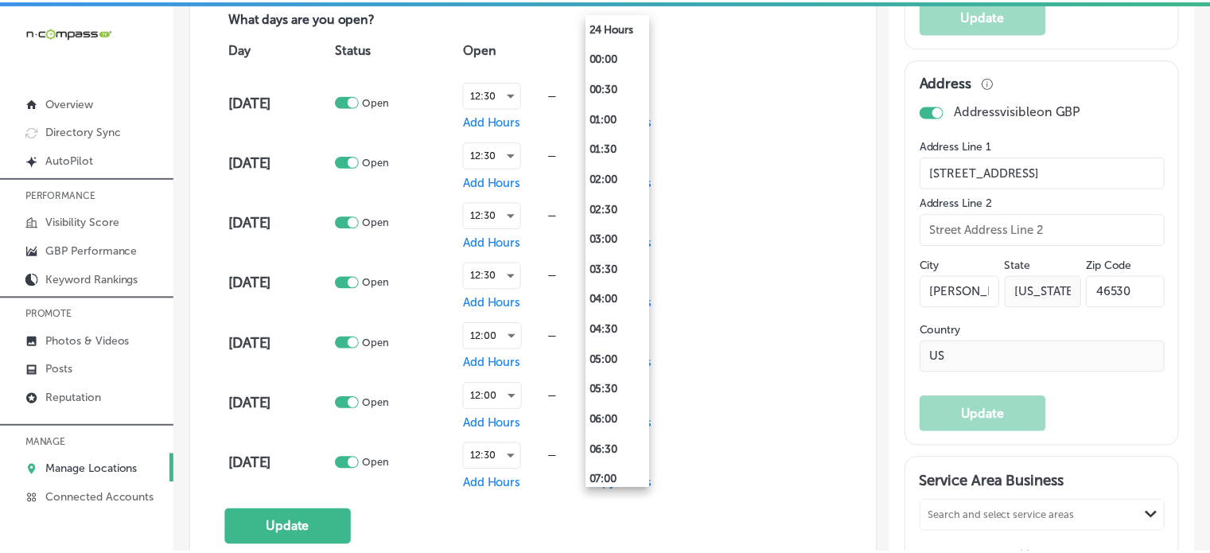
scroll to position [1034, 0]
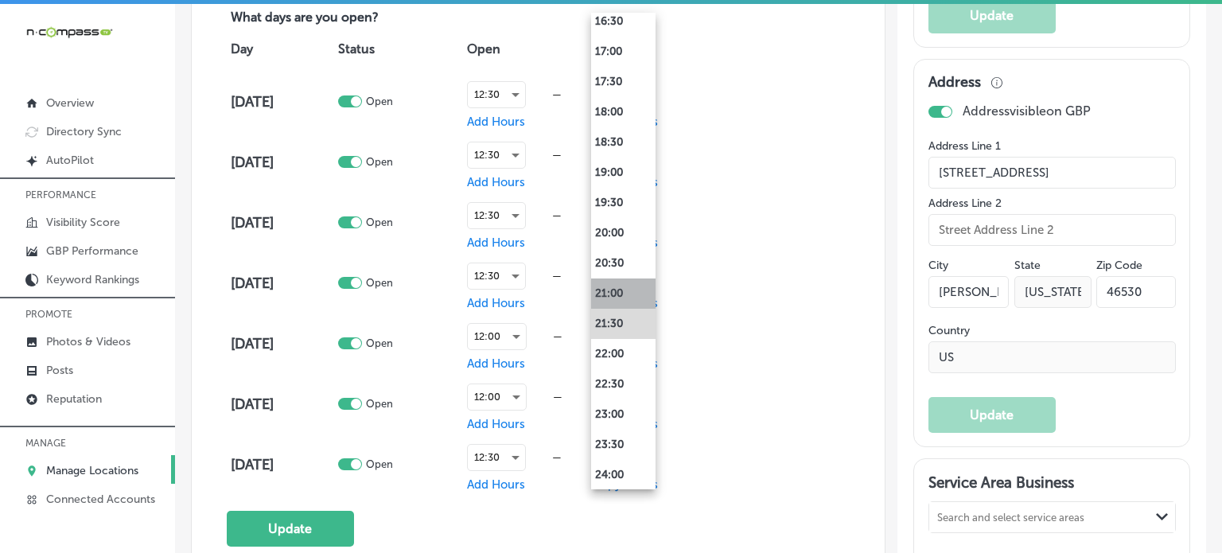
click at [615, 290] on li "21:00" at bounding box center [623, 293] width 64 height 30
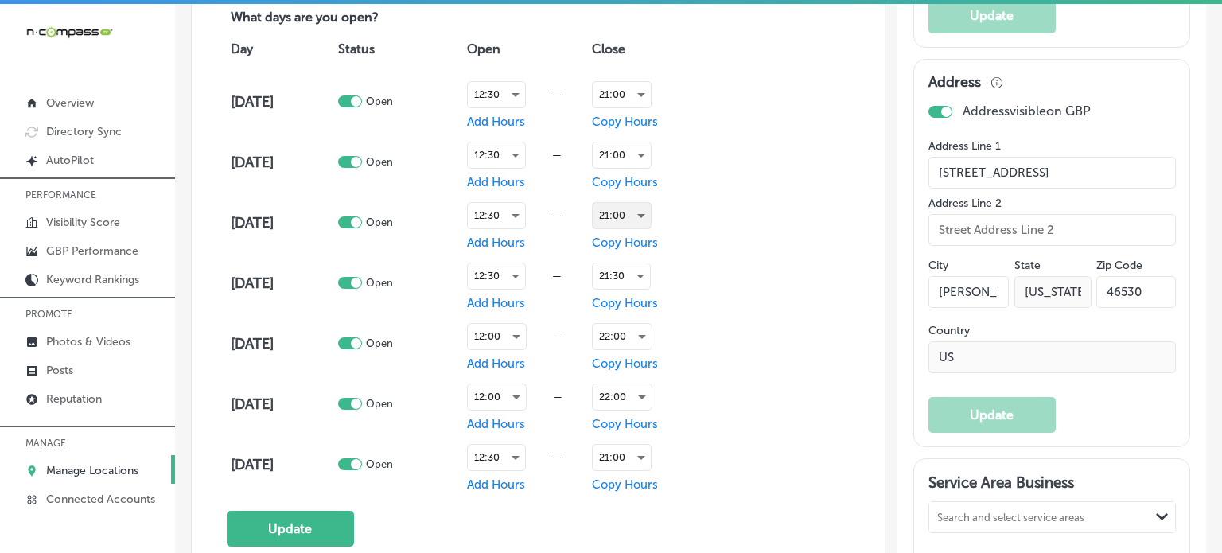
scroll to position [1151, 0]
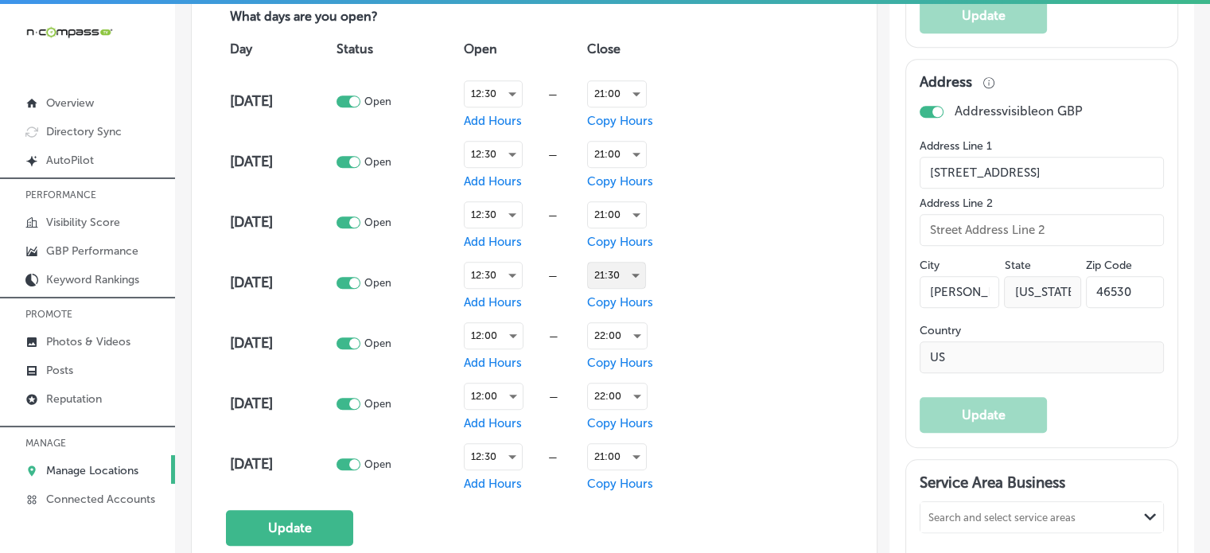
click at [619, 267] on div "21:30" at bounding box center [616, 275] width 57 height 25
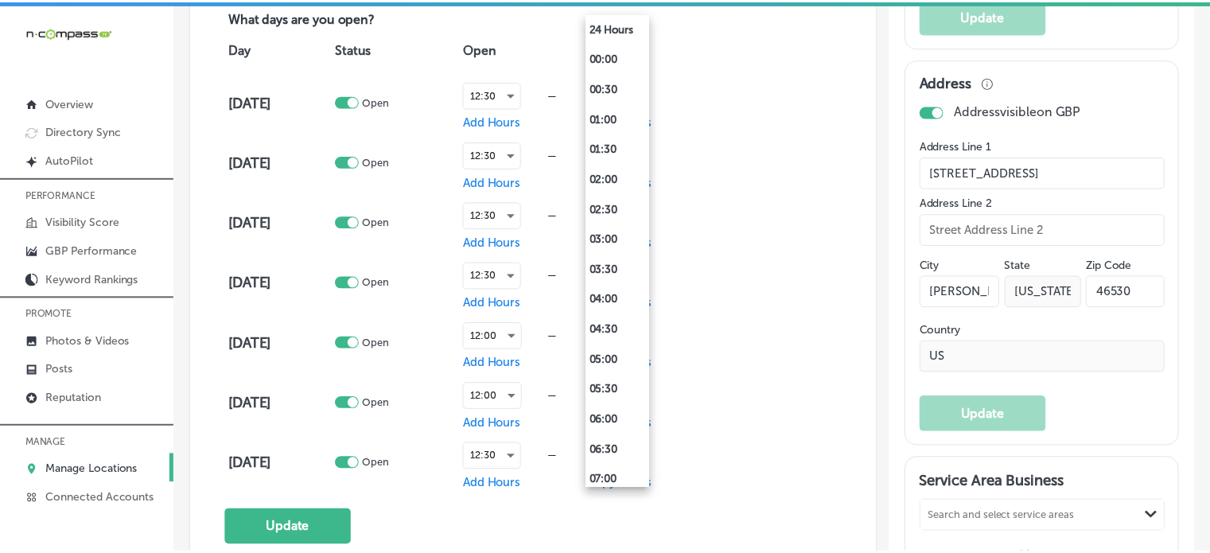
scroll to position [1034, 0]
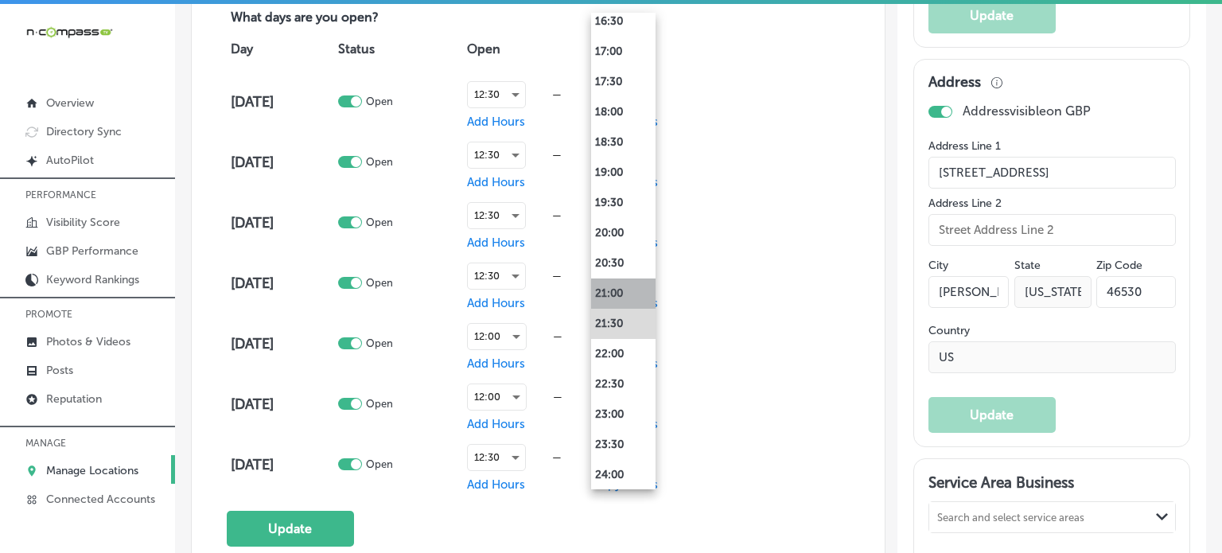
click at [621, 294] on li "21:00" at bounding box center [623, 293] width 64 height 30
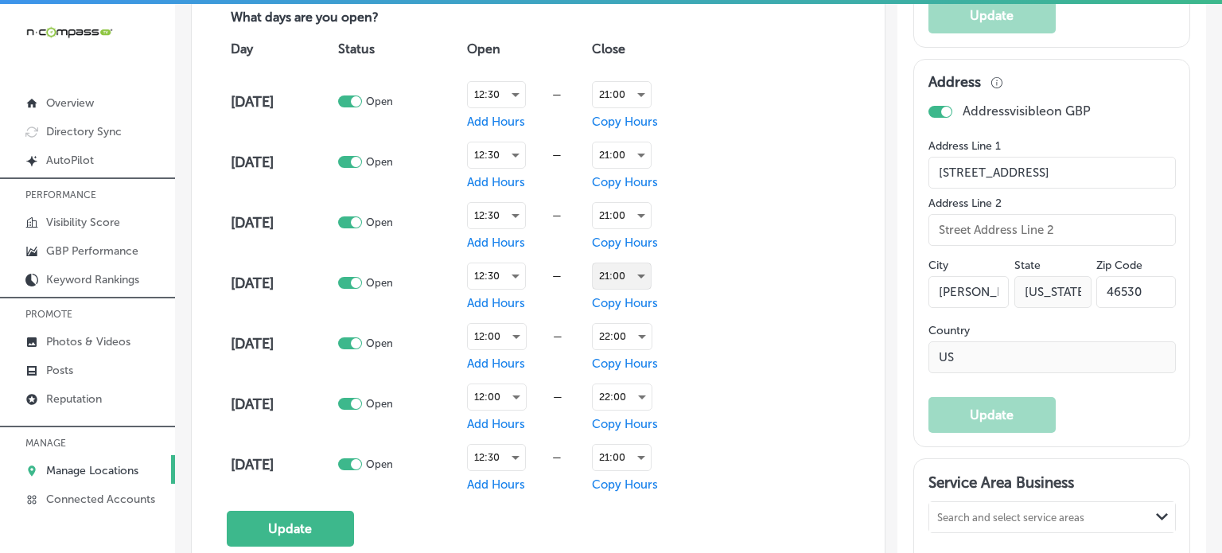
scroll to position [1151, 0]
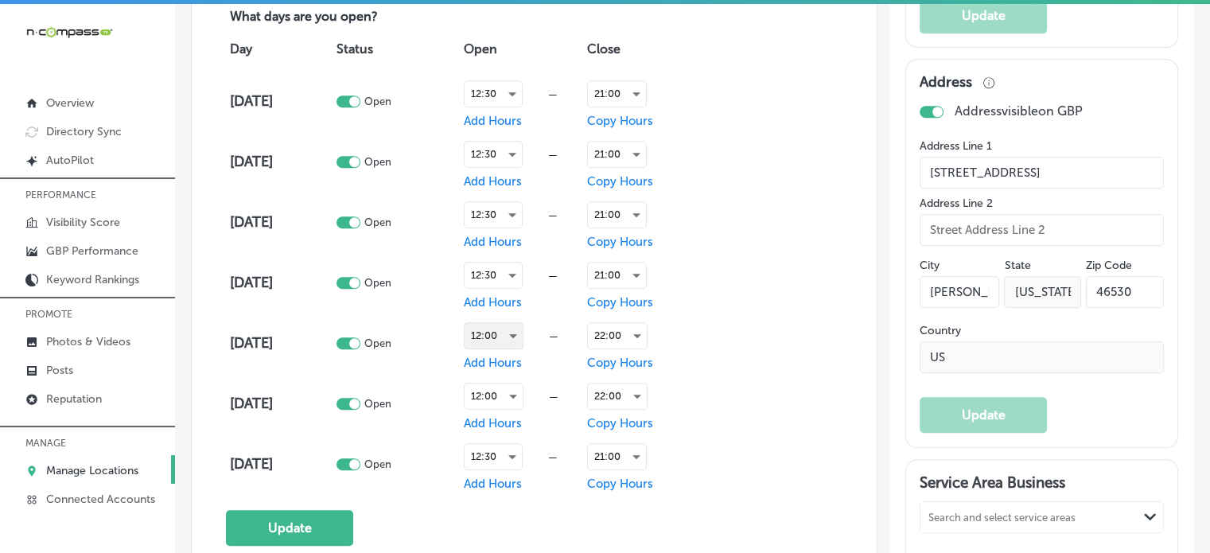
click at [495, 329] on div "12:00" at bounding box center [494, 335] width 58 height 25
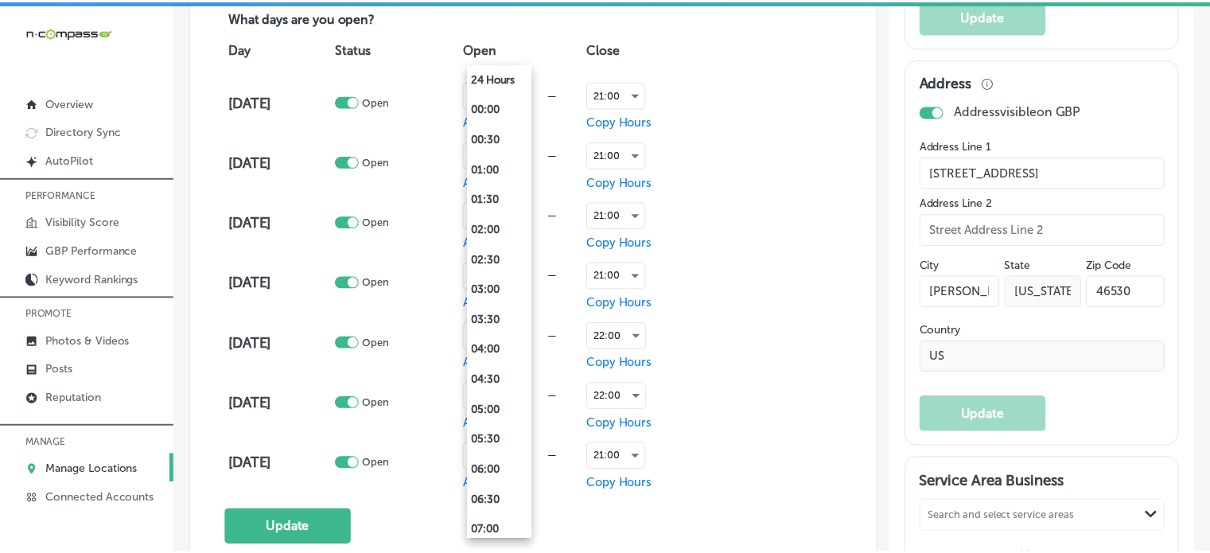
scroll to position [532, 0]
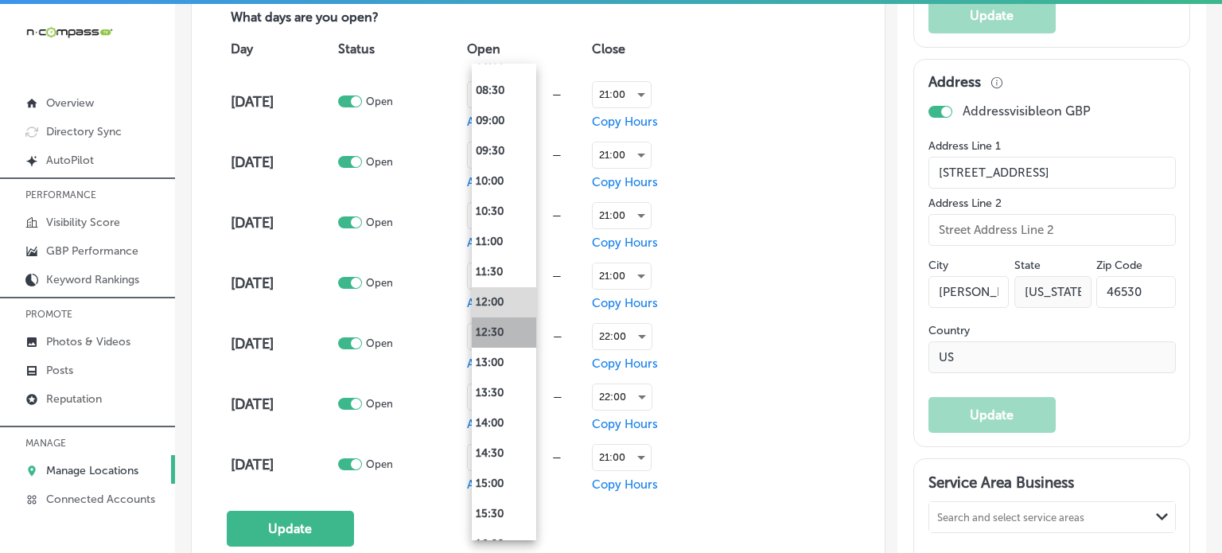
click at [499, 329] on li "12:30" at bounding box center [504, 332] width 64 height 30
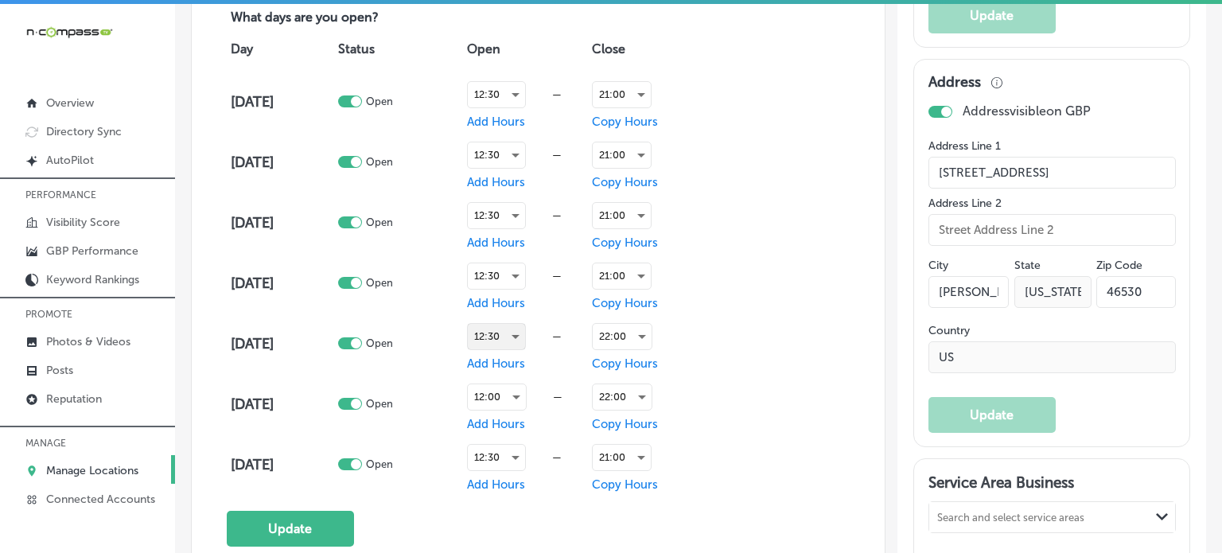
scroll to position [1151, 0]
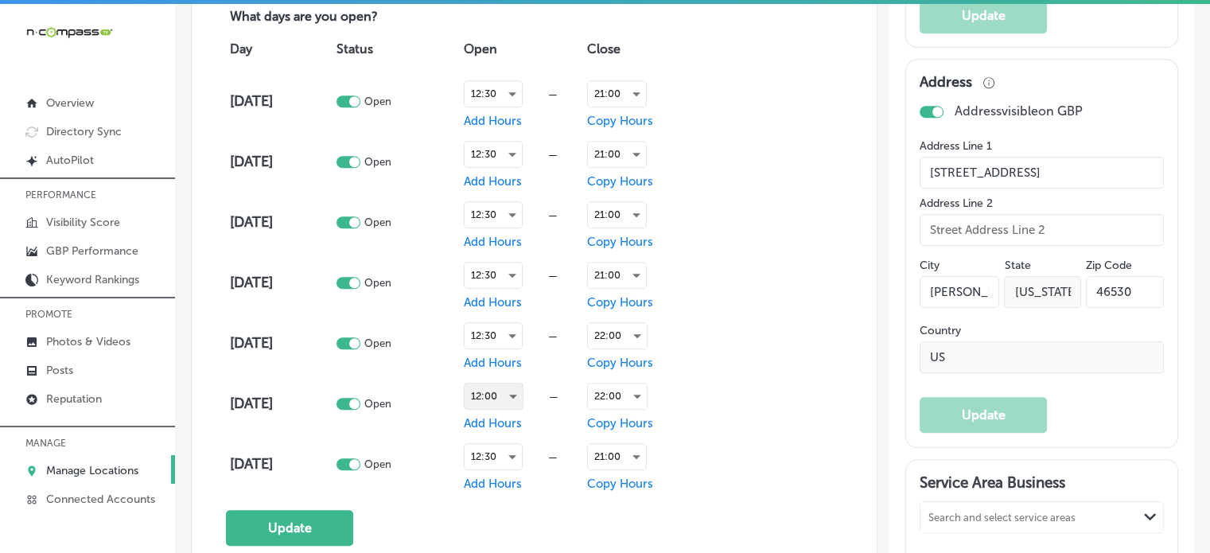
click at [500, 388] on div "12:00" at bounding box center [494, 396] width 58 height 25
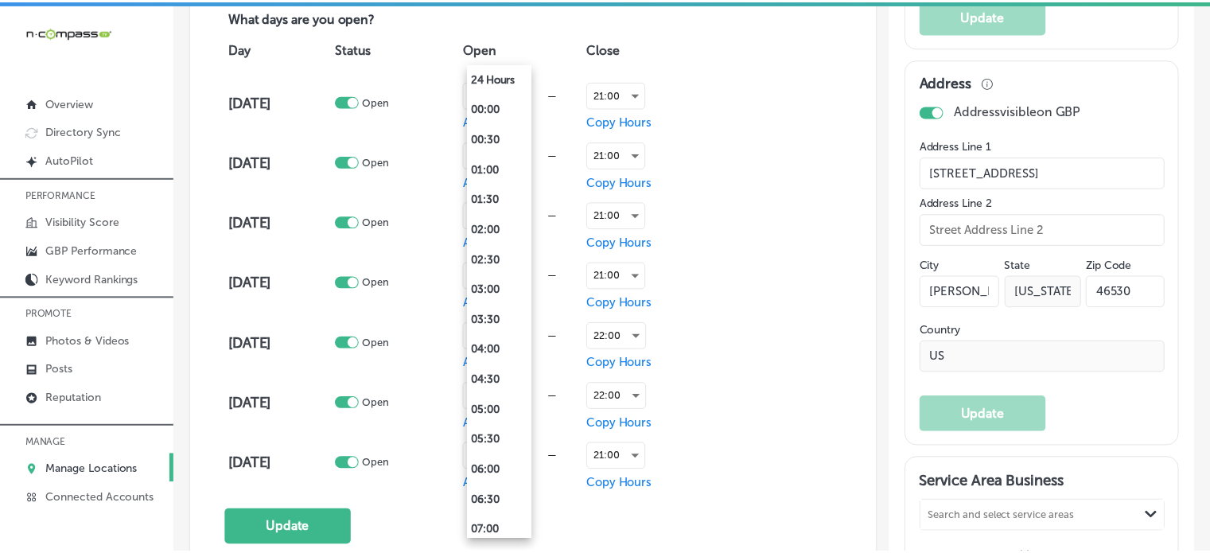
scroll to position [532, 0]
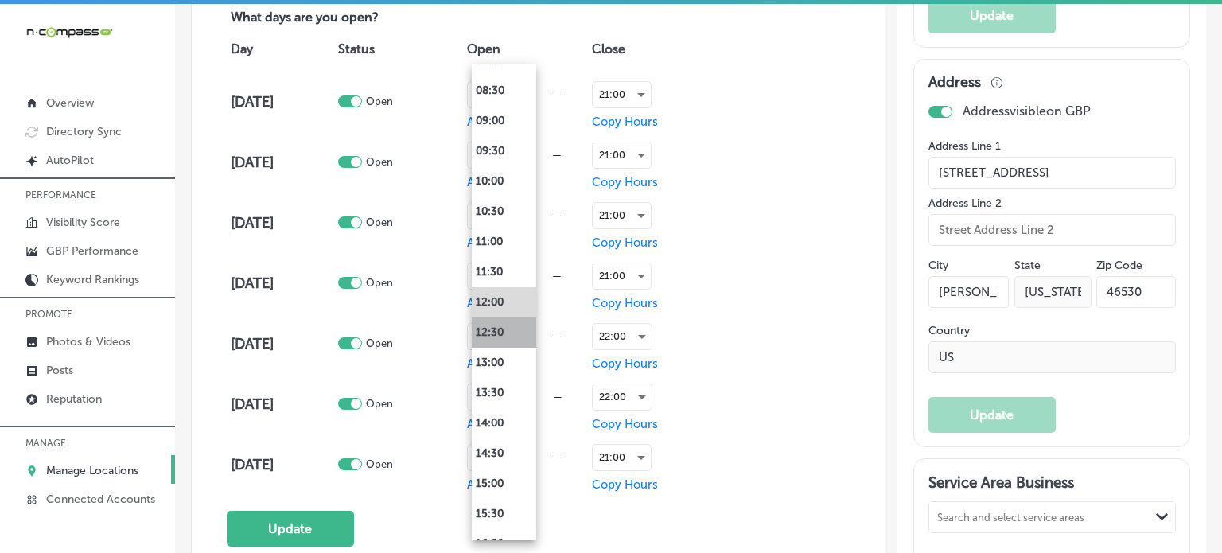
click at [507, 336] on li "12:30" at bounding box center [504, 332] width 64 height 30
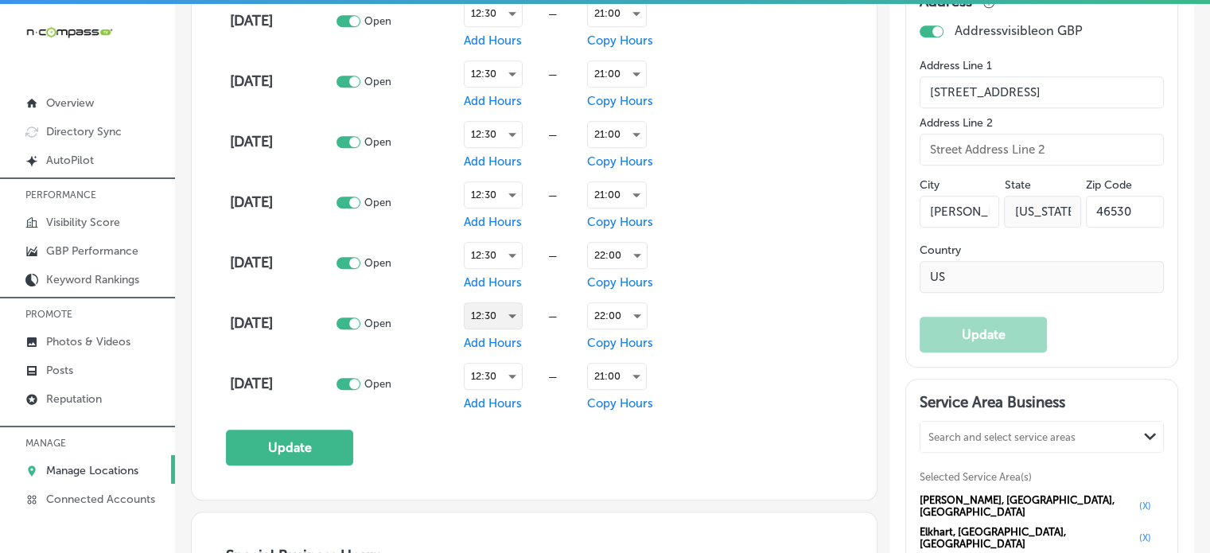
scroll to position [1234, 0]
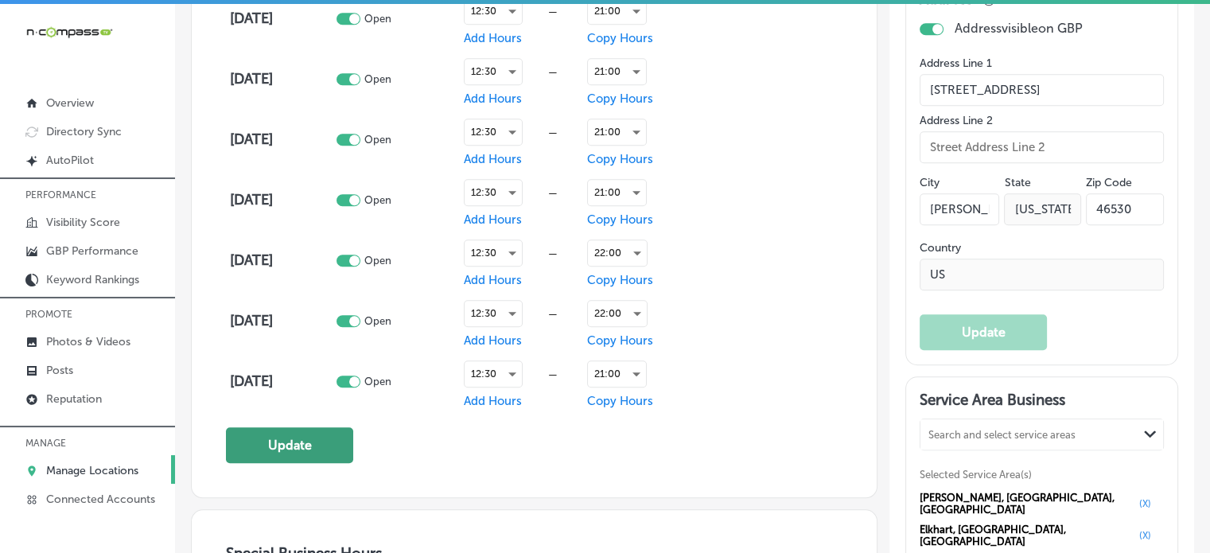
click at [309, 449] on button "Update" at bounding box center [289, 445] width 127 height 36
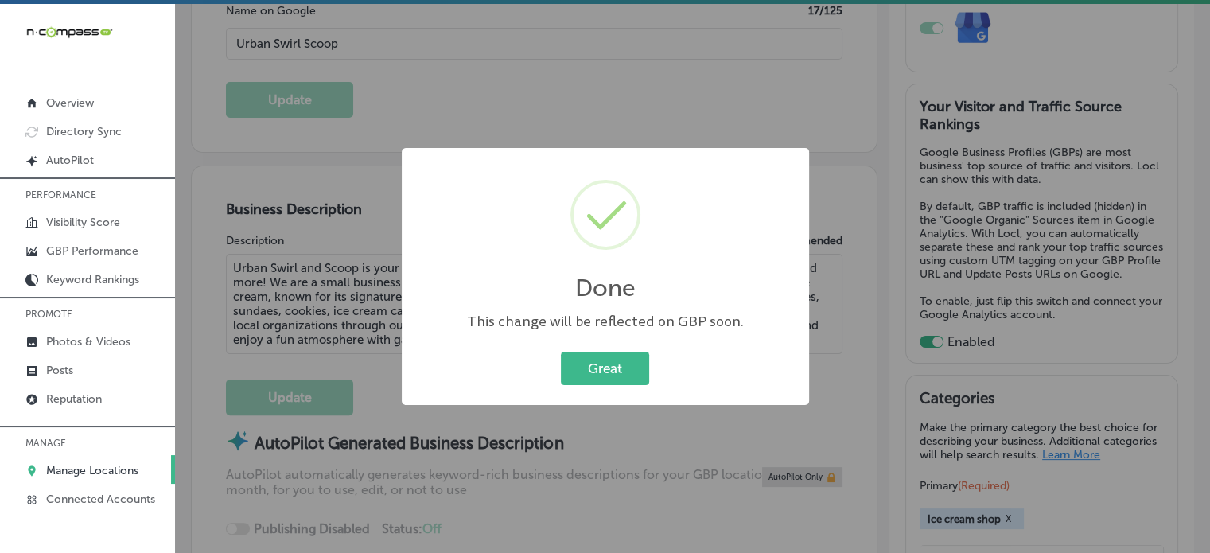
scroll to position [407, 0]
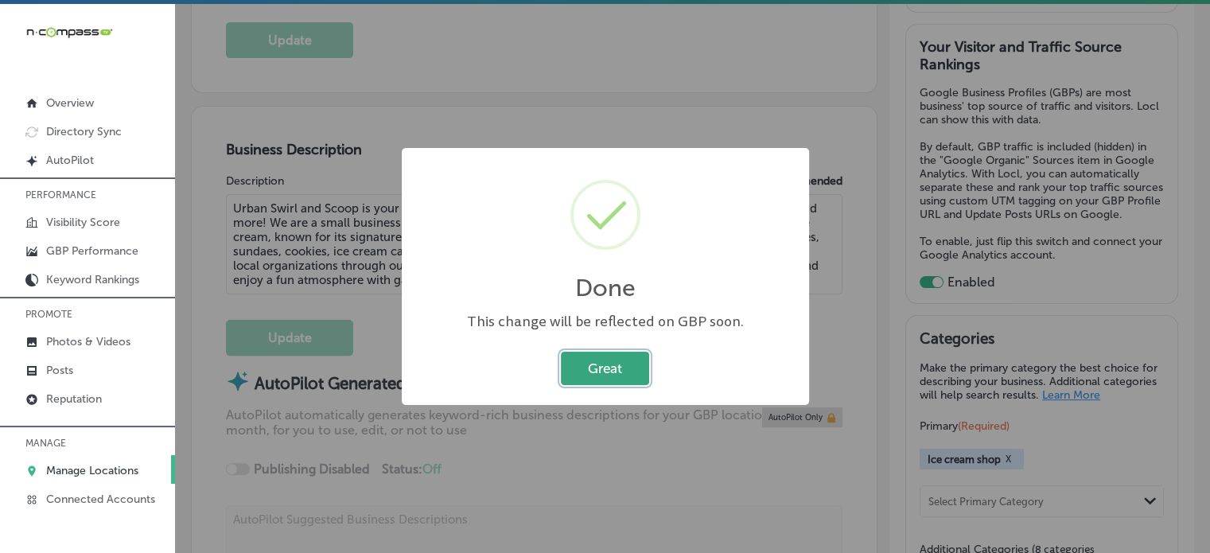
click at [603, 372] on button "Great" at bounding box center [605, 368] width 88 height 33
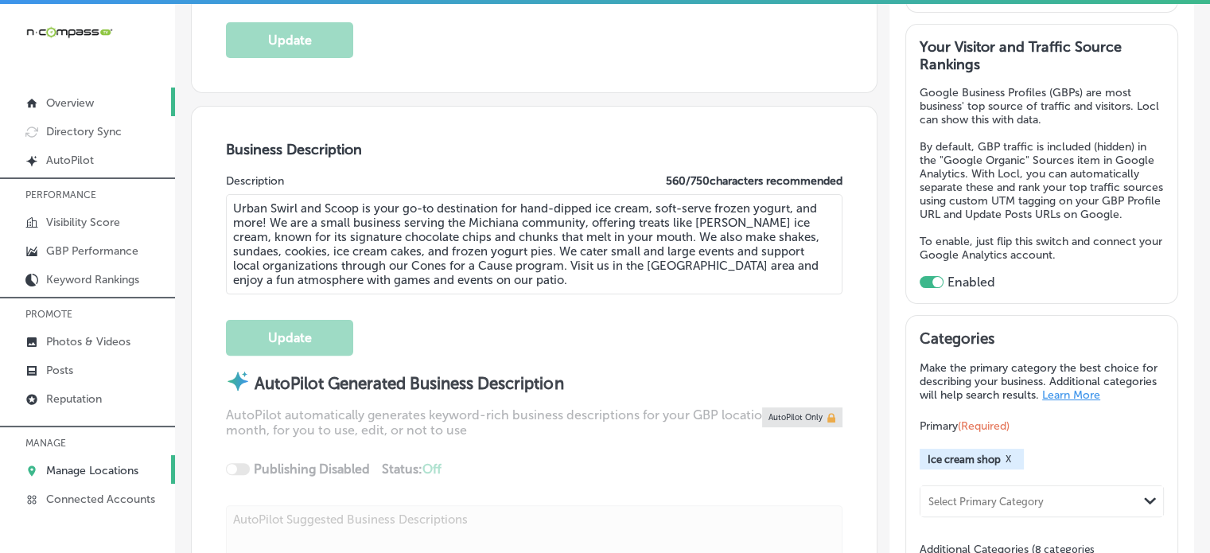
click at [60, 97] on p "Overview" at bounding box center [70, 103] width 48 height 14
